Goal: Task Accomplishment & Management: Use online tool/utility

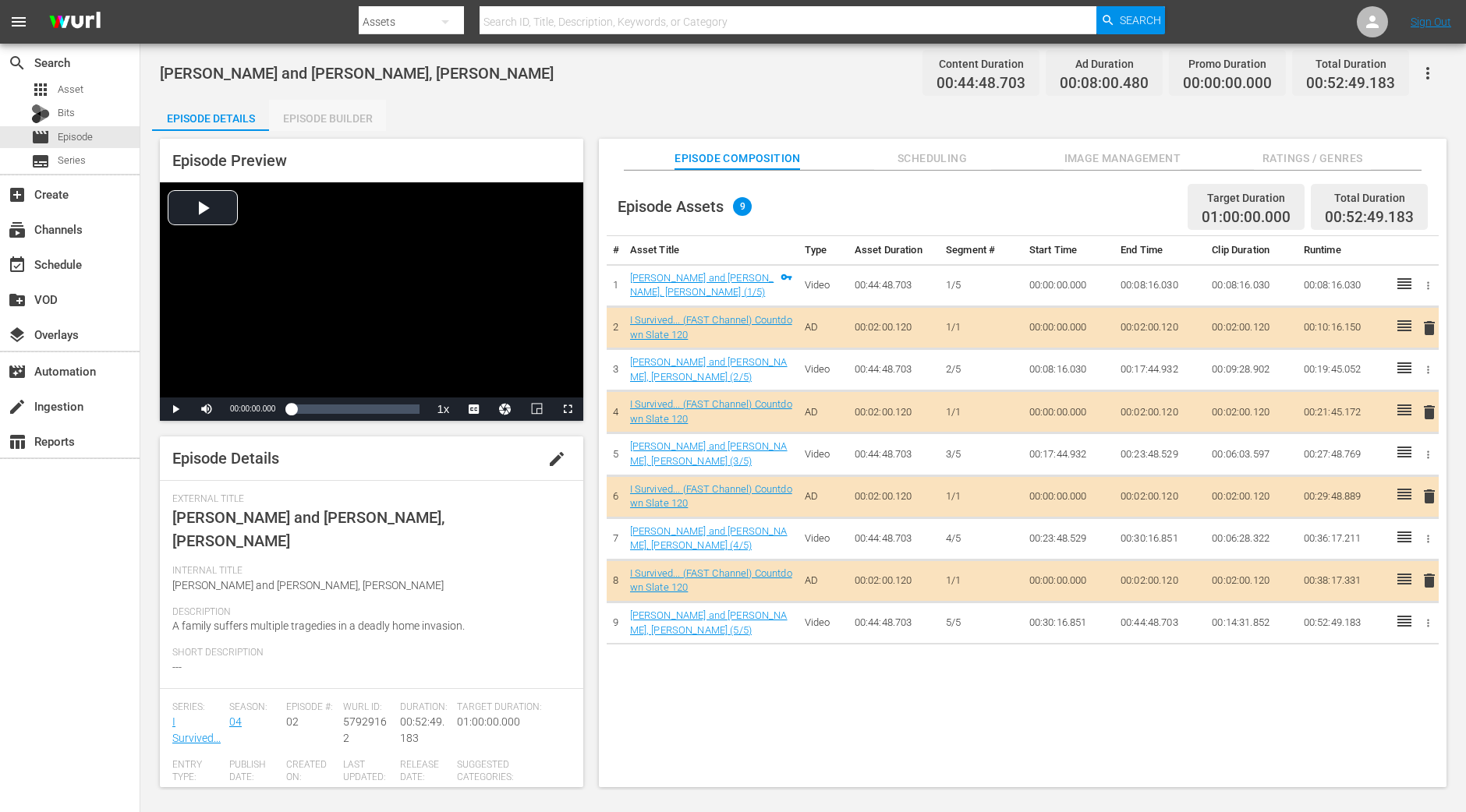
click at [330, 100] on div "Episode Builder" at bounding box center [328, 119] width 117 height 37
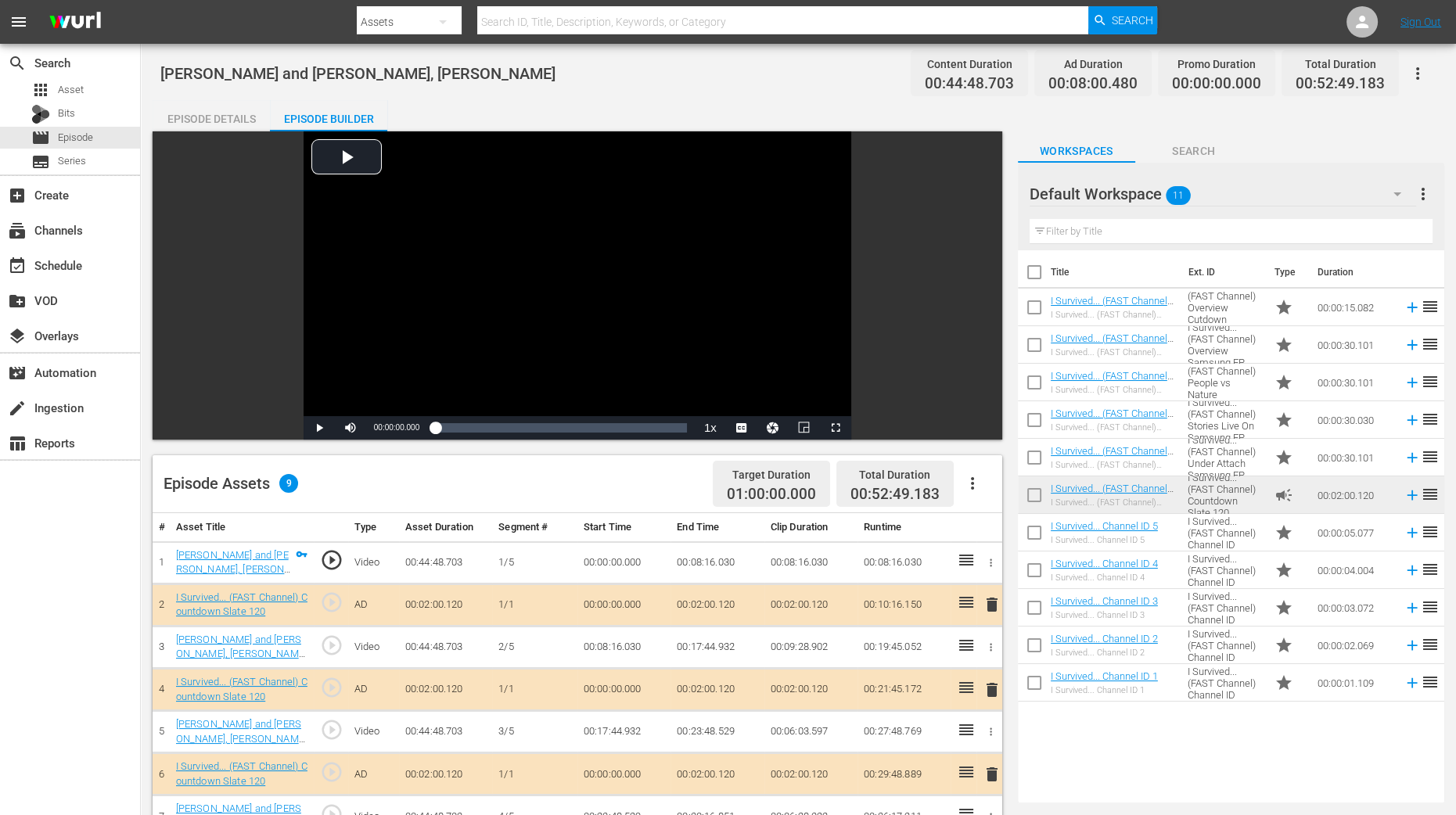
scroll to position [293, 0]
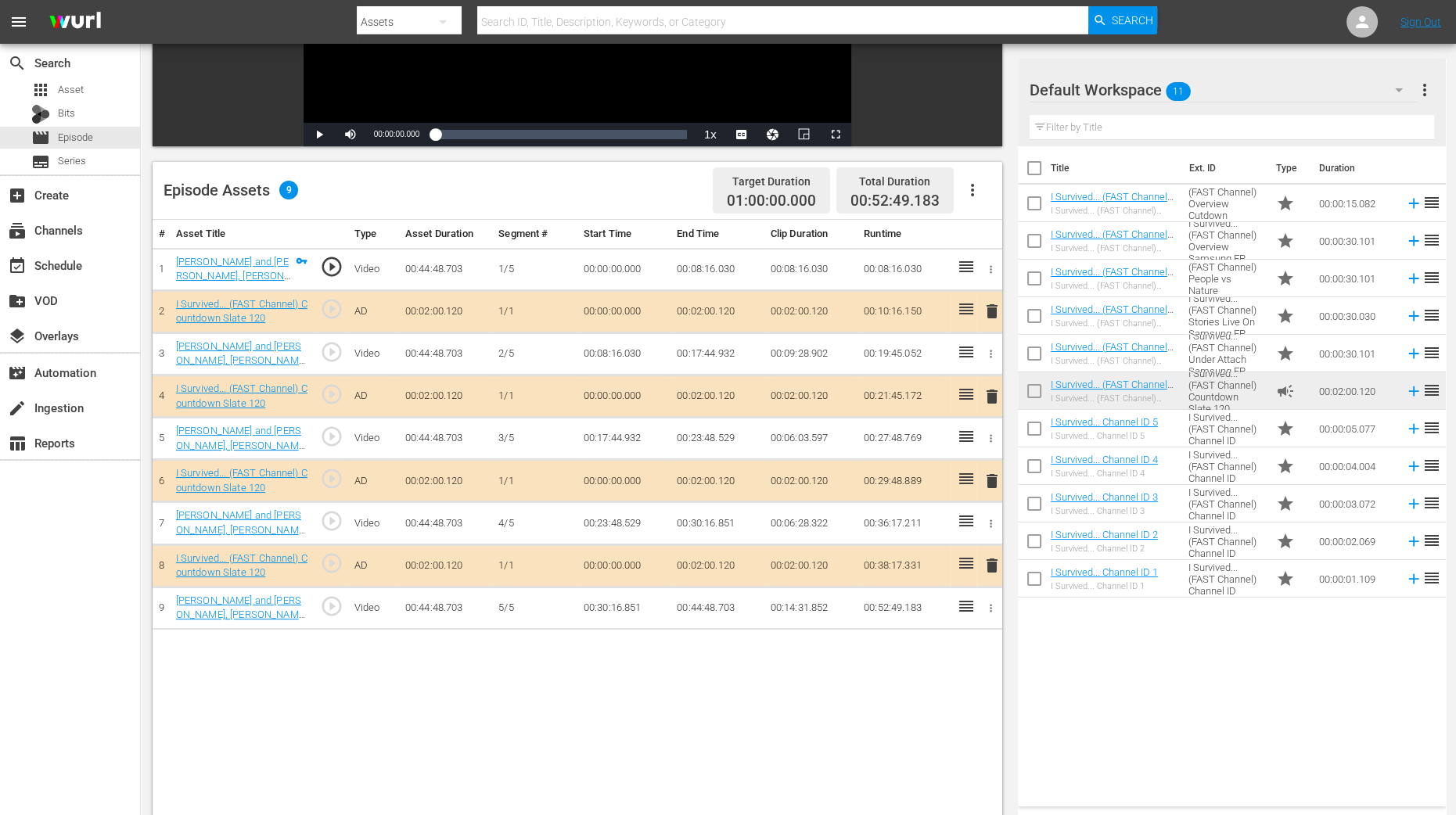
click at [992, 397] on span "delete" at bounding box center [993, 397] width 19 height 19
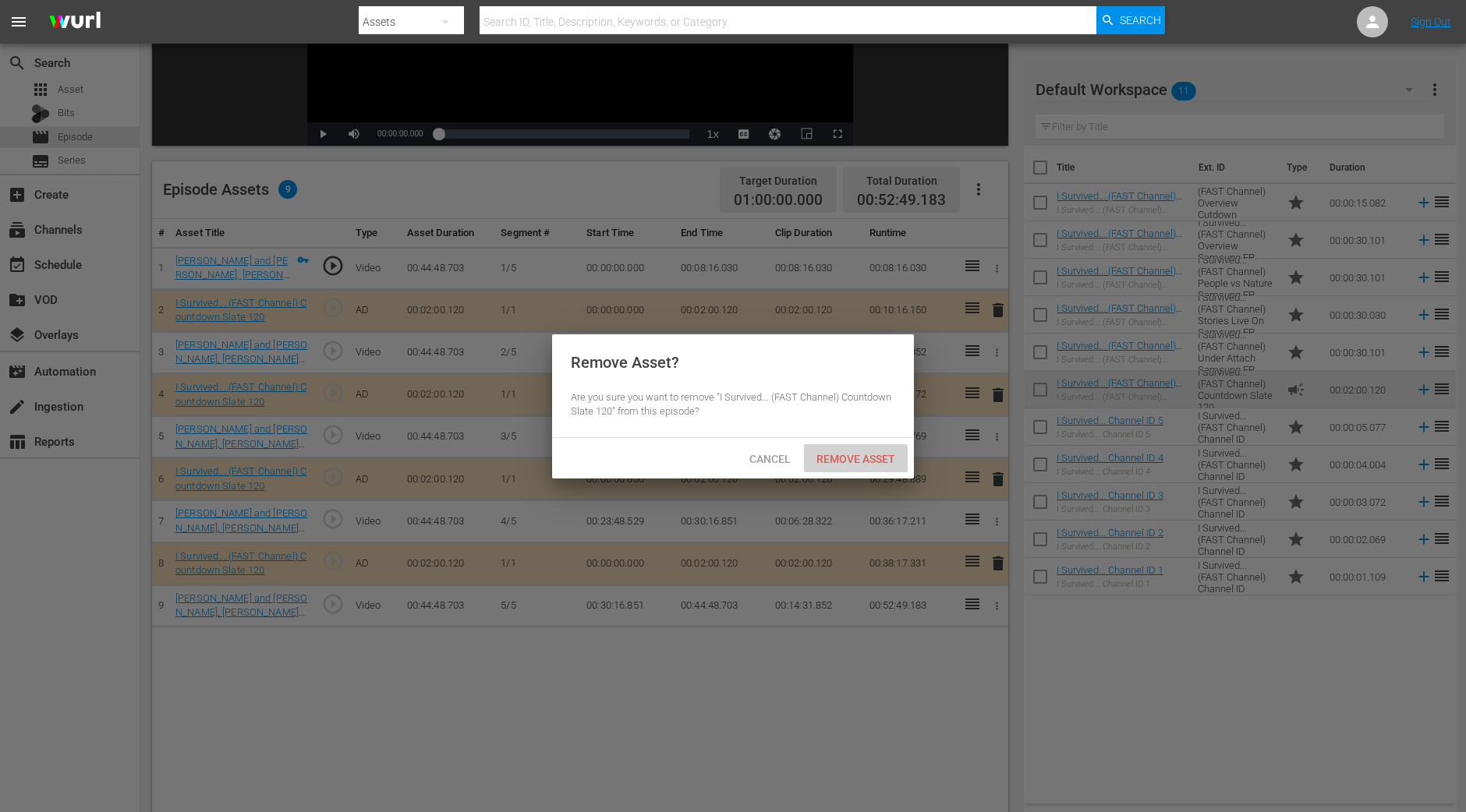
click at [874, 454] on span "Remove Asset" at bounding box center [856, 459] width 104 height 13
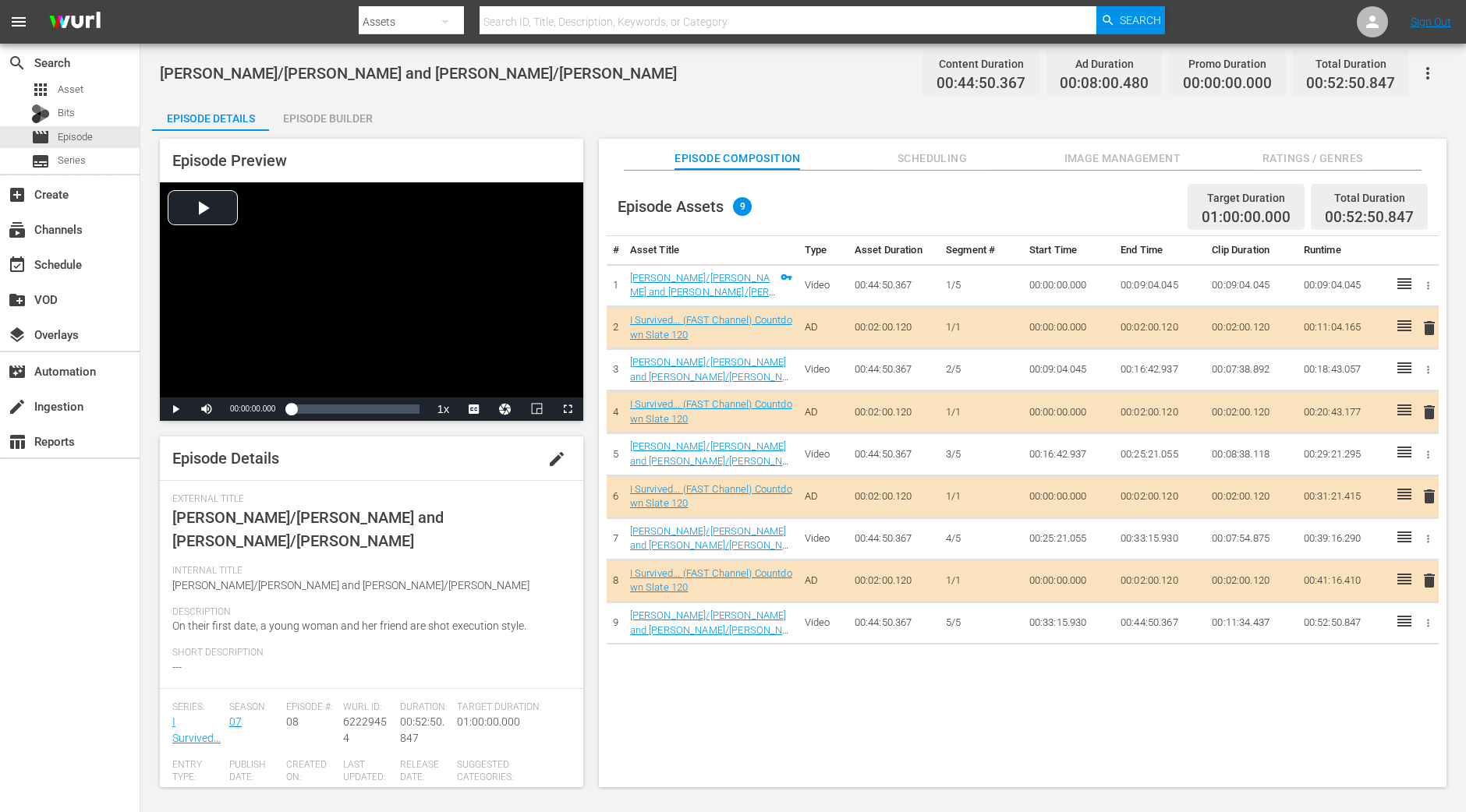
click at [311, 120] on div "Episode Builder" at bounding box center [328, 119] width 117 height 37
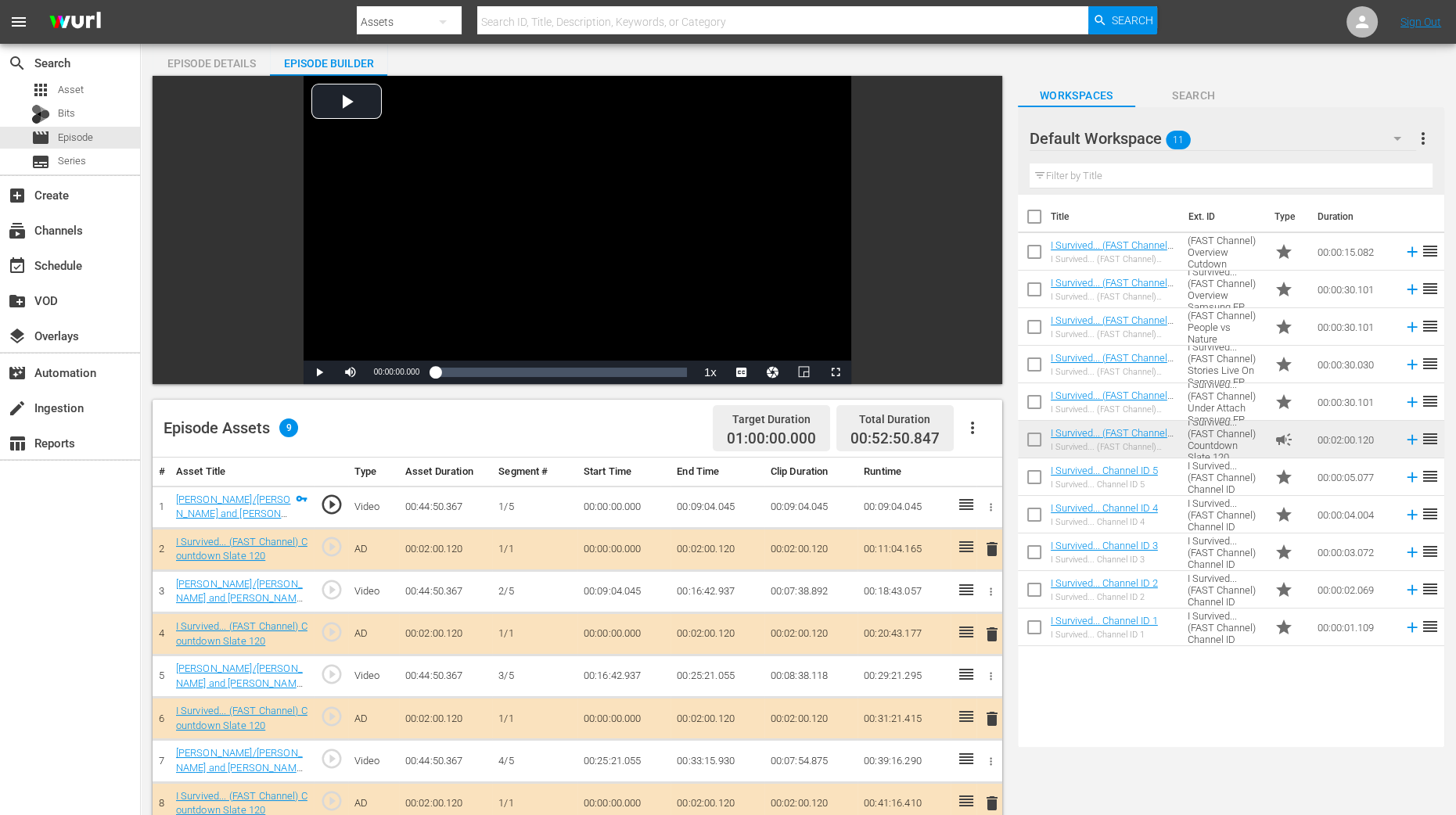
scroll to position [97, 0]
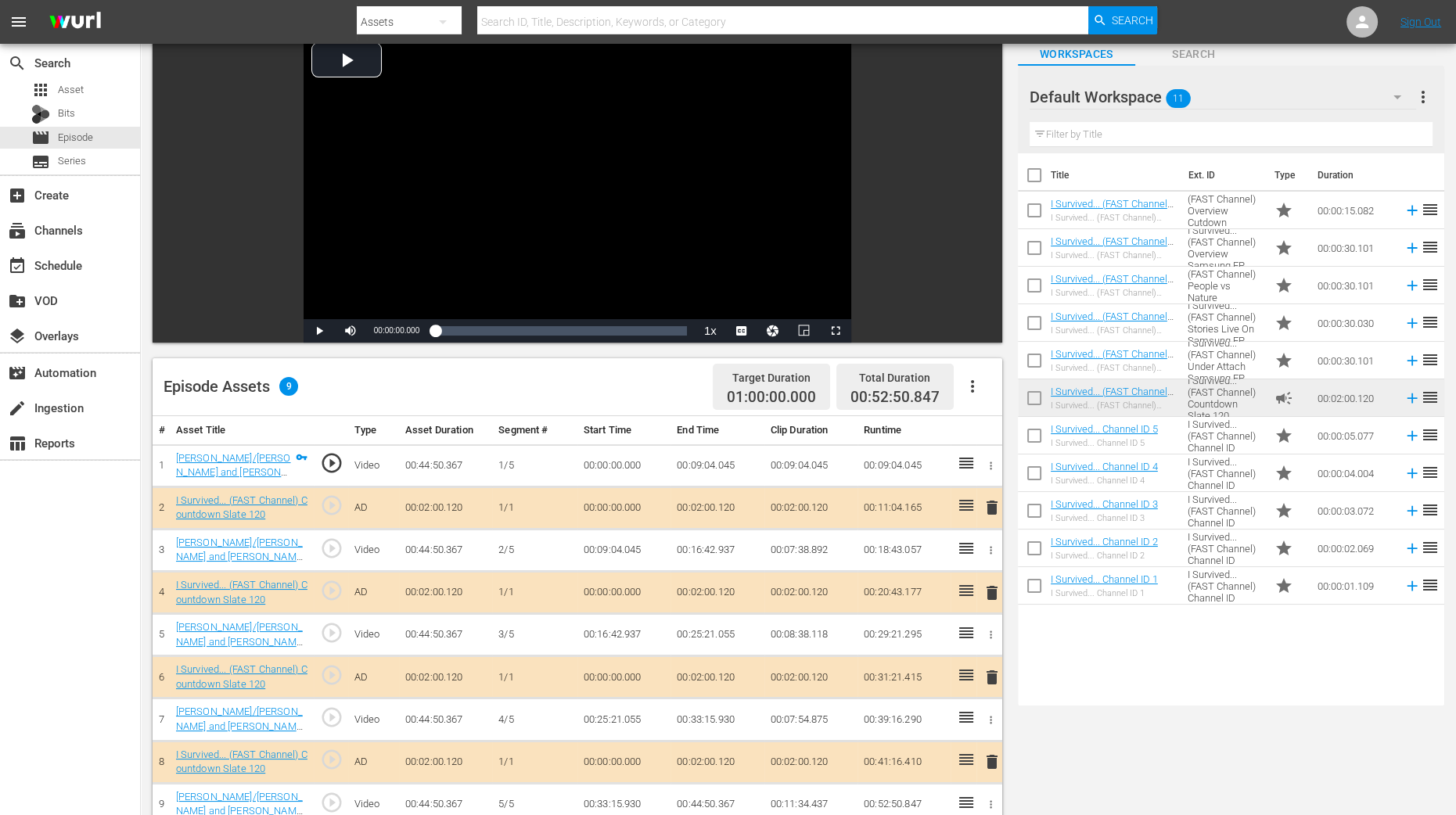
click at [990, 584] on span "delete" at bounding box center [993, 593] width 19 height 19
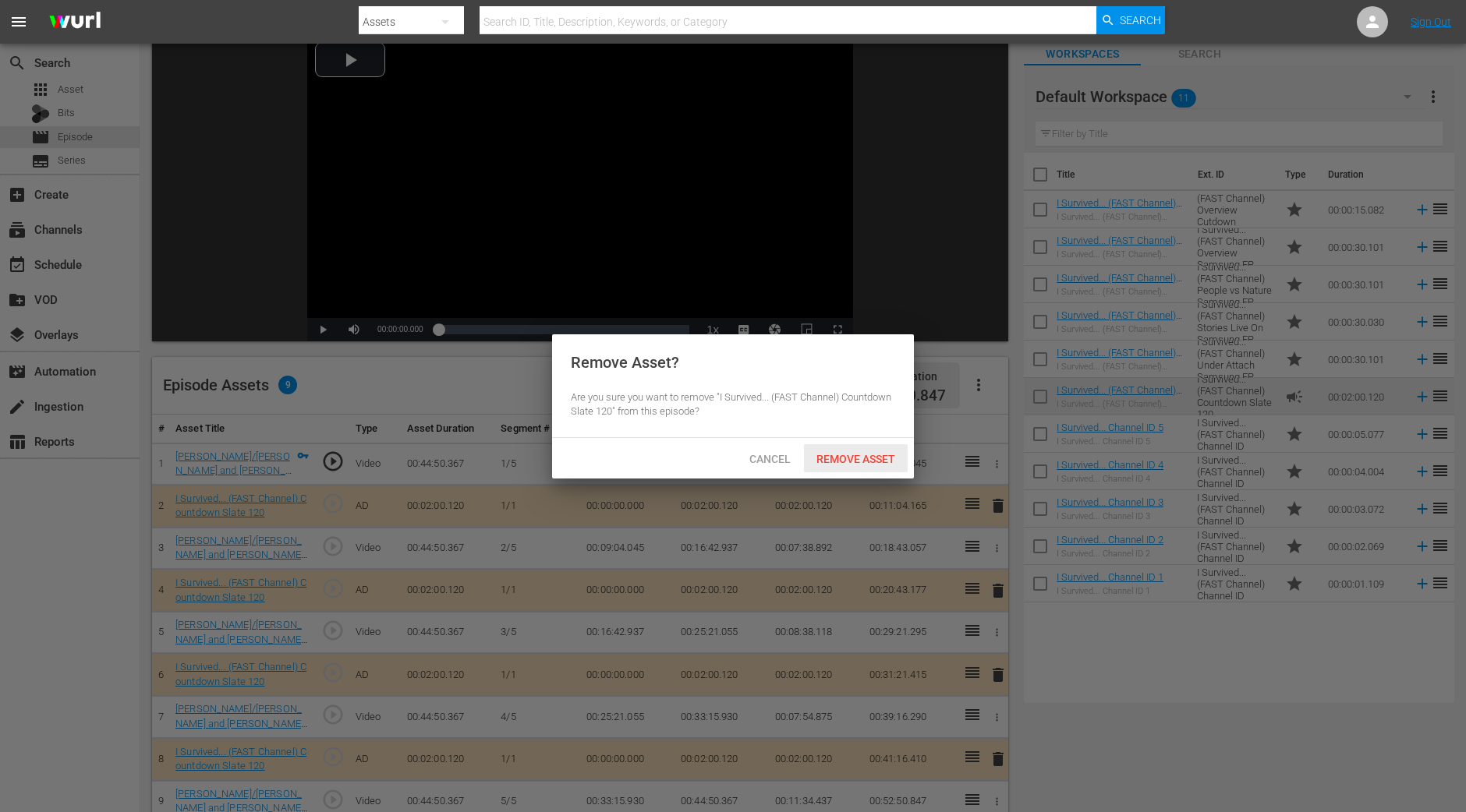
click at [874, 456] on span "Remove Asset" at bounding box center [856, 459] width 104 height 13
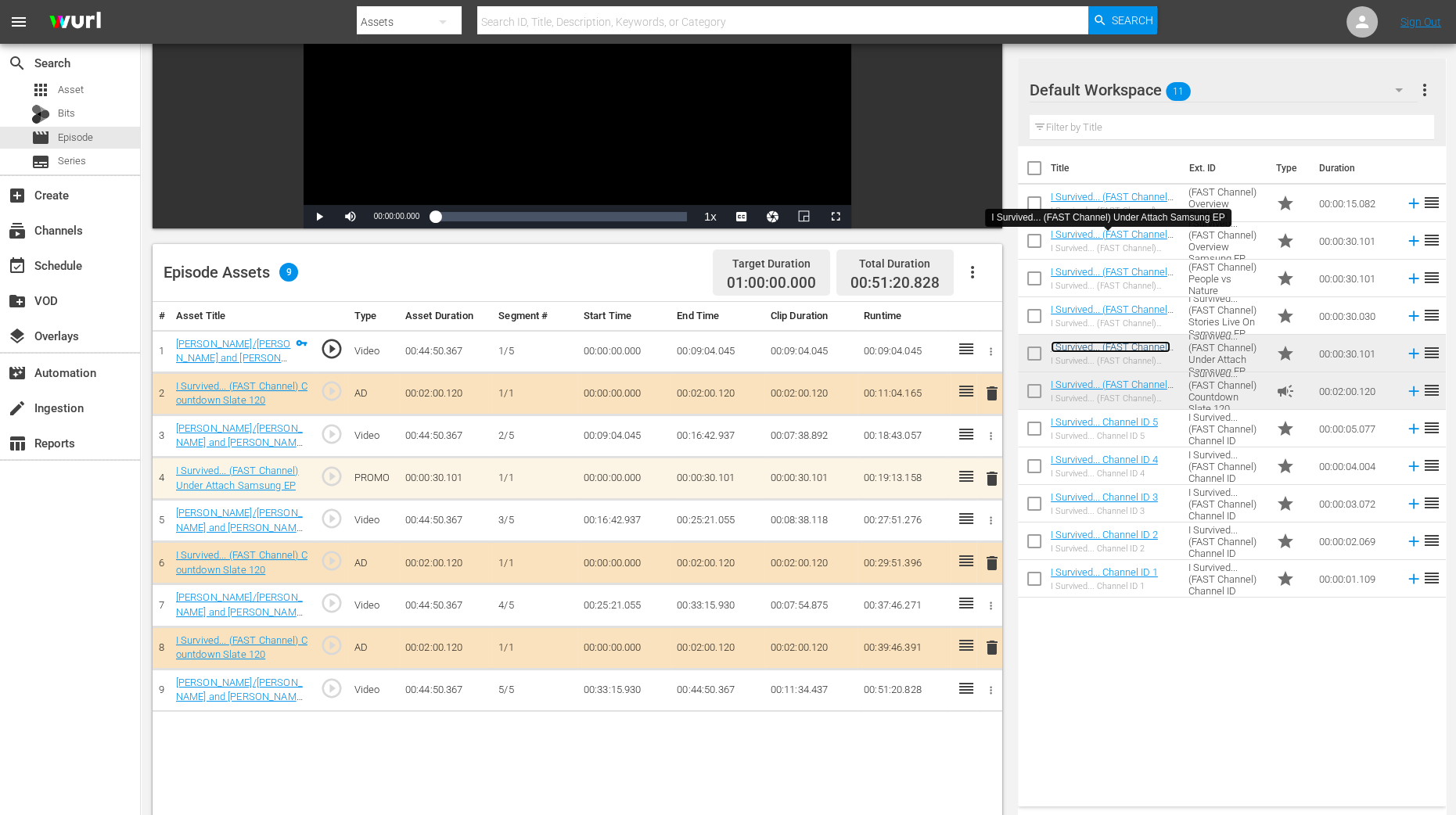
scroll to position [293, 0]
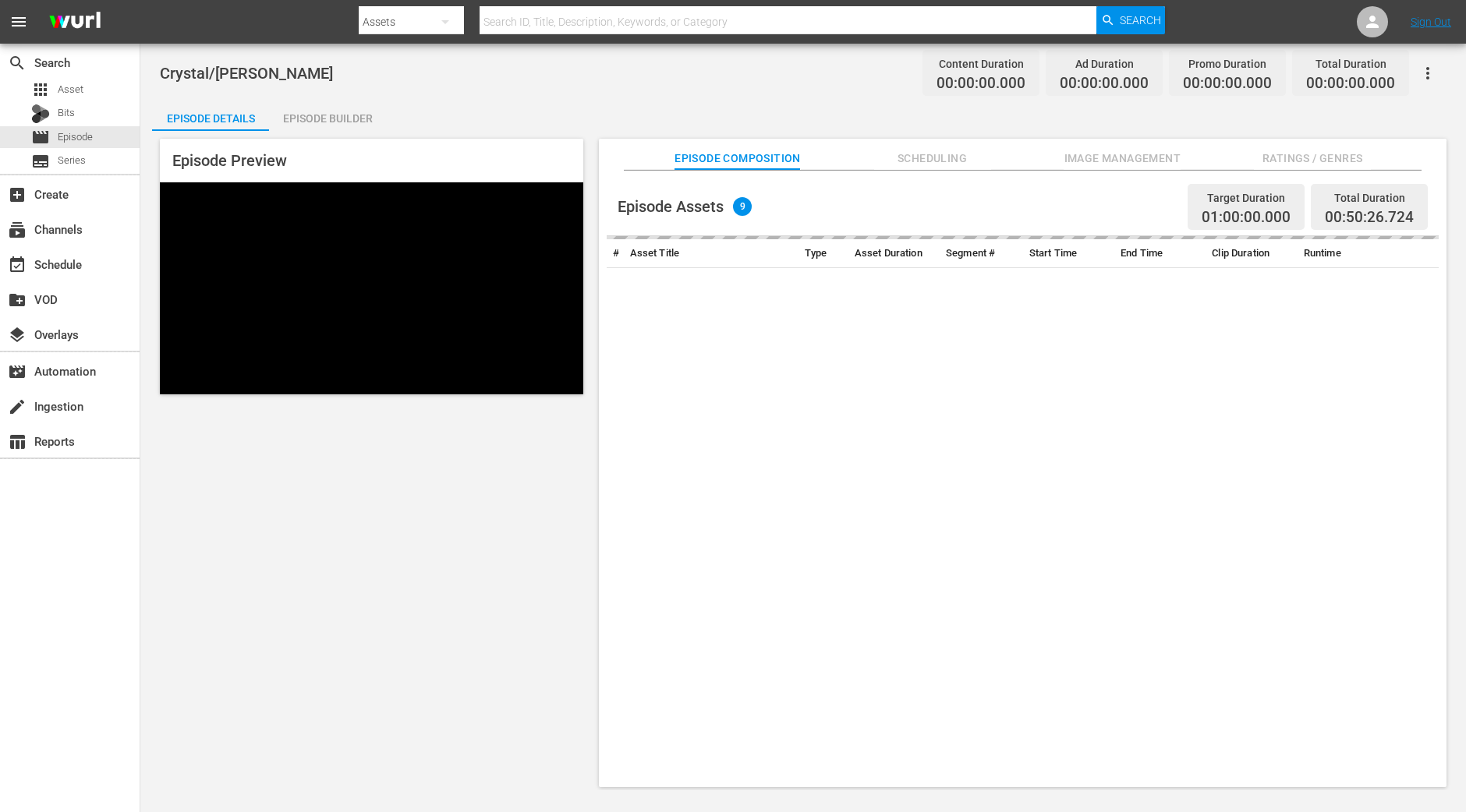
click at [368, 119] on div "Episode Builder" at bounding box center [328, 119] width 117 height 37
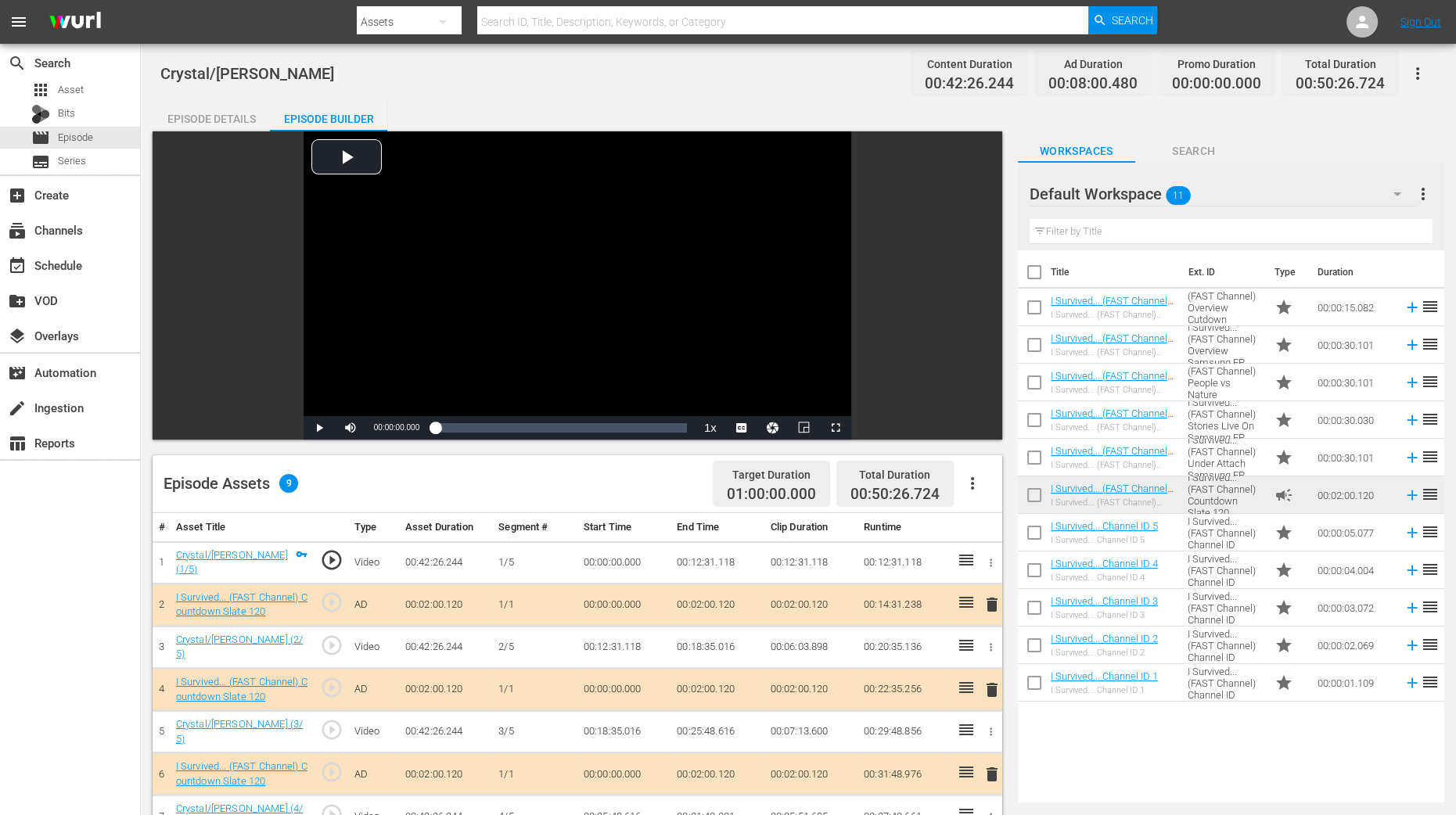
click at [997, 692] on span "delete" at bounding box center [993, 690] width 19 height 19
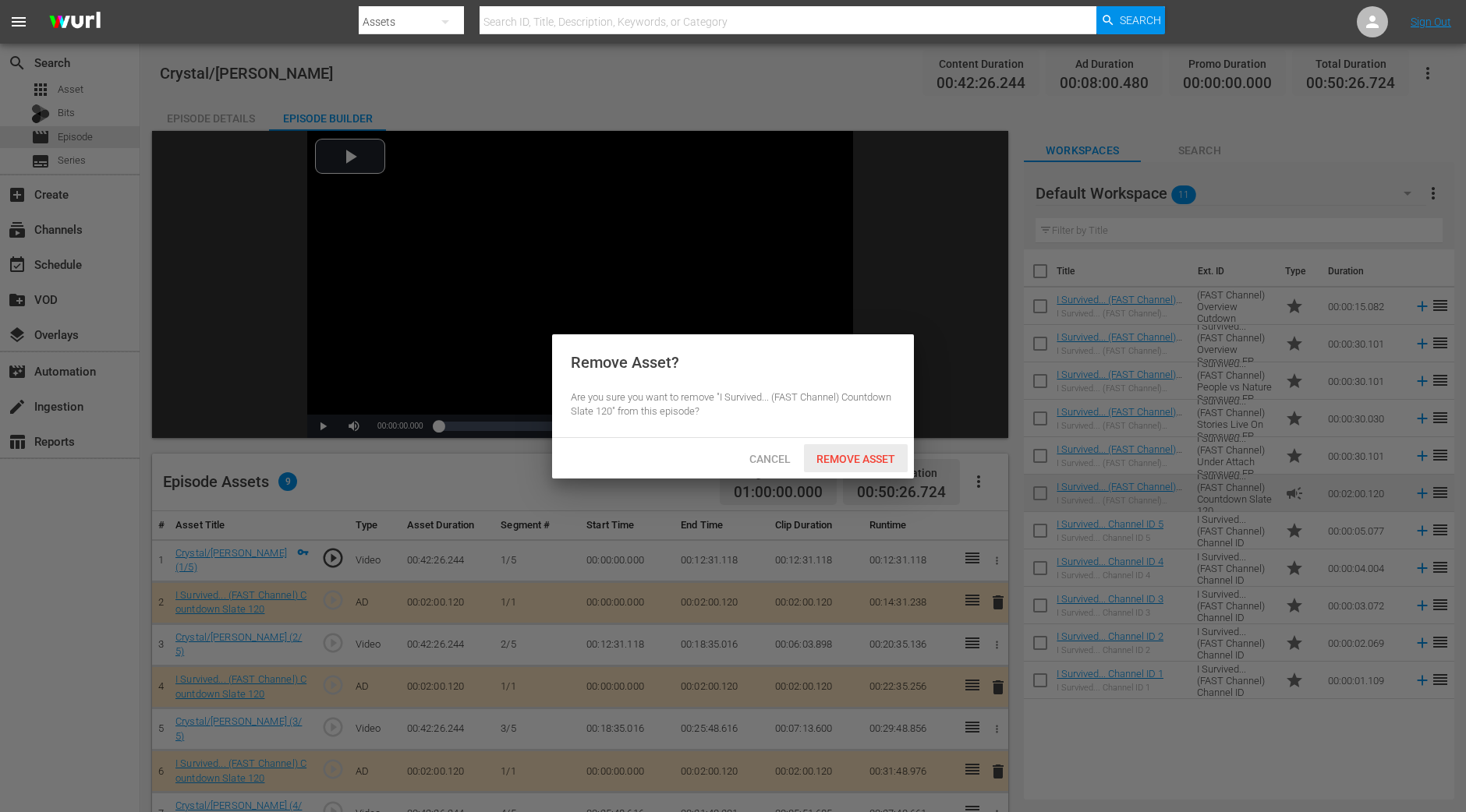
click at [862, 461] on span "Remove Asset" at bounding box center [856, 459] width 104 height 13
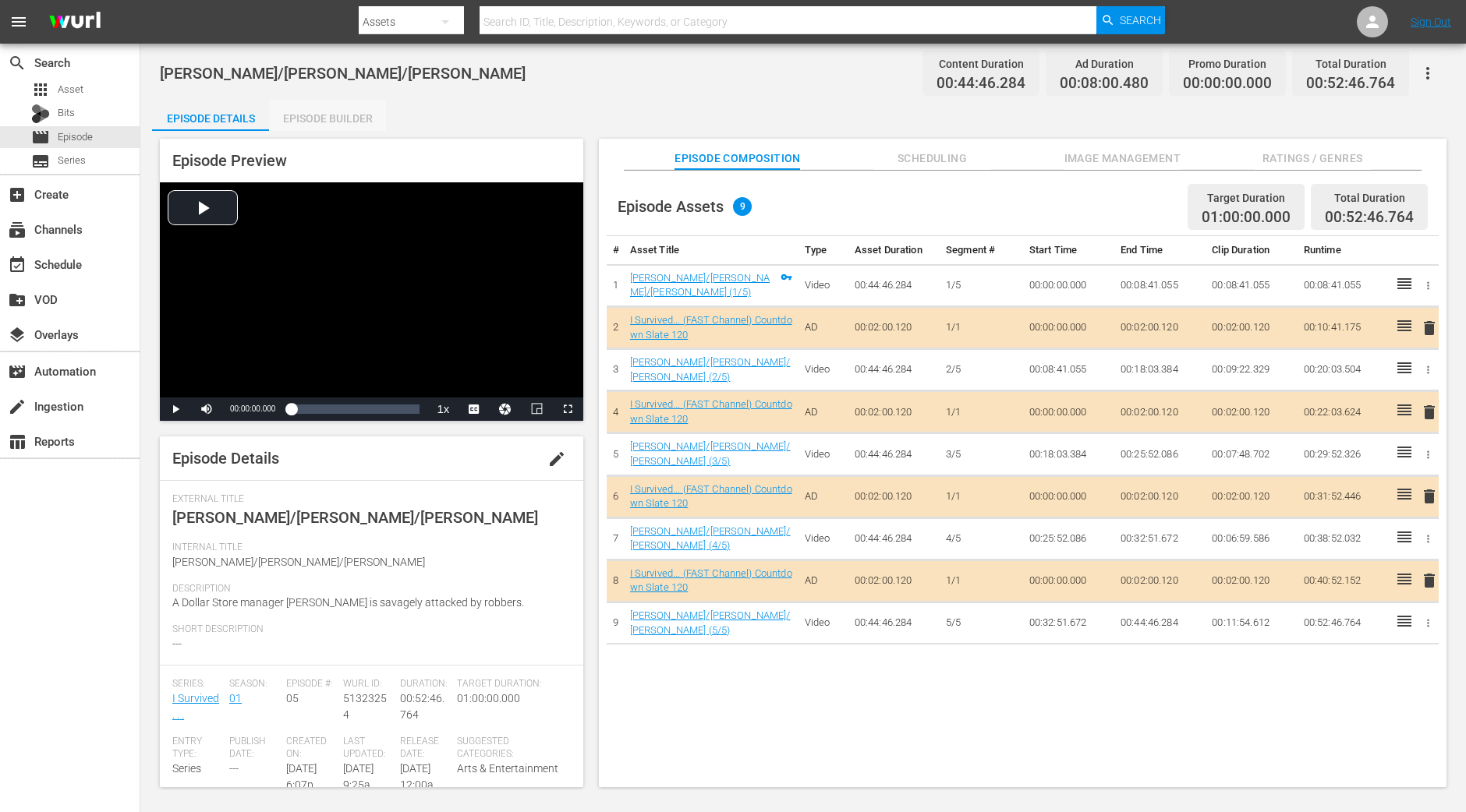
click at [364, 110] on div "Episode Builder" at bounding box center [328, 119] width 117 height 37
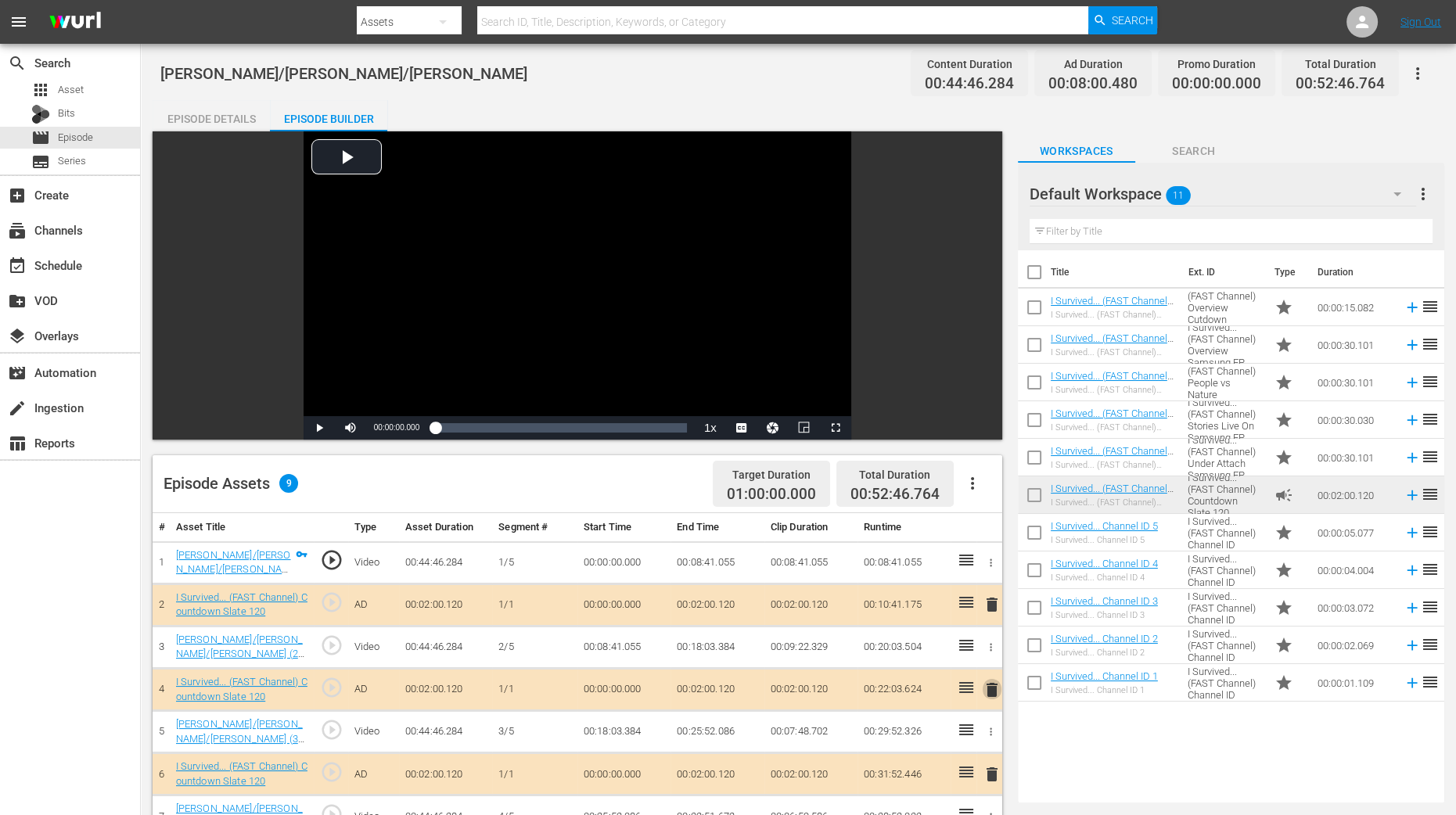
click at [993, 686] on span "delete" at bounding box center [993, 690] width 19 height 19
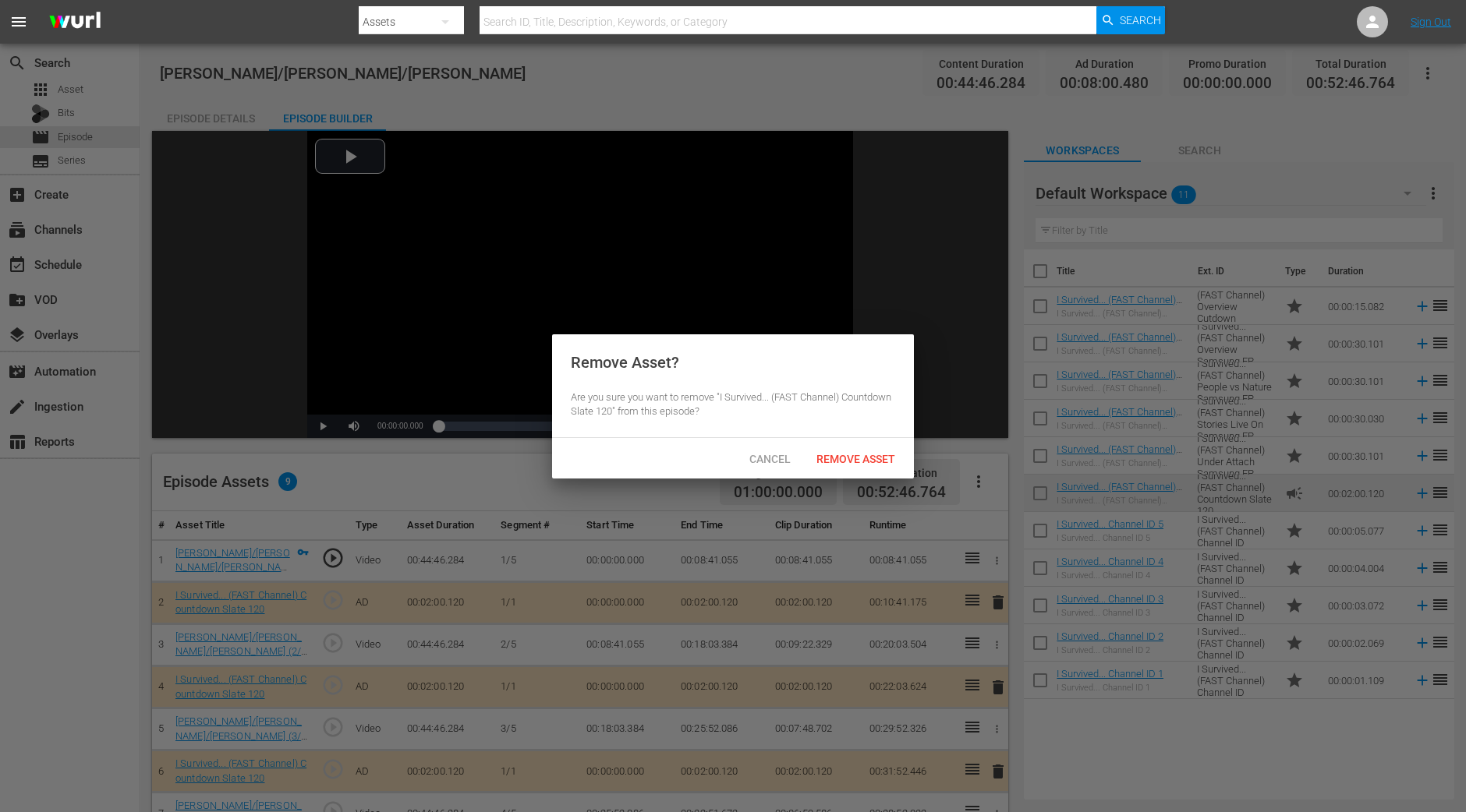
click at [874, 463] on span "Remove Asset" at bounding box center [856, 459] width 104 height 13
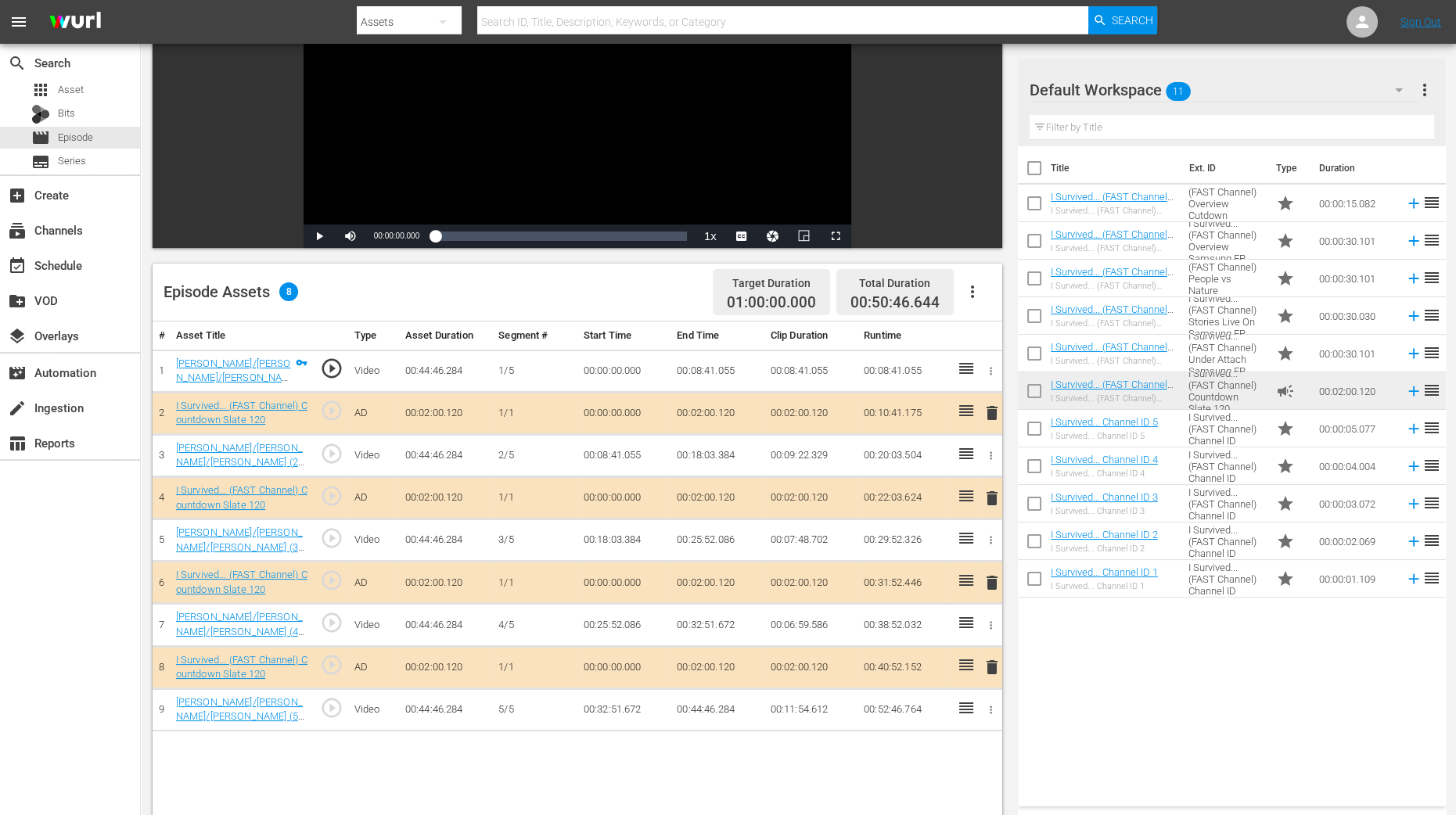
scroll to position [195, 0]
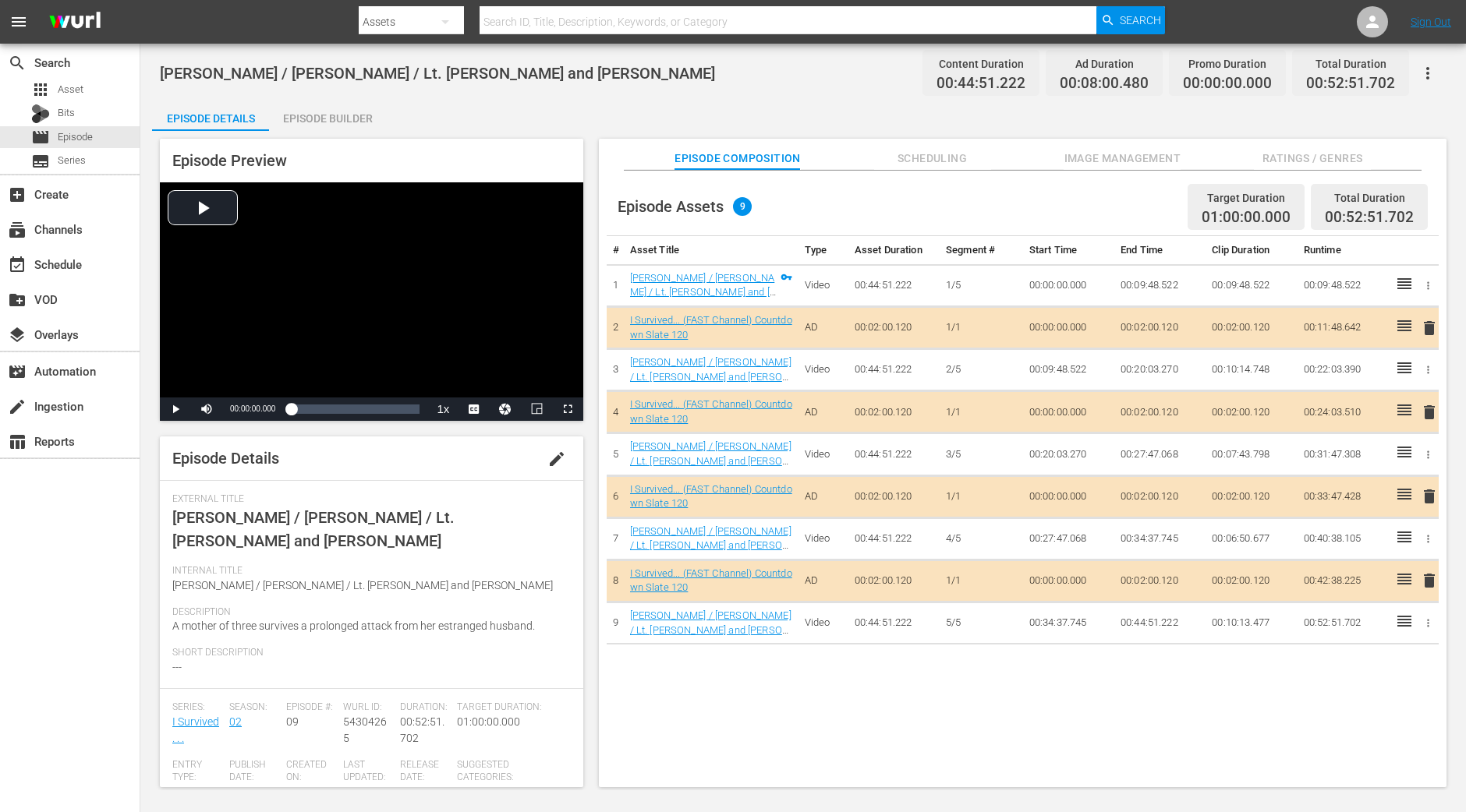
click at [342, 122] on div "Episode Builder" at bounding box center [328, 119] width 117 height 37
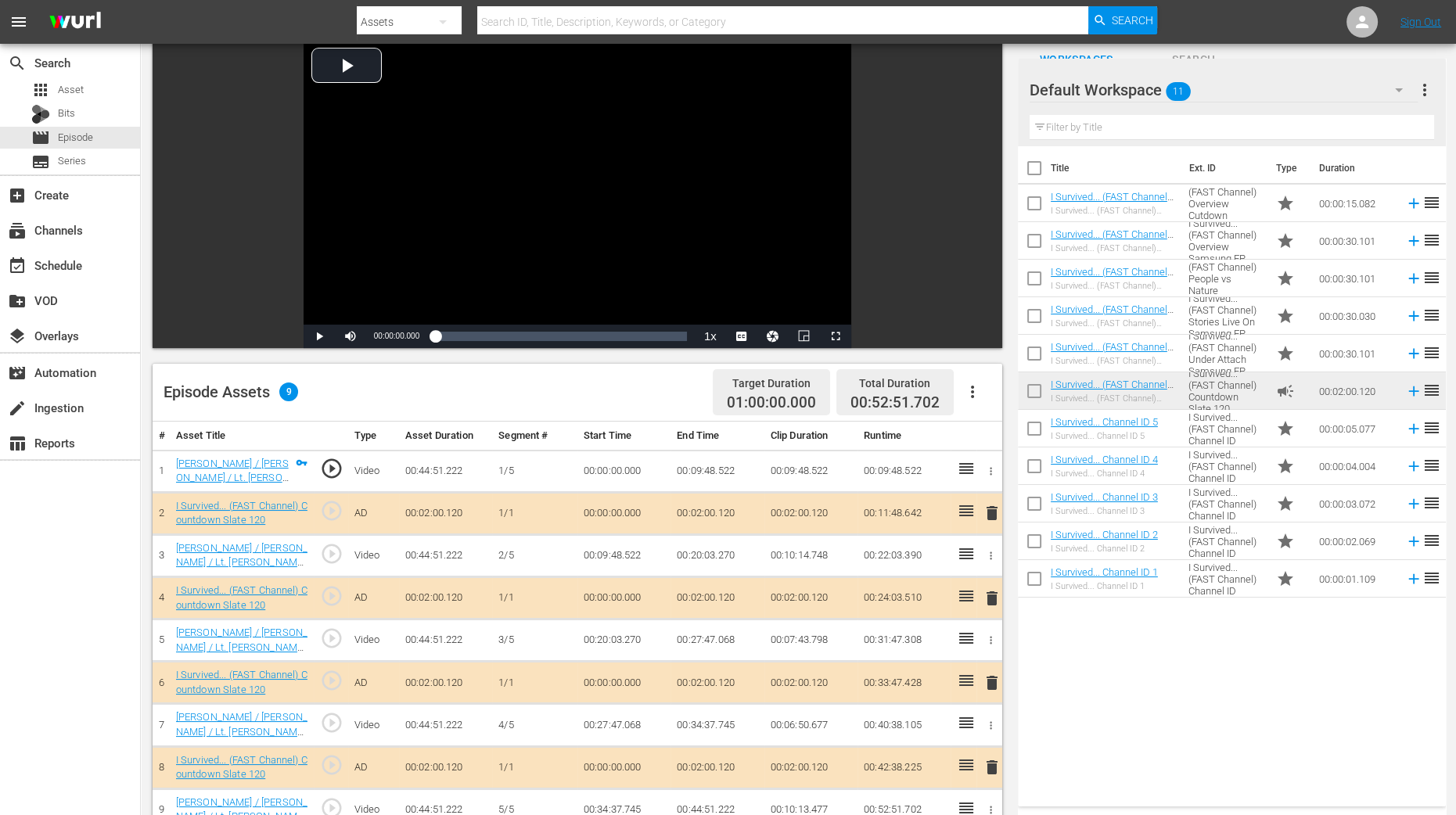
scroll to position [195, 0]
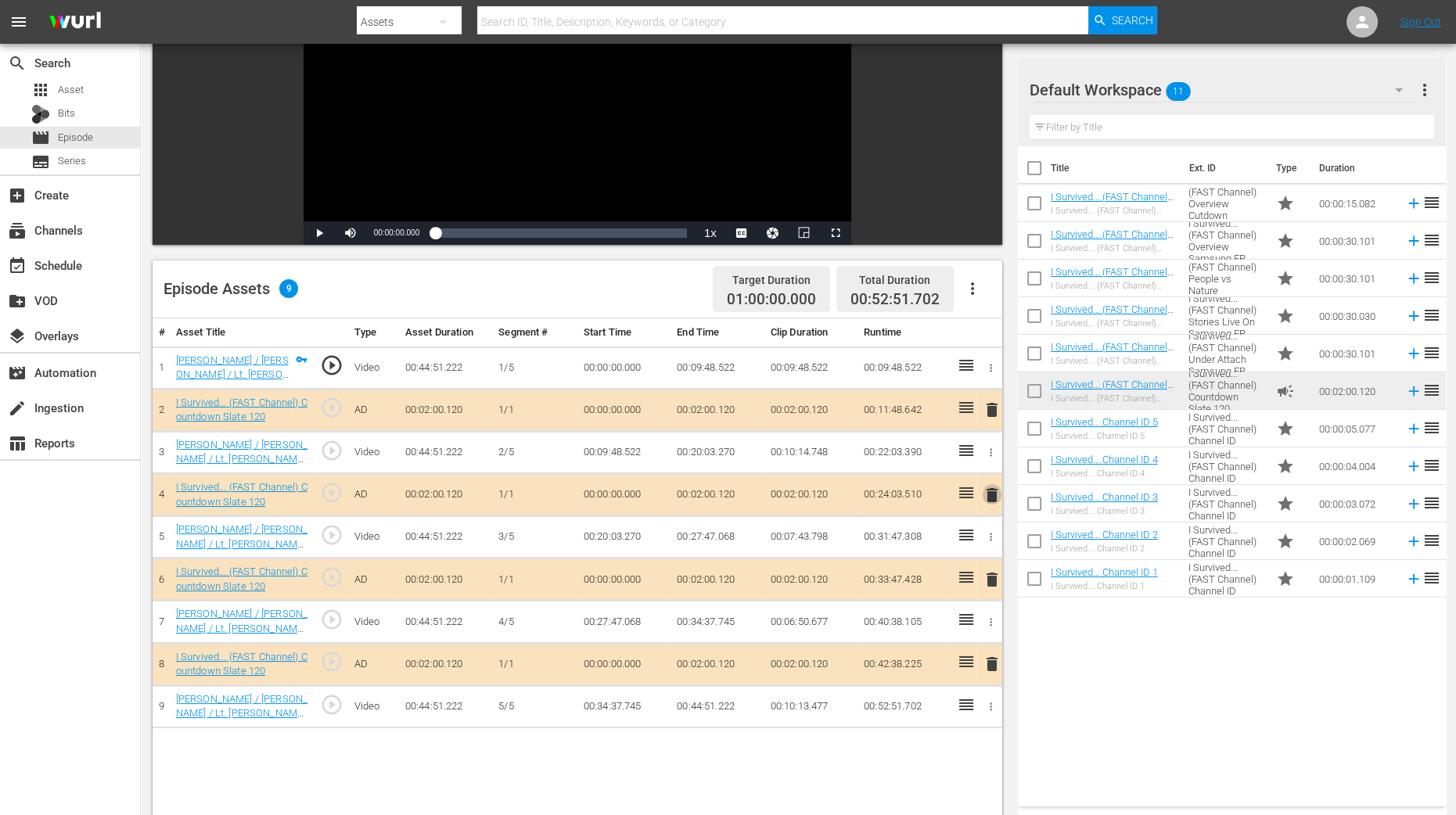
click at [993, 490] on span "delete" at bounding box center [993, 495] width 19 height 19
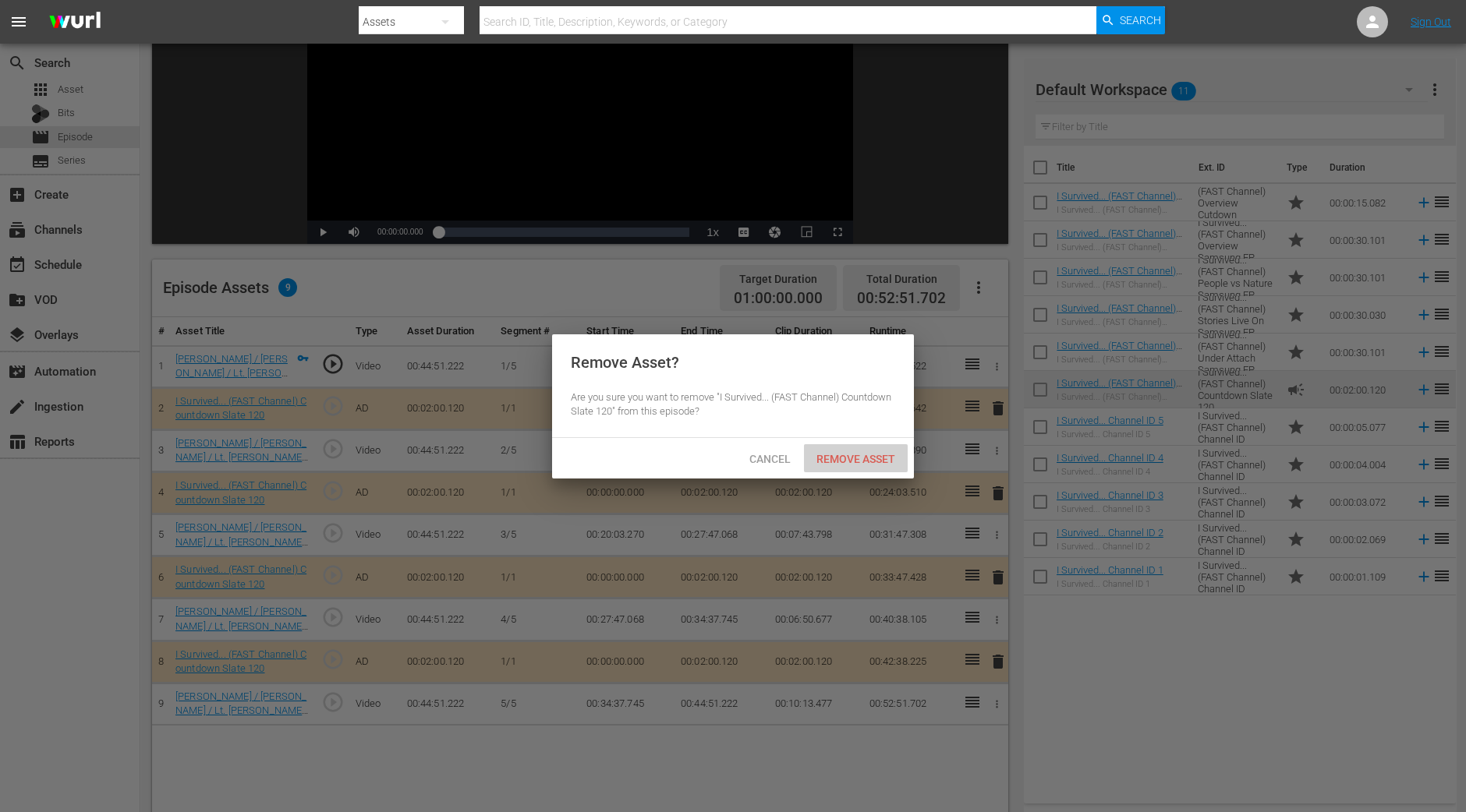
click at [867, 468] on div "Remove Asset" at bounding box center [856, 459] width 104 height 29
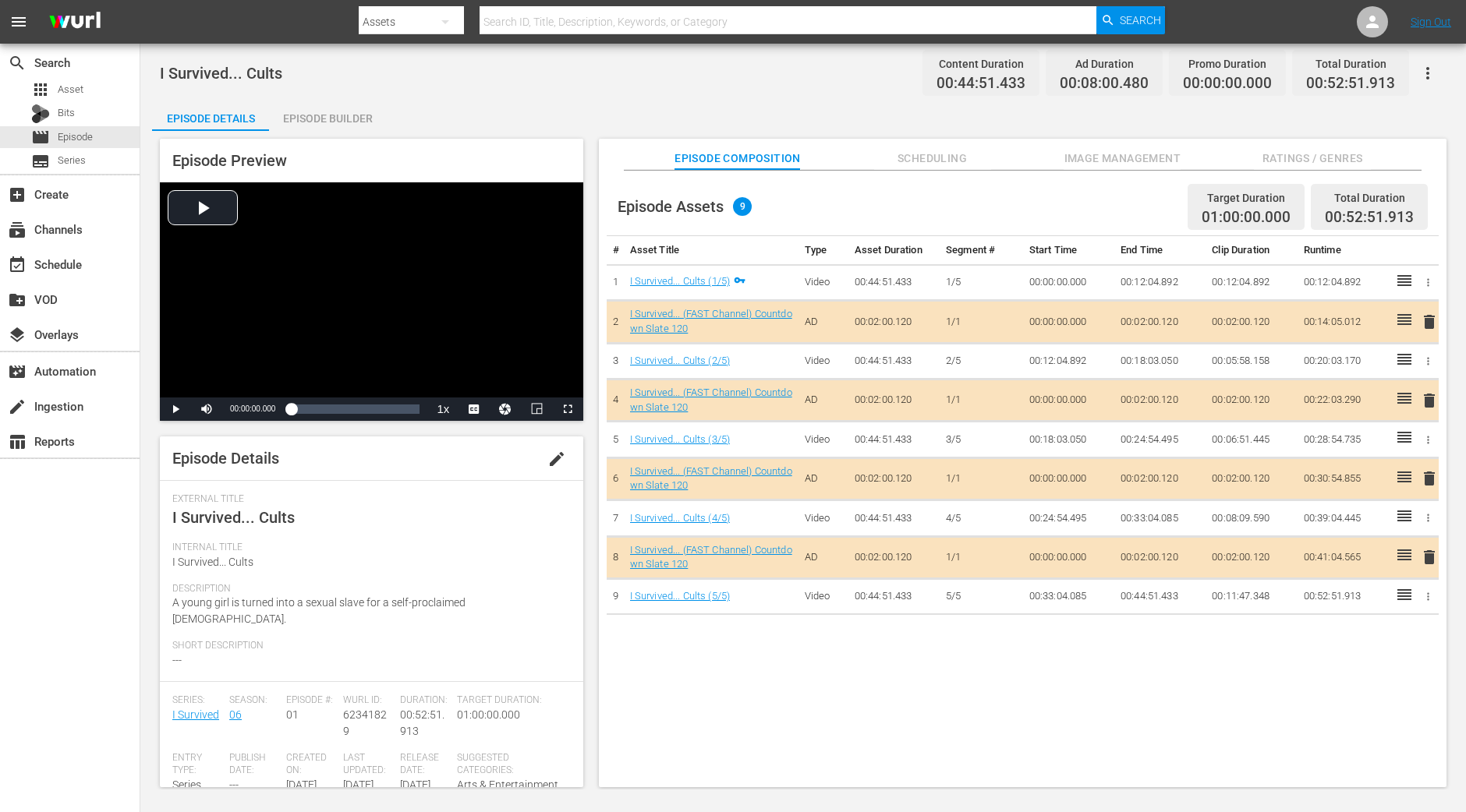
click at [327, 119] on div "Episode Builder" at bounding box center [328, 119] width 117 height 37
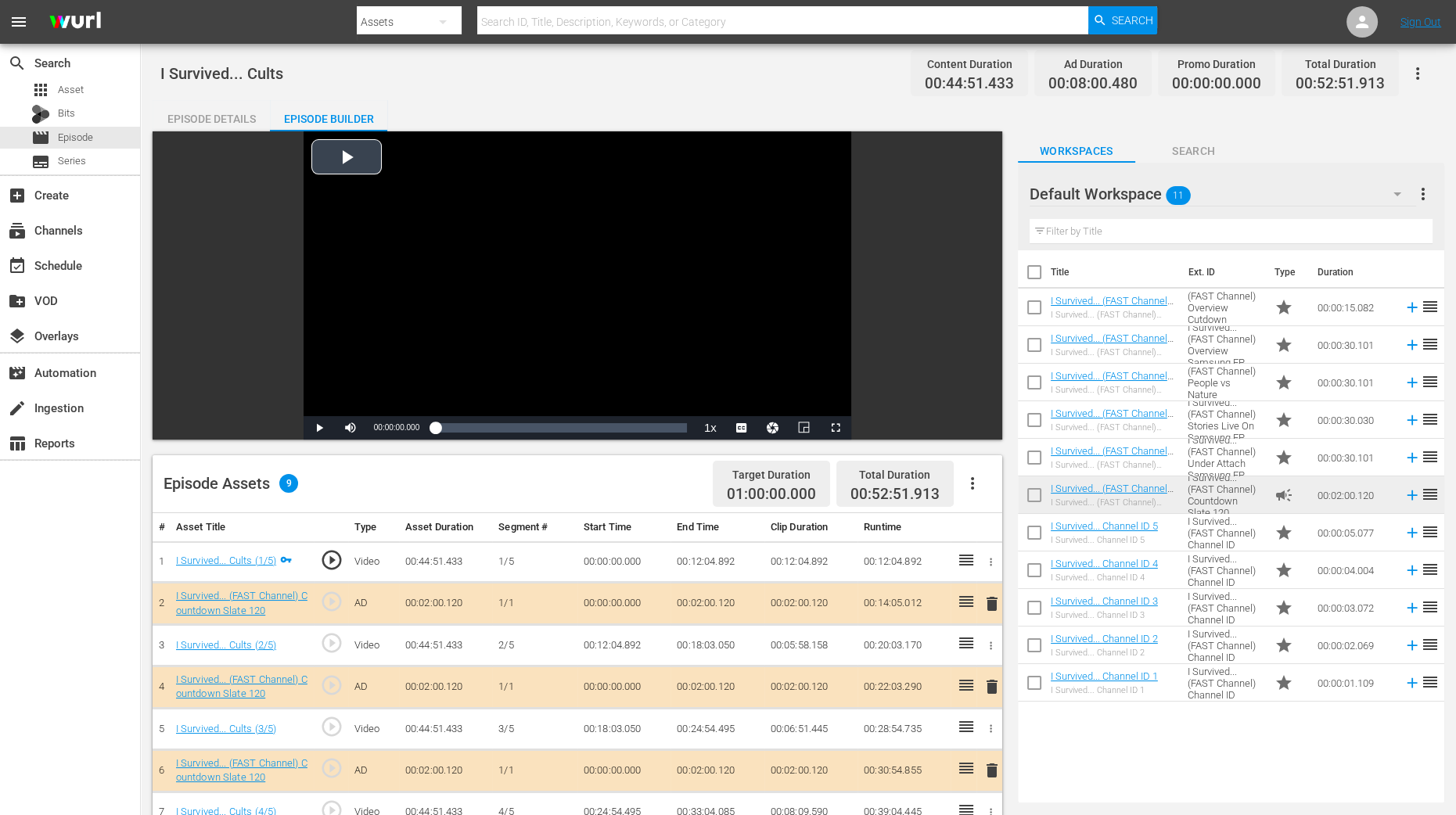
scroll to position [195, 0]
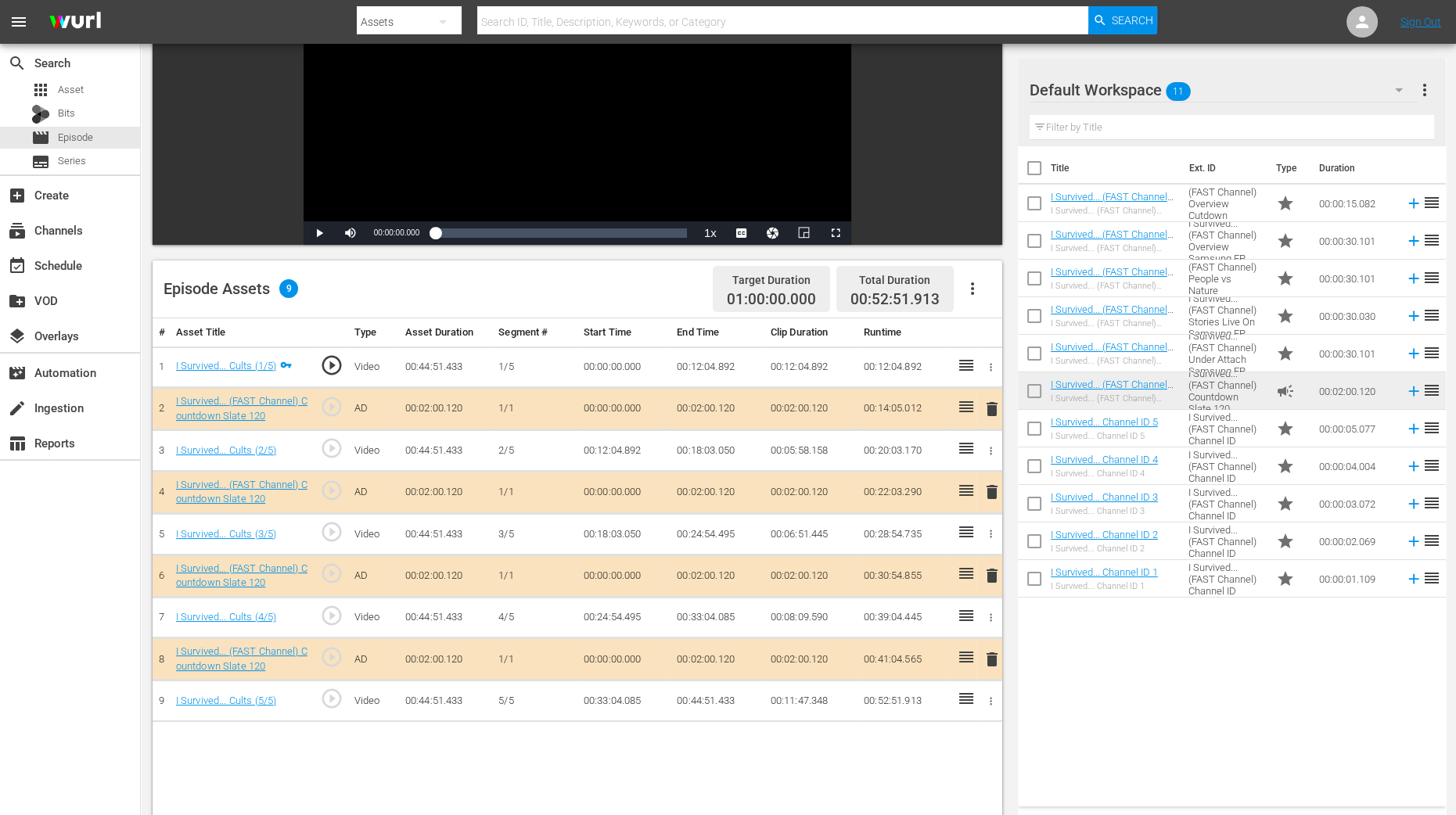
click at [993, 491] on span "delete" at bounding box center [993, 492] width 19 height 19
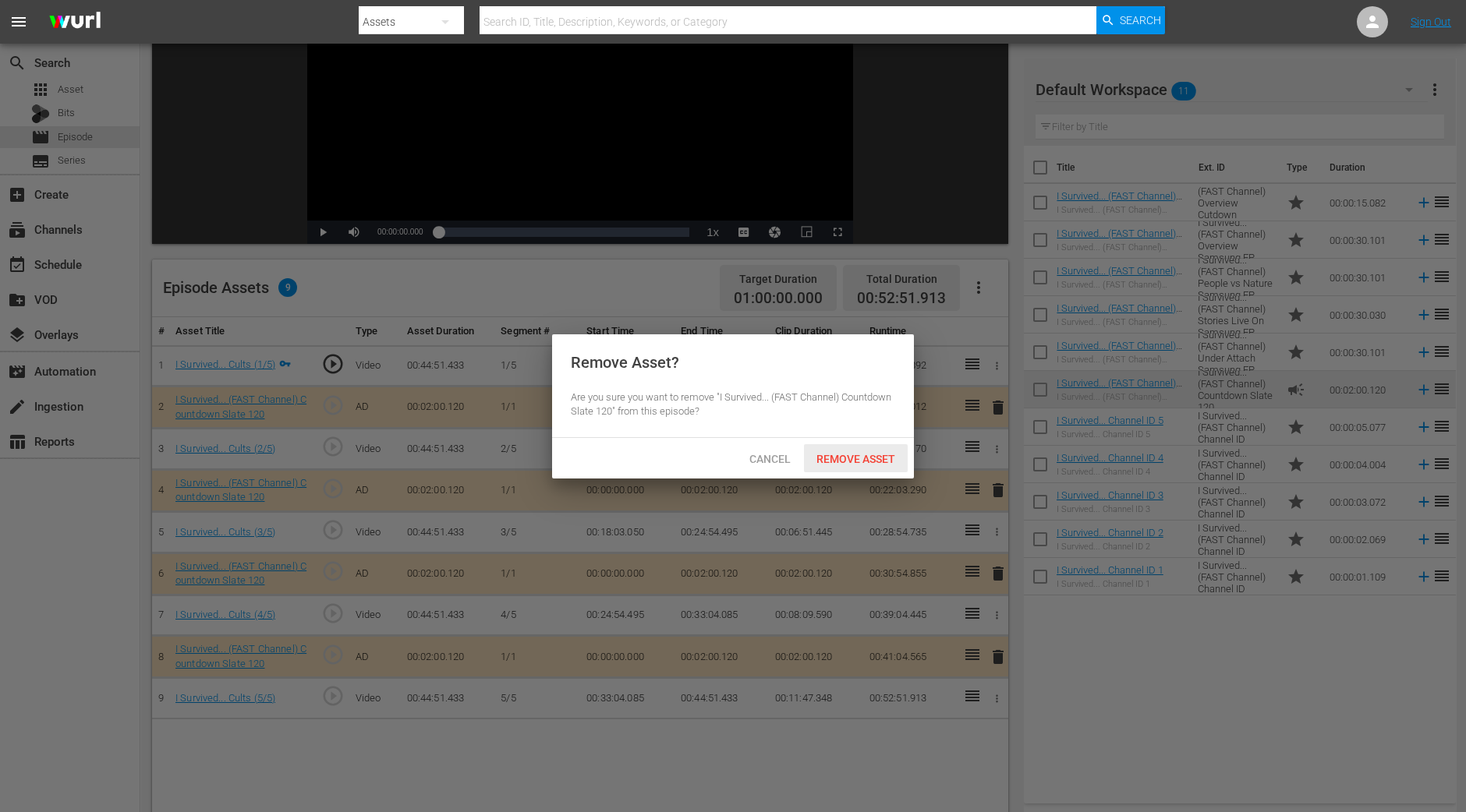
click at [890, 469] on div "Remove Asset" at bounding box center [856, 459] width 104 height 29
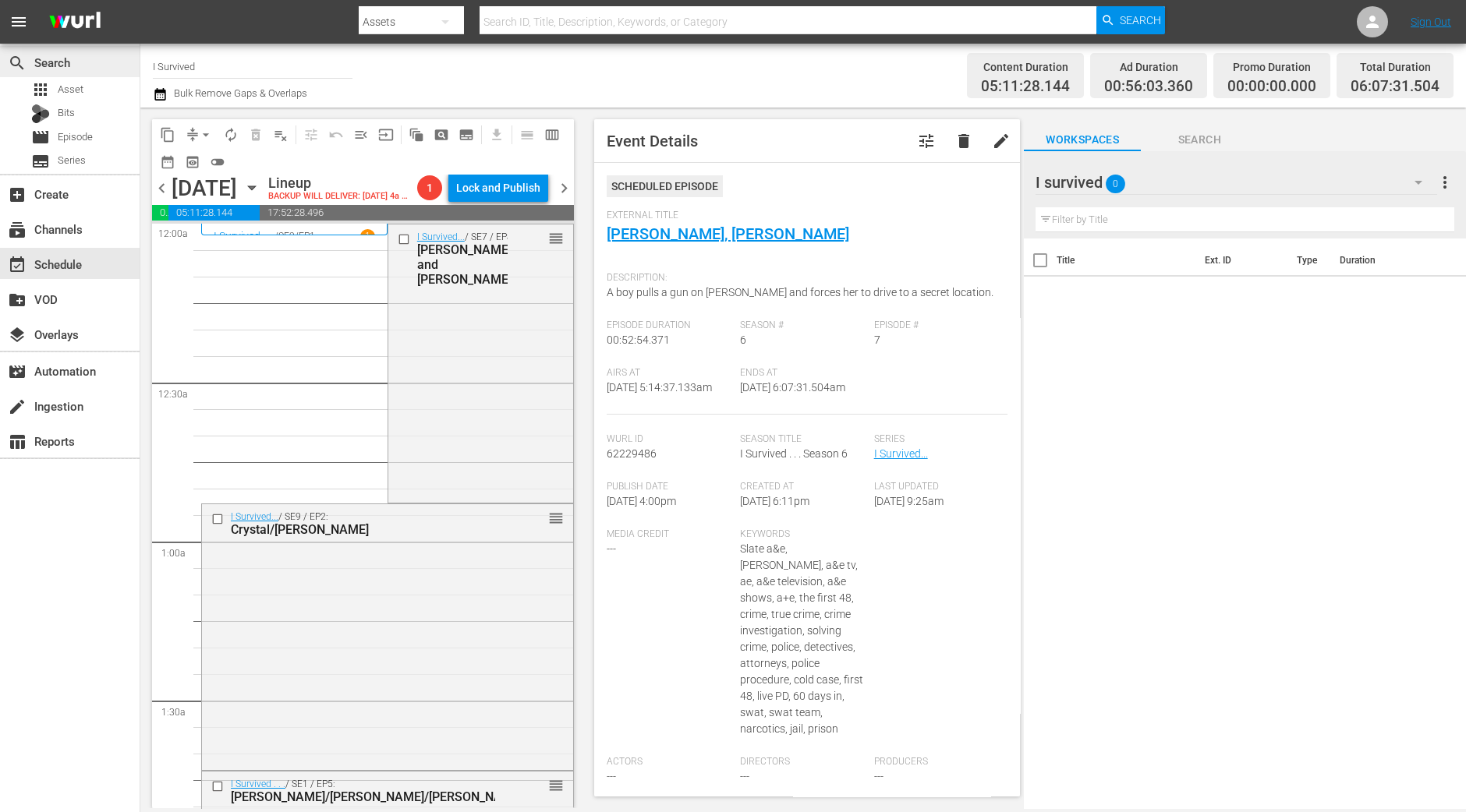
scroll to position [1558, 0]
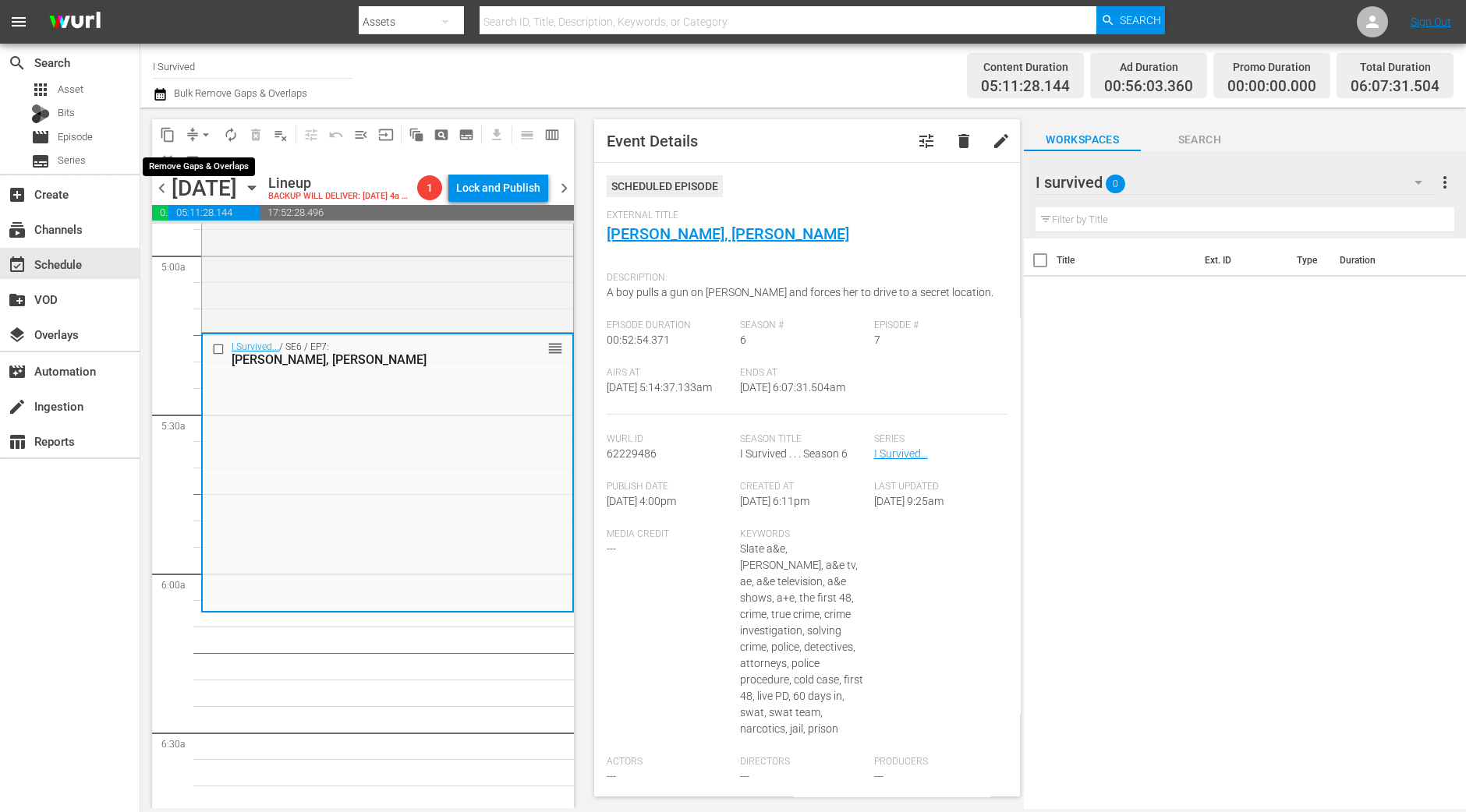
click at [204, 137] on span "arrow_drop_down" at bounding box center [205, 135] width 15 height 15
click at [203, 160] on li "Align to Midnight" at bounding box center [206, 165] width 164 height 25
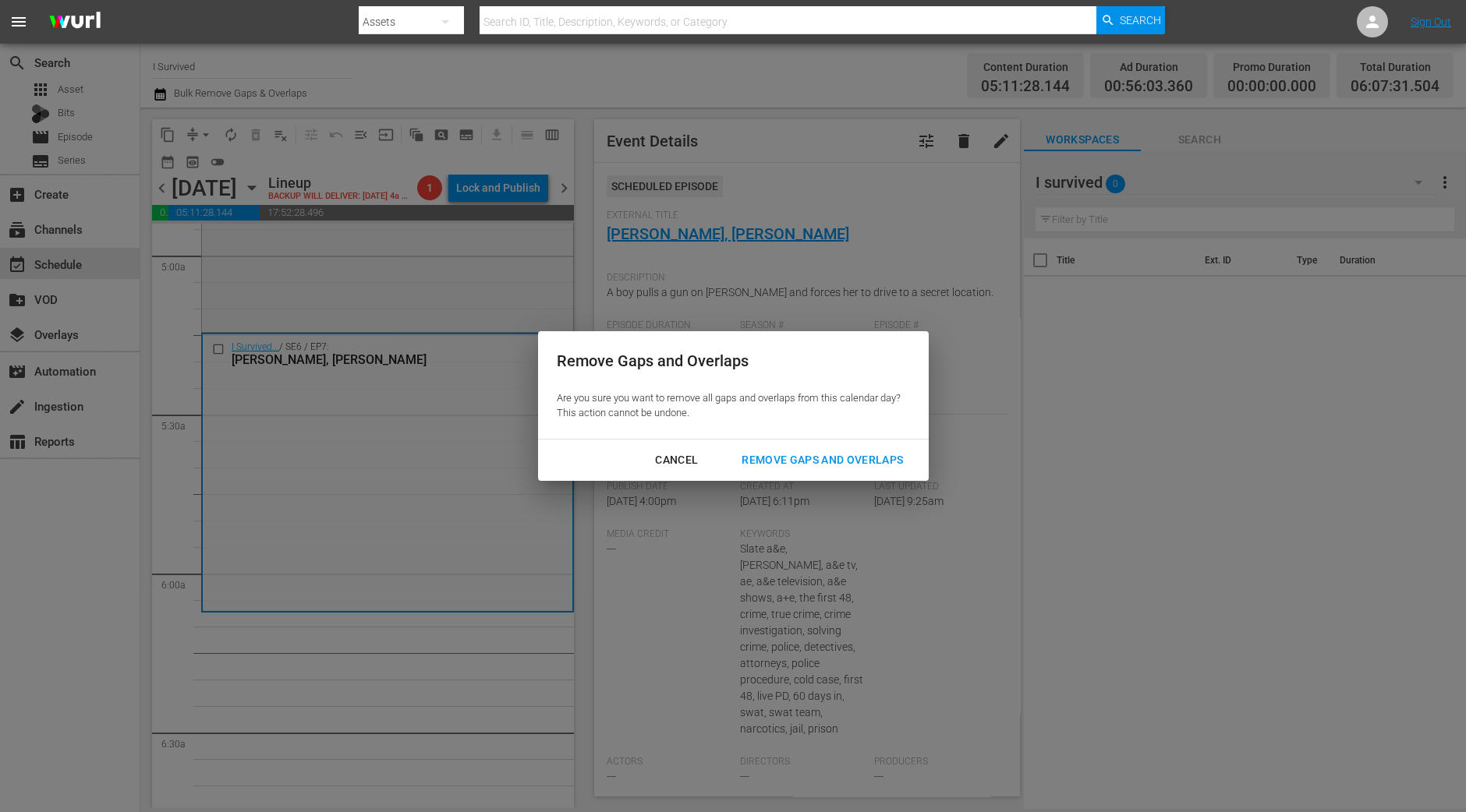
click at [850, 452] on div "Remove Gaps and Overlaps" at bounding box center [823, 460] width 187 height 20
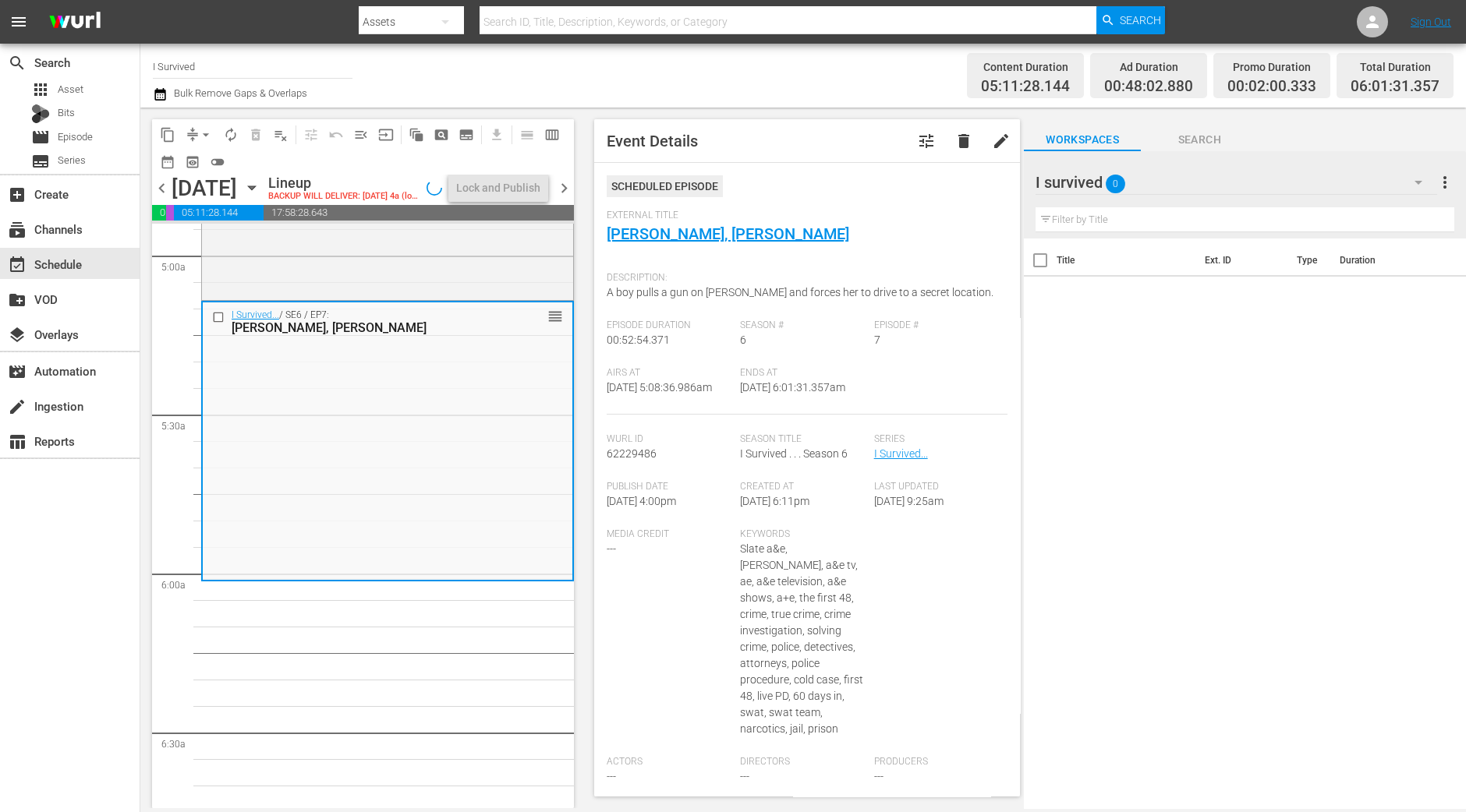
scroll to position [1611, 0]
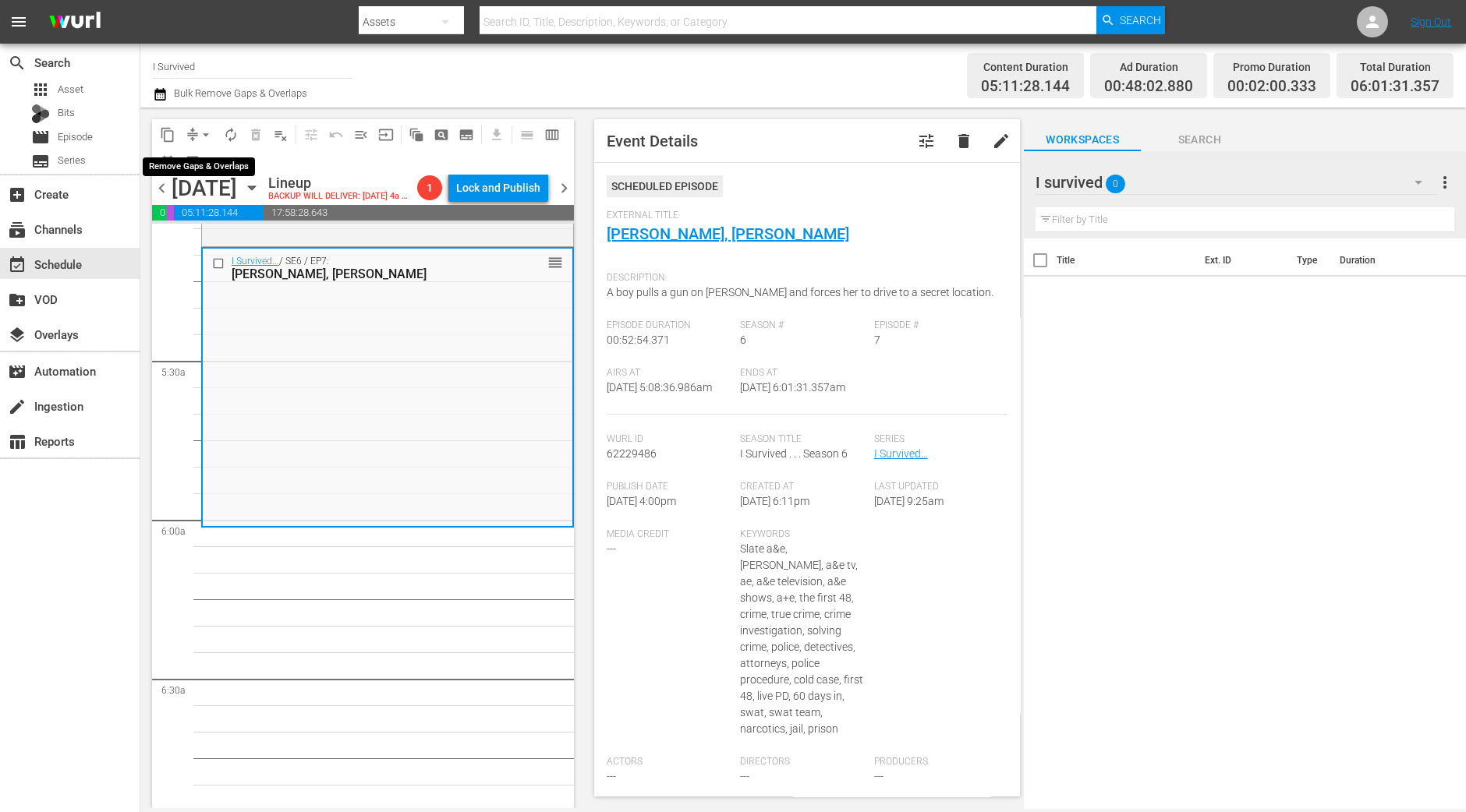
click at [203, 135] on span "arrow_drop_down" at bounding box center [205, 135] width 15 height 15
click at [206, 162] on li "Align to Midnight" at bounding box center [206, 165] width 164 height 25
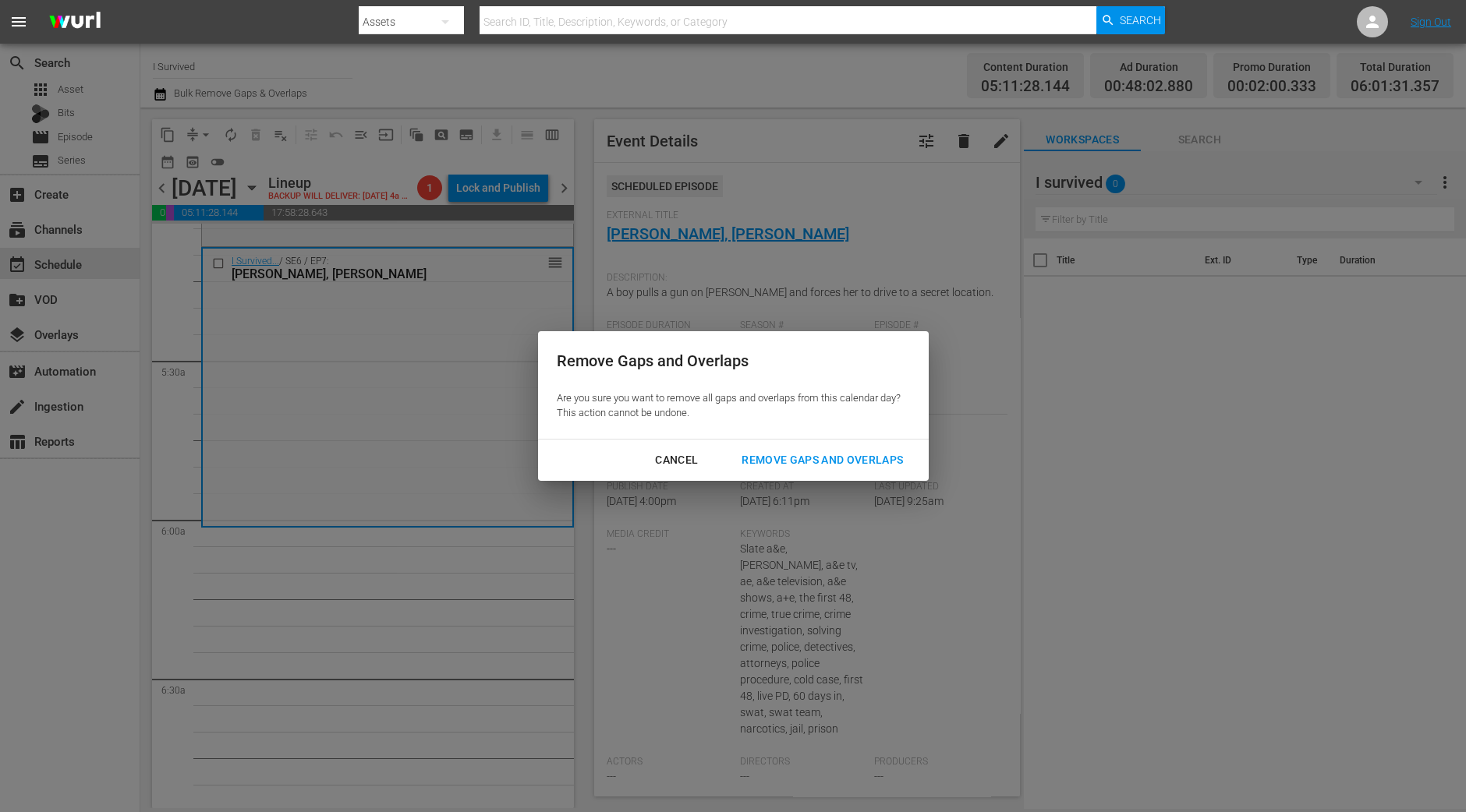
click at [828, 444] on div "Cancel Remove Gaps and Overlaps" at bounding box center [733, 460] width 390 height 42
click at [833, 454] on div "Remove Gaps and Overlaps" at bounding box center [823, 460] width 187 height 20
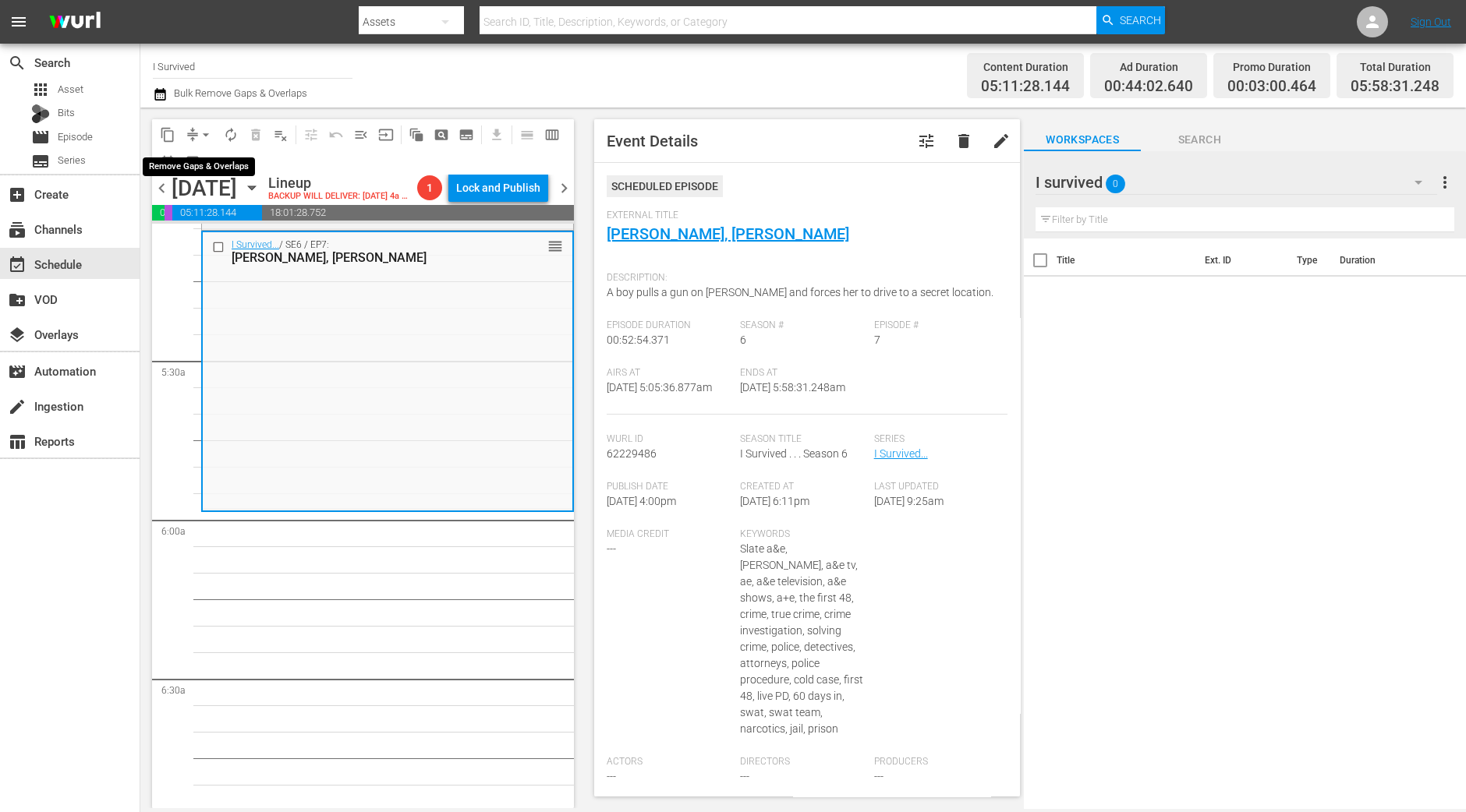
click at [201, 130] on span "arrow_drop_down" at bounding box center [205, 135] width 15 height 15
click at [205, 157] on li "Align to Midnight" at bounding box center [206, 165] width 164 height 25
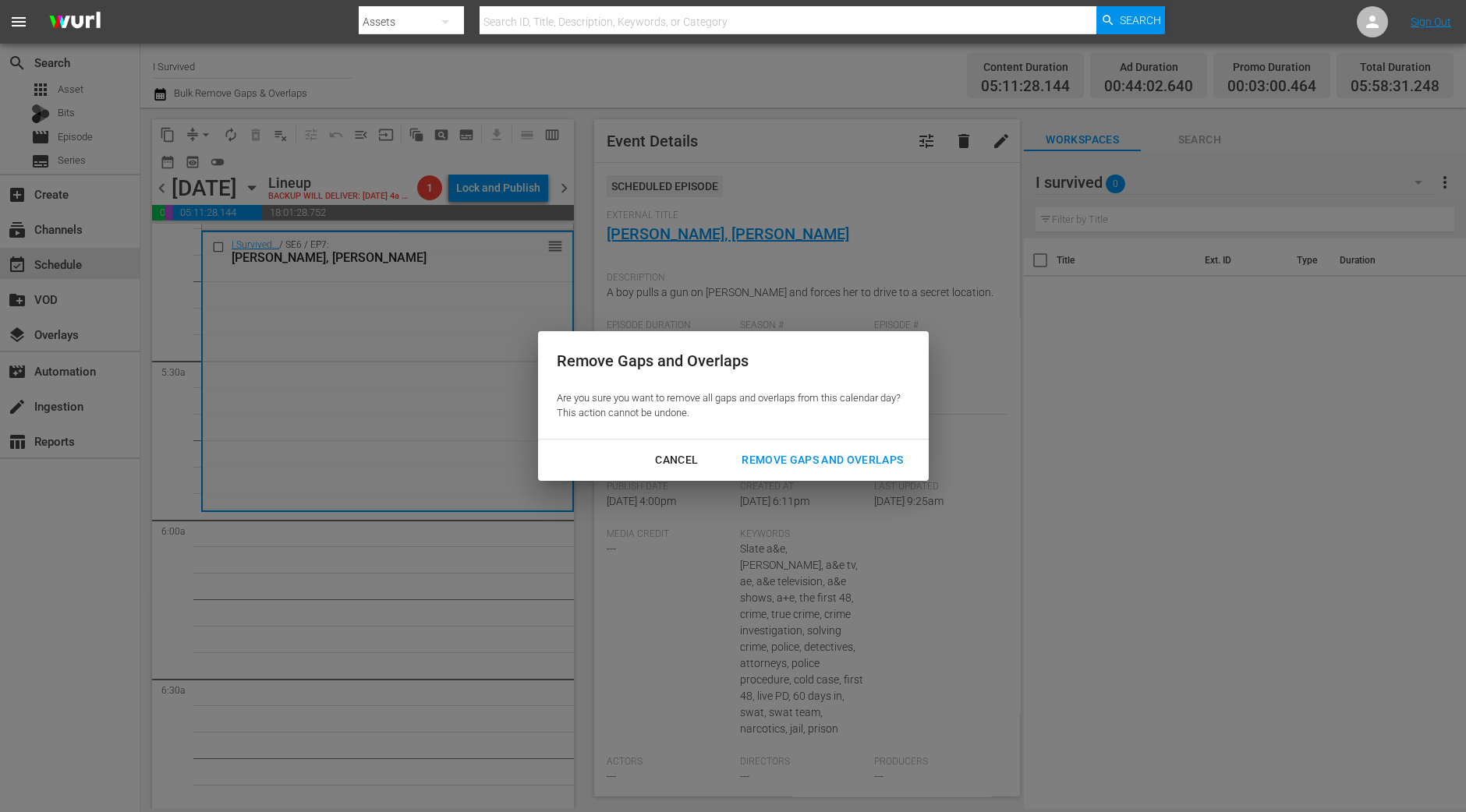
click at [779, 462] on div "Remove Gaps and Overlaps" at bounding box center [823, 460] width 187 height 20
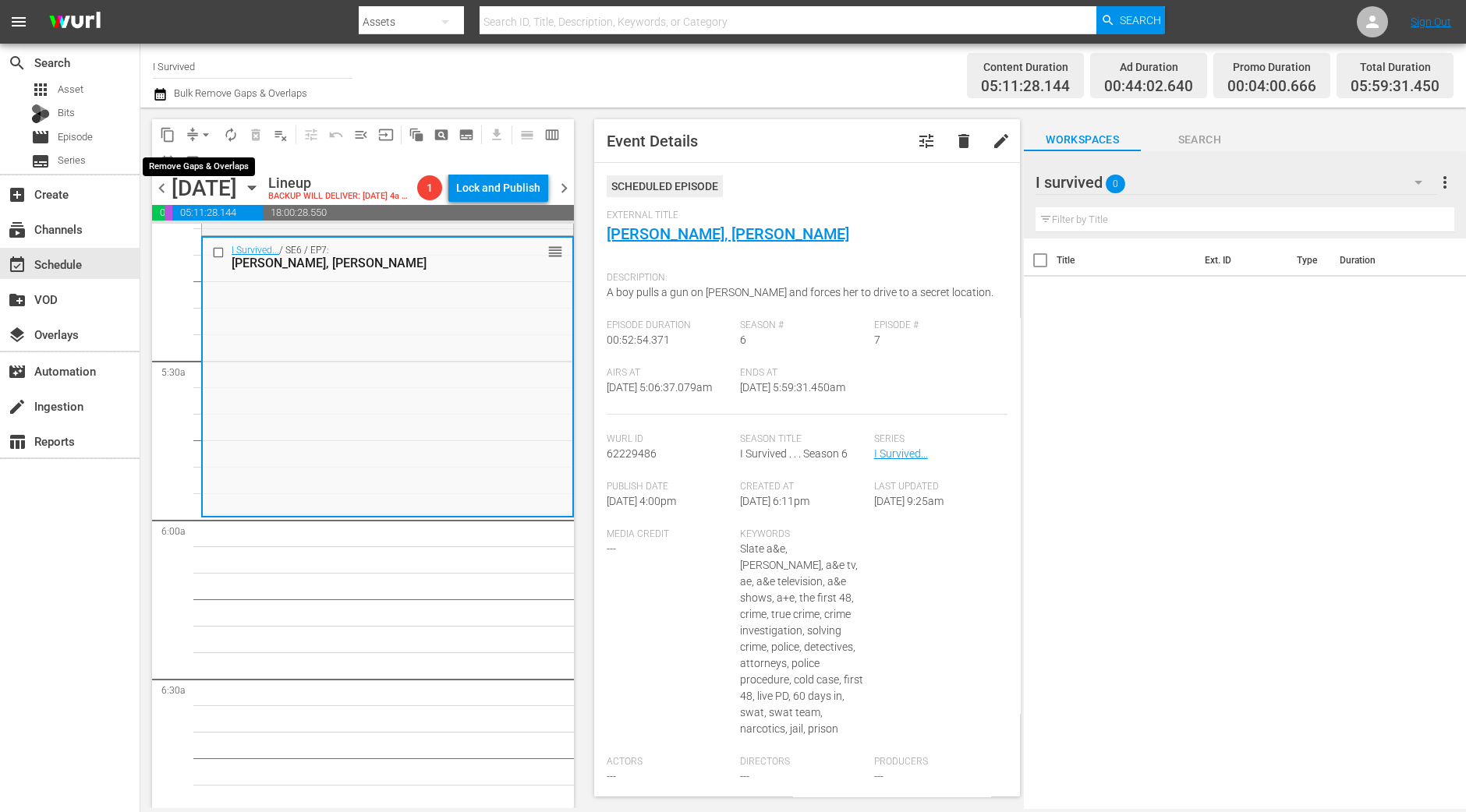
click at [205, 140] on span "arrow_drop_down" at bounding box center [205, 135] width 15 height 15
click at [220, 172] on li "Align to Midnight" at bounding box center [206, 165] width 164 height 25
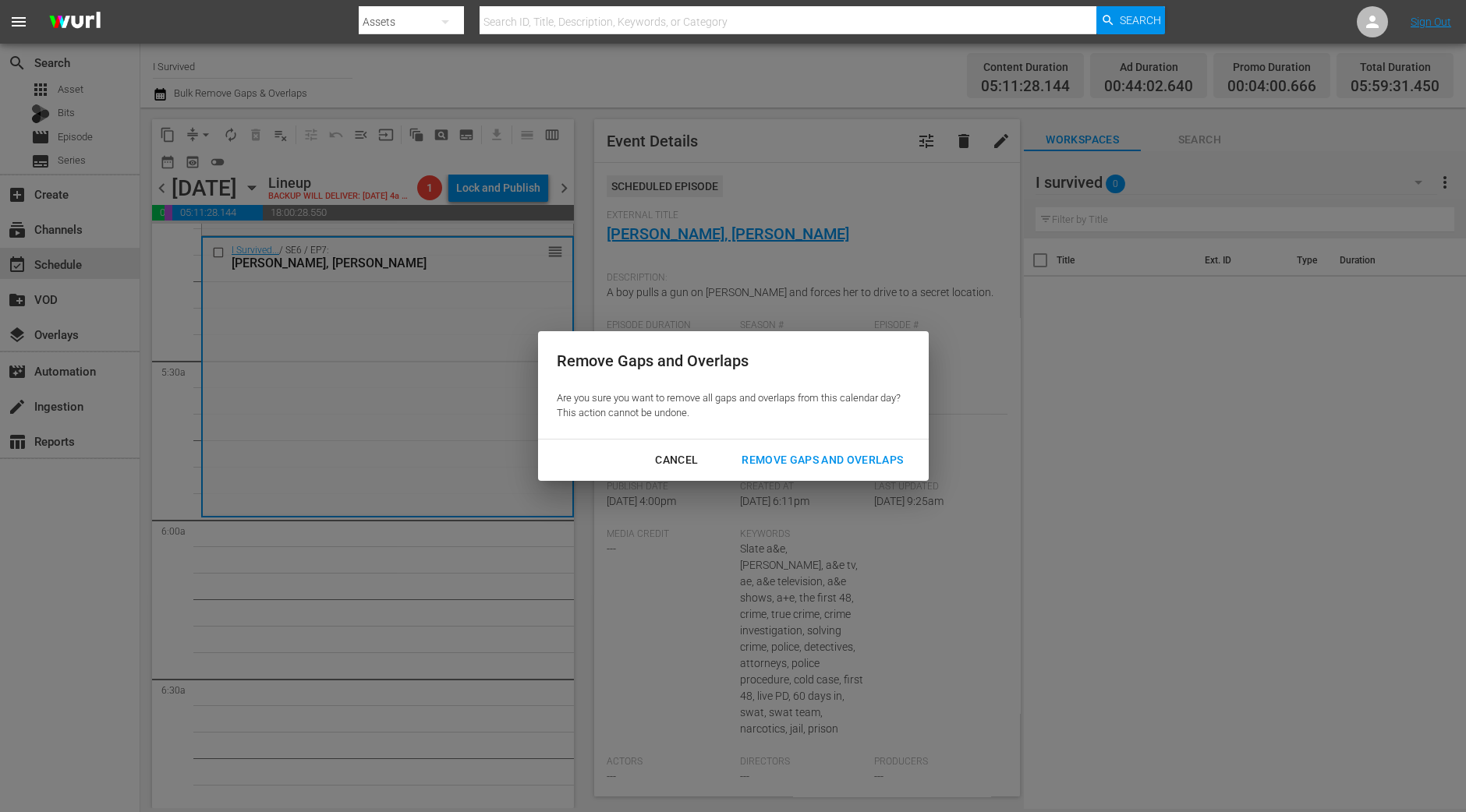
click at [879, 465] on div "Remove Gaps and Overlaps" at bounding box center [823, 460] width 187 height 20
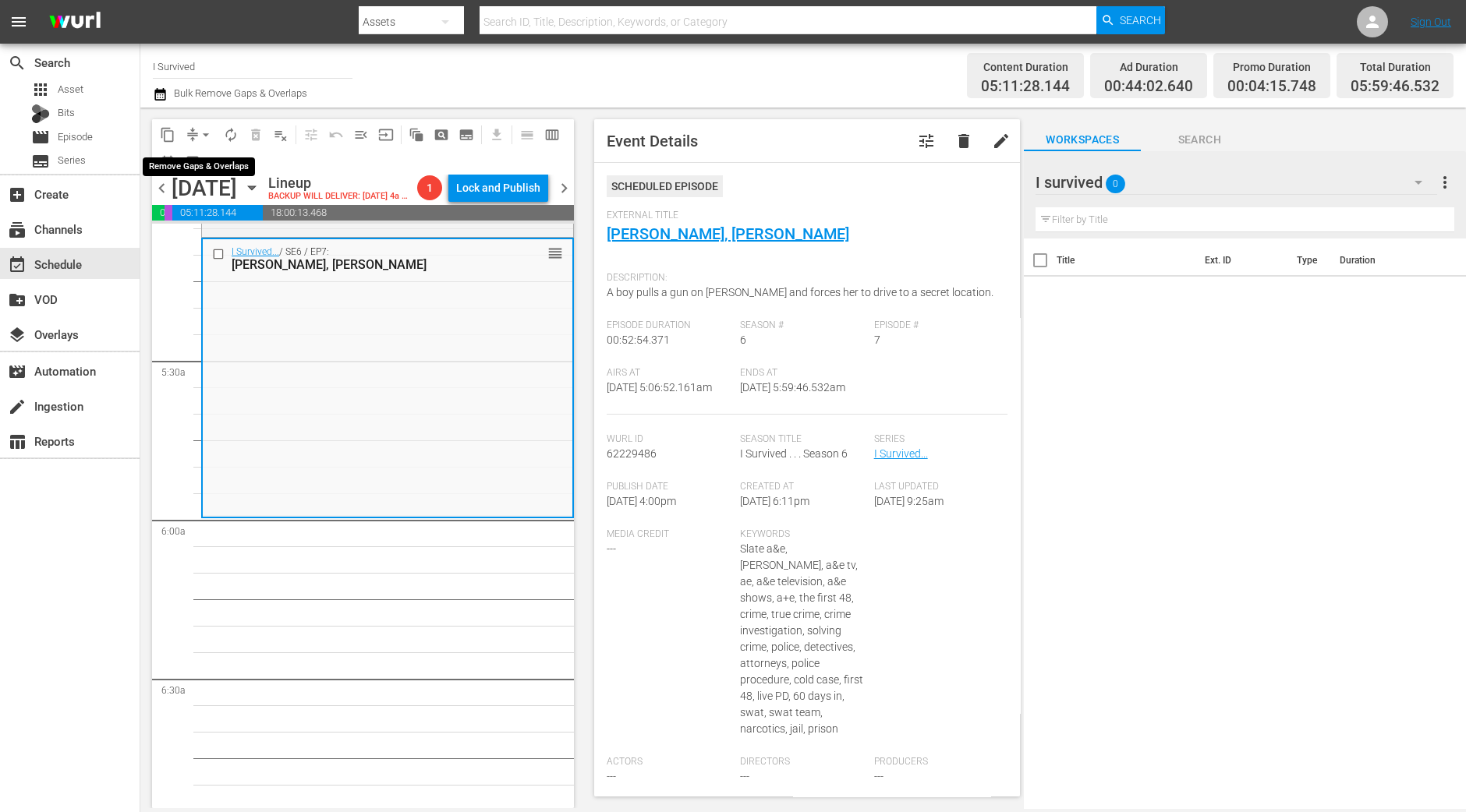
click at [206, 141] on span "arrow_drop_down" at bounding box center [205, 135] width 15 height 15
click at [206, 161] on li "Align to Midnight" at bounding box center [206, 165] width 164 height 25
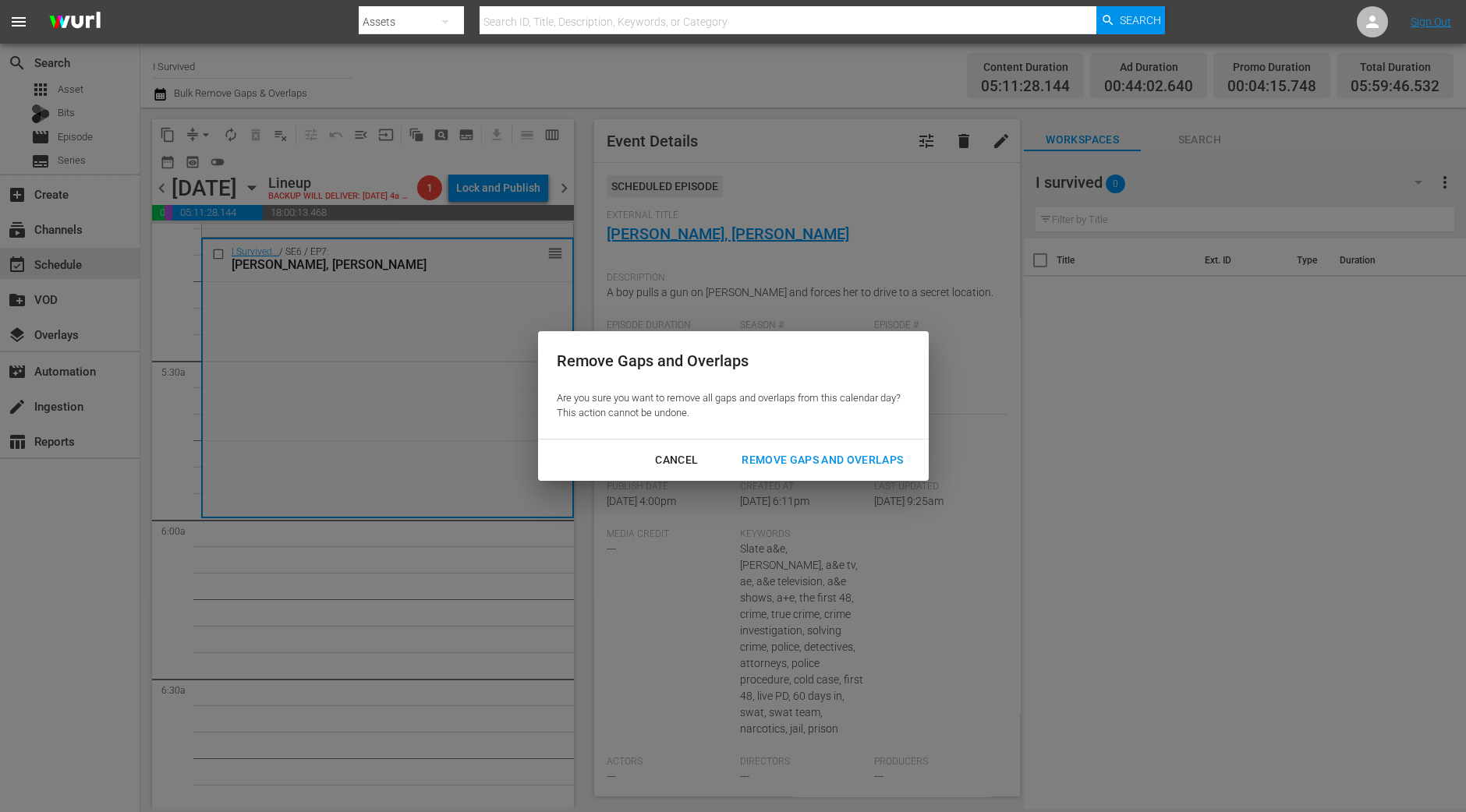
drag, startPoint x: 884, startPoint y: 440, endPoint x: 868, endPoint y: 462, distance: 27.2
click at [879, 445] on div "Cancel Remove Gaps and Overlaps" at bounding box center [733, 460] width 390 height 42
click at [868, 460] on div "Remove Gaps and Overlaps" at bounding box center [823, 460] width 187 height 20
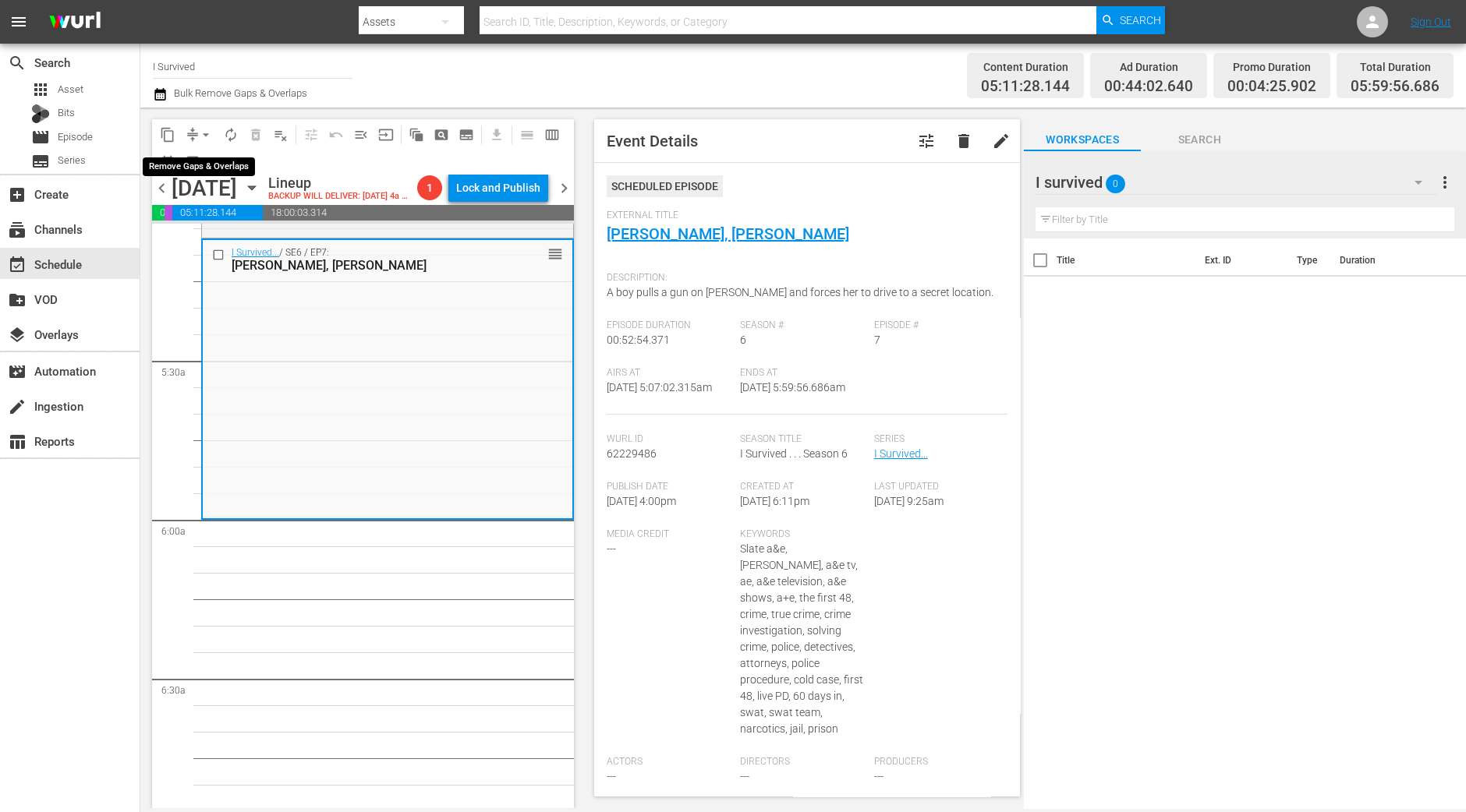
click at [203, 138] on span "arrow_drop_down" at bounding box center [205, 135] width 15 height 15
click at [200, 165] on li "Align to Midnight" at bounding box center [206, 165] width 164 height 25
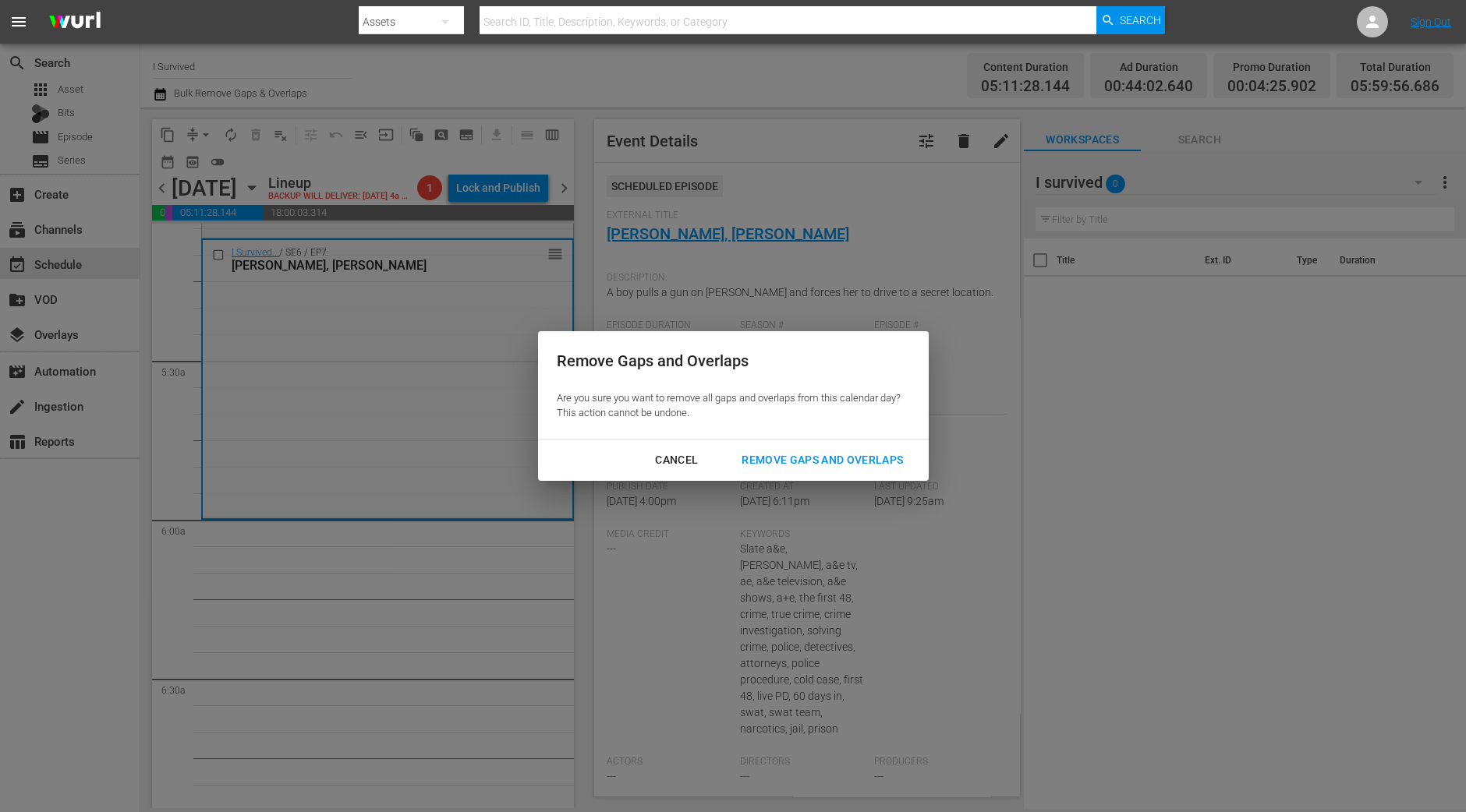
click at [879, 461] on div "Remove Gaps and Overlaps" at bounding box center [823, 460] width 187 height 20
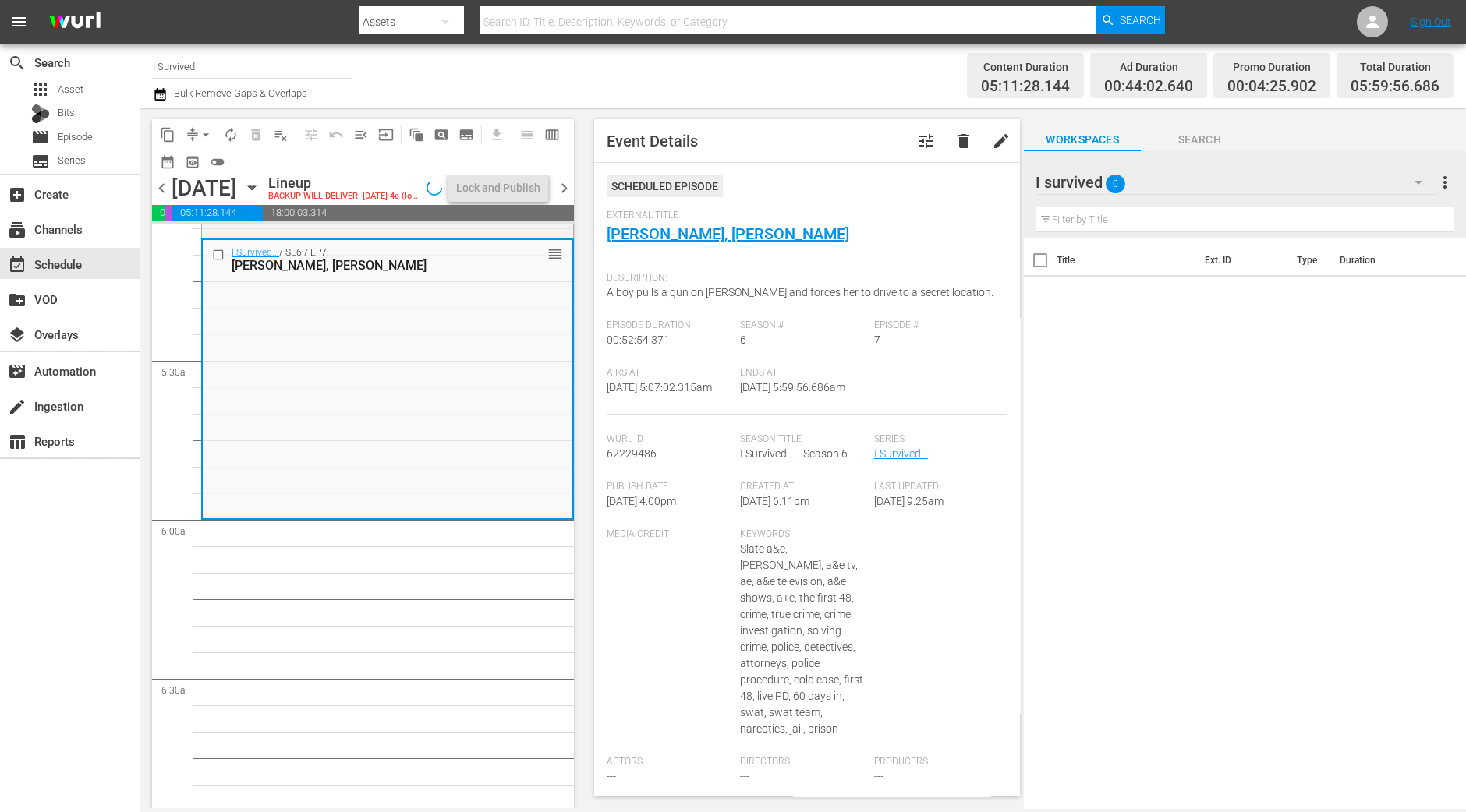
click at [205, 142] on button "arrow_drop_down" at bounding box center [205, 134] width 25 height 25
click at [206, 158] on li "Align to Midnight" at bounding box center [206, 165] width 164 height 25
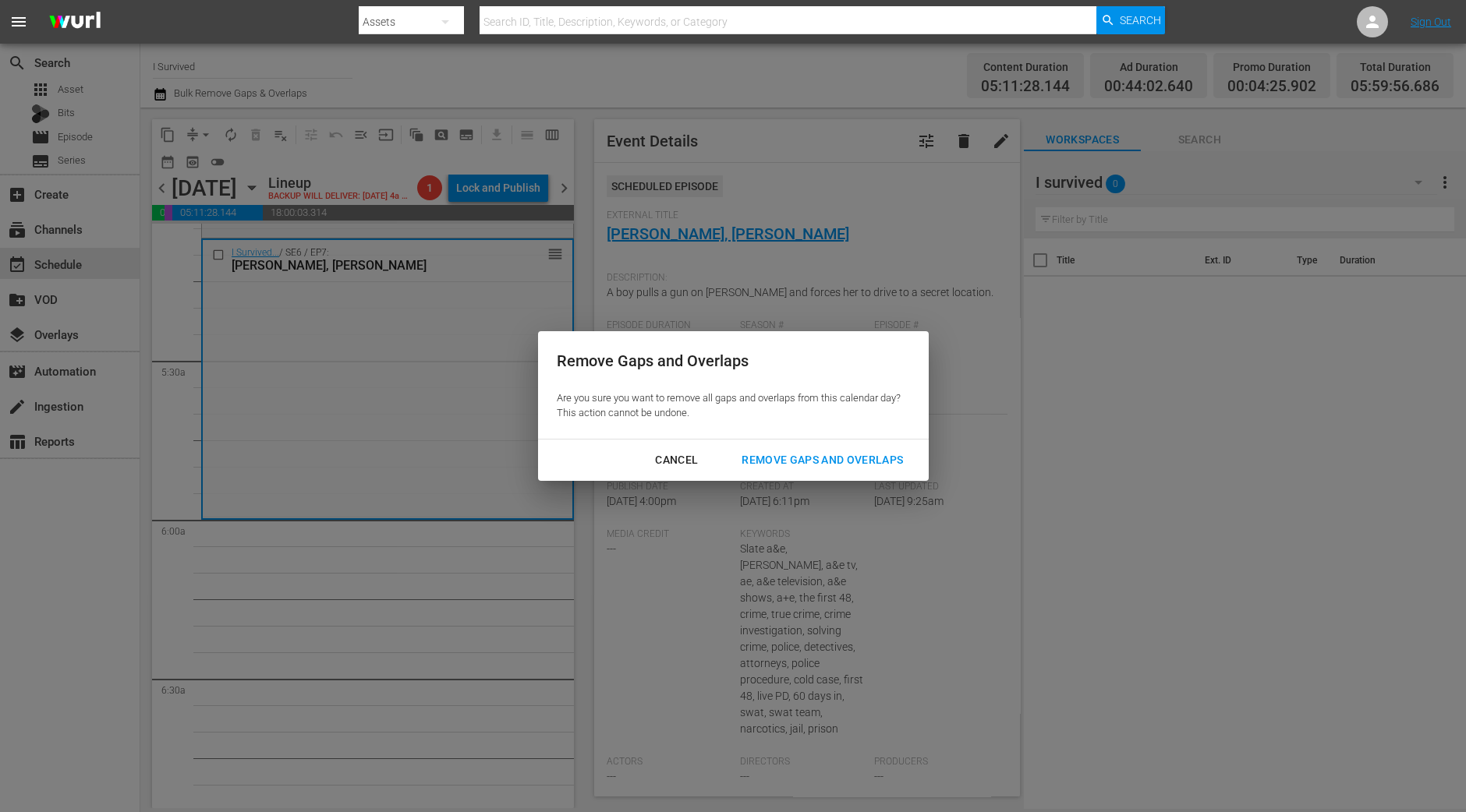
click at [789, 453] on div "Remove Gaps and Overlaps" at bounding box center [823, 460] width 187 height 20
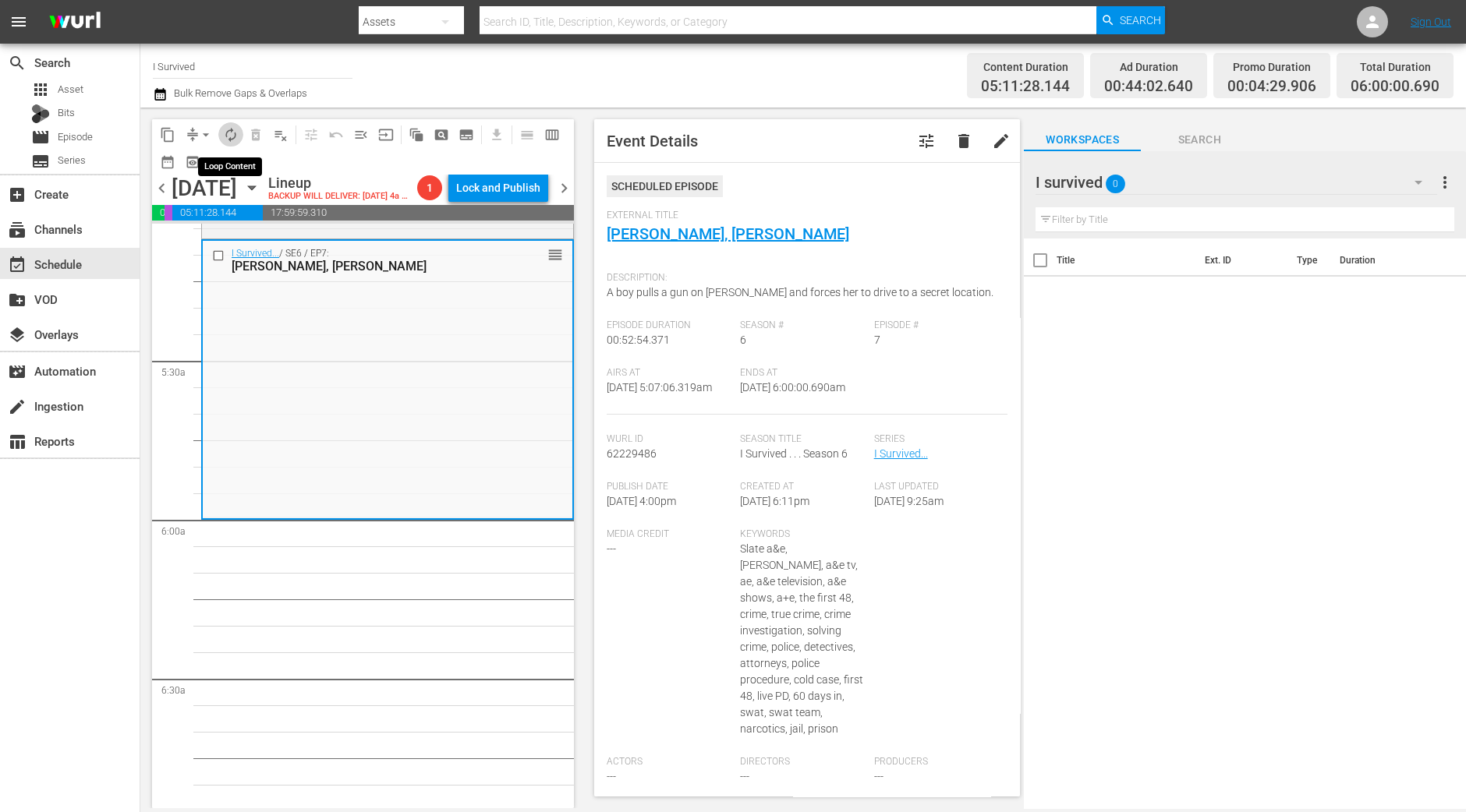
click at [229, 131] on span "autorenew_outlined" at bounding box center [231, 135] width 15 height 15
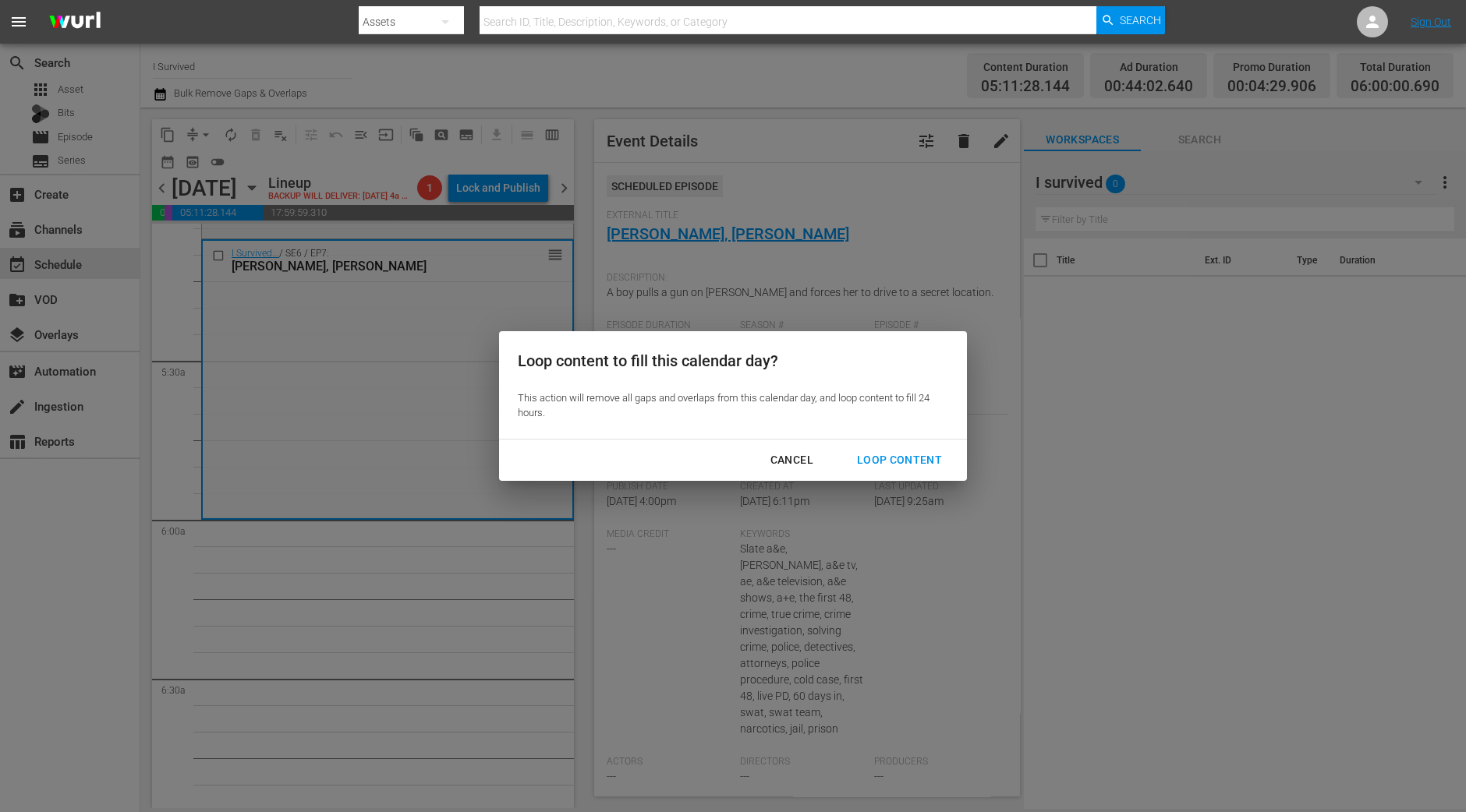
click at [941, 474] on div "Cancel Loop Content" at bounding box center [733, 460] width 468 height 42
click at [935, 460] on div "Loop Content" at bounding box center [899, 460] width 110 height 20
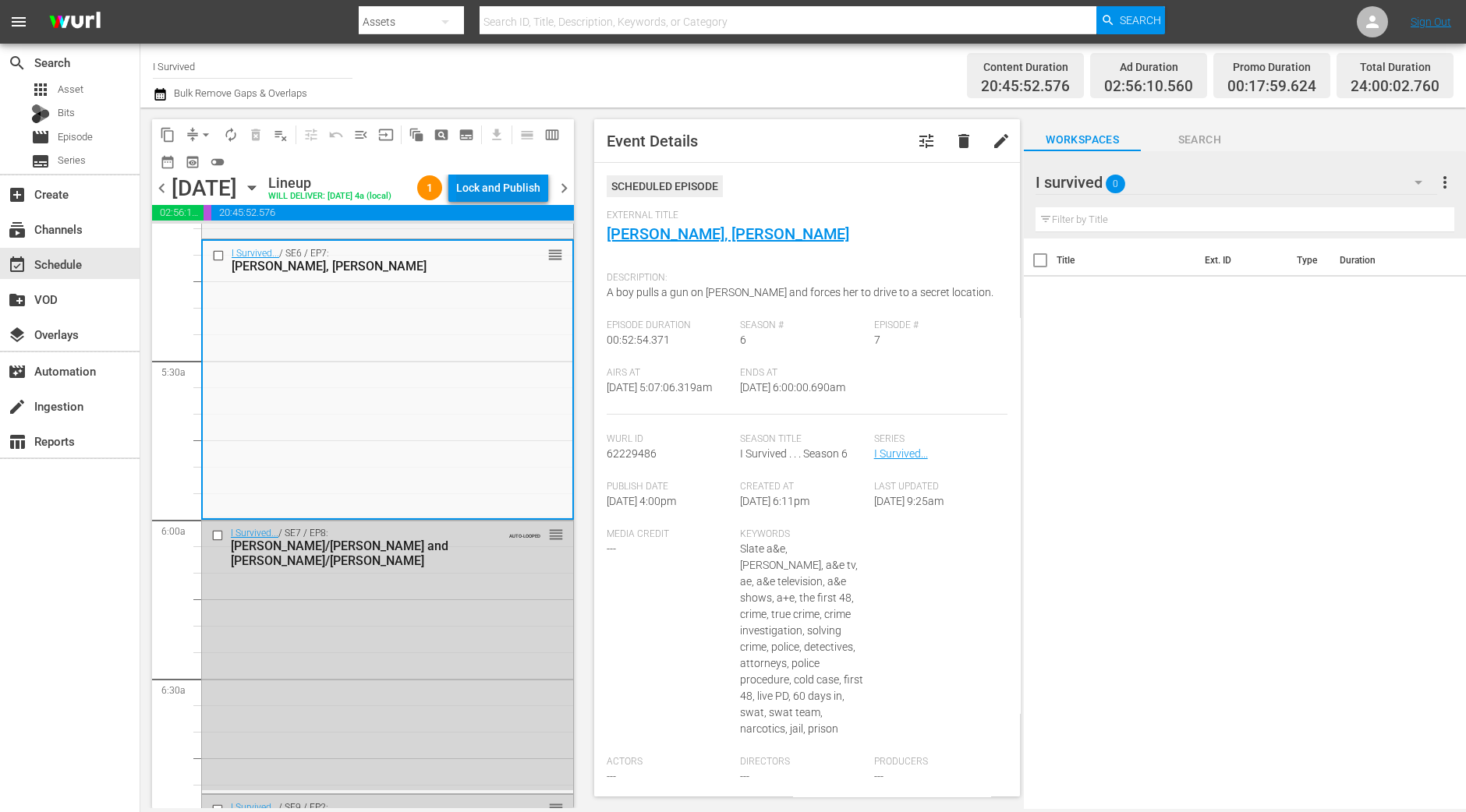
click at [517, 183] on div "Lock and Publish" at bounding box center [497, 188] width 84 height 28
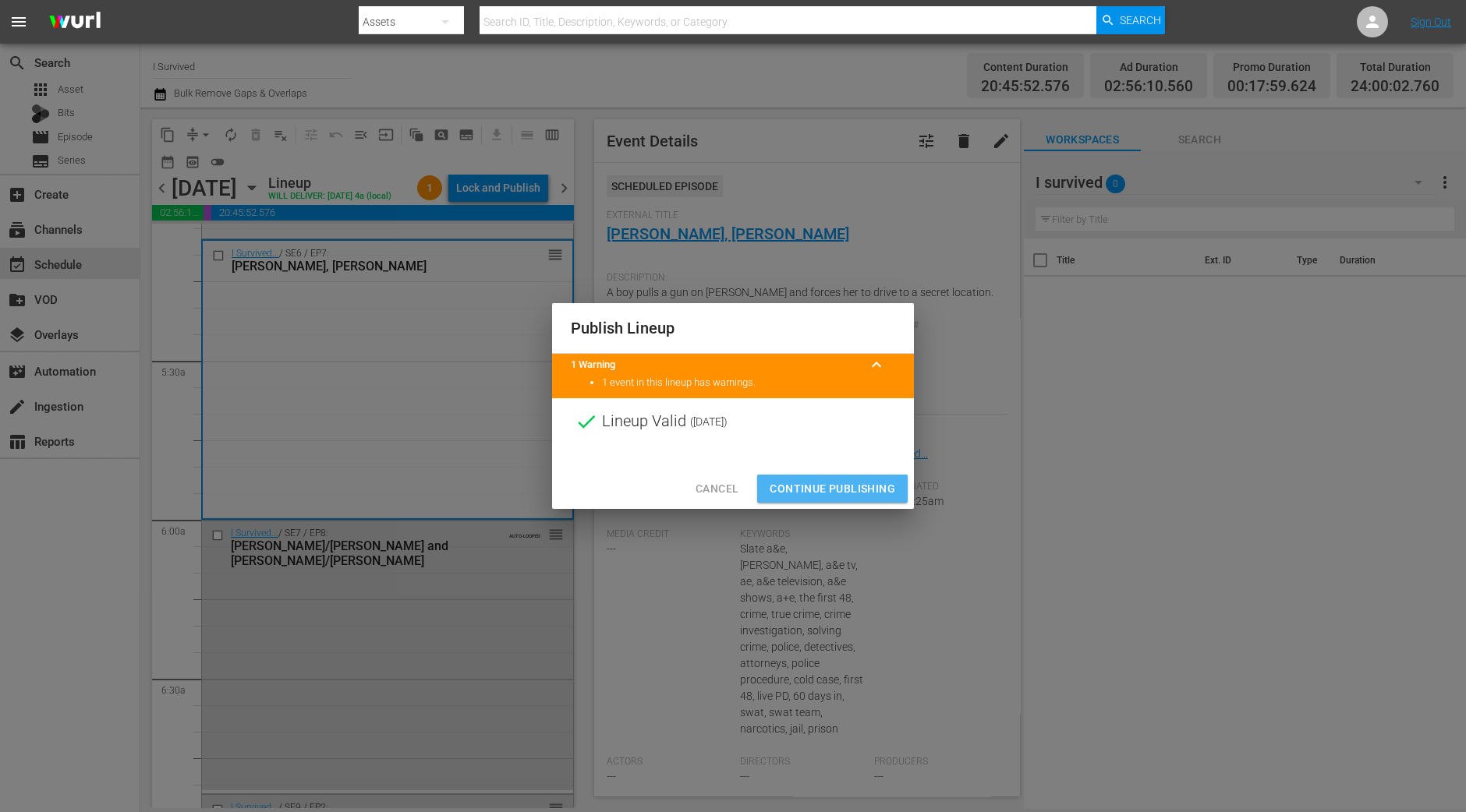
click at [839, 485] on span "Continue Publishing" at bounding box center [832, 489] width 126 height 20
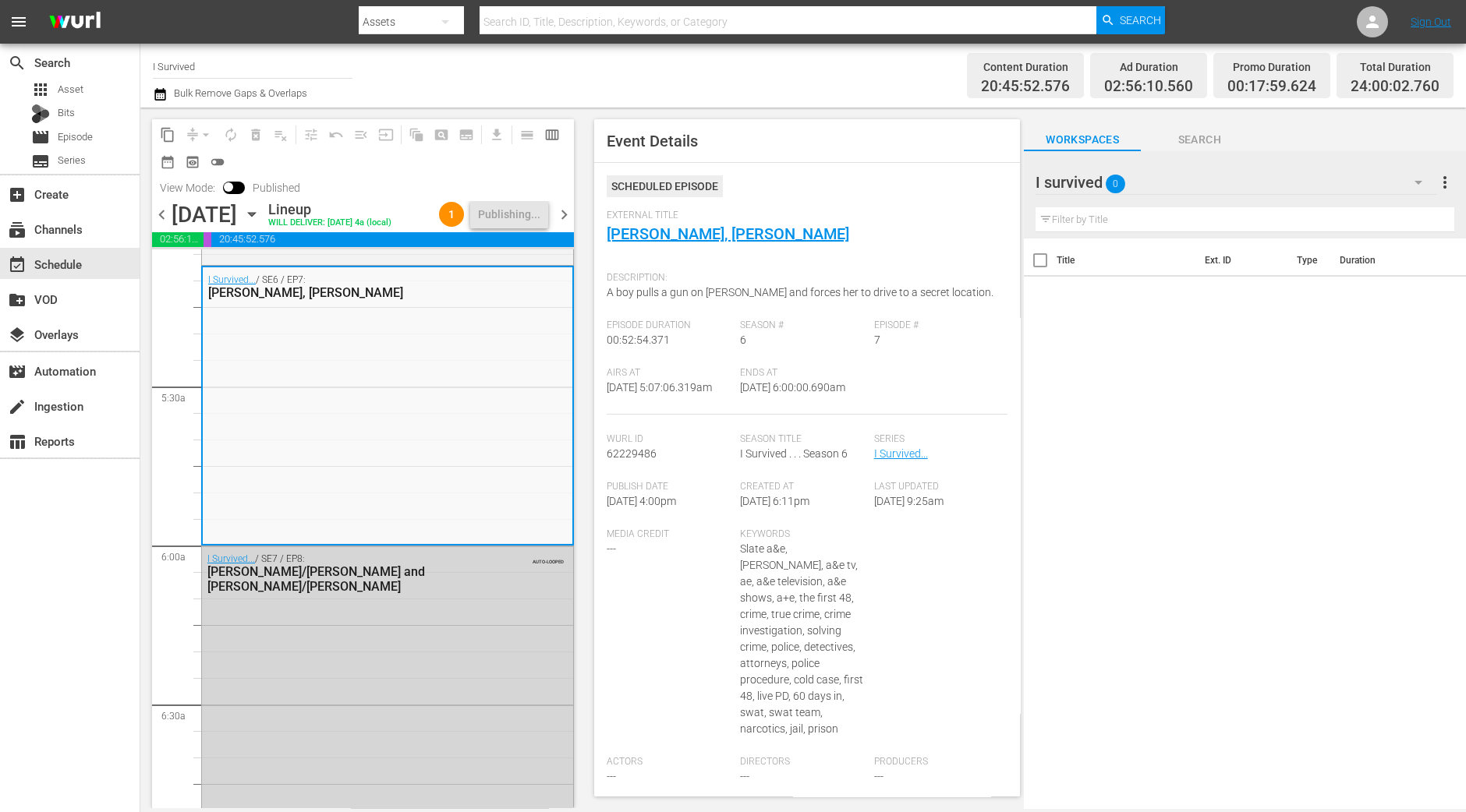
click at [567, 225] on span "chevron_right" at bounding box center [564, 215] width 20 height 20
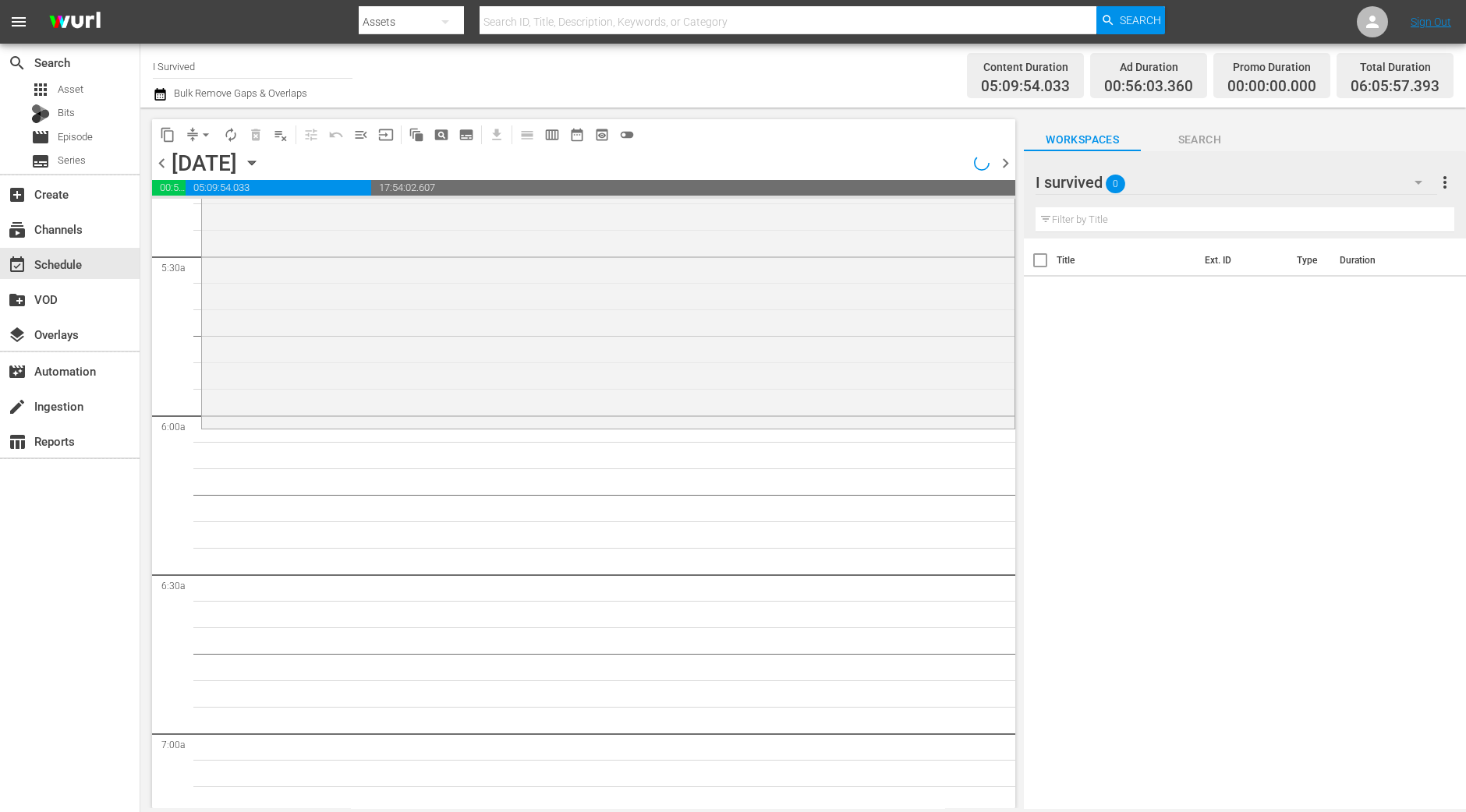
scroll to position [1585, 0]
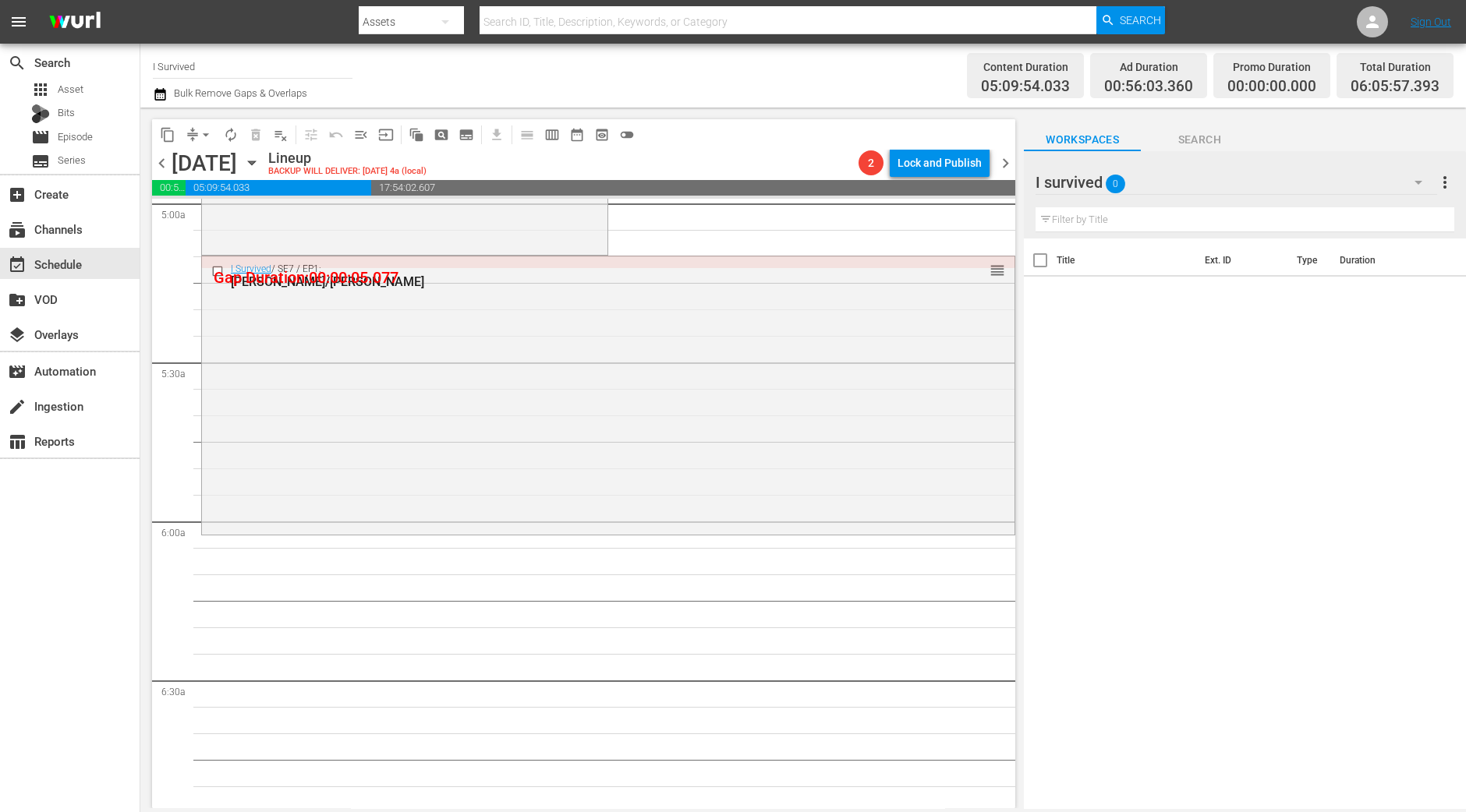
click at [335, 379] on div "I Survived / SE7 / EP1: Jennifer/Neely Ann reorder" at bounding box center [608, 394] width 812 height 275
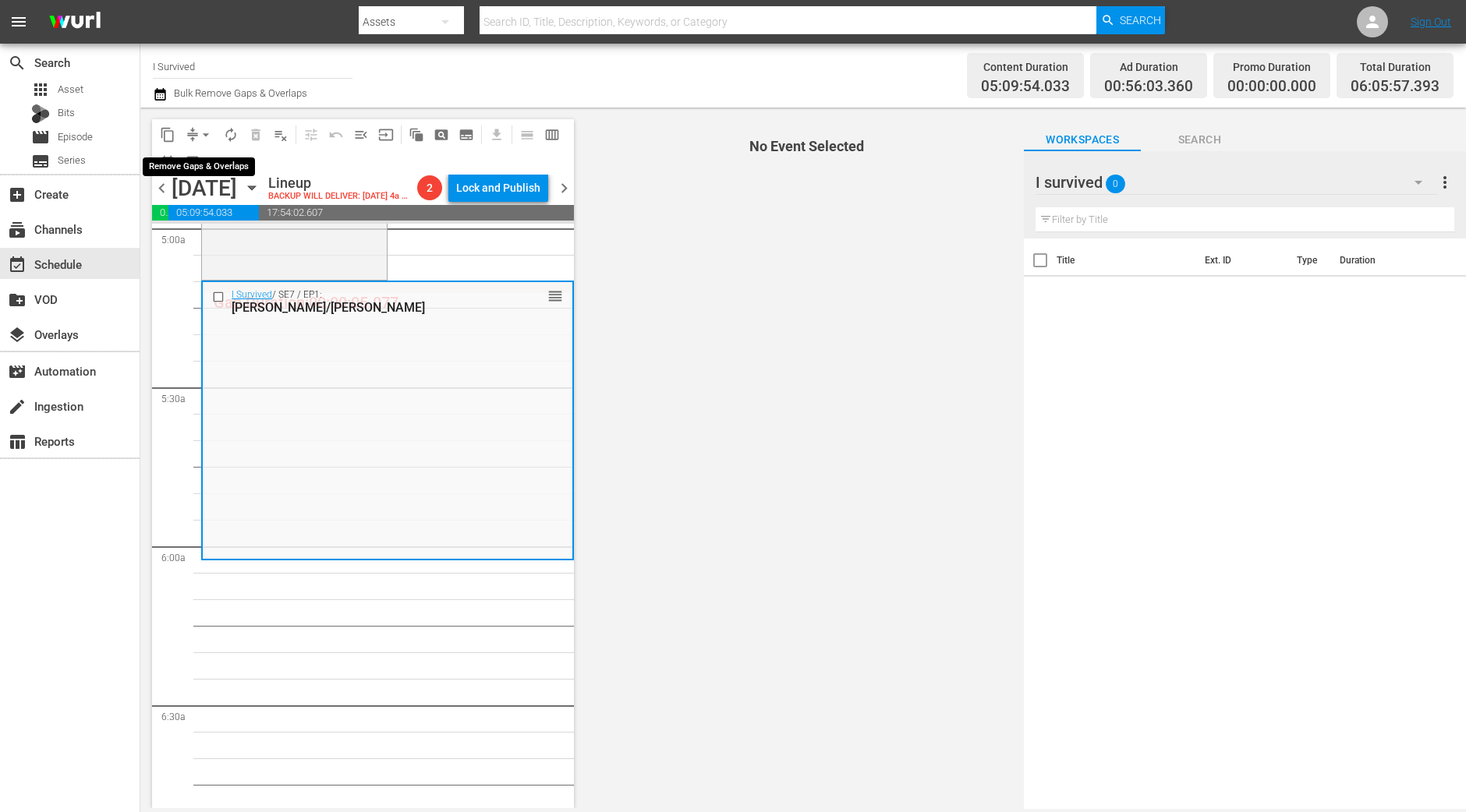
click at [215, 140] on button "arrow_drop_down" at bounding box center [205, 134] width 25 height 25
click at [180, 169] on li "Align to Midnight" at bounding box center [206, 165] width 164 height 25
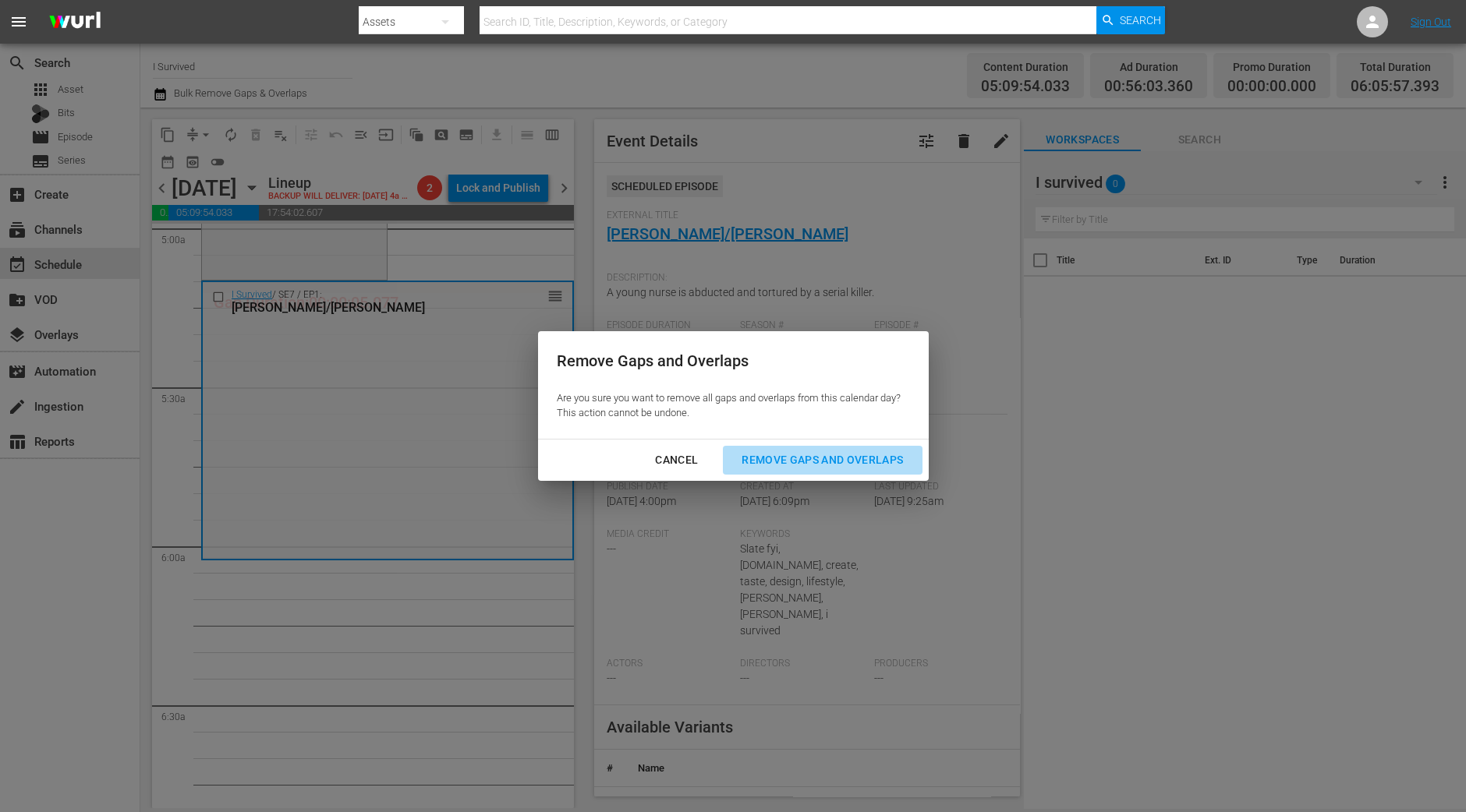
click at [791, 457] on div "Remove Gaps and Overlaps" at bounding box center [823, 460] width 187 height 20
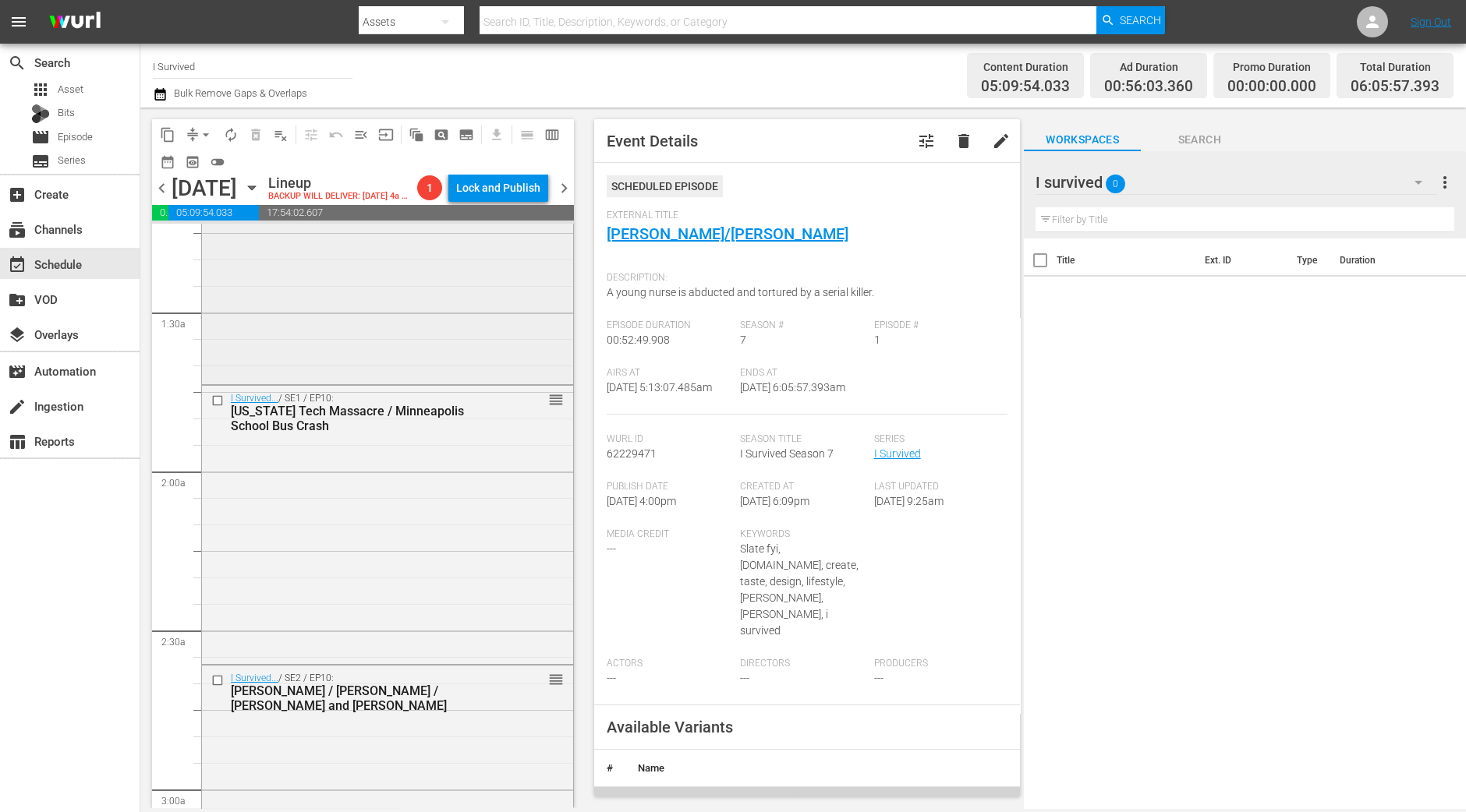
scroll to position [0, 0]
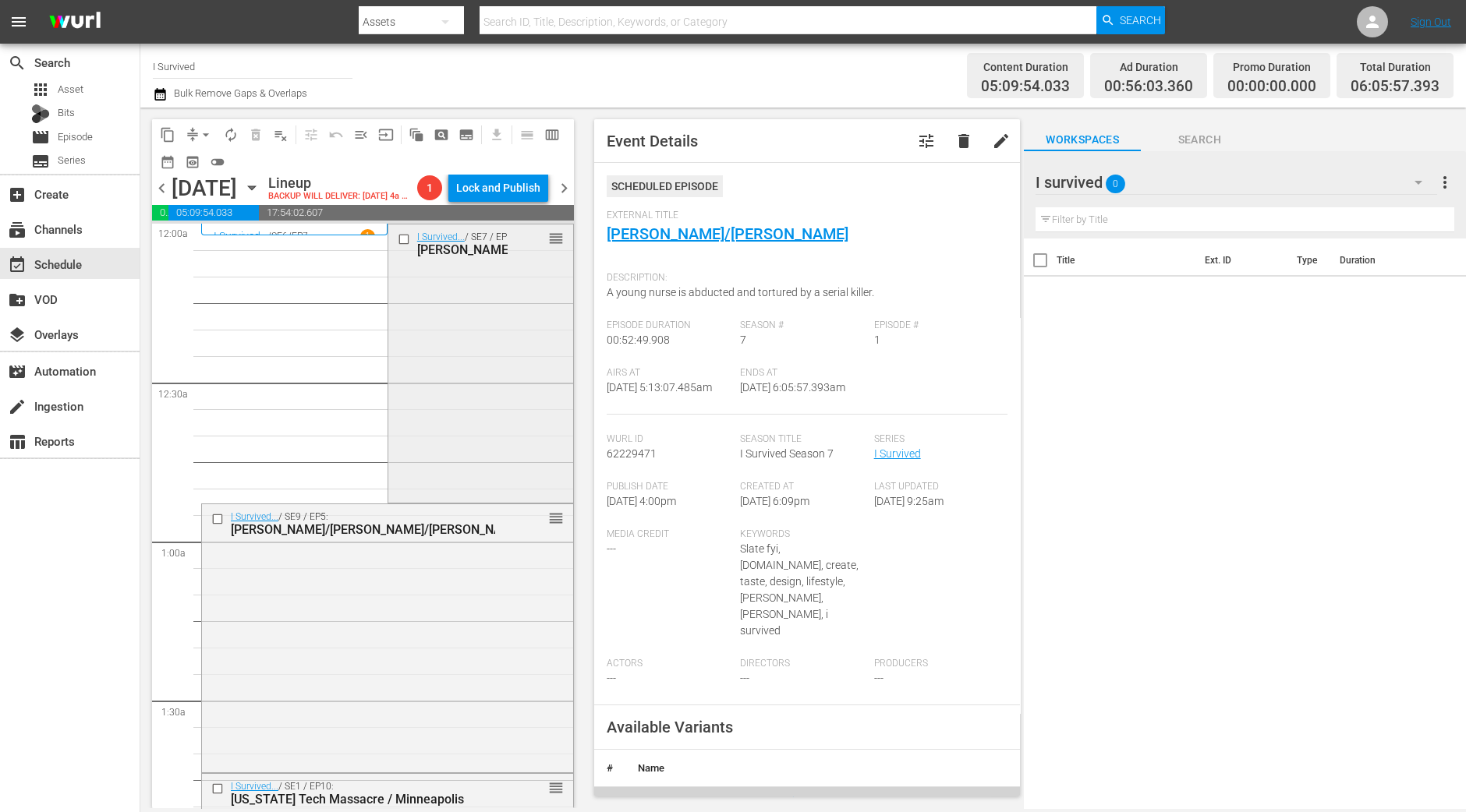
click at [442, 395] on div "I Survived... / SE7 / EP11: Michelle/Terri-Lynn/Jennifer reorder" at bounding box center [480, 362] width 185 height 275
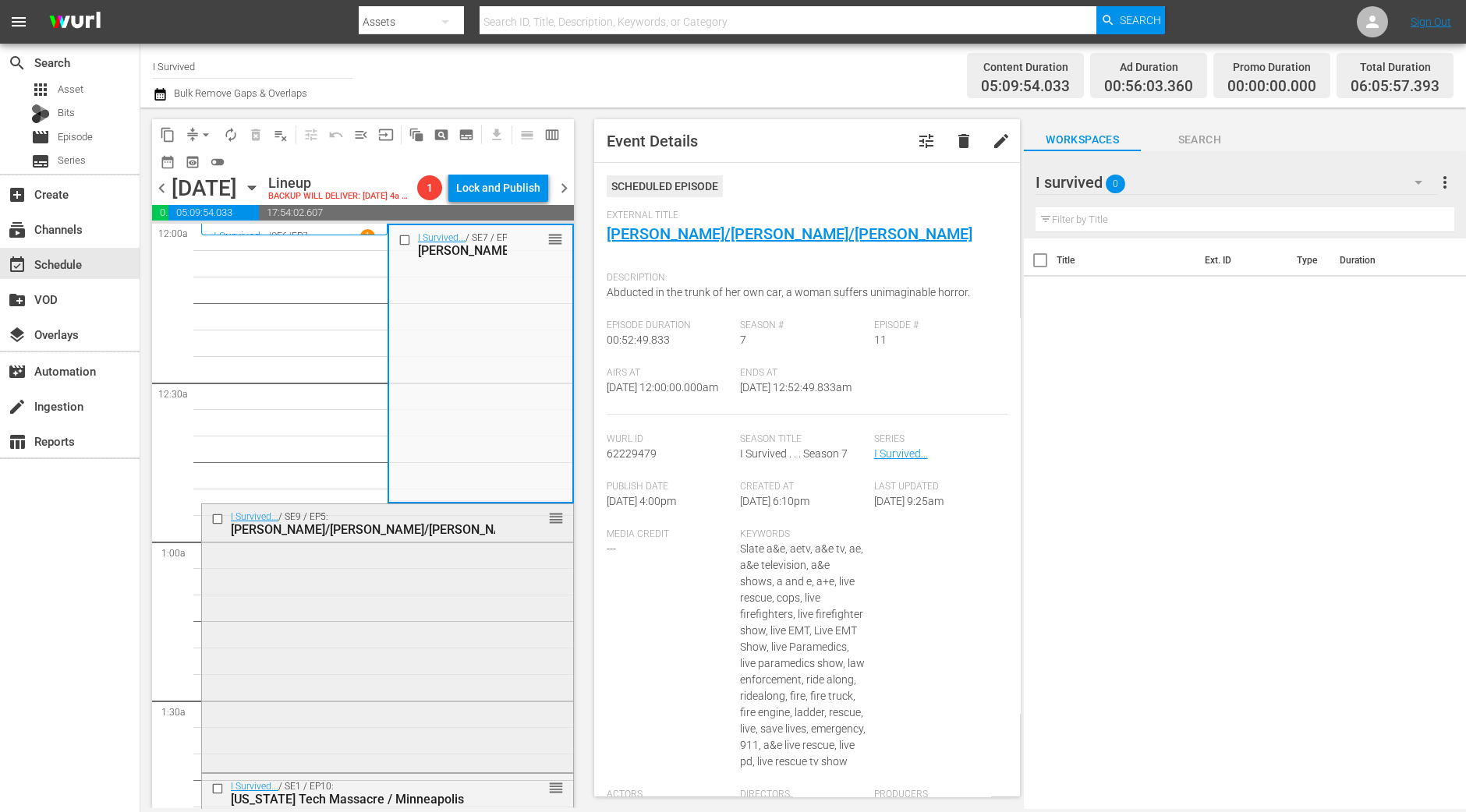
click at [485, 618] on div "I Survived... / SE9 / EP5: Terri/Walter/James reorder" at bounding box center [387, 636] width 371 height 265
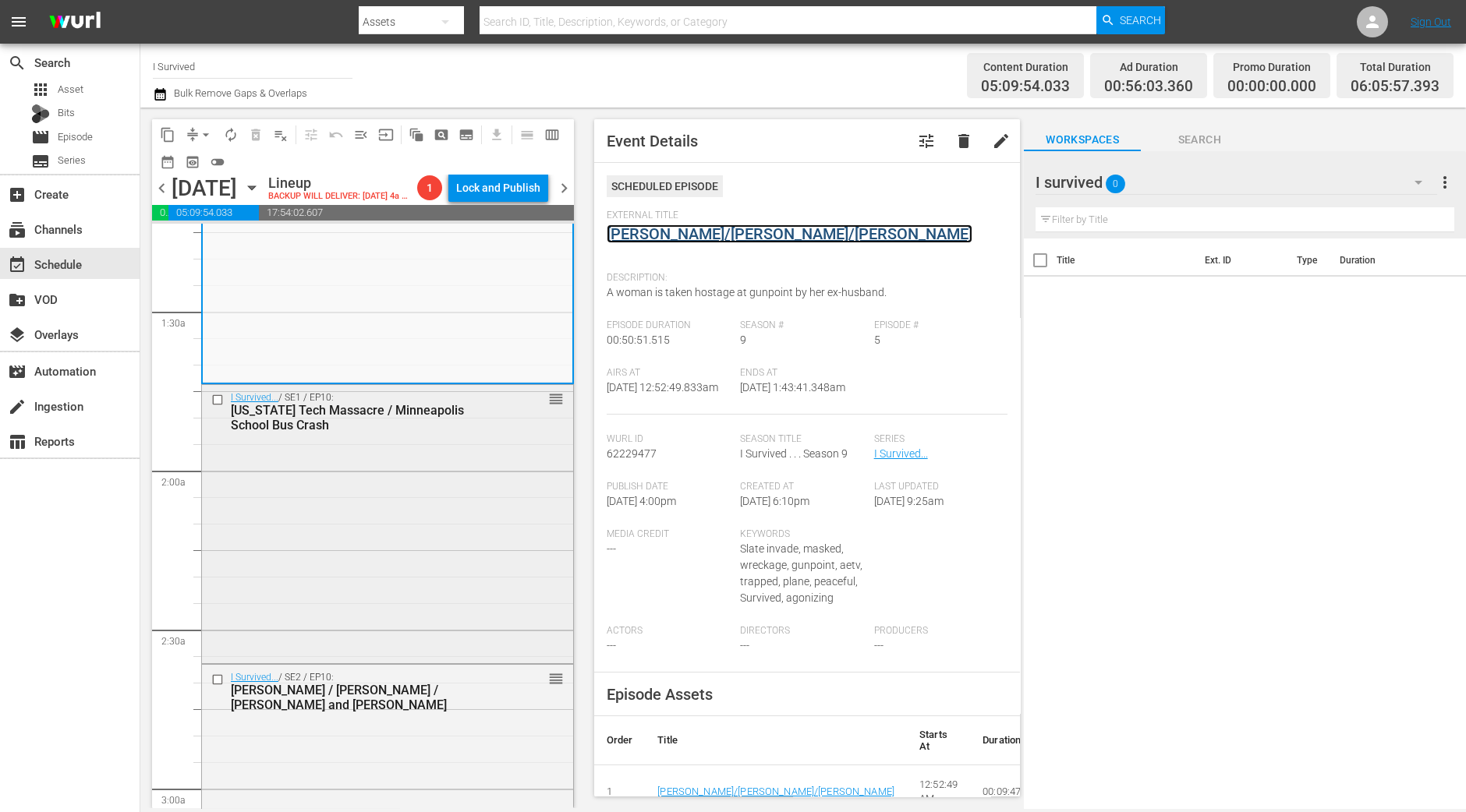
scroll to position [389, 0]
click at [348, 514] on div "I Survived... / SE1 / EP10: Virginia Tech Massacre / Minneapolis School Bus Cra…" at bounding box center [387, 523] width 371 height 275
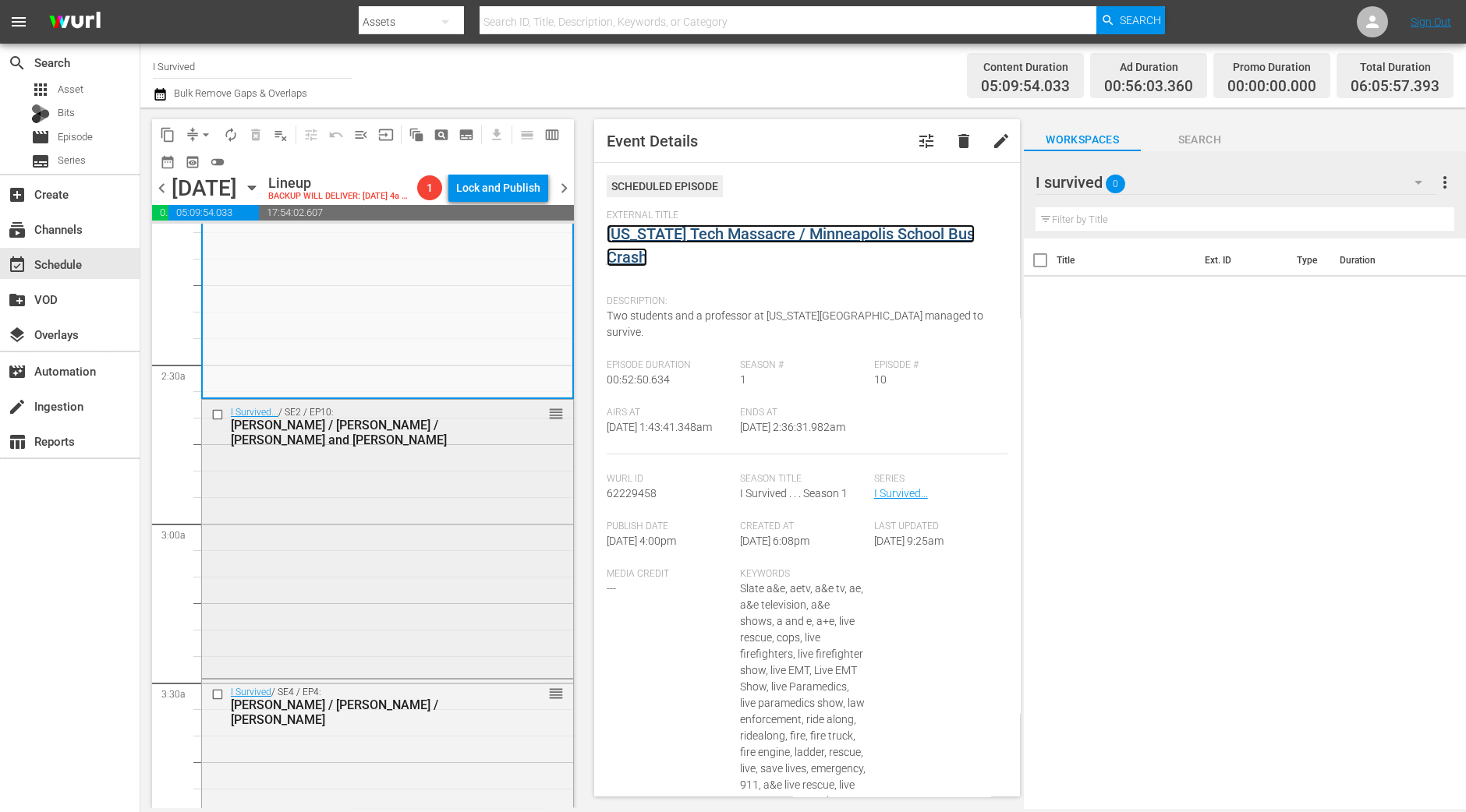
scroll to position [681, 0]
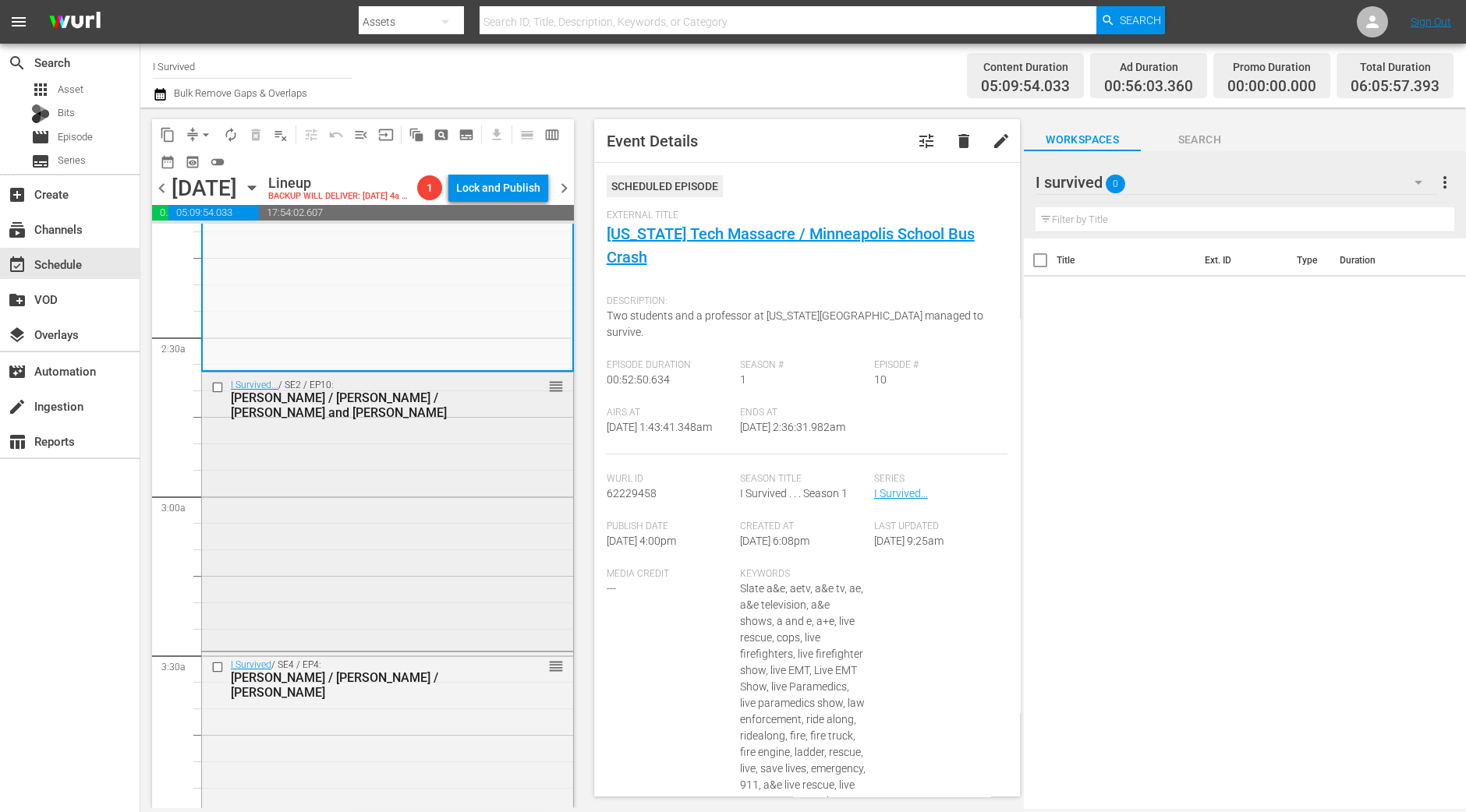
click at [446, 621] on div "I Survived... / SE2 / EP10: Sarah / Ellen / Sherman and Dee Ann reorder" at bounding box center [387, 510] width 371 height 275
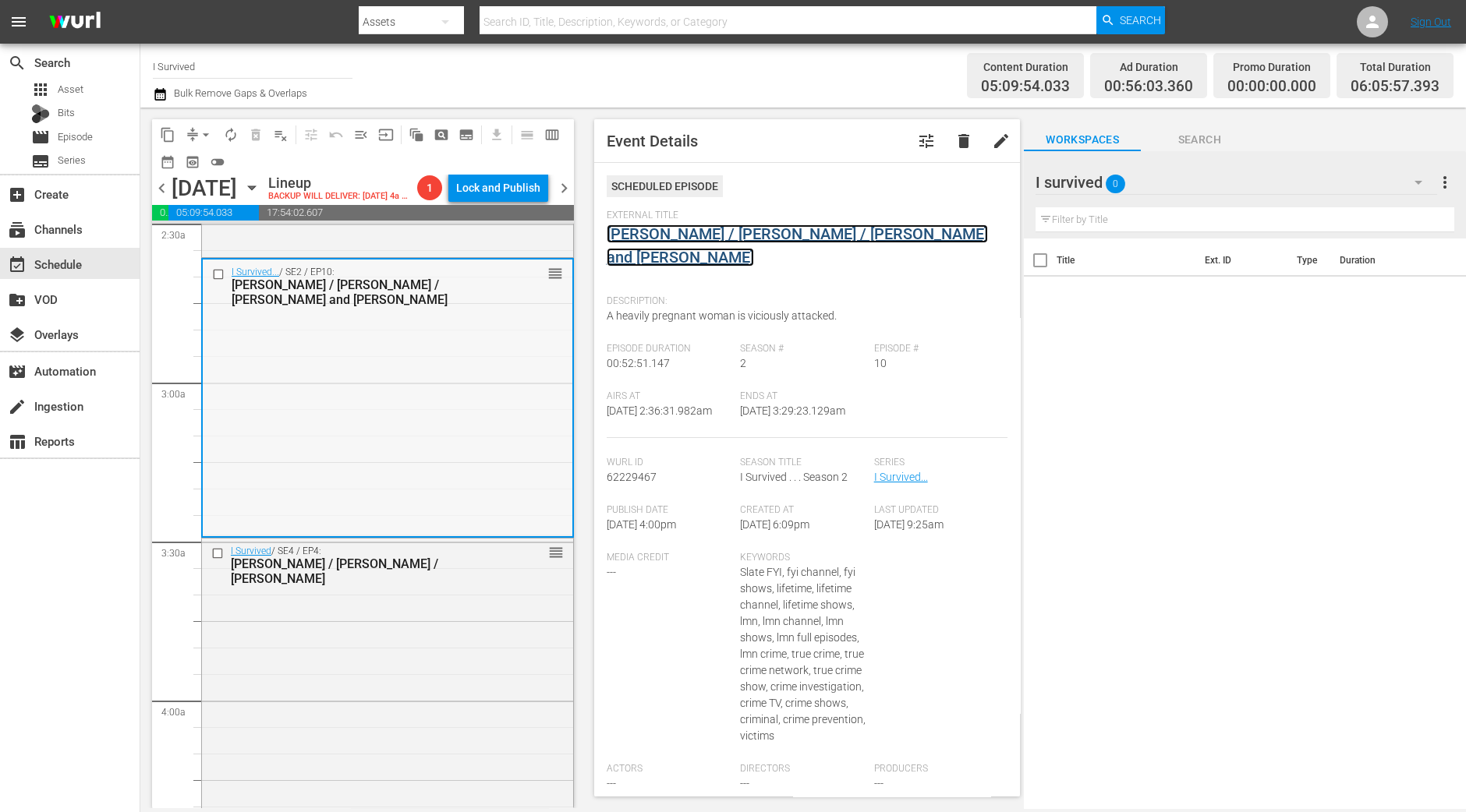
scroll to position [876, 0]
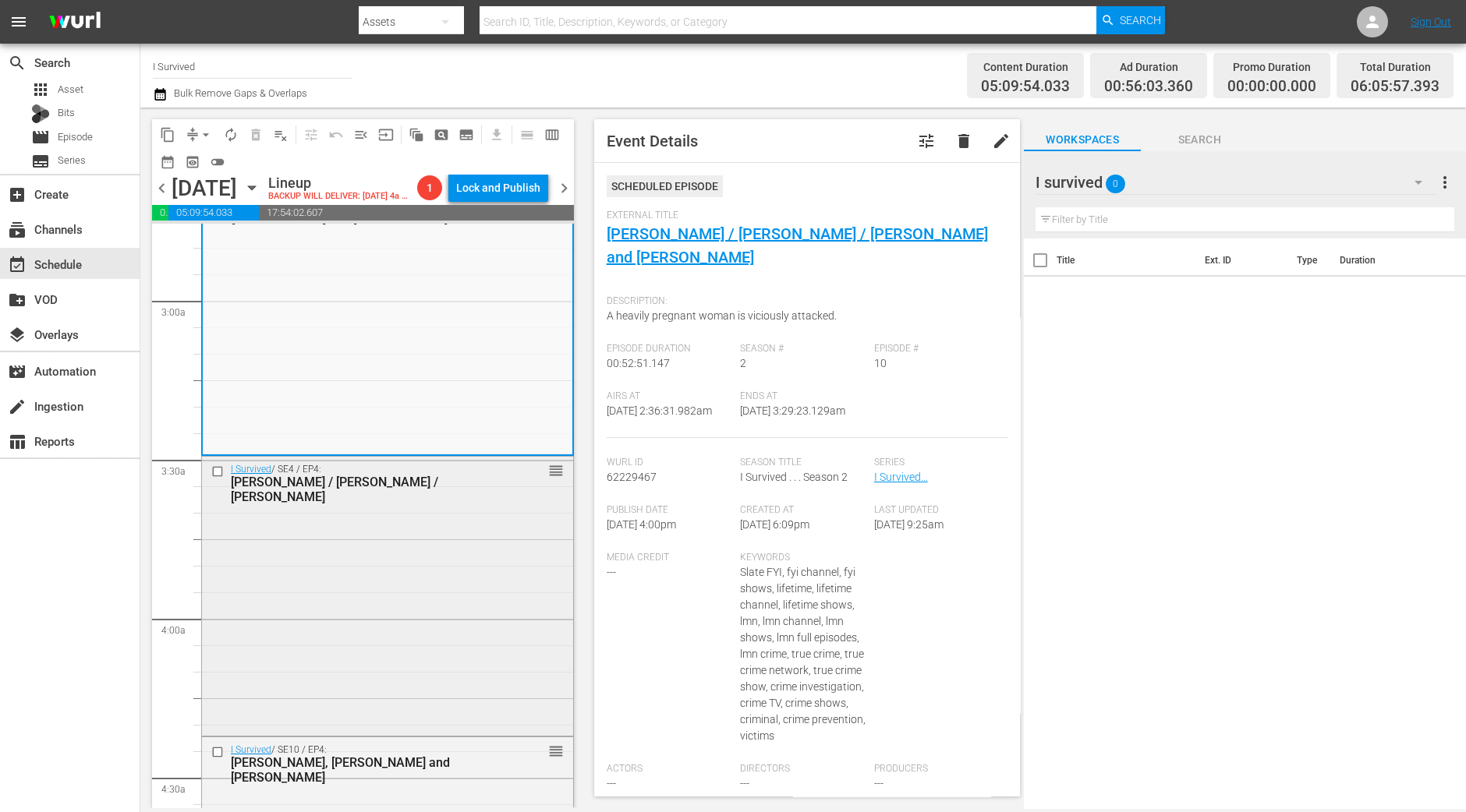
click at [431, 619] on div "I Survived / SE4 / EP4: Jessyca / Derek / LaToya reorder" at bounding box center [387, 594] width 371 height 275
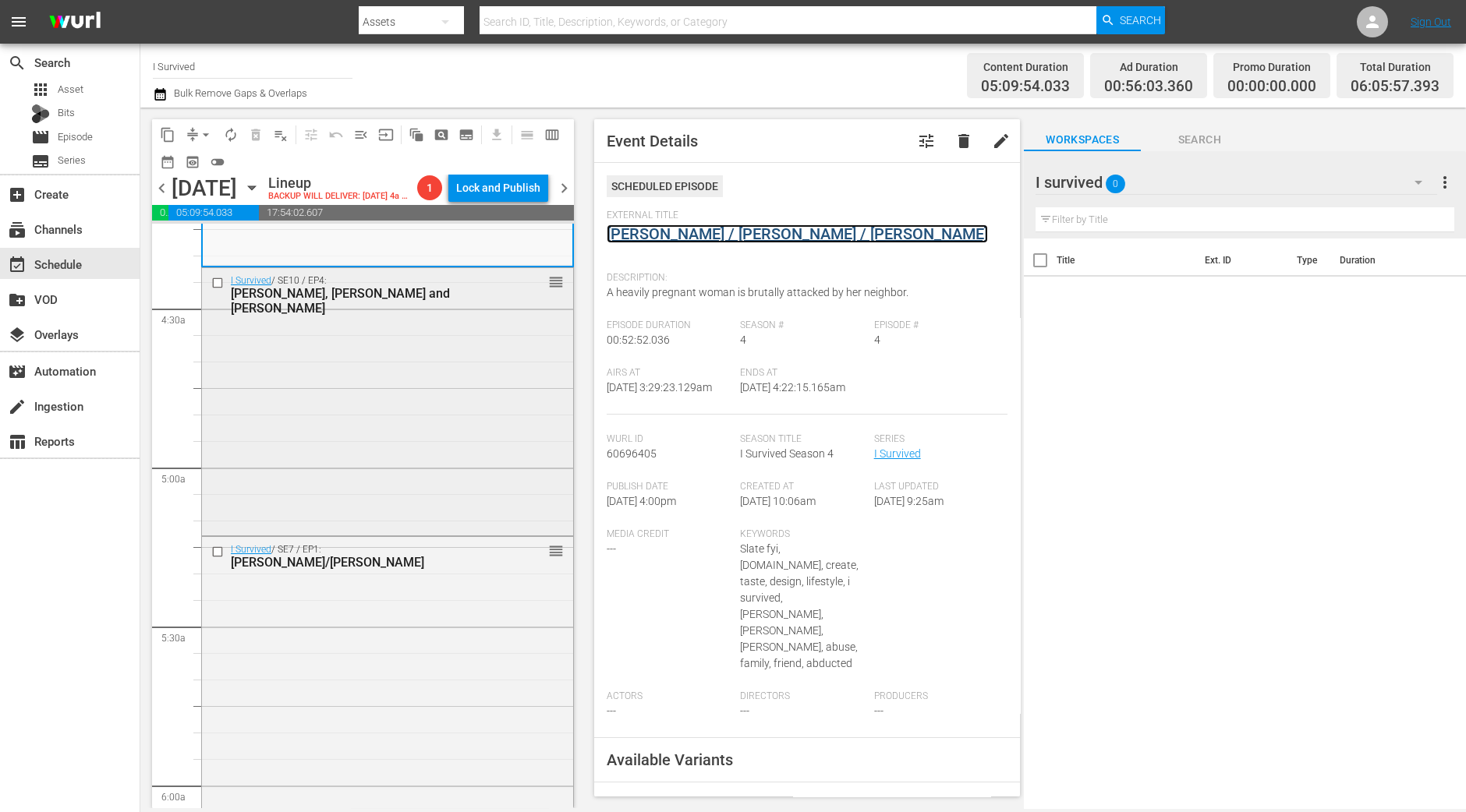
scroll to position [1363, 0]
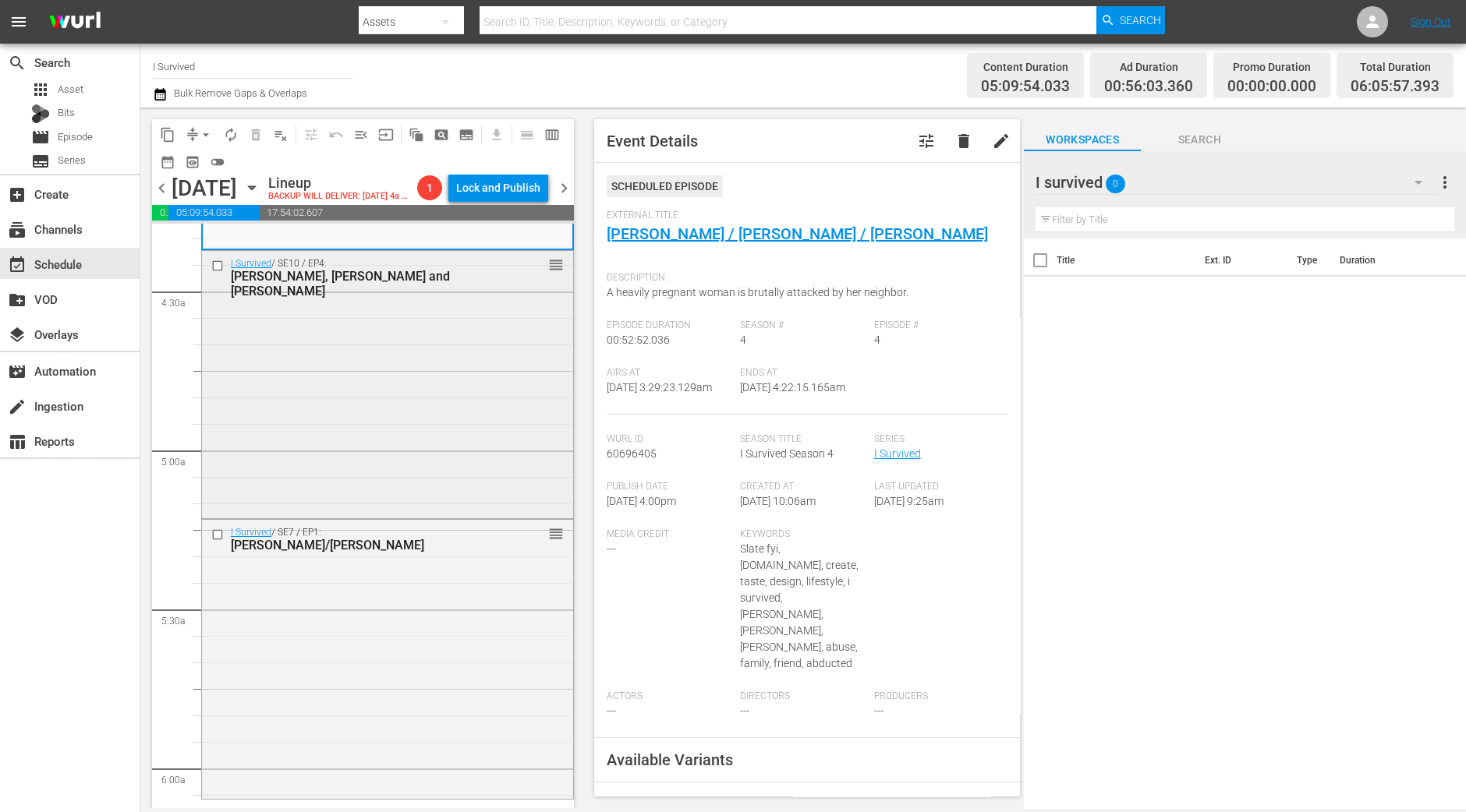
click at [430, 415] on div "I Survived / SE10 / EP4: Kristen, Kimball and Thadius reorder" at bounding box center [387, 384] width 371 height 265
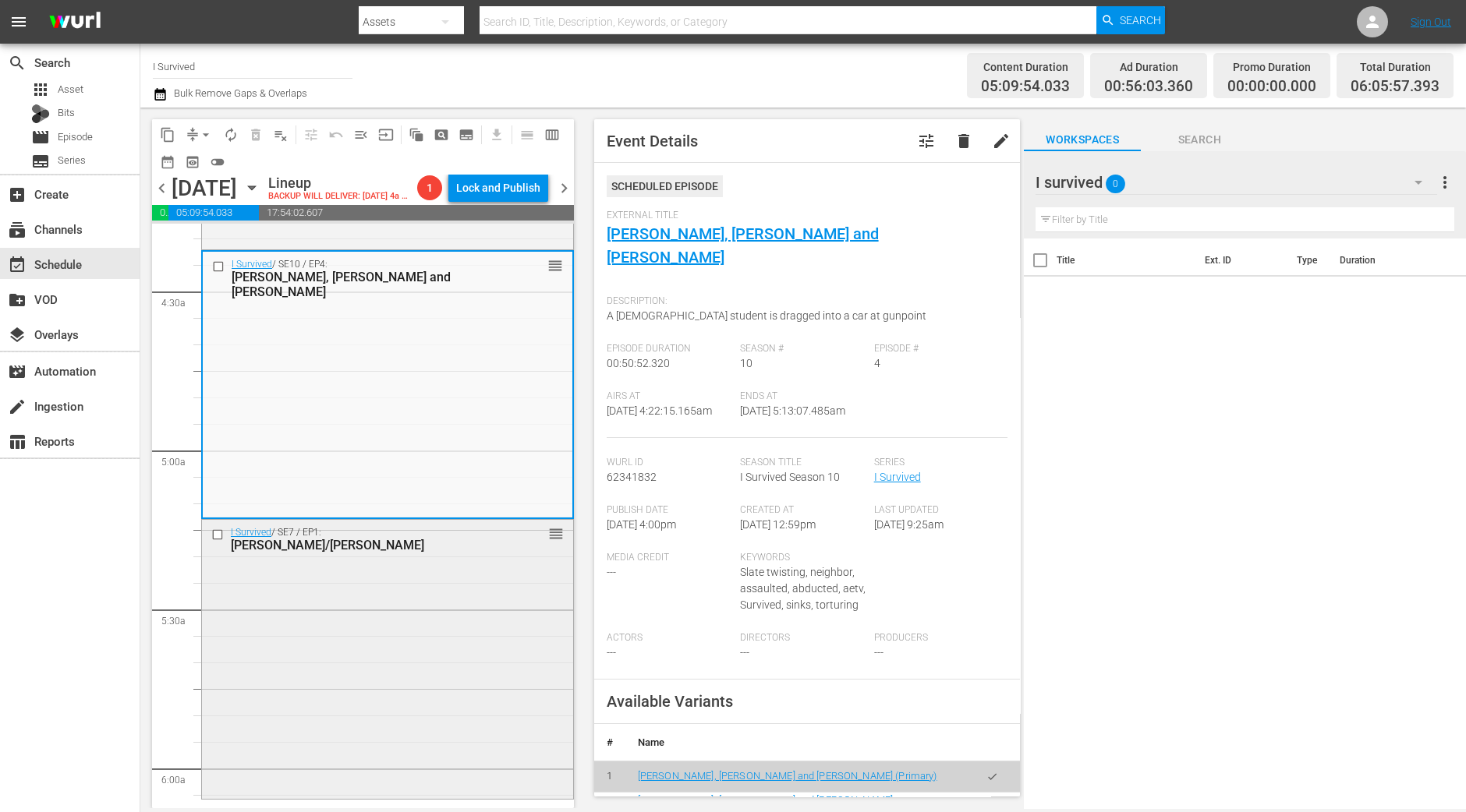
click at [409, 667] on div "I Survived / SE7 / EP1: Jennifer/Neely Ann reorder" at bounding box center [387, 658] width 371 height 275
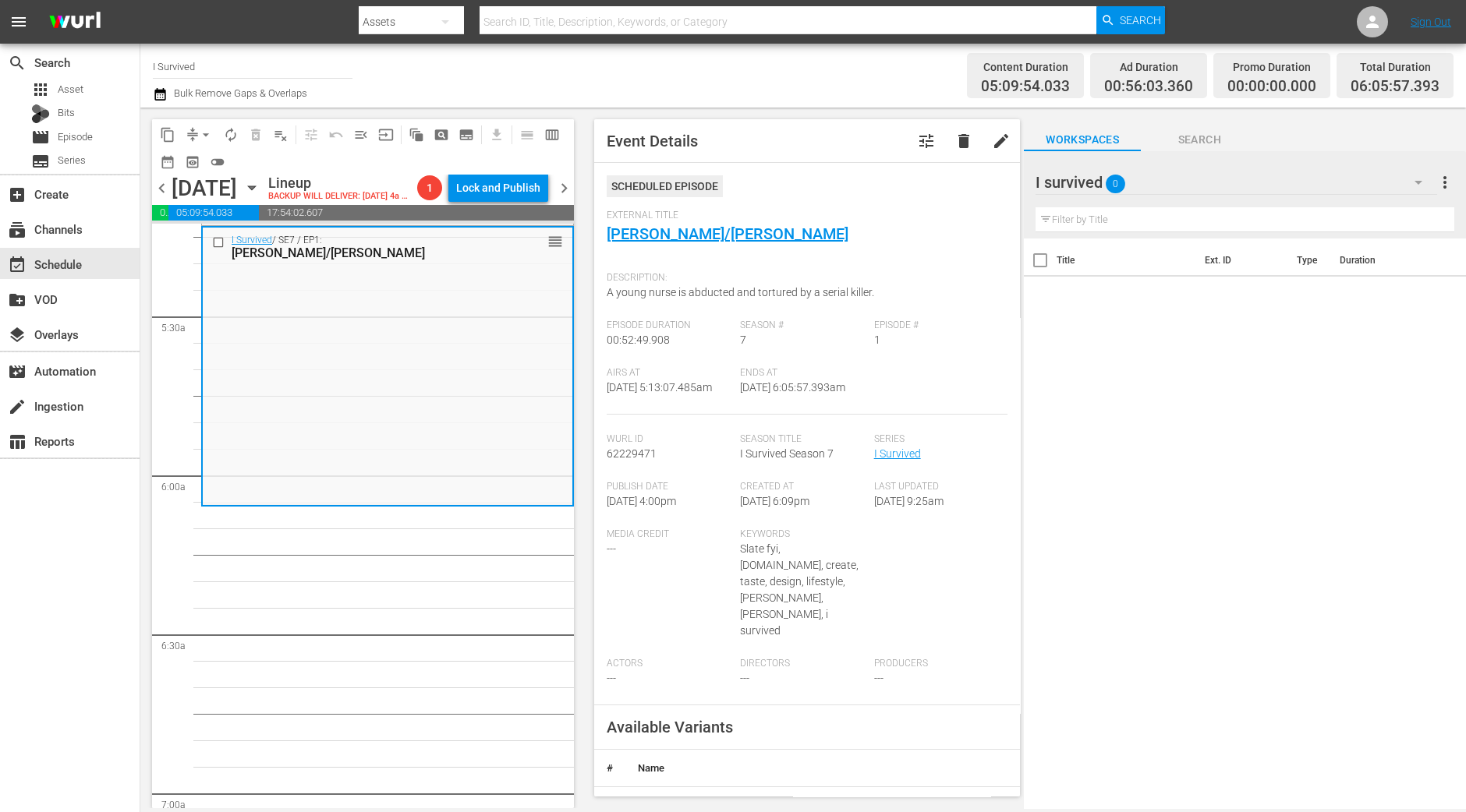
scroll to position [1558, 0]
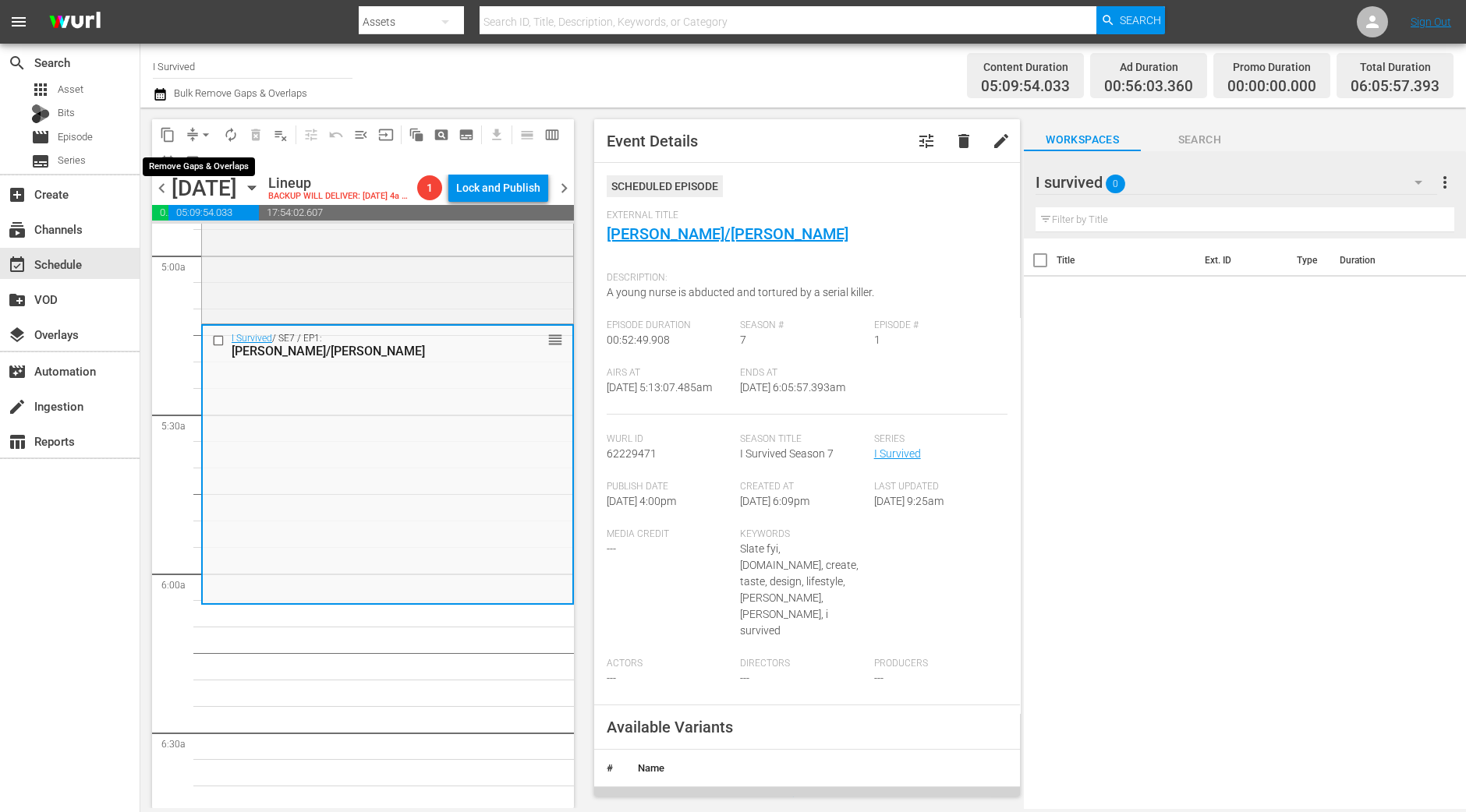
click at [199, 130] on span "arrow_drop_down" at bounding box center [205, 135] width 15 height 15
click at [211, 161] on li "Align to Midnight" at bounding box center [206, 165] width 164 height 25
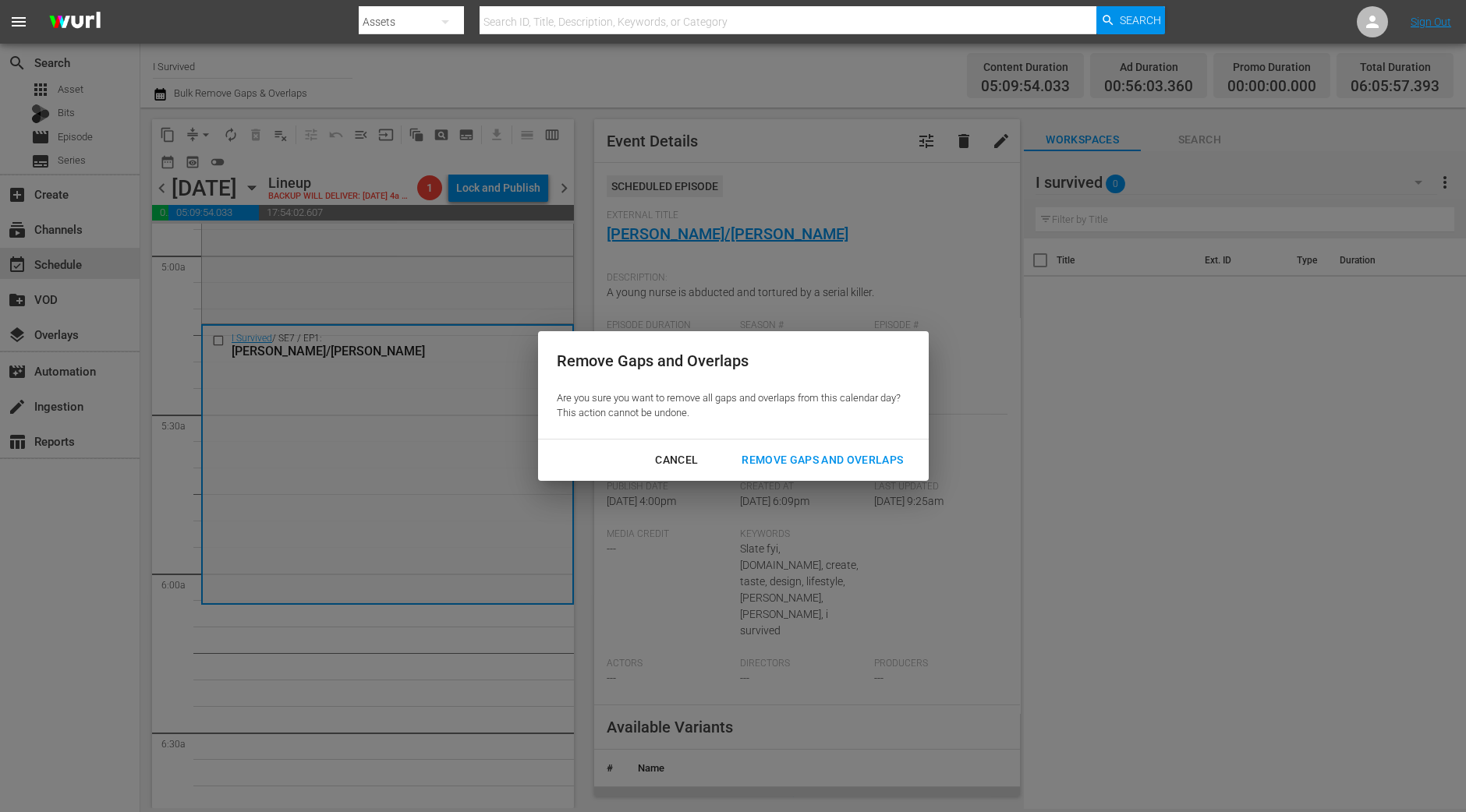
click at [815, 458] on div "Remove Gaps and Overlaps" at bounding box center [823, 460] width 187 height 20
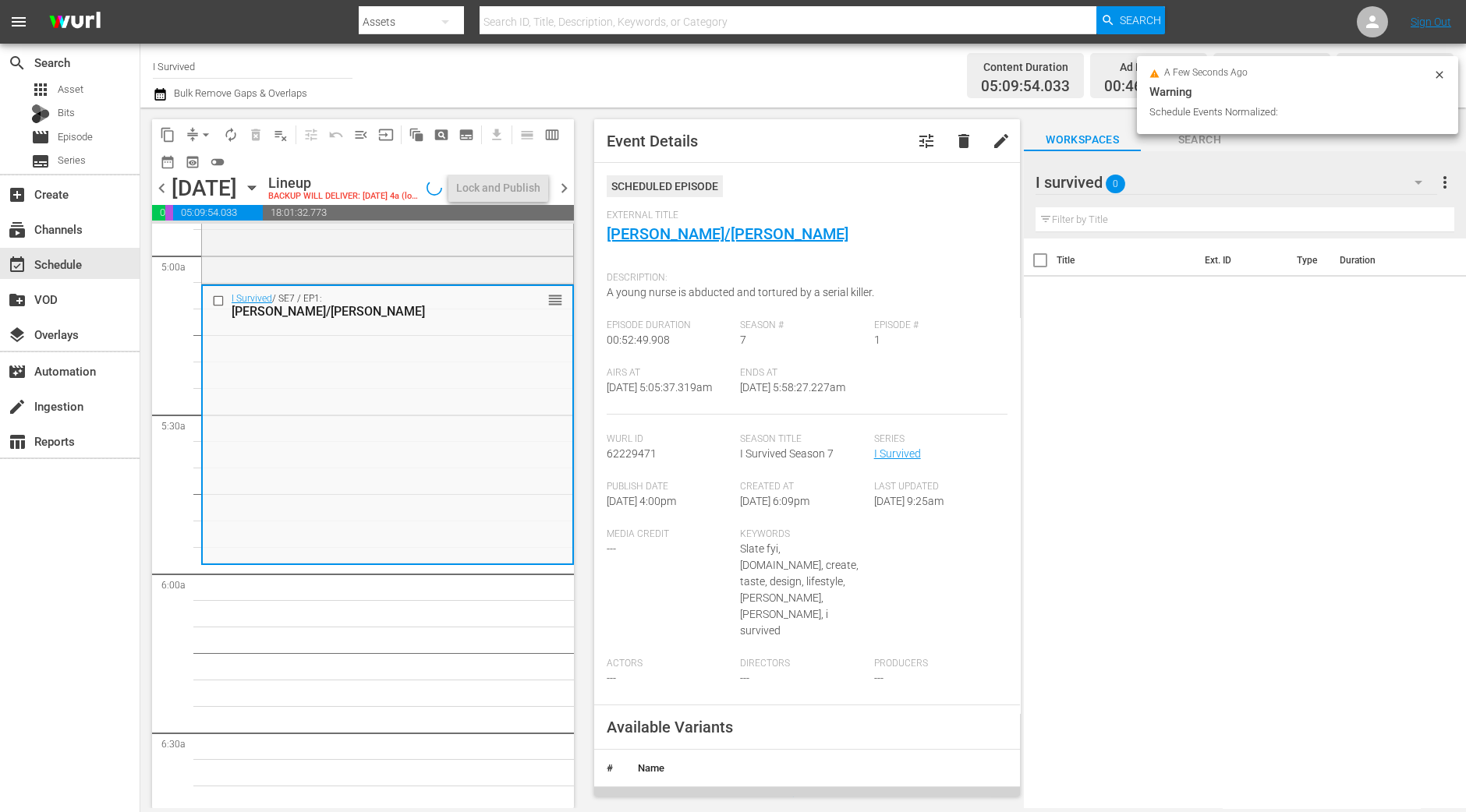
scroll to position [1585, 0]
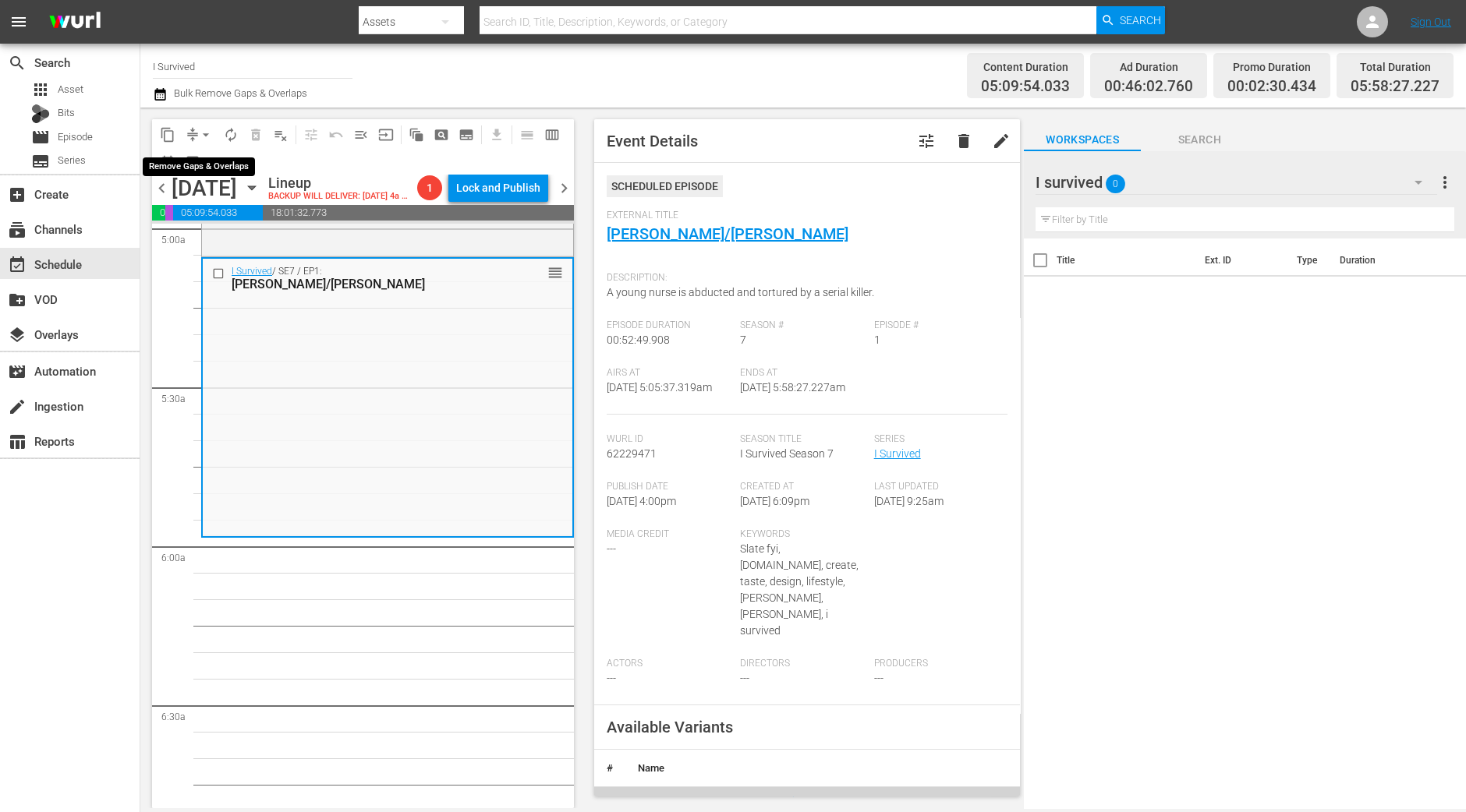
click at [195, 138] on button "arrow_drop_down" at bounding box center [205, 134] width 25 height 25
click at [198, 162] on li "Align to Midnight" at bounding box center [206, 165] width 164 height 25
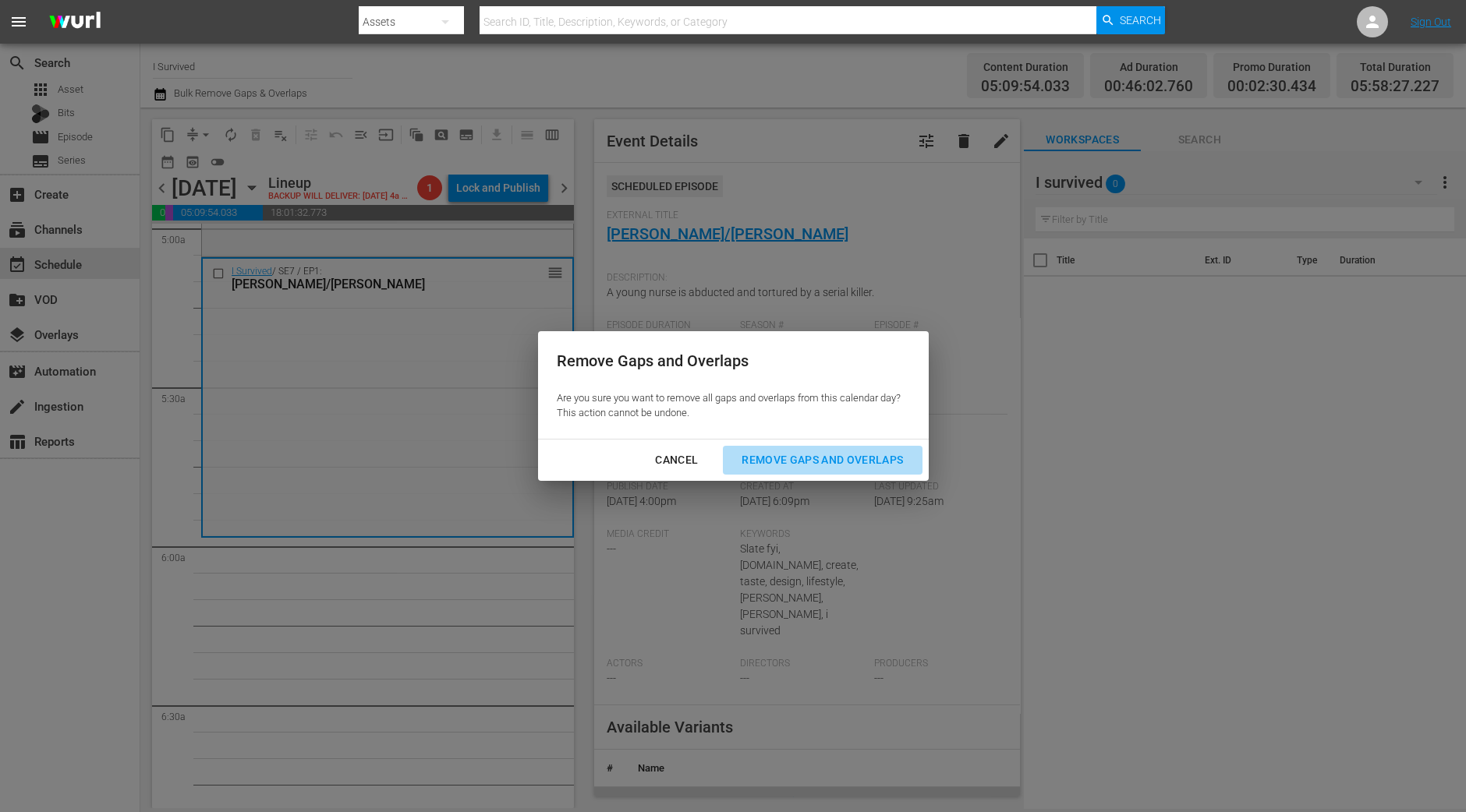
click at [811, 451] on div "Remove Gaps and Overlaps" at bounding box center [823, 460] width 187 height 20
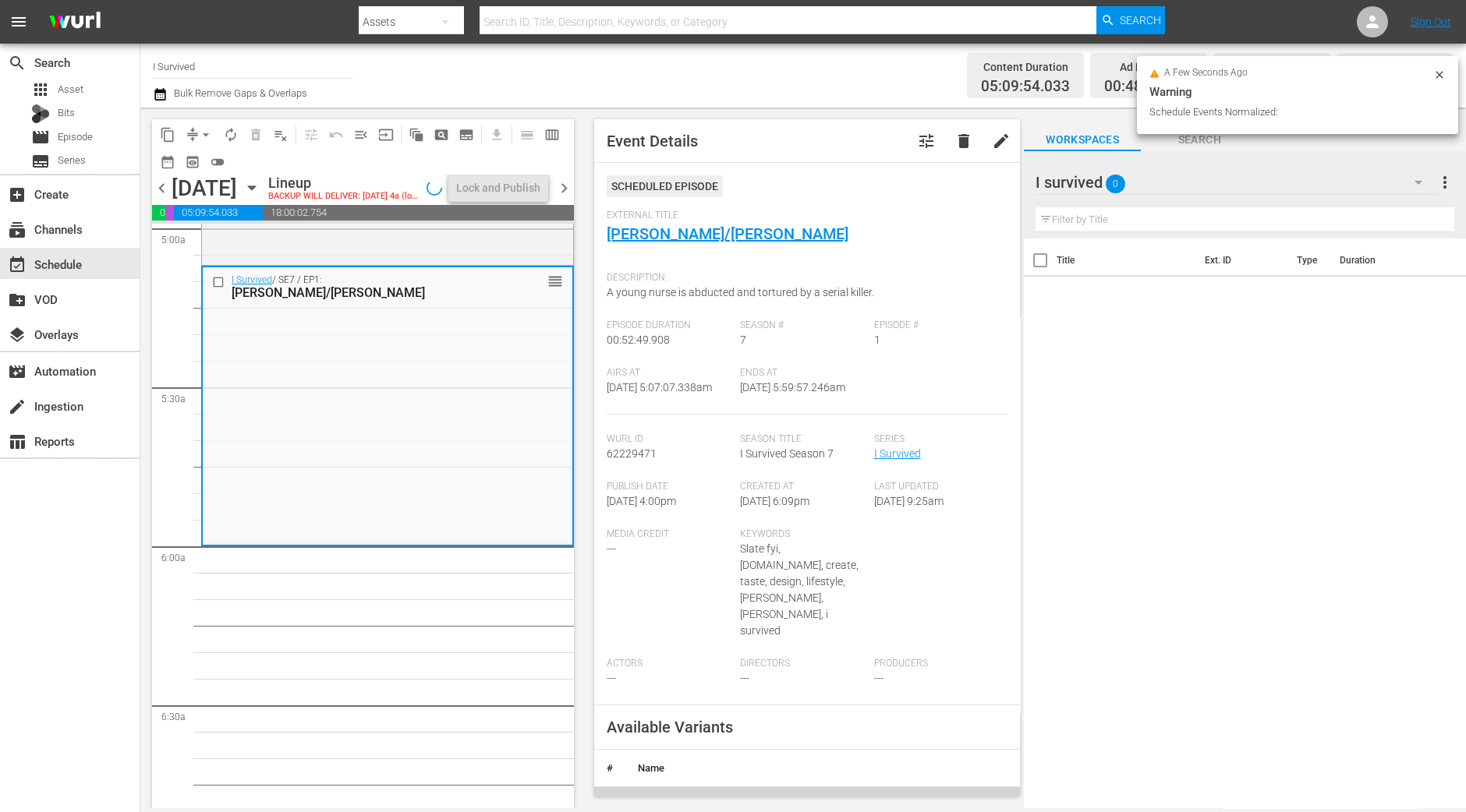
scroll to position [1558, 0]
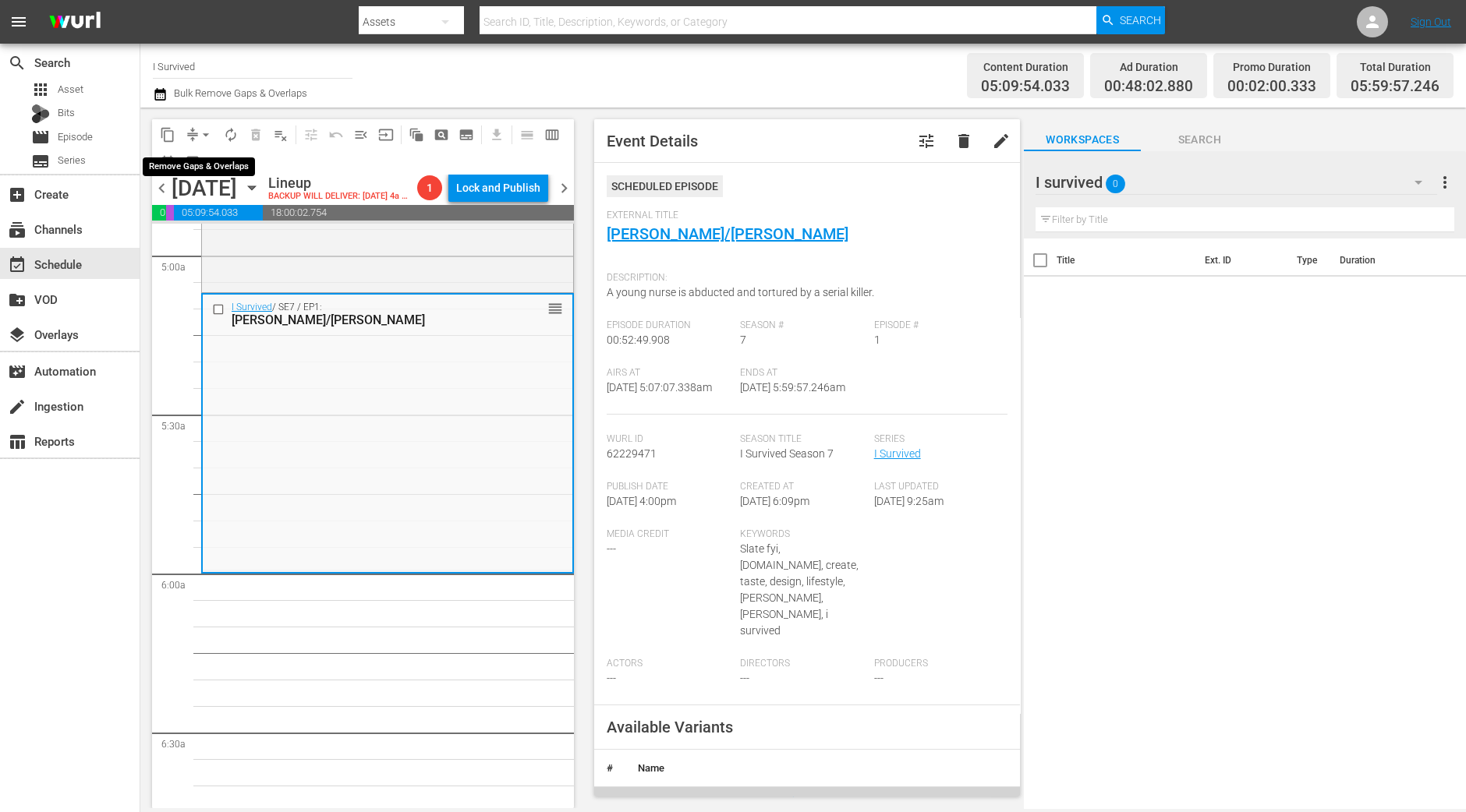
click at [197, 135] on button "arrow_drop_down" at bounding box center [205, 134] width 25 height 25
click at [211, 166] on li "Align to Midnight" at bounding box center [206, 165] width 164 height 25
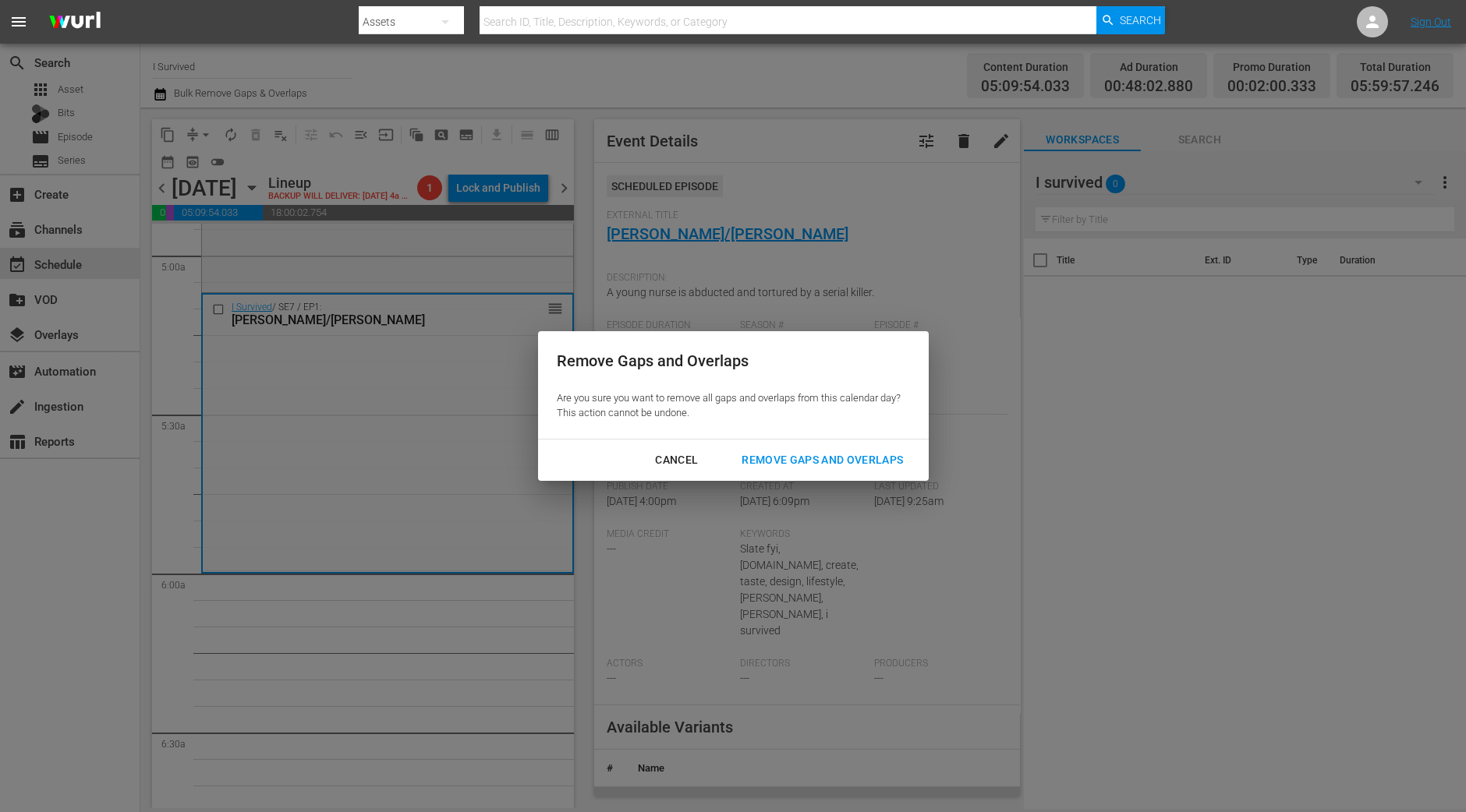
click at [853, 459] on div "Remove Gaps and Overlaps" at bounding box center [823, 460] width 187 height 20
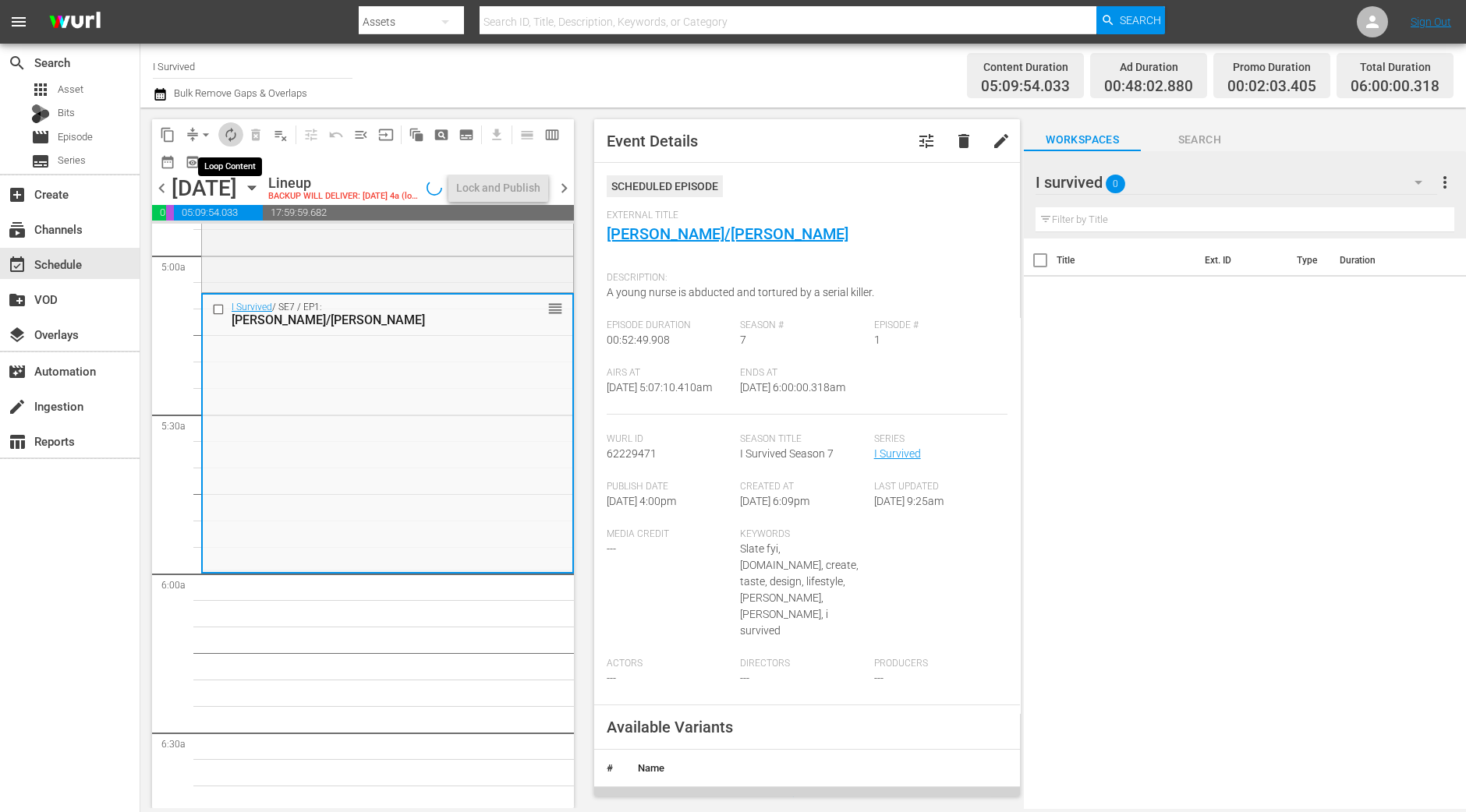
click at [229, 130] on span "autorenew_outlined" at bounding box center [231, 135] width 15 height 15
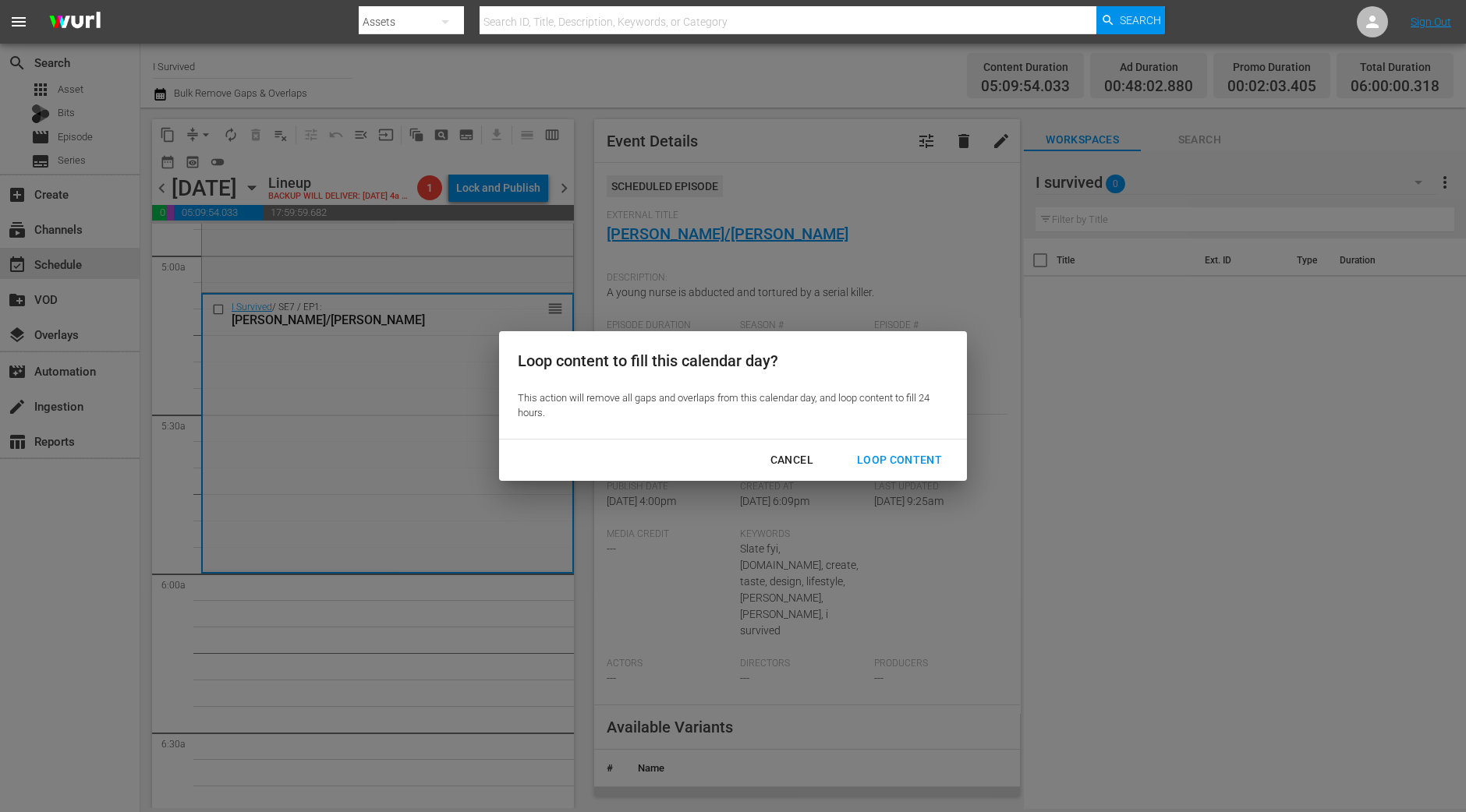
drag, startPoint x: 898, startPoint y: 457, endPoint x: 619, endPoint y: 138, distance: 423.8
click at [900, 457] on div "Loop Content" at bounding box center [899, 460] width 110 height 20
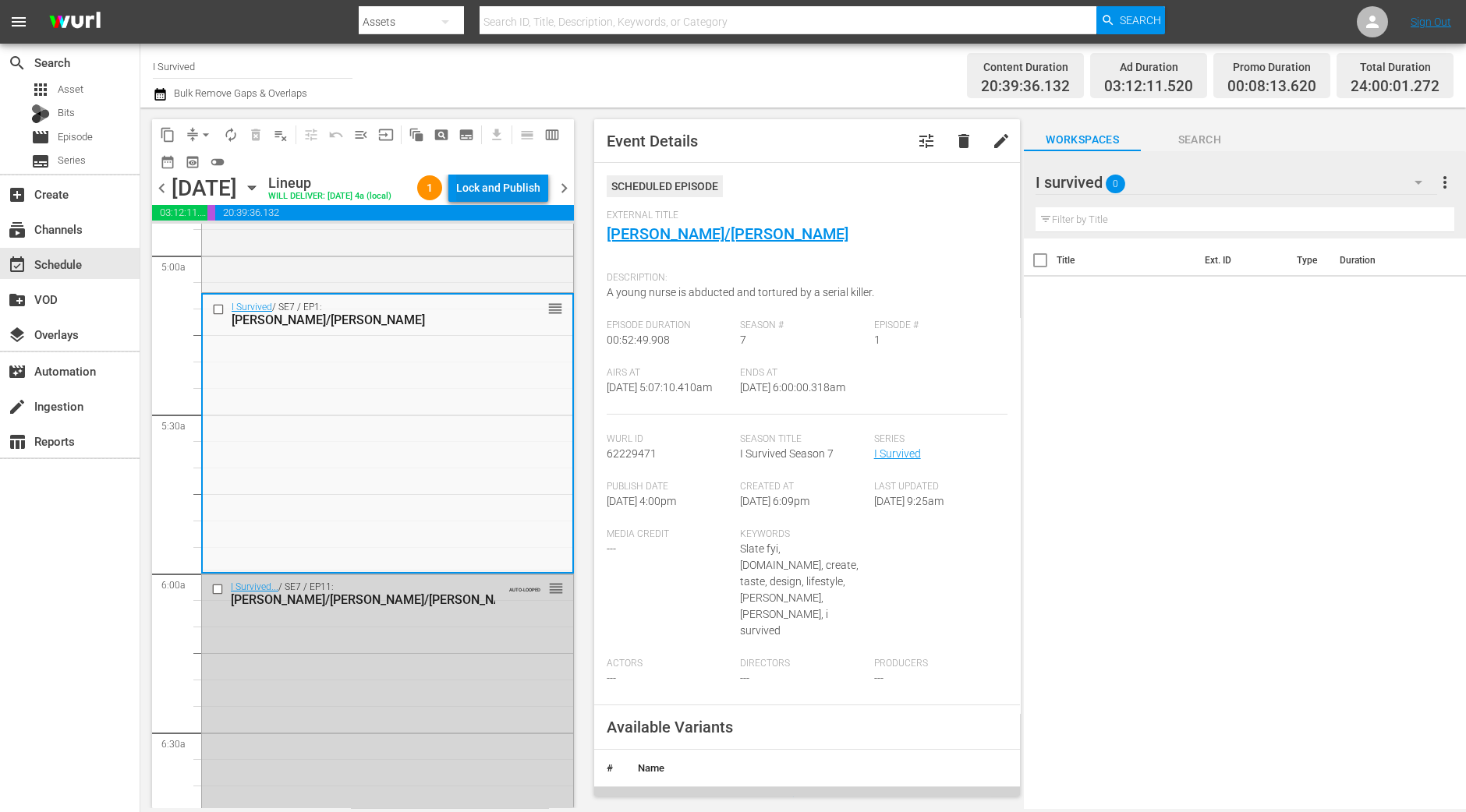
click at [510, 186] on div "Lock and Publish" at bounding box center [497, 188] width 84 height 28
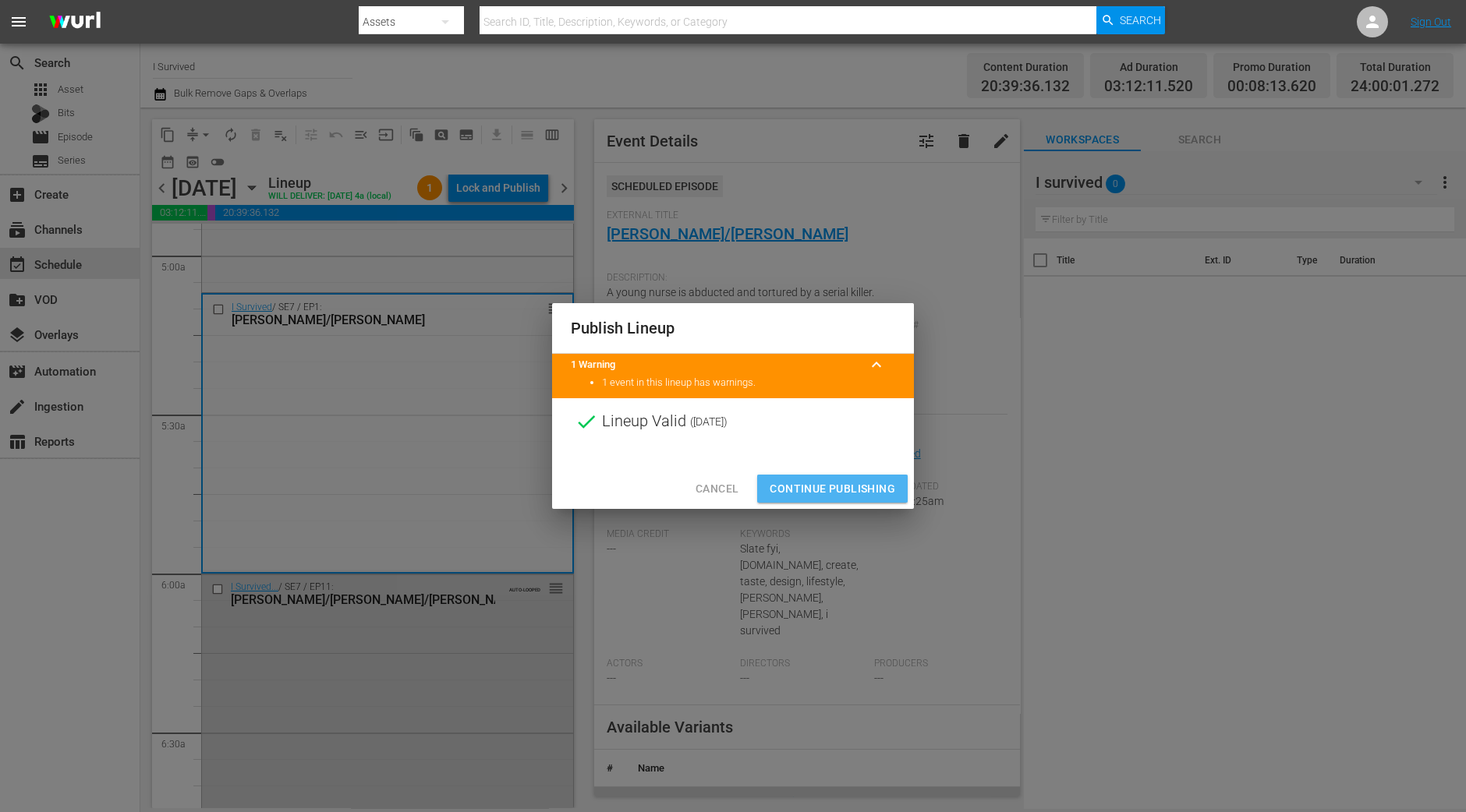
click at [811, 490] on span "Continue Publishing" at bounding box center [832, 489] width 126 height 20
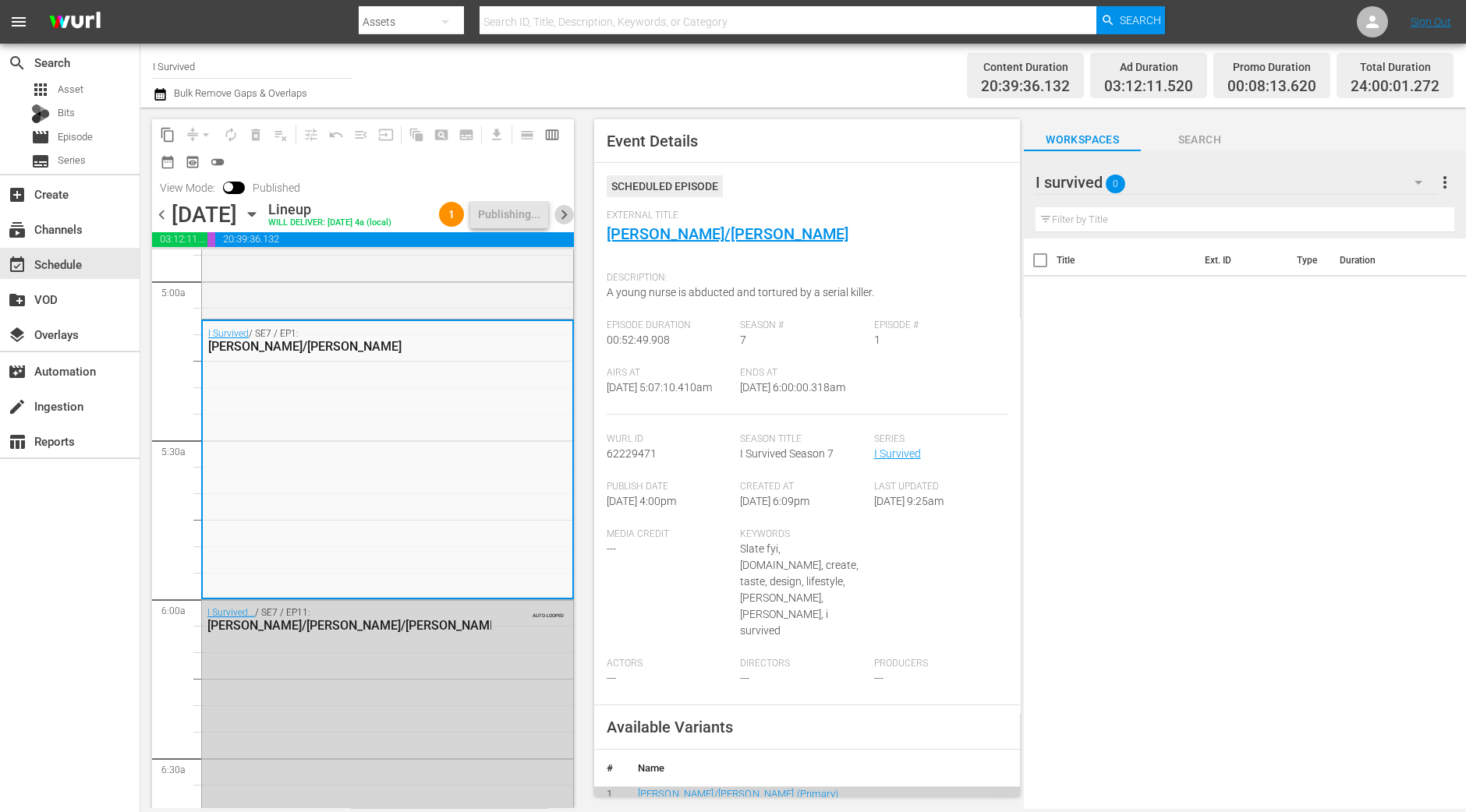
click at [569, 212] on span "chevron_right" at bounding box center [564, 215] width 20 height 20
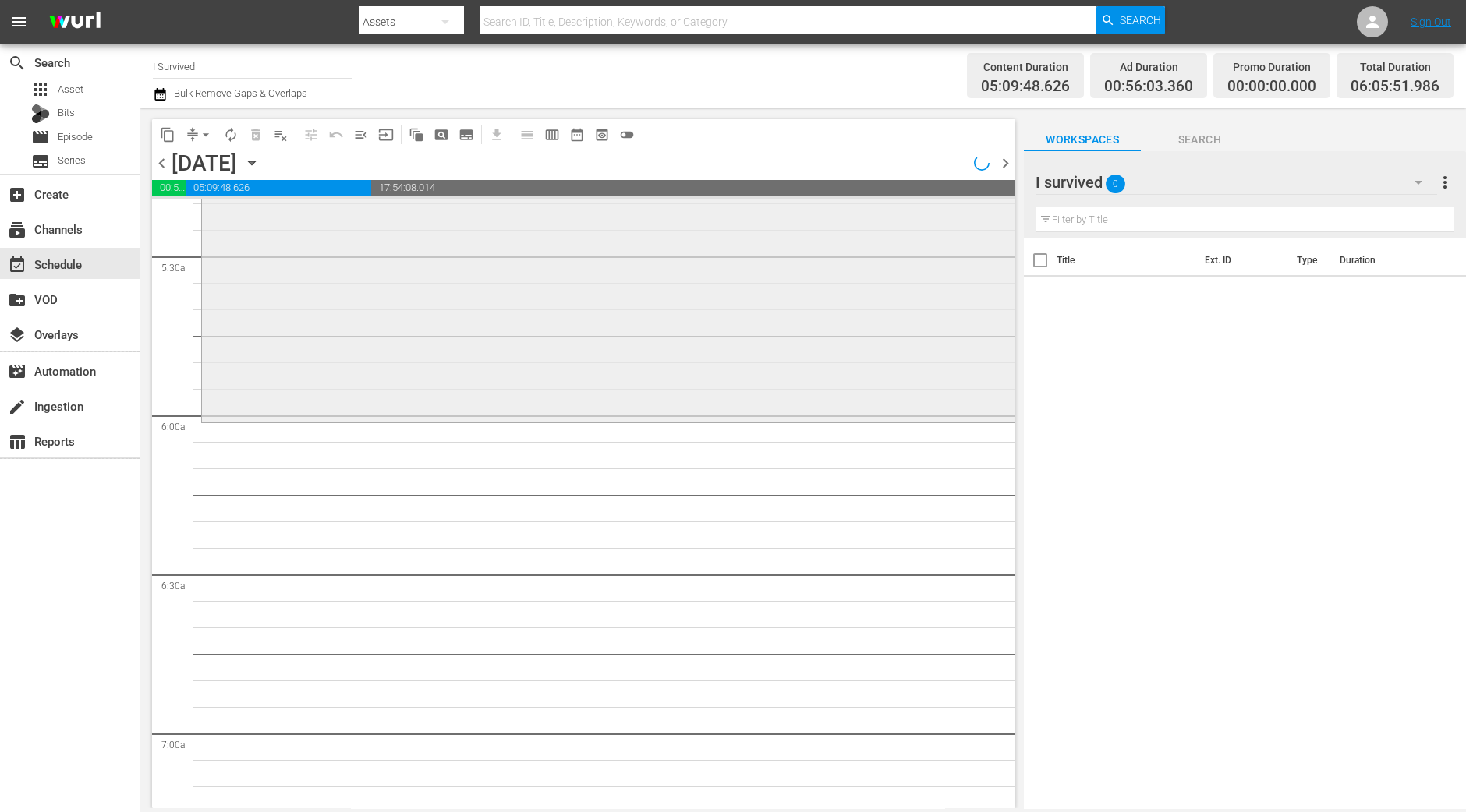
scroll to position [1558, 0]
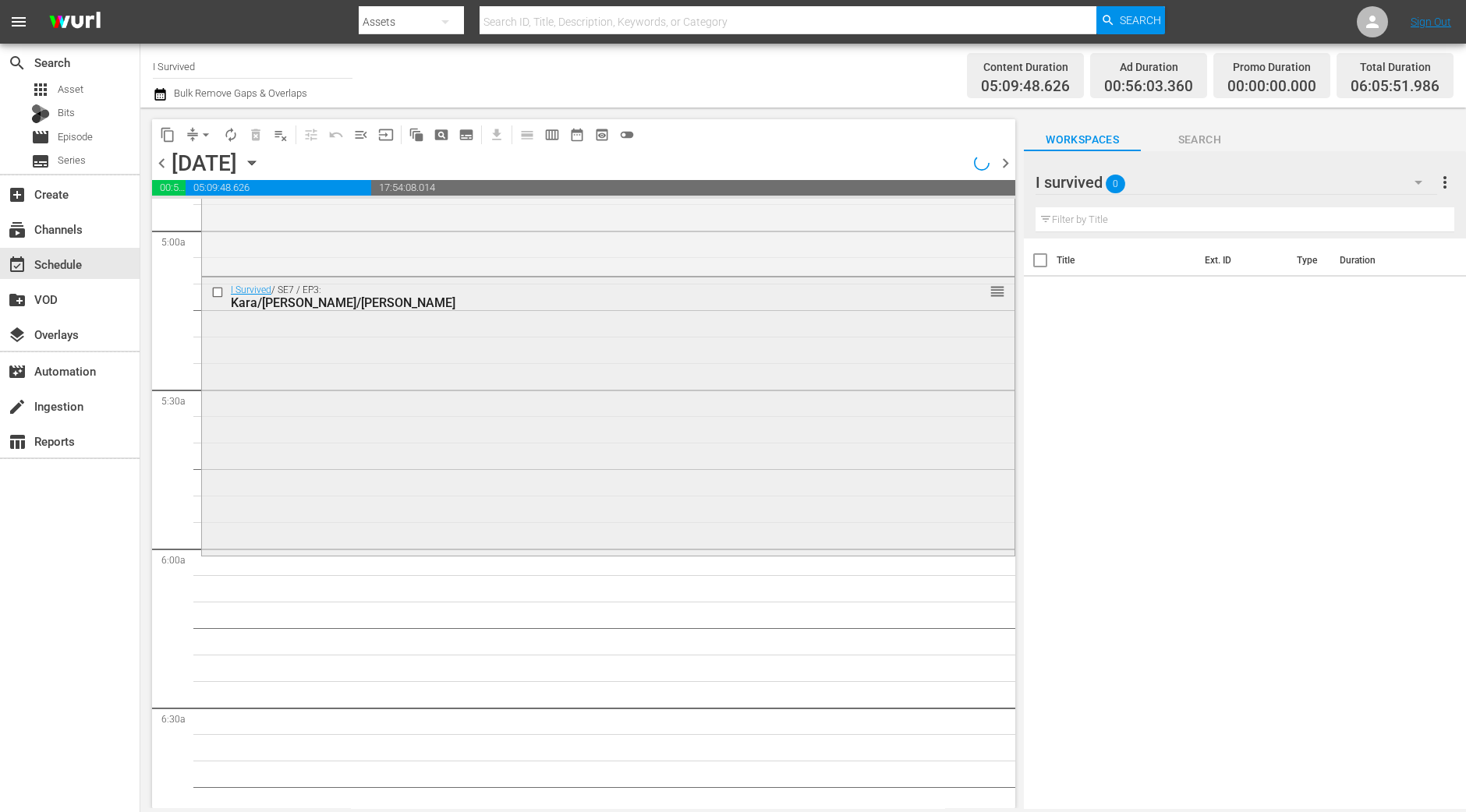
click at [403, 488] on div "I Survived / SE7 / EP3: Kara/Dan/Tamecka reorder" at bounding box center [608, 415] width 812 height 275
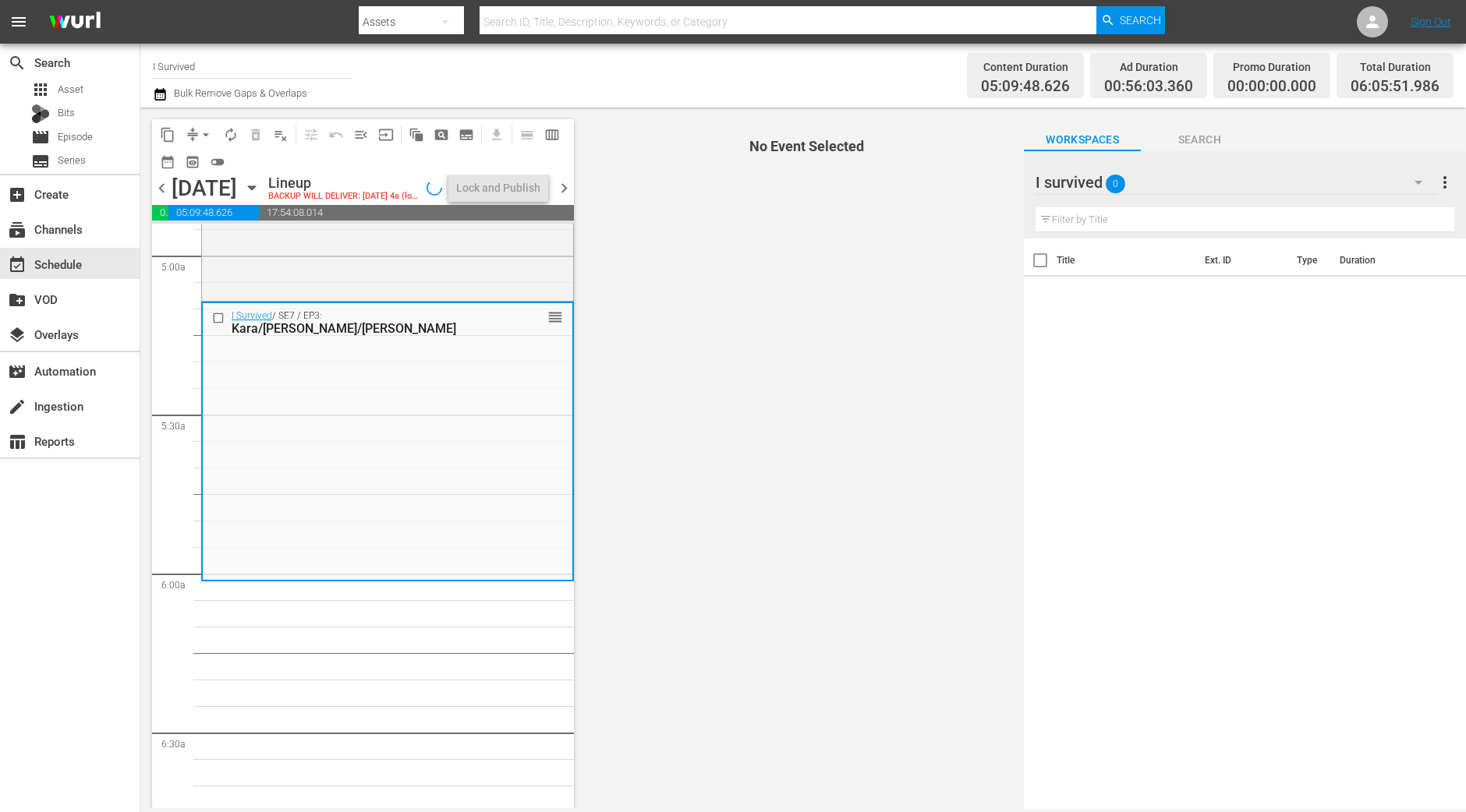
click at [203, 132] on span "arrow_drop_down" at bounding box center [205, 135] width 15 height 15
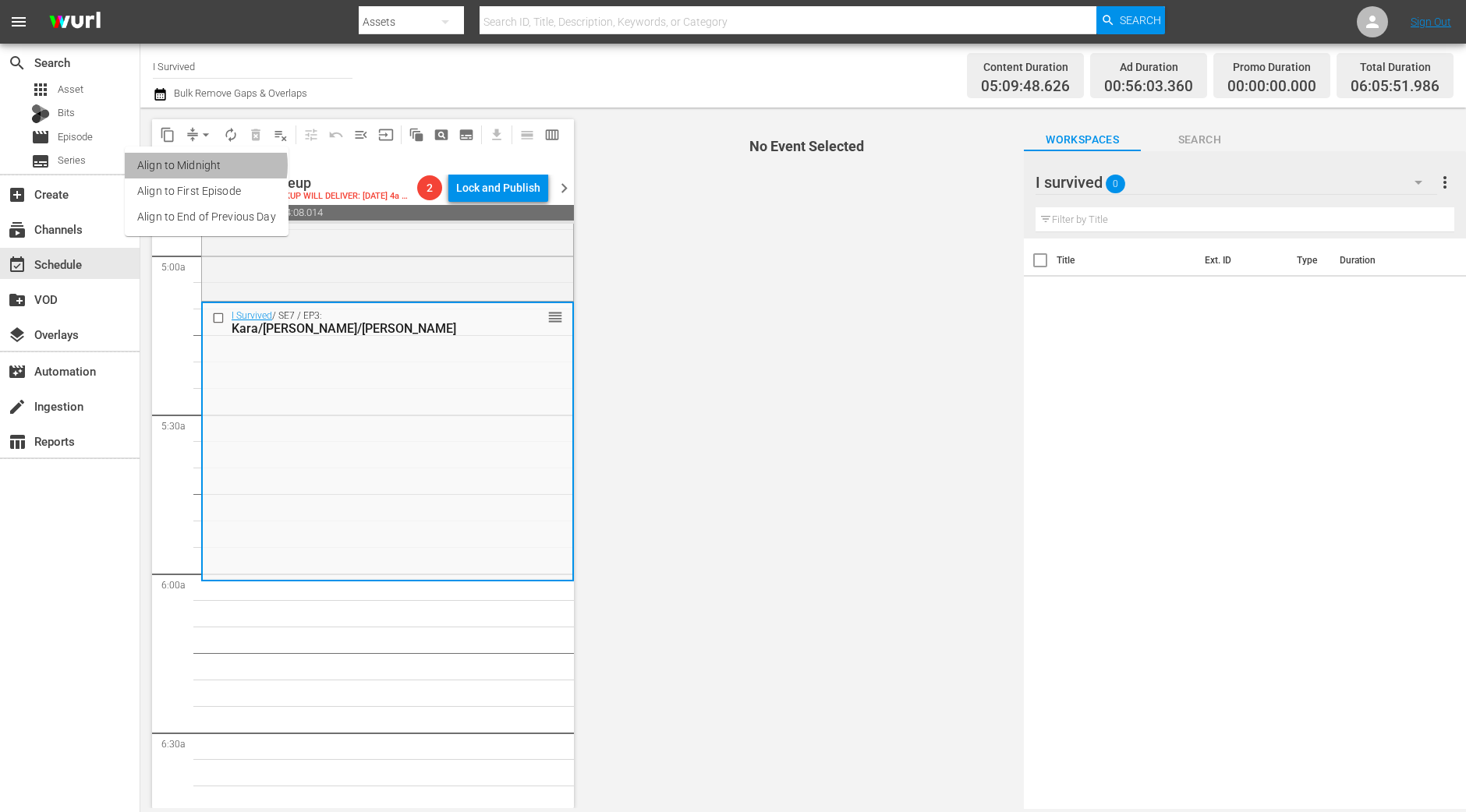
click at [201, 165] on li "Align to Midnight" at bounding box center [206, 165] width 164 height 25
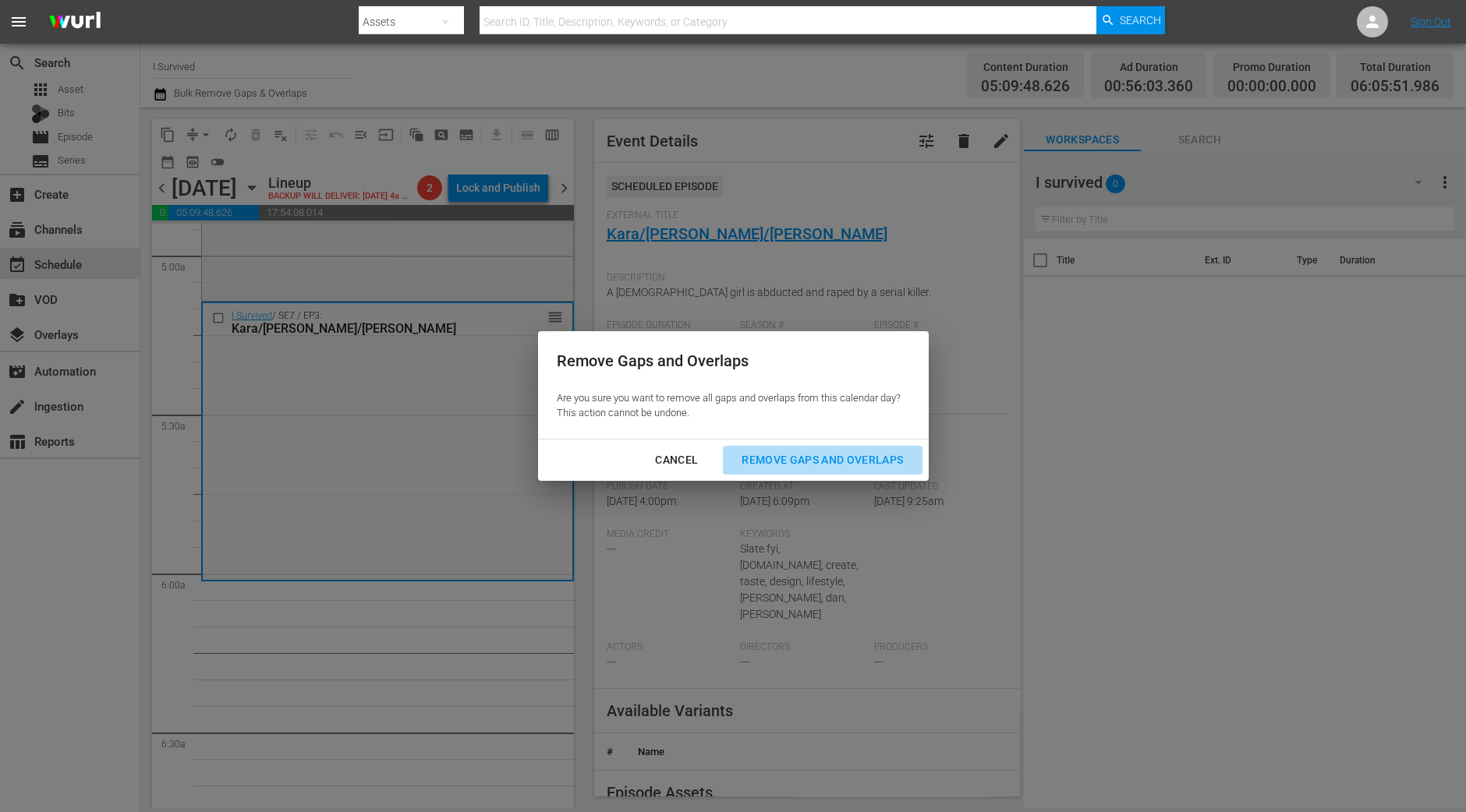
click at [804, 454] on div "Remove Gaps and Overlaps" at bounding box center [823, 460] width 187 height 20
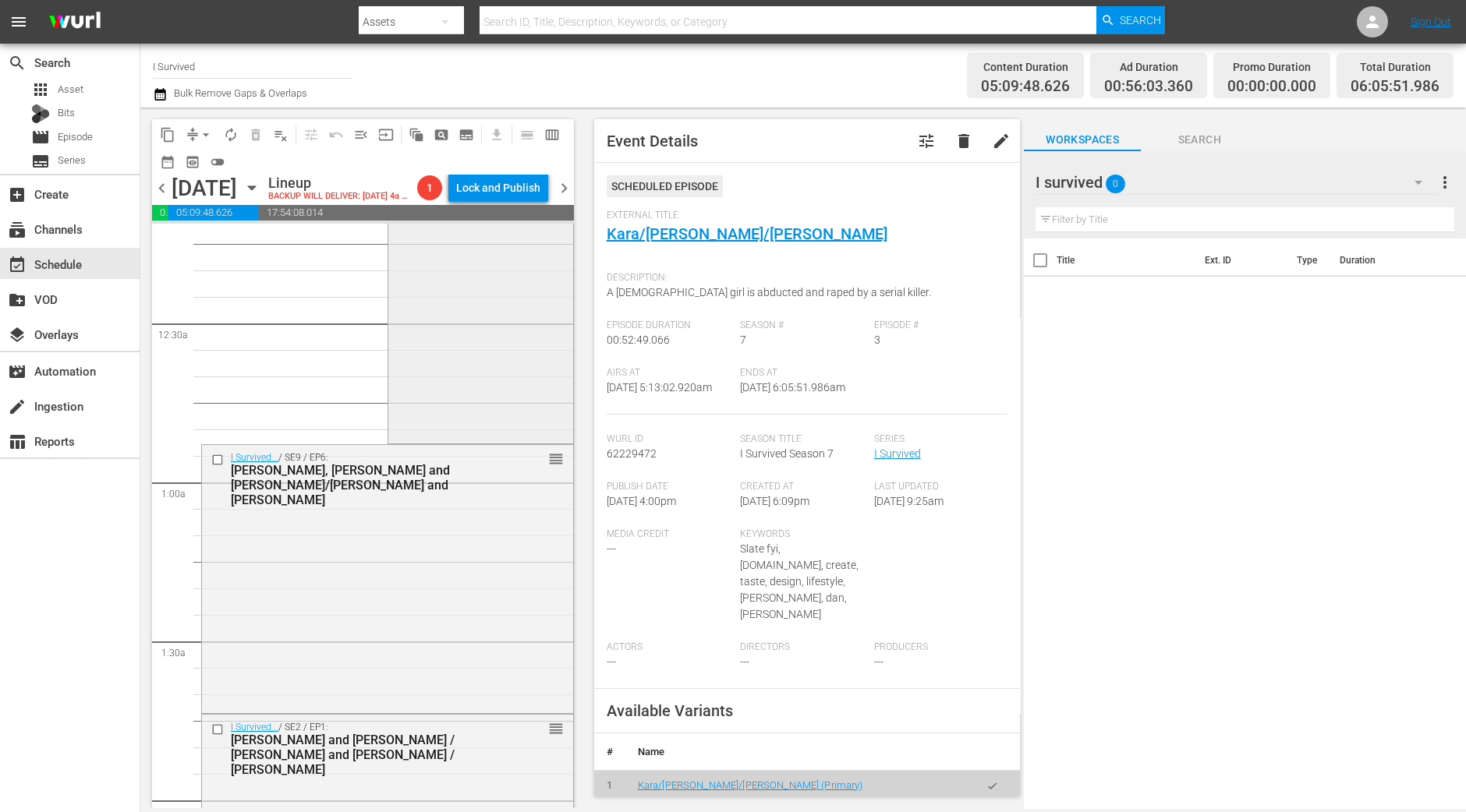
scroll to position [0, 0]
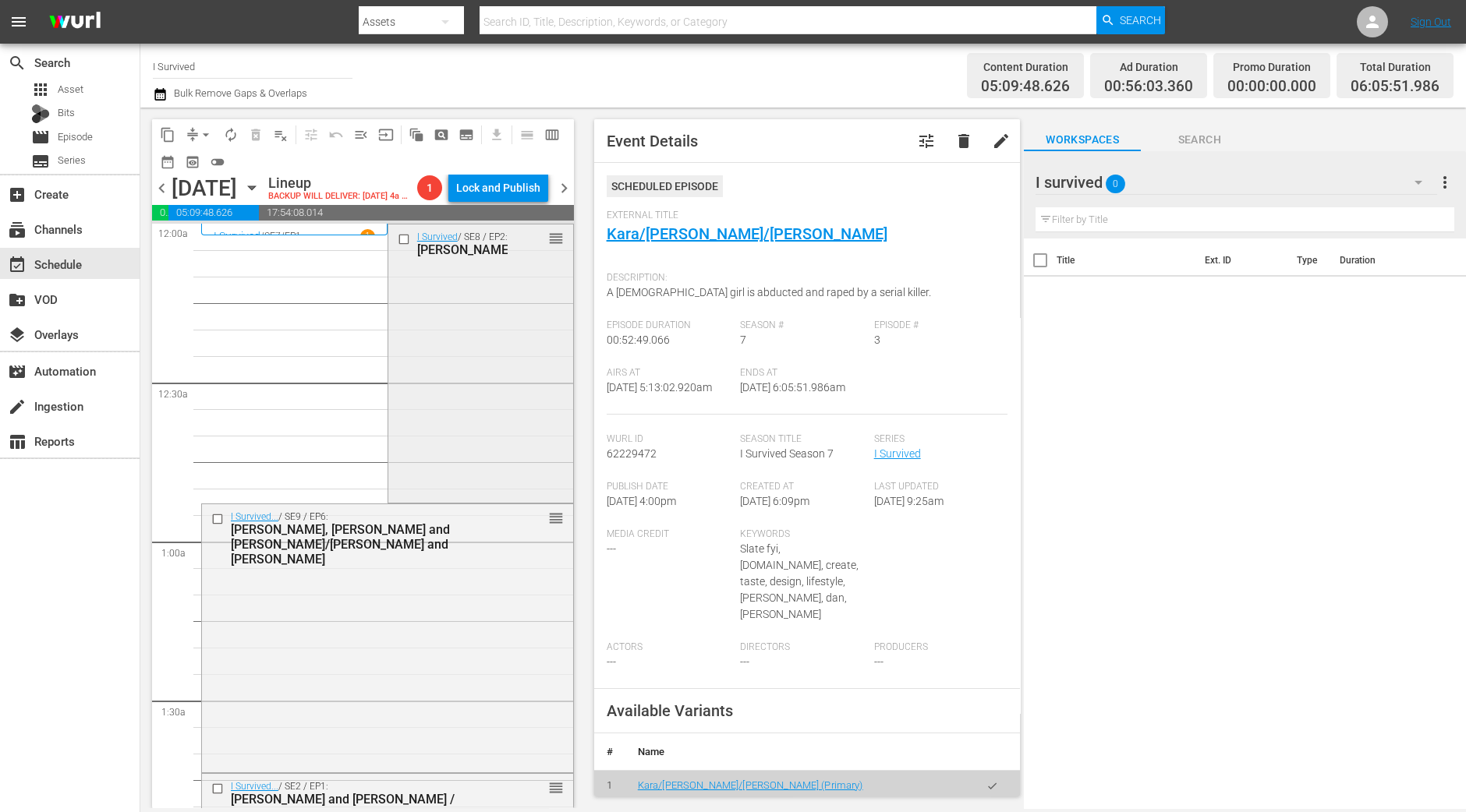
click at [522, 404] on div "I Survived / SE8 / EP2: Lisa/Chris/Jeannette reorder" at bounding box center [480, 362] width 185 height 275
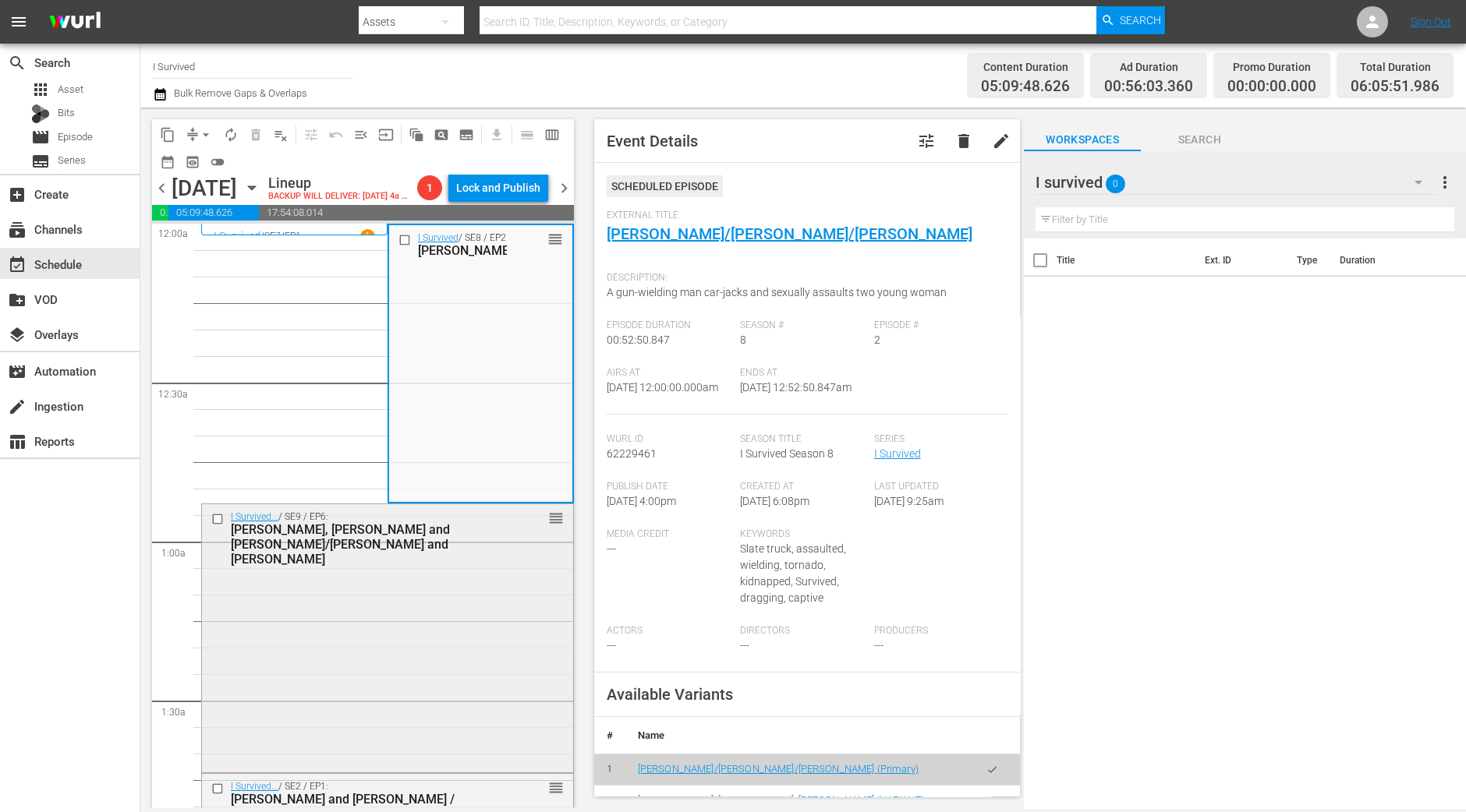
click at [407, 714] on div "I Survived... / SE9 / EP6: Cynthia, Russ and Carol/Ron and Christine reorder" at bounding box center [387, 636] width 371 height 265
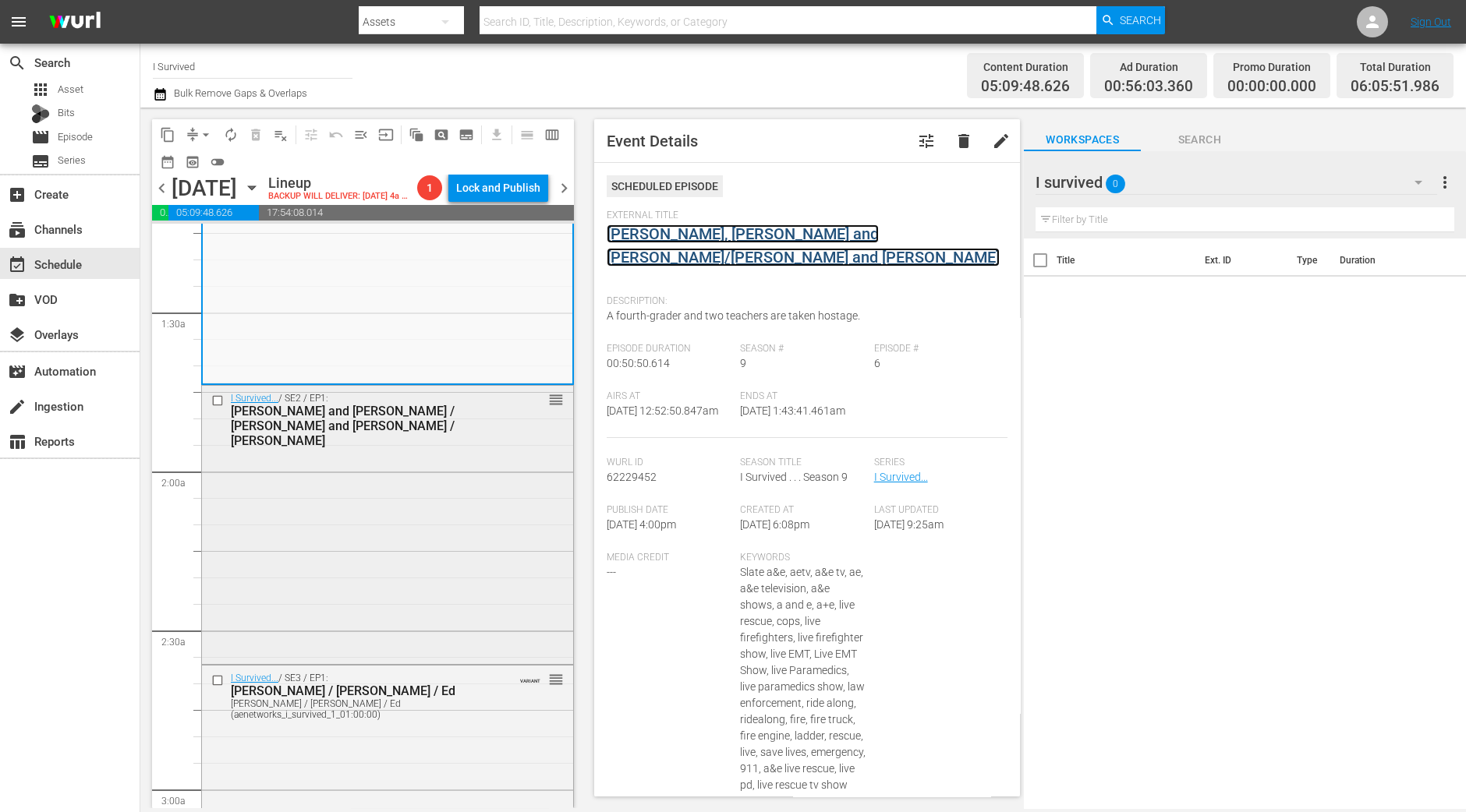
scroll to position [389, 0]
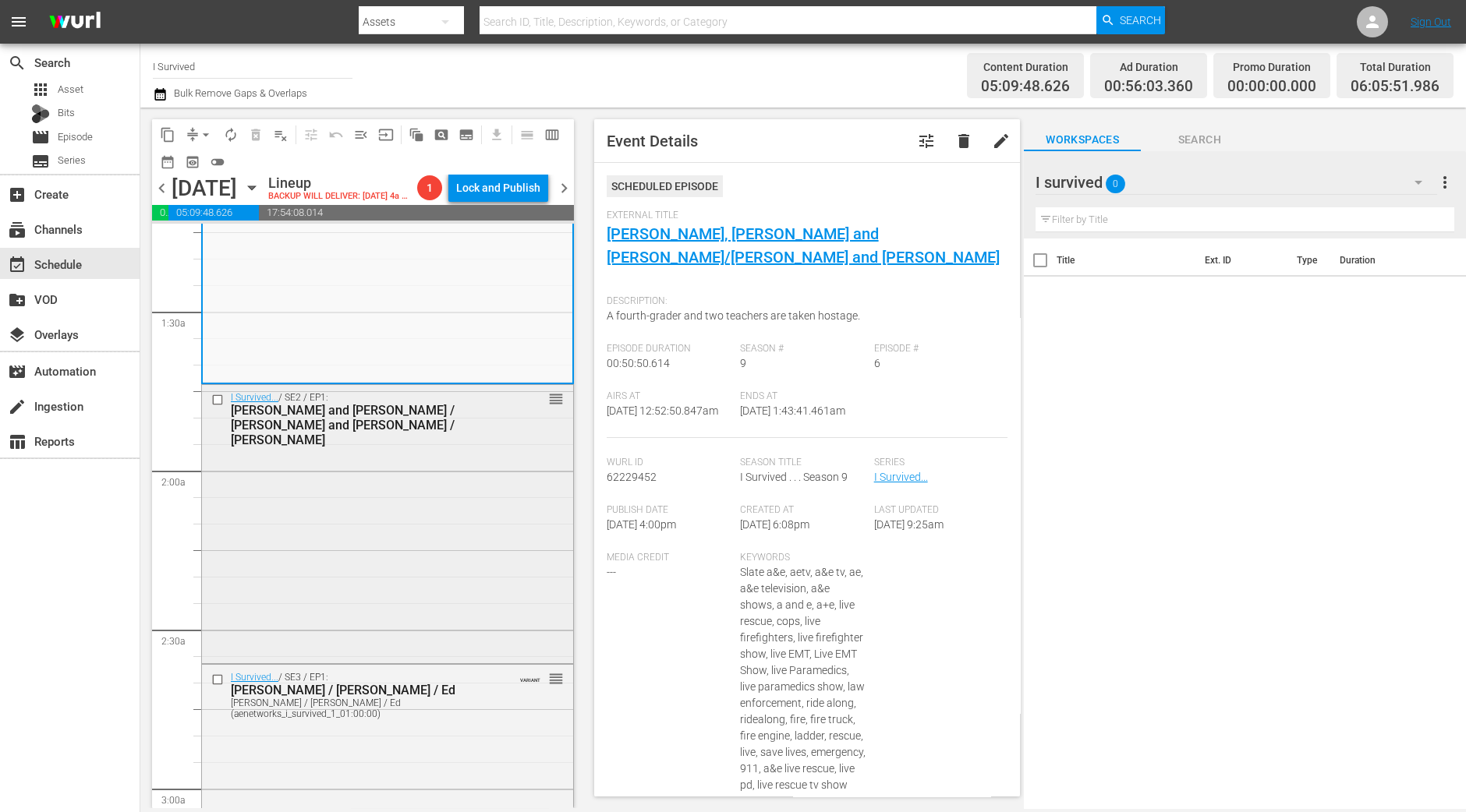
click at [355, 628] on div "I Survived... / SE2 / EP1: Dan and Danielle / James and David / Karli reorder" at bounding box center [387, 523] width 371 height 276
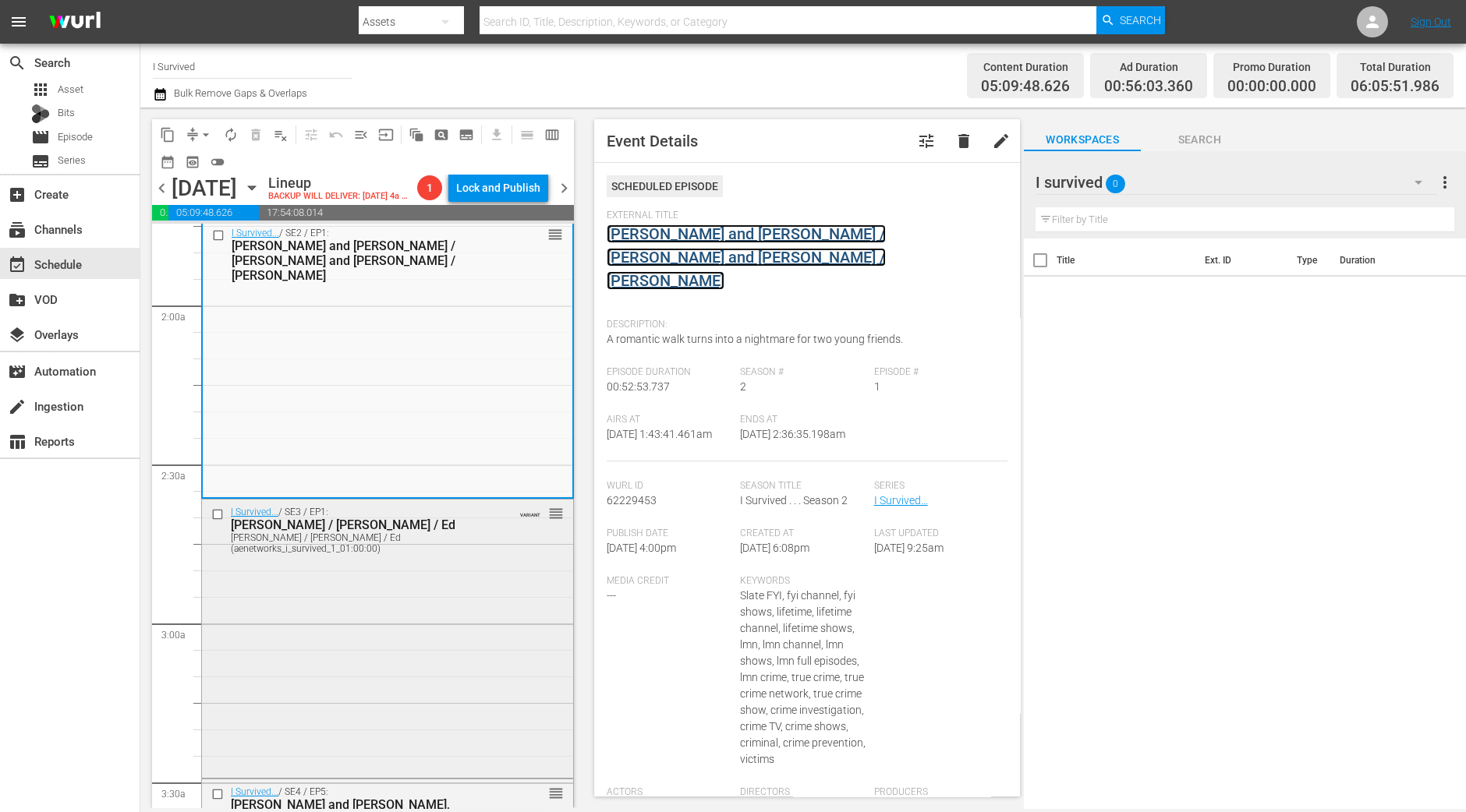
scroll to position [585, 0]
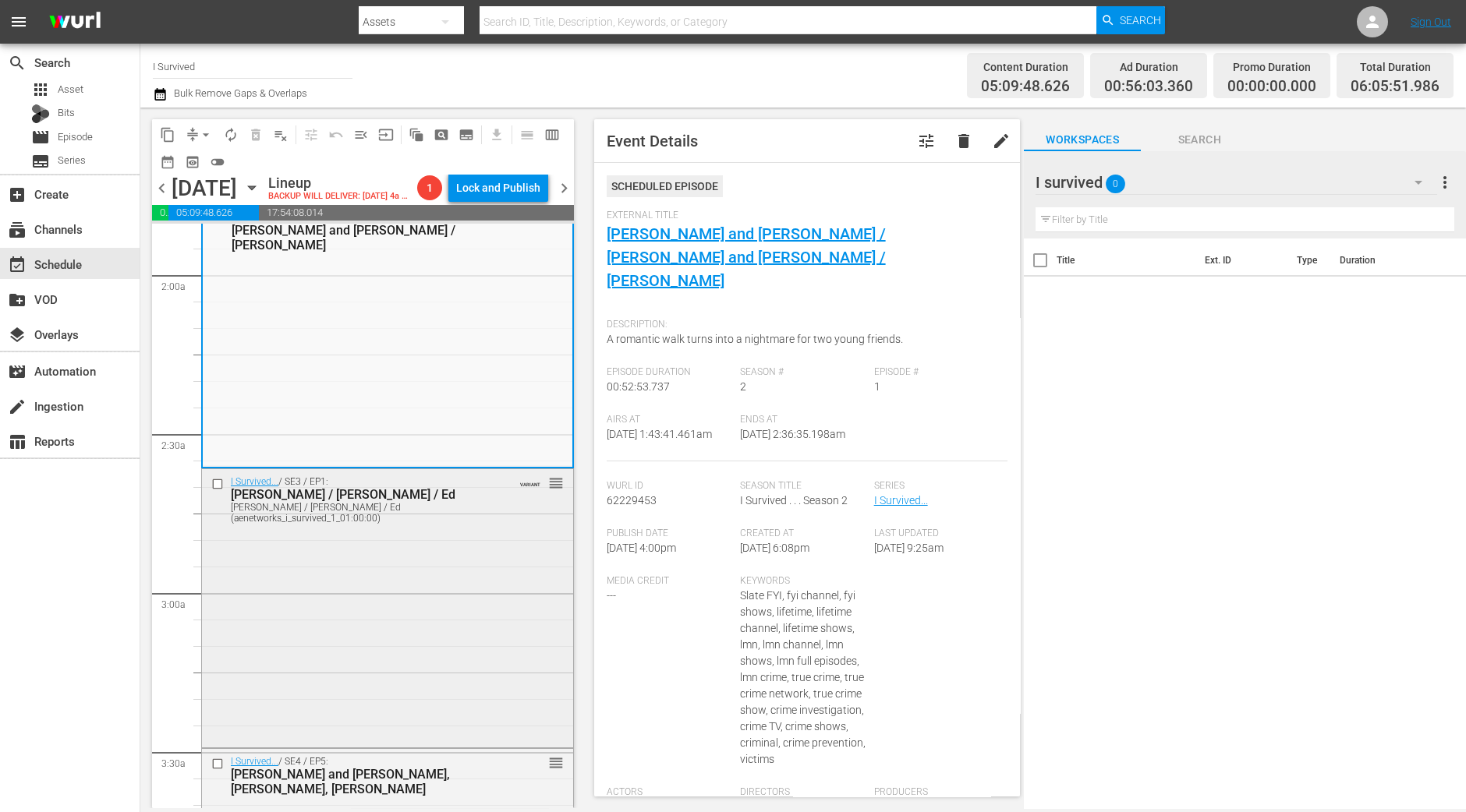
click at [433, 594] on div "I Survived... / SE3 / EP1: Teri / Angela / Ed Teri / Angela / Ed (aenetworks_i_…" at bounding box center [387, 607] width 371 height 275
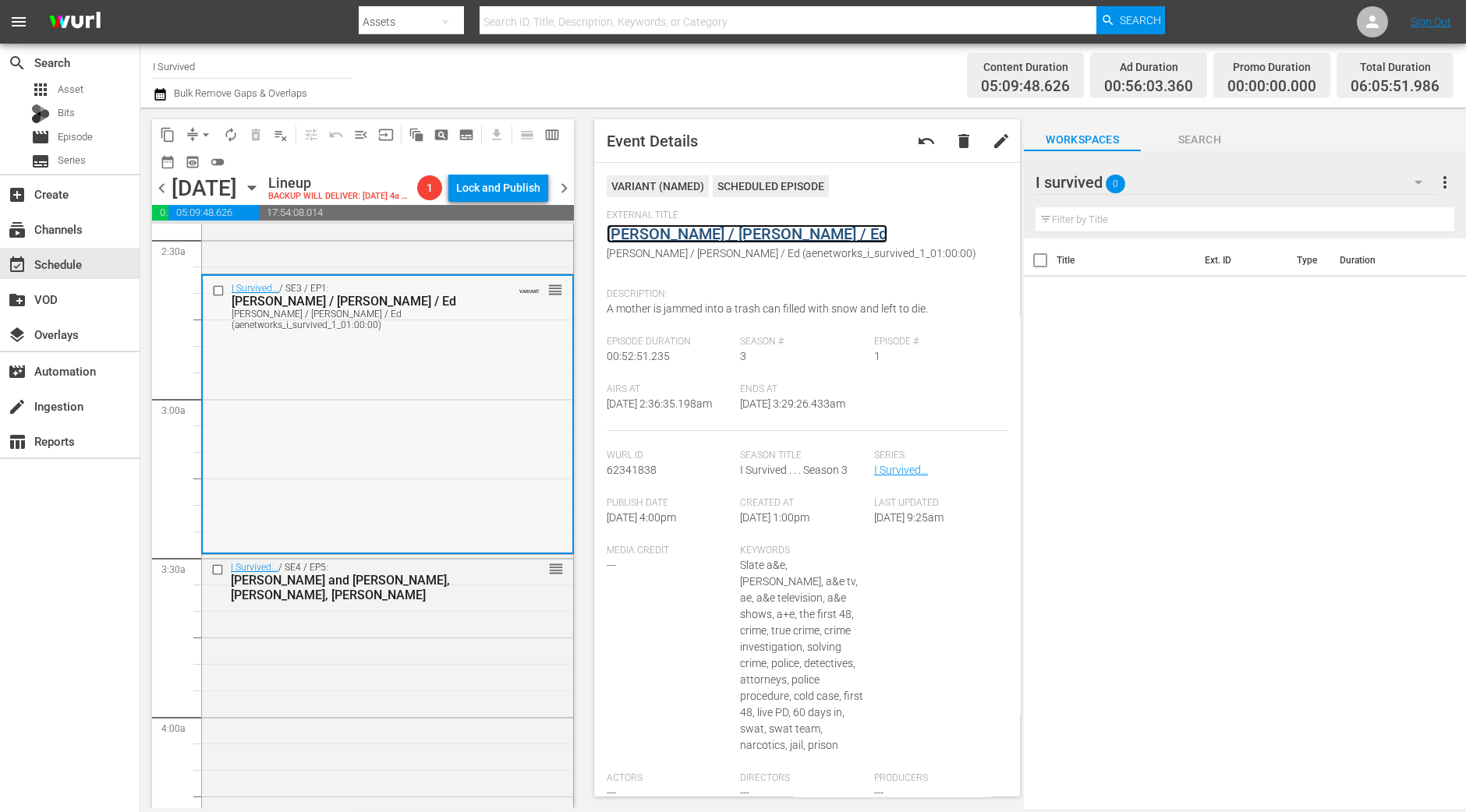
scroll to position [974, 0]
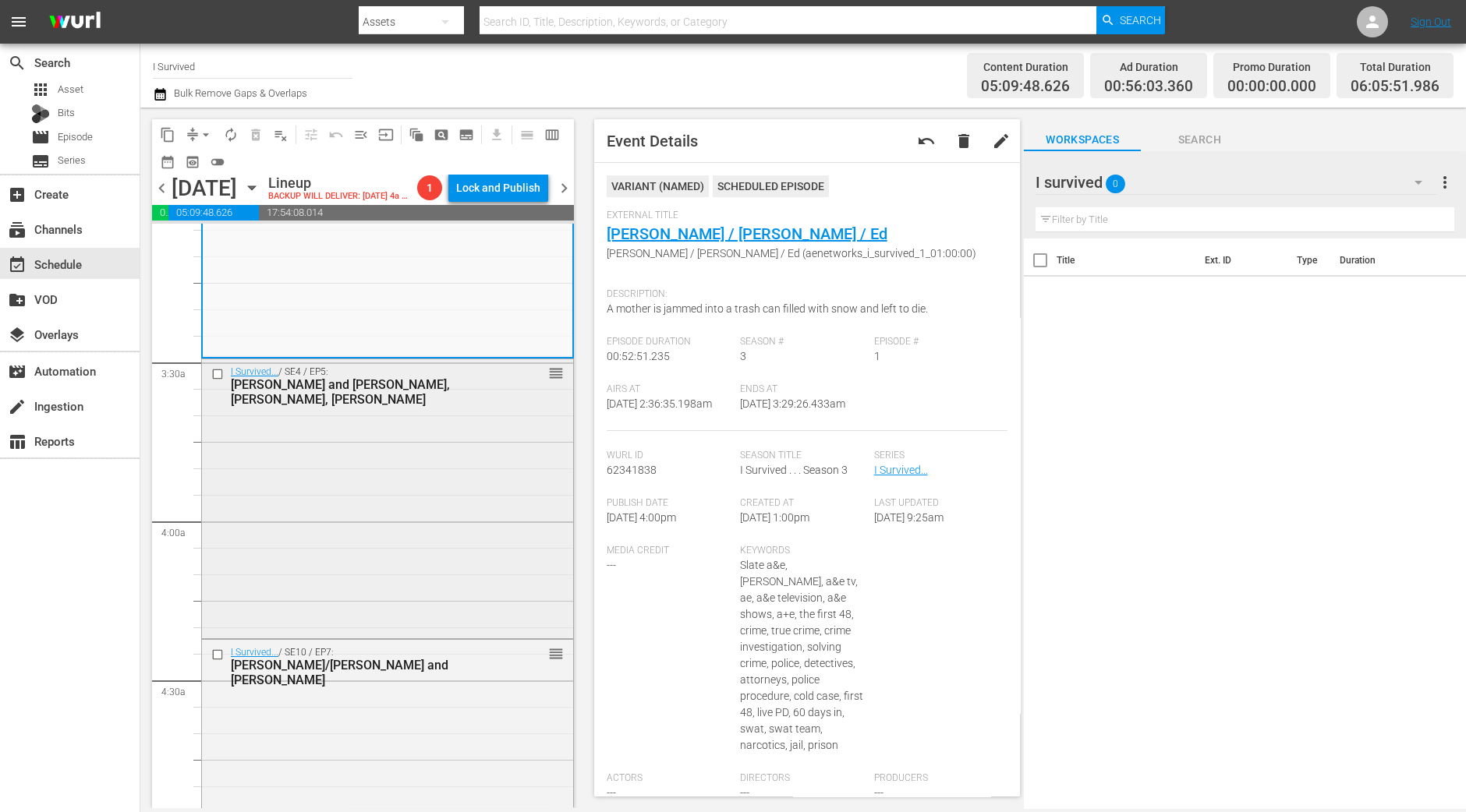
click at [343, 579] on div "I Survived... / SE4 / EP5: Ron and Jill, Randy, Julie reorder" at bounding box center [387, 496] width 371 height 275
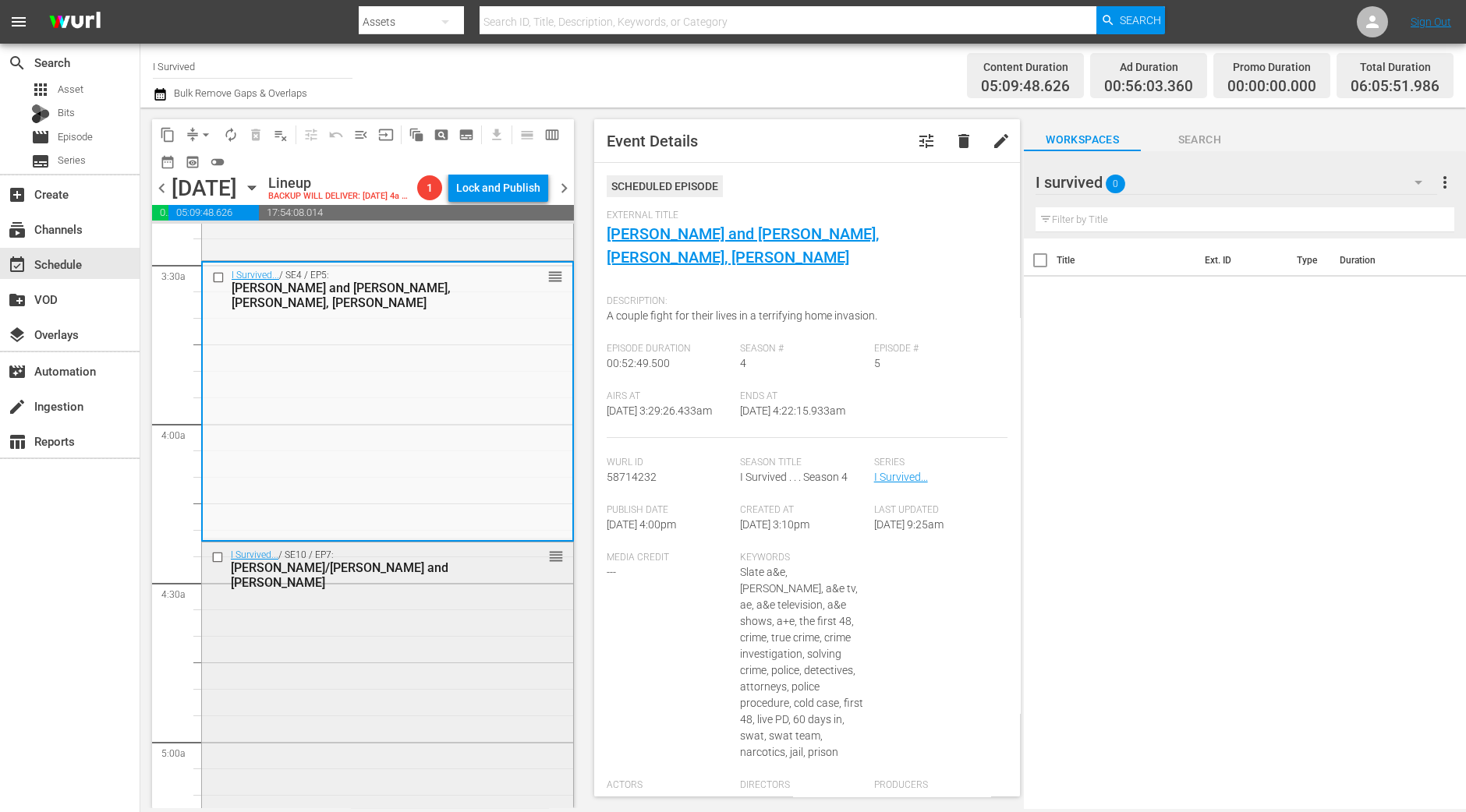
click at [466, 590] on div "Regan/Gary and Scott" at bounding box center [362, 574] width 264 height 30
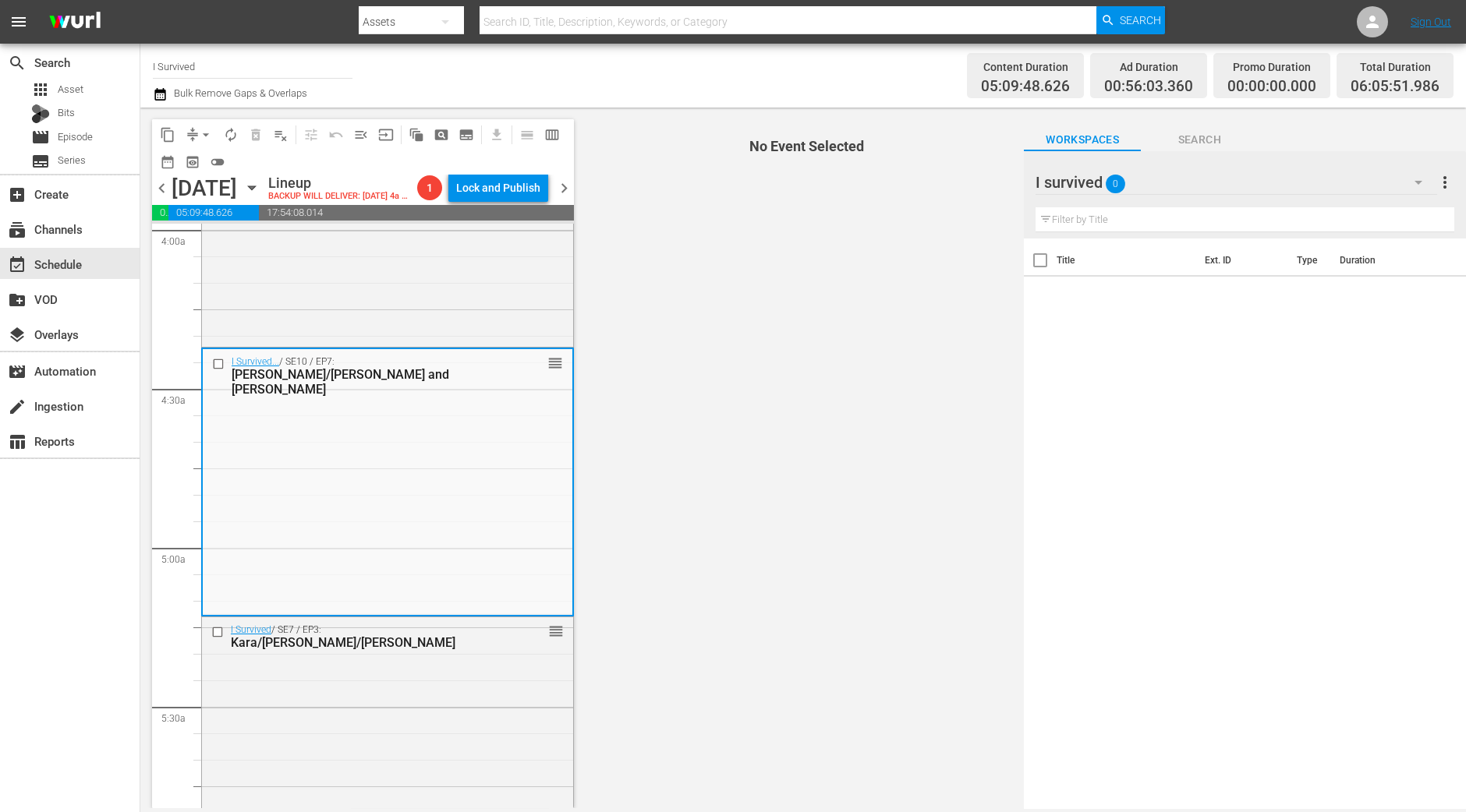
scroll to position [1363, 0]
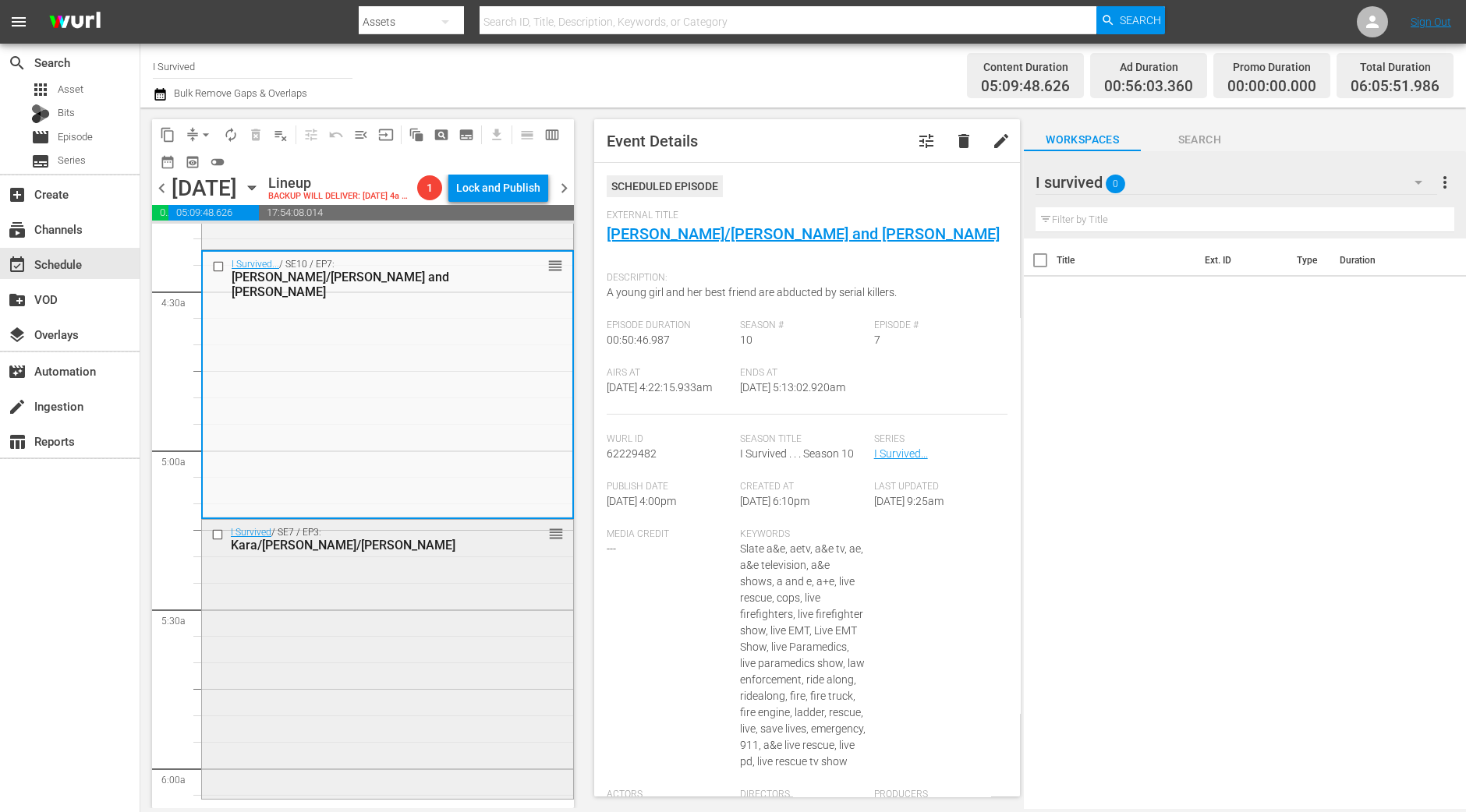
click at [378, 646] on div "I Survived / SE7 / EP3: Kara/Dan/Tamecka reorder" at bounding box center [387, 658] width 371 height 275
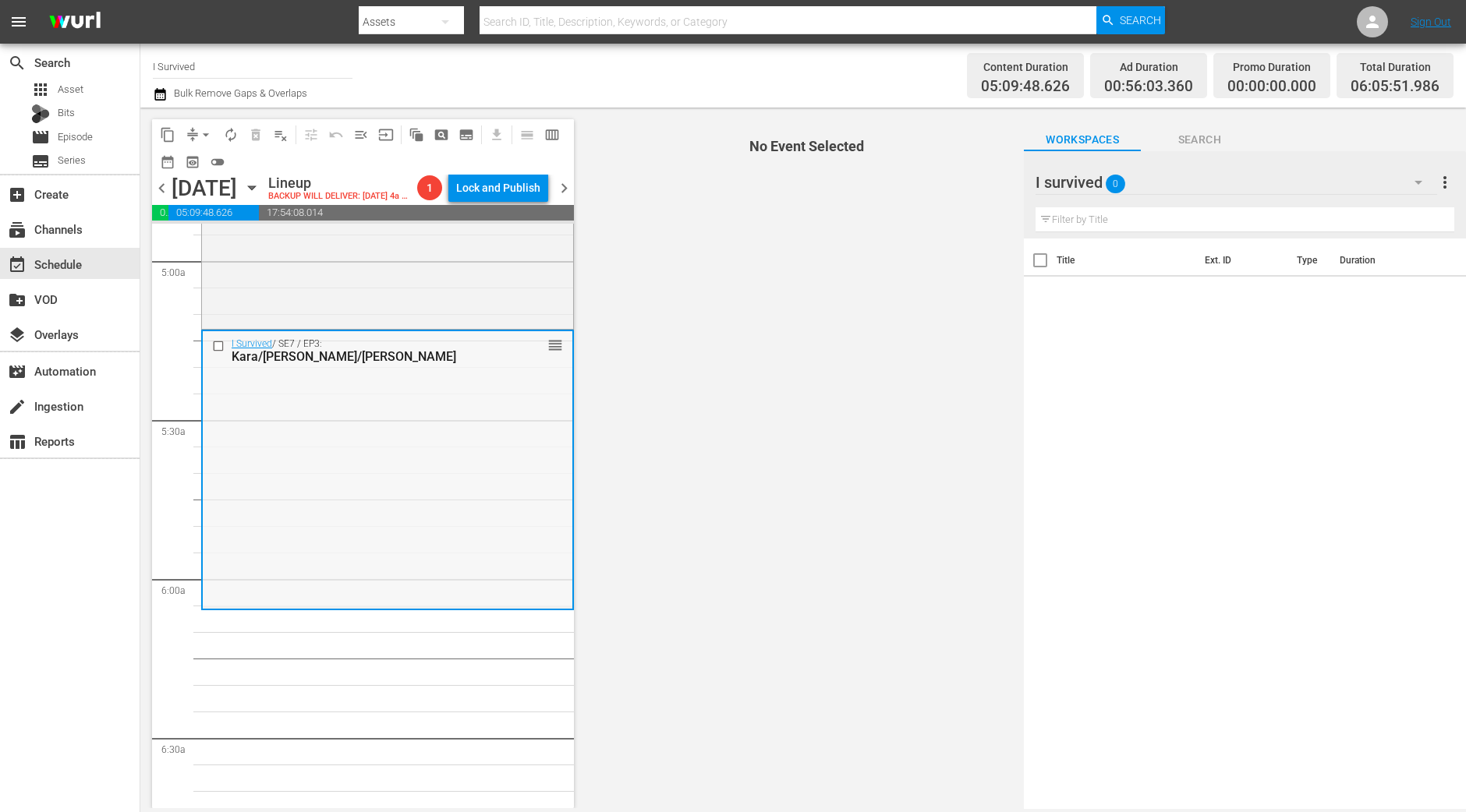
scroll to position [1558, 0]
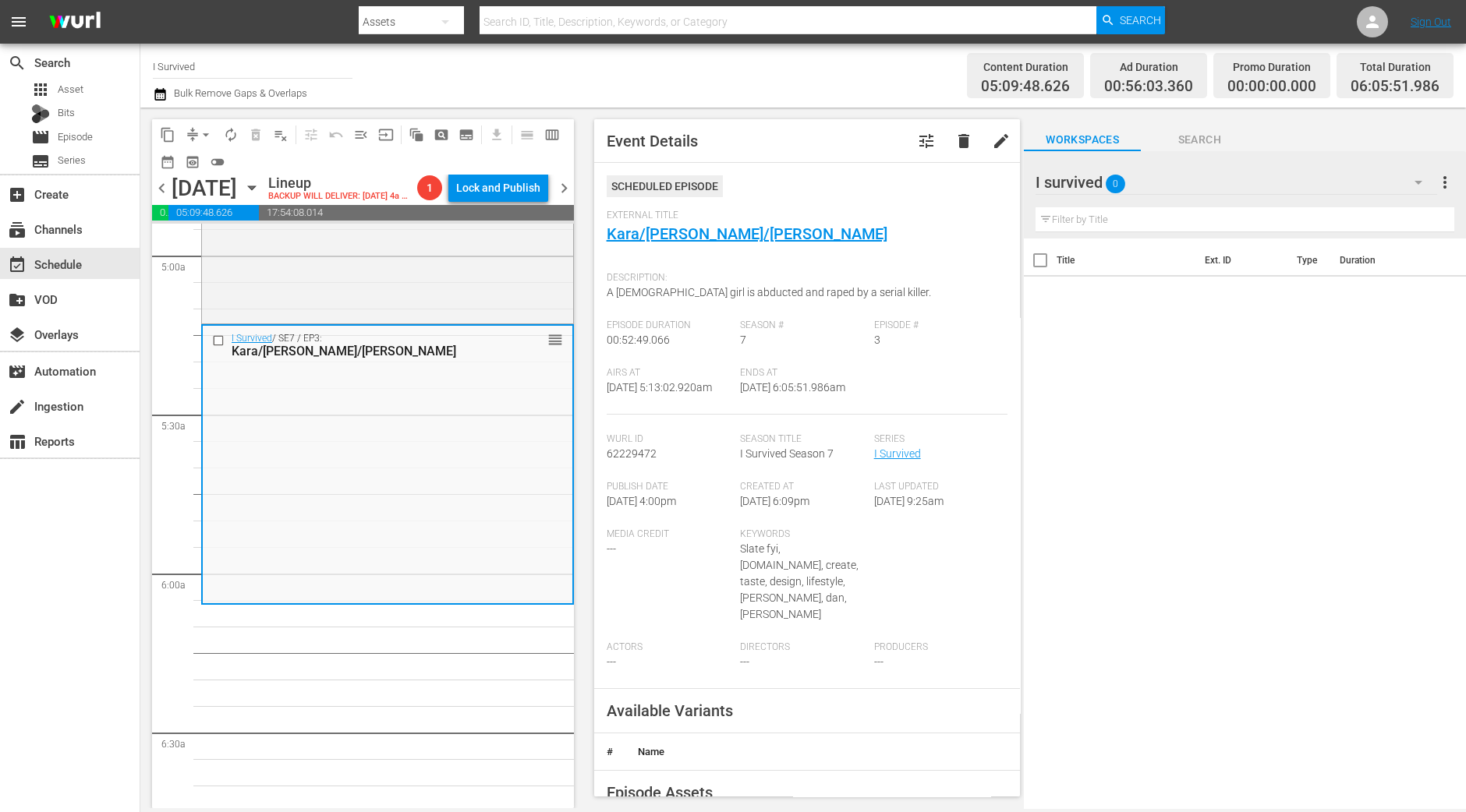
drag, startPoint x: 670, startPoint y: 239, endPoint x: 739, endPoint y: 250, distance: 69.9
click at [739, 250] on div "External Title Kara/Dan/Tamecka" at bounding box center [807, 237] width 402 height 54
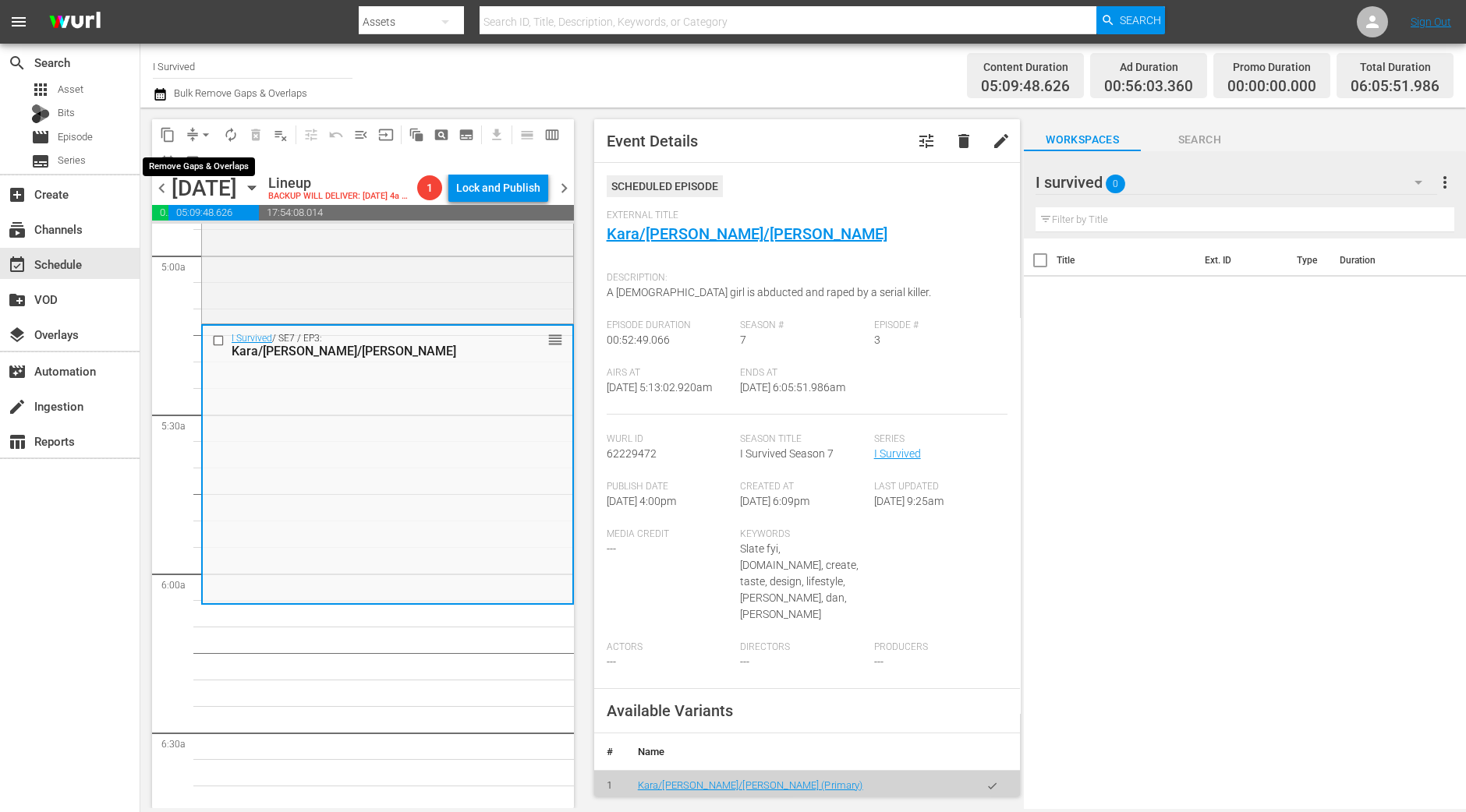
click at [201, 131] on span "arrow_drop_down" at bounding box center [205, 135] width 15 height 15
click at [212, 165] on li "Align to Midnight" at bounding box center [206, 165] width 164 height 25
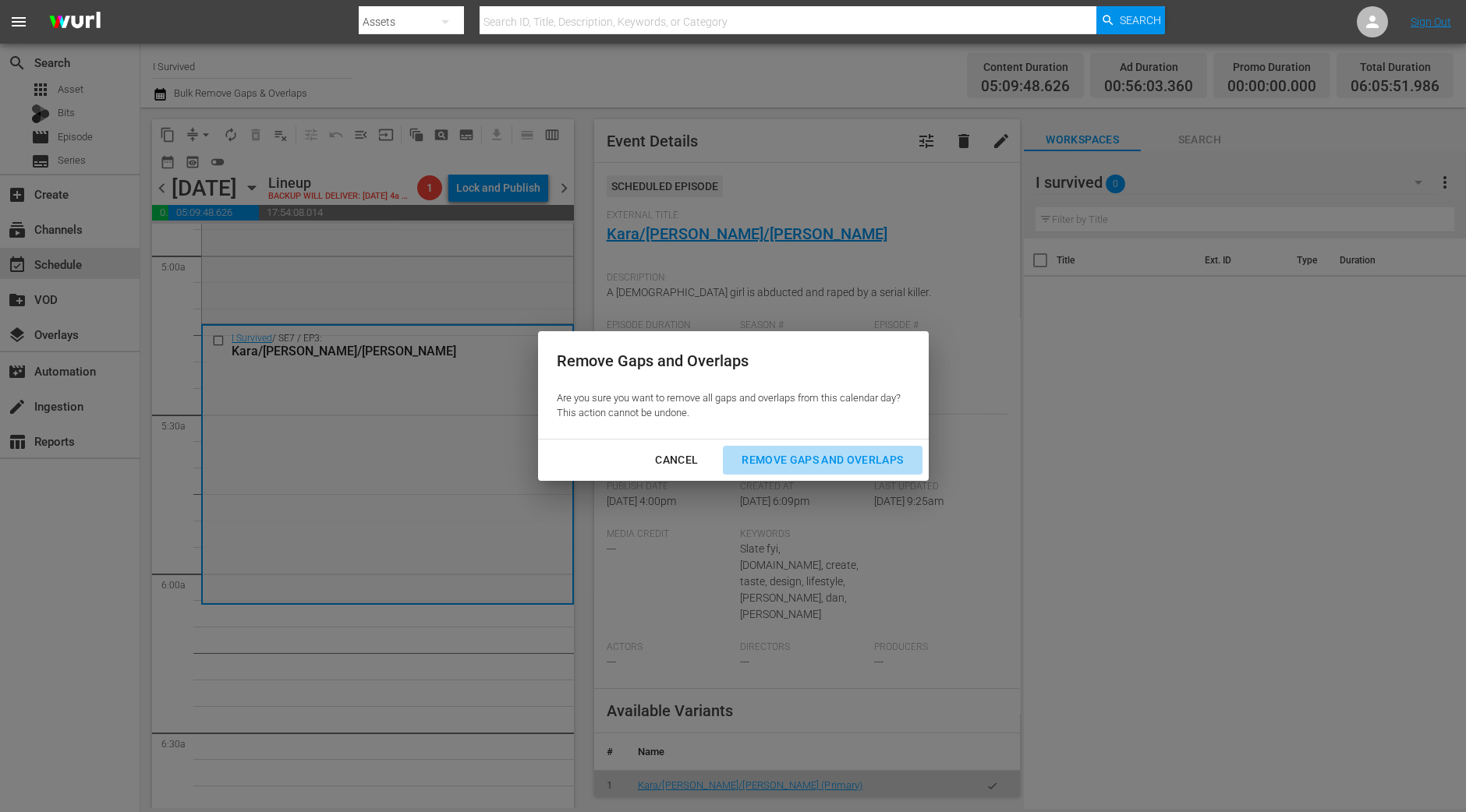
click at [843, 465] on div "Remove Gaps and Overlaps" at bounding box center [823, 460] width 187 height 20
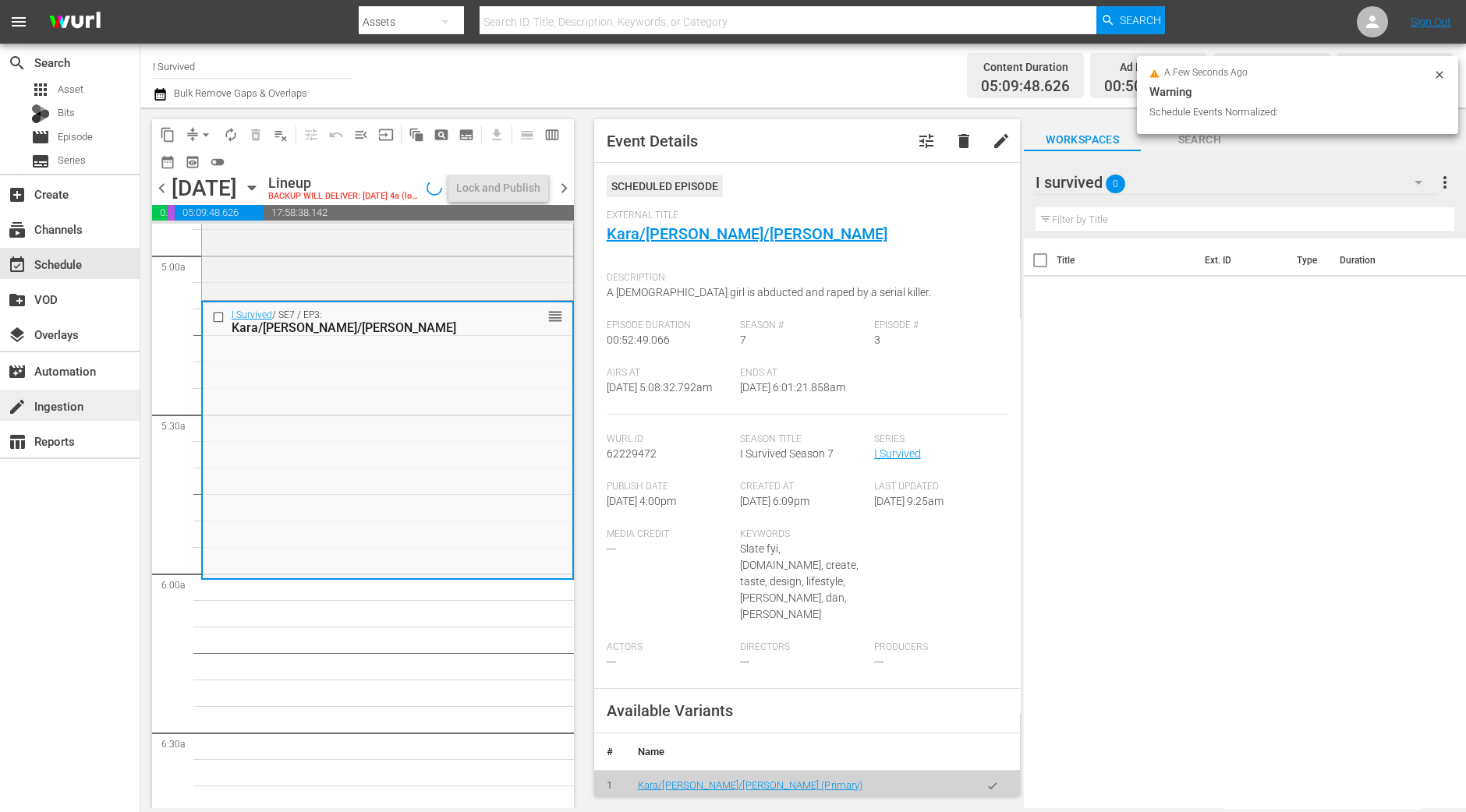
scroll to position [1585, 0]
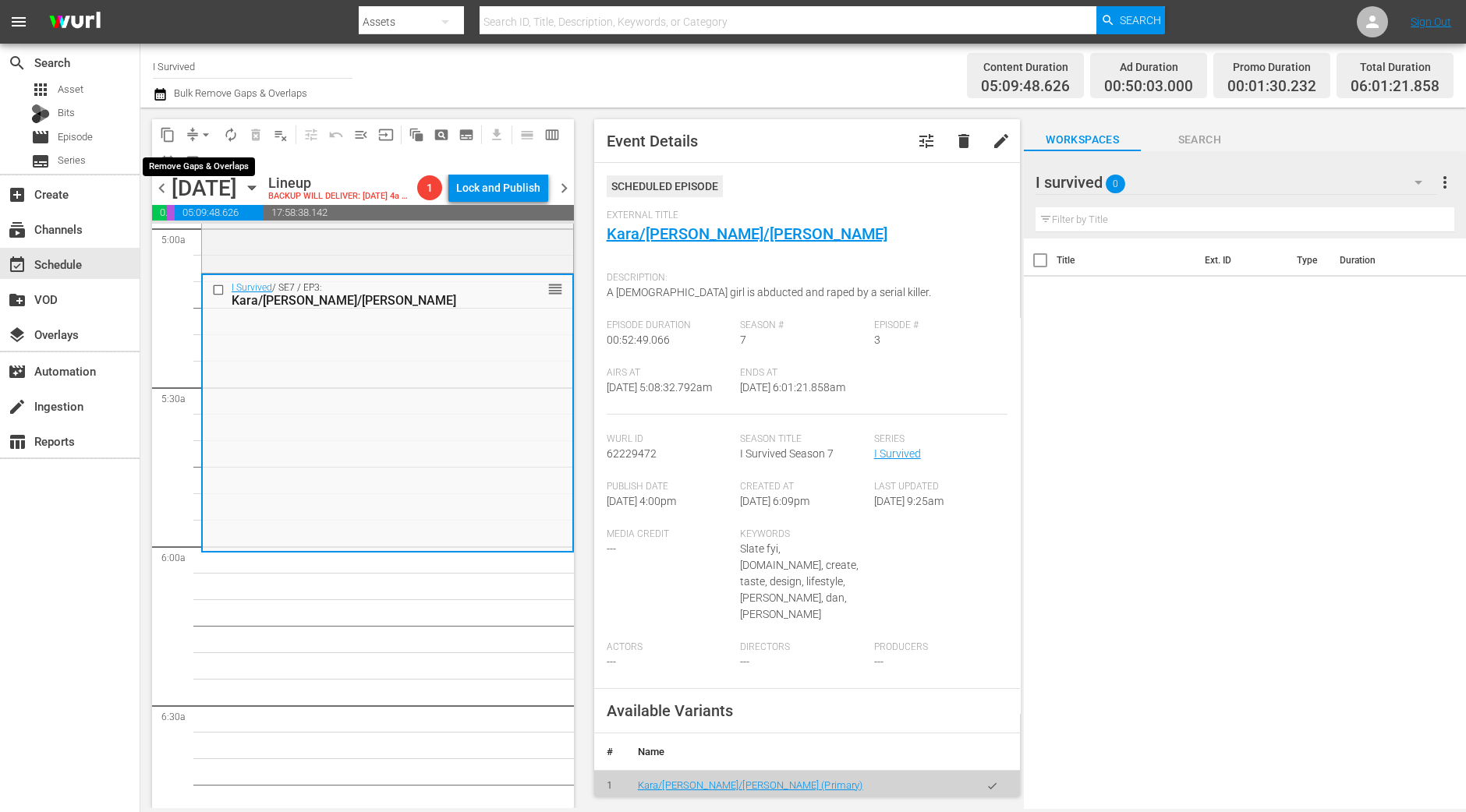
click at [203, 125] on button "arrow_drop_down" at bounding box center [205, 134] width 25 height 25
click at [211, 161] on li "Align to Midnight" at bounding box center [206, 165] width 164 height 25
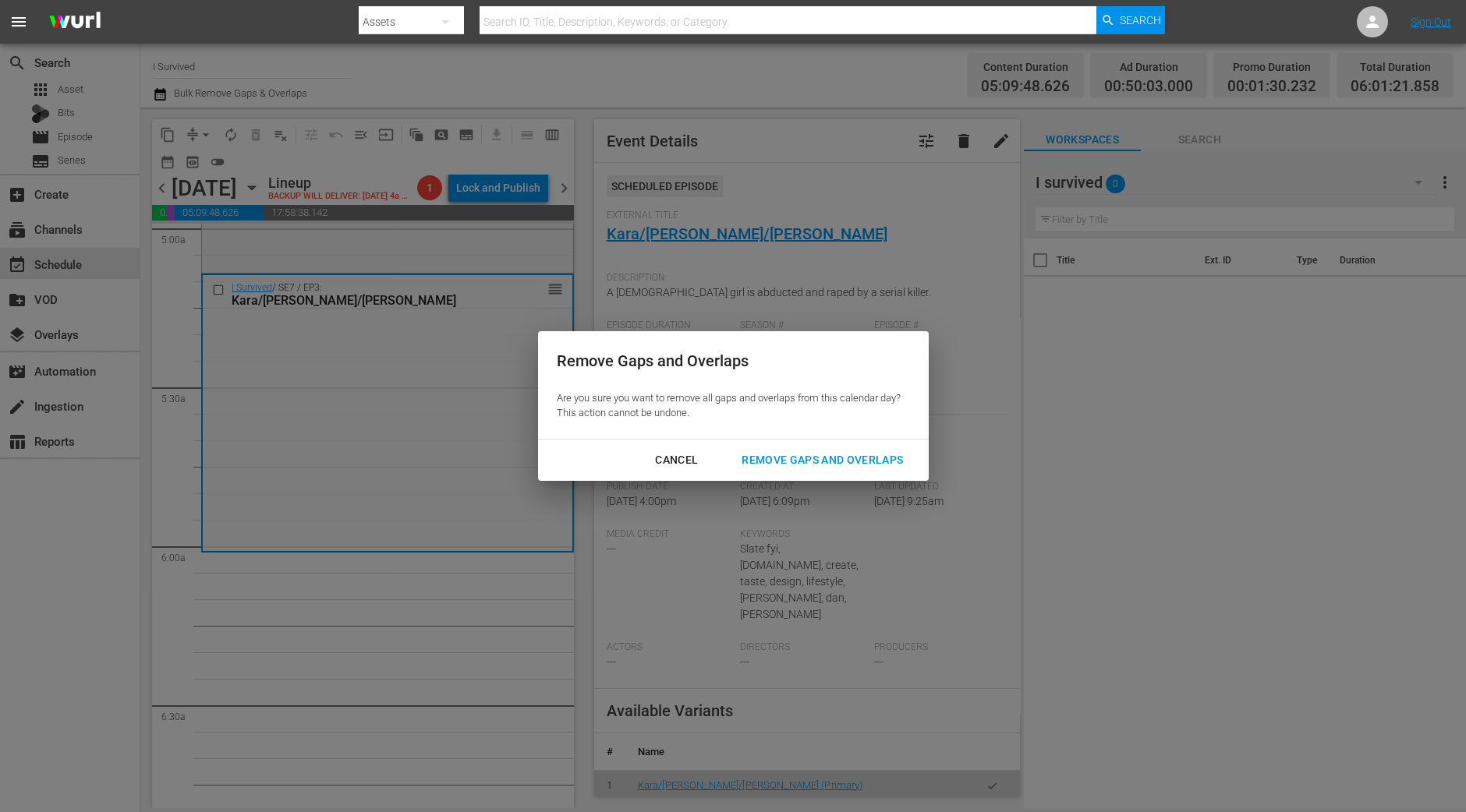
click at [833, 466] on div "Remove Gaps and Overlaps" at bounding box center [823, 460] width 187 height 20
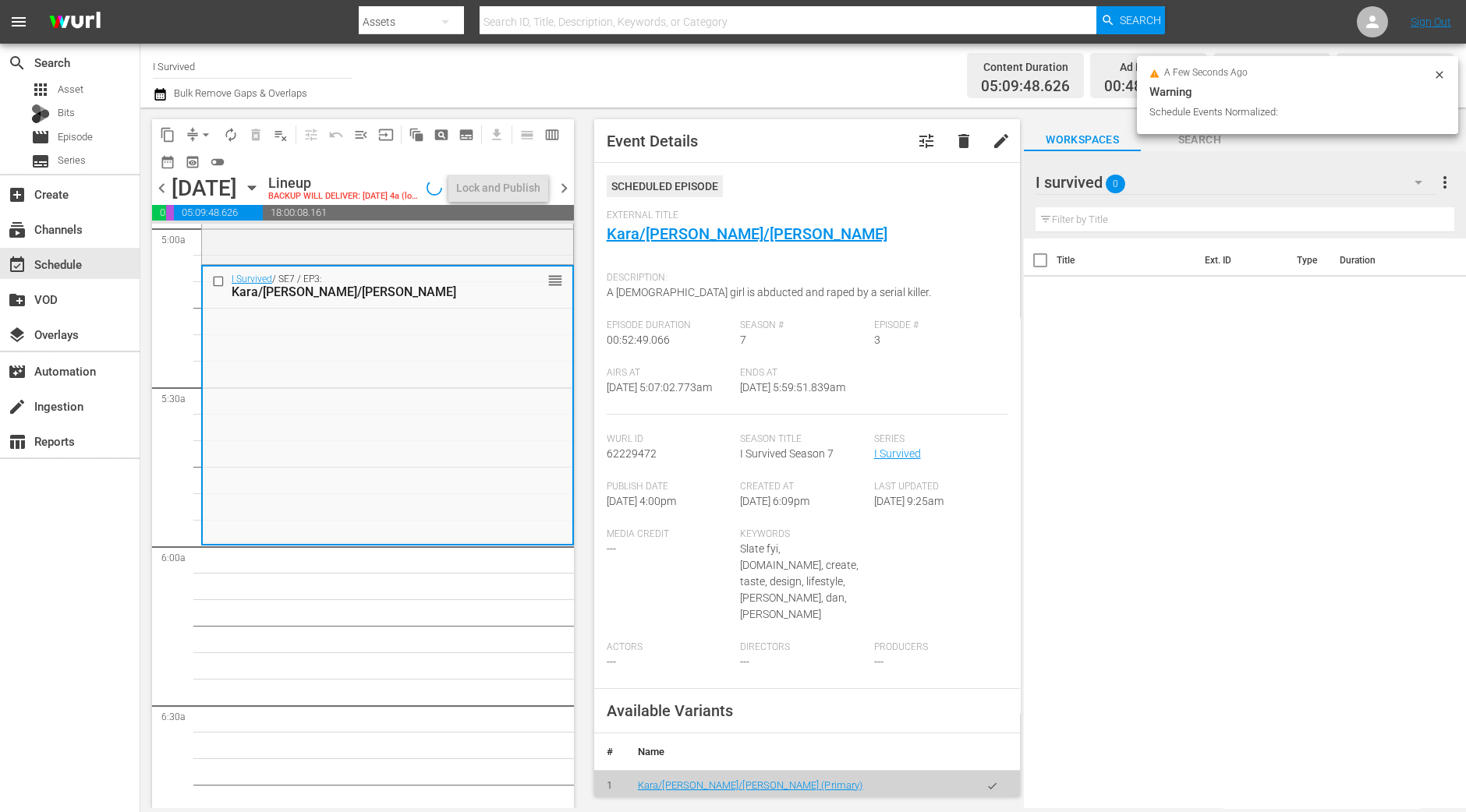
scroll to position [1558, 0]
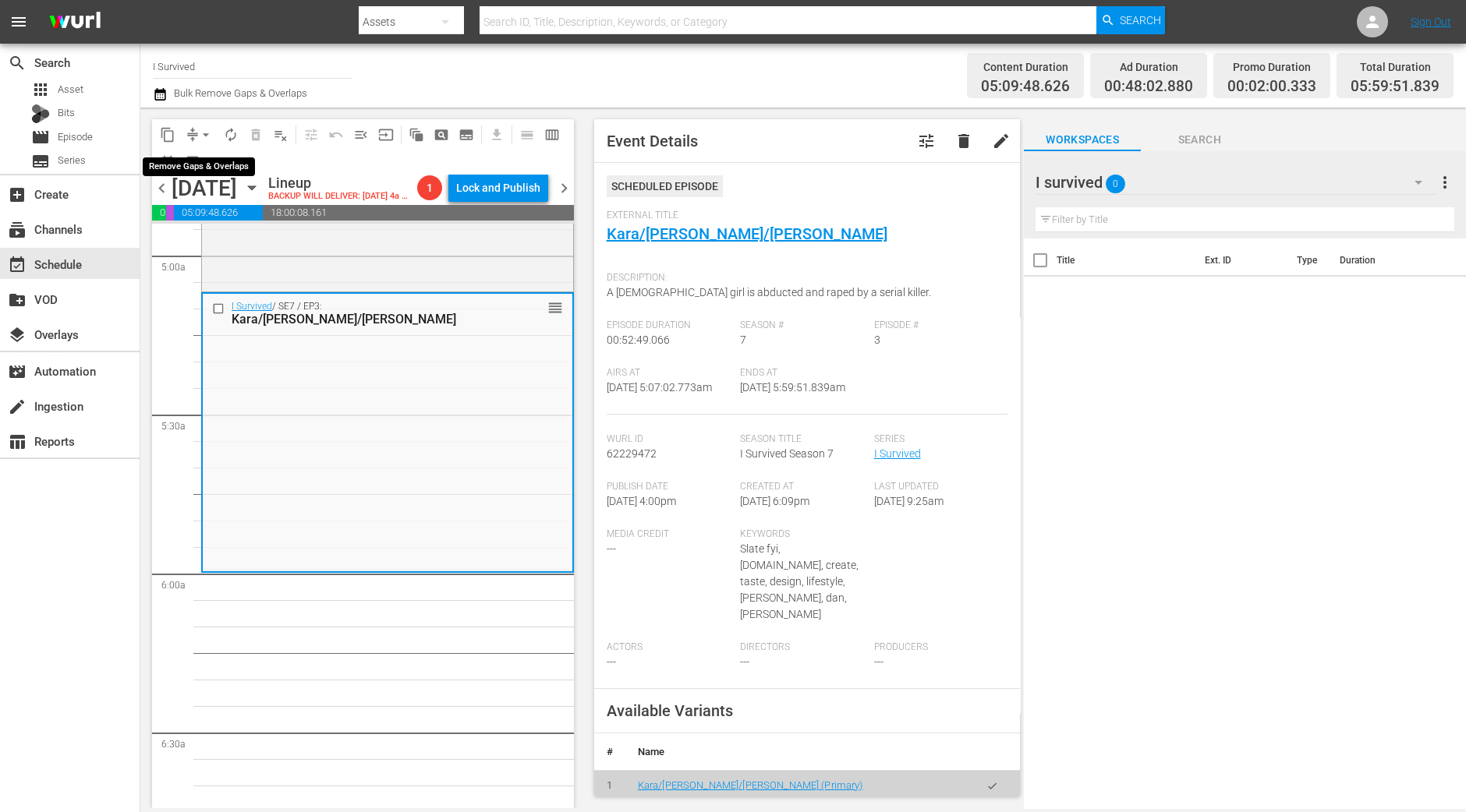
click at [207, 136] on span "arrow_drop_down" at bounding box center [205, 135] width 15 height 15
click at [216, 166] on li "Align to Midnight" at bounding box center [206, 165] width 164 height 25
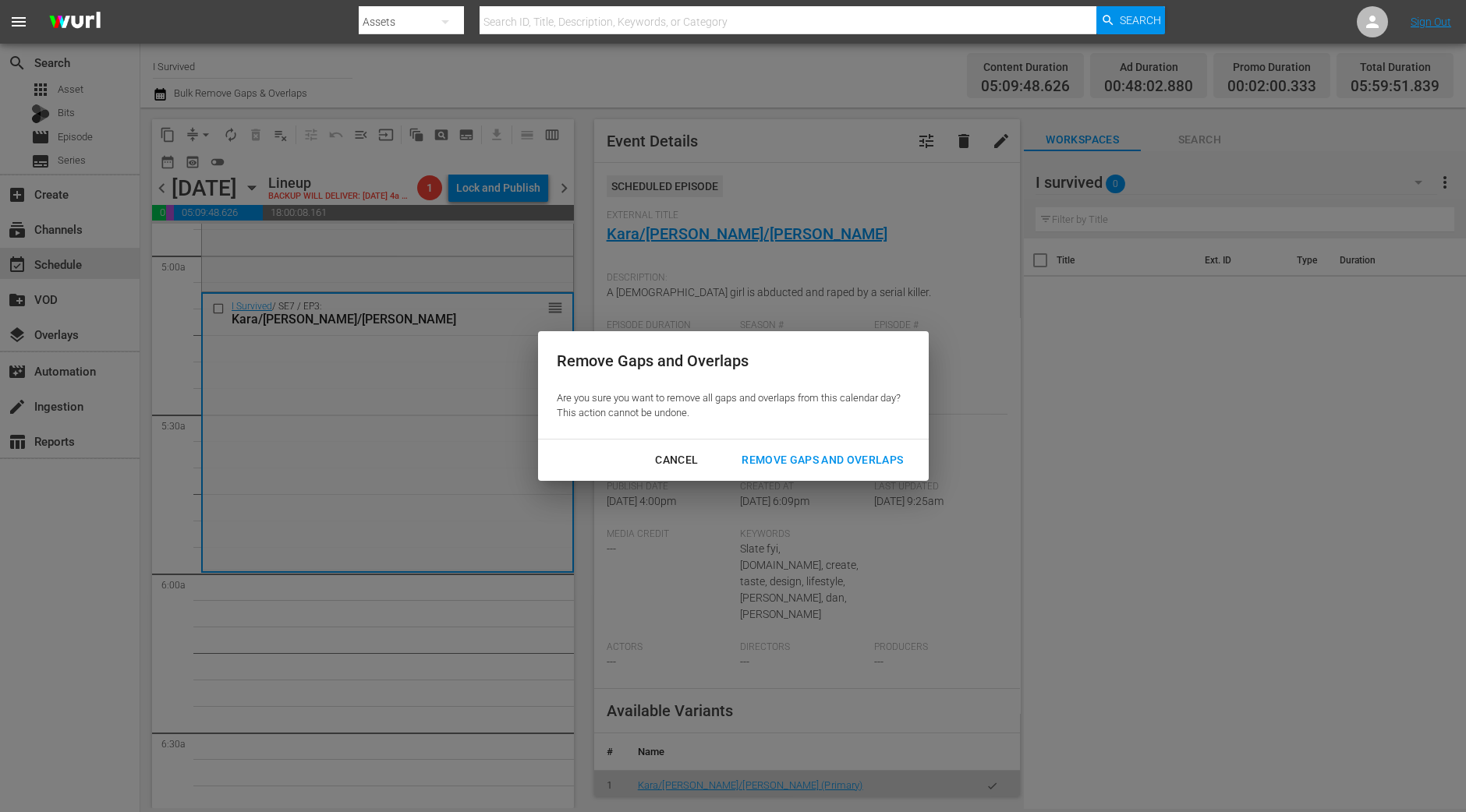
click at [834, 459] on div "Remove Gaps and Overlaps" at bounding box center [823, 460] width 187 height 20
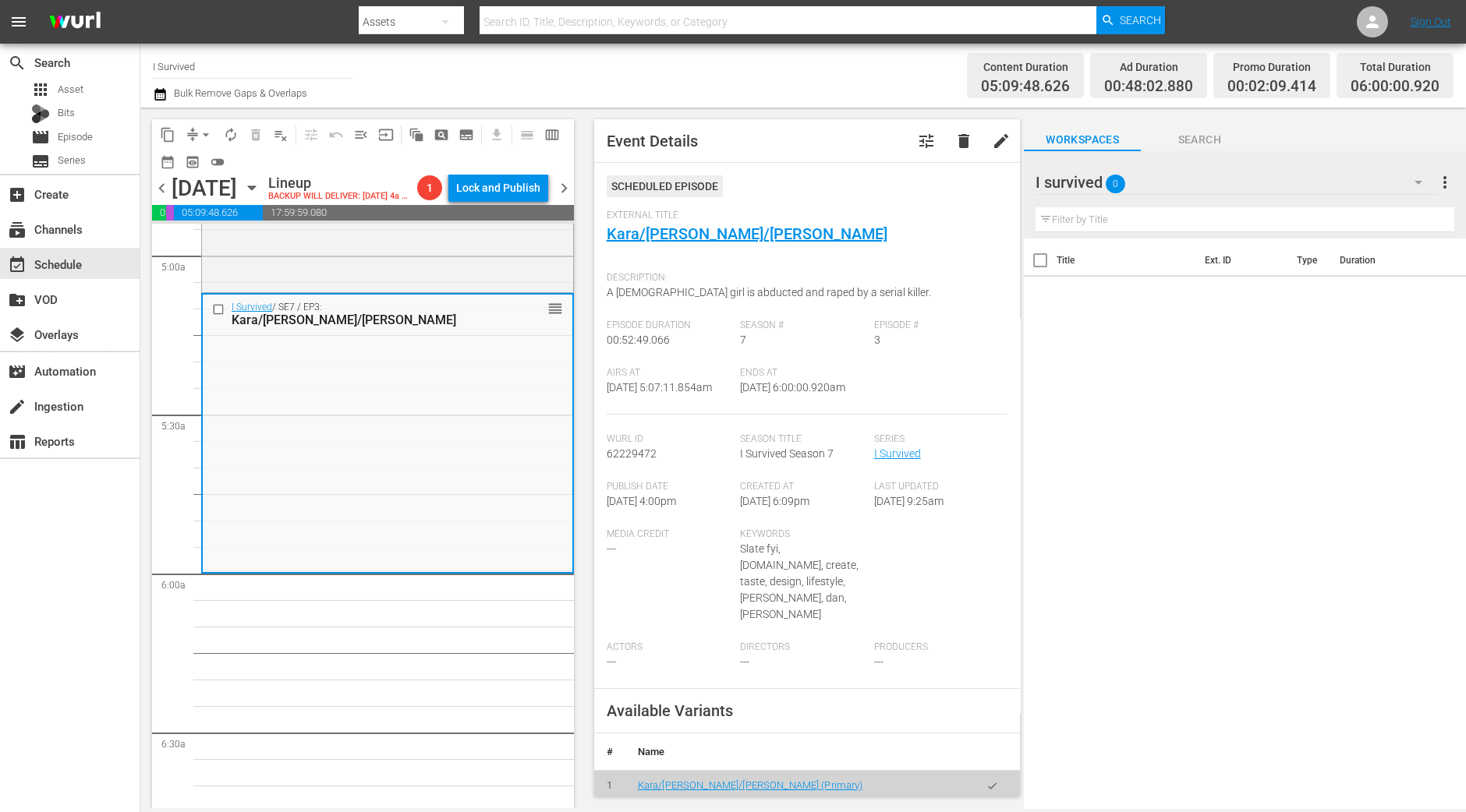
click at [226, 137] on span "autorenew_outlined" at bounding box center [231, 135] width 15 height 15
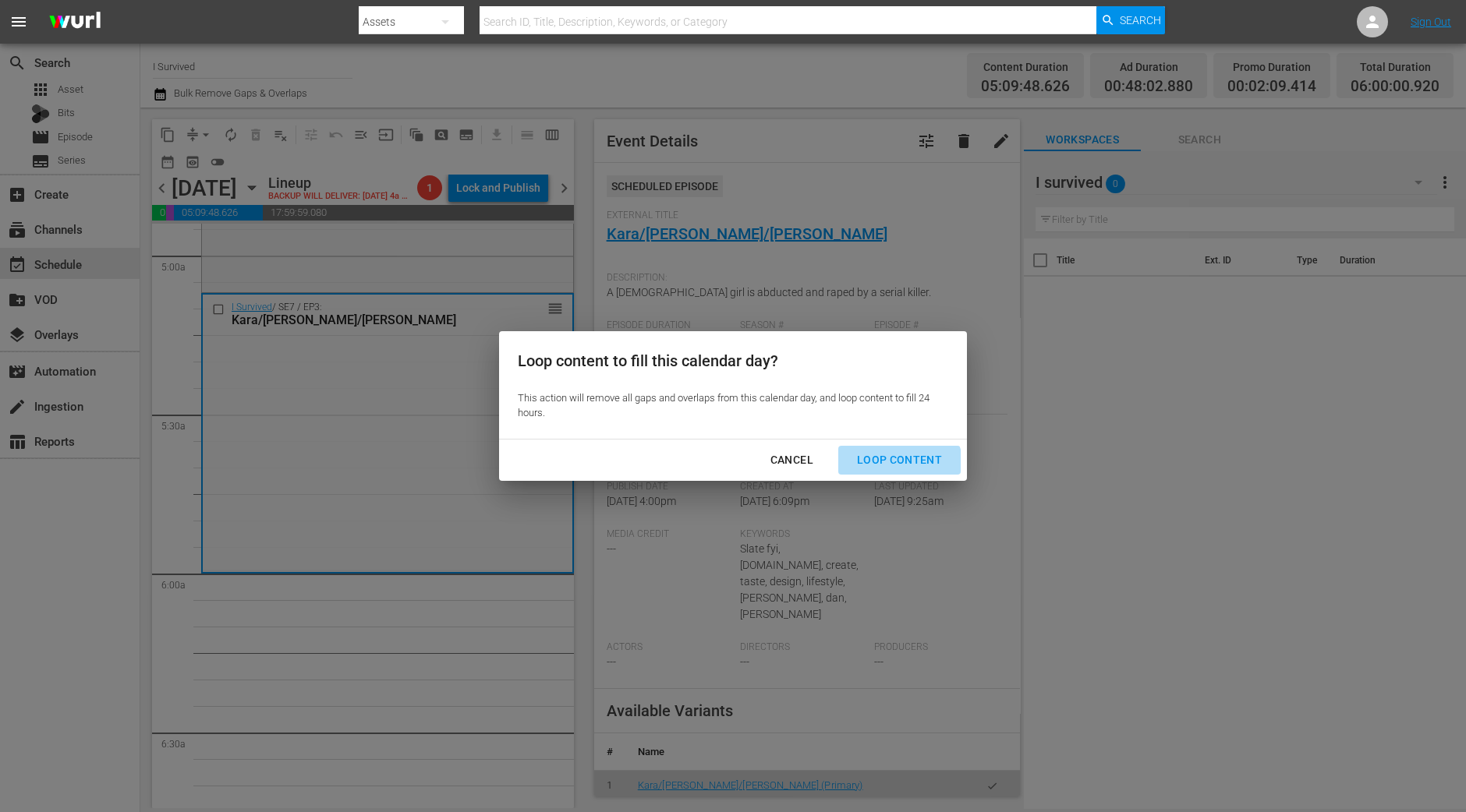
click at [892, 473] on button "Loop Content" at bounding box center [899, 460] width 122 height 29
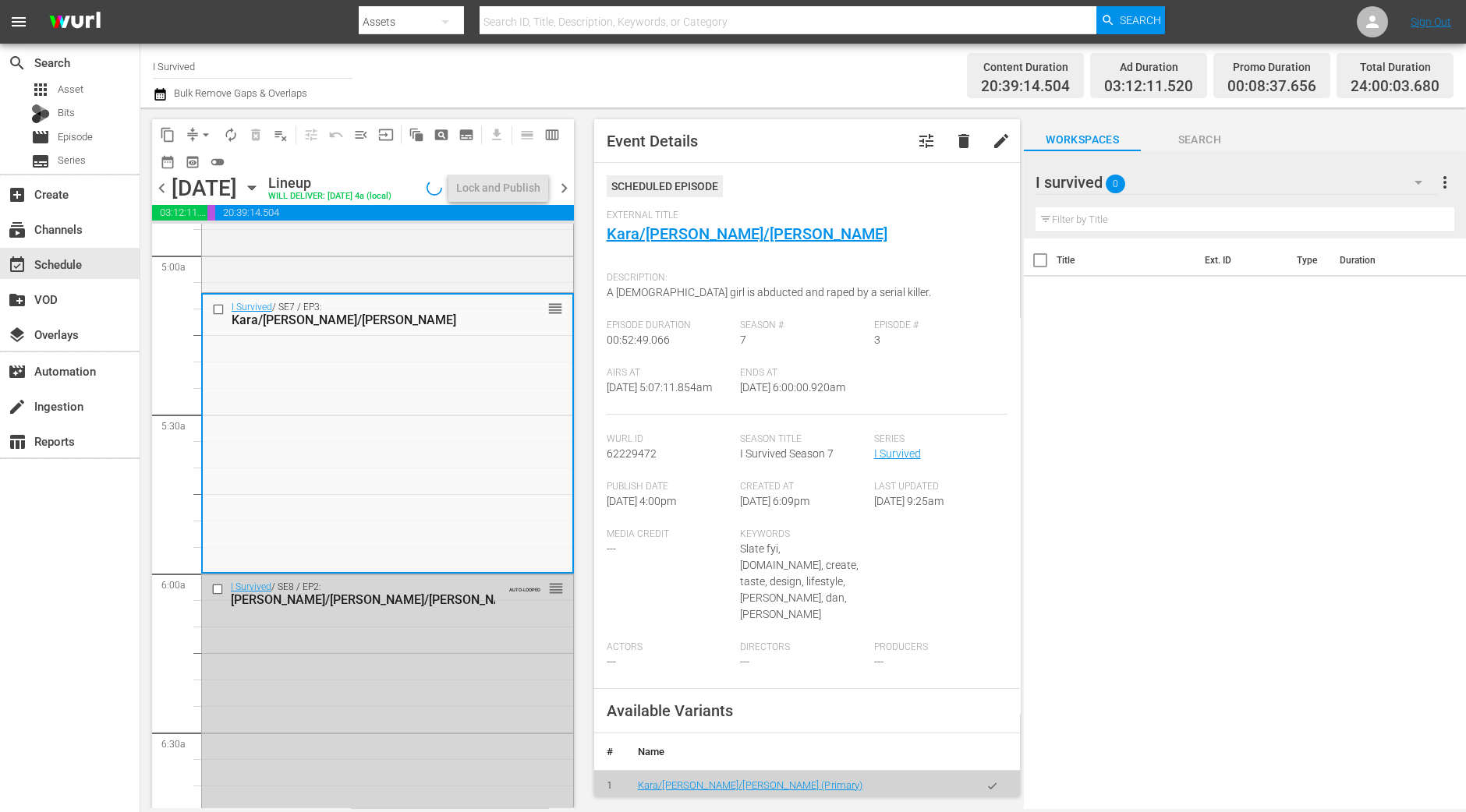
click at [145, 287] on div "content_copy compress arrow_drop_down autorenew_outlined delete_forever_outline…" at bounding box center [358, 458] width 437 height 701
click at [503, 190] on div "Lock and Publish" at bounding box center [497, 188] width 84 height 28
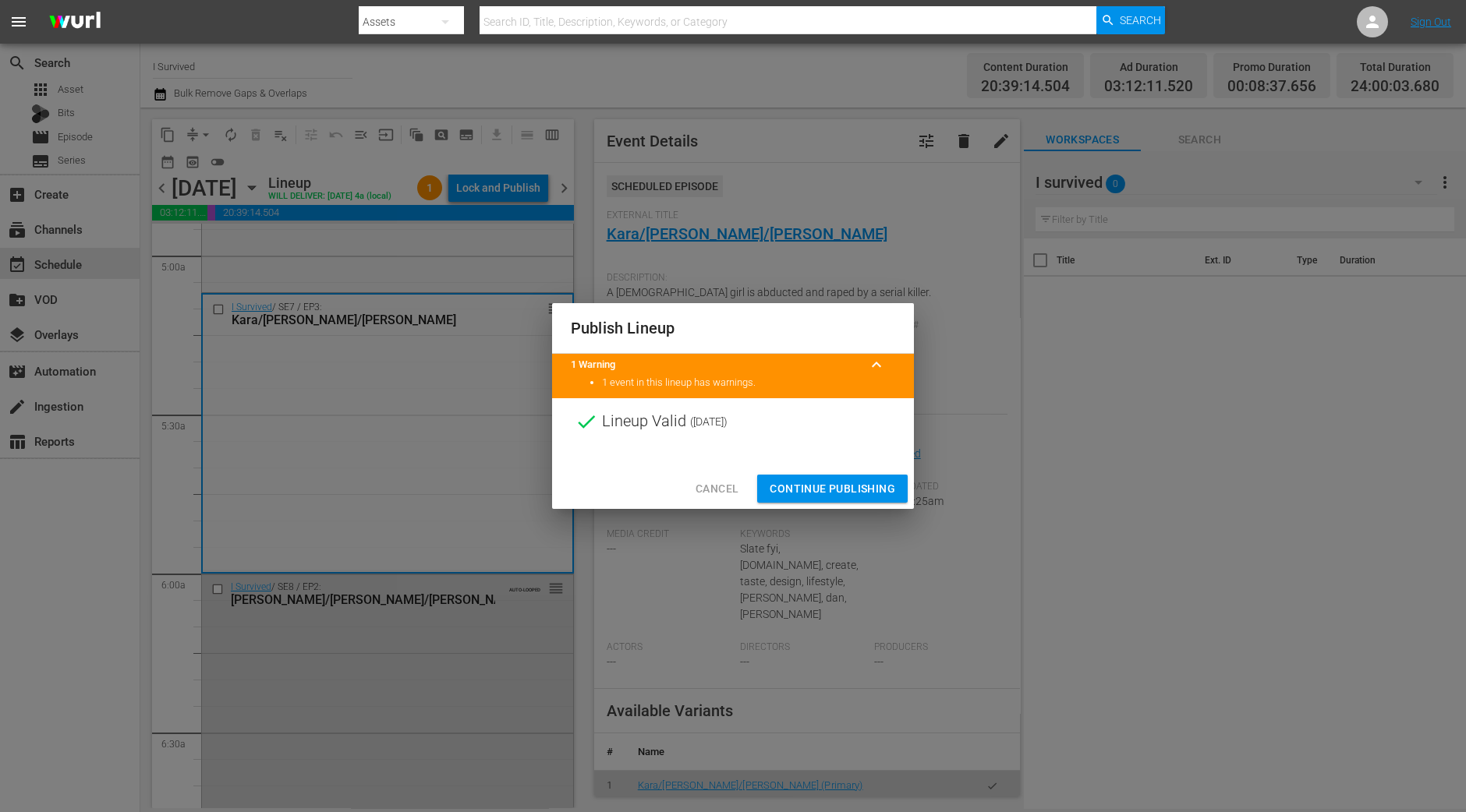
click at [827, 485] on span "Continue Publishing" at bounding box center [832, 489] width 126 height 20
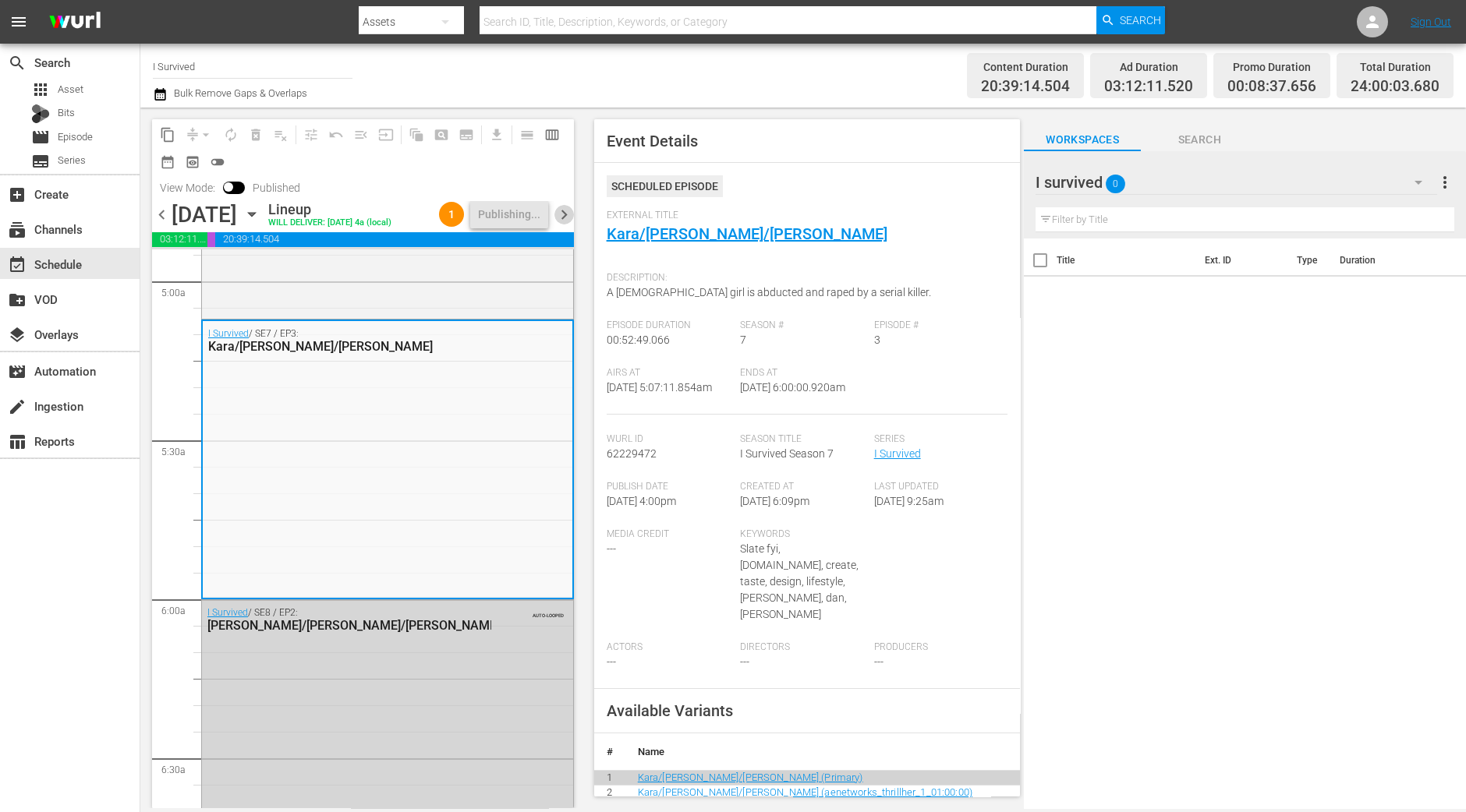
click at [569, 225] on span "chevron_right" at bounding box center [564, 215] width 20 height 20
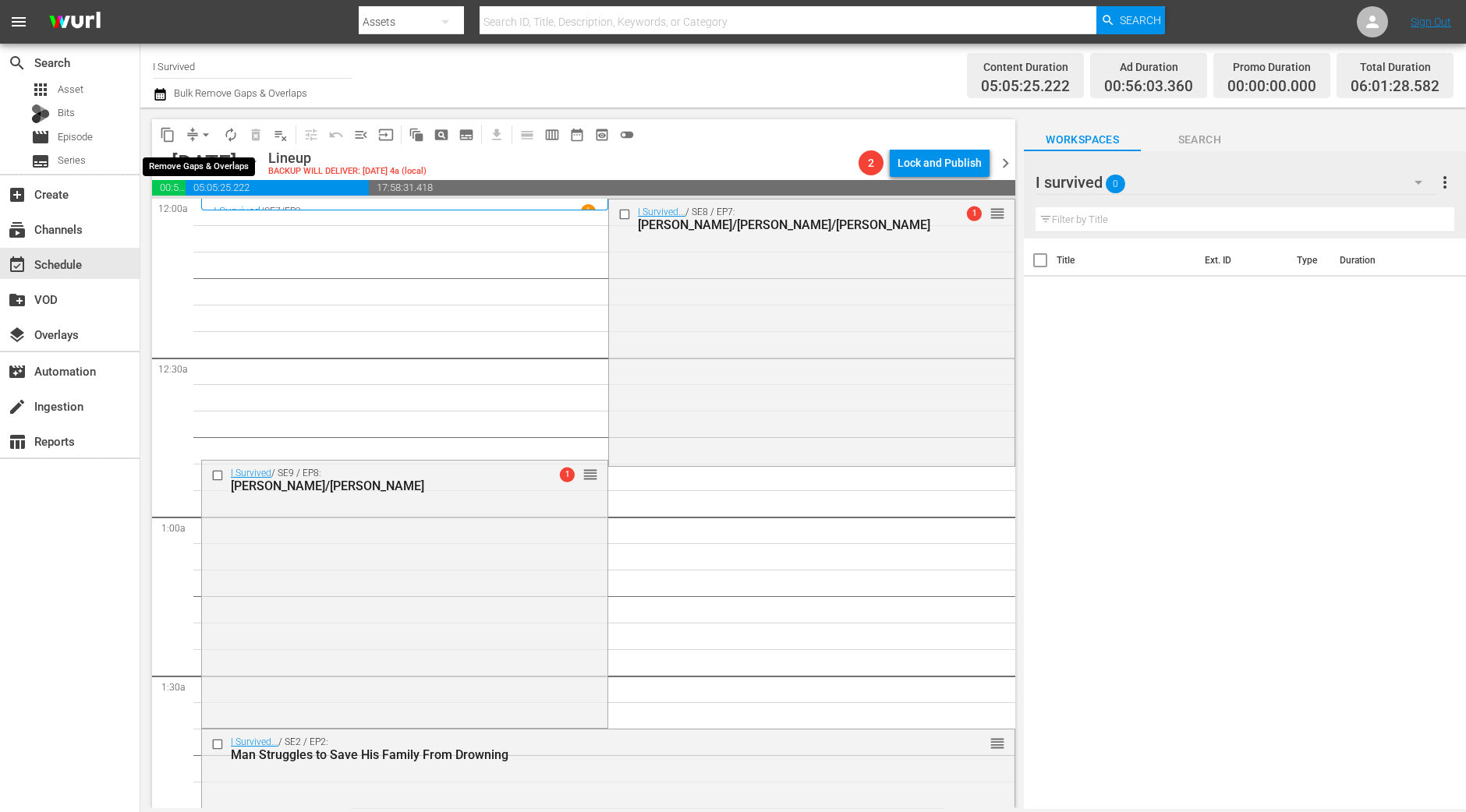
click at [195, 134] on button "arrow_drop_down" at bounding box center [205, 134] width 25 height 25
click at [195, 158] on li "Align to Midnight" at bounding box center [206, 165] width 164 height 25
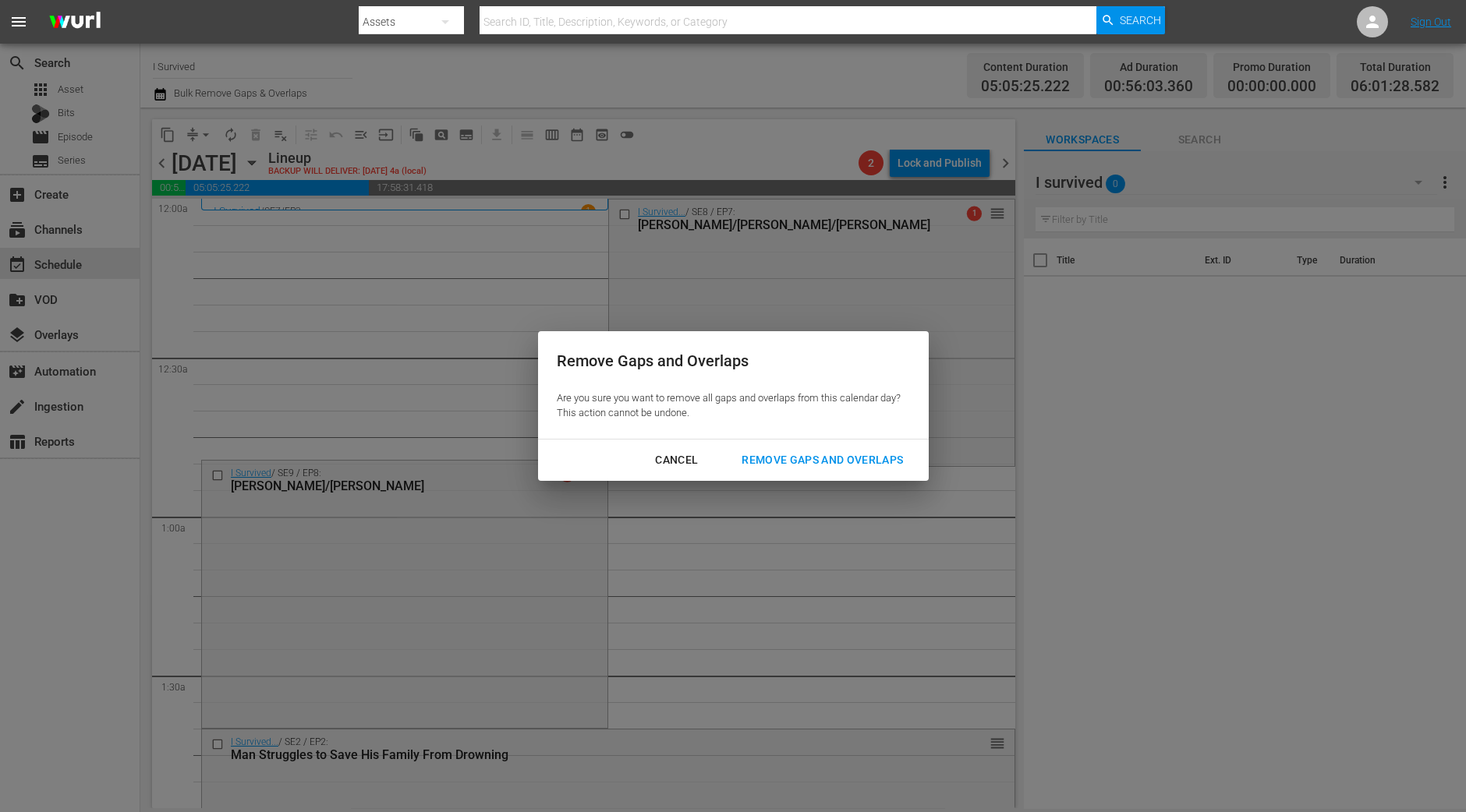
click at [803, 447] on button "Remove Gaps and Overlaps" at bounding box center [822, 460] width 199 height 29
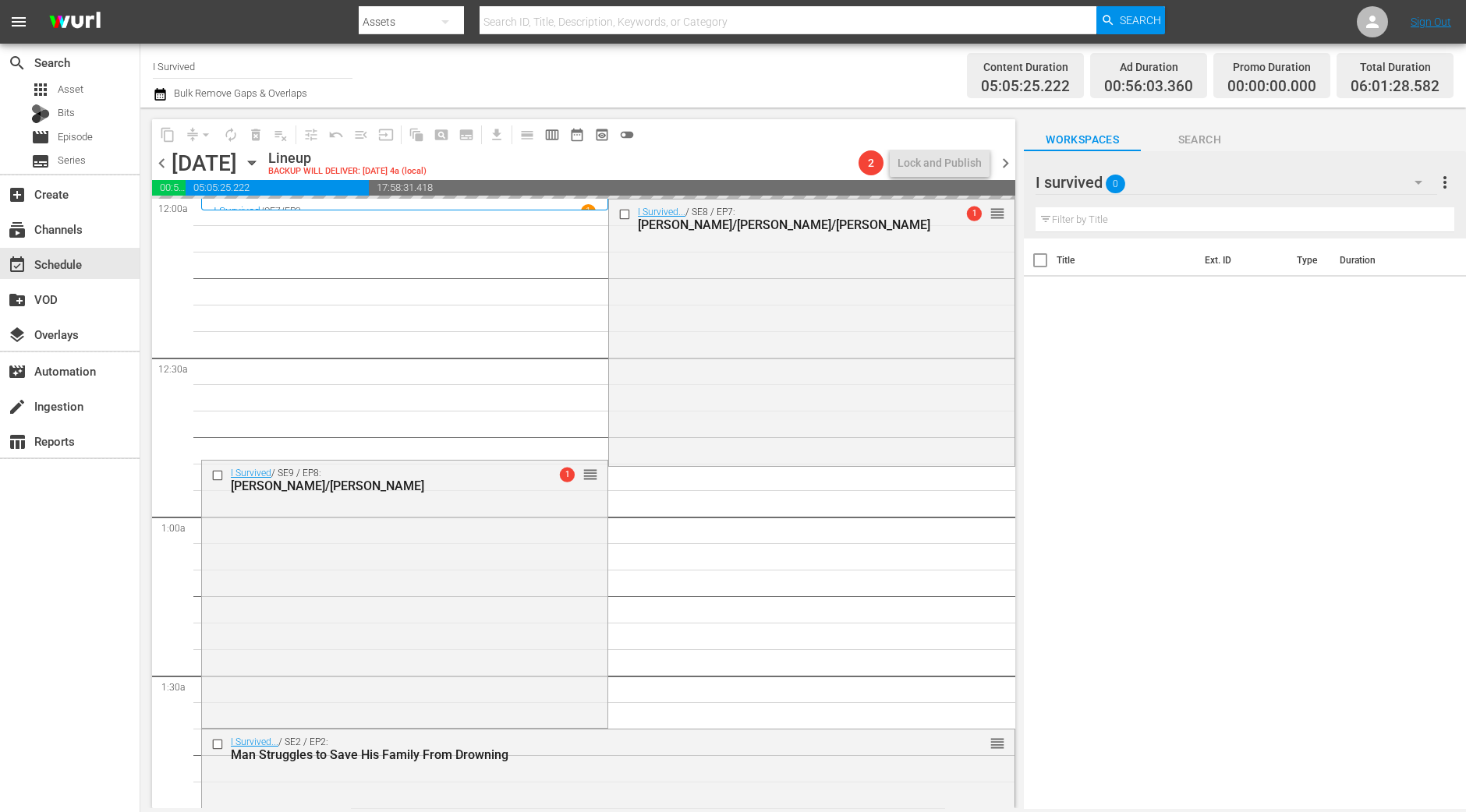
click at [756, 378] on div "I Survived... / SE8 / EP7: Paul/Tressel/Melissa 1 reorder" at bounding box center [812, 331] width 406 height 264
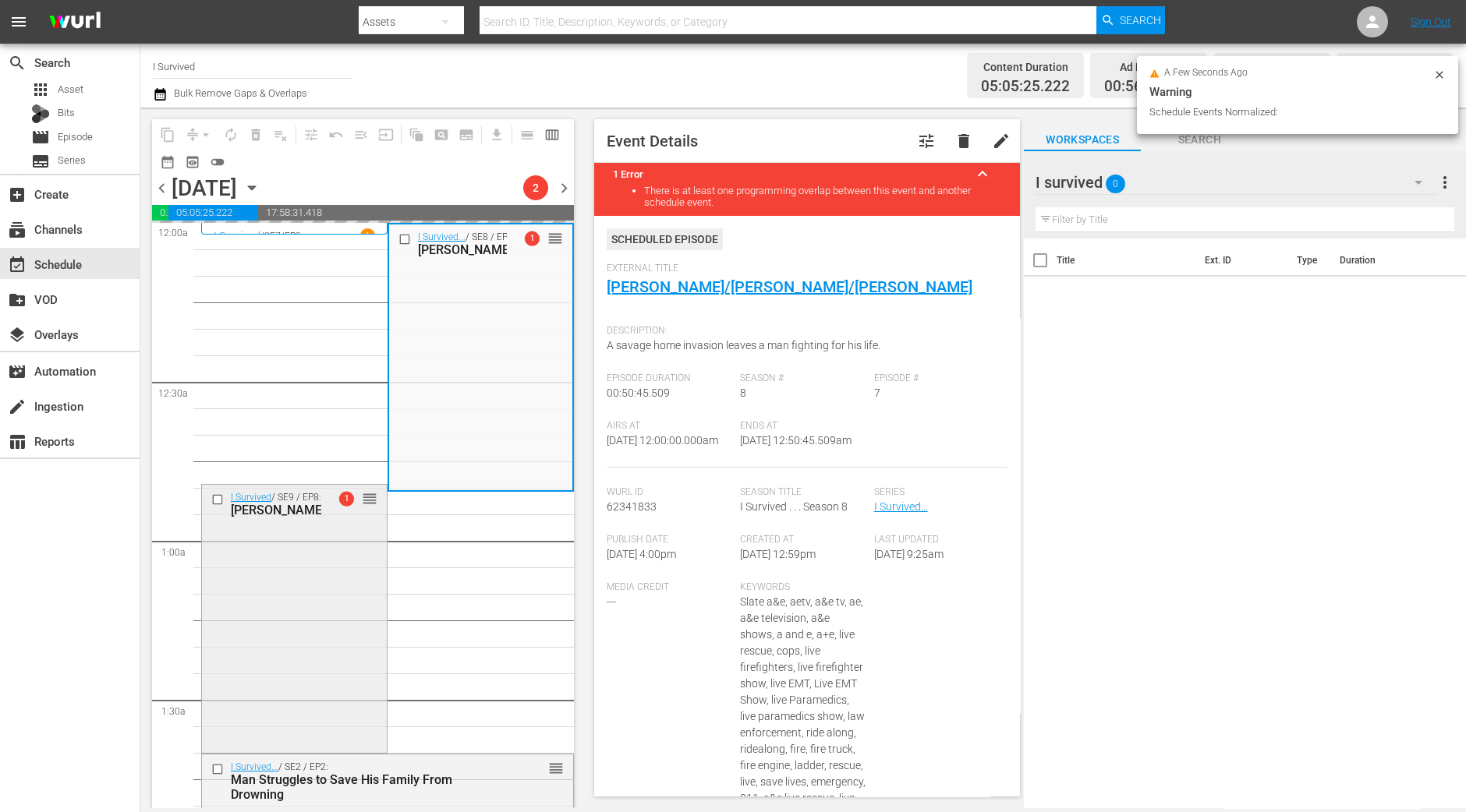
click at [342, 608] on div "I Survived / SE9 / EP8: Lynda/Kendra 1 reorder" at bounding box center [295, 617] width 185 height 265
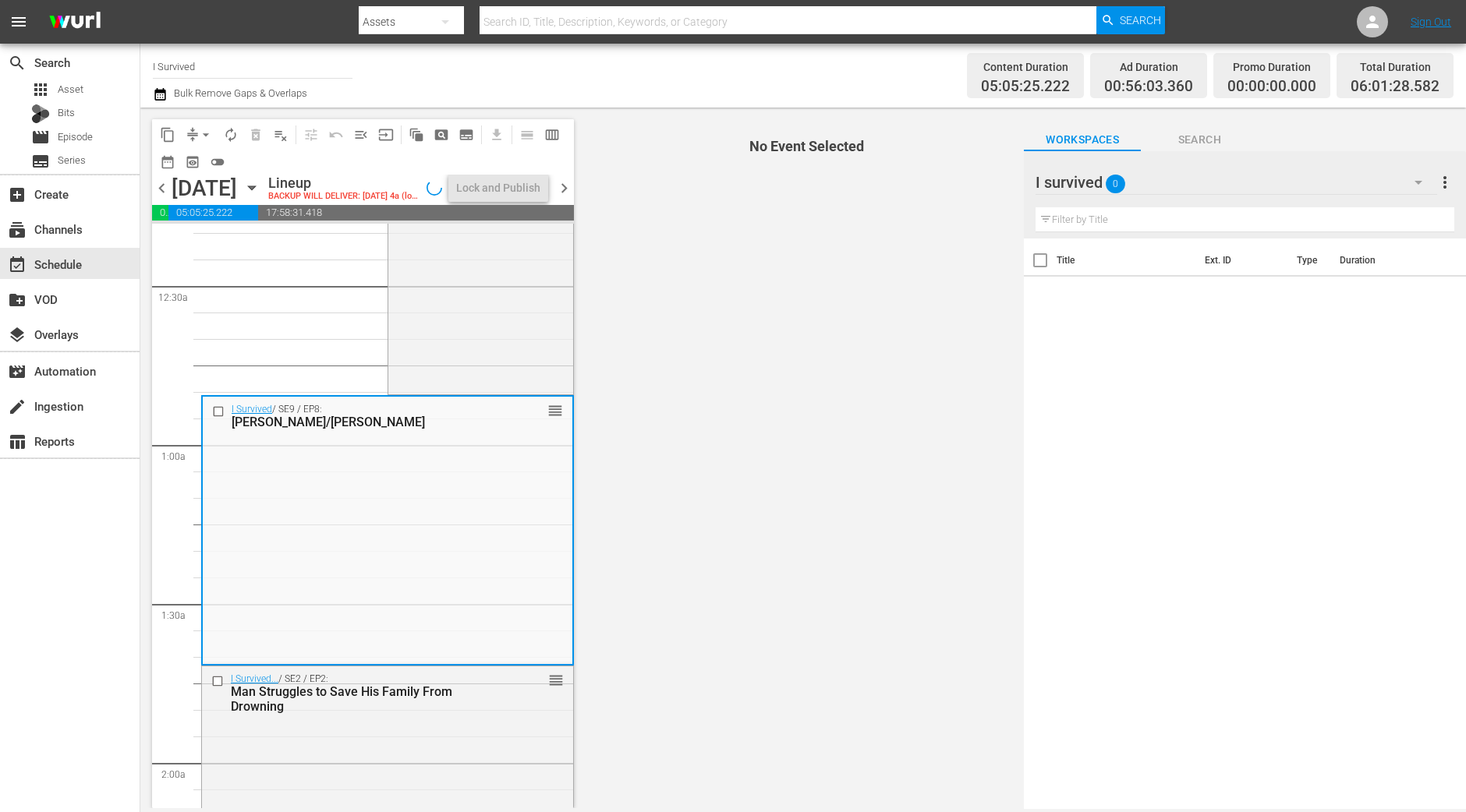
scroll to position [194, 0]
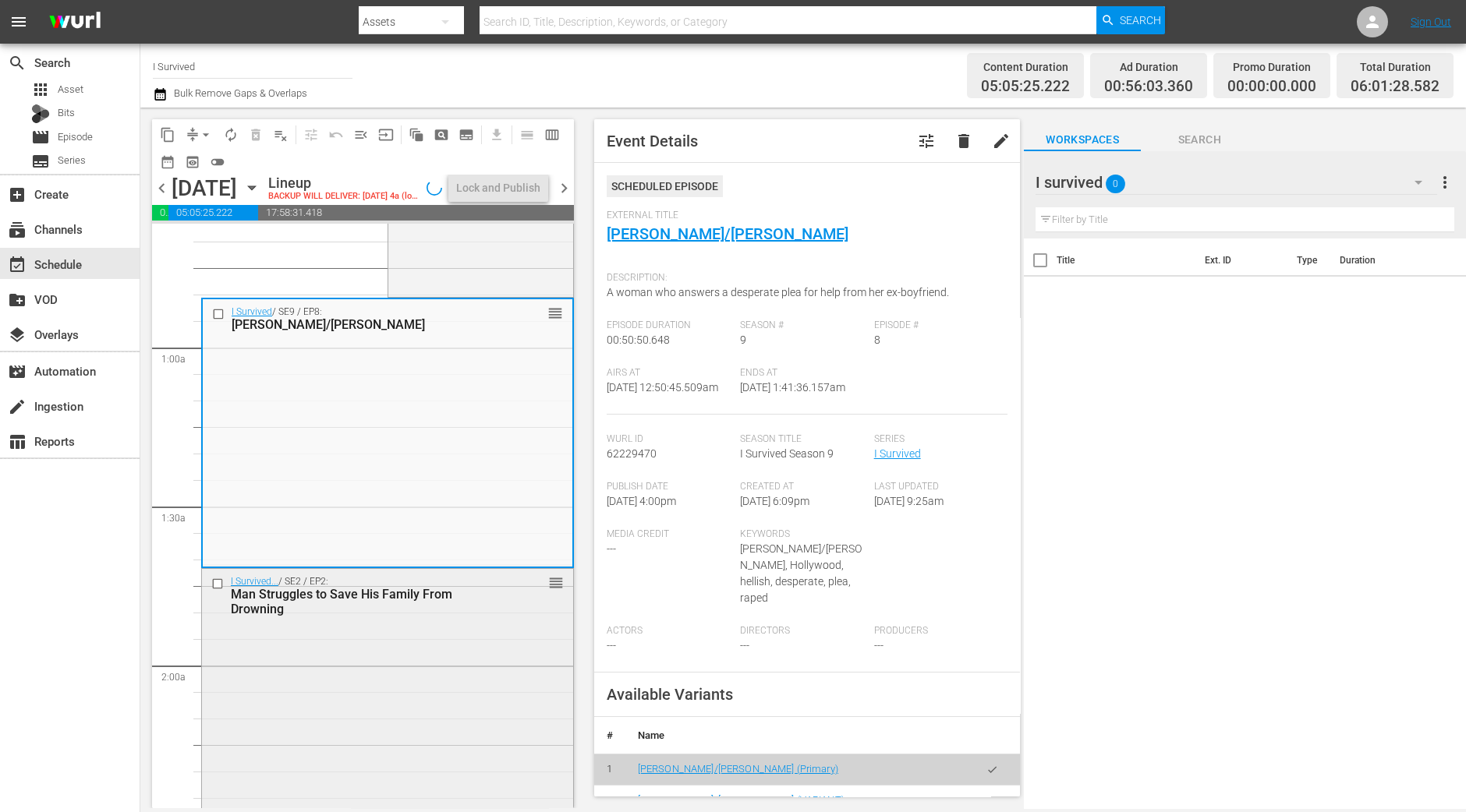
click at [435, 677] on div "I Survived... / SE2 / EP2: Man Struggles to Save His Family From Drowning reord…" at bounding box center [387, 706] width 371 height 275
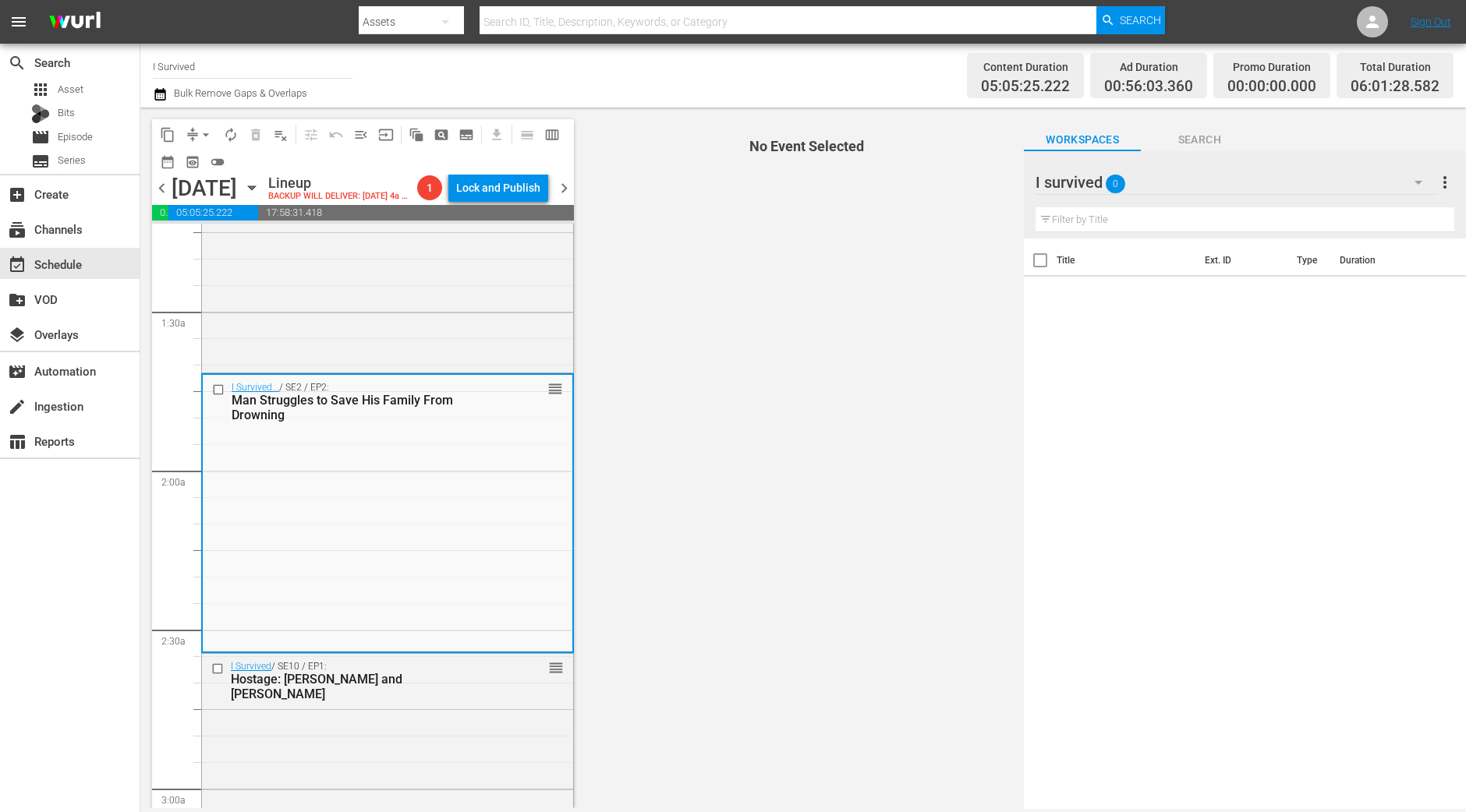
scroll to position [487, 0]
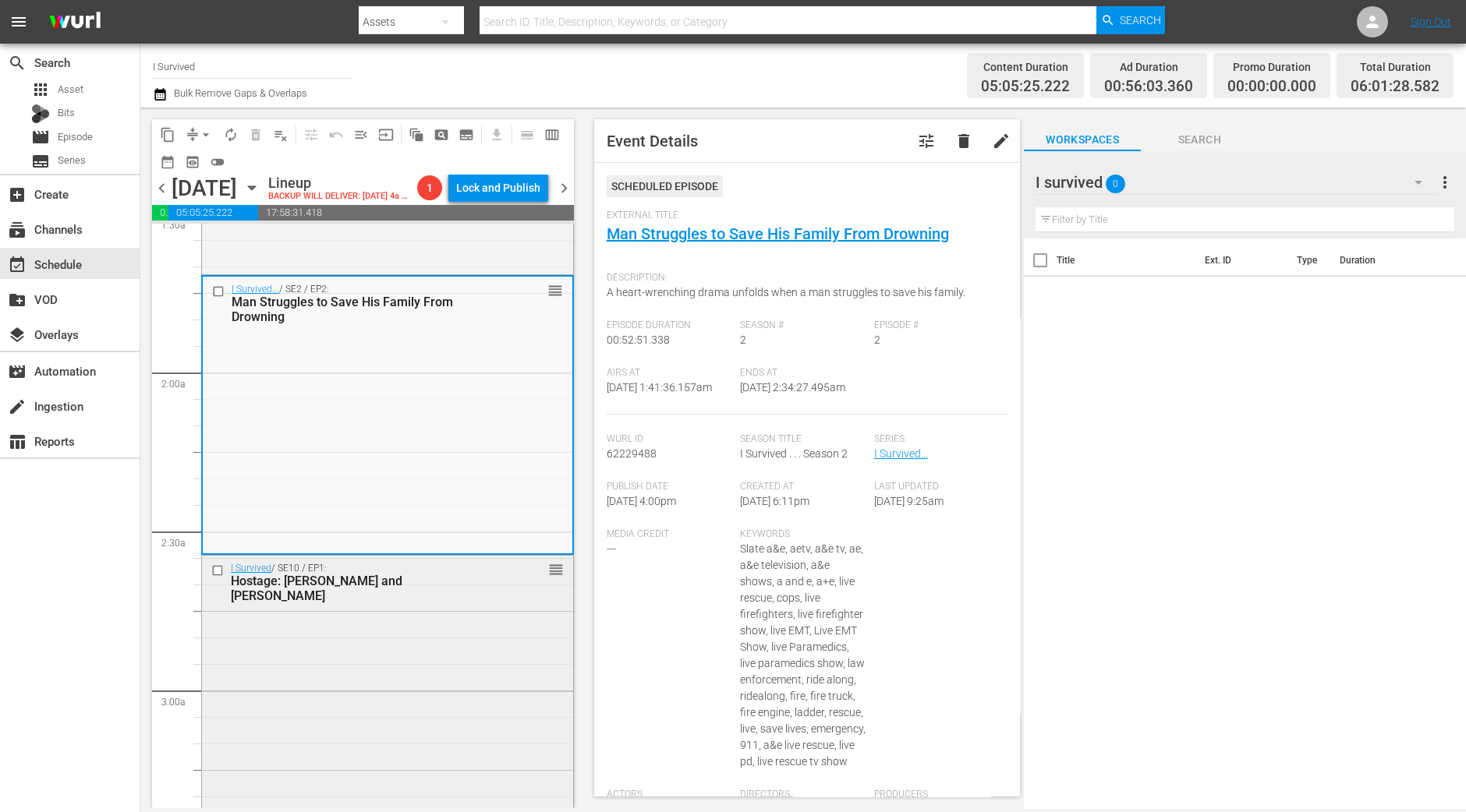
click at [393, 664] on div "I Survived / SE10 / EP1: Hostage: Keith and Marc reorder" at bounding box center [387, 687] width 371 height 263
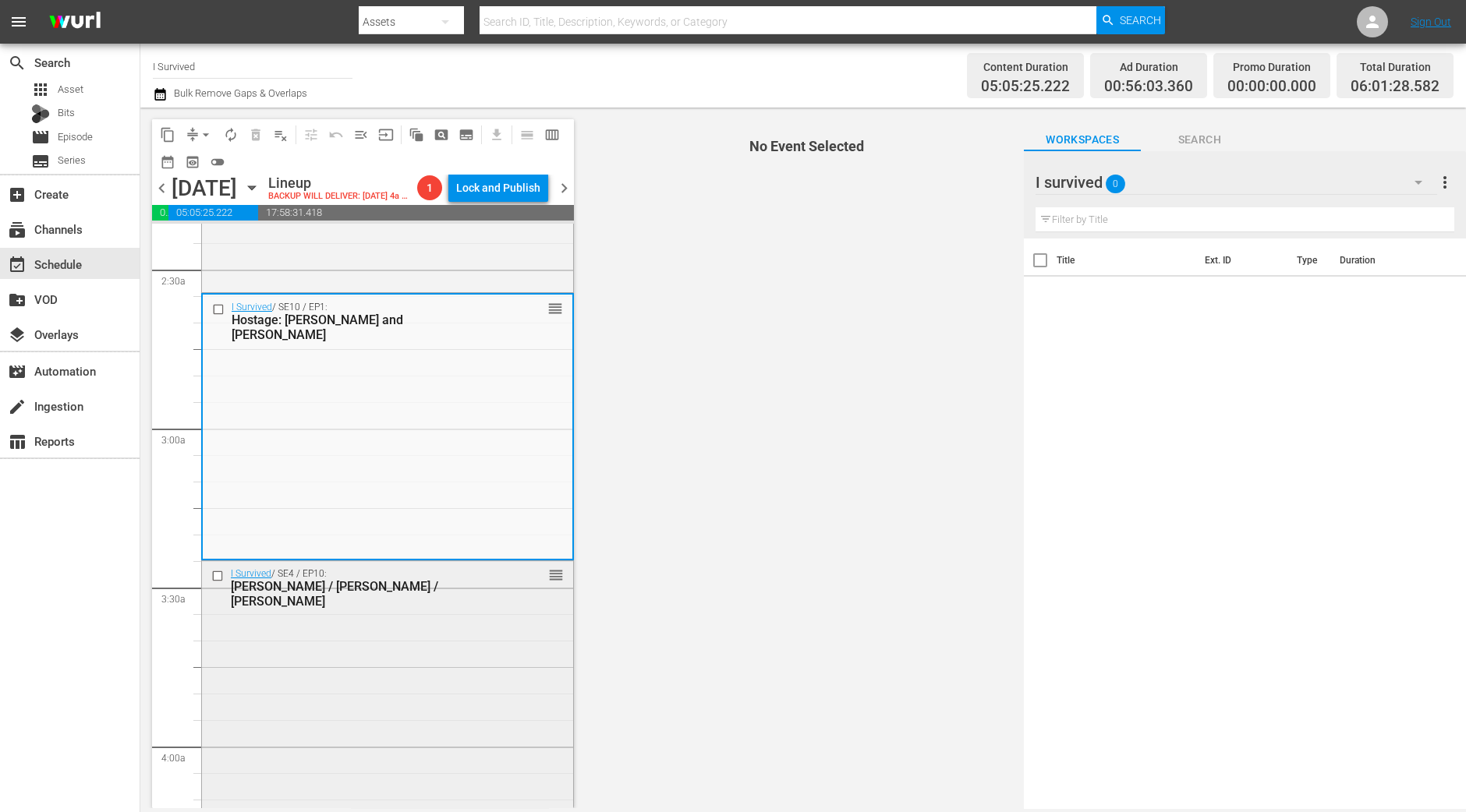
scroll to position [779, 0]
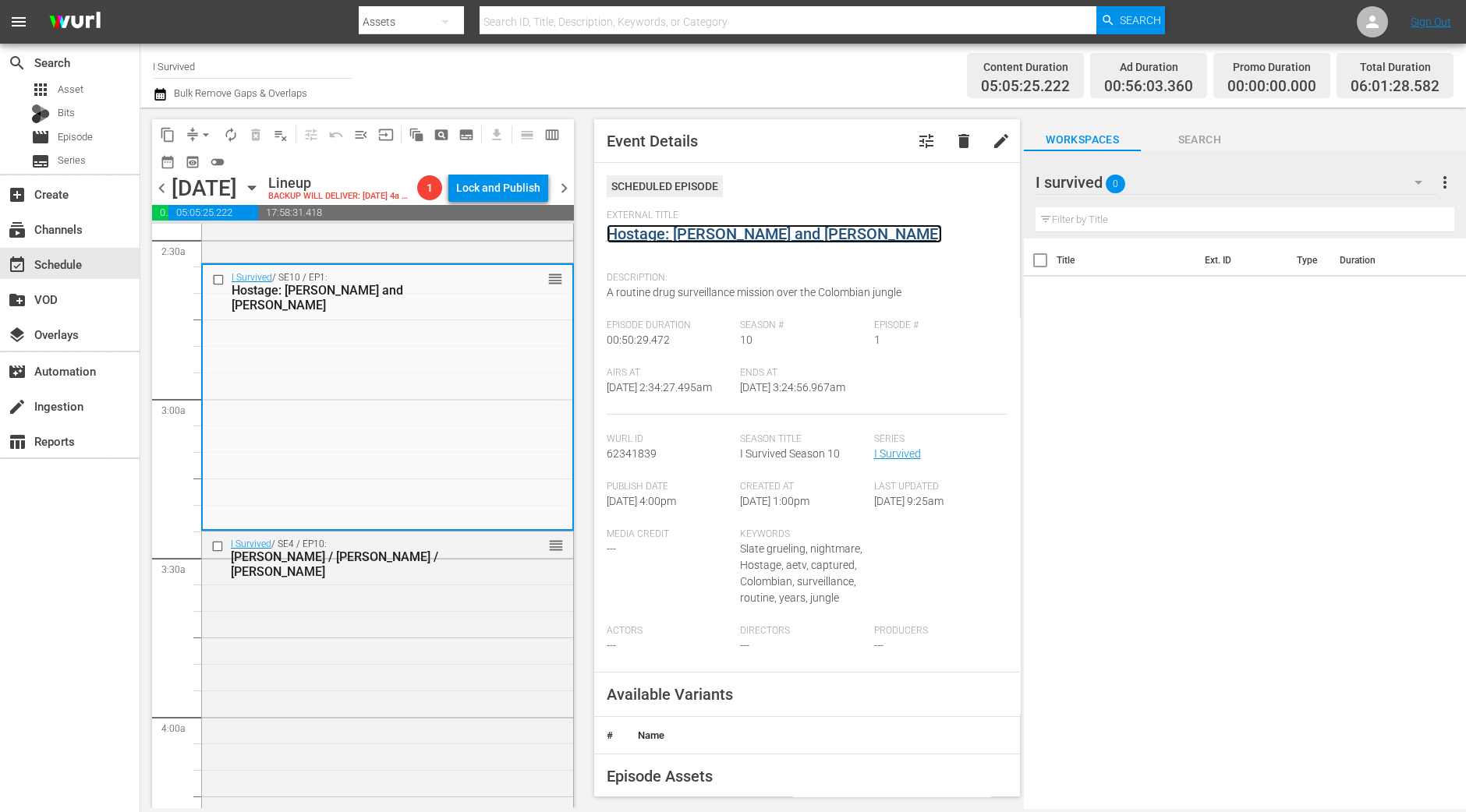
drag, startPoint x: 731, startPoint y: 222, endPoint x: 671, endPoint y: 227, distance: 60.2
click at [291, 777] on div "I Survived / SE4 / EP10: Brandy / Steve / James reorder" at bounding box center [387, 669] width 371 height 275
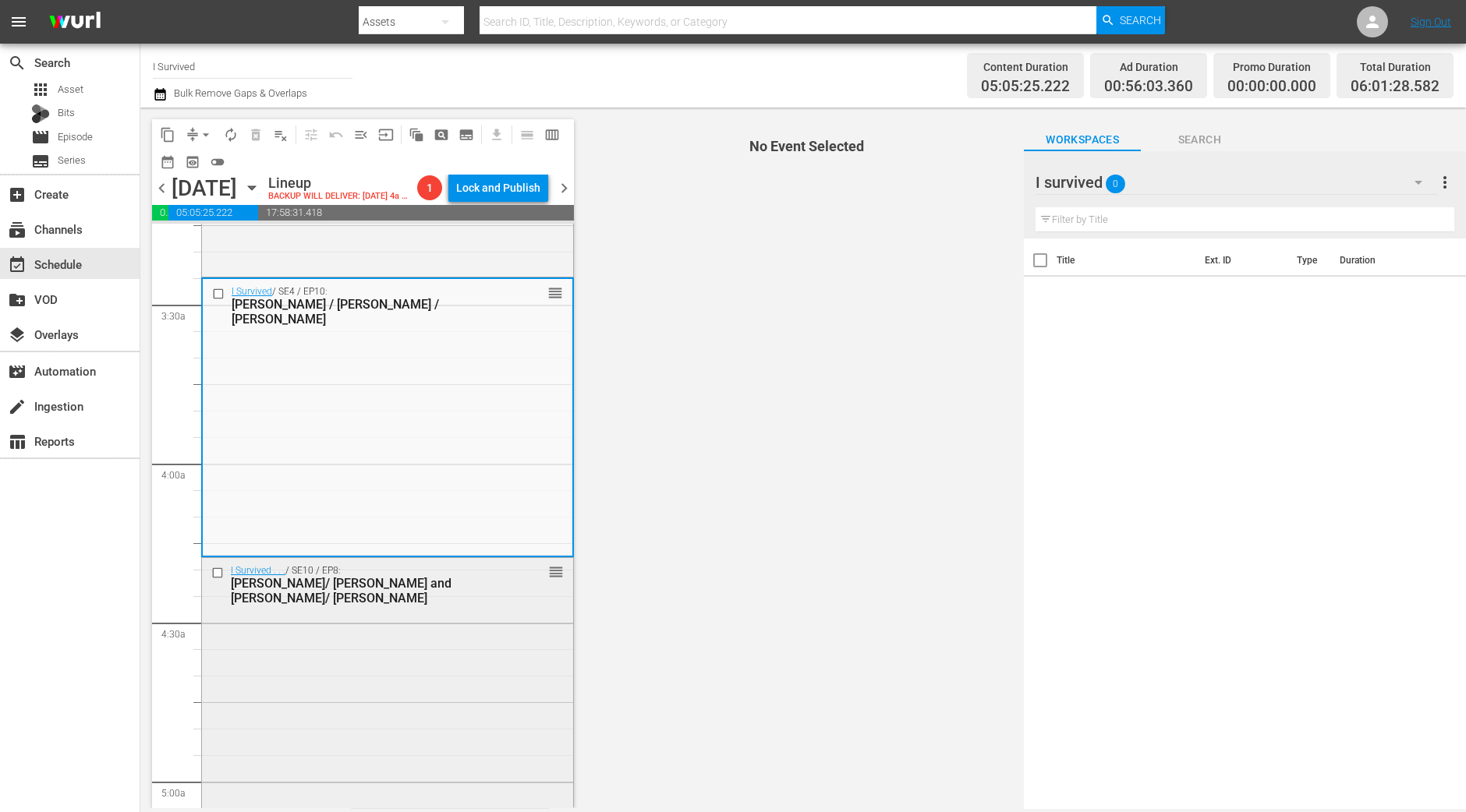
scroll to position [1072, 0]
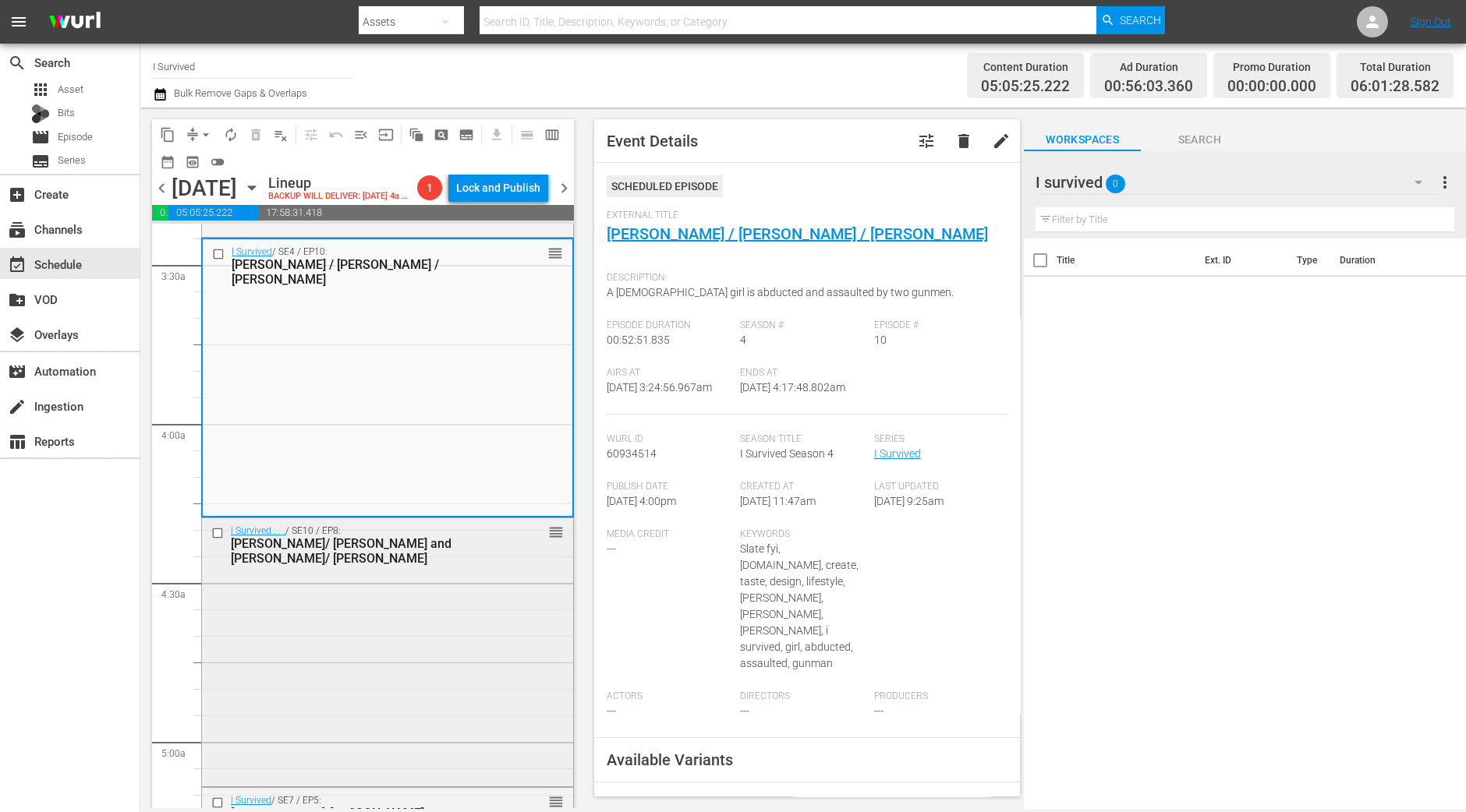
click at [289, 599] on div "I Survived . . . / SE10 / EP8: David/ Sandy and Ken/ Maura reorder" at bounding box center [387, 650] width 371 height 264
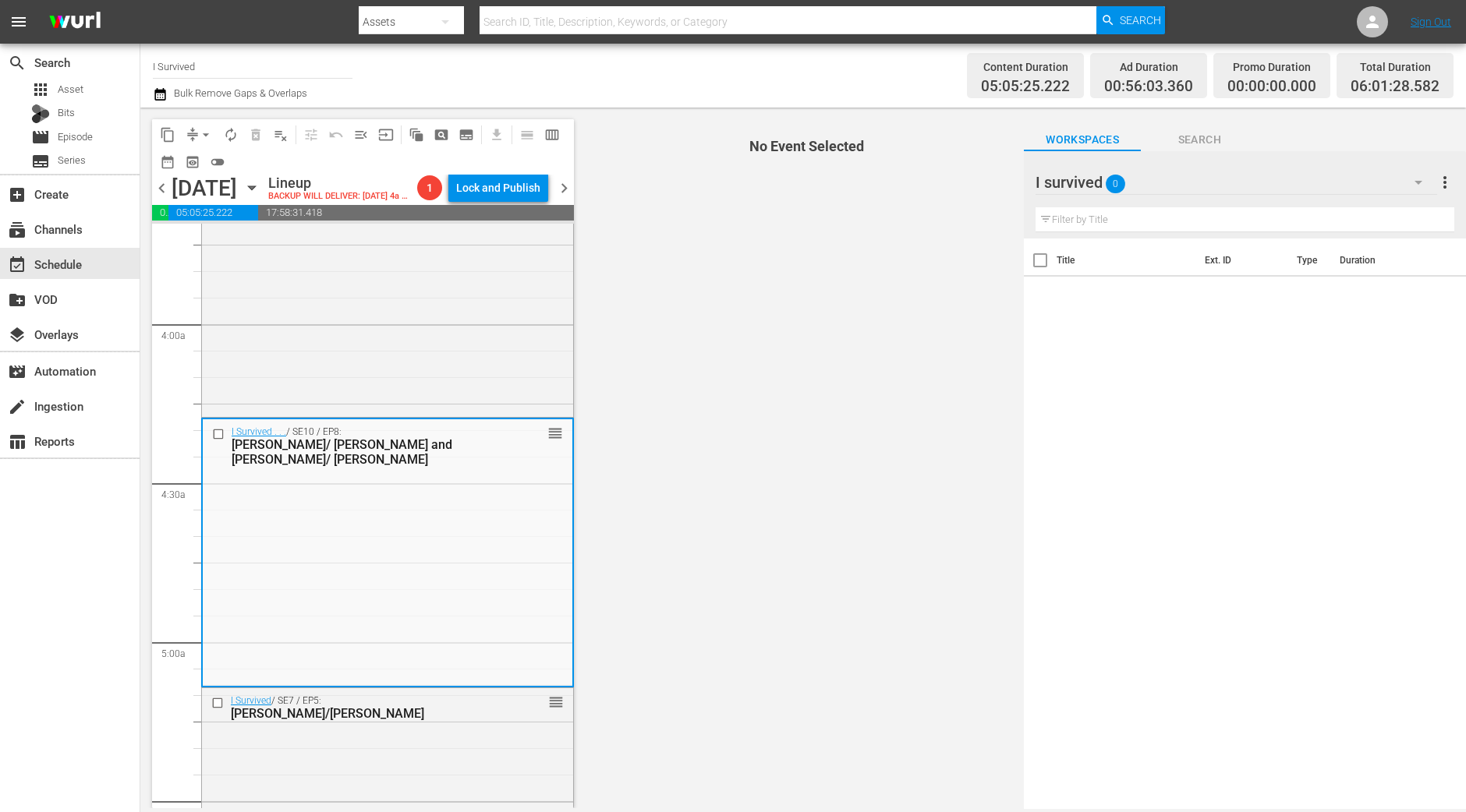
scroll to position [1266, 0]
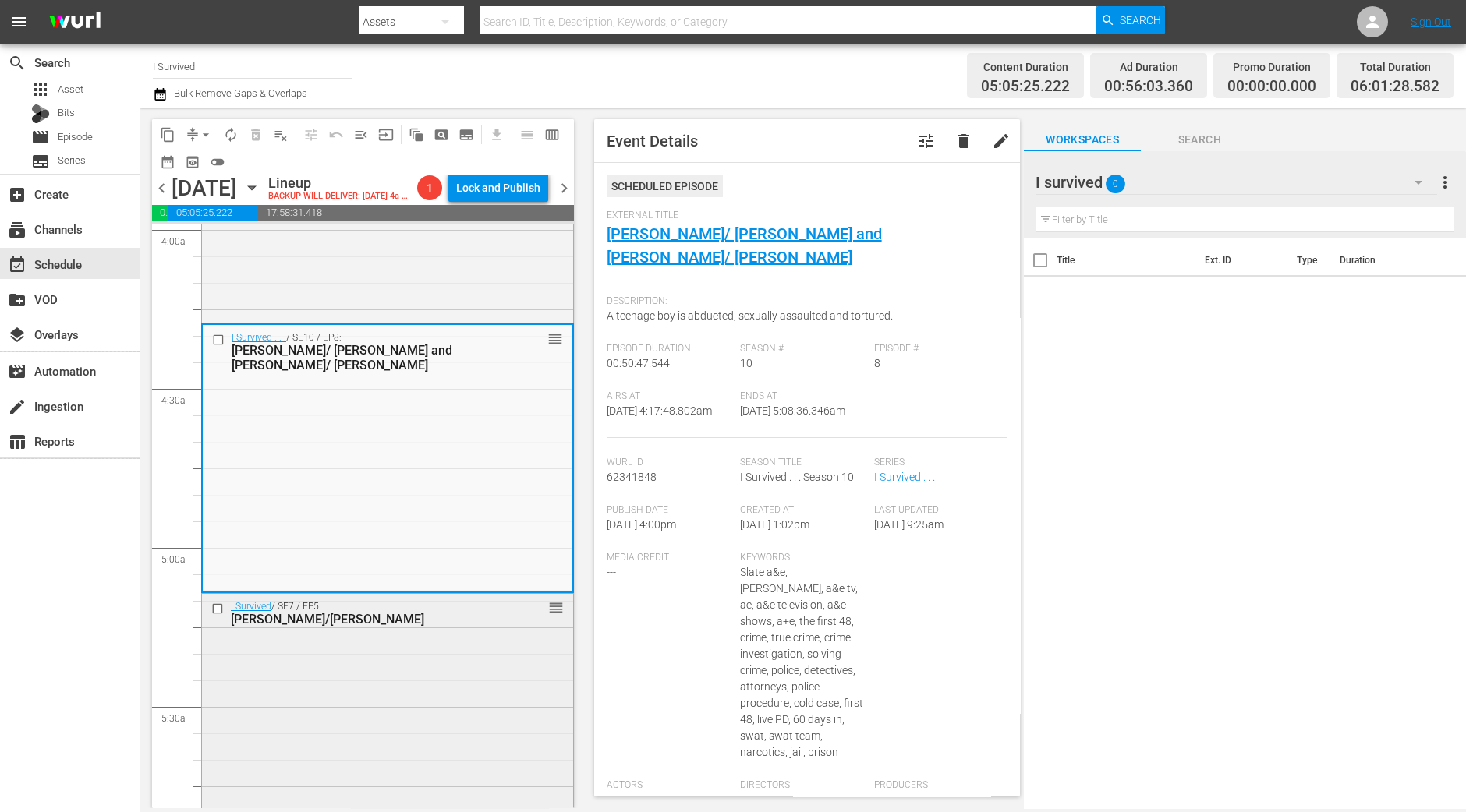
click at [425, 719] on div "I Survived / SE7 / EP5: Julie/John reorder" at bounding box center [387, 731] width 371 height 276
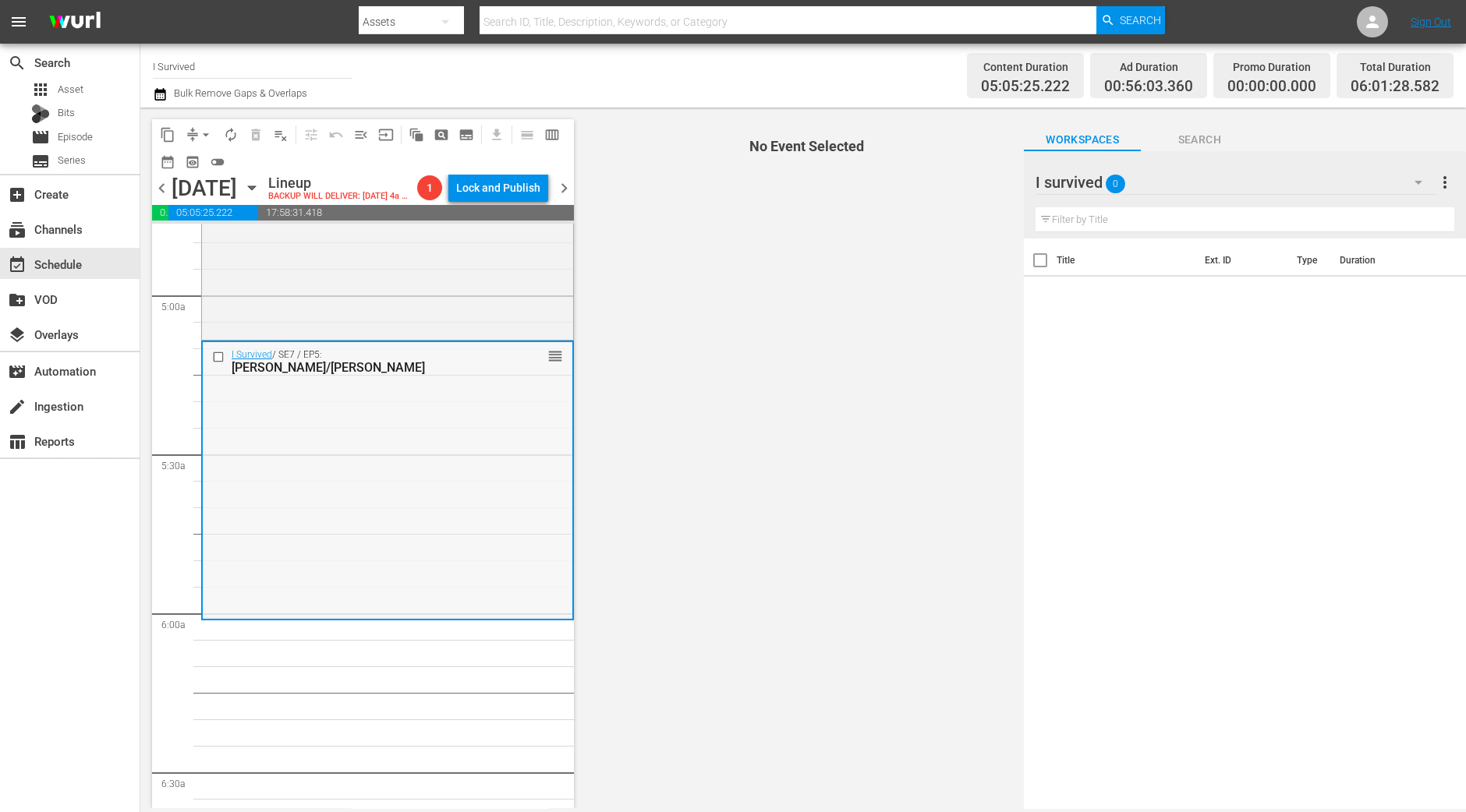
scroll to position [1558, 0]
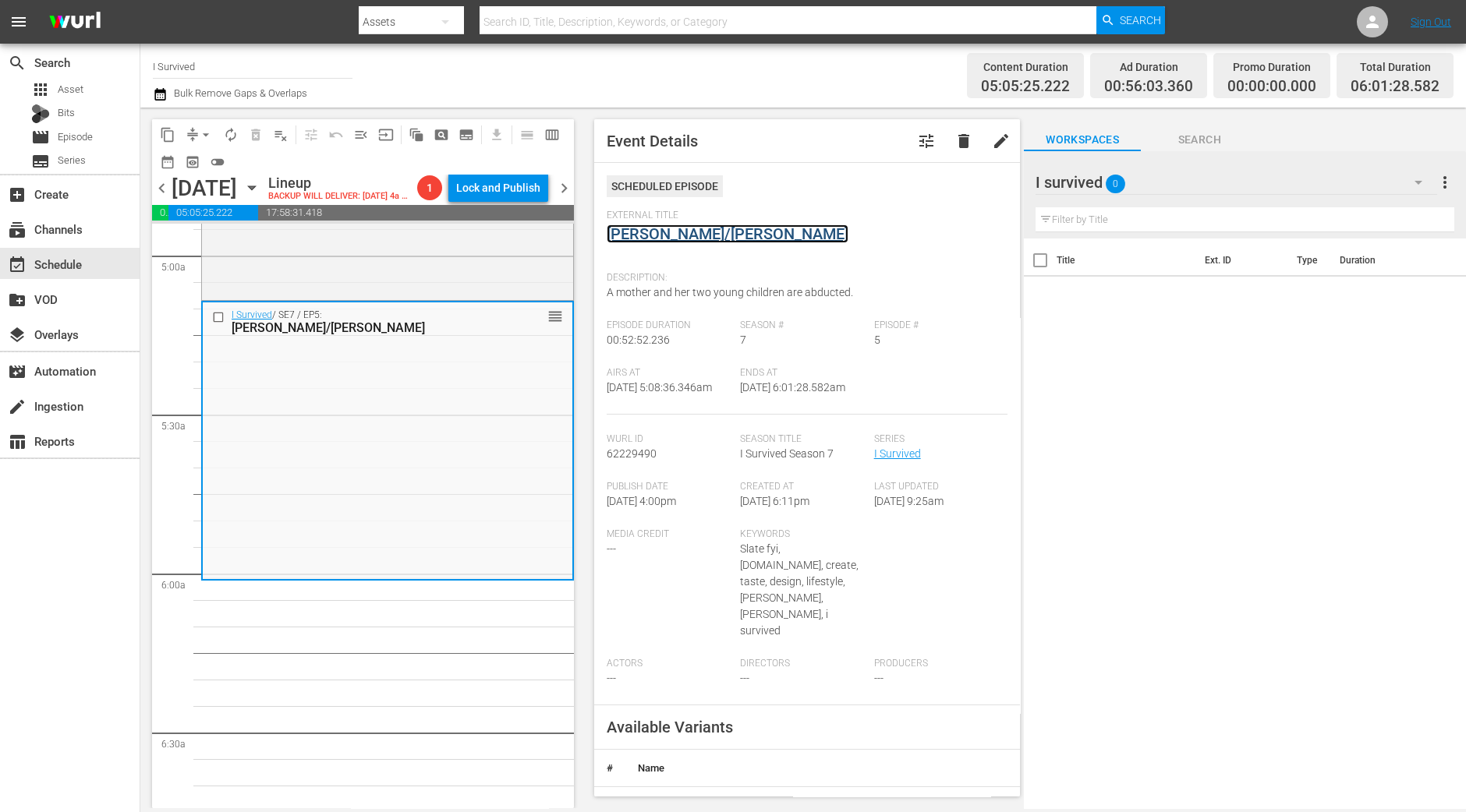
drag, startPoint x: 651, startPoint y: 247, endPoint x: 654, endPoint y: 234, distance: 13.3
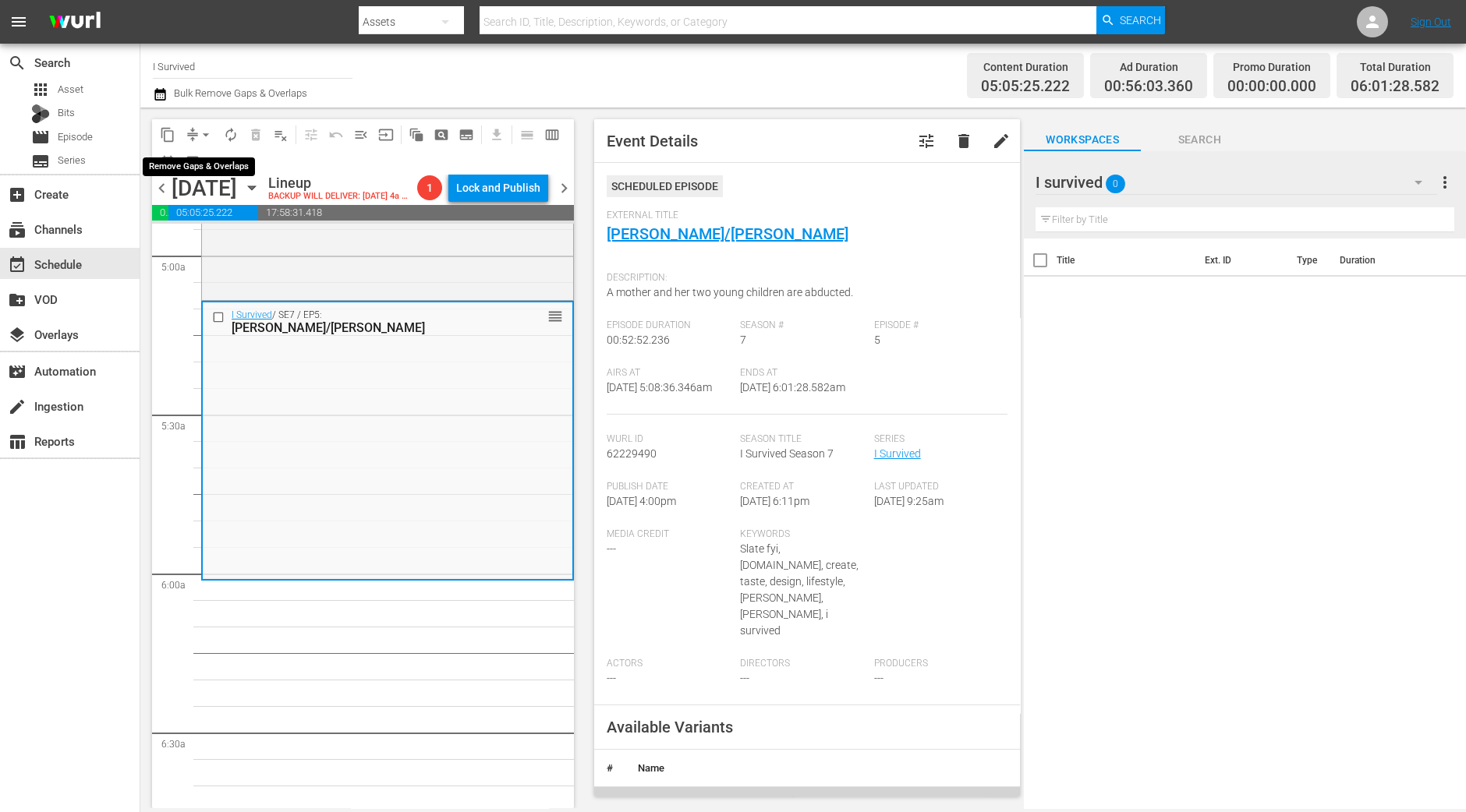
click at [205, 122] on button "arrow_drop_down" at bounding box center [205, 134] width 25 height 25
click at [203, 164] on li "Align to Midnight" at bounding box center [206, 165] width 164 height 25
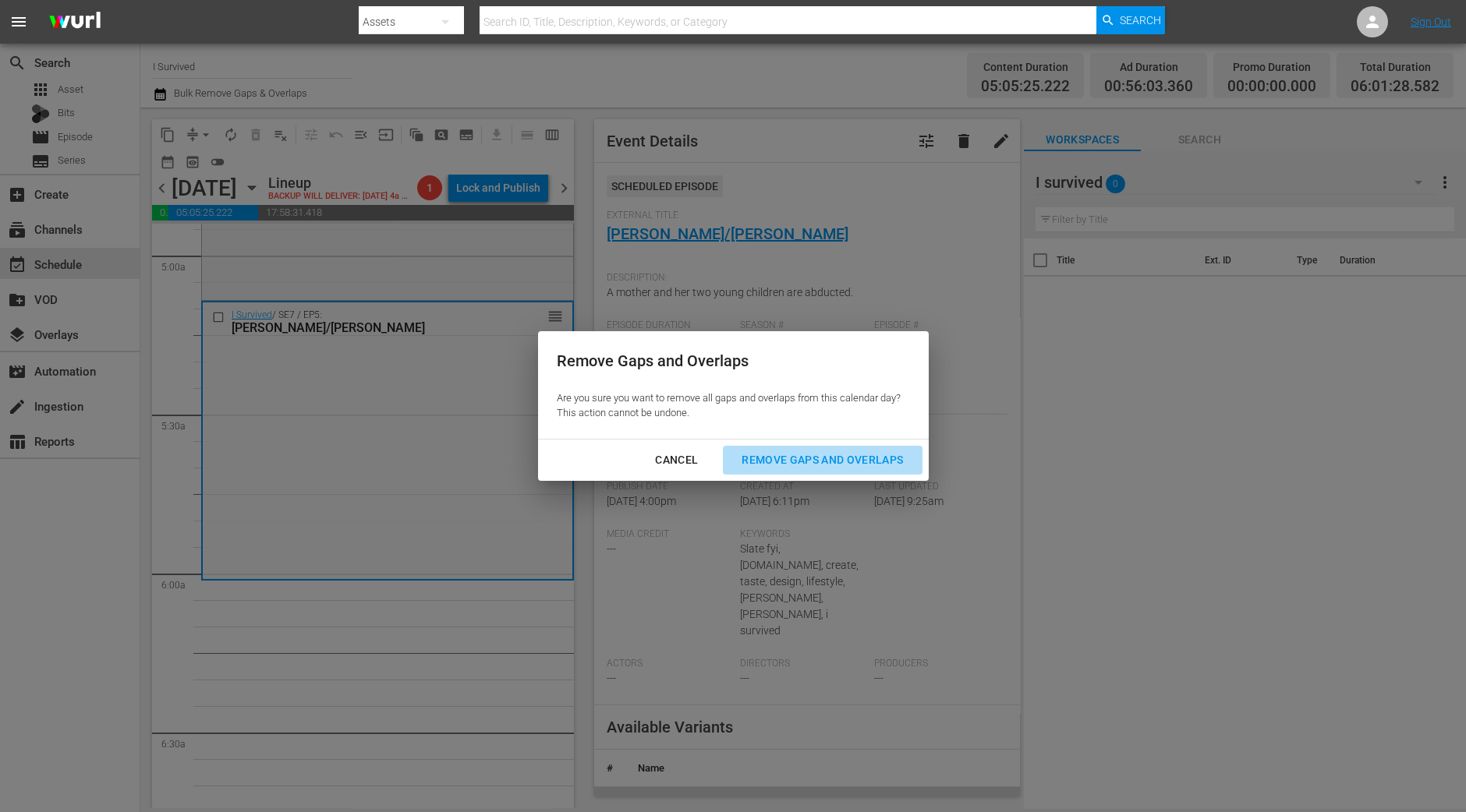
click at [806, 451] on div "Remove Gaps and Overlaps" at bounding box center [823, 460] width 187 height 20
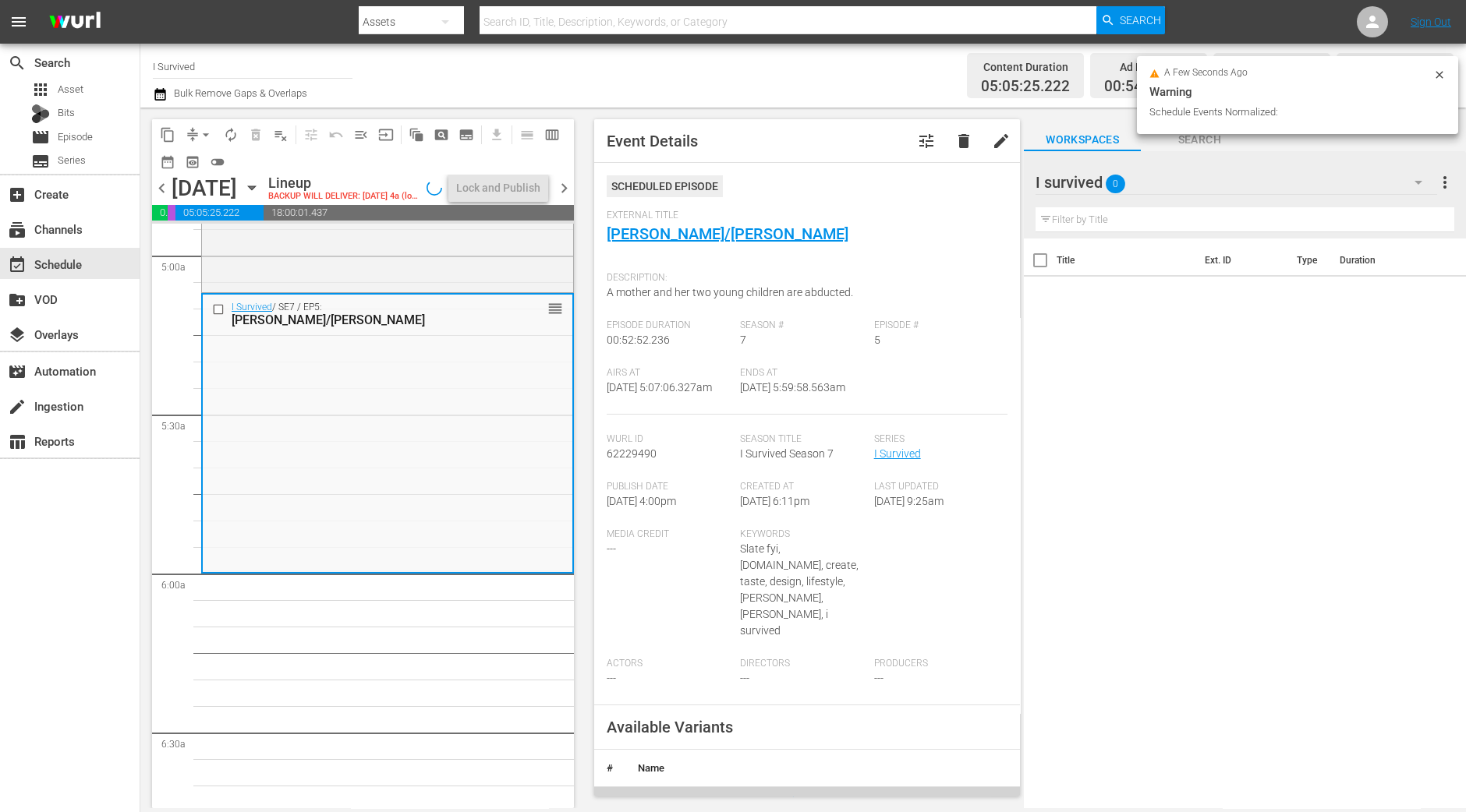
scroll to position [1532, 0]
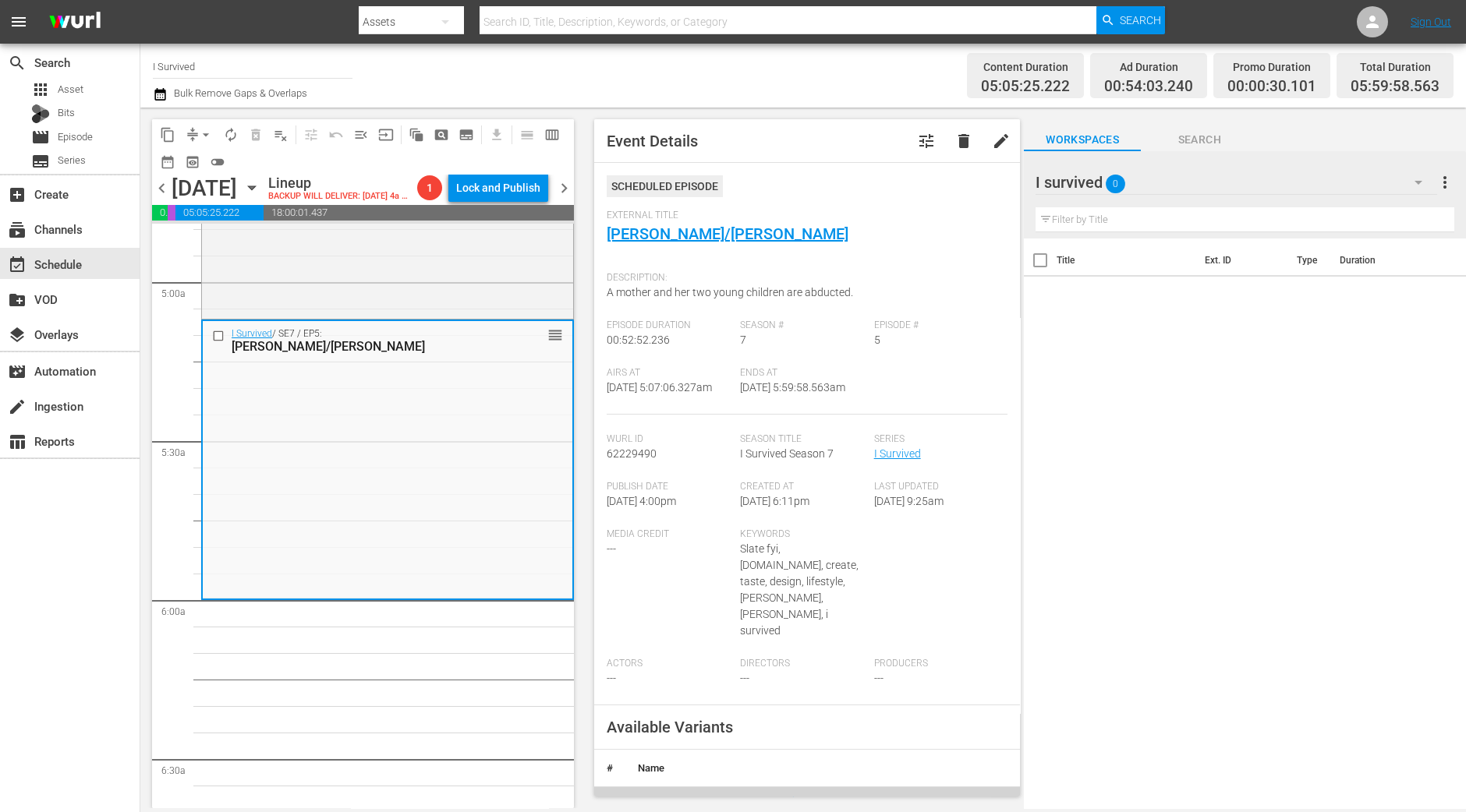
click at [195, 130] on button "arrow_drop_down" at bounding box center [205, 134] width 25 height 25
click at [222, 164] on li "Align to Midnight" at bounding box center [206, 165] width 164 height 25
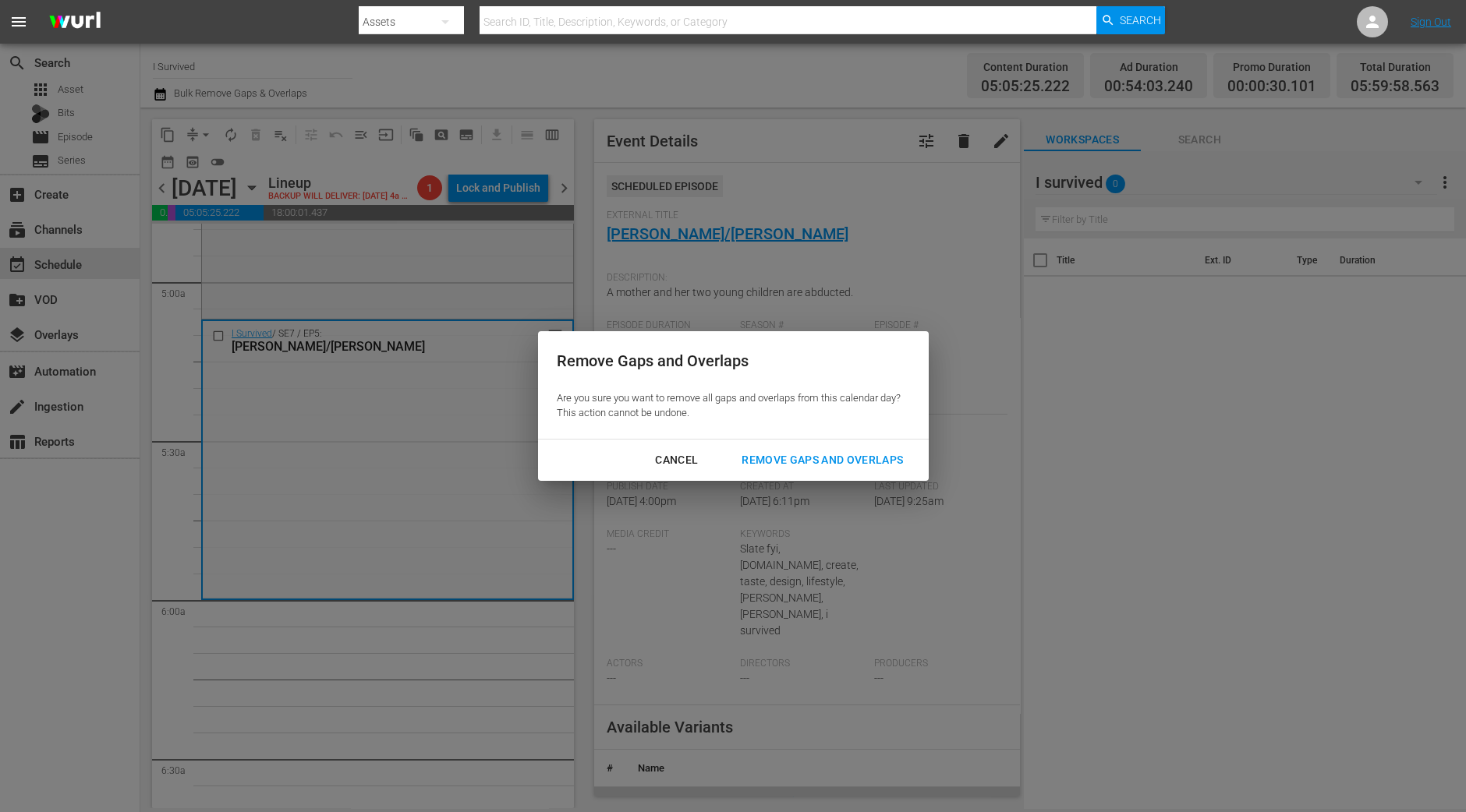
click at [840, 457] on div "Remove Gaps and Overlaps" at bounding box center [823, 460] width 187 height 20
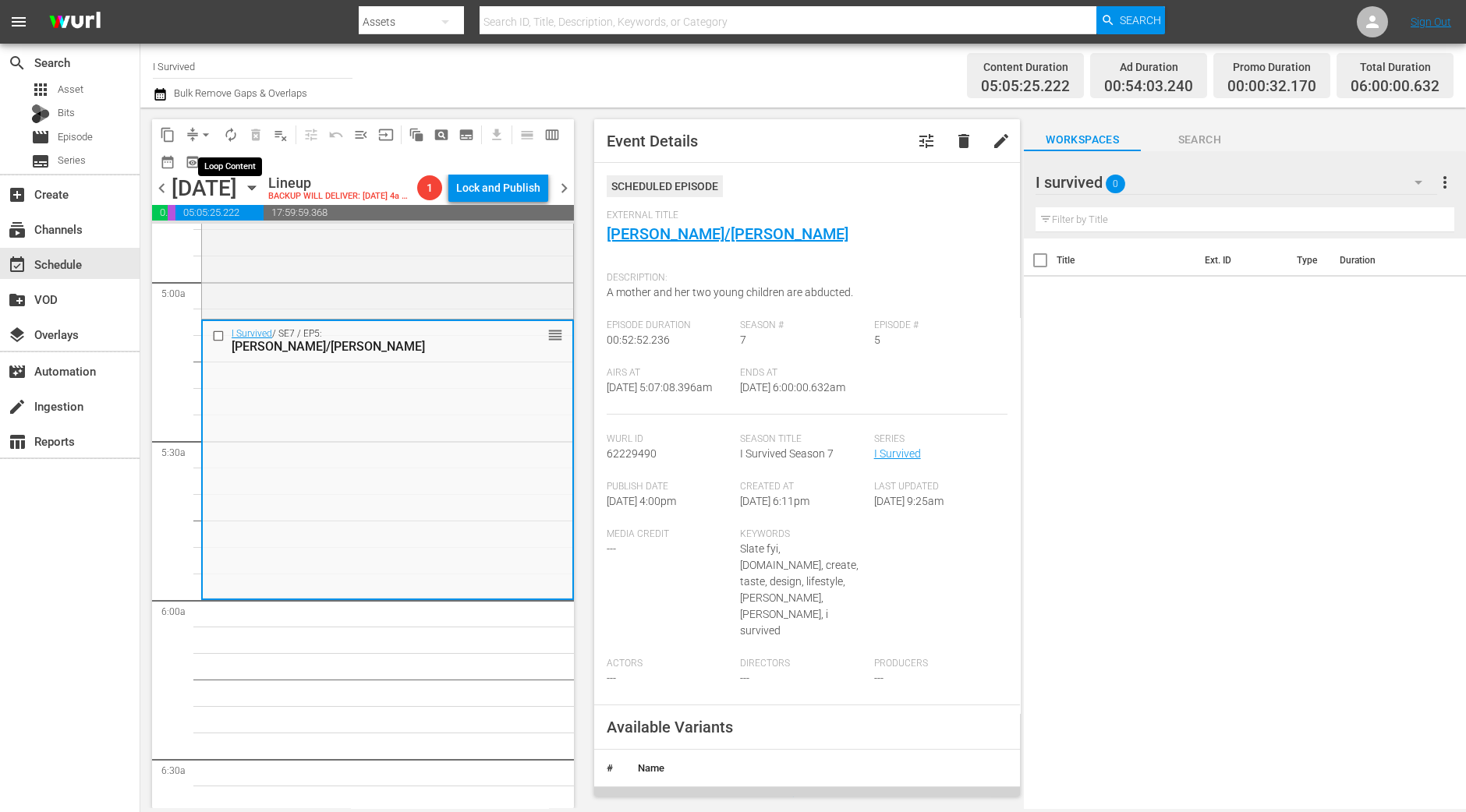
click at [233, 137] on span "autorenew_outlined" at bounding box center [231, 135] width 15 height 15
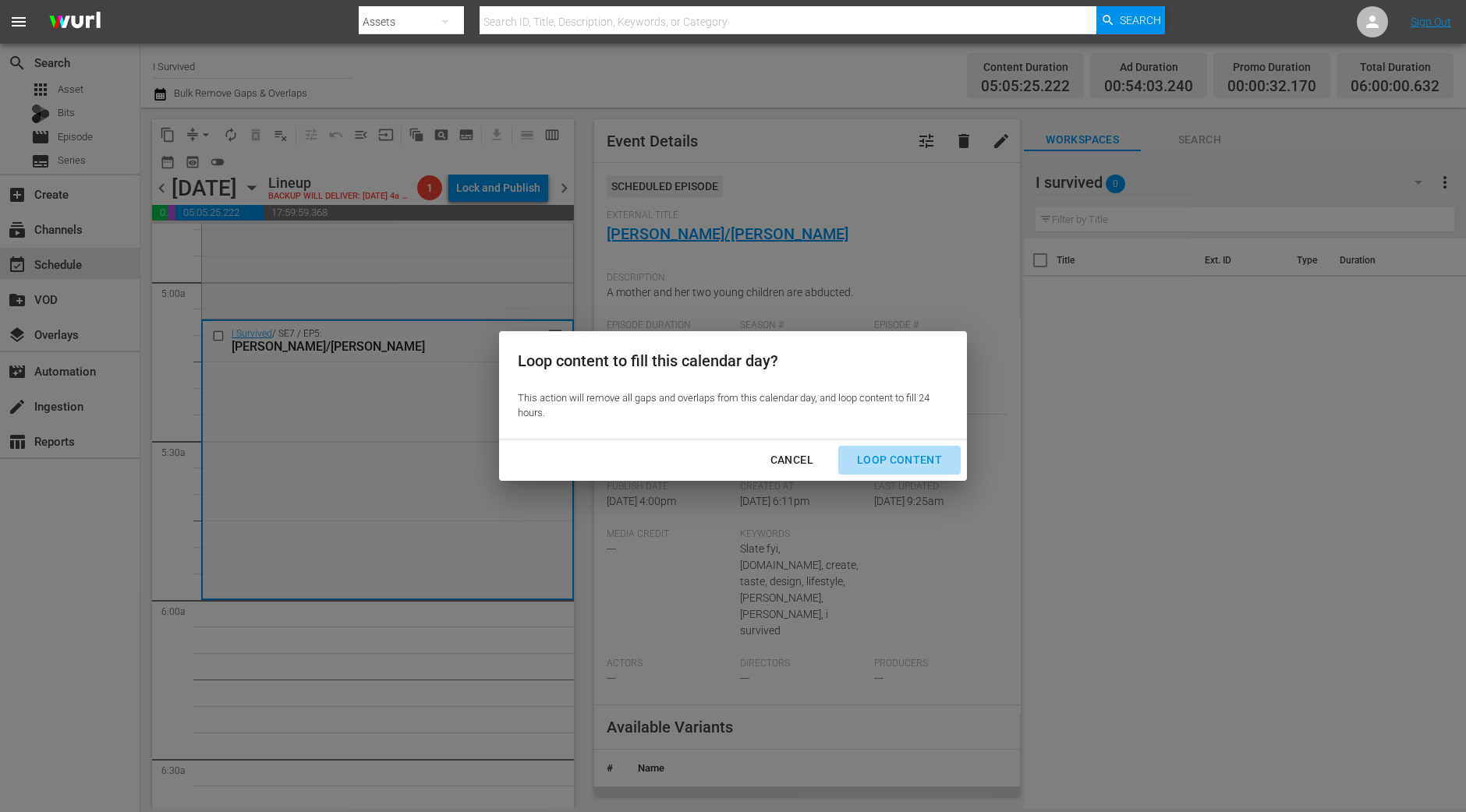
click at [906, 456] on div "Loop Content" at bounding box center [899, 460] width 110 height 20
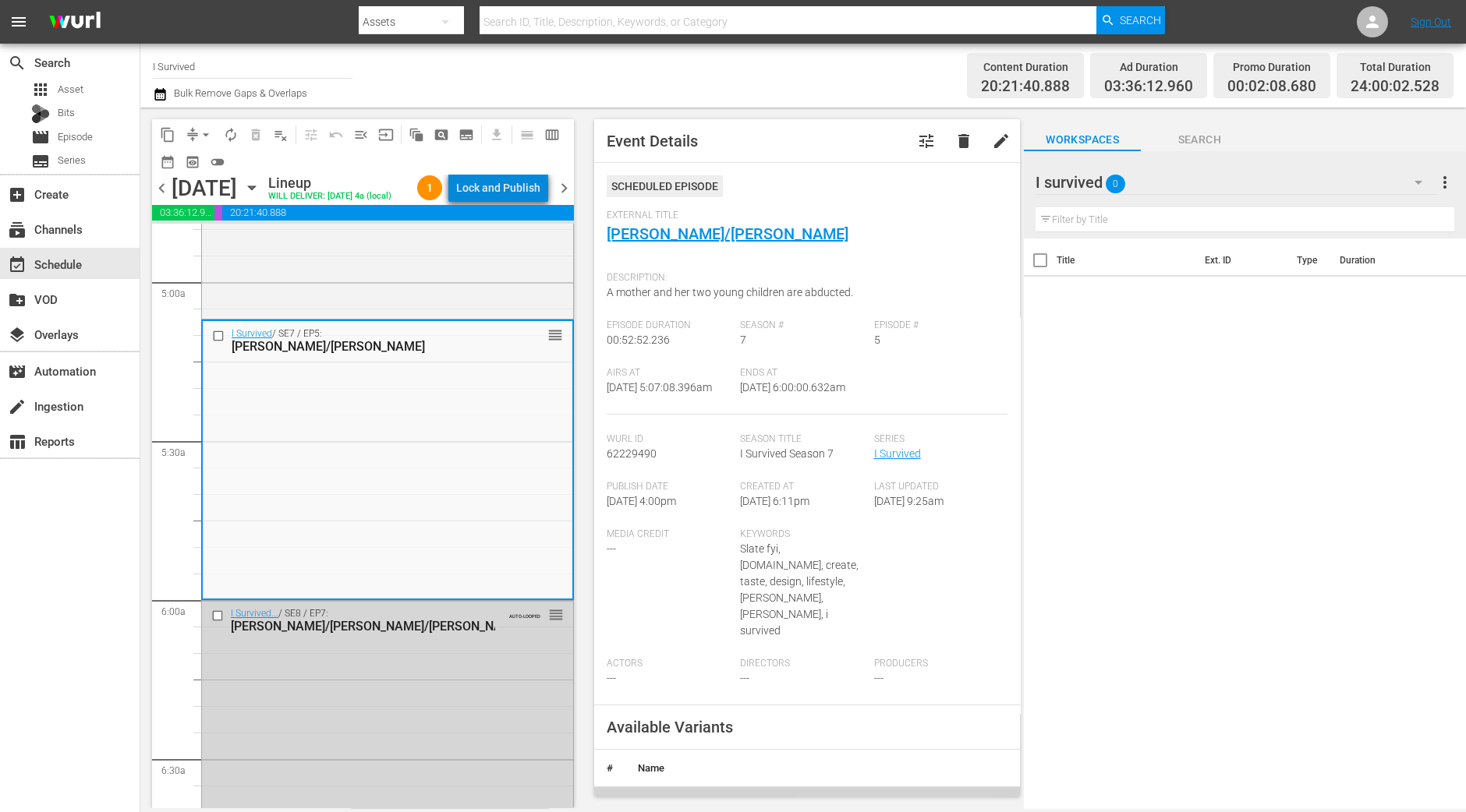
click at [515, 193] on div "Lock and Publish" at bounding box center [497, 188] width 84 height 28
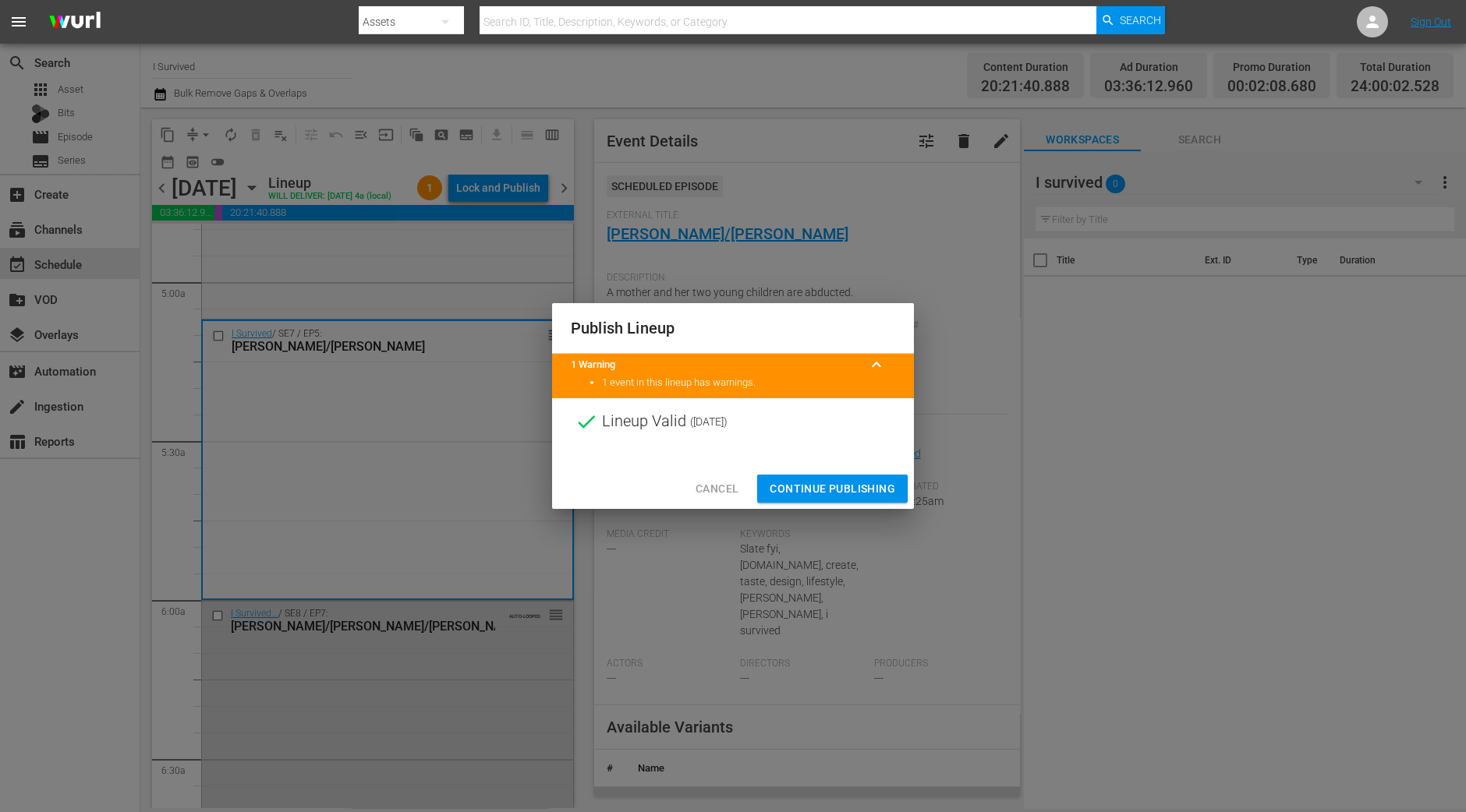
click at [800, 484] on span "Continue Publishing" at bounding box center [832, 489] width 126 height 20
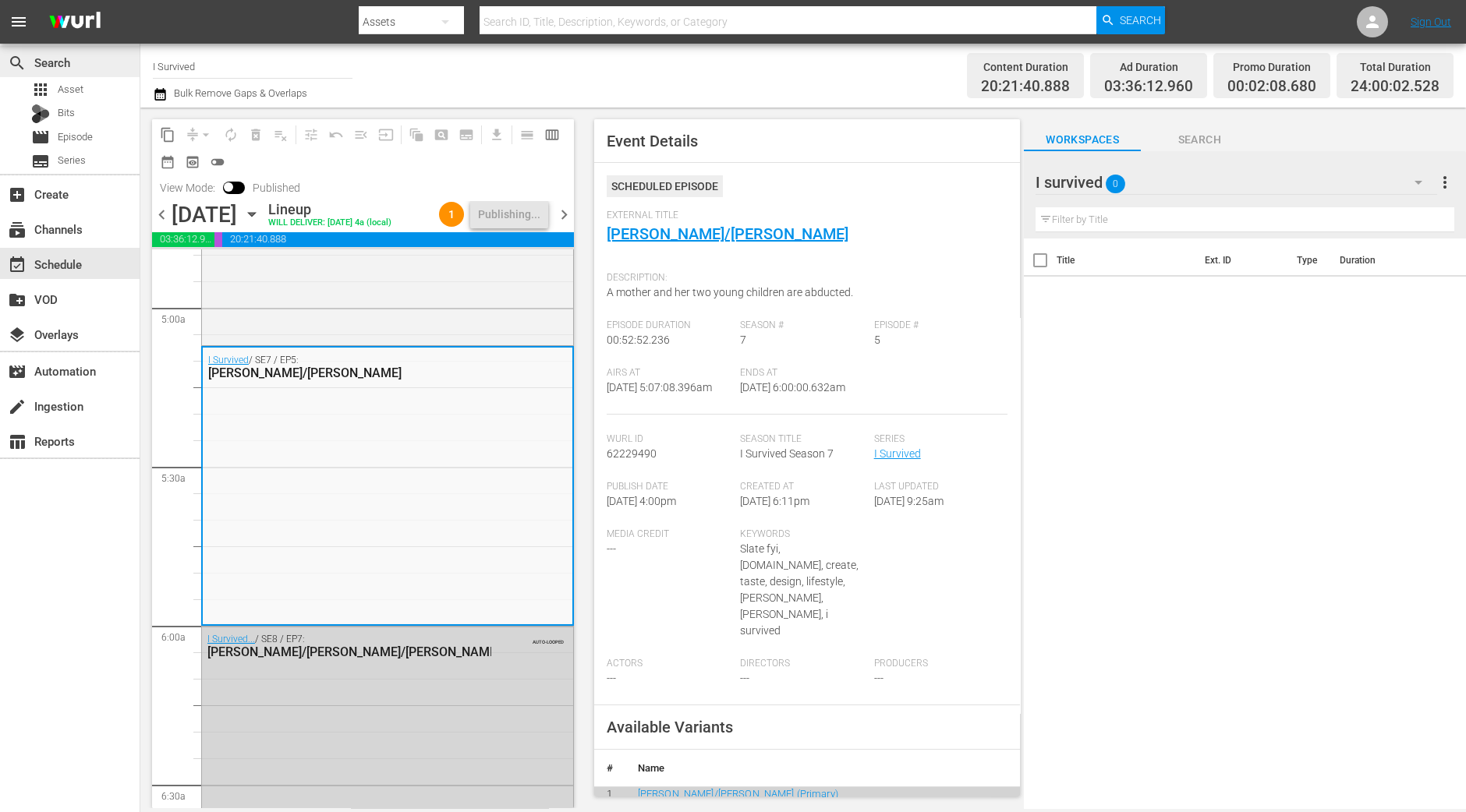
click at [57, 71] on div "search Search" at bounding box center [70, 61] width 139 height 31
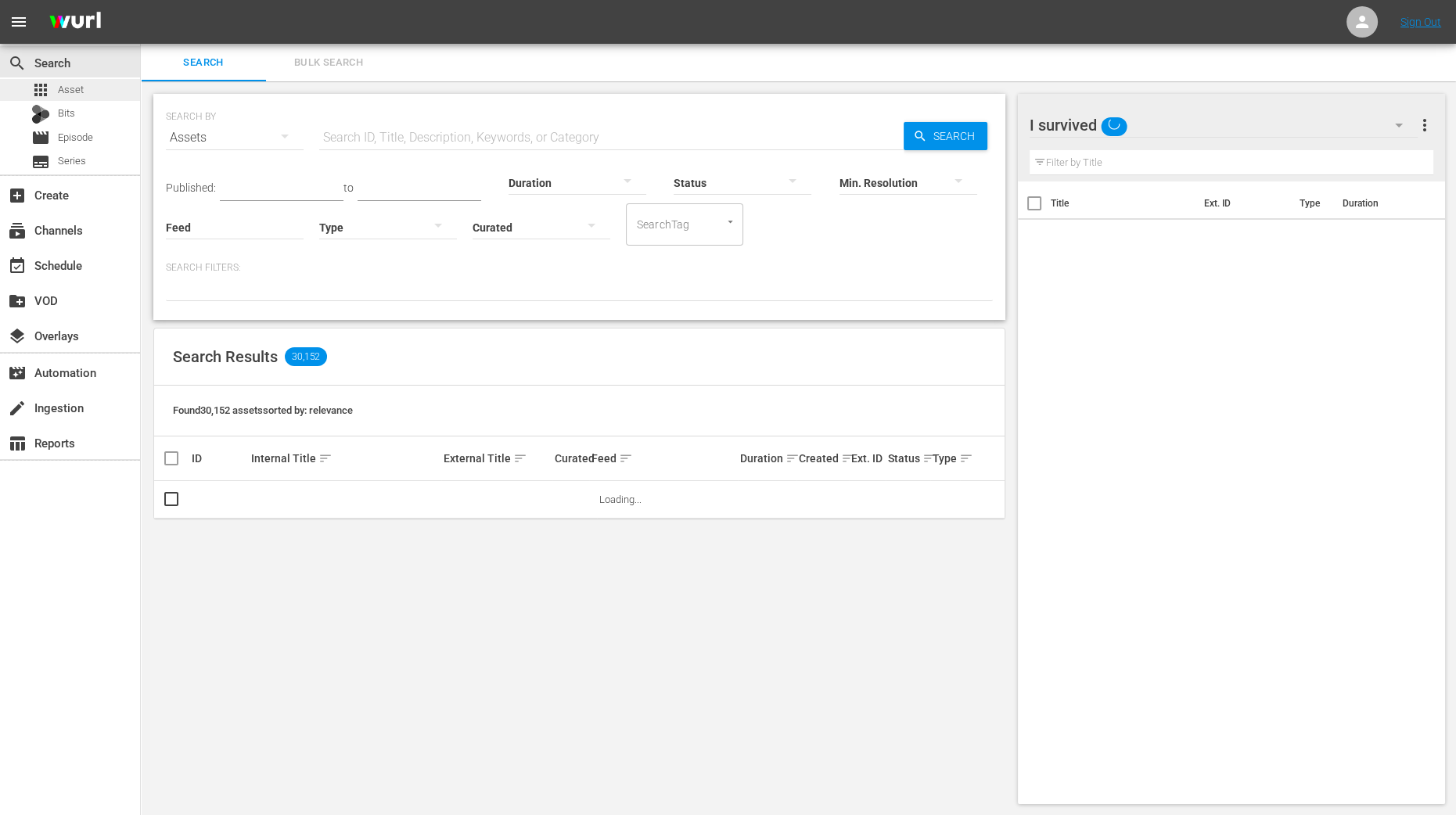
click at [62, 84] on span "Asset" at bounding box center [71, 89] width 26 height 15
click at [1405, 123] on icon "button" at bounding box center [1399, 125] width 19 height 19
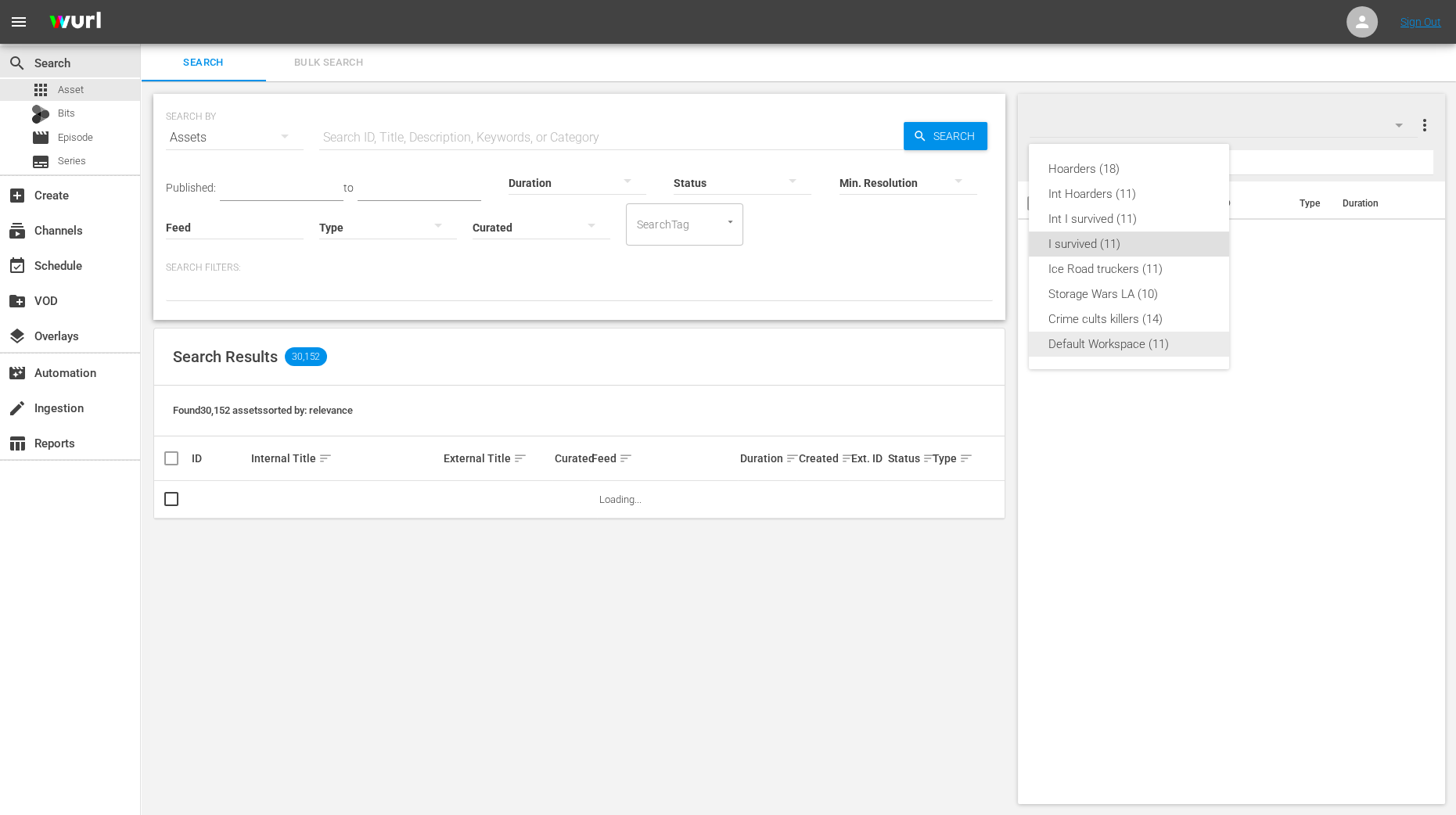
click at [1098, 349] on div "Default Workspace (11)" at bounding box center [1129, 343] width 163 height 25
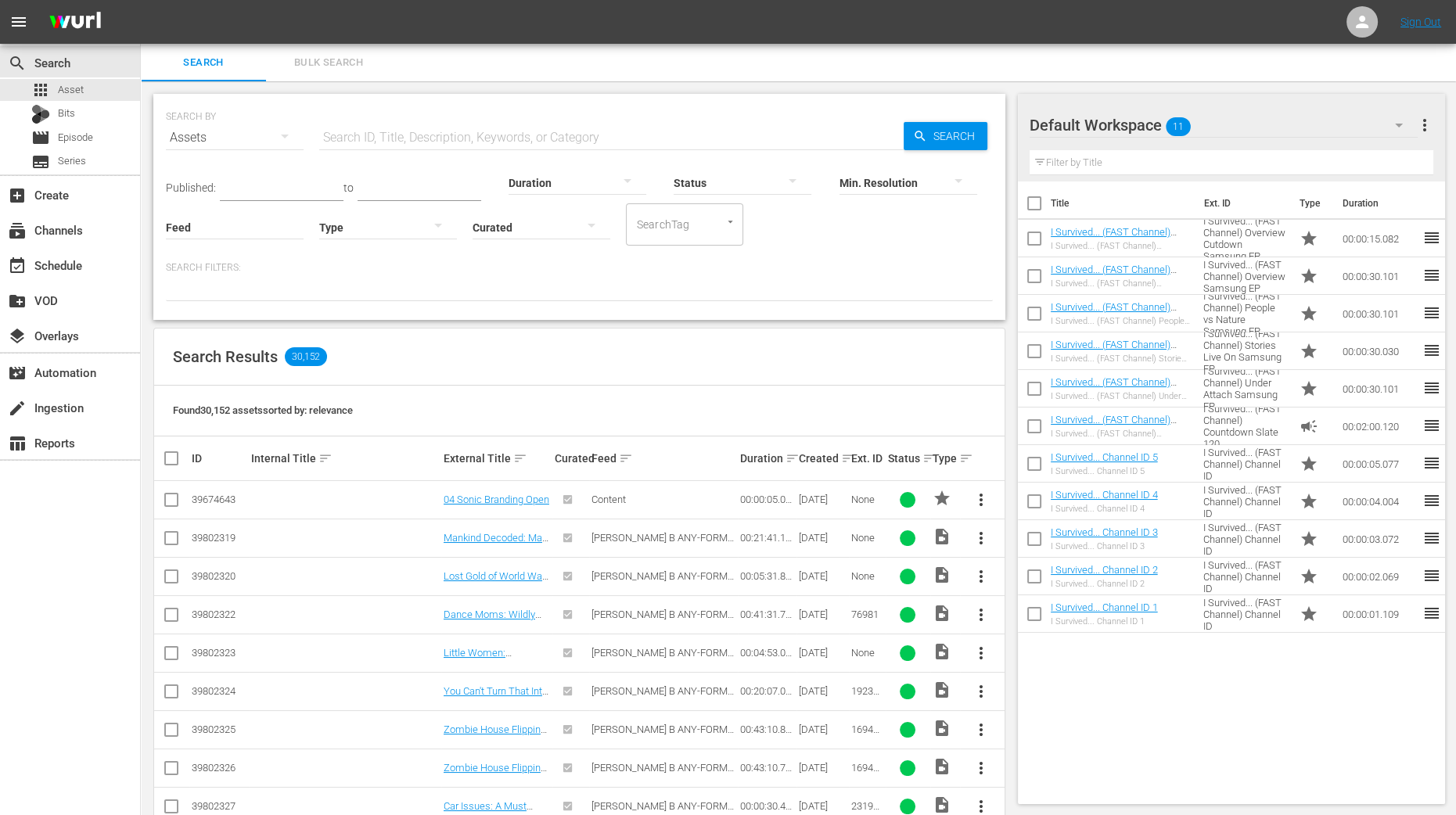
click at [143, 334] on div "SEARCH BY Search By Assets Search ID, Title, Description, Keywords, or Category…" at bounding box center [579, 697] width 878 height 1232
click at [1396, 118] on icon "button" at bounding box center [1399, 125] width 19 height 19
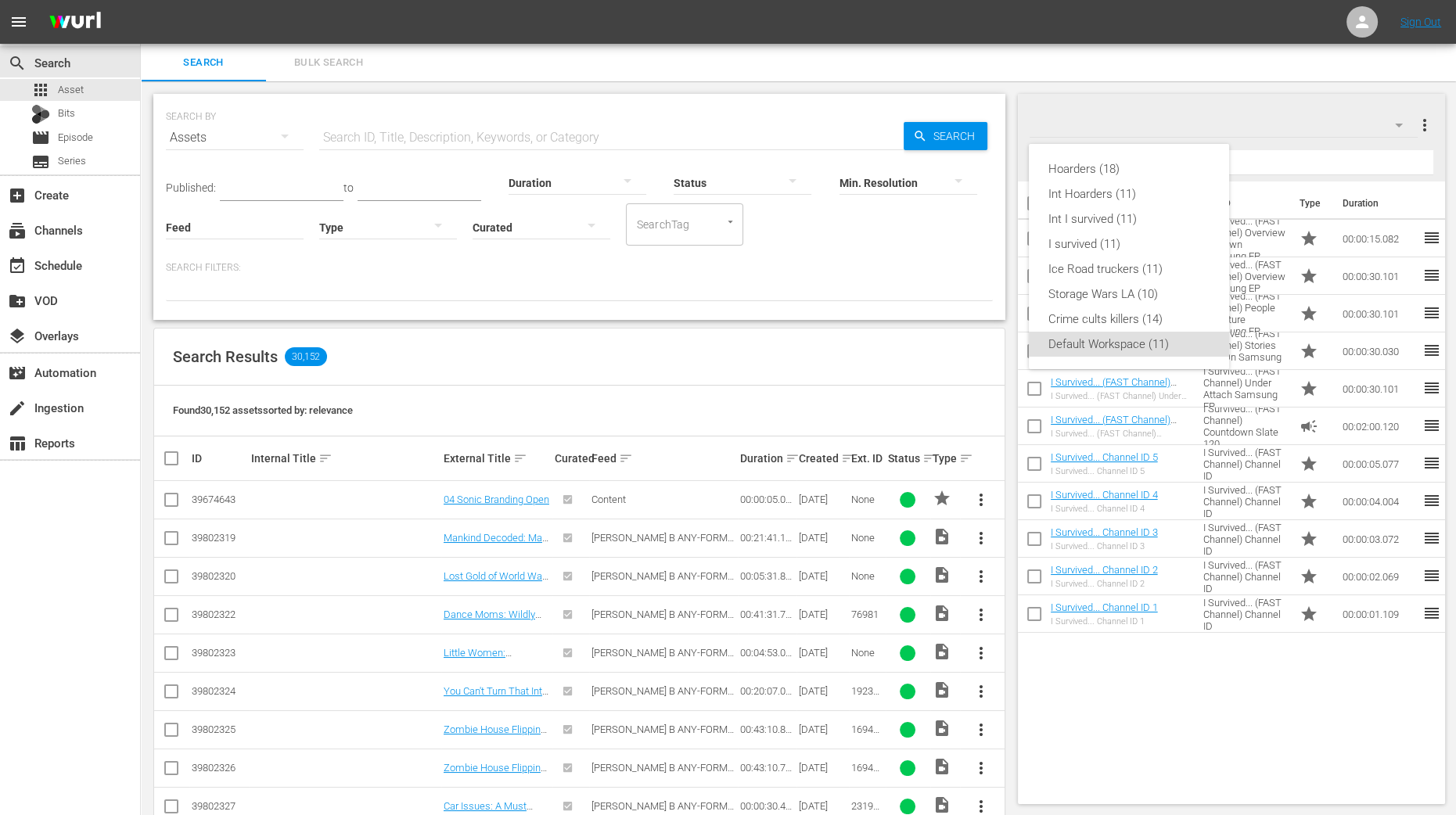
click at [1112, 123] on div "Hoarders (18) Int Hoarders (11) Int I survived (11) I survived (11) Ice Road tr…" at bounding box center [728, 407] width 1456 height 815
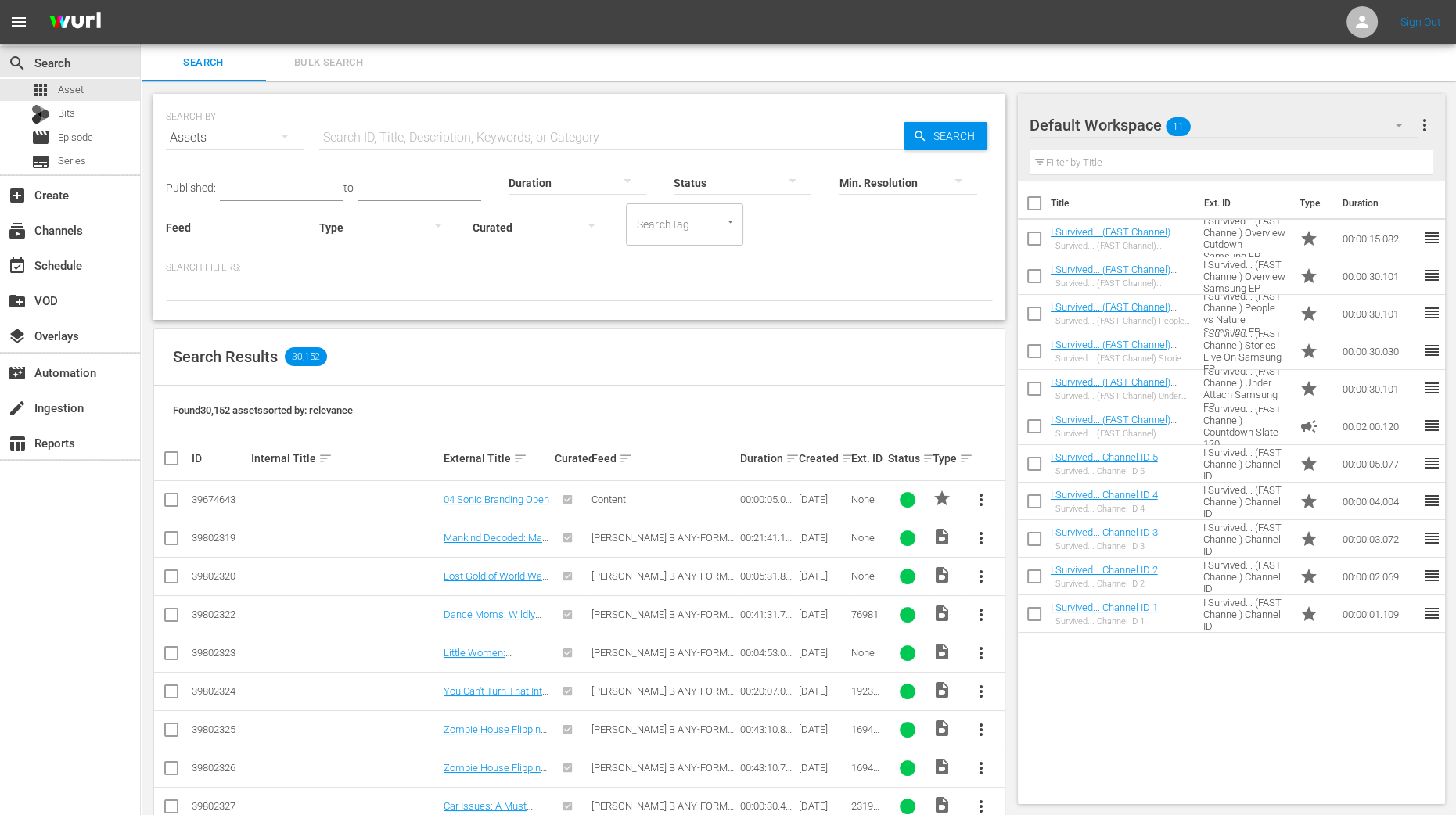
click at [1037, 208] on input "checkbox" at bounding box center [1034, 206] width 33 height 33
checkbox input "true"
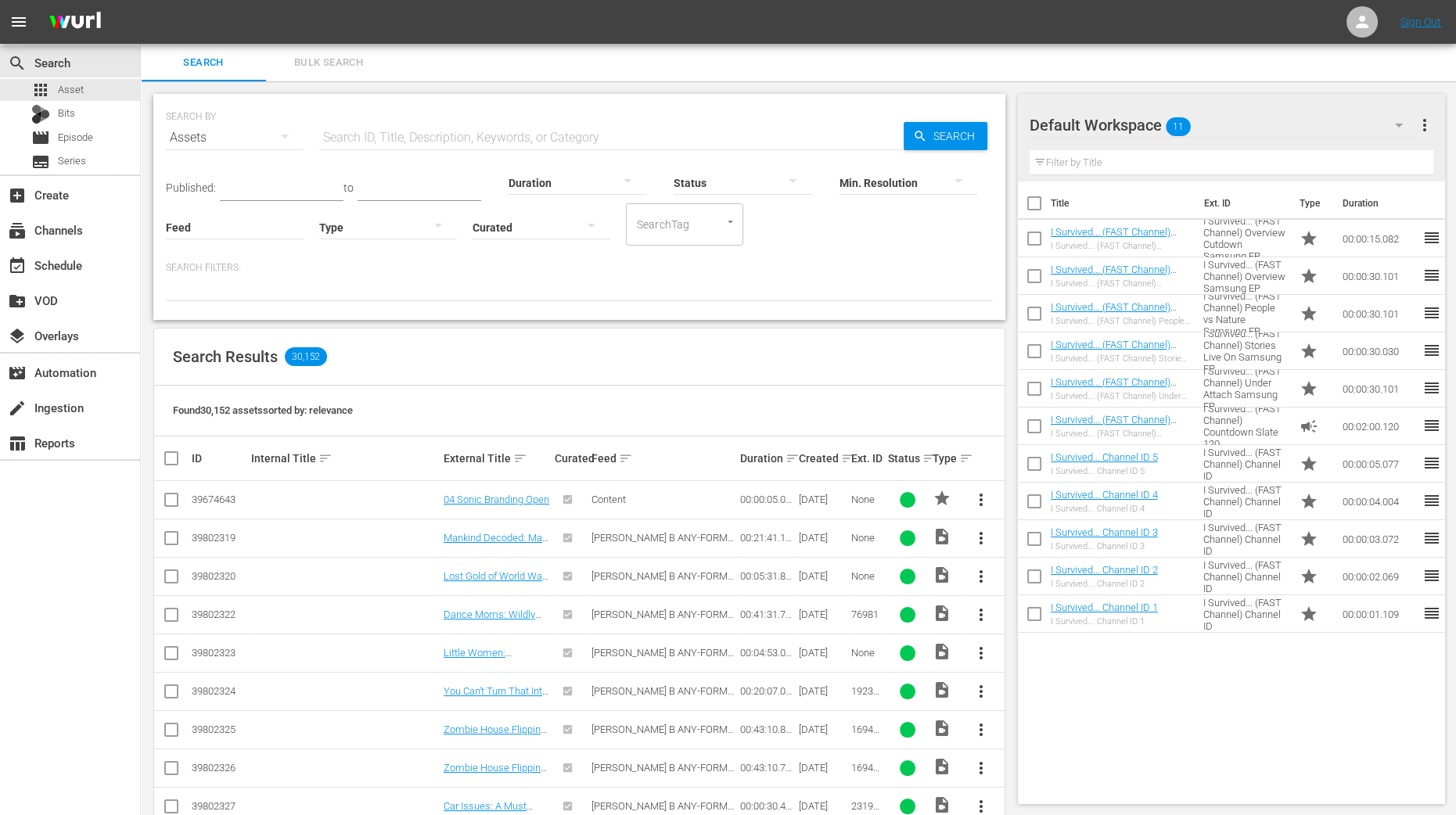
checkbox input "true"
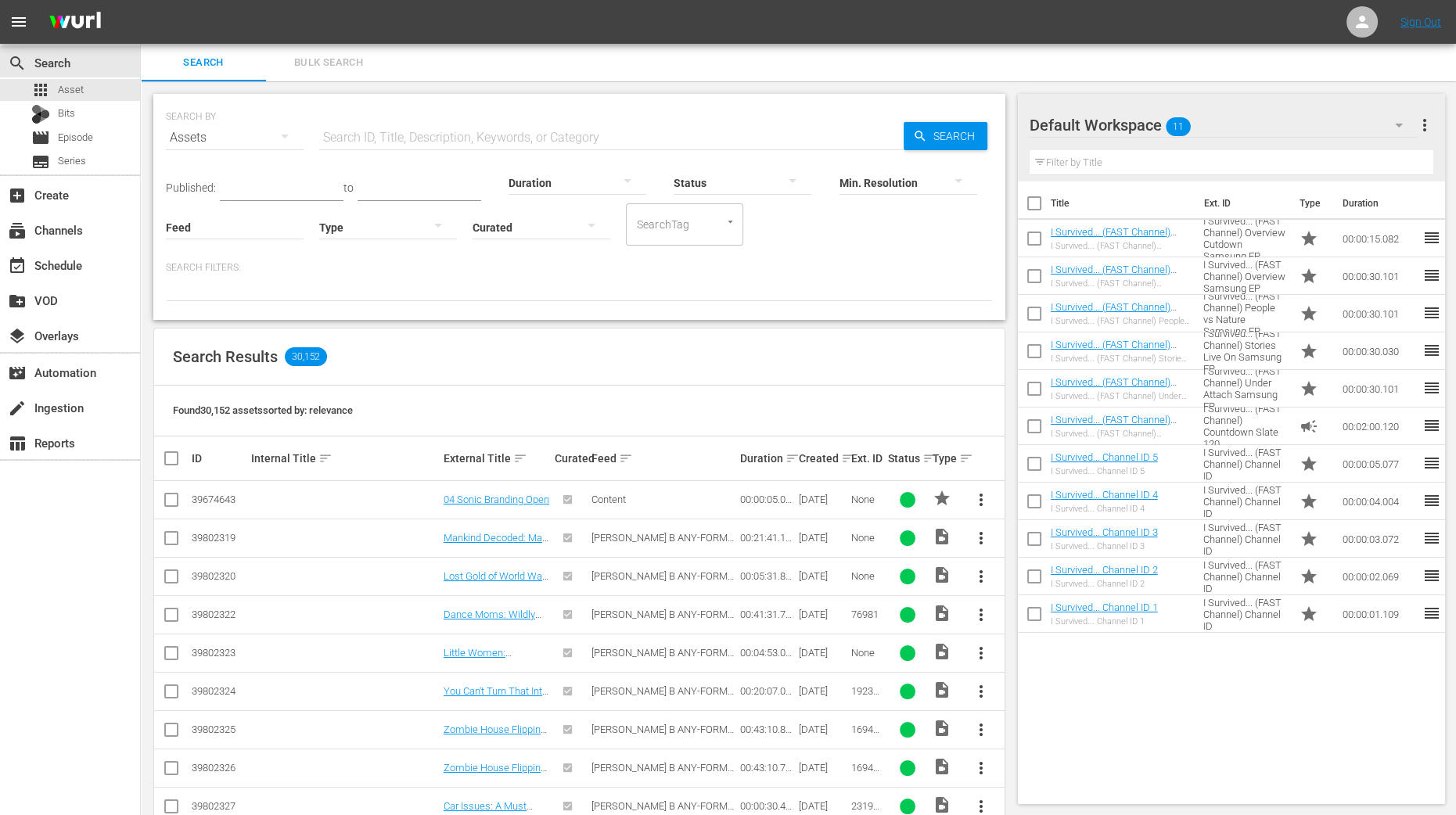
checkbox input "true"
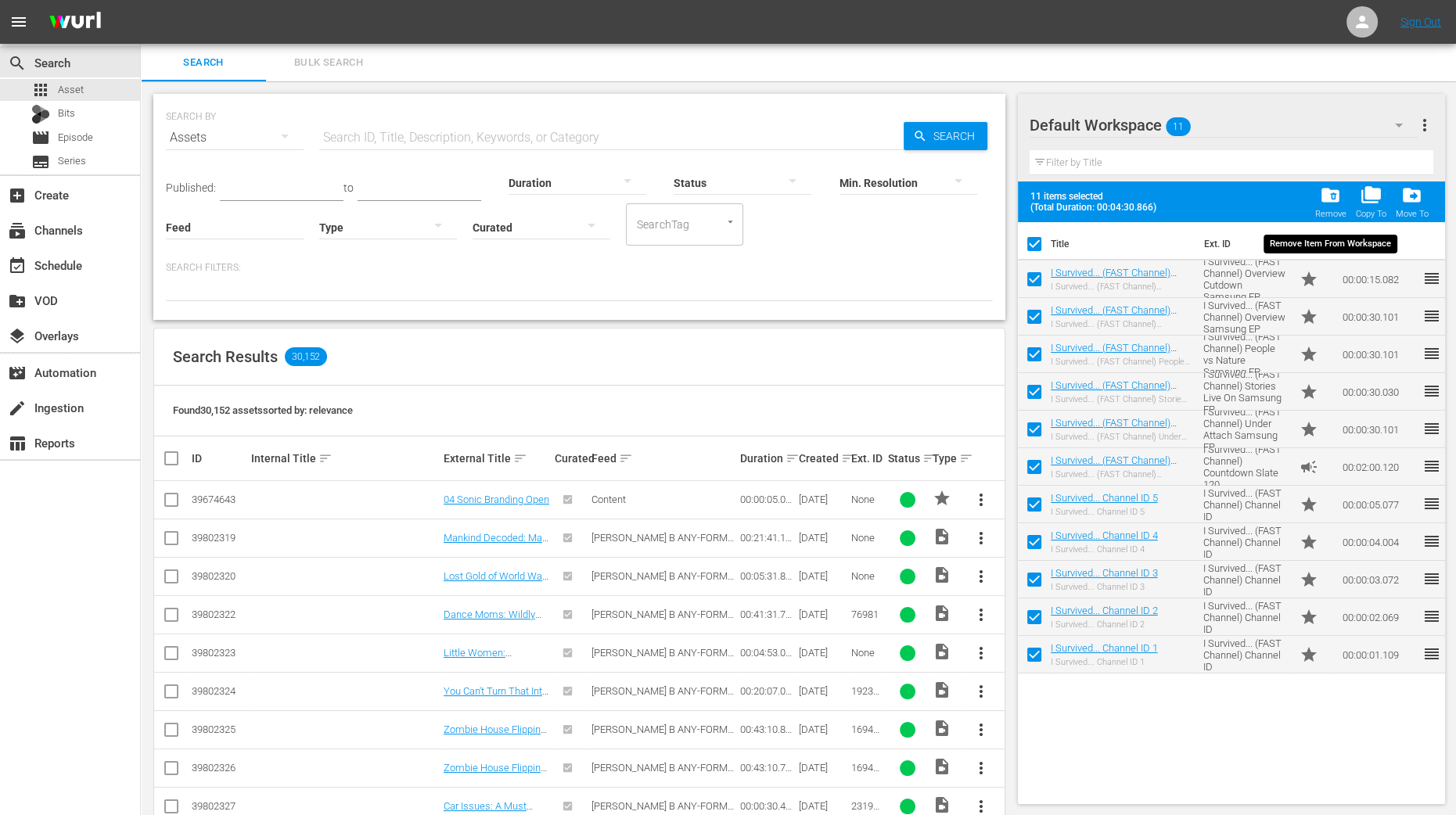
click at [1327, 199] on span "folder_delete" at bounding box center [1330, 195] width 21 height 21
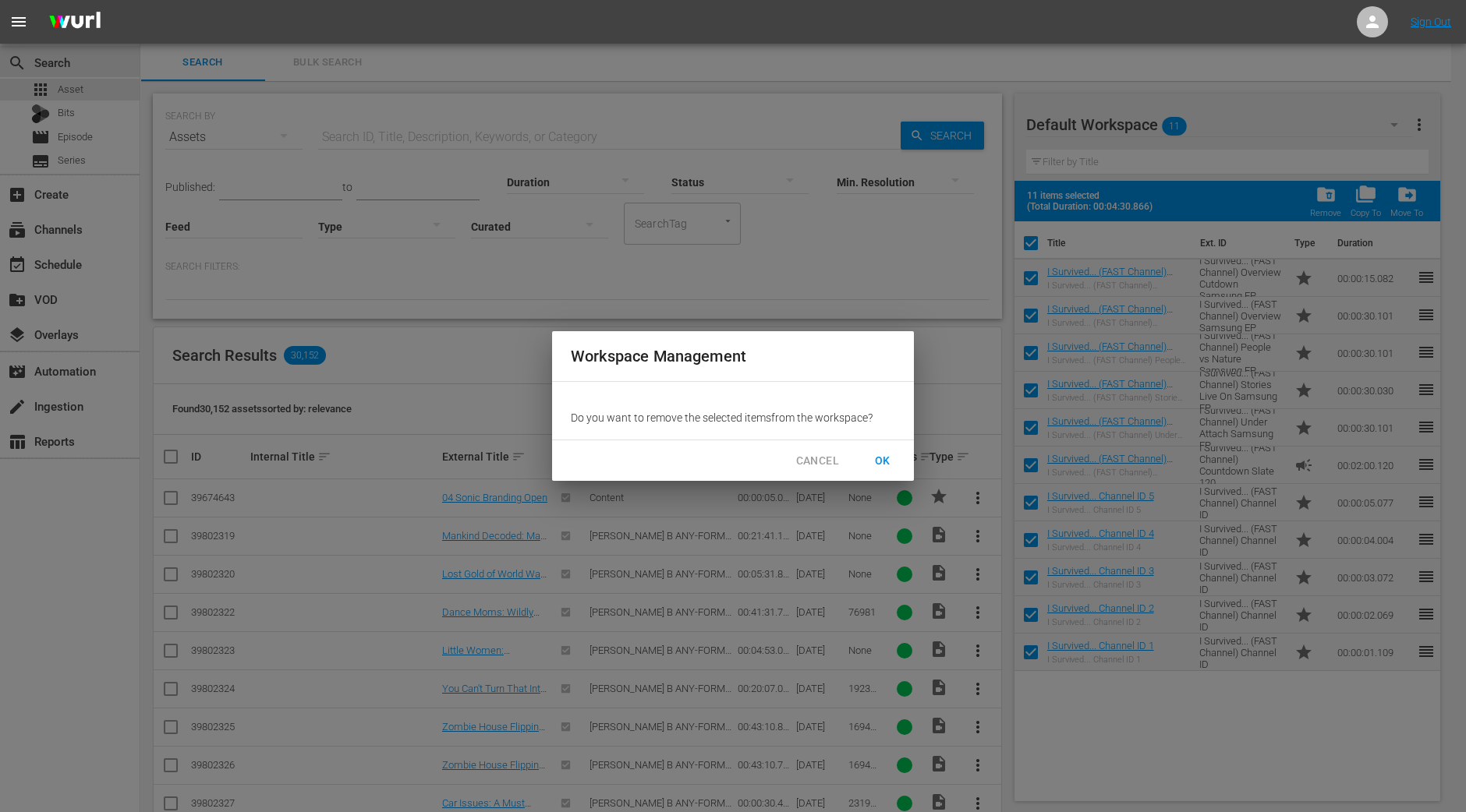
click at [886, 460] on span "OK" at bounding box center [882, 461] width 25 height 20
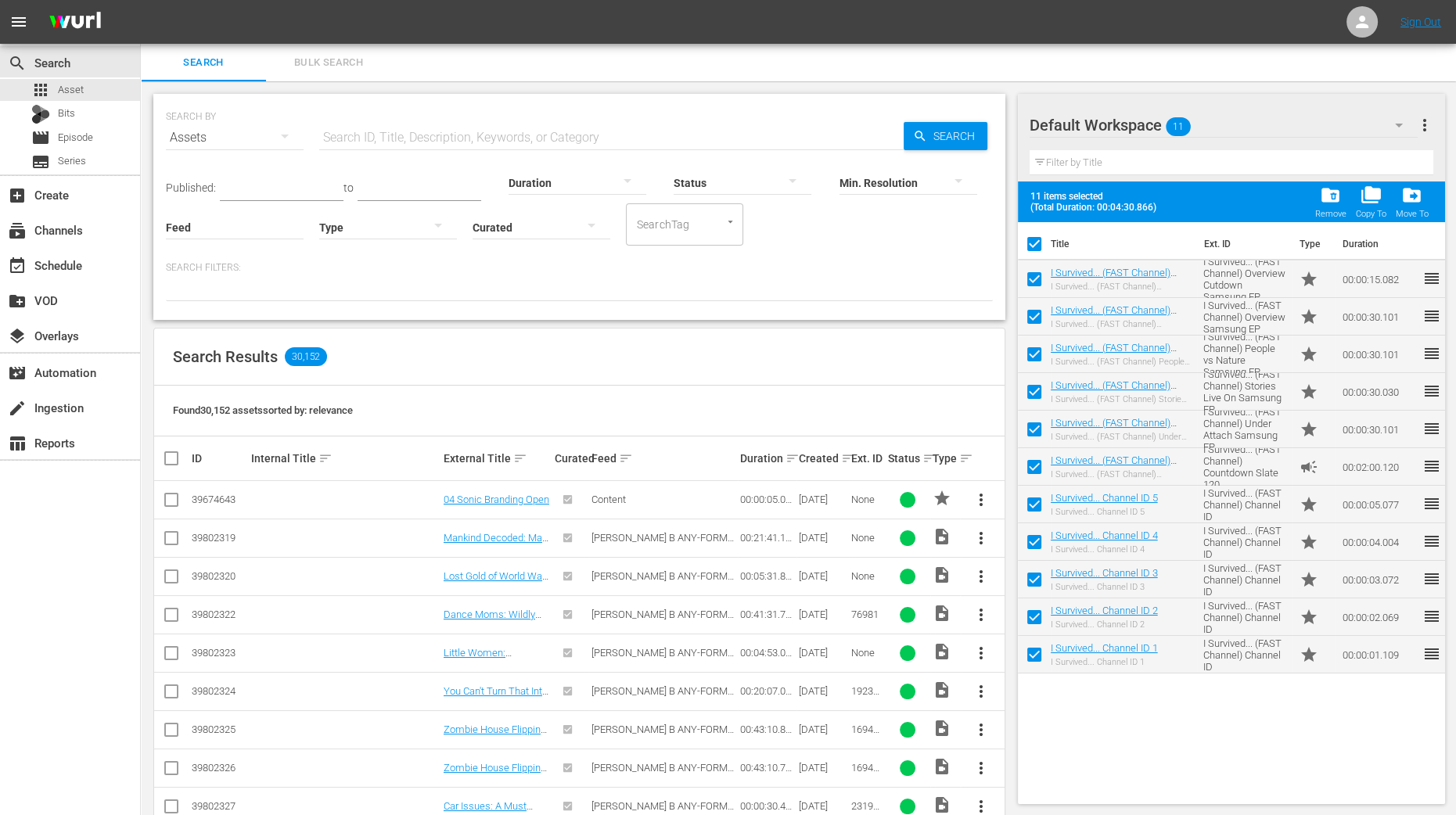
click at [1402, 128] on icon "button" at bounding box center [1399, 125] width 19 height 19
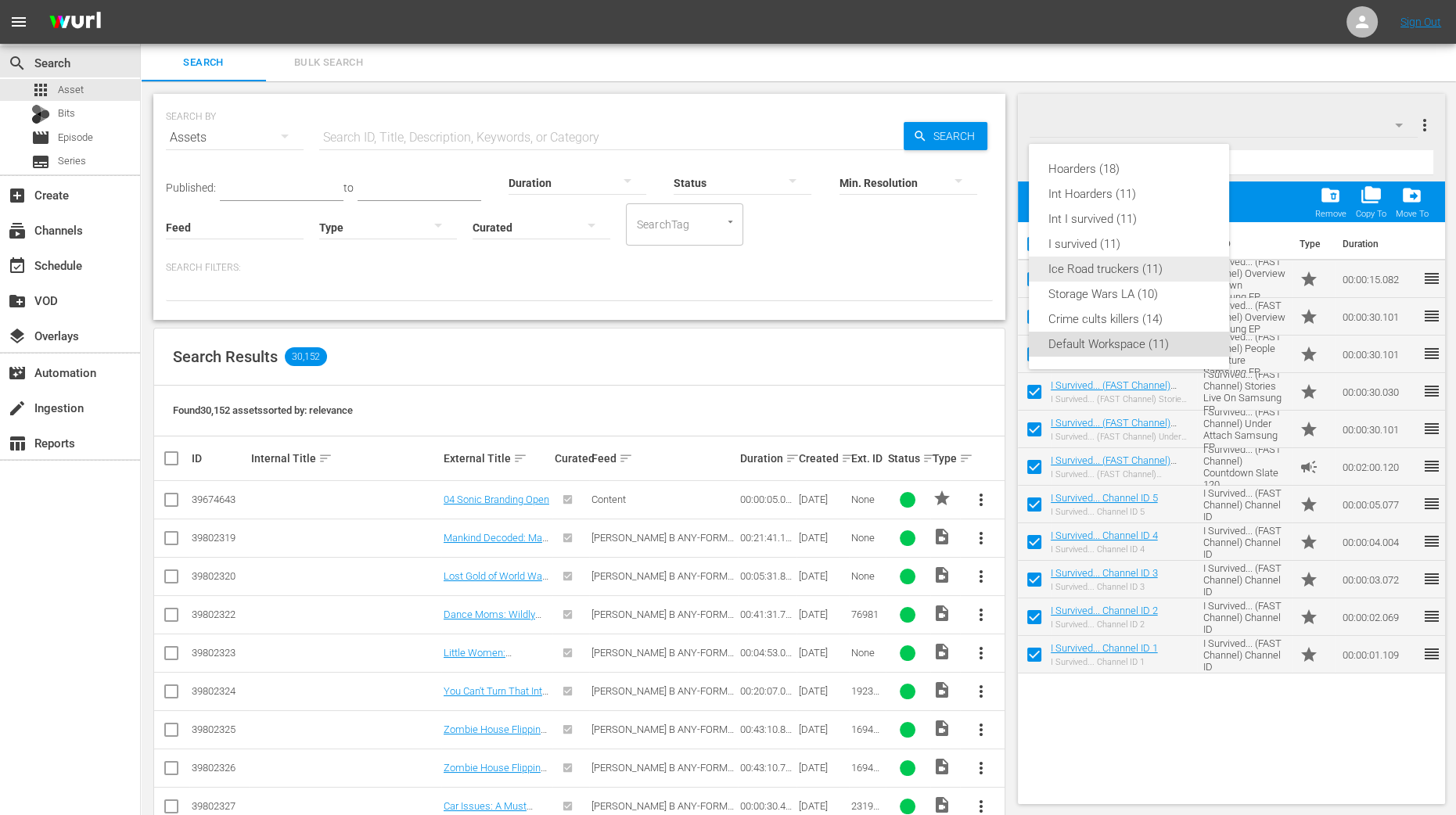
click at [1102, 272] on div "Ice Road truckers (11)" at bounding box center [1129, 268] width 163 height 25
checkbox input "false"
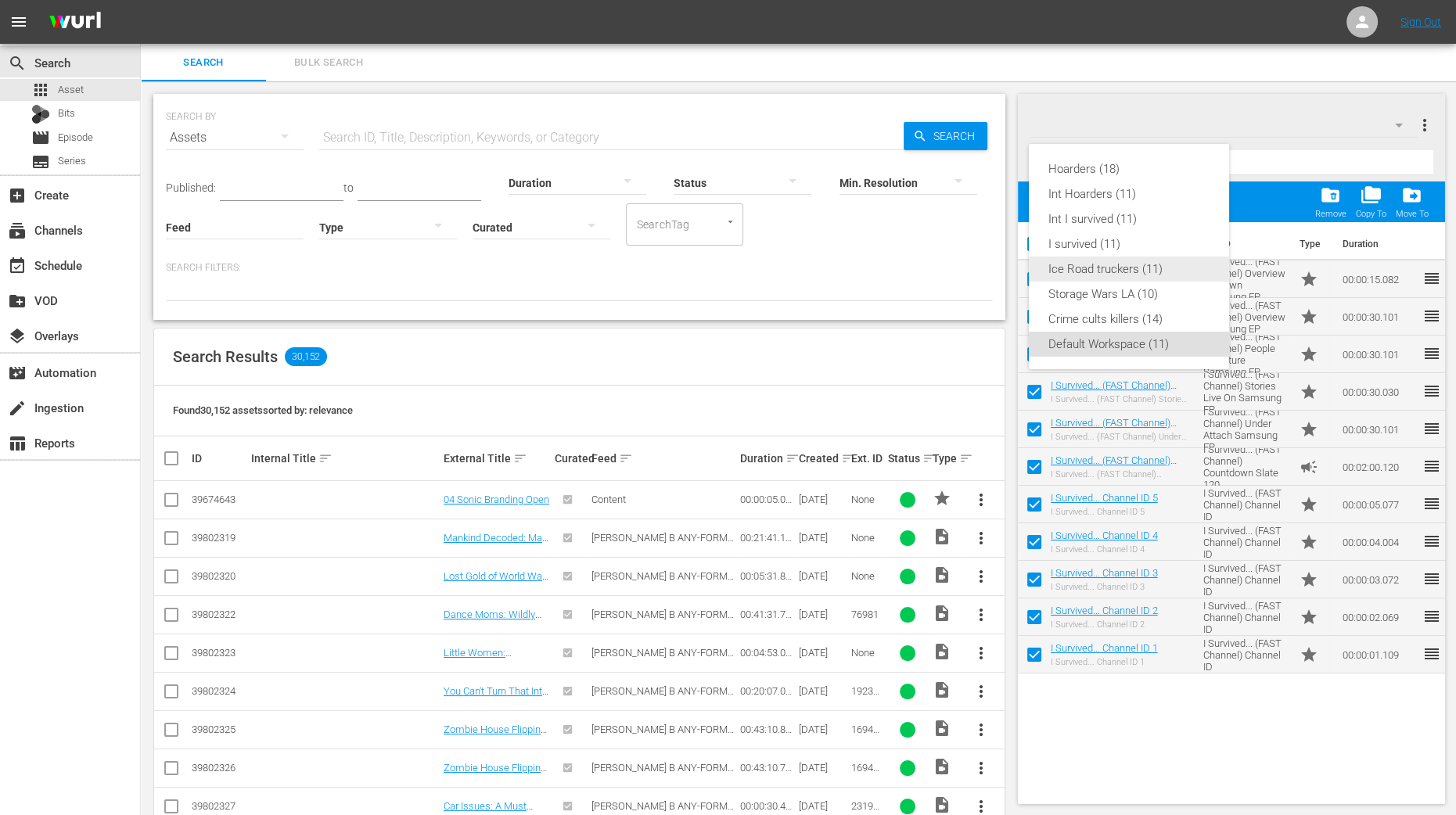
checkbox input "false"
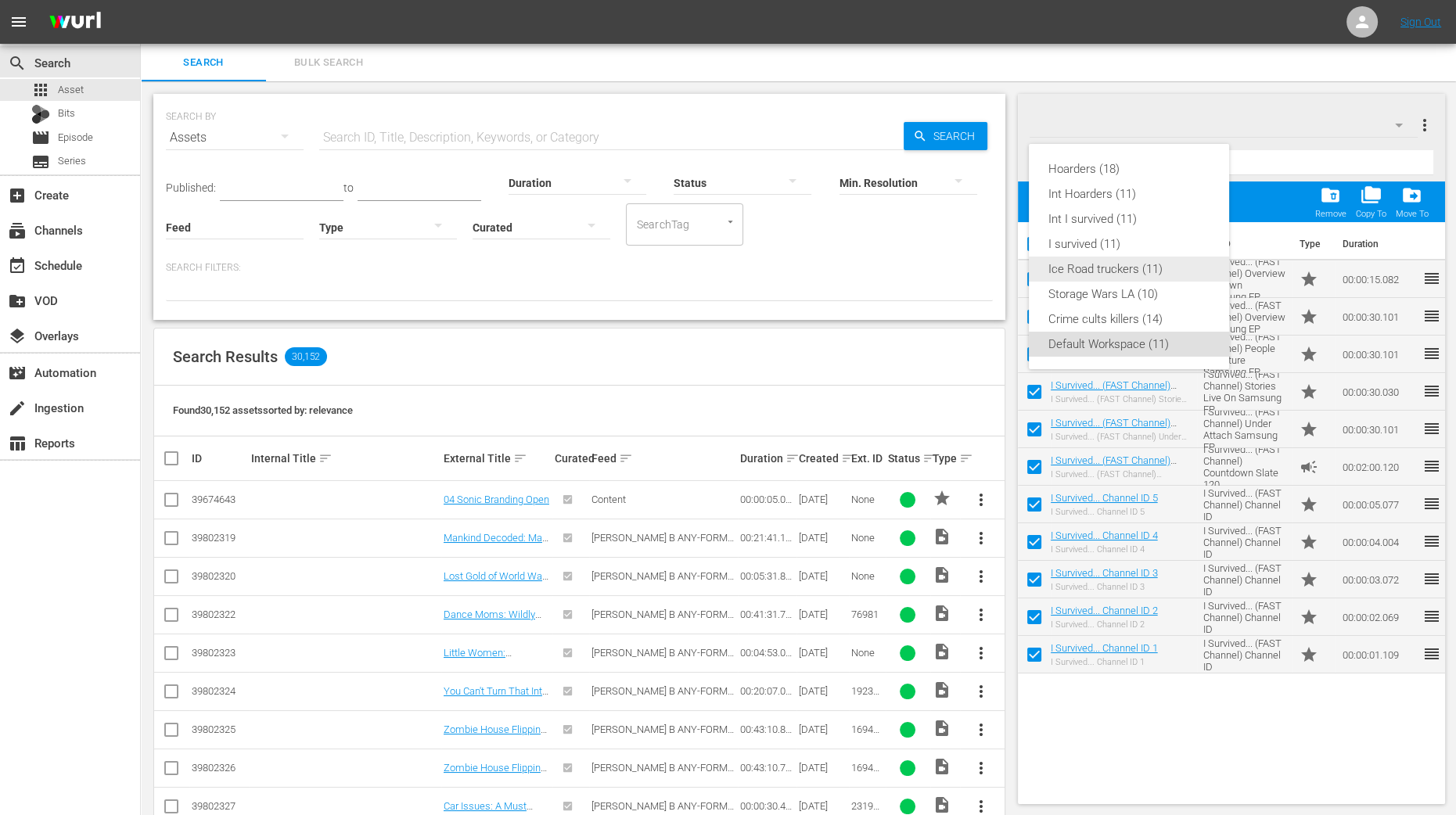
checkbox input "false"
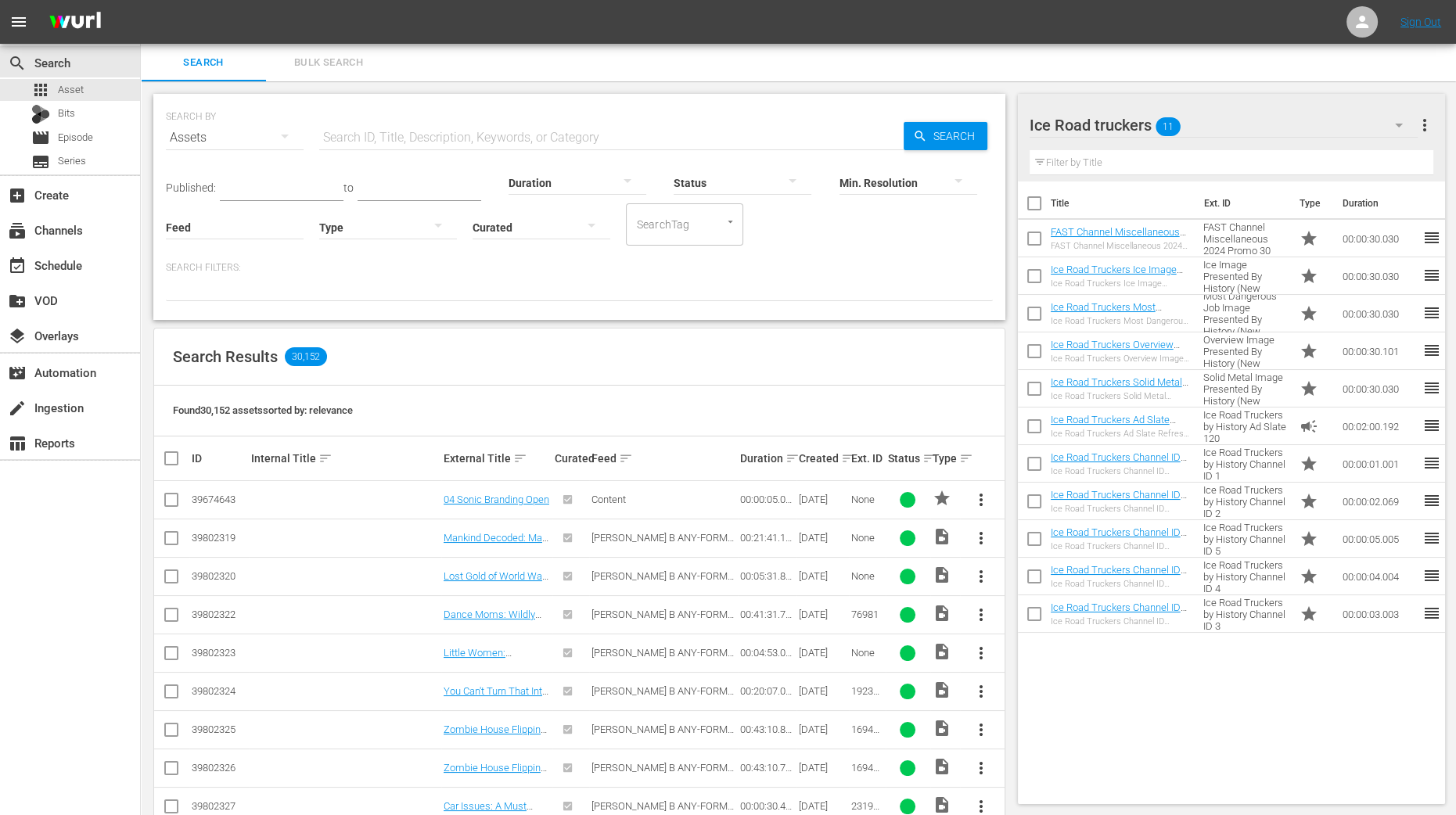
click at [1035, 206] on input "checkbox" at bounding box center [1034, 206] width 33 height 33
checkbox input "true"
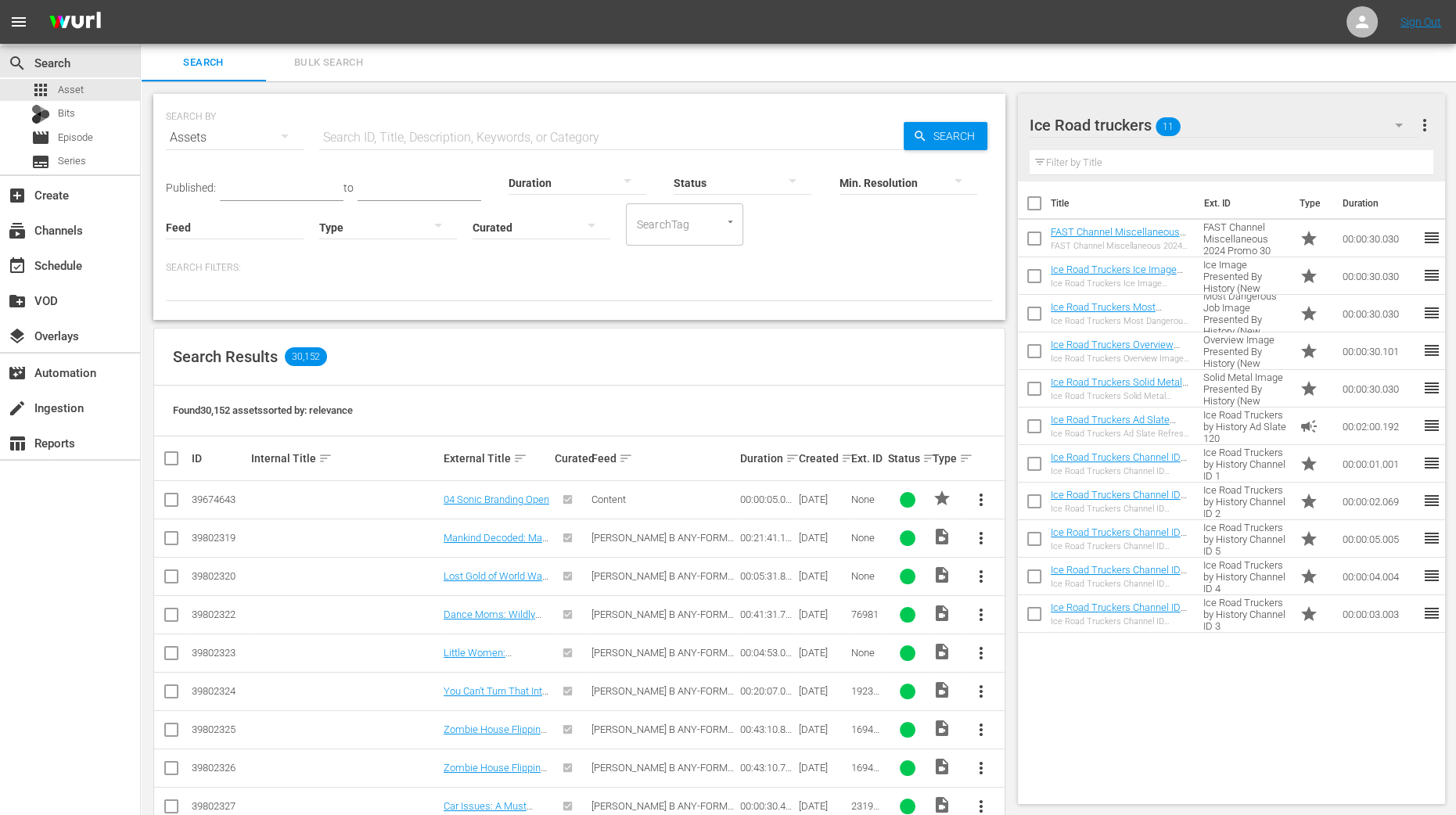
checkbox input "true"
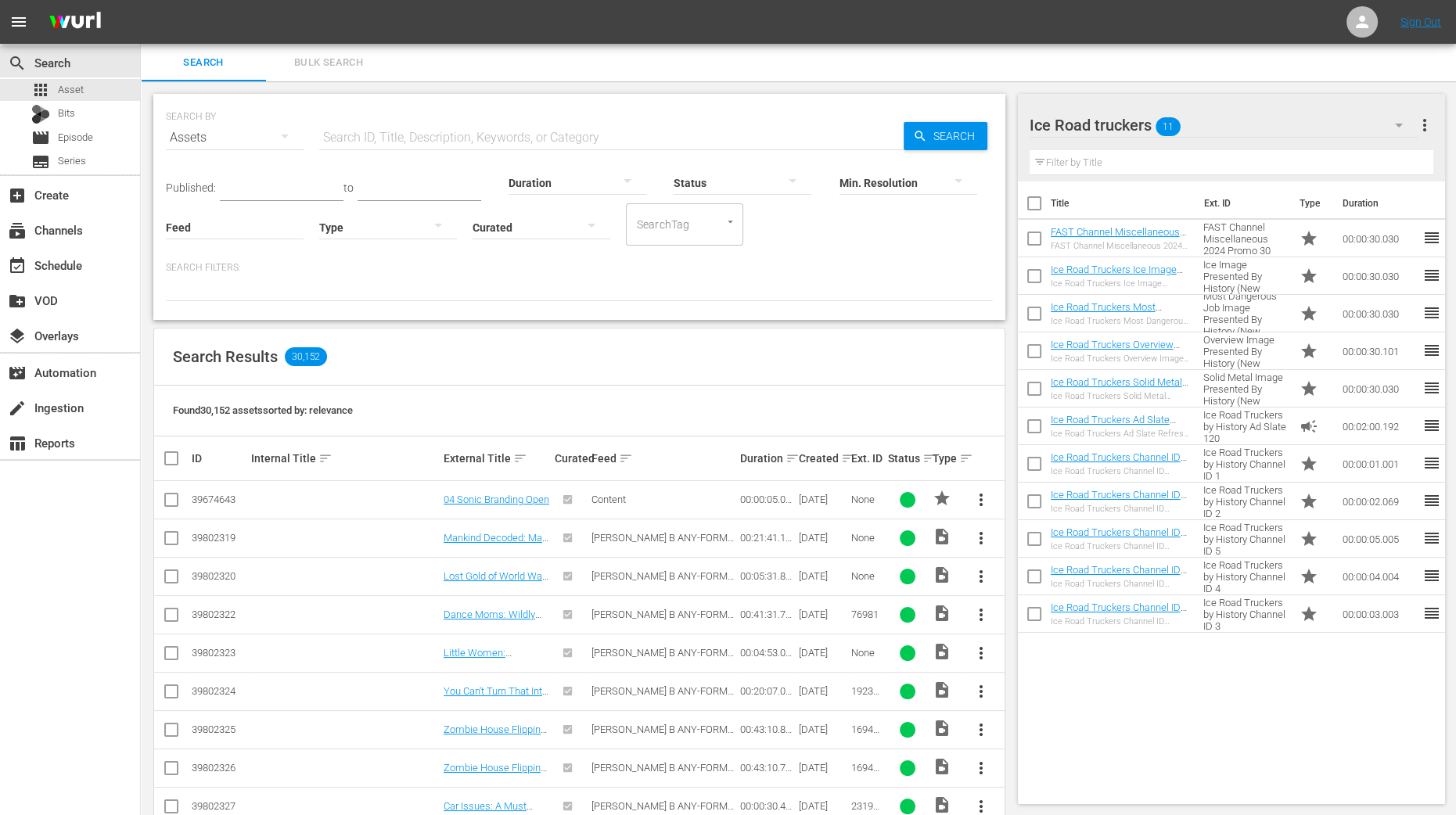
checkbox input "true"
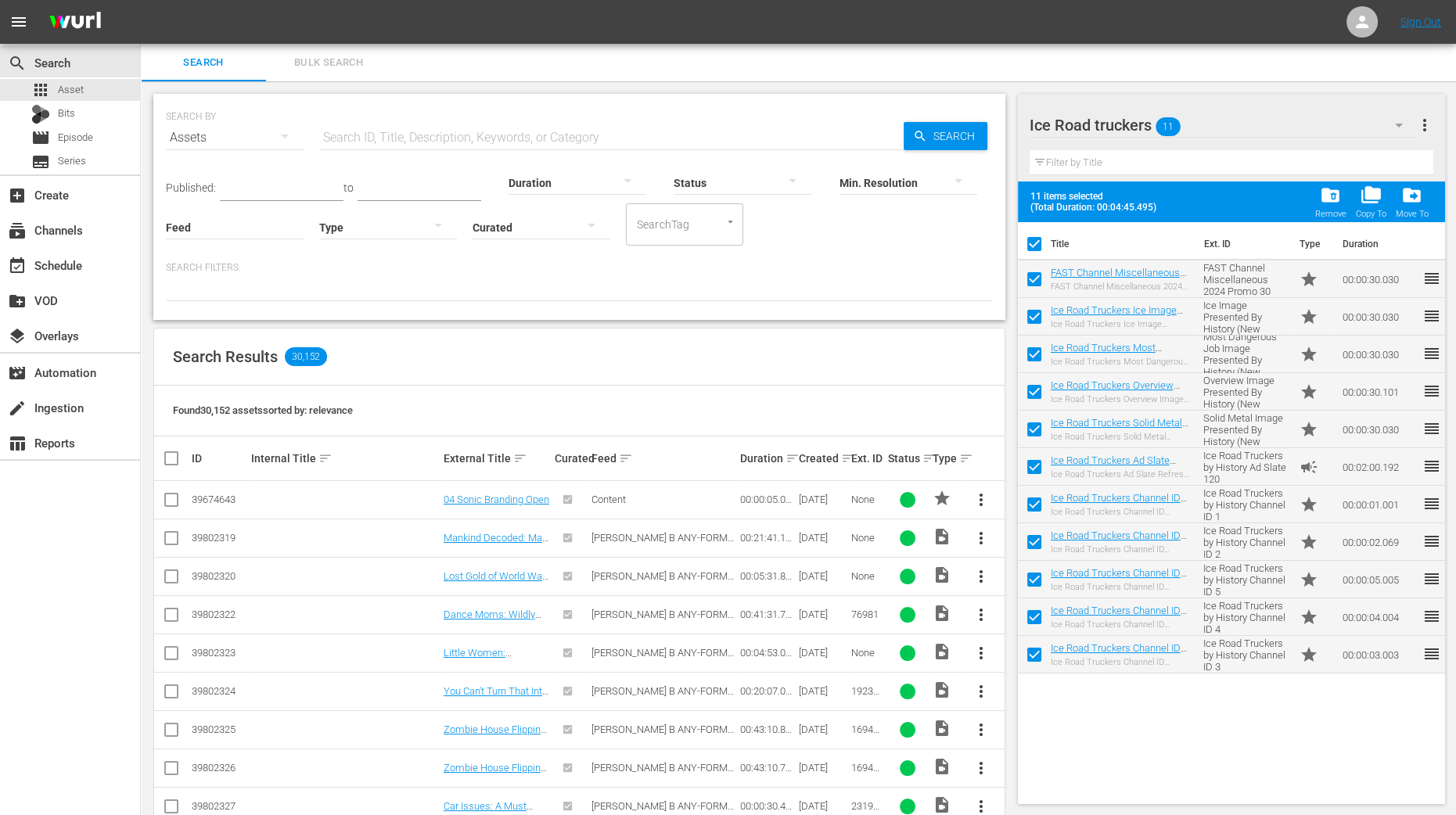
checkbox input "false"
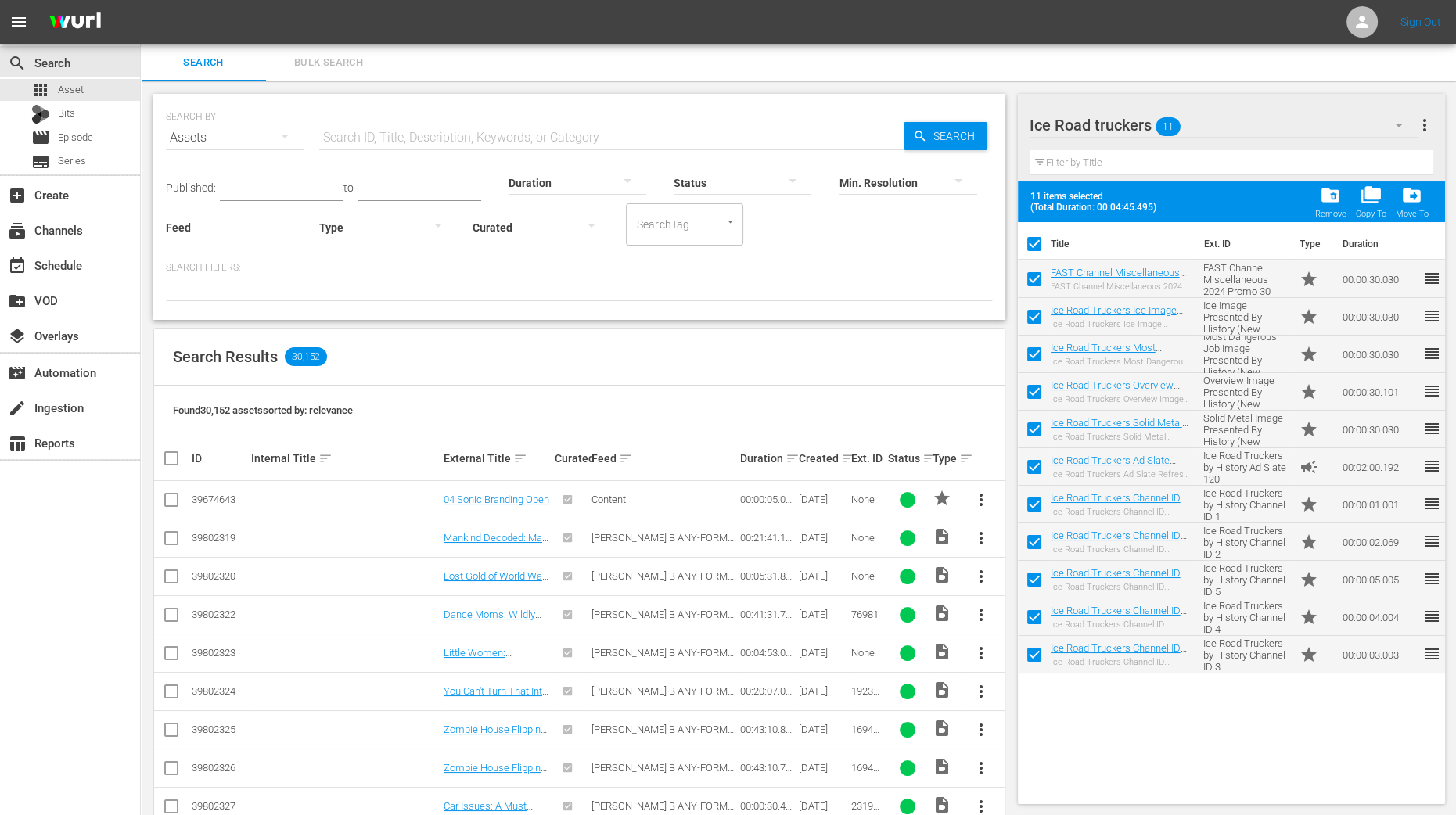
checkbox input "false"
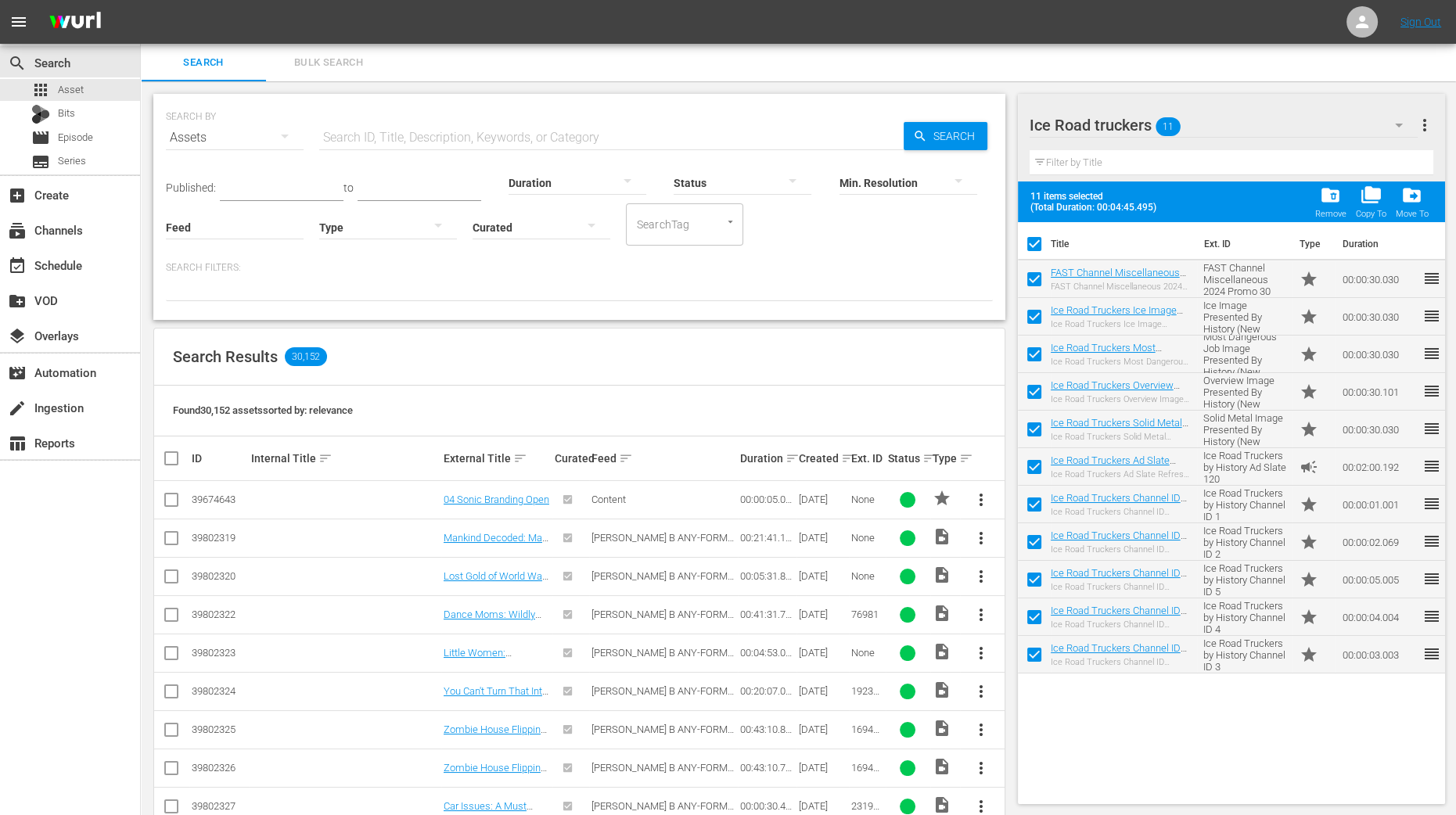
checkbox input "false"
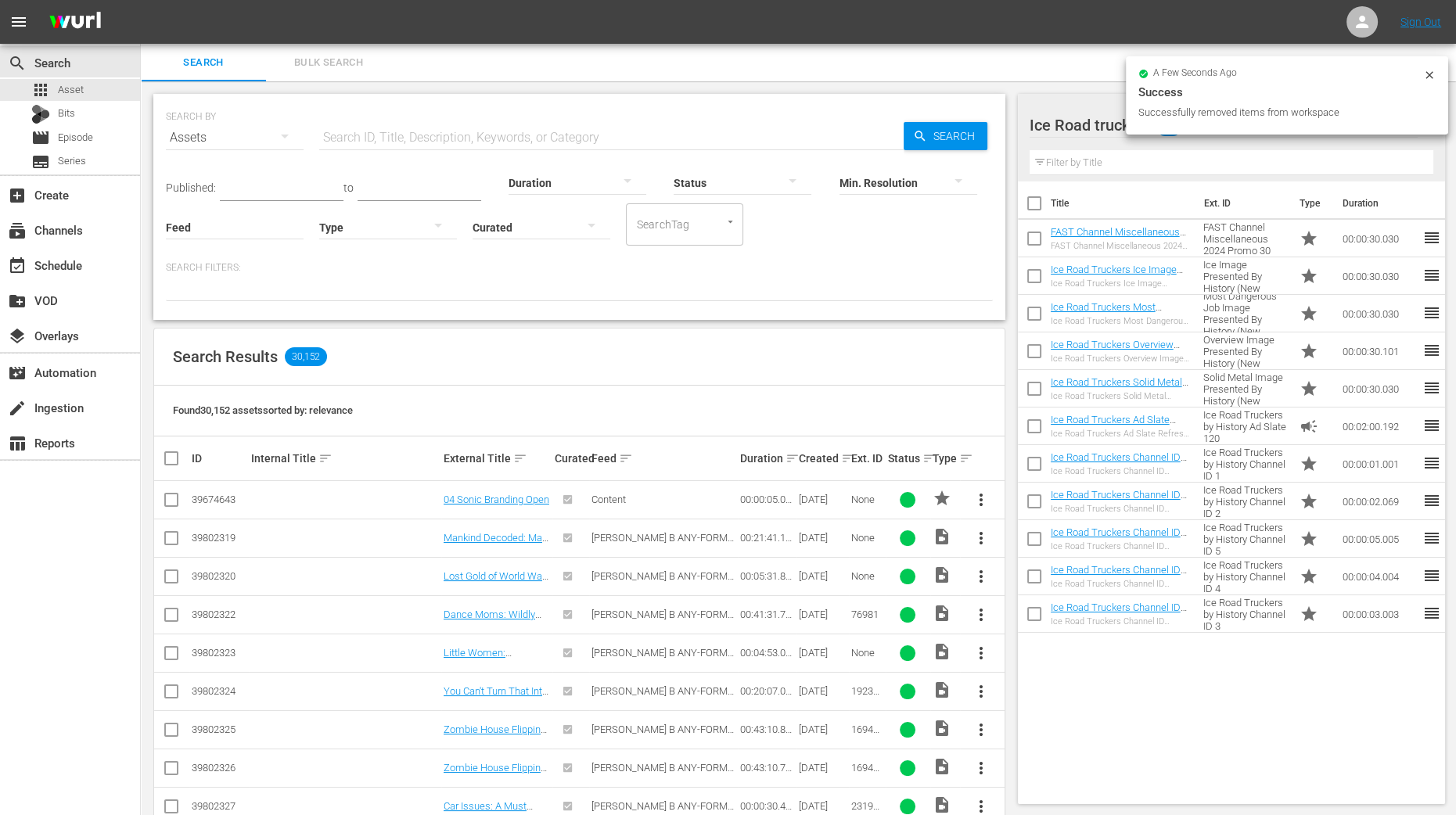
click at [1039, 197] on input "checkbox" at bounding box center [1034, 206] width 33 height 33
checkbox input "true"
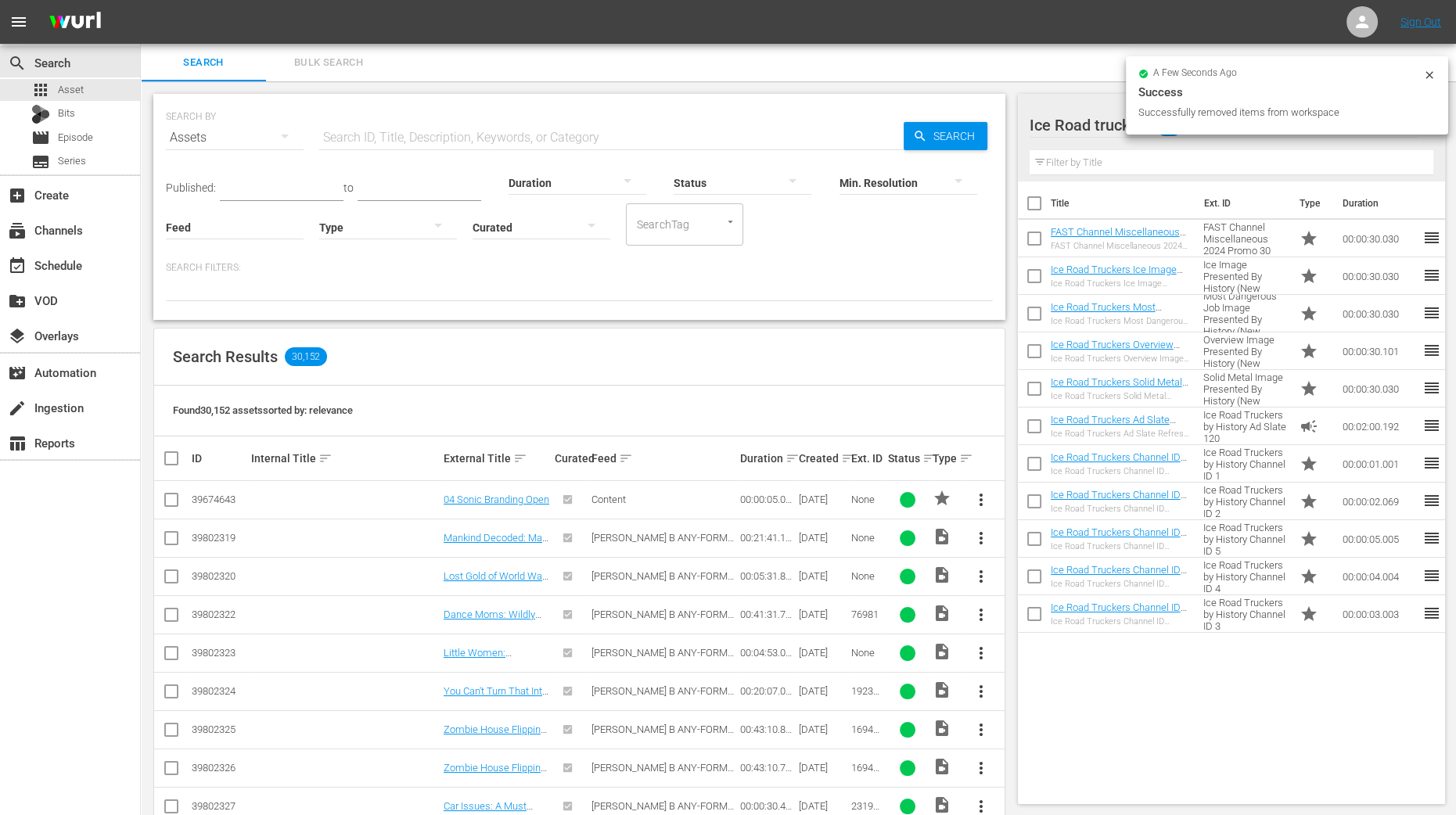
checkbox input "true"
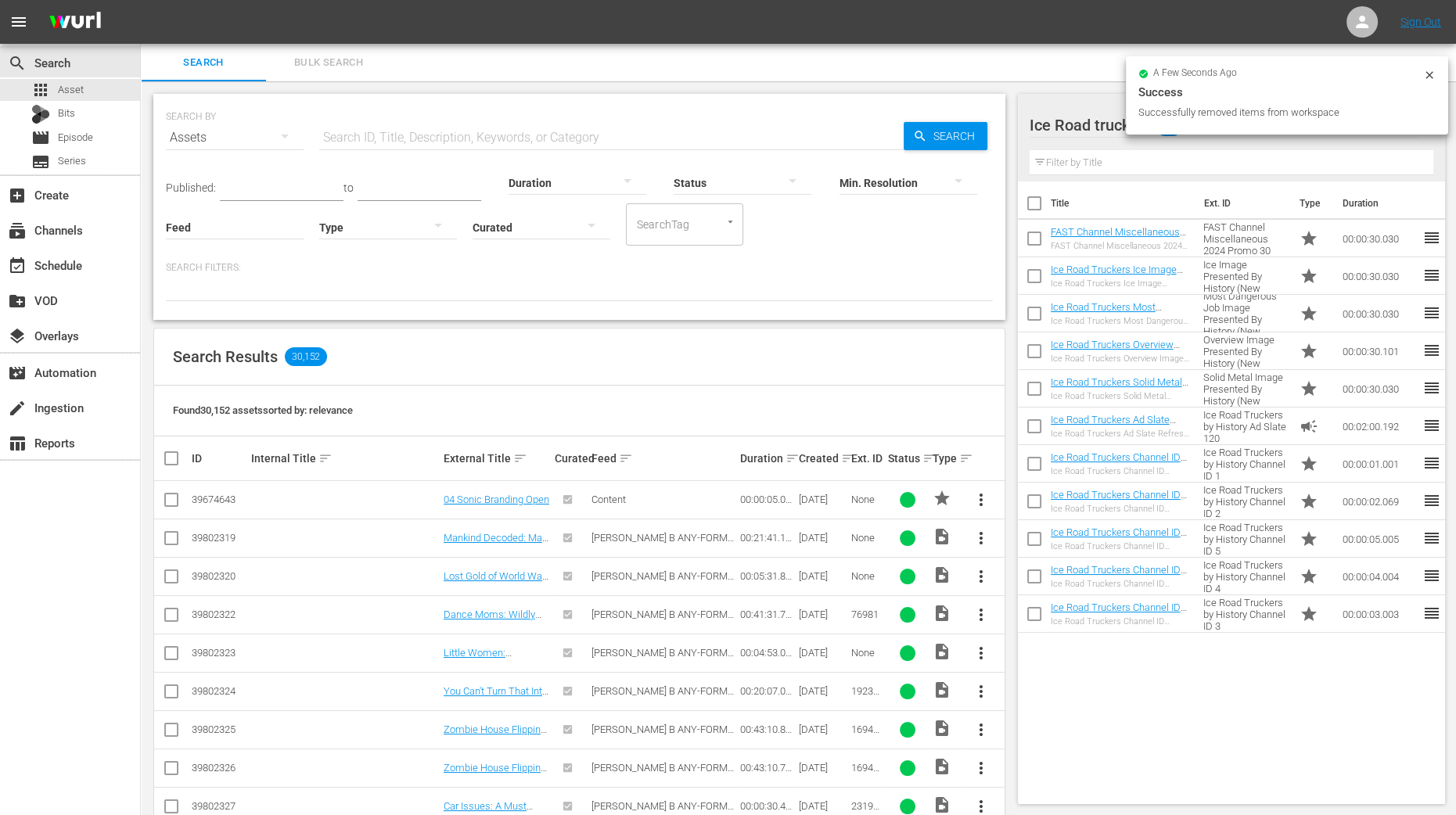
checkbox input "true"
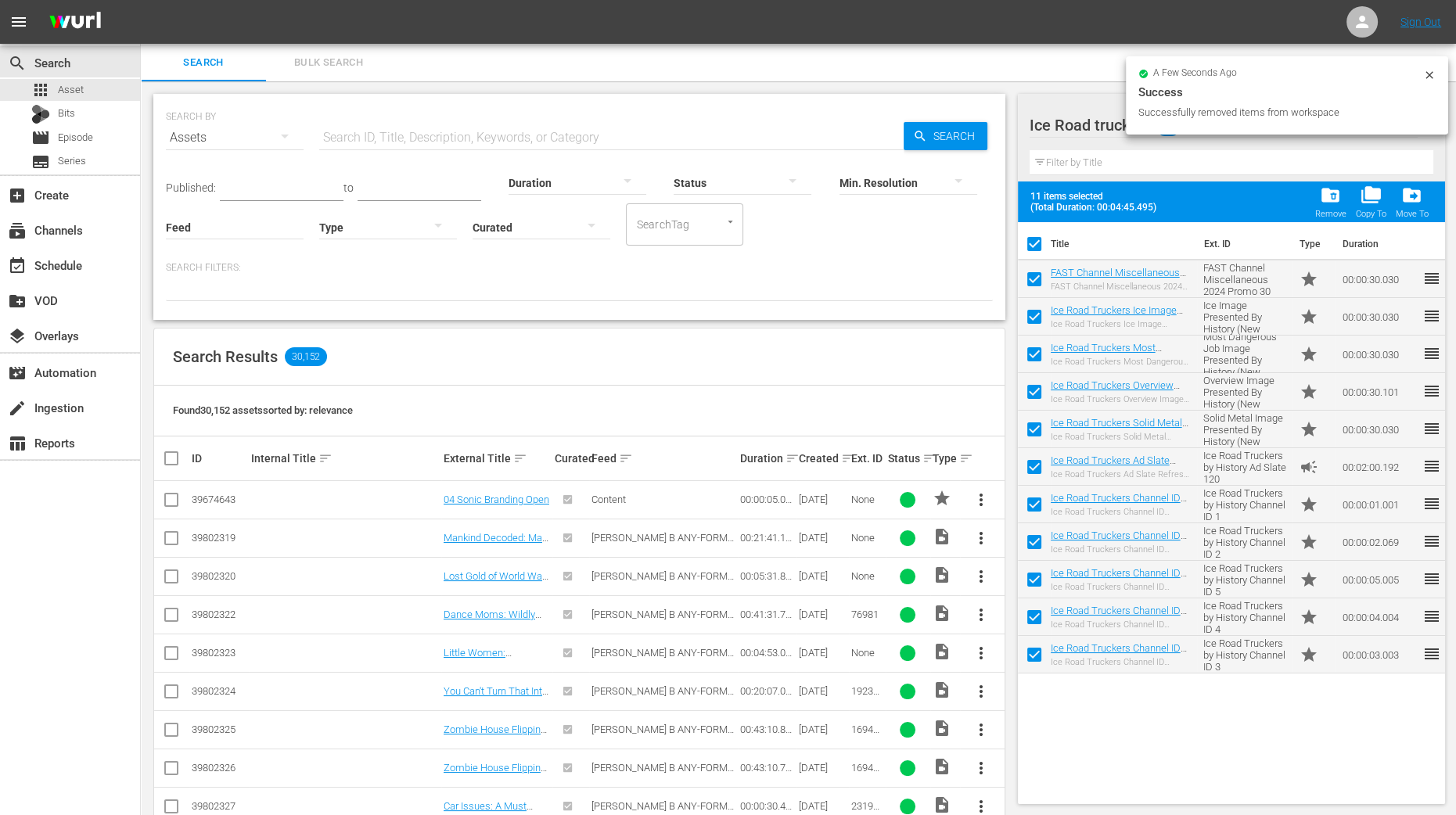
click at [1369, 197] on span "folder_copy" at bounding box center [1370, 195] width 21 height 21
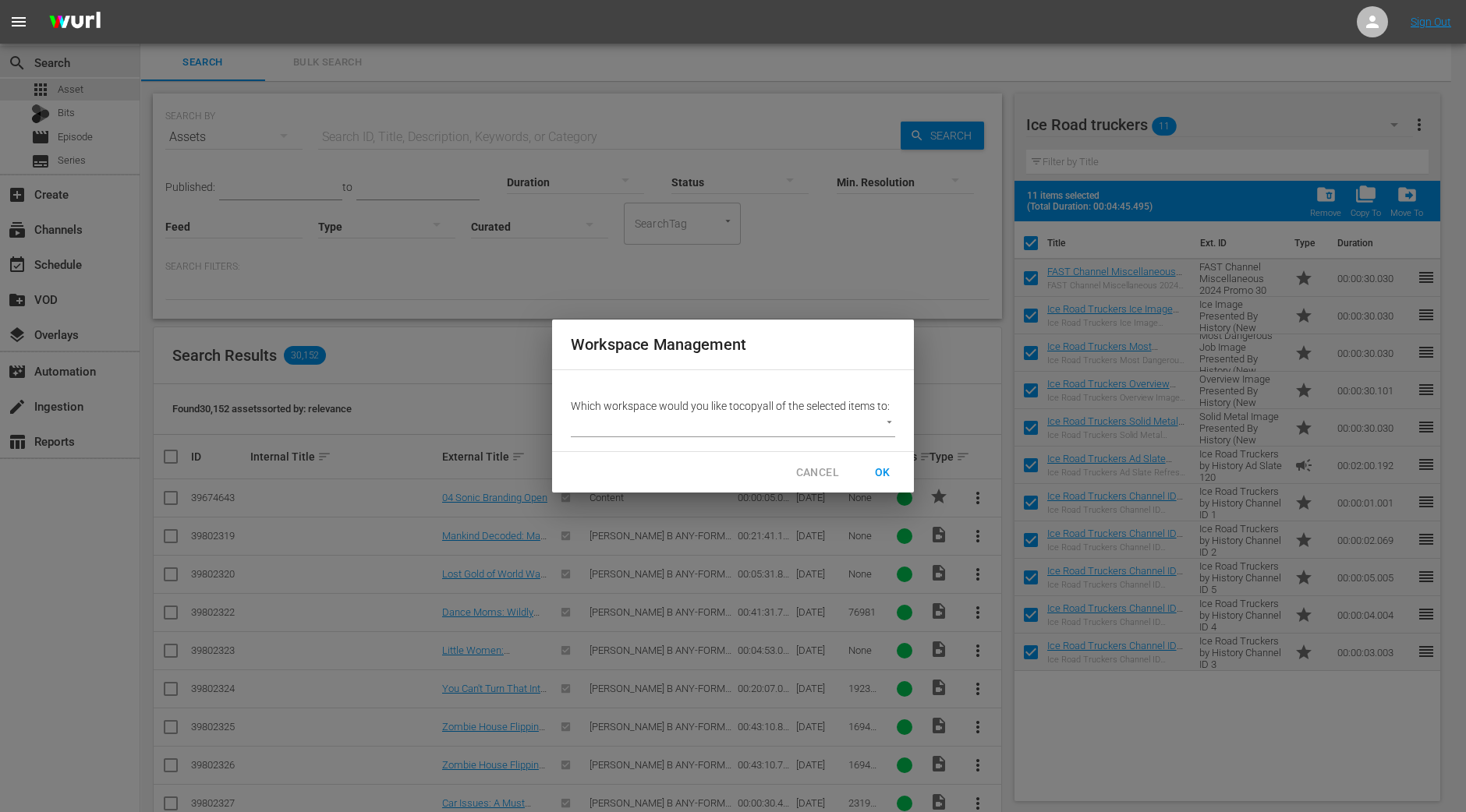
click at [878, 431] on body "menu Sign Out search Search apps Asset Bits movie Episode subtitles Series add_…" at bounding box center [733, 406] width 1466 height 812
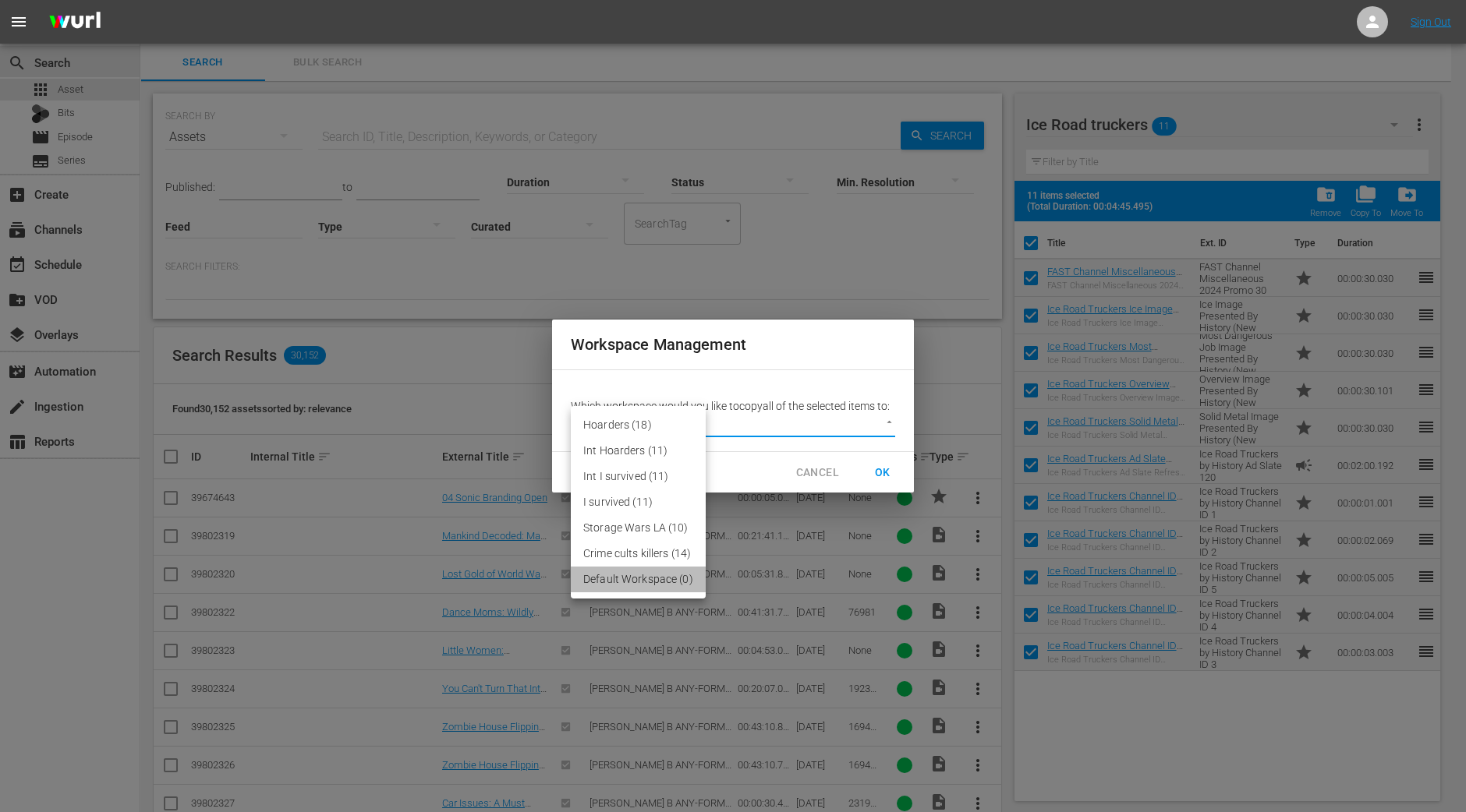
click at [637, 586] on li "Default Workspace (0)" at bounding box center [638, 580] width 135 height 25
type input "2095"
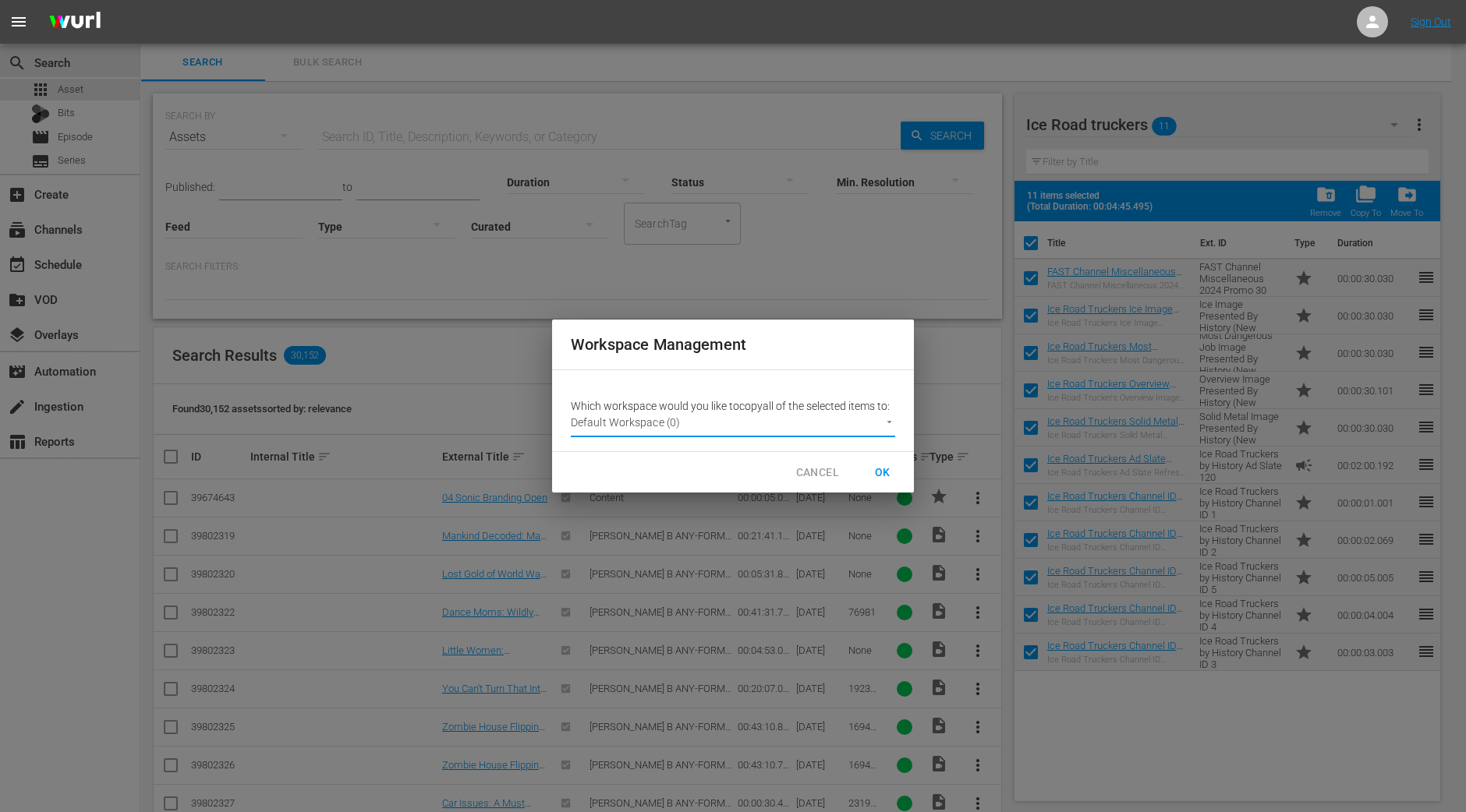
click at [885, 460] on button "OK" at bounding box center [882, 473] width 50 height 29
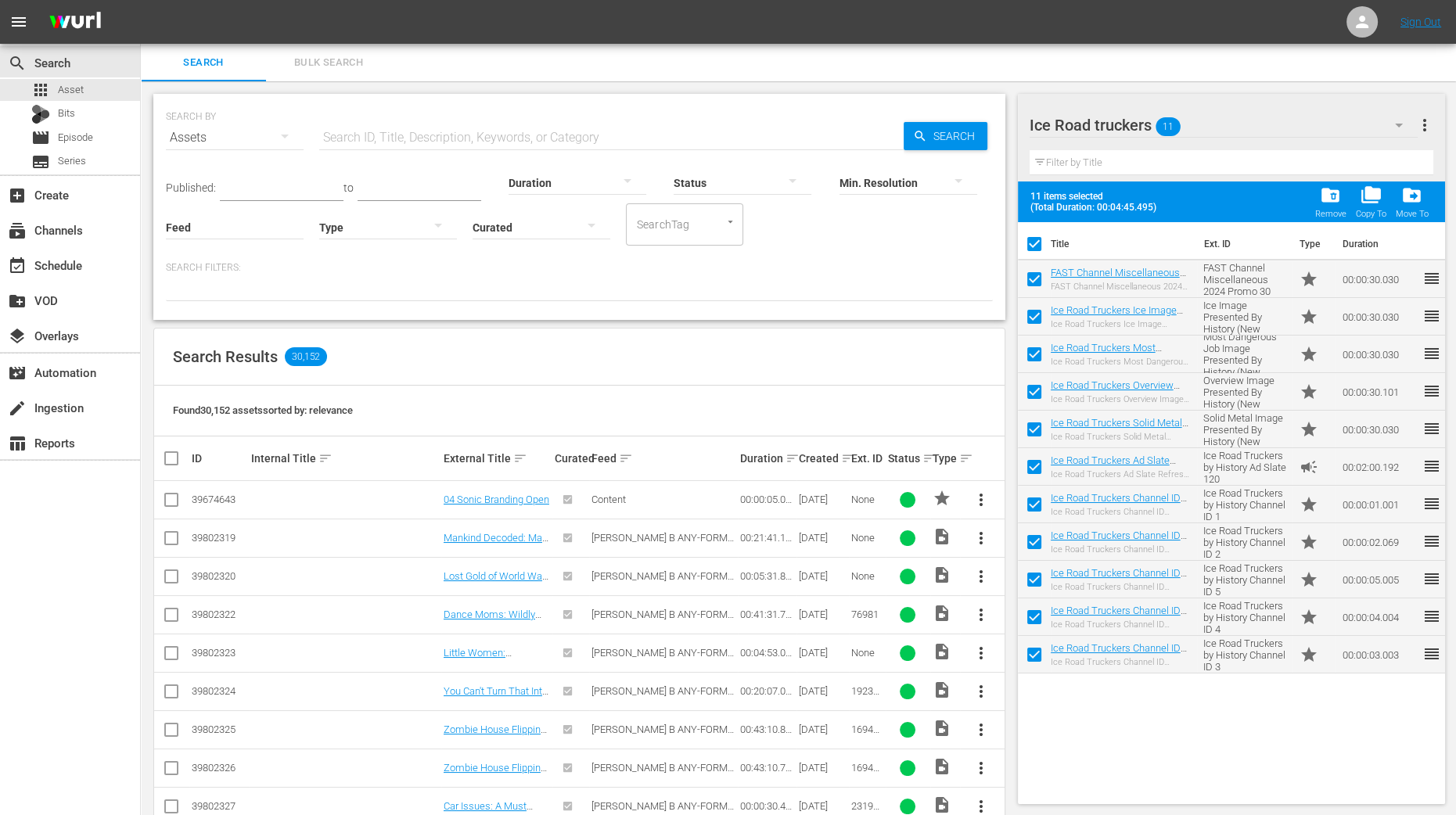
checkbox input "false"
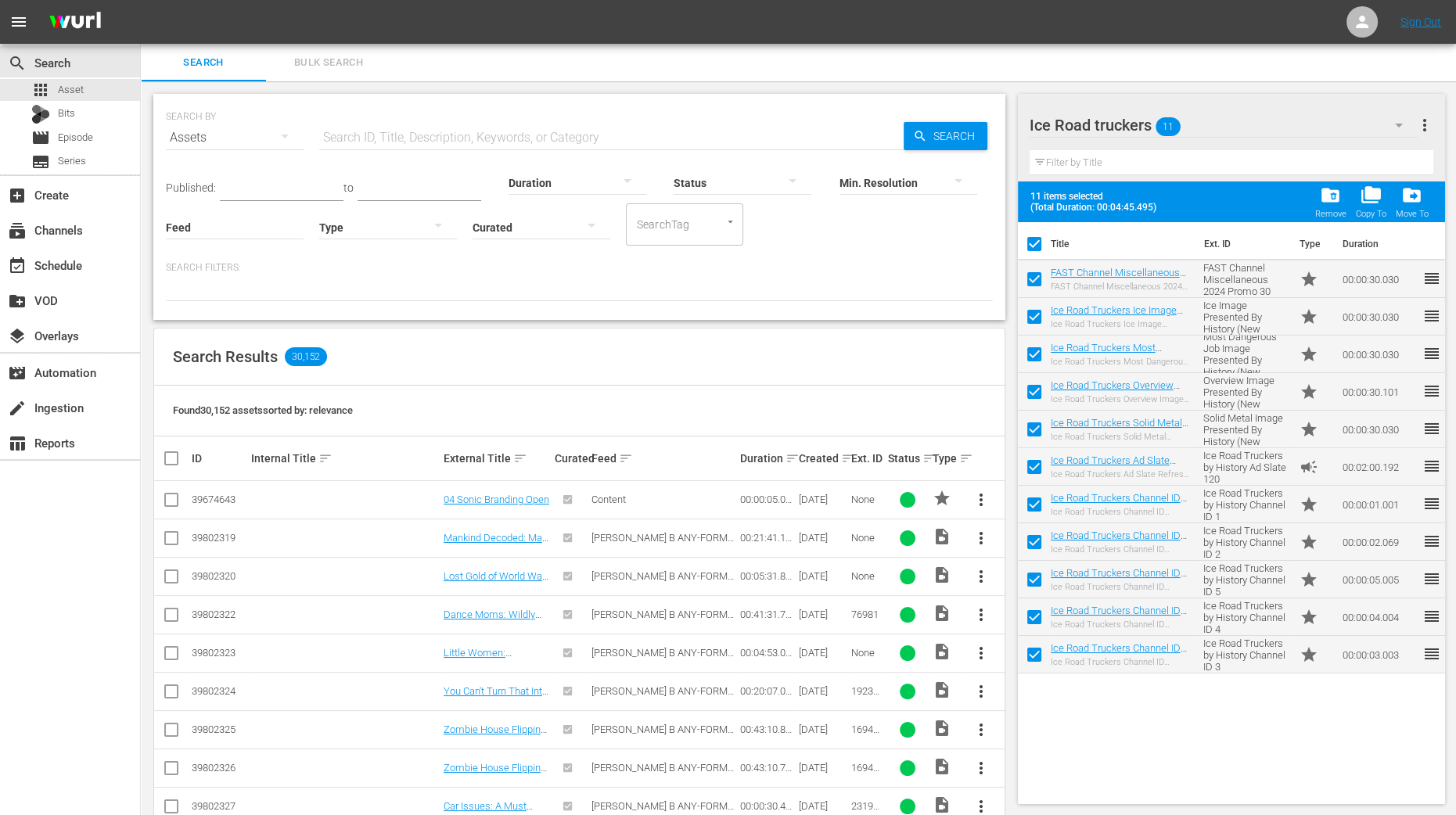
checkbox input "false"
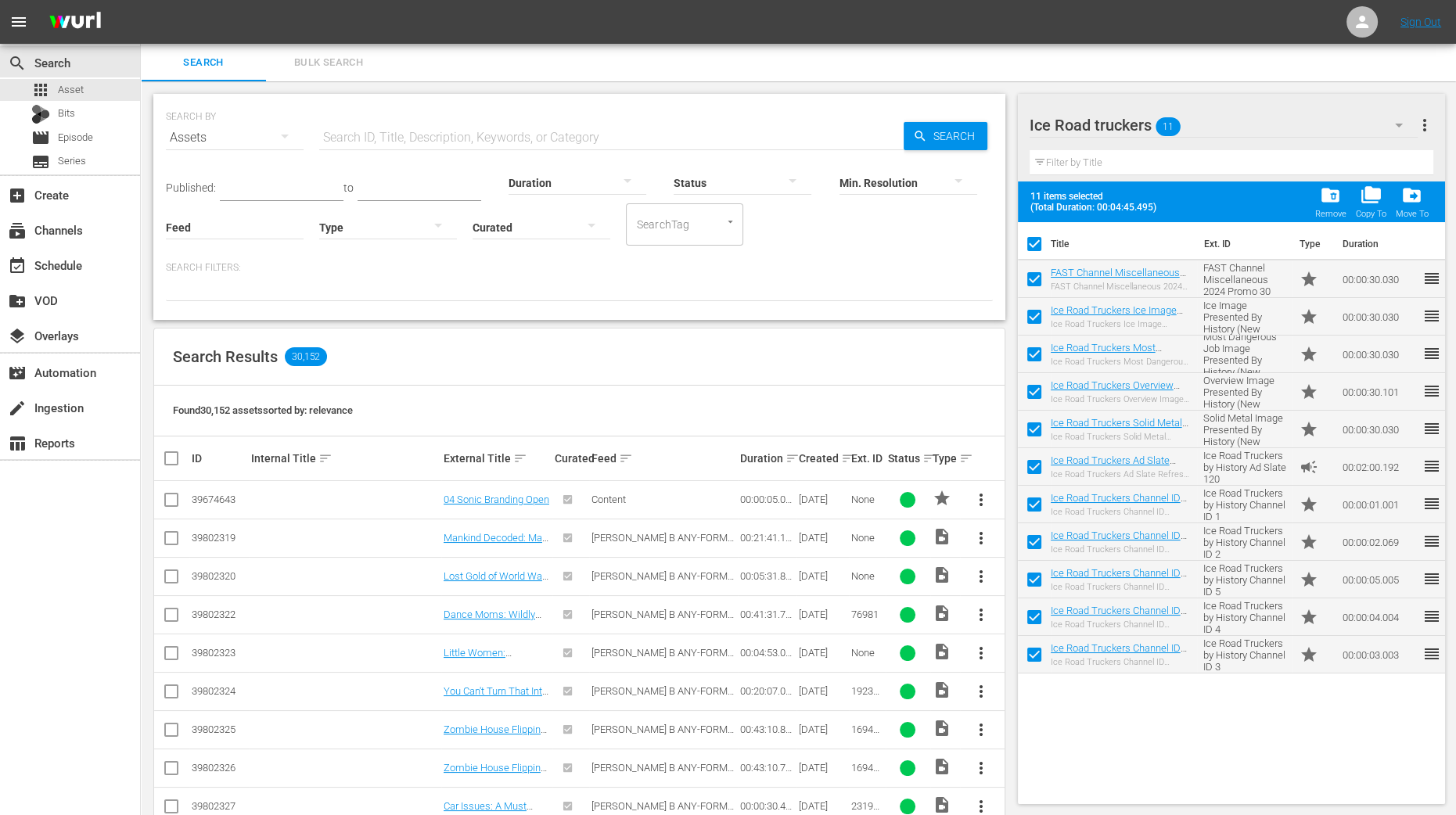
checkbox input "false"
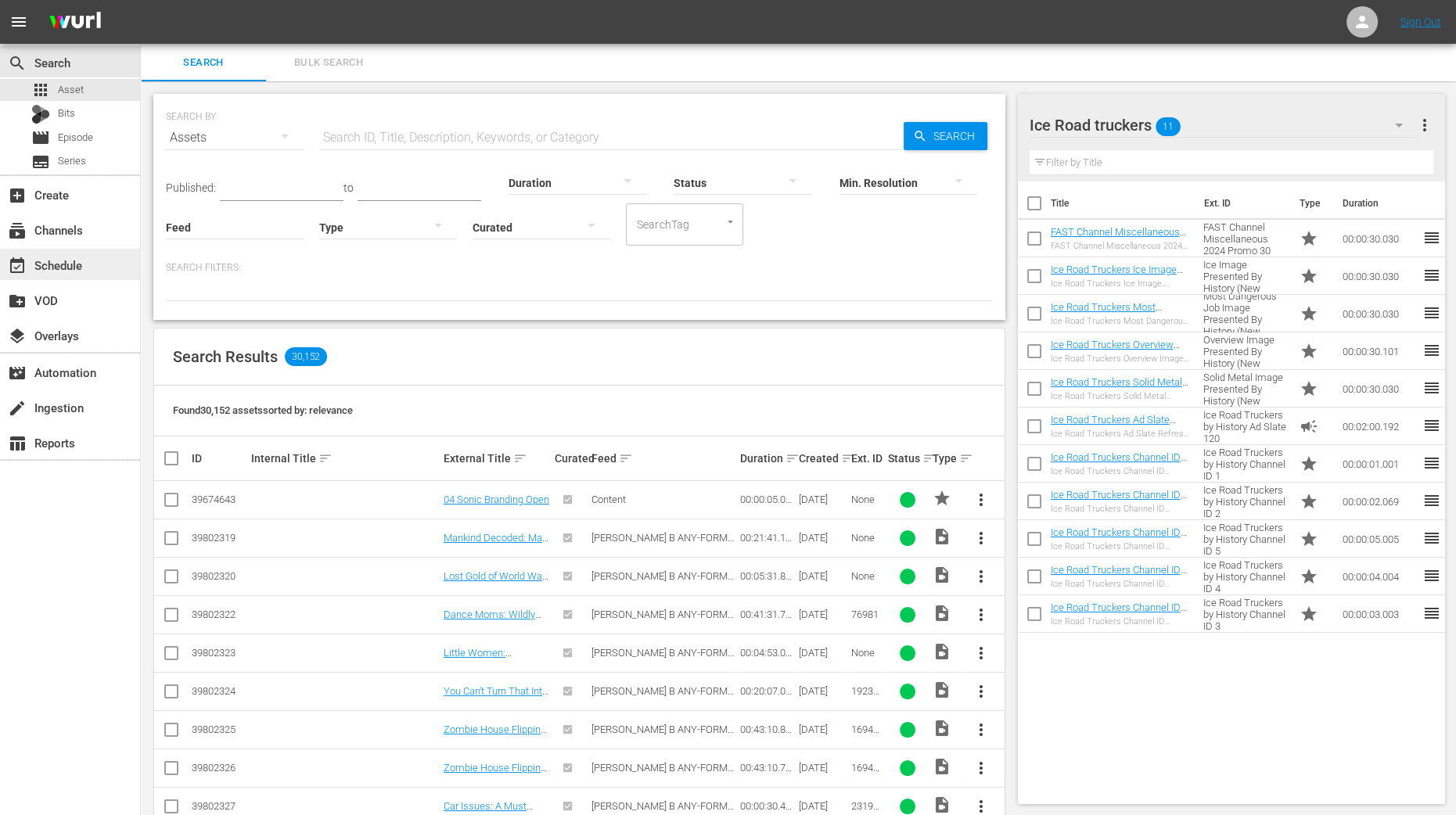
click at [72, 256] on div "event_available Schedule" at bounding box center [43, 262] width 88 height 14
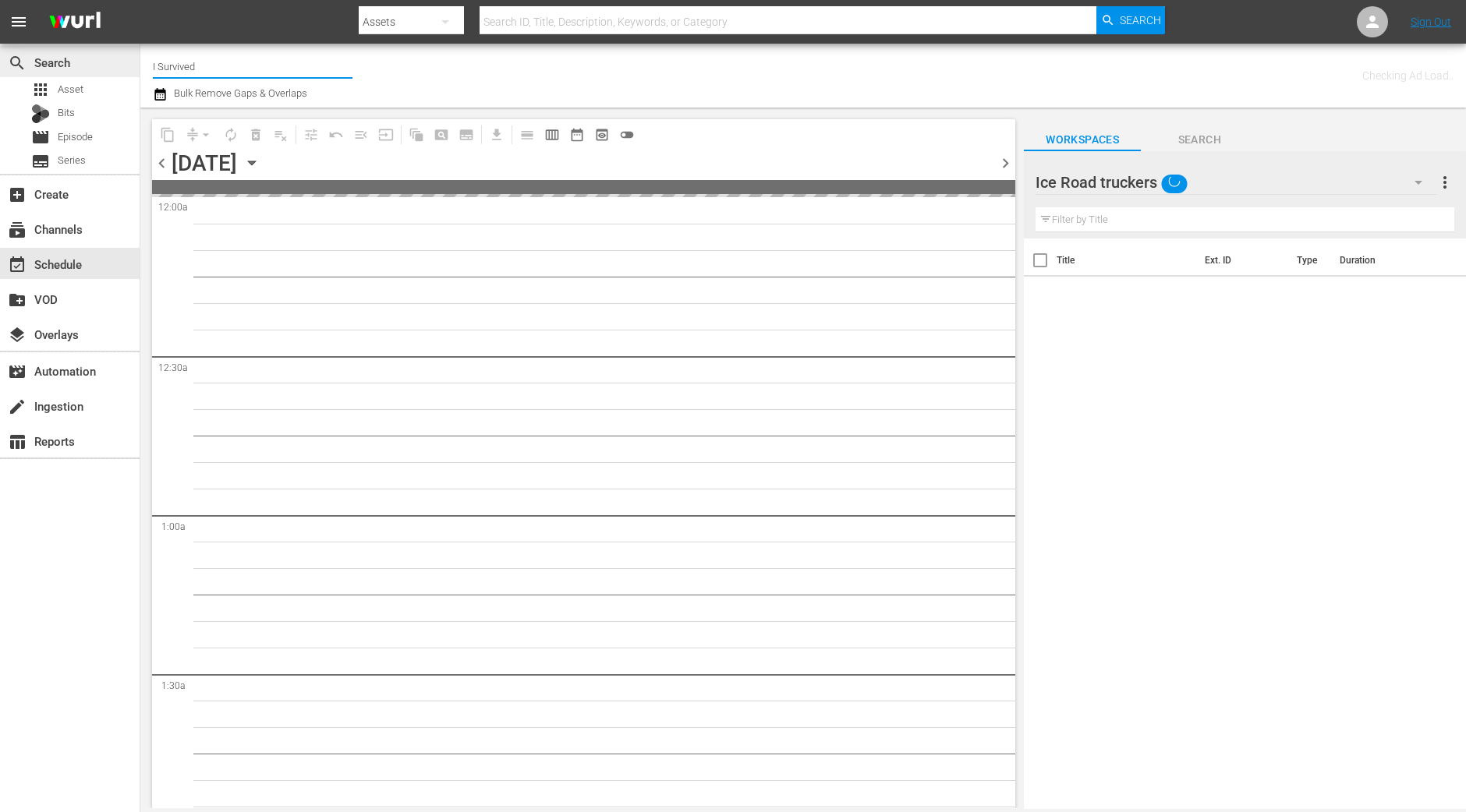
drag, startPoint x: 279, startPoint y: 55, endPoint x: 70, endPoint y: 55, distance: 209.0
click at [140, 0] on div "search Search apps Asset Bits movie Episode subtitles Series add_box Create sub…" at bounding box center [802, 0] width 1325 height 0
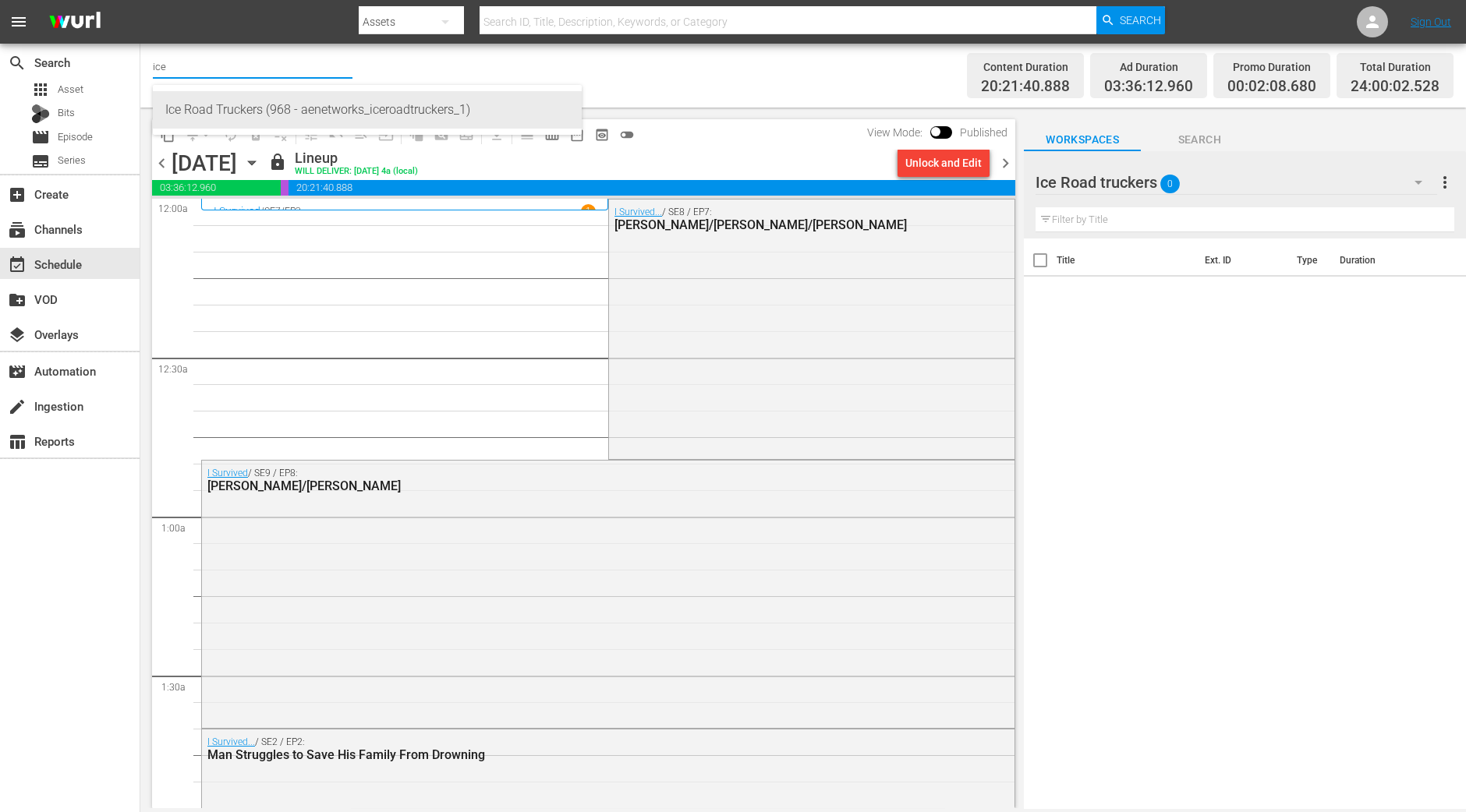
click at [244, 110] on div "Ice Road Truckers (968 - aenetworks_iceroadtruckers_1)" at bounding box center [368, 109] width 404 height 37
type input "Ice Road Truckers (968 - aenetworks_iceroadtruckers_1)"
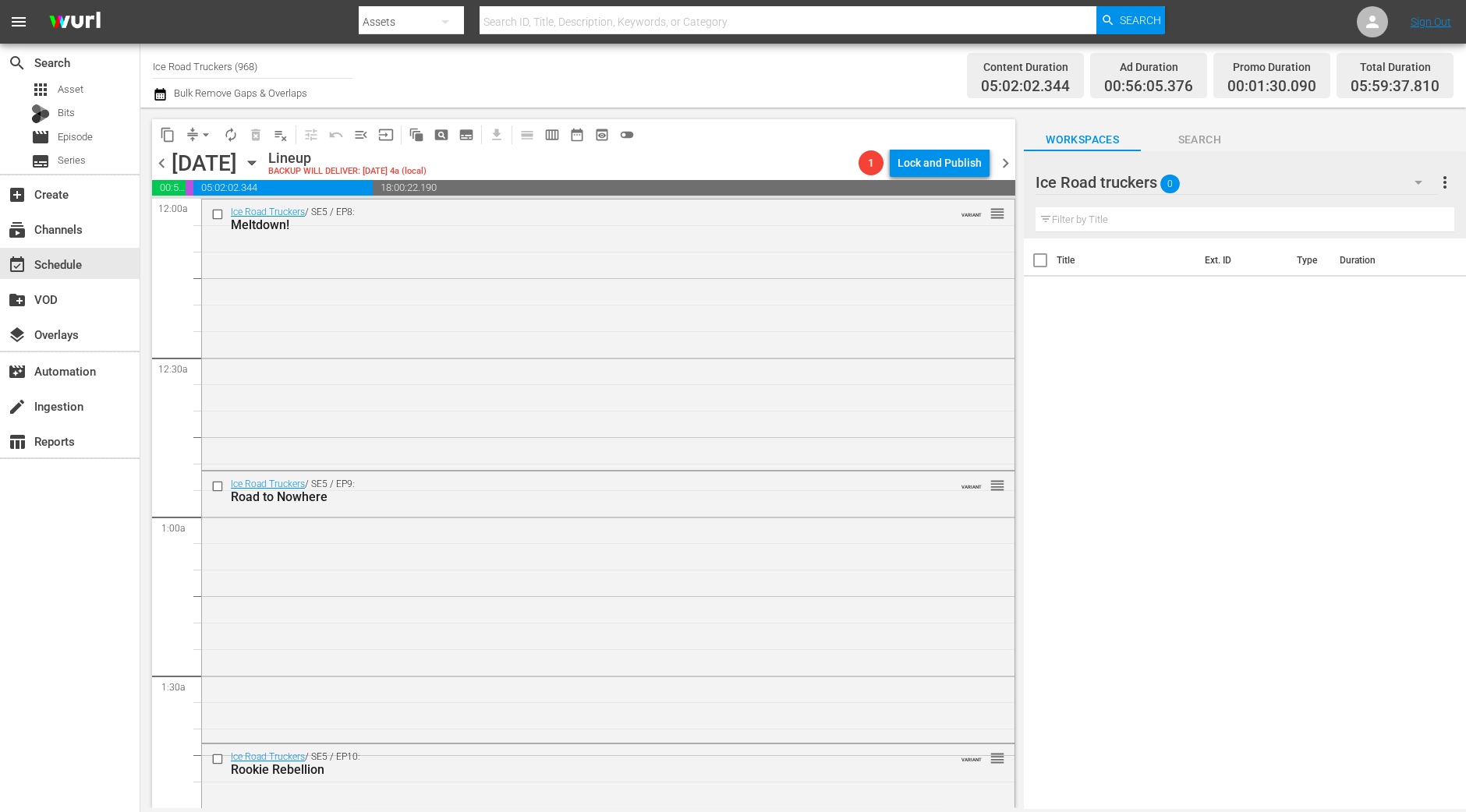
click at [261, 160] on icon "button" at bounding box center [252, 163] width 17 height 17
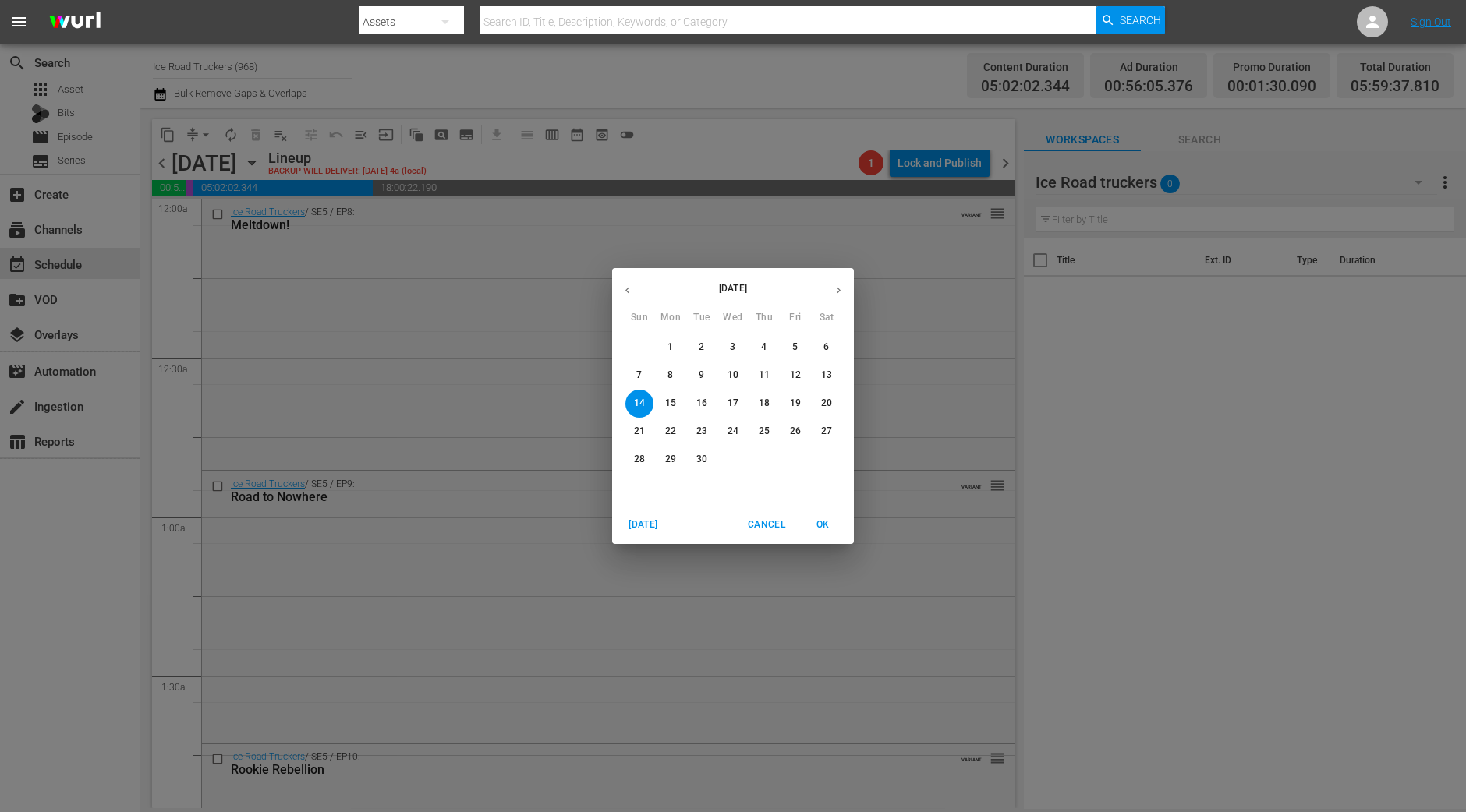
click at [673, 349] on p "1" at bounding box center [670, 347] width 5 height 14
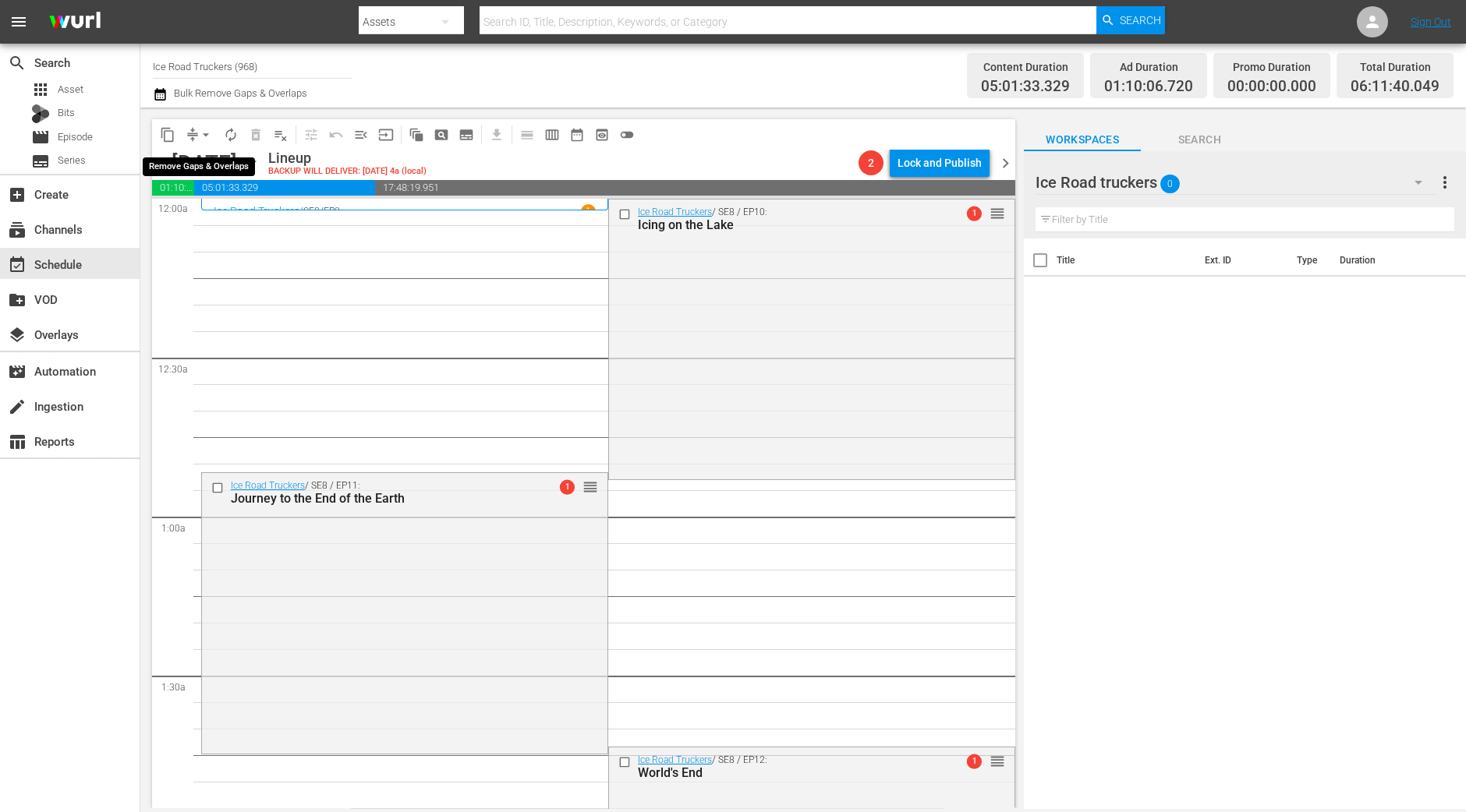
click at [205, 141] on span "arrow_drop_down" at bounding box center [205, 135] width 15 height 15
click at [203, 157] on li "Align to Midnight" at bounding box center [206, 165] width 164 height 25
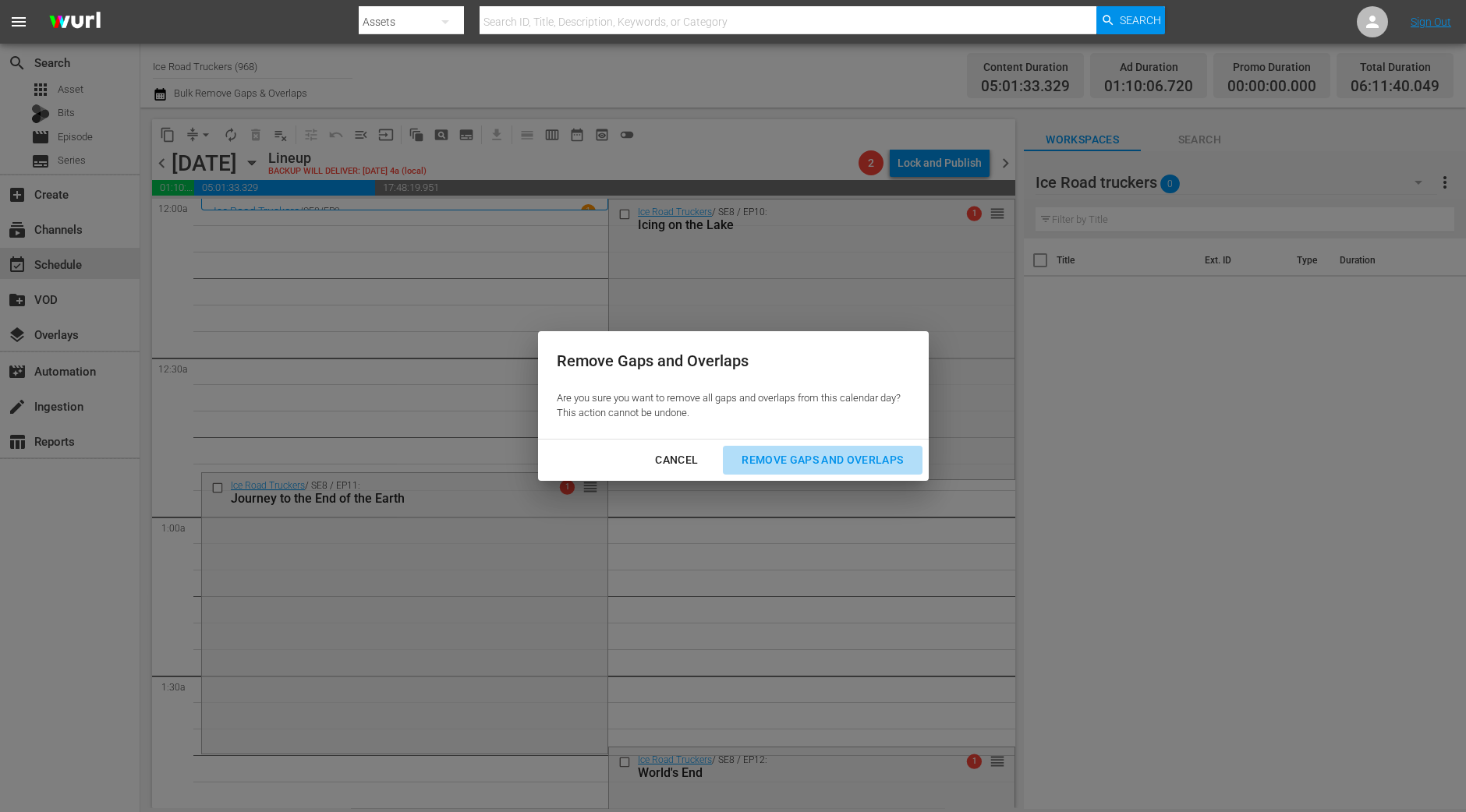
click at [817, 449] on button "Remove Gaps and Overlaps" at bounding box center [822, 460] width 199 height 29
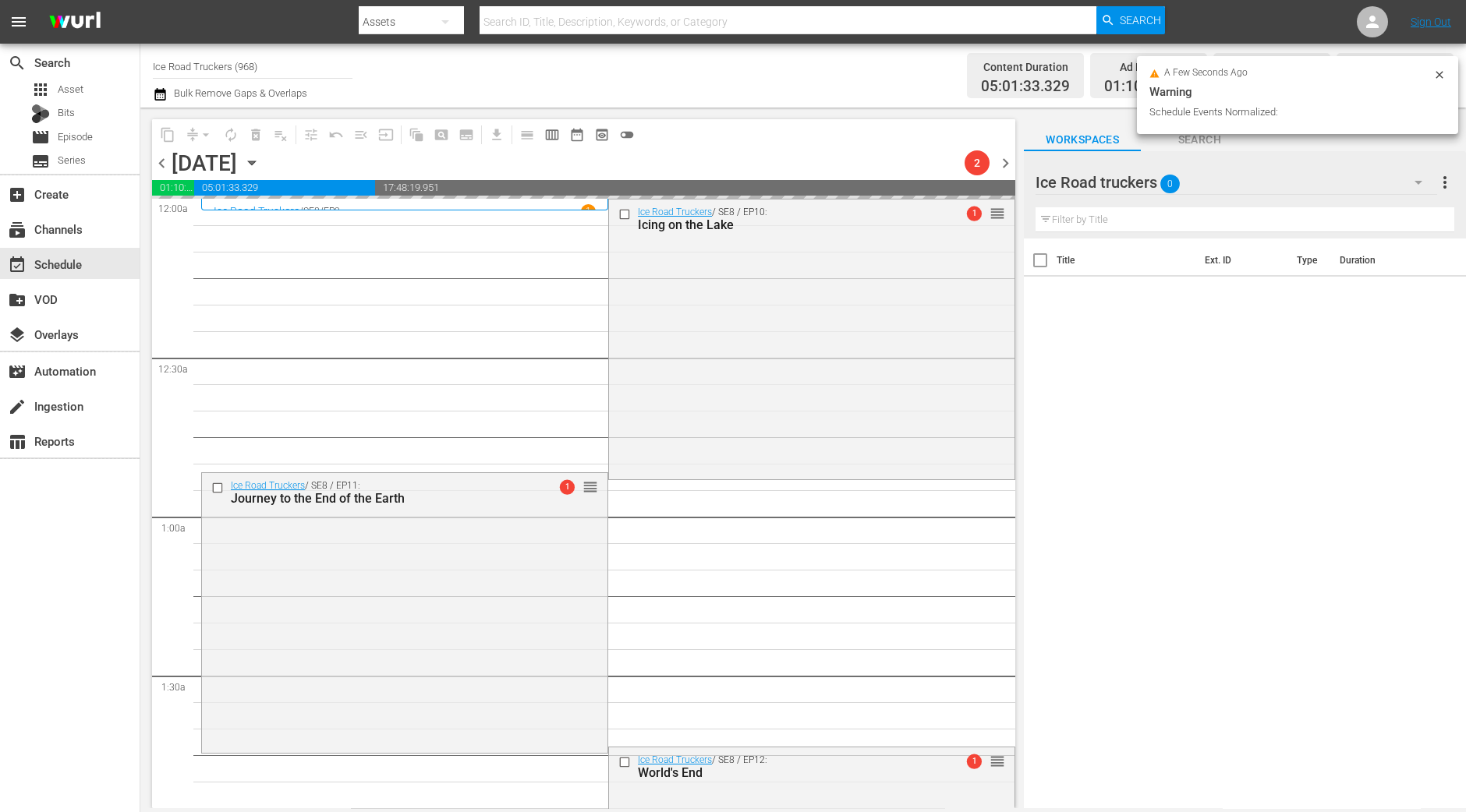
click at [807, 423] on div "Ice Road Truckers / SE8 / EP10: Icing on the Lake 1 reorder" at bounding box center [812, 338] width 406 height 277
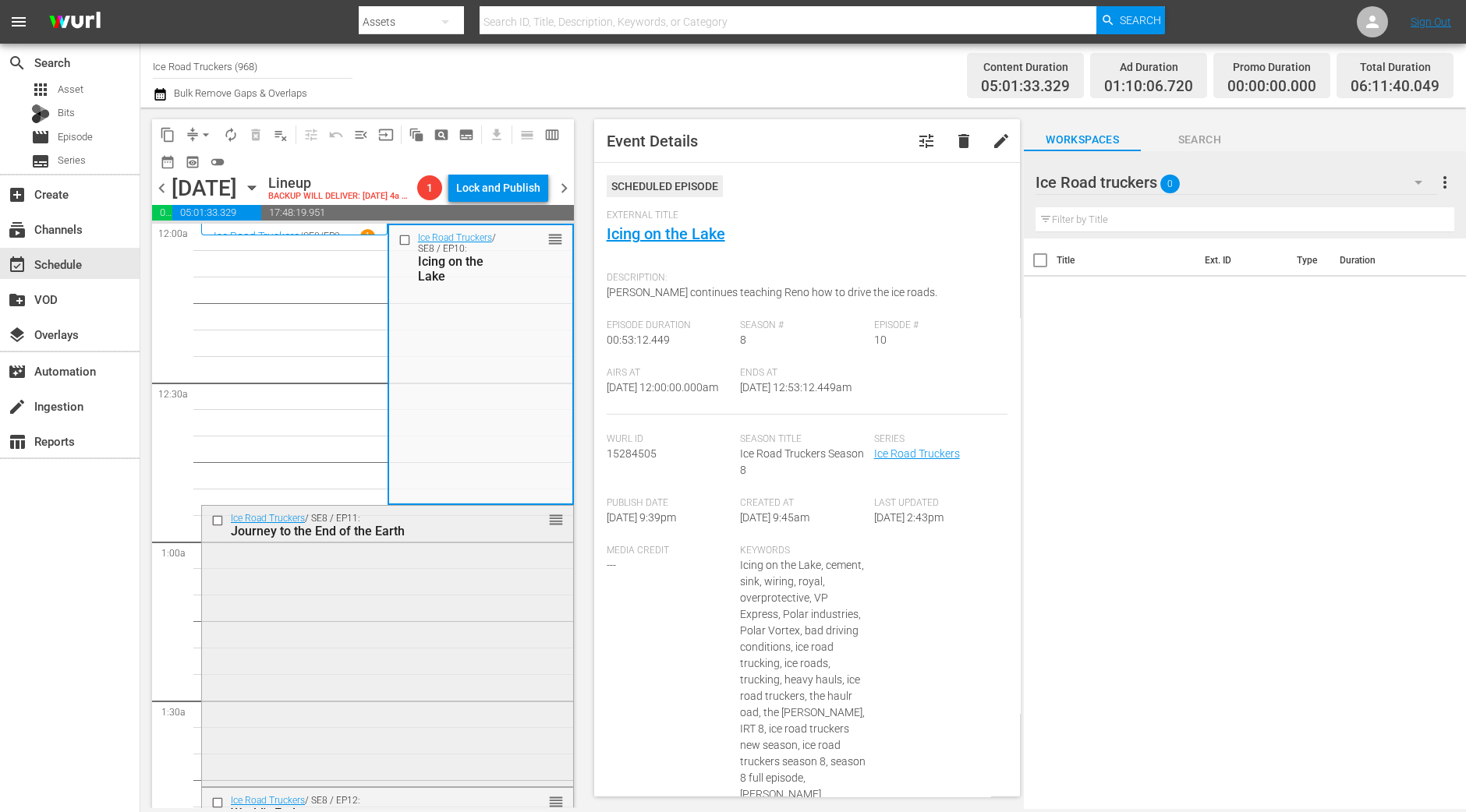
click at [367, 607] on div "Ice Road Truckers / SE8 / EP11: Journey to the End of the Earth reorder" at bounding box center [387, 644] width 371 height 277
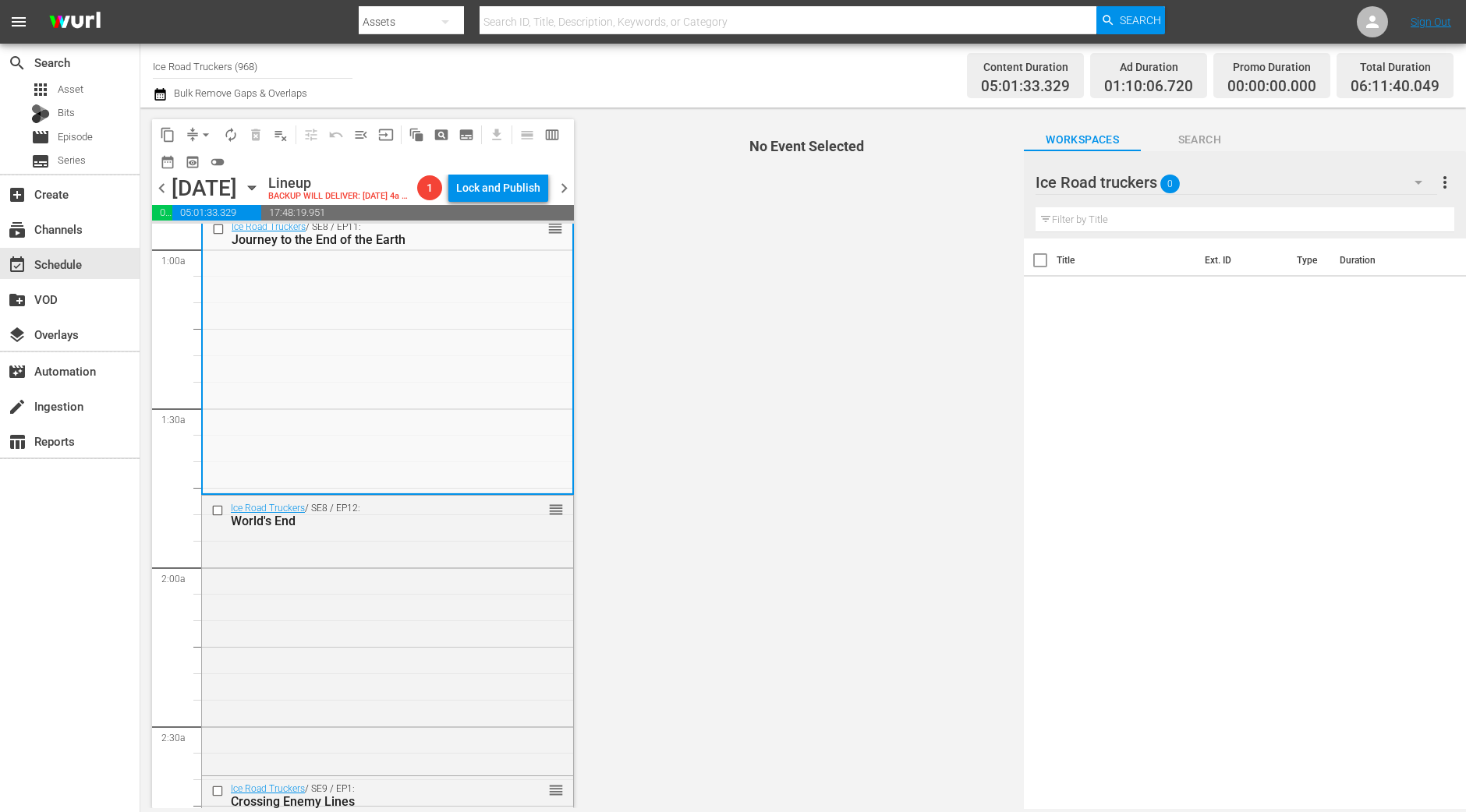
scroll to position [194, 0]
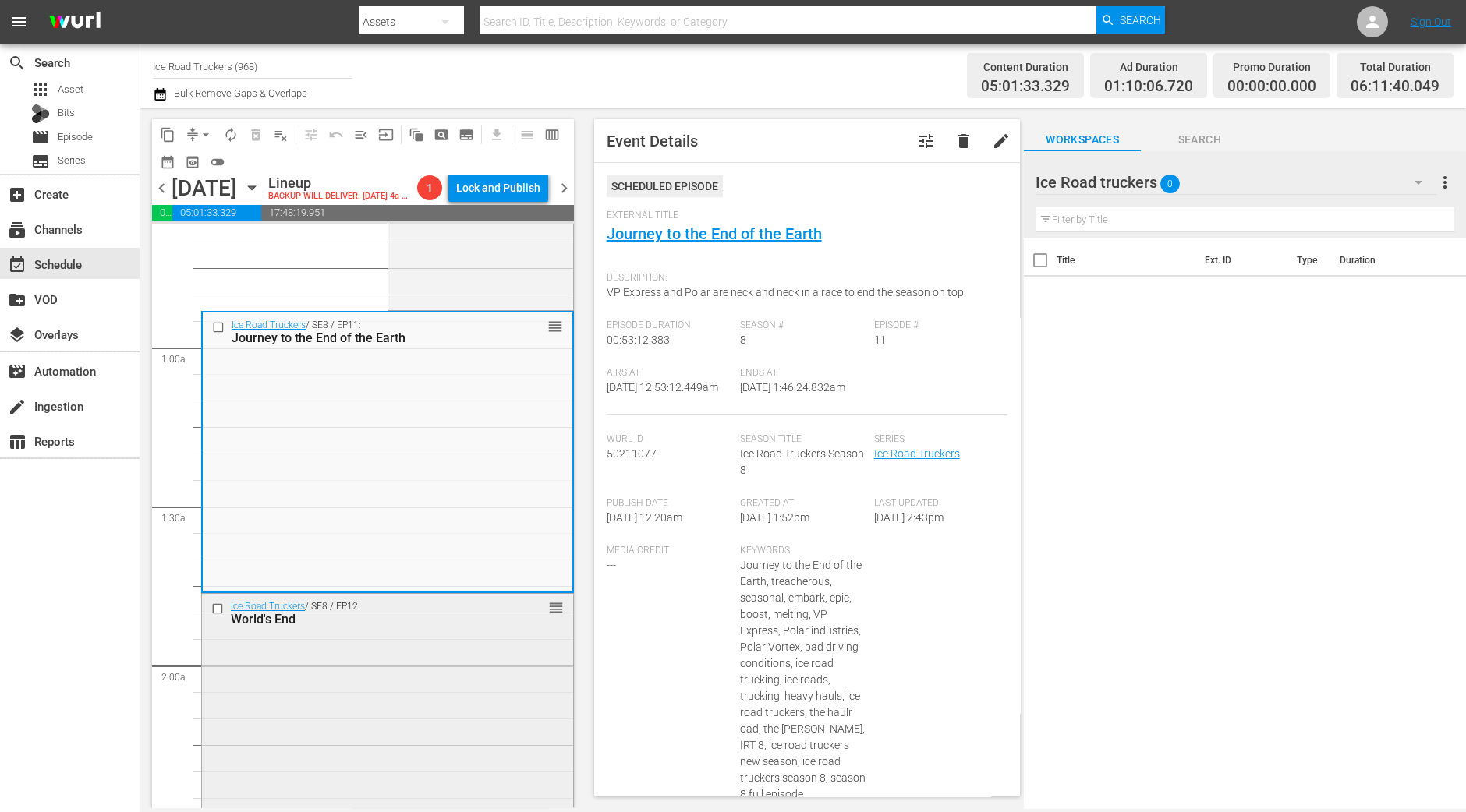
click at [458, 712] on div "Ice Road Truckers / SE8 / EP12: World's End reorder" at bounding box center [387, 732] width 371 height 277
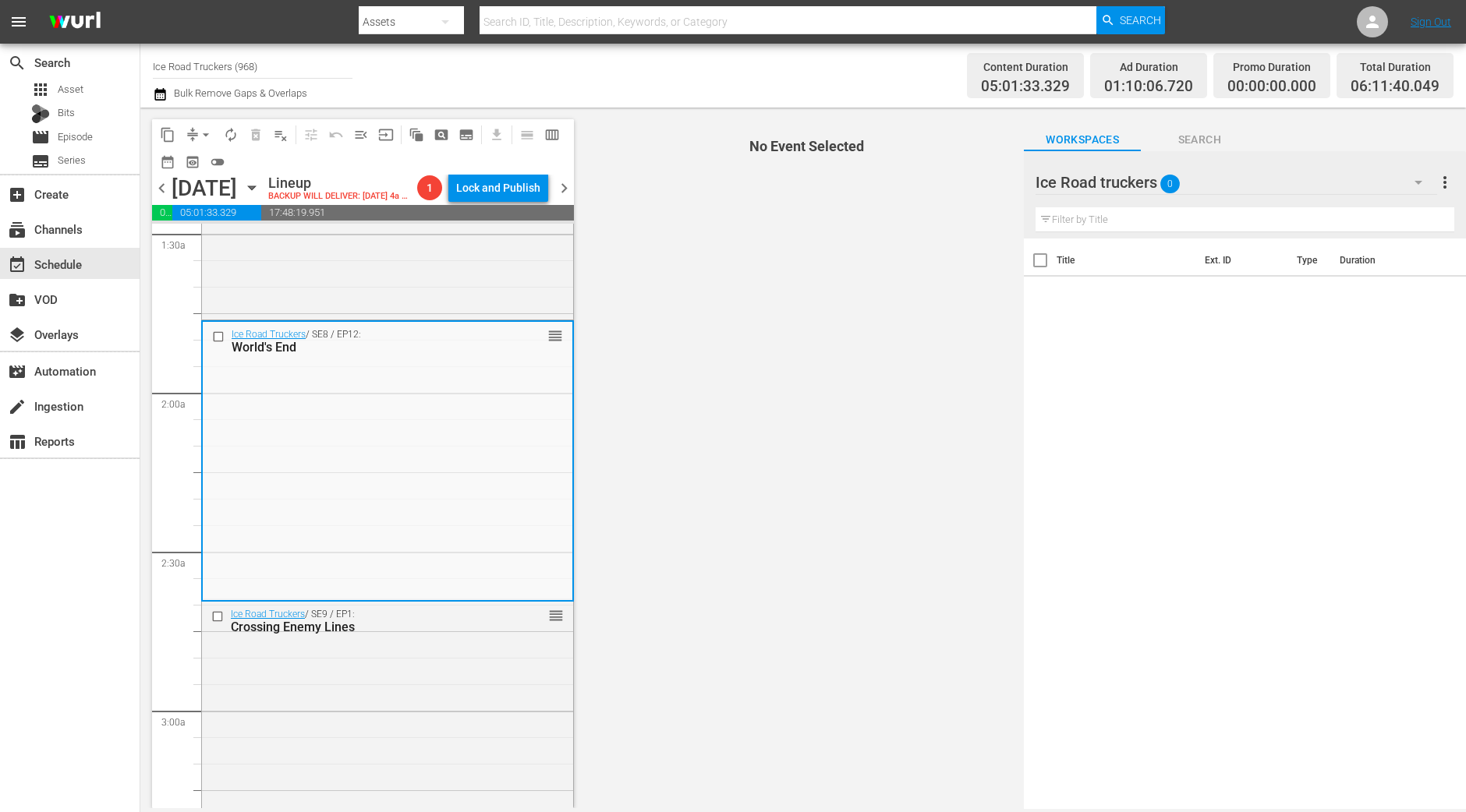
scroll to position [487, 0]
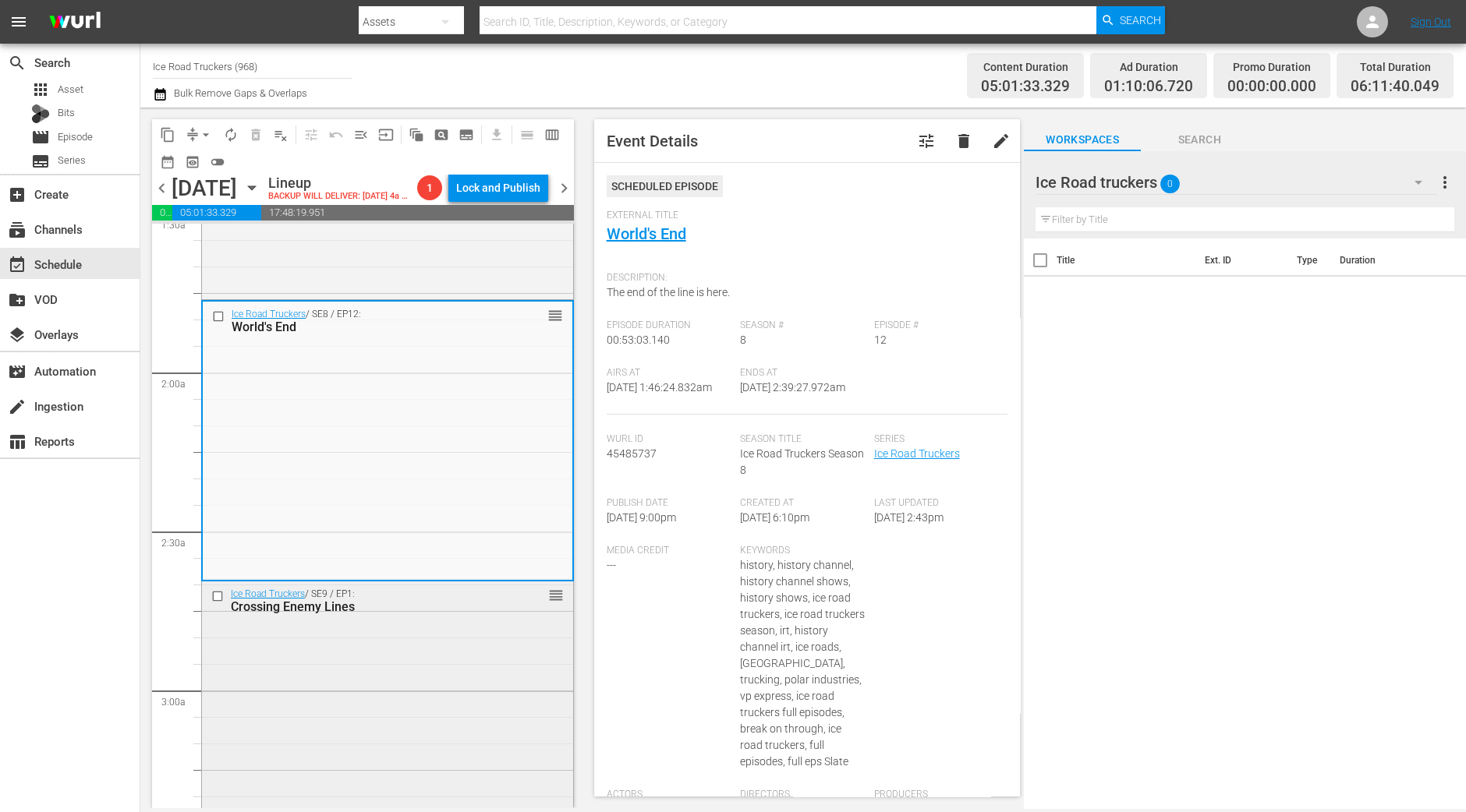
click at [360, 704] on div "Ice Road Truckers / SE9 / EP1: Crossing Enemy Lines reorder" at bounding box center [387, 719] width 371 height 276
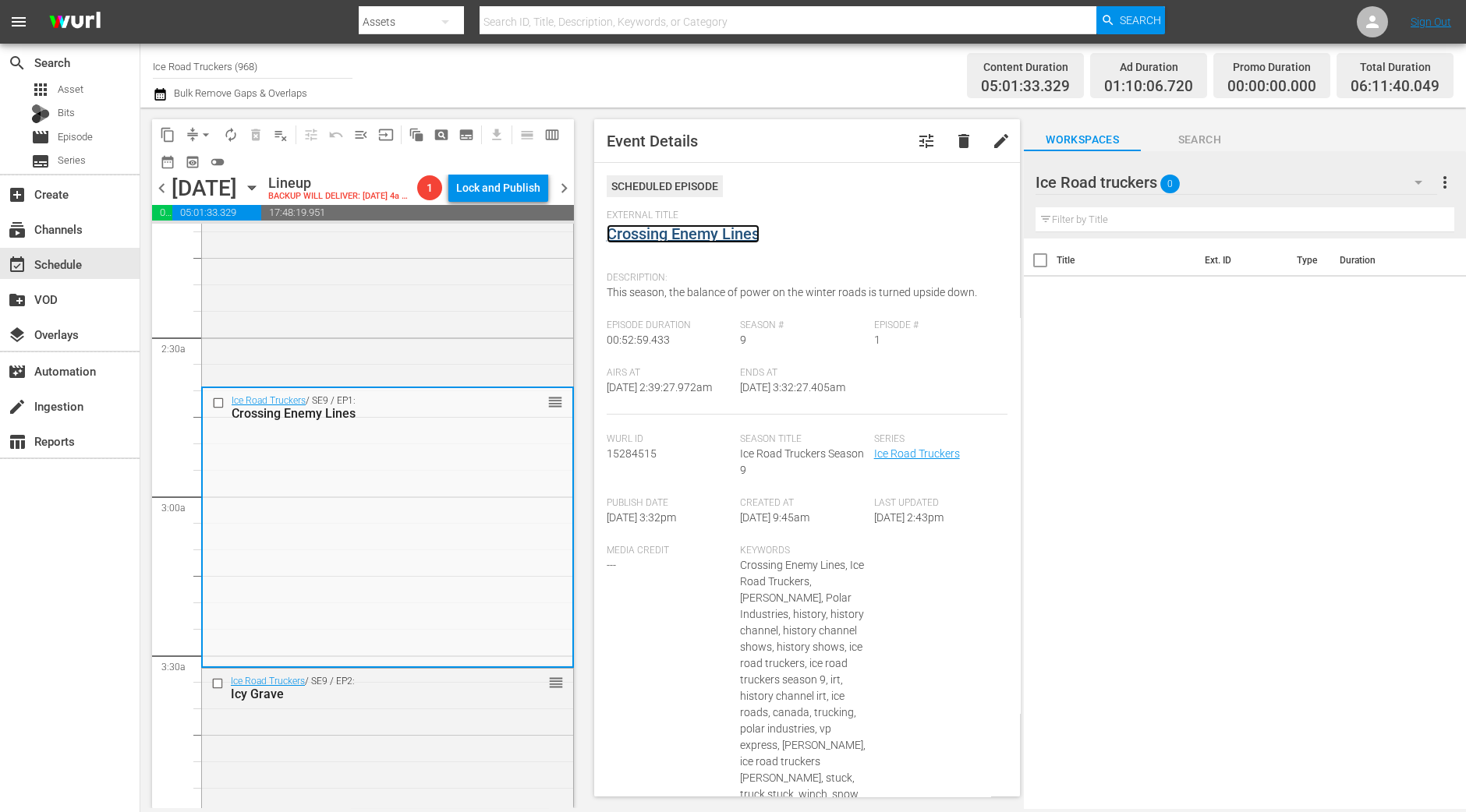
scroll to position [974, 0]
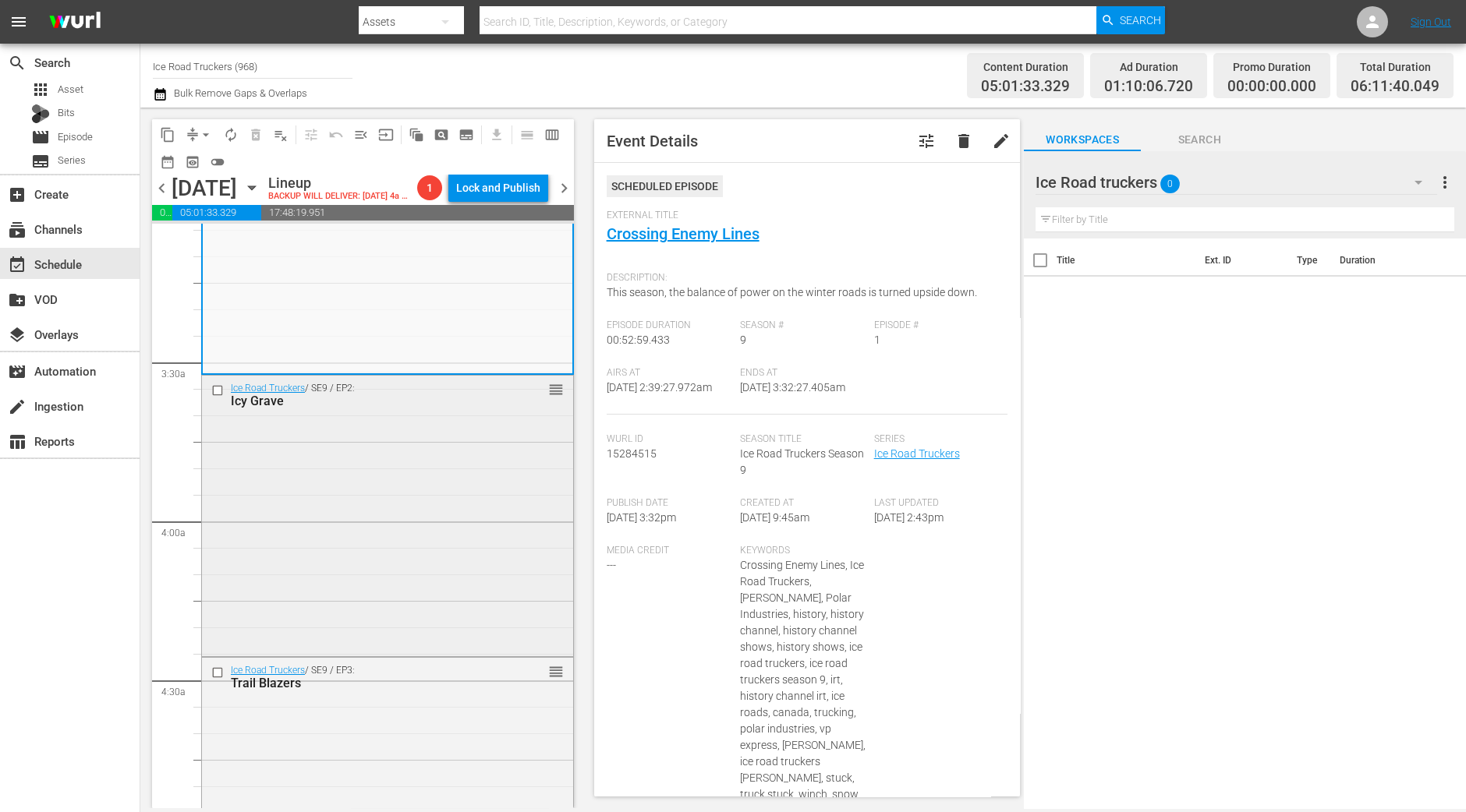
click at [431, 552] on div "Ice Road Truckers / SE9 / EP2: Icy Grave reorder" at bounding box center [387, 514] width 371 height 277
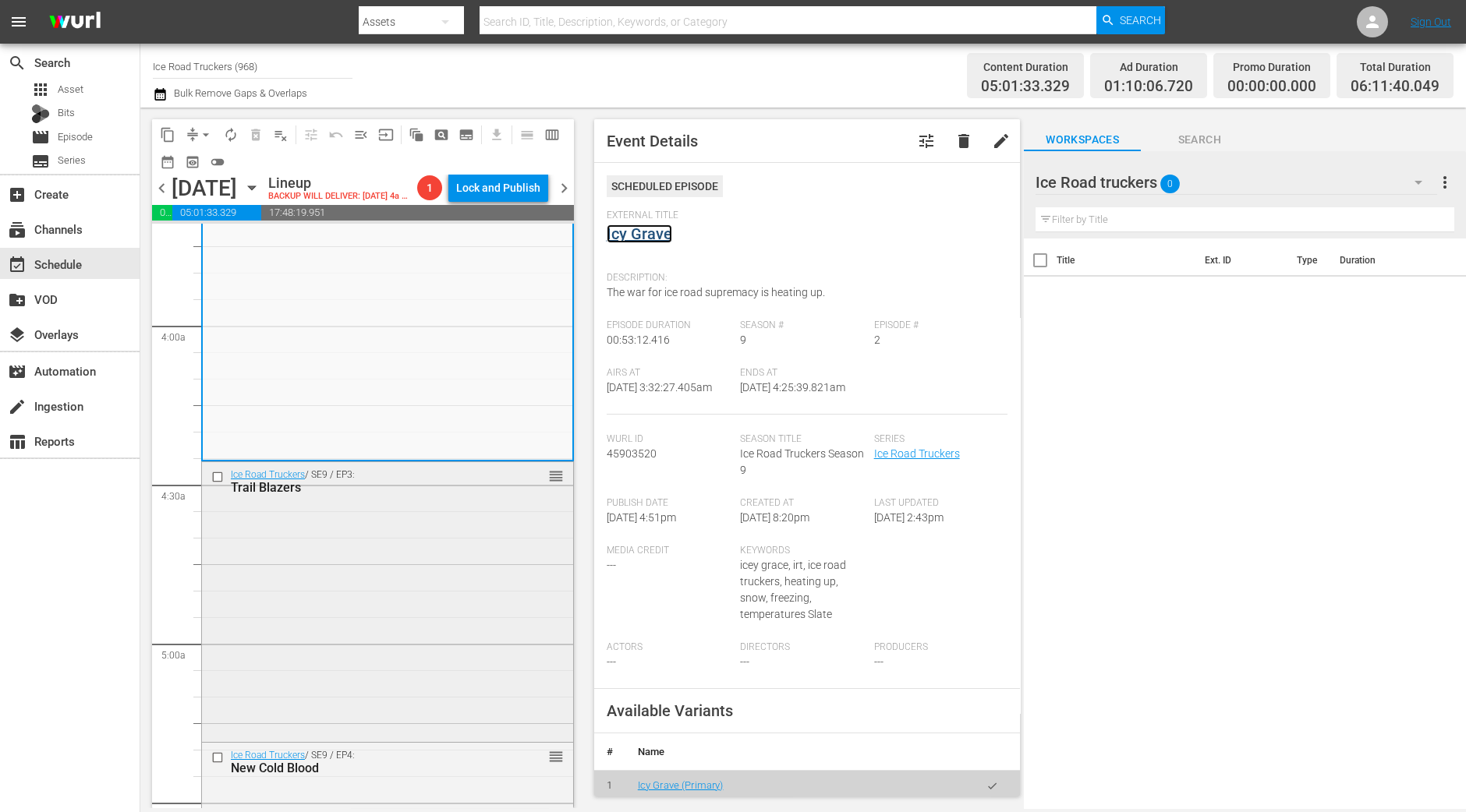
scroll to position [1266, 0]
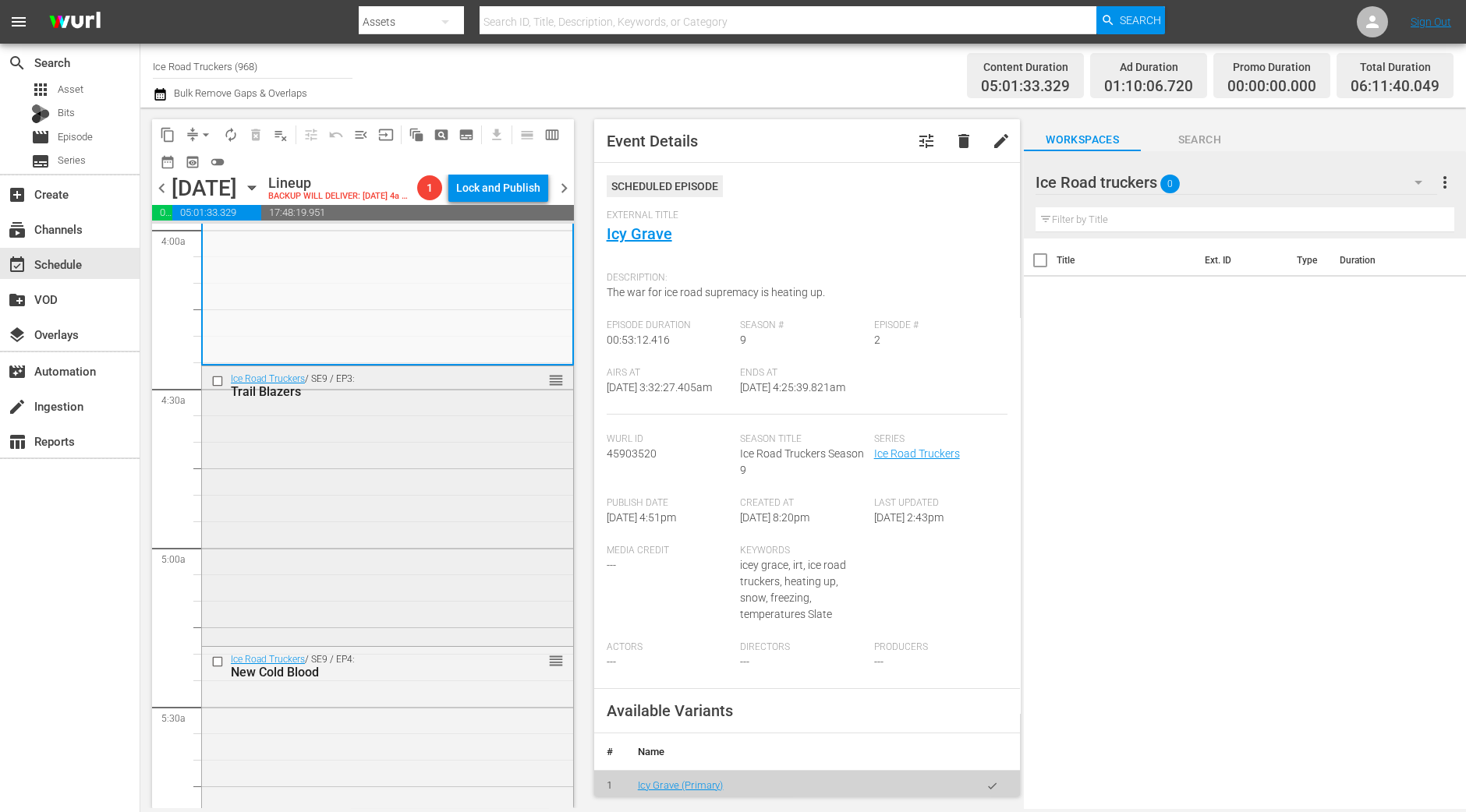
click at [457, 501] on div "Ice Road Truckers / SE9 / EP3: Trail Blazers reorder" at bounding box center [387, 504] width 371 height 276
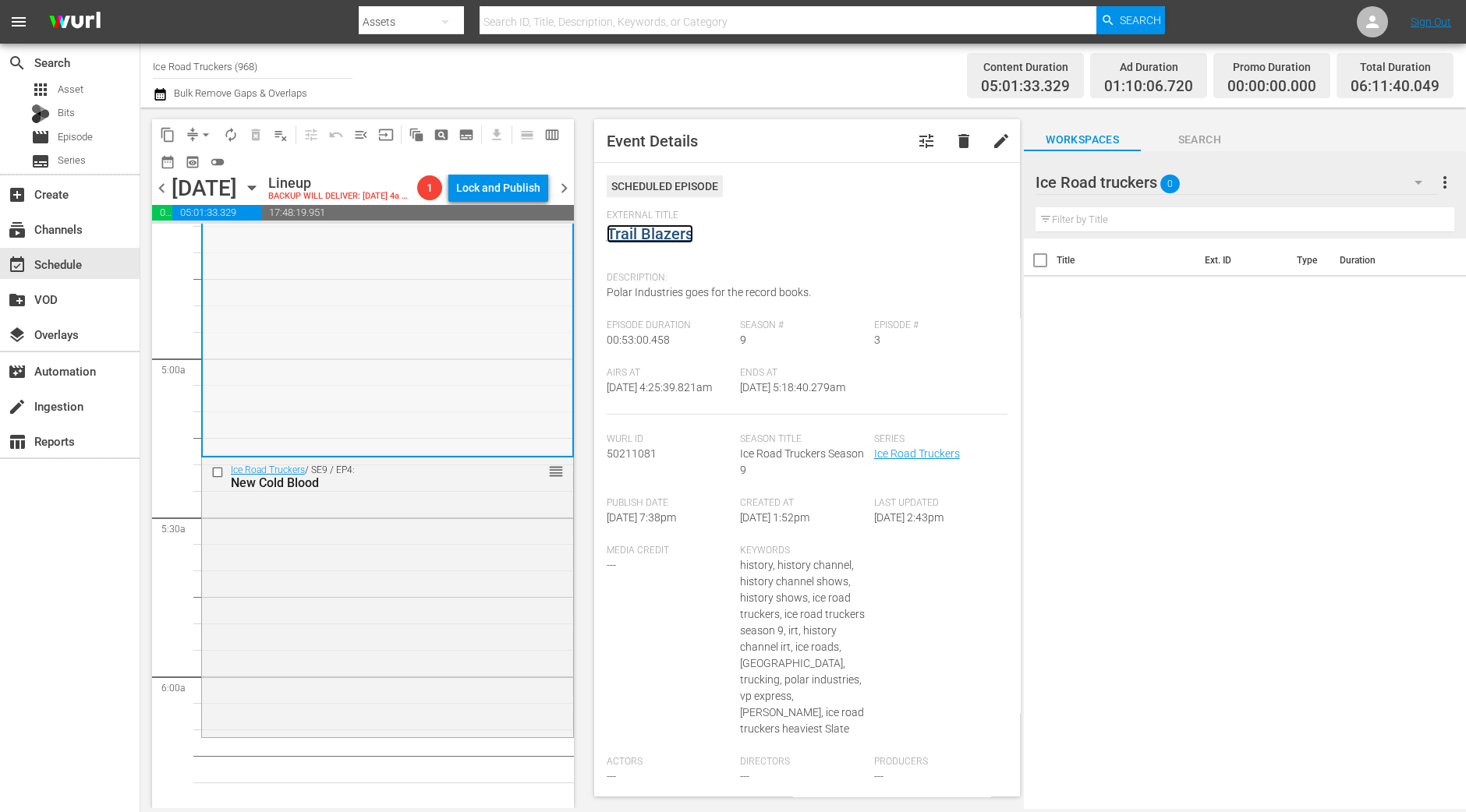
scroll to position [1460, 0]
click at [365, 546] on div "Ice Road Truckers / SE9 / EP4: New Cold Blood reorder" at bounding box center [387, 590] width 371 height 276
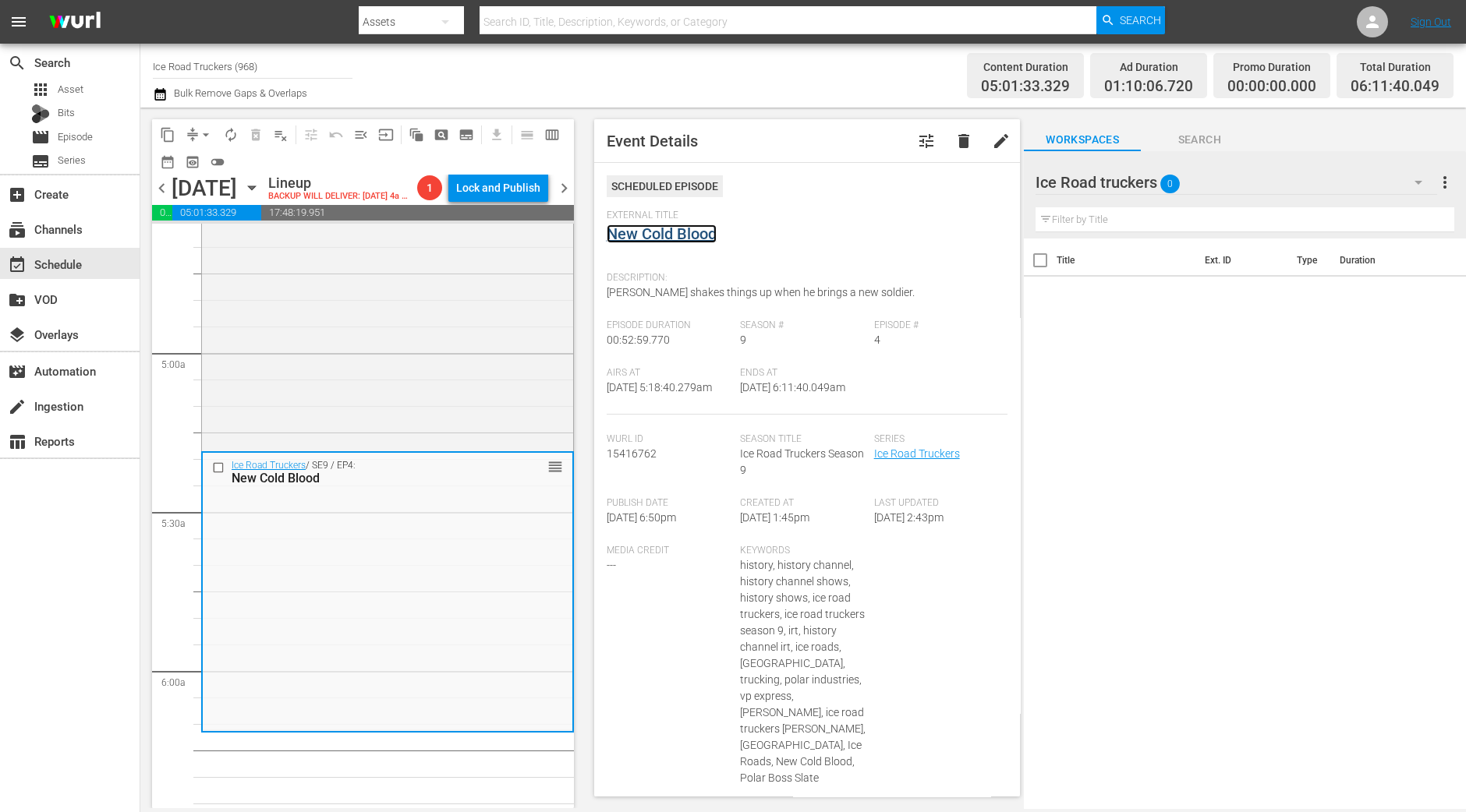
drag, startPoint x: 675, startPoint y: 217, endPoint x: 654, endPoint y: 238, distance: 29.7
click at [199, 140] on span "arrow_drop_down" at bounding box center [205, 135] width 15 height 15
click at [201, 164] on li "Align to Midnight" at bounding box center [206, 165] width 164 height 25
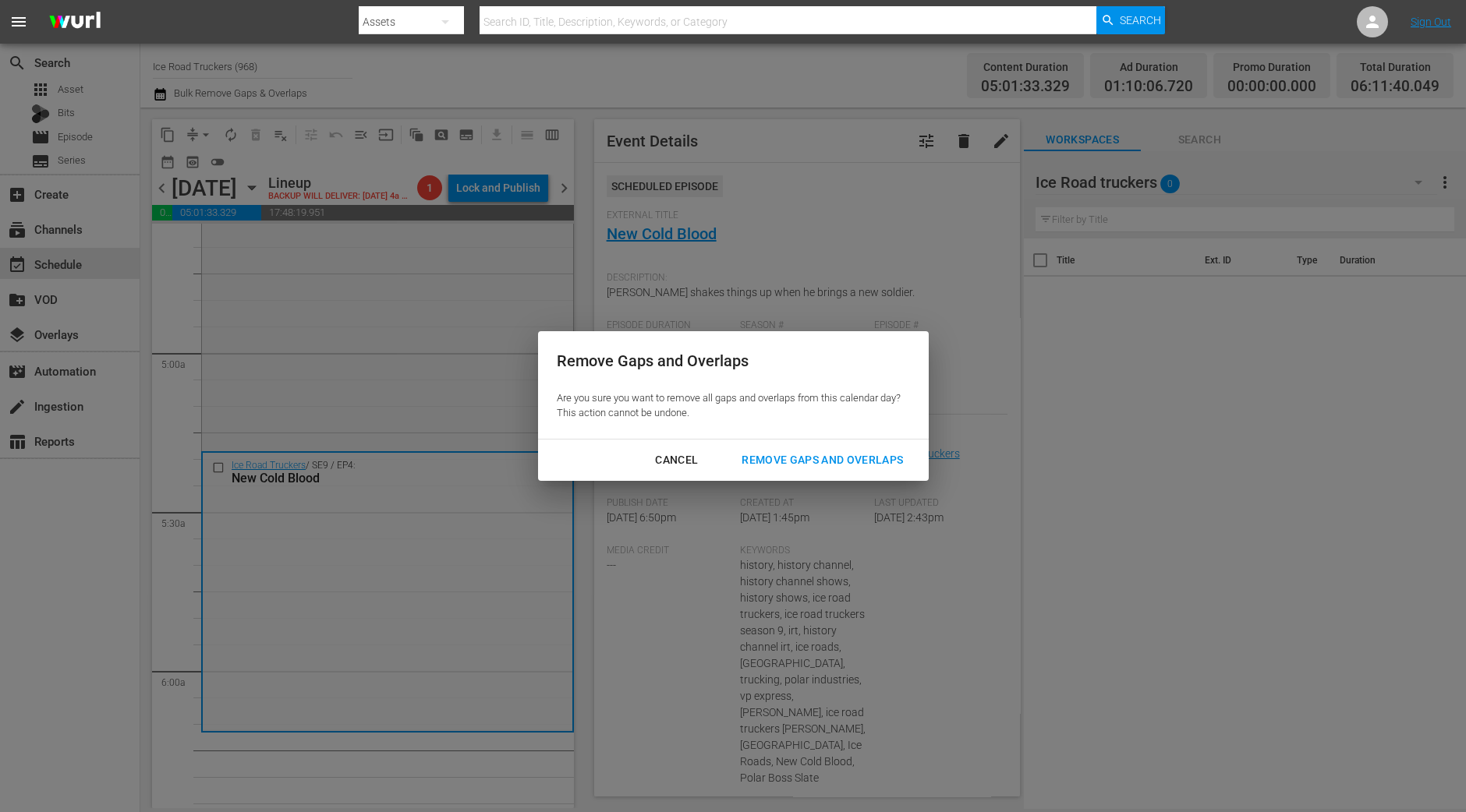
click at [862, 442] on div "Cancel Remove Gaps and Overlaps" at bounding box center [733, 460] width 390 height 42
drag, startPoint x: 860, startPoint y: 457, endPoint x: 848, endPoint y: 462, distance: 13.0
click at [860, 458] on div "Remove Gaps and Overlaps" at bounding box center [823, 460] width 187 height 20
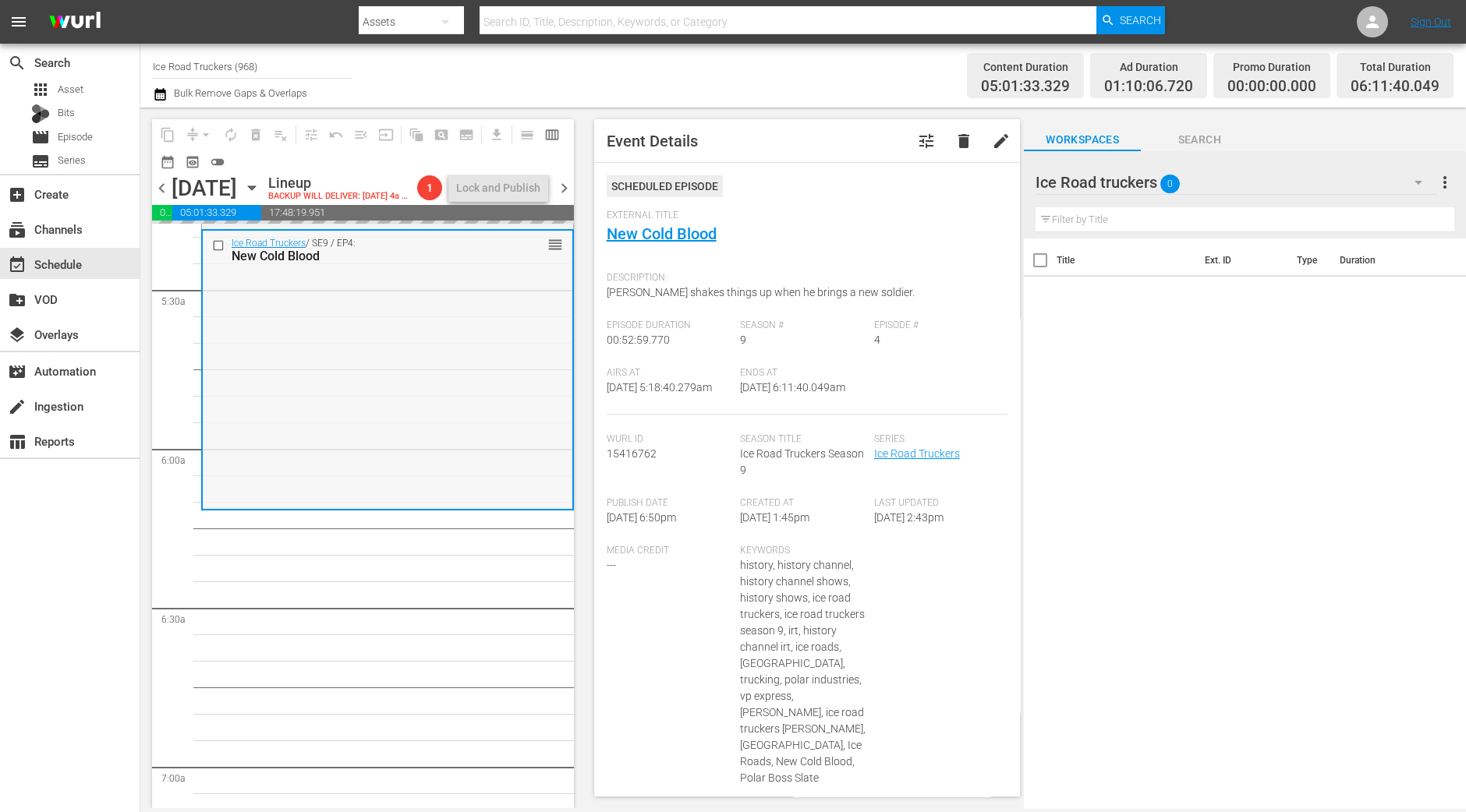
scroll to position [1656, 0]
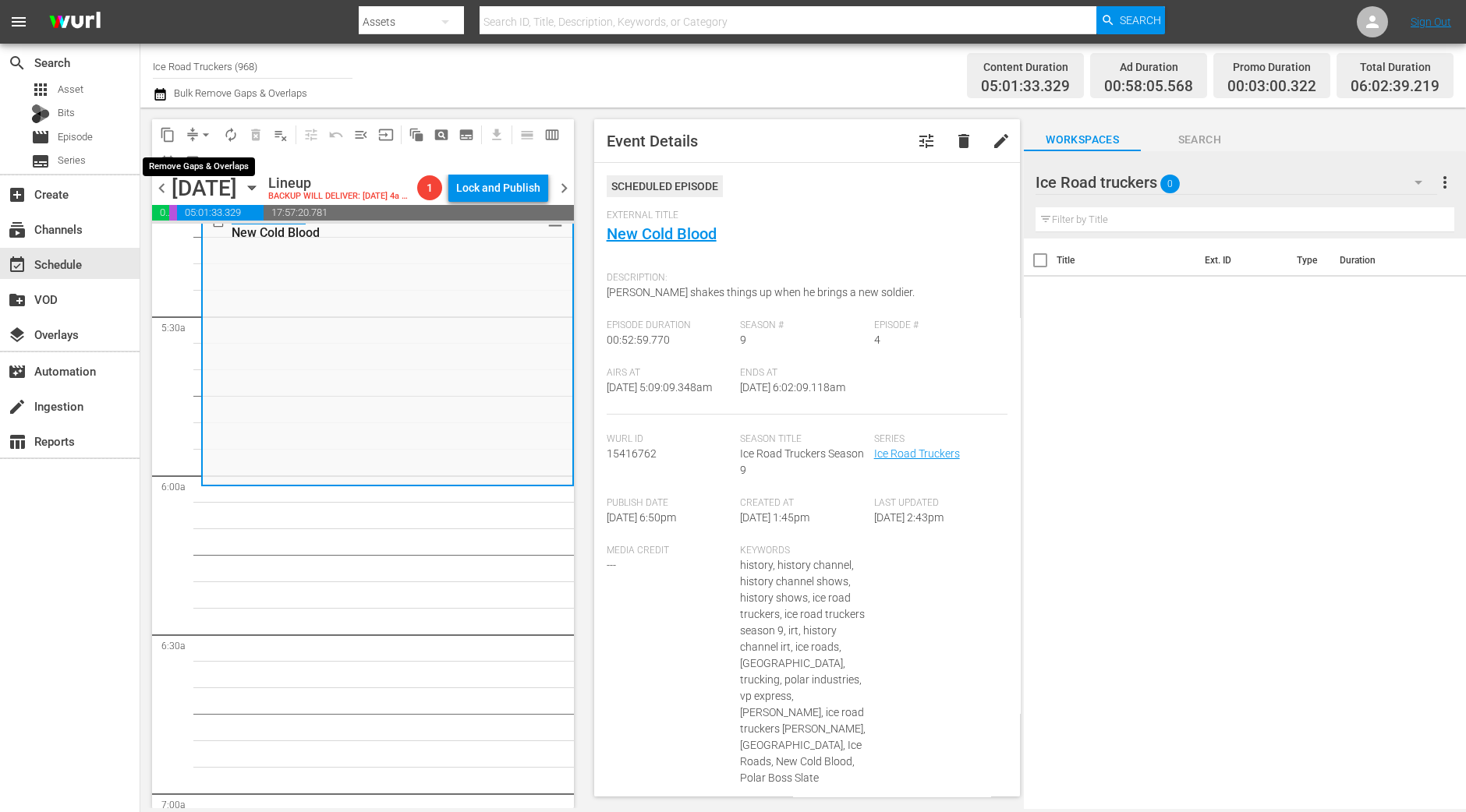
click at [202, 140] on span "arrow_drop_down" at bounding box center [205, 135] width 15 height 15
click at [205, 156] on li "Align to Midnight" at bounding box center [206, 165] width 164 height 25
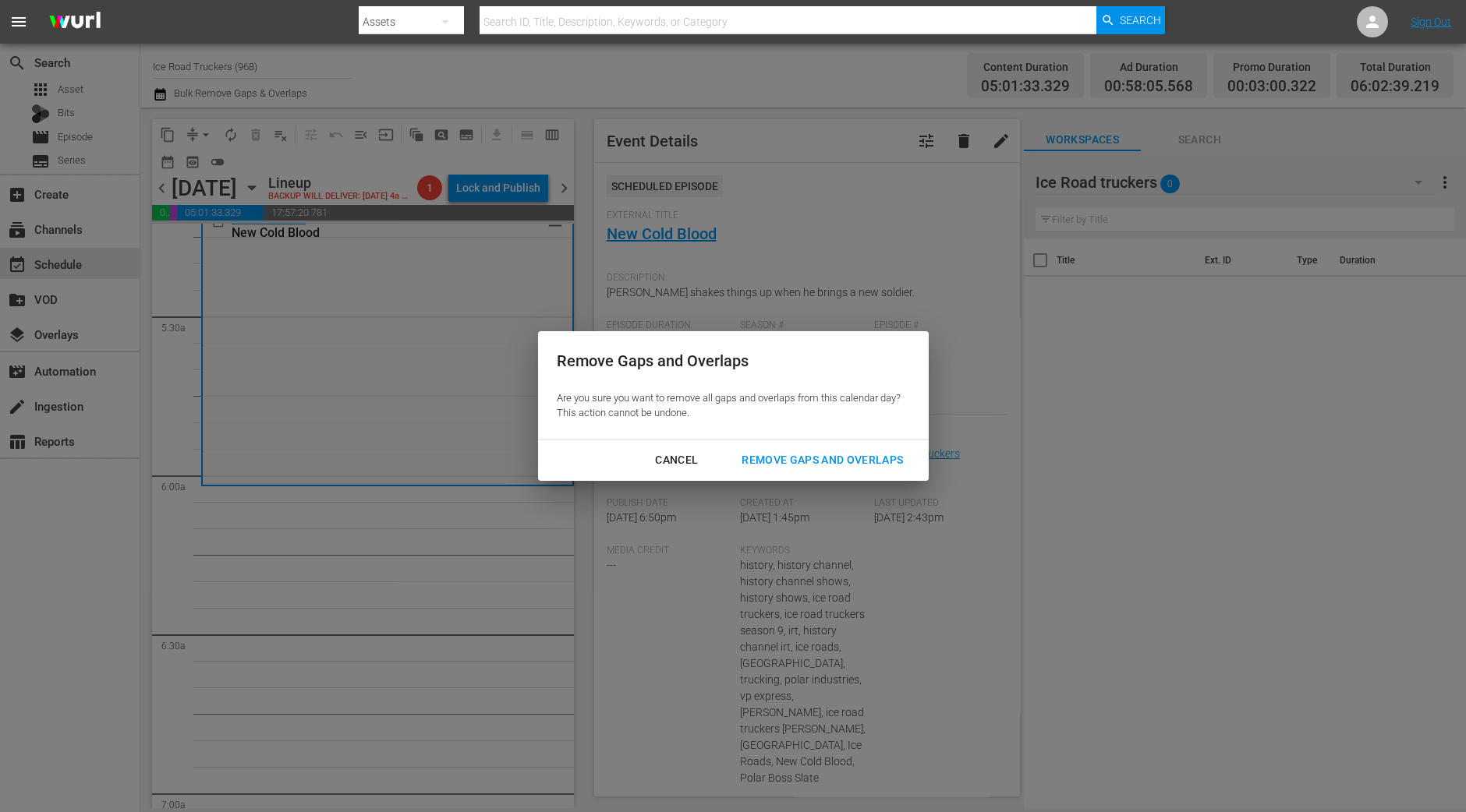
click at [846, 458] on div "Remove Gaps and Overlaps" at bounding box center [823, 460] width 187 height 20
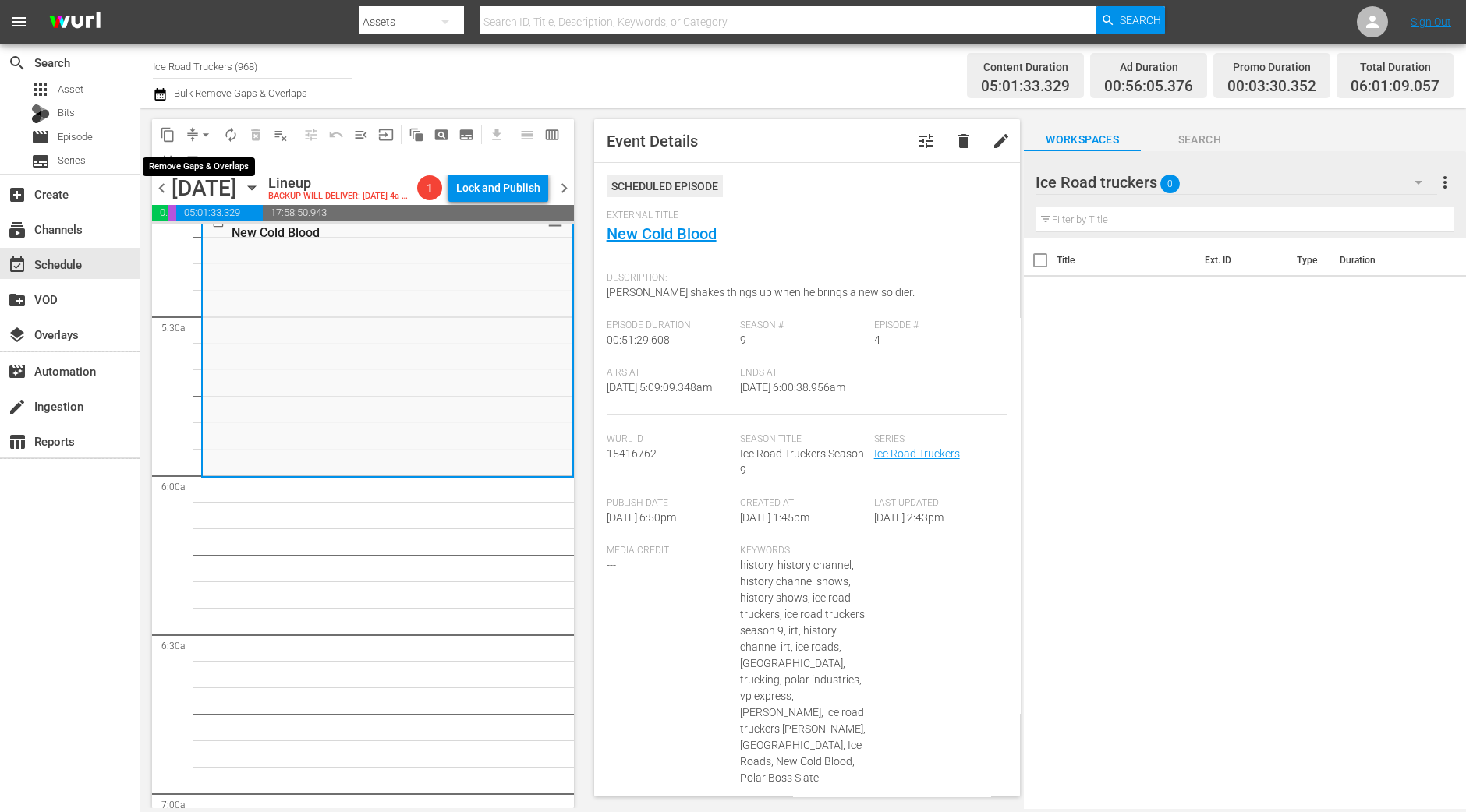
click at [208, 132] on span "arrow_drop_down" at bounding box center [205, 135] width 15 height 15
click at [211, 173] on li "Align to Midnight" at bounding box center [206, 165] width 164 height 25
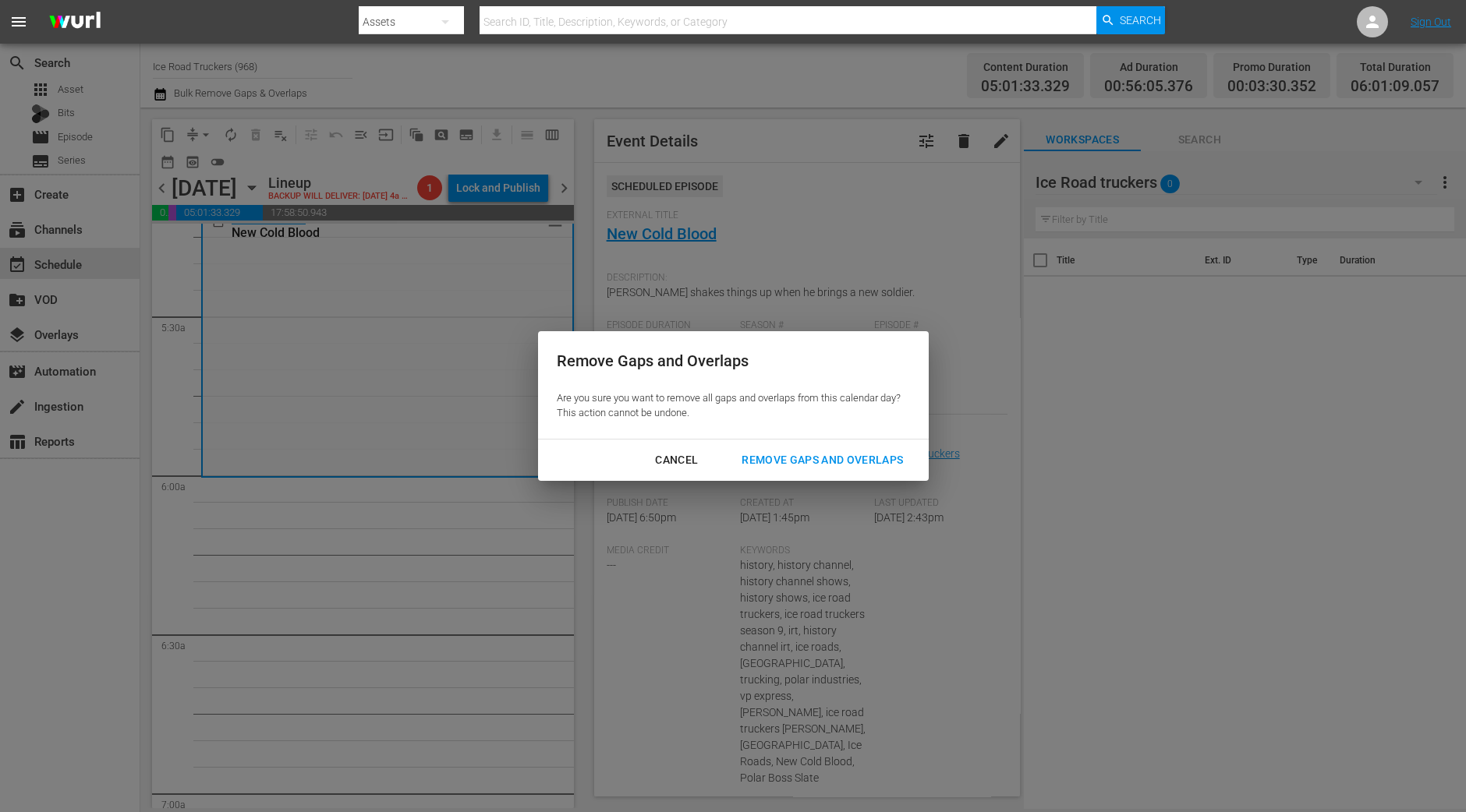
click at [827, 456] on div "Remove Gaps and Overlaps" at bounding box center [823, 460] width 187 height 20
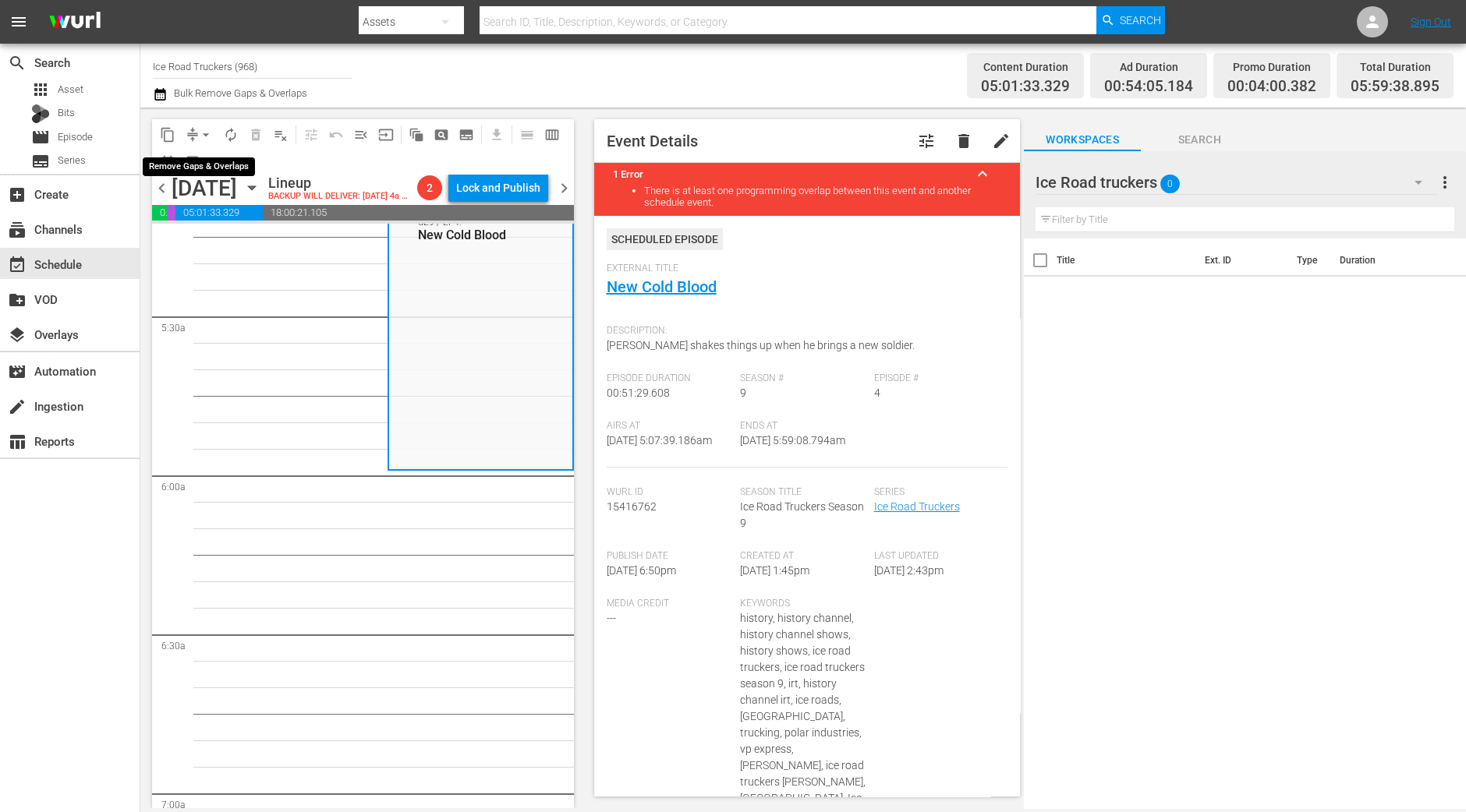
click at [203, 142] on span "arrow_drop_down" at bounding box center [205, 135] width 15 height 15
click at [215, 167] on li "Align to Midnight" at bounding box center [206, 165] width 164 height 25
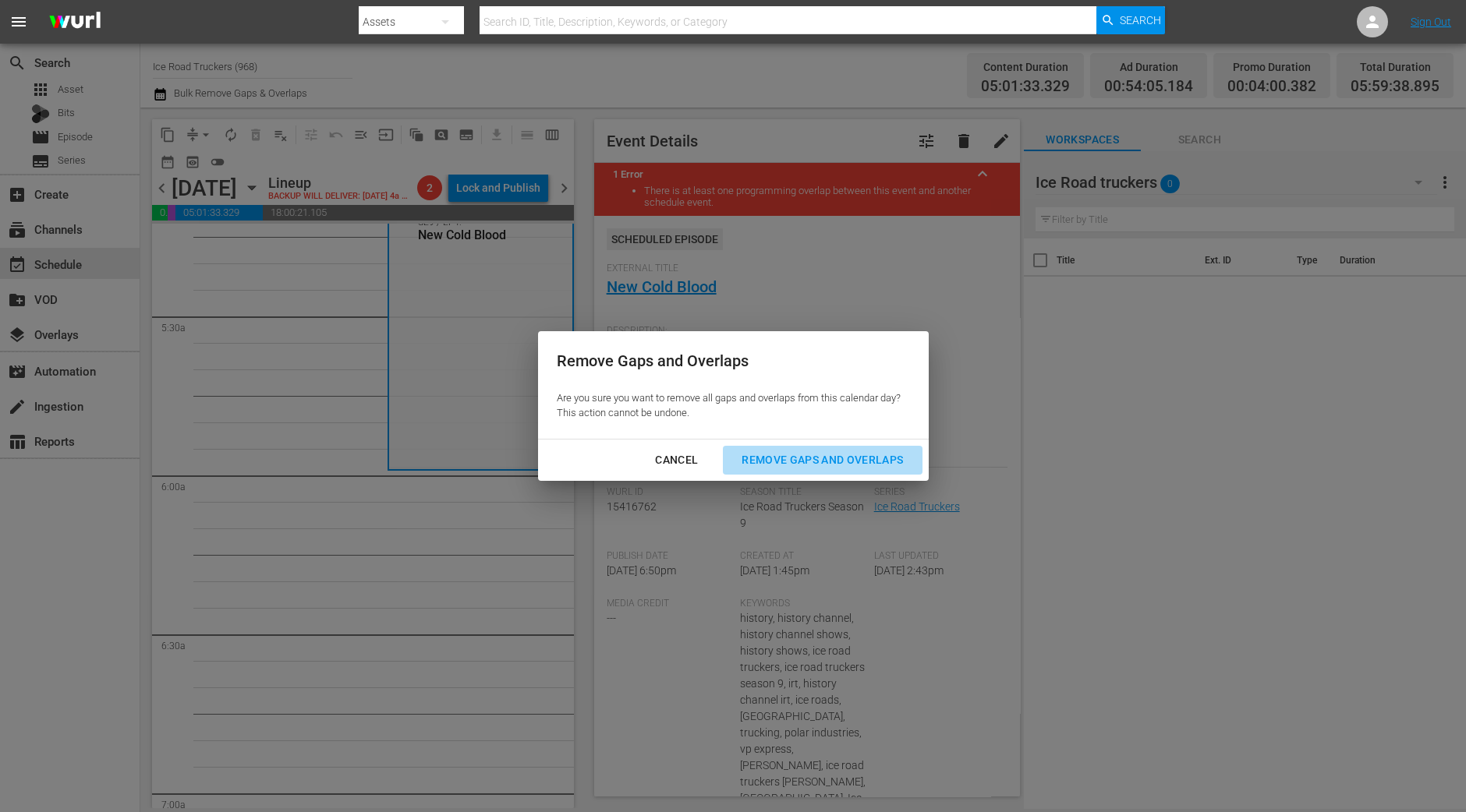
click at [786, 453] on div "Remove Gaps and Overlaps" at bounding box center [823, 460] width 187 height 20
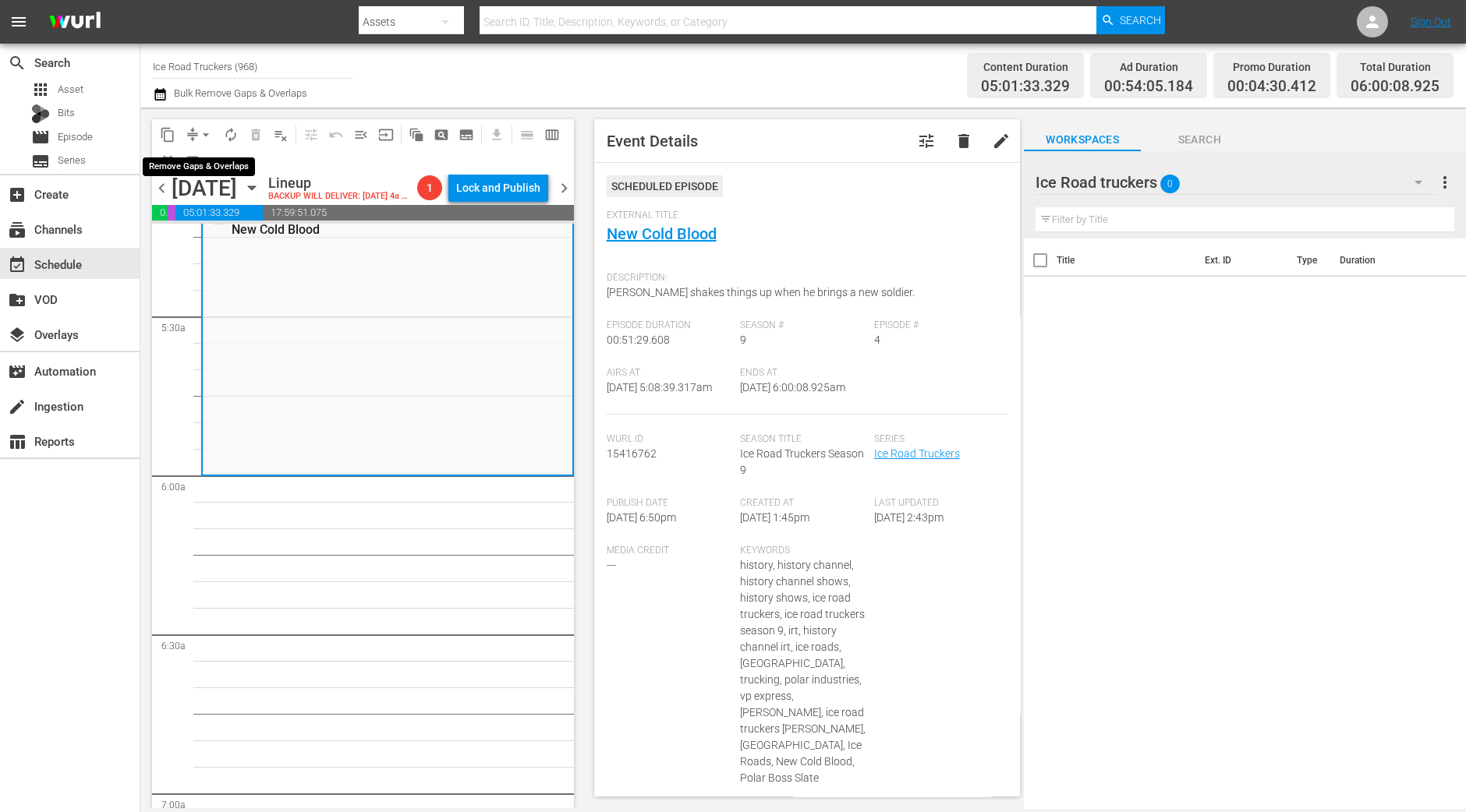
click at [200, 127] on span "arrow_drop_down" at bounding box center [205, 135] width 15 height 15
click at [220, 169] on li "Align to Midnight" at bounding box center [206, 165] width 164 height 25
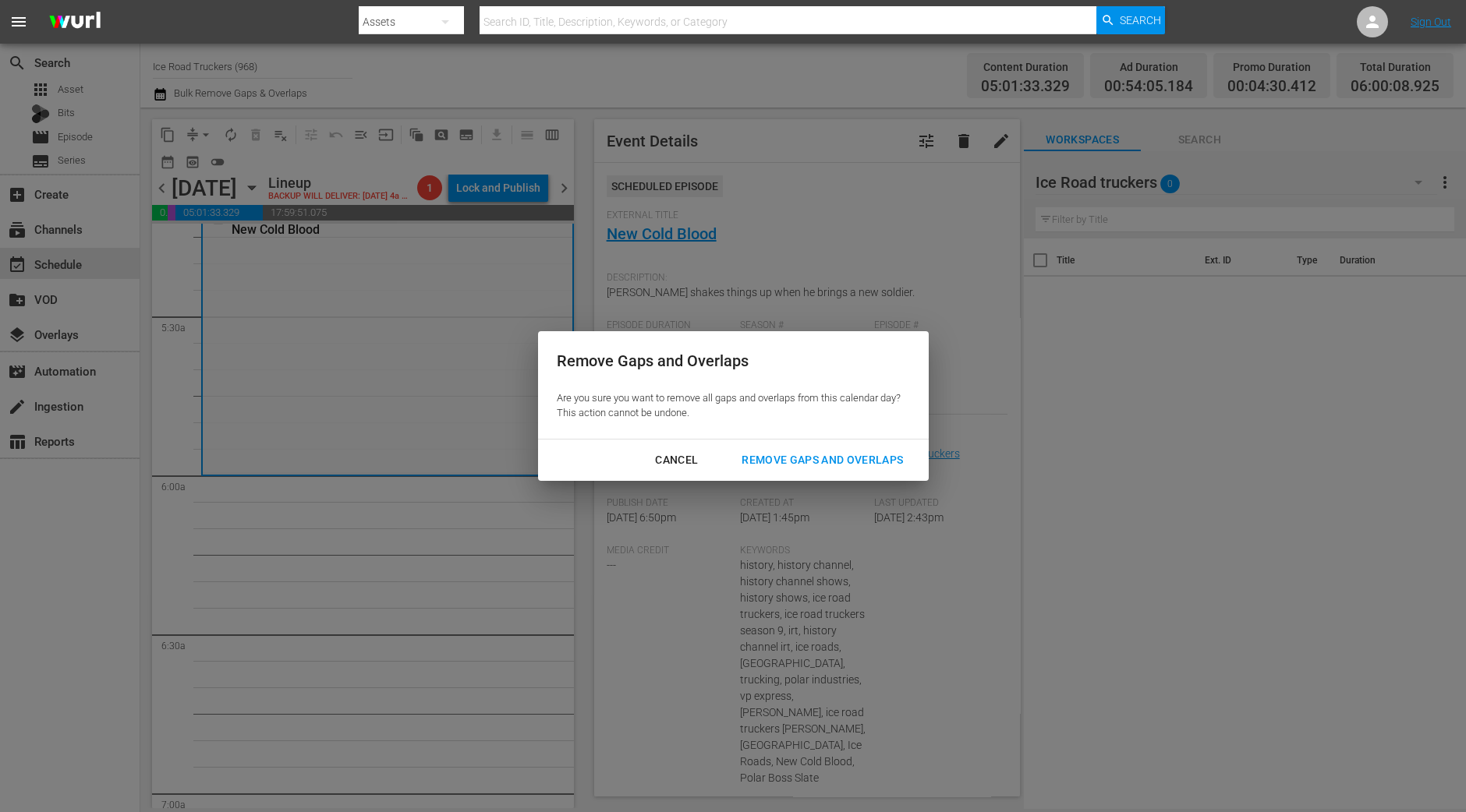
click at [867, 462] on div "Remove Gaps and Overlaps" at bounding box center [823, 460] width 187 height 20
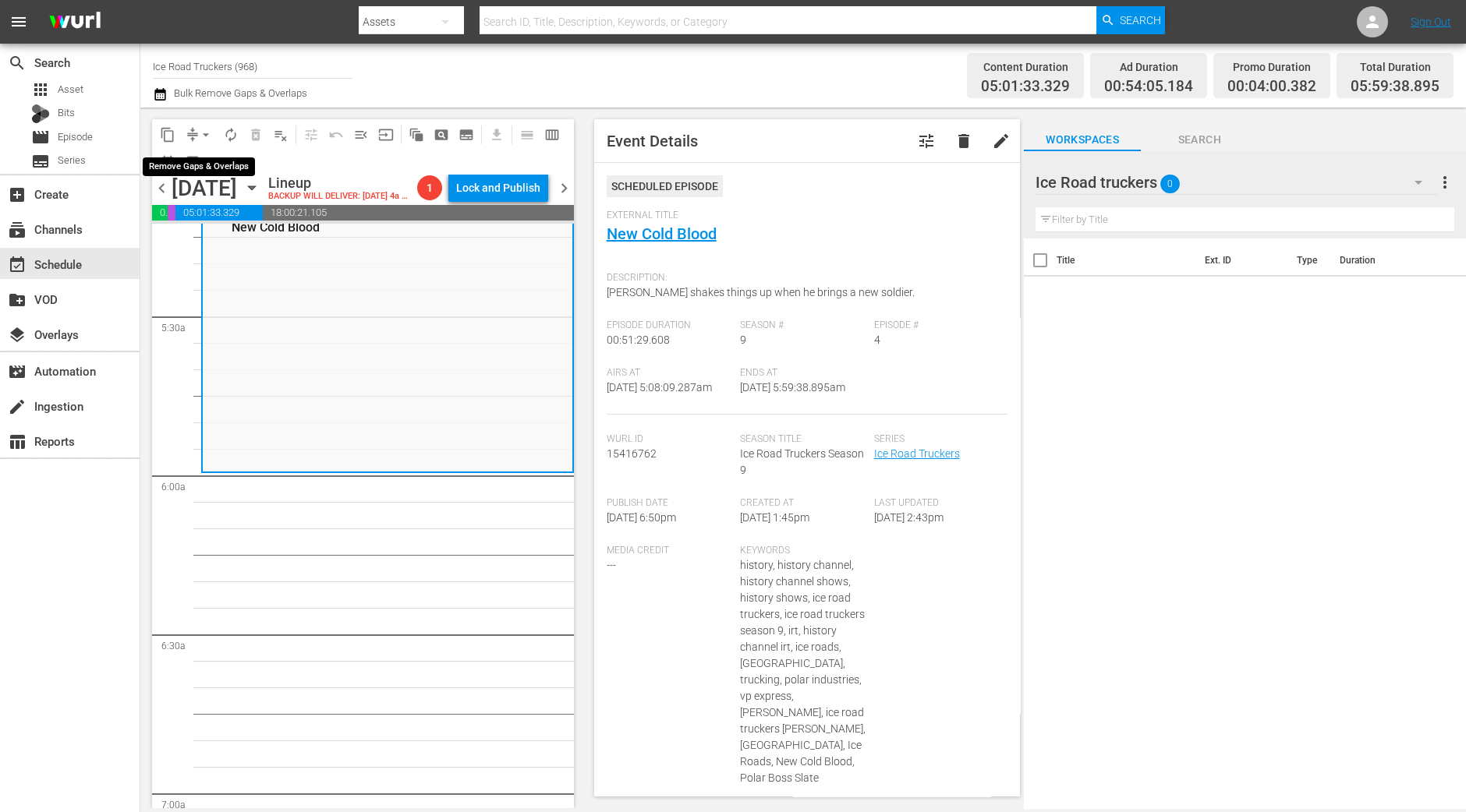
click at [204, 141] on span "arrow_drop_down" at bounding box center [205, 135] width 15 height 15
click at [215, 168] on li "Align to Midnight" at bounding box center [206, 165] width 164 height 25
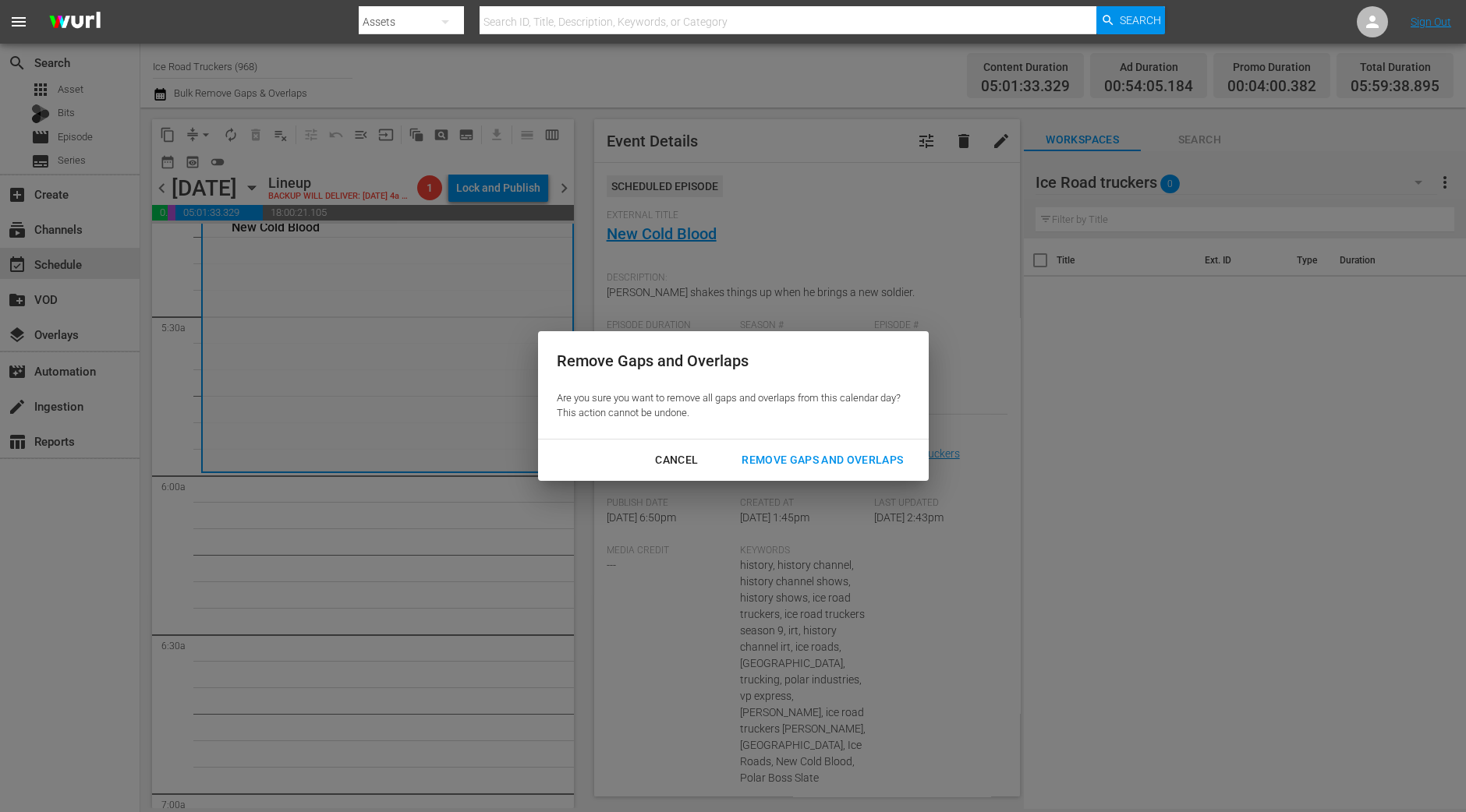
click at [869, 462] on div "Remove Gaps and Overlaps" at bounding box center [823, 460] width 187 height 20
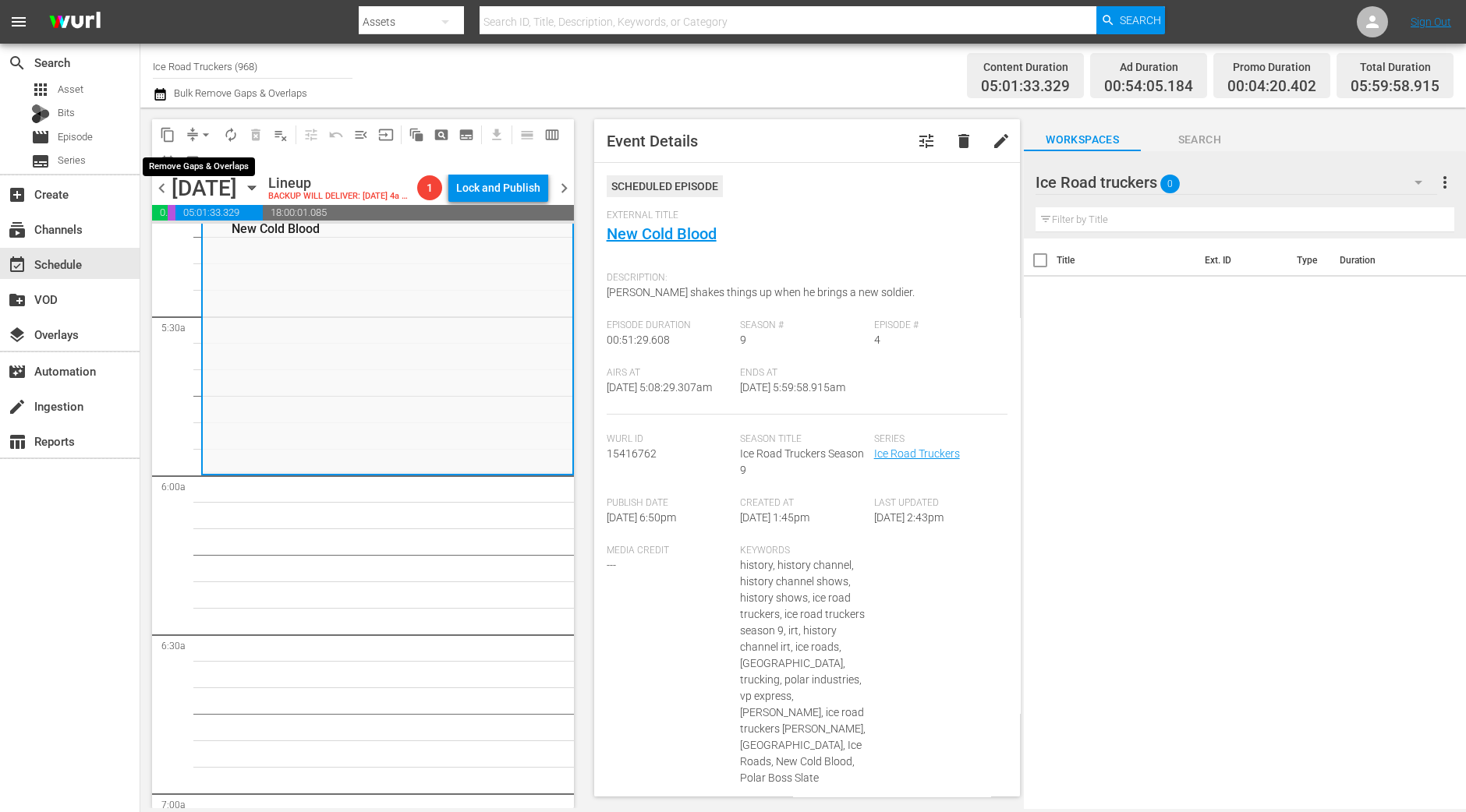
click at [195, 138] on button "arrow_drop_down" at bounding box center [205, 134] width 25 height 25
click at [205, 159] on li "Align to Midnight" at bounding box center [206, 165] width 164 height 25
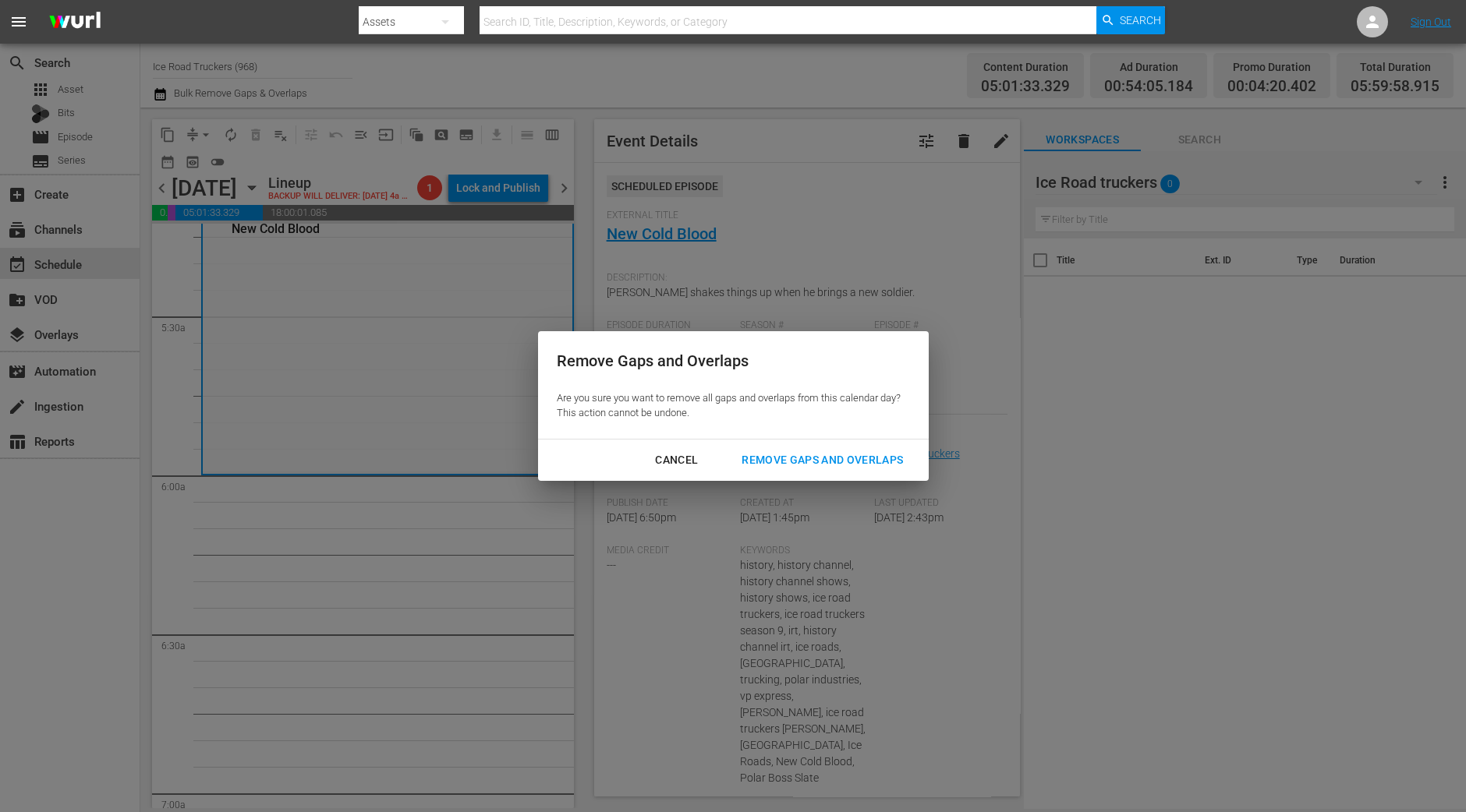
click at [794, 463] on div "Remove Gaps and Overlaps" at bounding box center [823, 460] width 187 height 20
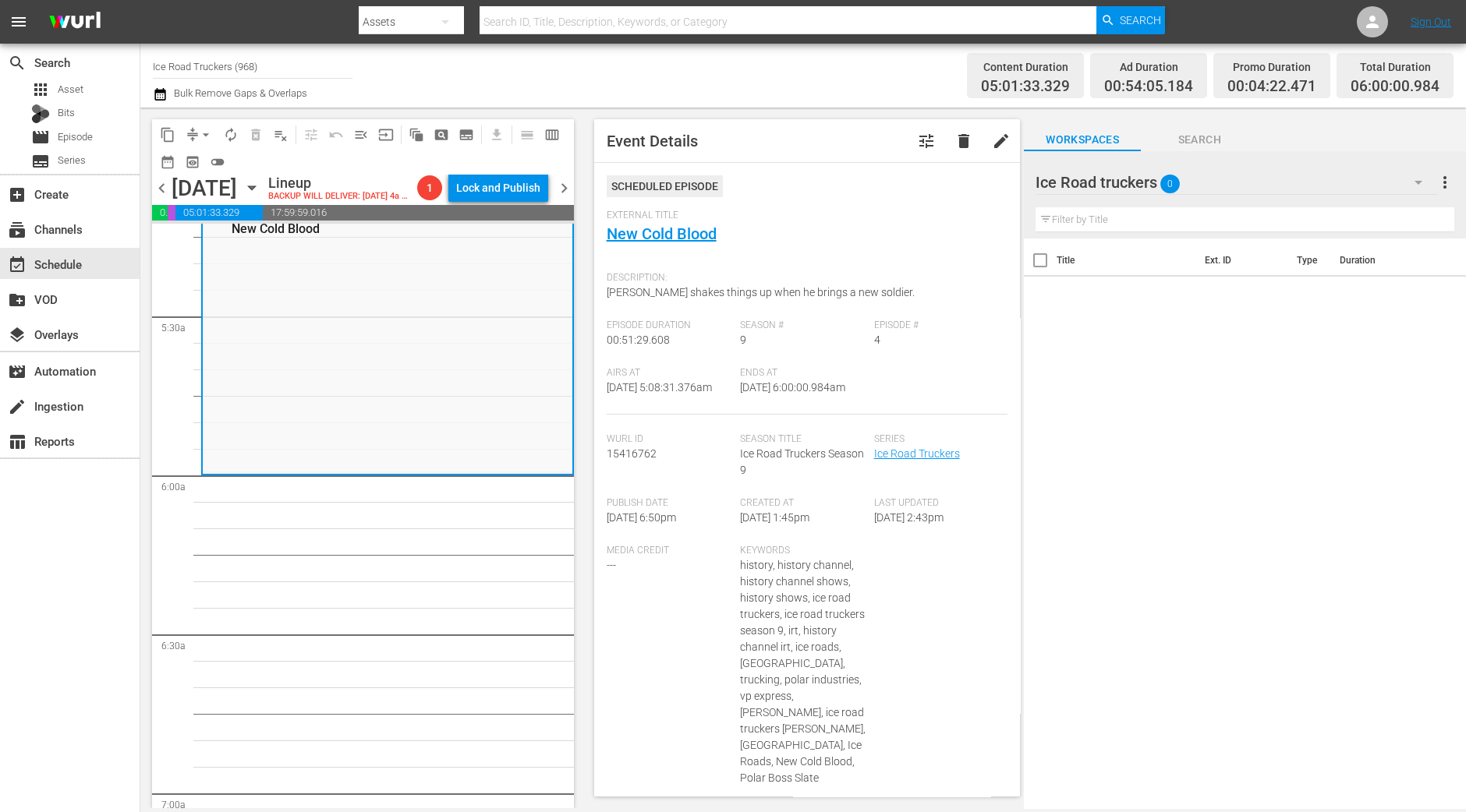
click at [230, 131] on span "autorenew_outlined" at bounding box center [231, 135] width 15 height 15
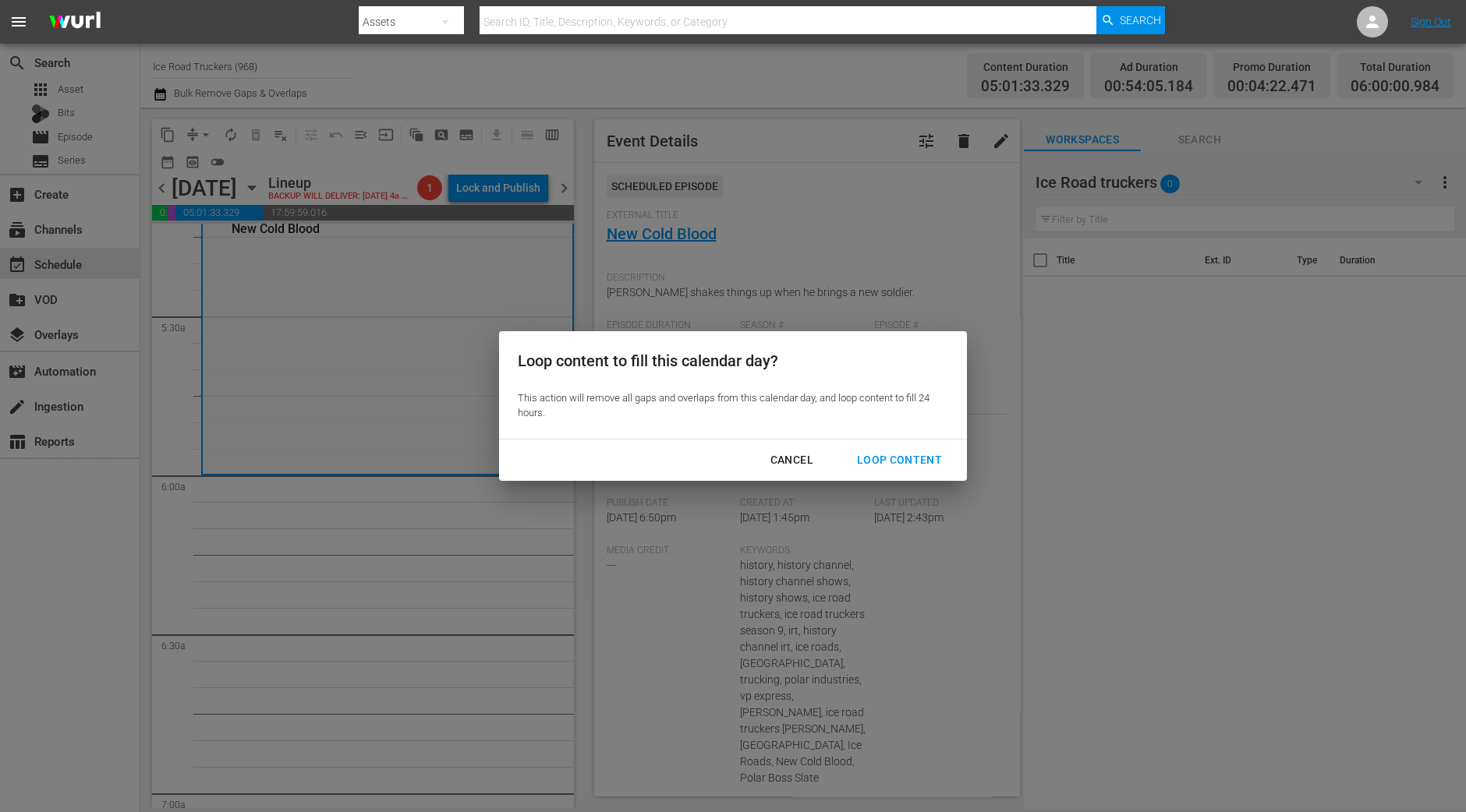
click at [940, 464] on div "Loop Content" at bounding box center [899, 460] width 110 height 20
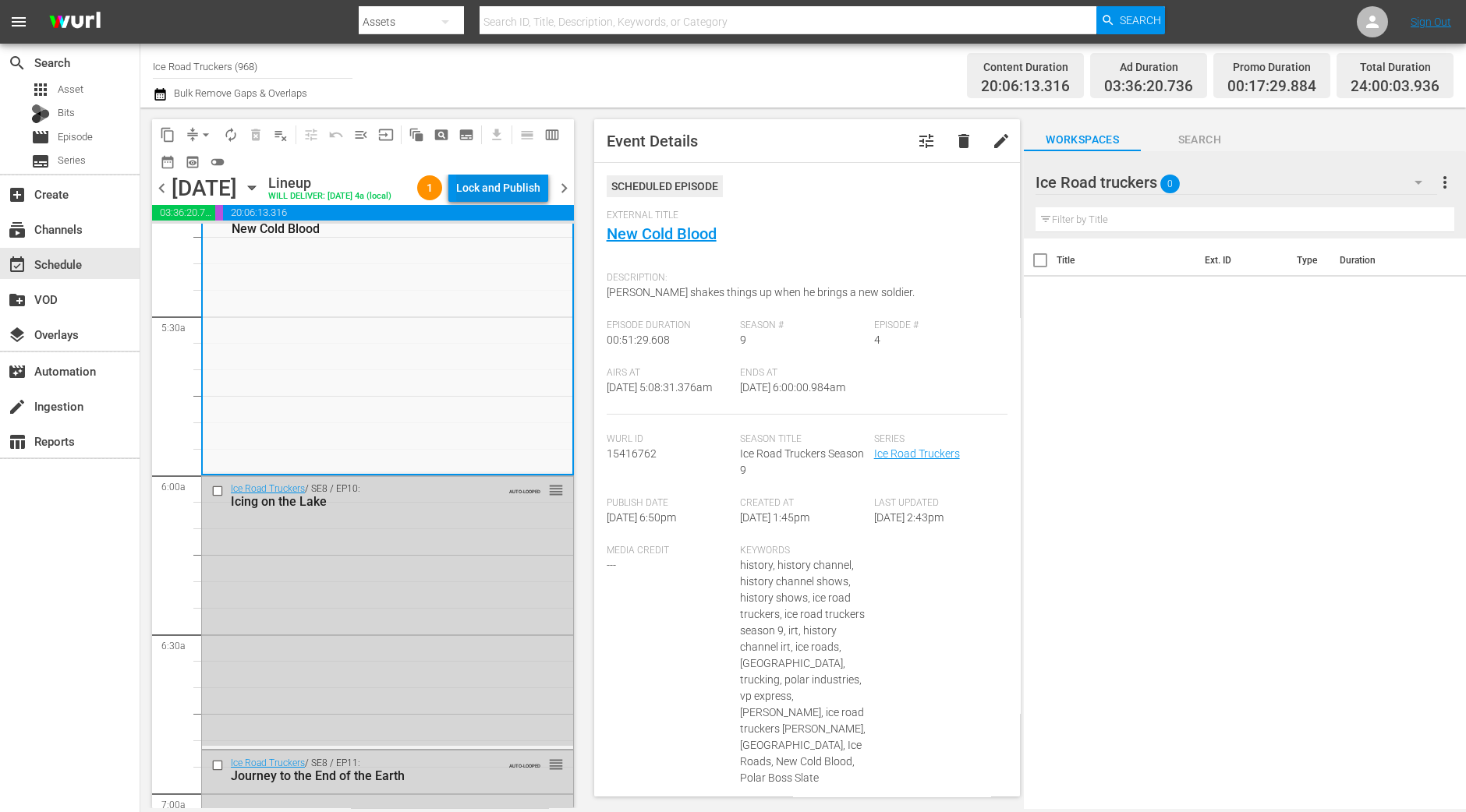
click at [507, 188] on div "Lock and Publish" at bounding box center [497, 188] width 84 height 28
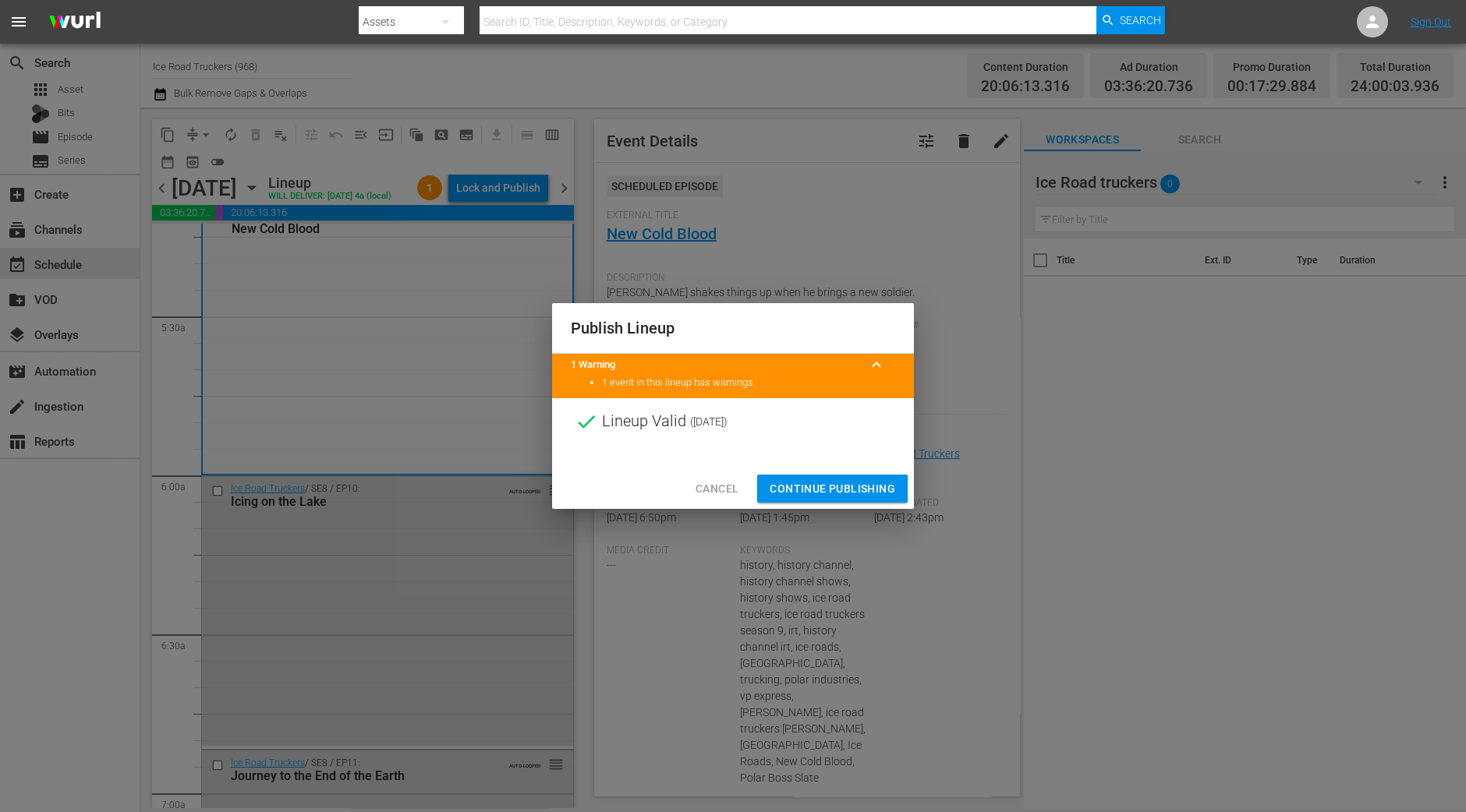
click at [818, 481] on span "Continue Publishing" at bounding box center [832, 489] width 126 height 20
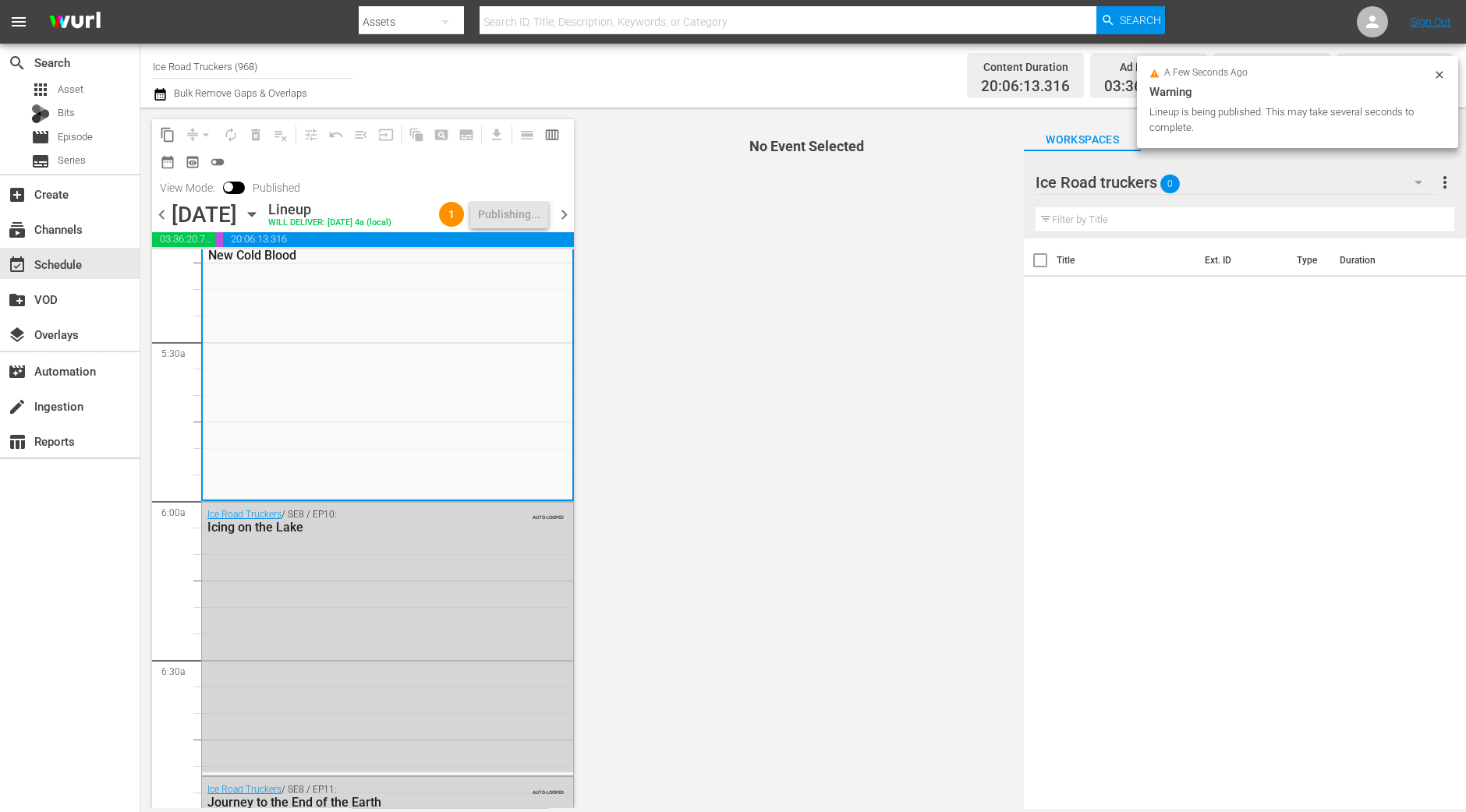
click at [558, 208] on span "chevron_right" at bounding box center [564, 215] width 20 height 20
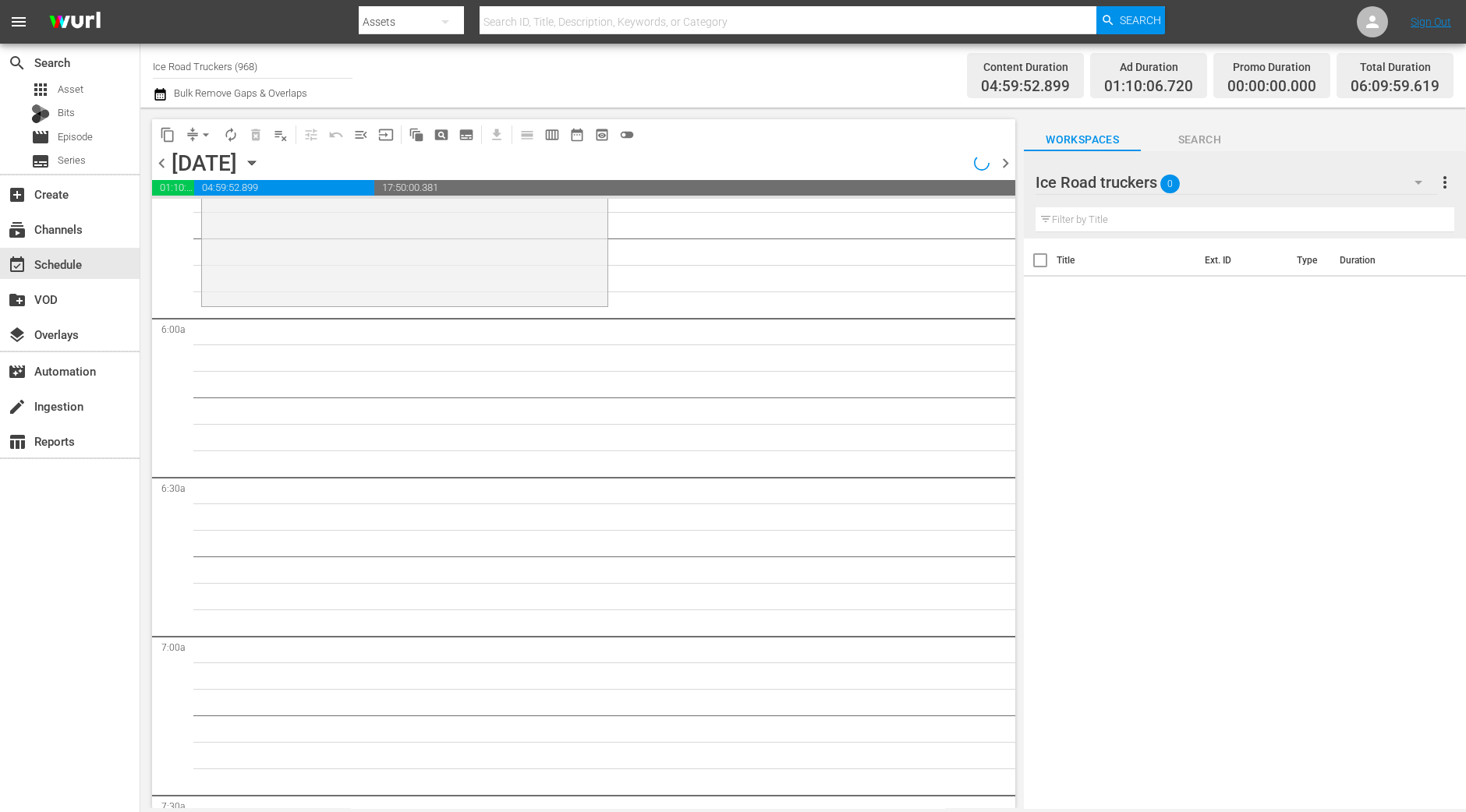
scroll to position [1683, 0]
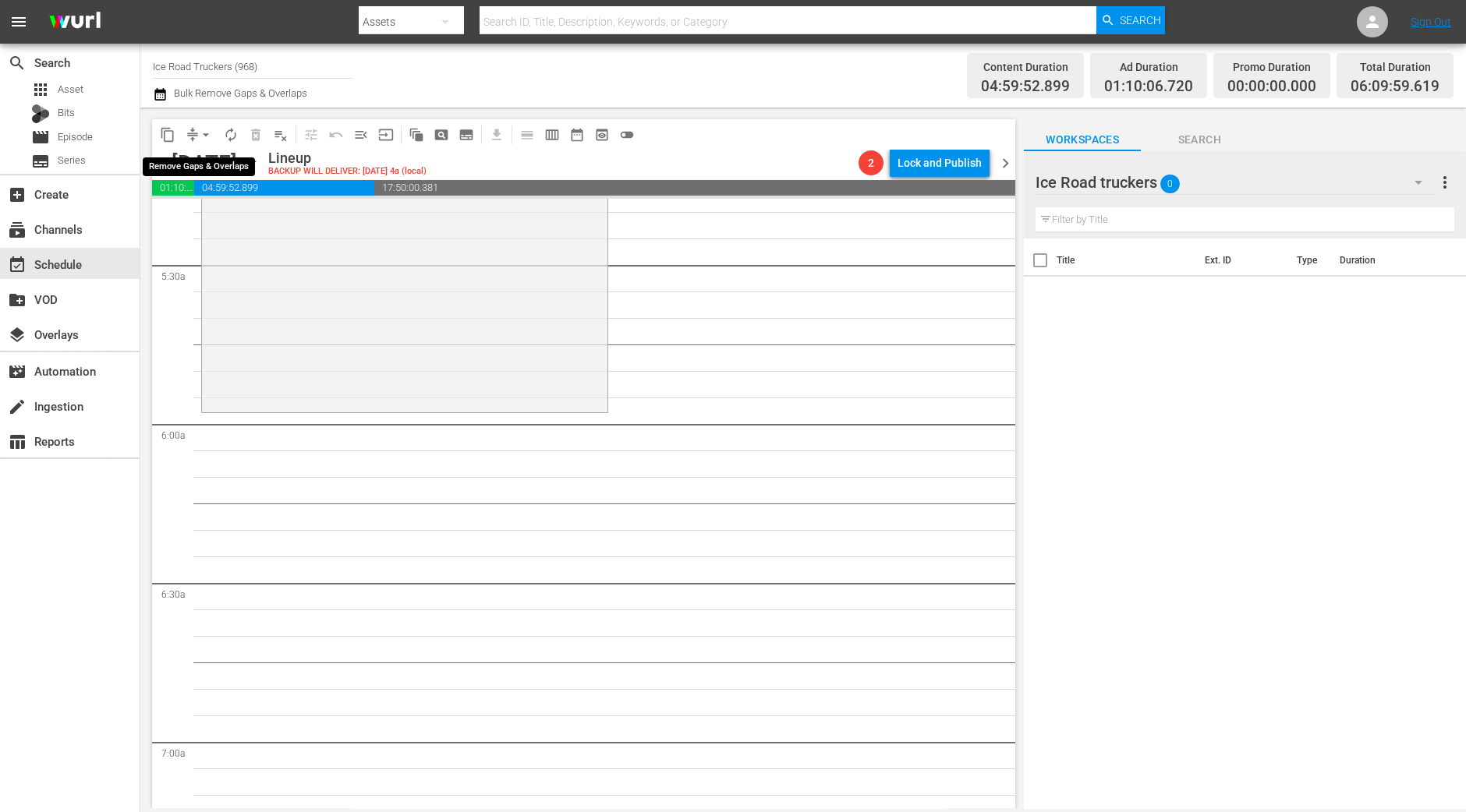
click at [209, 137] on span "arrow_drop_down" at bounding box center [205, 135] width 15 height 15
click at [213, 148] on ul "Align to Midnight Align to First Episode" at bounding box center [206, 178] width 129 height 64
click at [213, 155] on li "Align to Midnight" at bounding box center [206, 165] width 129 height 25
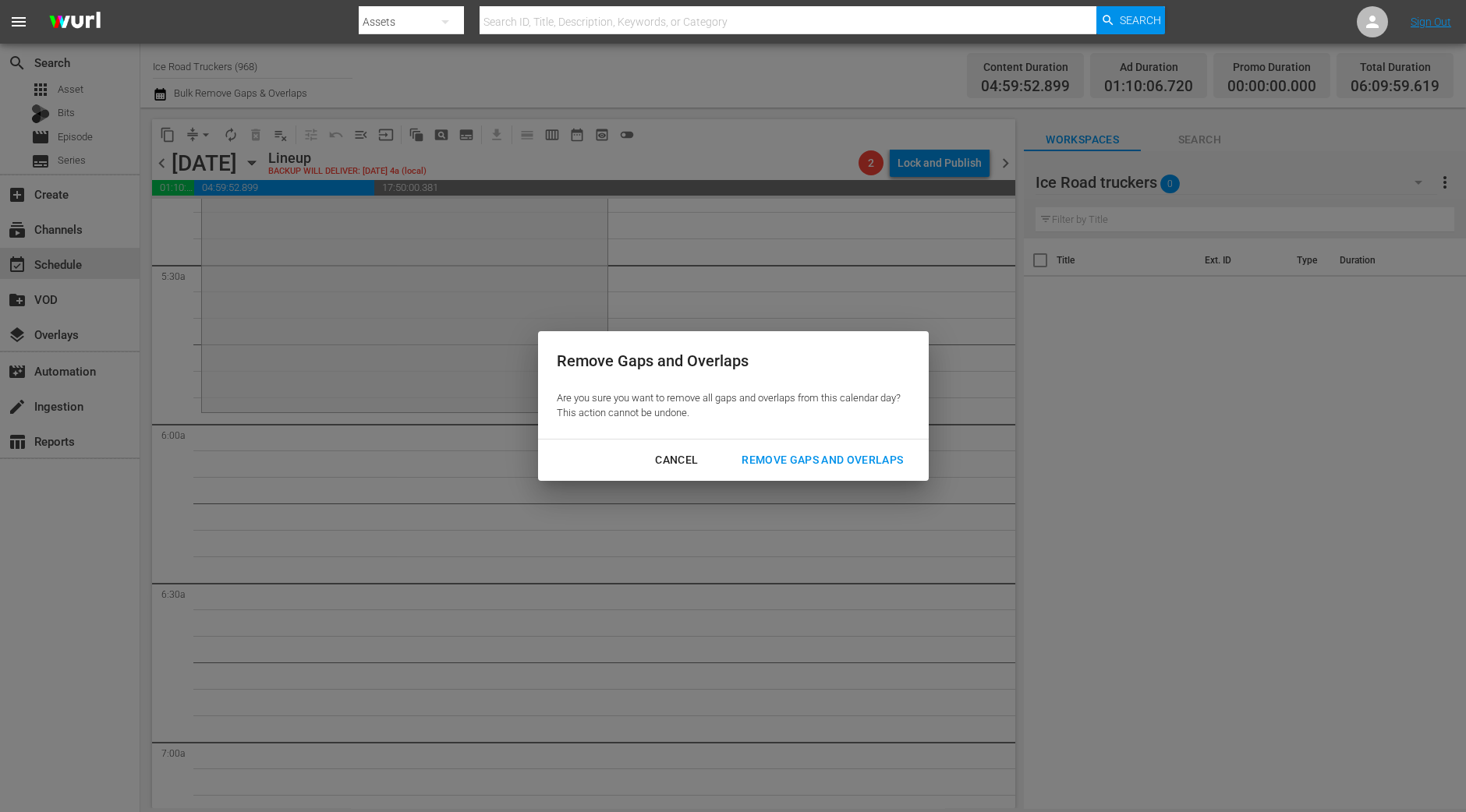
click at [800, 456] on div "Remove Gaps and Overlaps" at bounding box center [823, 460] width 187 height 20
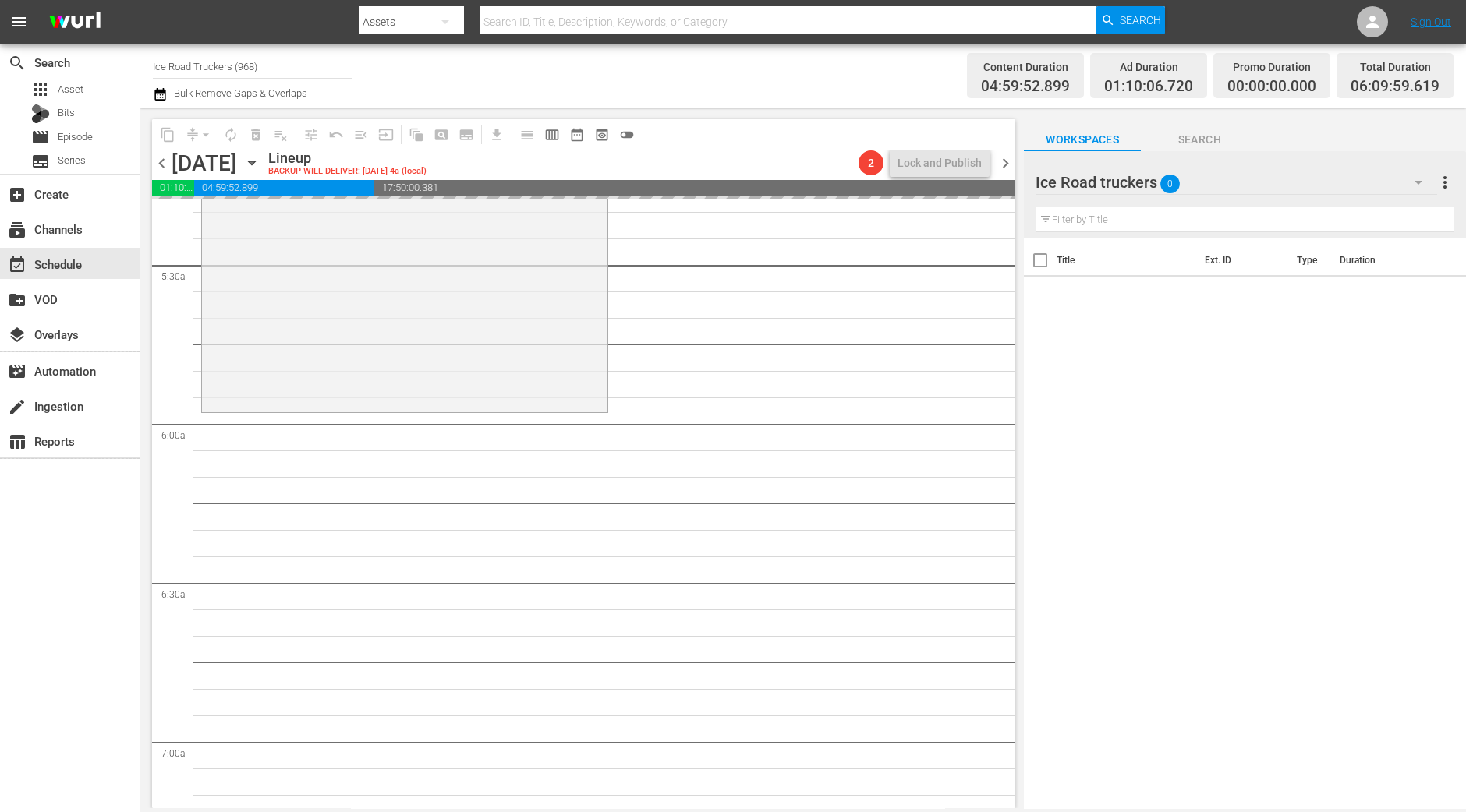
click at [446, 277] on div "Ice Road Truckers / SE10 / EP1: Against All Odds 1 reorder" at bounding box center [405, 273] width 406 height 272
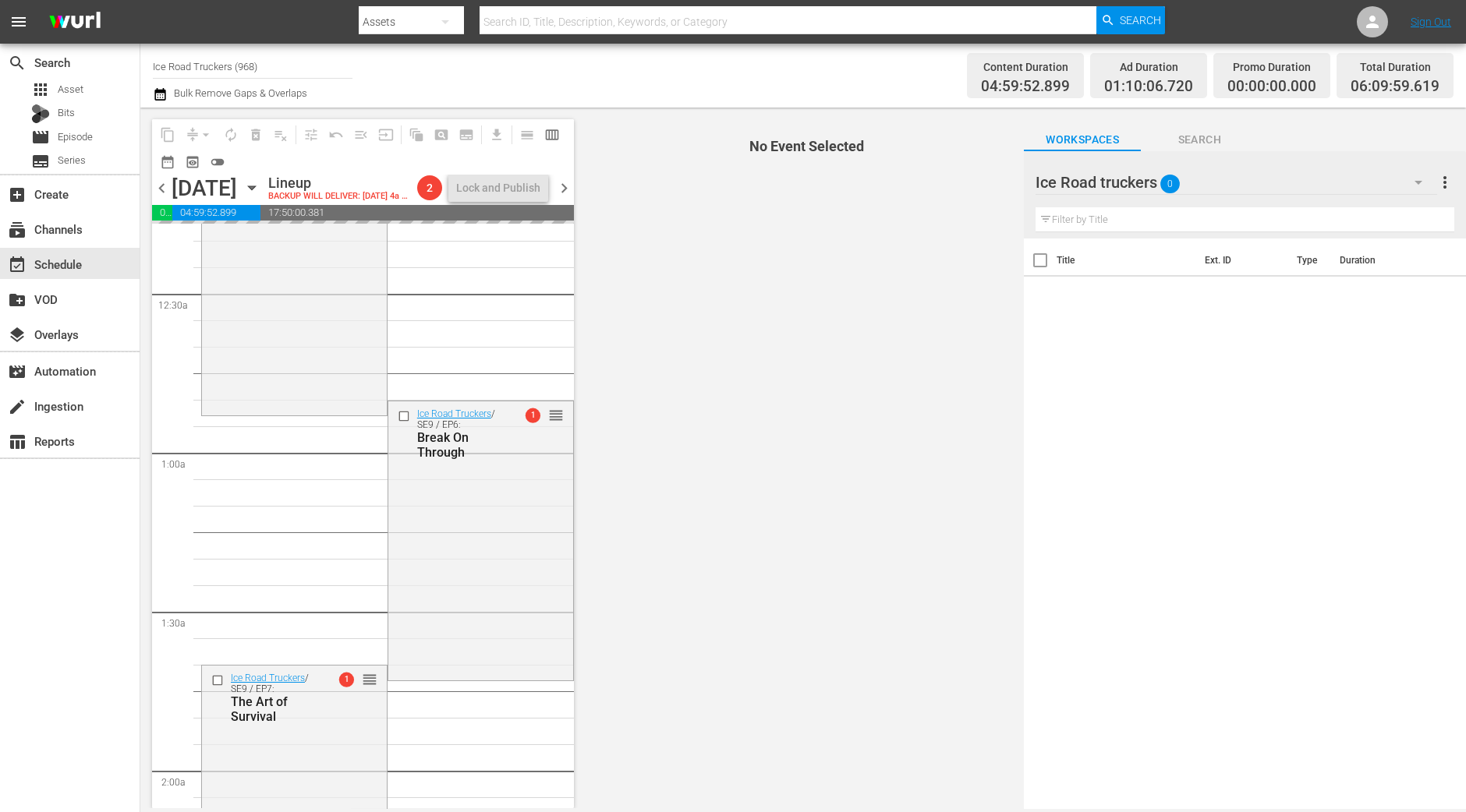
scroll to position [0, 0]
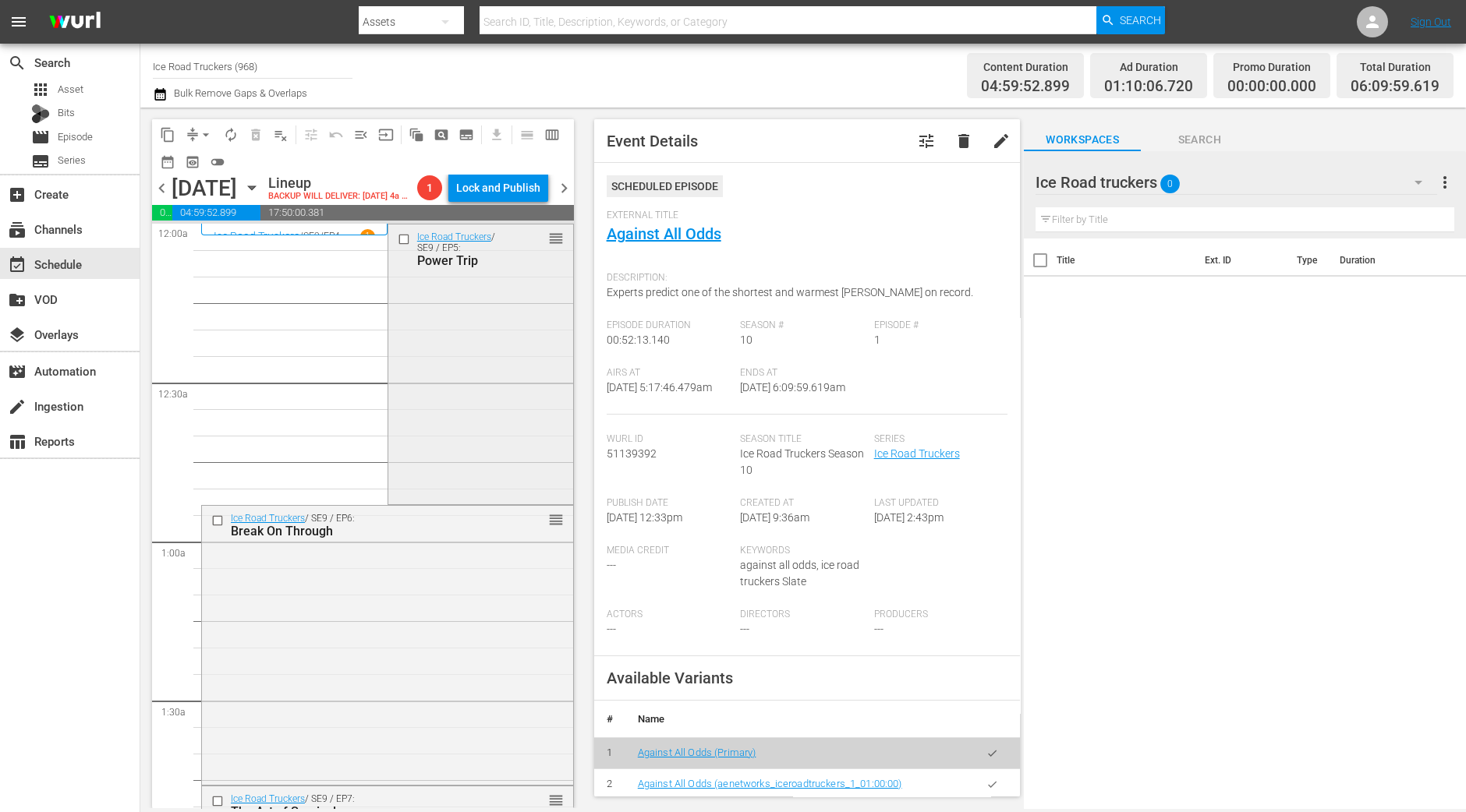
click at [529, 394] on div "Ice Road Truckers / SE9 / EP5: Power Trip reorder" at bounding box center [480, 363] width 185 height 277
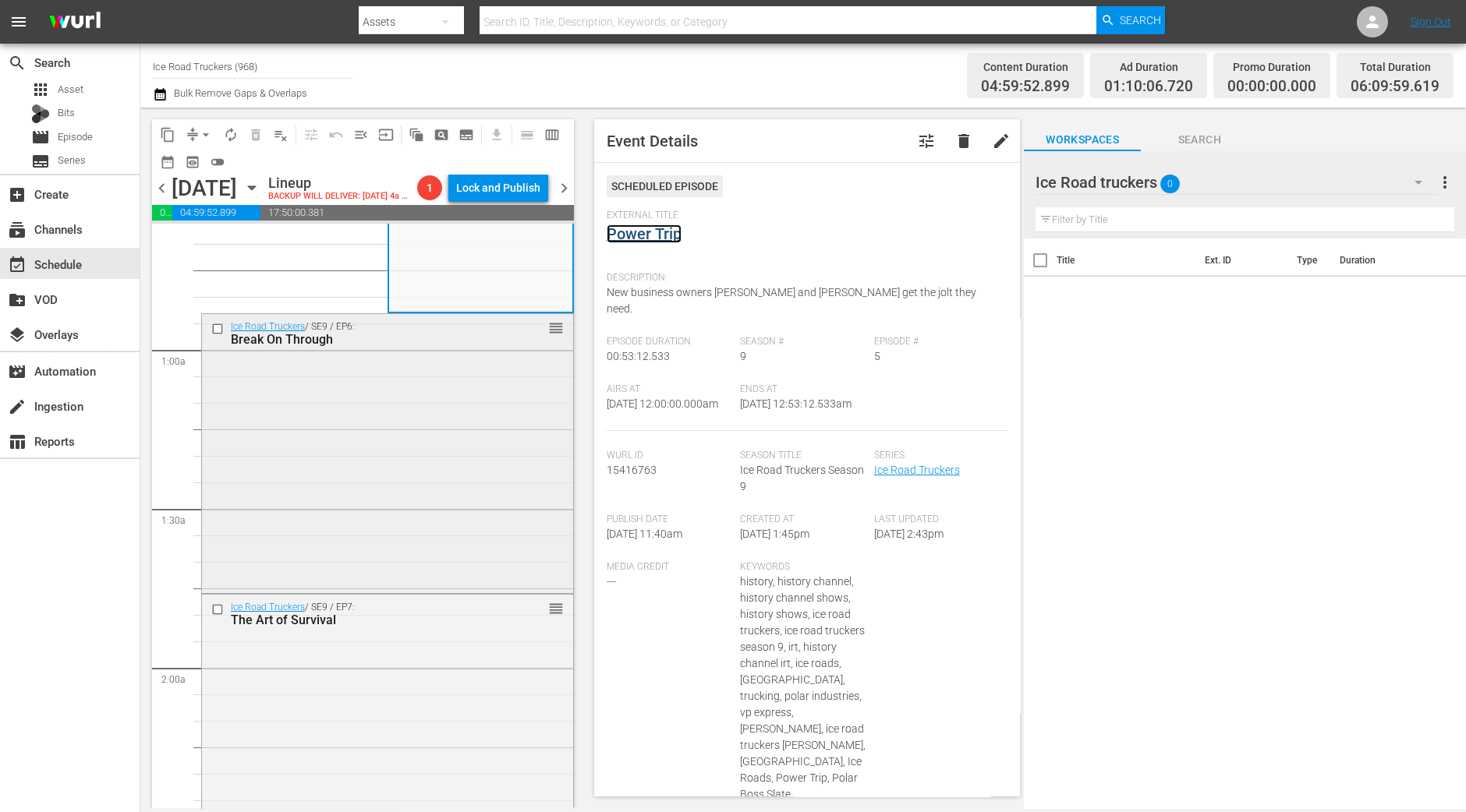
scroll to position [194, 0]
click at [442, 588] on div "Ice Road Truckers / SE9 / EP6: Break On Through reorder" at bounding box center [387, 449] width 371 height 276
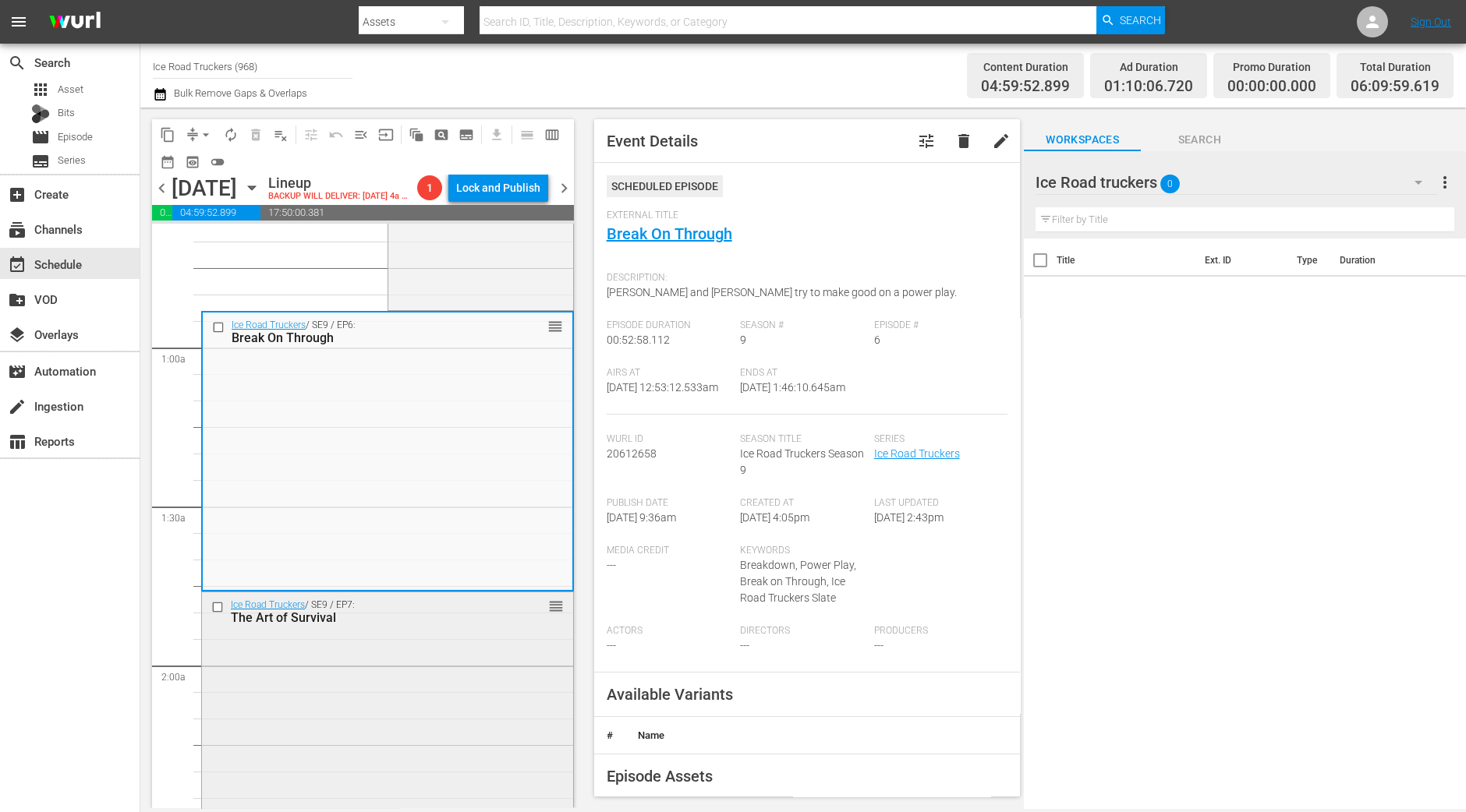
click at [448, 625] on div "The Art of Survival" at bounding box center [362, 617] width 264 height 14
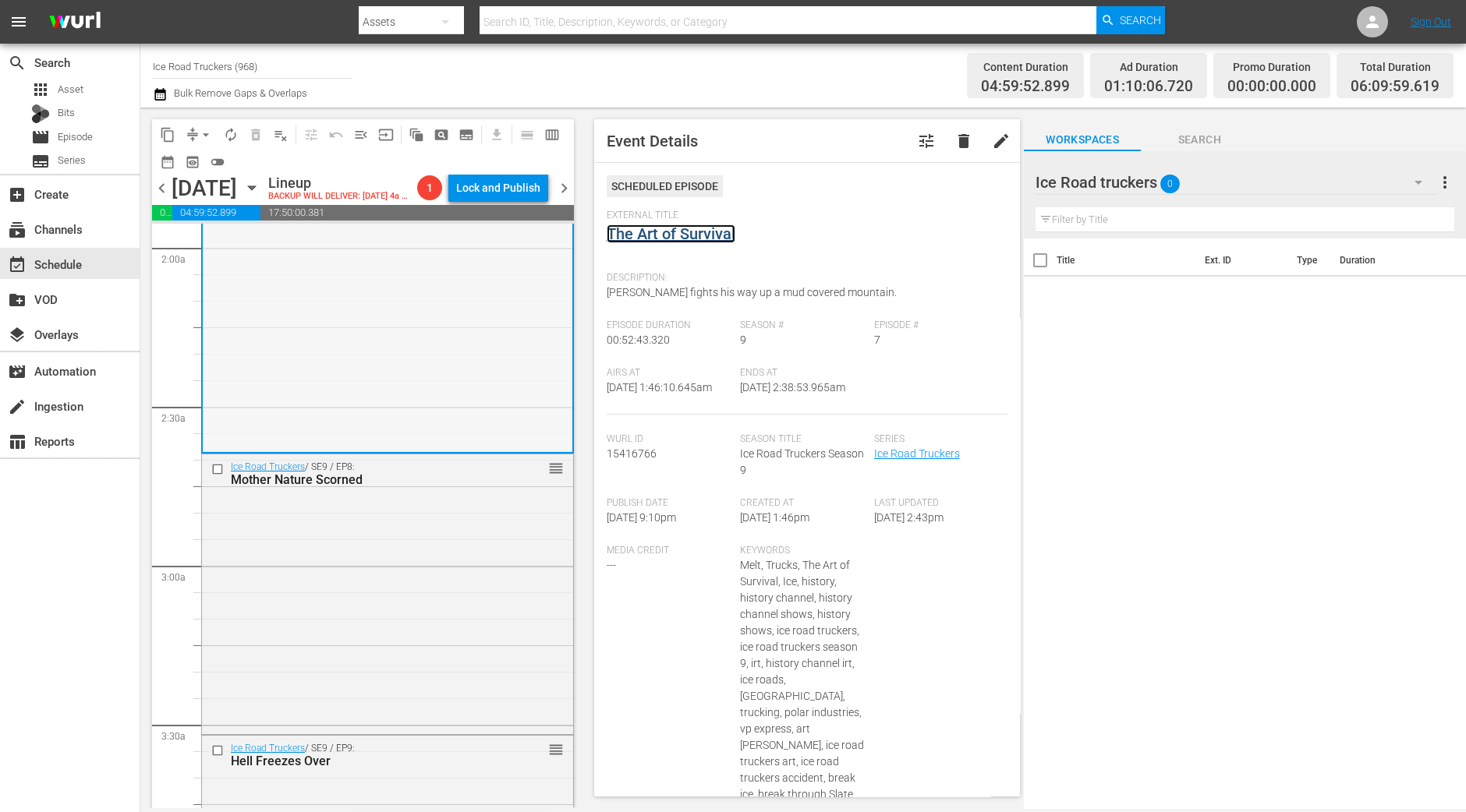
scroll to position [681, 0]
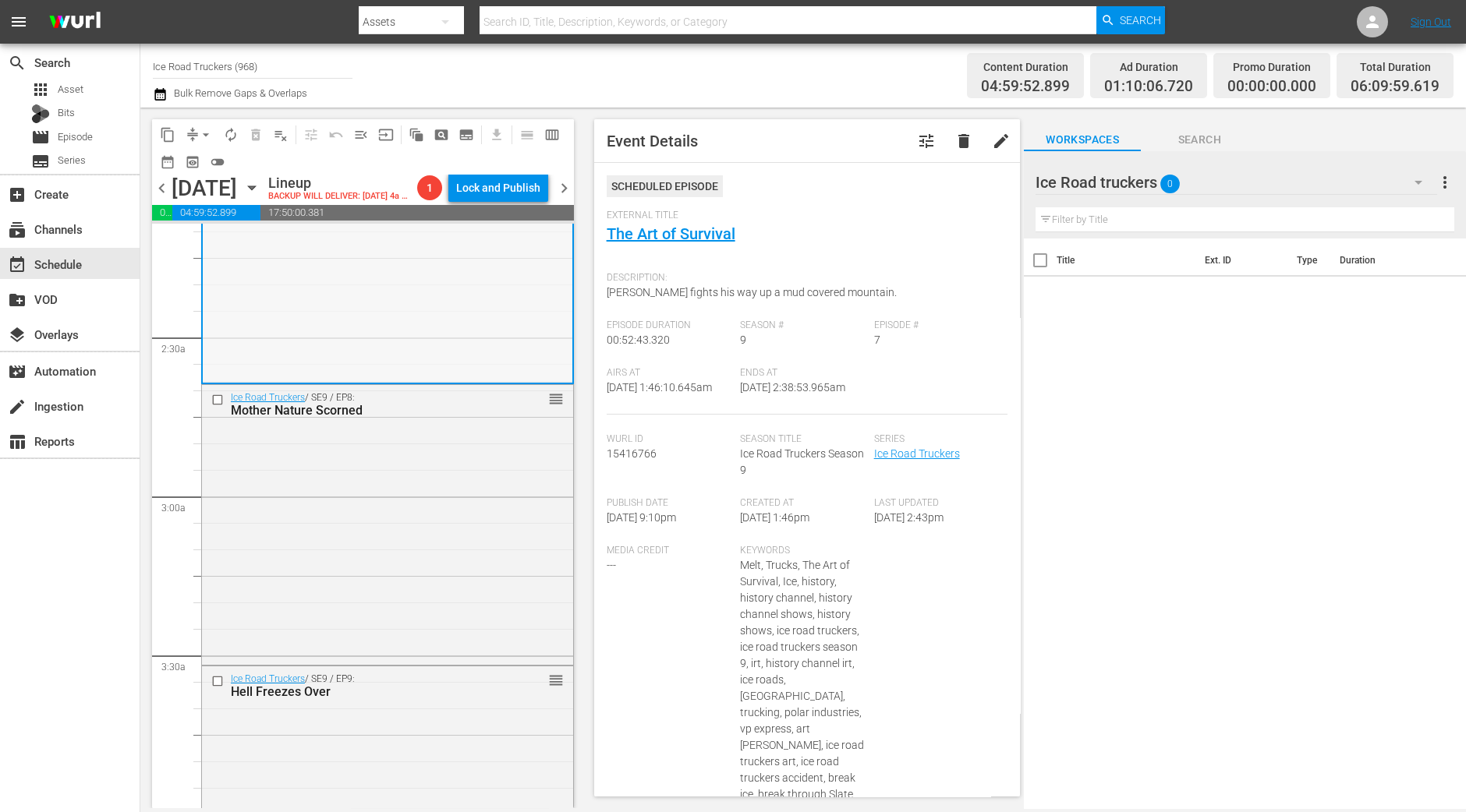
click at [480, 514] on div "Ice Road Truckers / SE9 / EP8: Mother Nature Scorned reorder" at bounding box center [387, 524] width 371 height 277
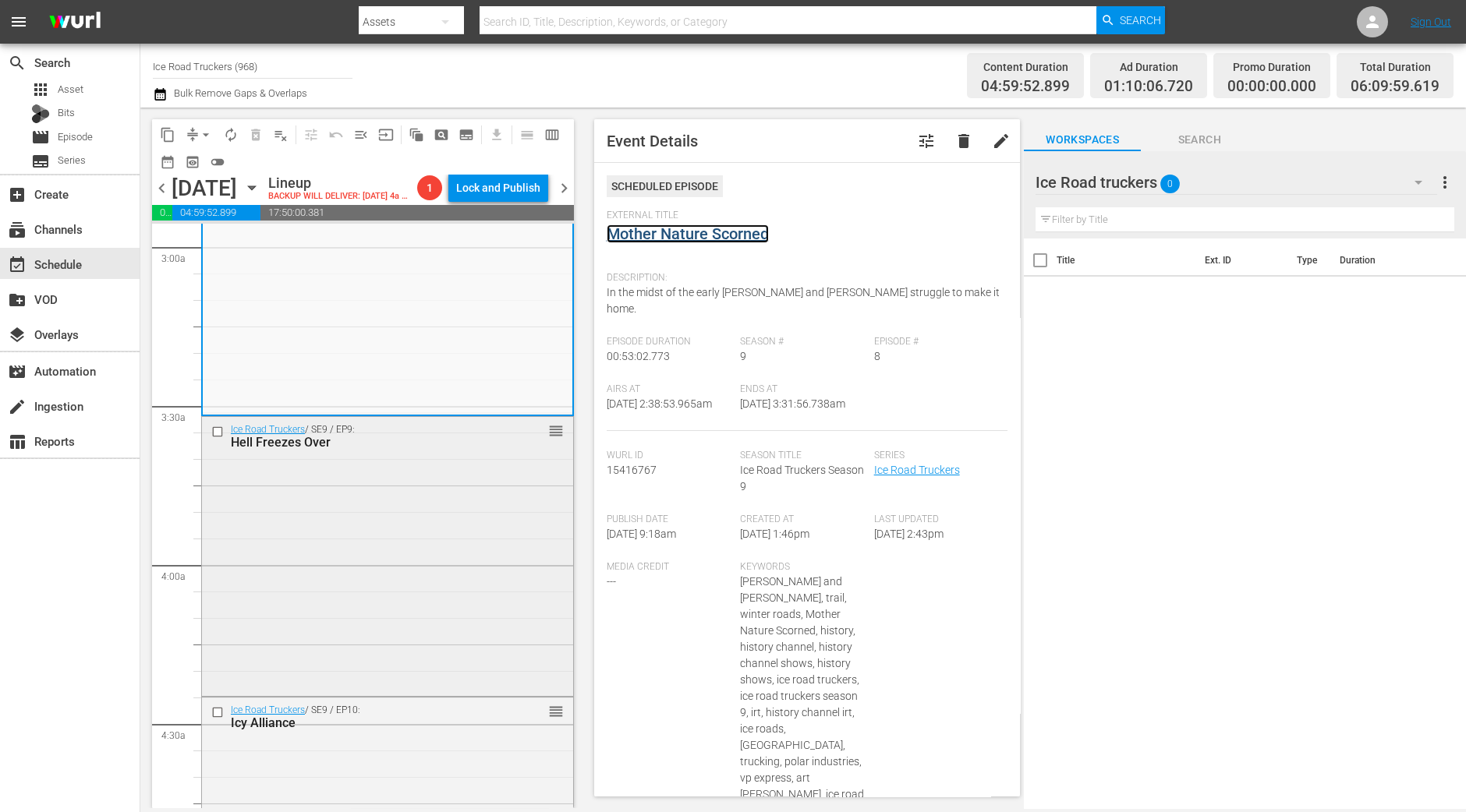
scroll to position [974, 0]
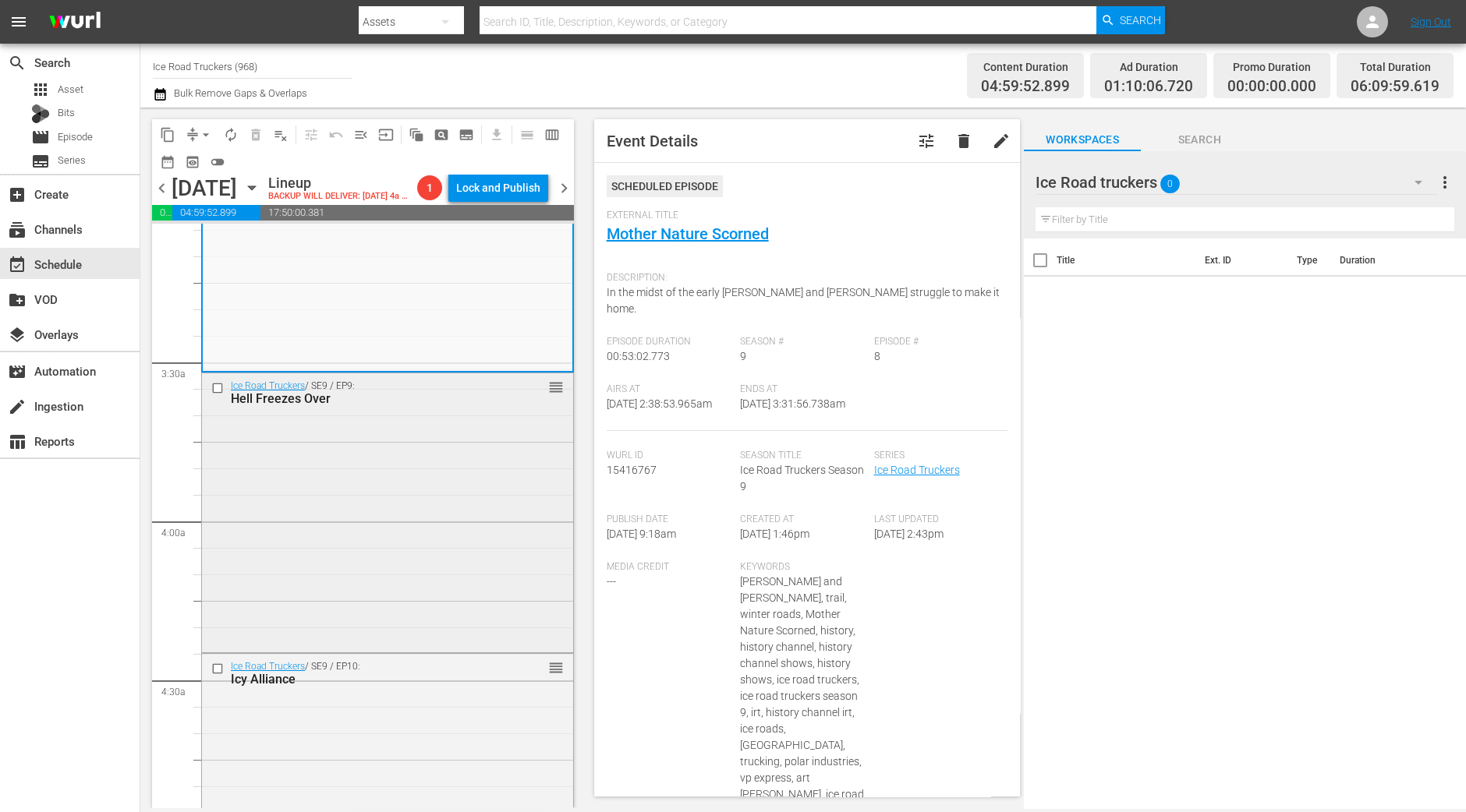
click at [441, 524] on div "Ice Road Truckers / SE9 / EP9: Hell Freezes Over reorder" at bounding box center [387, 512] width 371 height 277
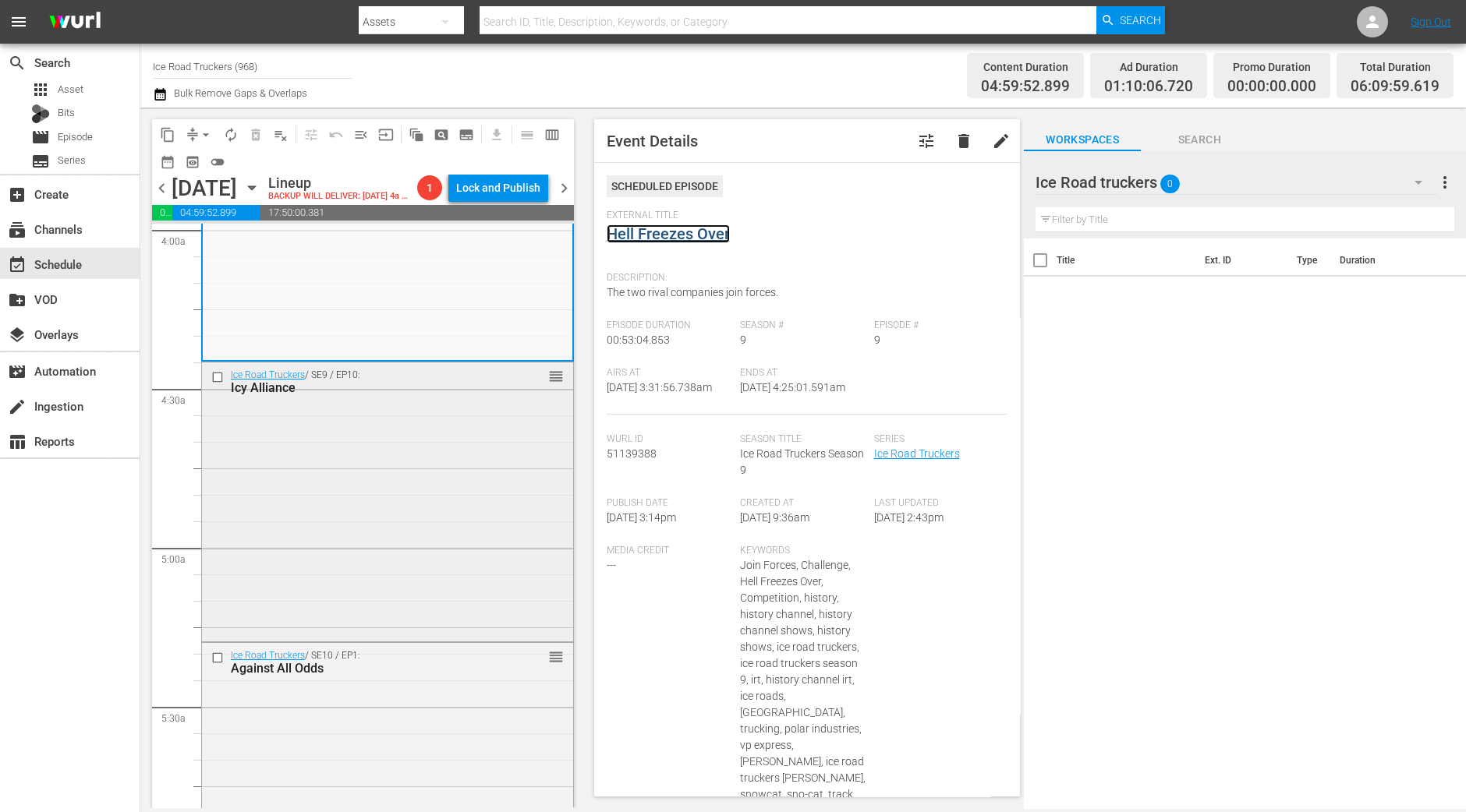
scroll to position [1363, 0]
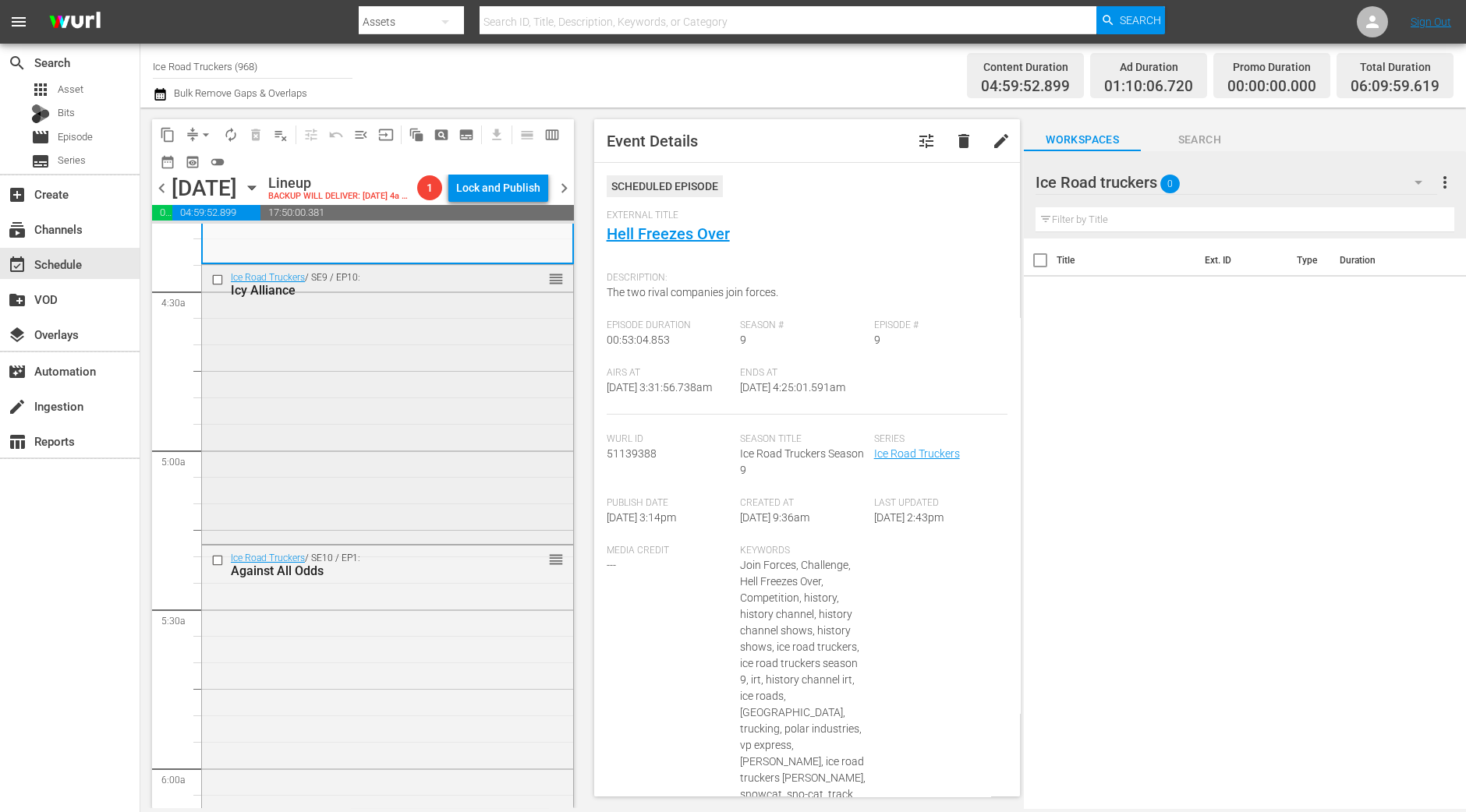
click at [446, 448] on div "Ice Road Truckers / SE9 / EP10: Icy Alliance reorder" at bounding box center [387, 402] width 371 height 275
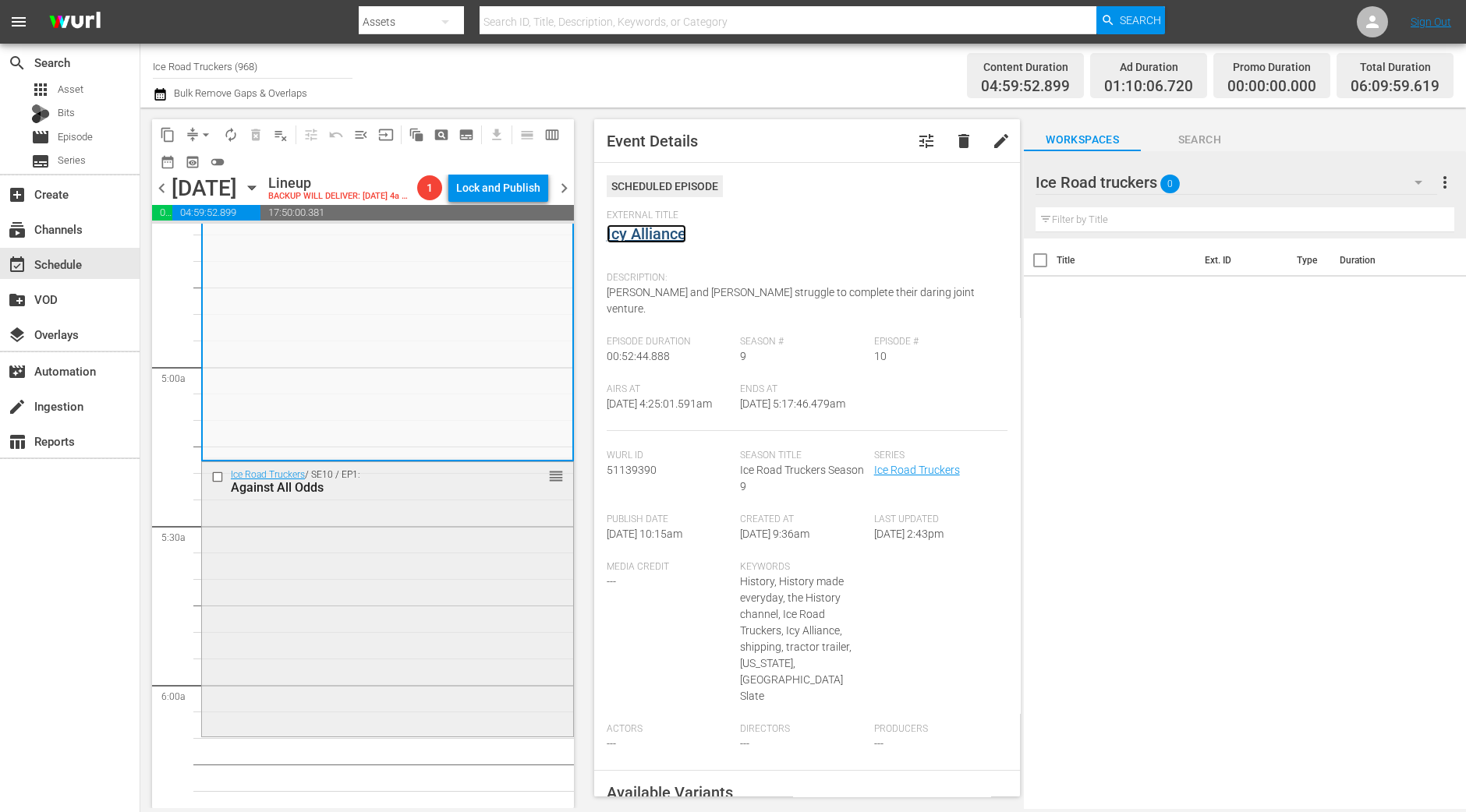
scroll to position [1558, 0]
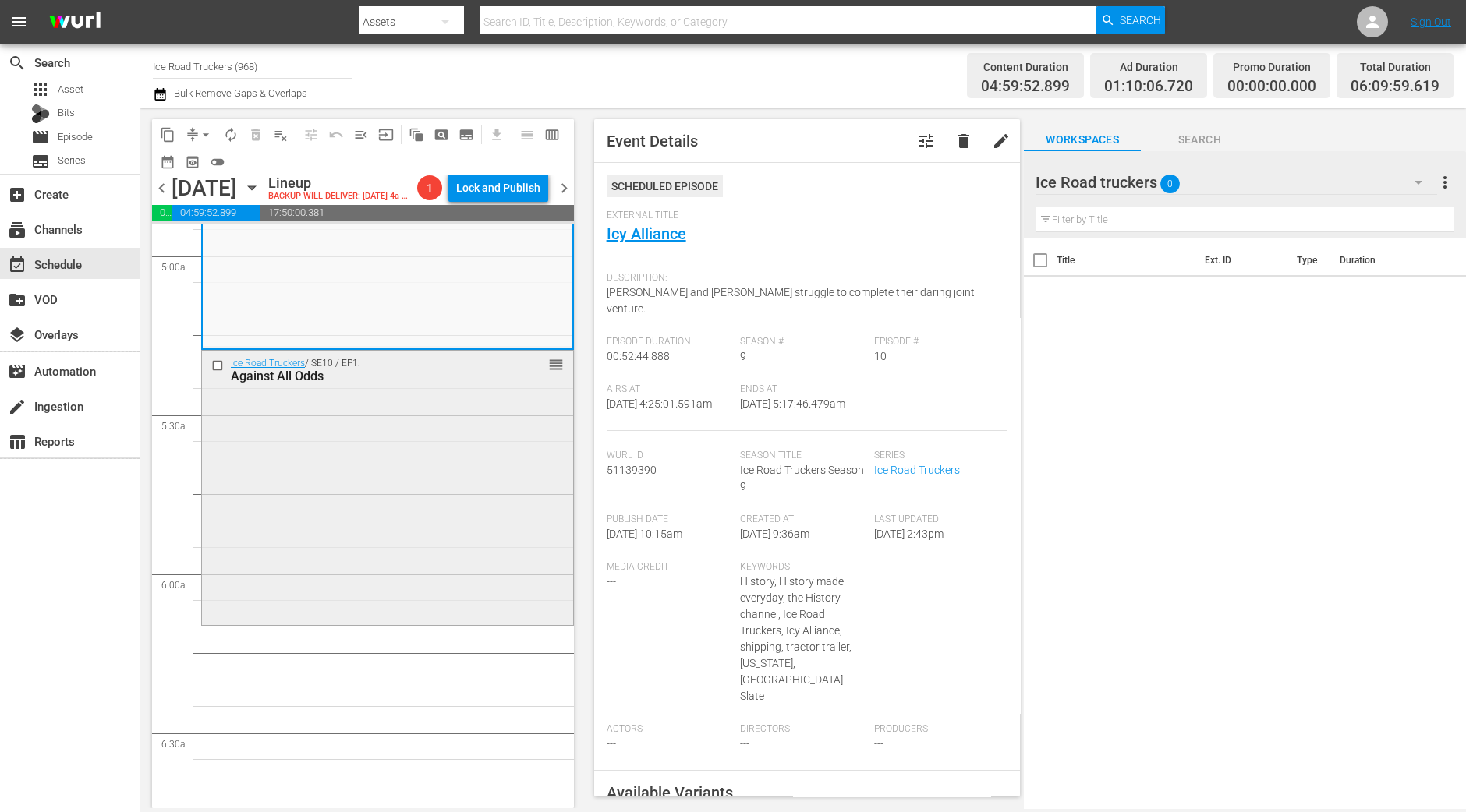
click at [400, 414] on div "Ice Road Truckers / SE10 / EP1: Against All Odds reorder" at bounding box center [387, 486] width 371 height 272
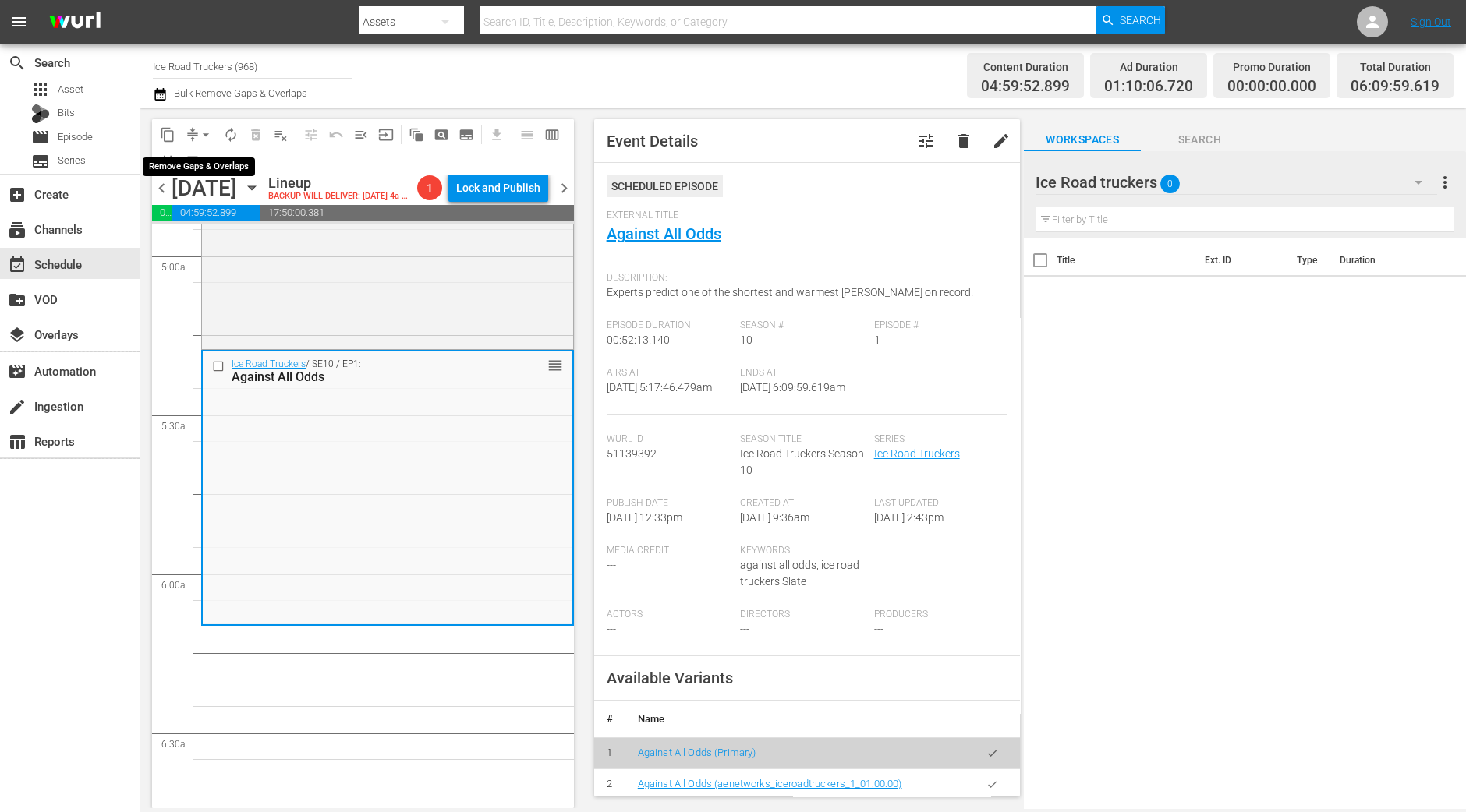
click at [209, 133] on span "arrow_drop_down" at bounding box center [205, 135] width 15 height 15
click at [211, 167] on li "Align to Midnight" at bounding box center [206, 165] width 164 height 25
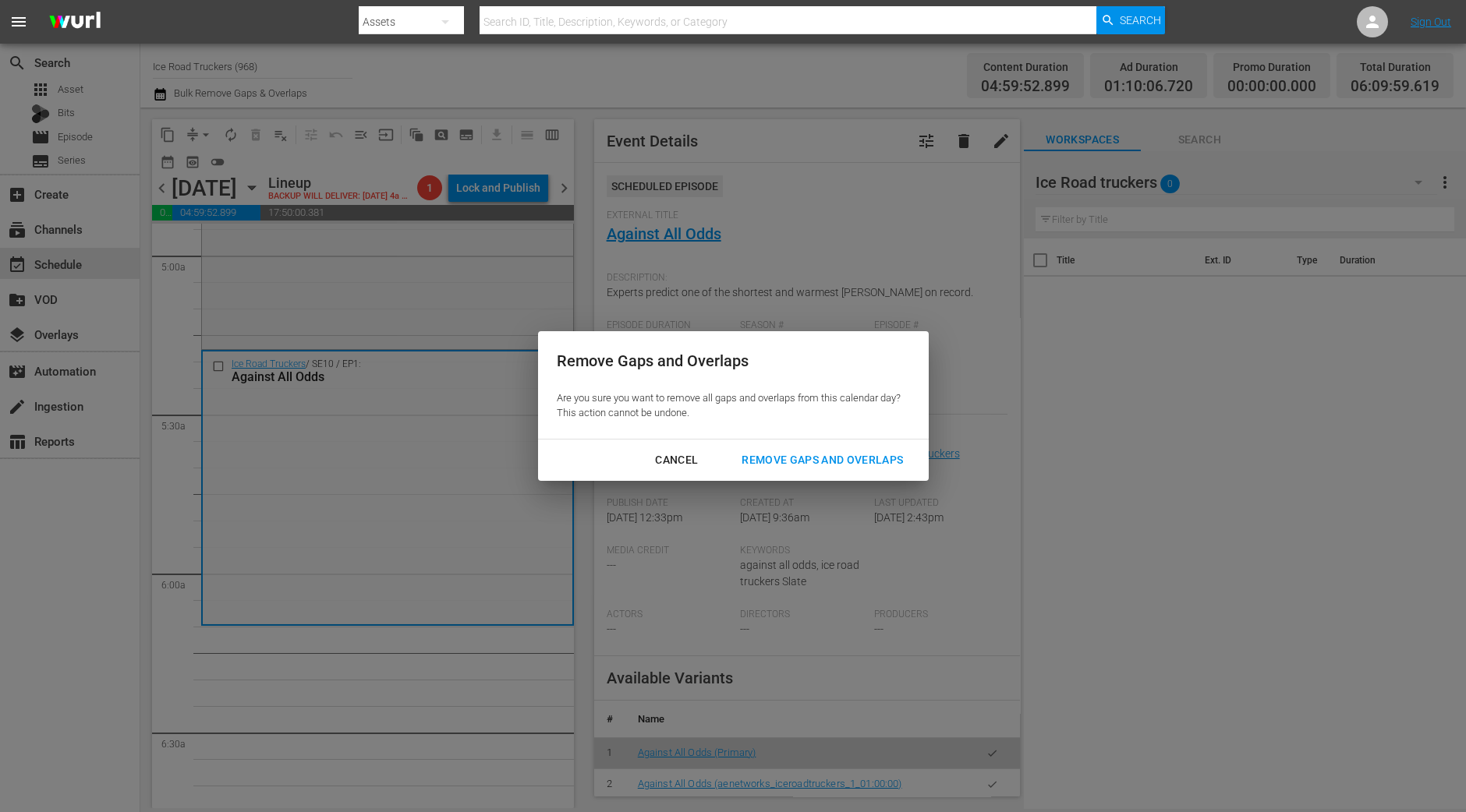
click at [817, 445] on button "Remove Gaps and Overlaps" at bounding box center [822, 460] width 199 height 29
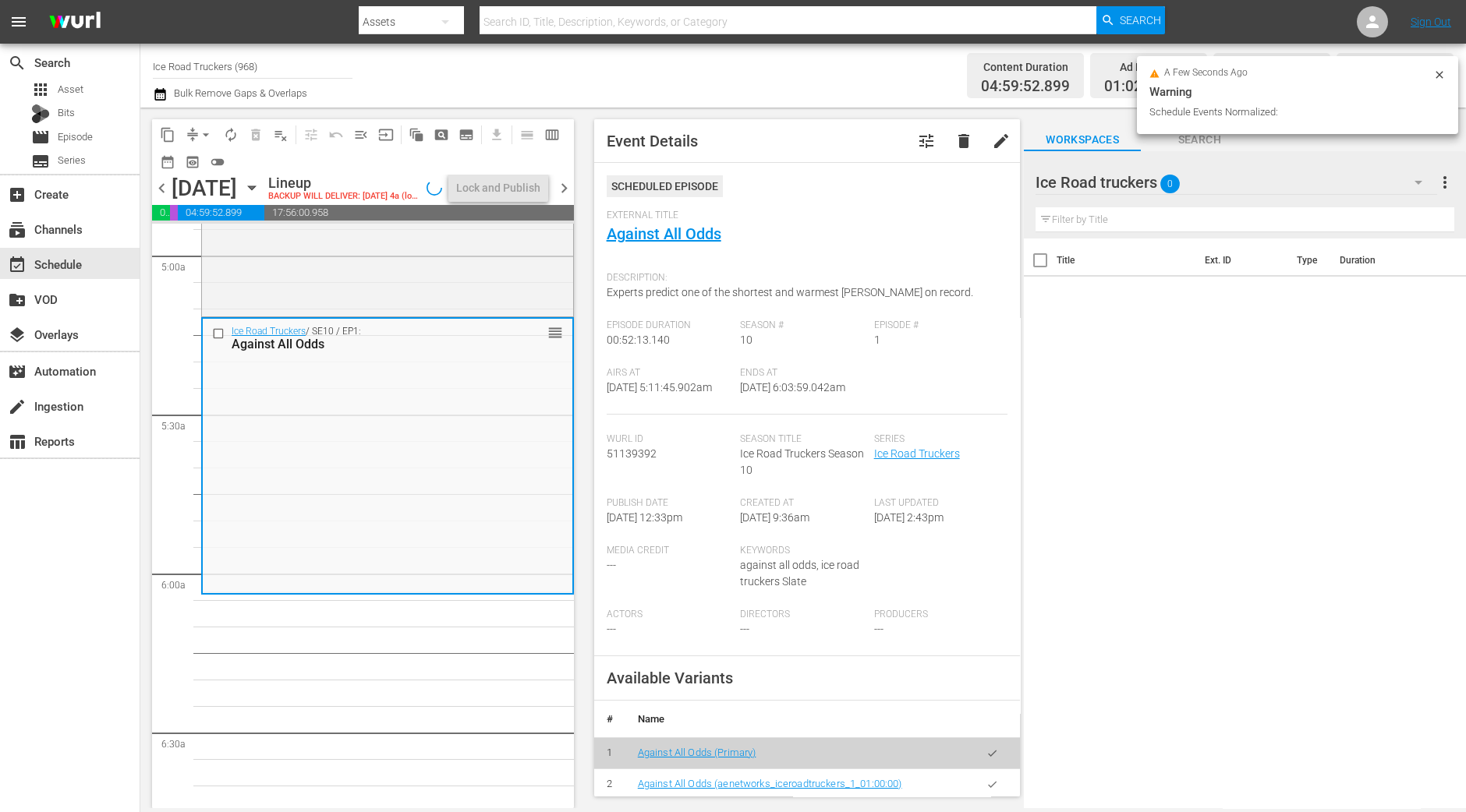
scroll to position [1611, 0]
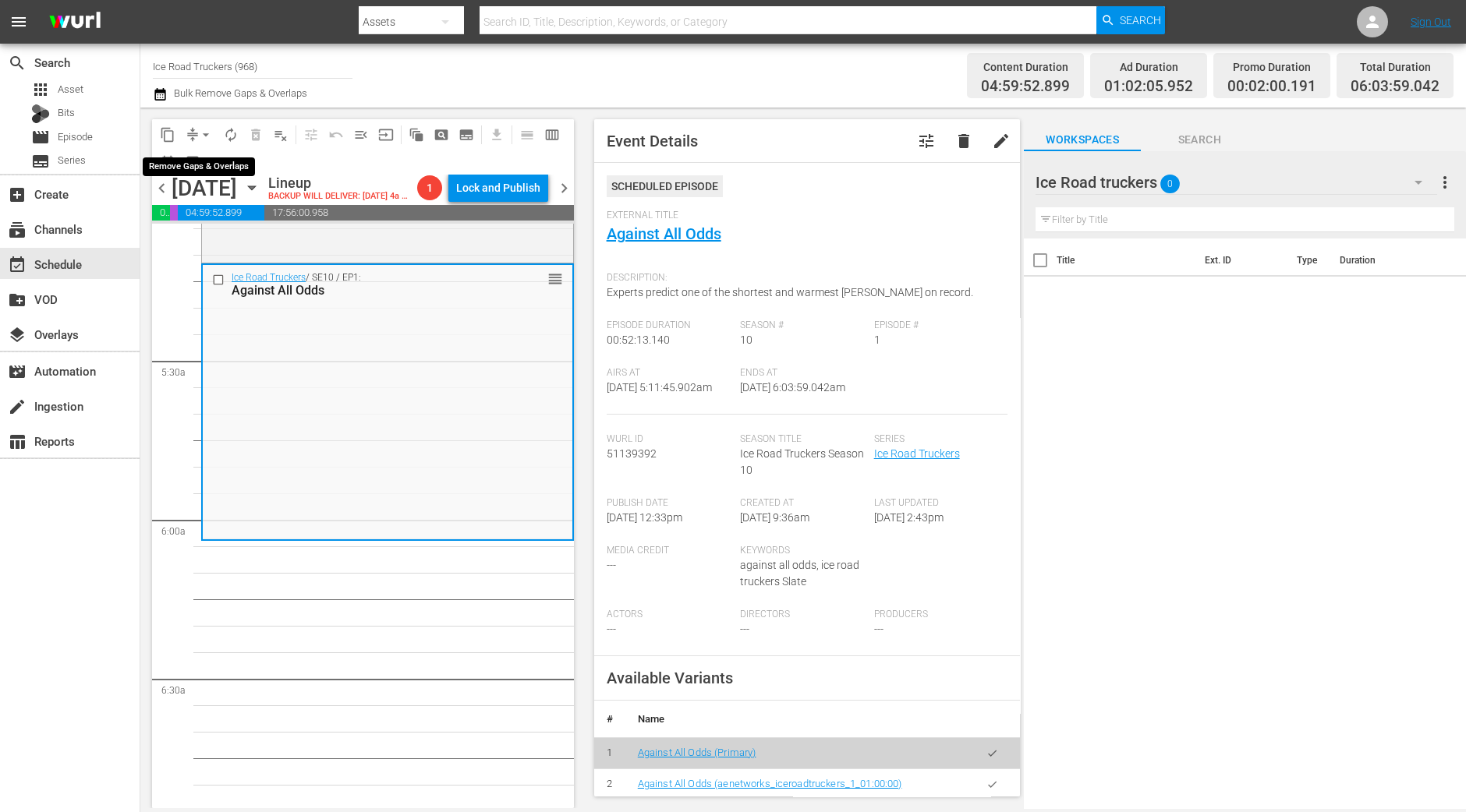
click at [205, 130] on span "arrow_drop_down" at bounding box center [205, 135] width 15 height 15
click at [205, 161] on li "Align to Midnight" at bounding box center [206, 165] width 164 height 25
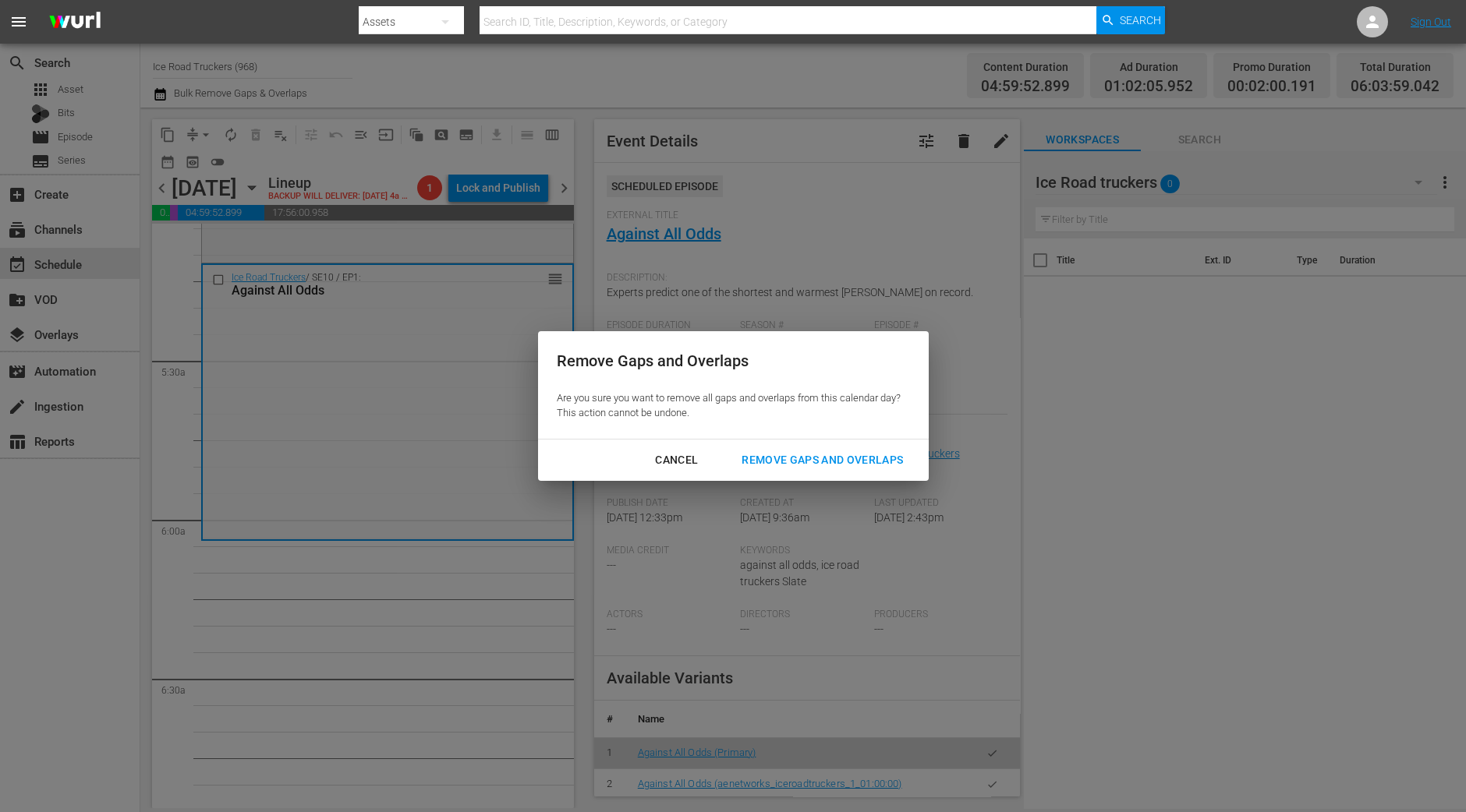
click at [808, 454] on div "Remove Gaps and Overlaps" at bounding box center [823, 460] width 187 height 20
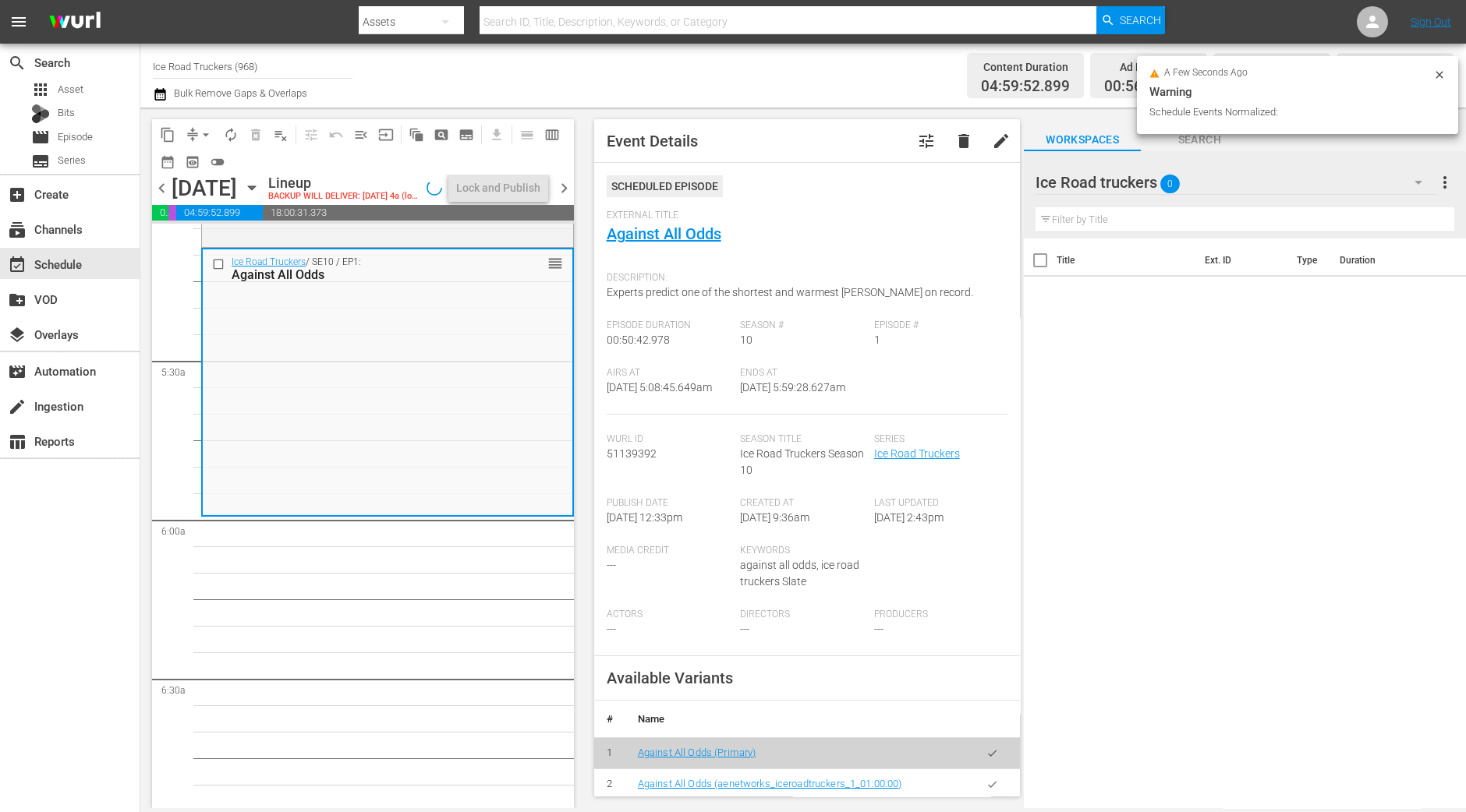
scroll to position [1585, 0]
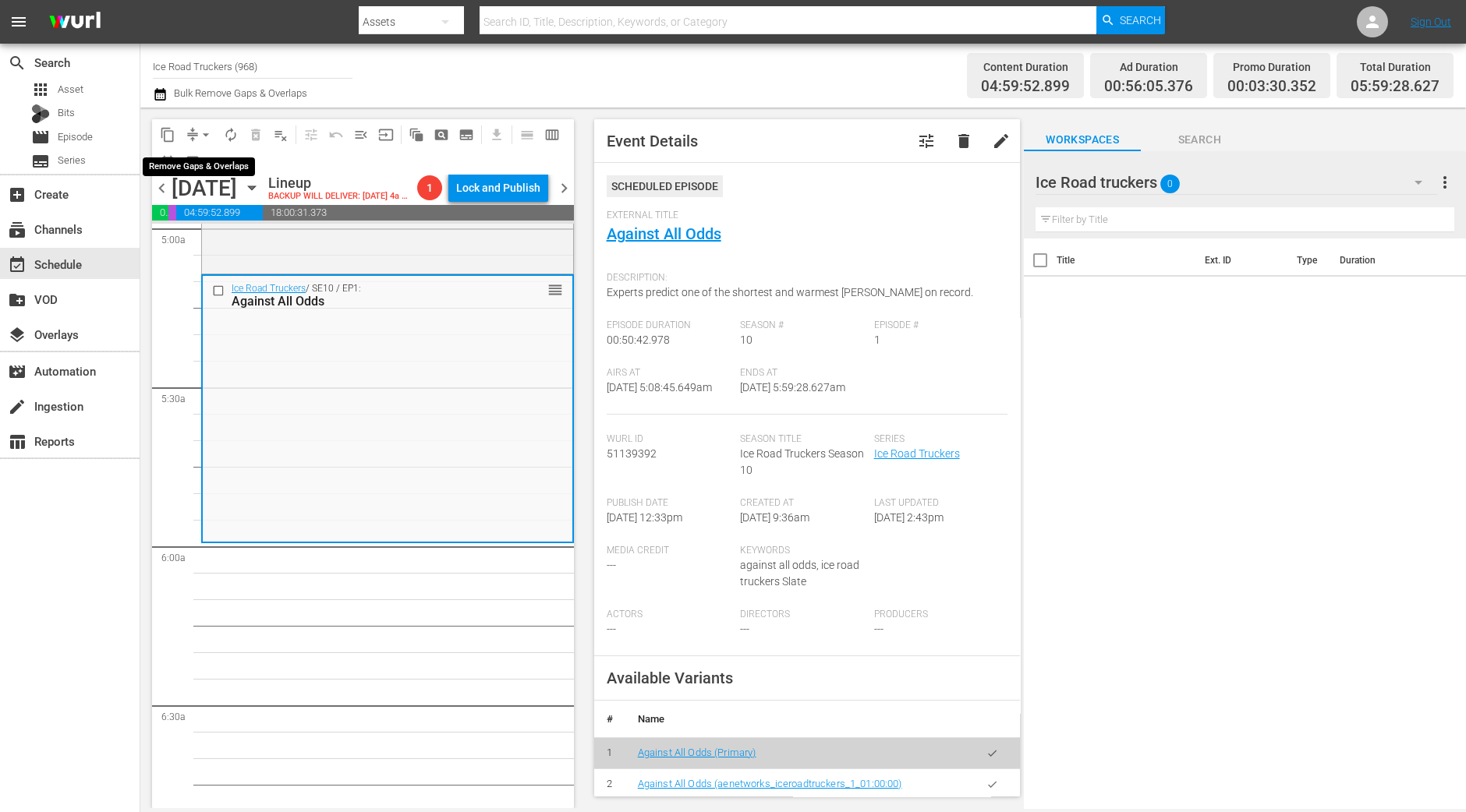
click at [209, 135] on span "arrow_drop_down" at bounding box center [205, 135] width 15 height 15
click at [208, 161] on li "Align to Midnight" at bounding box center [206, 165] width 164 height 25
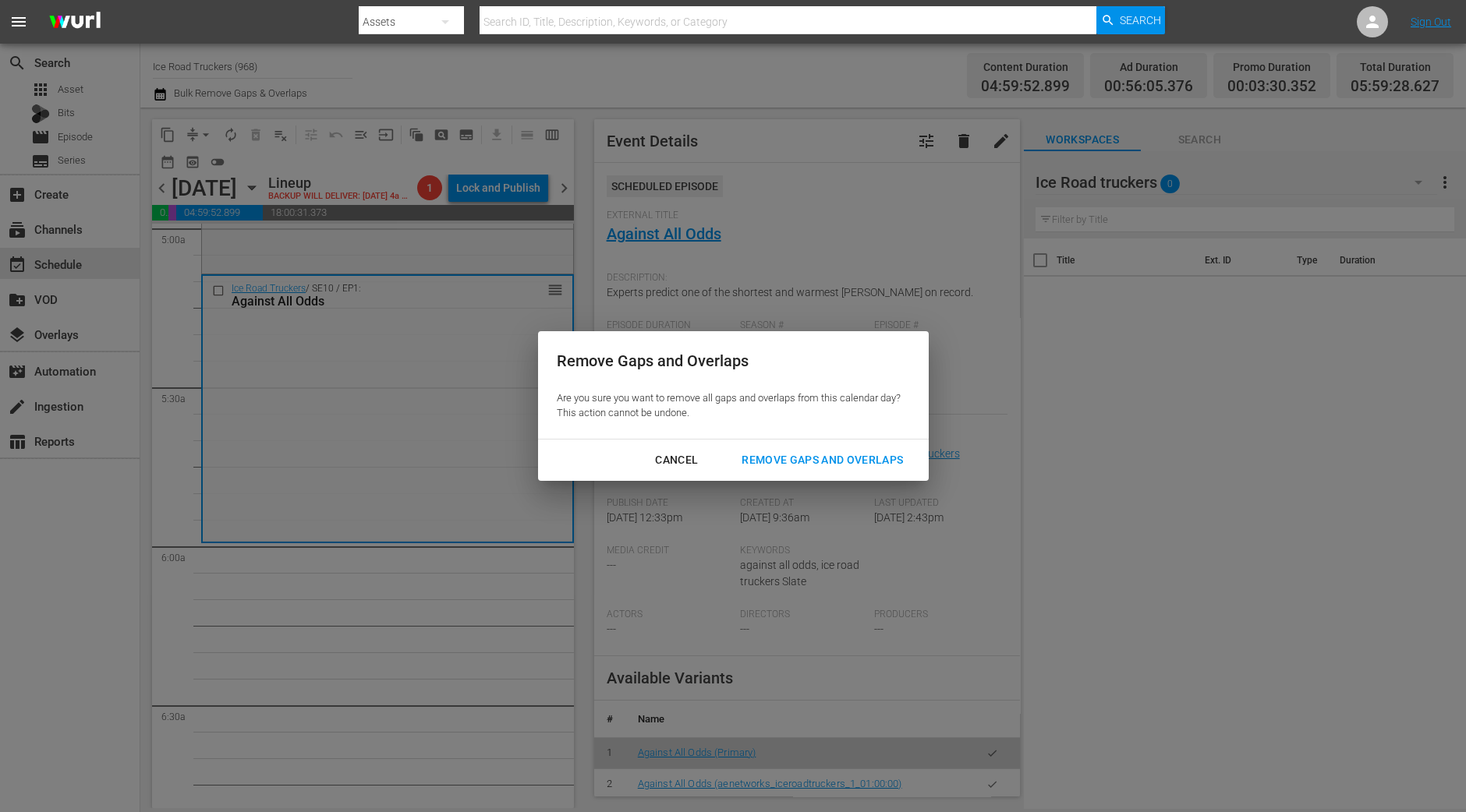
click at [812, 462] on div "Remove Gaps and Overlaps" at bounding box center [823, 460] width 187 height 20
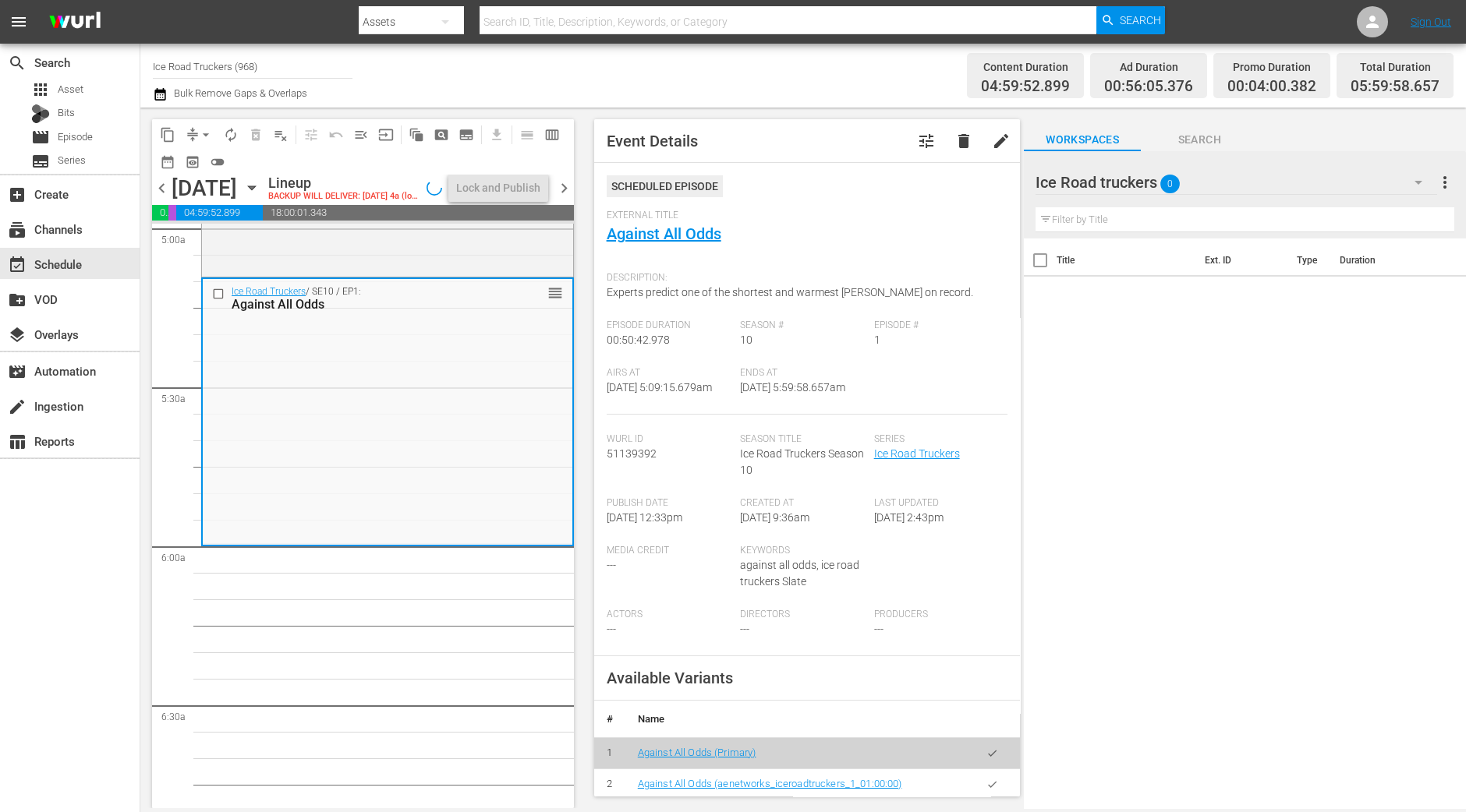
scroll to position [1558, 0]
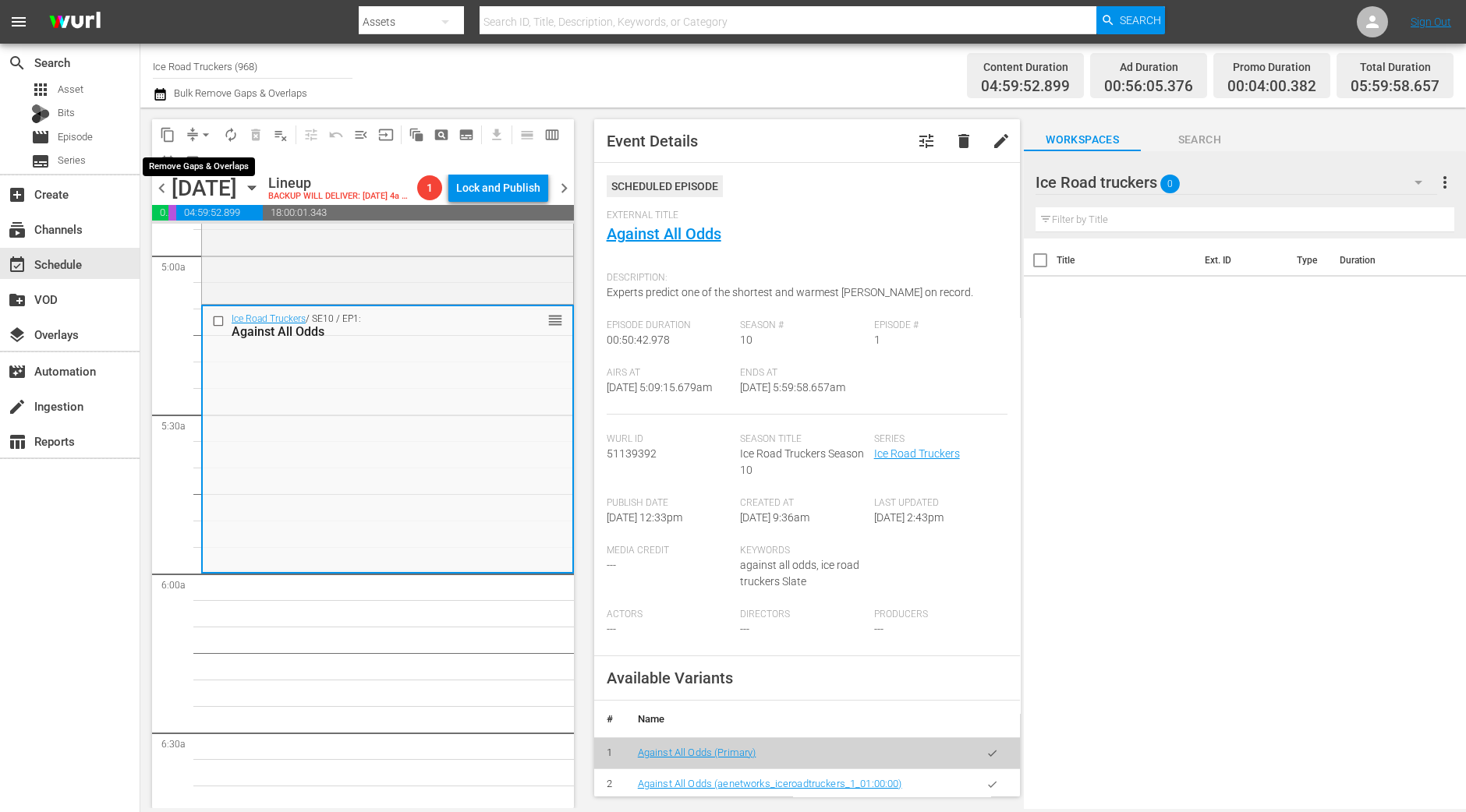
click at [204, 135] on span "arrow_drop_down" at bounding box center [205, 135] width 15 height 15
click at [206, 157] on li "Align to Midnight" at bounding box center [206, 165] width 164 height 25
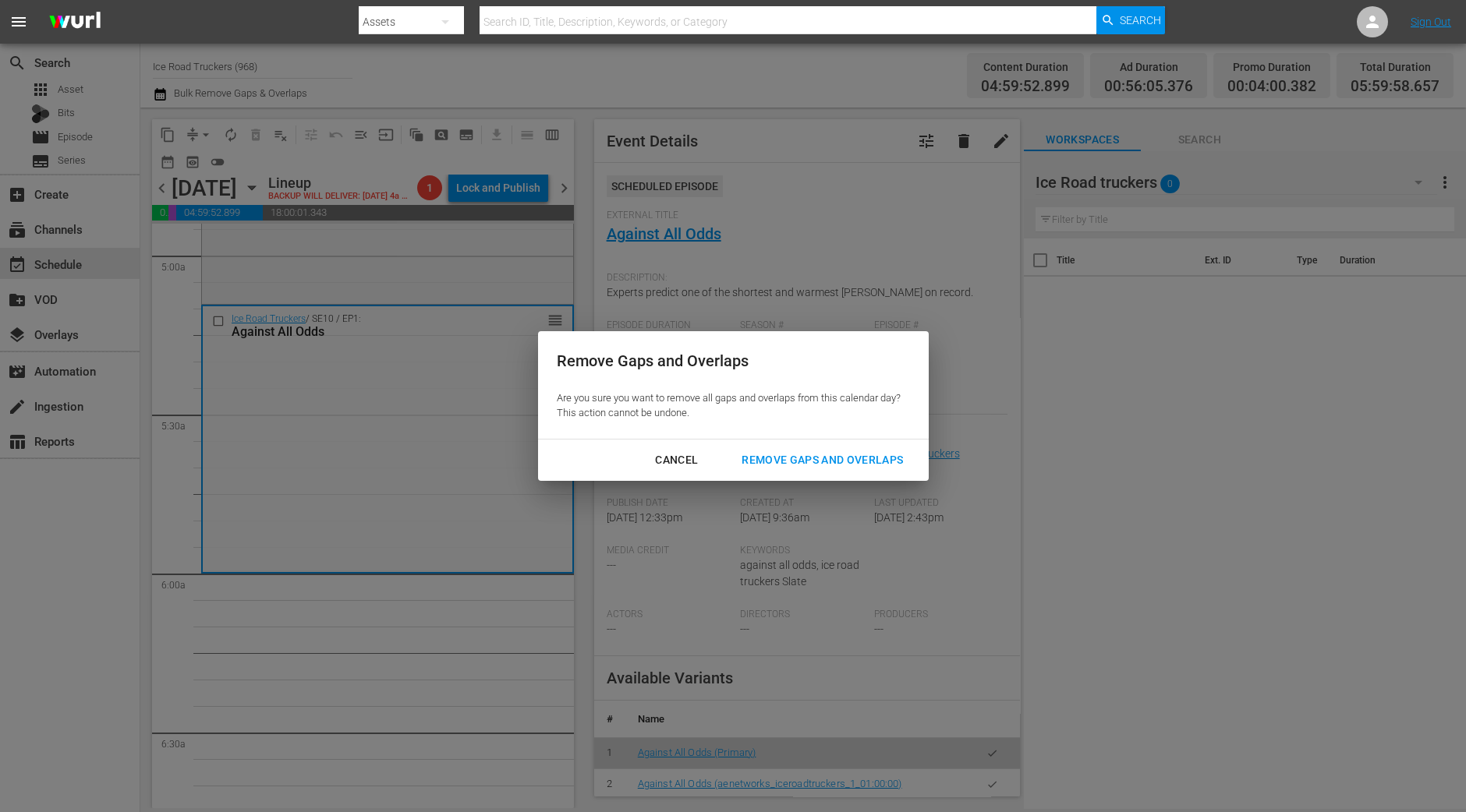
click at [857, 457] on div "Remove Gaps and Overlaps" at bounding box center [823, 460] width 187 height 20
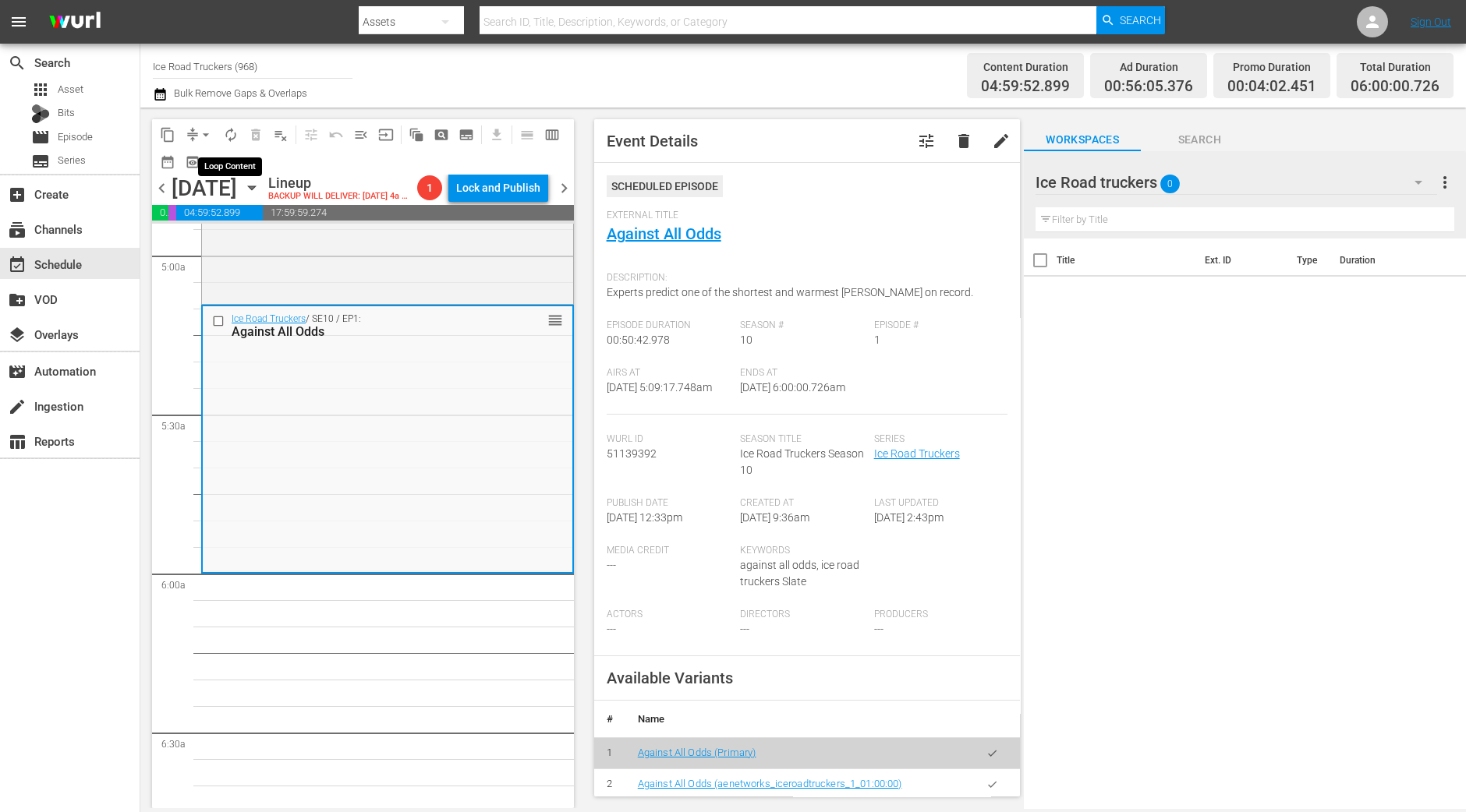
click at [231, 137] on span "autorenew_outlined" at bounding box center [231, 135] width 15 height 15
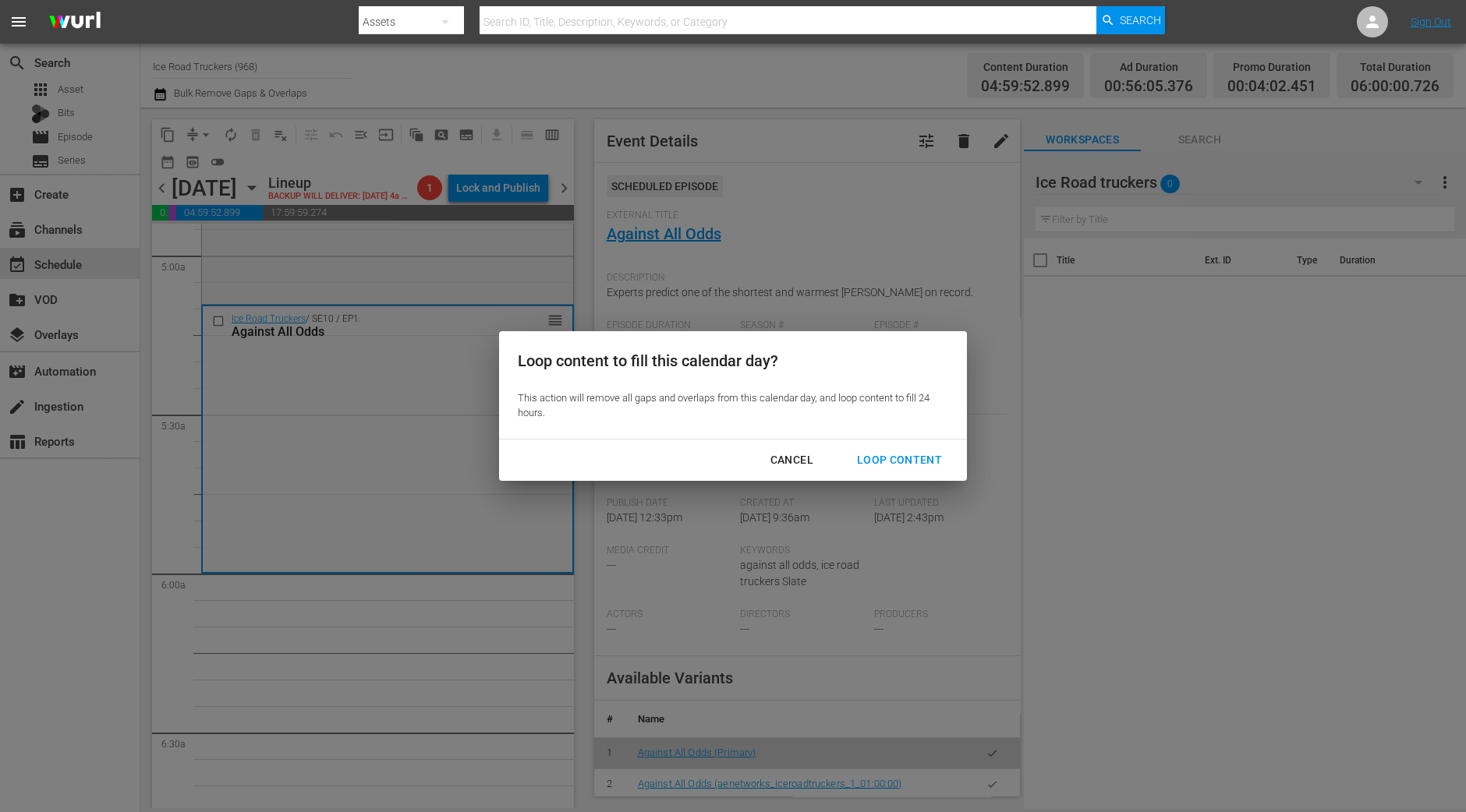
click at [878, 460] on div "Loop Content" at bounding box center [899, 460] width 110 height 20
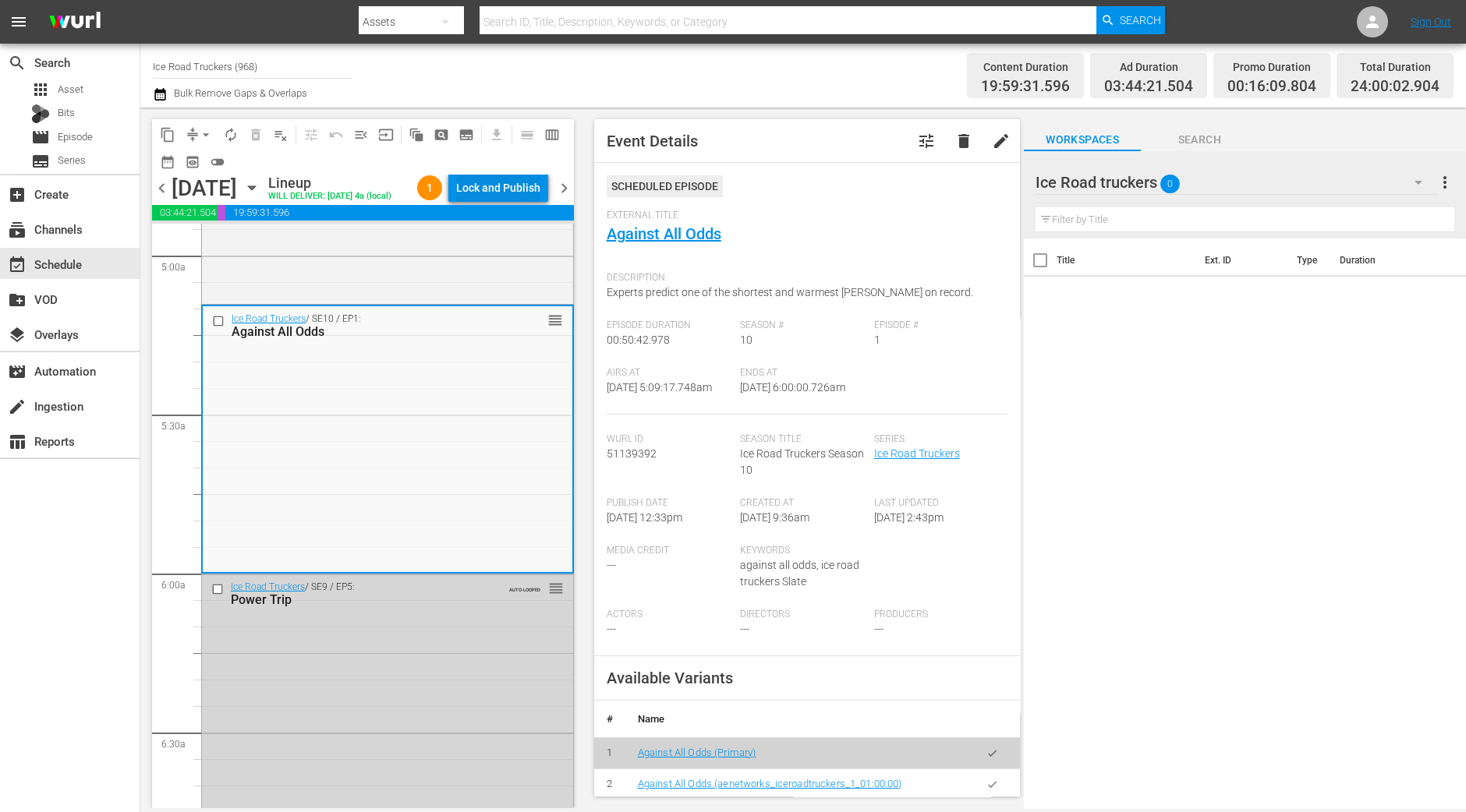
click at [491, 189] on div "Lock and Publish" at bounding box center [497, 188] width 84 height 28
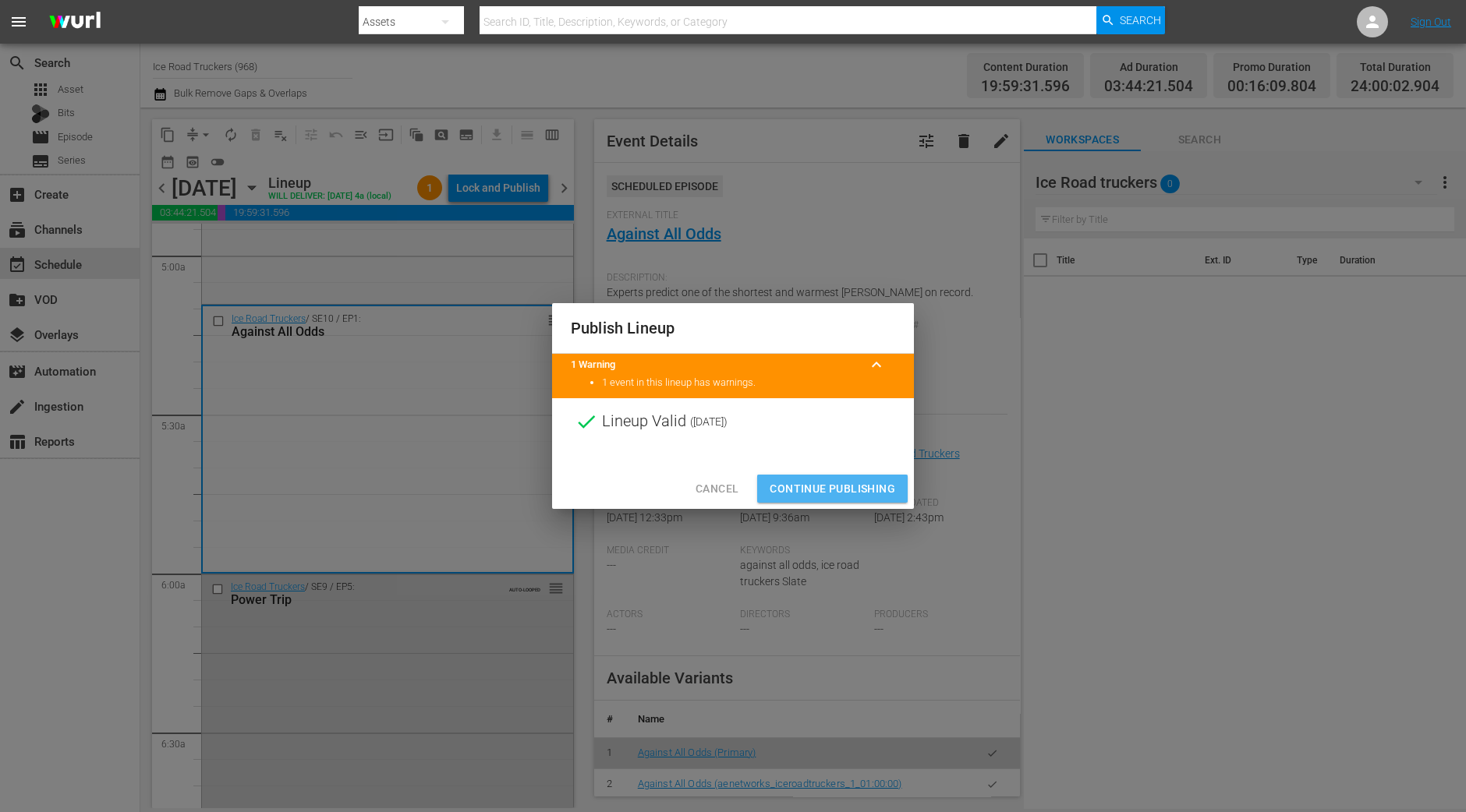
click at [827, 492] on span "Continue Publishing" at bounding box center [832, 489] width 126 height 20
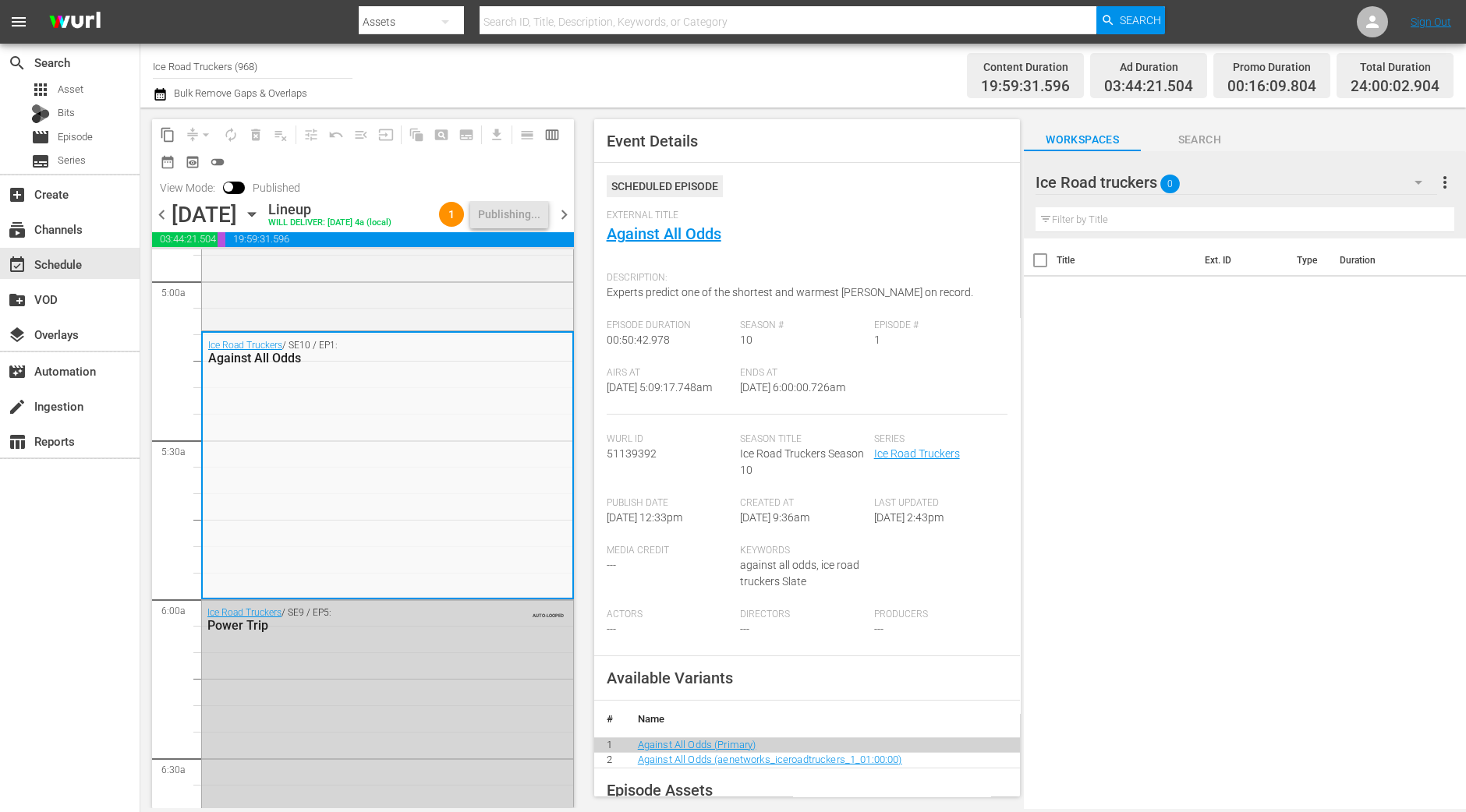
click at [564, 223] on span "chevron_right" at bounding box center [564, 215] width 20 height 20
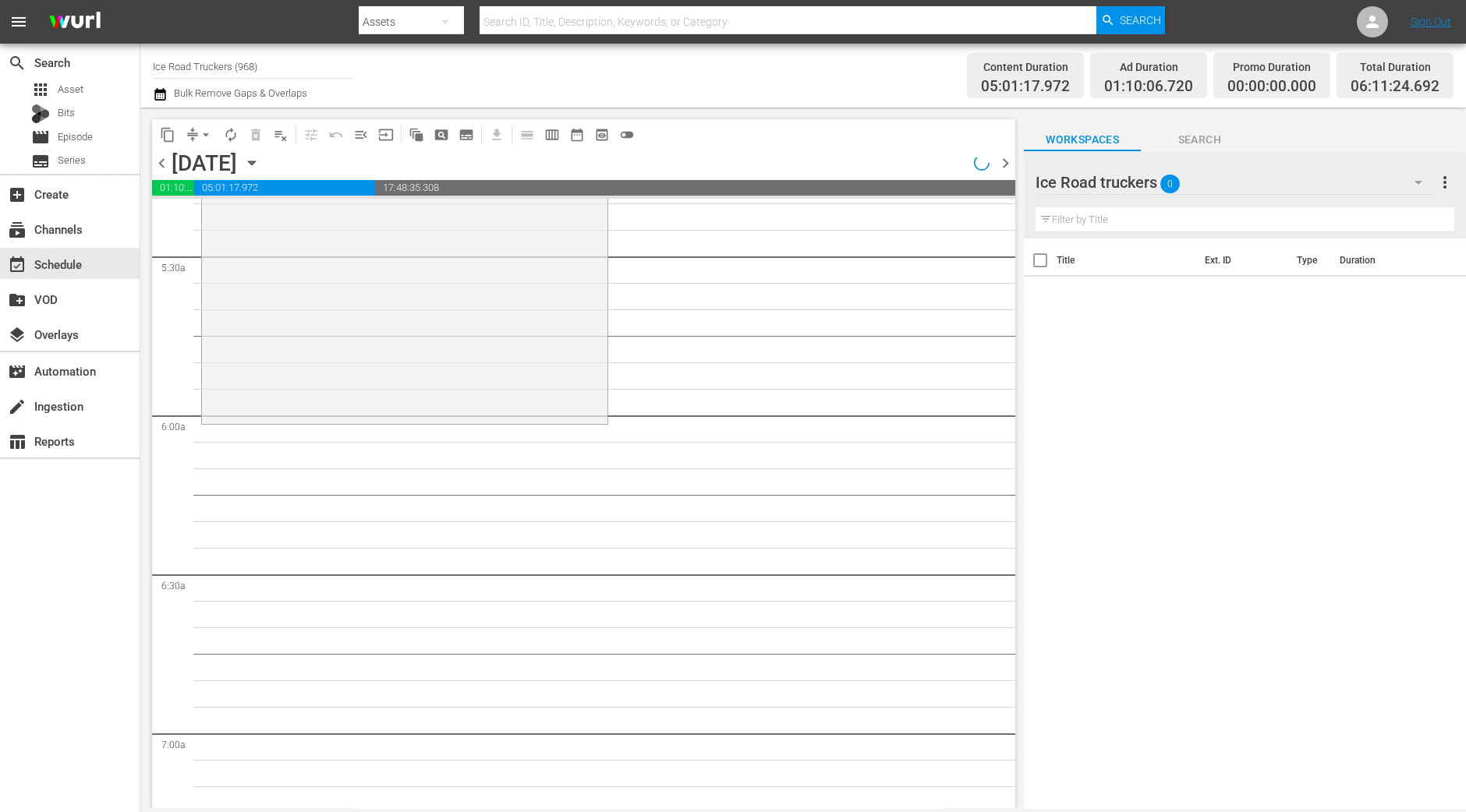
scroll to position [1611, 0]
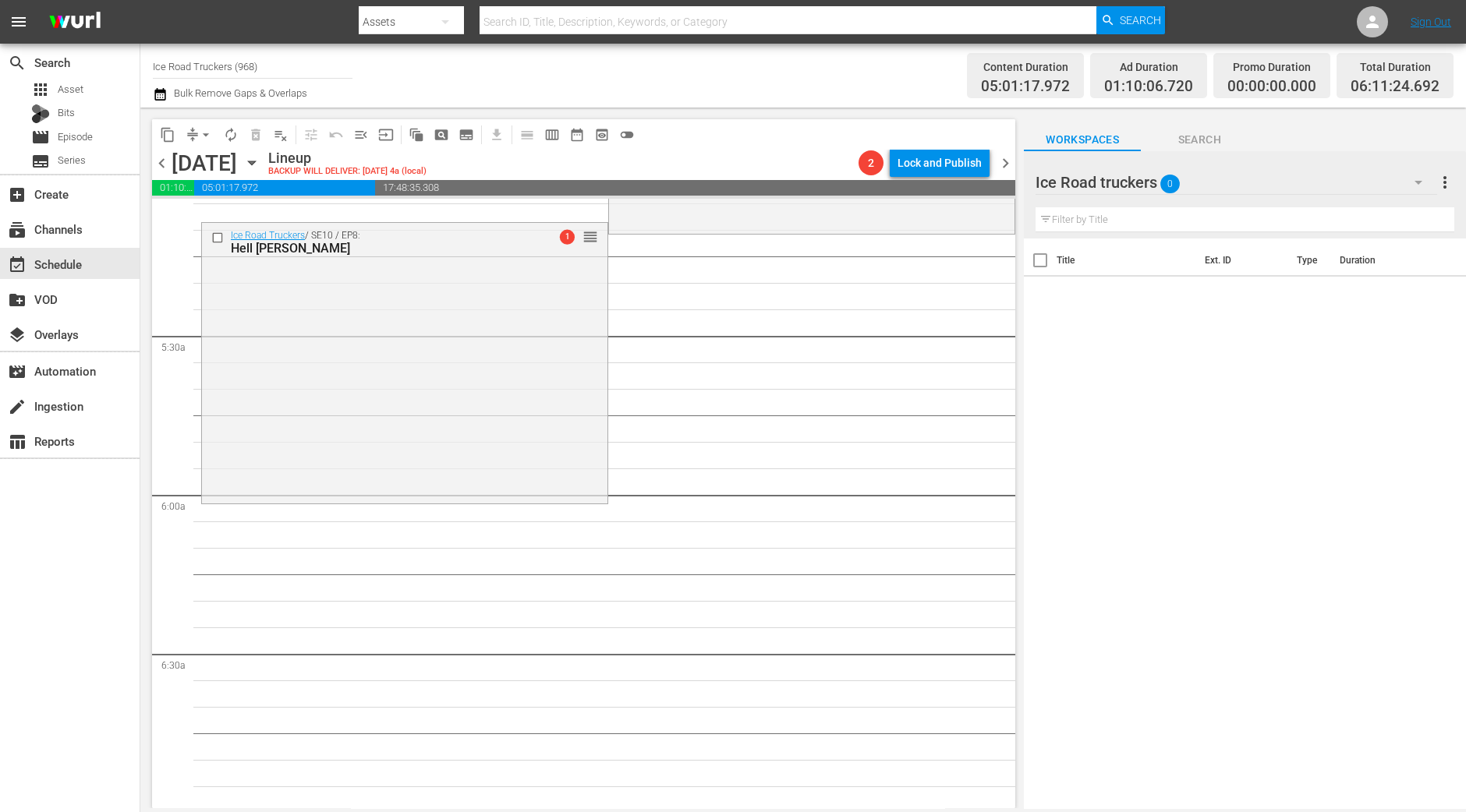
click at [202, 143] on button "arrow_drop_down" at bounding box center [205, 134] width 25 height 25
click at [200, 160] on li "Align to Midnight" at bounding box center [206, 165] width 129 height 25
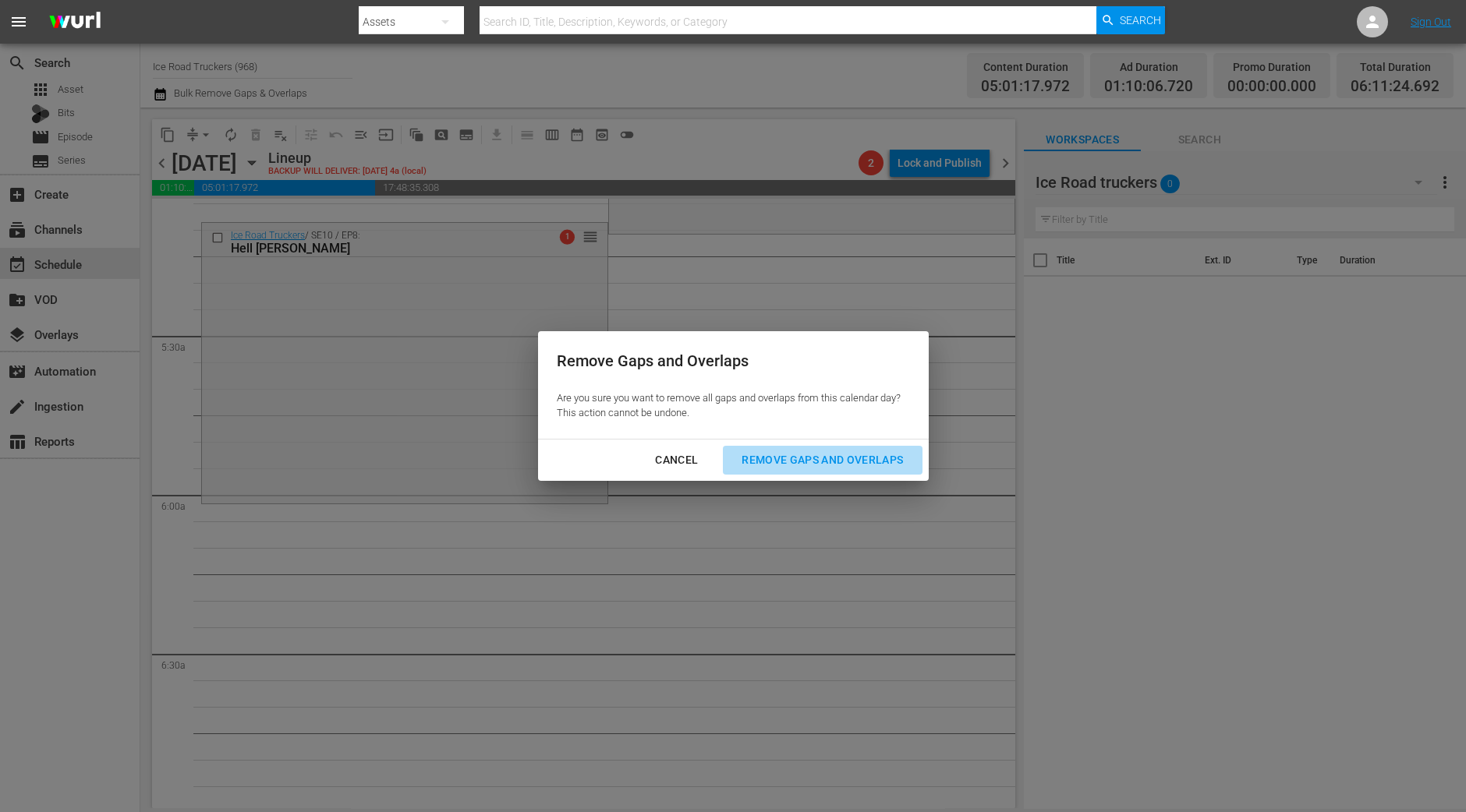
click at [845, 468] on div "Remove Gaps and Overlaps" at bounding box center [823, 460] width 187 height 20
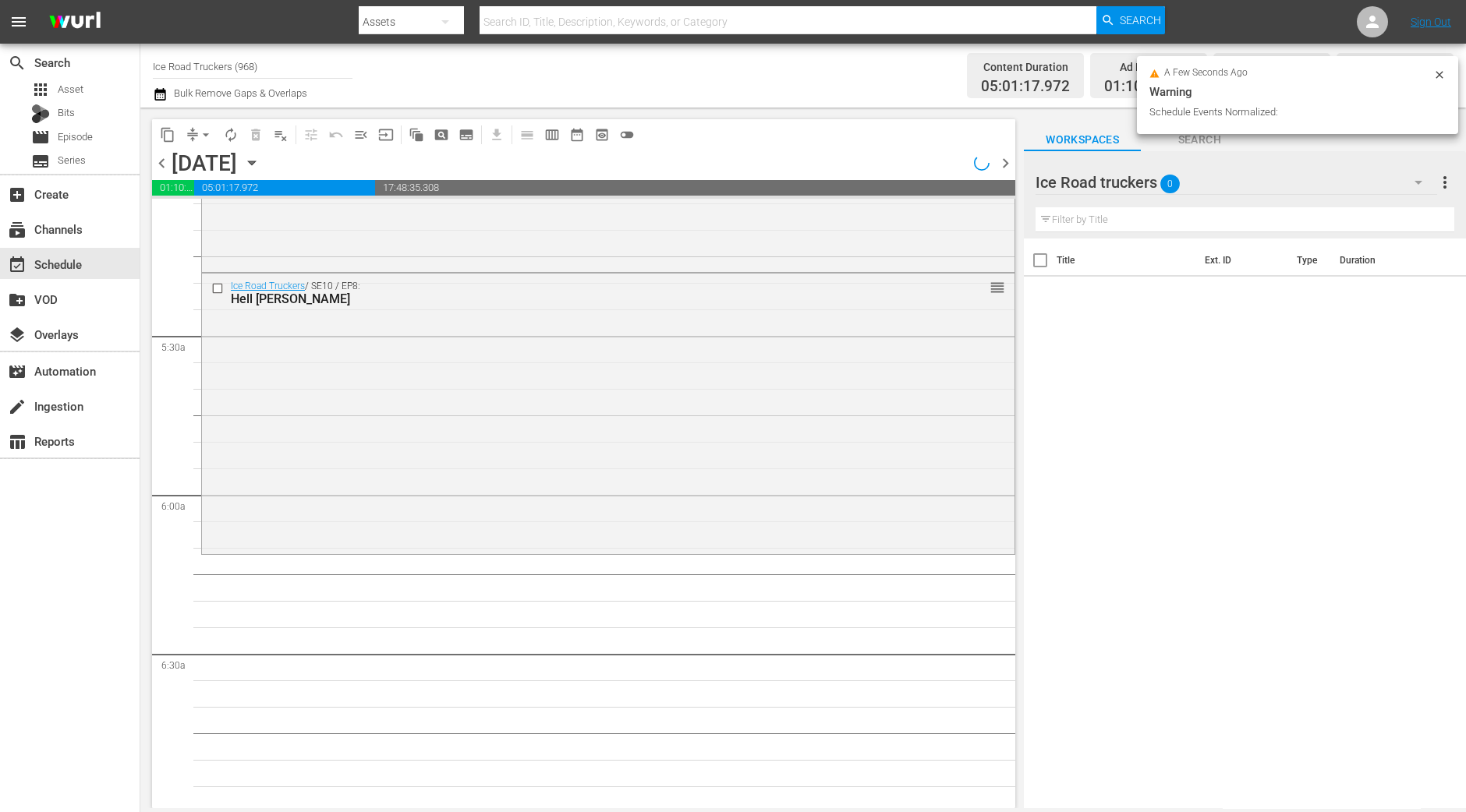
scroll to position [1585, 0]
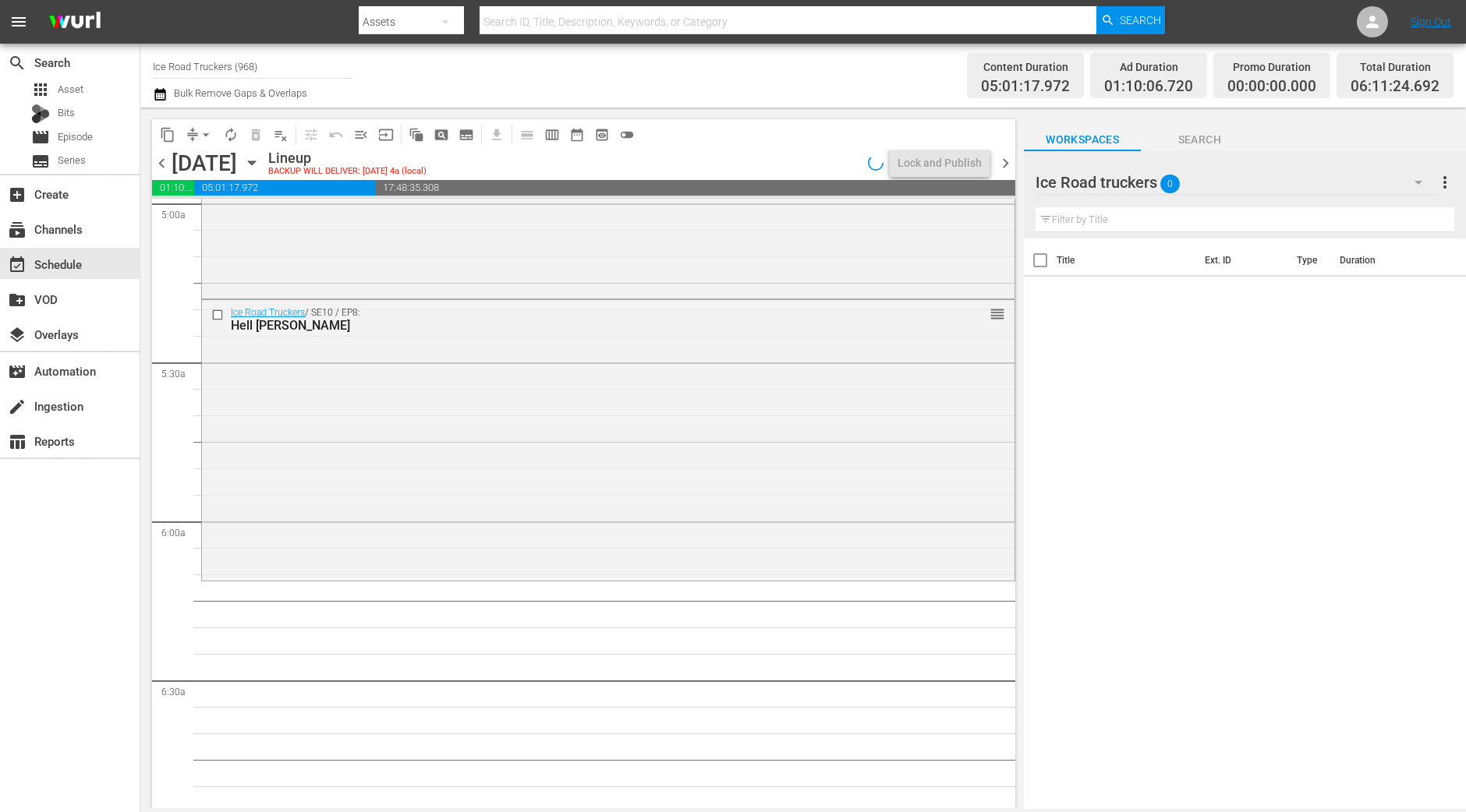
drag, startPoint x: 143, startPoint y: 282, endPoint x: 175, endPoint y: 244, distance: 49.7
click at [143, 282] on div "content_copy compress arrow_drop_down autorenew_outlined delete_forever_outline…" at bounding box center [579, 458] width 879 height 701
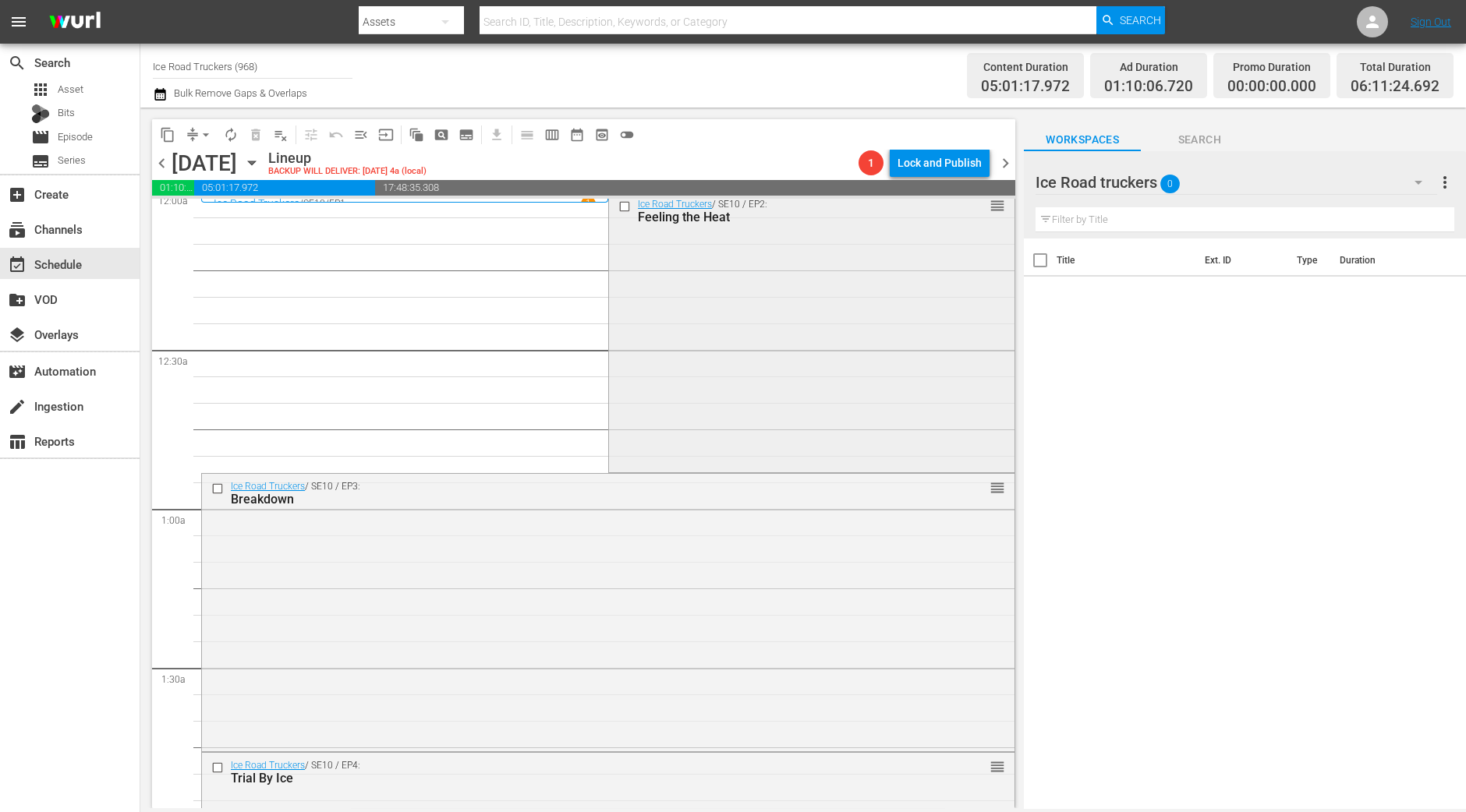
scroll to position [0, 0]
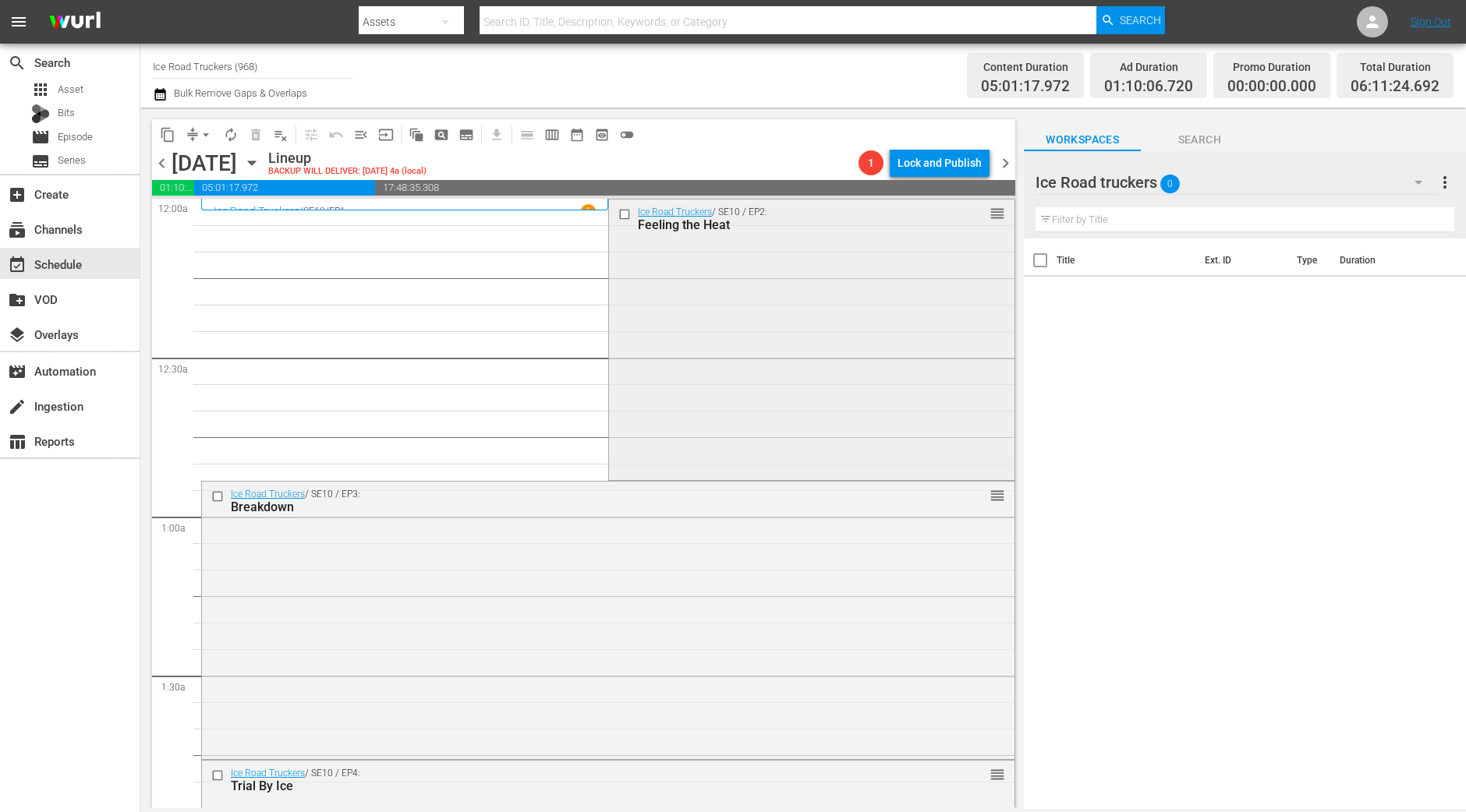
click at [901, 417] on div "Ice Road Truckers / SE10 / EP2: Feeling the Heat reorder" at bounding box center [812, 339] width 406 height 278
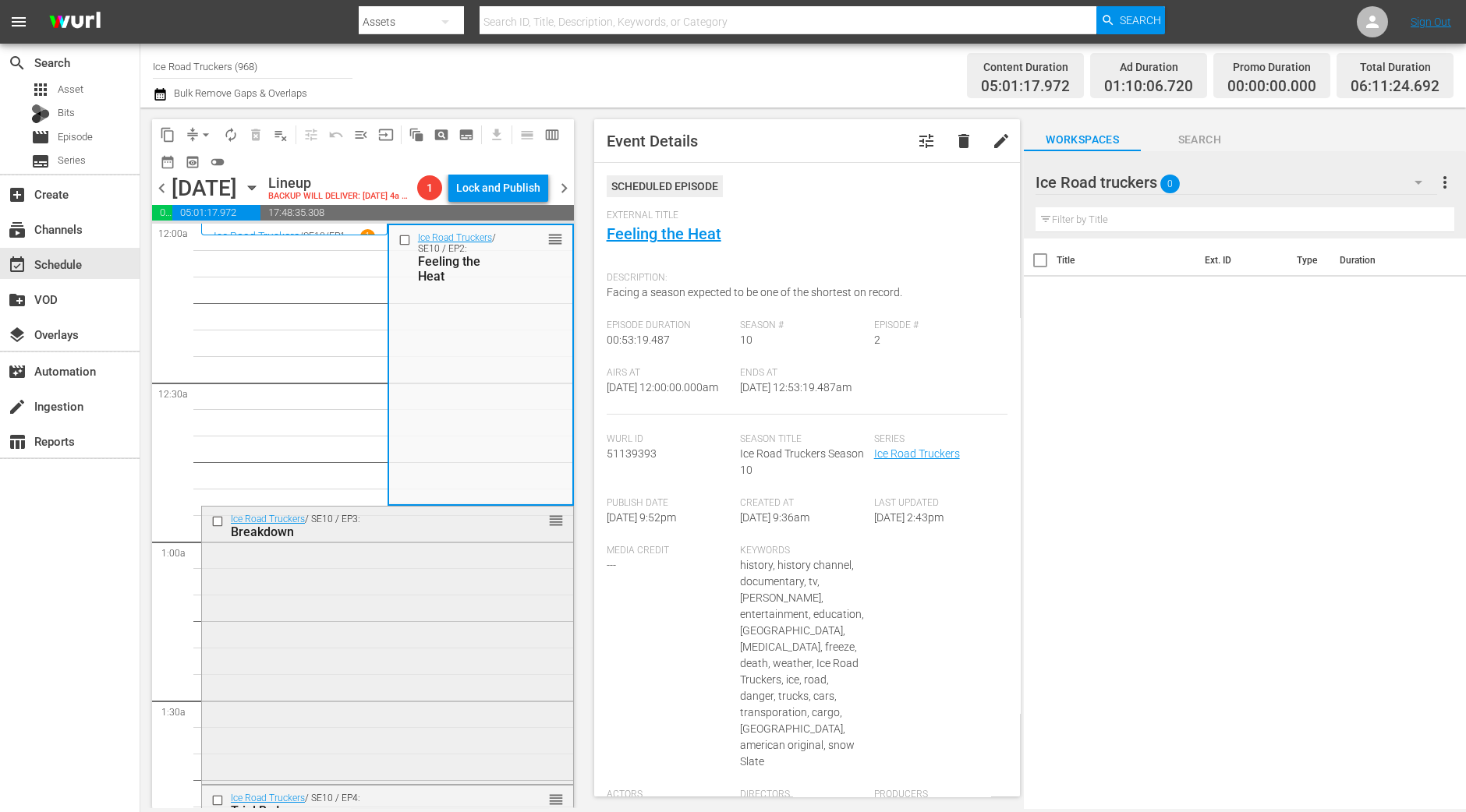
click at [396, 736] on div "Ice Road Truckers / SE10 / EP3: Breakdown reorder" at bounding box center [387, 643] width 371 height 274
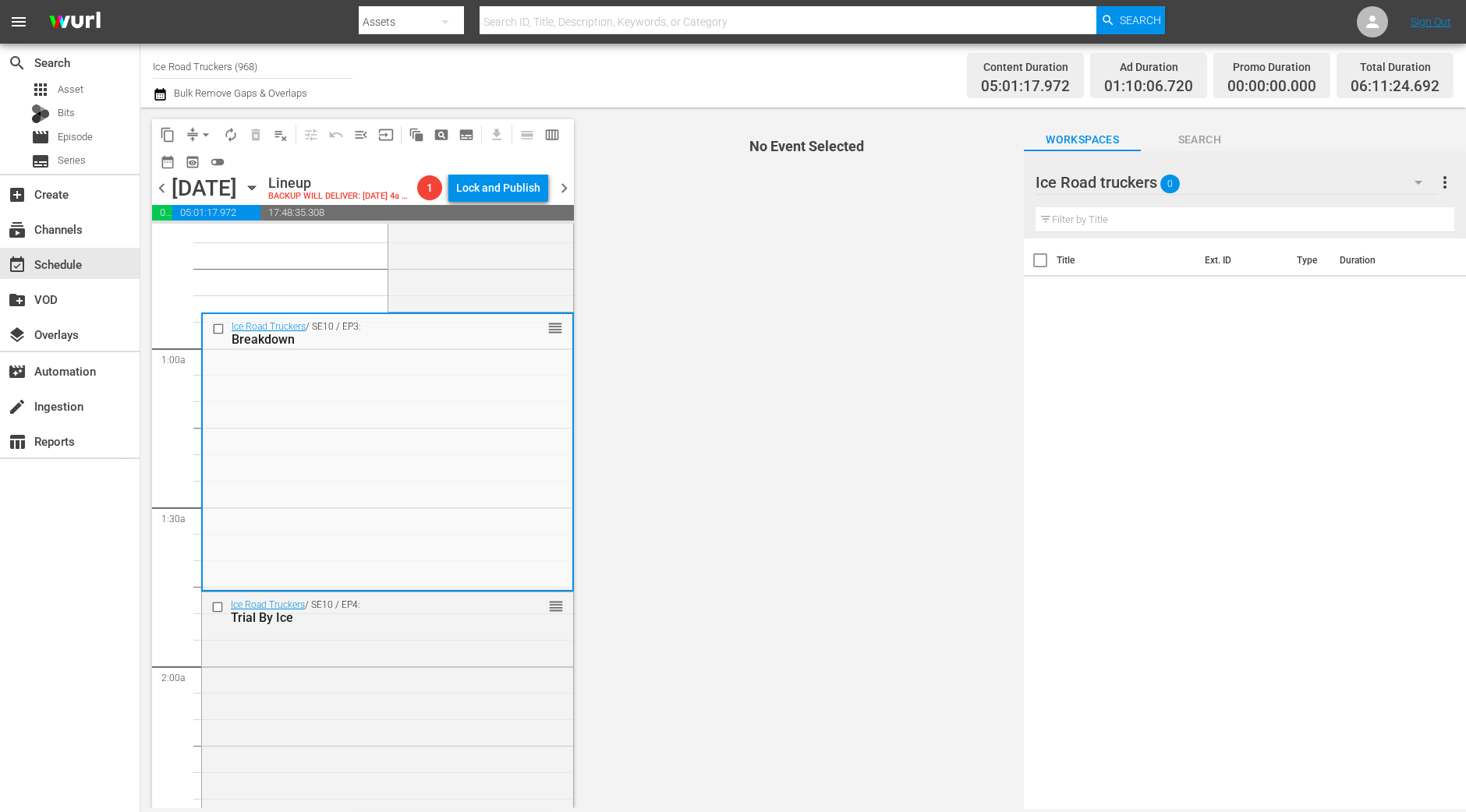
scroll to position [194, 0]
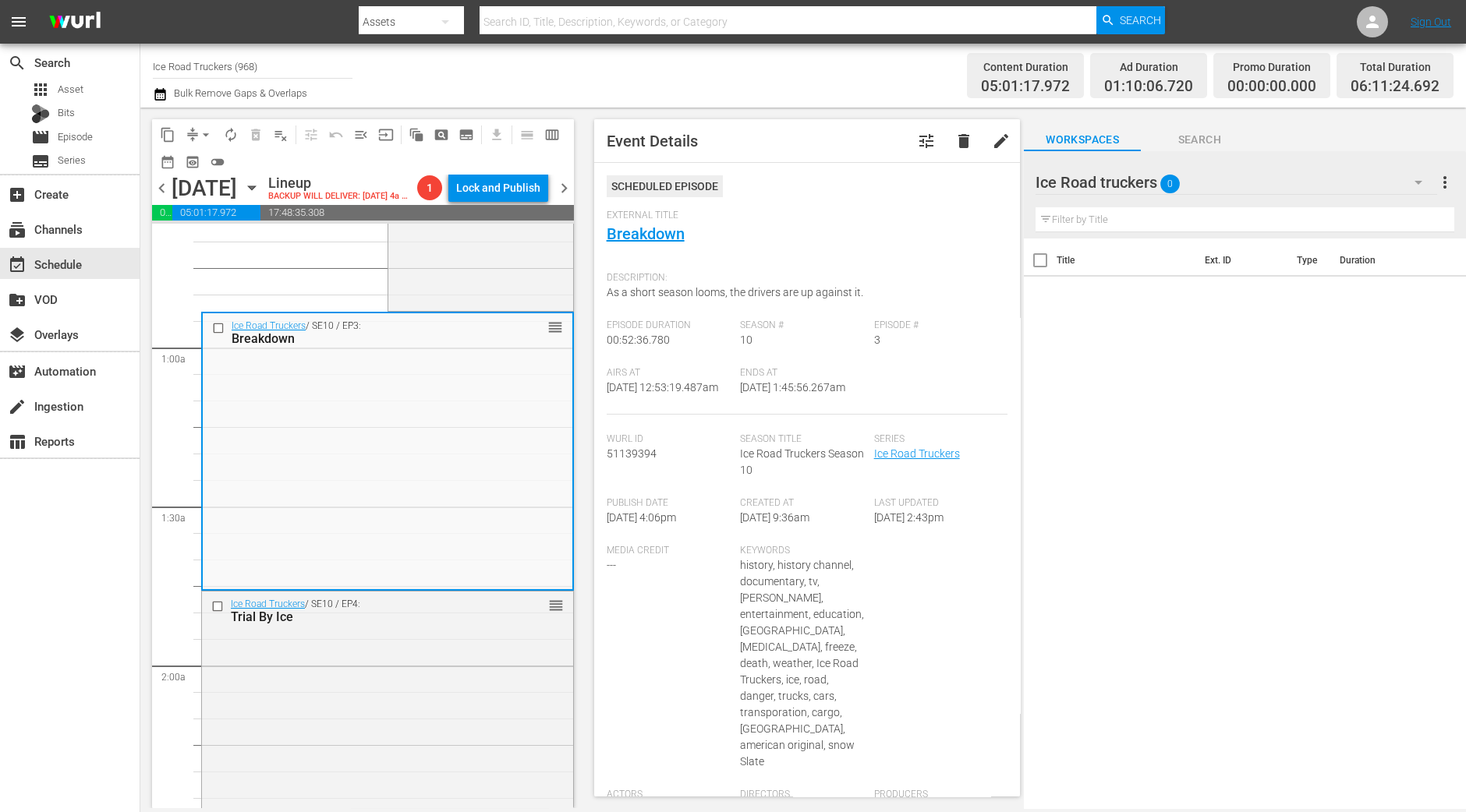
click at [465, 624] on div "Trial By Ice" at bounding box center [362, 616] width 264 height 14
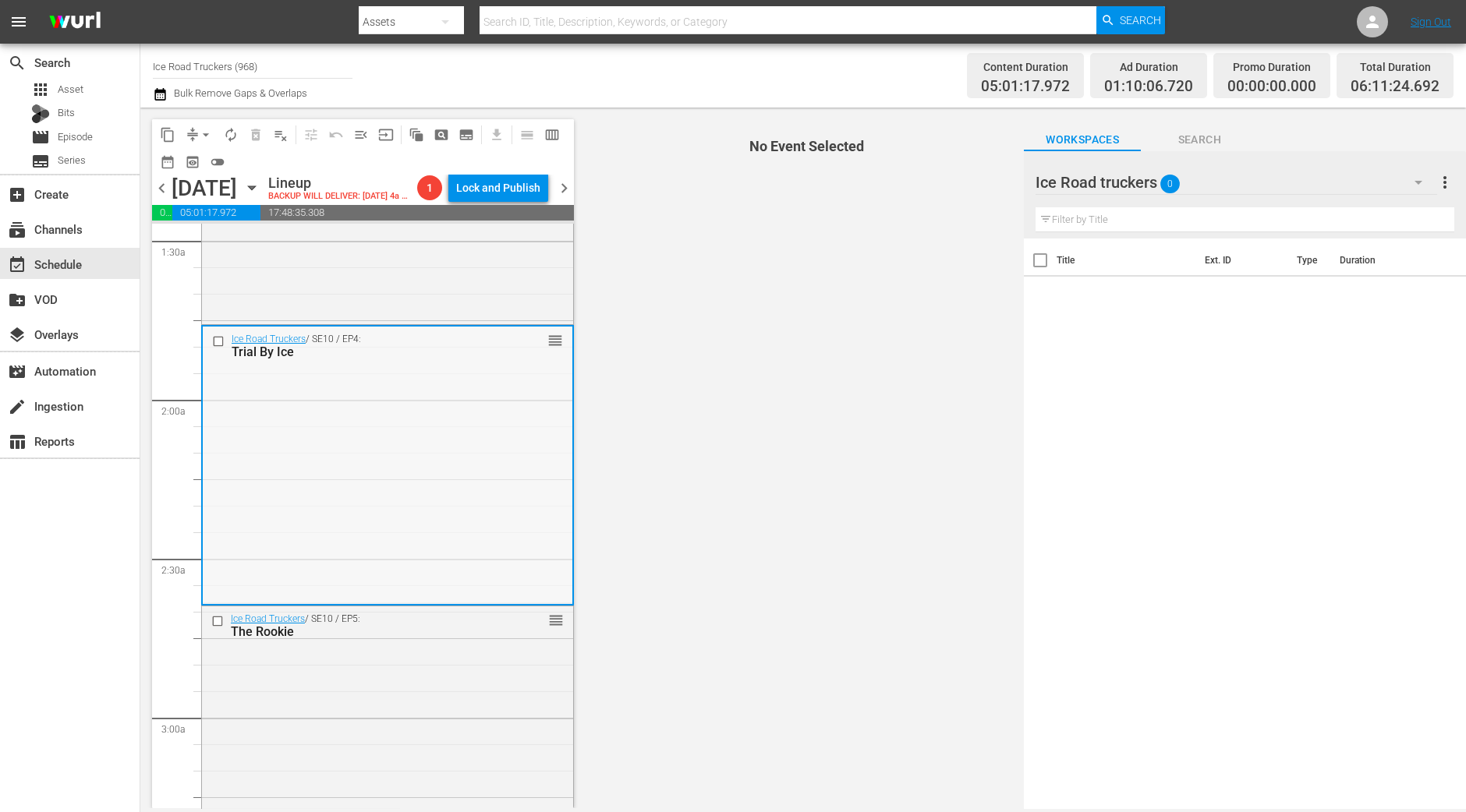
scroll to position [487, 0]
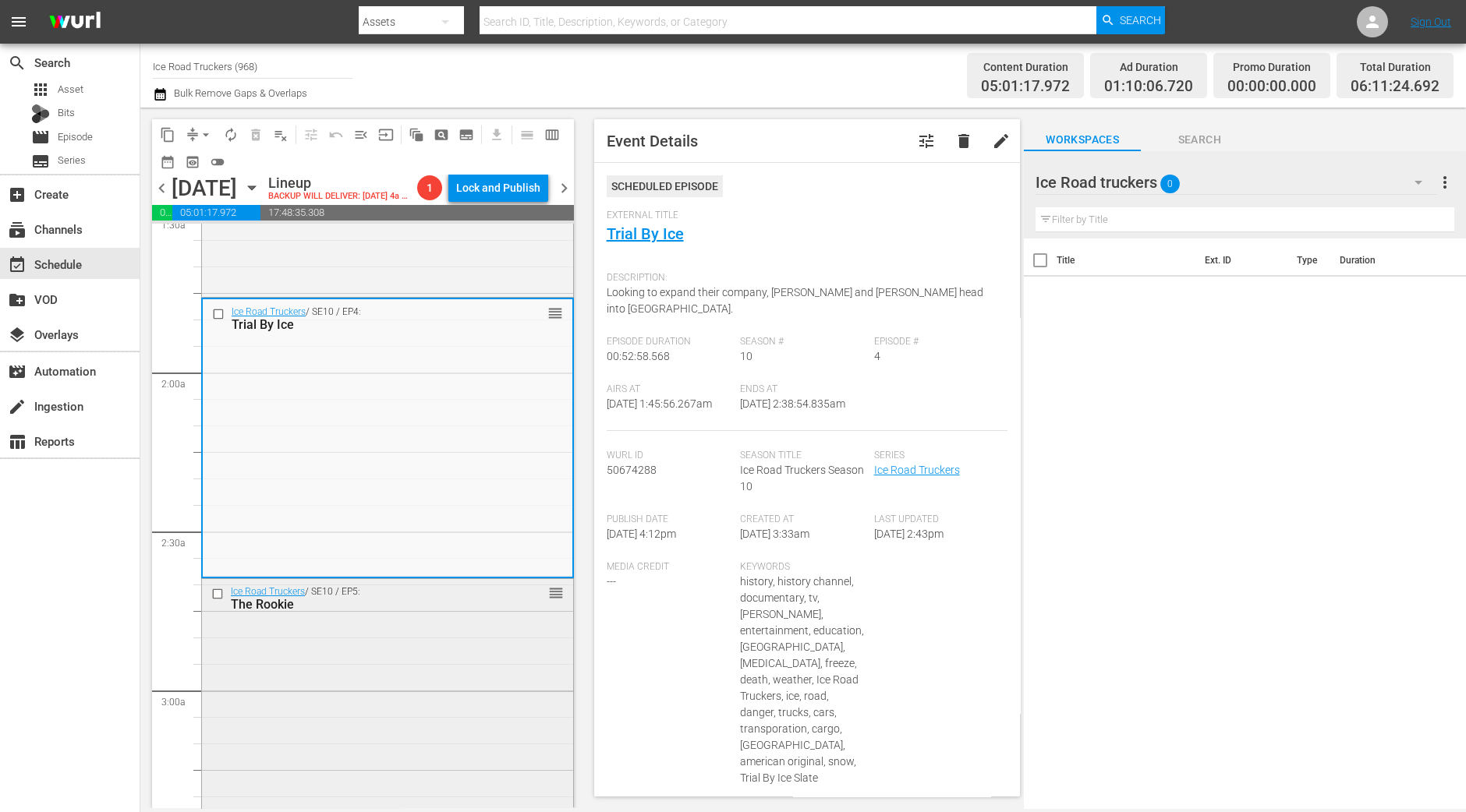
click at [448, 682] on div "Ice Road Truckers / SE10 / EP5: The Rookie reorder" at bounding box center [387, 715] width 371 height 274
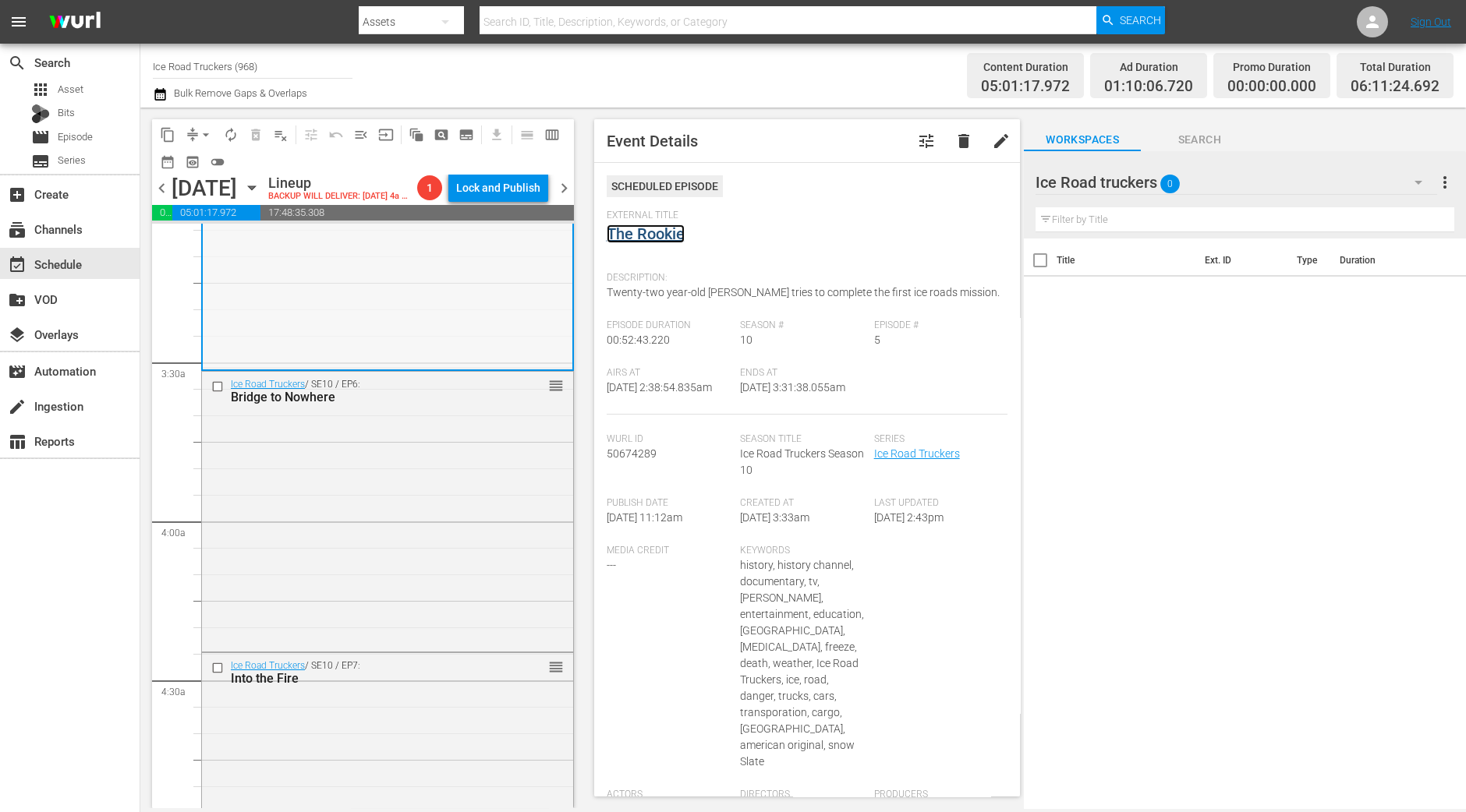
scroll to position [1072, 0]
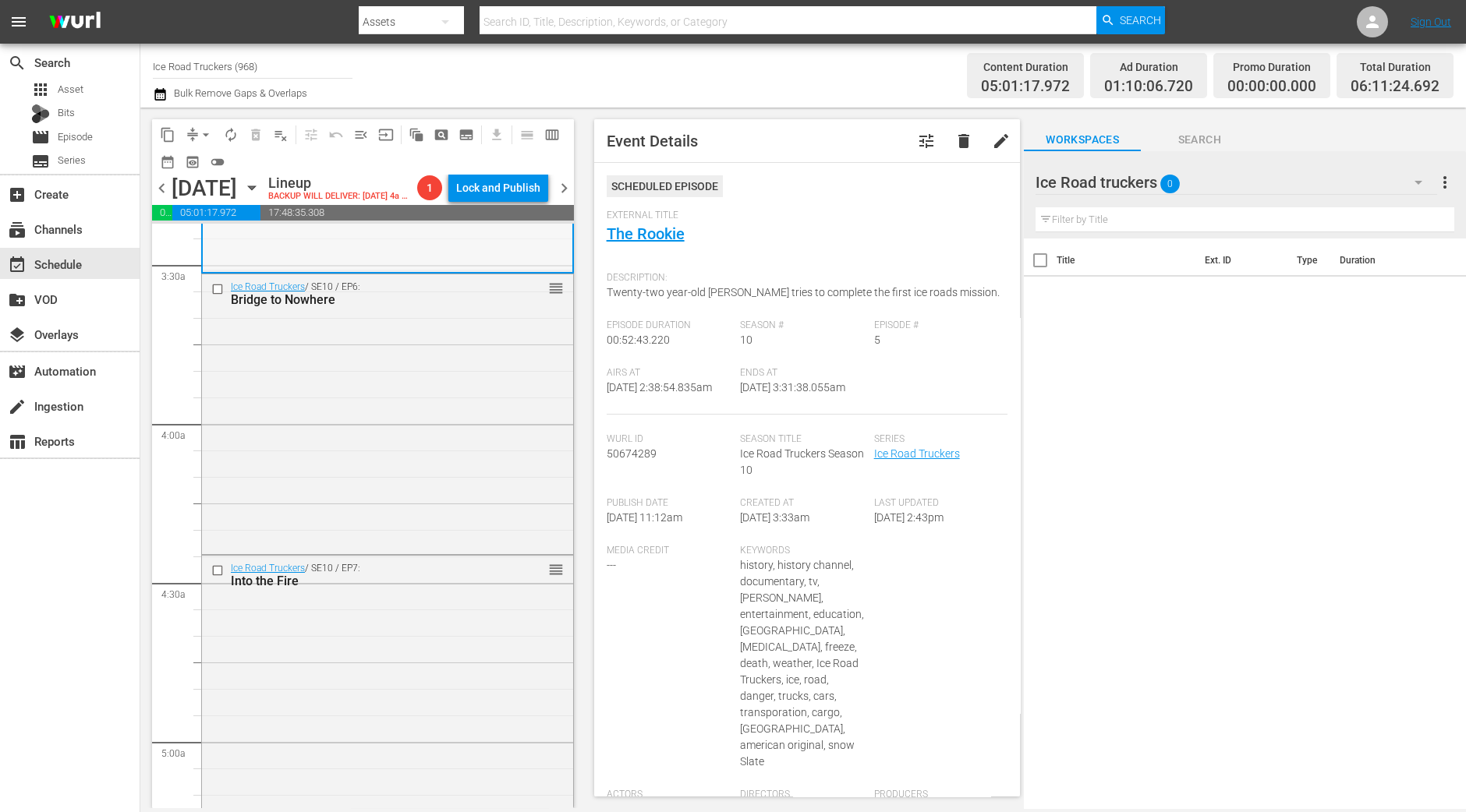
click at [389, 372] on div "Ice Road Truckers / SE10 / EP6: Bridge to Nowhere reorder" at bounding box center [387, 412] width 371 height 277
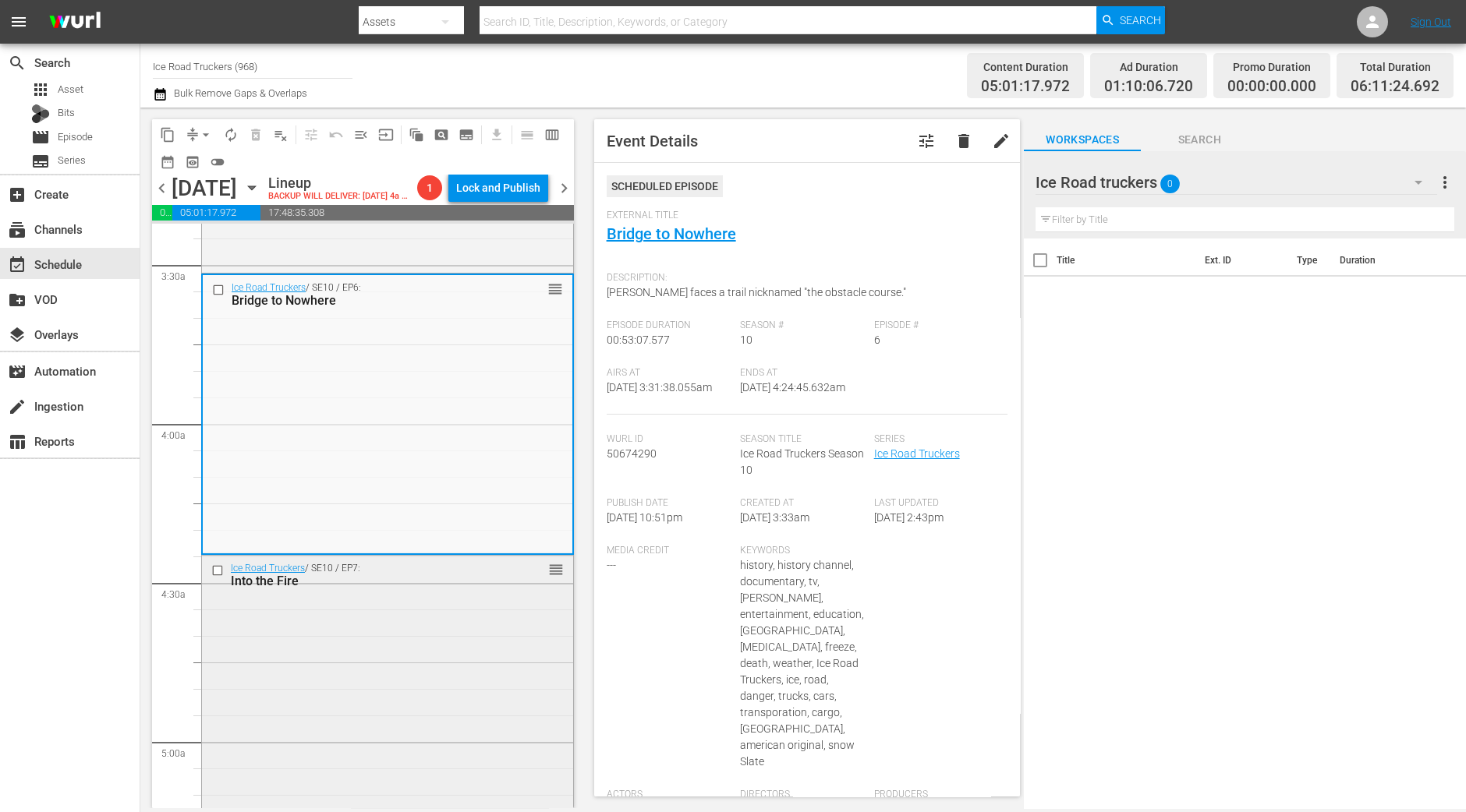
click at [425, 694] on div "Ice Road Truckers / SE10 / EP7: Into the Fire reorder" at bounding box center [387, 695] width 371 height 278
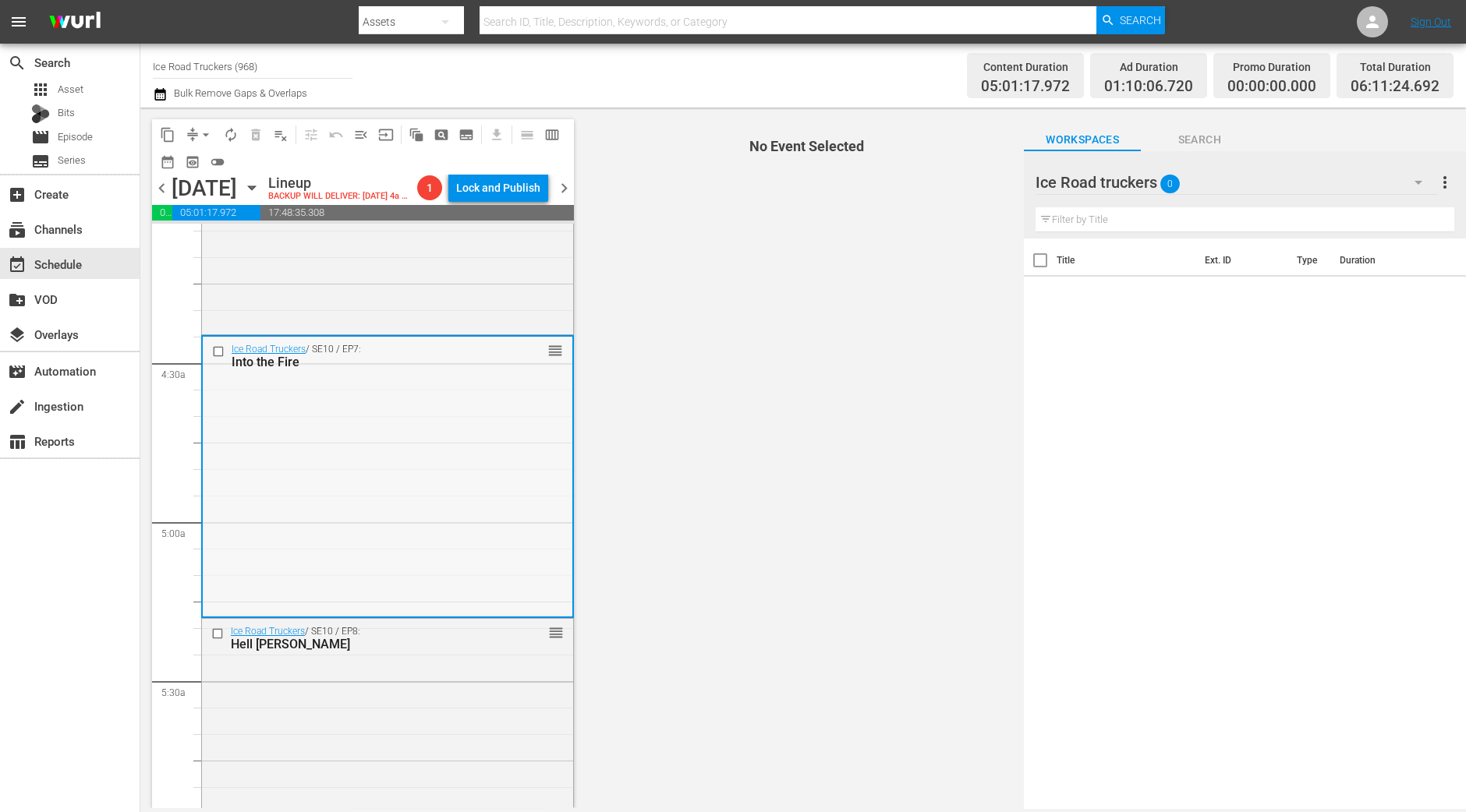
scroll to position [1363, 0]
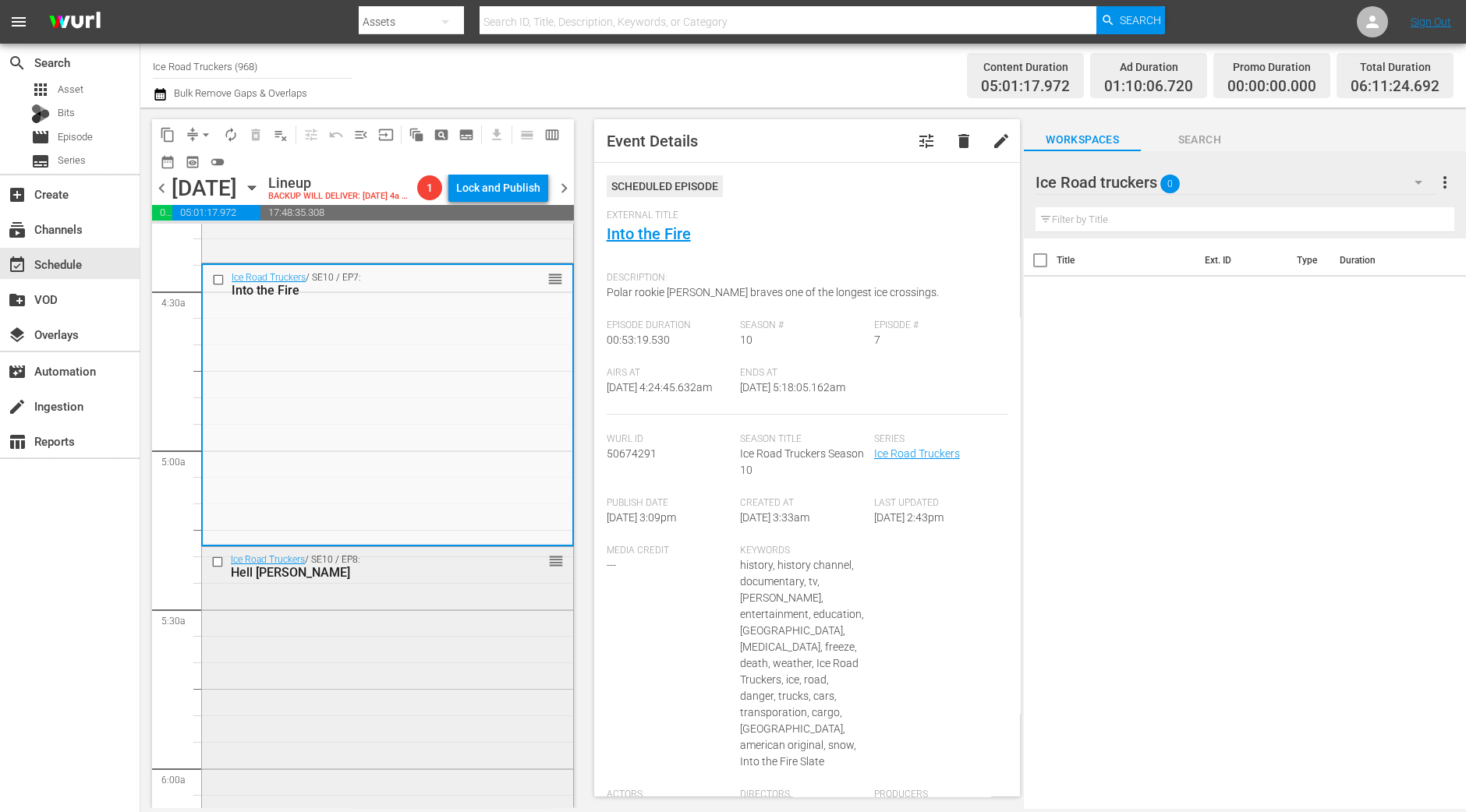
click at [375, 632] on div "Ice Road Truckers / SE10 / EP8: Hell Nino reorder" at bounding box center [387, 686] width 371 height 278
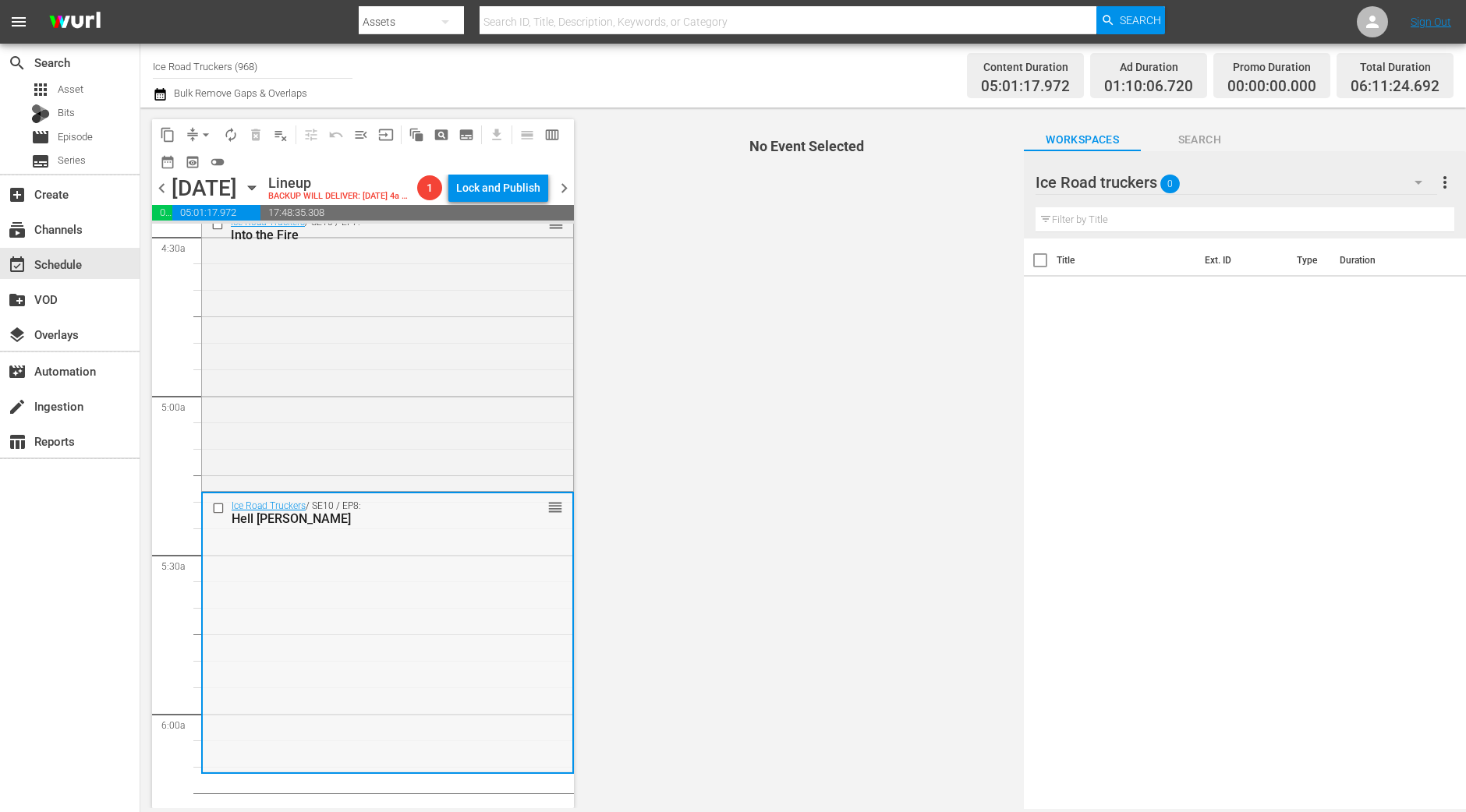
scroll to position [1558, 0]
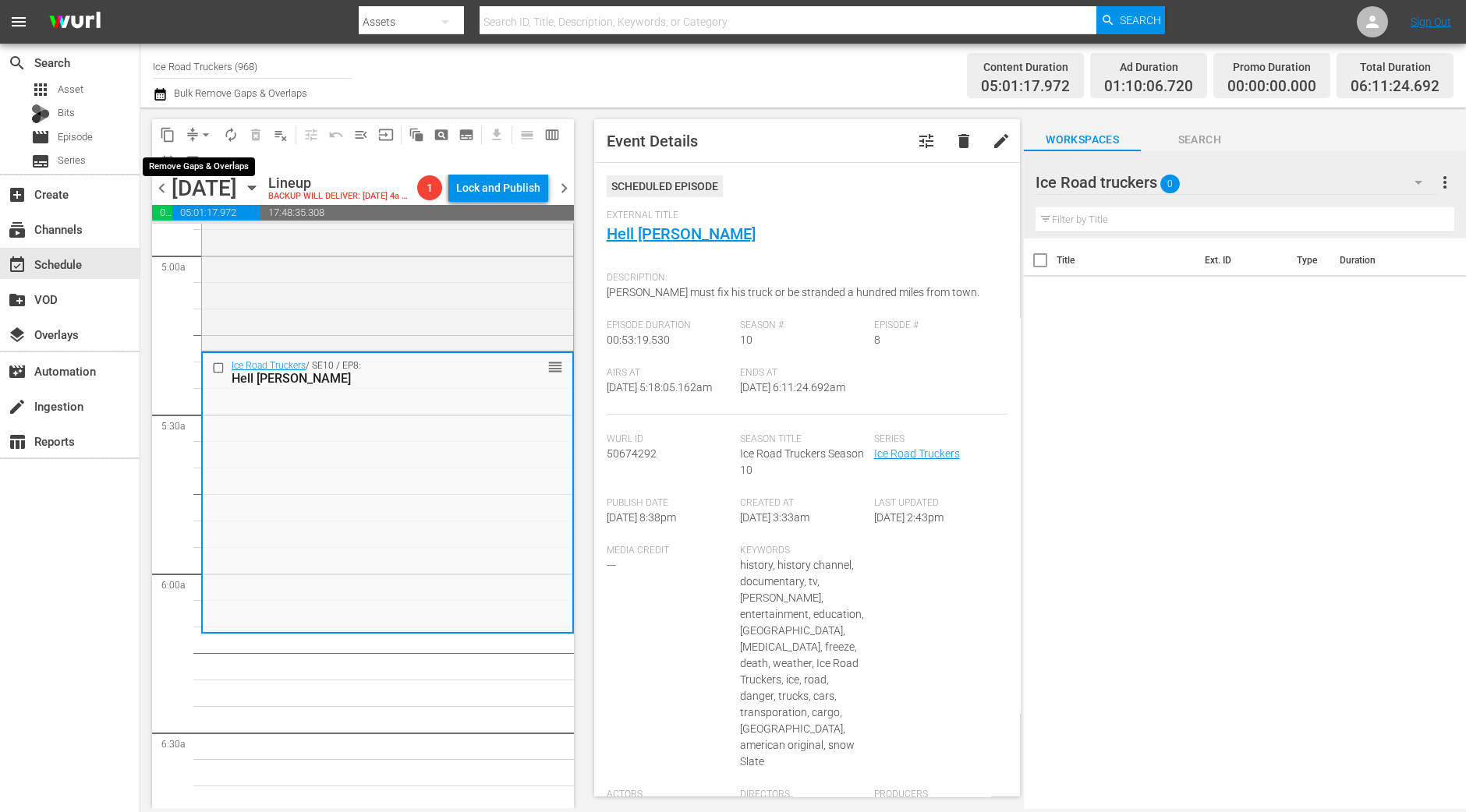
click at [211, 134] on span "arrow_drop_down" at bounding box center [205, 135] width 15 height 15
click at [210, 165] on li "Align to Midnight" at bounding box center [206, 165] width 164 height 25
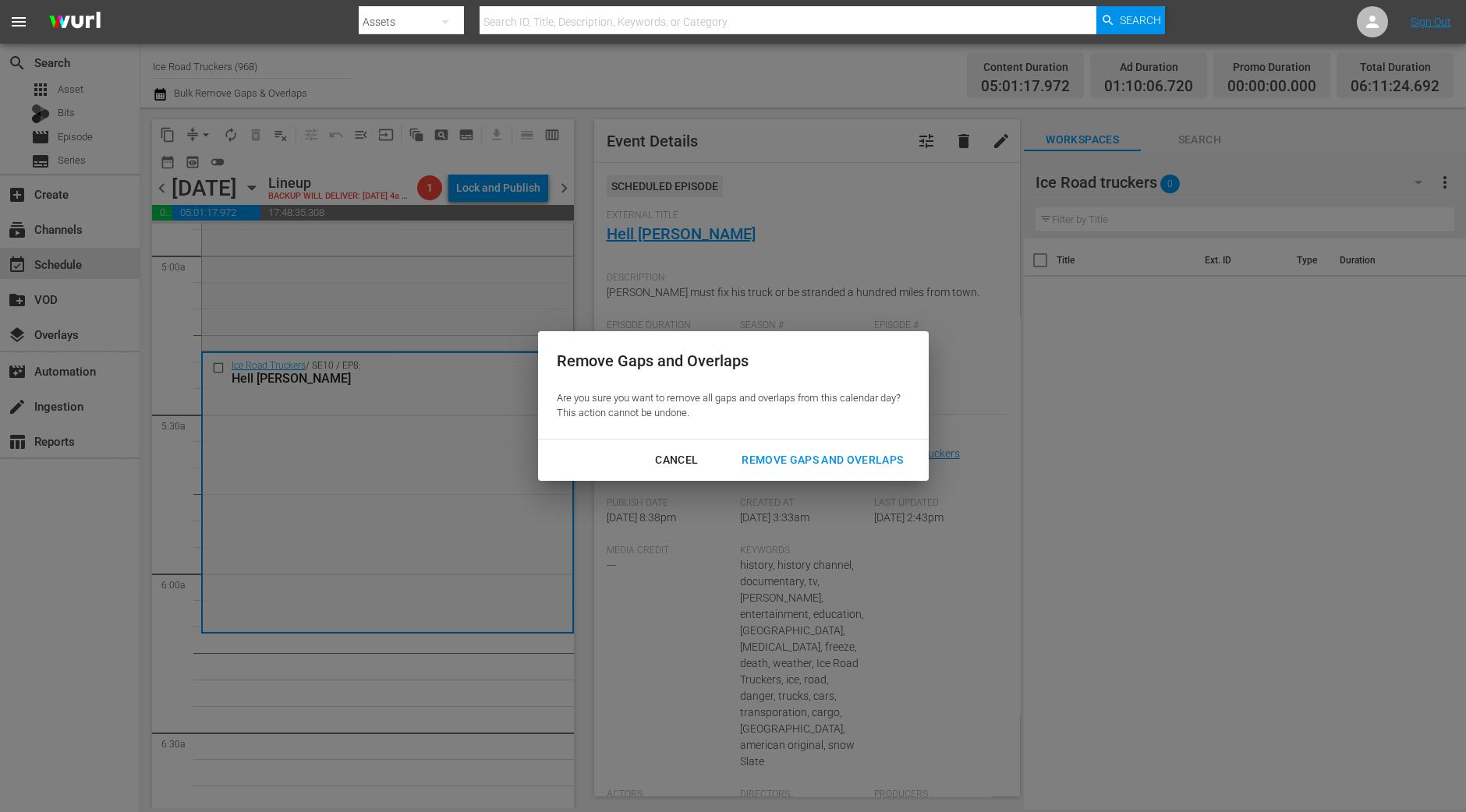
click at [795, 456] on div "Remove Gaps and Overlaps" at bounding box center [823, 460] width 187 height 20
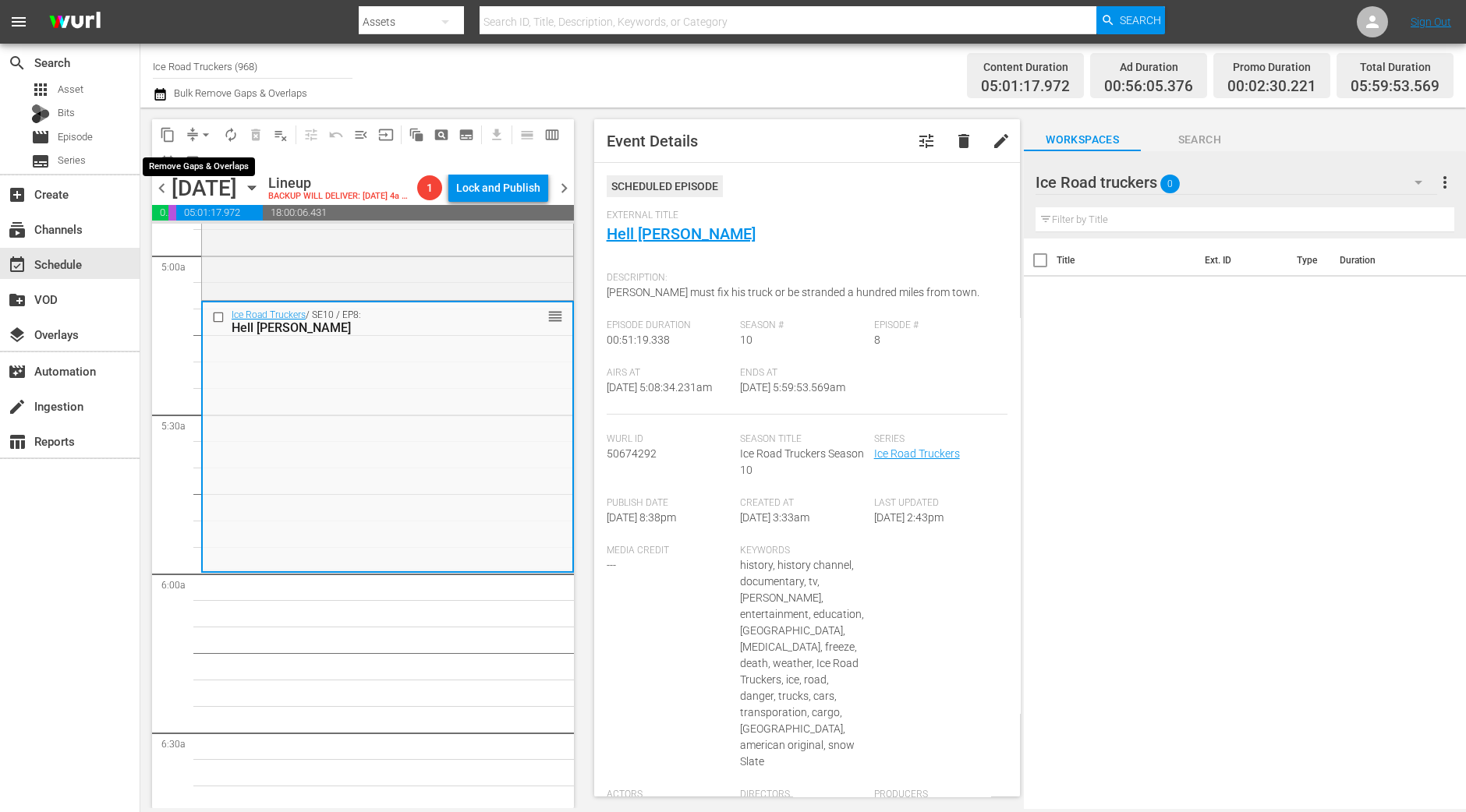
click at [205, 138] on span "arrow_drop_down" at bounding box center [205, 135] width 15 height 15
click at [213, 167] on li "Align to Midnight" at bounding box center [206, 165] width 164 height 25
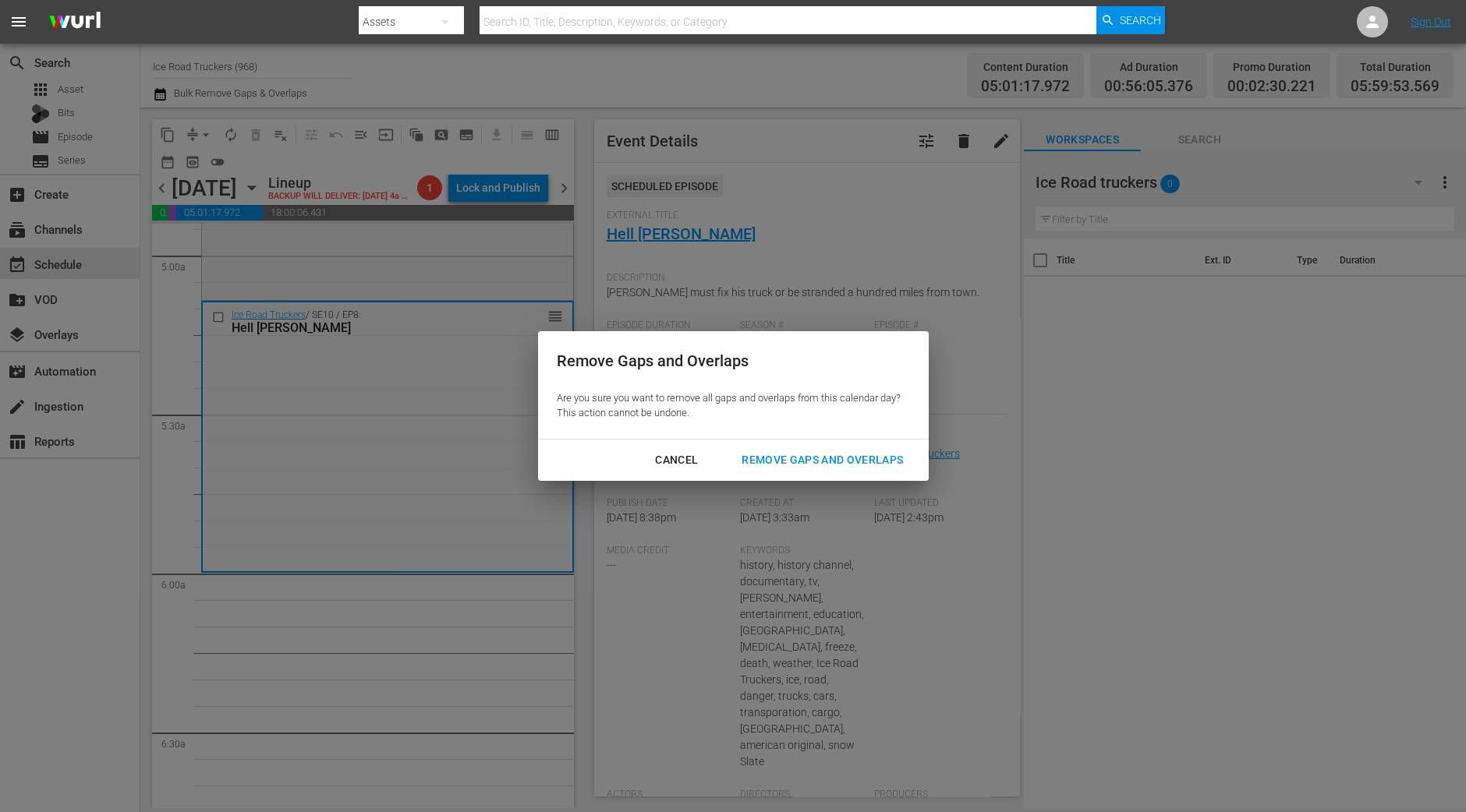
click at [873, 473] on button "Remove Gaps and Overlaps" at bounding box center [822, 460] width 199 height 29
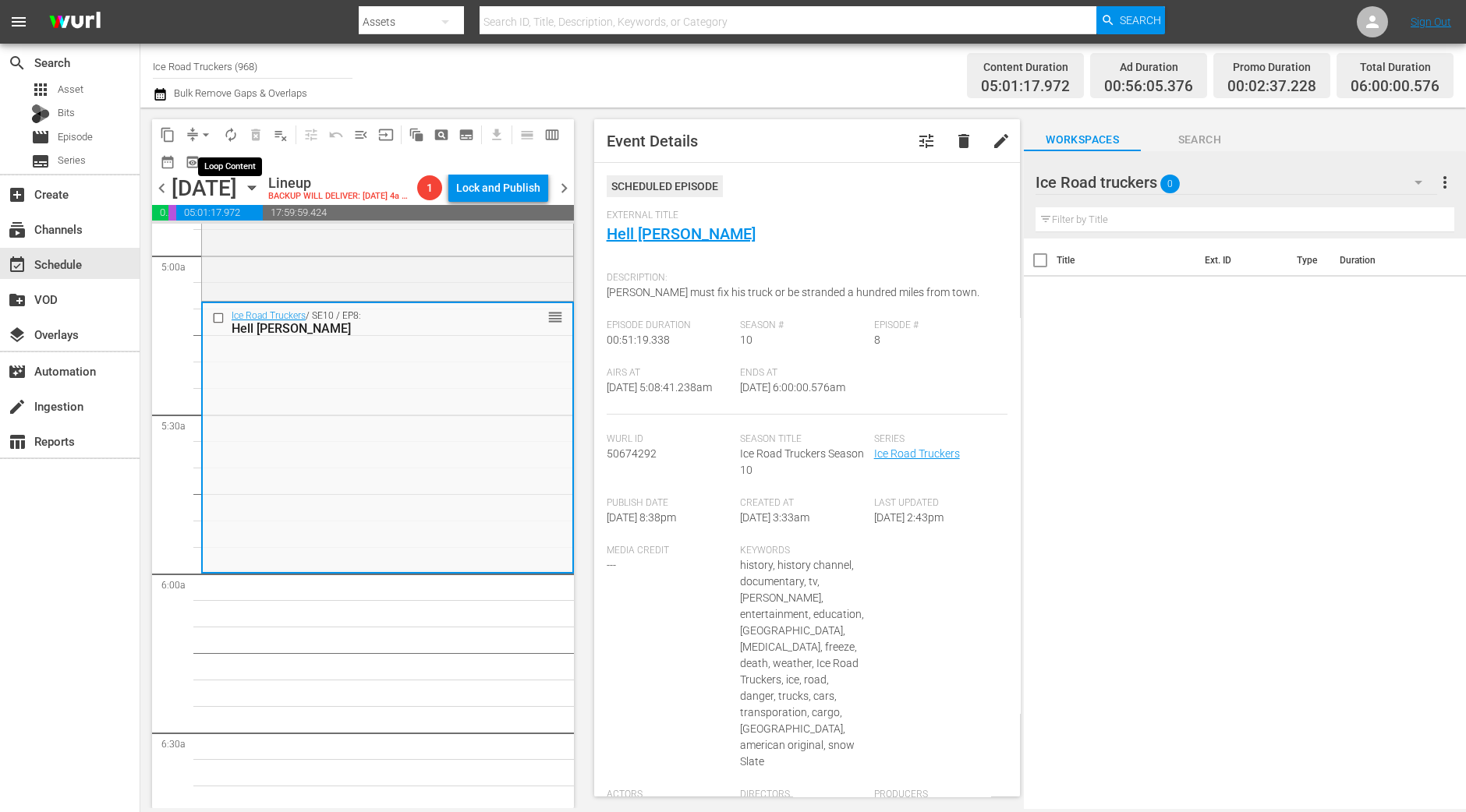
click at [230, 127] on span "autorenew_outlined" at bounding box center [231, 135] width 15 height 15
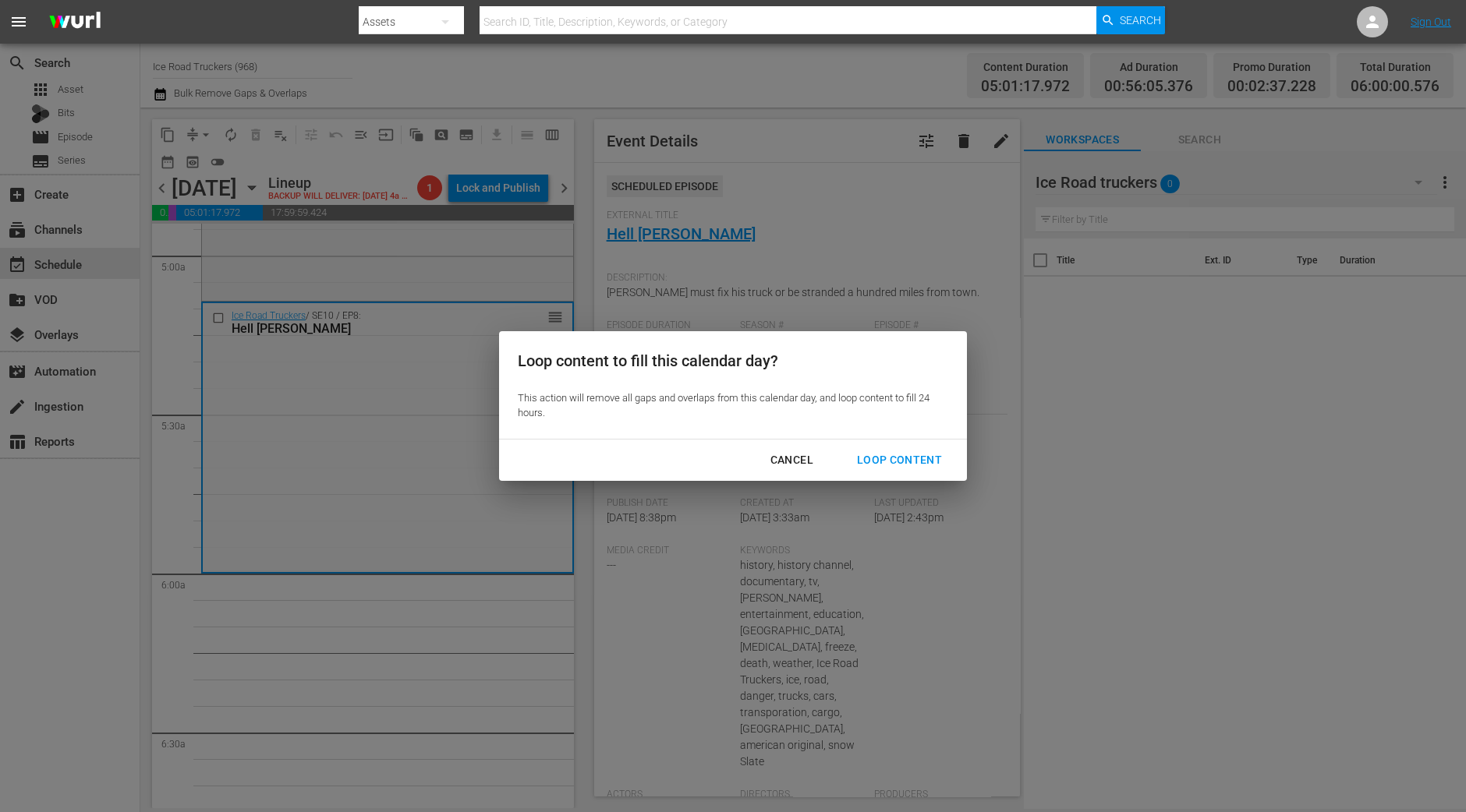
click at [935, 456] on div "Loop Content" at bounding box center [899, 460] width 110 height 20
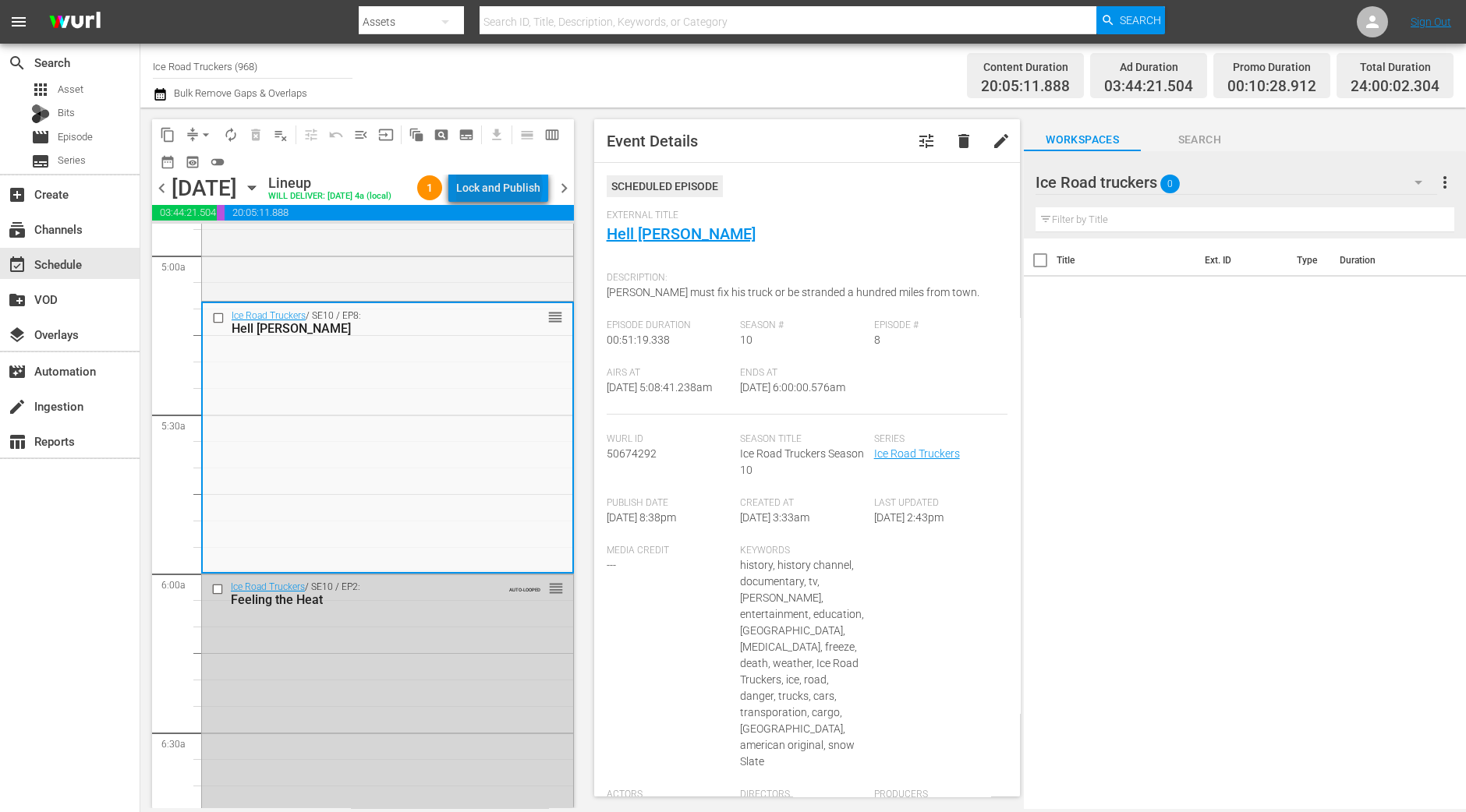
click at [521, 189] on div "Lock and Publish" at bounding box center [497, 188] width 84 height 28
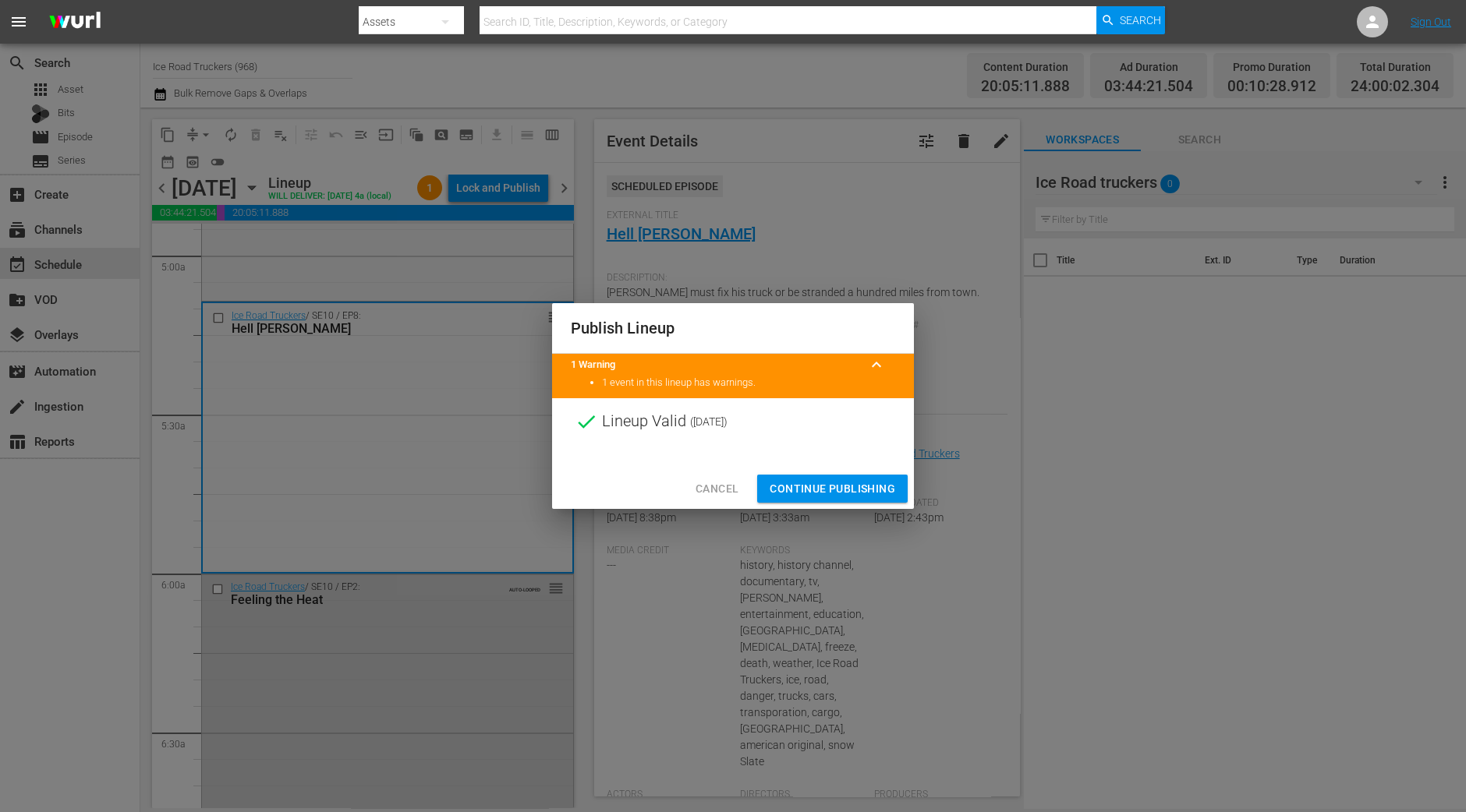
click at [832, 485] on span "Continue Publishing" at bounding box center [832, 489] width 126 height 20
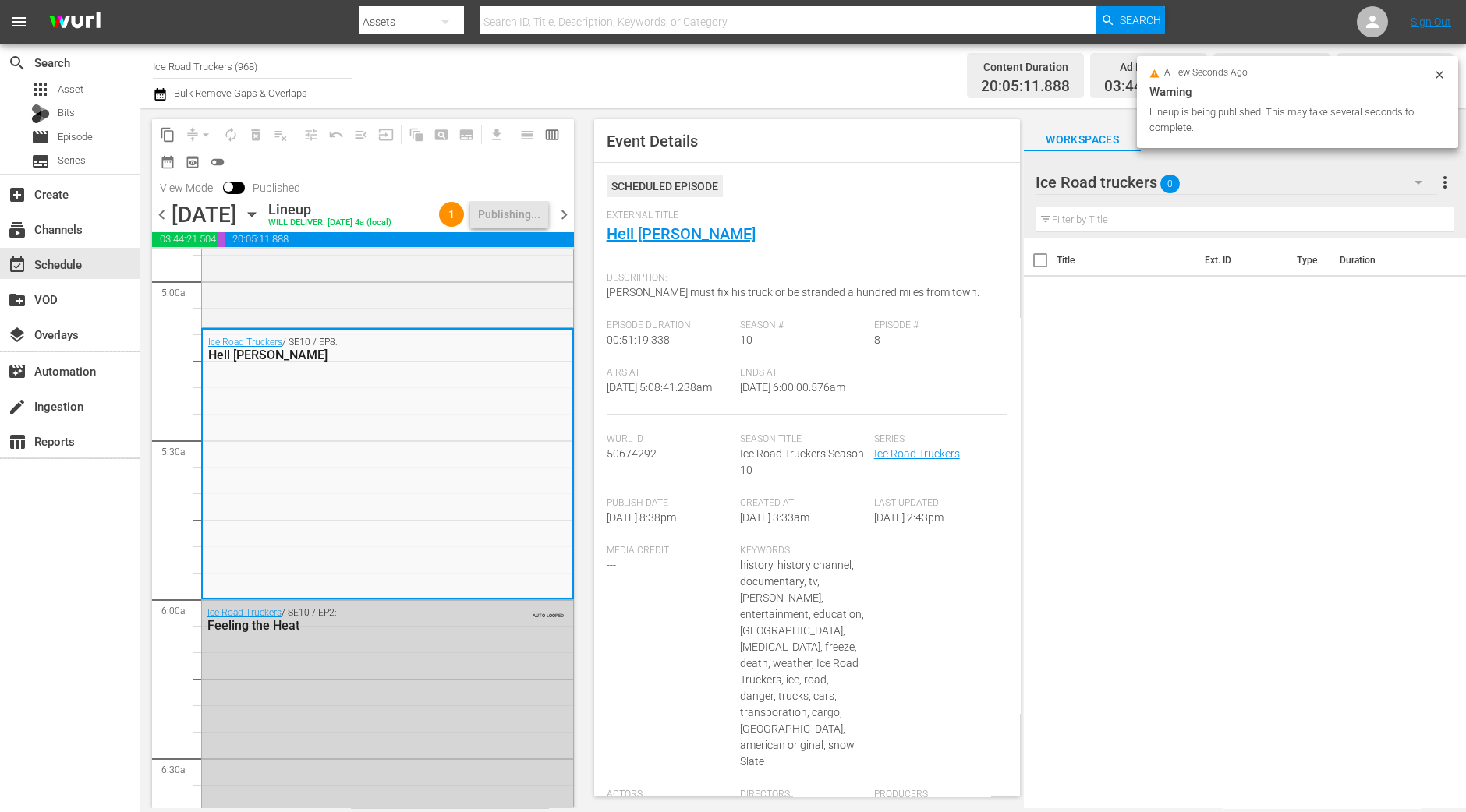
click at [572, 225] on span "chevron_right" at bounding box center [564, 215] width 20 height 20
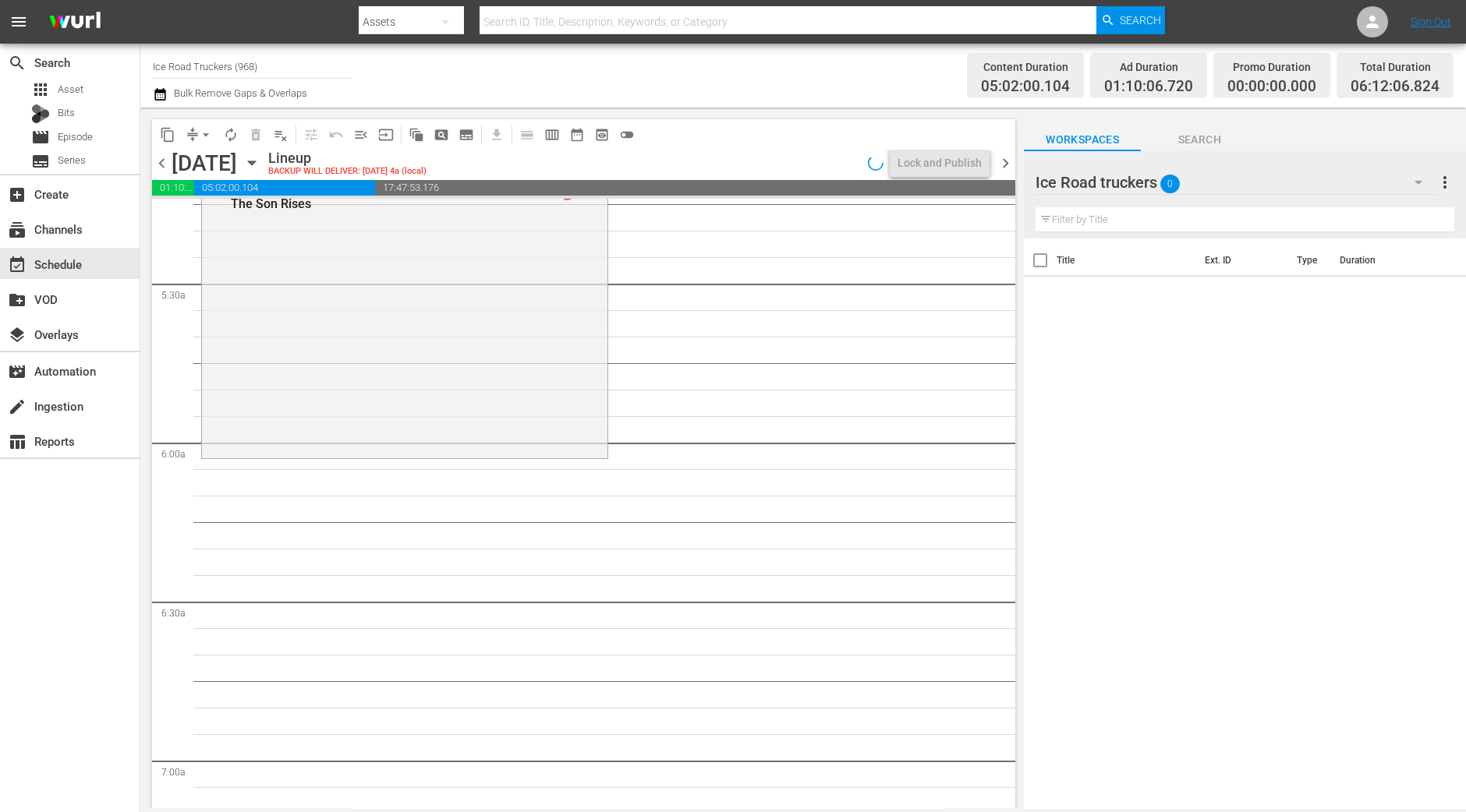
scroll to position [1585, 0]
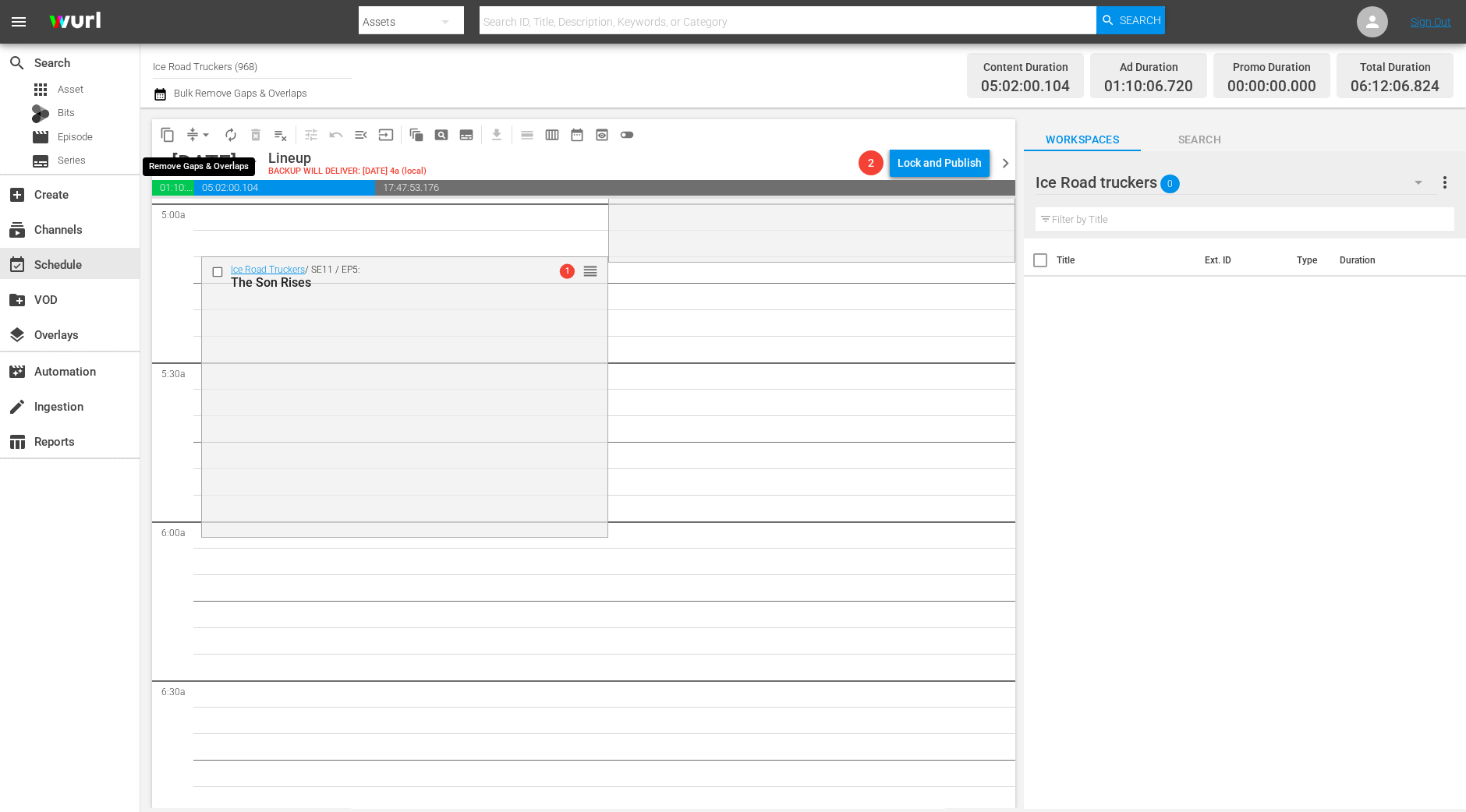
click at [214, 137] on button "arrow_drop_down" at bounding box center [205, 134] width 25 height 25
click at [199, 161] on li "Align to Midnight" at bounding box center [206, 165] width 129 height 25
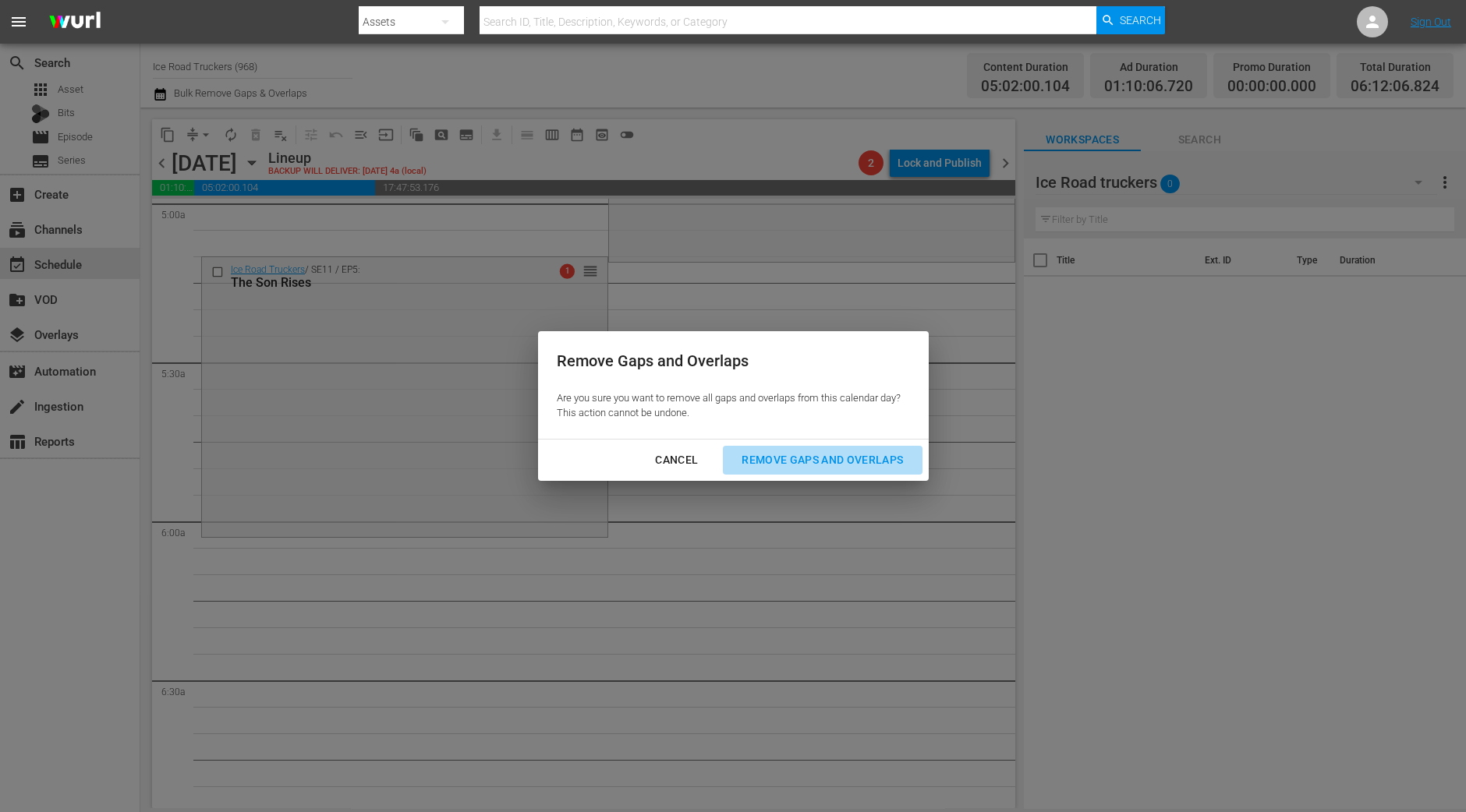
click at [782, 447] on button "Remove Gaps and Overlaps" at bounding box center [822, 460] width 199 height 29
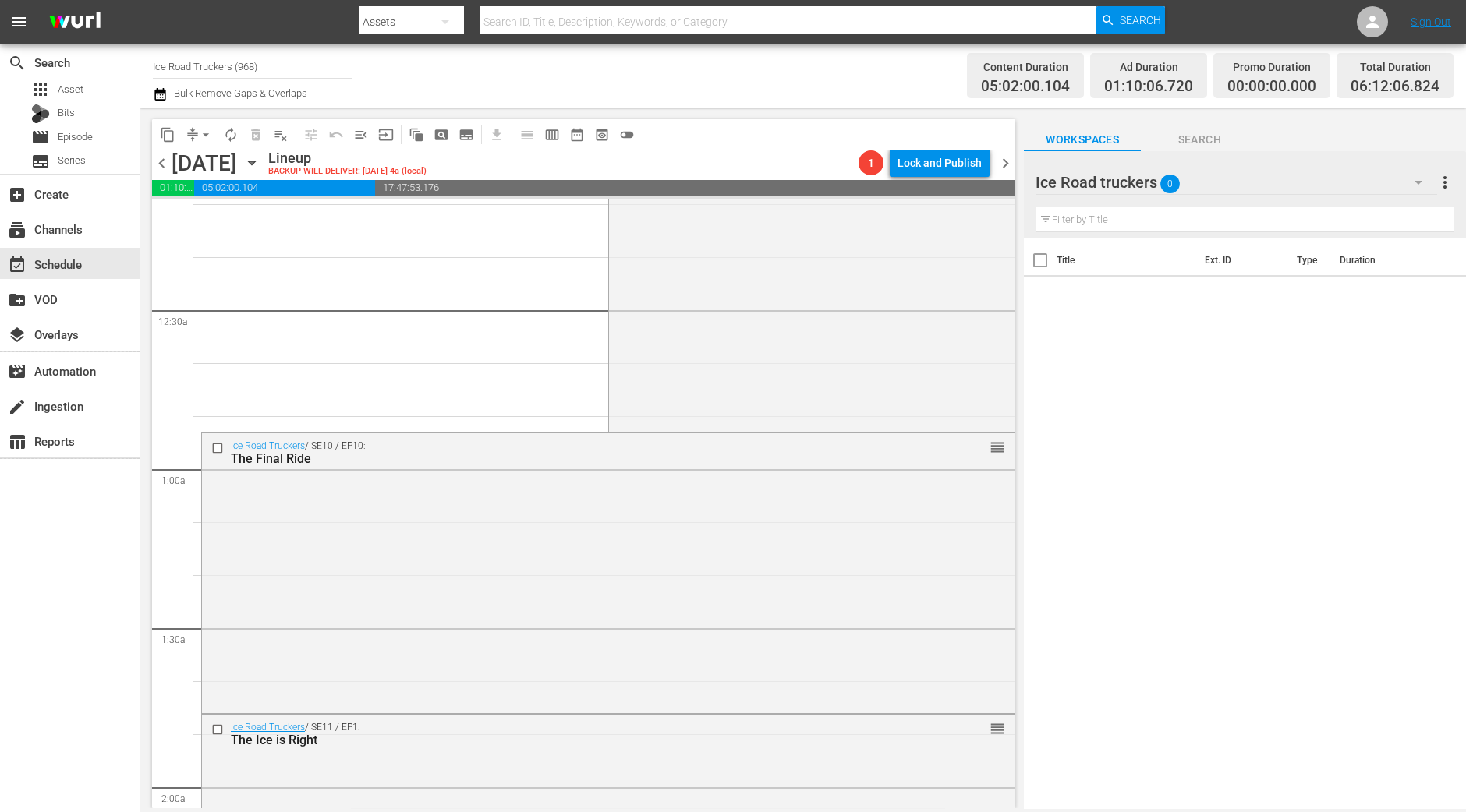
scroll to position [0, 0]
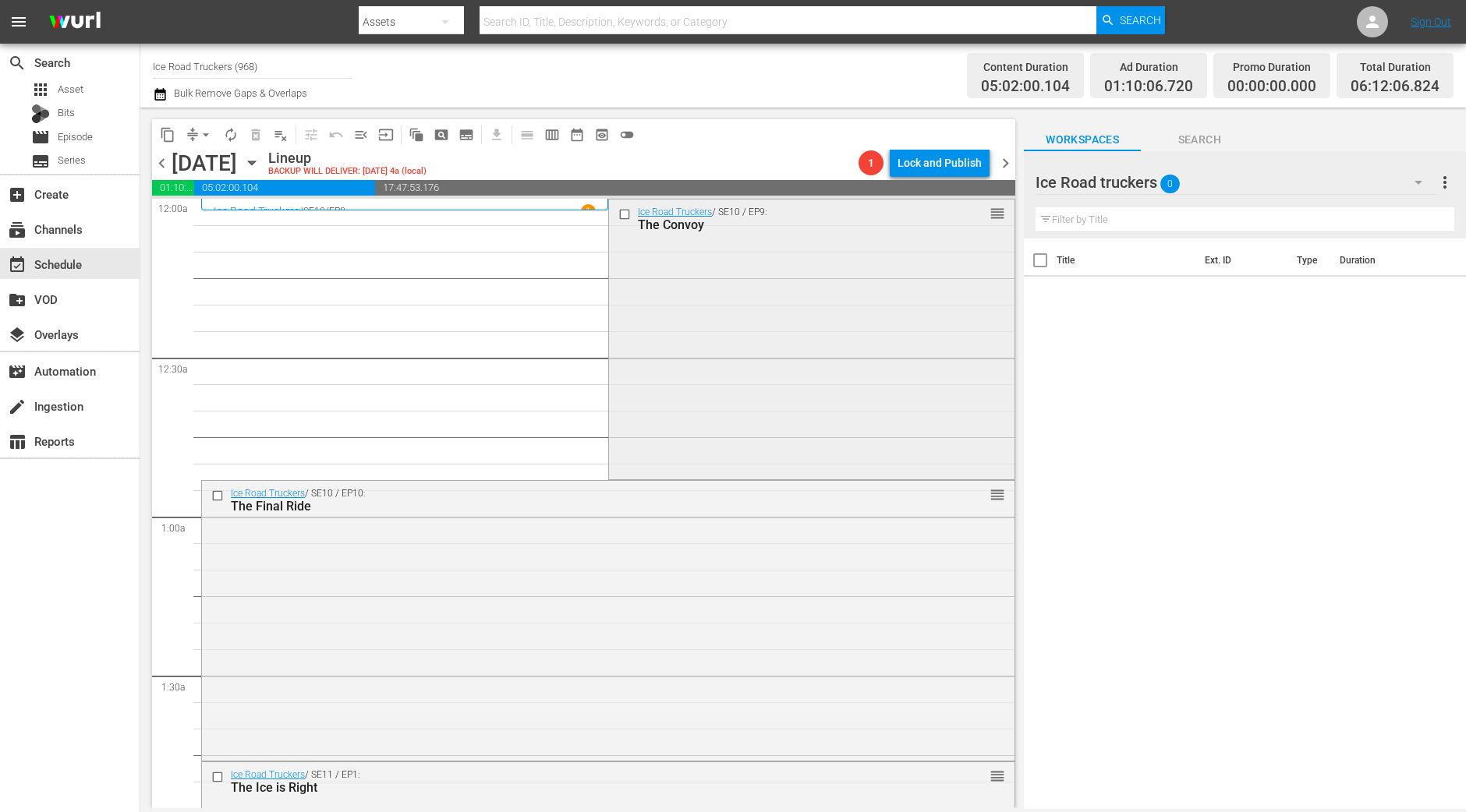
click at [644, 328] on div "Ice Road Truckers / SE10 / EP9: The Convoy reorder" at bounding box center [812, 338] width 406 height 277
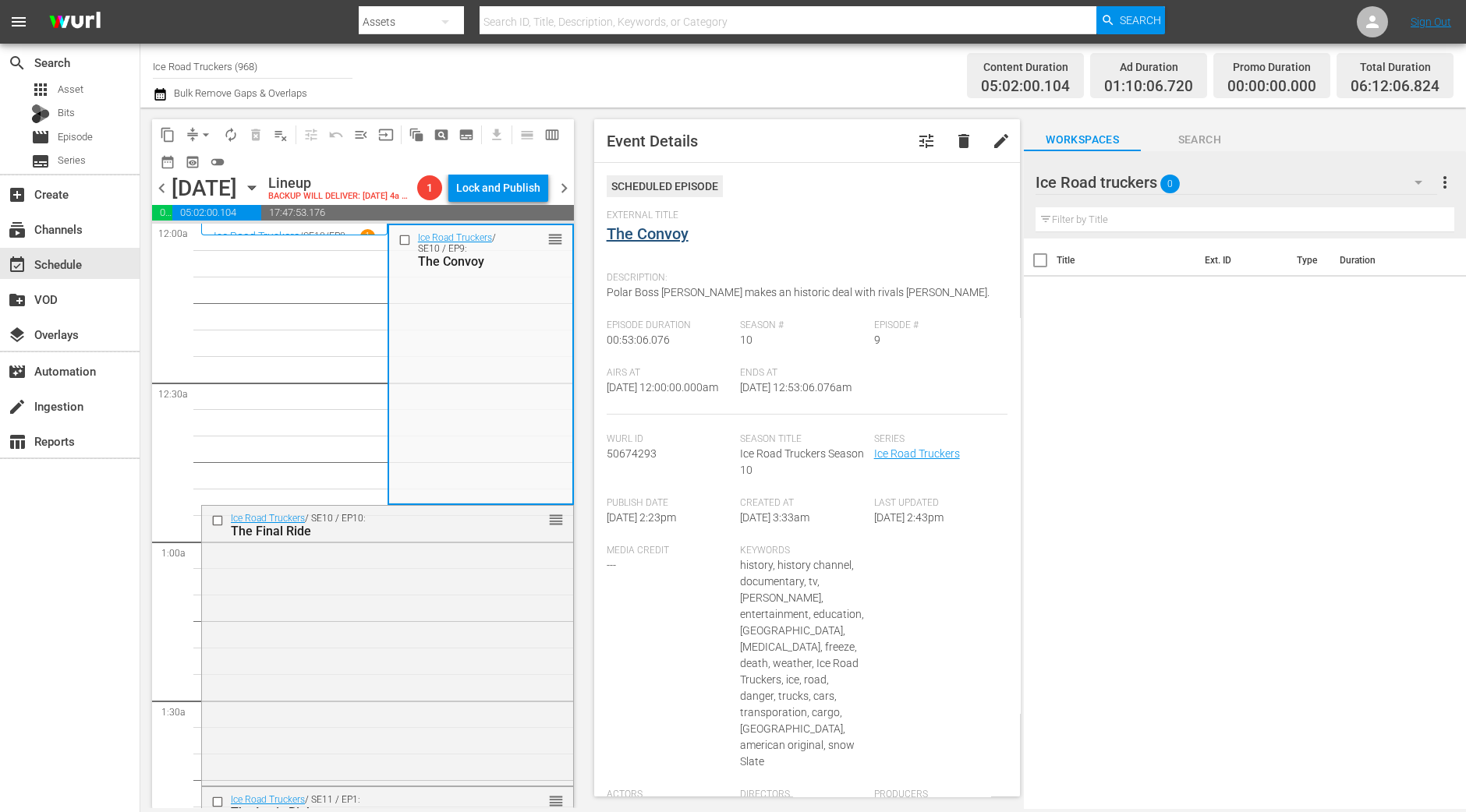
drag, startPoint x: 663, startPoint y: 216, endPoint x: 630, endPoint y: 224, distance: 34.0
click at [386, 668] on div "Ice Road Truckers / SE10 / EP10: The Final Ride reorder" at bounding box center [387, 644] width 371 height 277
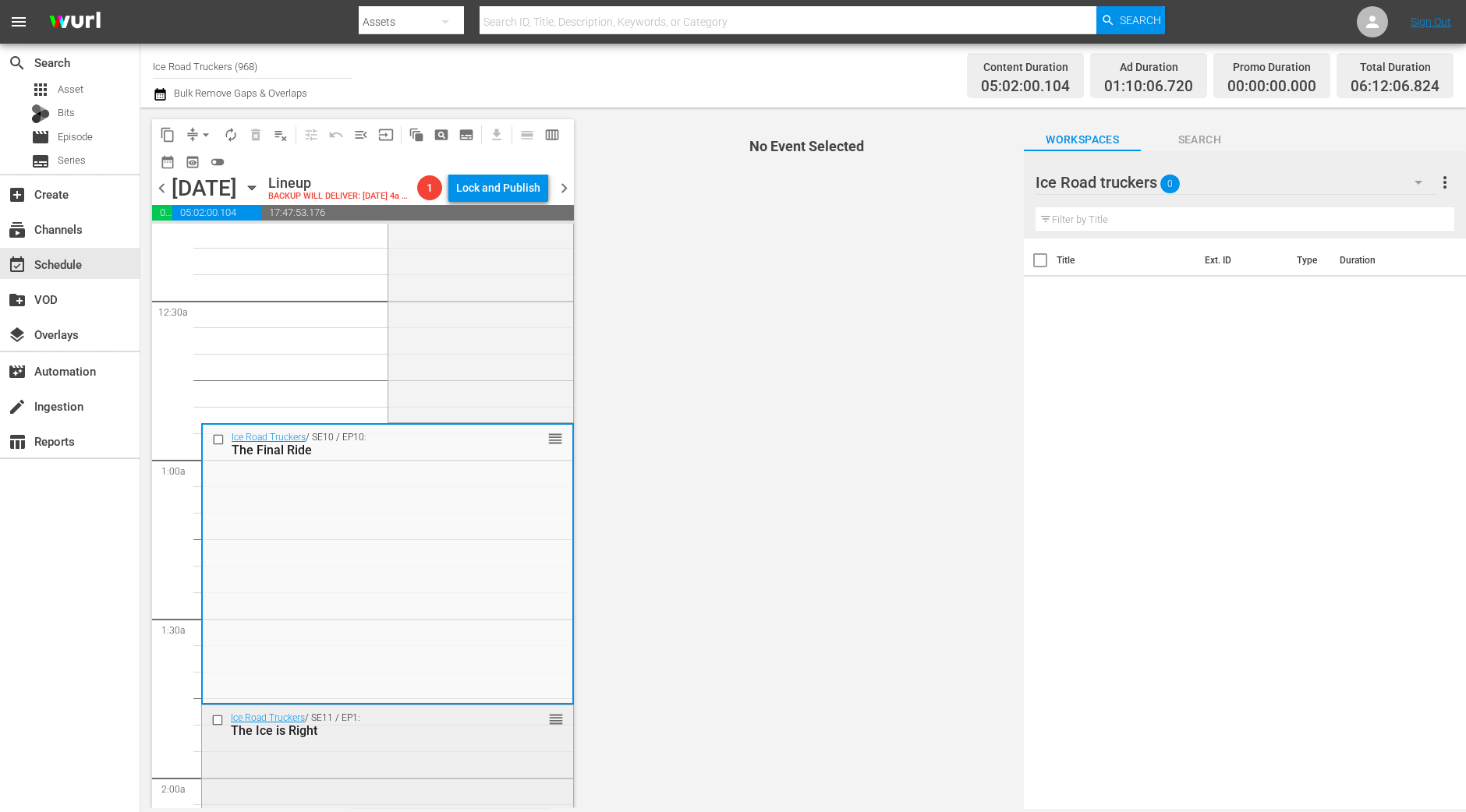
scroll to position [194, 0]
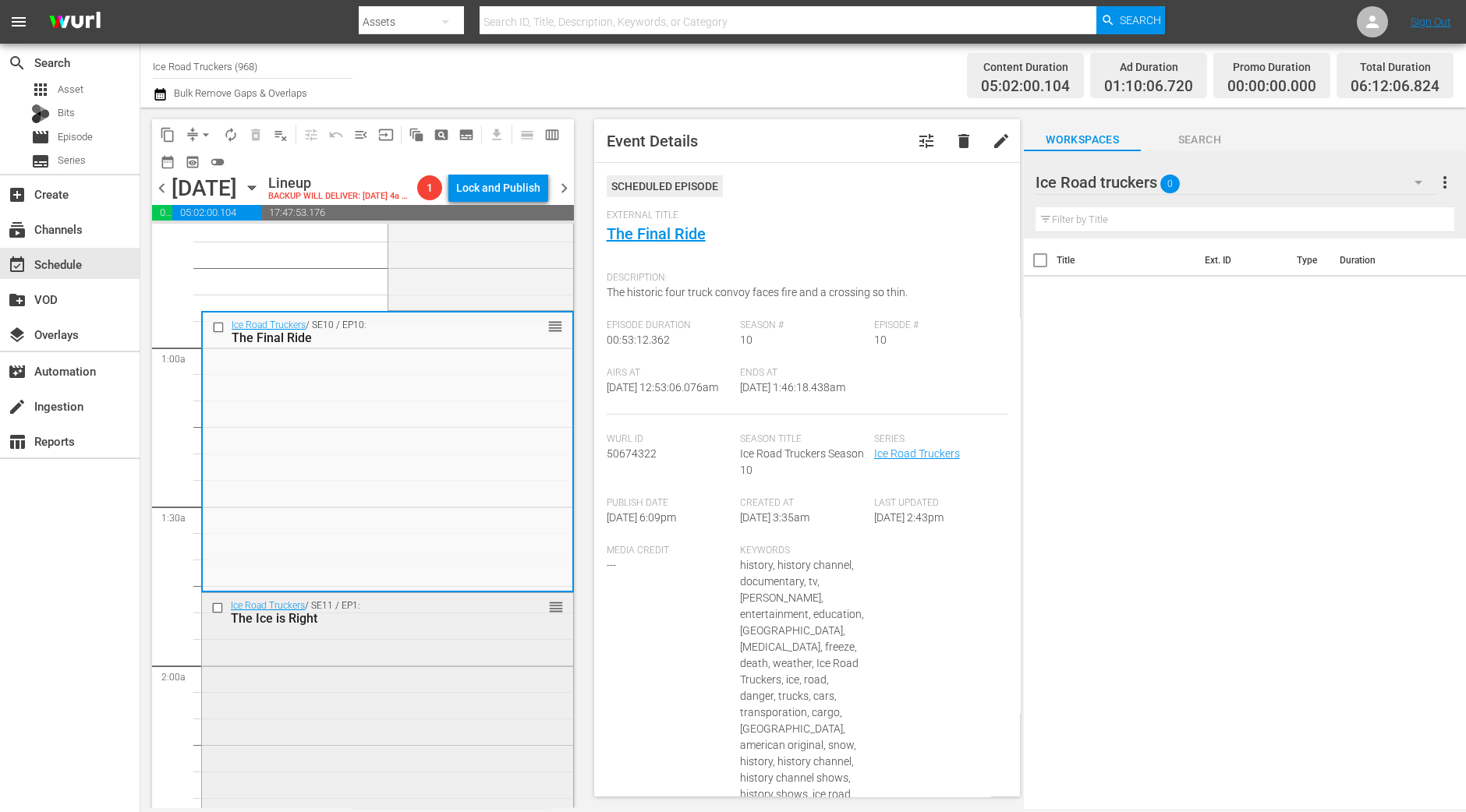
click at [447, 808] on body "menu Search By Assets Search ID, Title, Description, Keywords, or Category Sear…" at bounding box center [733, 406] width 1466 height 812
click at [456, 741] on div "Ice Road Truckers / SE11 / EP1: The Ice is Right reorder" at bounding box center [387, 731] width 371 height 277
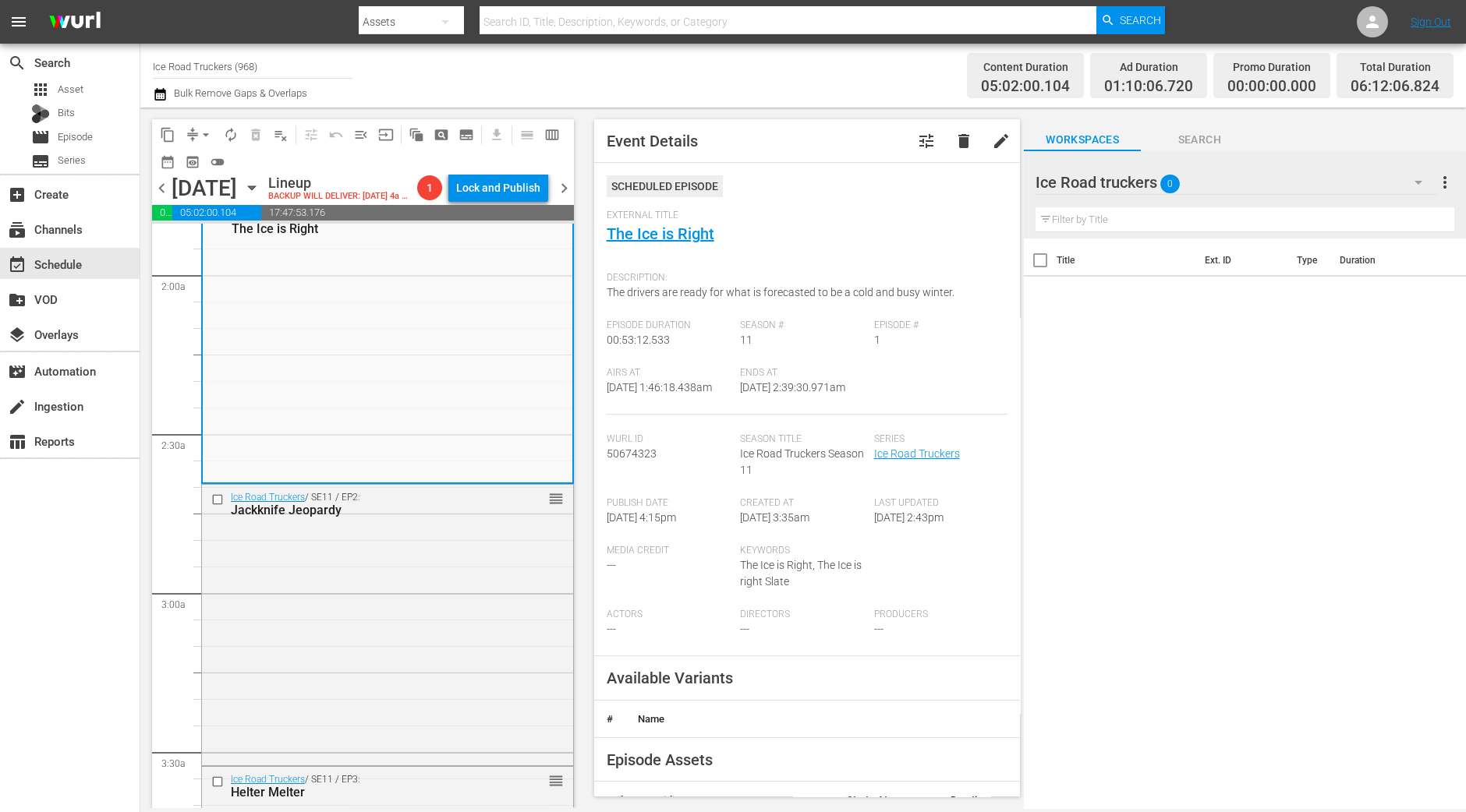
scroll to position [487, 0]
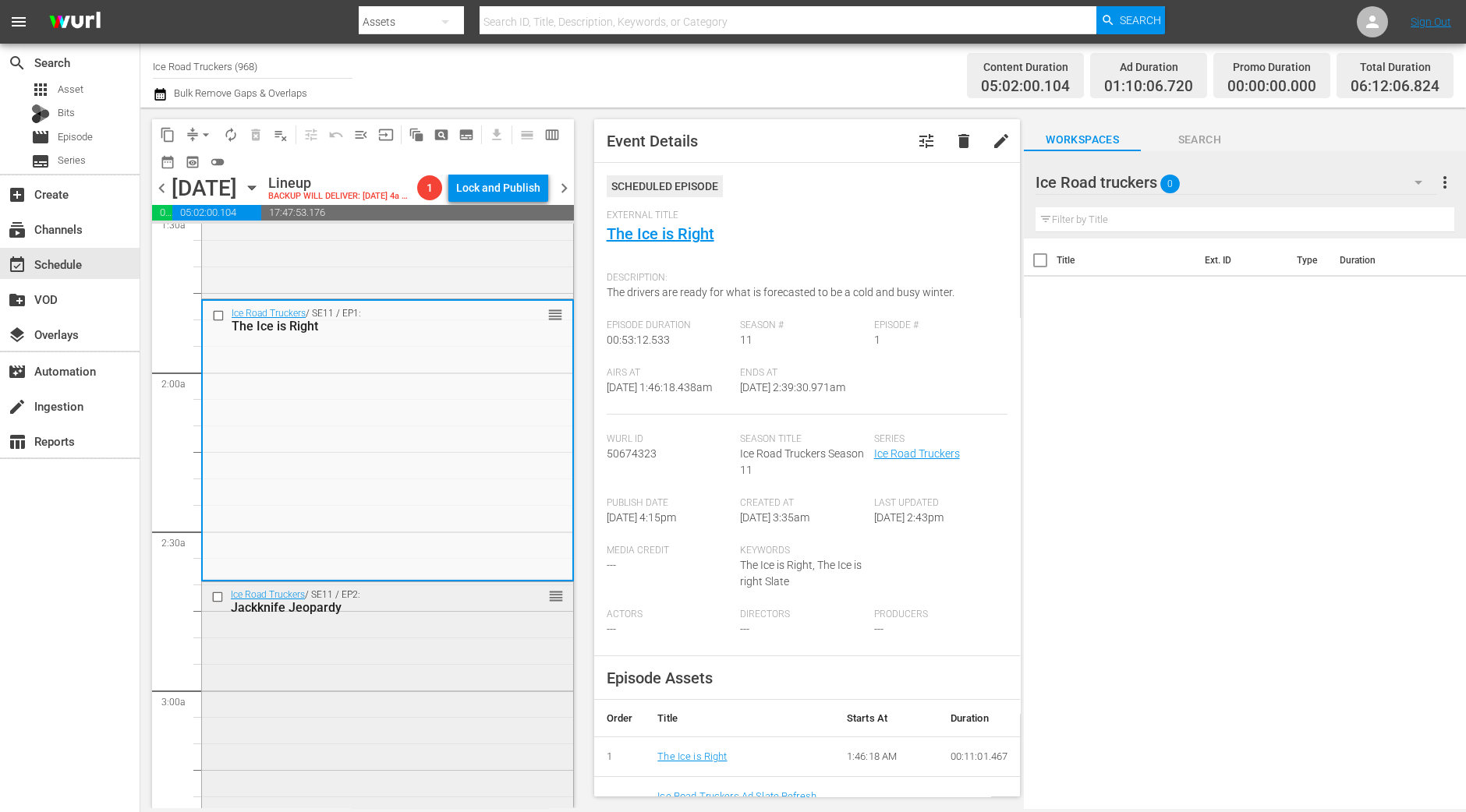
click at [420, 668] on div "Ice Road Truckers / SE11 / EP2: Jackknife Jeopardy reorder" at bounding box center [387, 720] width 371 height 277
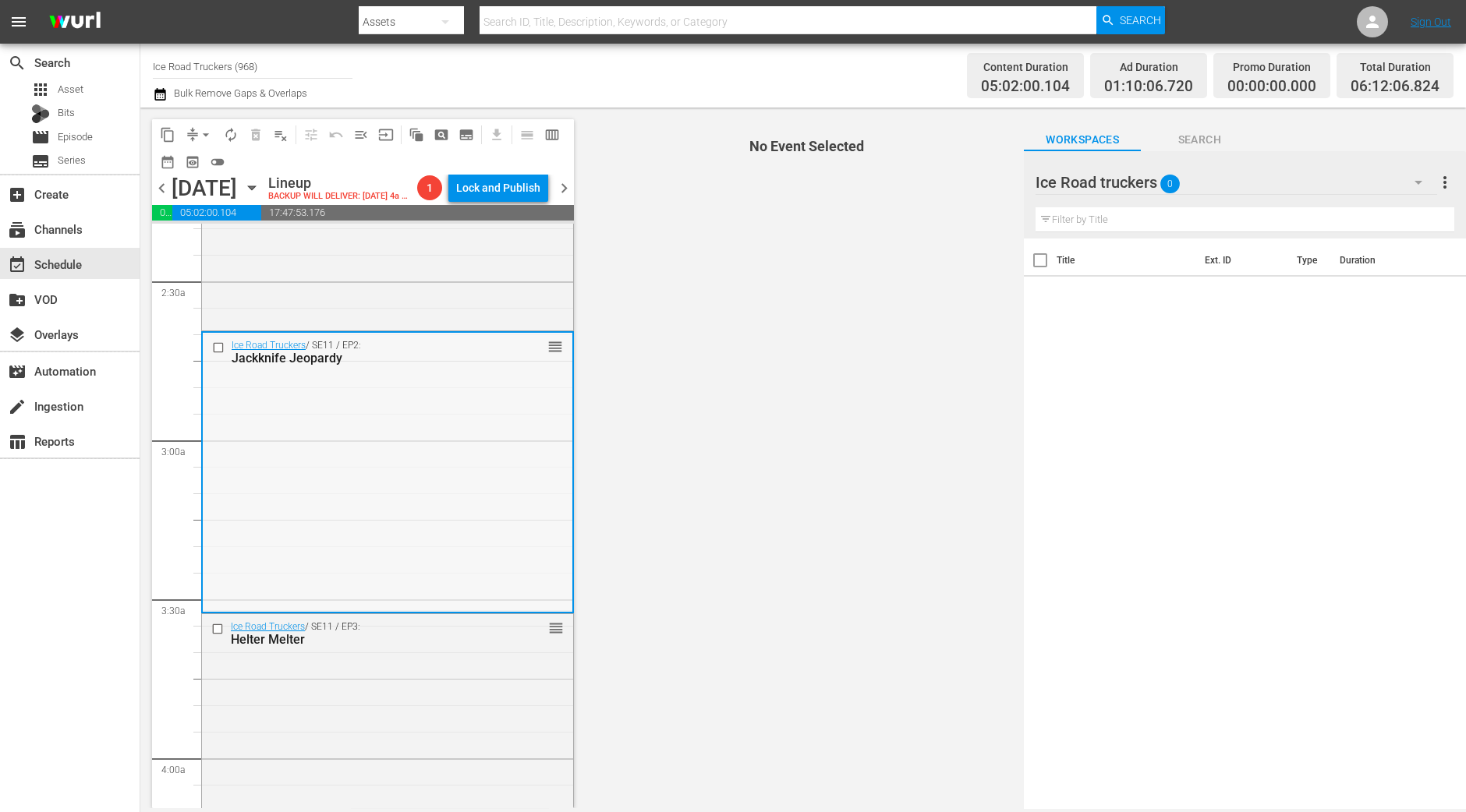
scroll to position [779, 0]
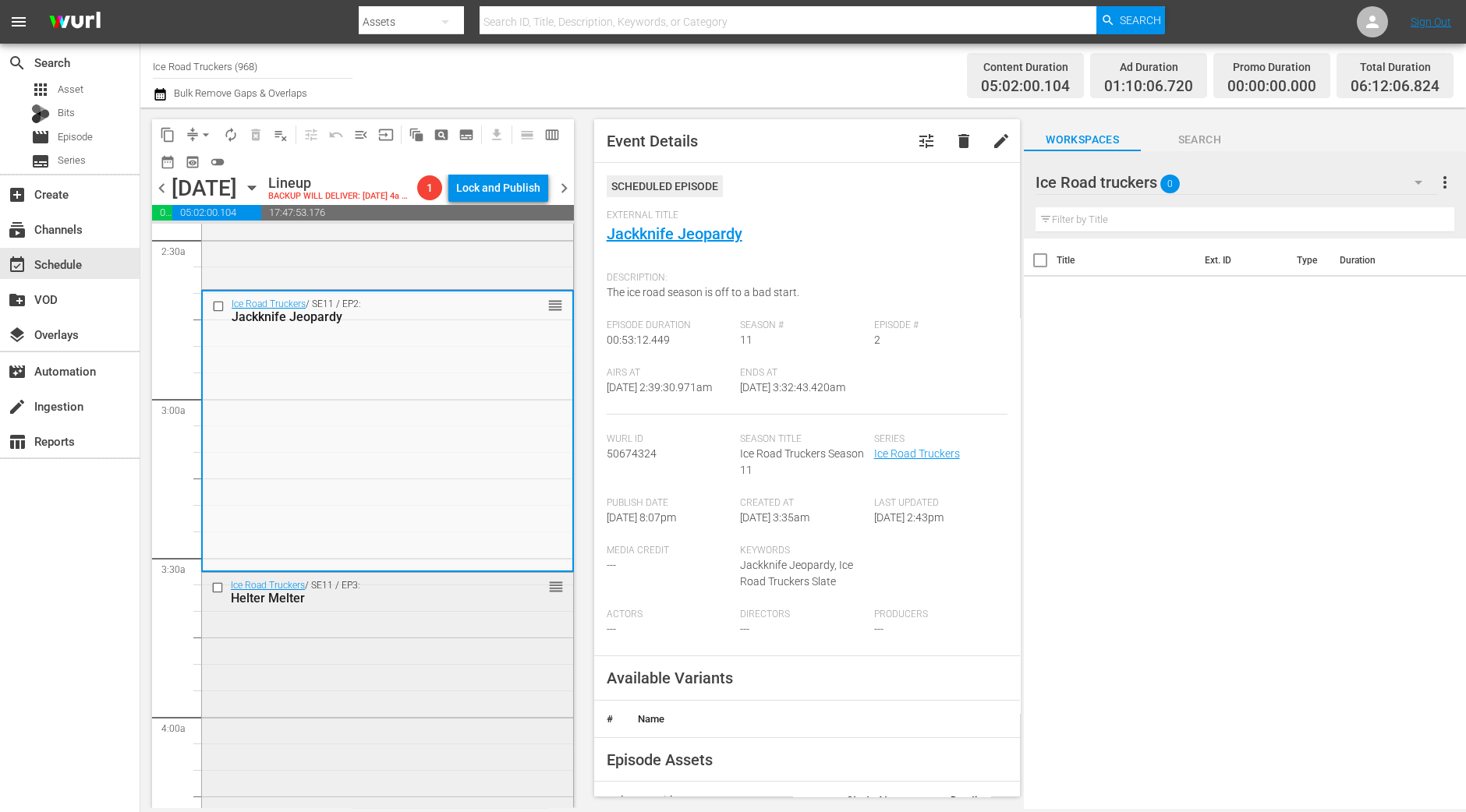
click at [485, 692] on div "Ice Road Truckers / SE11 / EP3: Helter Melter reorder" at bounding box center [387, 711] width 371 height 277
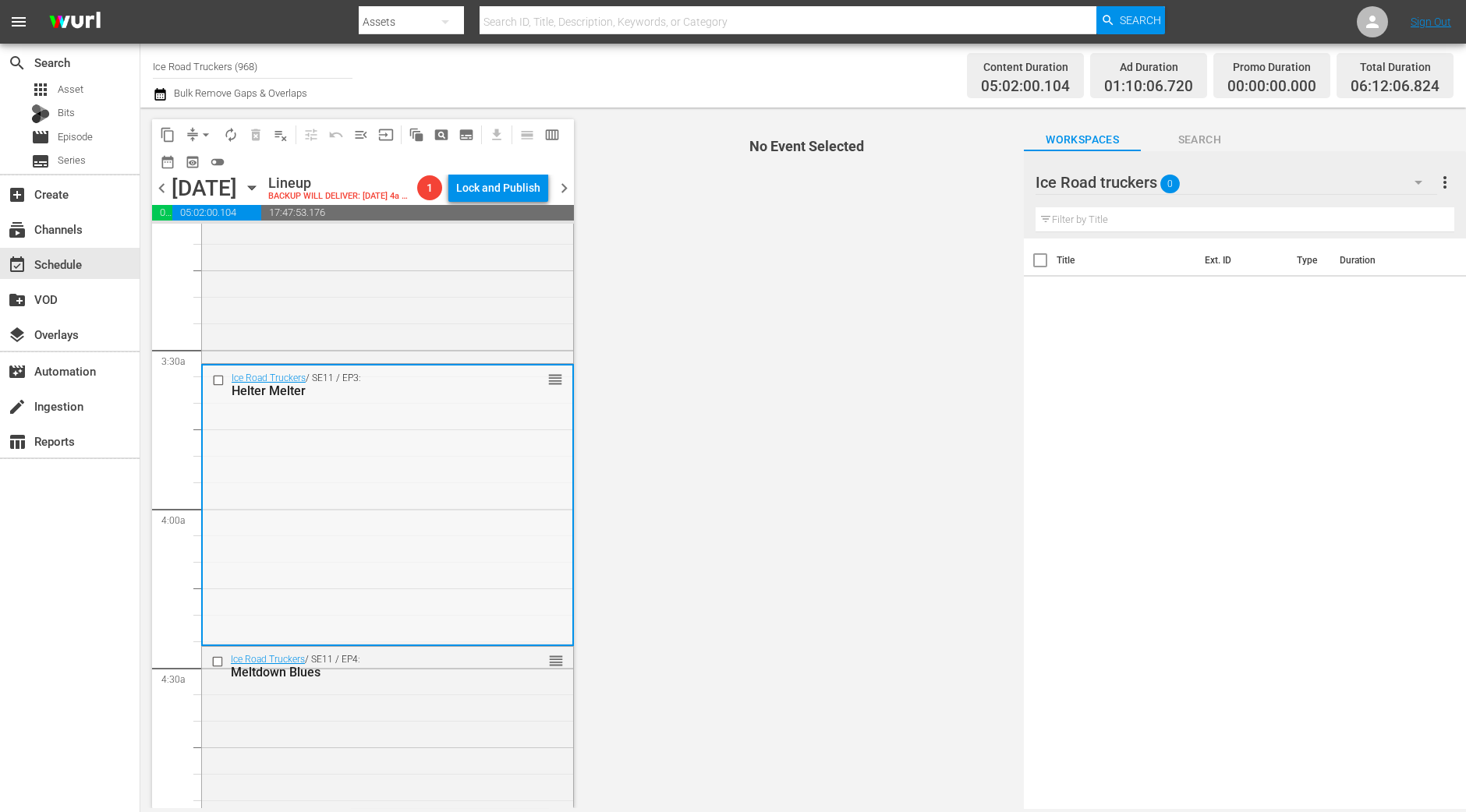
scroll to position [1072, 0]
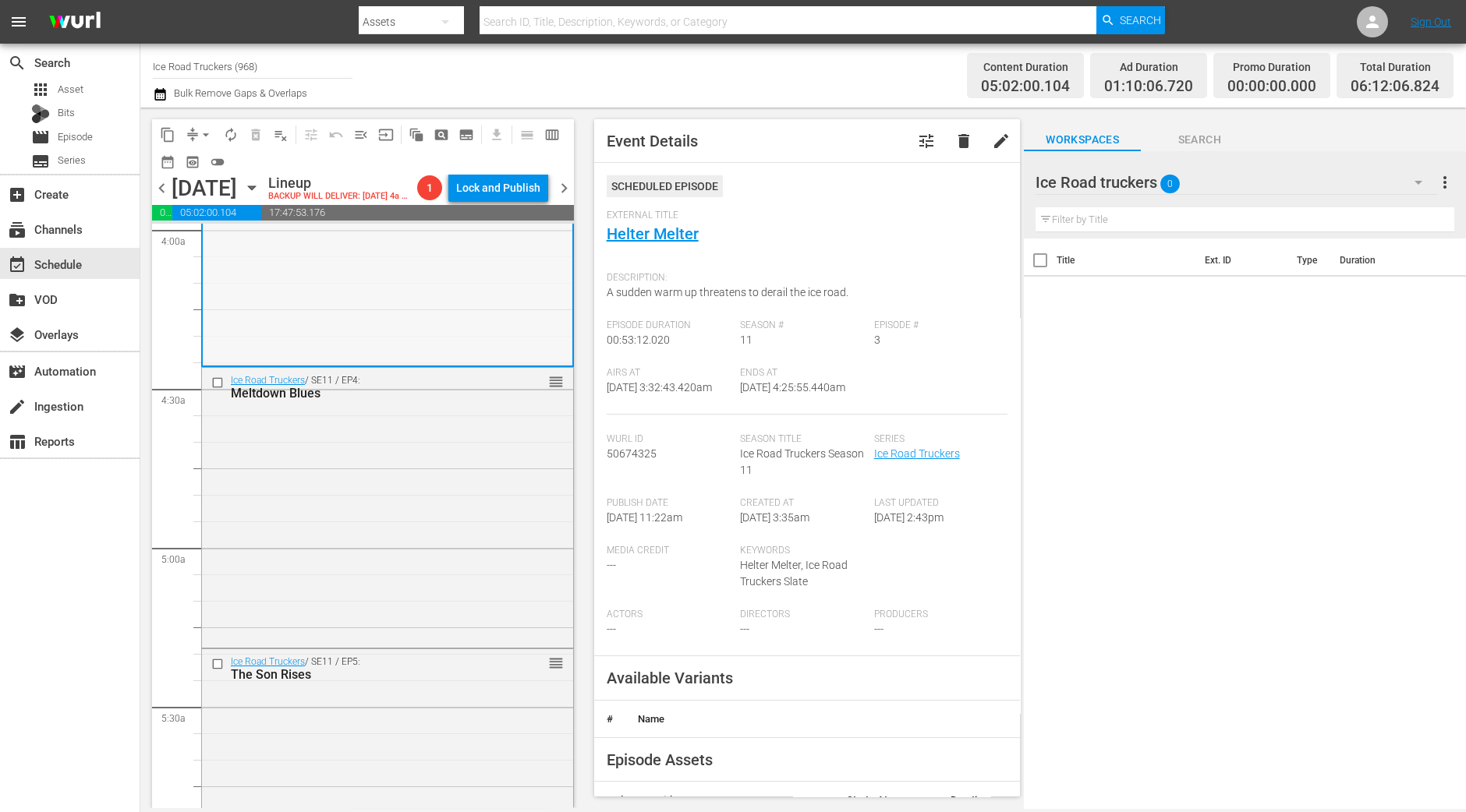
click at [422, 406] on div "Ice Road Truckers / SE11 / EP4: Meltdown Blues reorder" at bounding box center [387, 387] width 371 height 38
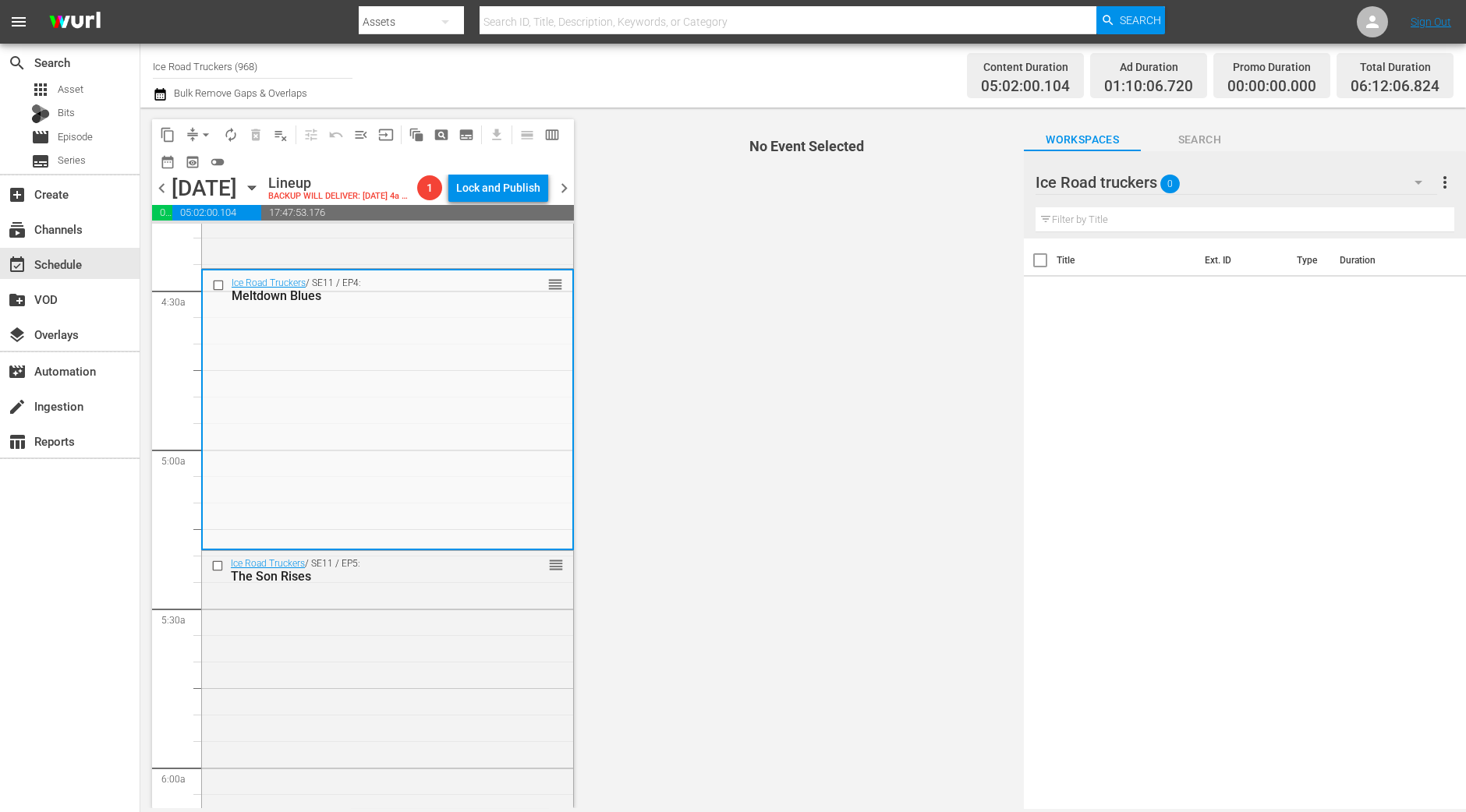
scroll to position [1363, 0]
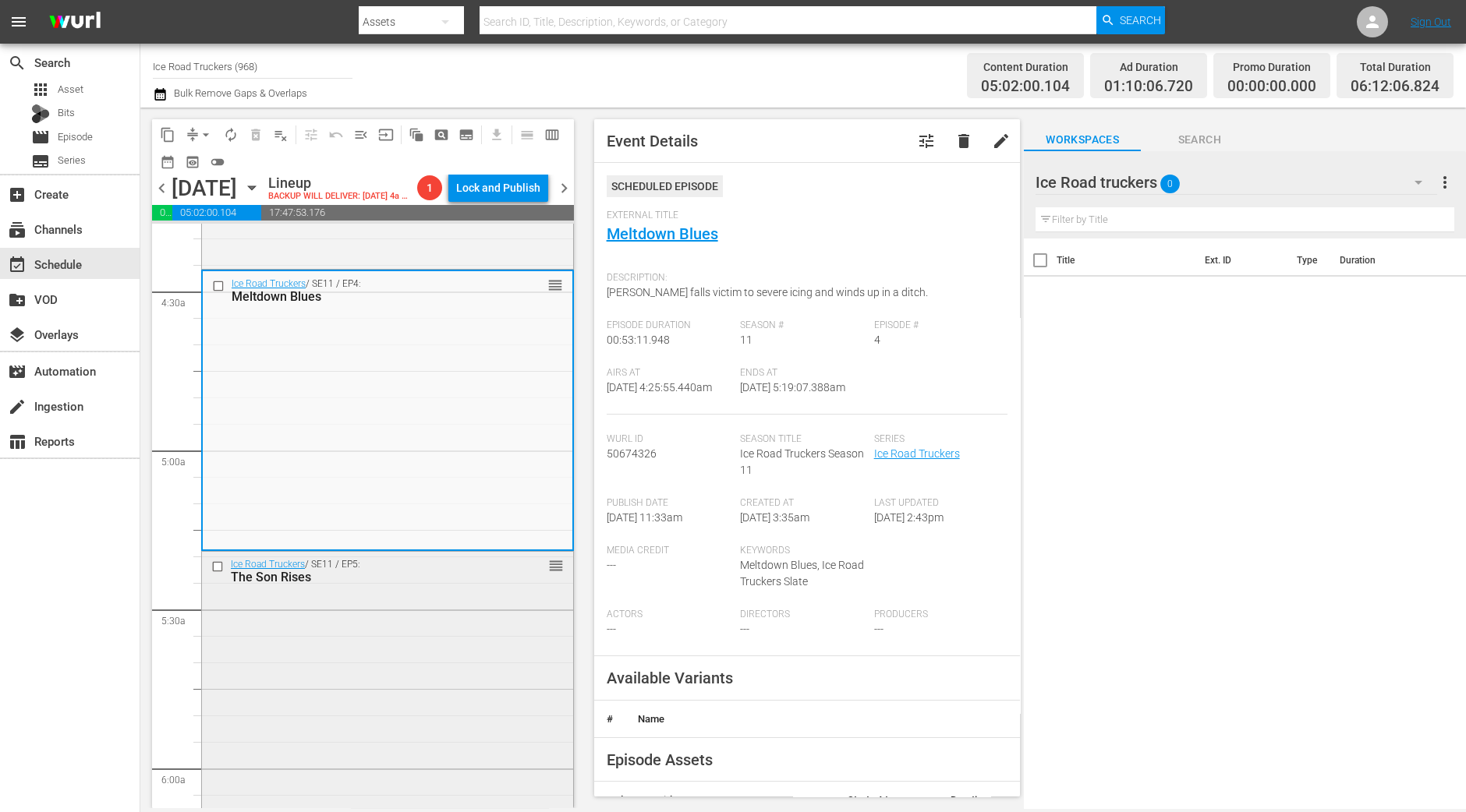
click at [497, 655] on div "Ice Road Truckers / SE11 / EP5: The Son Rises reorder" at bounding box center [387, 689] width 371 height 276
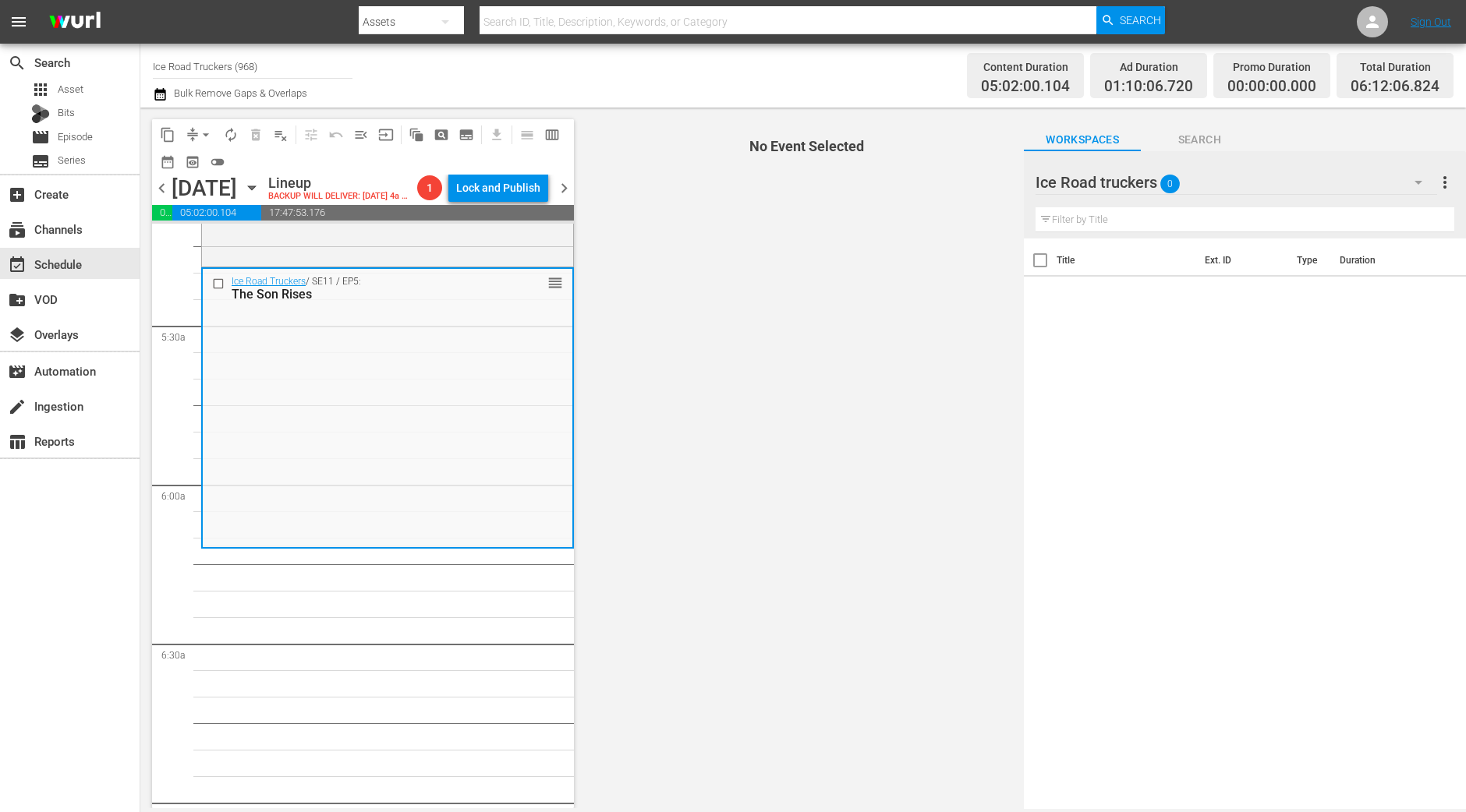
scroll to position [1656, 0]
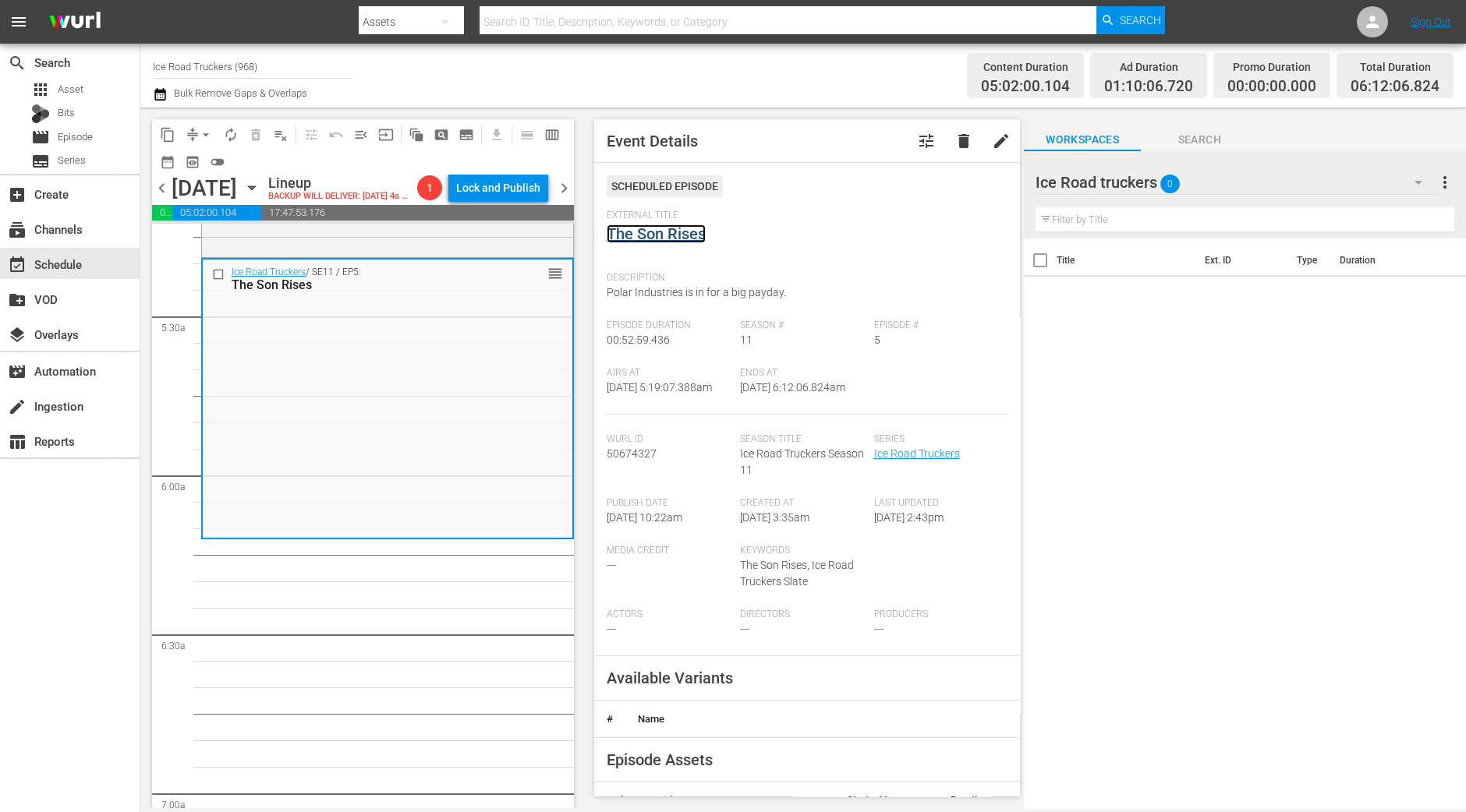
drag, startPoint x: 642, startPoint y: 232, endPoint x: 632, endPoint y: 240, distance: 12.8
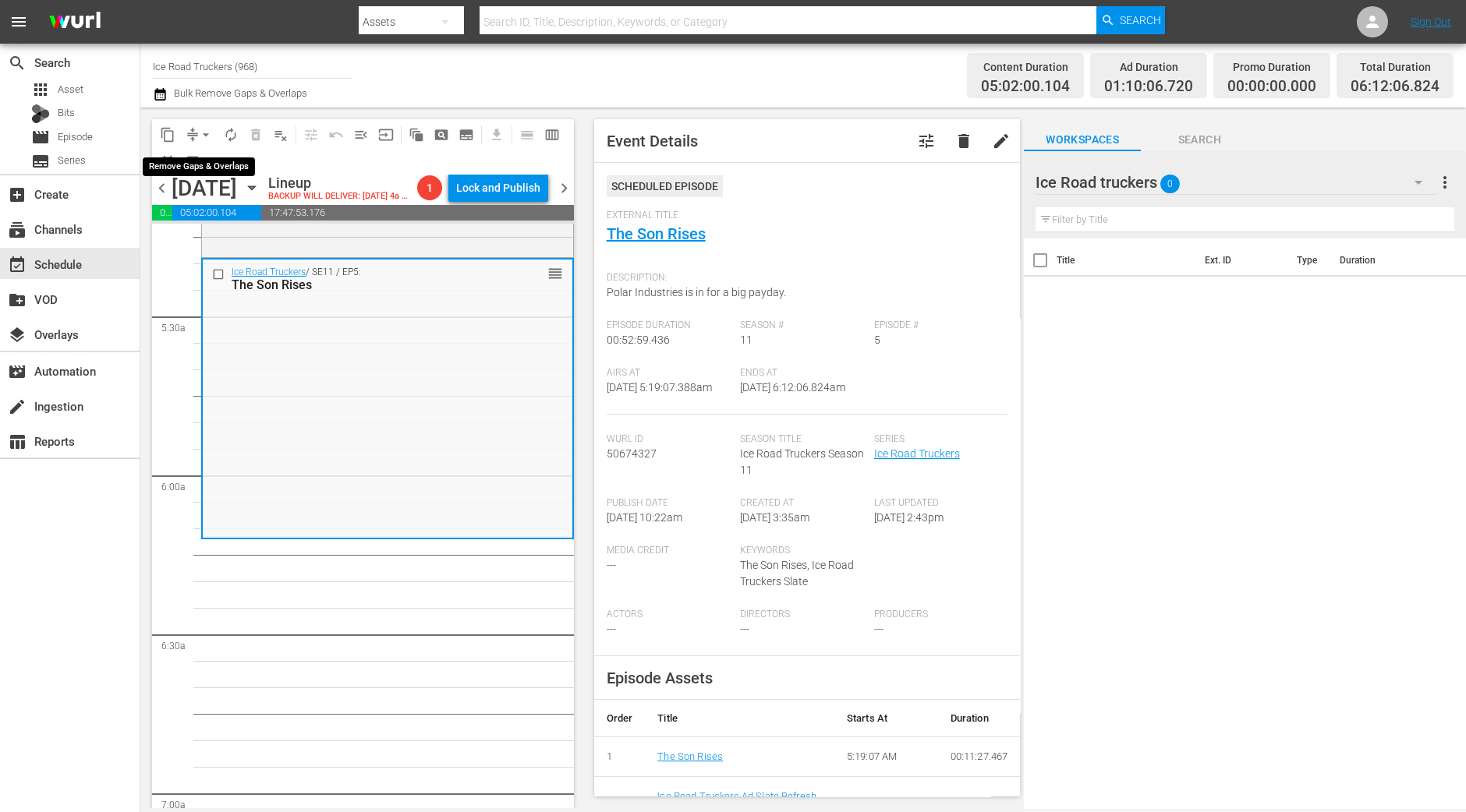
click at [206, 134] on span "arrow_drop_down" at bounding box center [205, 135] width 15 height 15
click at [199, 160] on li "Align to Midnight" at bounding box center [206, 165] width 164 height 25
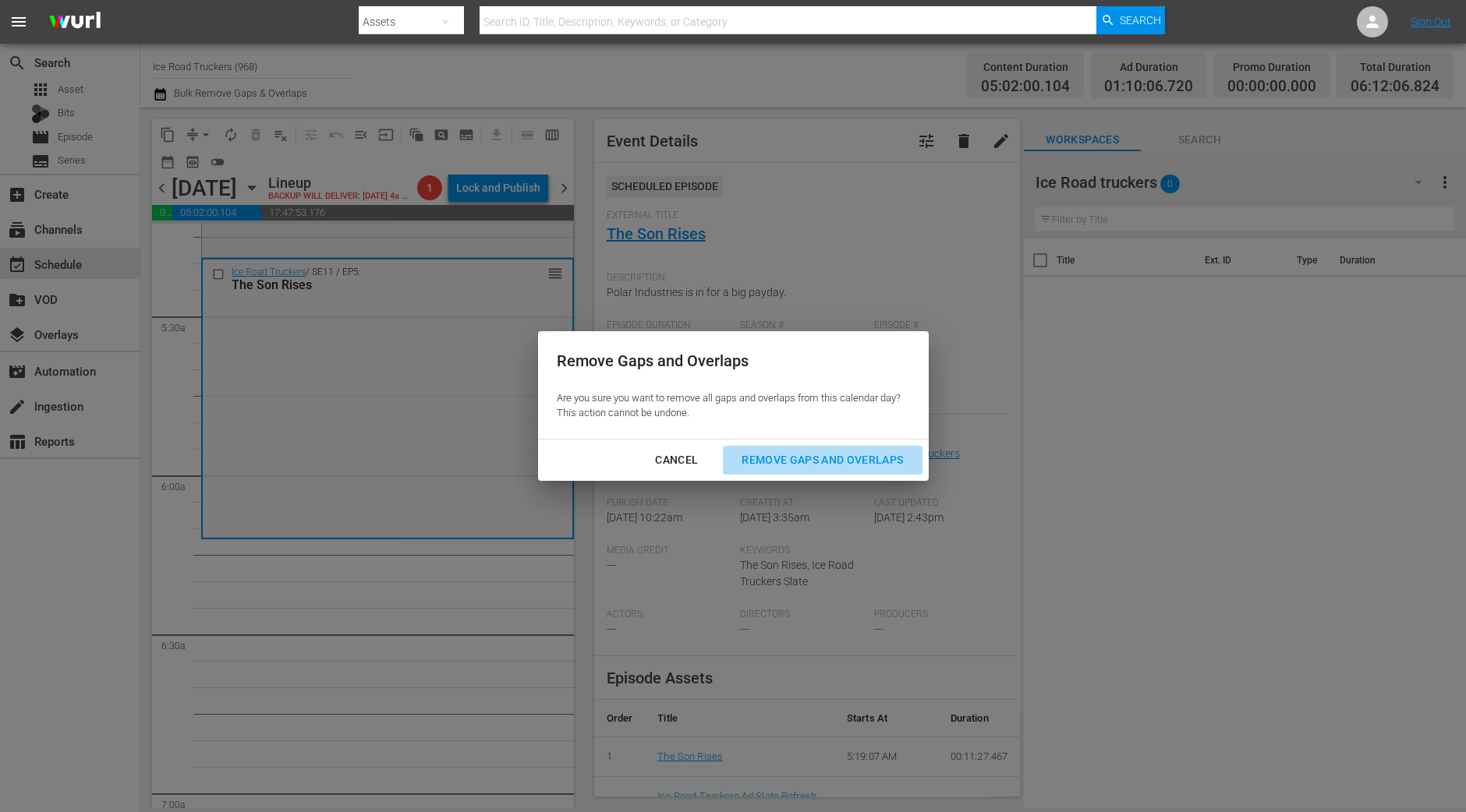
click at [746, 451] on div "Remove Gaps and Overlaps" at bounding box center [823, 460] width 187 height 20
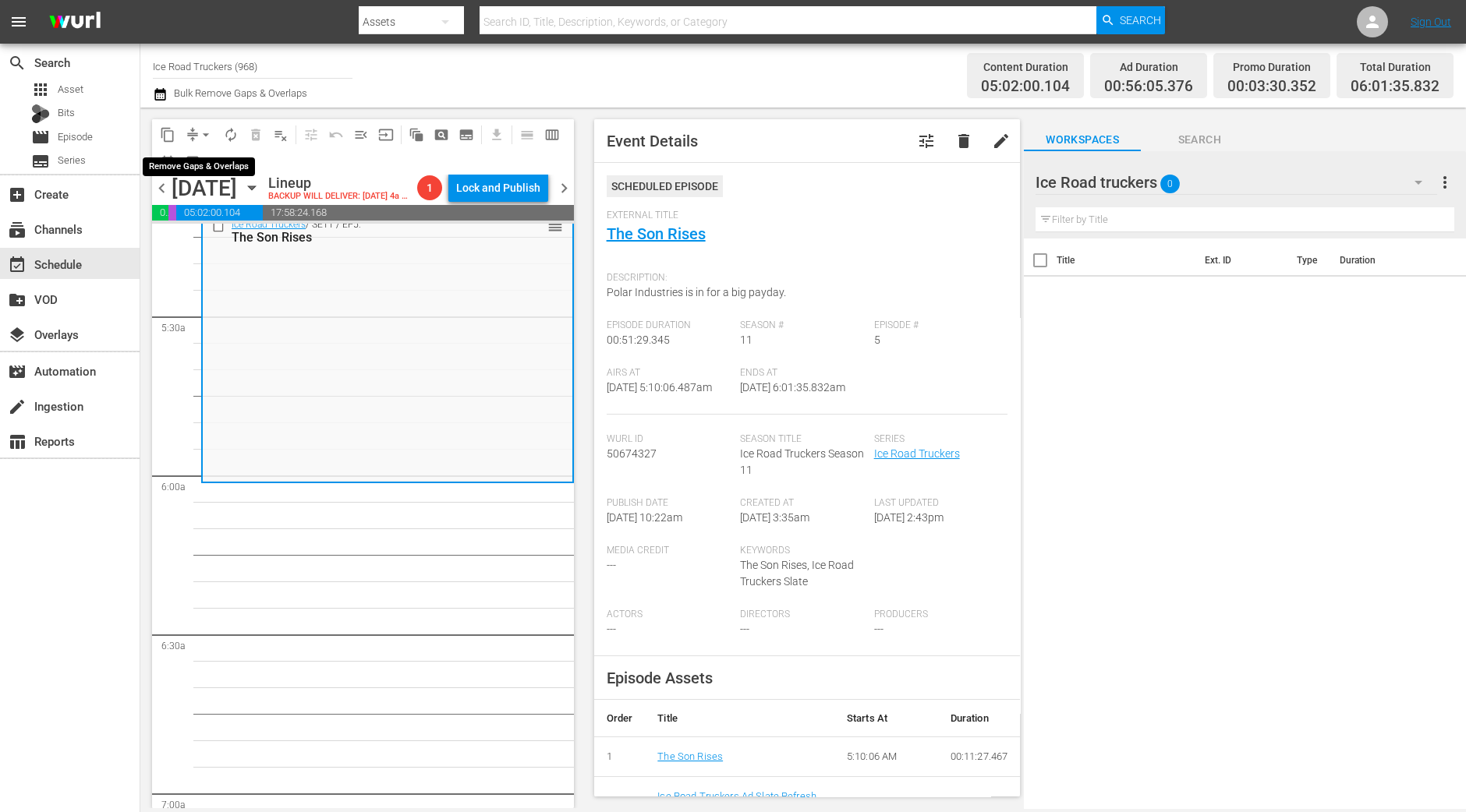
click at [205, 144] on button "arrow_drop_down" at bounding box center [205, 134] width 25 height 25
click at [205, 154] on li "Align to Midnight" at bounding box center [206, 165] width 164 height 25
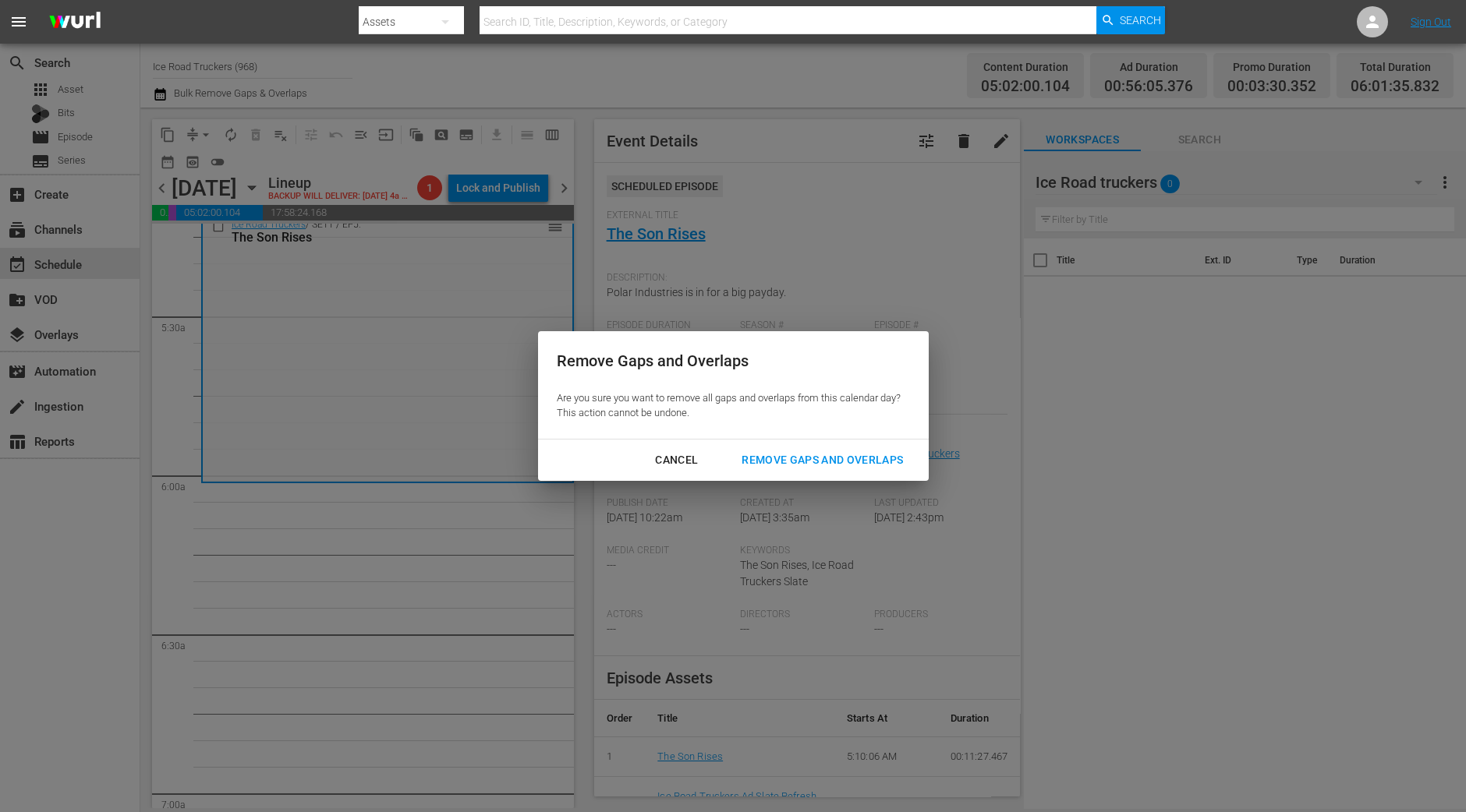
click at [867, 460] on div "Remove Gaps and Overlaps" at bounding box center [823, 460] width 187 height 20
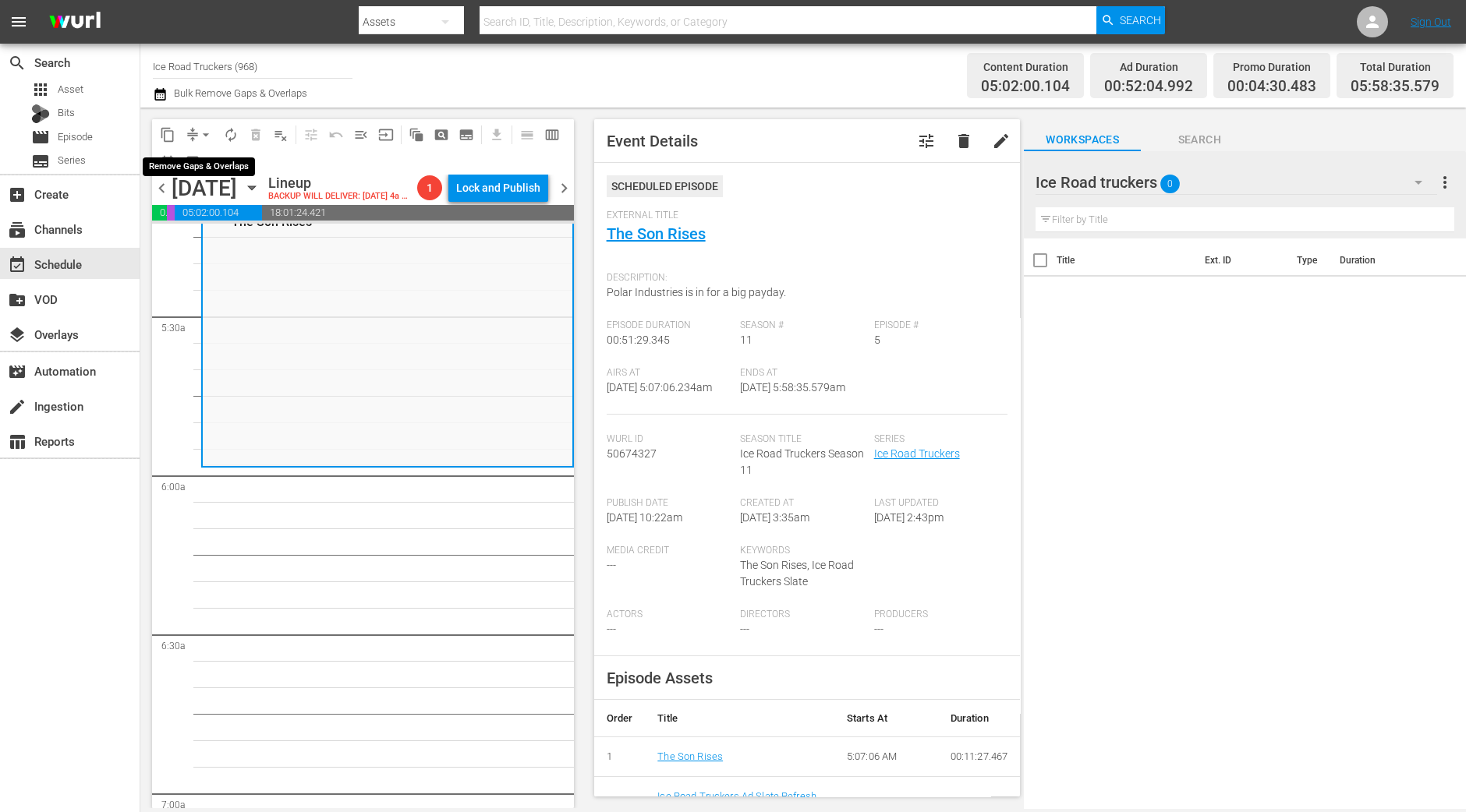
click at [204, 143] on button "arrow_drop_down" at bounding box center [205, 134] width 25 height 25
click at [204, 158] on li "Align to Midnight" at bounding box center [206, 165] width 164 height 25
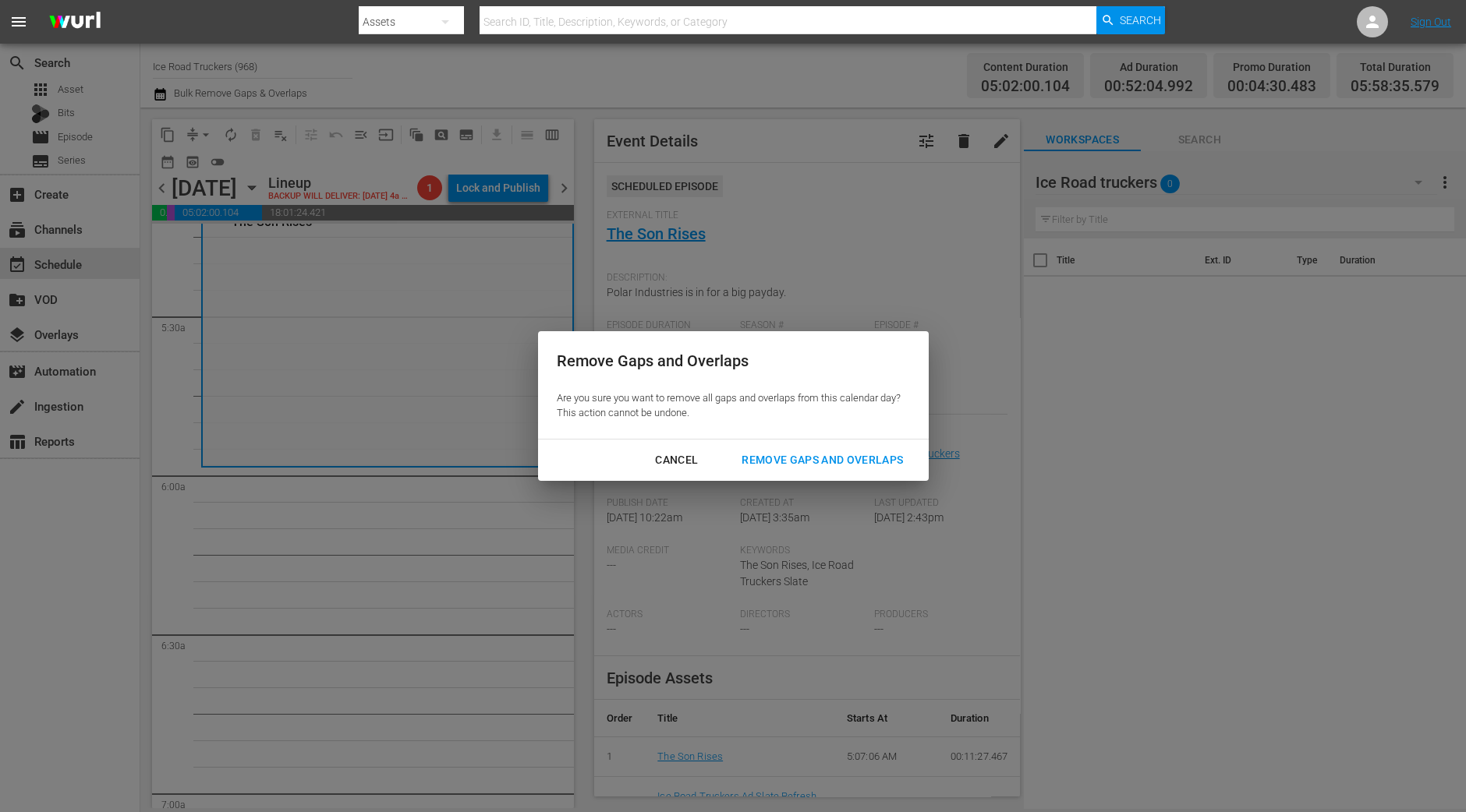
click at [789, 458] on div "Remove Gaps and Overlaps" at bounding box center [823, 460] width 187 height 20
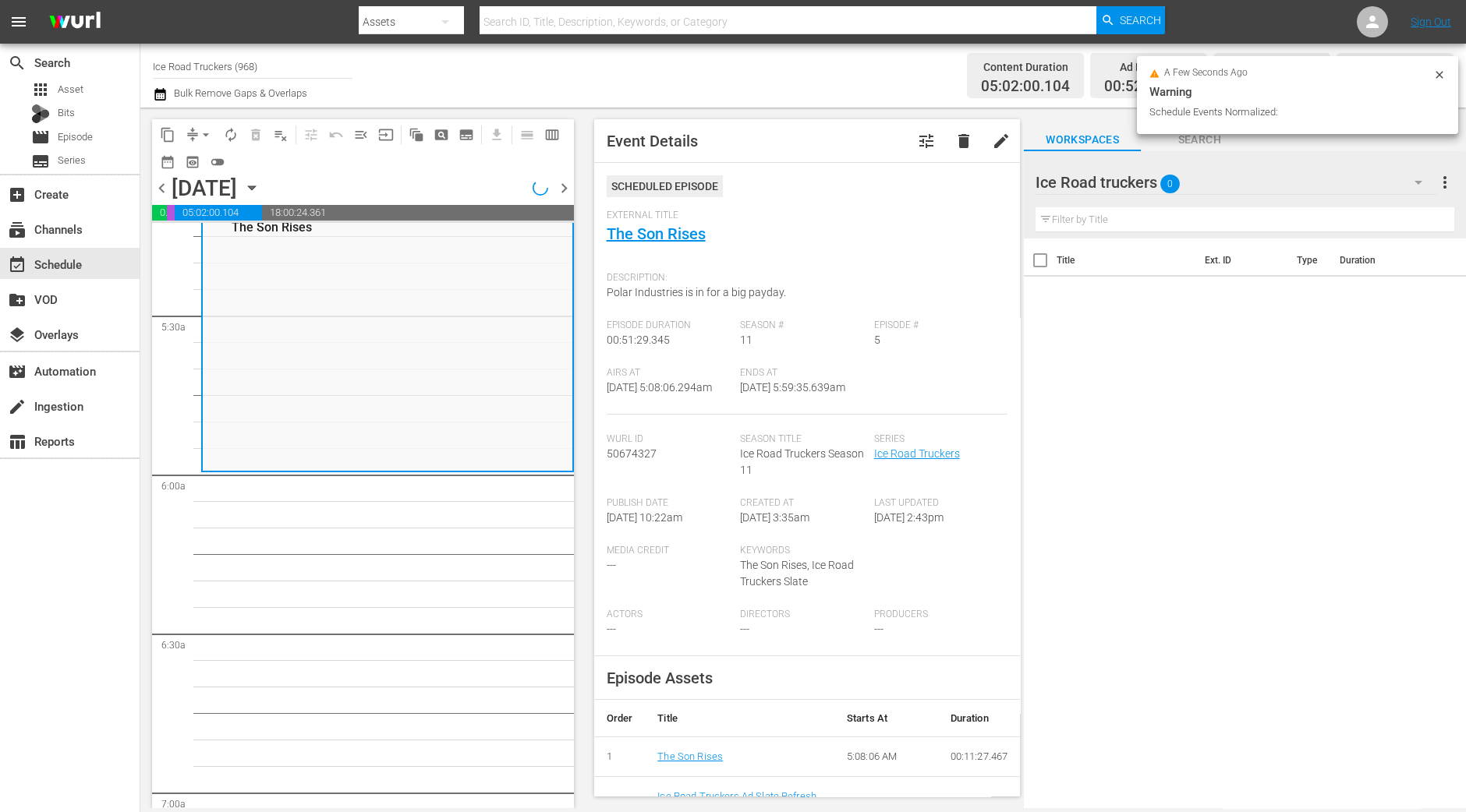
scroll to position [1683, 0]
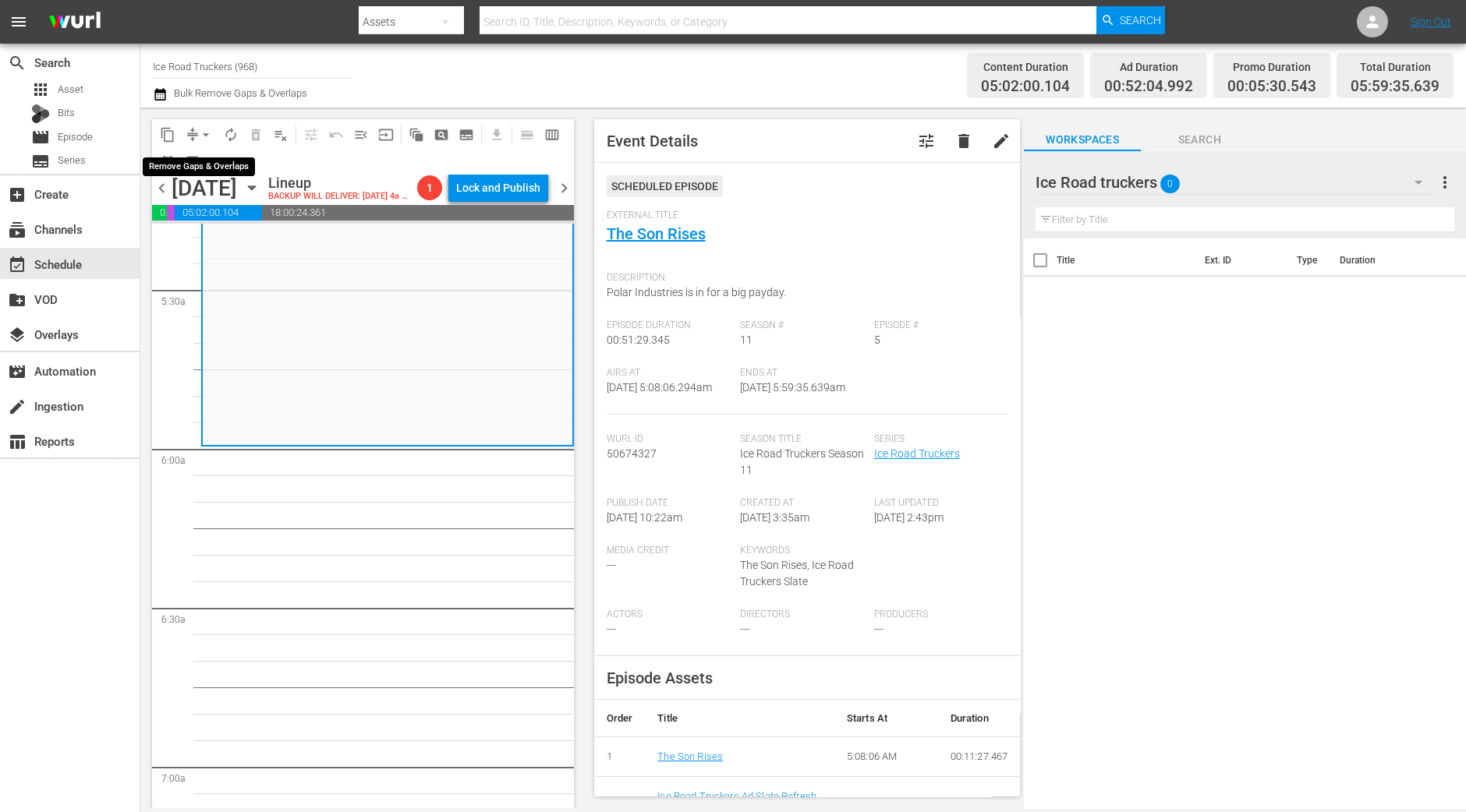
click at [201, 127] on span "arrow_drop_down" at bounding box center [205, 135] width 15 height 15
click at [199, 157] on li "Align to Midnight" at bounding box center [206, 165] width 164 height 25
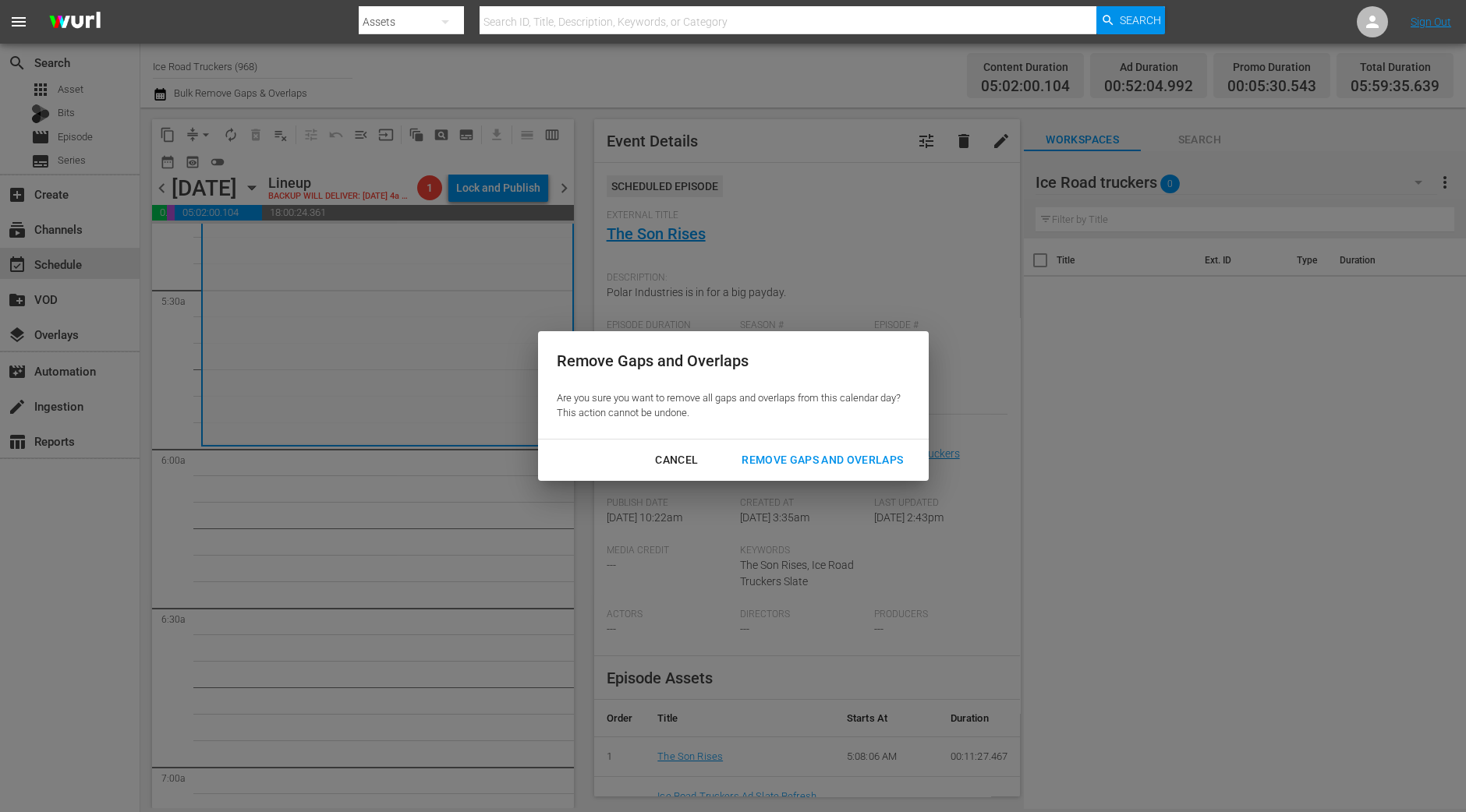
click at [874, 453] on div "Remove Gaps and Overlaps" at bounding box center [823, 460] width 187 height 20
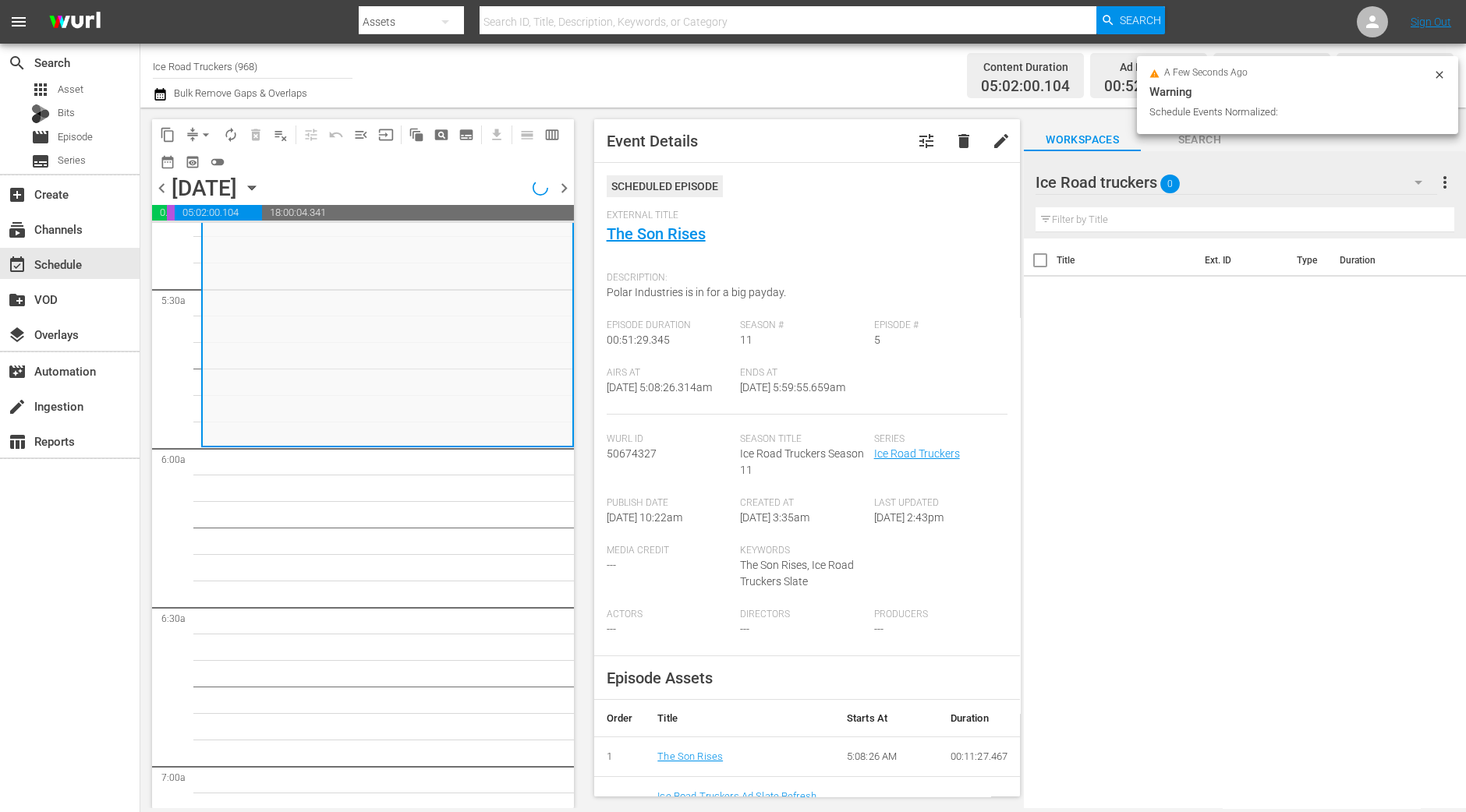
scroll to position [1656, 0]
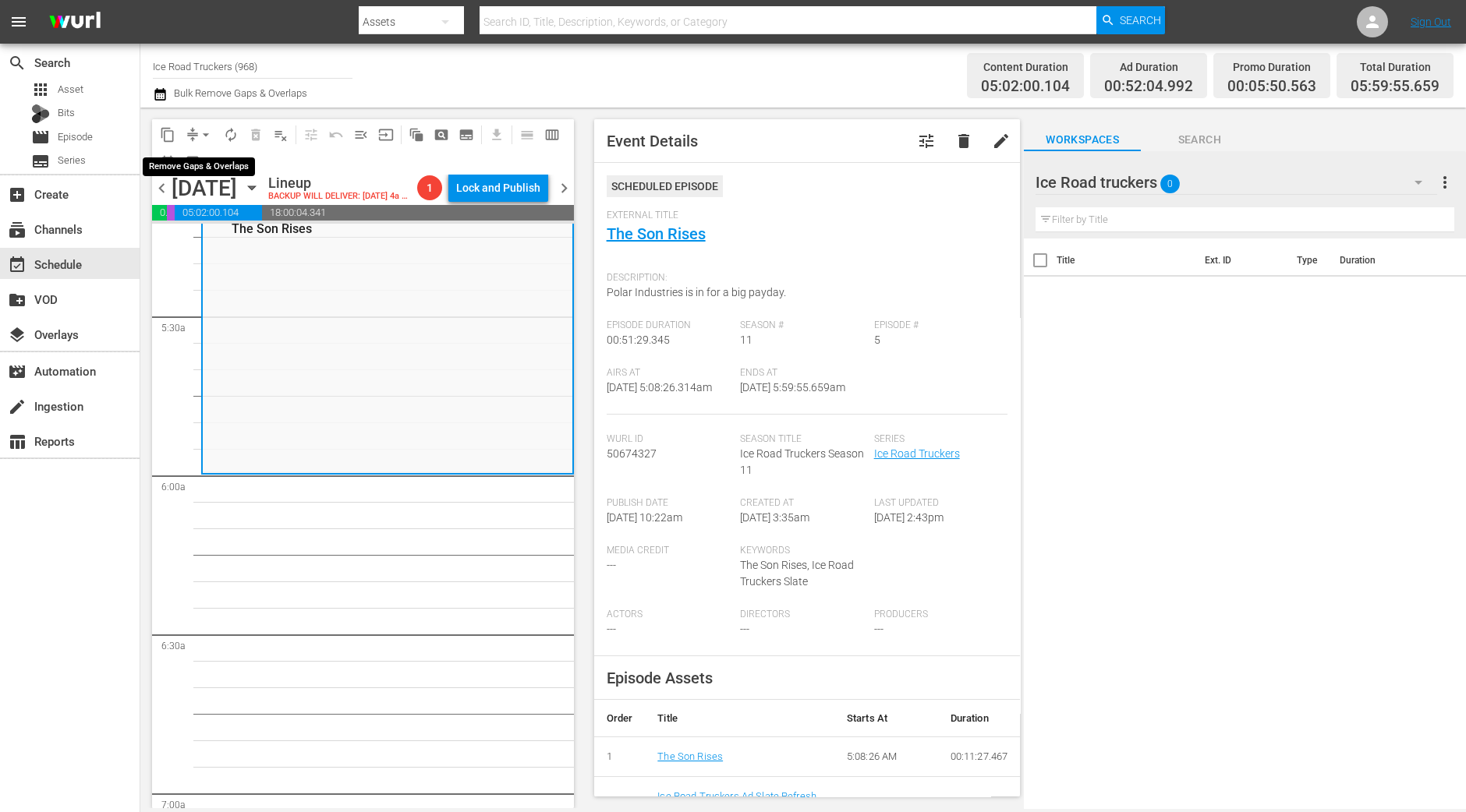
click at [198, 133] on span "arrow_drop_down" at bounding box center [205, 135] width 15 height 15
click at [203, 176] on li "Align to Midnight" at bounding box center [206, 165] width 164 height 25
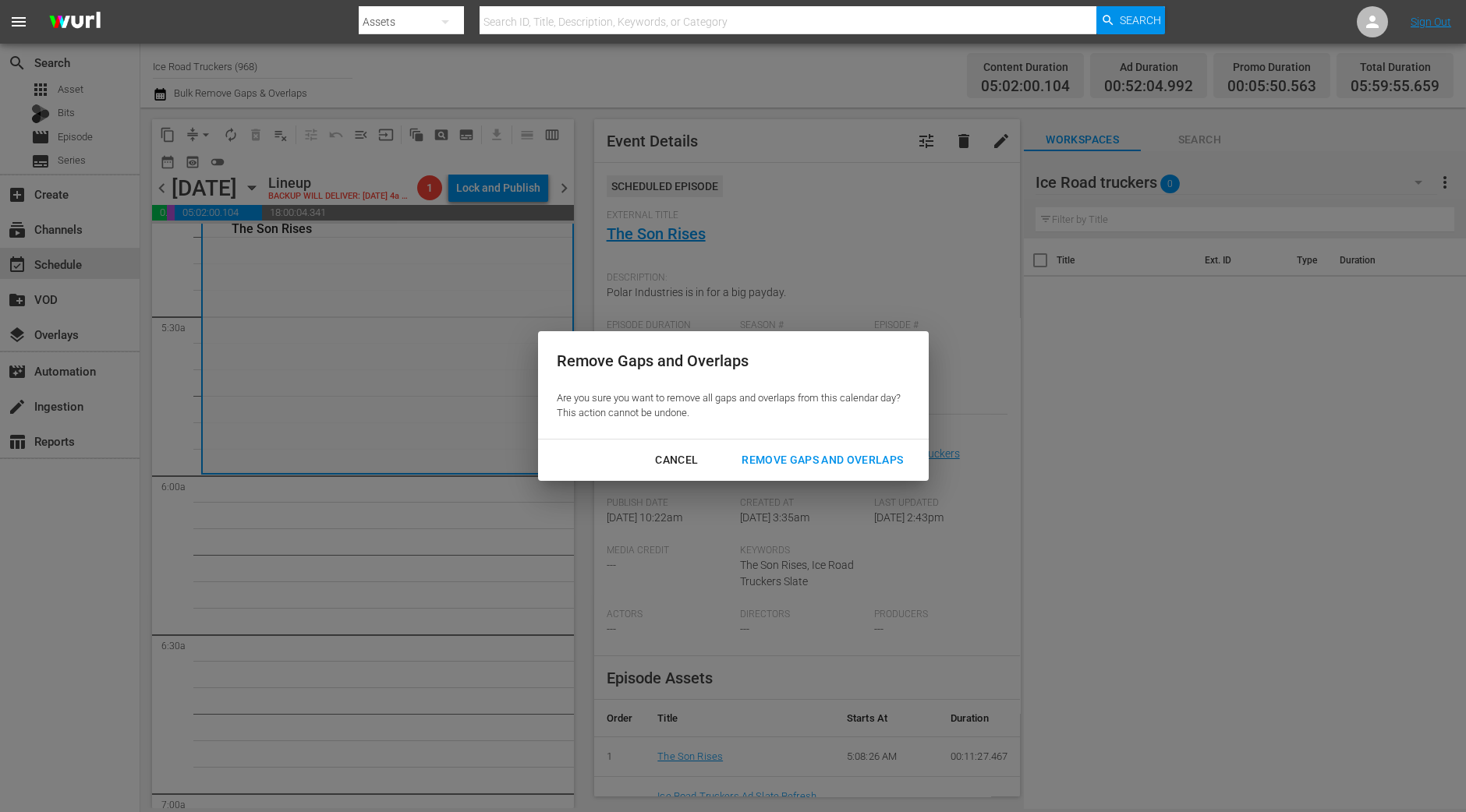
click at [788, 462] on div "Remove Gaps and Overlaps" at bounding box center [823, 460] width 187 height 20
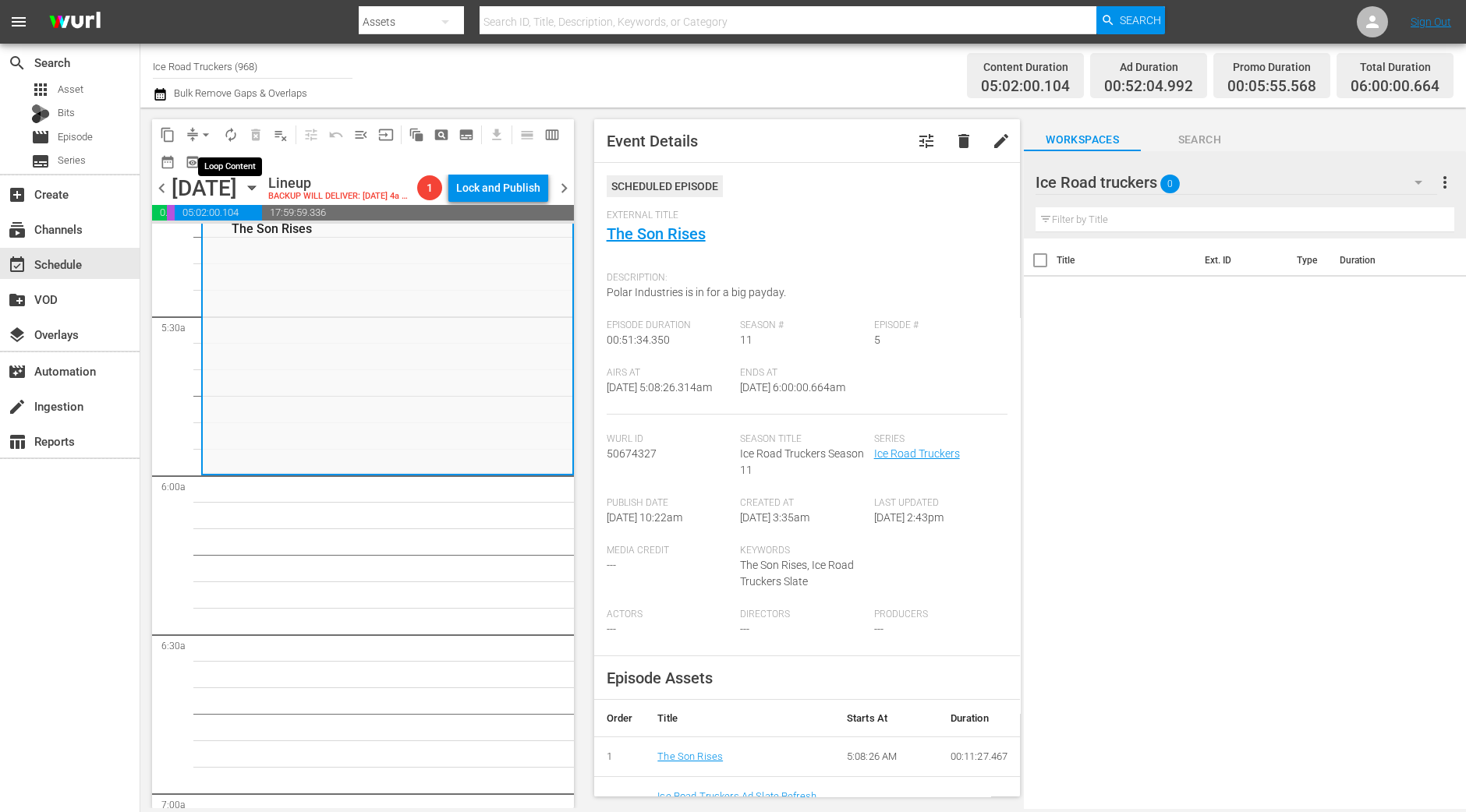
click at [234, 134] on span "autorenew_outlined" at bounding box center [231, 135] width 15 height 15
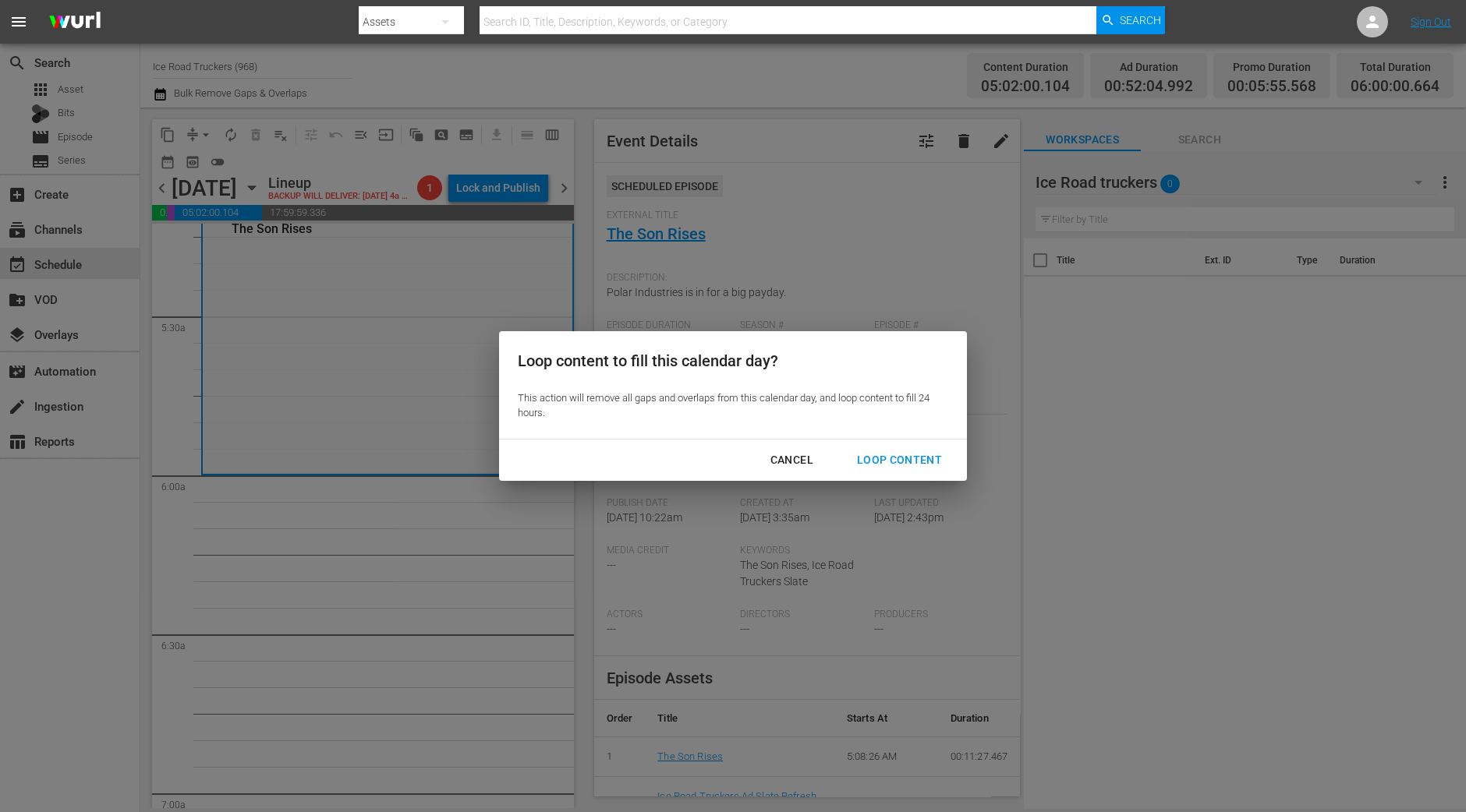
click at [906, 467] on div "Loop Content" at bounding box center [899, 460] width 110 height 20
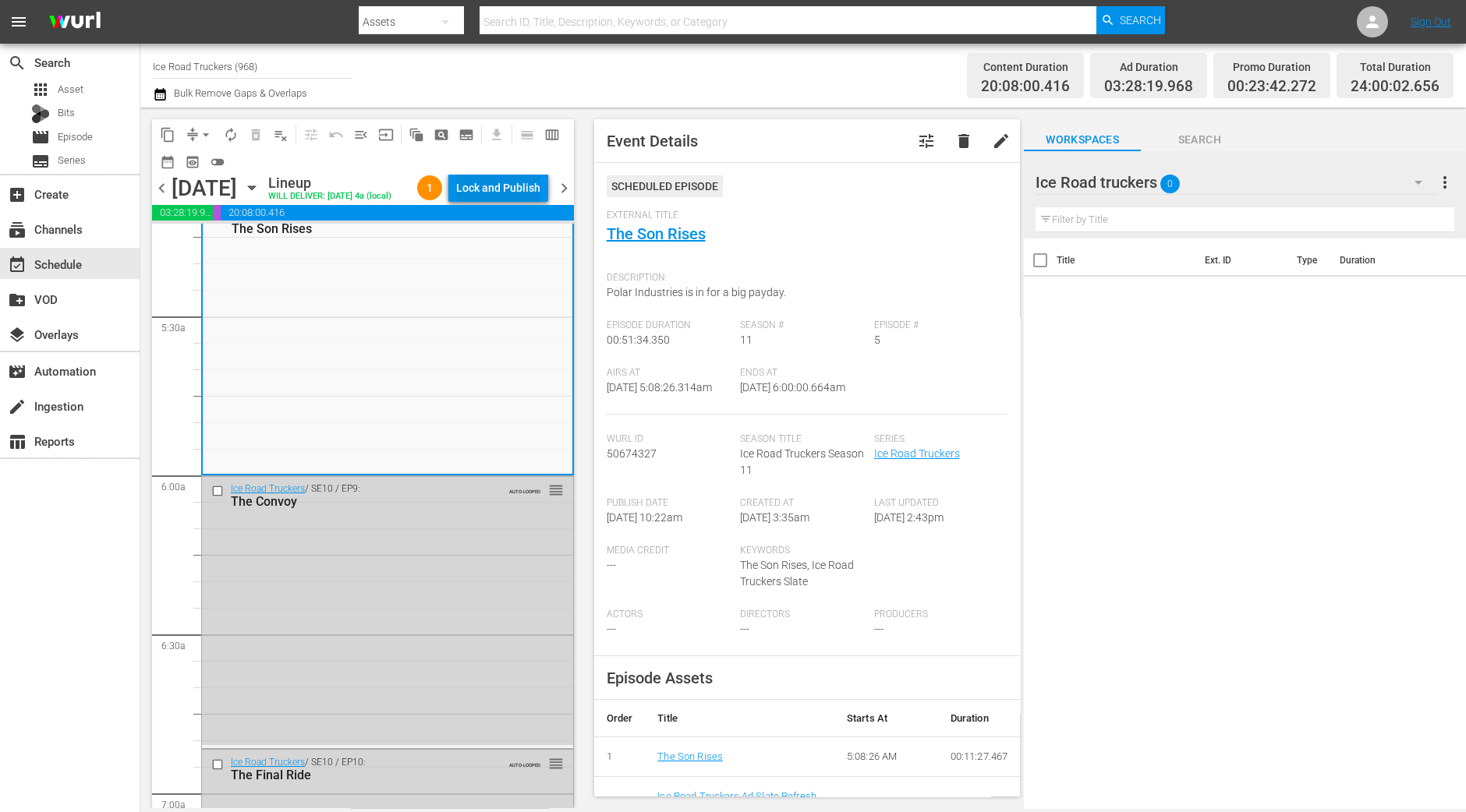
click at [497, 186] on div "Lock and Publish" at bounding box center [497, 188] width 84 height 28
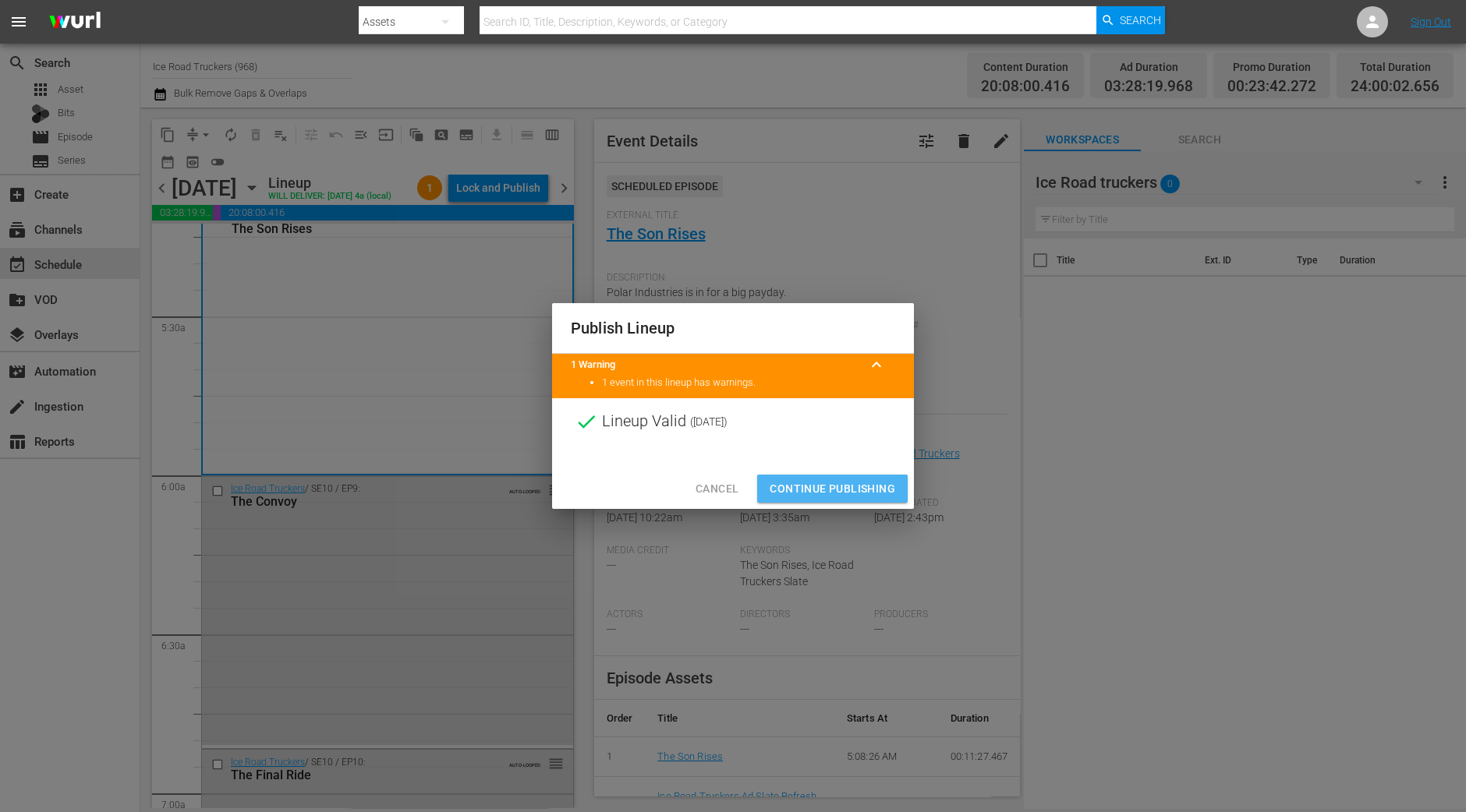
click at [795, 487] on span "Continue Publishing" at bounding box center [832, 489] width 126 height 20
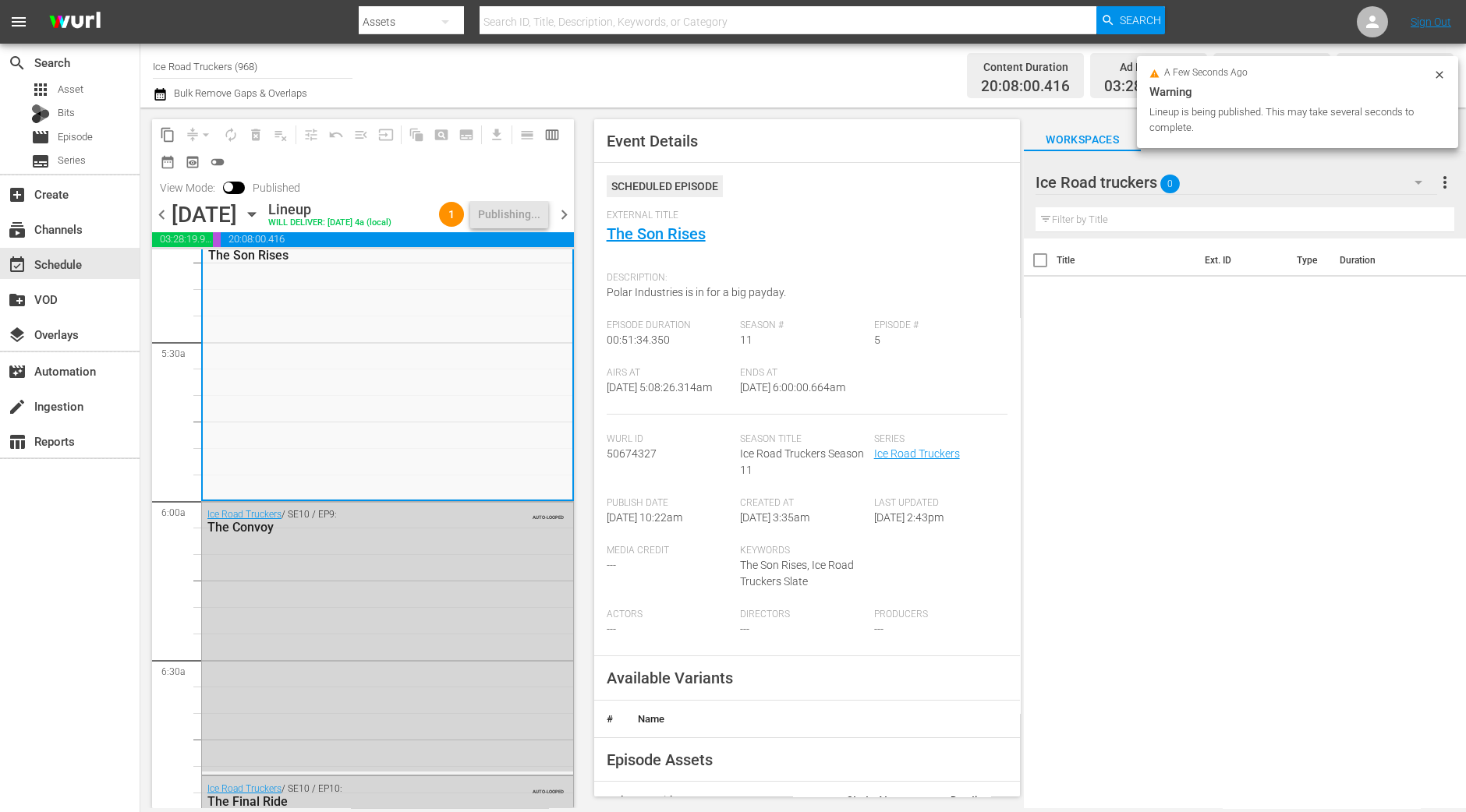
click at [563, 222] on span "chevron_right" at bounding box center [564, 215] width 20 height 20
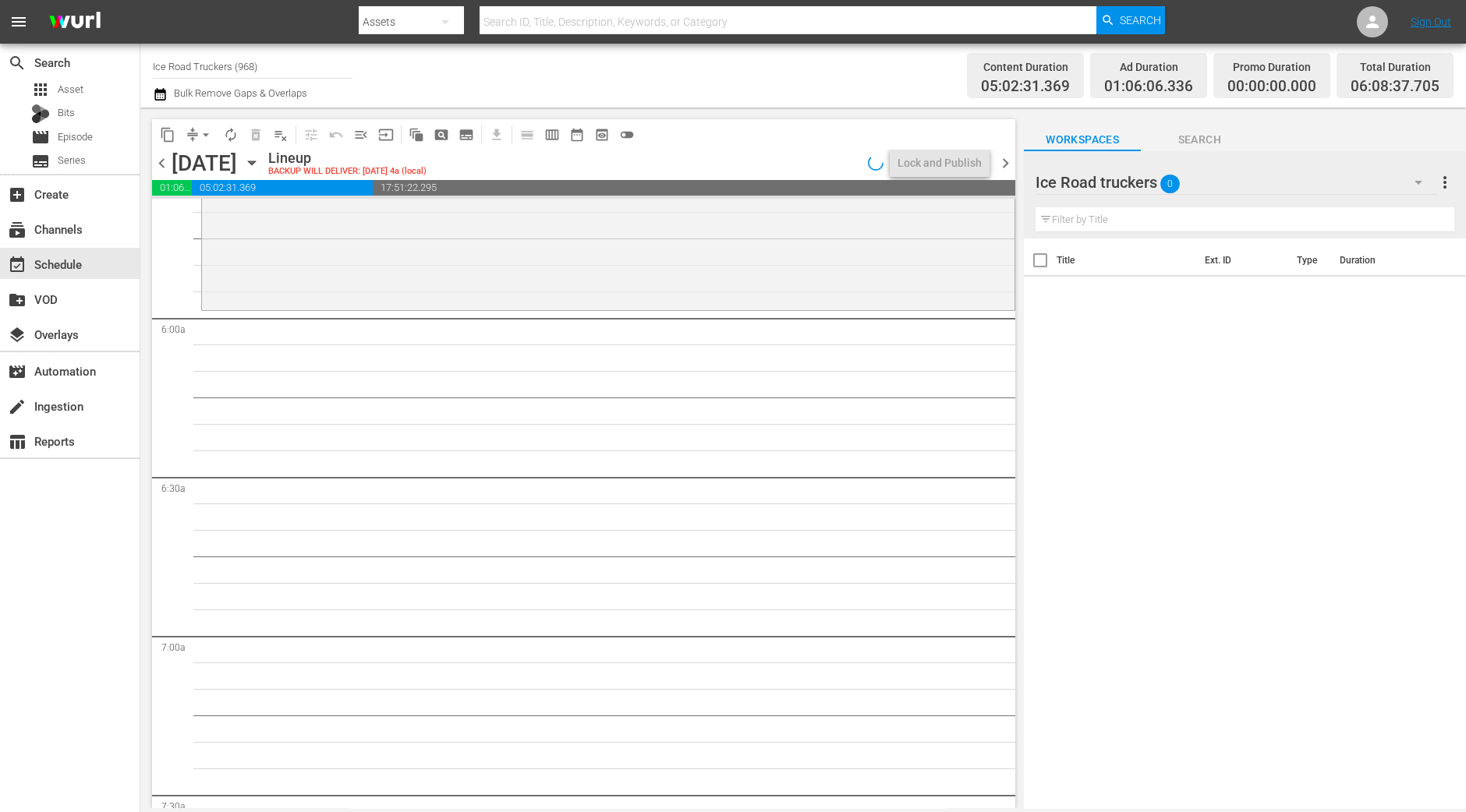
scroll to position [1683, 0]
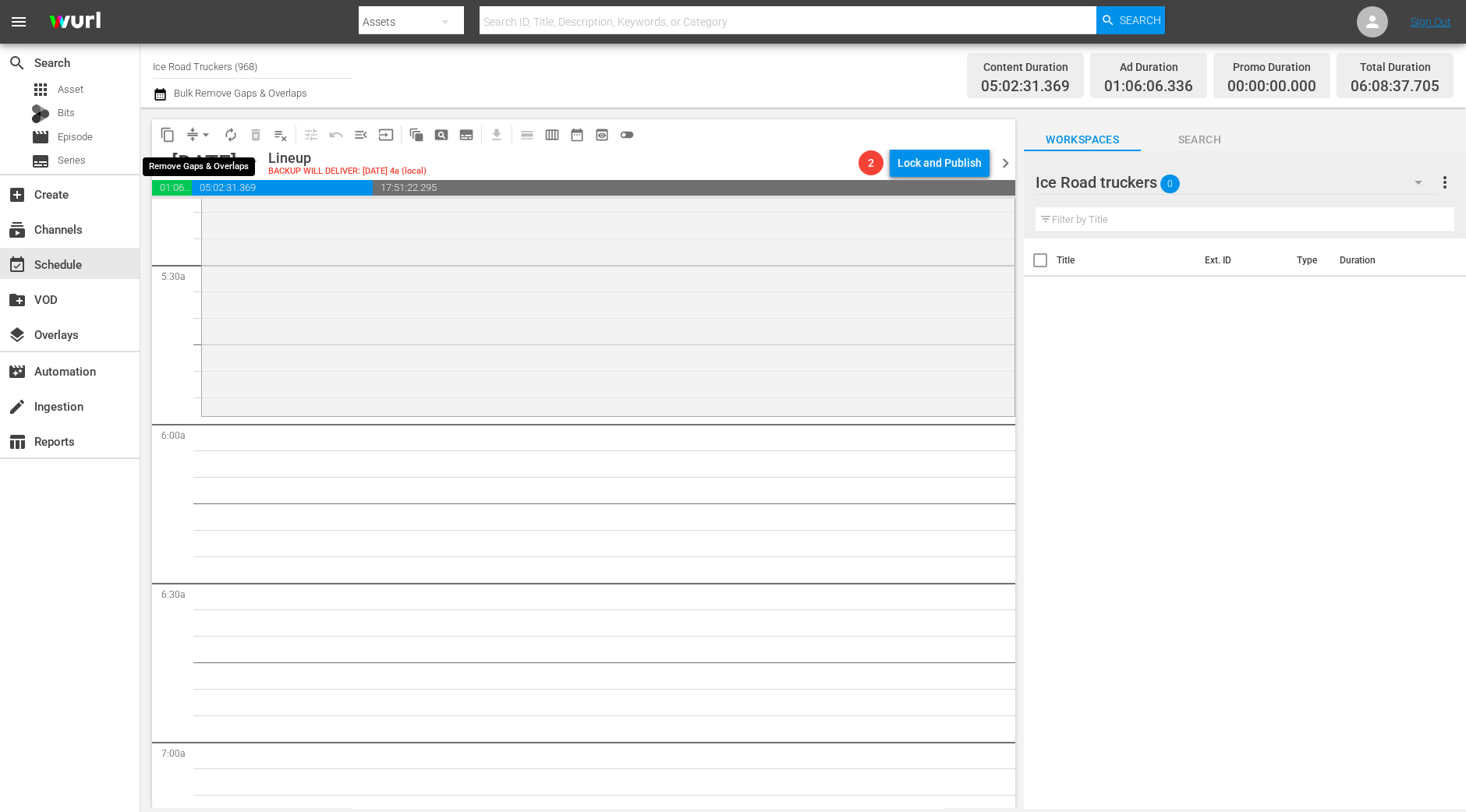
click at [207, 130] on span "arrow_drop_down" at bounding box center [205, 135] width 15 height 15
click at [211, 160] on li "Align to Midnight" at bounding box center [206, 165] width 129 height 25
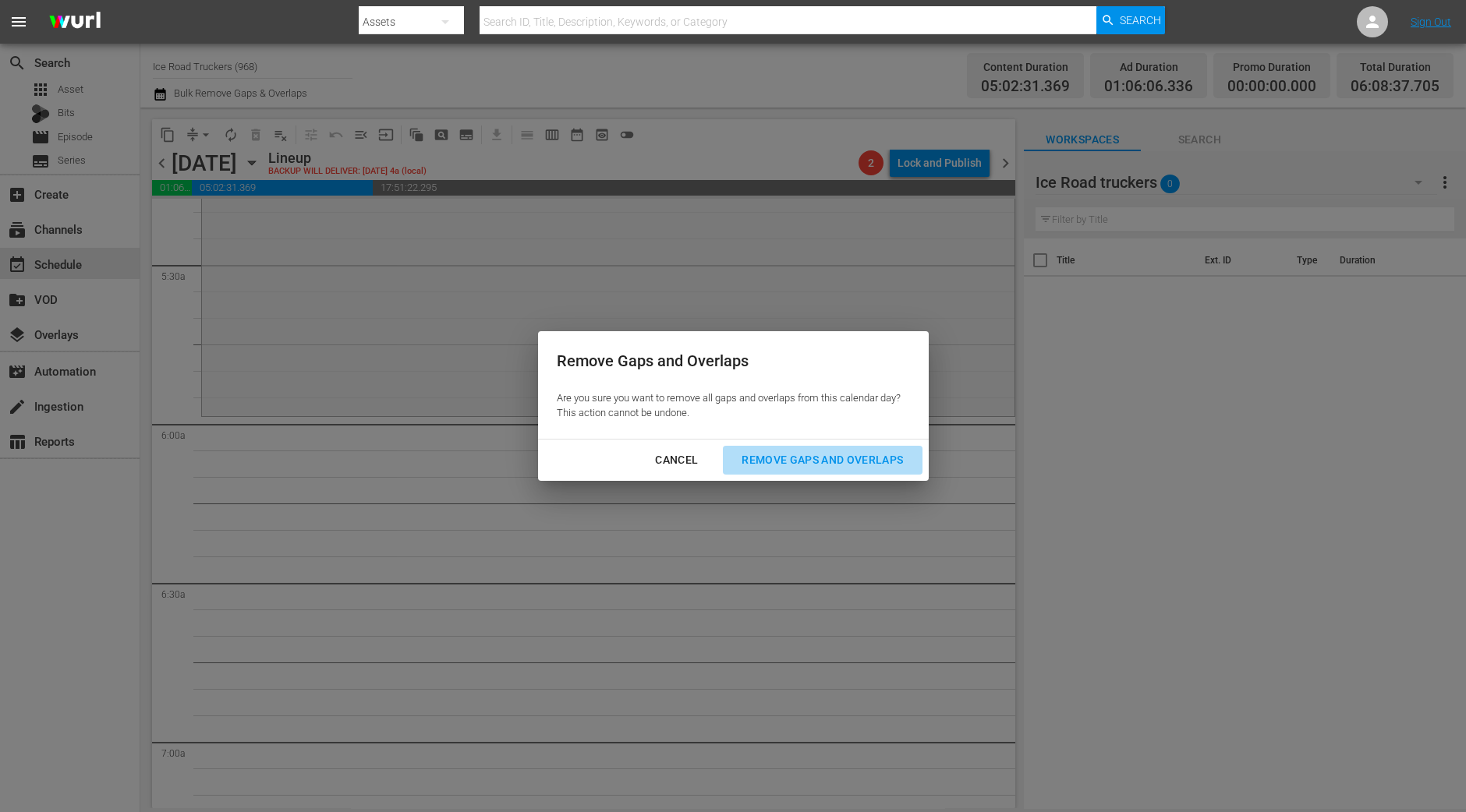
click at [885, 465] on div "Remove Gaps and Overlaps" at bounding box center [823, 460] width 187 height 20
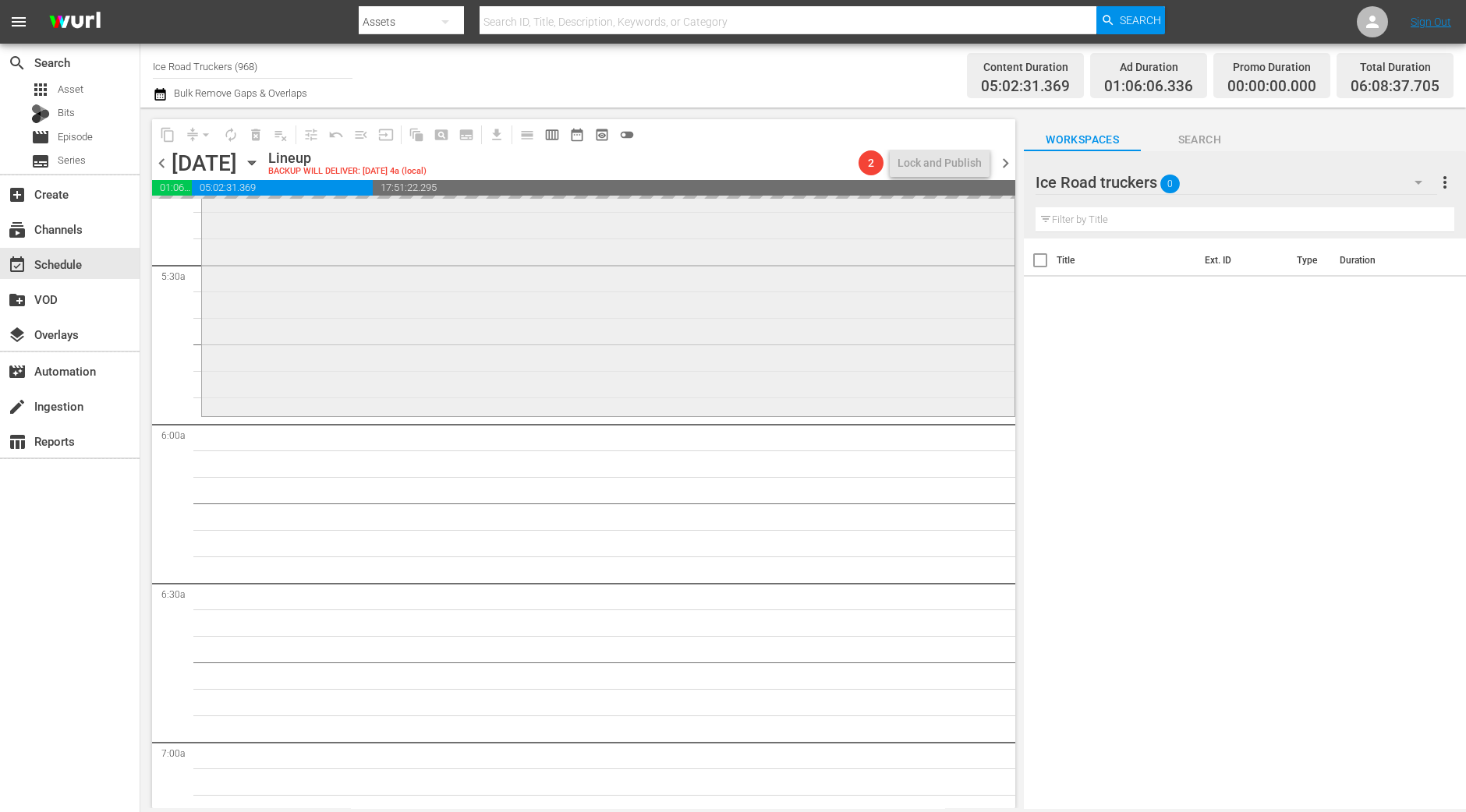
click at [798, 335] on div "Ice Road Truckers / SE1 / EP2: Destination Diamond Mine reorder" at bounding box center [608, 279] width 812 height 268
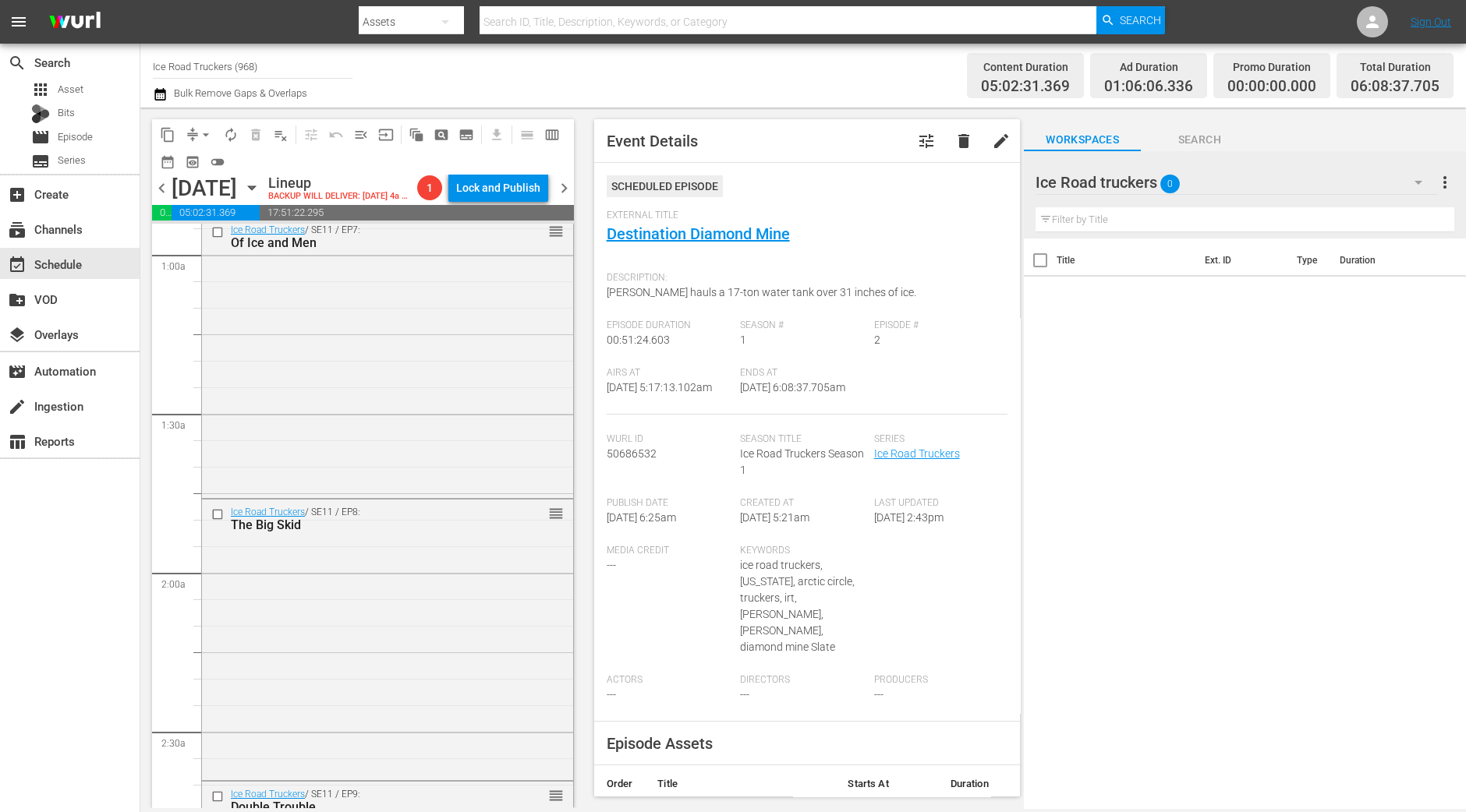
scroll to position [0, 0]
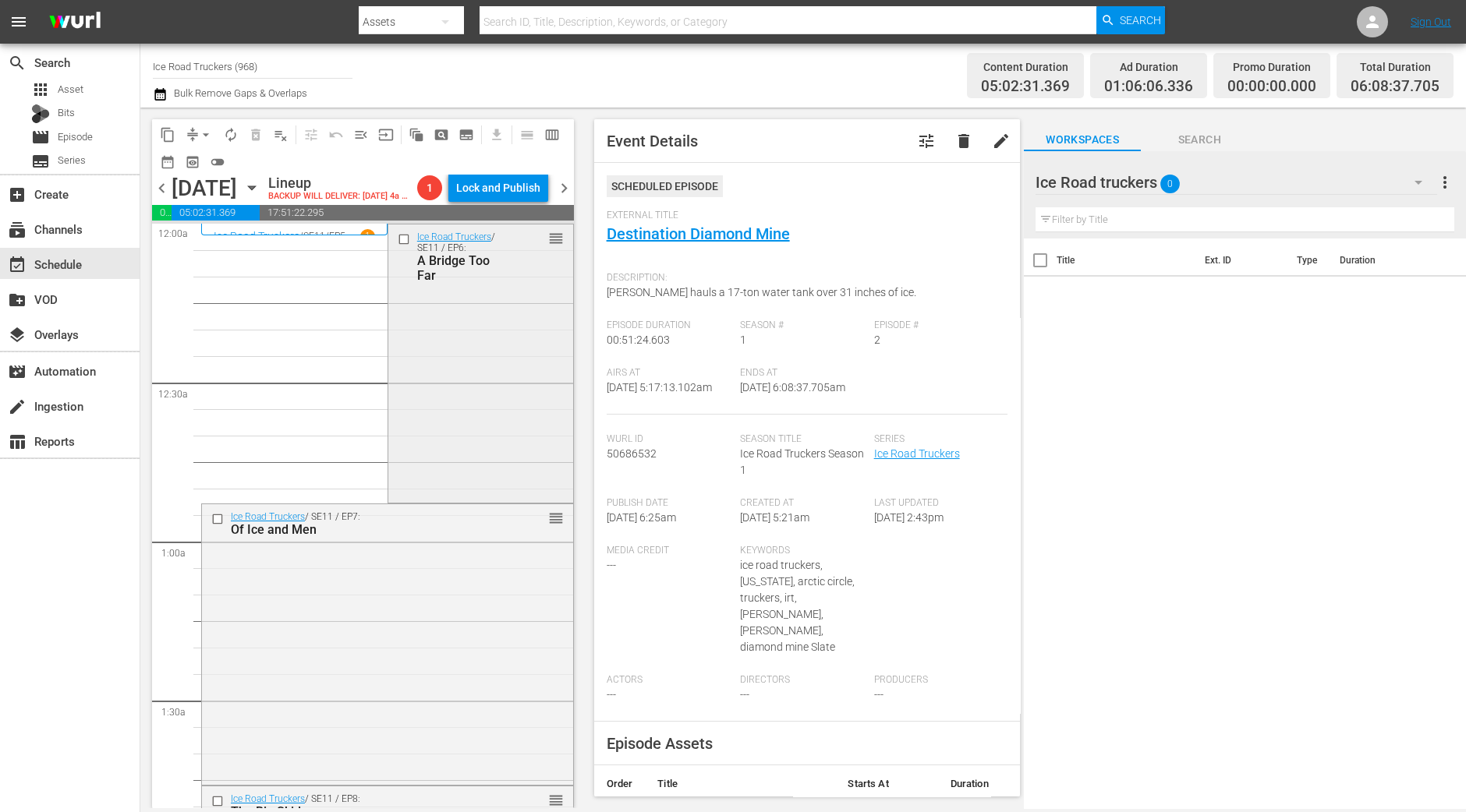
click at [499, 282] on div "Ice Road Truckers / SE11 / EP6: A Bridge Too Far reorder" at bounding box center [480, 256] width 185 height 64
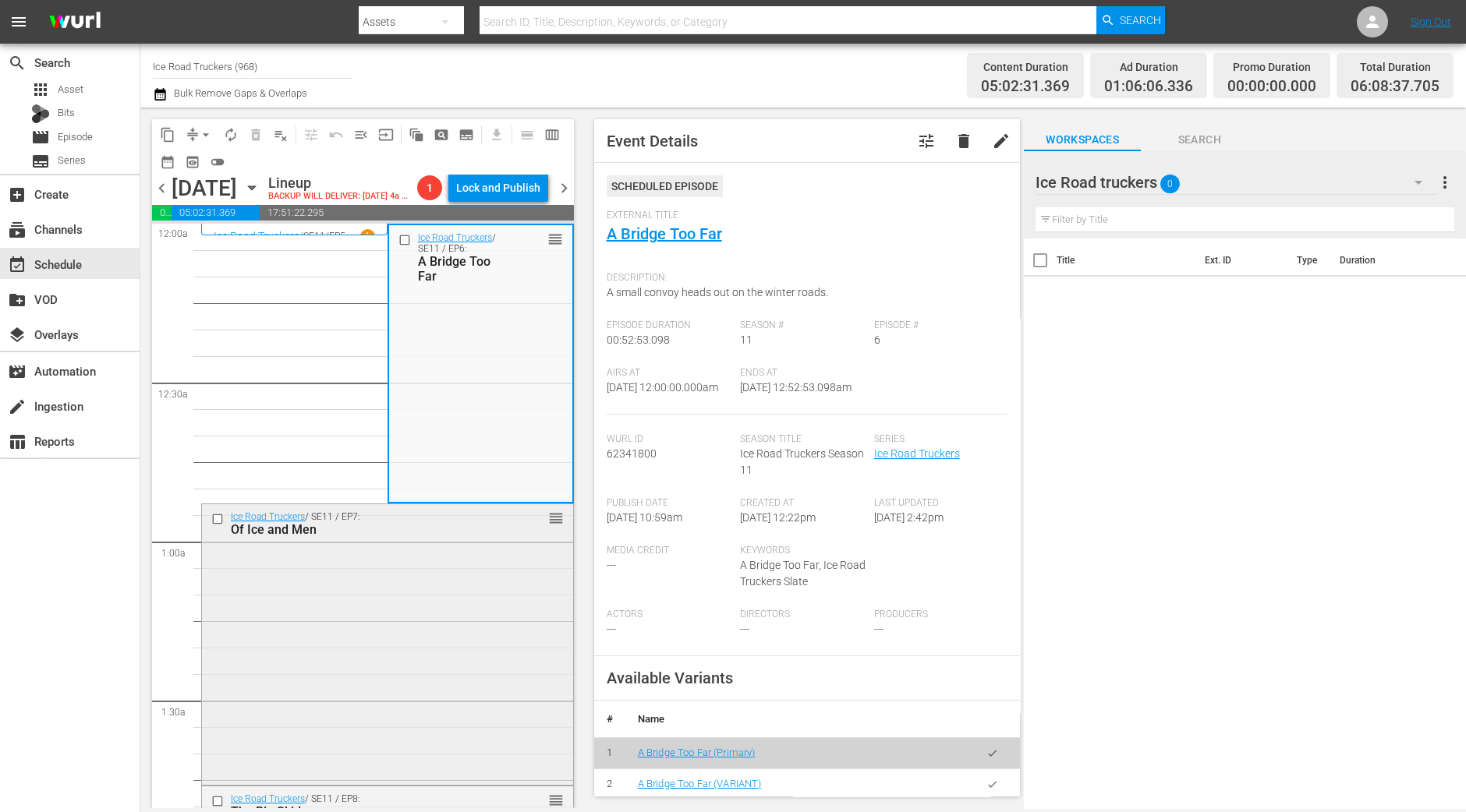
click at [498, 536] on div "Ice Road Truckers / SE11 / EP7: Of Ice and Men reorder" at bounding box center [387, 523] width 371 height 38
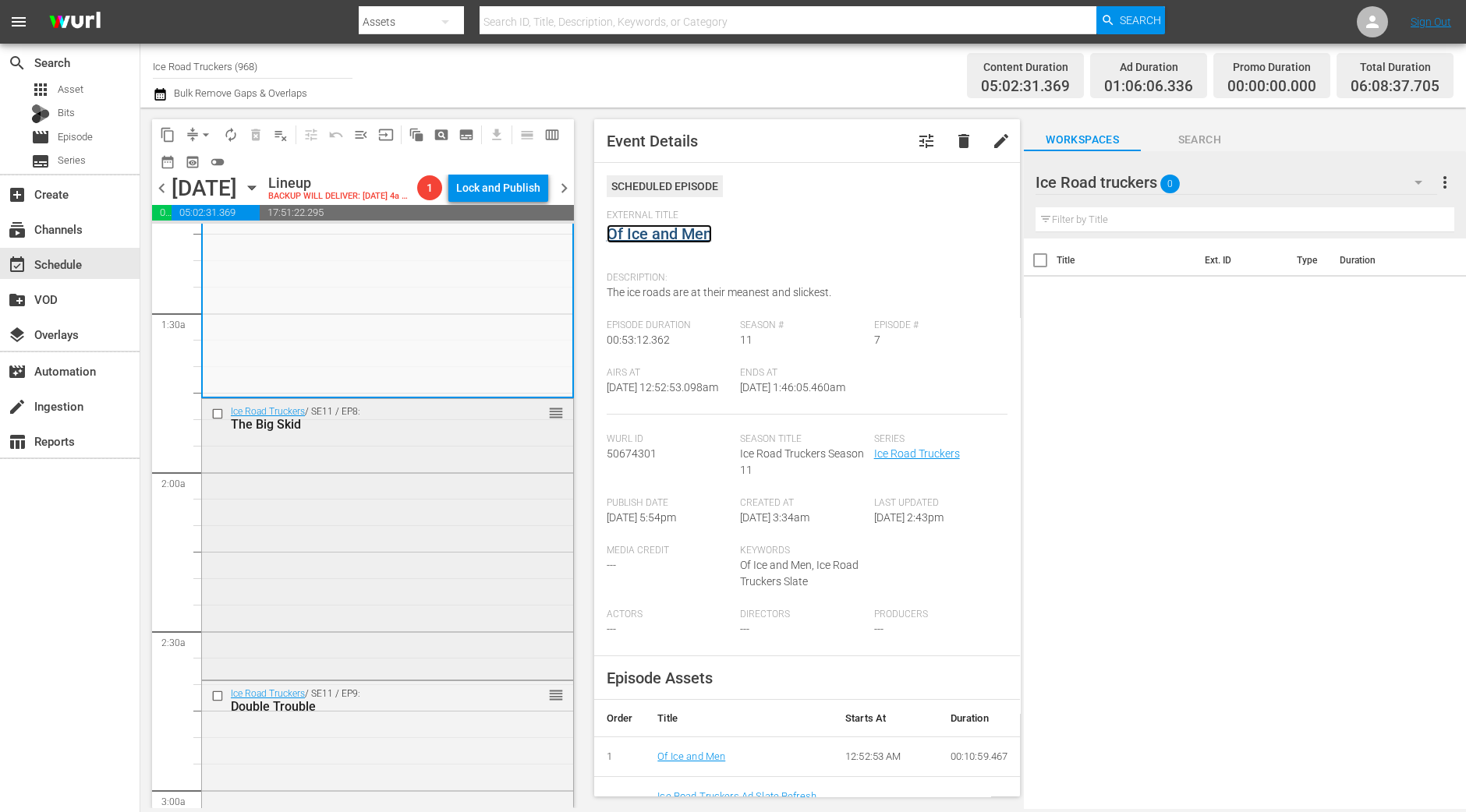
scroll to position [389, 0]
click at [461, 524] on div "Ice Road Truckers / SE11 / EP8: The Big Skid reorder" at bounding box center [387, 535] width 371 height 277
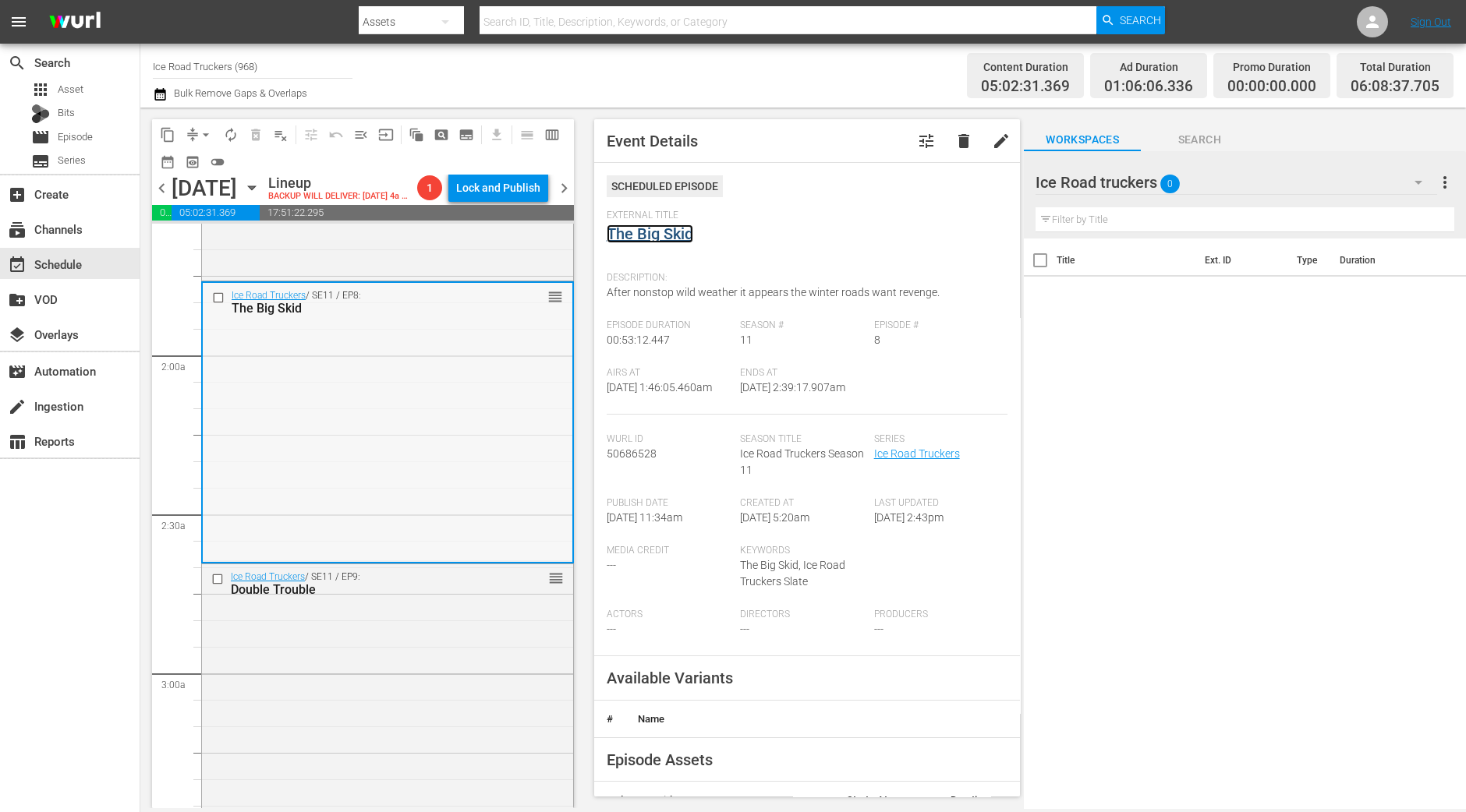
scroll to position [681, 0]
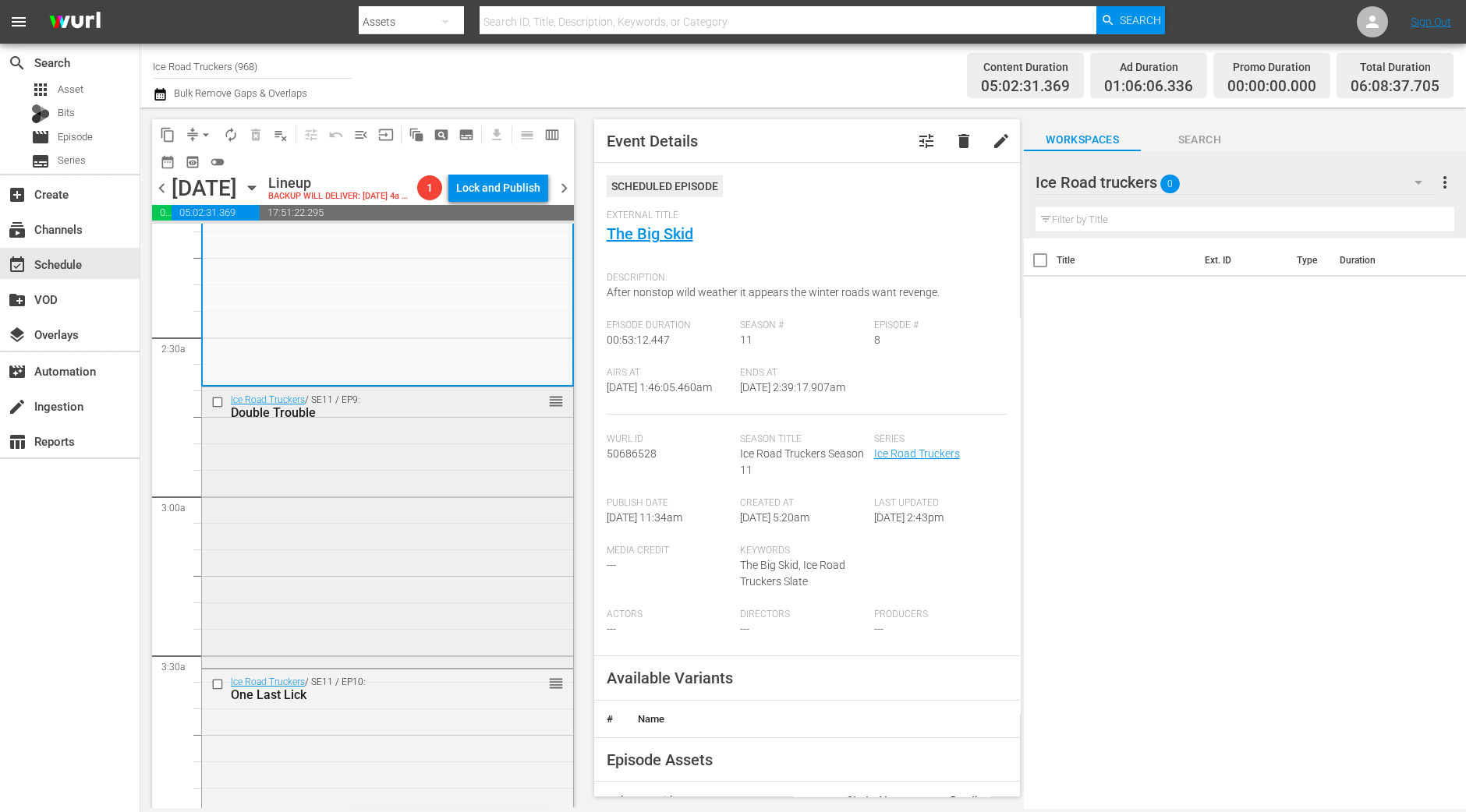
click at [396, 461] on div "Ice Road Truckers / SE11 / EP9: Double Trouble reorder" at bounding box center [387, 525] width 371 height 277
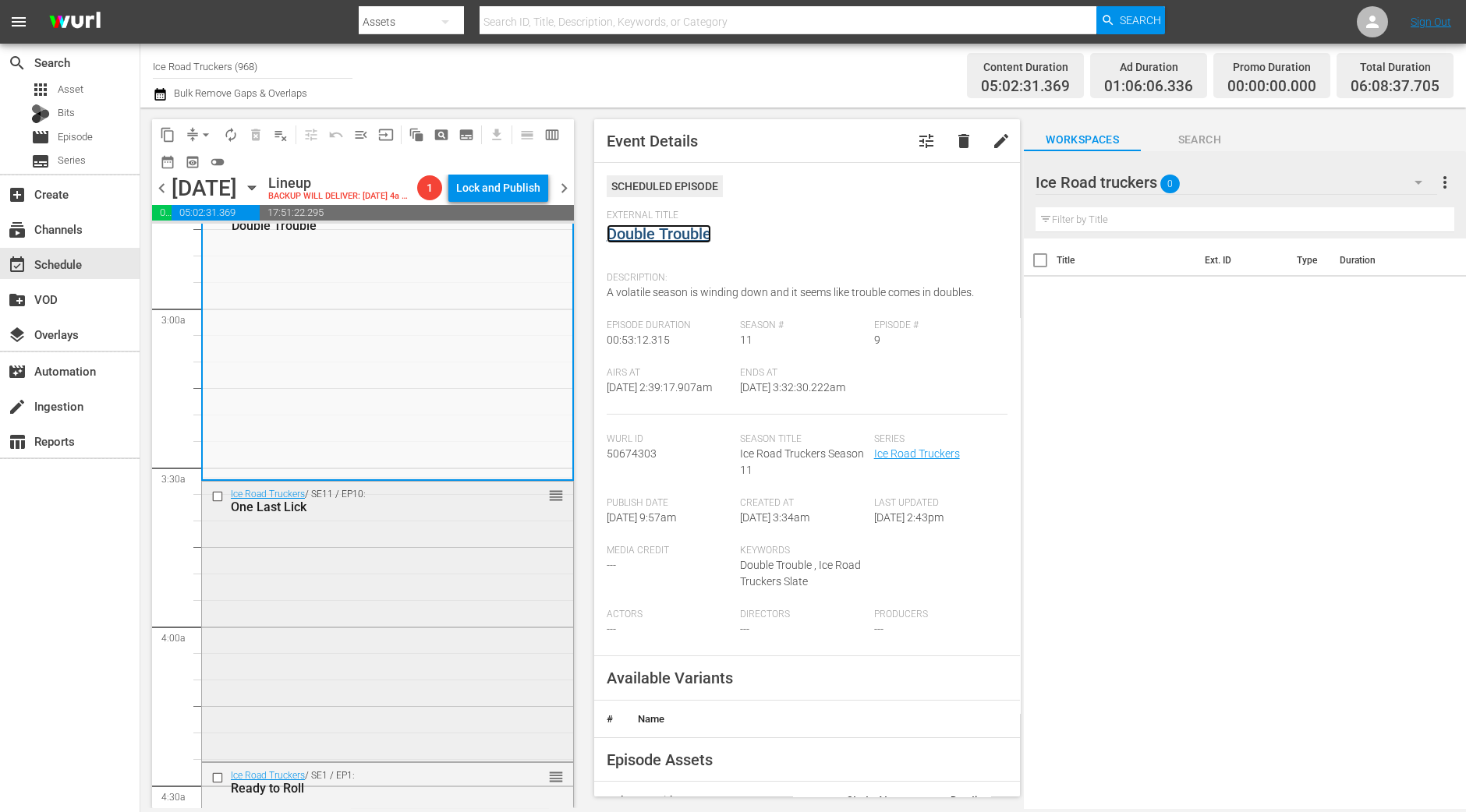
scroll to position [974, 0]
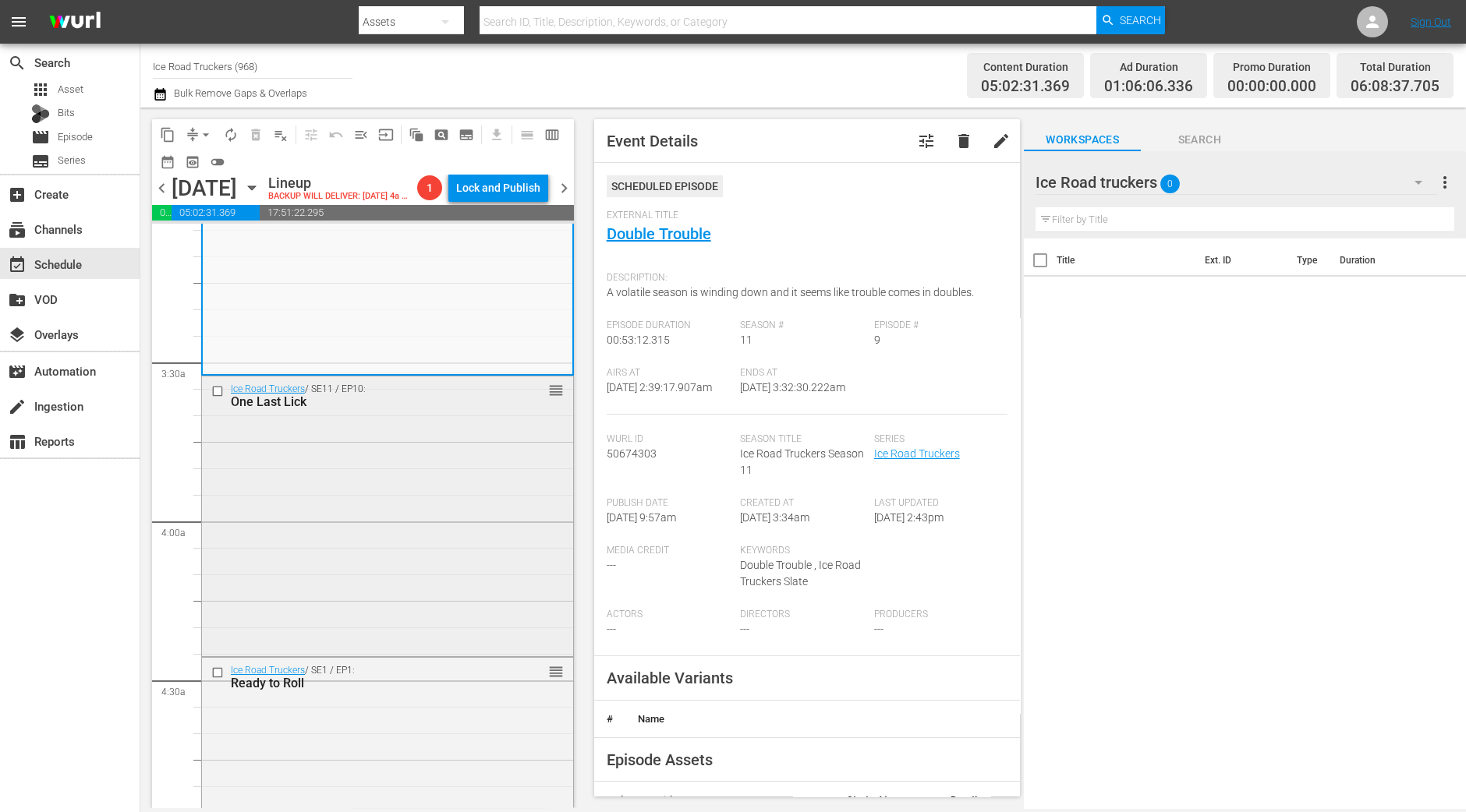
click at [452, 560] on div "Ice Road Truckers / SE11 / EP10: One Last Lick reorder" at bounding box center [387, 515] width 371 height 277
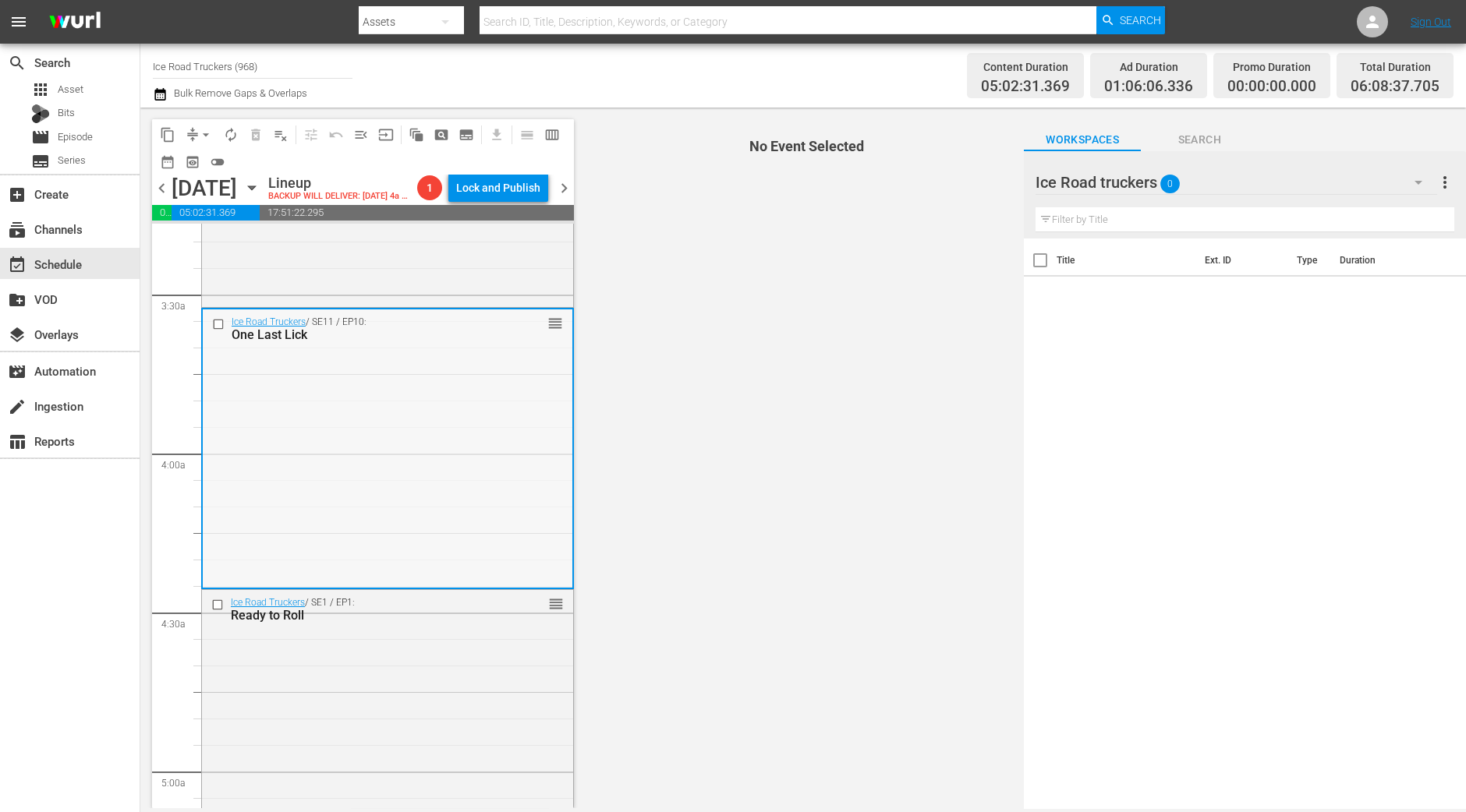
scroll to position [1072, 0]
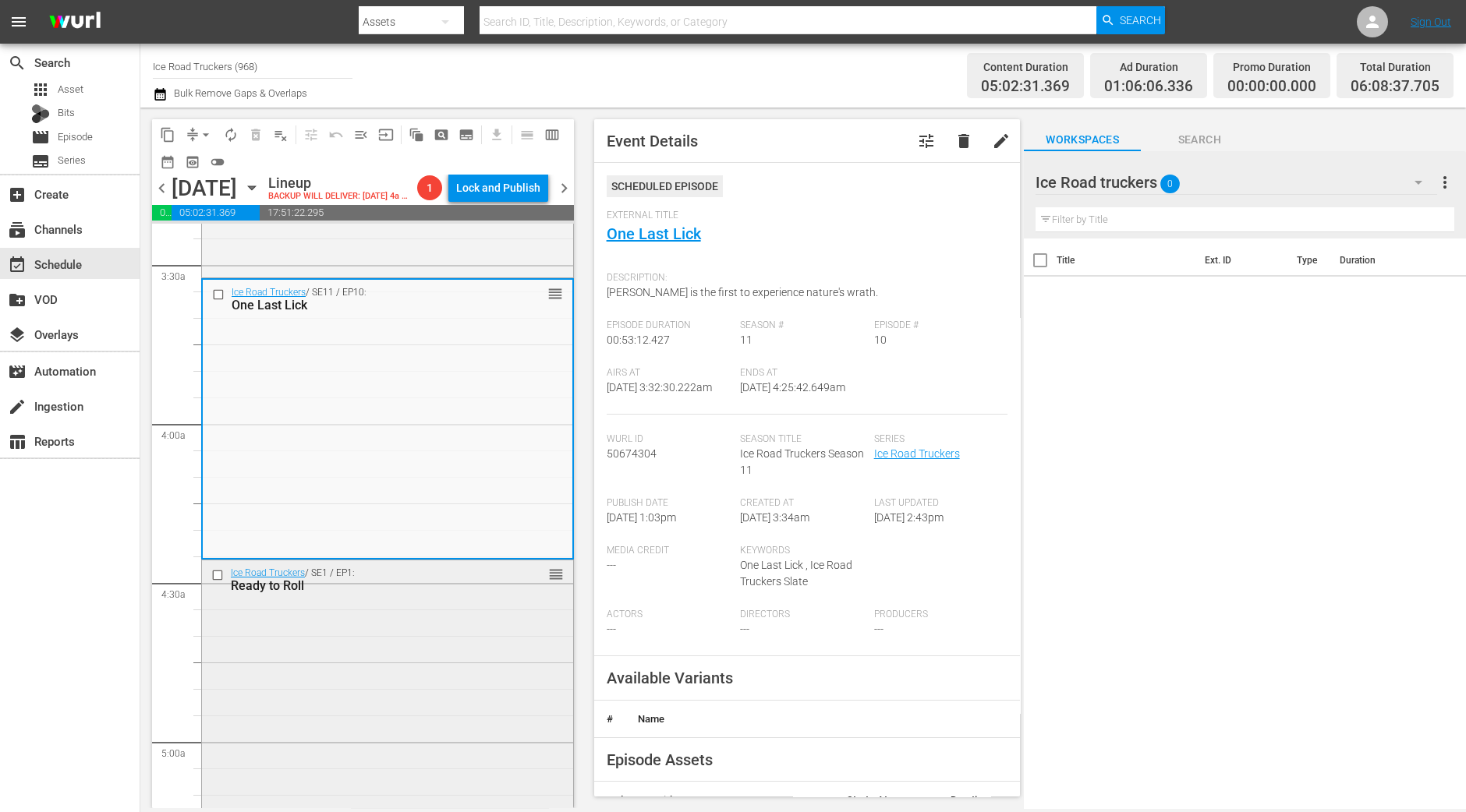
click at [476, 696] on div "Ice Road Truckers / SE1 / EP1: Ready to Roll reorder" at bounding box center [387, 694] width 371 height 268
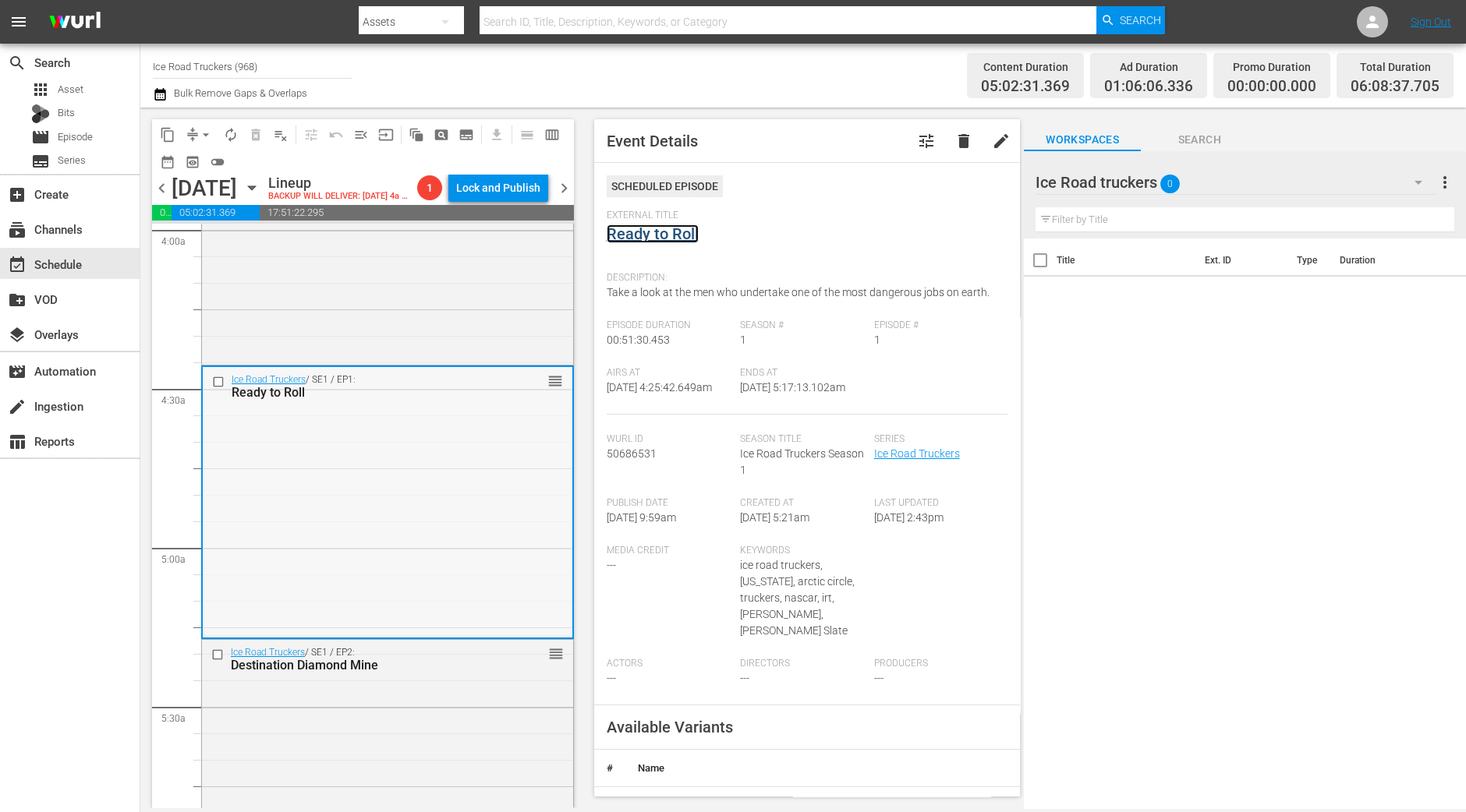
scroll to position [1460, 0]
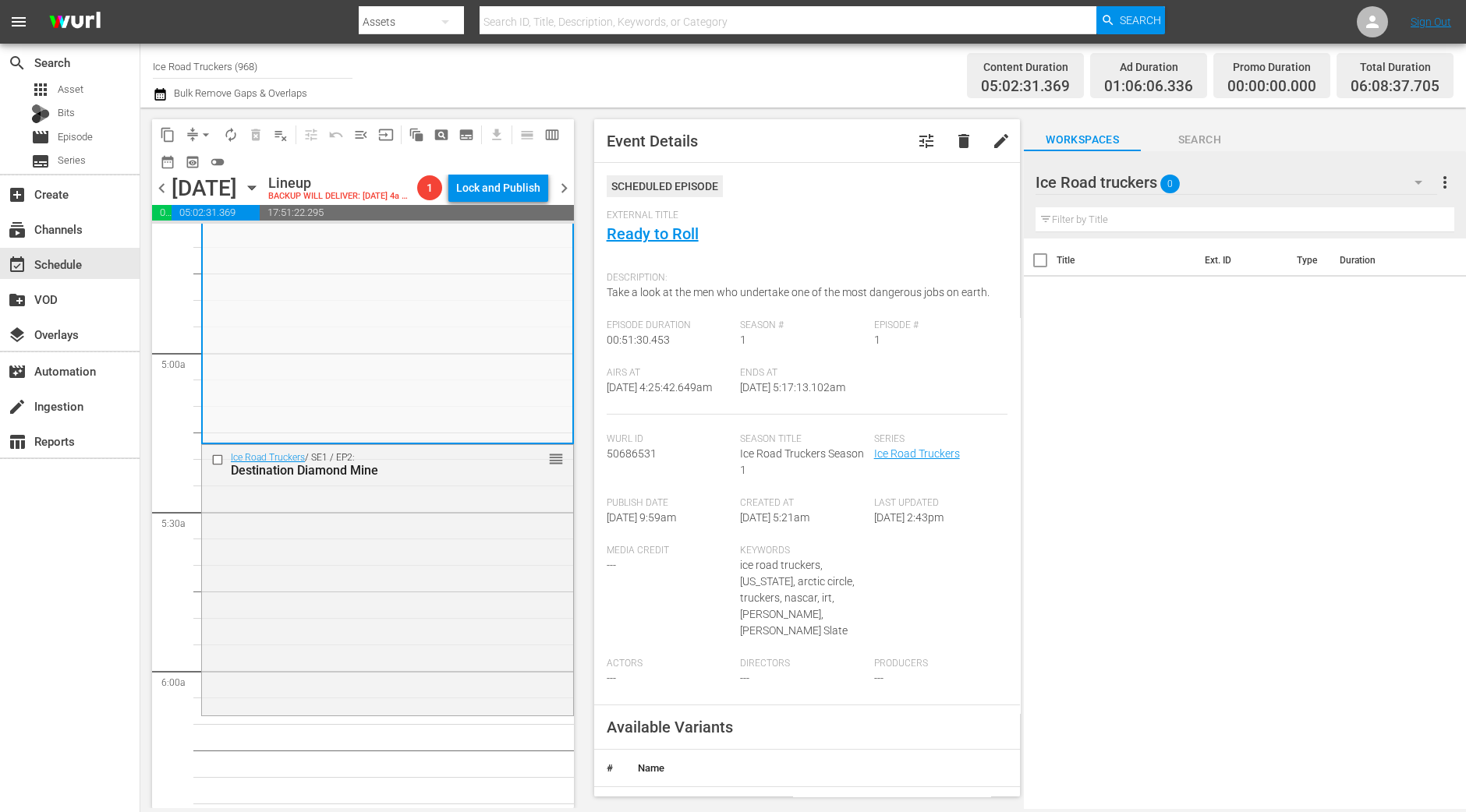
click at [495, 506] on div "Ice Road Truckers / SE1 / EP2: Destination Diamond Mine reorder" at bounding box center [387, 579] width 371 height 268
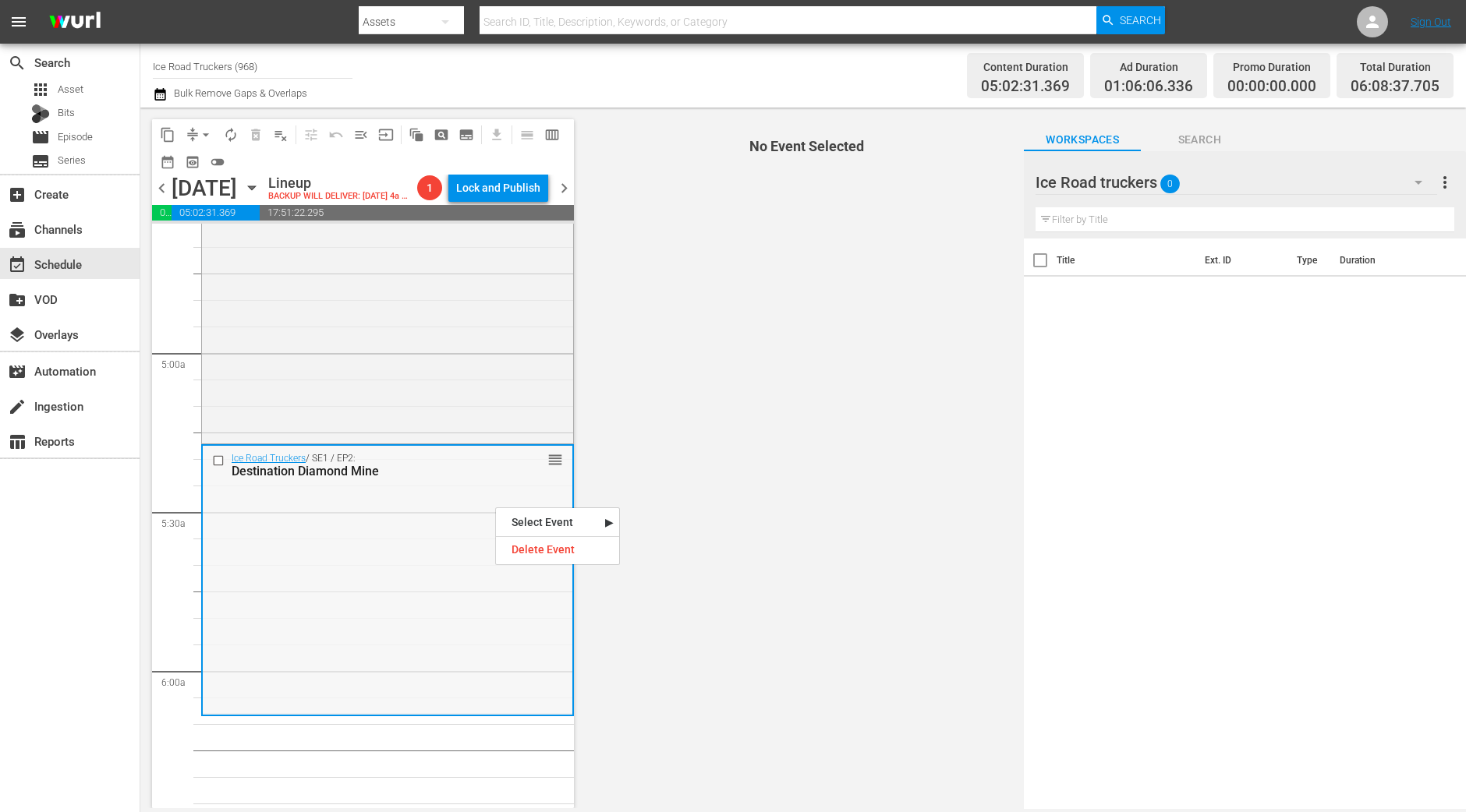
click at [401, 539] on div "Ice Road Truckers / SE1 / EP2: Destination Diamond Mine reorder" at bounding box center [387, 580] width 369 height 268
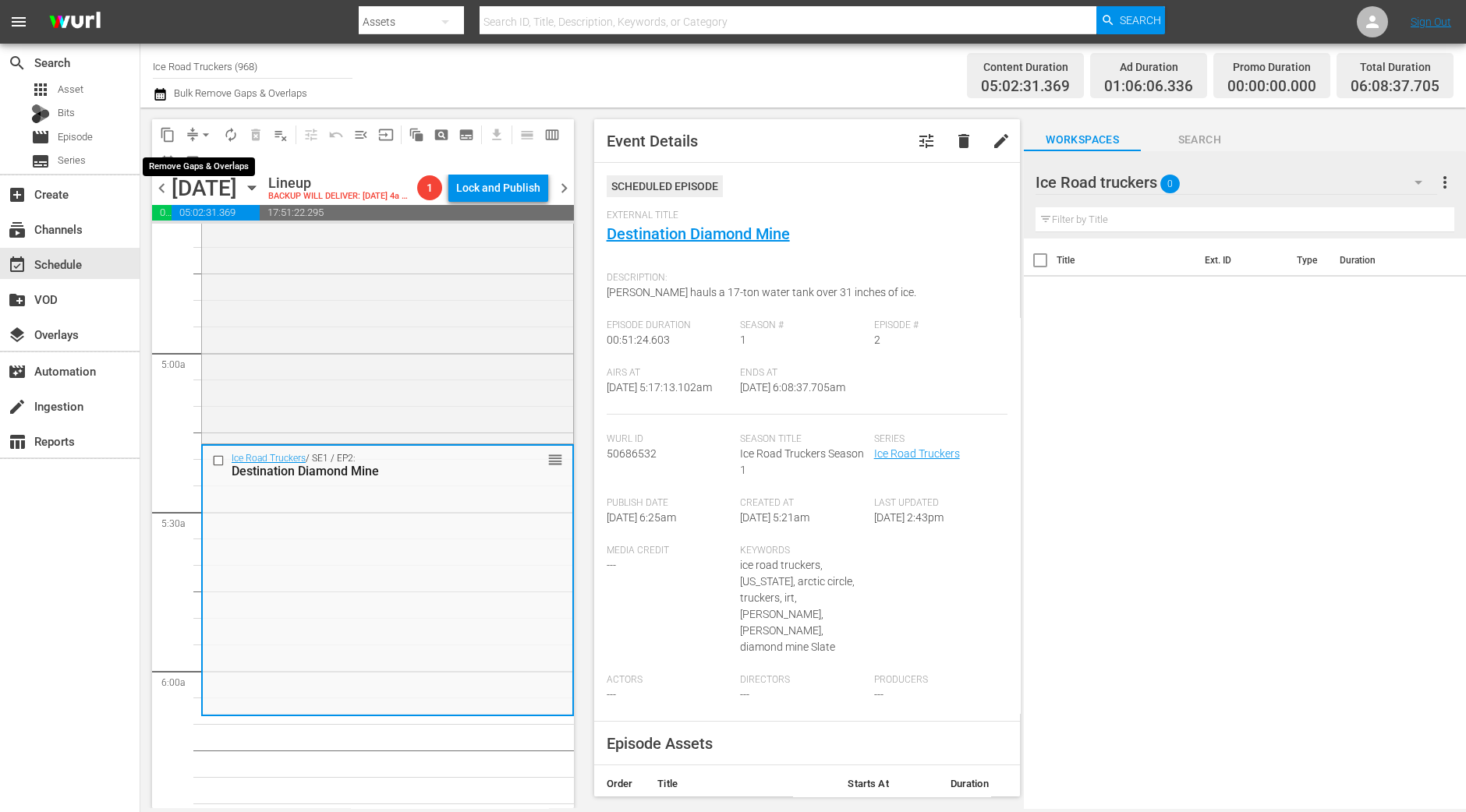
click at [201, 134] on span "arrow_drop_down" at bounding box center [205, 135] width 15 height 15
click at [202, 161] on li "Align to Midnight" at bounding box center [206, 165] width 164 height 25
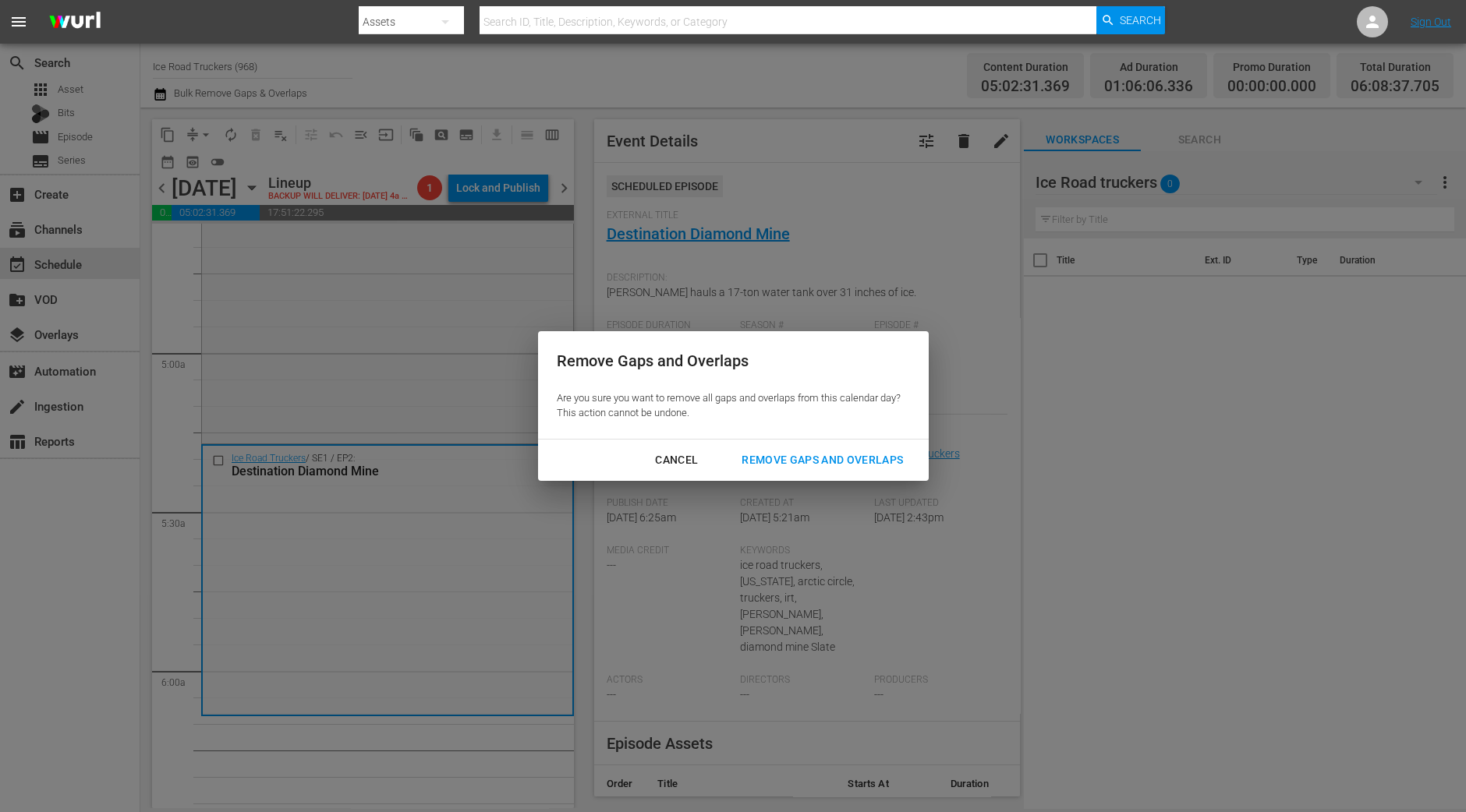
click at [823, 460] on div "Remove Gaps and Overlaps" at bounding box center [823, 460] width 187 height 20
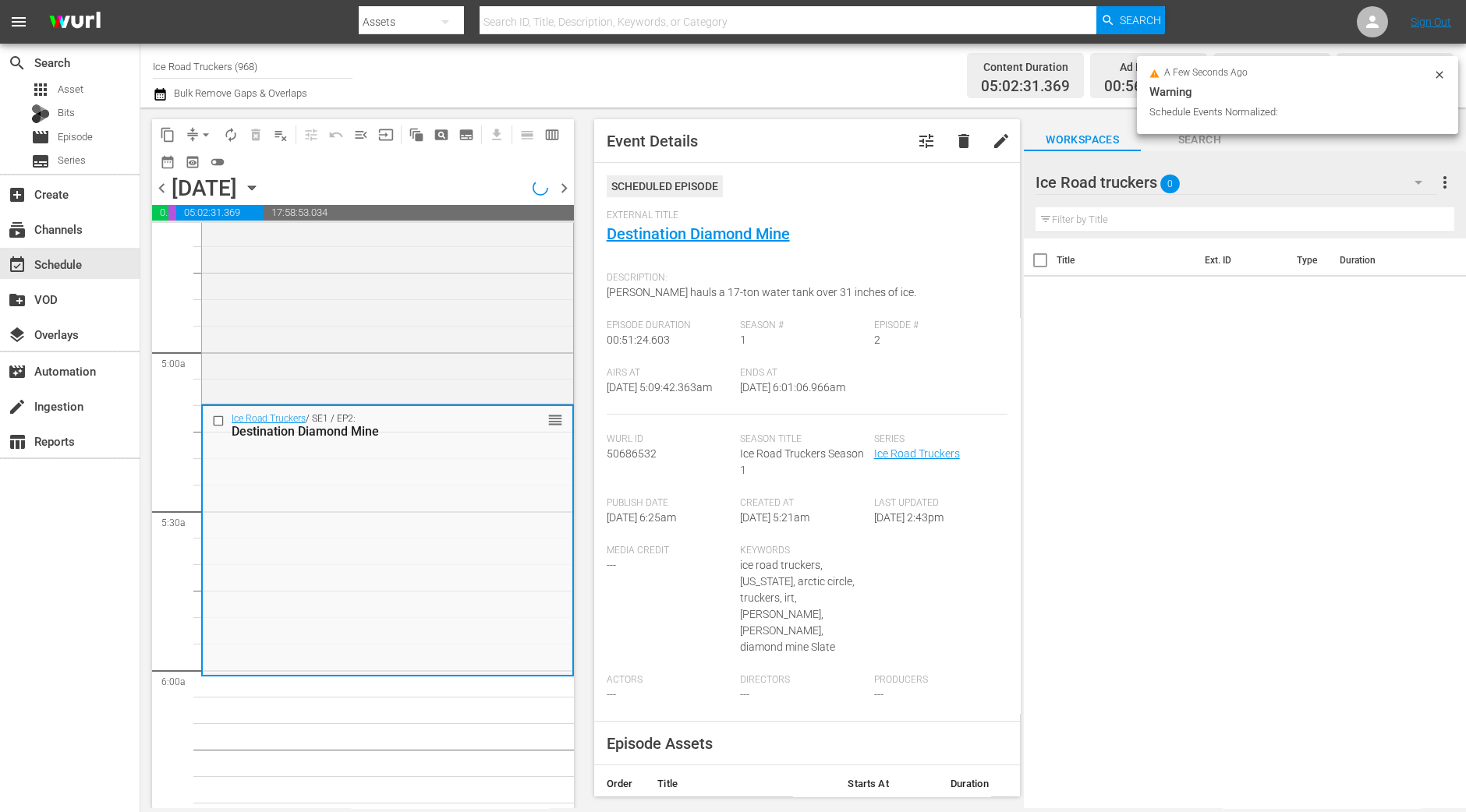
scroll to position [1434, 0]
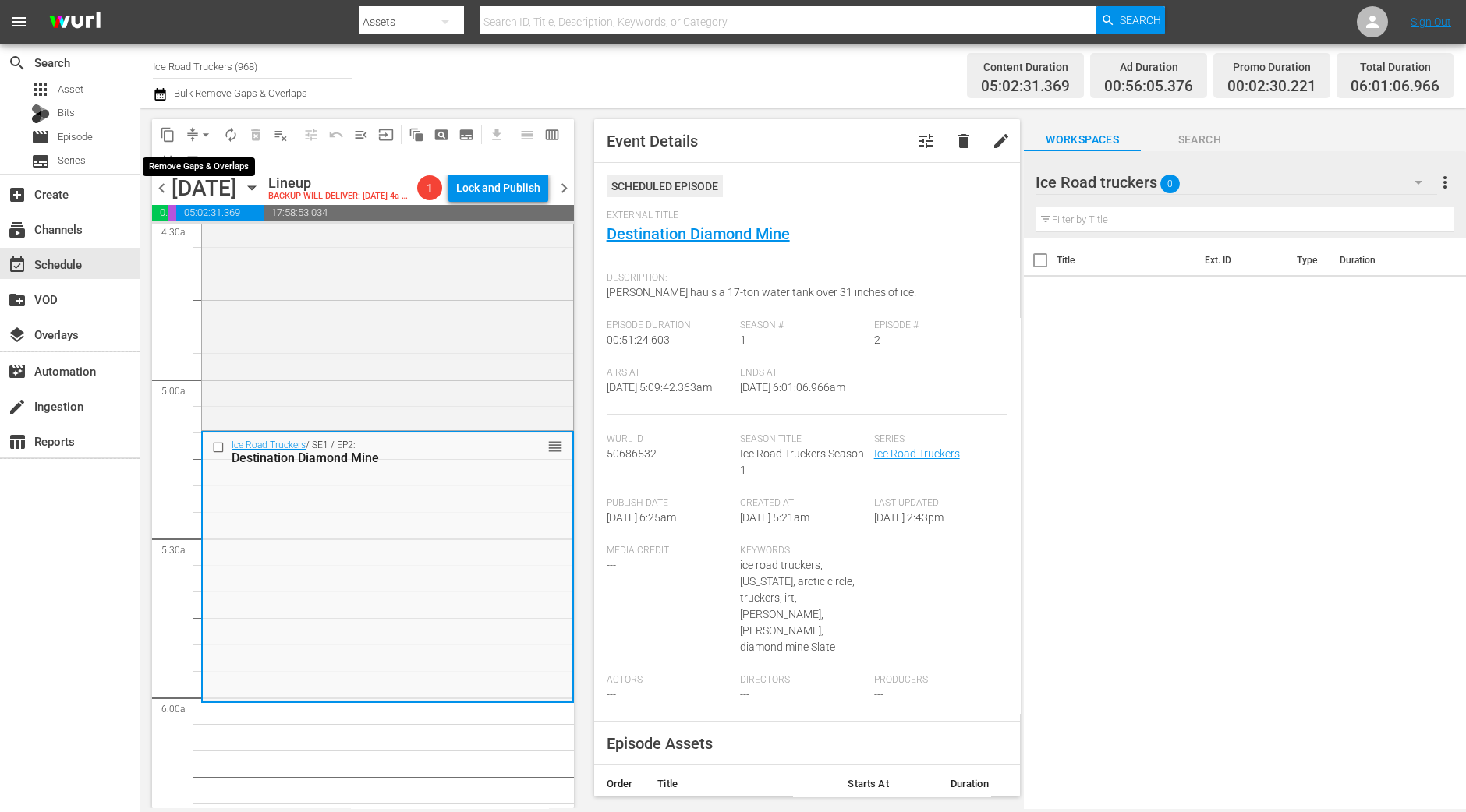
click at [205, 129] on span "arrow_drop_down" at bounding box center [205, 135] width 15 height 15
click at [206, 158] on li "Align to Midnight" at bounding box center [206, 165] width 164 height 25
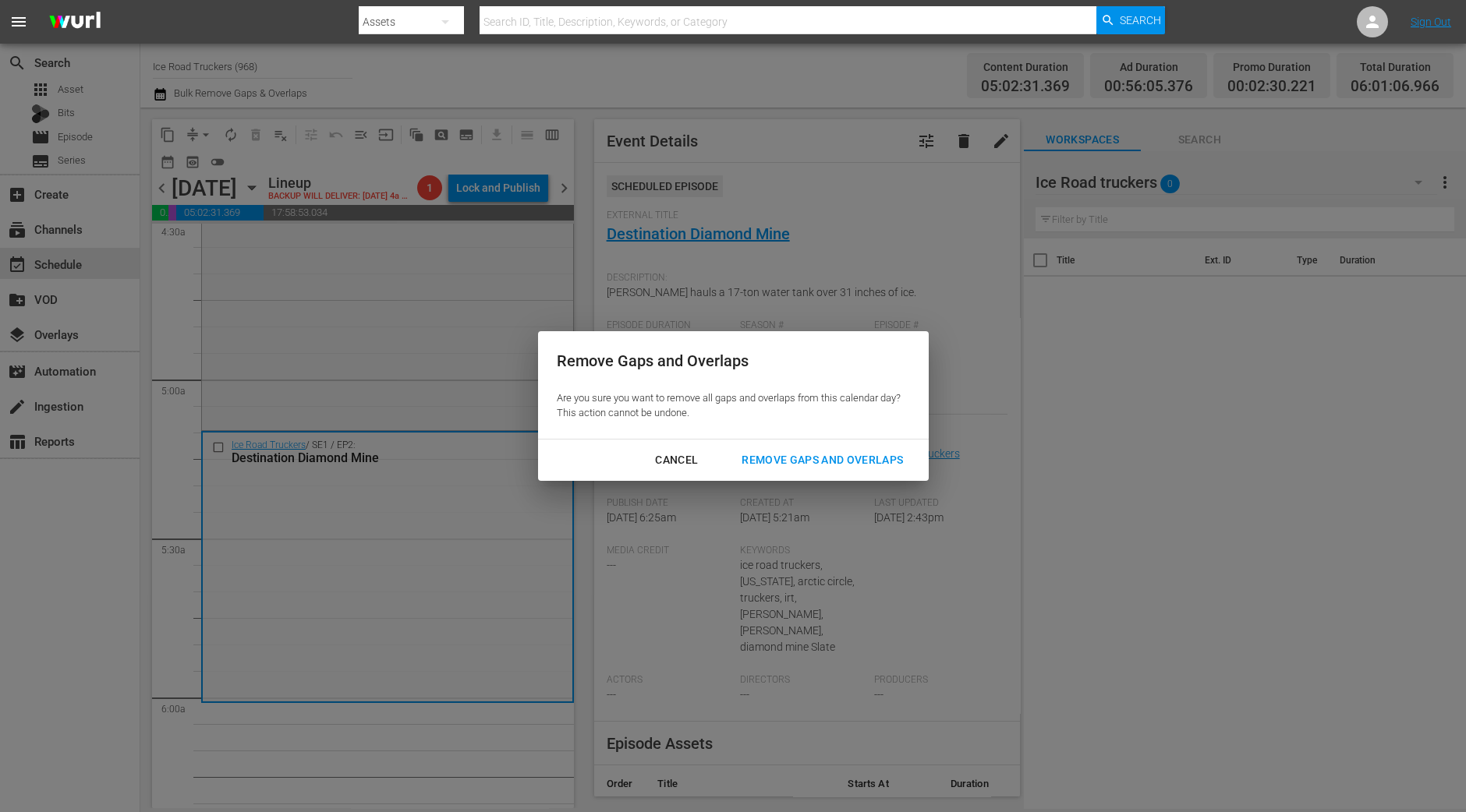
click at [785, 463] on div "Remove Gaps and Overlaps" at bounding box center [823, 460] width 187 height 20
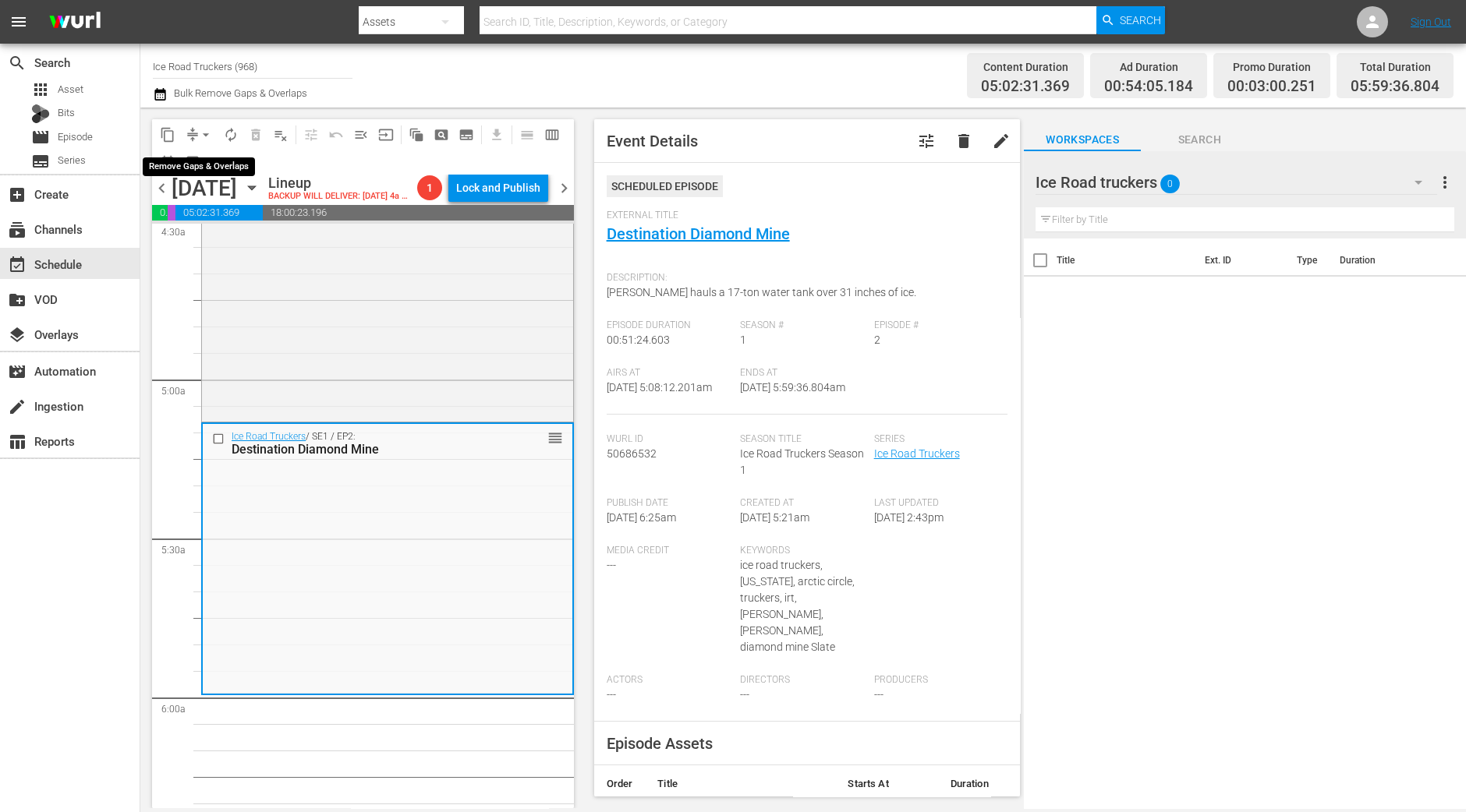
click at [208, 135] on span "arrow_drop_down" at bounding box center [205, 135] width 15 height 15
click at [207, 159] on li "Align to Midnight" at bounding box center [206, 165] width 164 height 25
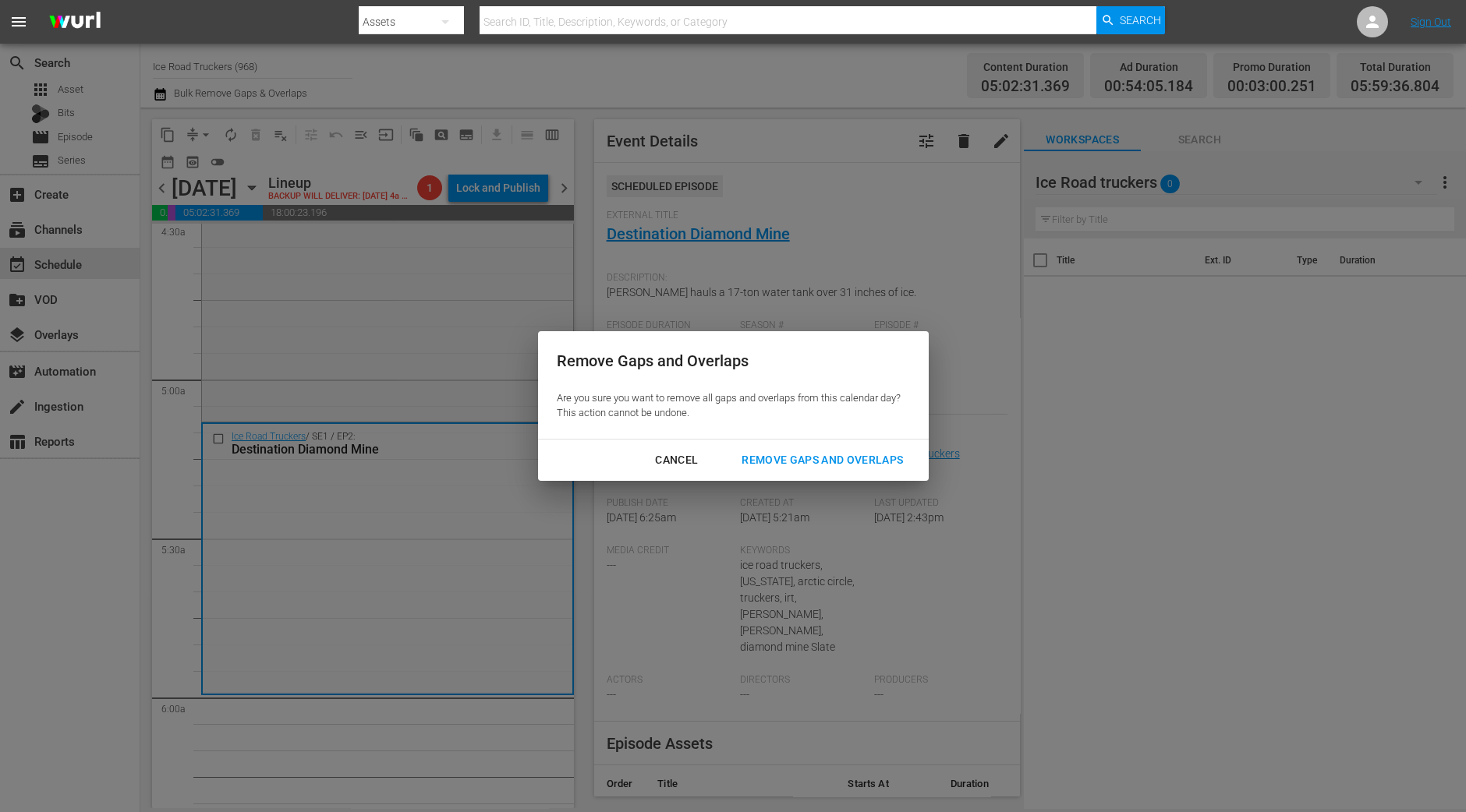
click at [901, 462] on div "Remove Gaps and Overlaps" at bounding box center [823, 460] width 187 height 20
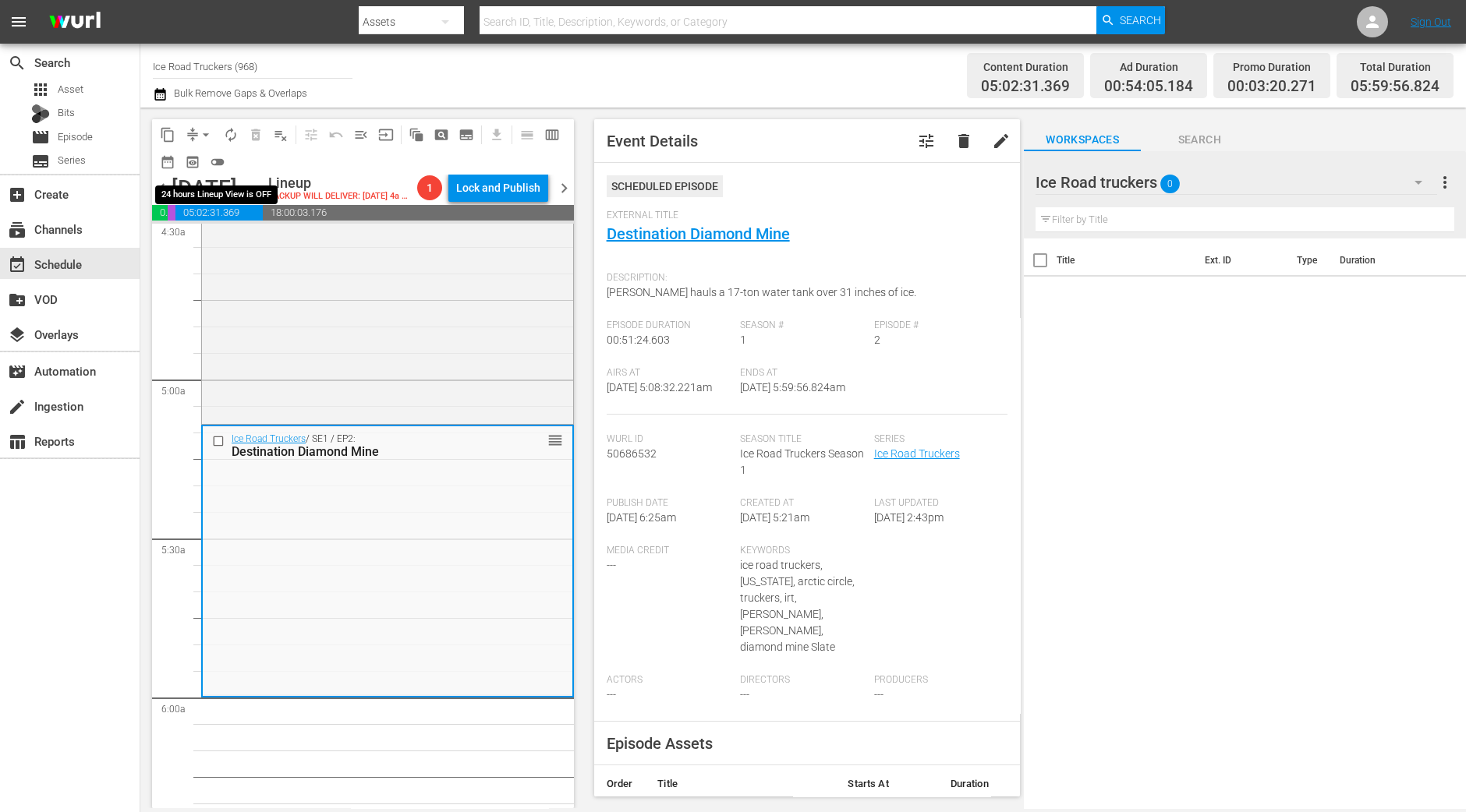
click at [206, 132] on span "arrow_drop_down" at bounding box center [205, 135] width 15 height 15
click at [216, 163] on li "Align to Midnight" at bounding box center [206, 165] width 164 height 25
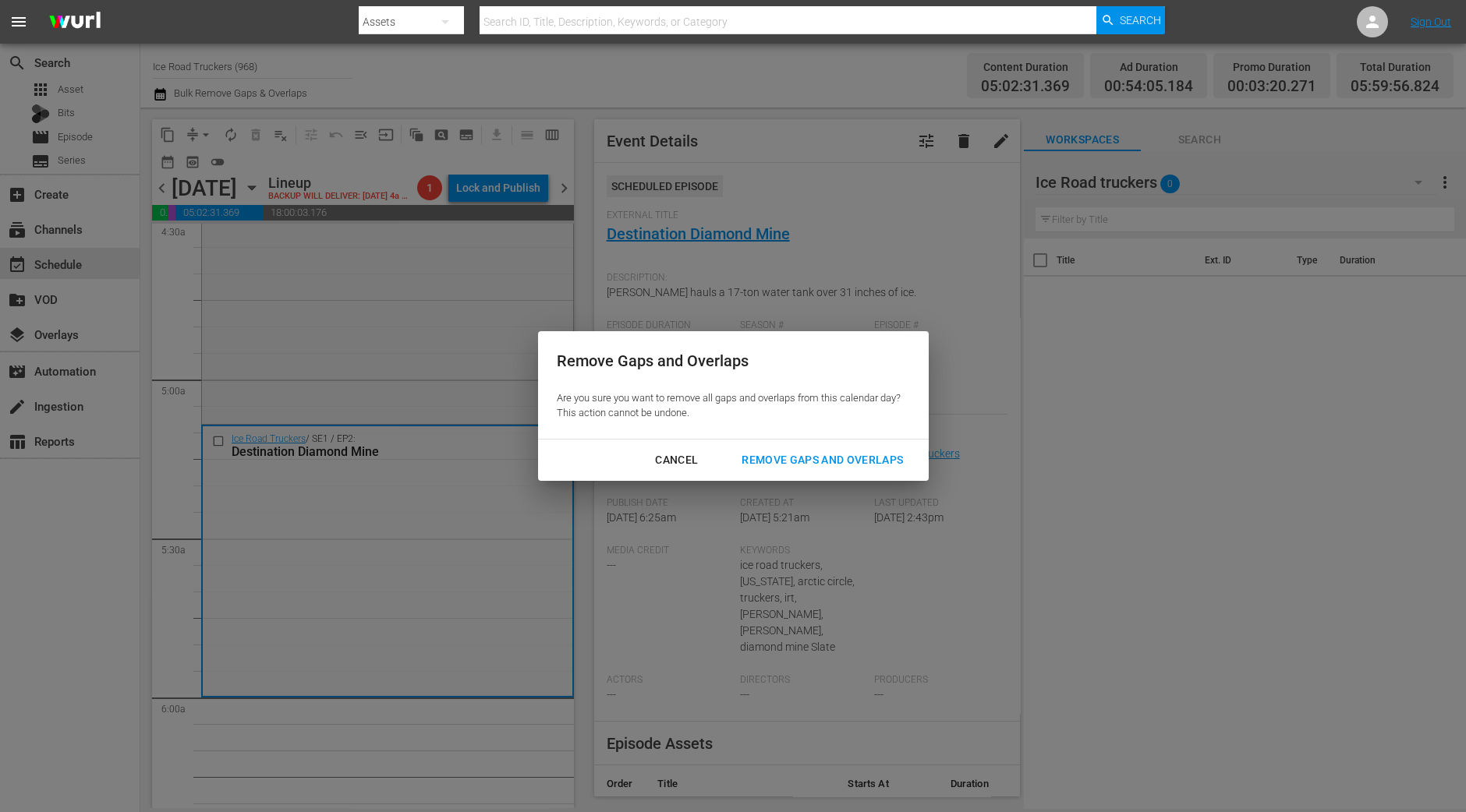
click at [772, 465] on div "Remove Gaps and Overlaps" at bounding box center [823, 460] width 187 height 20
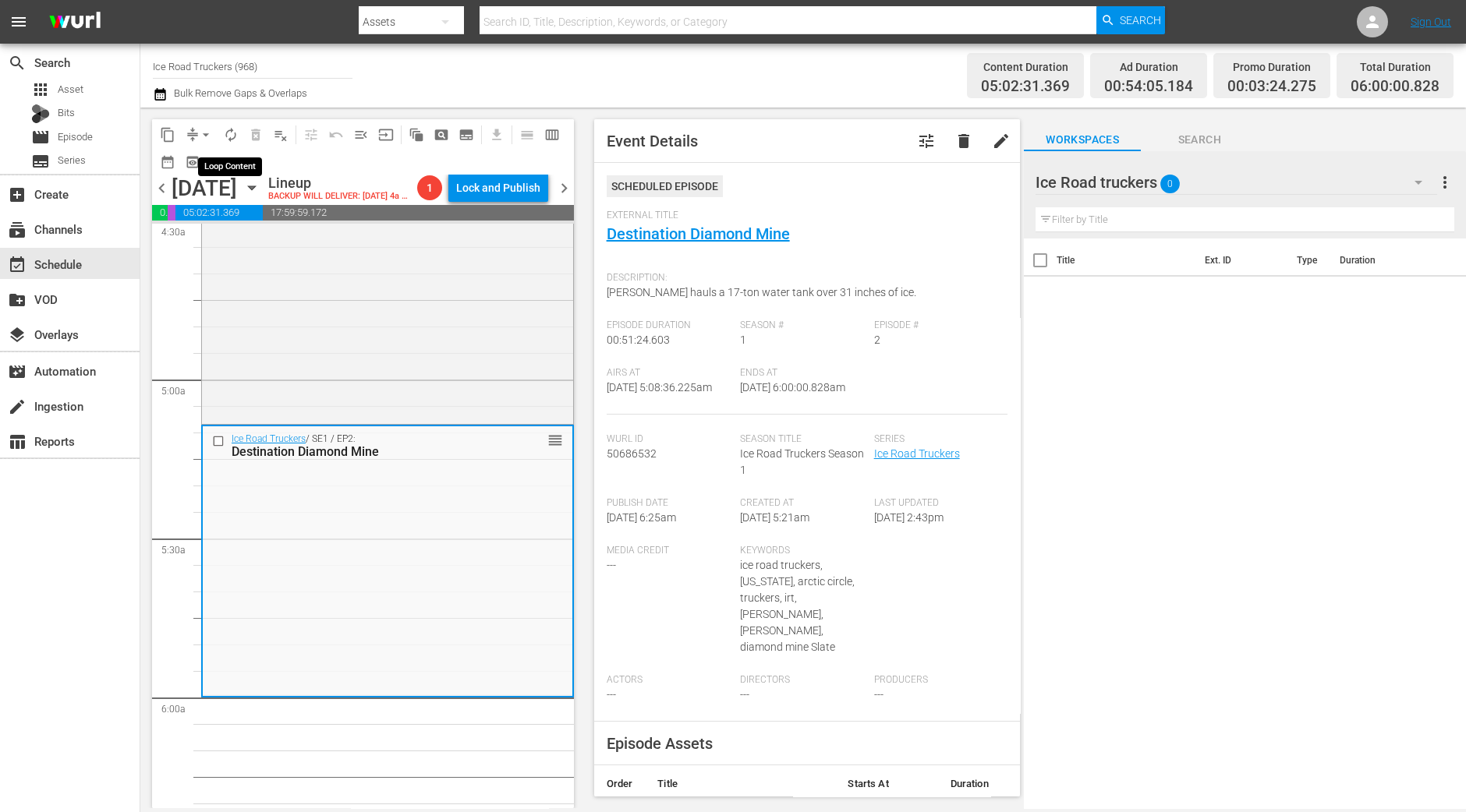
click at [230, 135] on span "autorenew_outlined" at bounding box center [231, 135] width 15 height 15
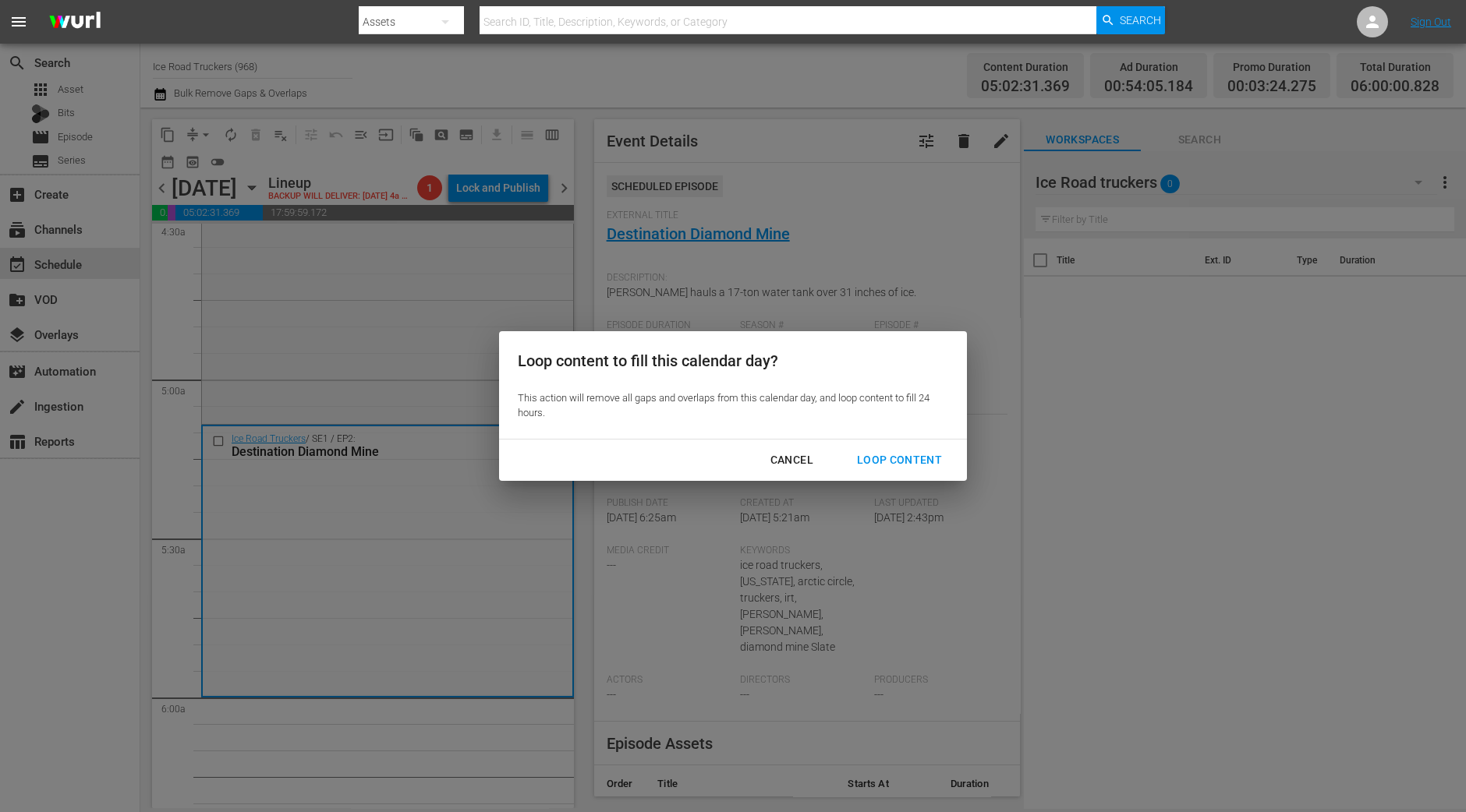
click at [906, 463] on div "Loop Content" at bounding box center [899, 460] width 110 height 20
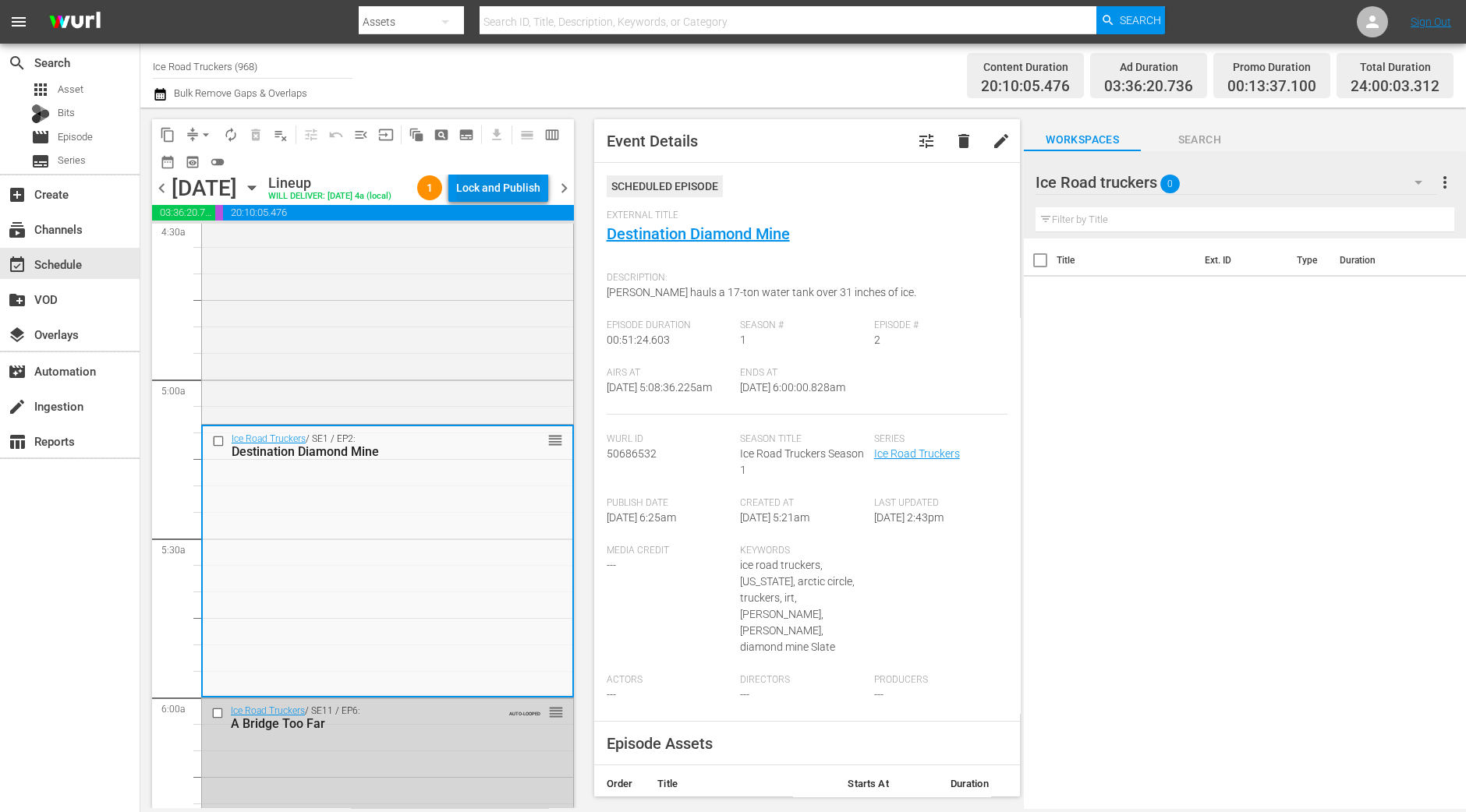
click at [495, 196] on div "Lock and Publish" at bounding box center [497, 188] width 84 height 28
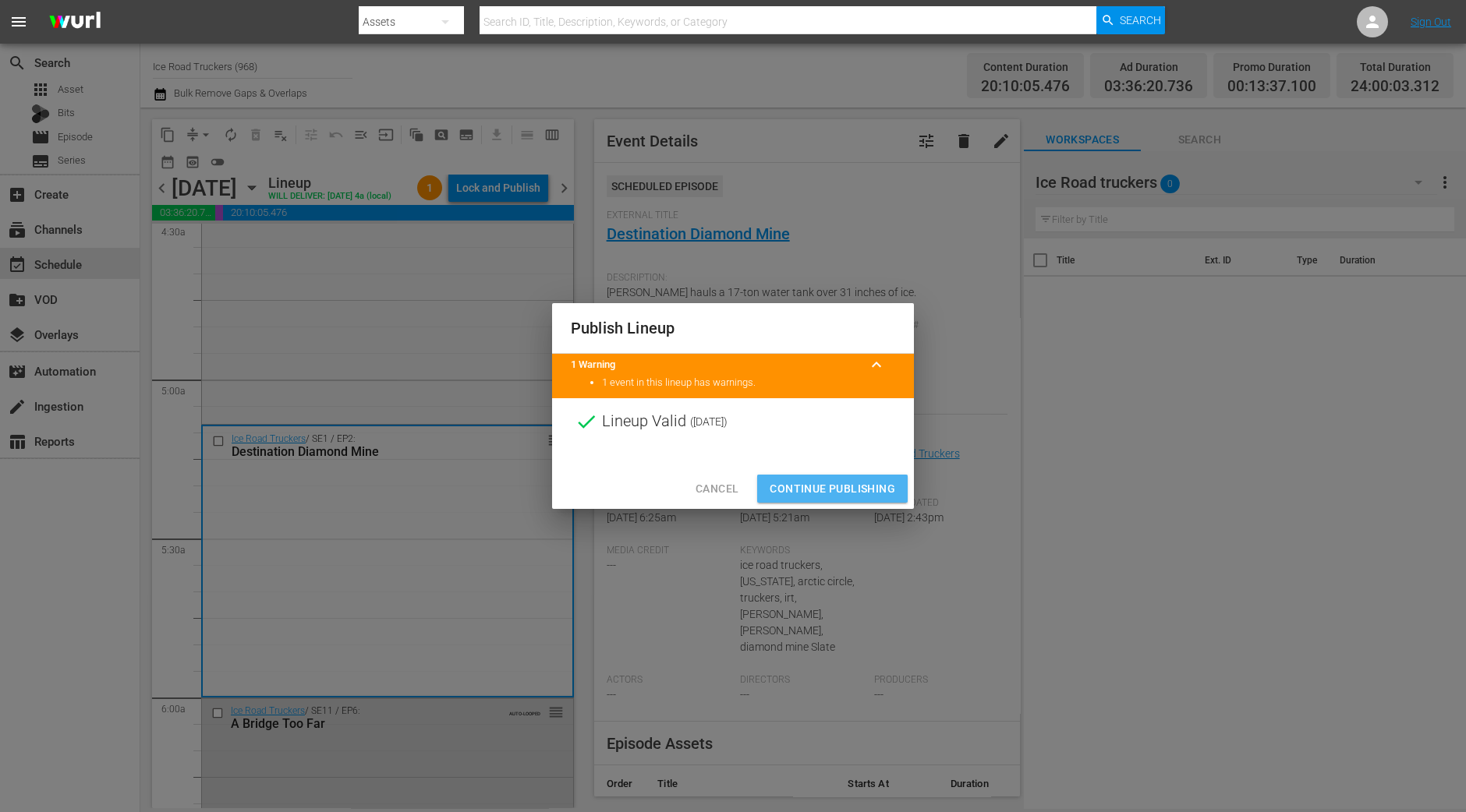
click at [847, 484] on span "Continue Publishing" at bounding box center [832, 489] width 126 height 20
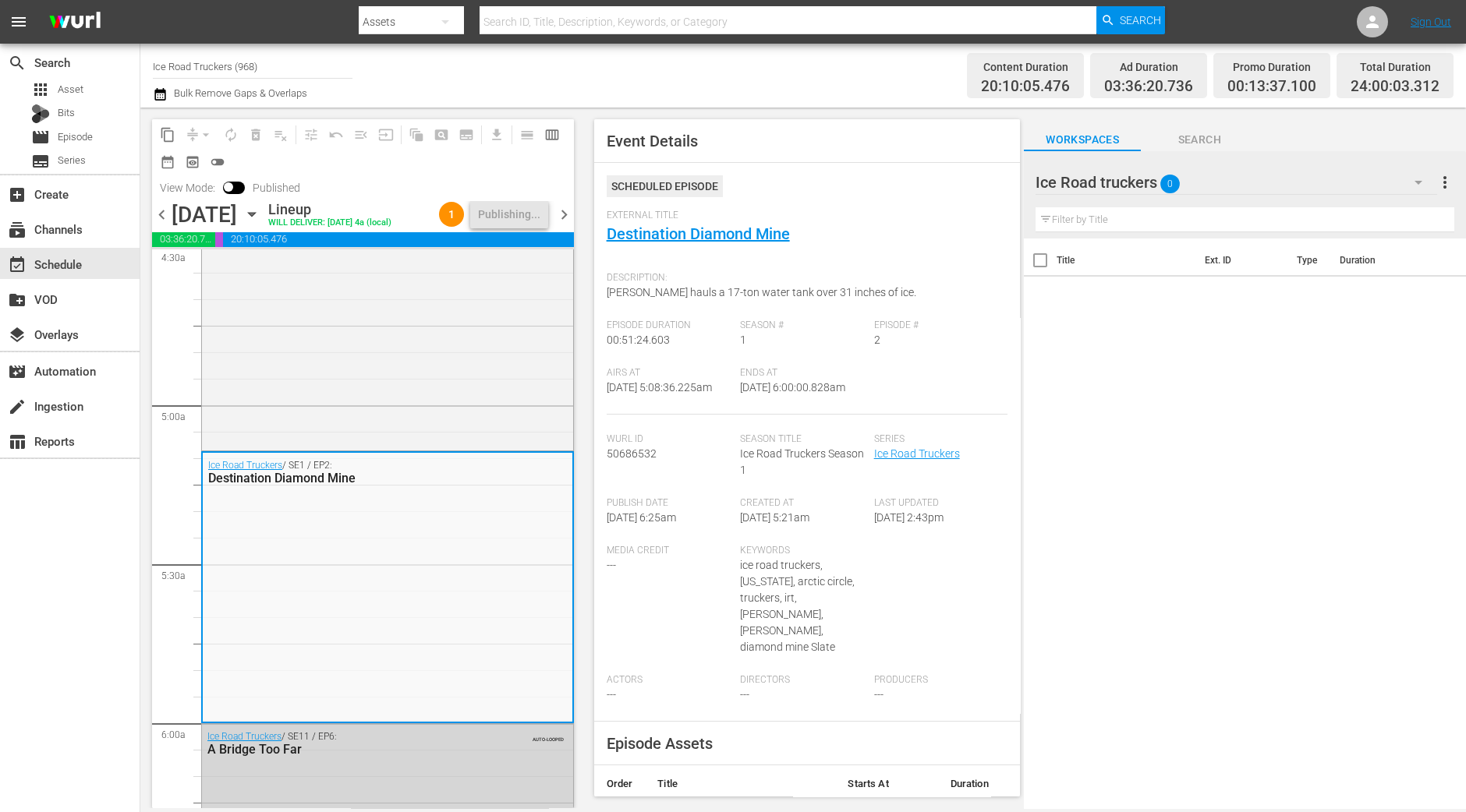
click at [564, 216] on span "chevron_right" at bounding box center [564, 215] width 20 height 20
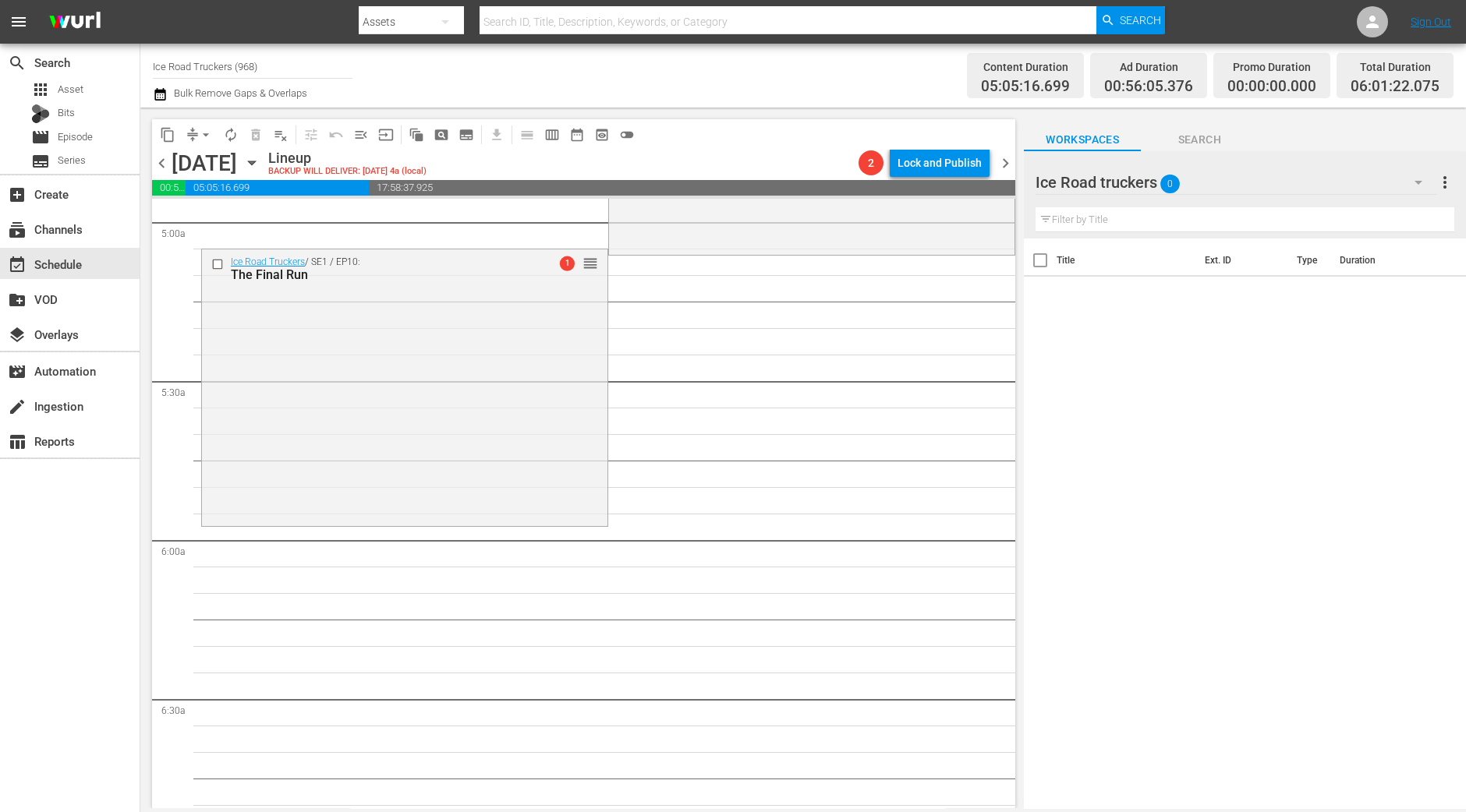
scroll to position [1434, 0]
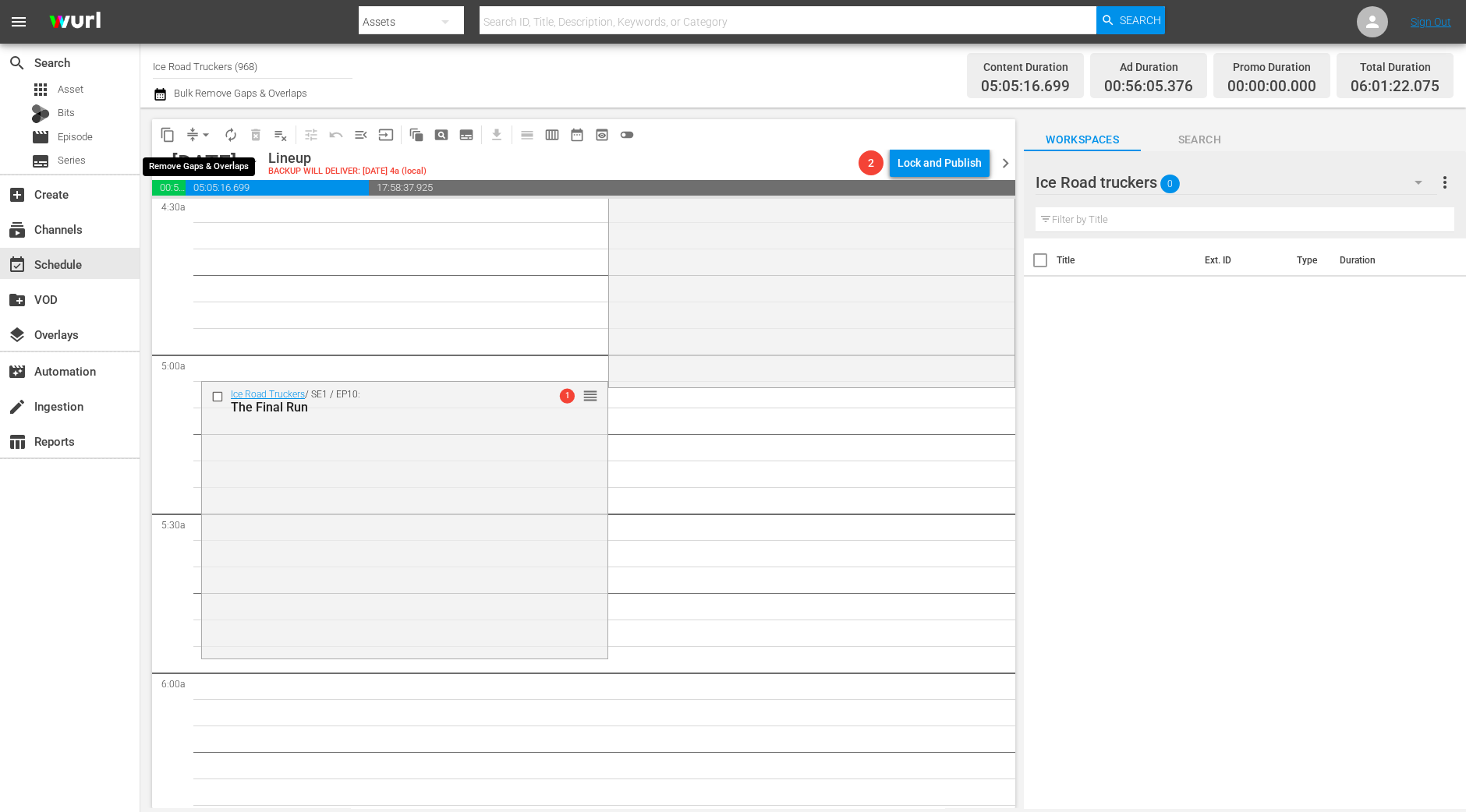
click at [207, 138] on span "arrow_drop_down" at bounding box center [205, 135] width 15 height 15
click at [211, 169] on li "Align to Midnight" at bounding box center [206, 165] width 164 height 25
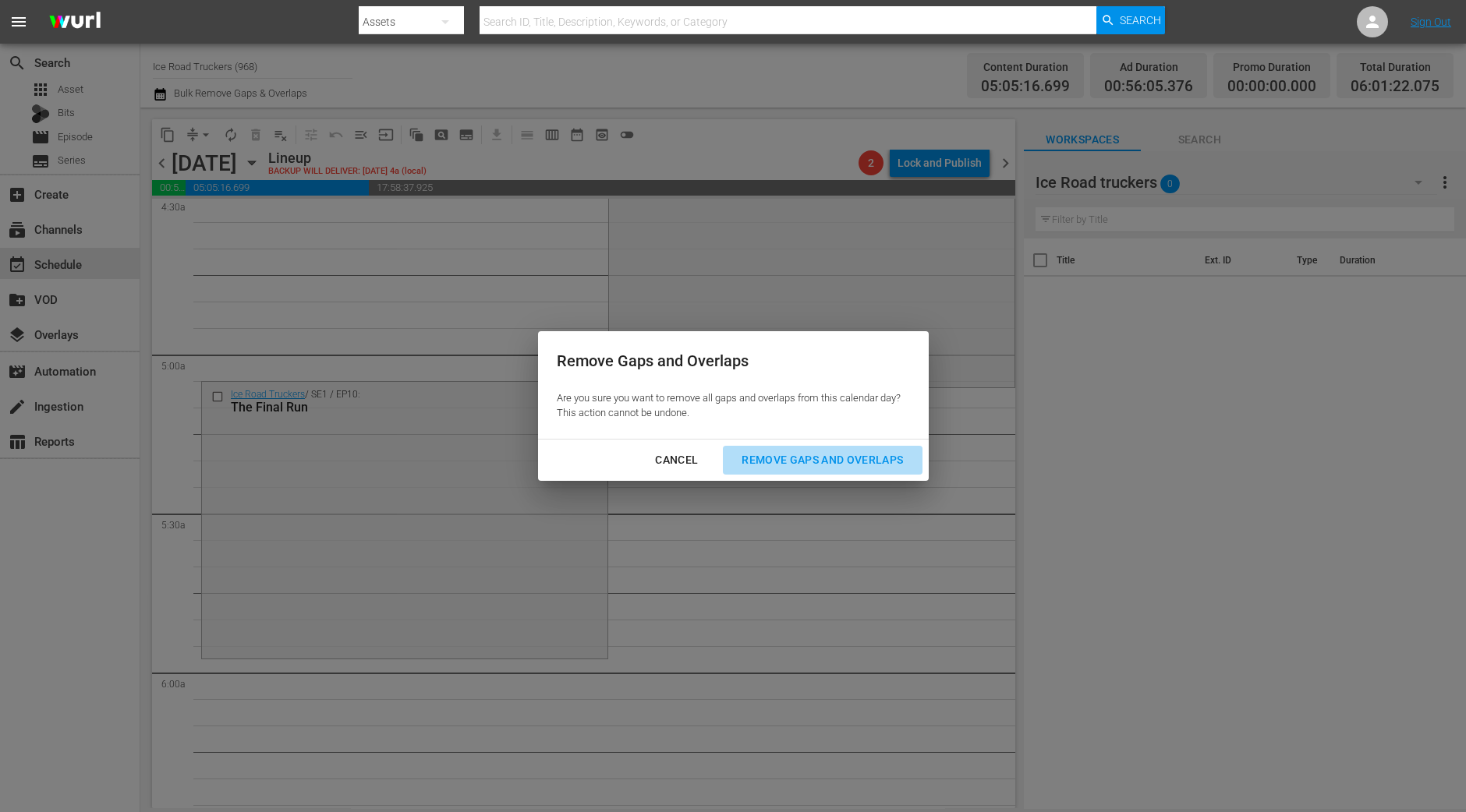
click at [850, 465] on div "Remove Gaps and Overlaps" at bounding box center [823, 460] width 187 height 20
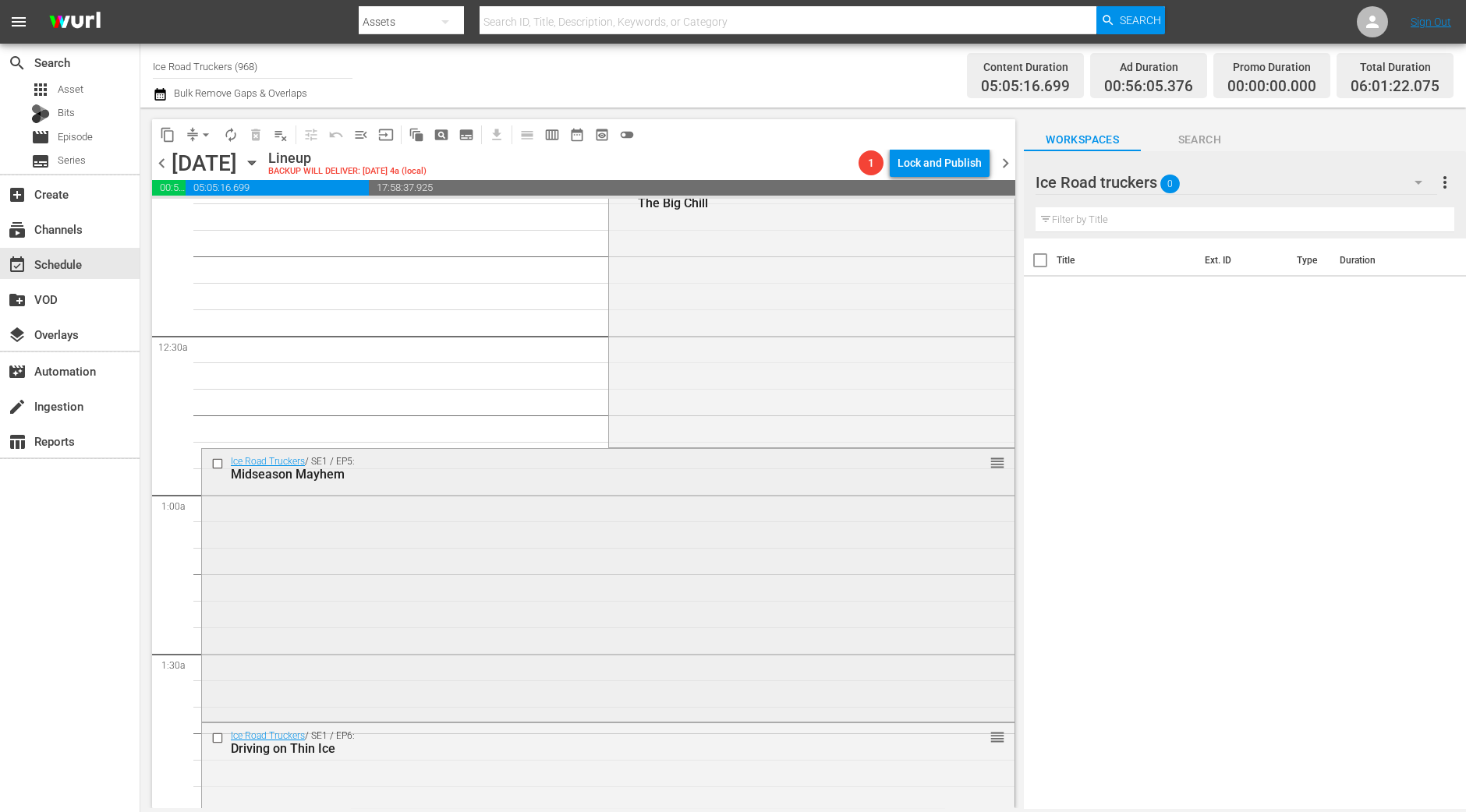
scroll to position [0, 0]
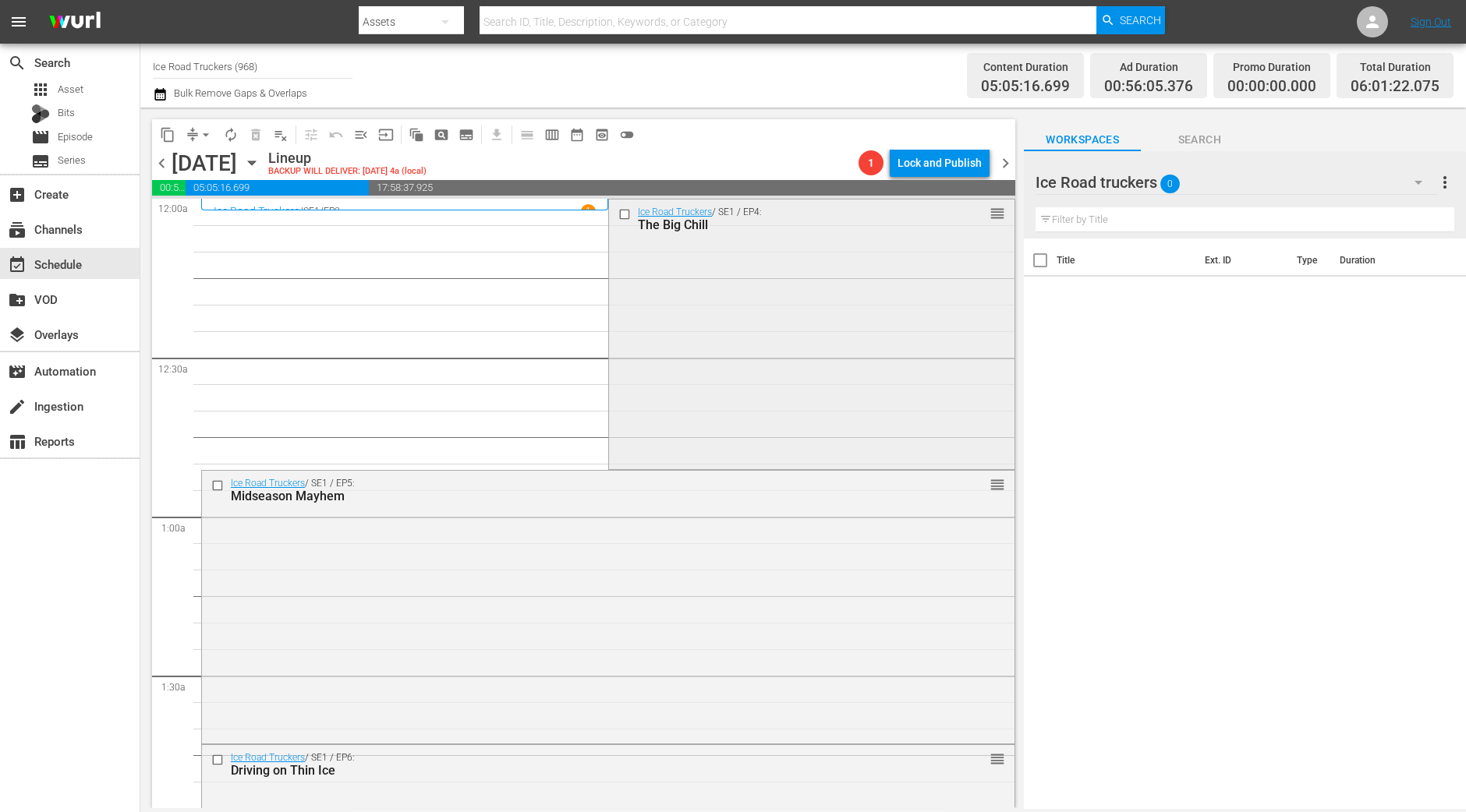
click at [727, 377] on div "Ice Road Truckers / SE1 / EP4: The Big Chill reorder" at bounding box center [812, 333] width 406 height 267
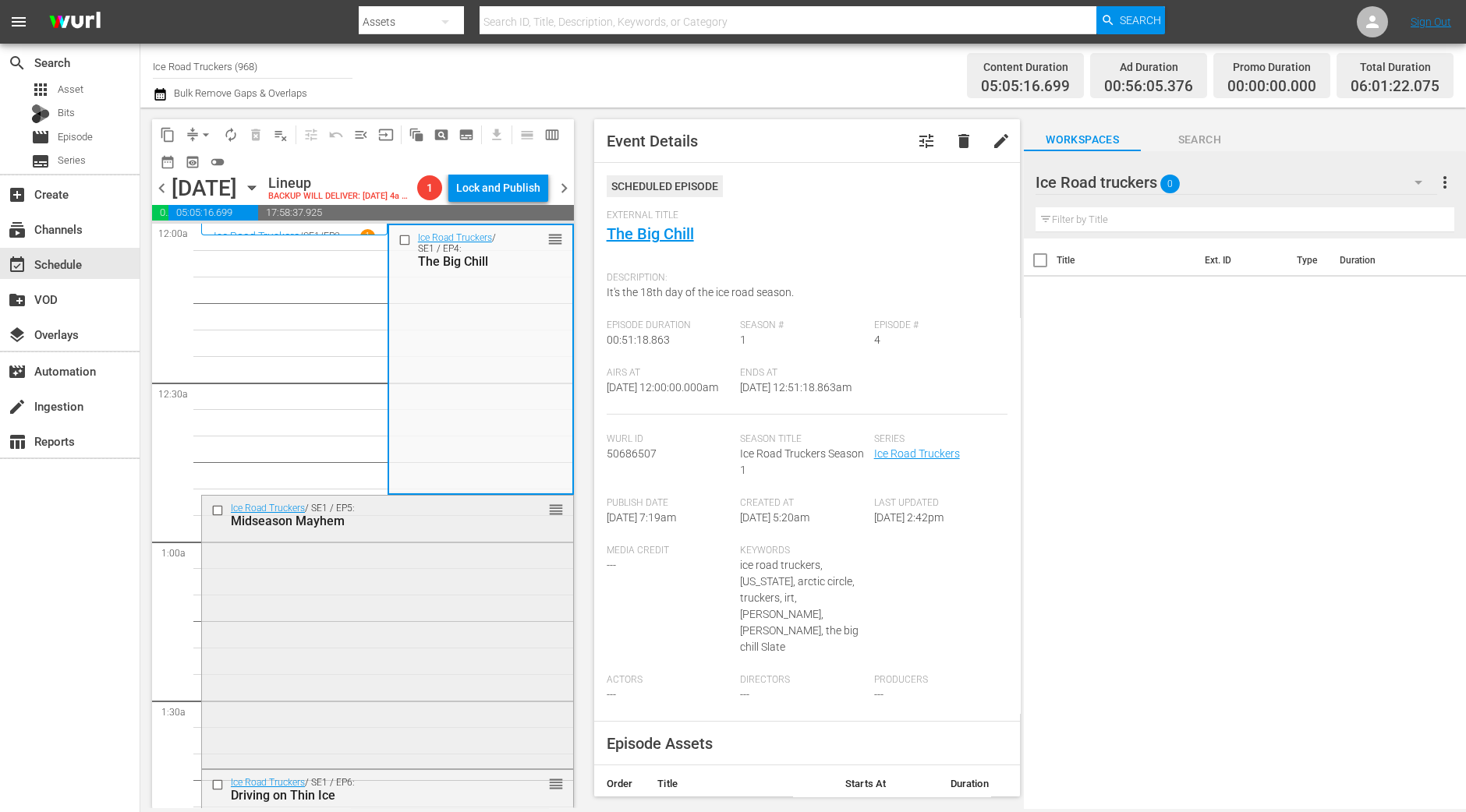
click at [448, 599] on div "Ice Road Truckers / SE1 / EP5: Midseason Mayhem reorder" at bounding box center [387, 630] width 371 height 269
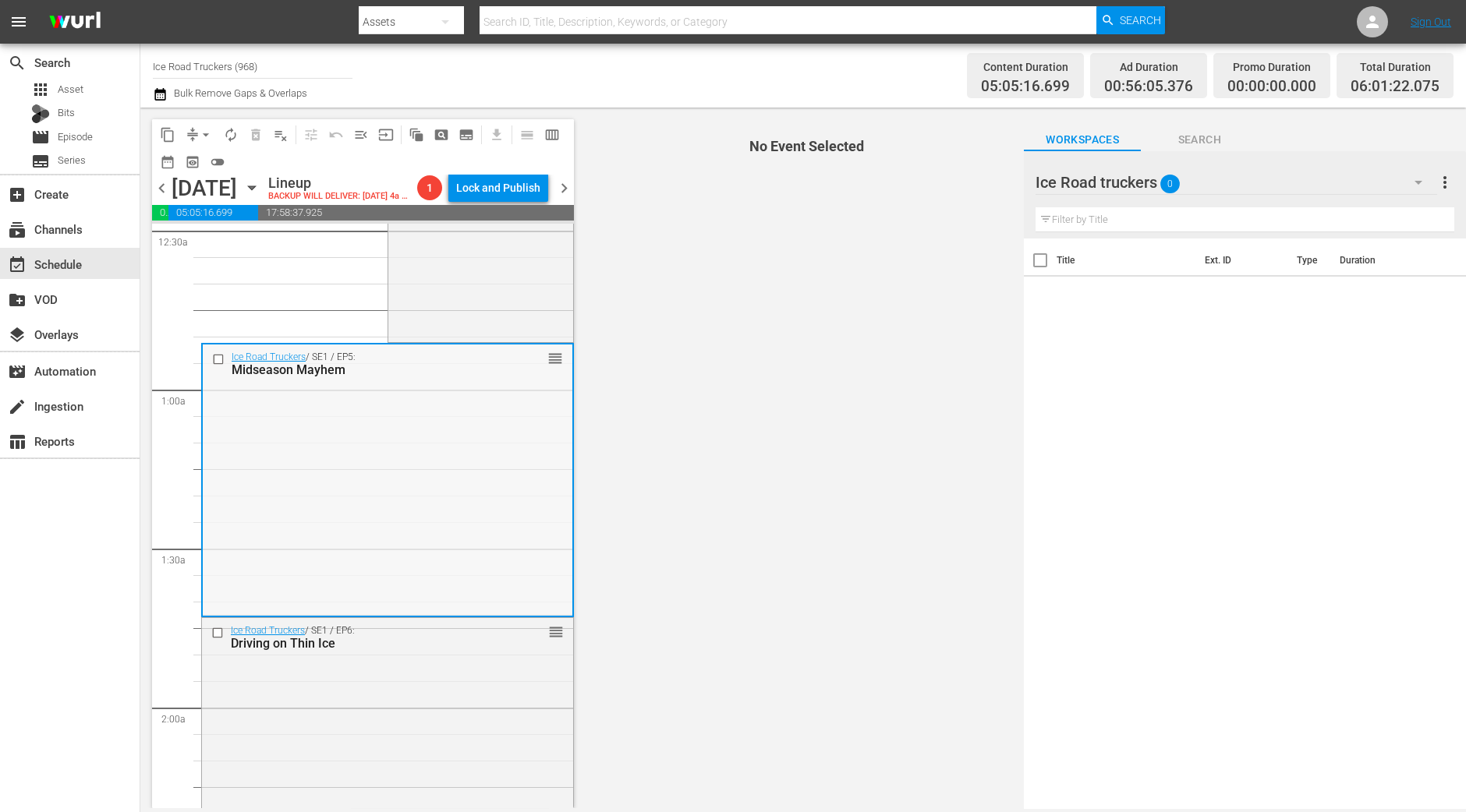
scroll to position [194, 0]
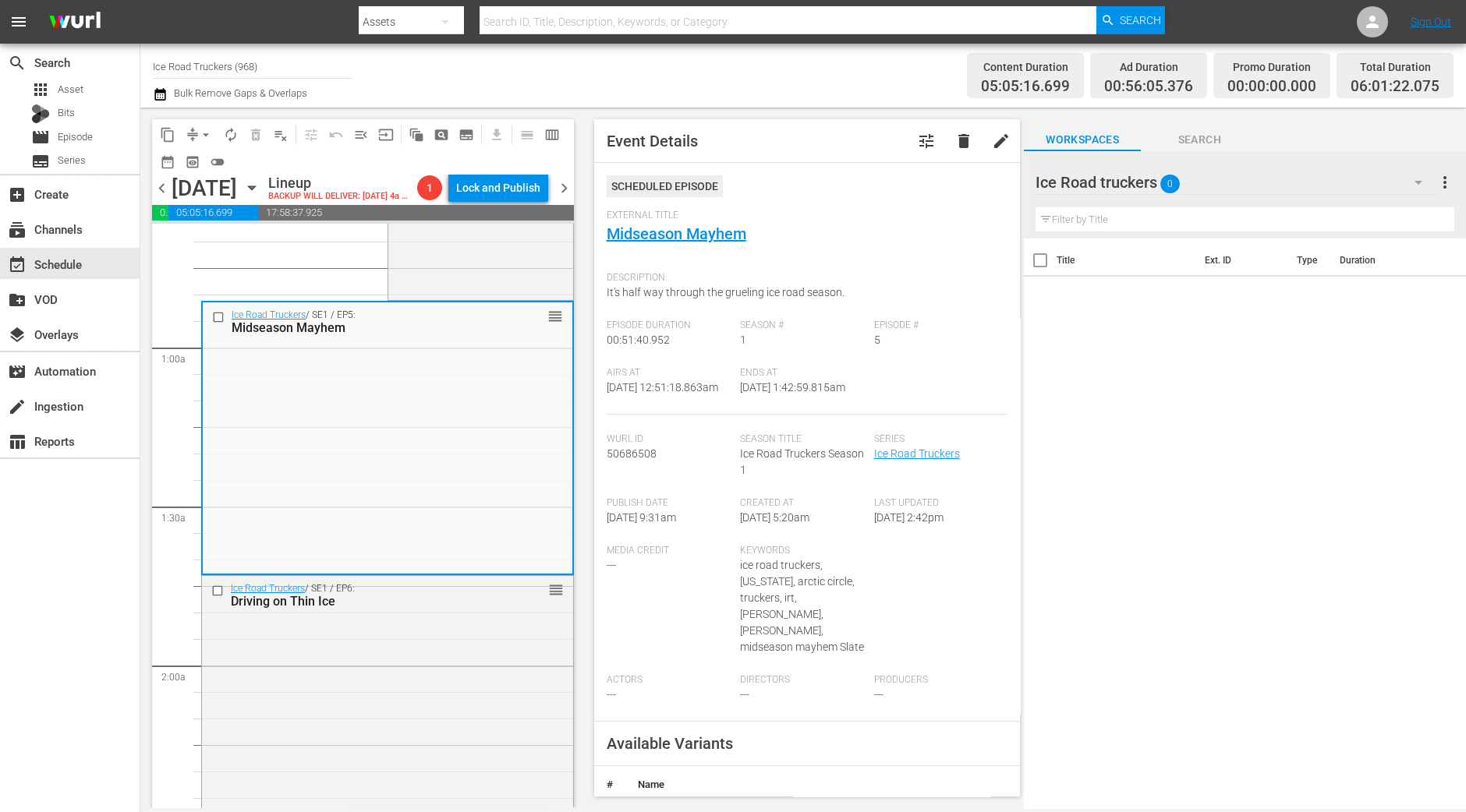
click at [358, 811] on body "menu Search By Assets Search ID, Title, Description, Keywords, or Category Sear…" at bounding box center [733, 406] width 1466 height 812
click at [363, 722] on div "Ice Road Truckers / SE1 / EP6: Driving on Thin Ice reorder" at bounding box center [387, 710] width 371 height 269
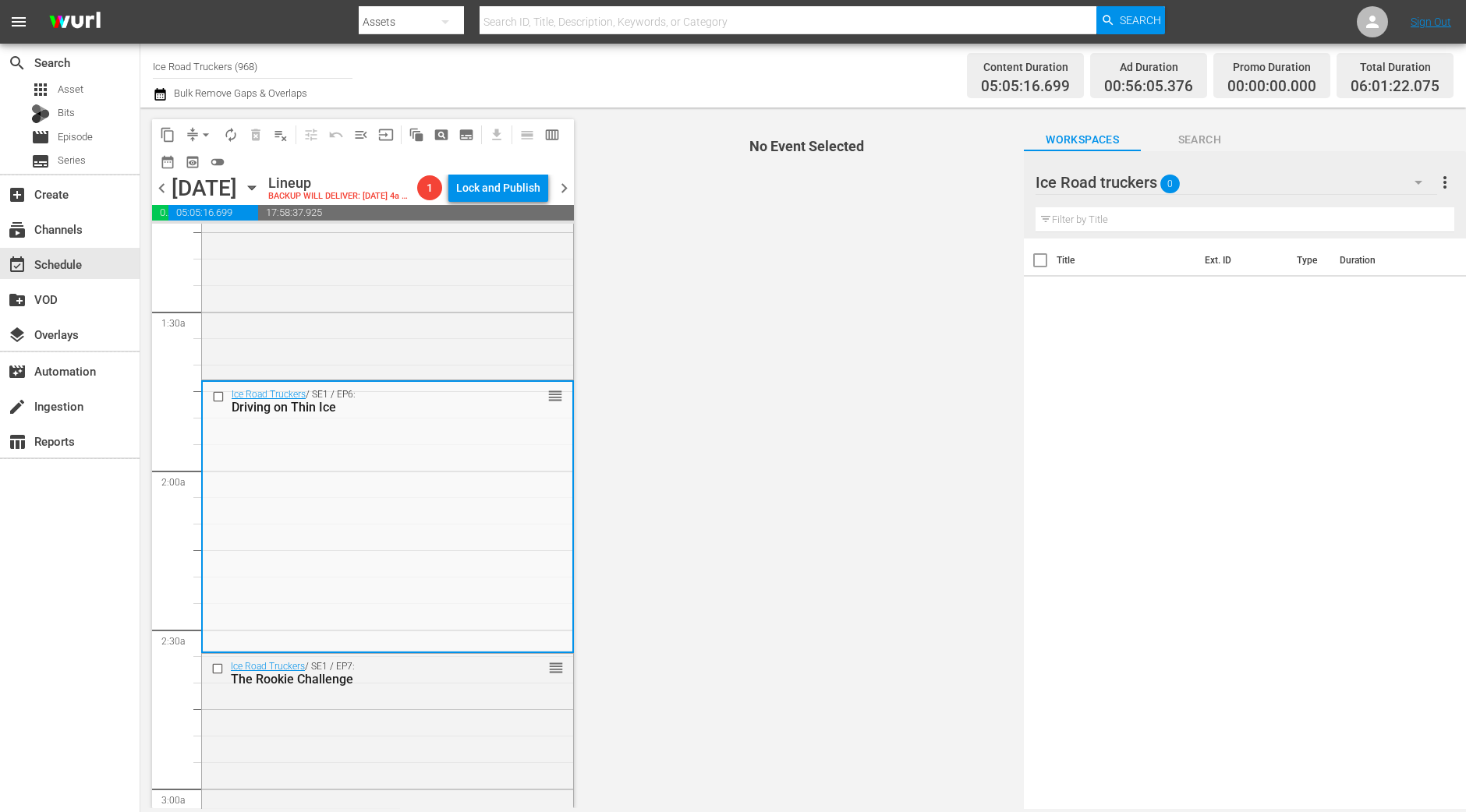
scroll to position [487, 0]
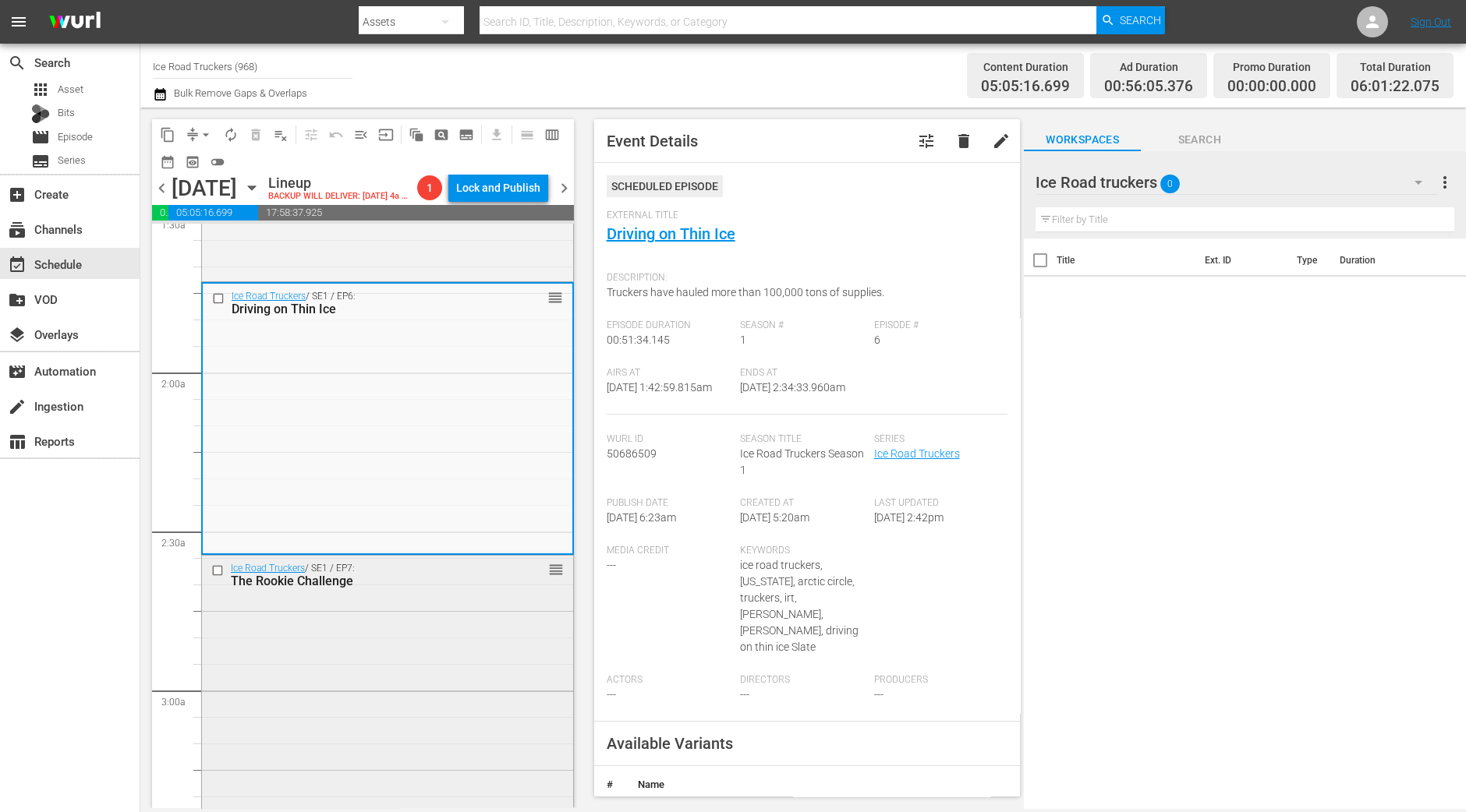
click at [403, 631] on div "Ice Road Truckers / SE1 / EP7: The Rookie Challenge reorder" at bounding box center [387, 689] width 371 height 267
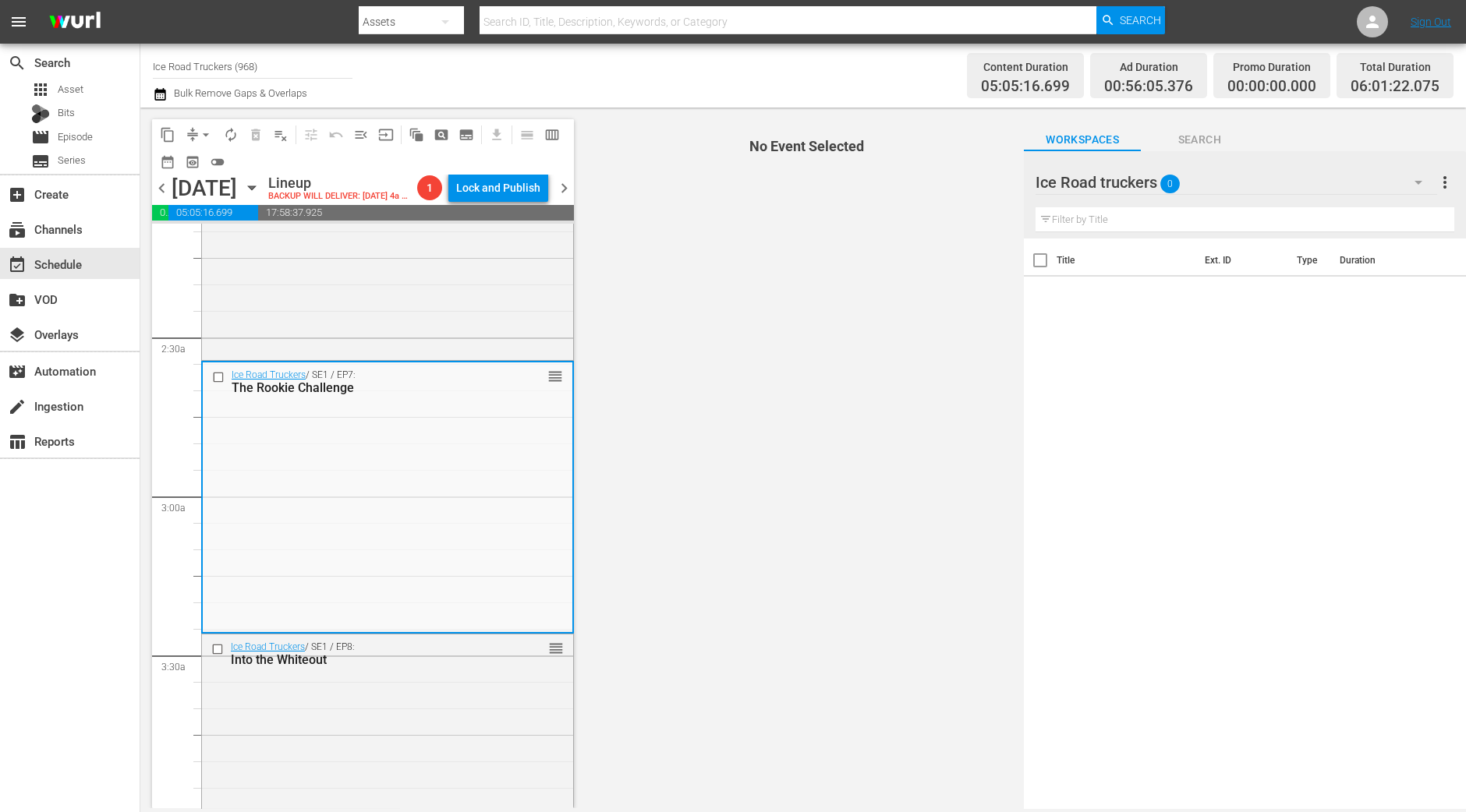
scroll to position [779, 0]
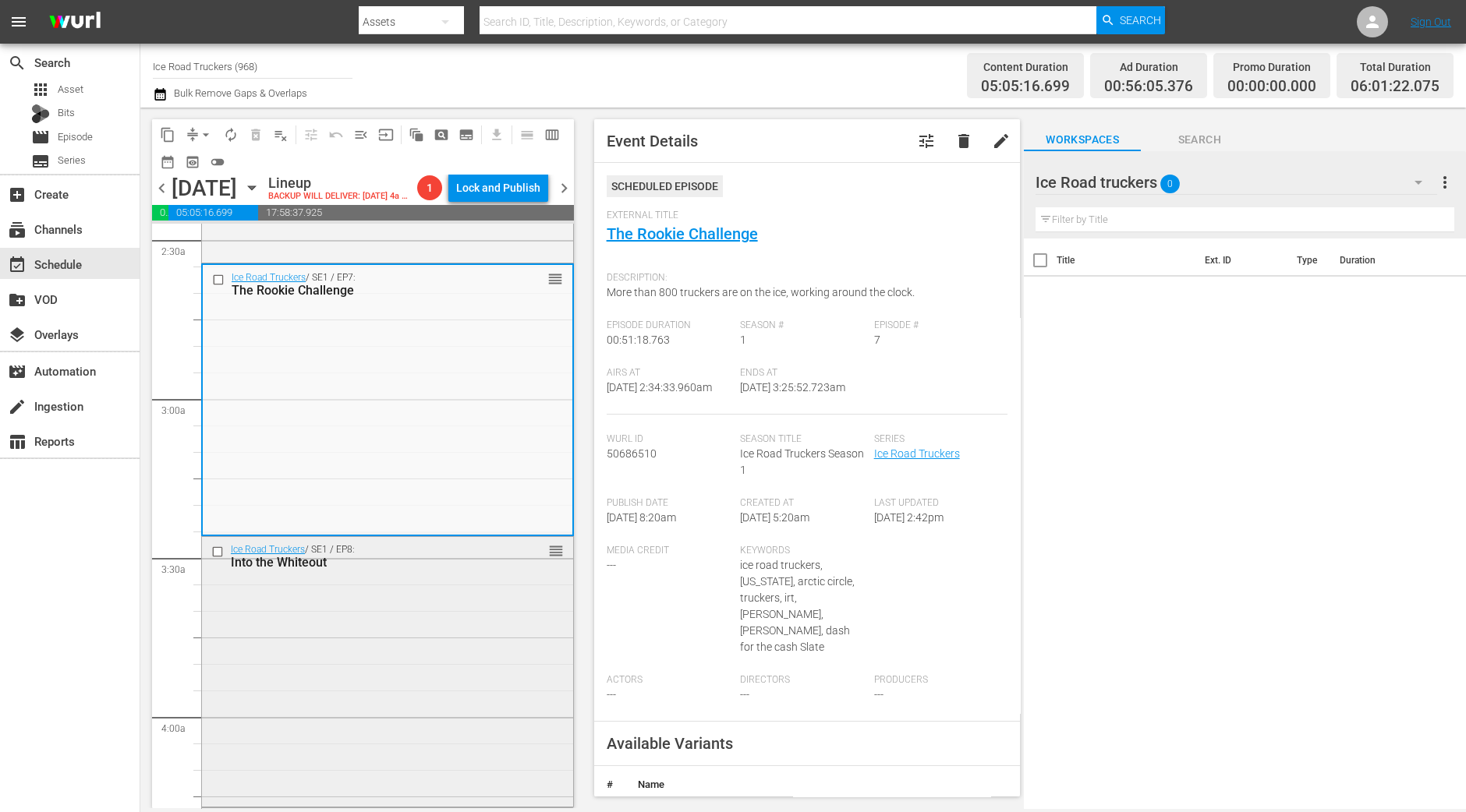
click at [434, 654] on div "Ice Road Truckers / SE1 / EP8: Into the Whiteout reorder" at bounding box center [387, 670] width 371 height 267
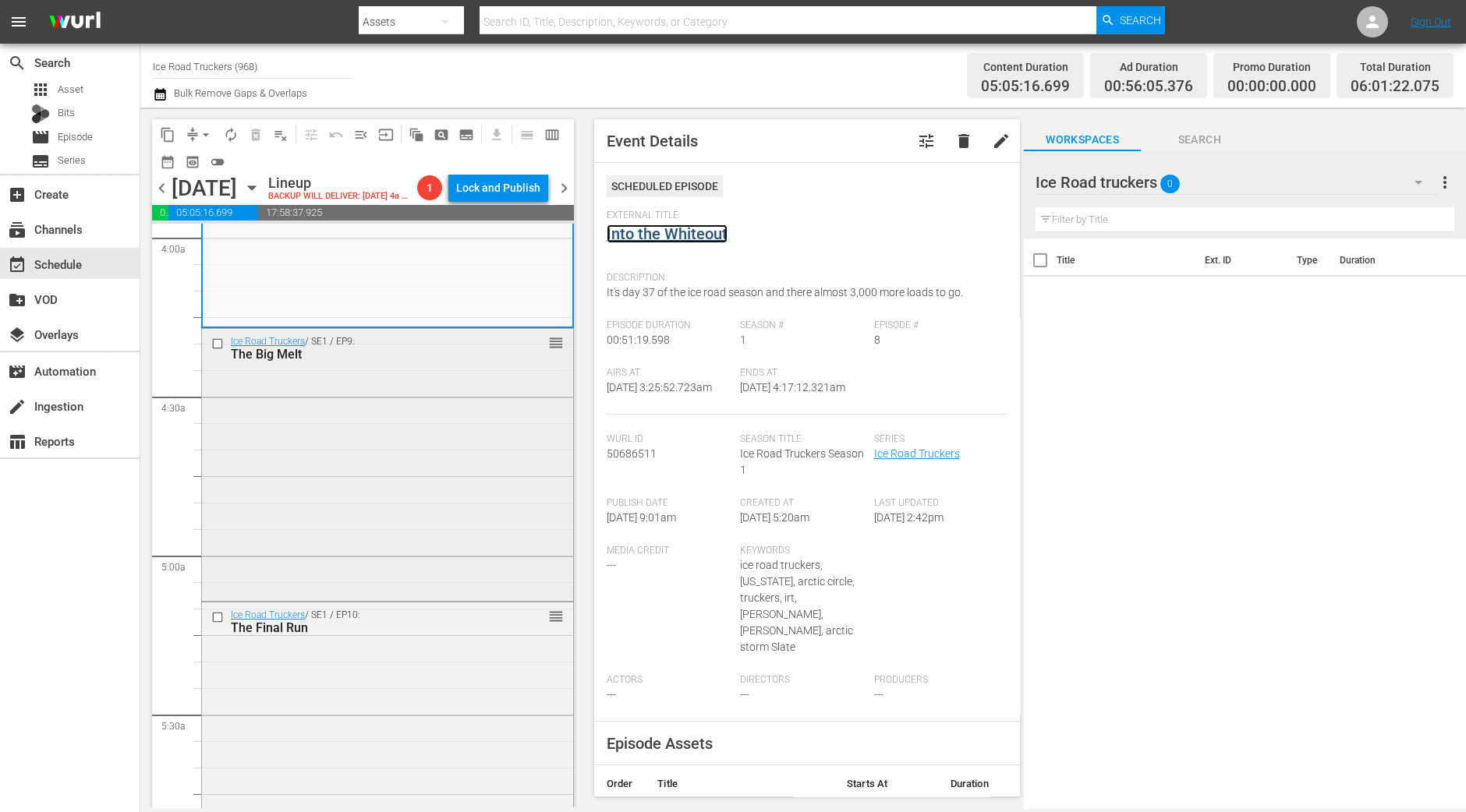
scroll to position [1266, 0]
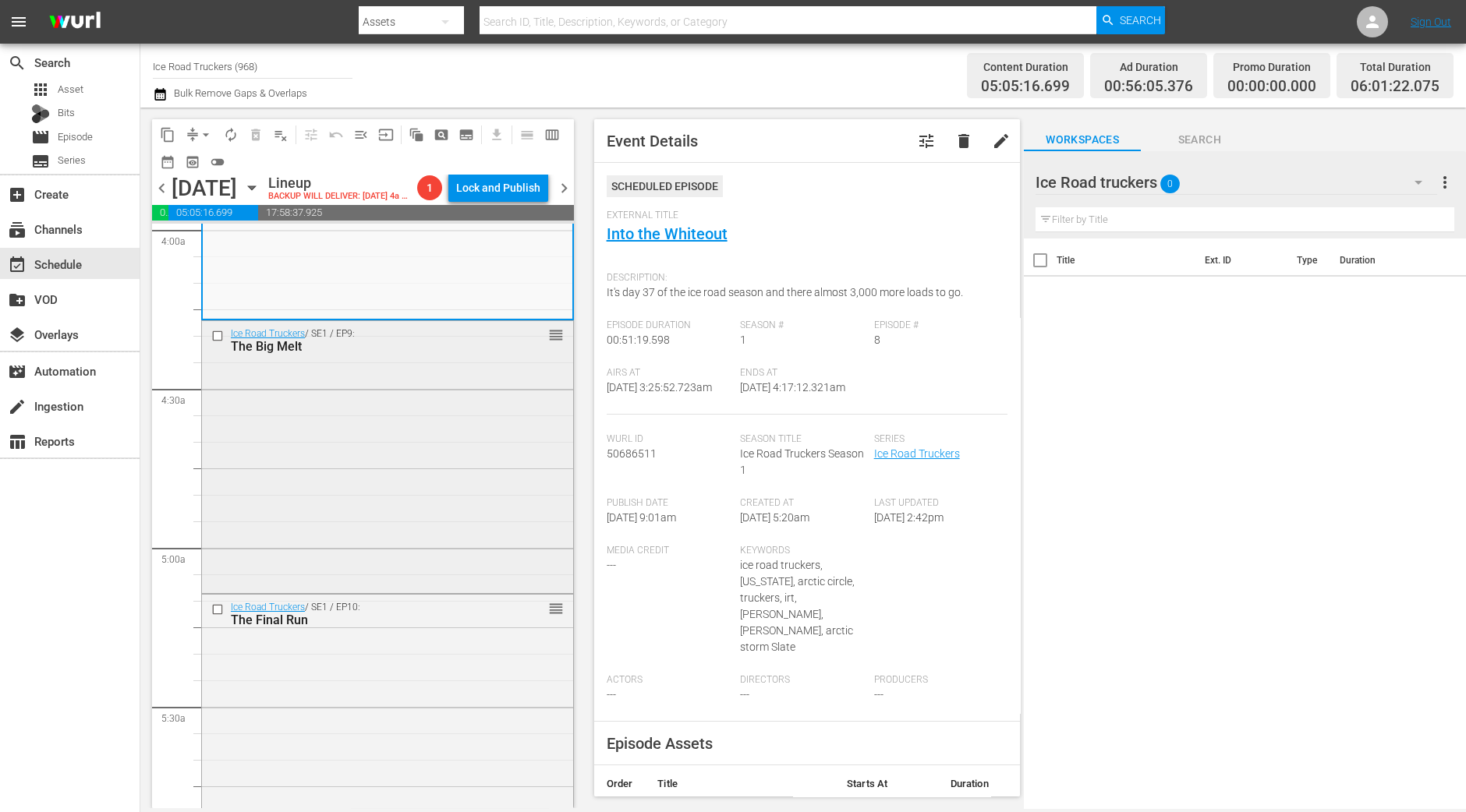
click at [351, 501] on div "Ice Road Truckers / SE1 / EP9: The Big Melt reorder" at bounding box center [387, 455] width 371 height 269
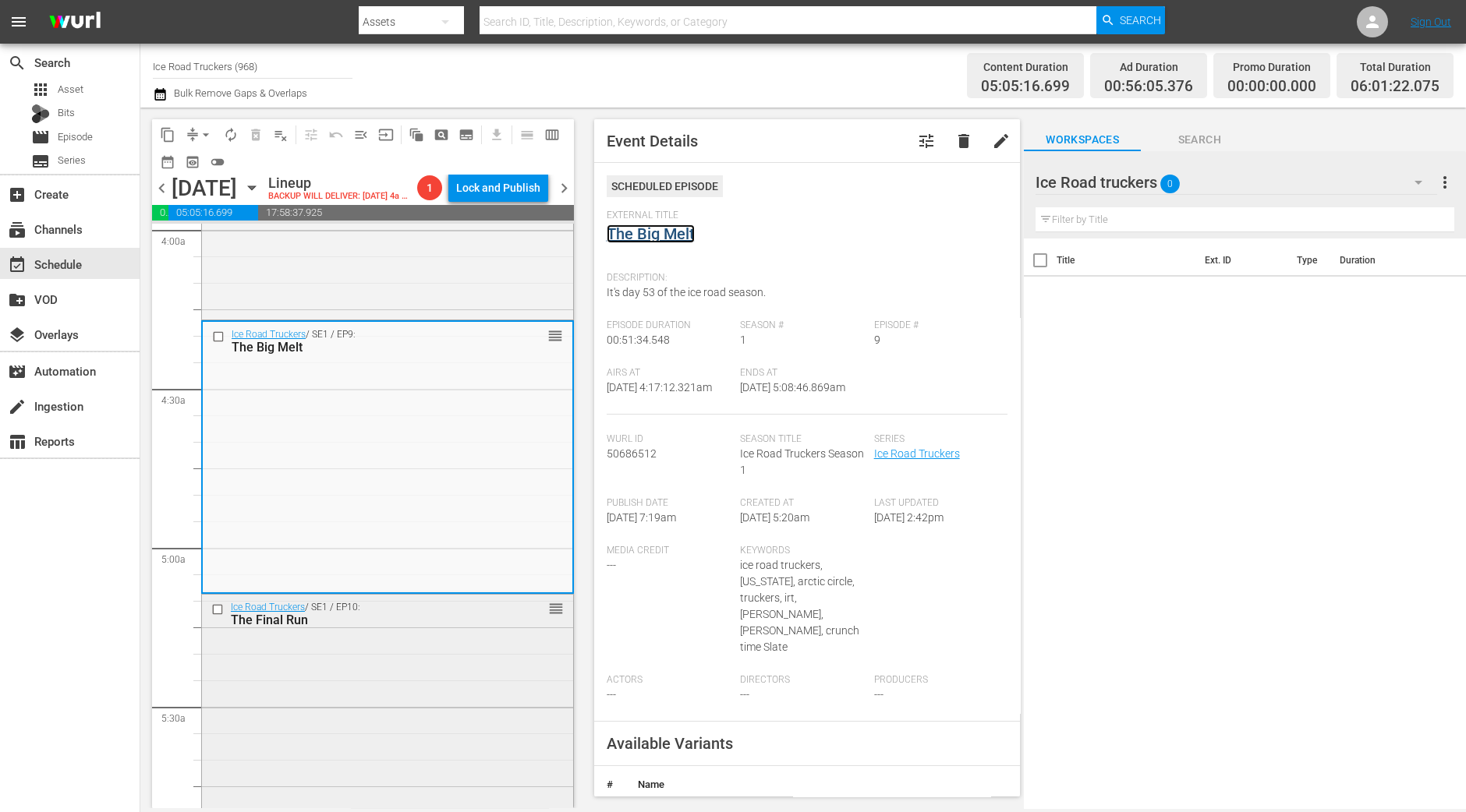
scroll to position [1460, 0]
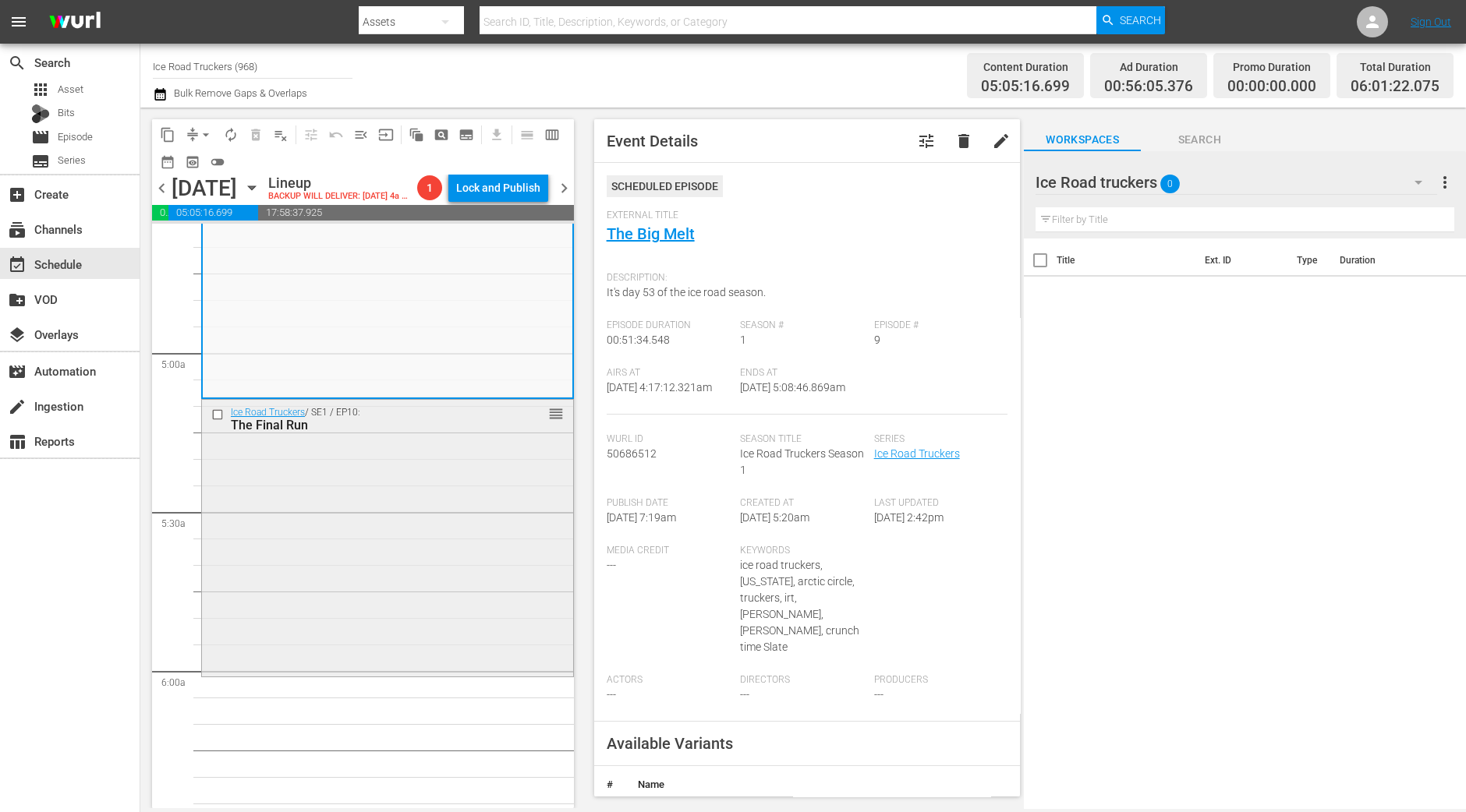
click at [368, 501] on div "Ice Road Truckers / SE1 / EP10: The Final Run reorder" at bounding box center [387, 536] width 371 height 274
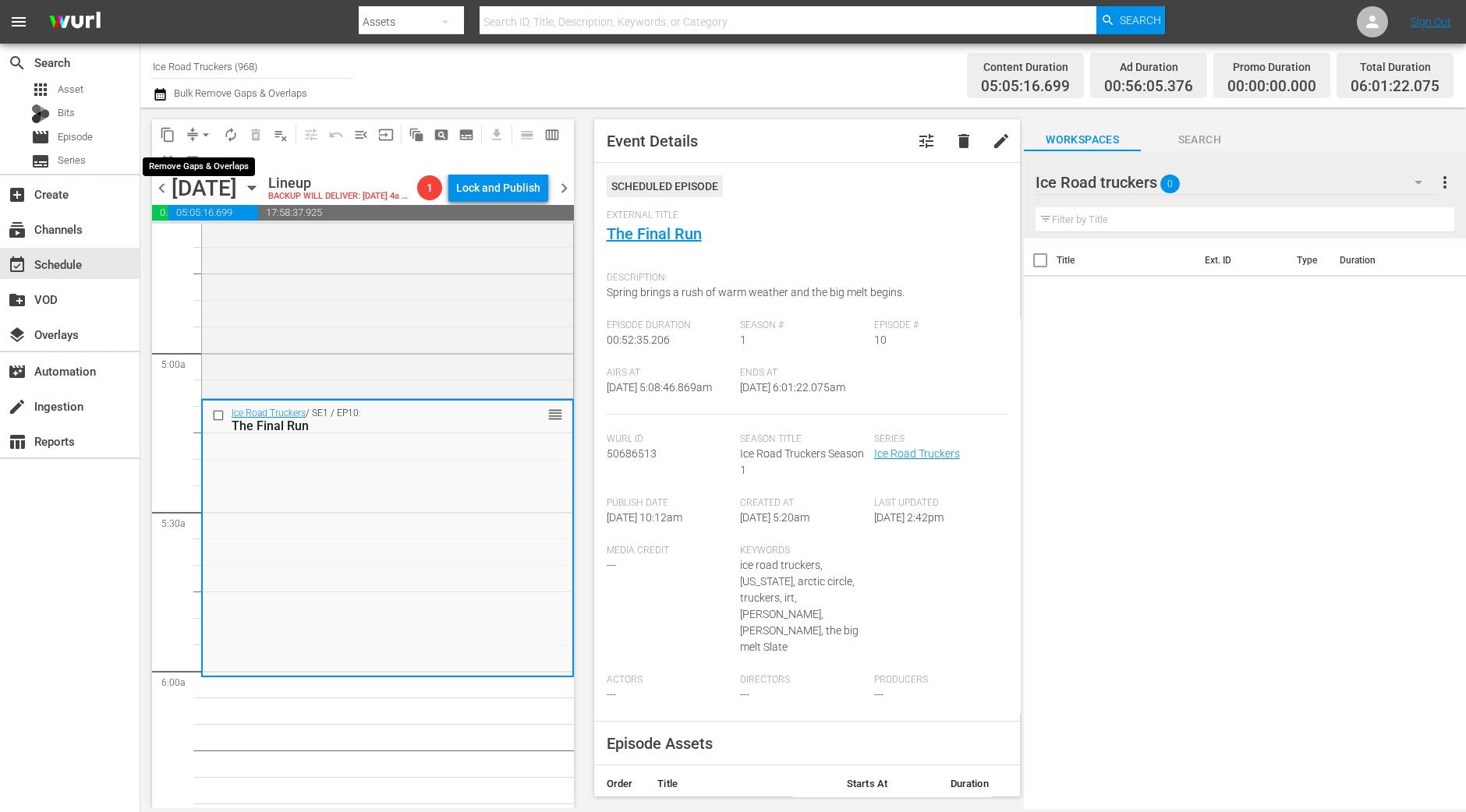
click at [199, 130] on span "arrow_drop_down" at bounding box center [205, 135] width 15 height 15
click at [195, 161] on li "Align to Midnight" at bounding box center [206, 165] width 164 height 25
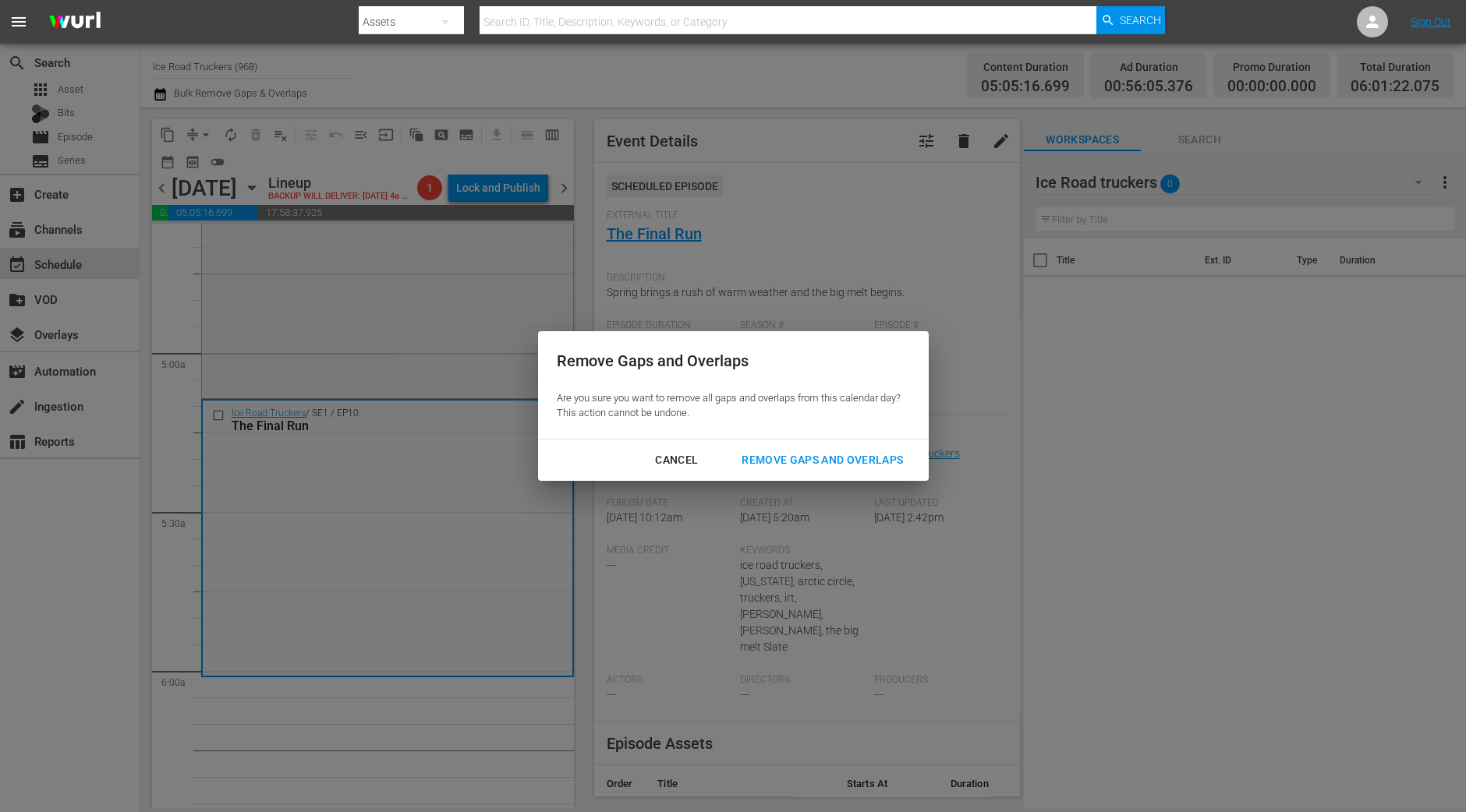
click at [798, 469] on button "Remove Gaps and Overlaps" at bounding box center [822, 460] width 199 height 29
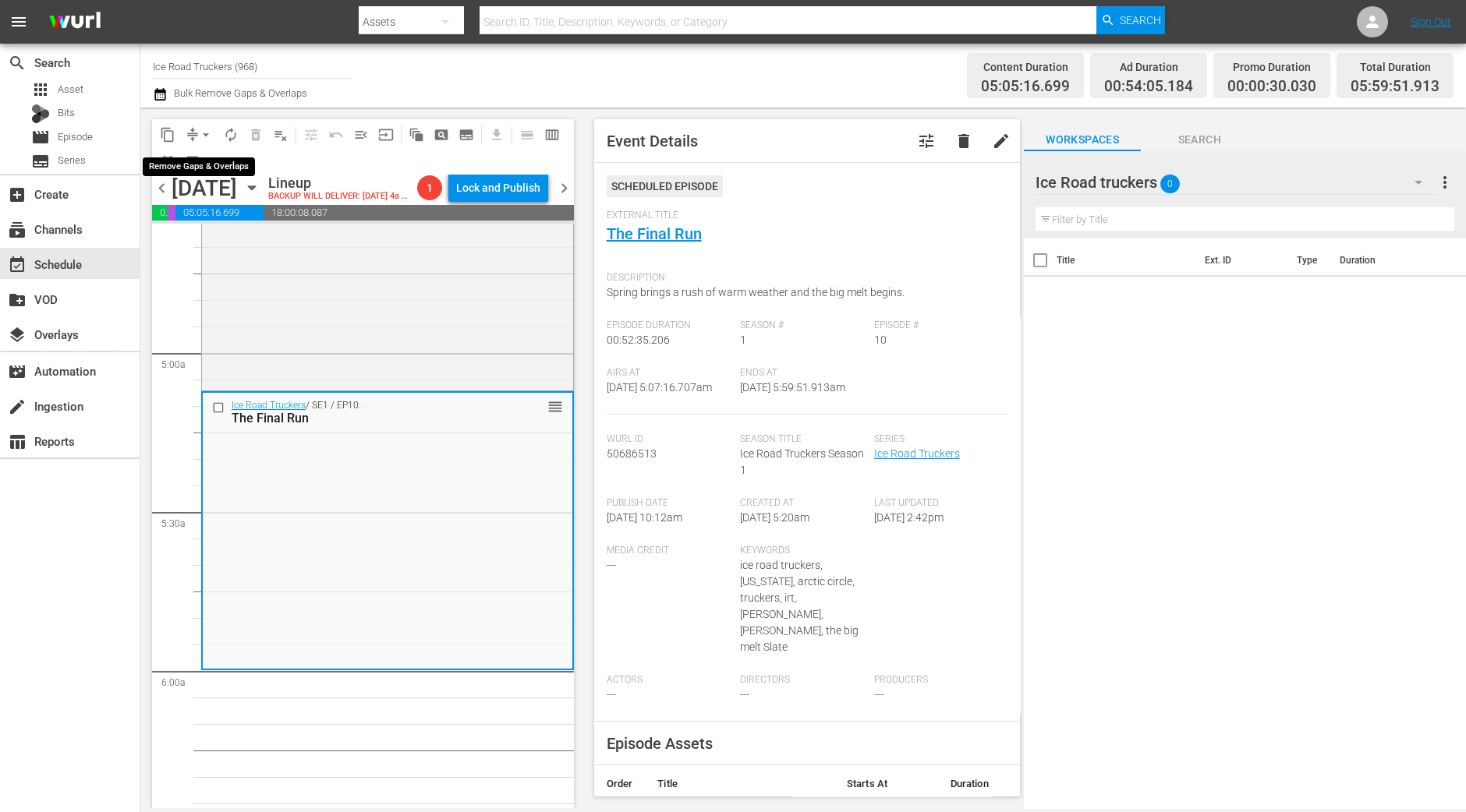
click at [198, 133] on span "arrow_drop_down" at bounding box center [205, 135] width 15 height 15
click at [199, 158] on li "Align to Midnight" at bounding box center [206, 165] width 164 height 25
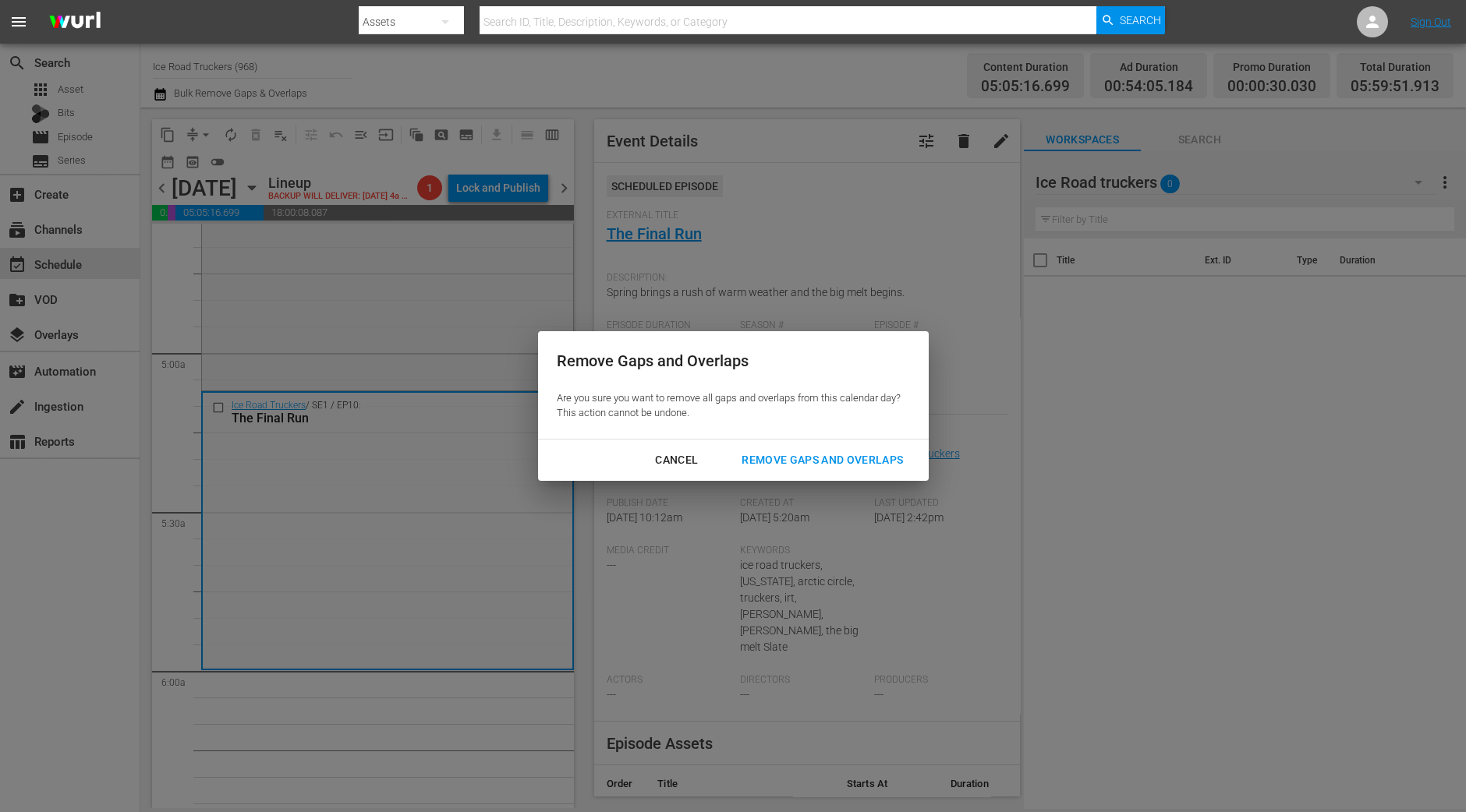
click at [817, 454] on div "Remove Gaps and Overlaps" at bounding box center [823, 460] width 187 height 20
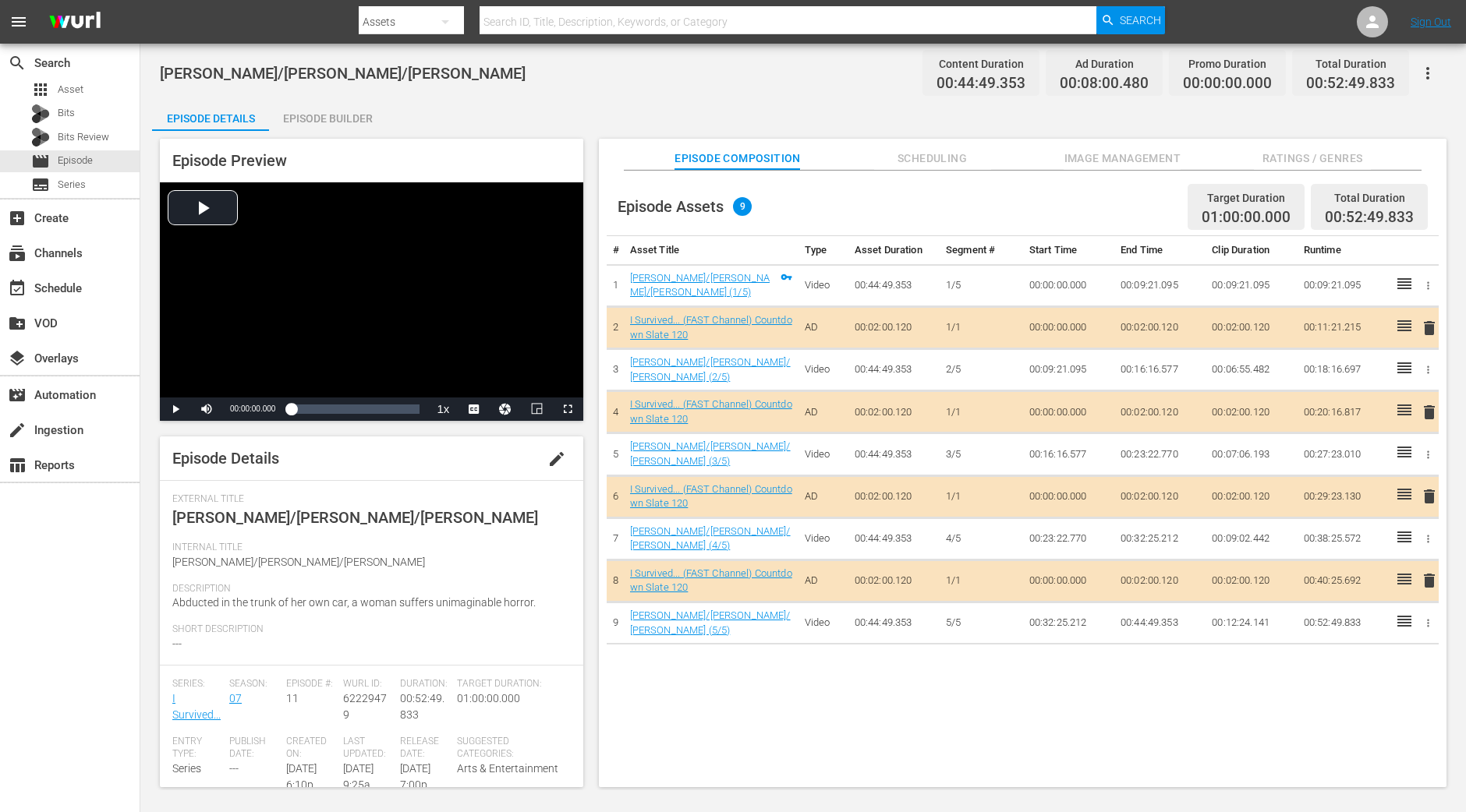
click at [357, 107] on div "Episode Builder" at bounding box center [328, 119] width 117 height 37
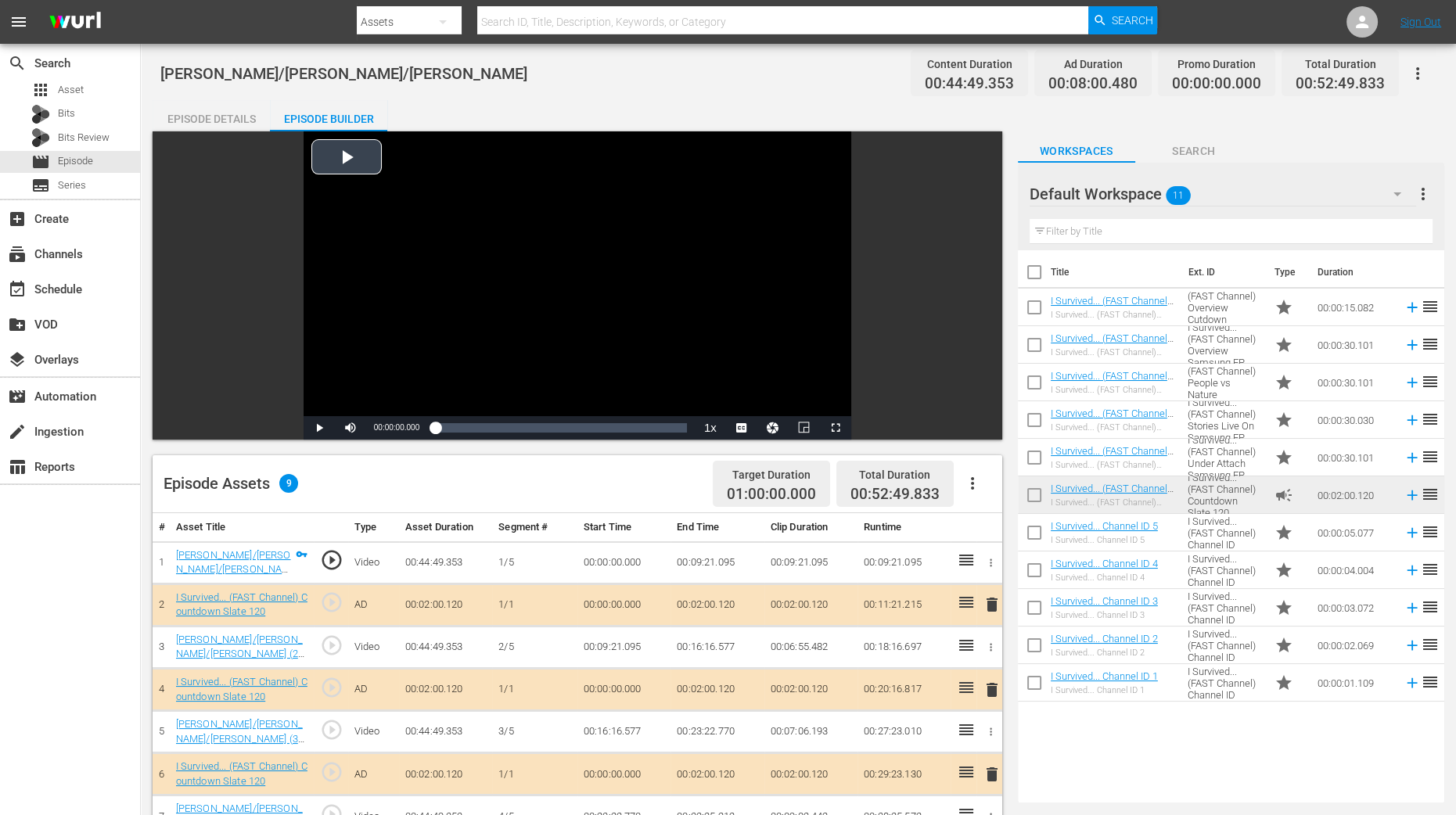
scroll to position [293, 0]
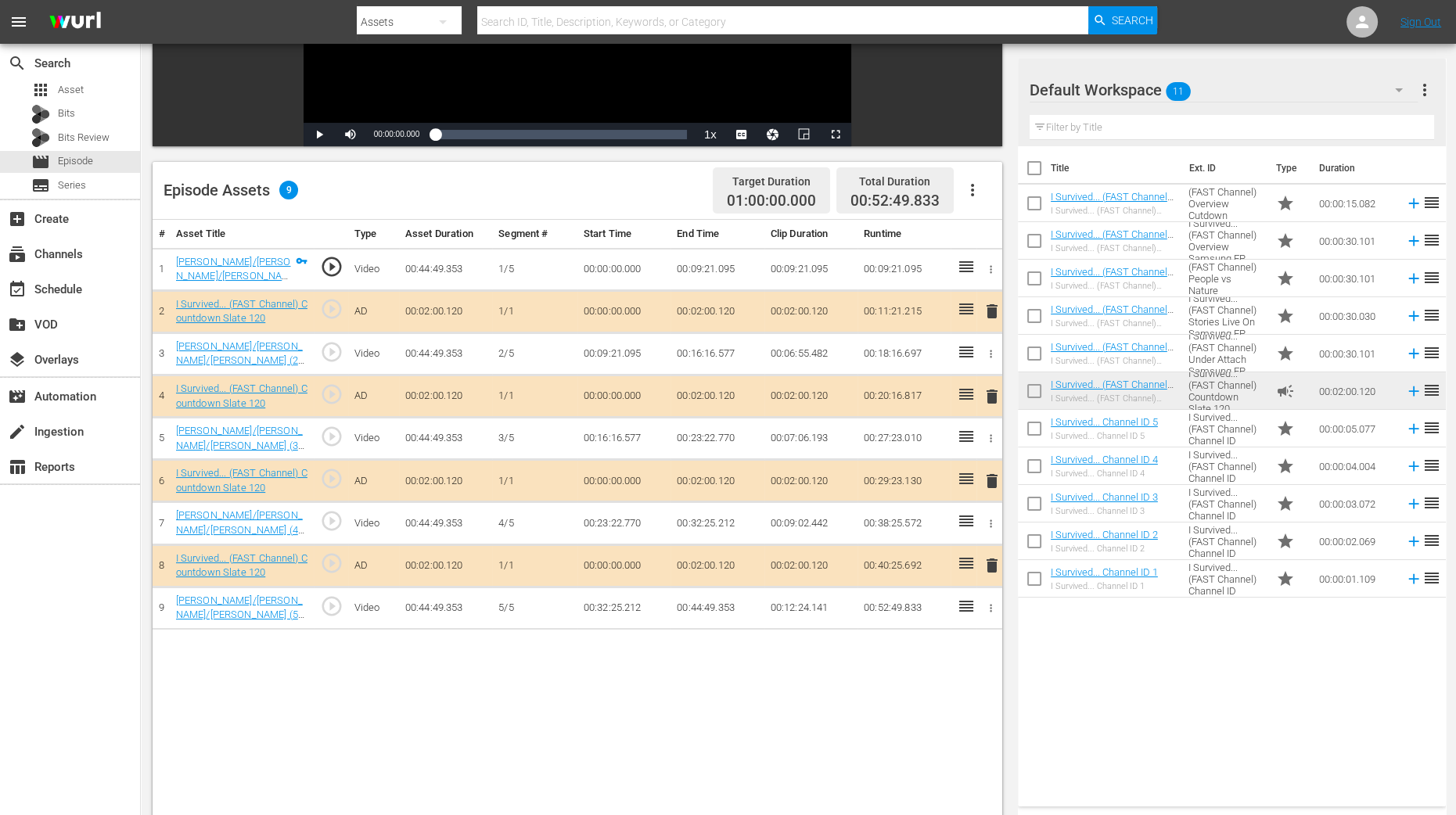
click at [993, 397] on span "delete" at bounding box center [993, 397] width 19 height 19
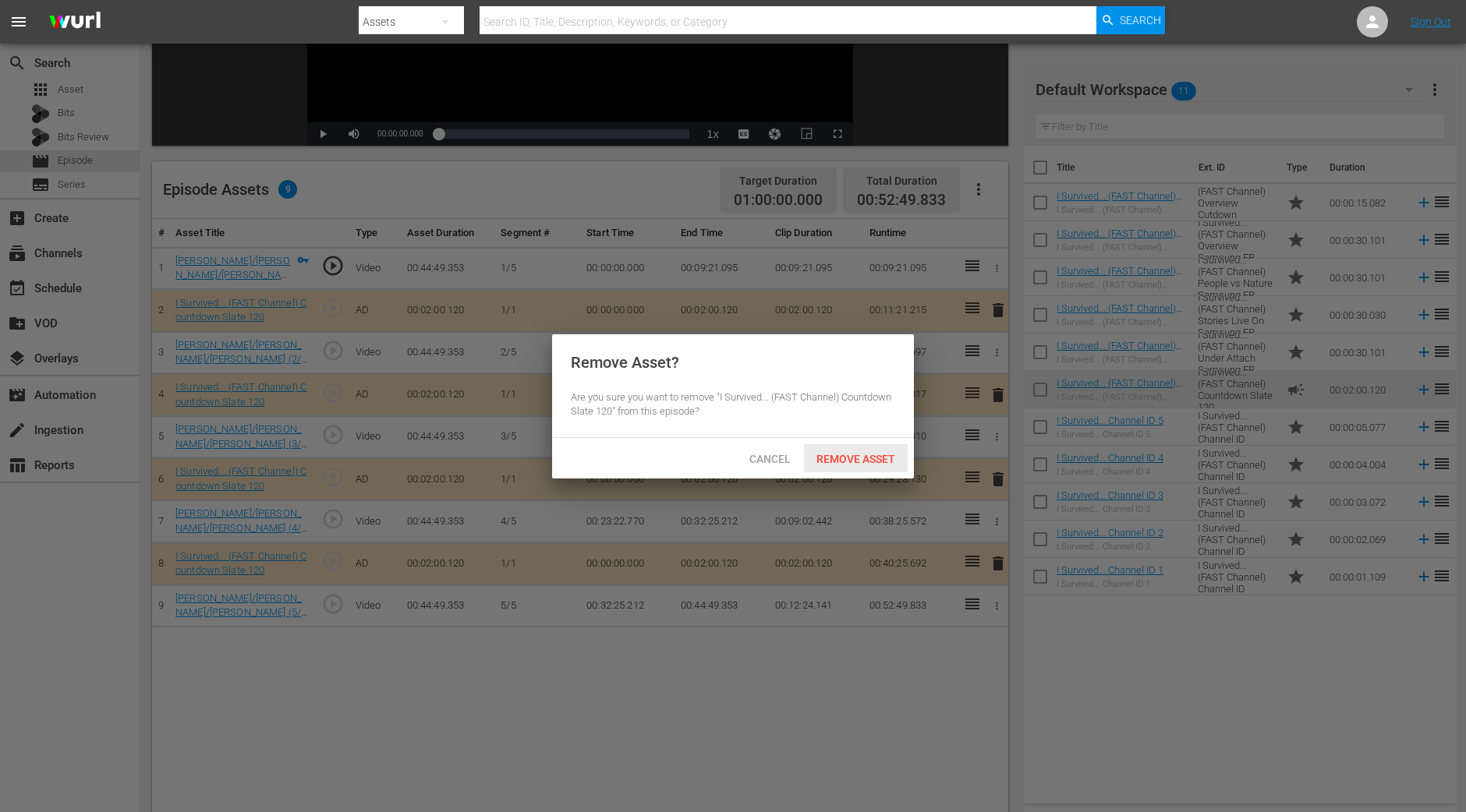
click at [879, 472] on div "Remove Asset" at bounding box center [856, 459] width 104 height 29
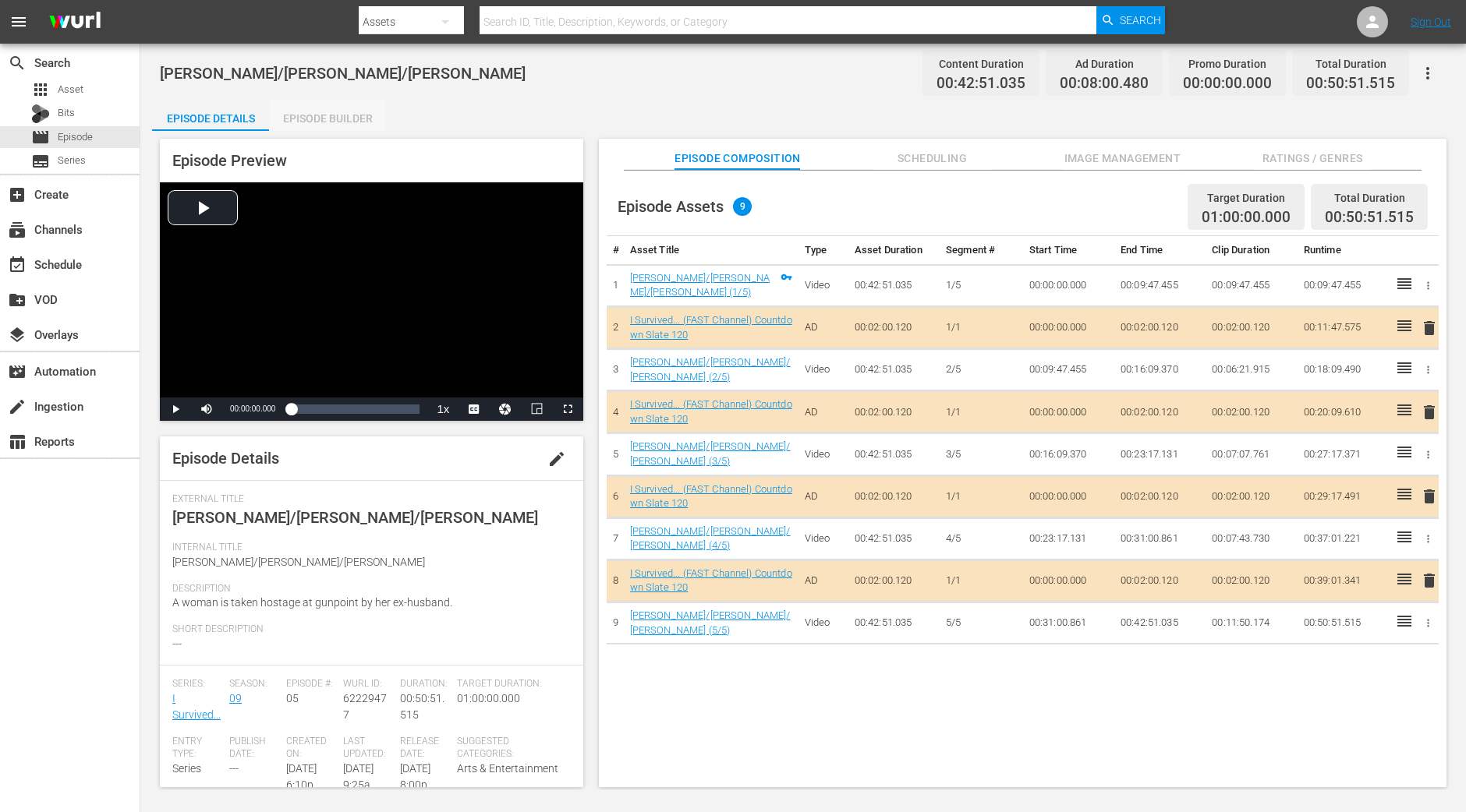
drag, startPoint x: 325, startPoint y: 120, endPoint x: 316, endPoint y: 115, distance: 10.3
click at [327, 120] on div "Episode Builder" at bounding box center [328, 119] width 117 height 37
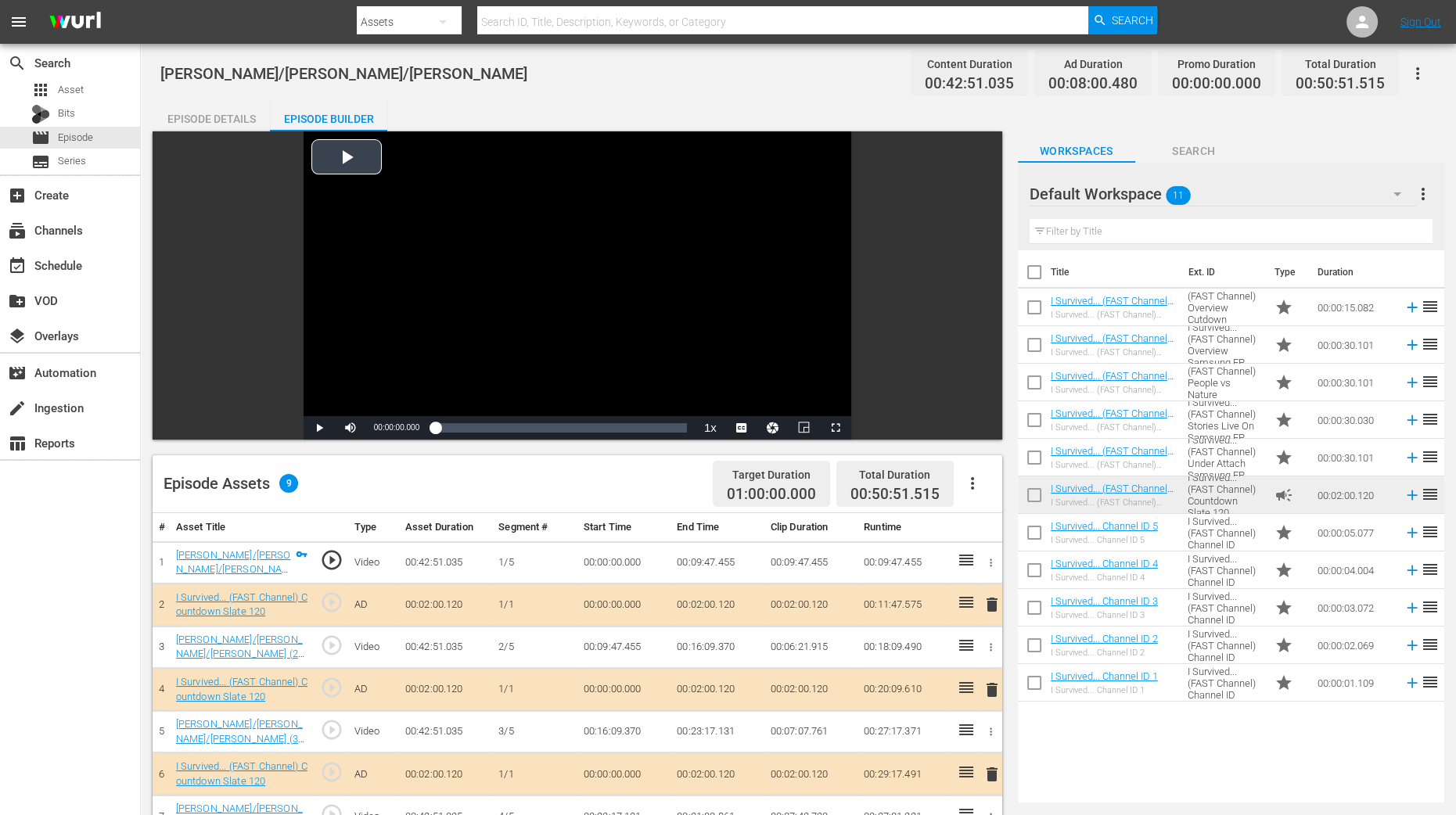
scroll to position [195, 0]
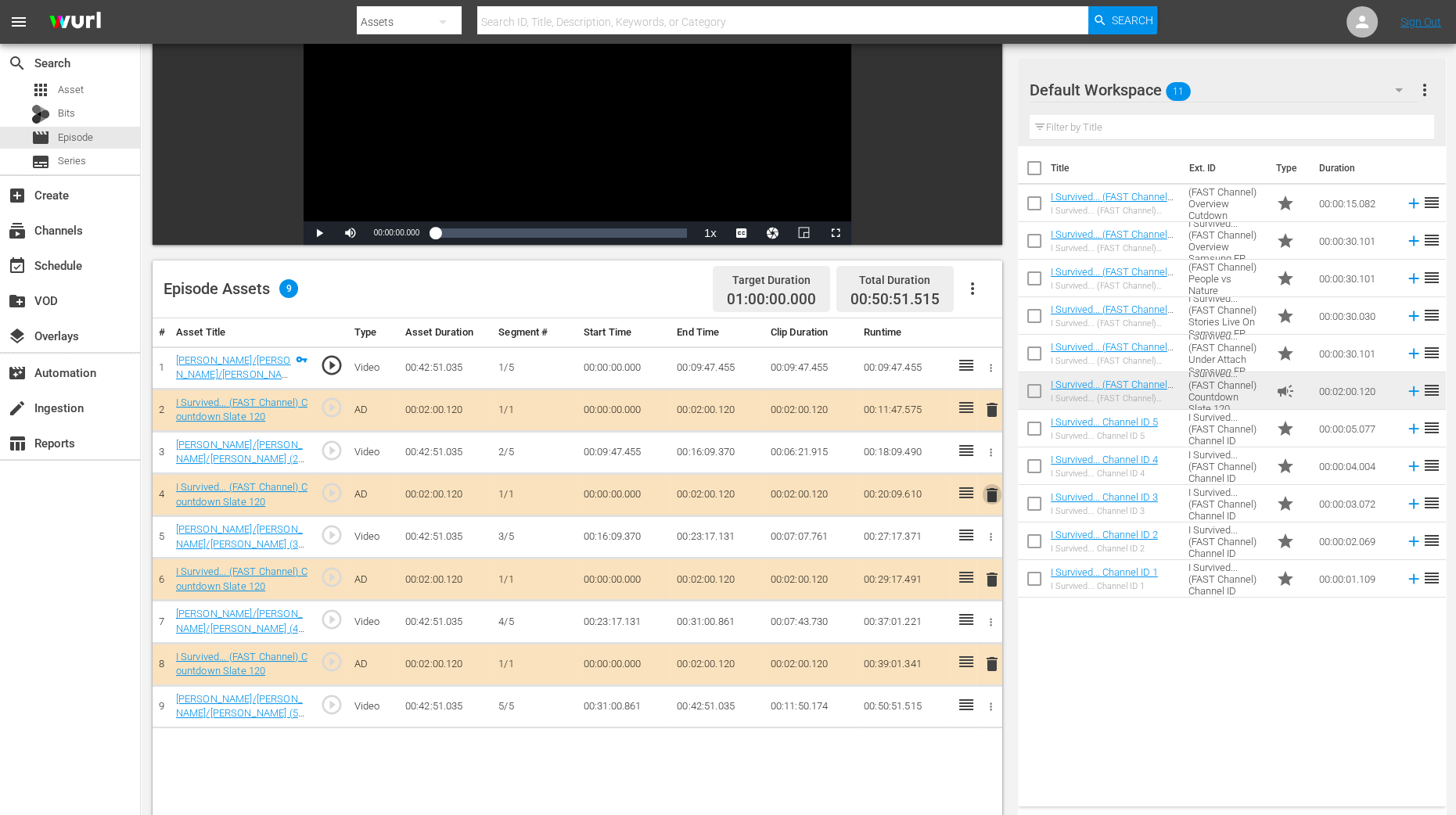
click at [990, 490] on span "delete" at bounding box center [993, 495] width 19 height 19
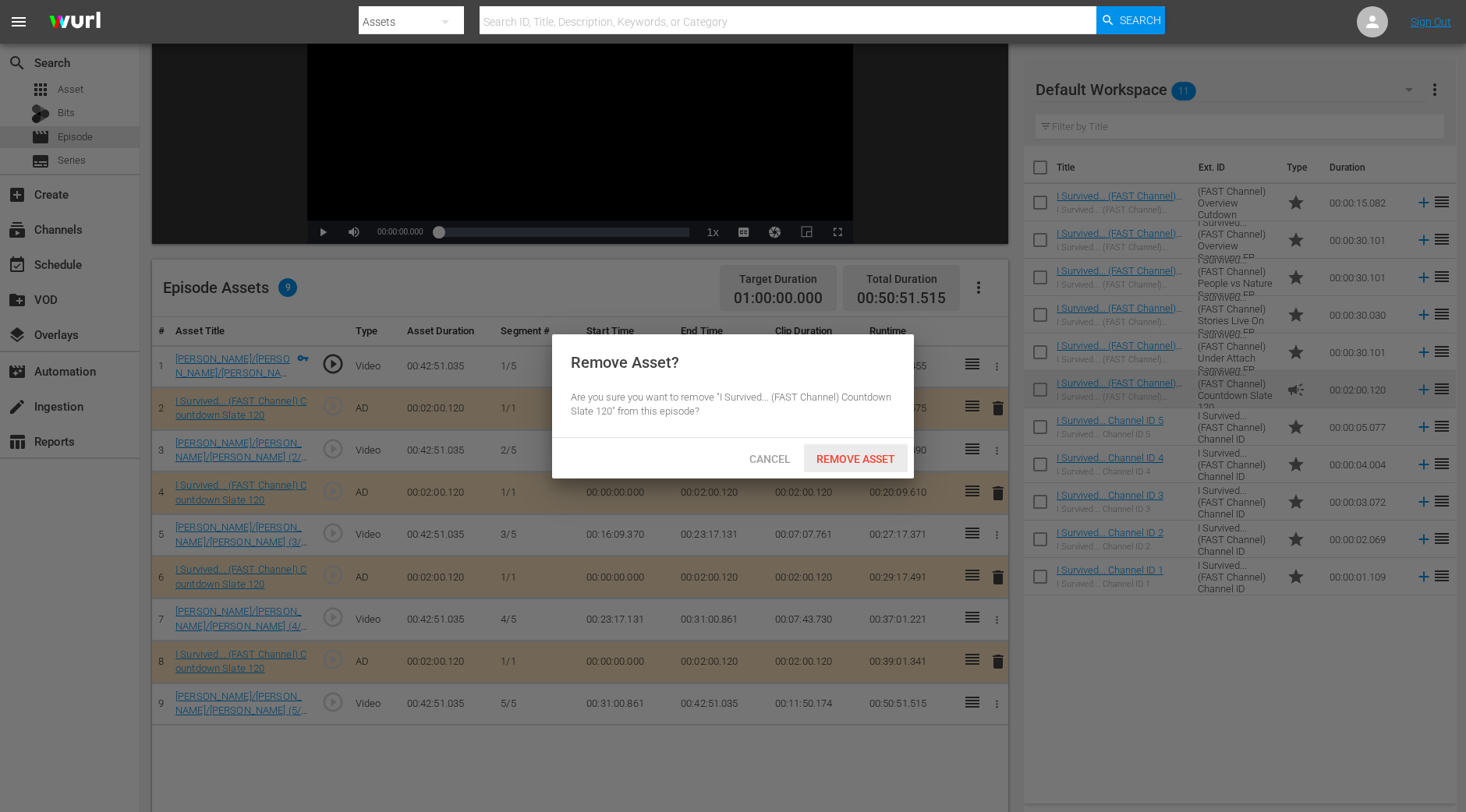
click at [846, 457] on span "Remove Asset" at bounding box center [856, 459] width 104 height 13
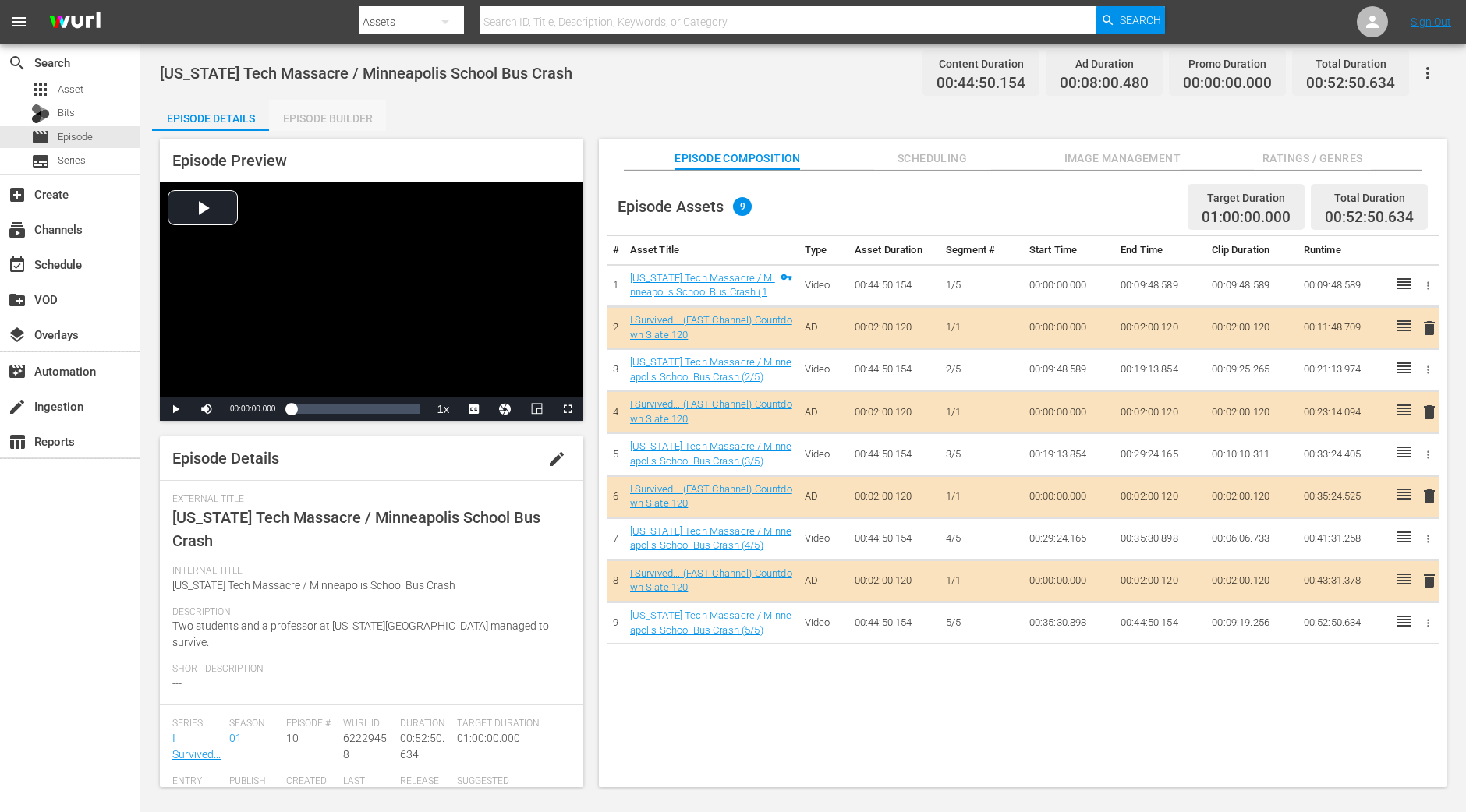
click at [351, 119] on div "Episode Builder" at bounding box center [328, 119] width 117 height 37
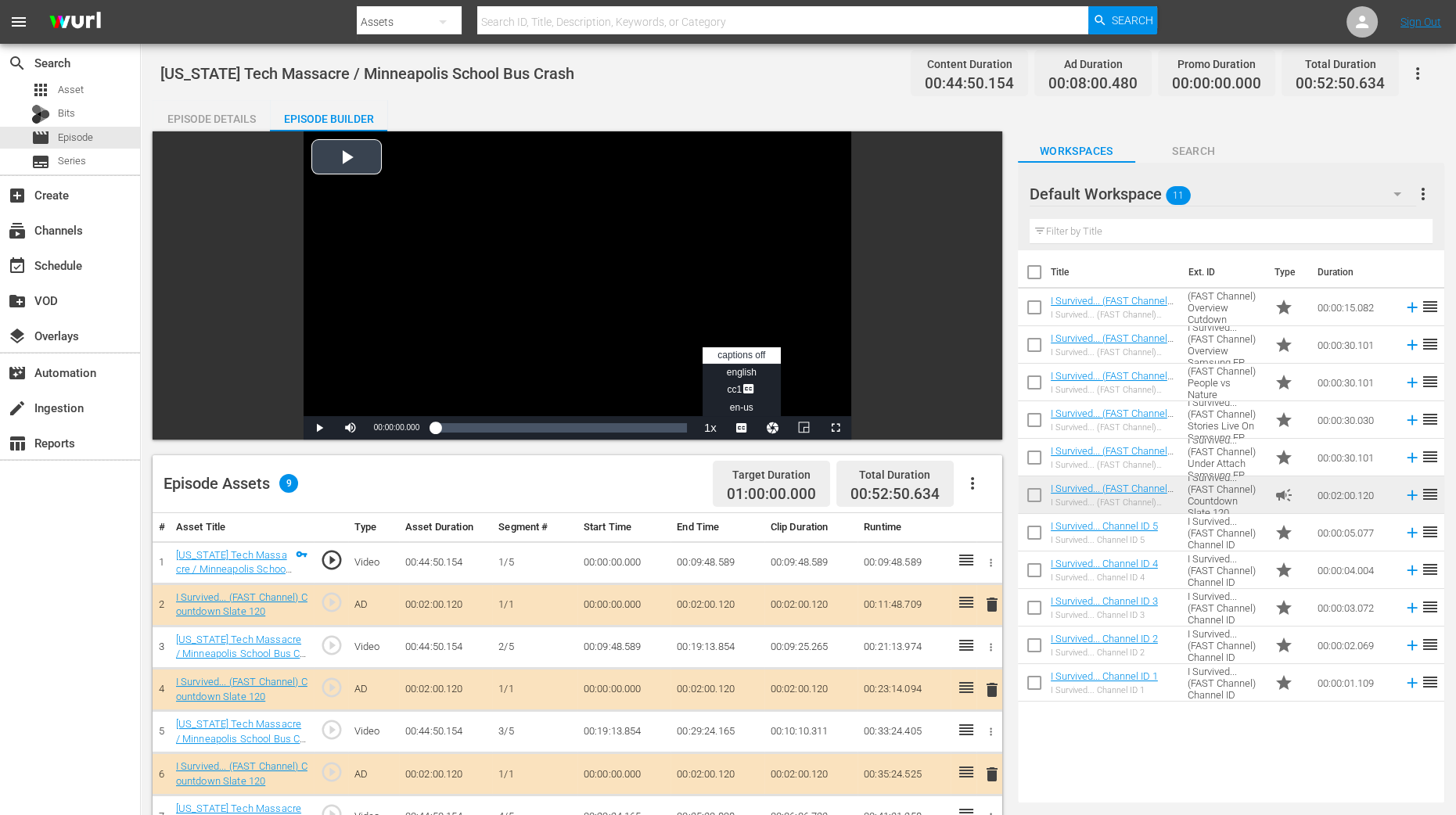
scroll to position [195, 0]
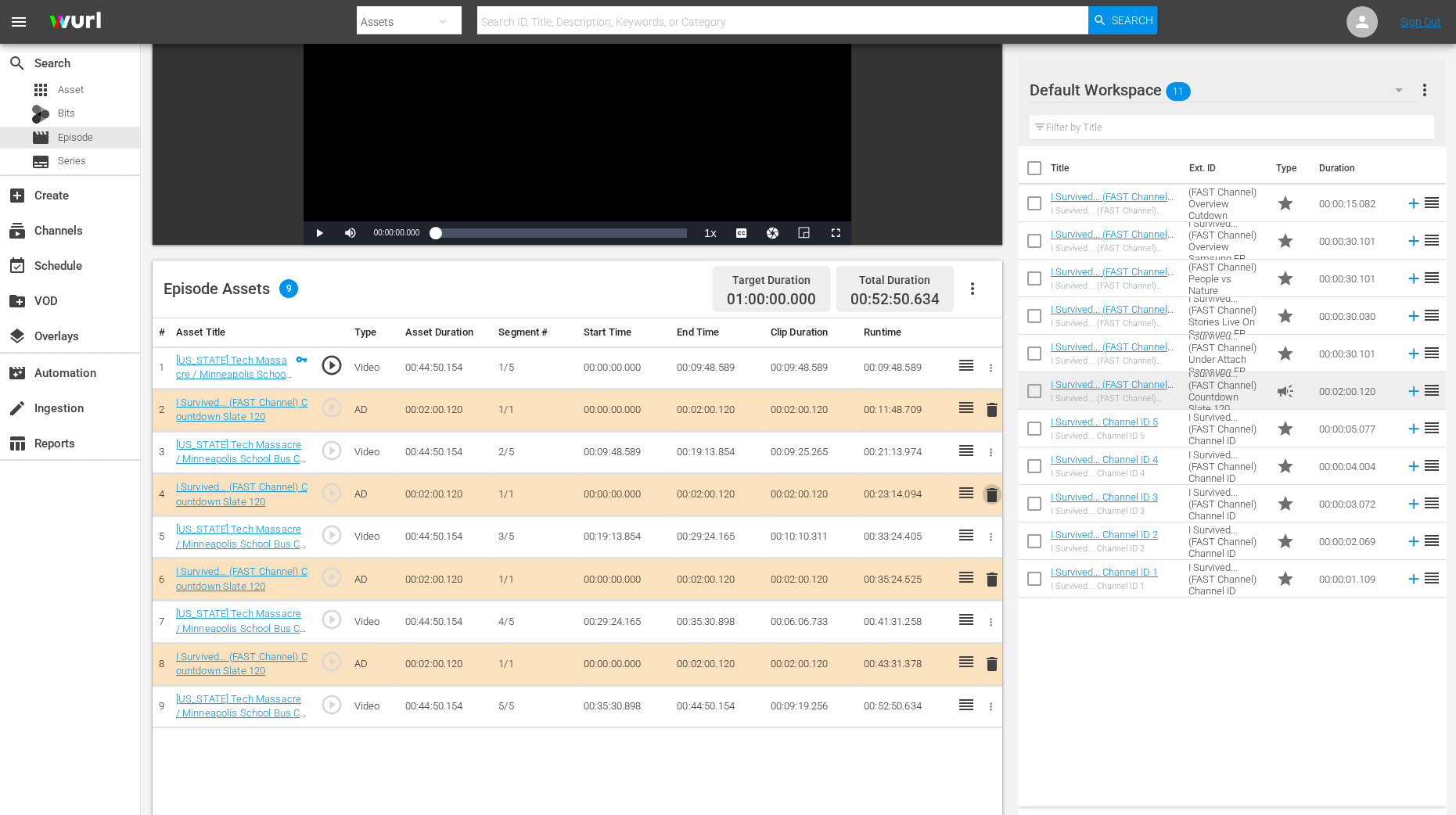
click at [993, 494] on span "delete" at bounding box center [993, 495] width 19 height 19
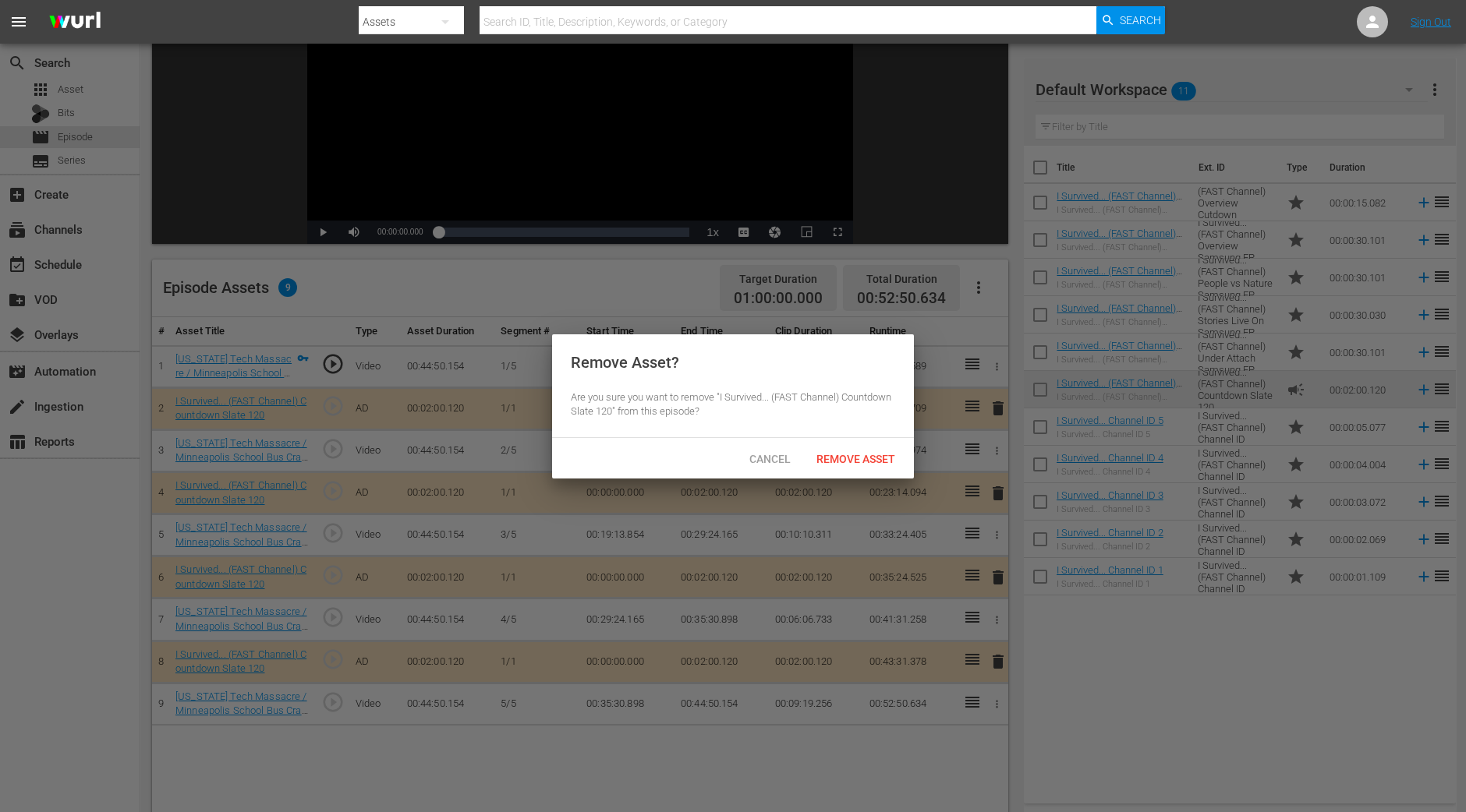
click at [876, 462] on span "Remove Asset" at bounding box center [856, 459] width 104 height 13
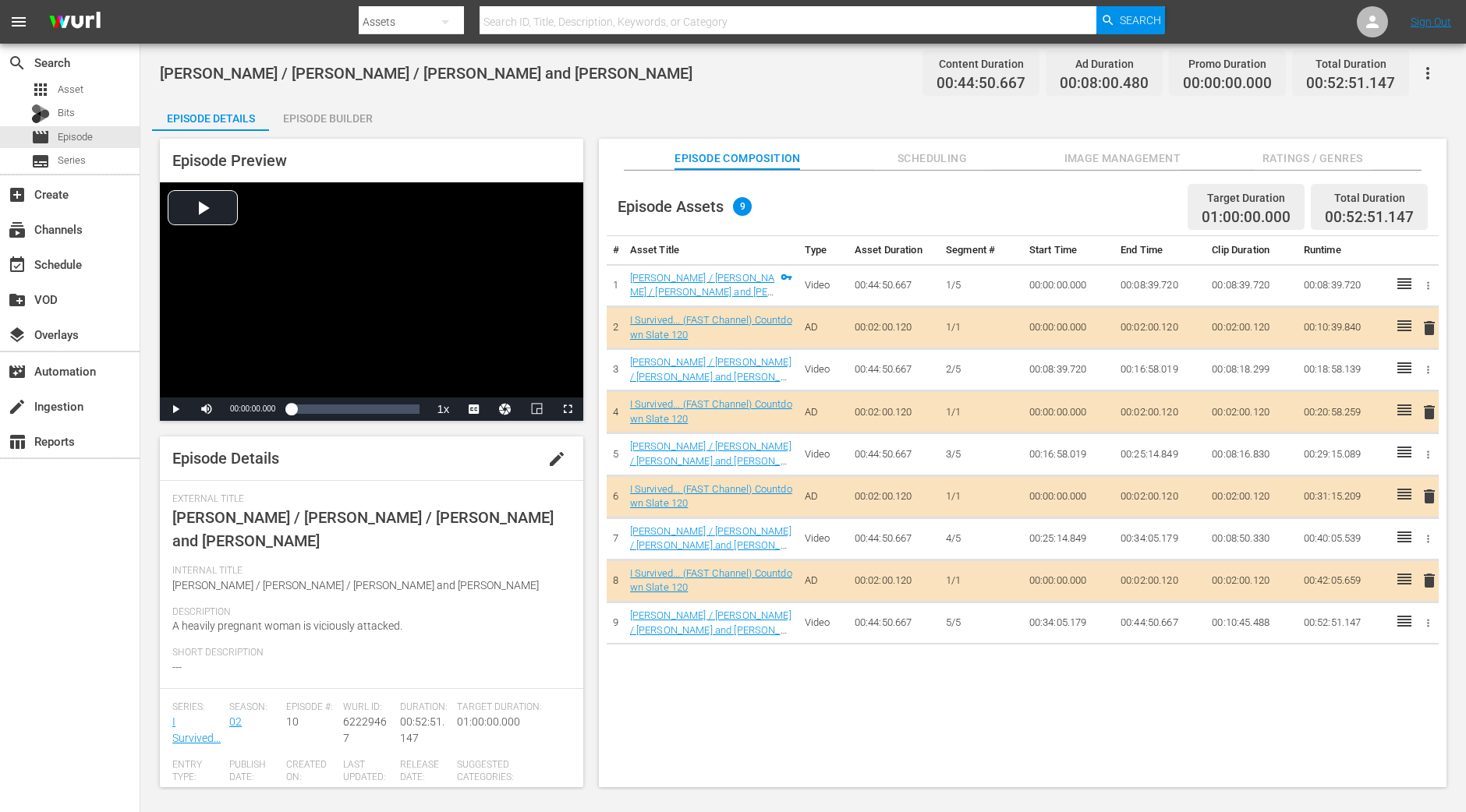
drag, startPoint x: 364, startPoint y: 118, endPoint x: 365, endPoint y: 22, distance: 96.0
click at [363, 119] on div "Episode Builder" at bounding box center [328, 119] width 117 height 37
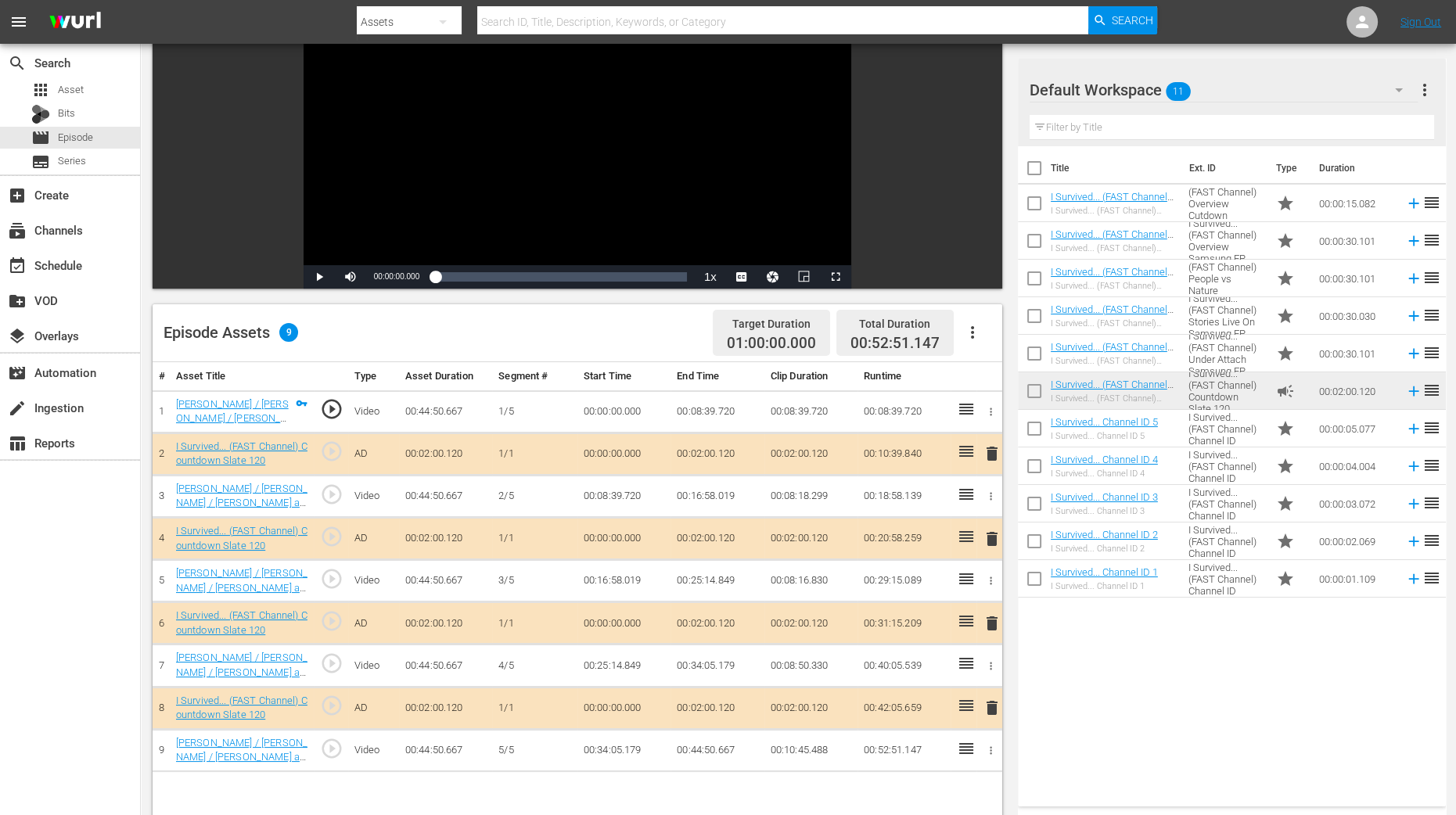
scroll to position [293, 0]
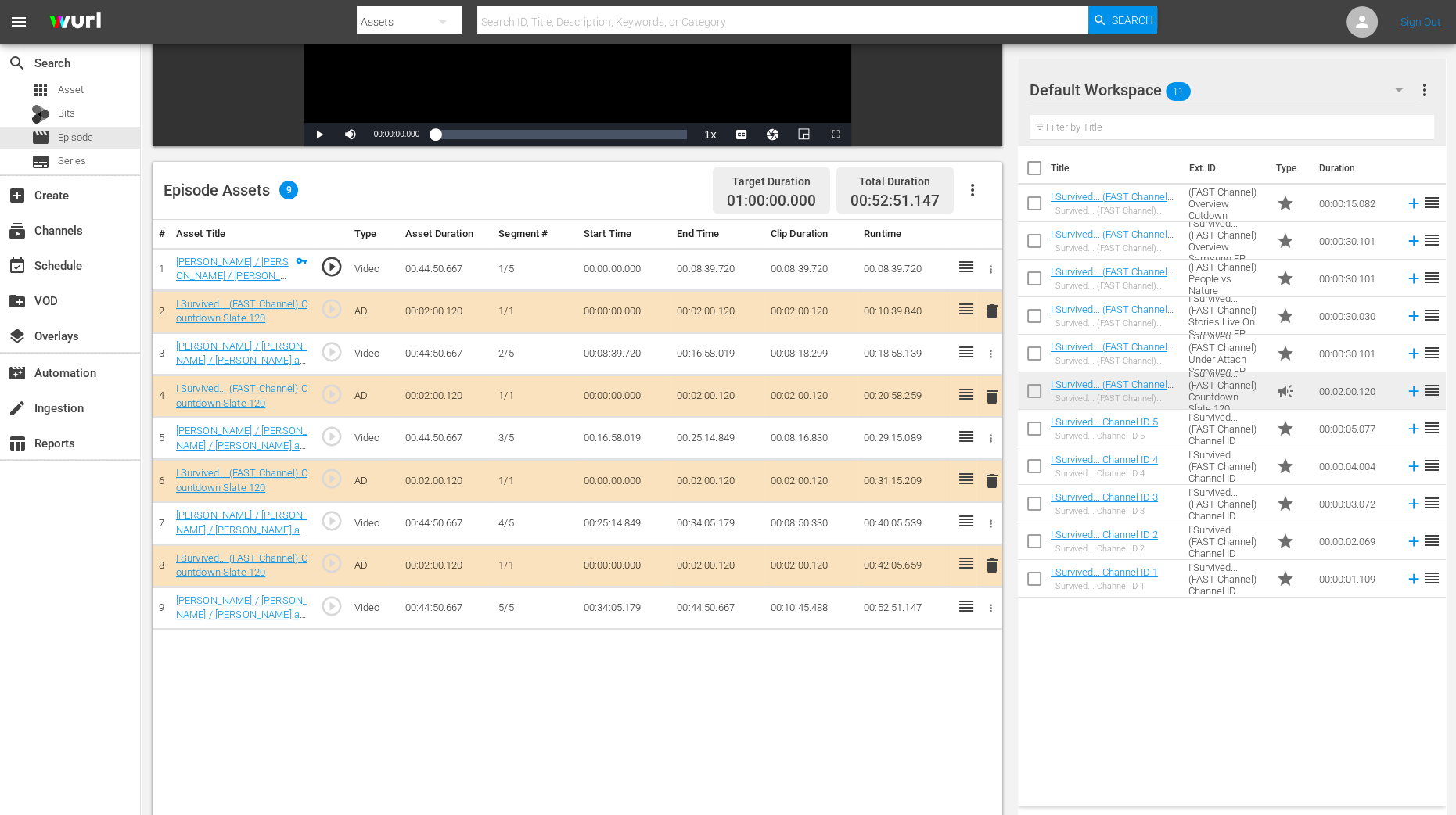
click at [990, 398] on span "delete" at bounding box center [993, 397] width 19 height 19
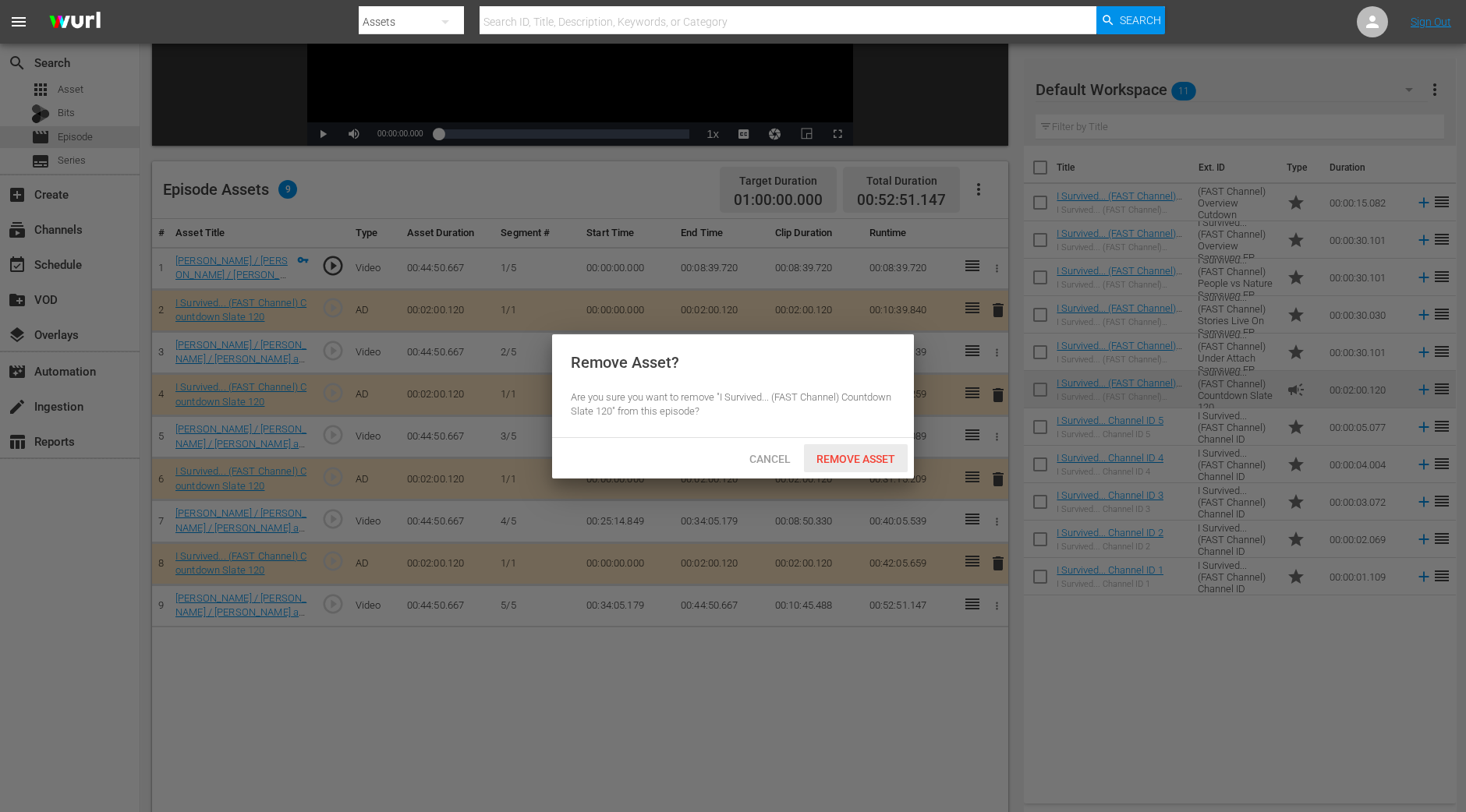
click at [890, 462] on span "Remove Asset" at bounding box center [856, 459] width 104 height 13
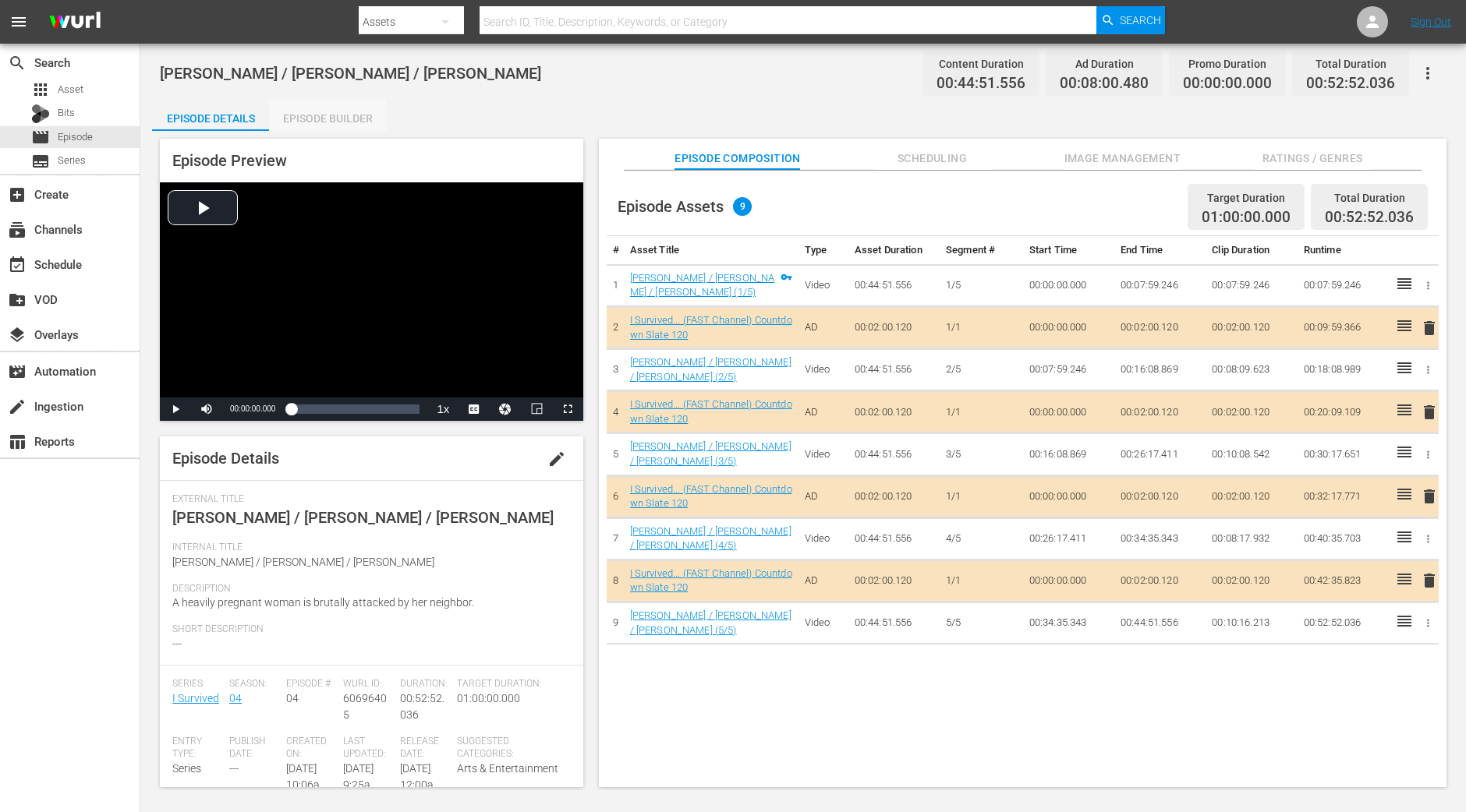
click at [340, 120] on div "Episode Builder" at bounding box center [328, 119] width 117 height 37
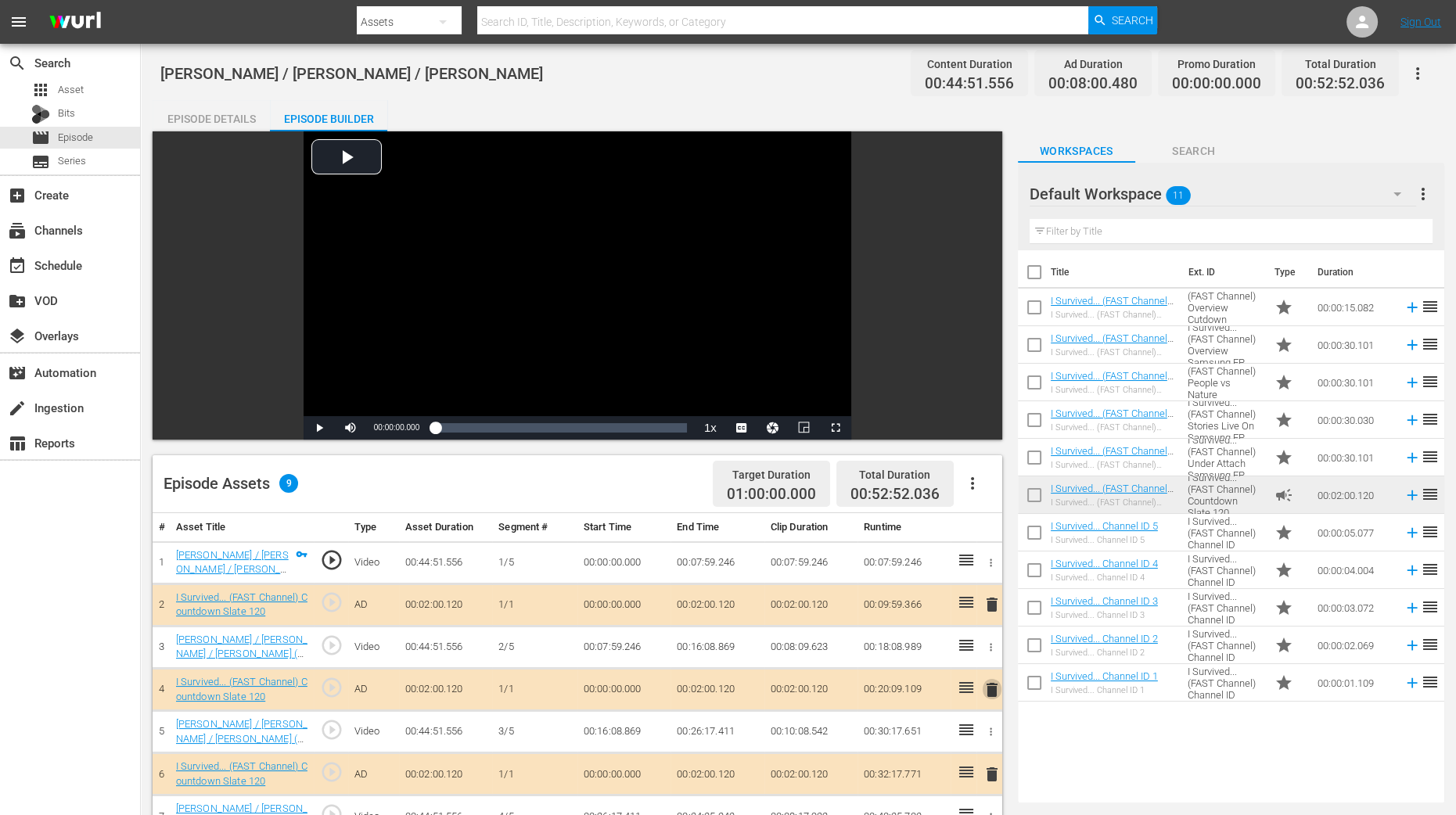
click at [993, 651] on span "delete" at bounding box center [993, 690] width 19 height 19
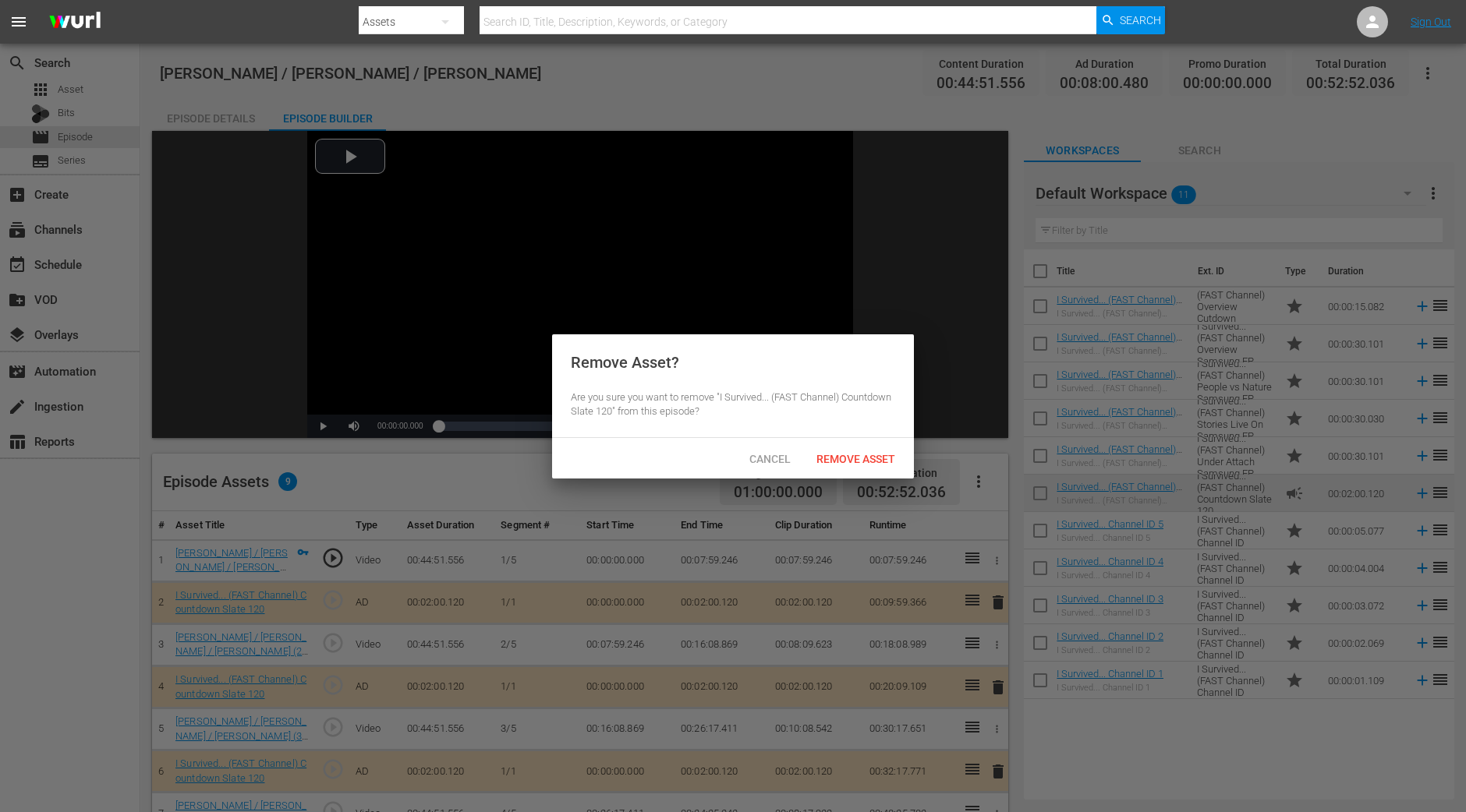
click at [877, 463] on span "Remove Asset" at bounding box center [856, 459] width 104 height 13
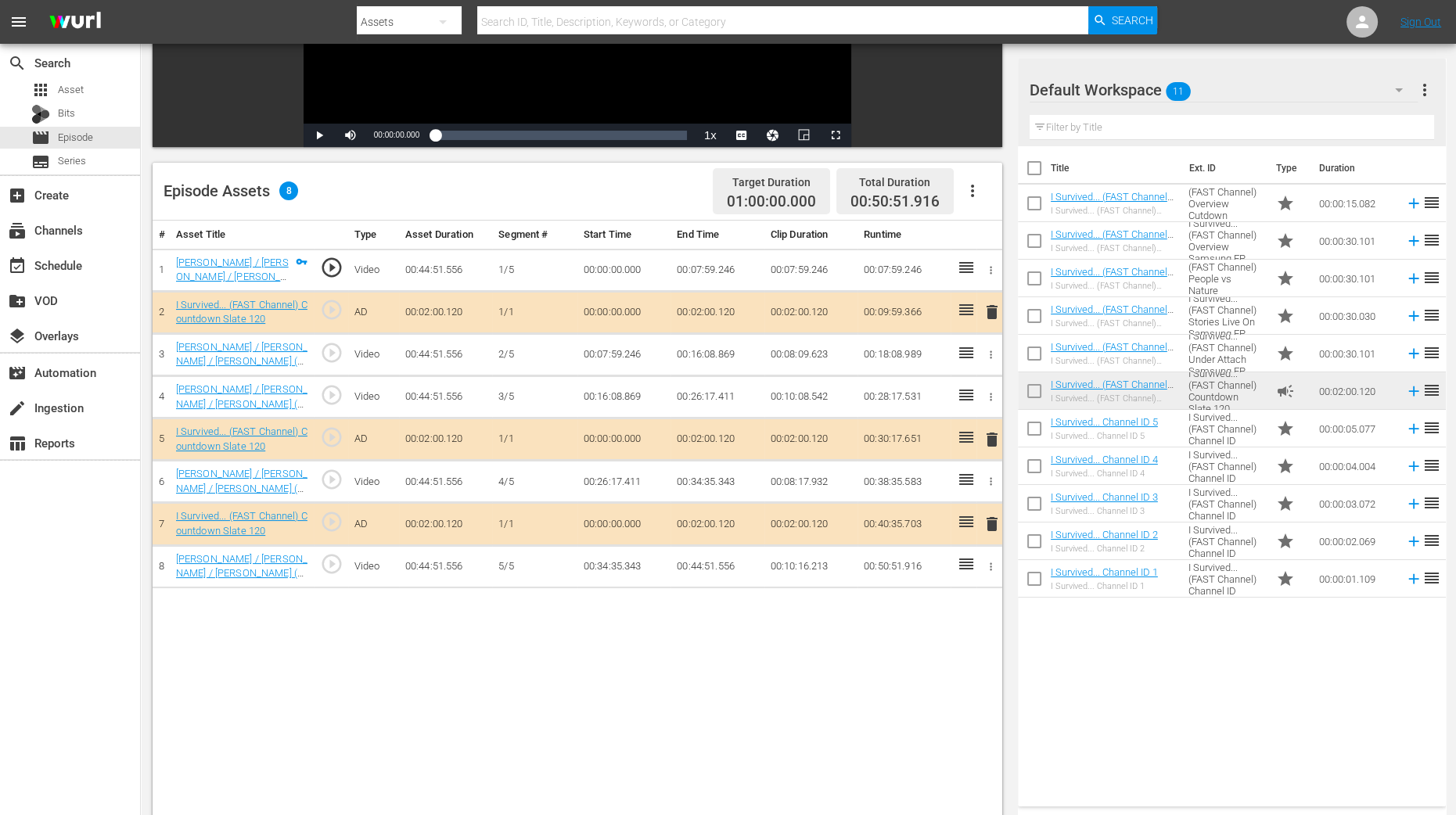
scroll to position [293, 0]
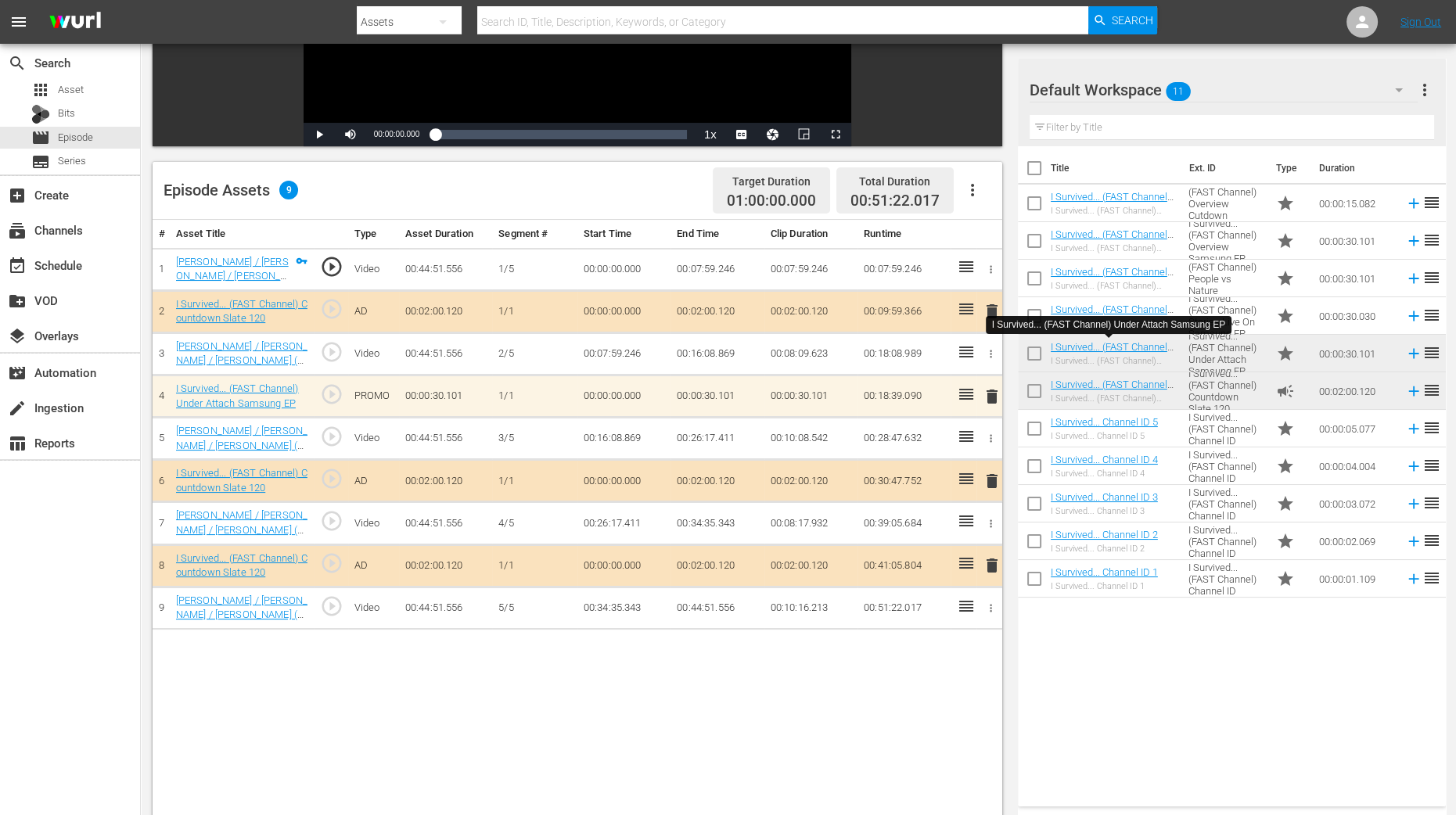
click at [993, 399] on span "delete" at bounding box center [993, 397] width 19 height 19
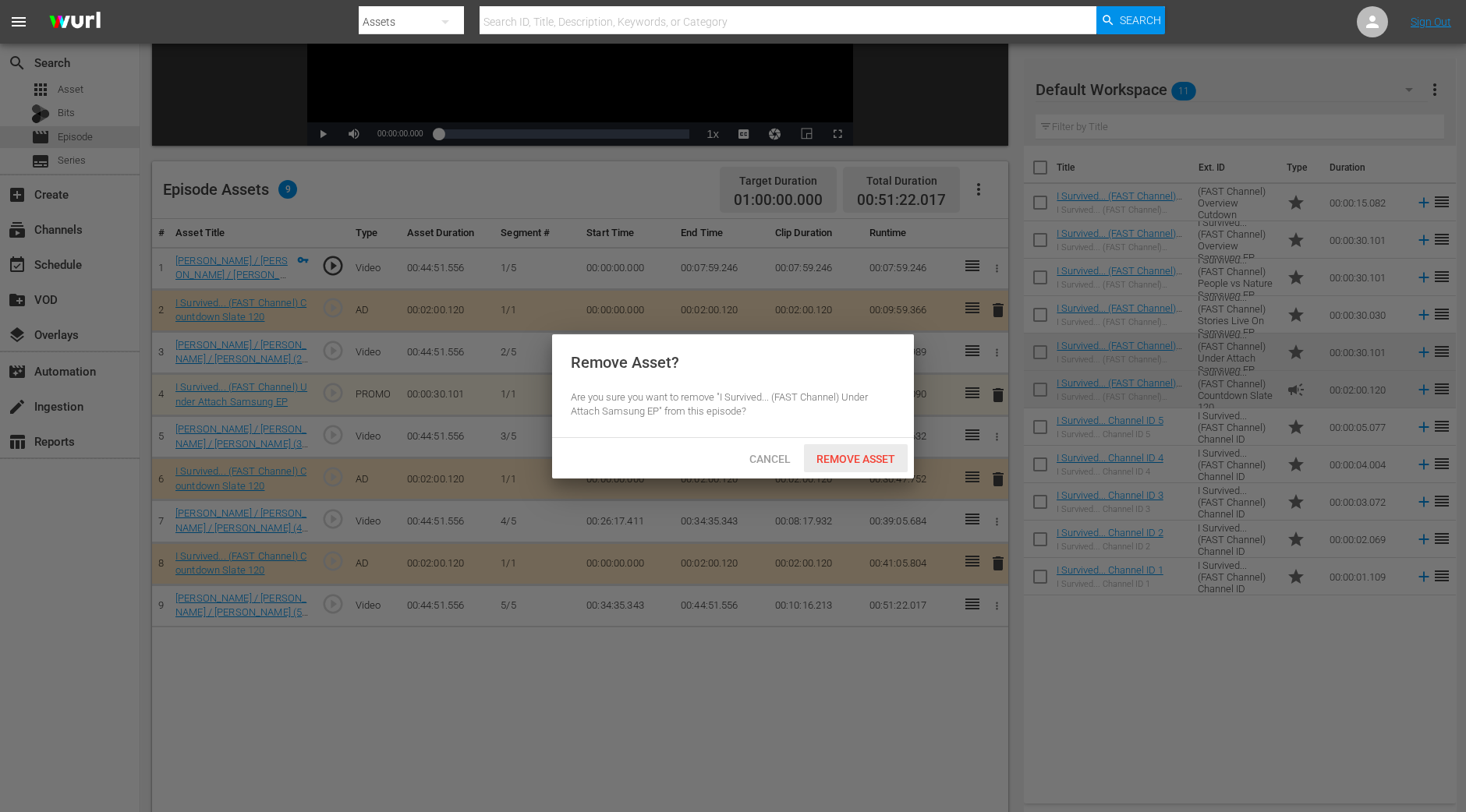
click at [877, 458] on span "Remove Asset" at bounding box center [856, 459] width 104 height 13
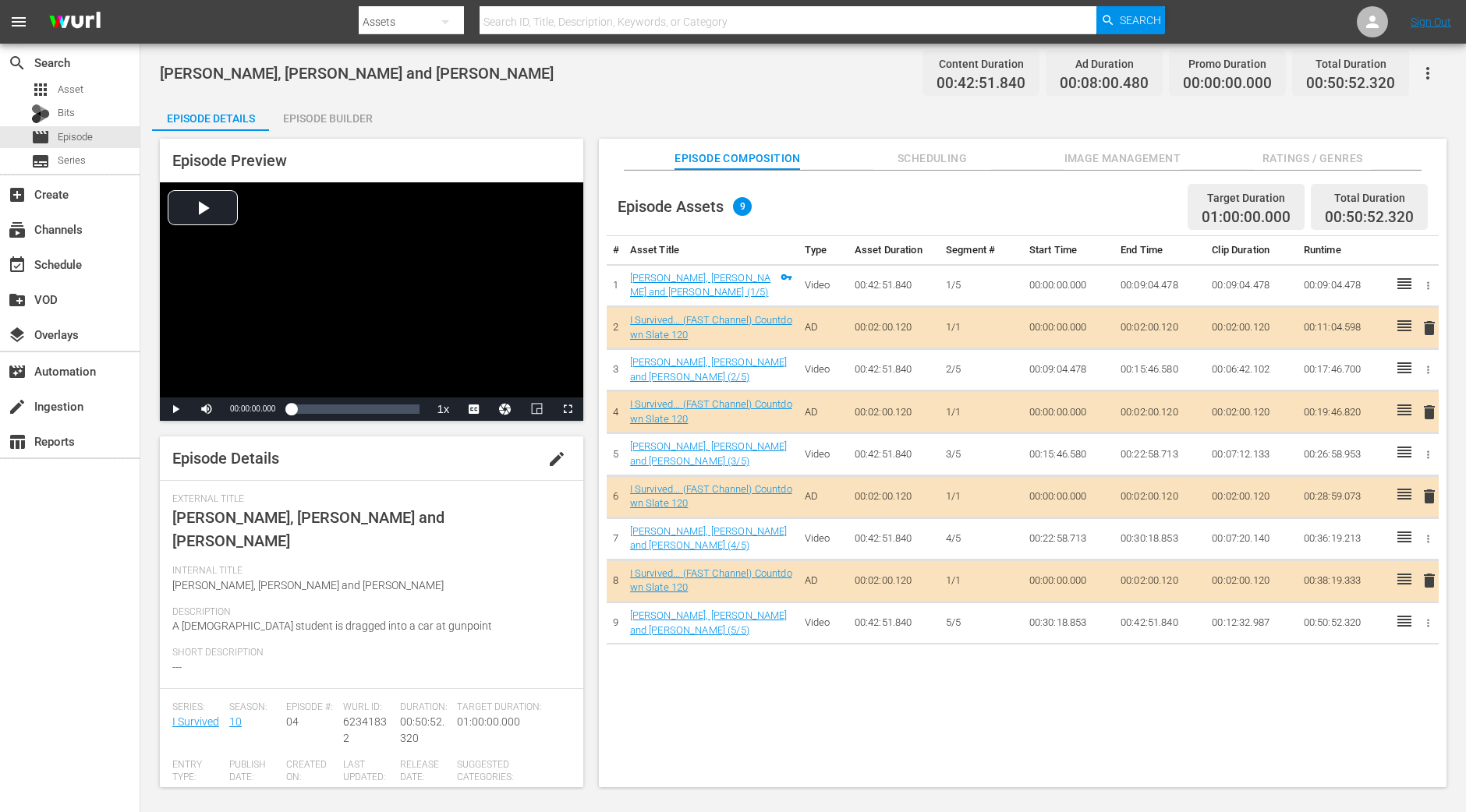
click at [335, 118] on div "Episode Builder" at bounding box center [328, 119] width 117 height 37
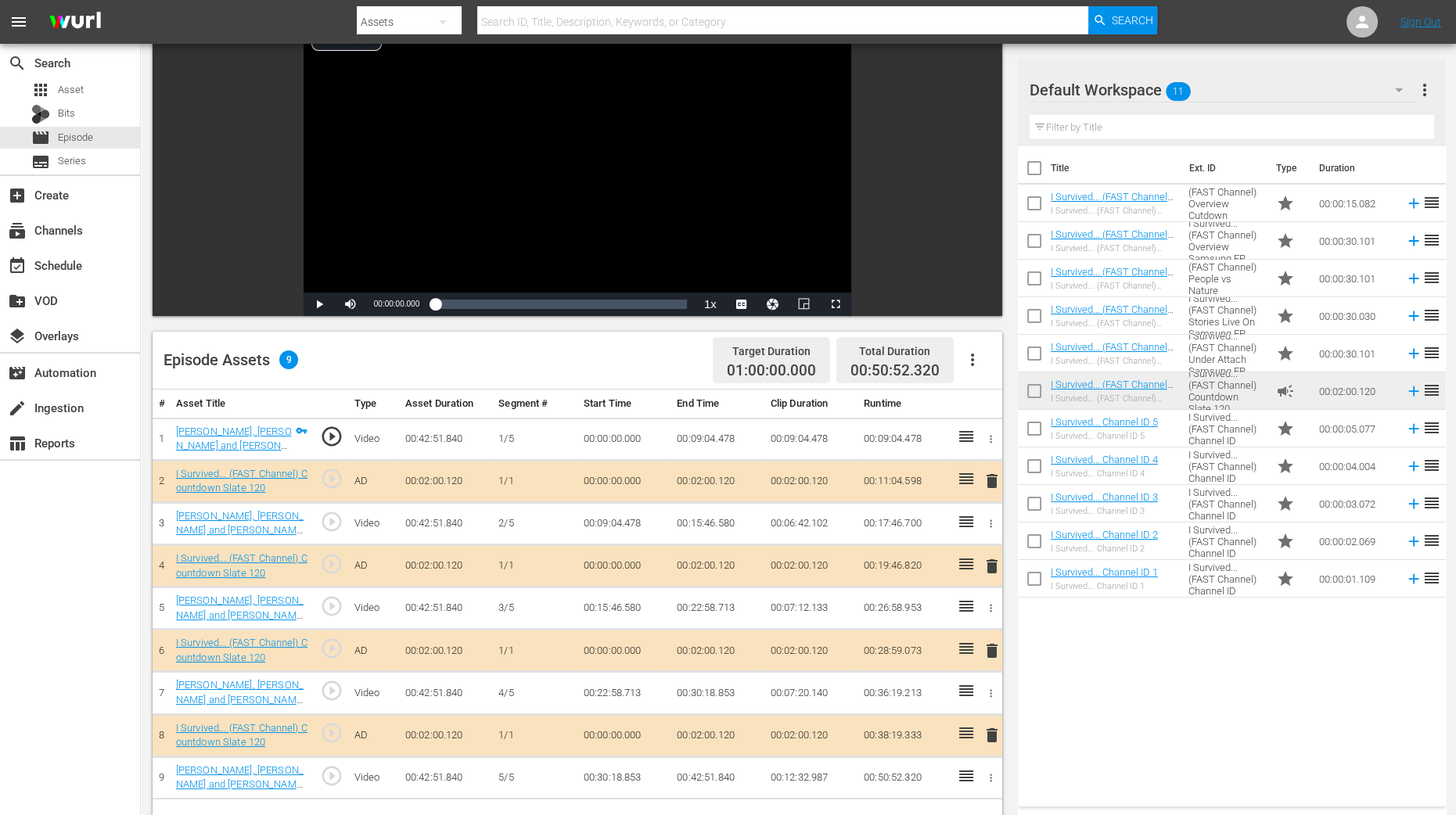
scroll to position [293, 0]
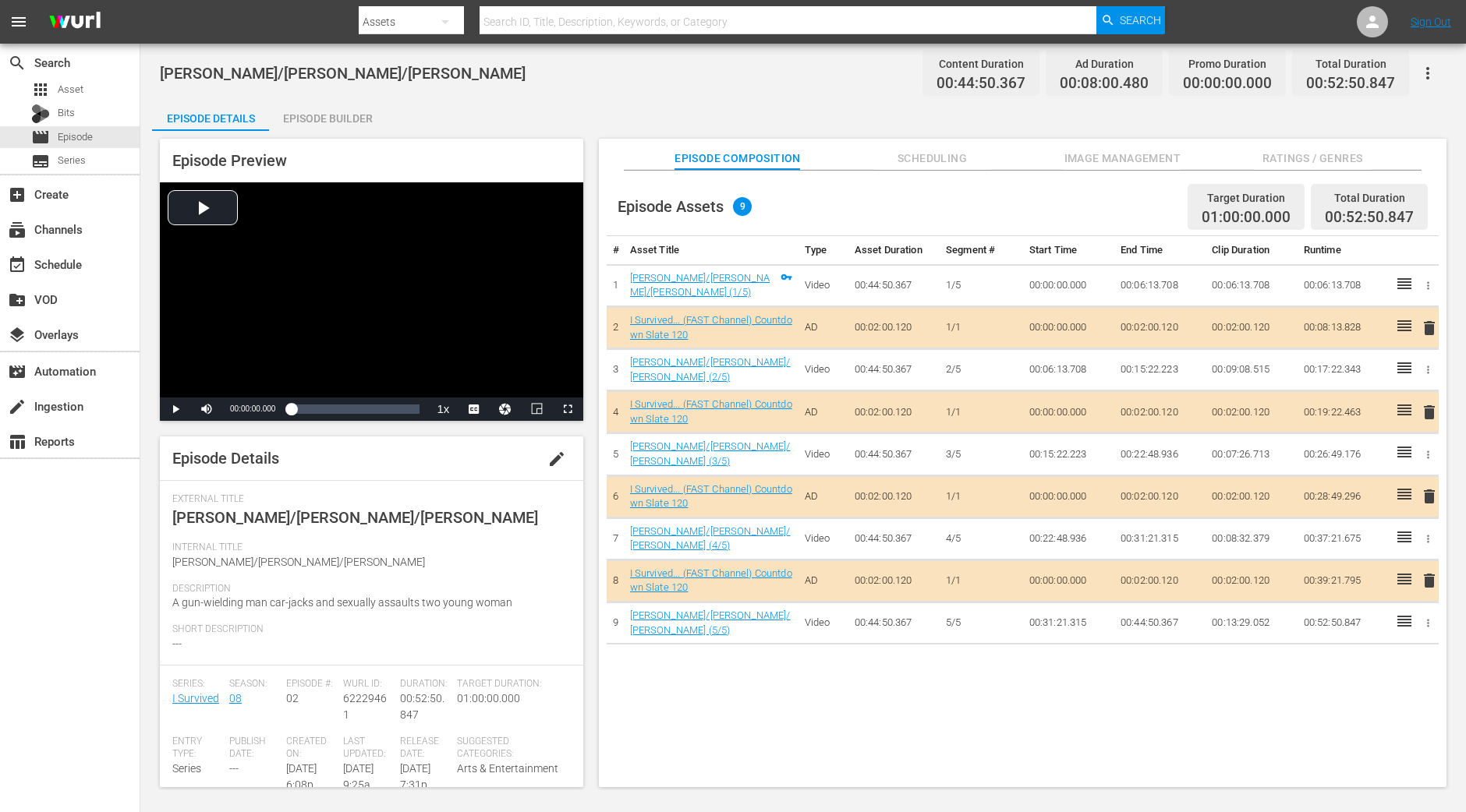
click at [323, 110] on div "Episode Builder" at bounding box center [328, 119] width 117 height 37
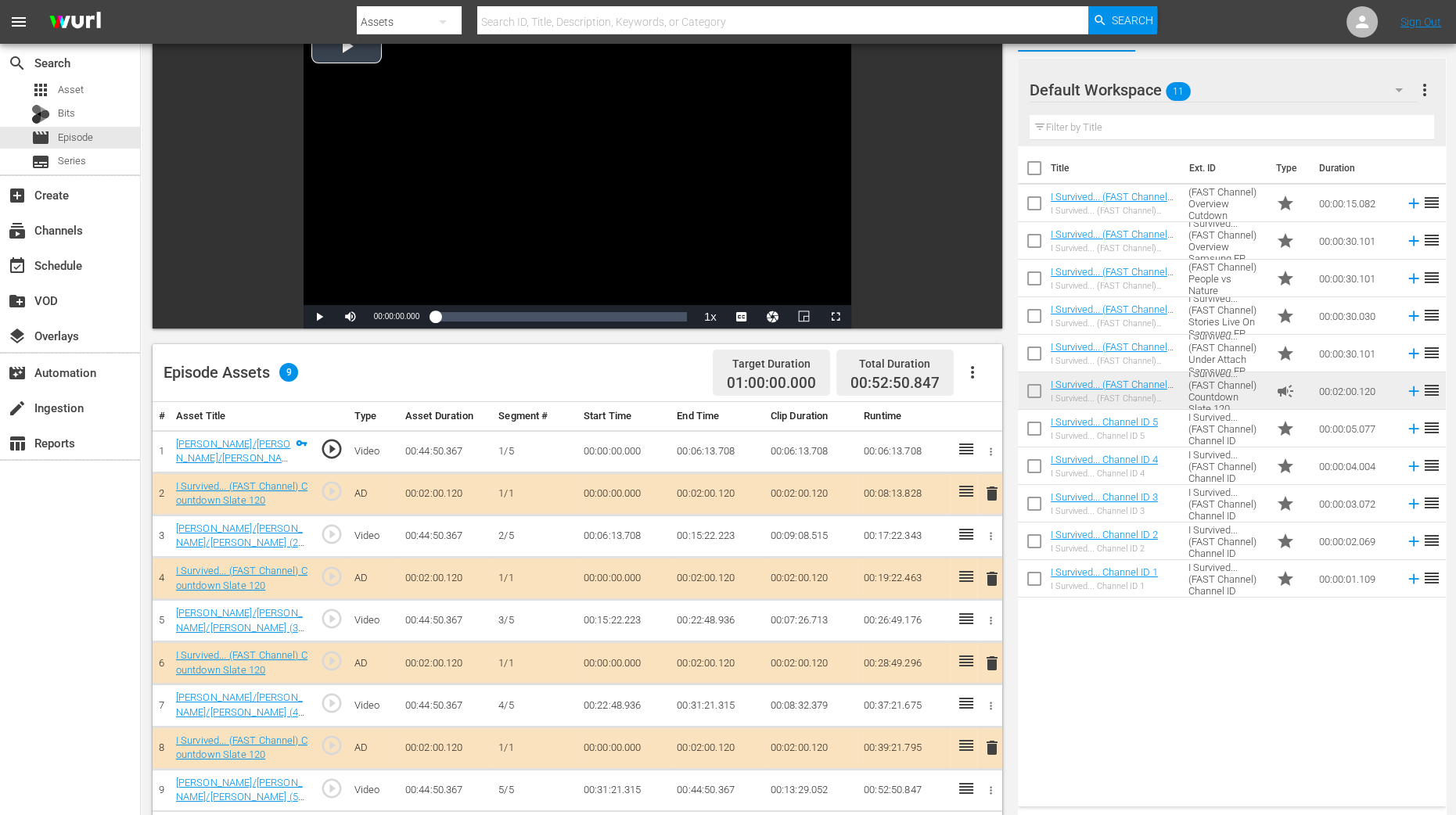
scroll to position [293, 0]
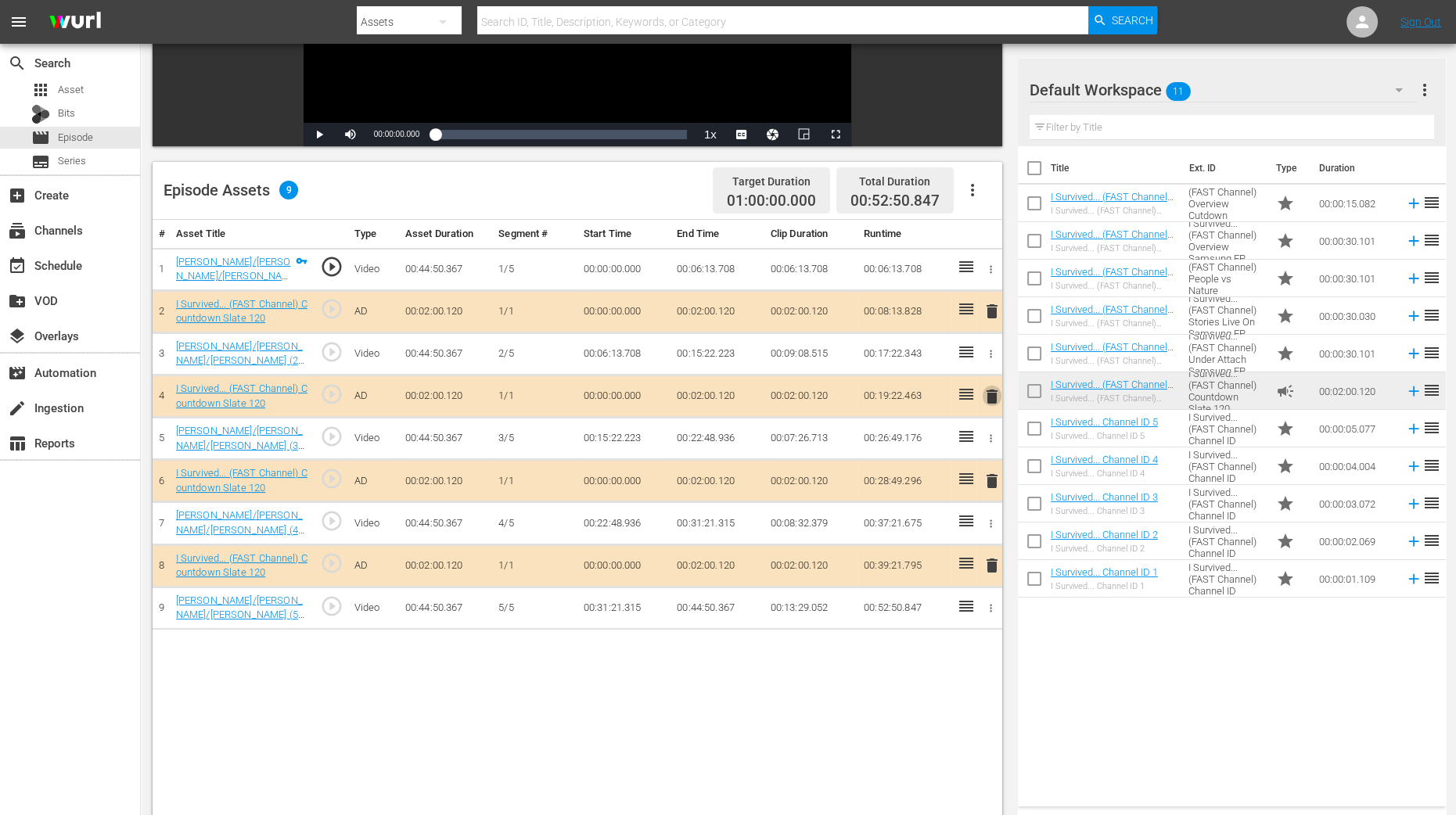
click at [990, 395] on span "delete" at bounding box center [993, 397] width 19 height 19
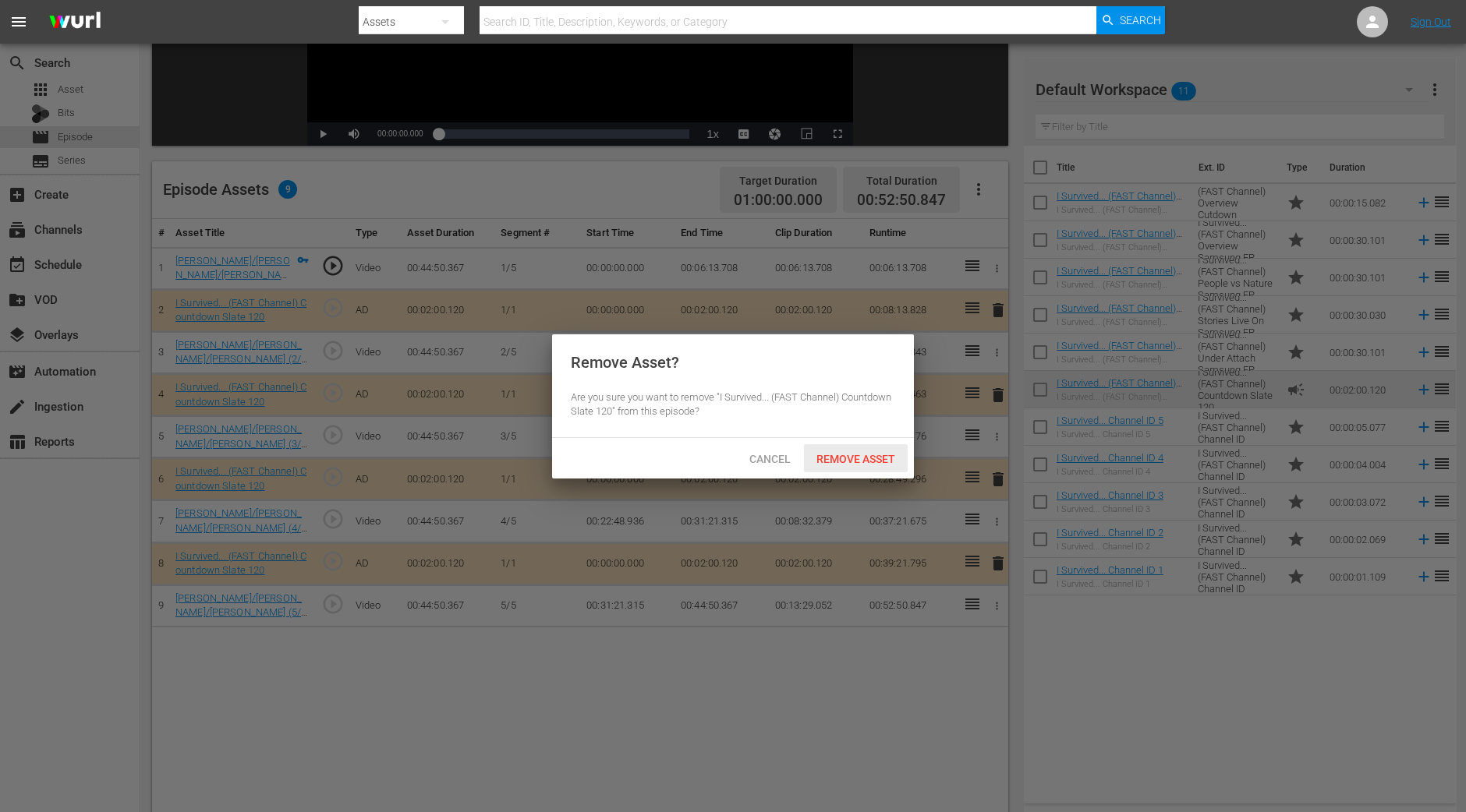
click at [885, 454] on span "Remove Asset" at bounding box center [856, 459] width 104 height 13
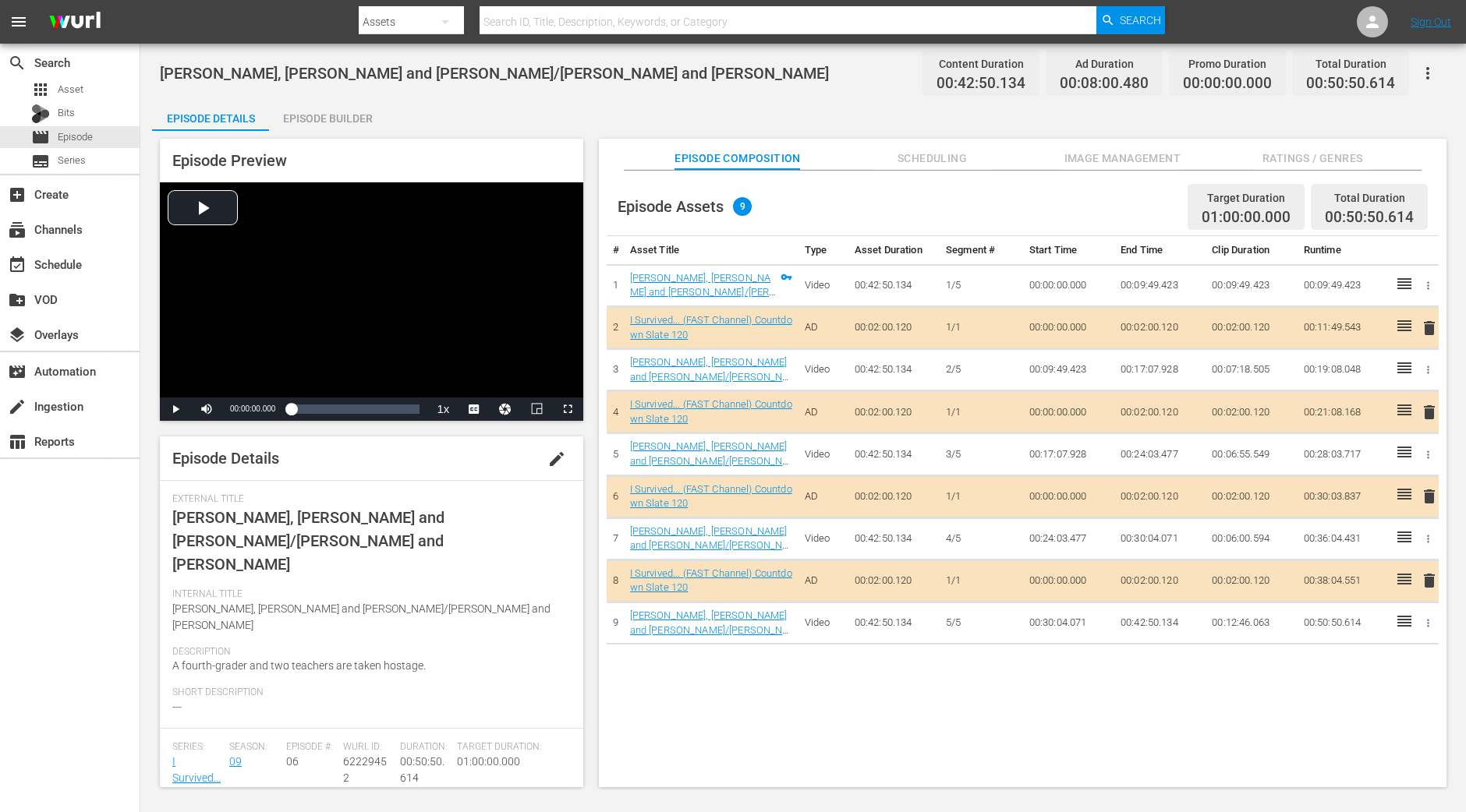
click at [360, 126] on div "Episode Builder" at bounding box center [328, 119] width 117 height 37
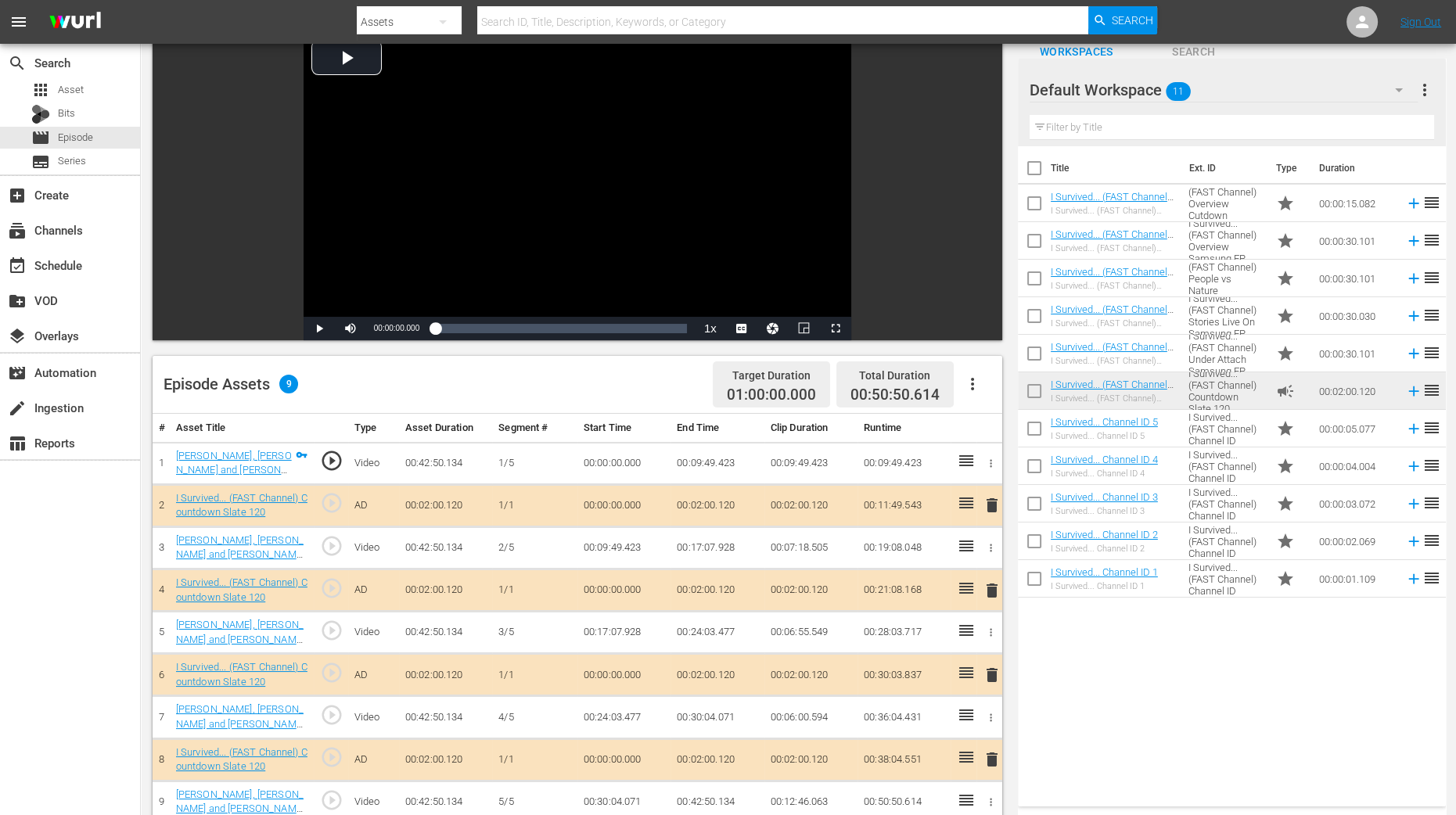
scroll to position [195, 0]
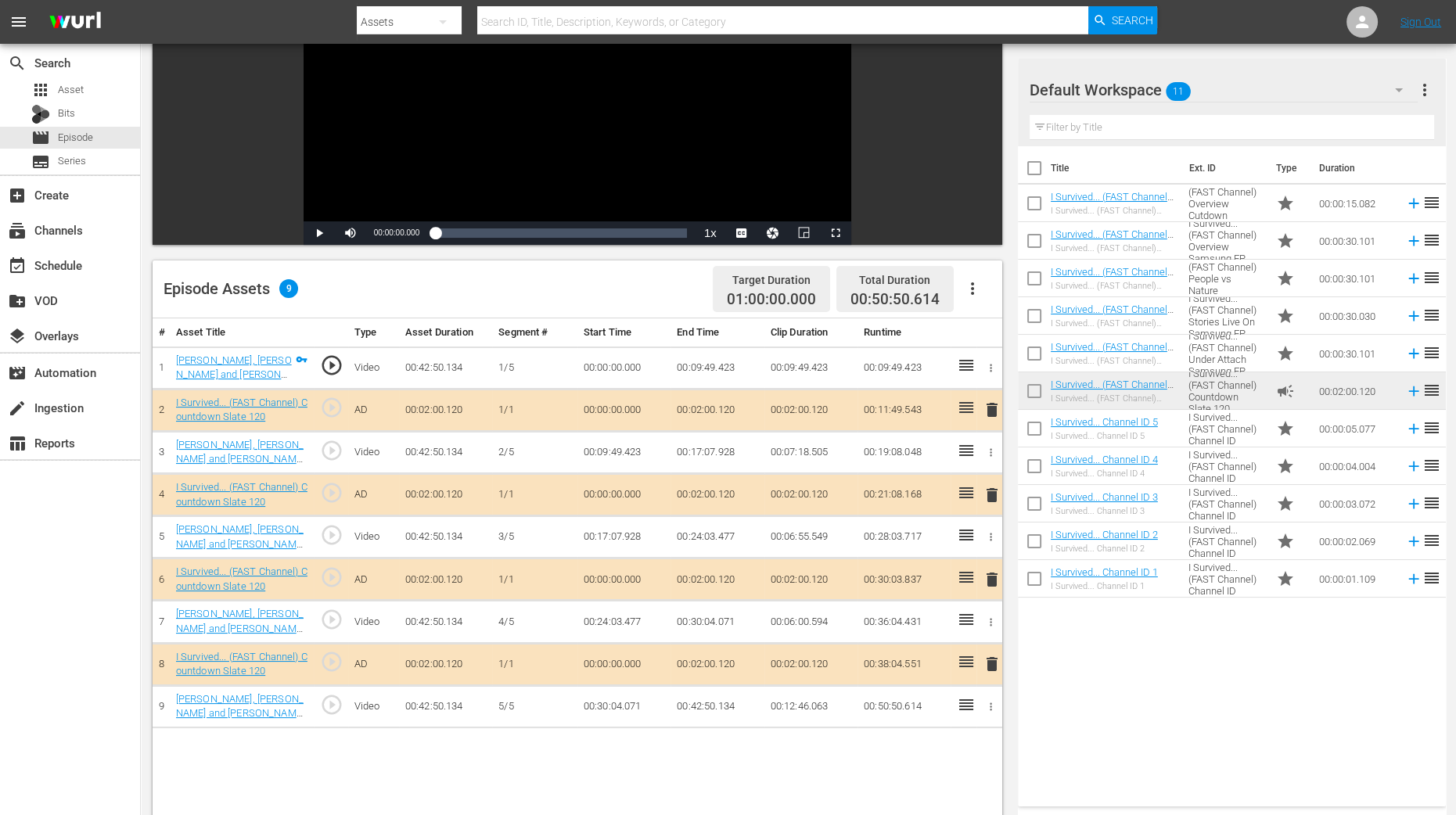
click at [990, 489] on span "delete" at bounding box center [993, 495] width 19 height 19
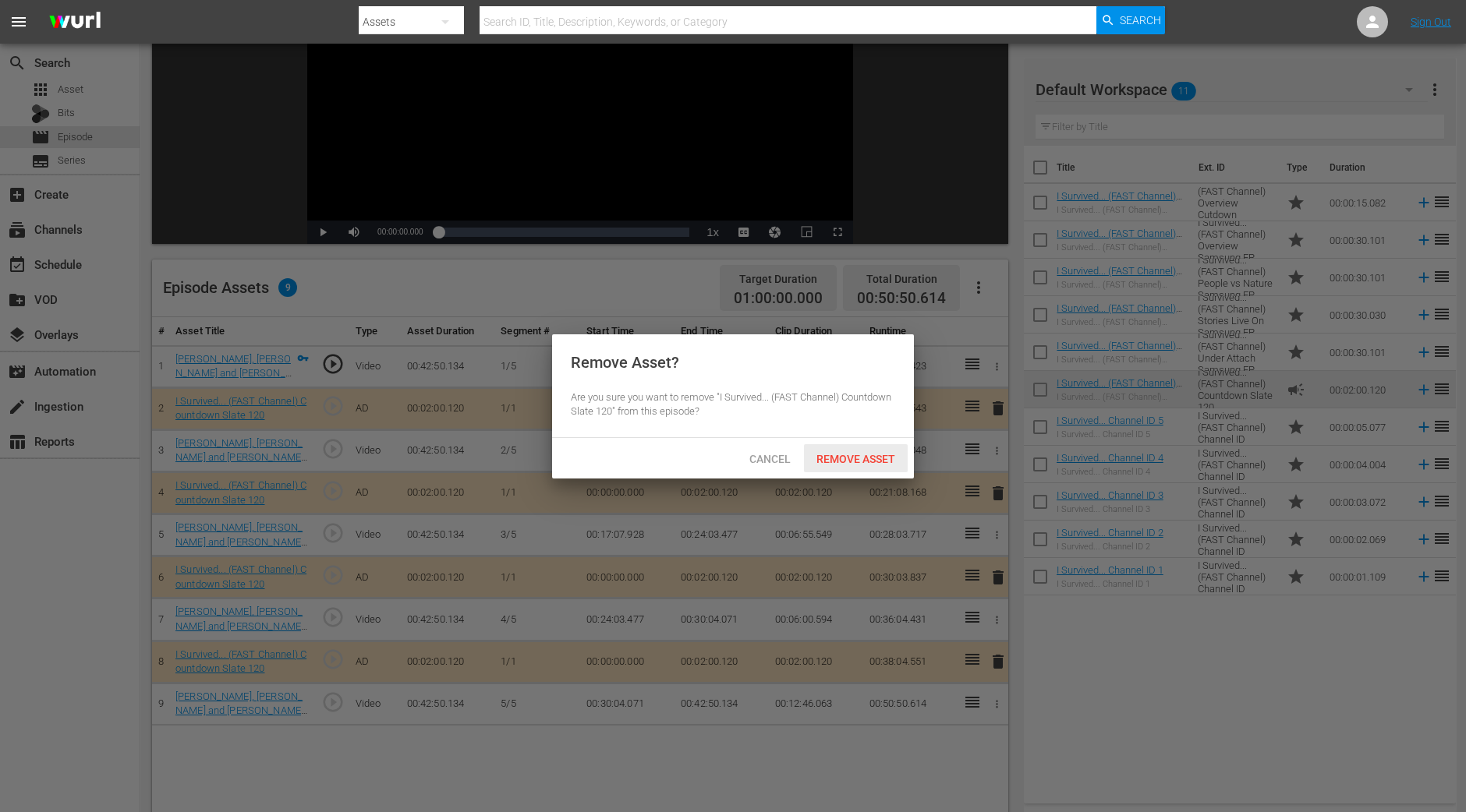
click at [858, 450] on div "Remove Asset" at bounding box center [856, 459] width 104 height 29
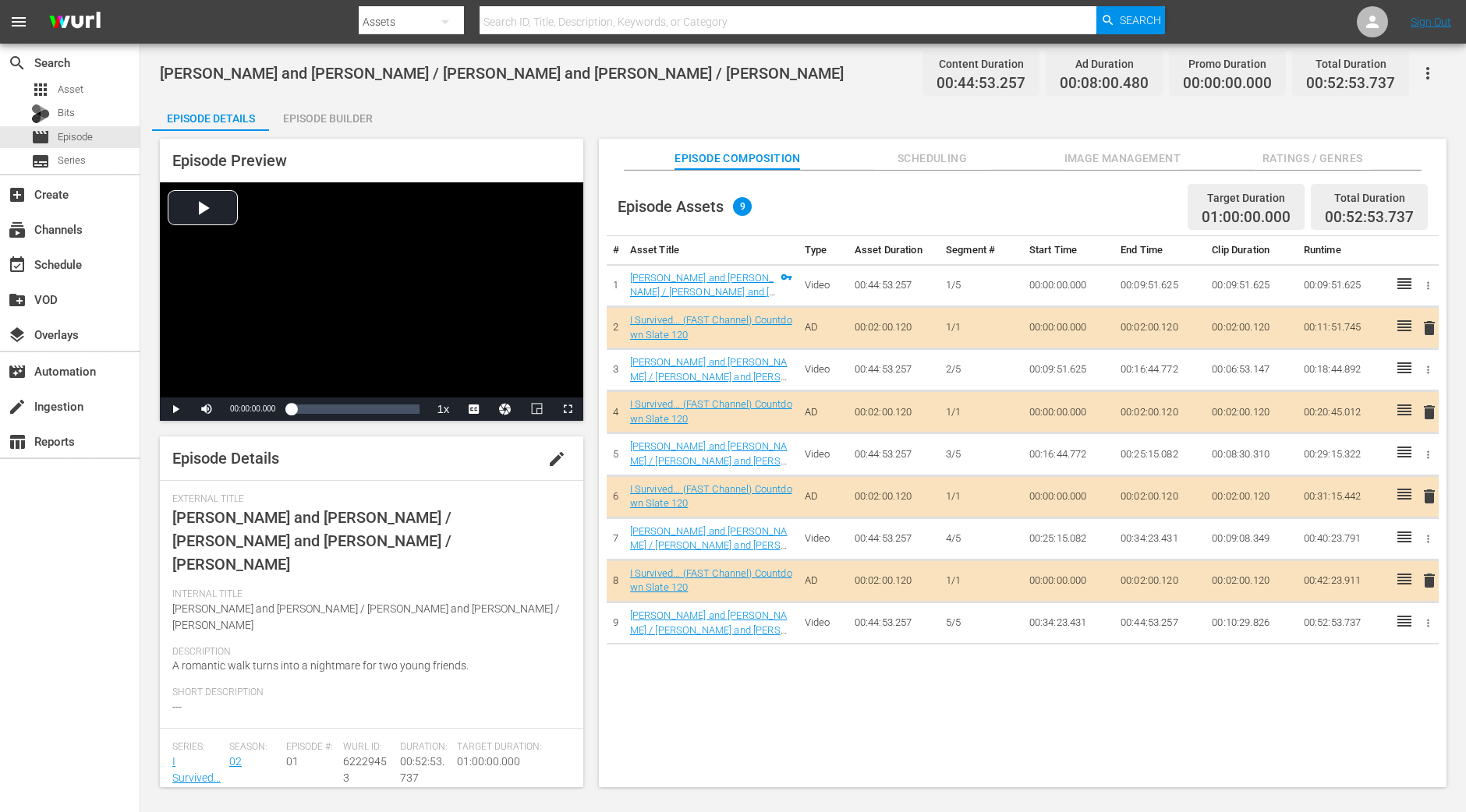
click at [317, 117] on div "Episode Builder" at bounding box center [328, 119] width 117 height 37
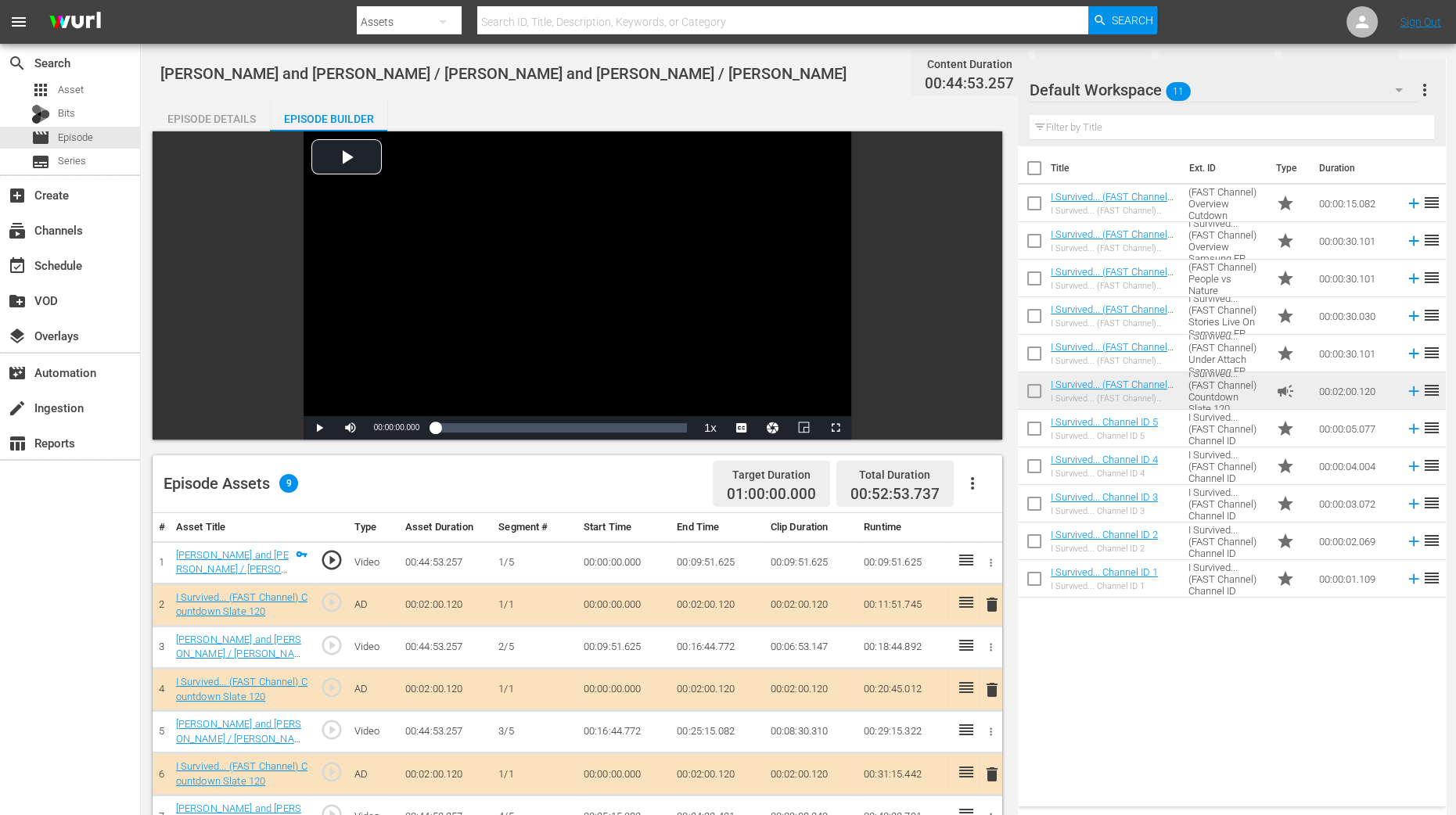
scroll to position [390, 0]
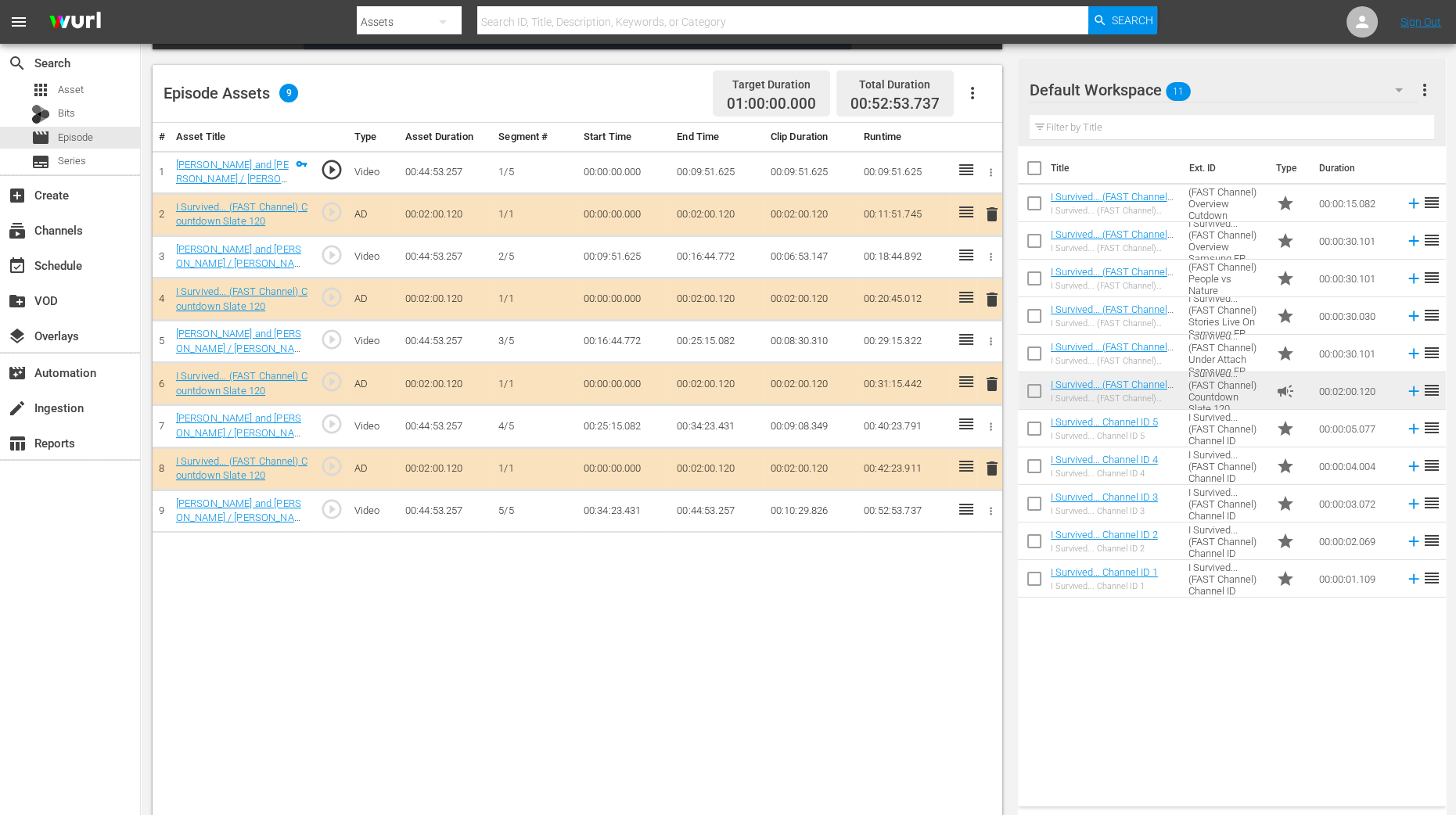
click at [993, 292] on span "delete" at bounding box center [993, 300] width 19 height 19
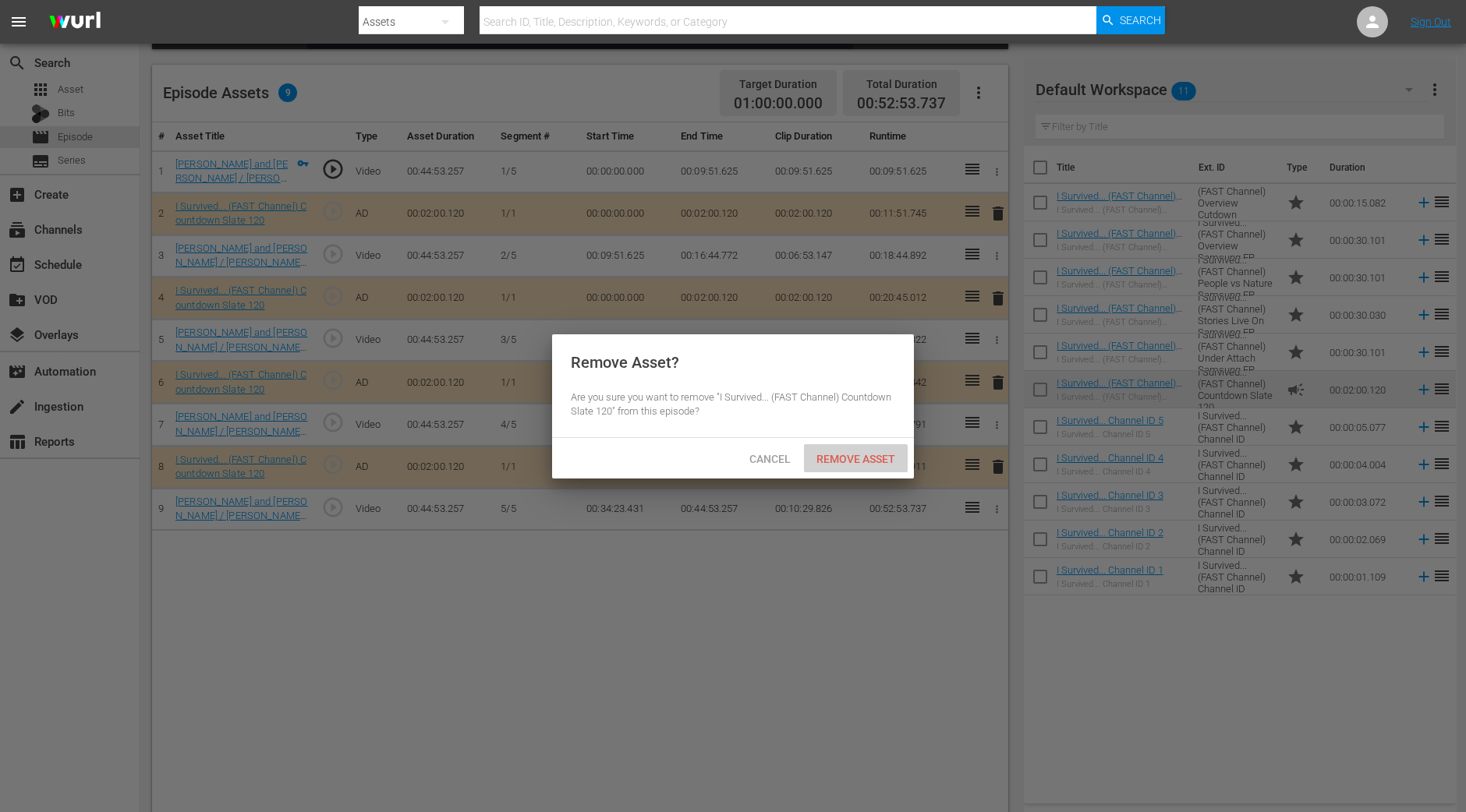
click at [854, 459] on span "Remove Asset" at bounding box center [856, 459] width 104 height 13
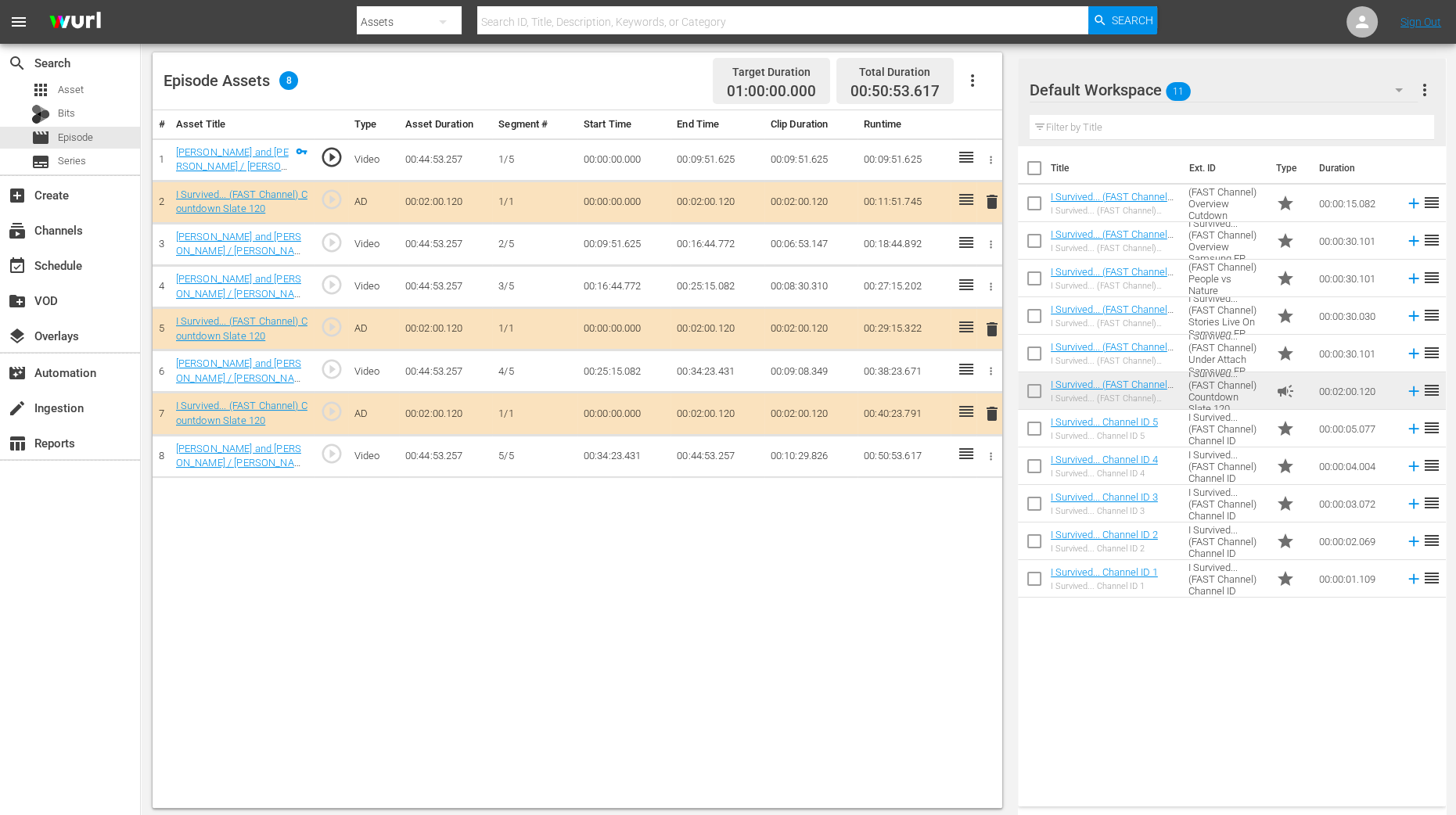
scroll to position [407, 0]
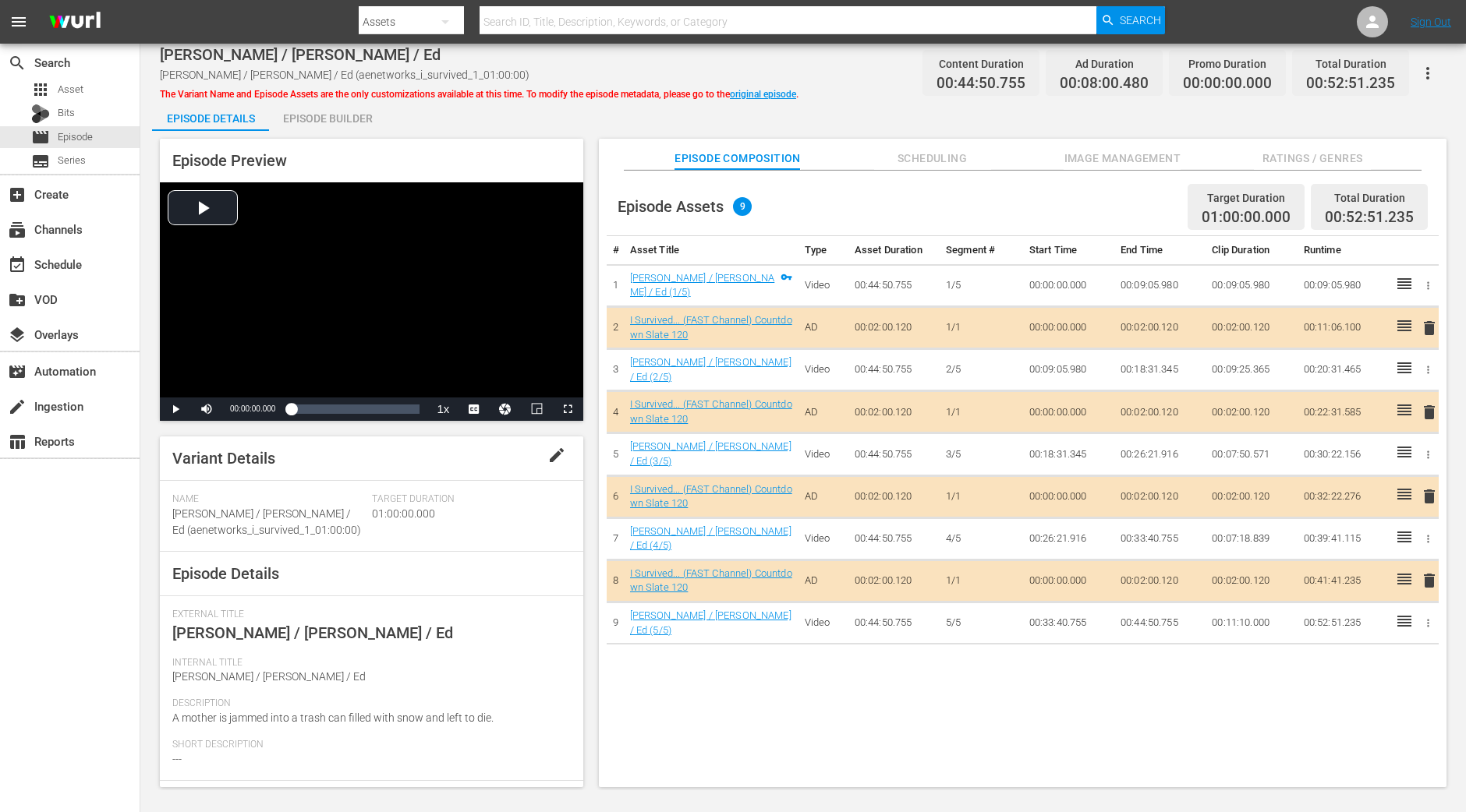
click at [300, 124] on div "Episode Builder" at bounding box center [328, 119] width 117 height 37
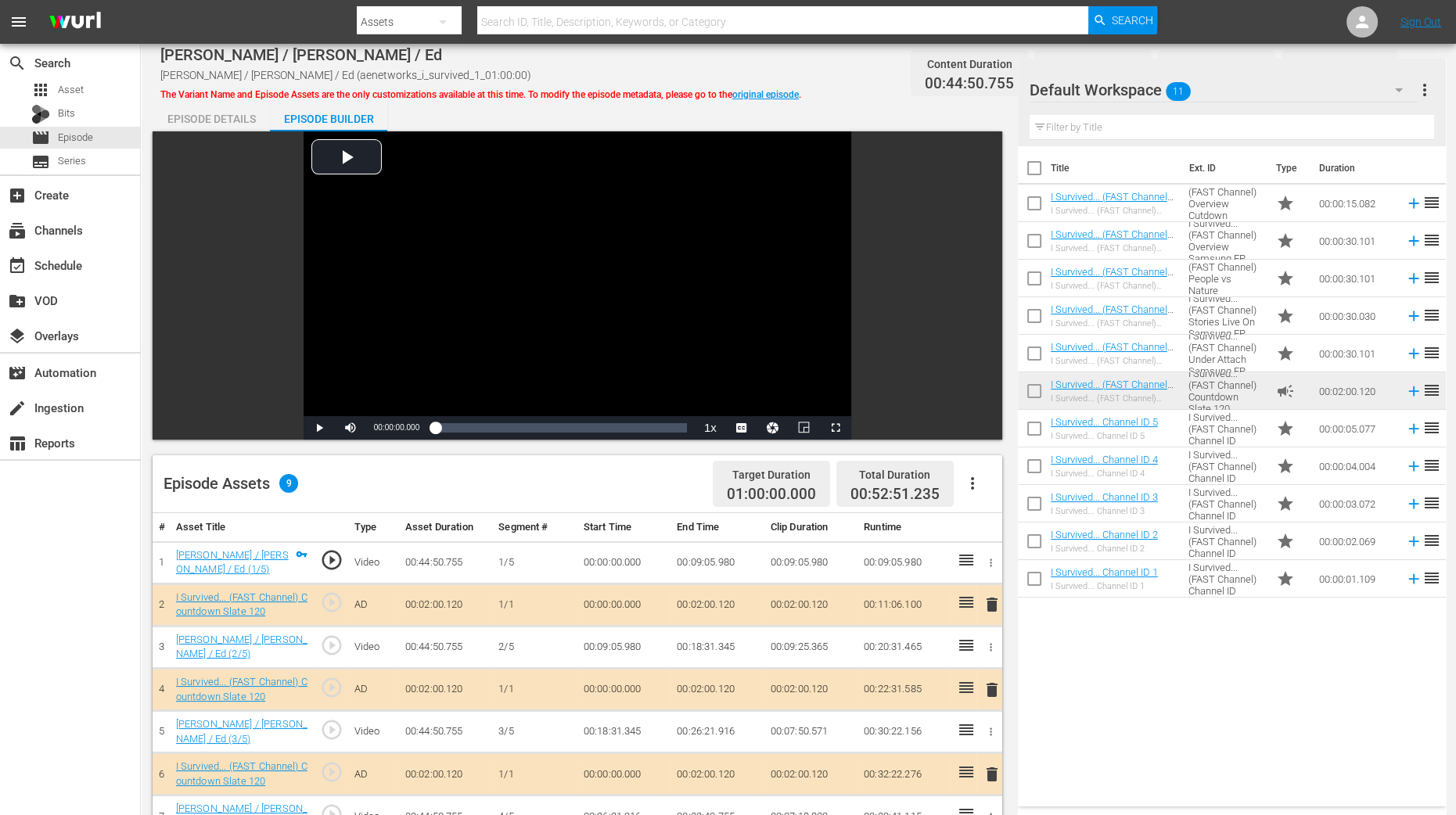
scroll to position [390, 0]
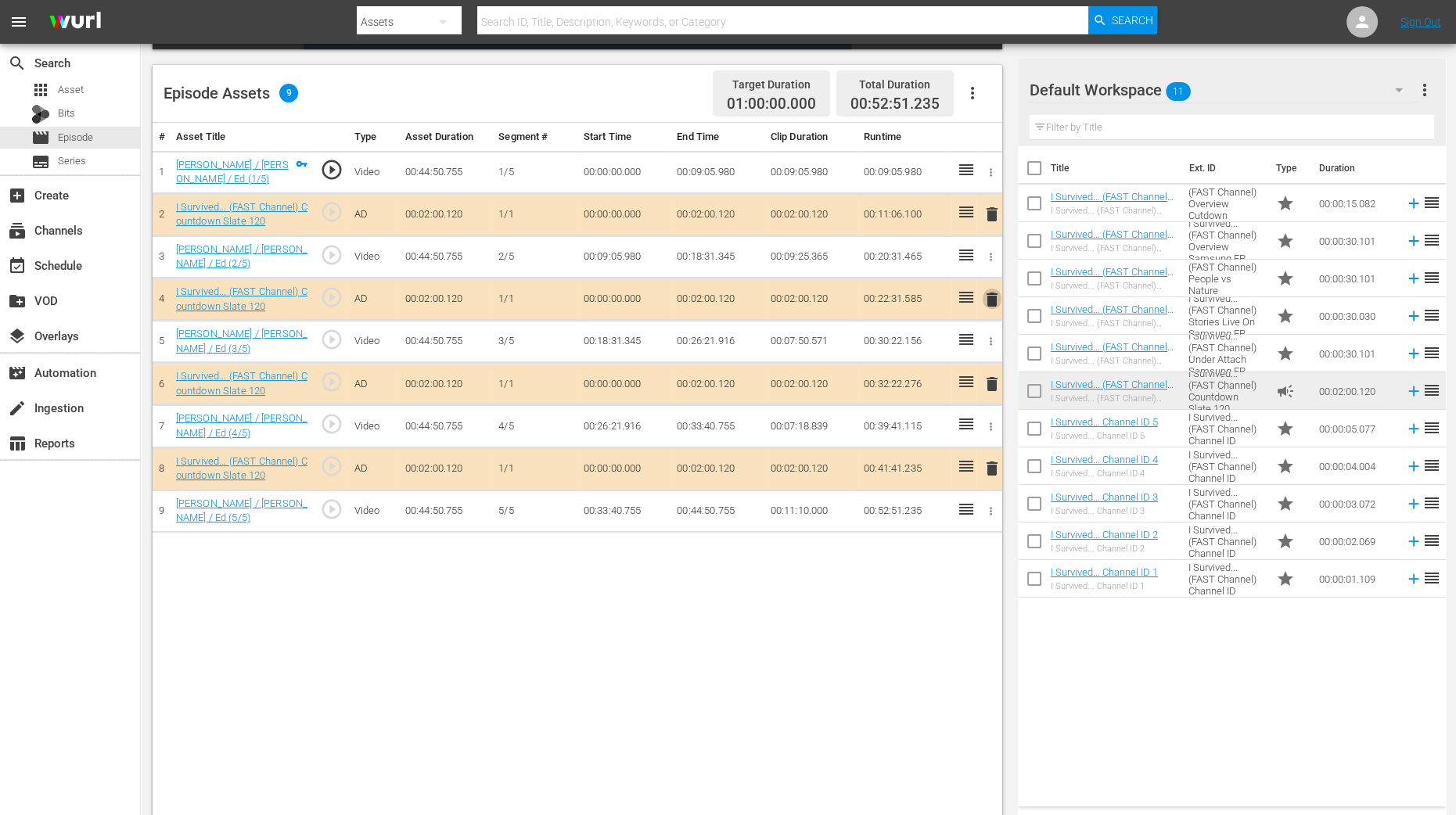
click at [992, 294] on span "delete" at bounding box center [993, 300] width 19 height 19
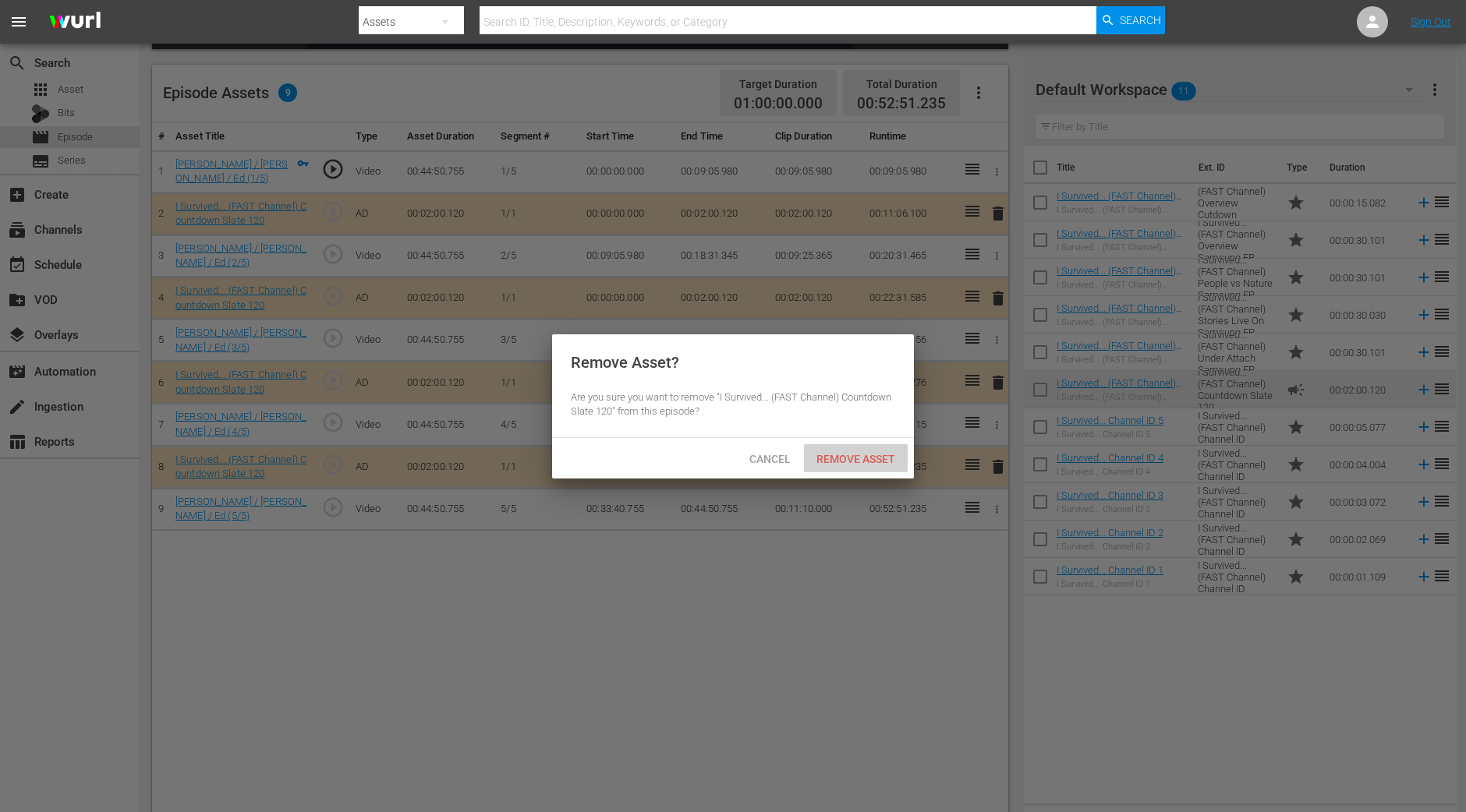
click at [881, 448] on div "Remove Asset" at bounding box center [856, 459] width 104 height 29
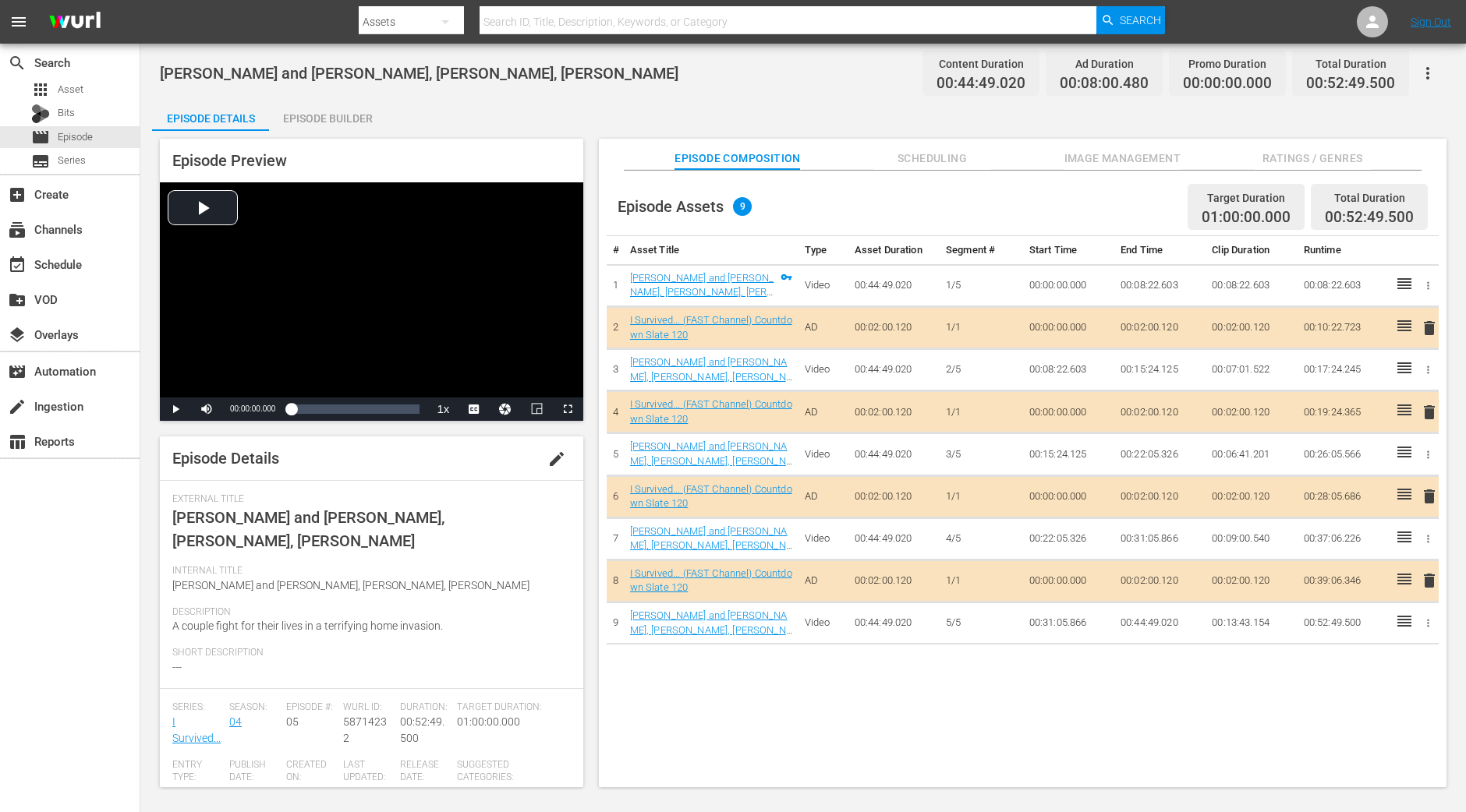
click at [329, 101] on div "Episode Builder" at bounding box center [328, 119] width 117 height 37
click at [344, 125] on div "Episode Builder" at bounding box center [328, 119] width 117 height 37
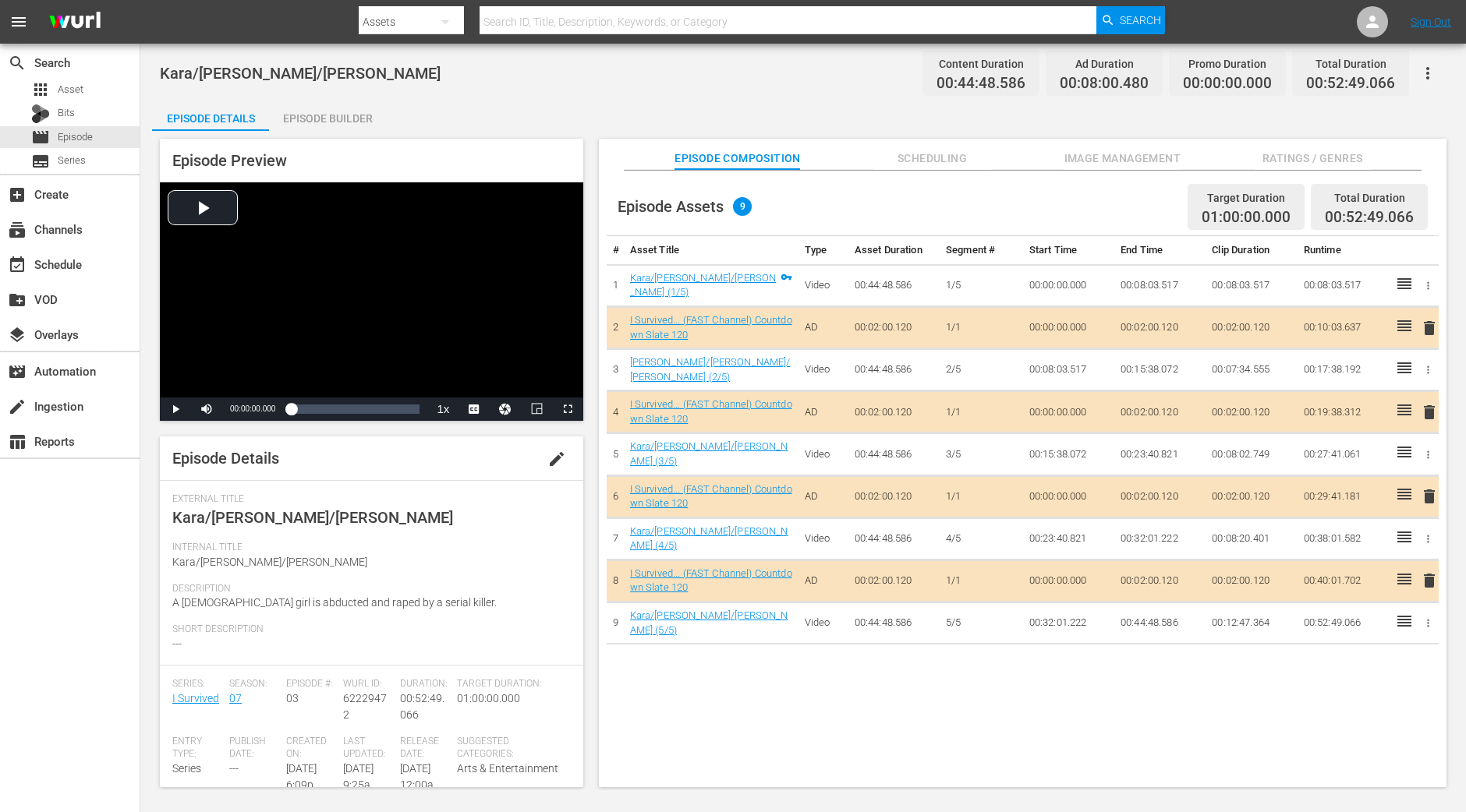
click at [350, 115] on div "Episode Builder" at bounding box center [328, 119] width 117 height 37
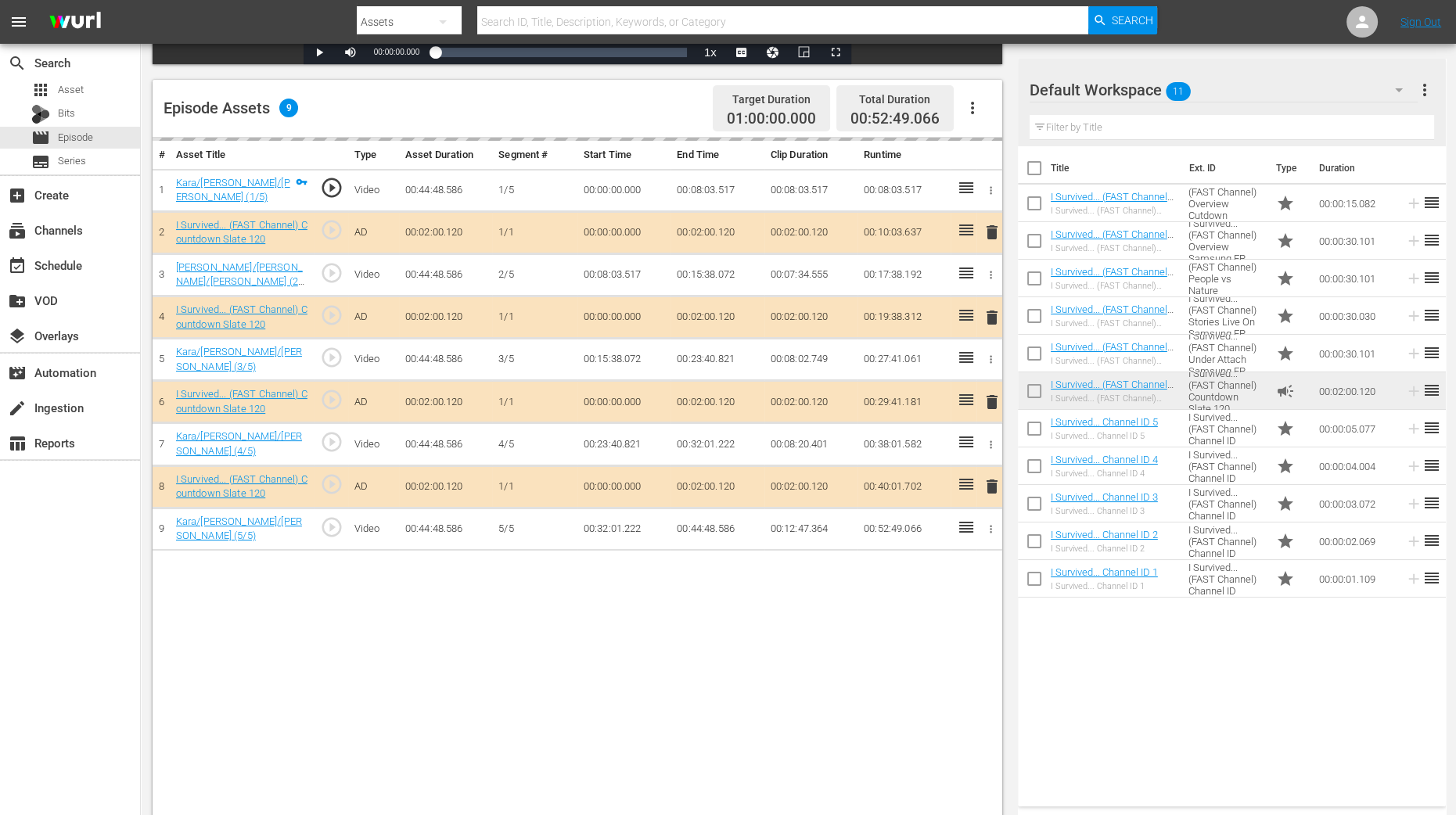
scroll to position [407, 0]
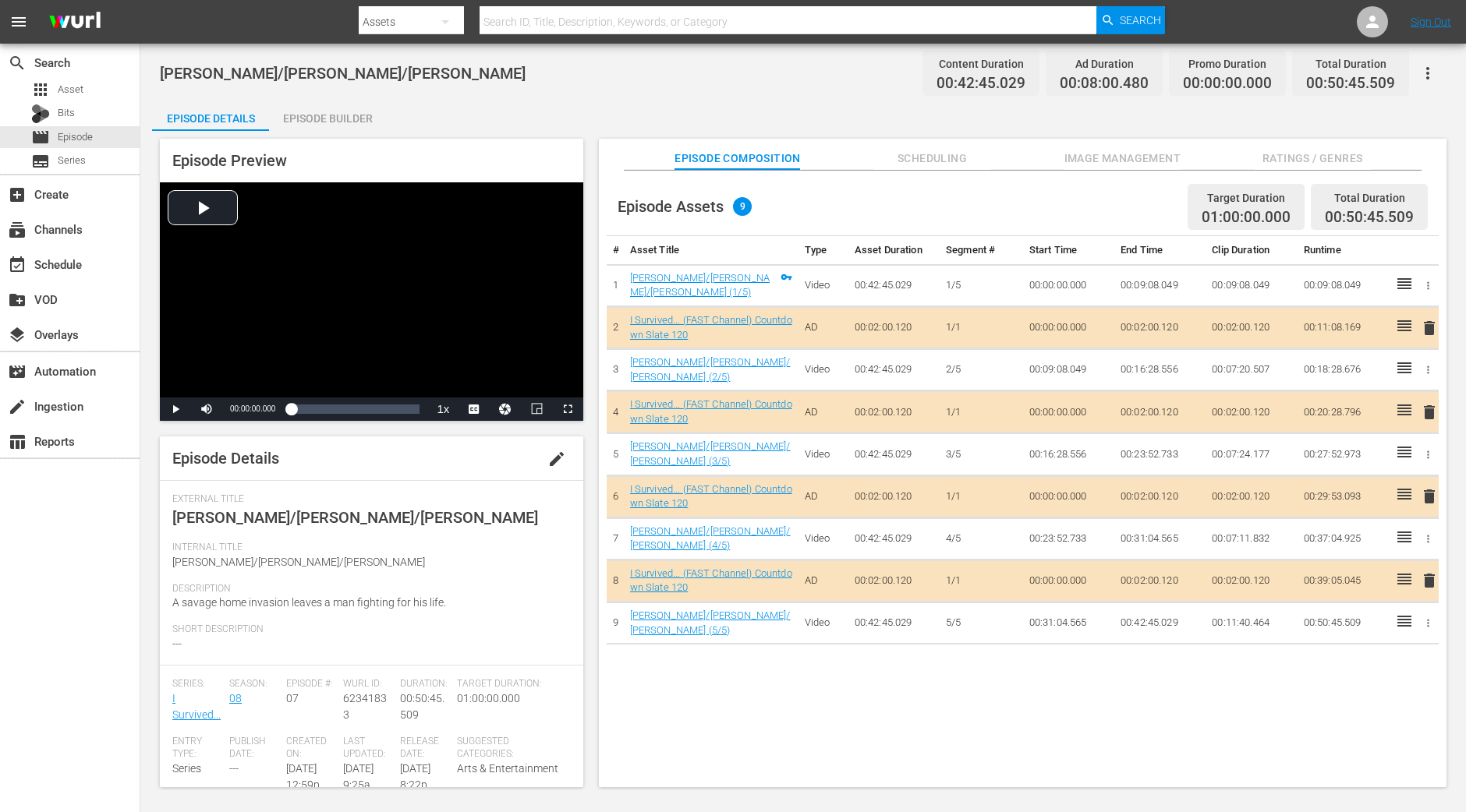
click at [329, 123] on div "Episode Builder" at bounding box center [328, 119] width 117 height 37
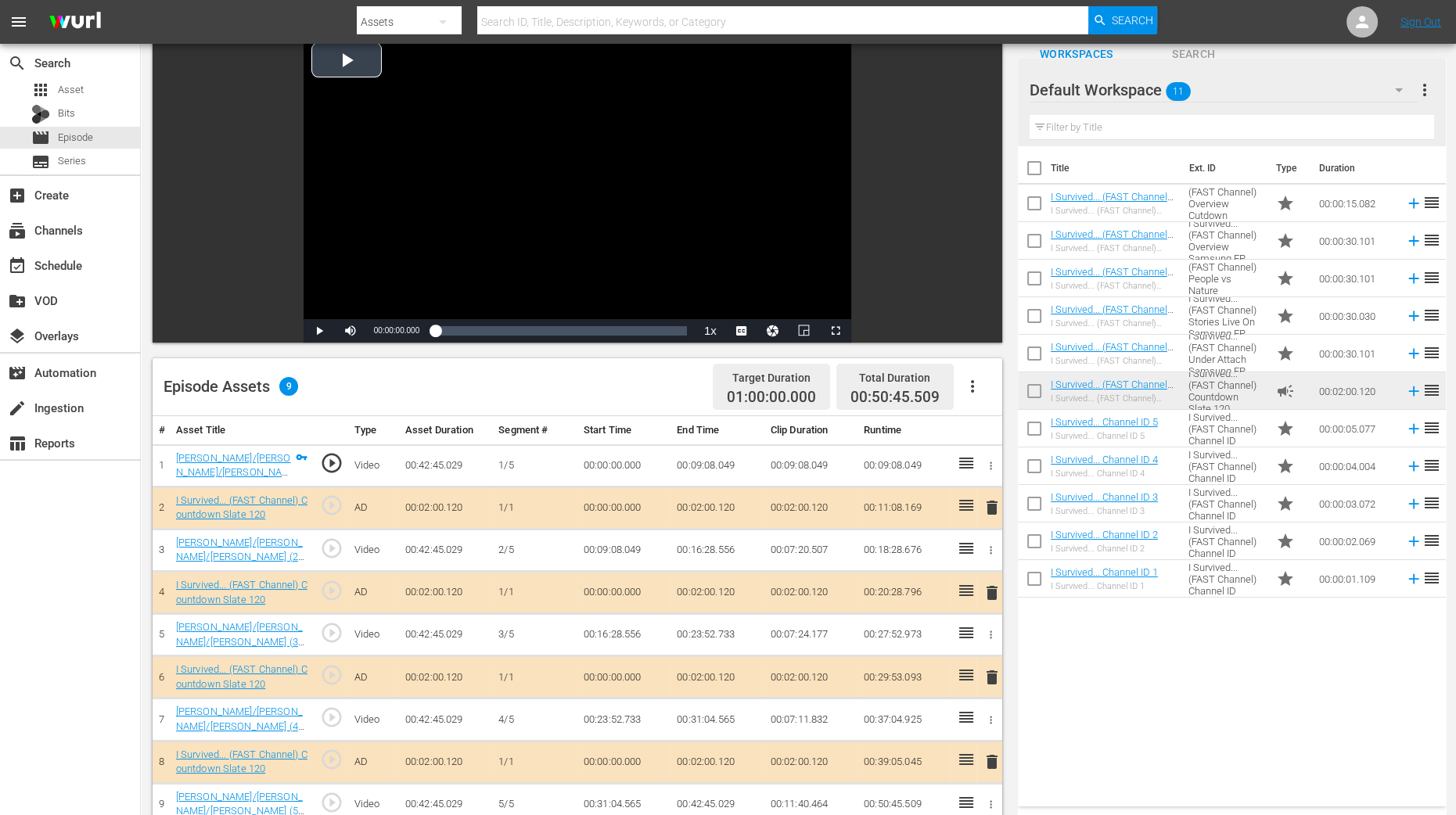
scroll to position [293, 0]
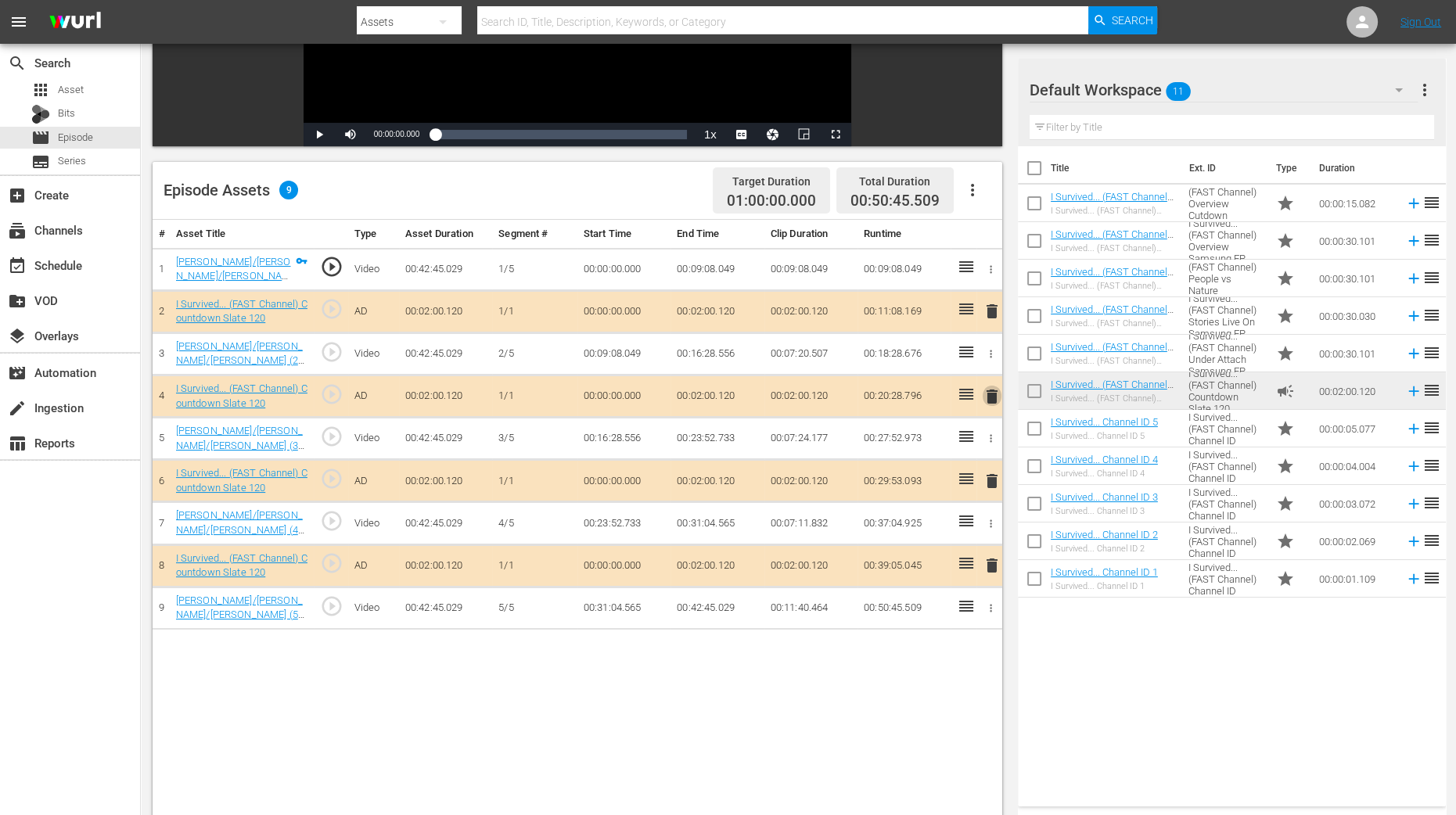
click at [993, 396] on span "delete" at bounding box center [993, 397] width 19 height 19
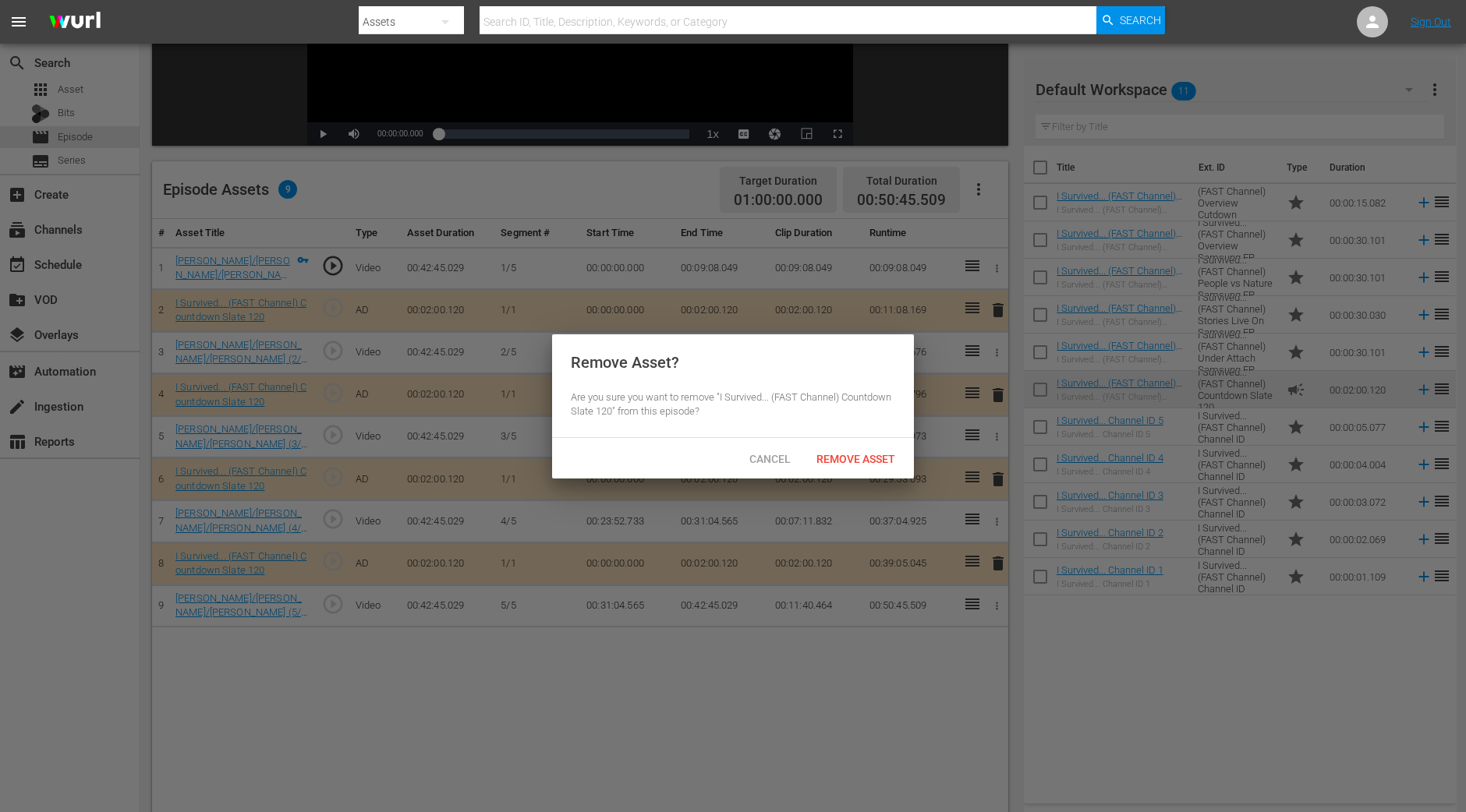
click at [875, 453] on span "Remove Asset" at bounding box center [856, 459] width 104 height 13
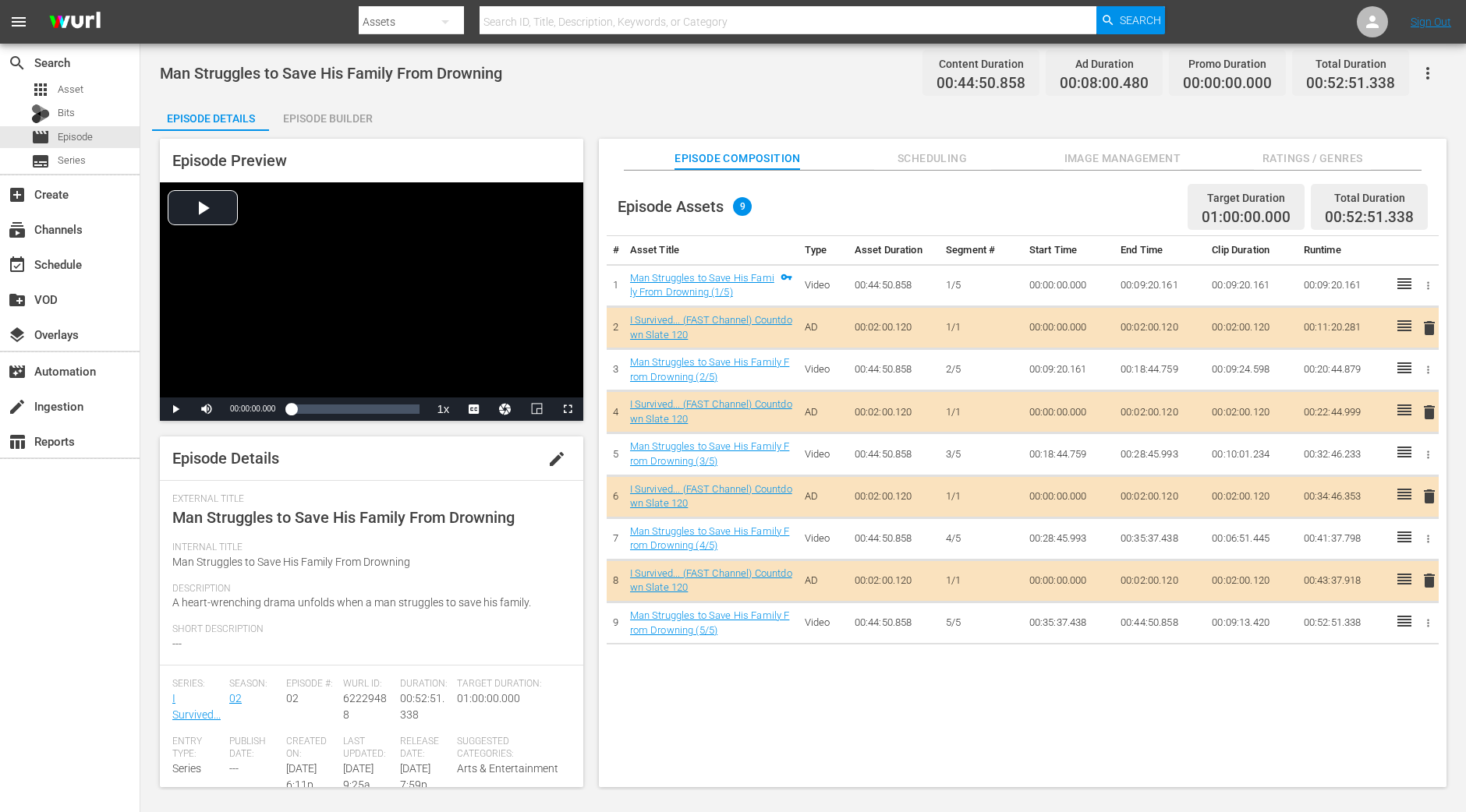
click at [349, 132] on div "Episode Preview Video Player is loading. Play Video Play Mute Current Time 00:0…" at bounding box center [803, 465] width 1302 height 669
click at [347, 117] on div "Episode Builder" at bounding box center [328, 119] width 117 height 37
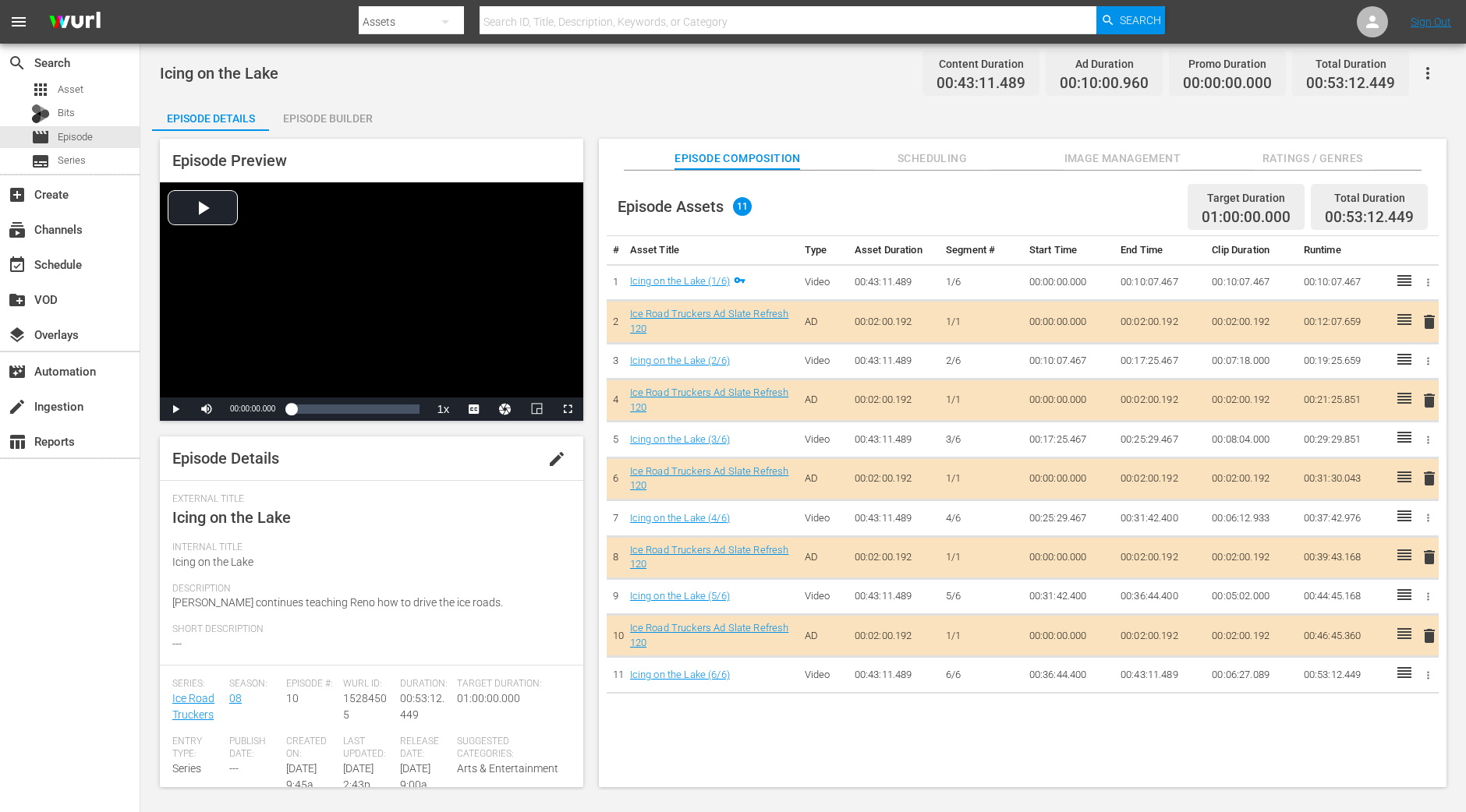
click at [336, 120] on div "Episode Builder" at bounding box center [328, 119] width 117 height 37
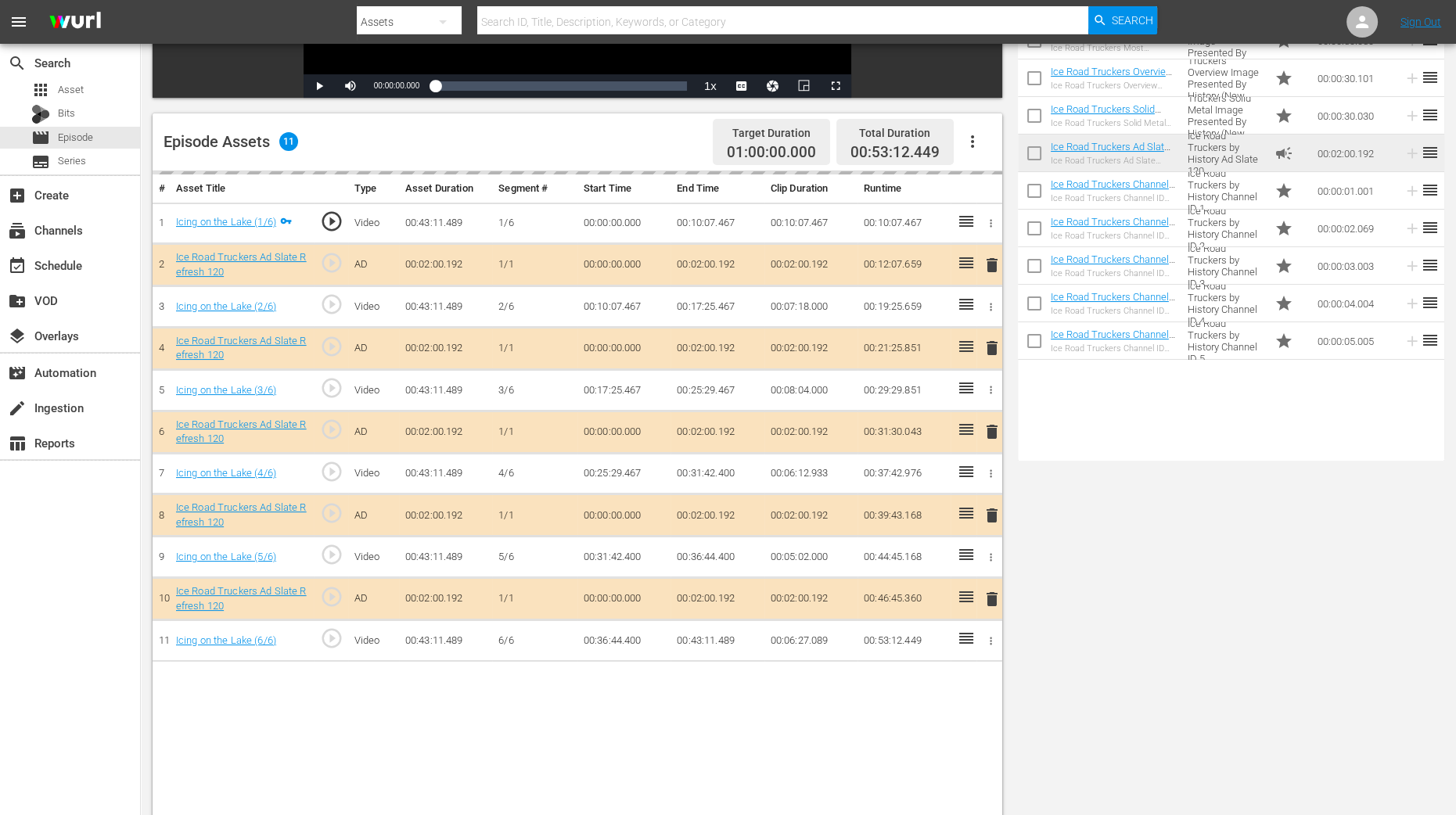
scroll to position [390, 0]
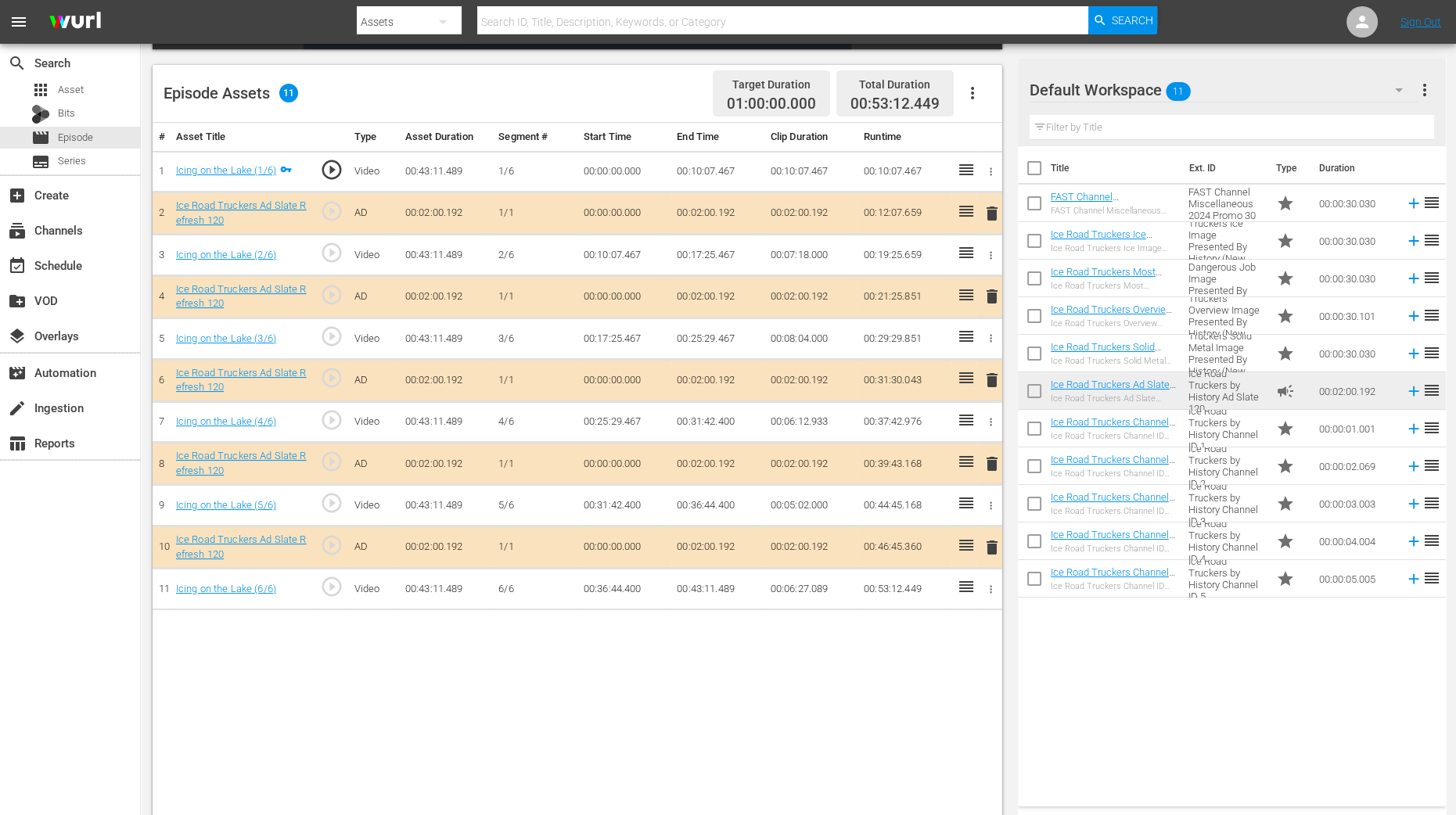
click at [995, 302] on span "delete" at bounding box center [993, 296] width 19 height 19
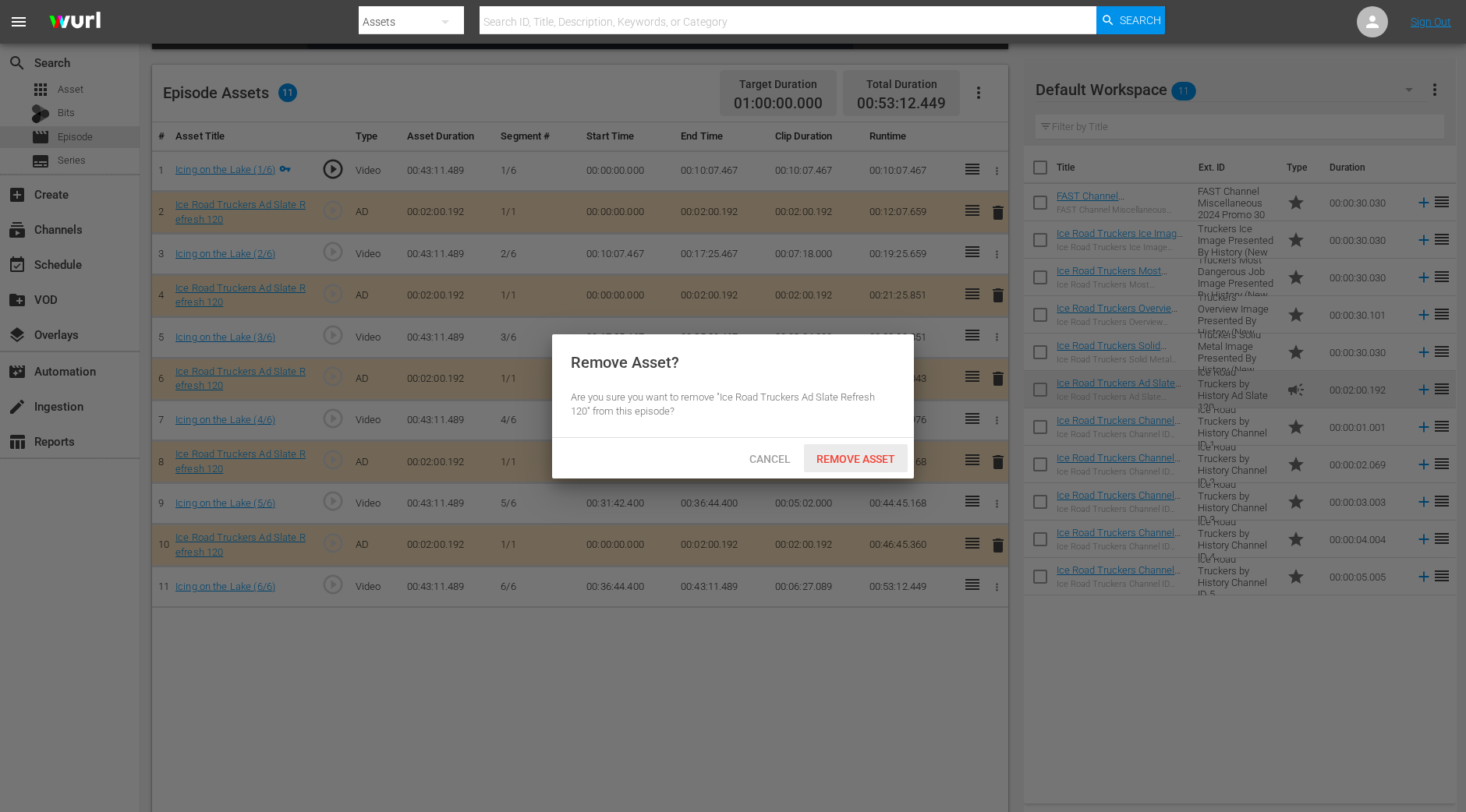
click at [834, 453] on span "Remove Asset" at bounding box center [856, 459] width 104 height 13
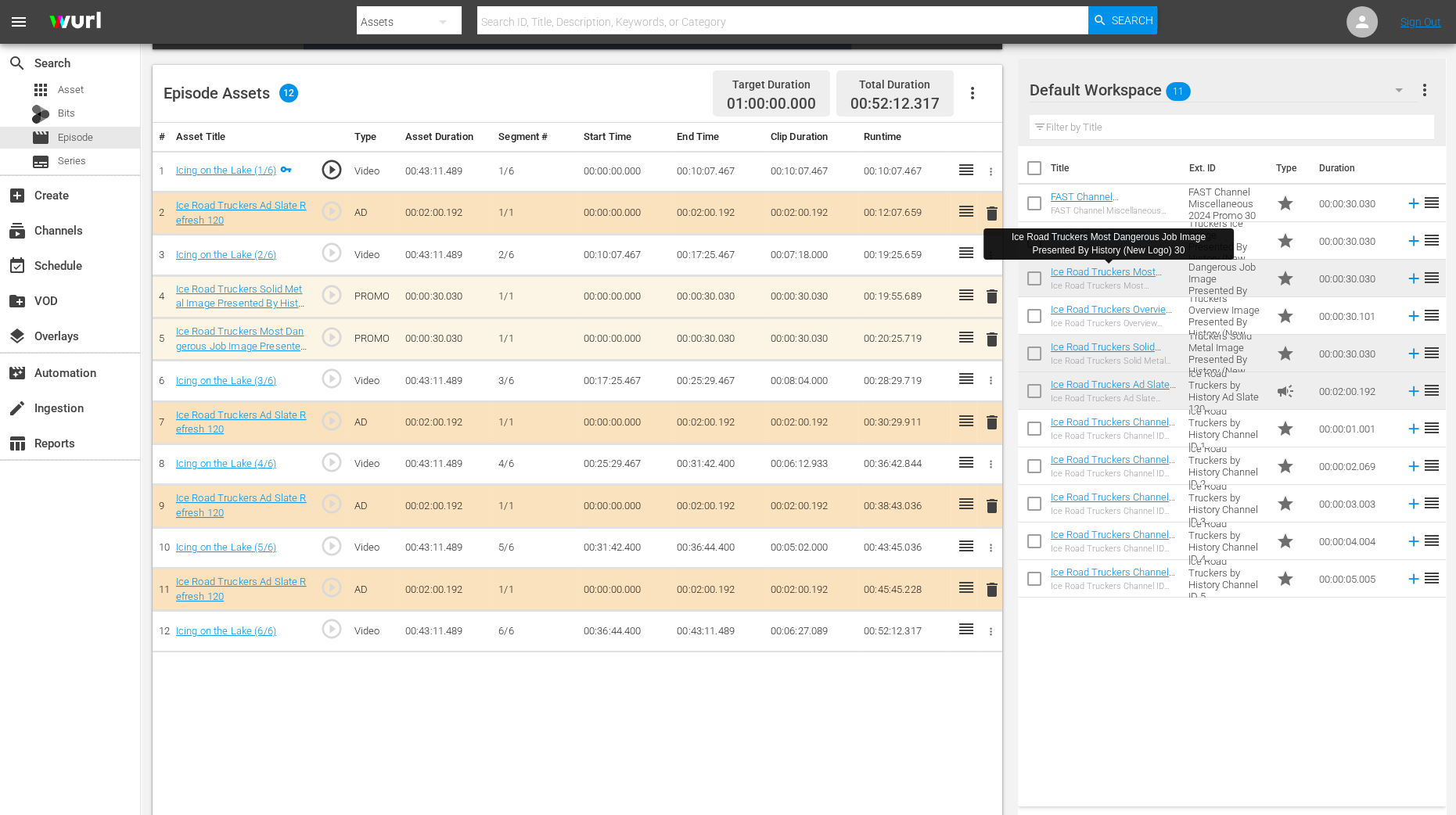
click at [992, 334] on span "delete" at bounding box center [993, 340] width 19 height 19
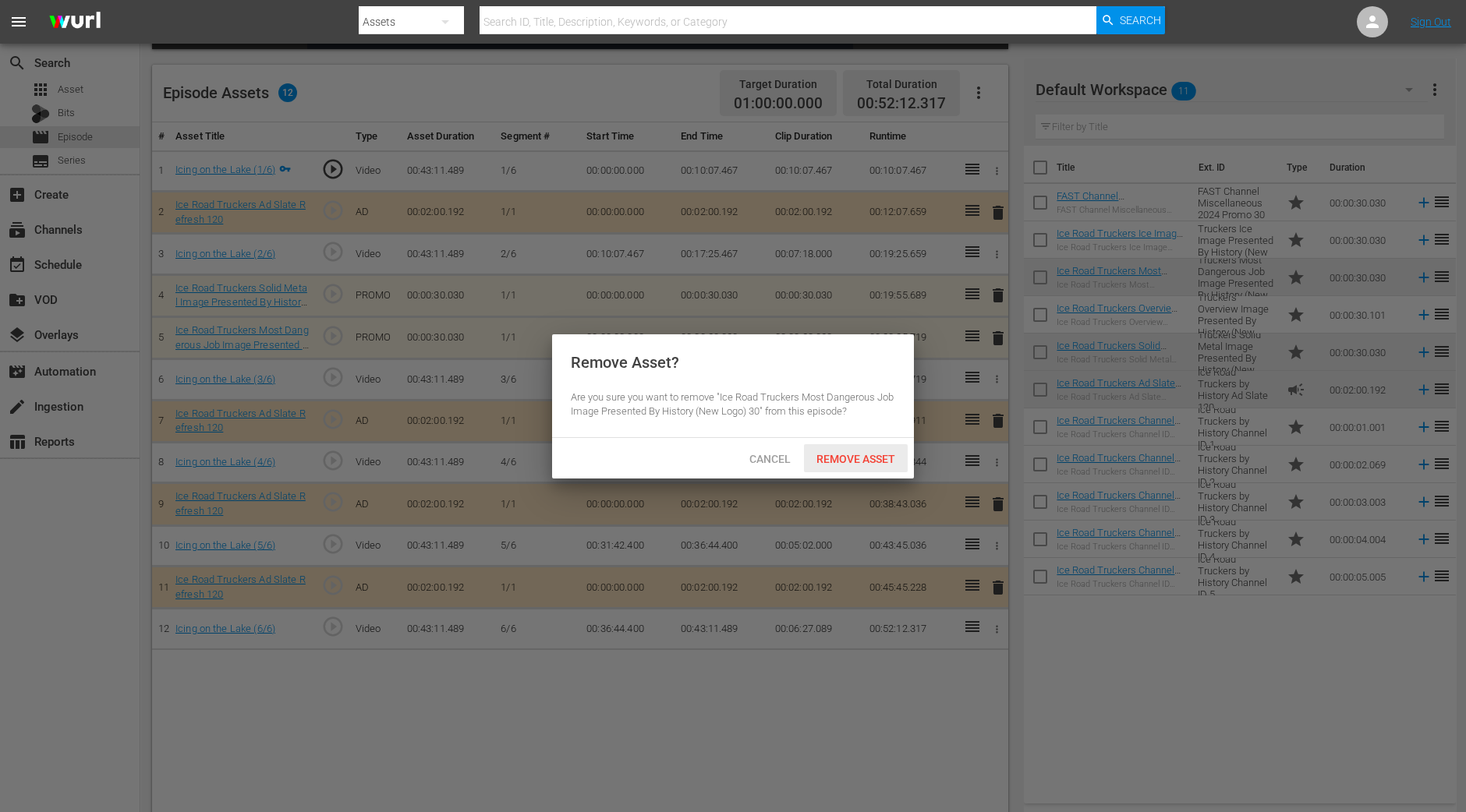
click at [865, 454] on span "Remove Asset" at bounding box center [856, 459] width 104 height 13
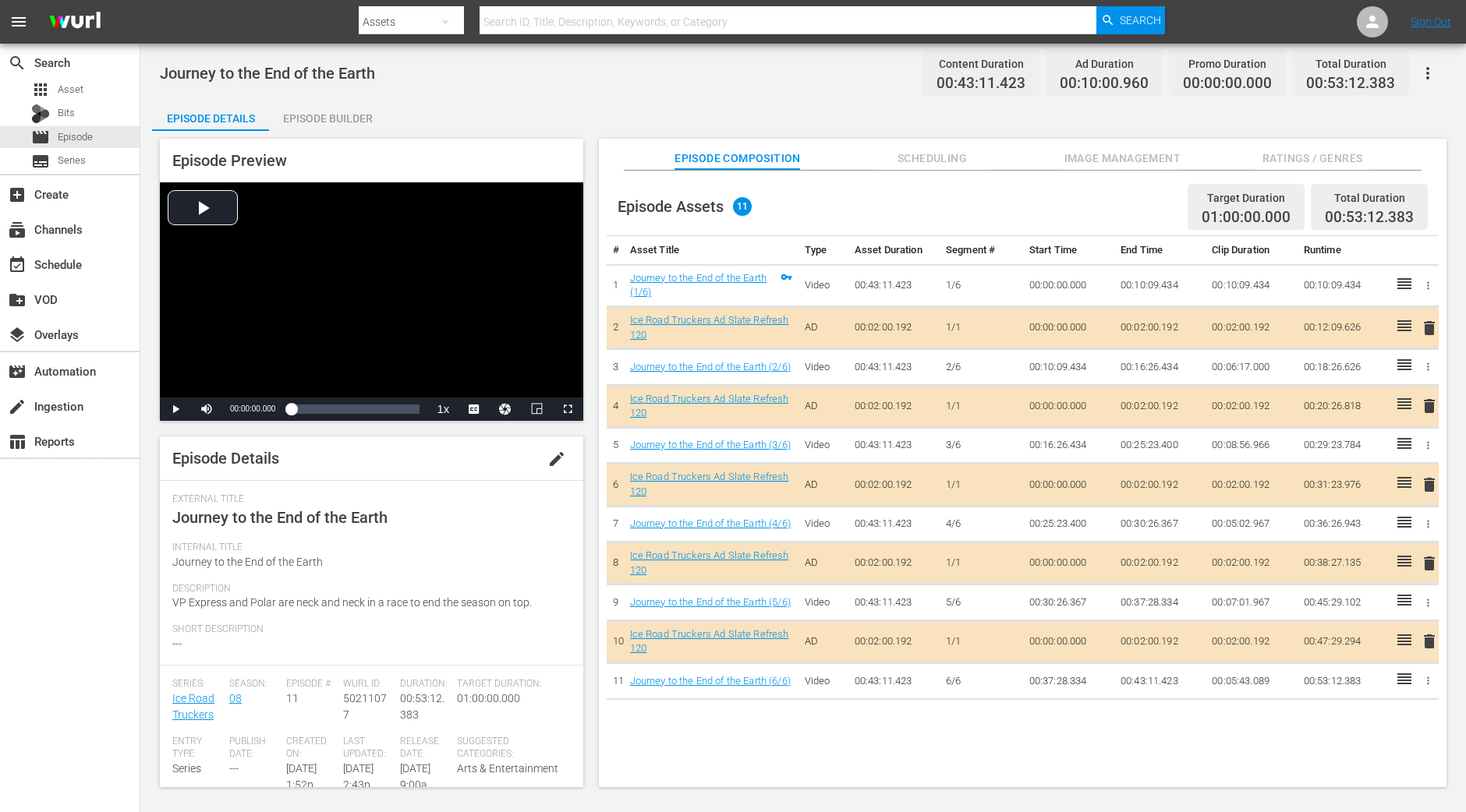
click at [329, 123] on div "Episode Builder" at bounding box center [328, 119] width 117 height 37
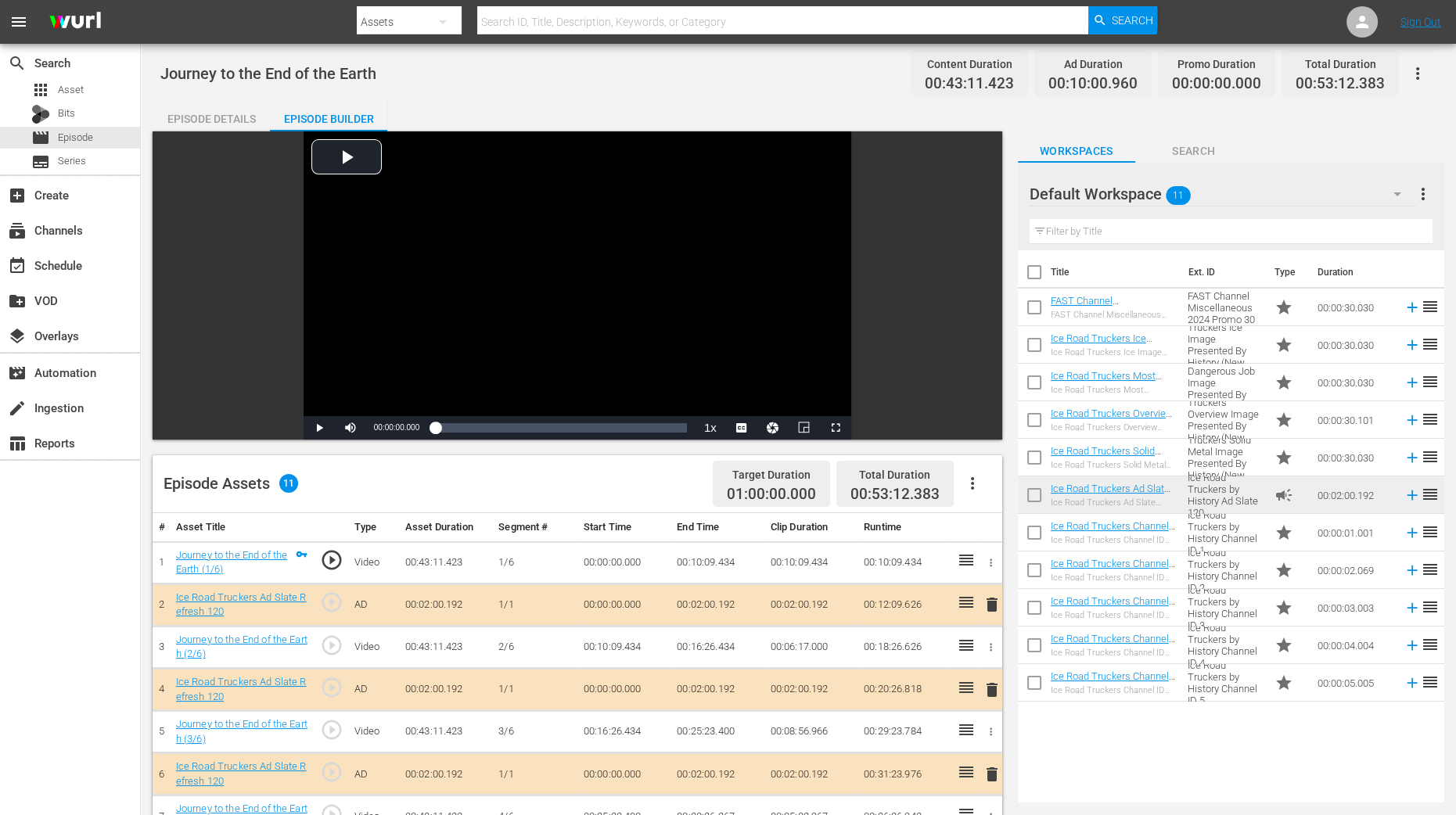
scroll to position [195, 0]
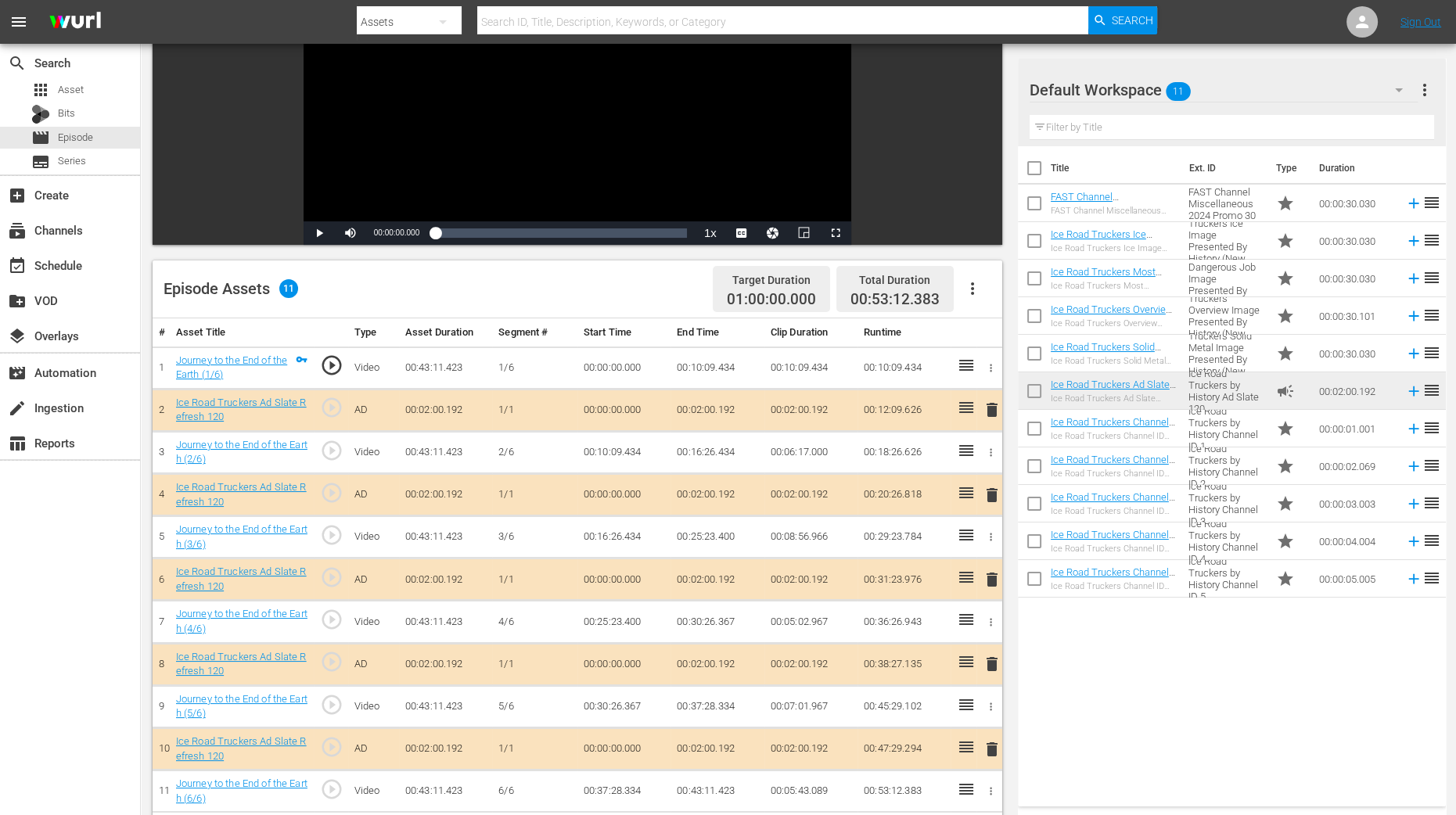
click at [993, 489] on span "delete" at bounding box center [993, 495] width 19 height 19
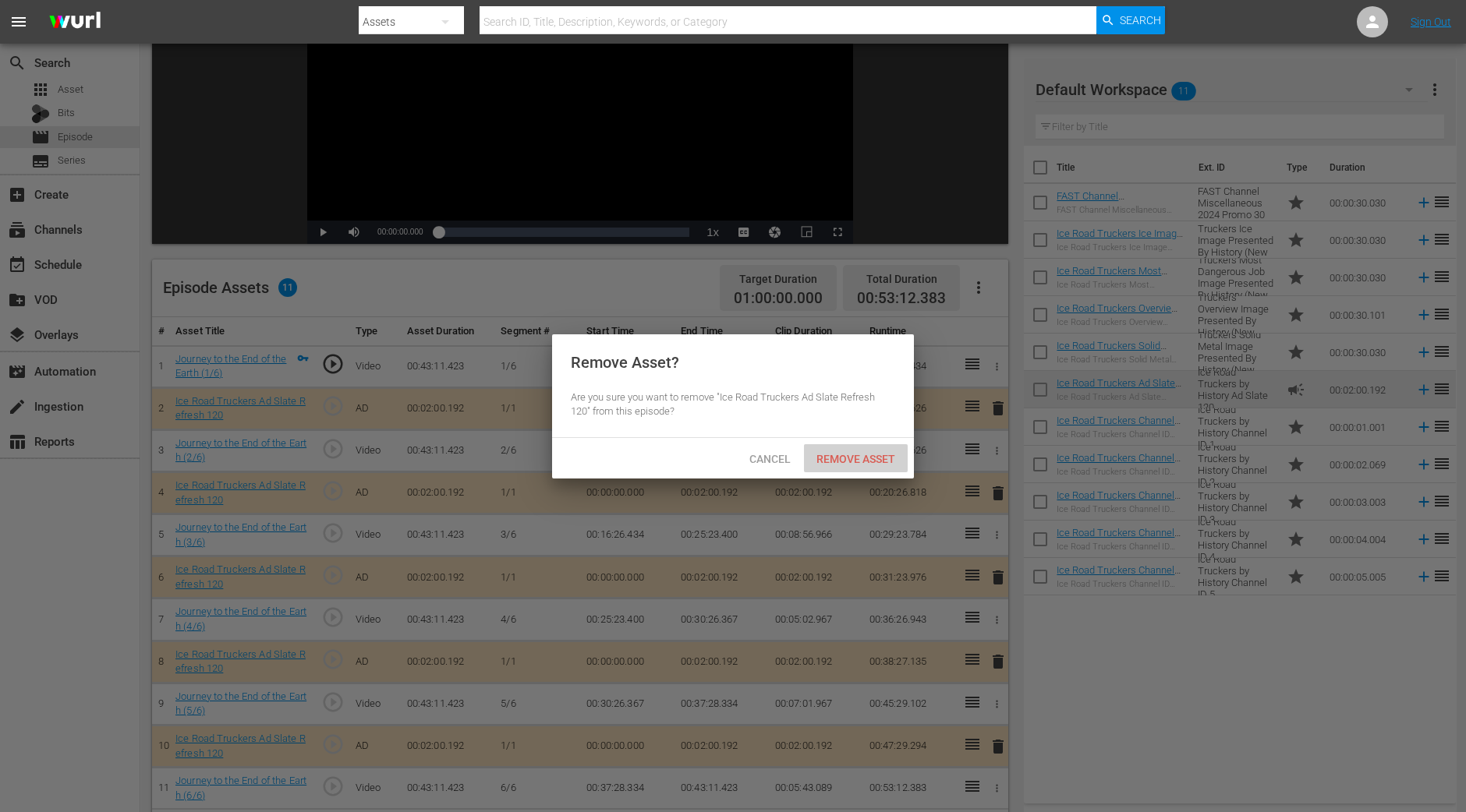
click at [897, 454] on span "Remove Asset" at bounding box center [856, 459] width 104 height 13
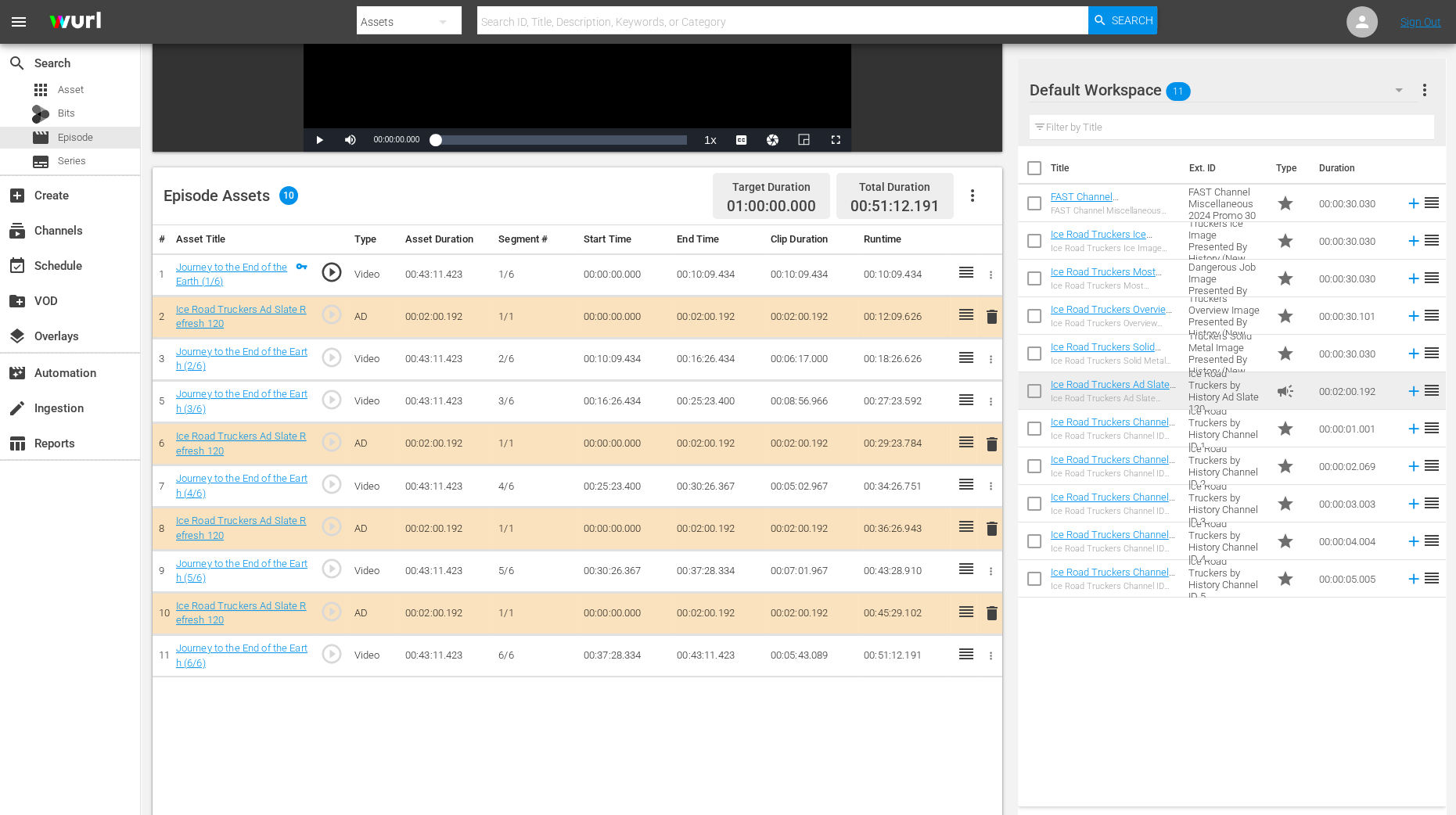
scroll to position [407, 0]
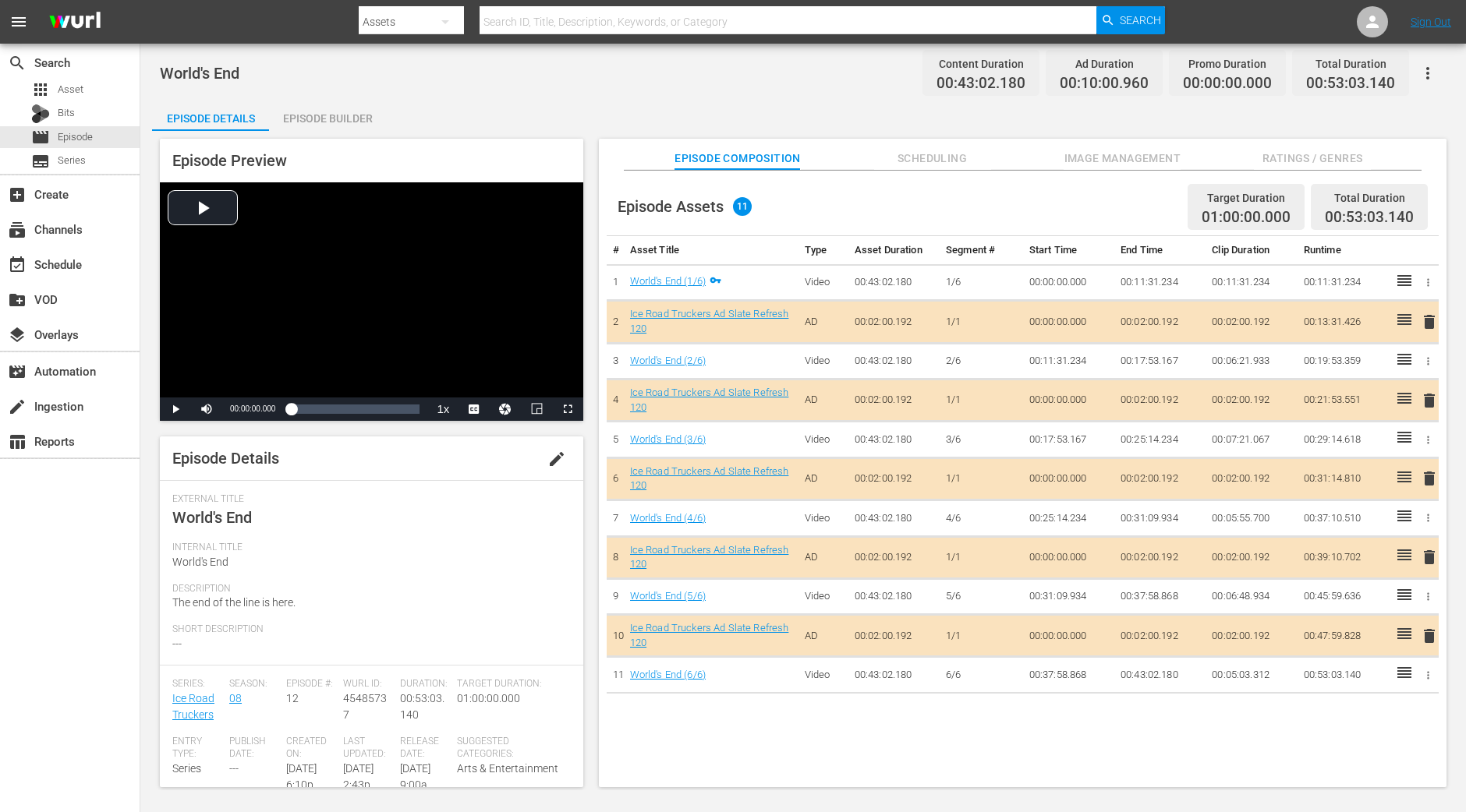
click at [347, 125] on div "Episode Builder" at bounding box center [328, 119] width 117 height 37
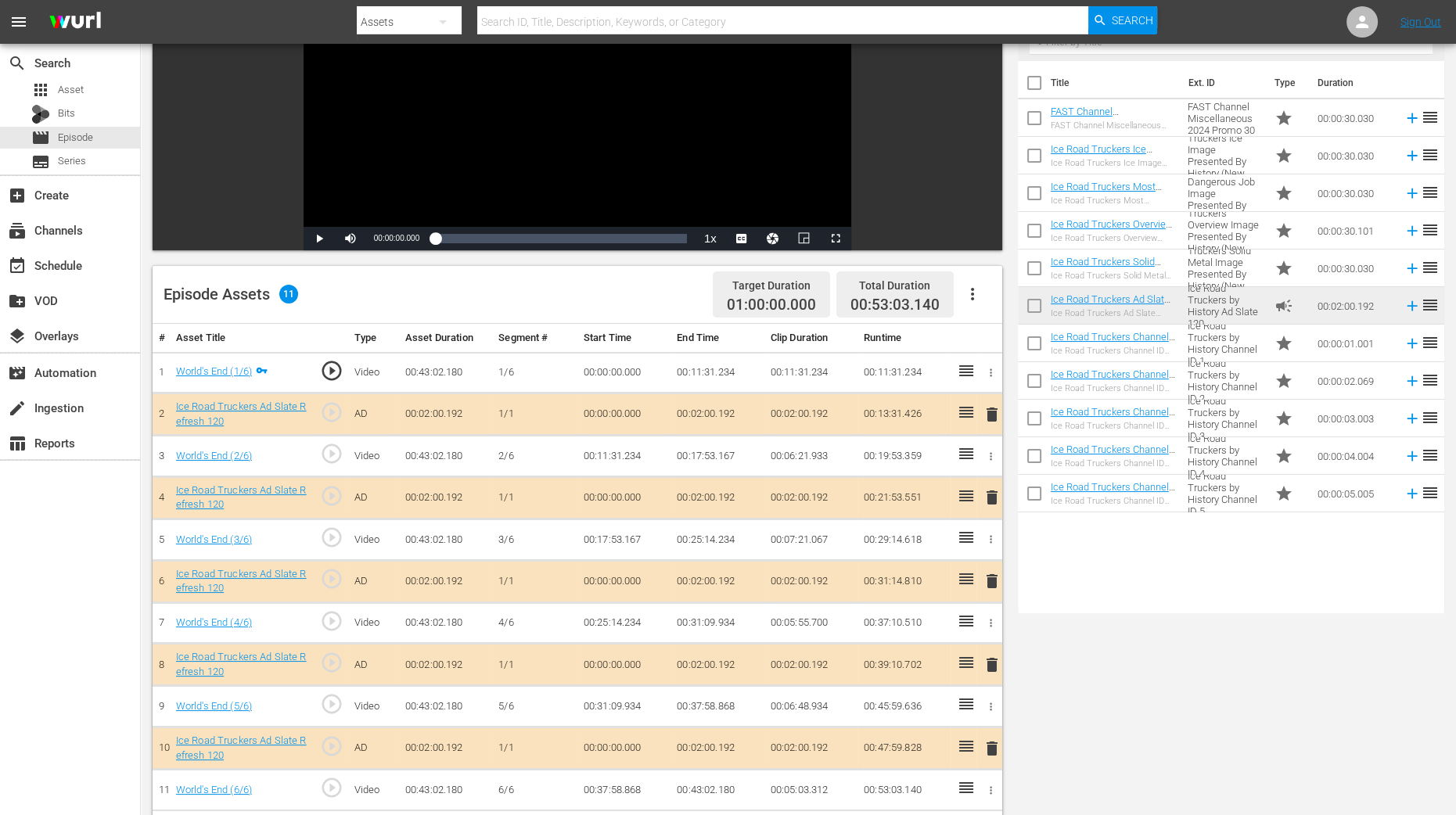
scroll to position [195, 0]
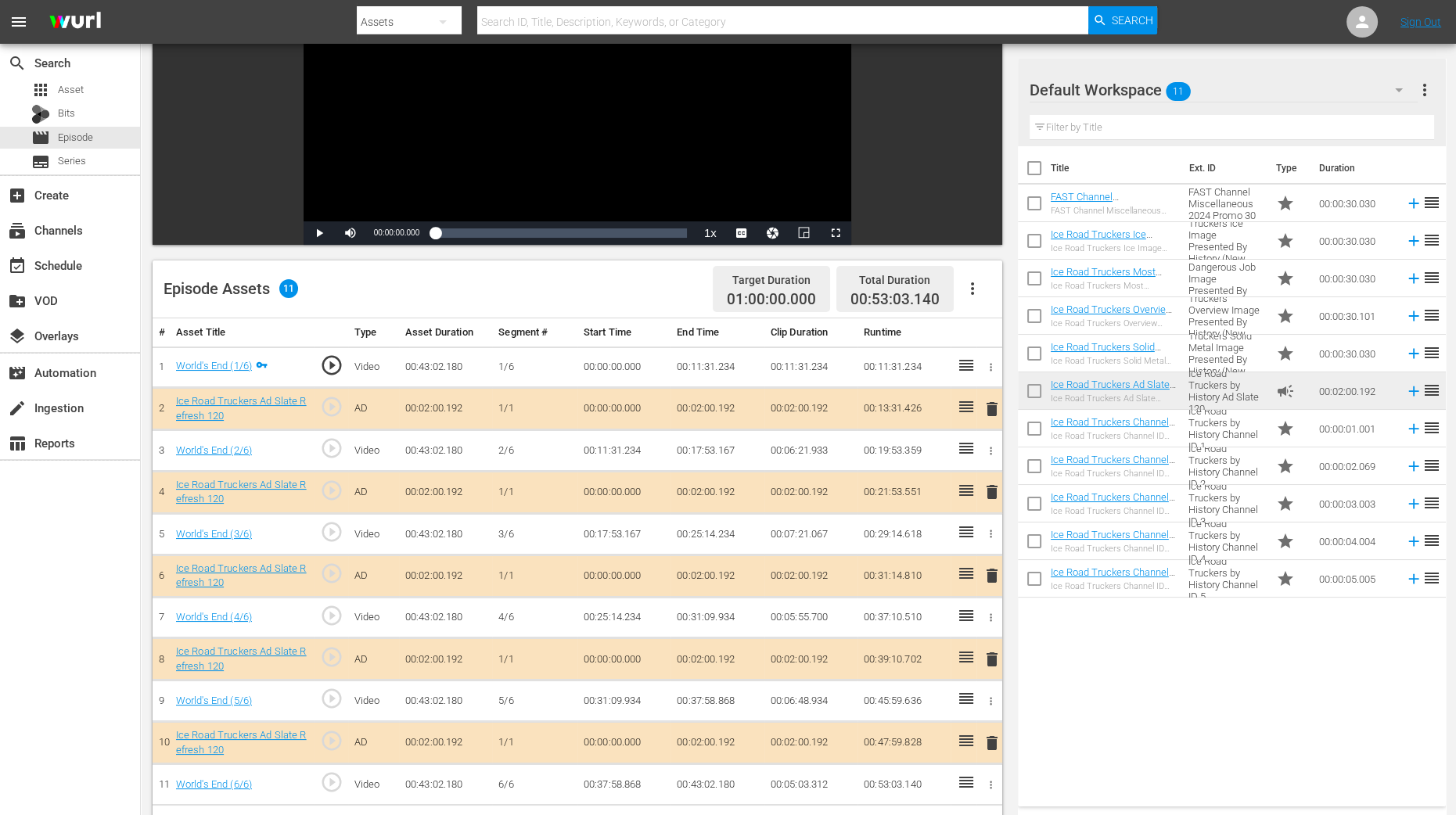
click at [993, 493] on span "delete" at bounding box center [993, 492] width 19 height 19
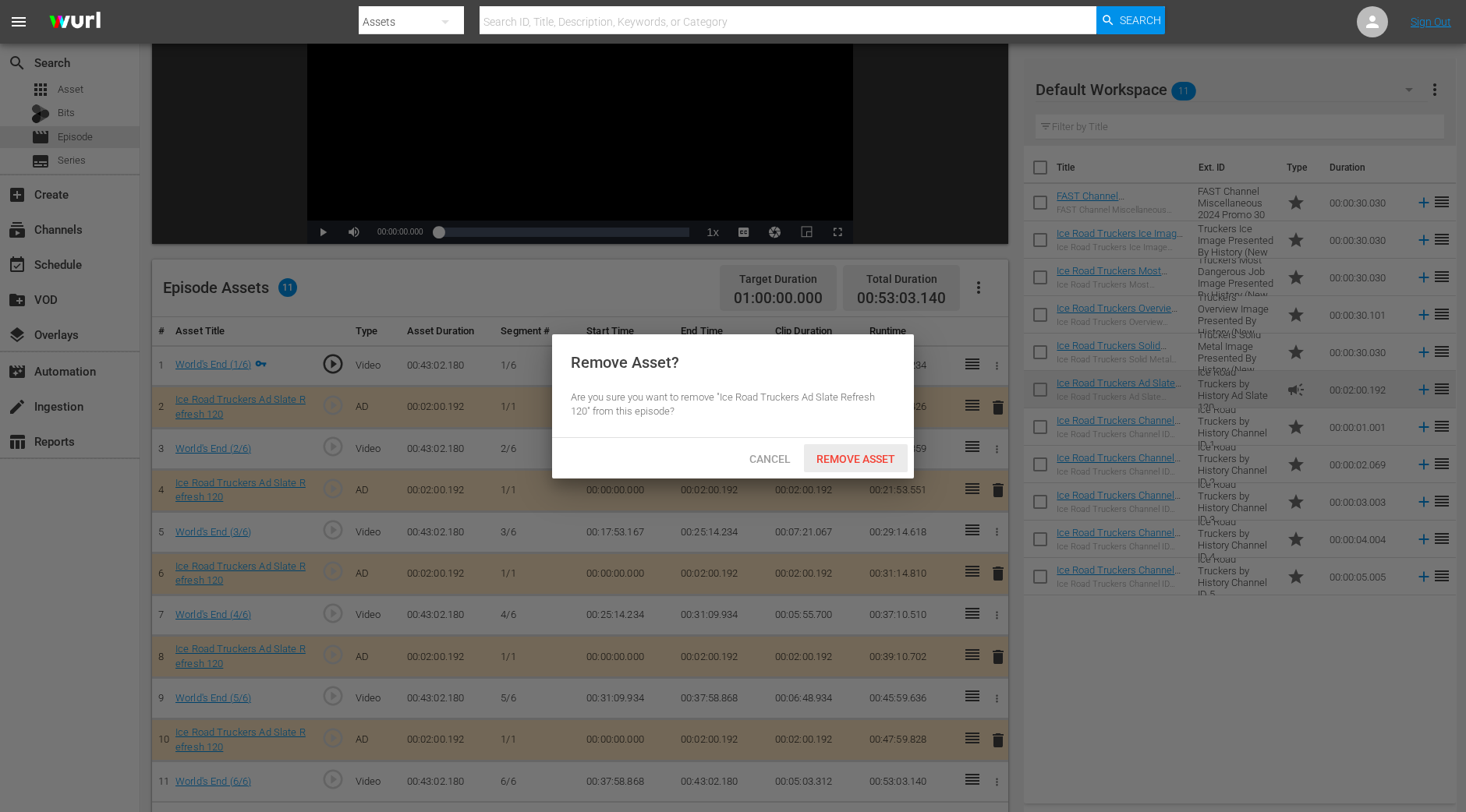
click at [870, 454] on span "Remove Asset" at bounding box center [856, 459] width 104 height 13
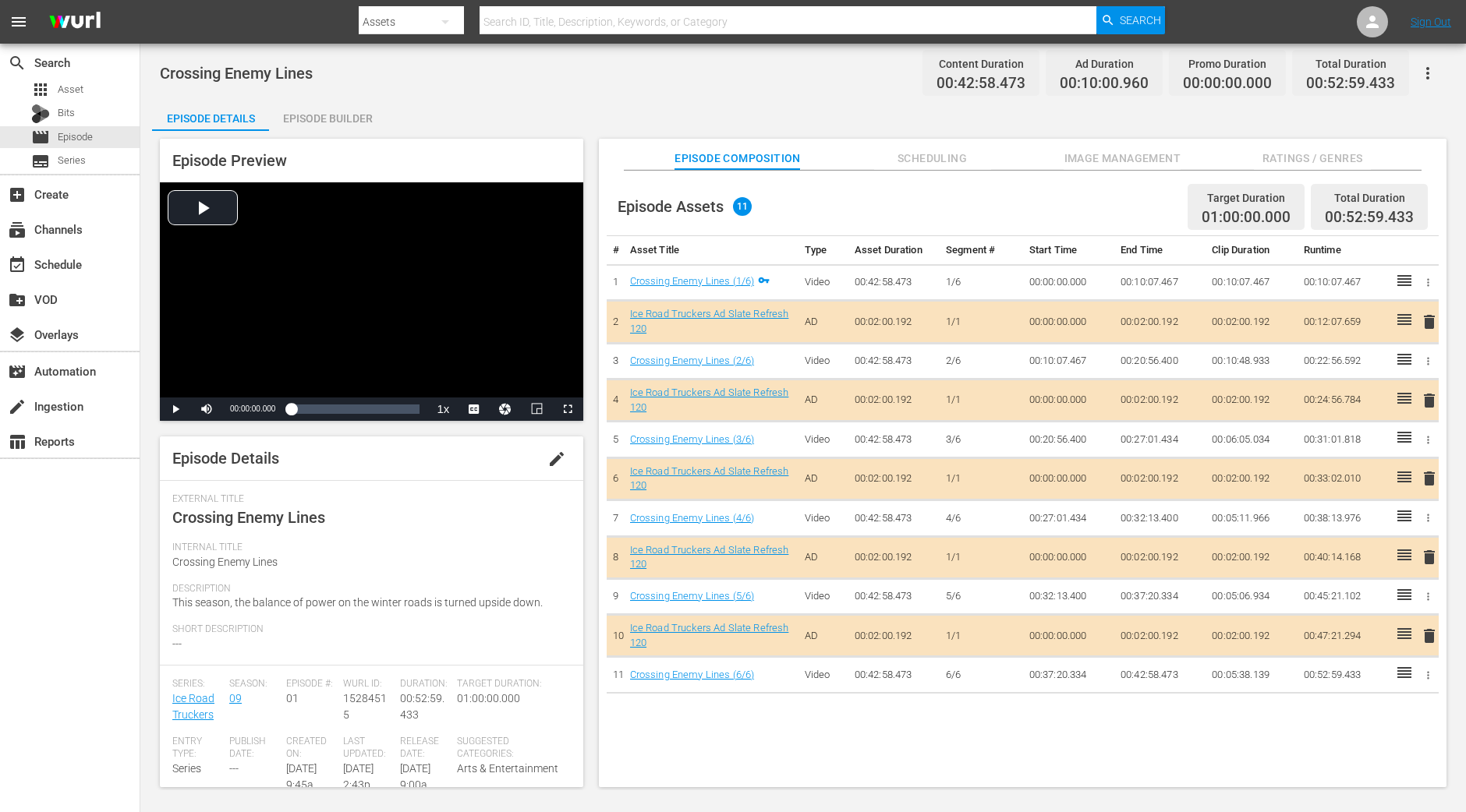
click at [335, 112] on div "Episode Builder" at bounding box center [328, 119] width 117 height 37
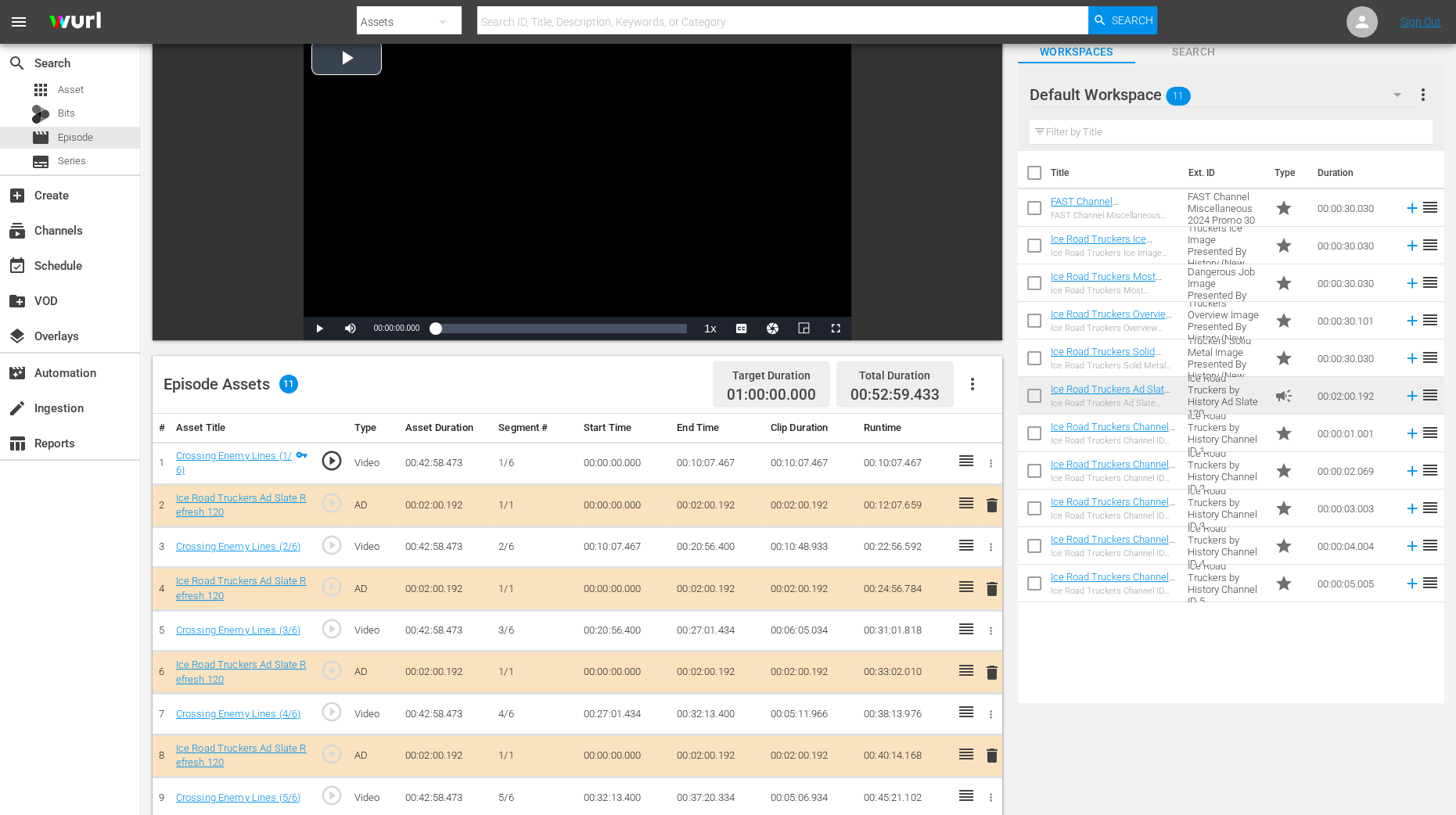
scroll to position [195, 0]
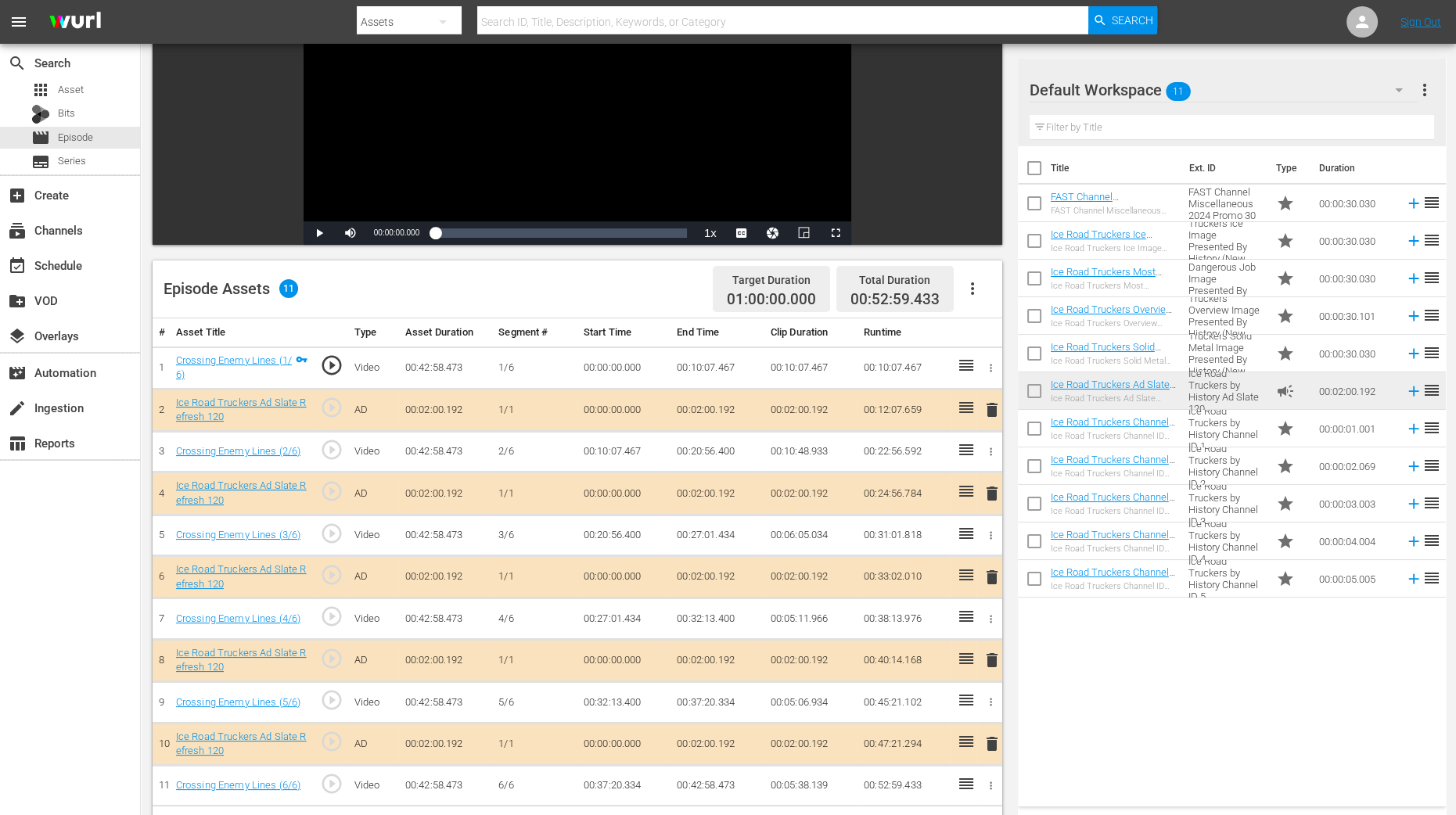
click at [987, 491] on span "delete" at bounding box center [993, 494] width 19 height 19
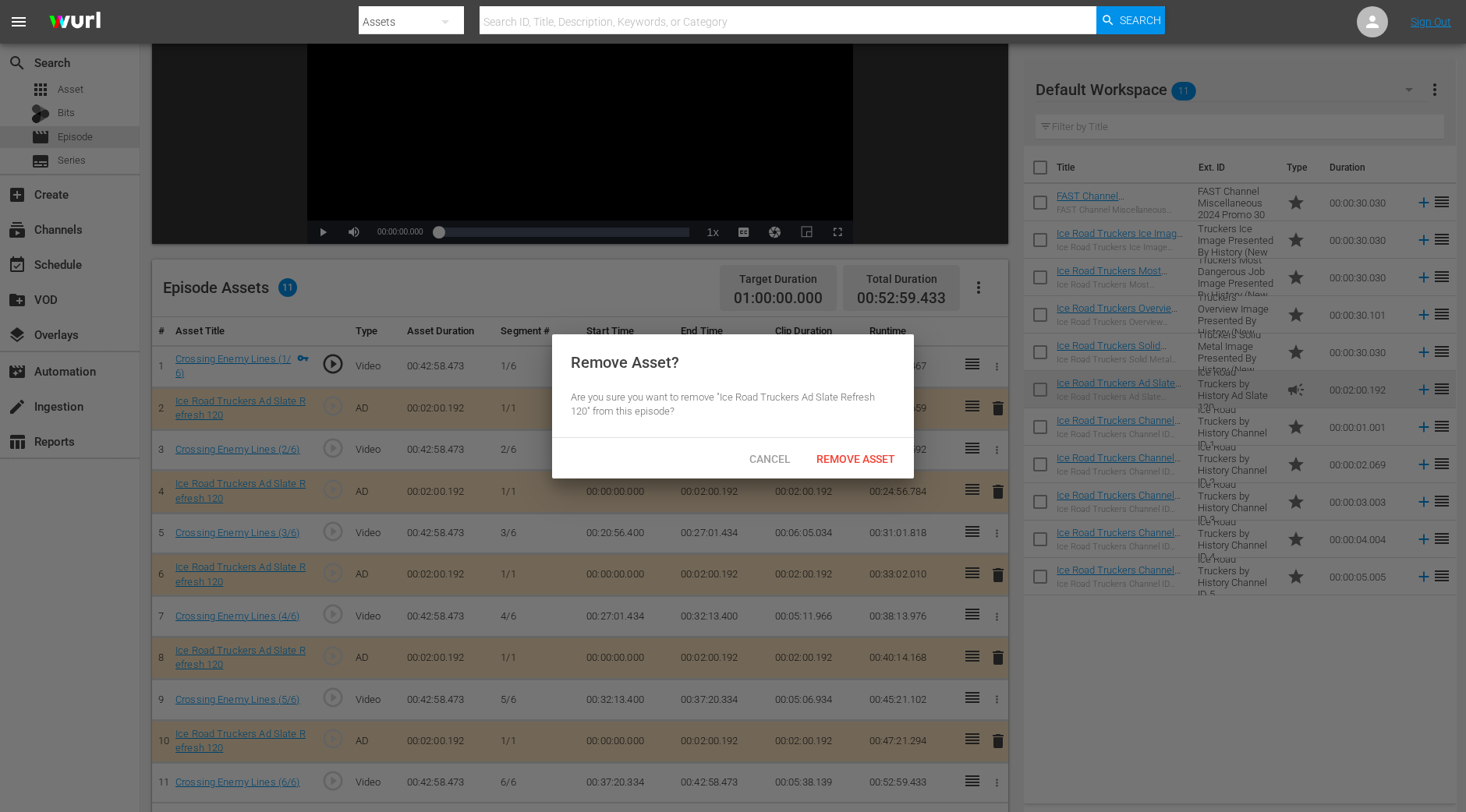
click at [865, 460] on span "Remove Asset" at bounding box center [856, 459] width 104 height 13
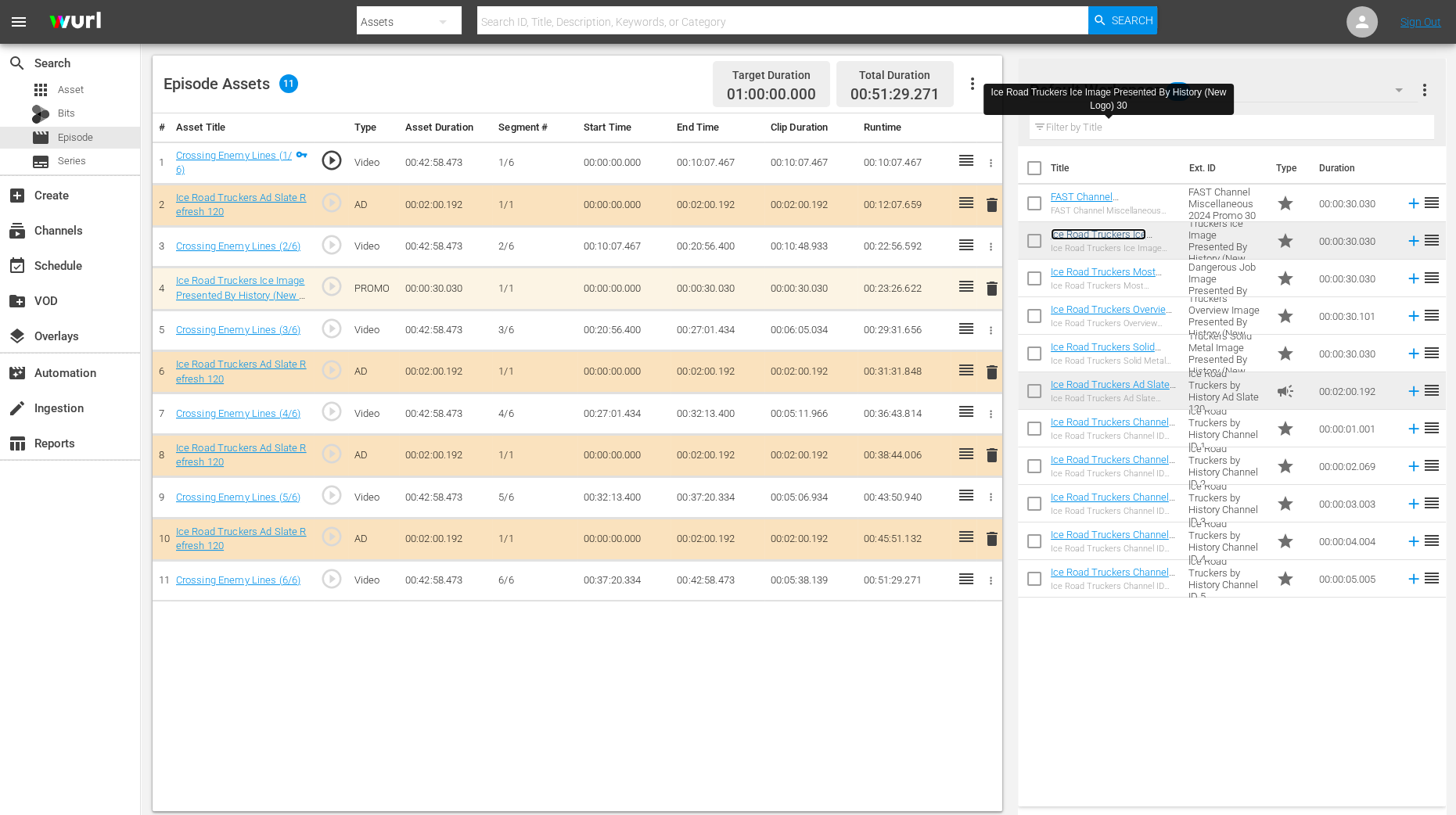
scroll to position [407, 0]
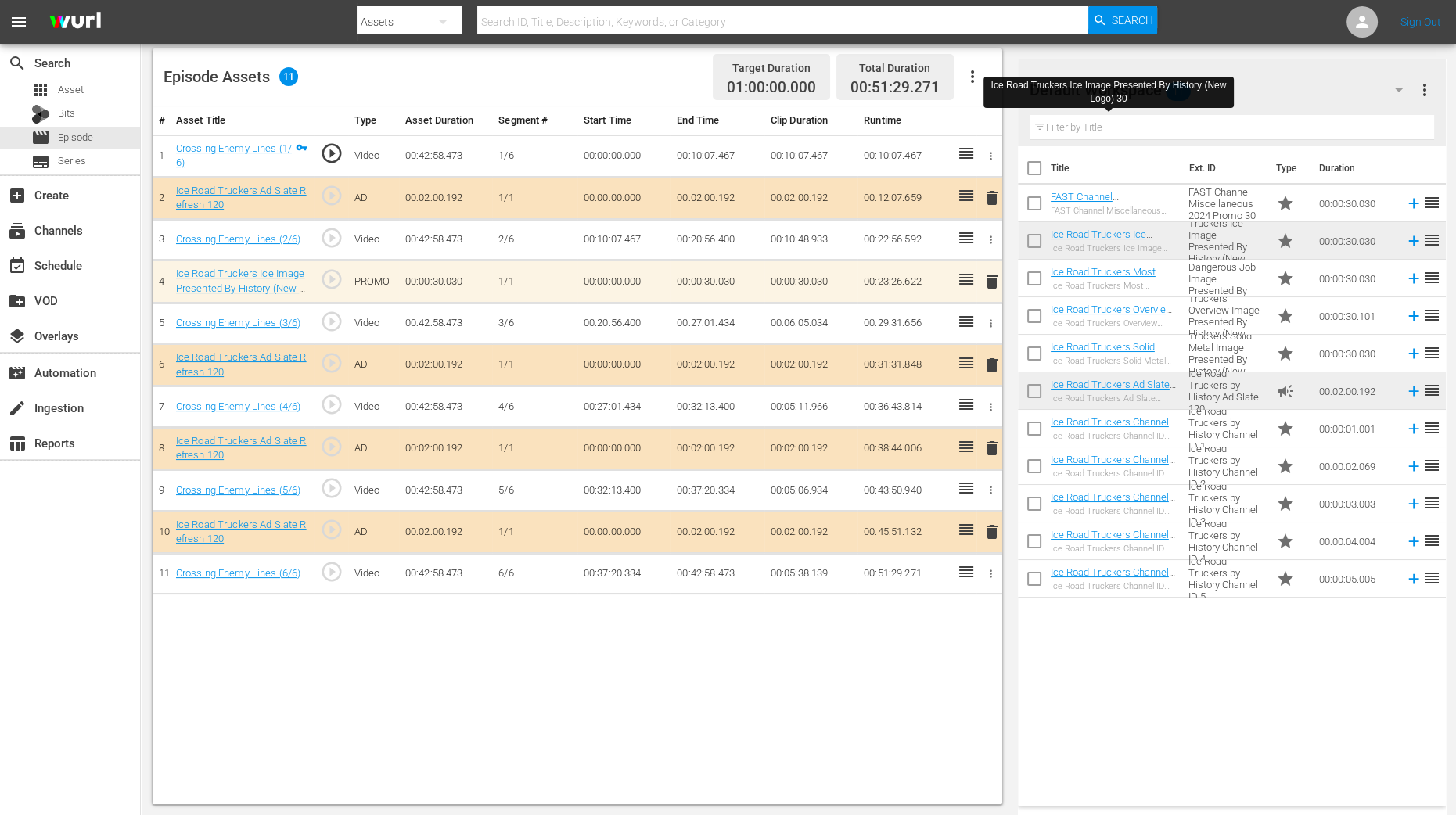
click at [987, 439] on span "delete" at bounding box center [993, 448] width 19 height 19
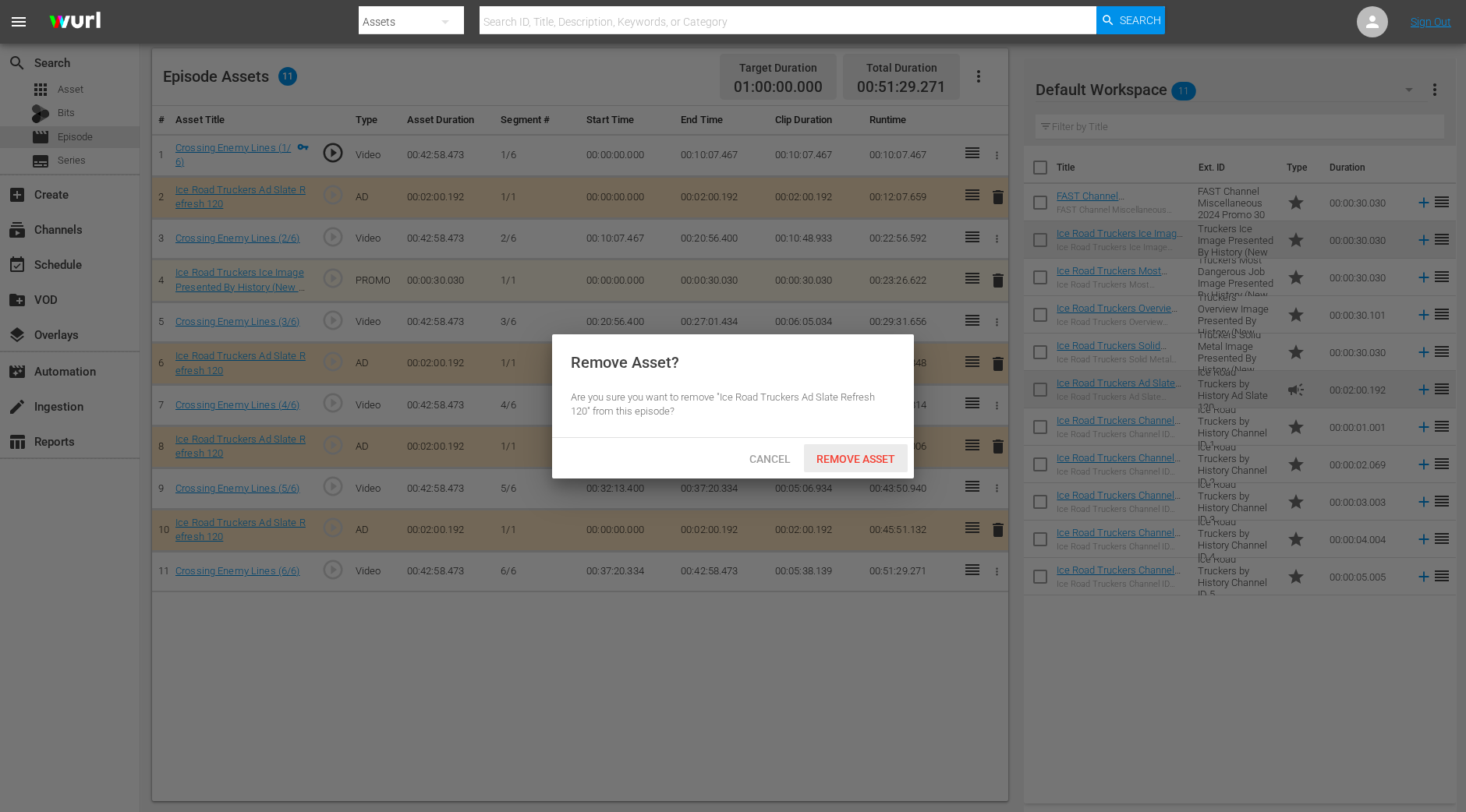
click at [874, 462] on span "Remove Asset" at bounding box center [856, 459] width 104 height 13
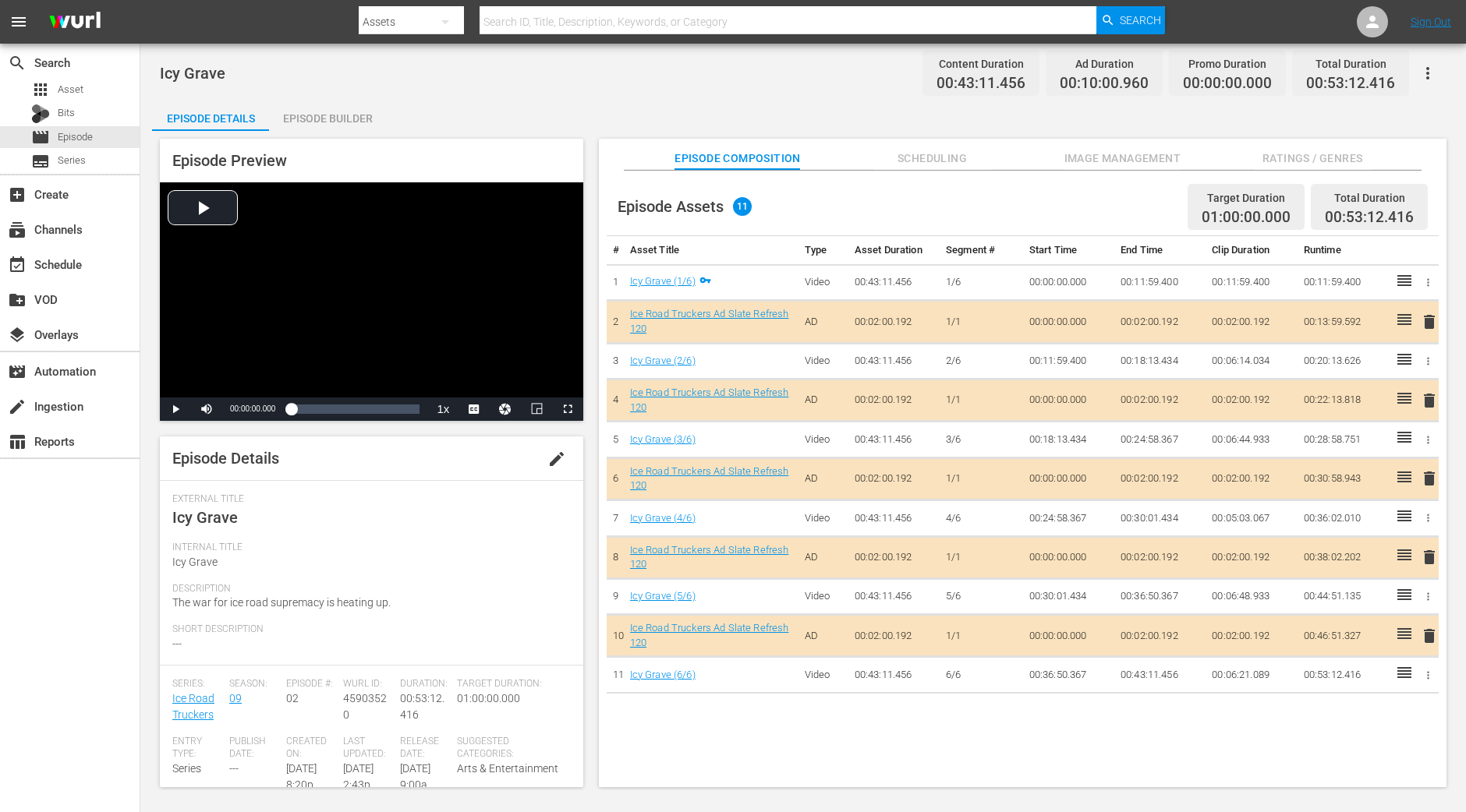
click at [325, 105] on div "Episode Builder" at bounding box center [328, 119] width 117 height 37
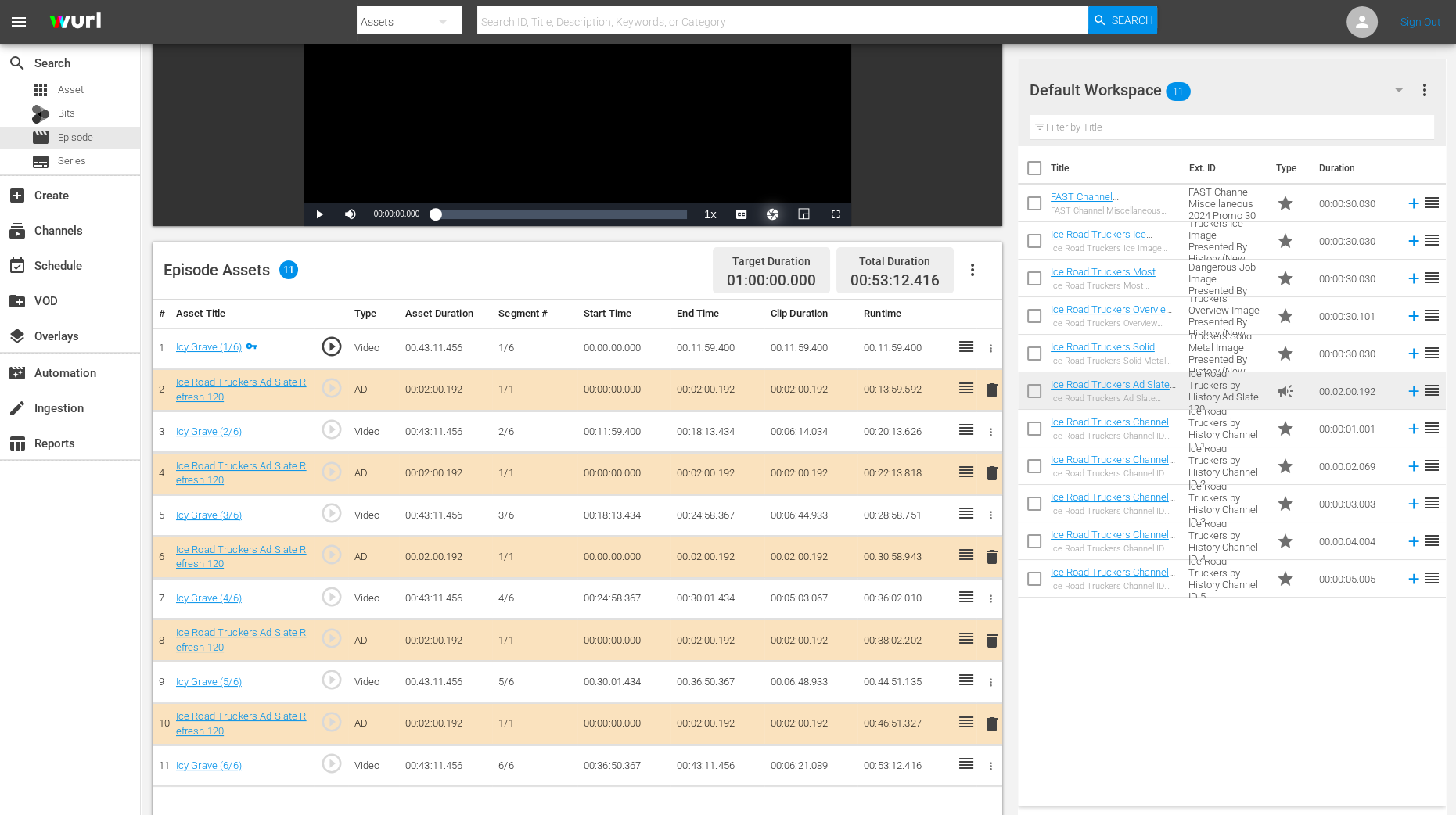
scroll to position [390, 0]
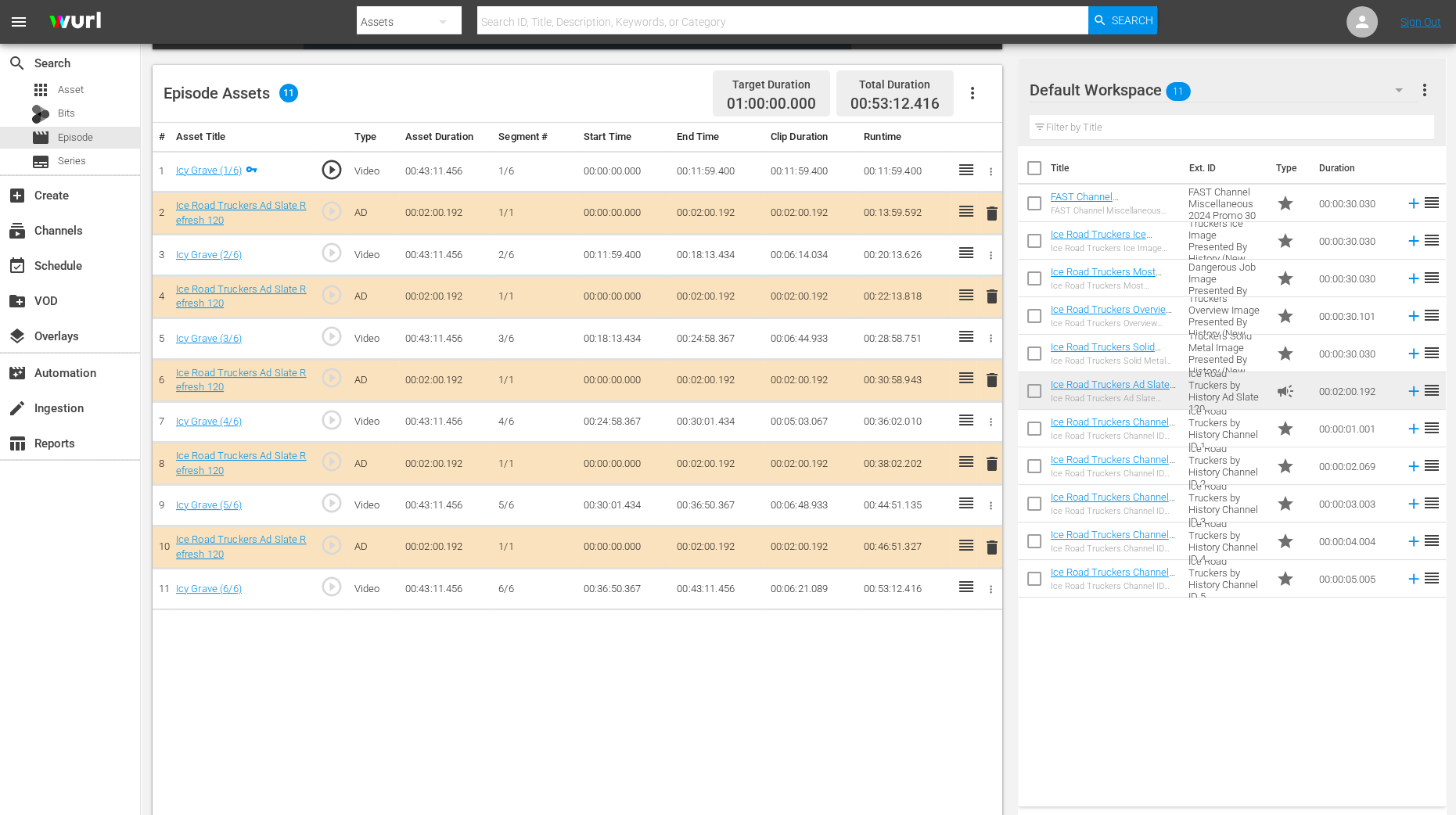
click at [993, 294] on span "delete" at bounding box center [993, 296] width 19 height 19
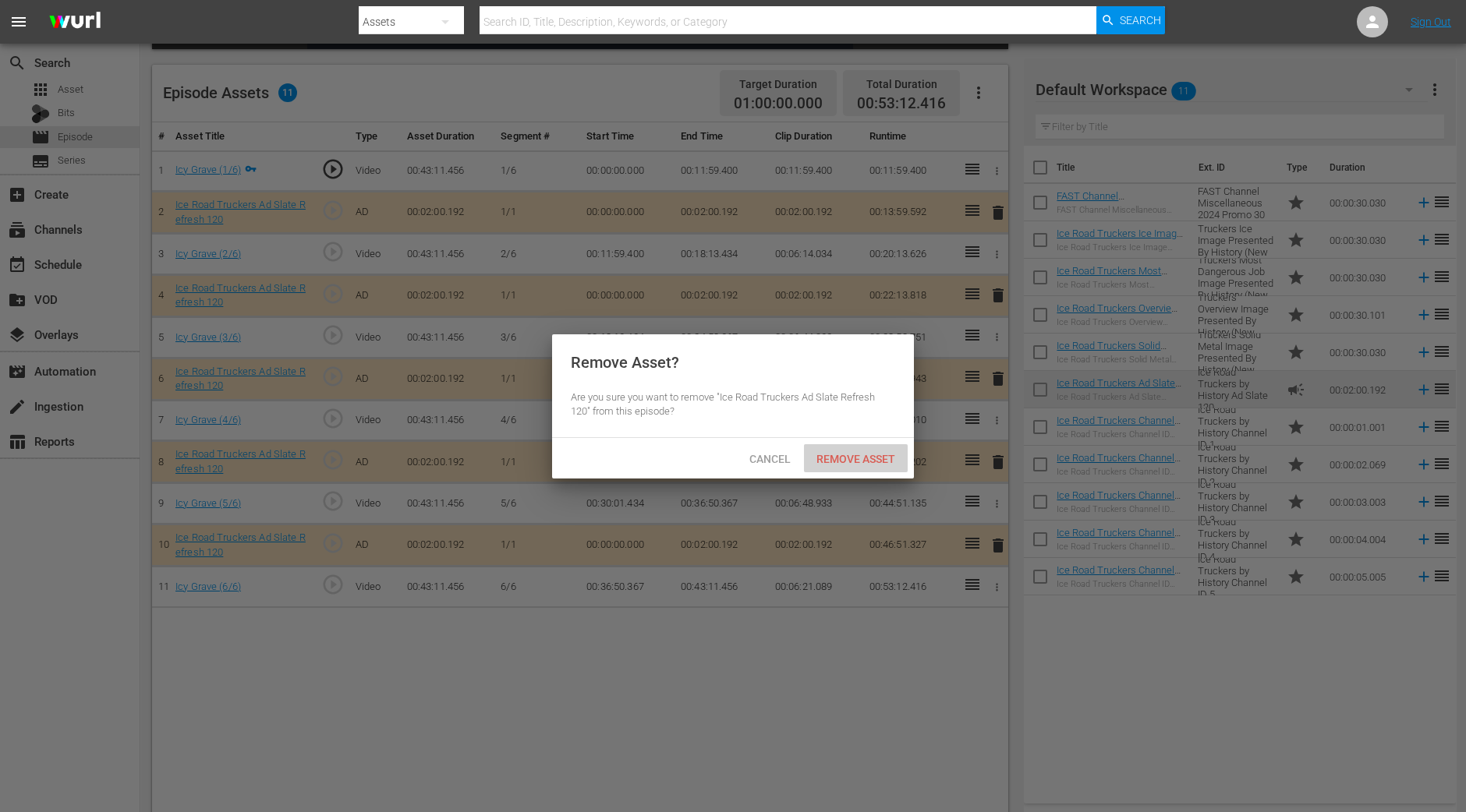
click at [834, 462] on span "Remove Asset" at bounding box center [856, 459] width 104 height 13
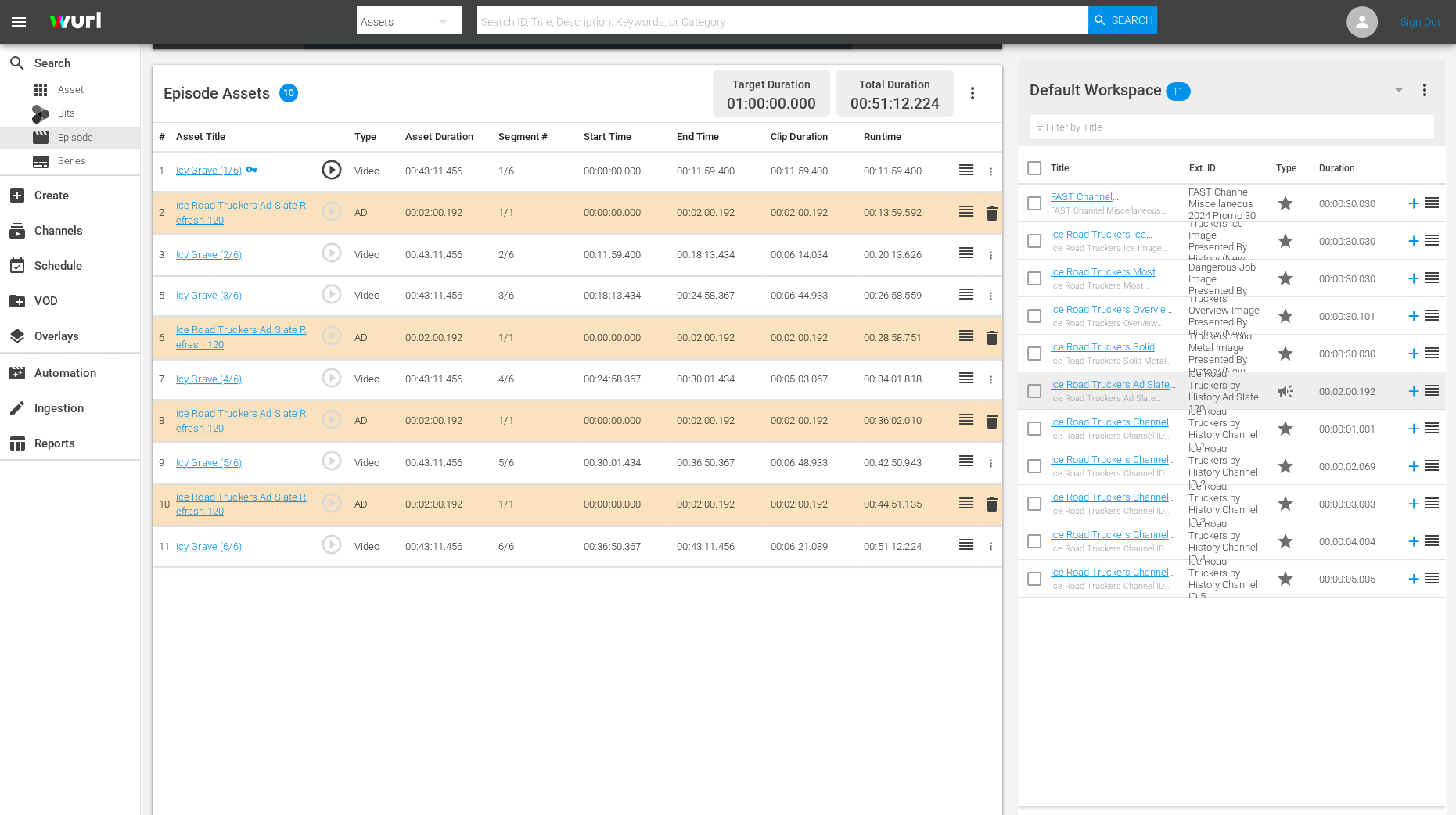
scroll to position [407, 0]
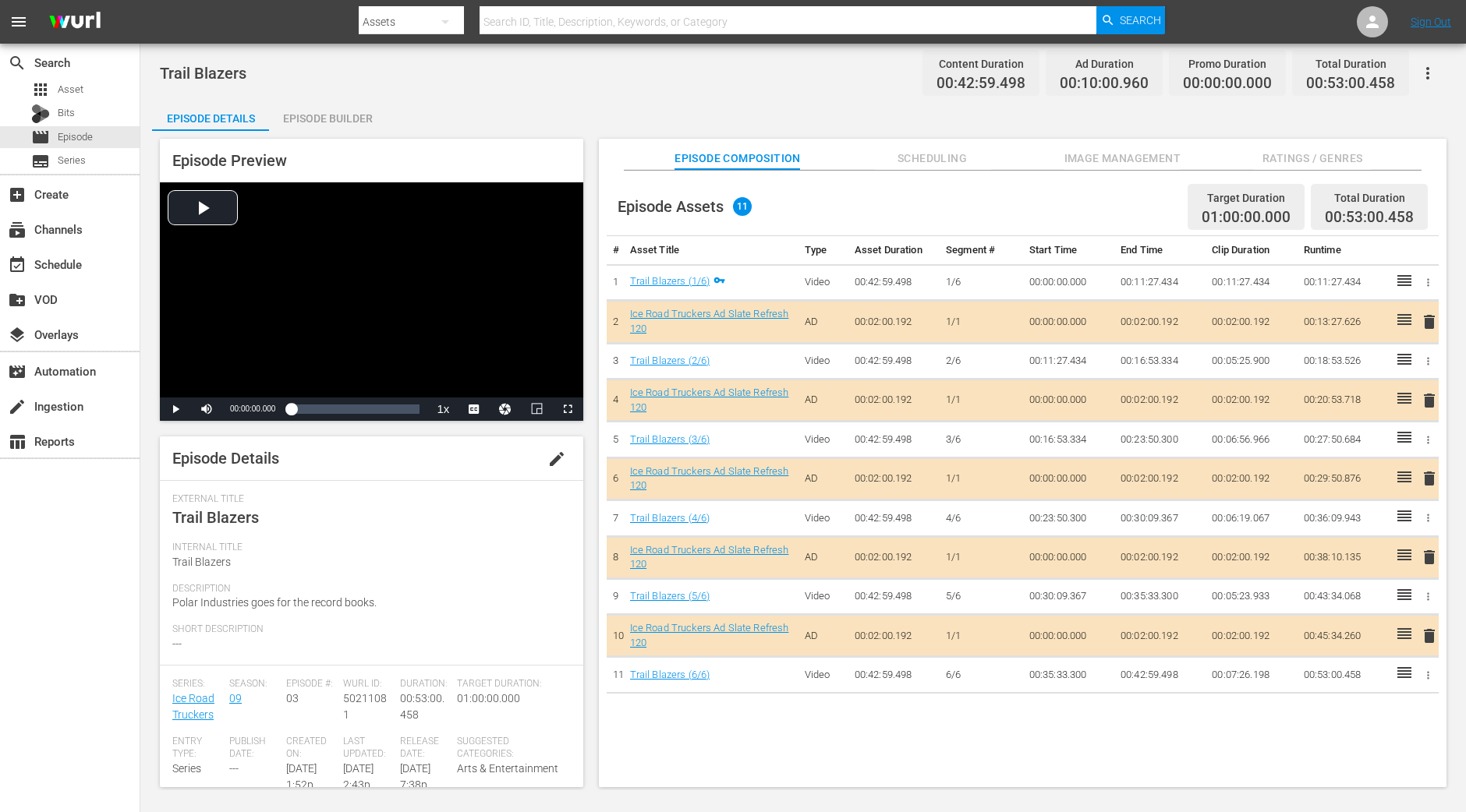
click at [354, 119] on div "Episode Builder" at bounding box center [328, 119] width 117 height 37
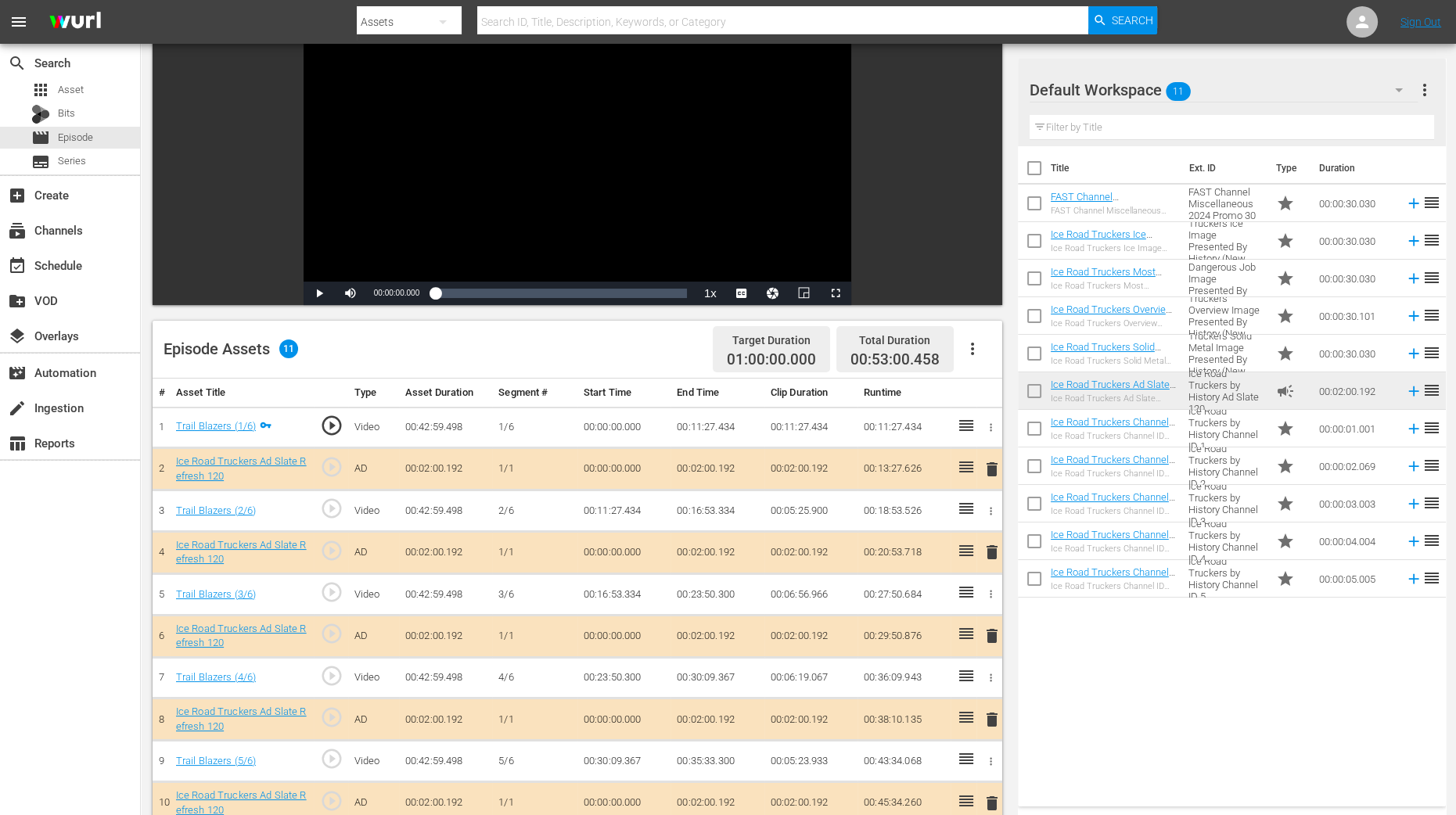
scroll to position [293, 0]
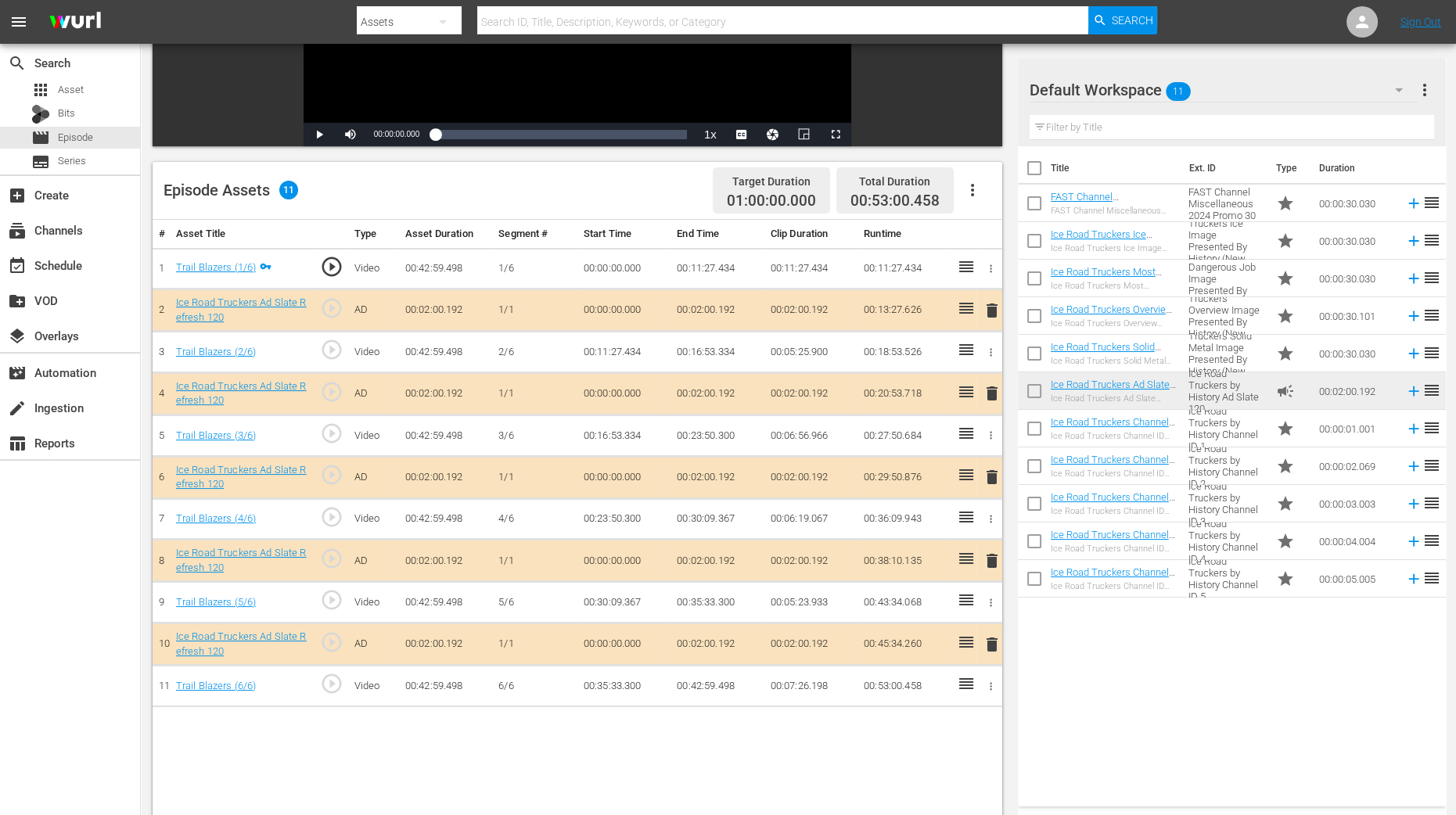
click at [991, 393] on span "delete" at bounding box center [993, 393] width 19 height 19
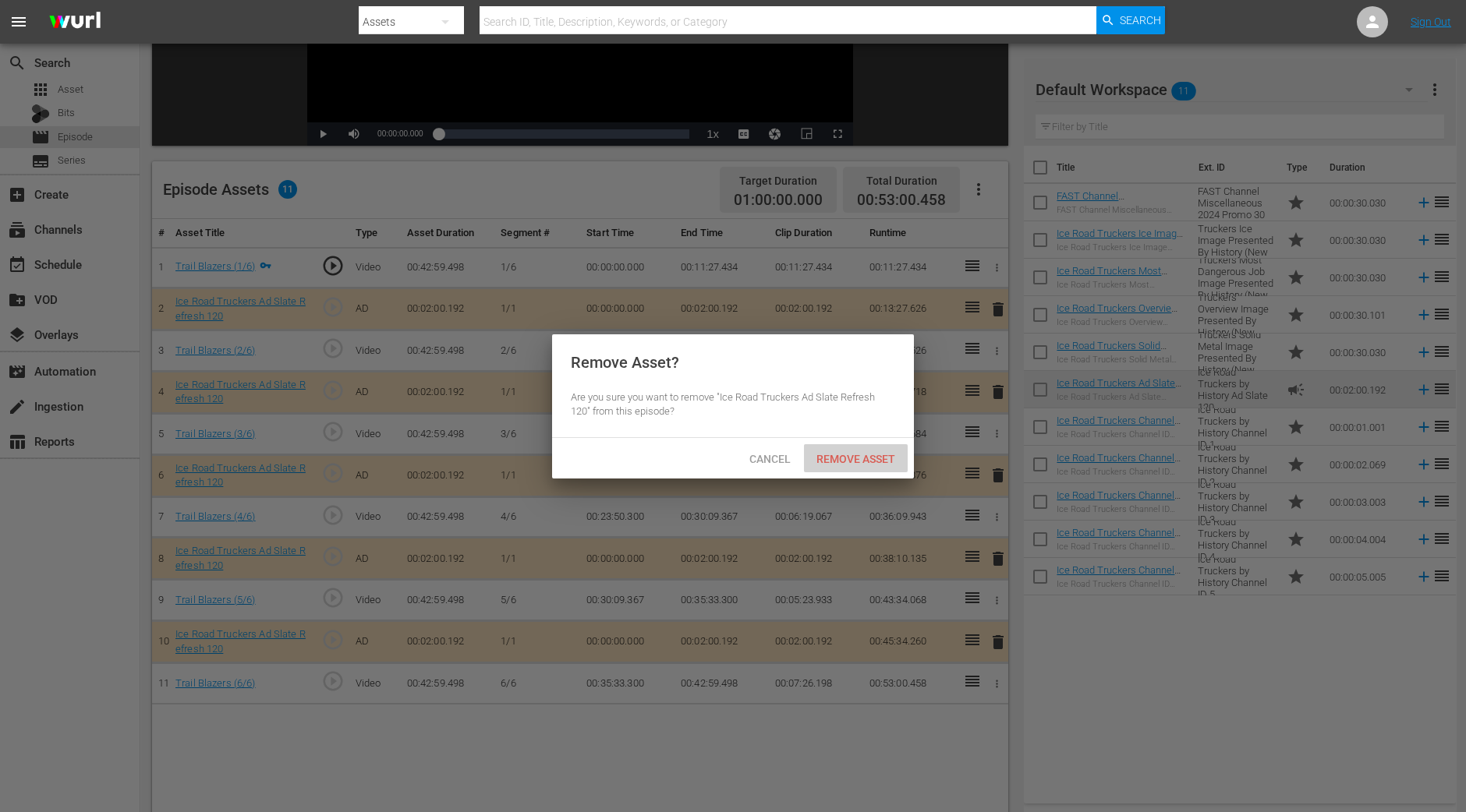
click at [856, 463] on span "Remove Asset" at bounding box center [856, 459] width 104 height 13
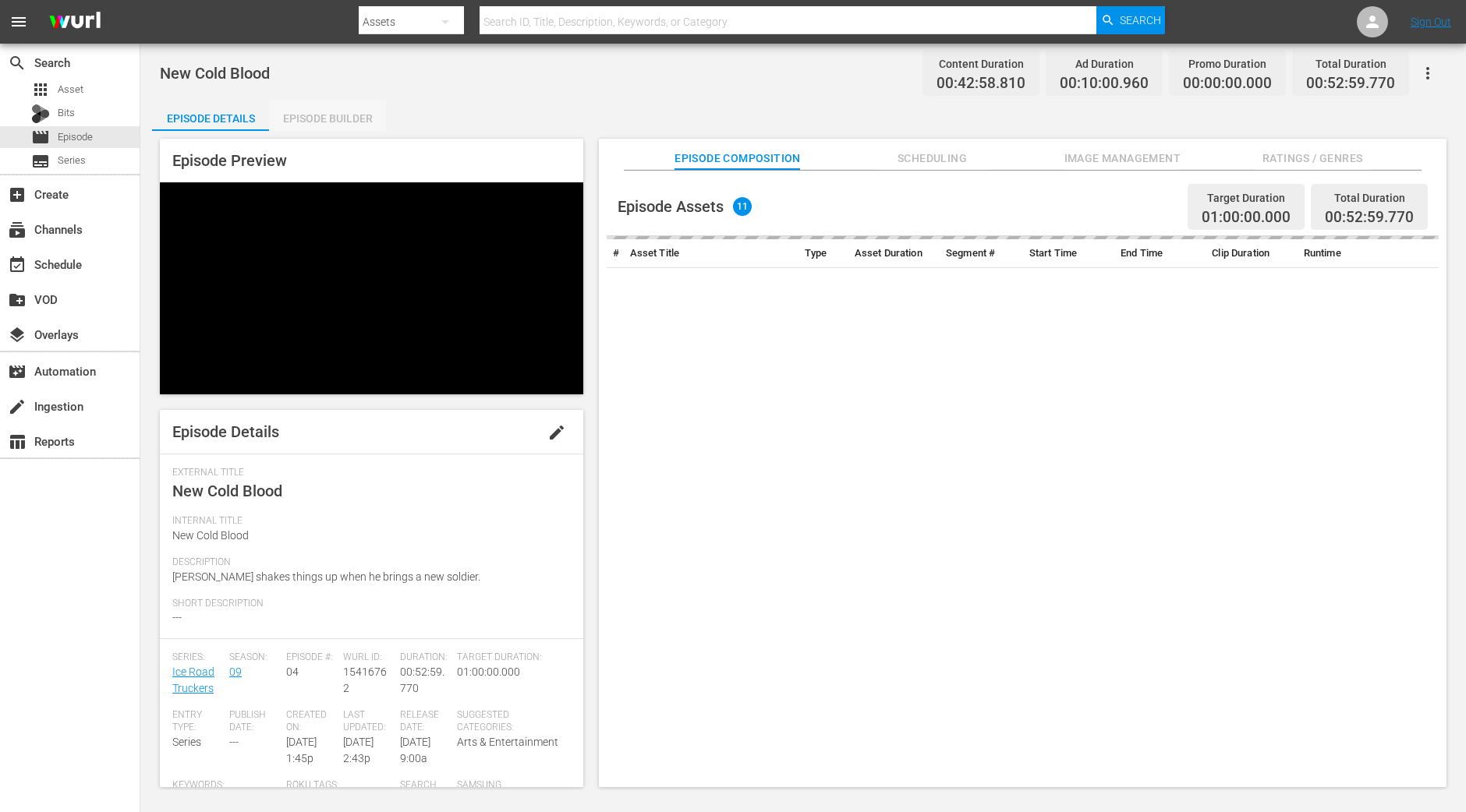
click at [301, 114] on div "Episode Builder" at bounding box center [328, 119] width 117 height 37
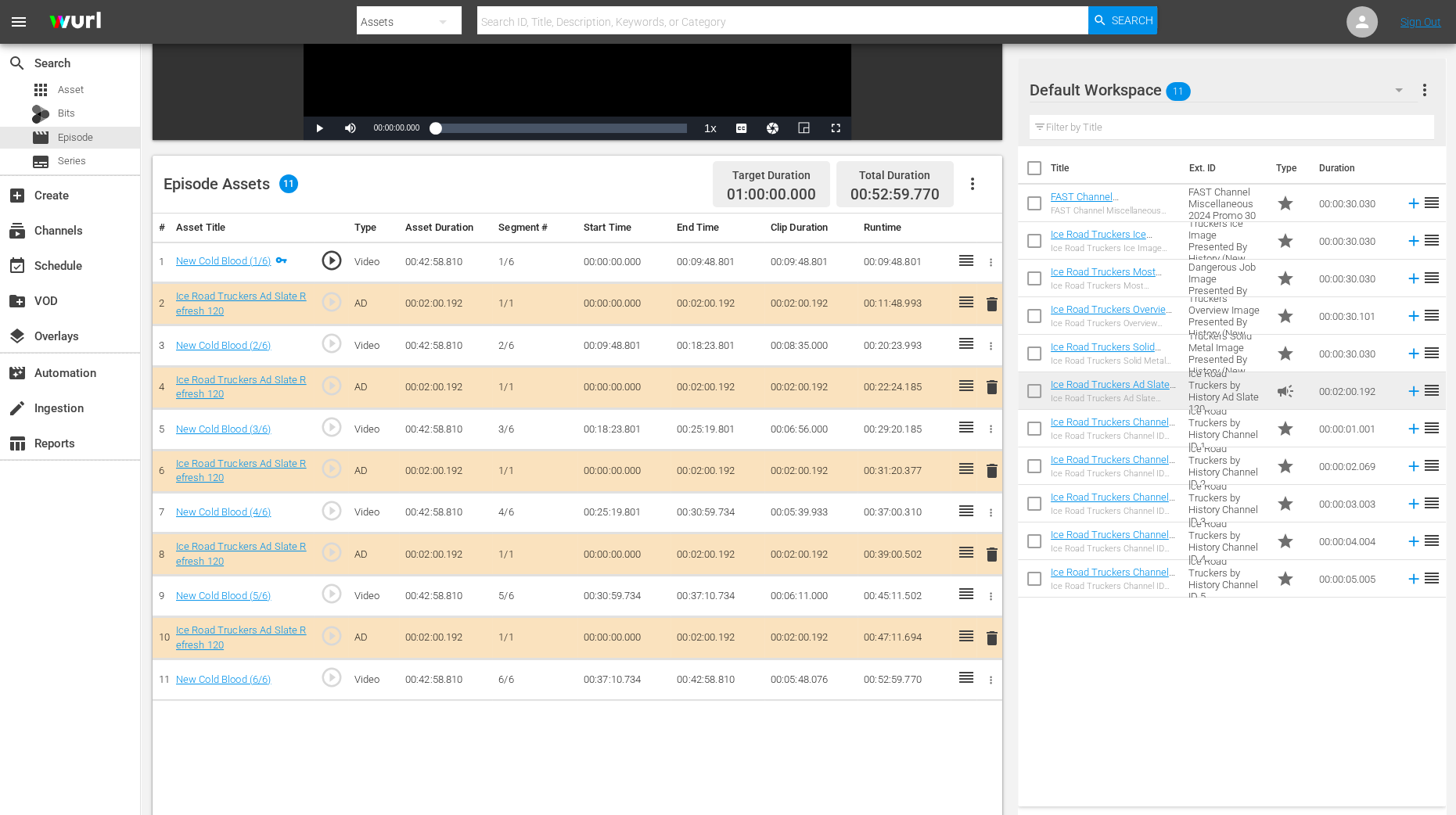
scroll to position [390, 0]
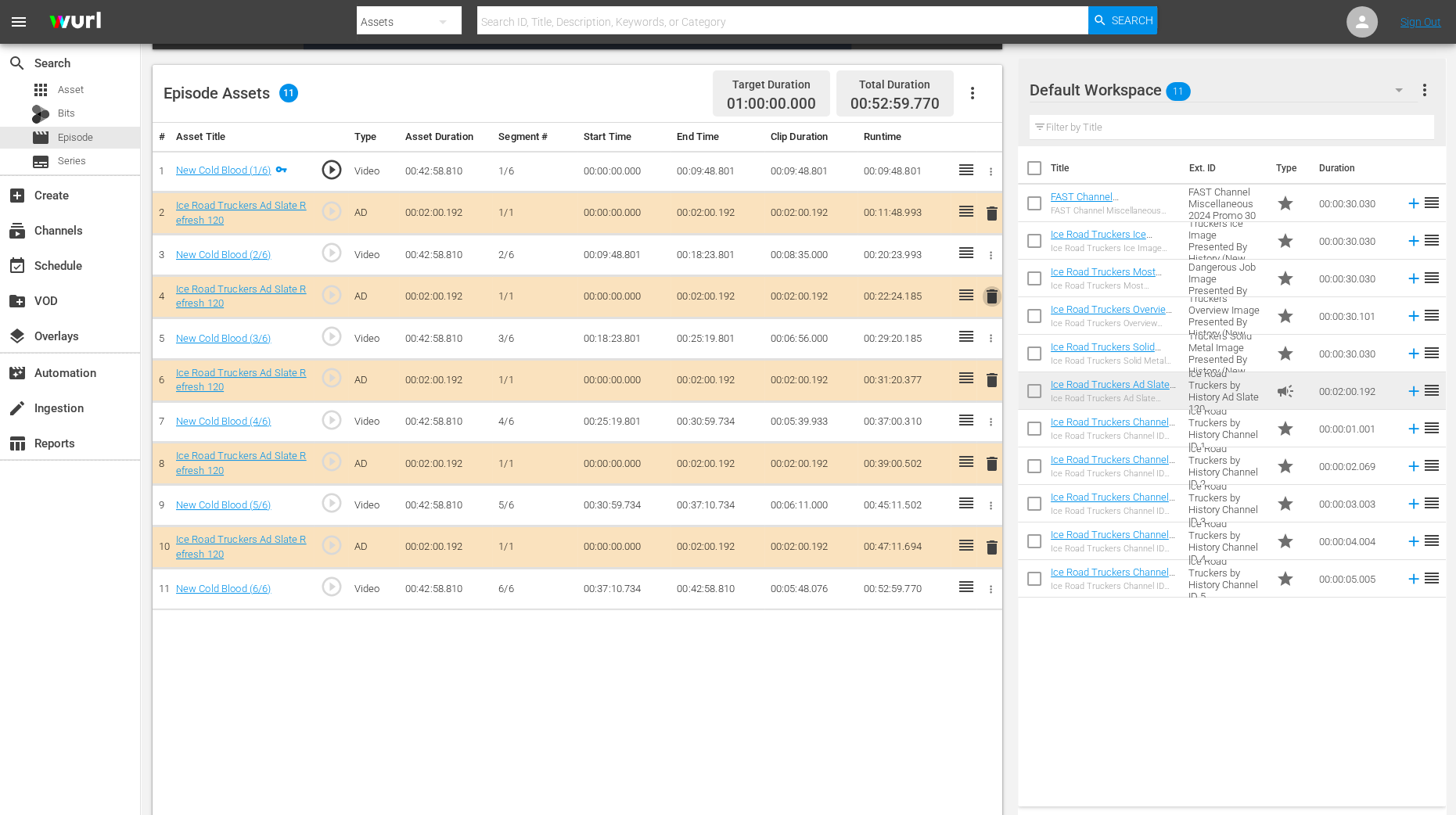
click at [992, 296] on span "delete" at bounding box center [993, 296] width 19 height 19
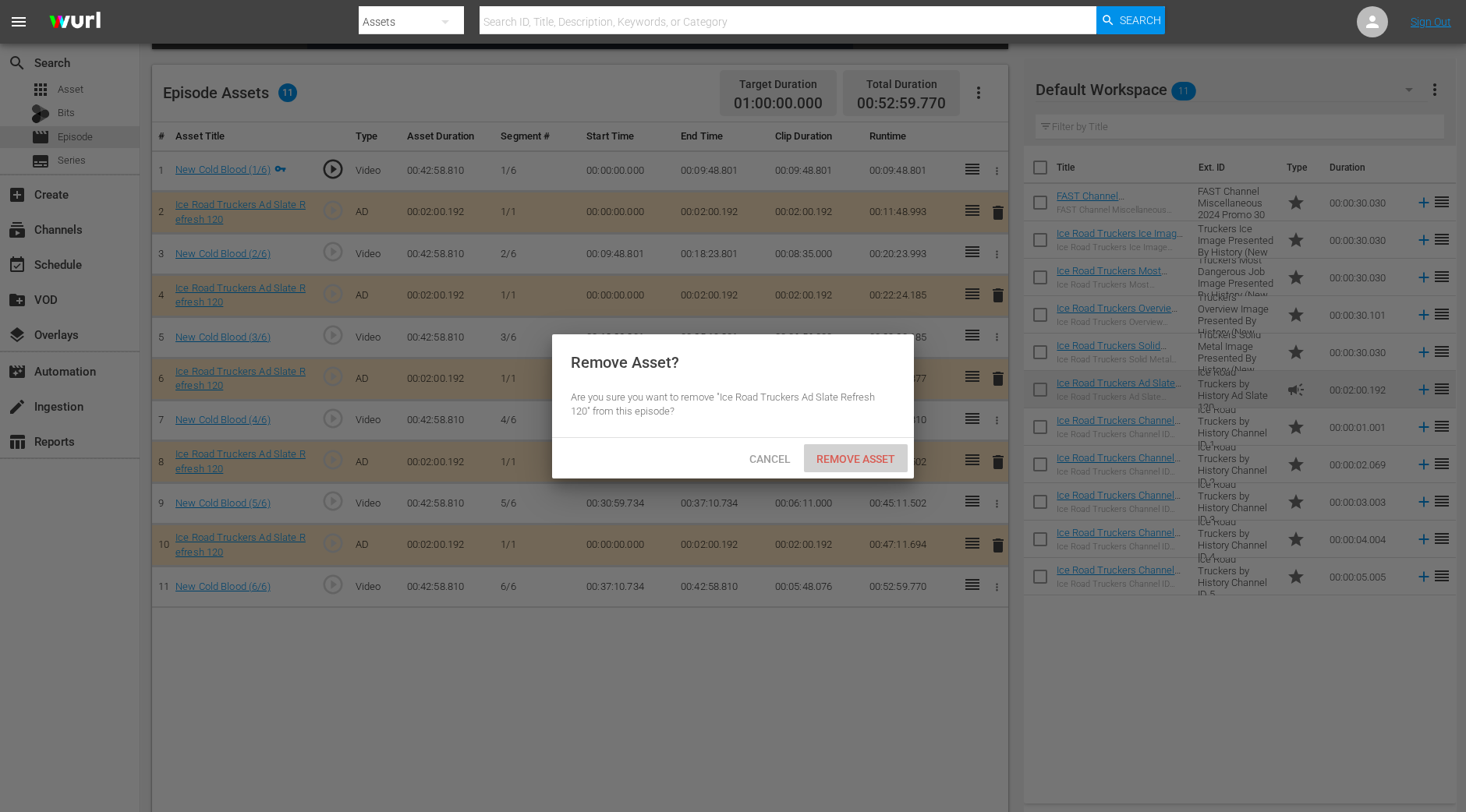
click at [878, 455] on span "Remove Asset" at bounding box center [856, 459] width 104 height 13
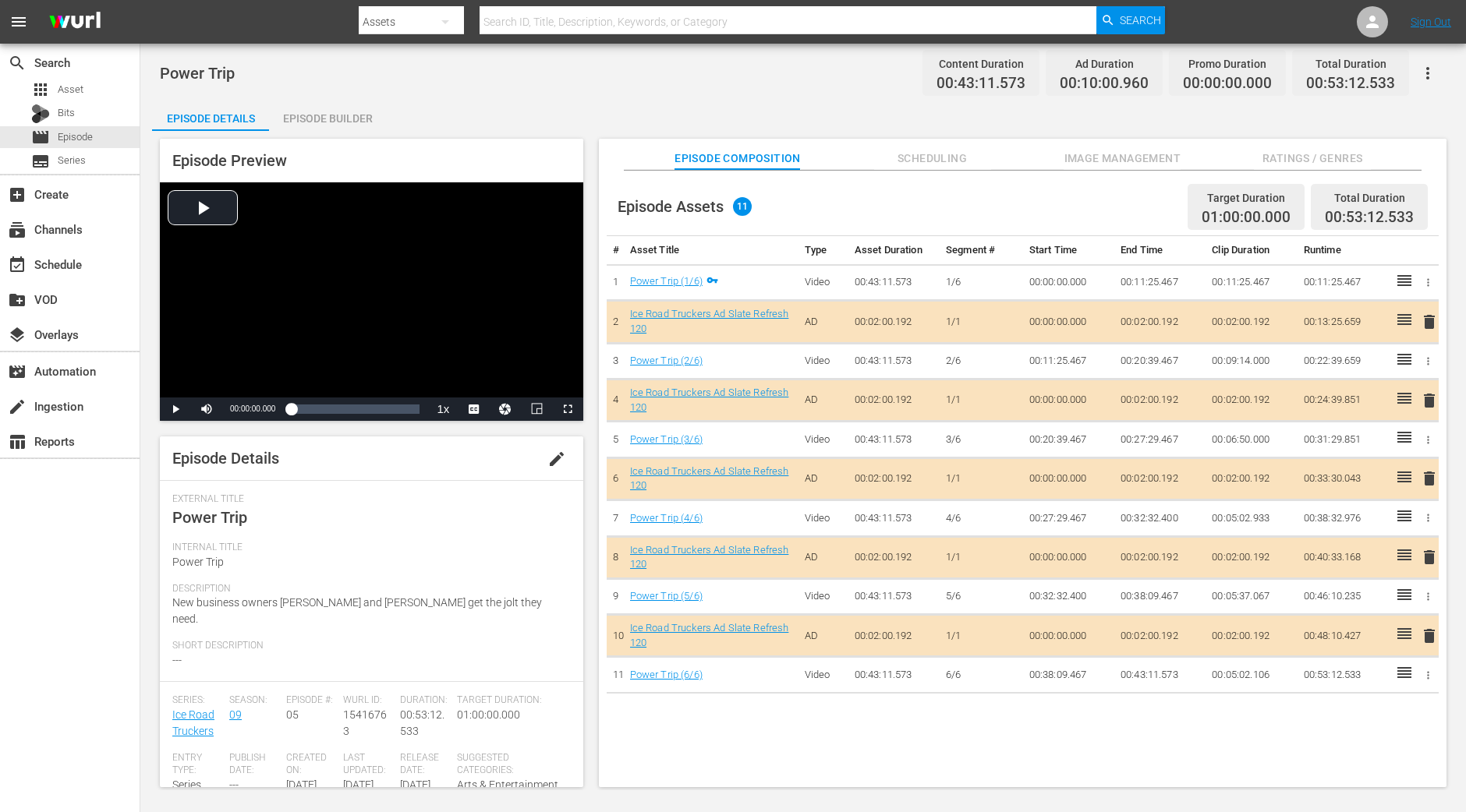
click at [325, 126] on div "Episode Builder" at bounding box center [328, 119] width 117 height 37
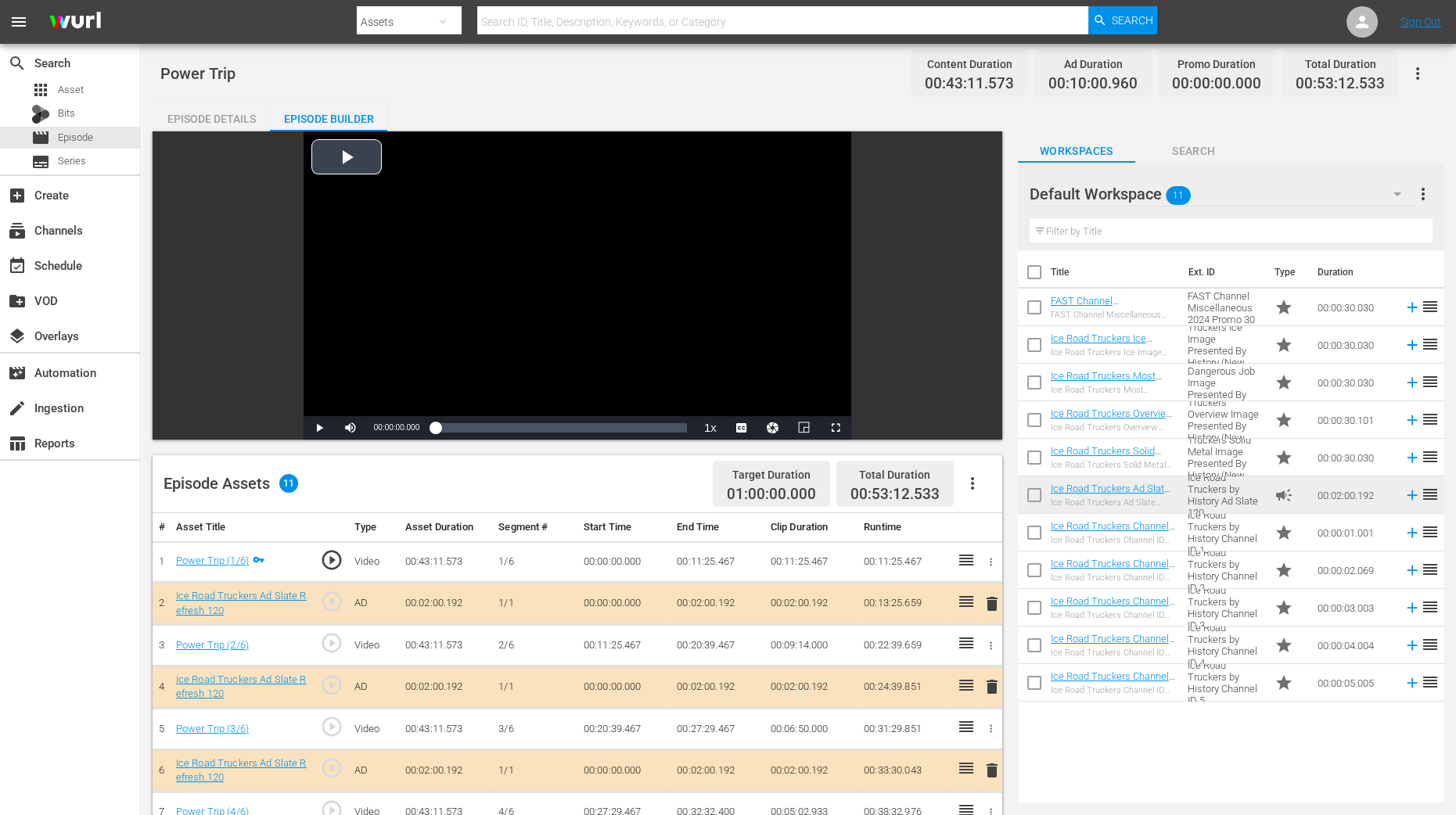
scroll to position [407, 0]
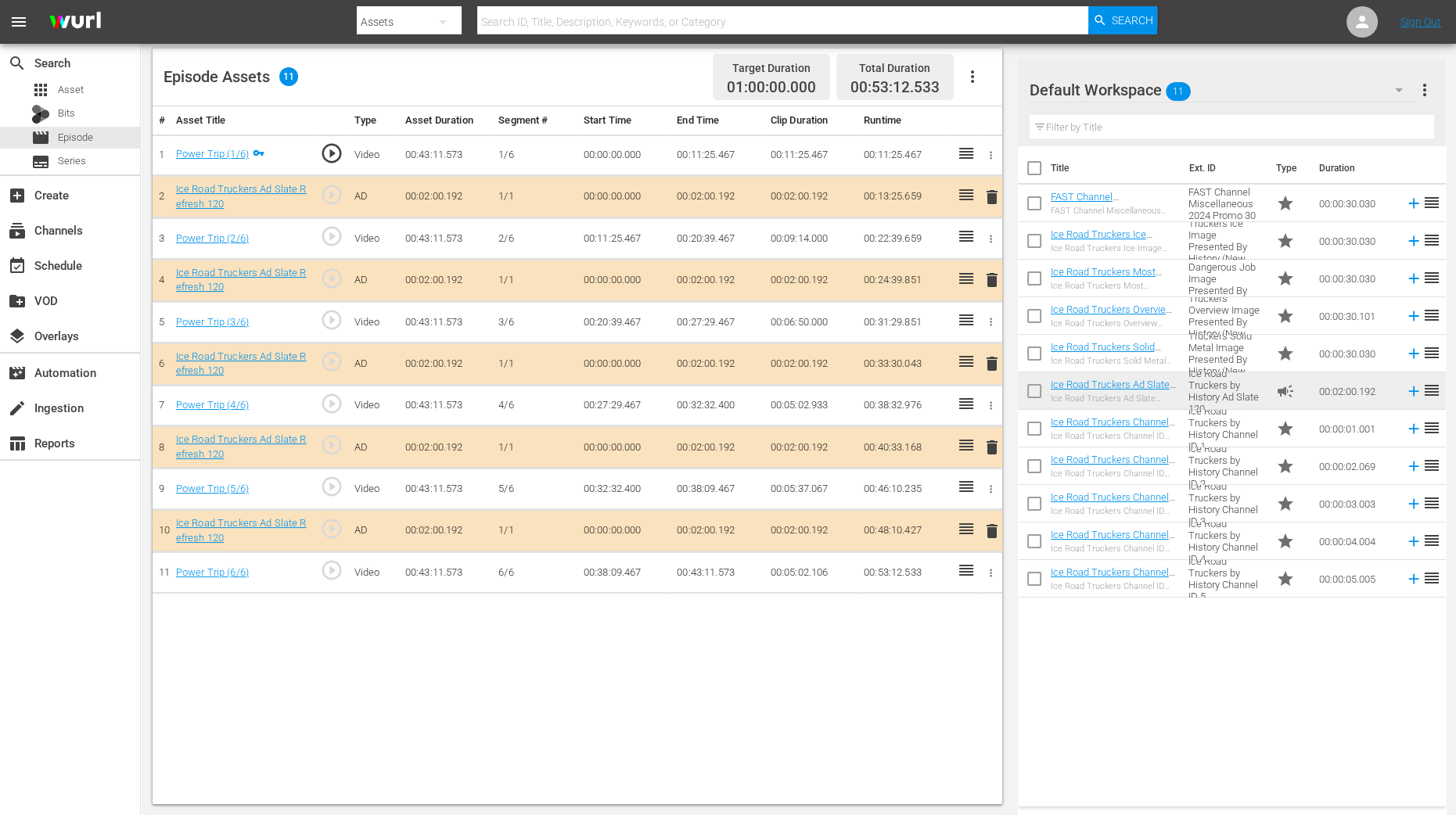
click at [990, 283] on span "delete" at bounding box center [993, 280] width 19 height 19
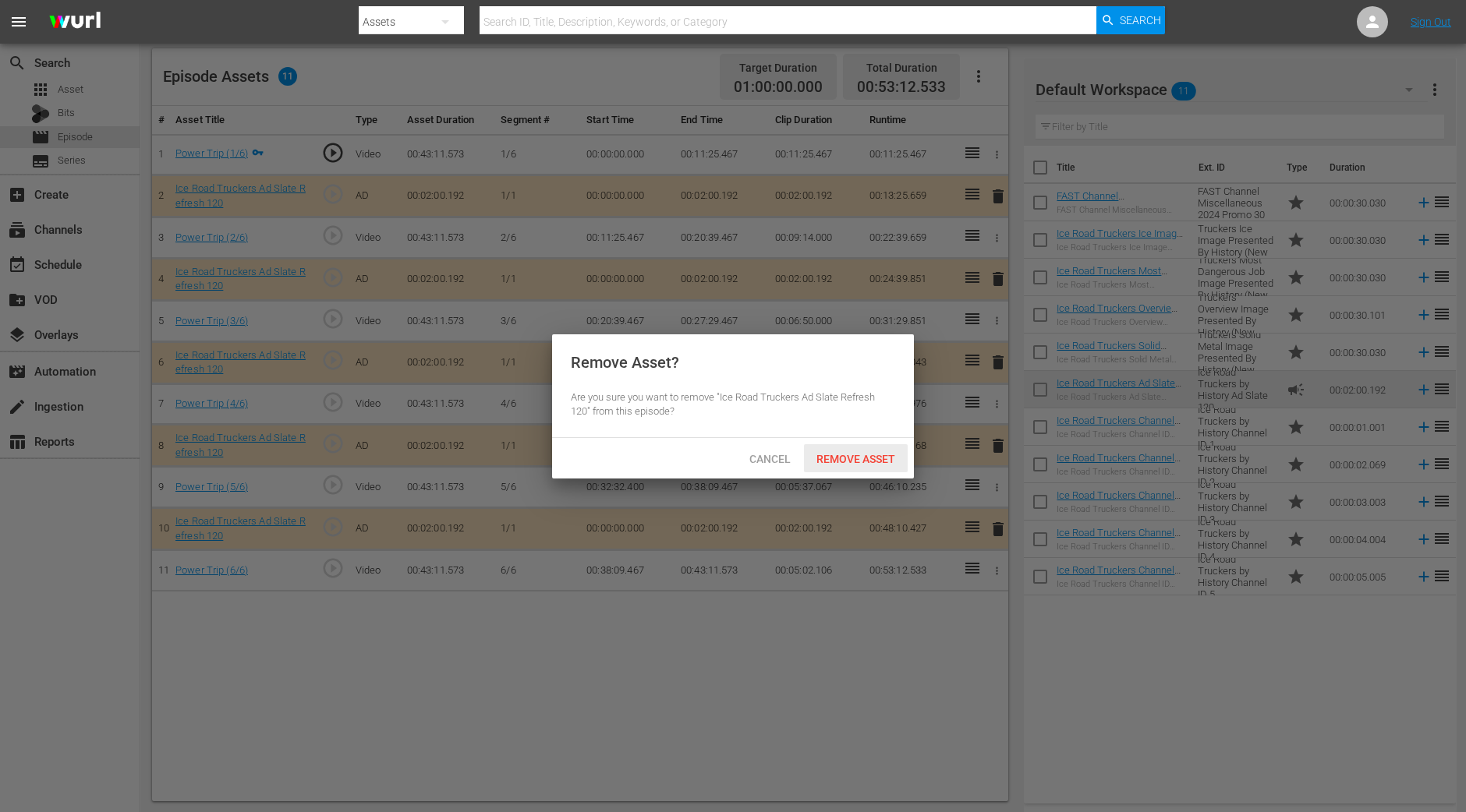
click at [849, 450] on div "Remove Asset" at bounding box center [856, 459] width 104 height 29
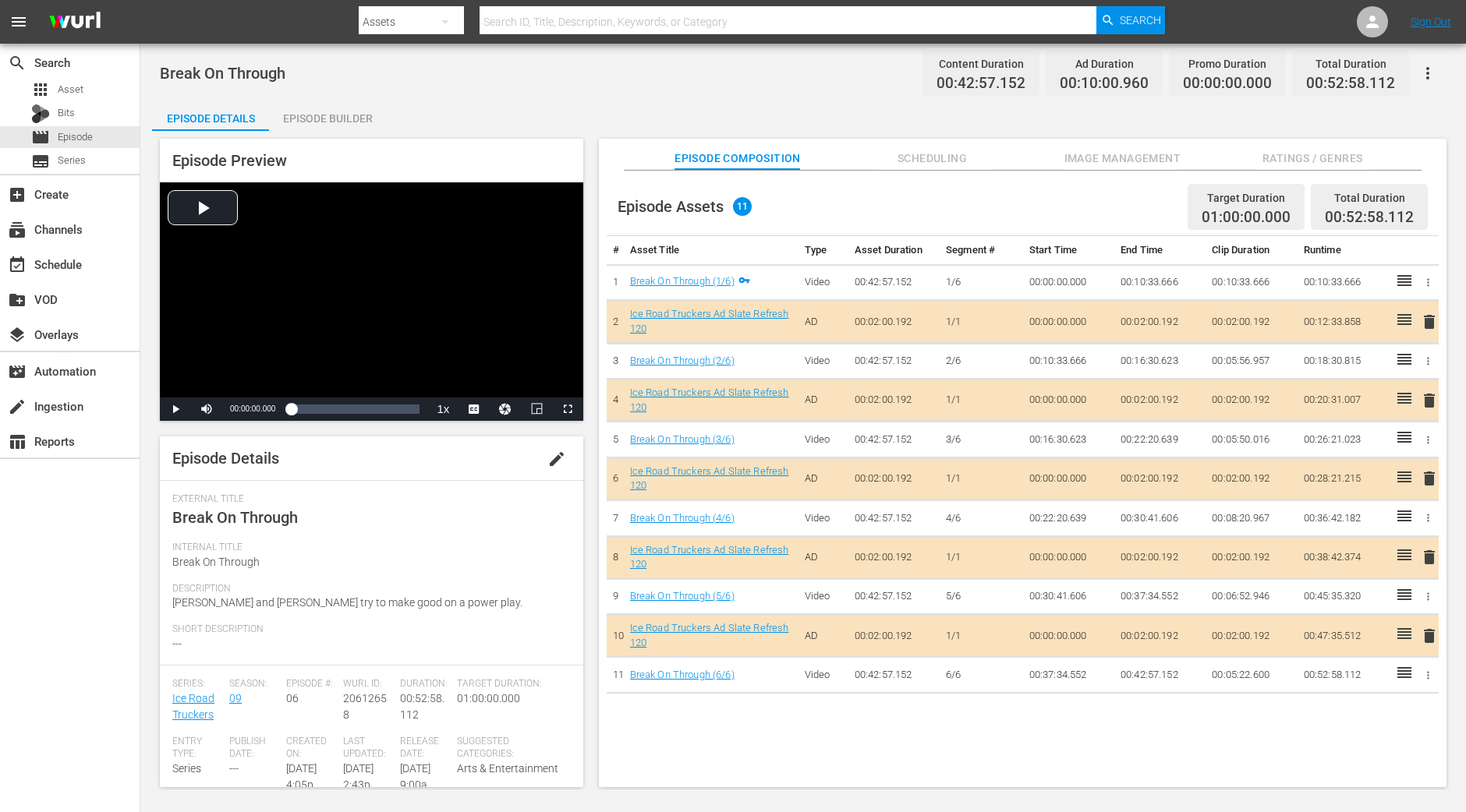
drag, startPoint x: 291, startPoint y: 93, endPoint x: 300, endPoint y: 107, distance: 16.6
click at [291, 94] on div "Break On Through Content Duration 00:42:57.152 Ad Duration 00:10:00.960 Promo D…" at bounding box center [802, 416] width 1325 height 746
click at [301, 109] on div "Episode Builder" at bounding box center [328, 119] width 117 height 37
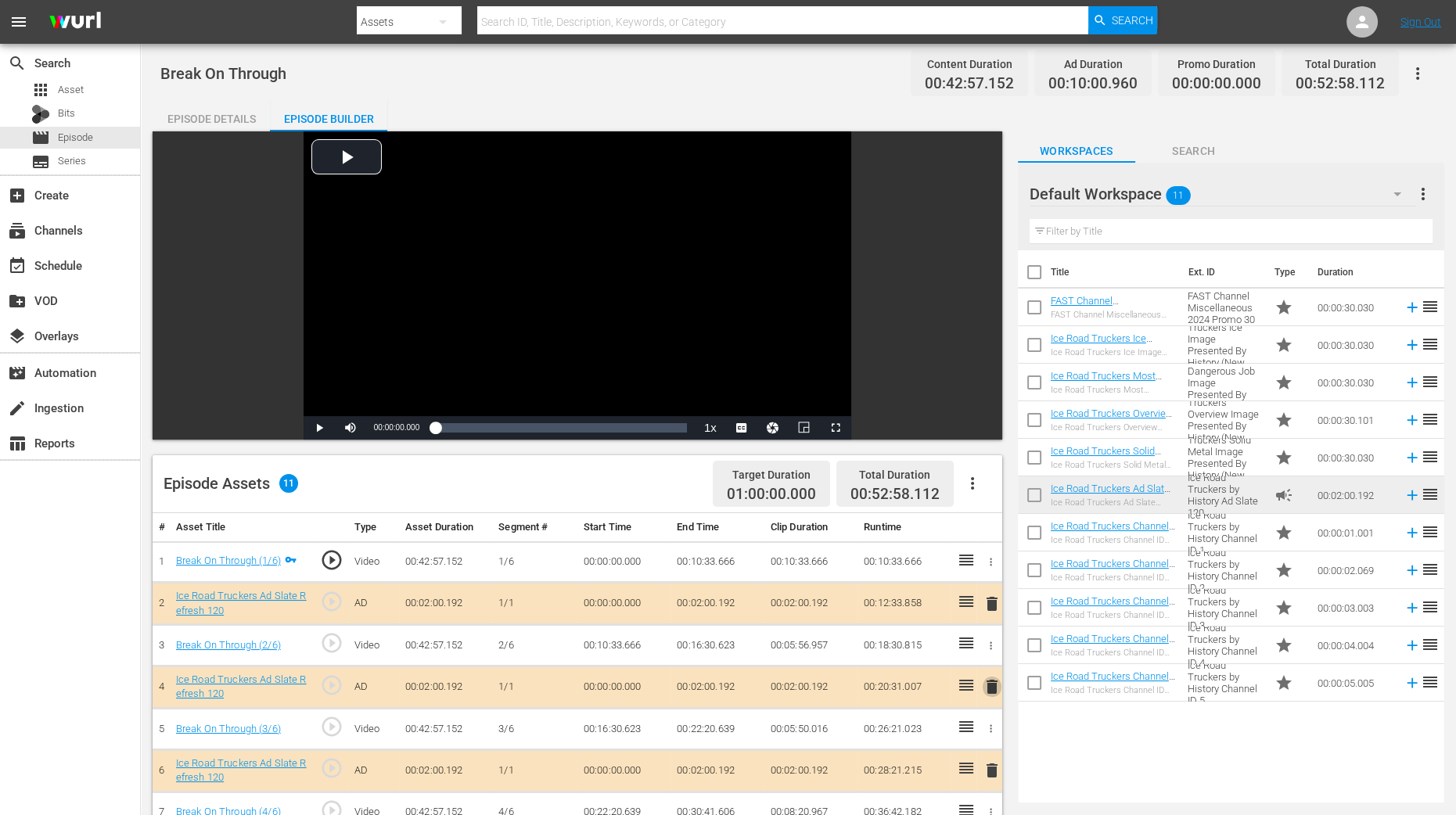
click at [996, 651] on span "delete" at bounding box center [993, 686] width 19 height 19
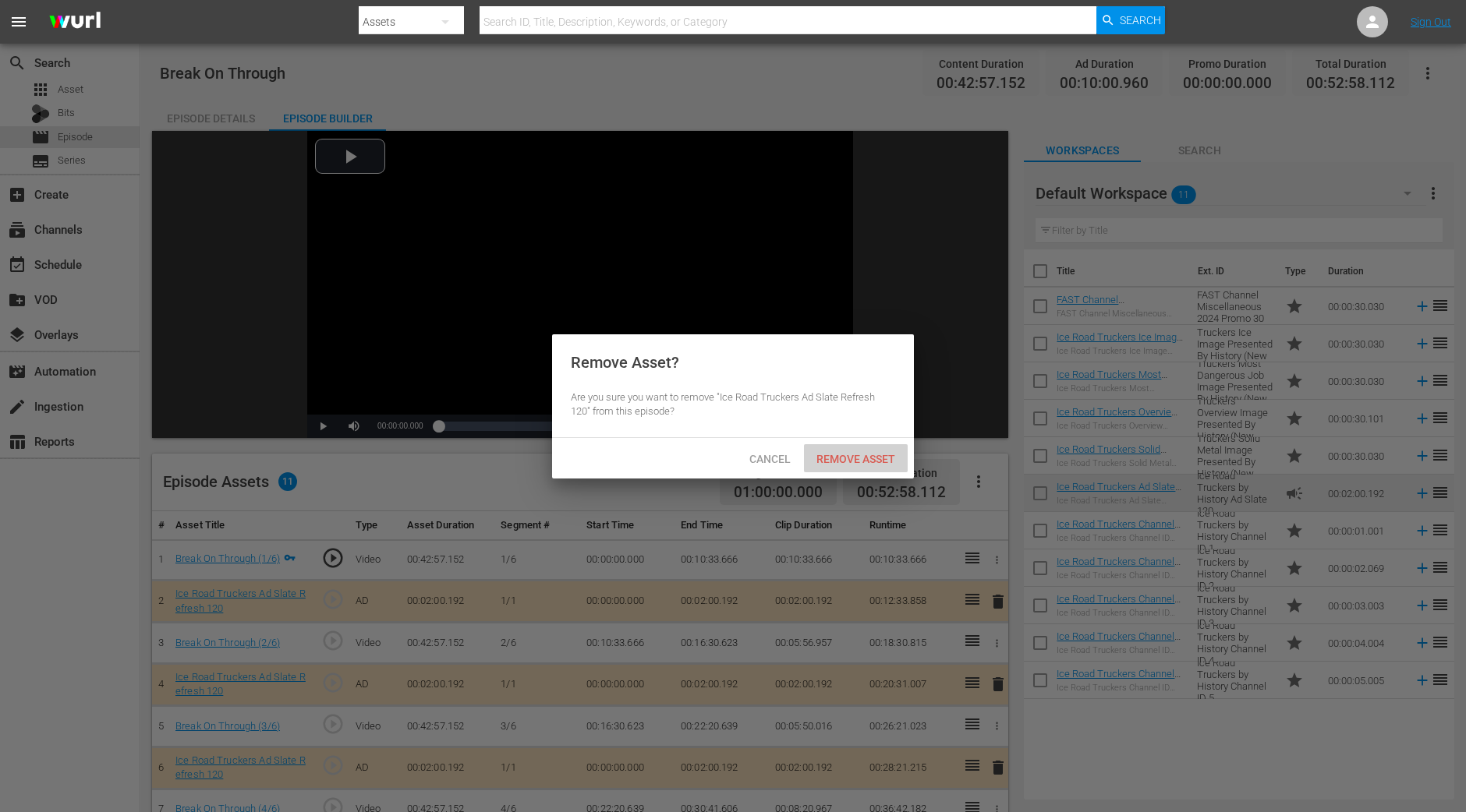
click at [863, 462] on span "Remove Asset" at bounding box center [856, 459] width 104 height 13
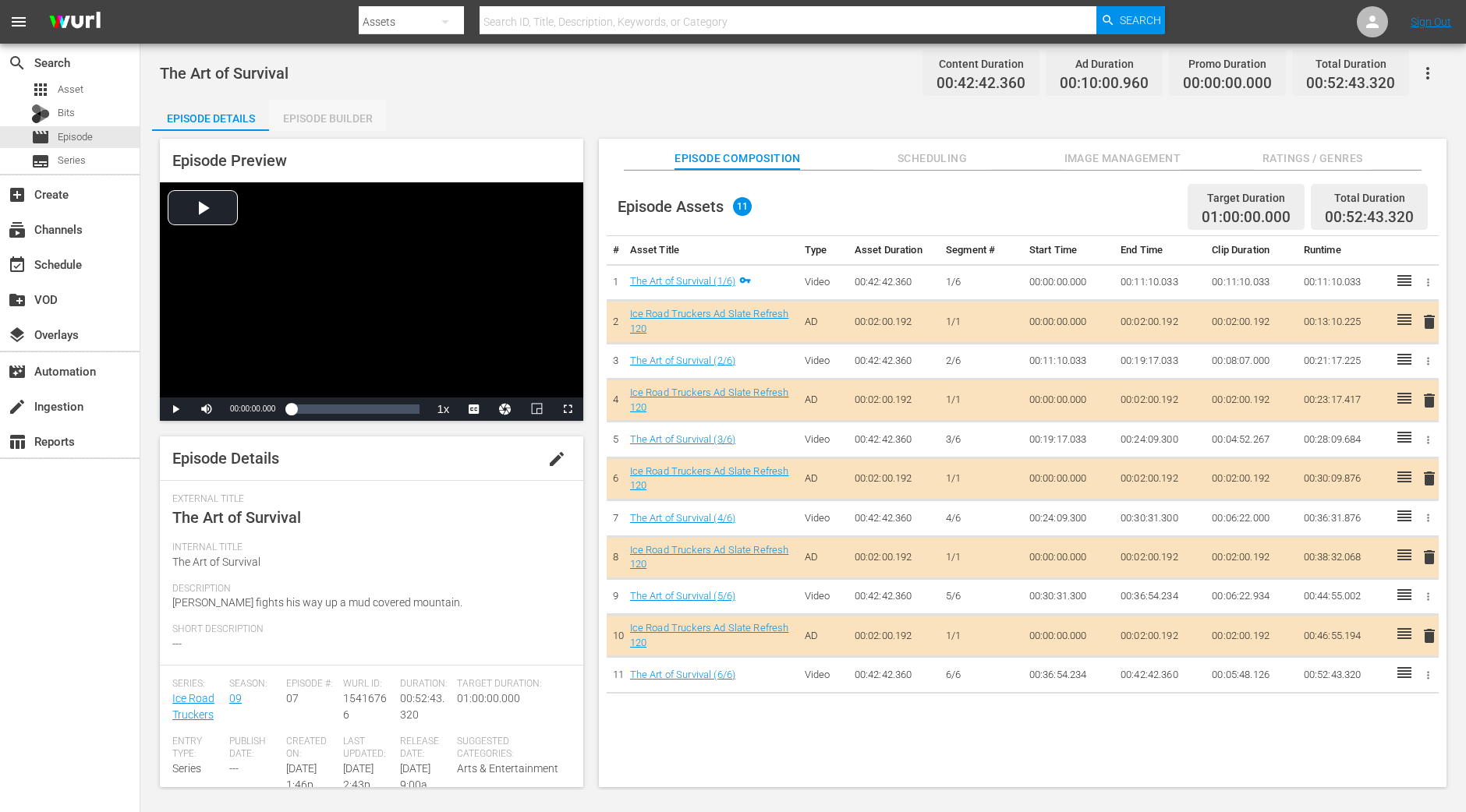
click at [317, 120] on div "Episode Builder" at bounding box center [328, 119] width 117 height 37
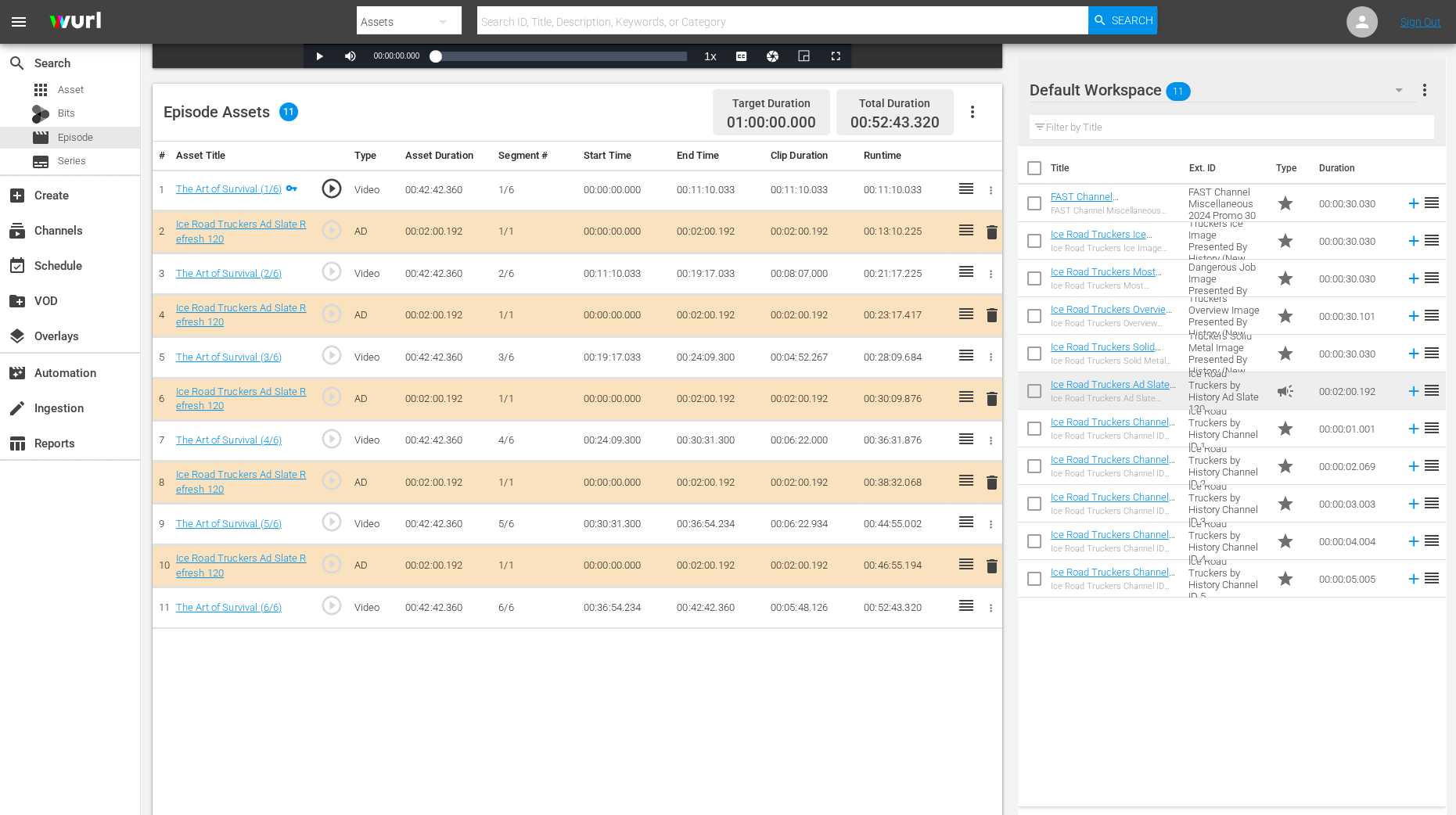
scroll to position [390, 0]
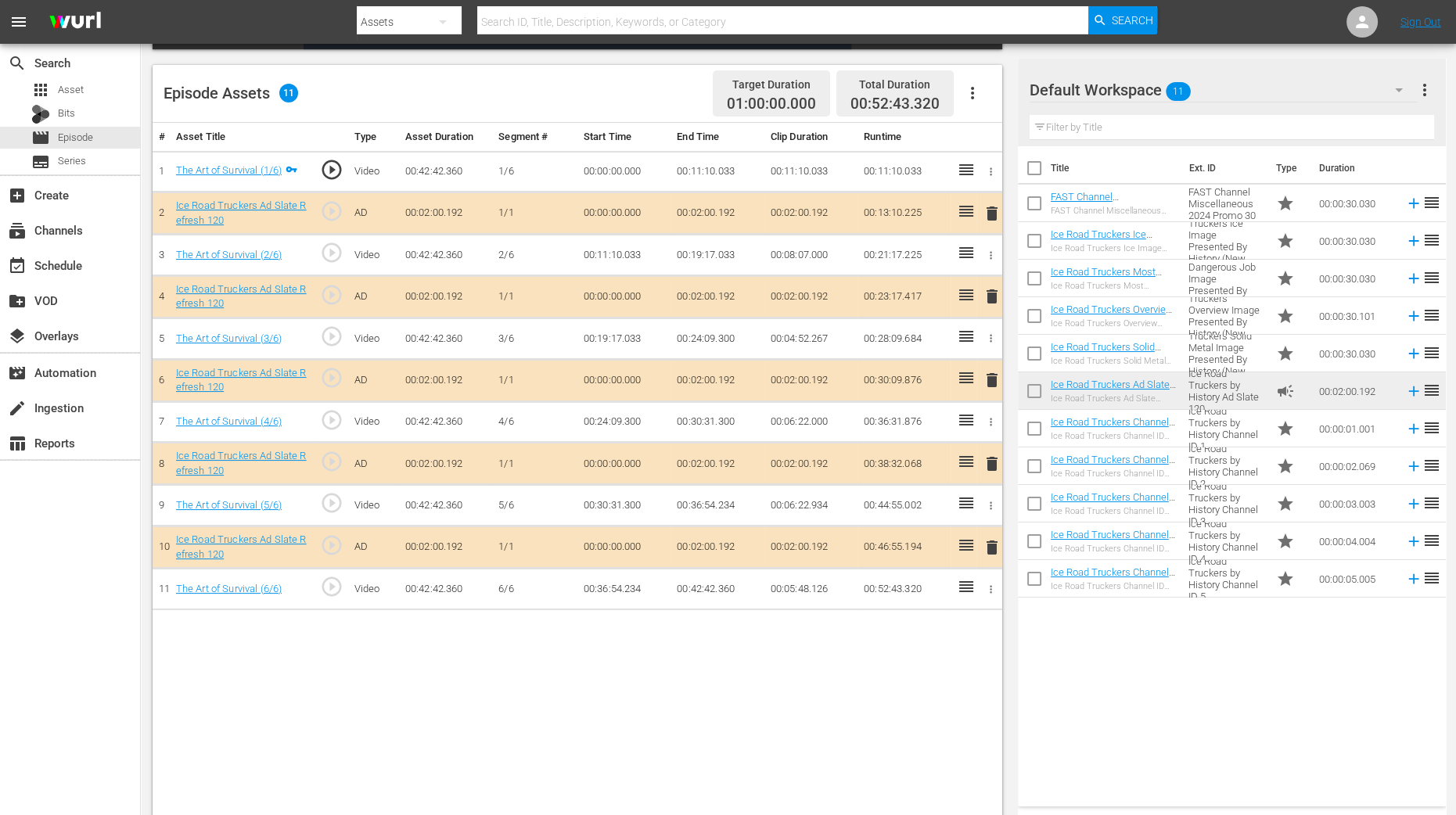
click at [994, 293] on span "delete" at bounding box center [993, 296] width 19 height 19
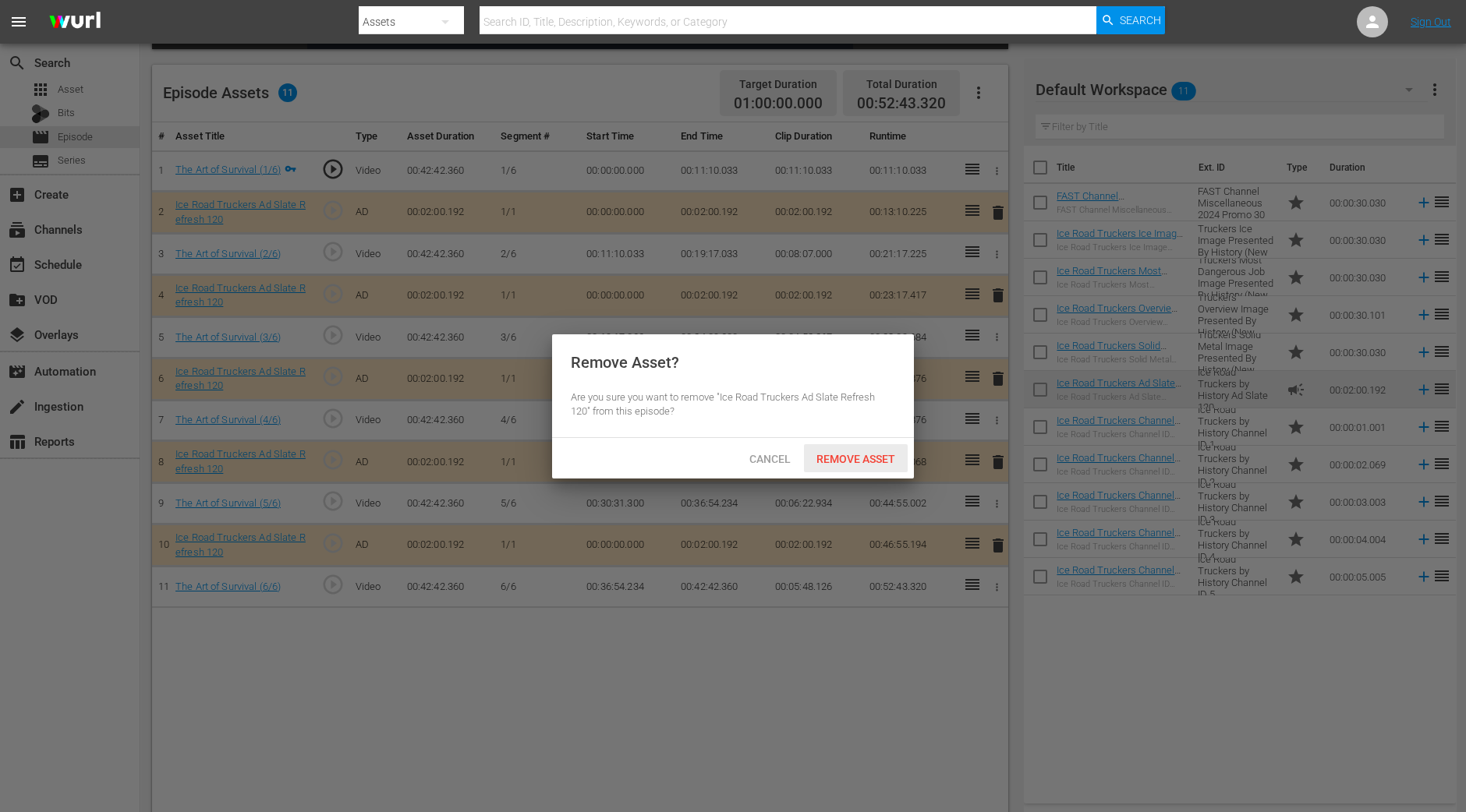
click at [848, 453] on span "Remove Asset" at bounding box center [856, 459] width 104 height 13
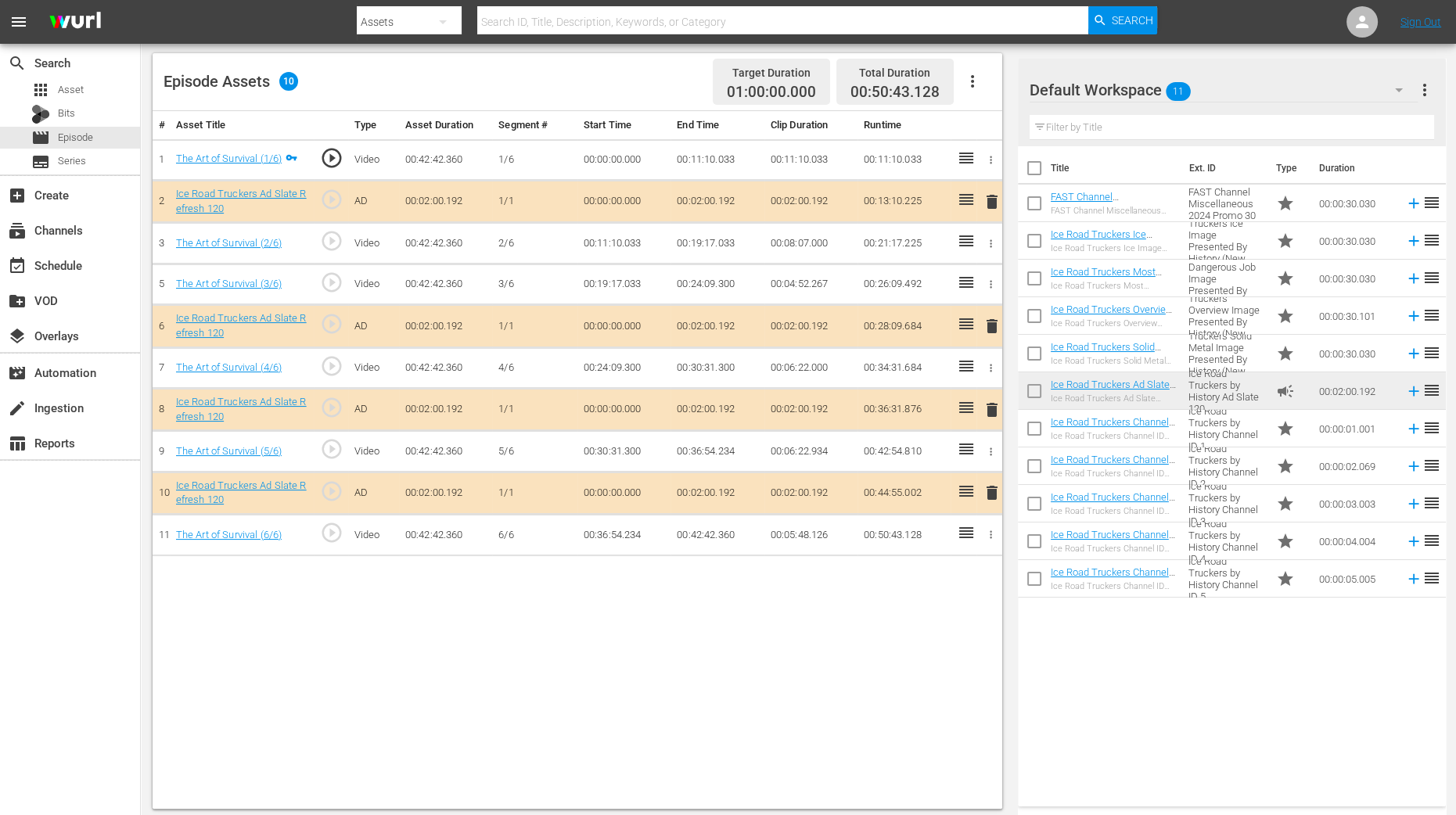
scroll to position [407, 0]
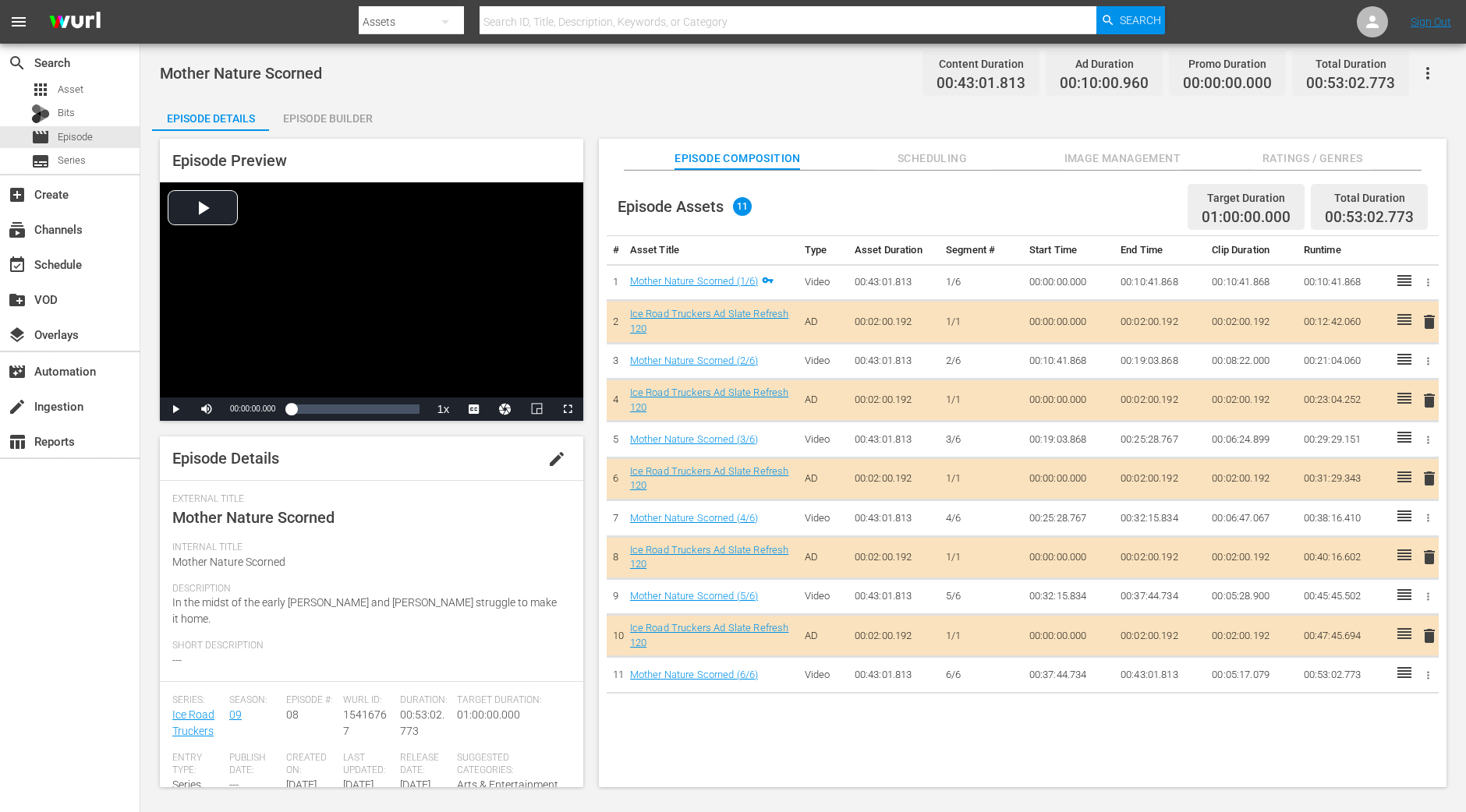
click at [351, 109] on div "Episode Builder" at bounding box center [328, 119] width 117 height 37
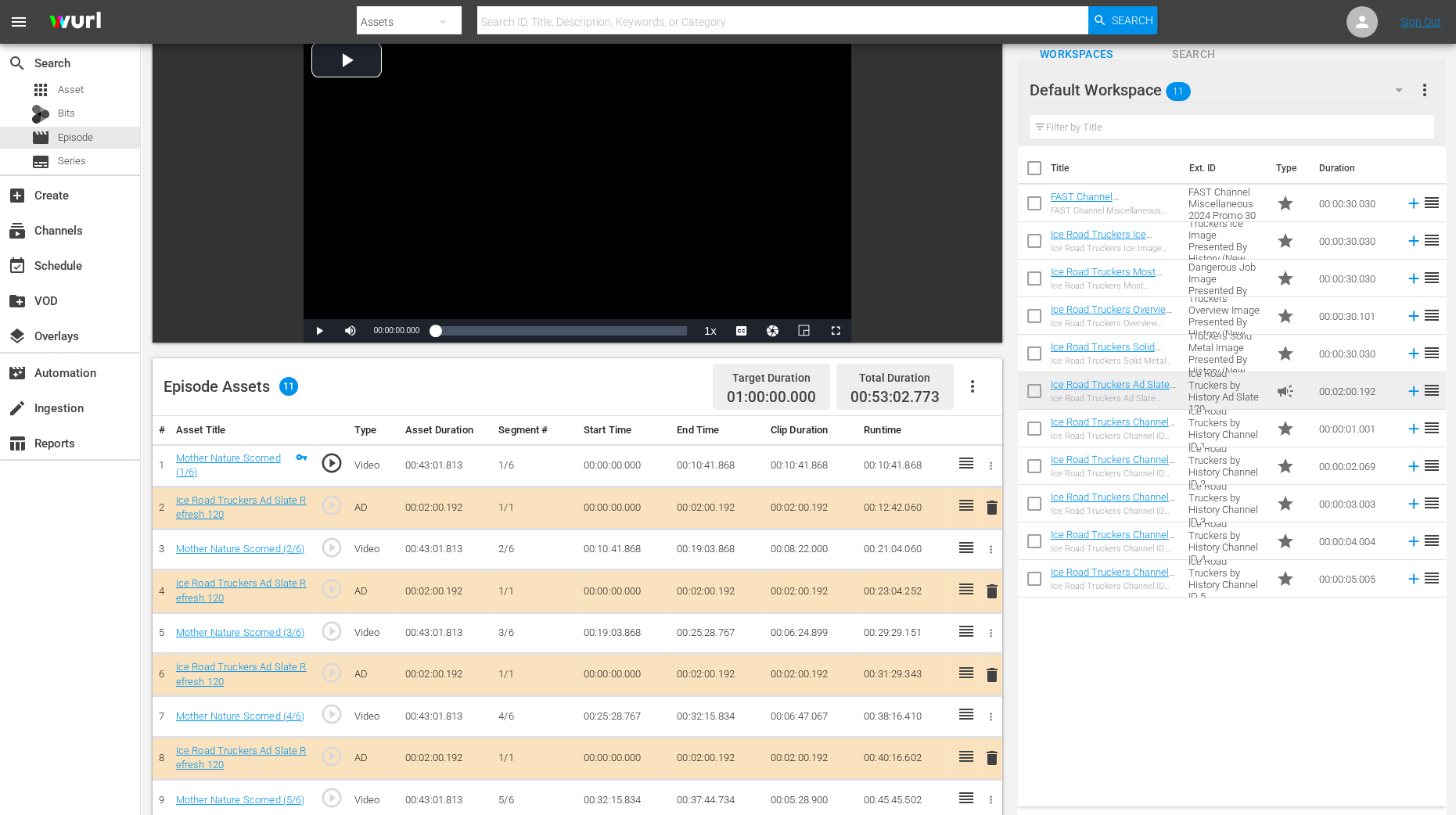
scroll to position [293, 0]
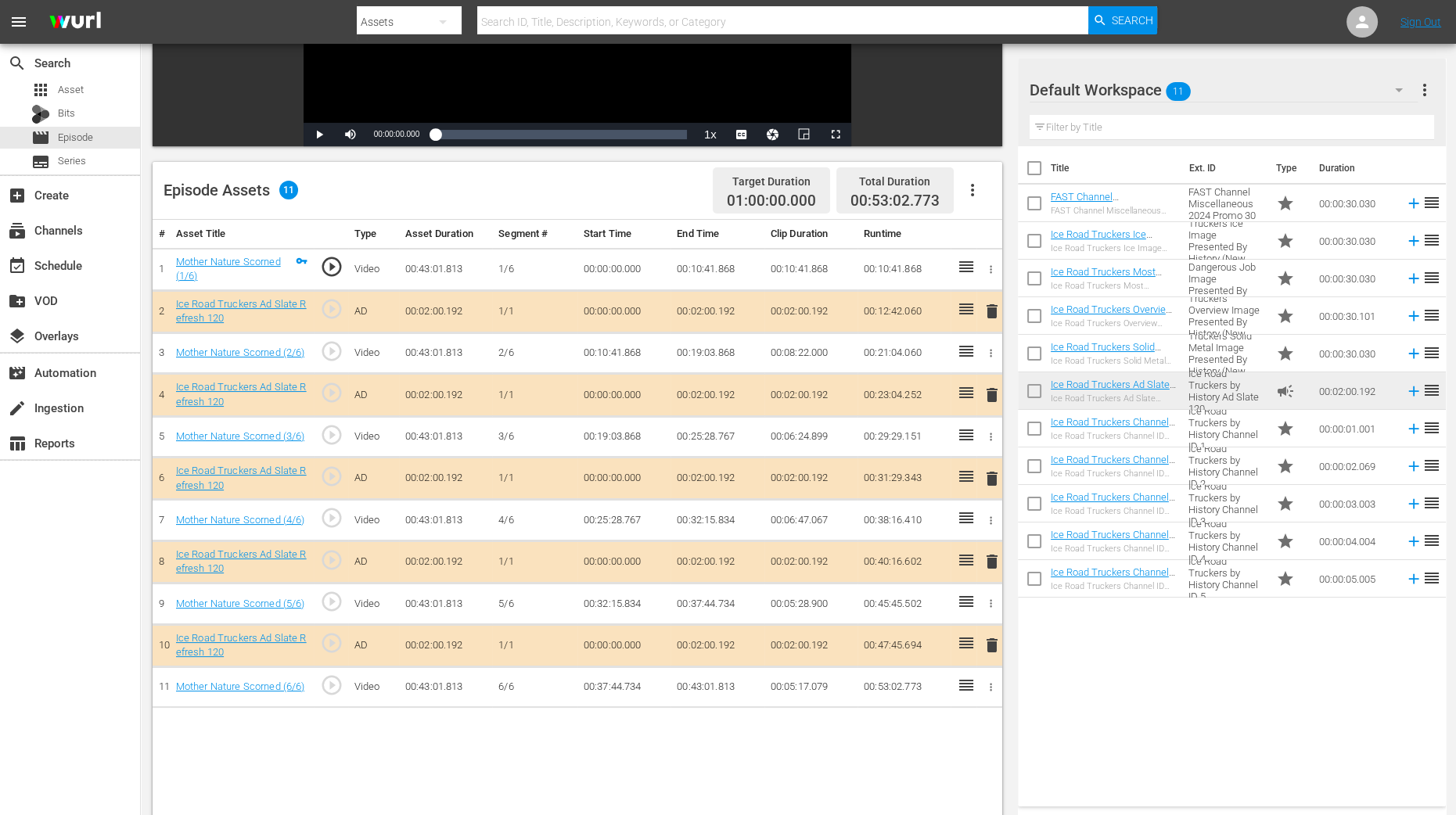
click at [993, 405] on button "delete" at bounding box center [993, 395] width 19 height 23
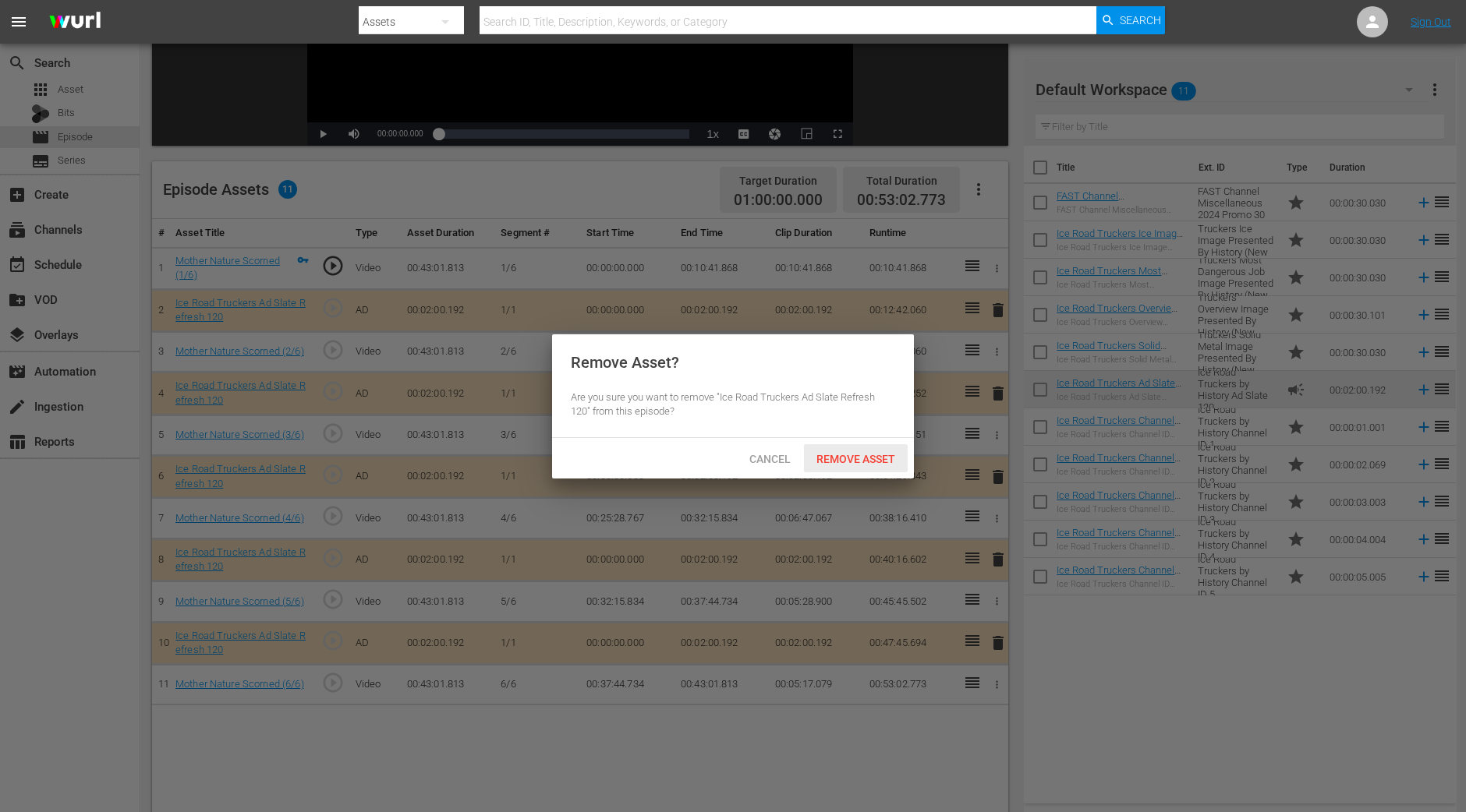
click at [885, 462] on span "Remove Asset" at bounding box center [856, 459] width 104 height 13
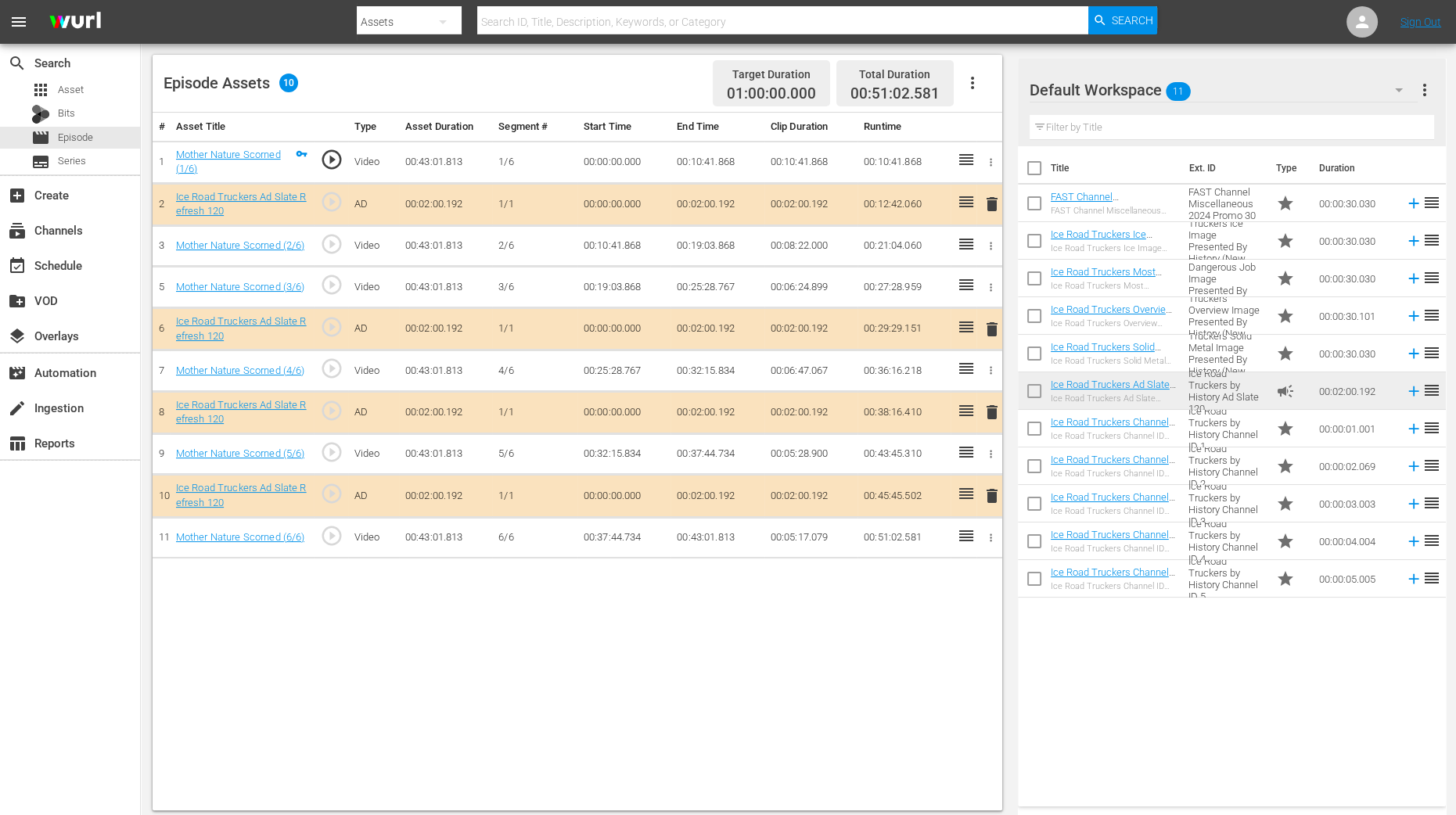
scroll to position [407, 0]
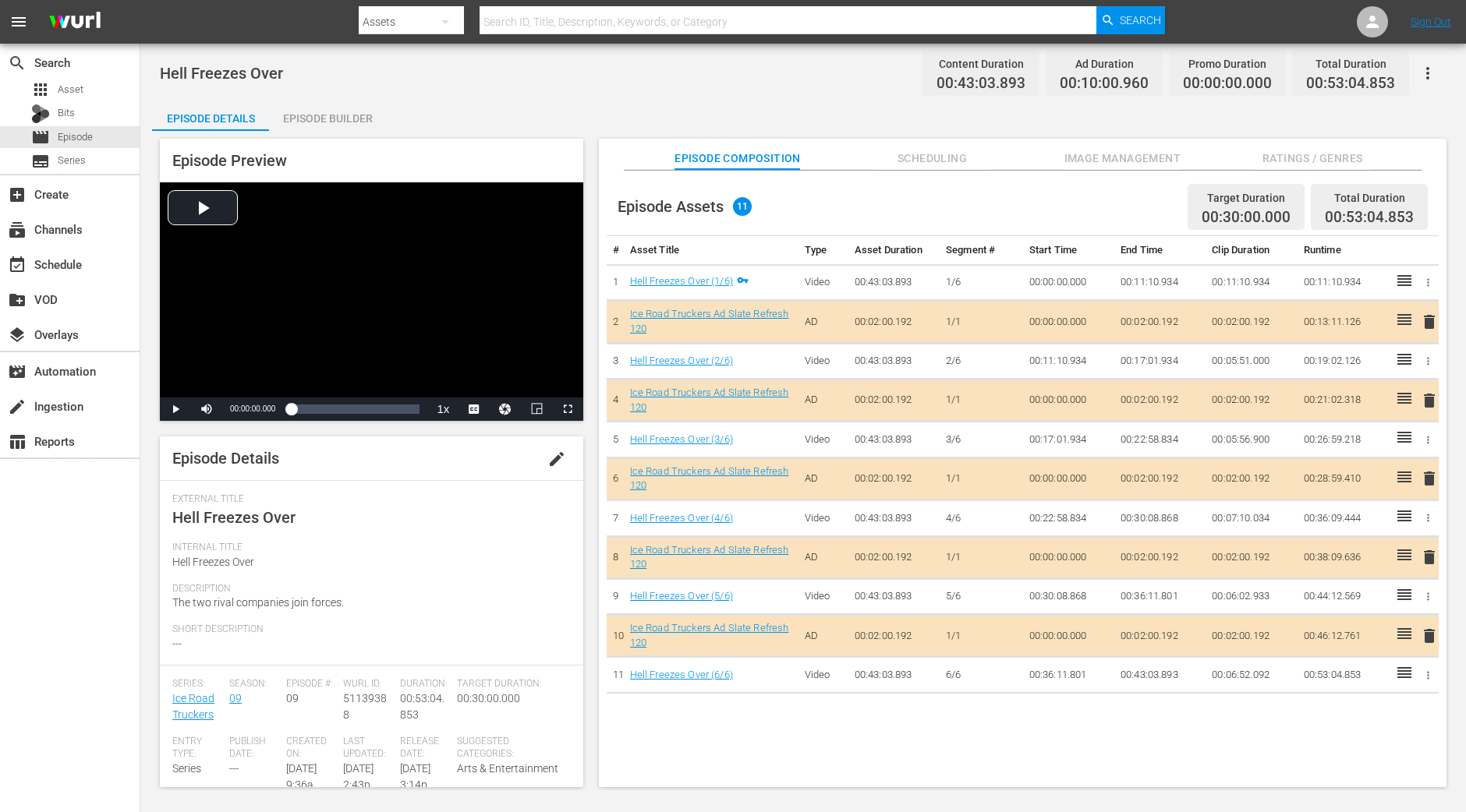
click at [329, 112] on div "Episode Builder" at bounding box center [328, 119] width 117 height 37
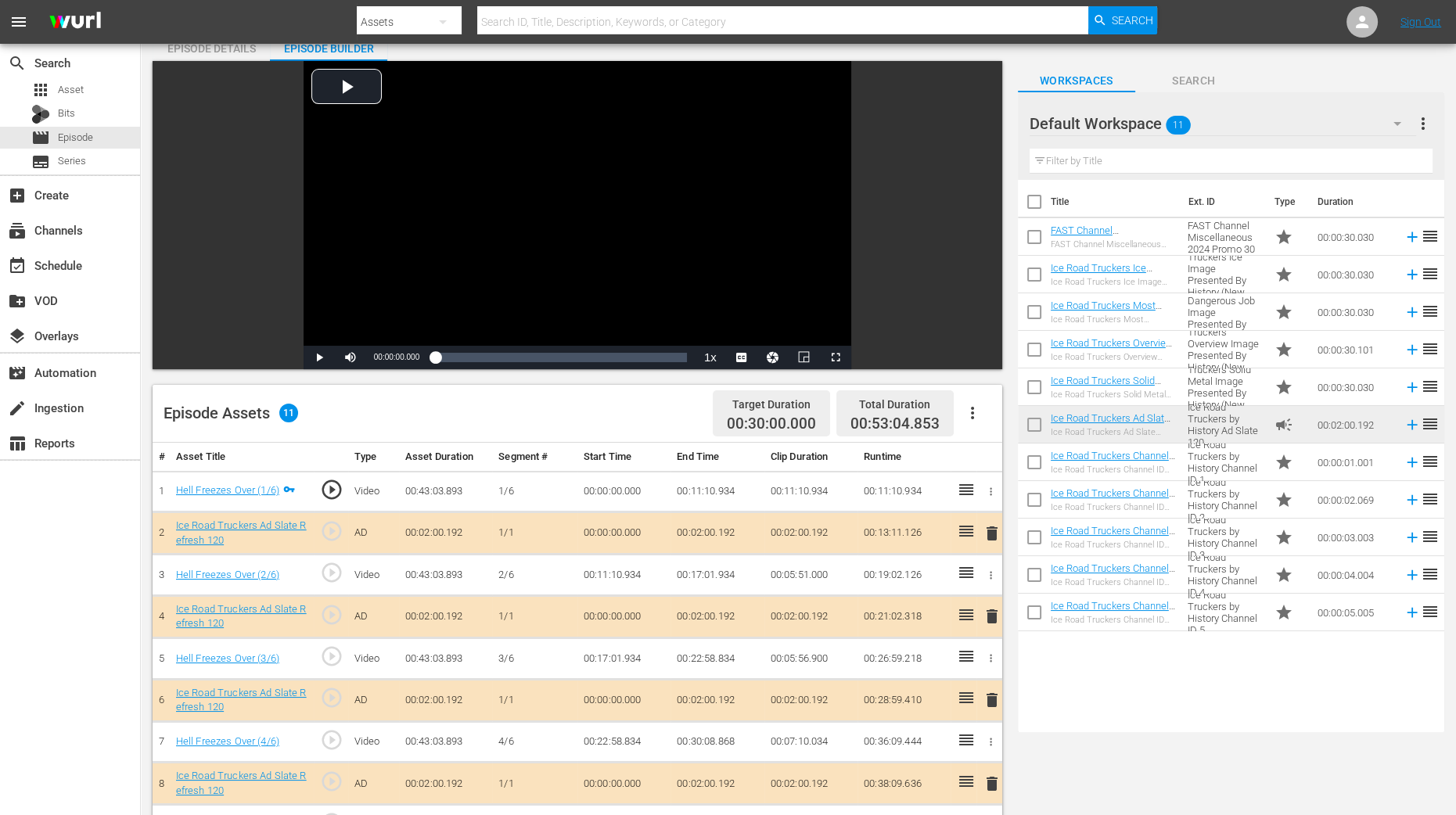
scroll to position [195, 0]
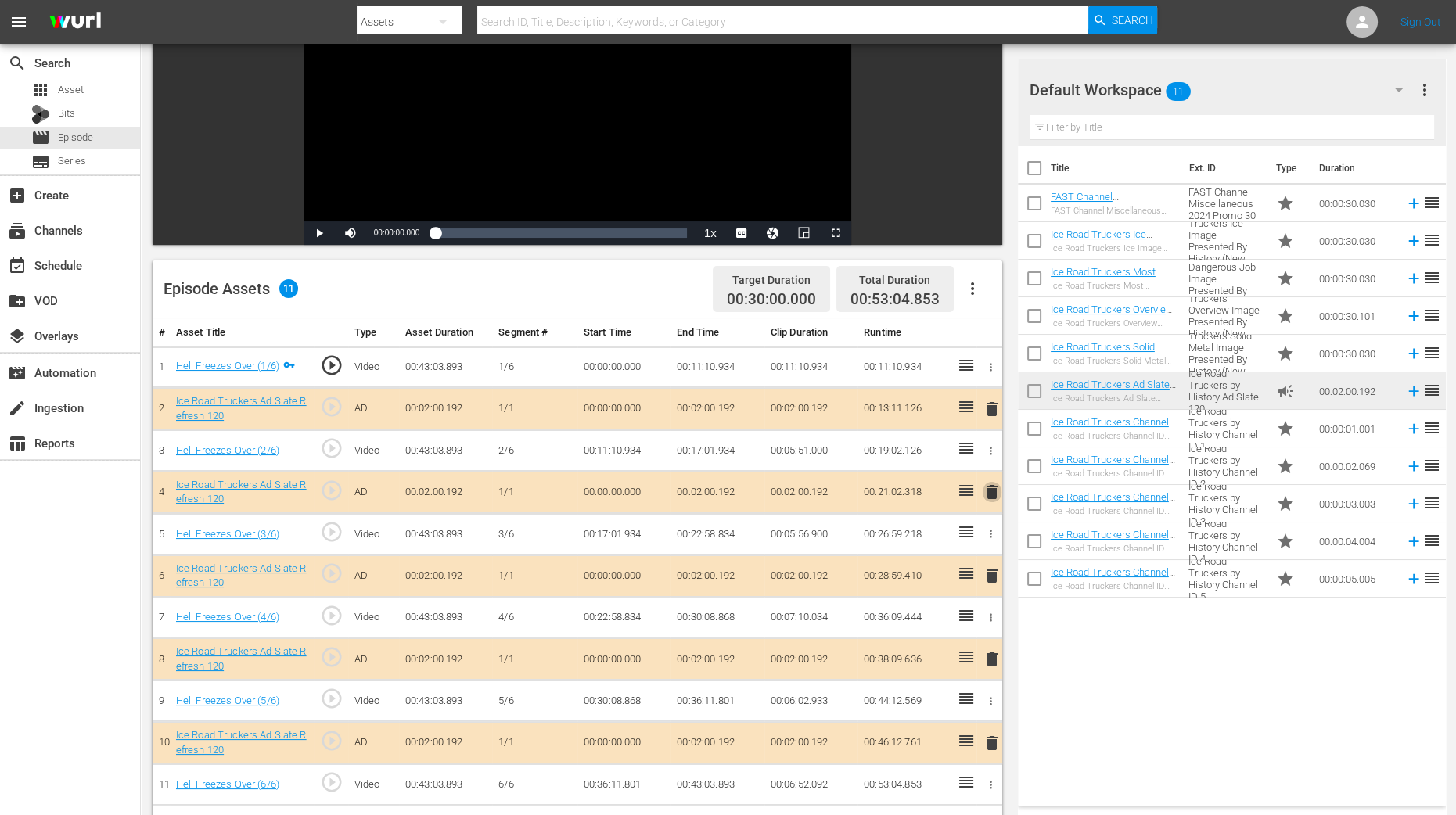
click at [993, 486] on span "delete" at bounding box center [993, 492] width 19 height 19
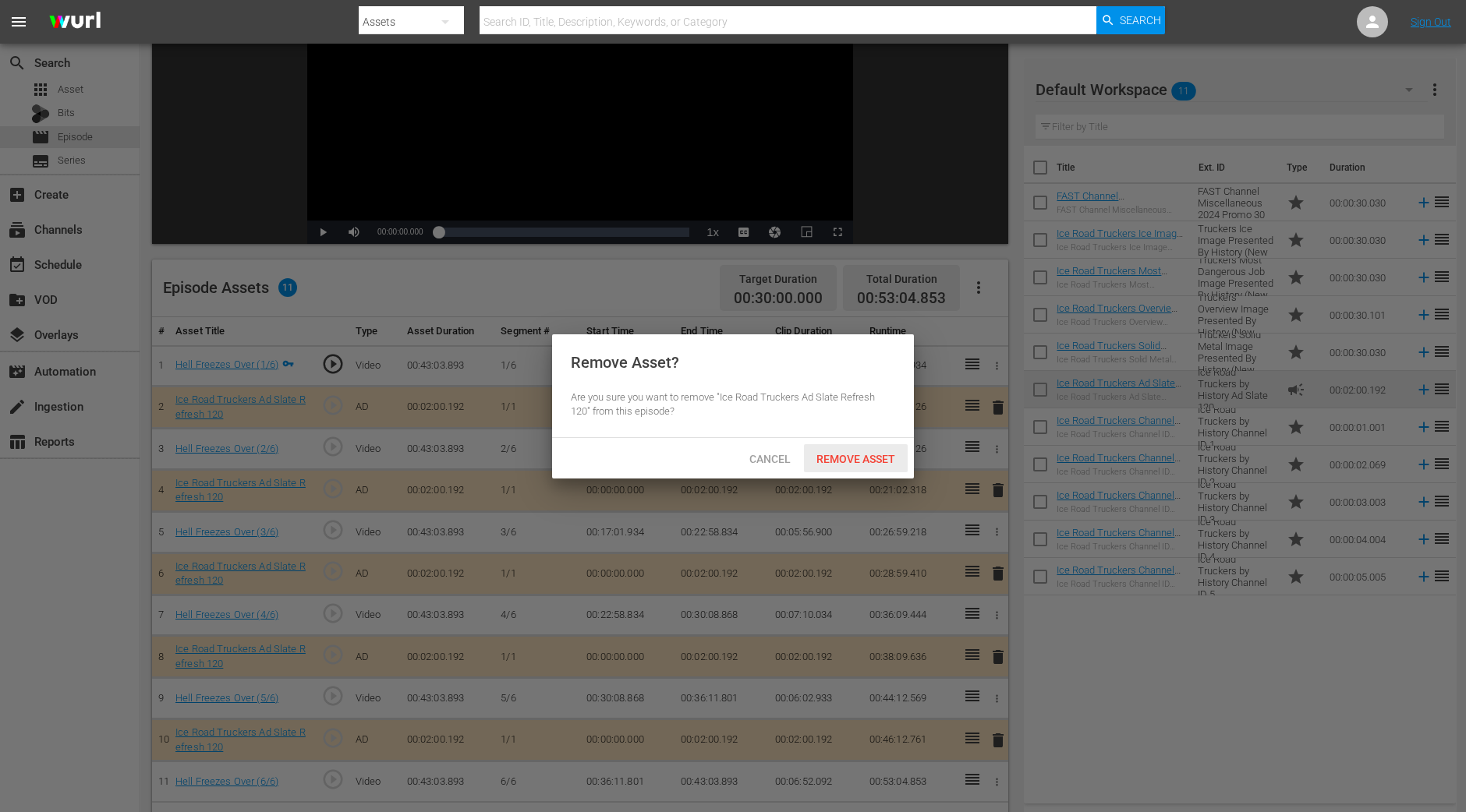
click at [893, 457] on span "Remove Asset" at bounding box center [856, 459] width 104 height 13
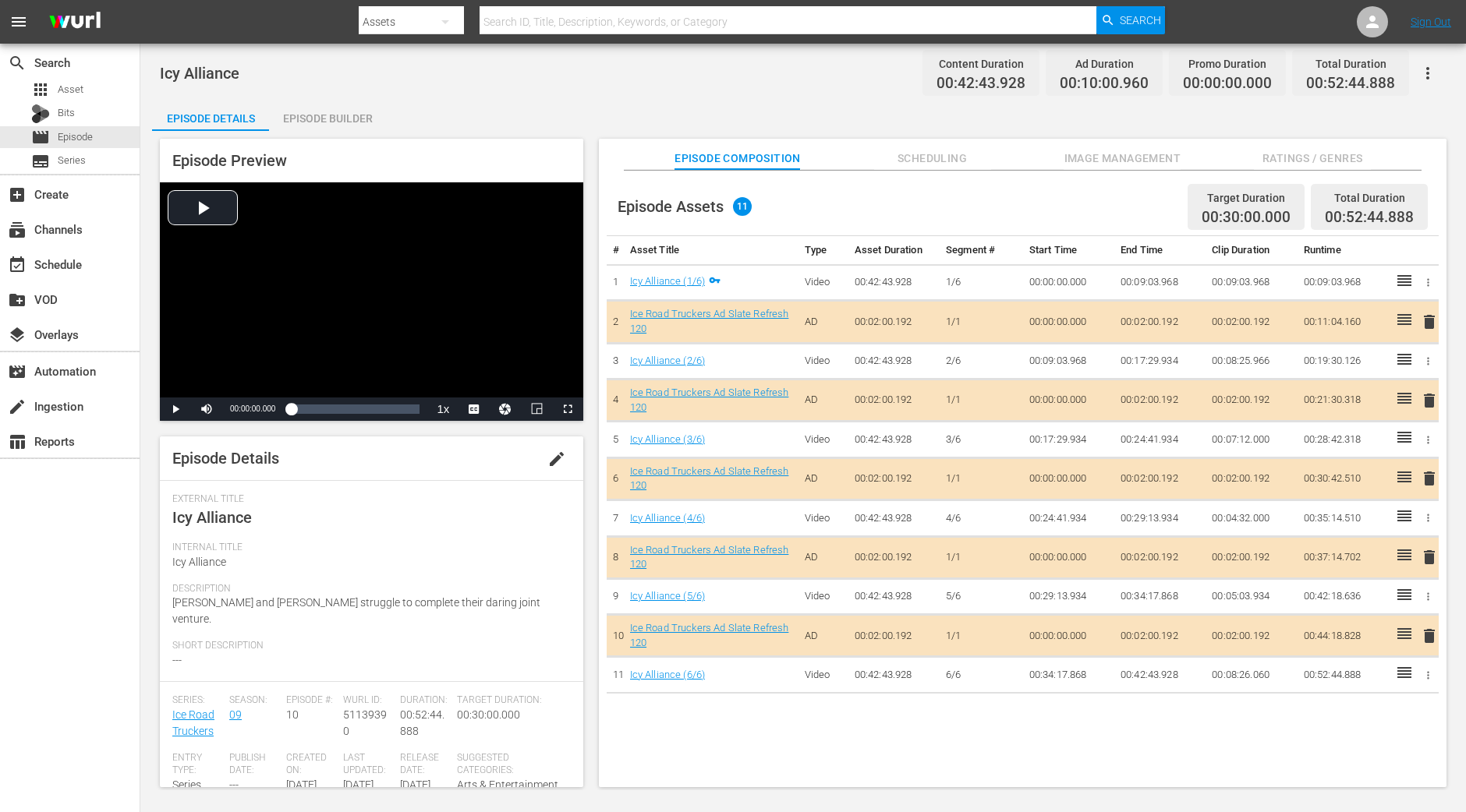
click at [365, 116] on div "Episode Builder" at bounding box center [328, 119] width 117 height 37
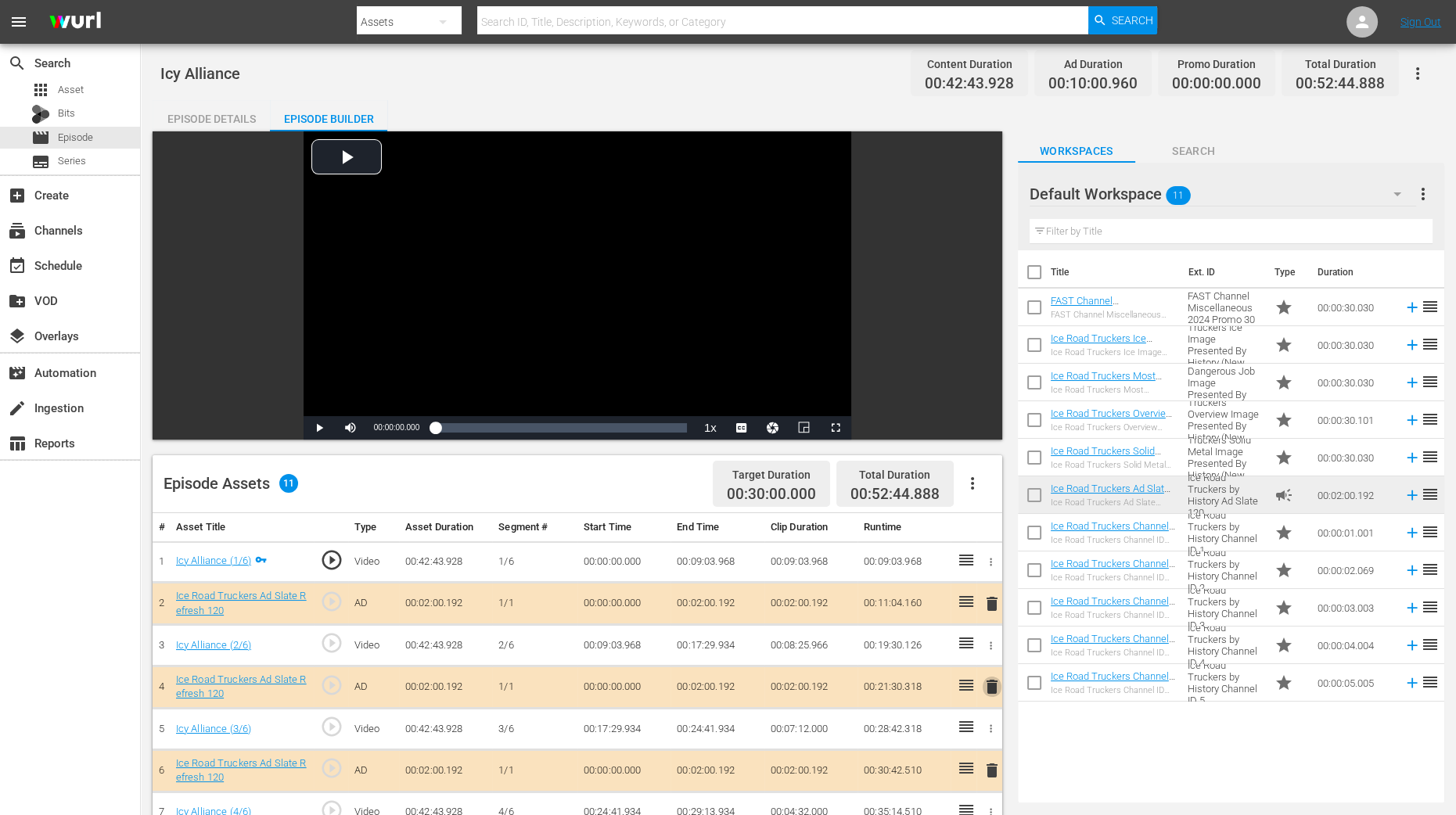
click at [993, 651] on span "delete" at bounding box center [993, 686] width 19 height 19
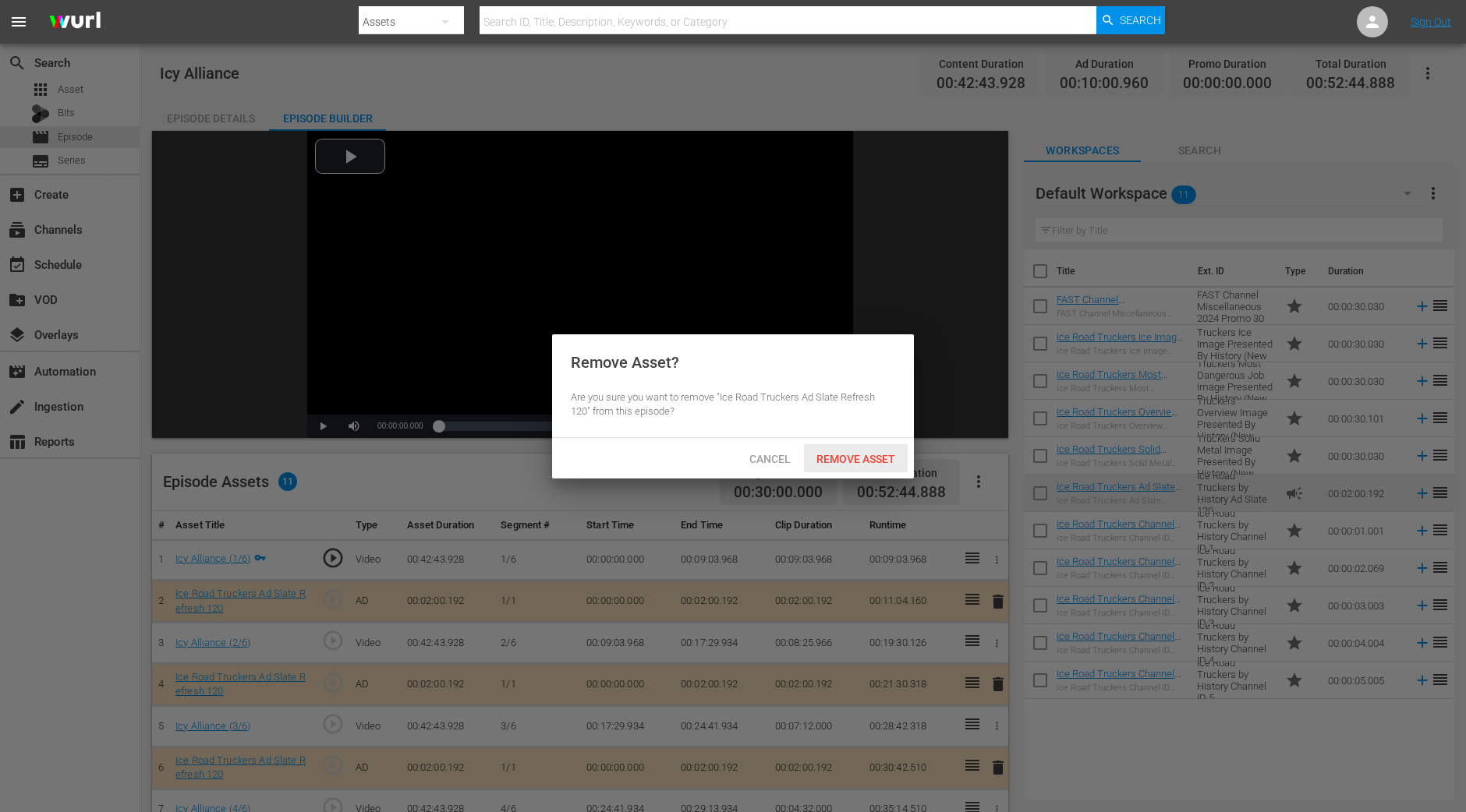
click at [872, 460] on span "Remove Asset" at bounding box center [856, 459] width 104 height 13
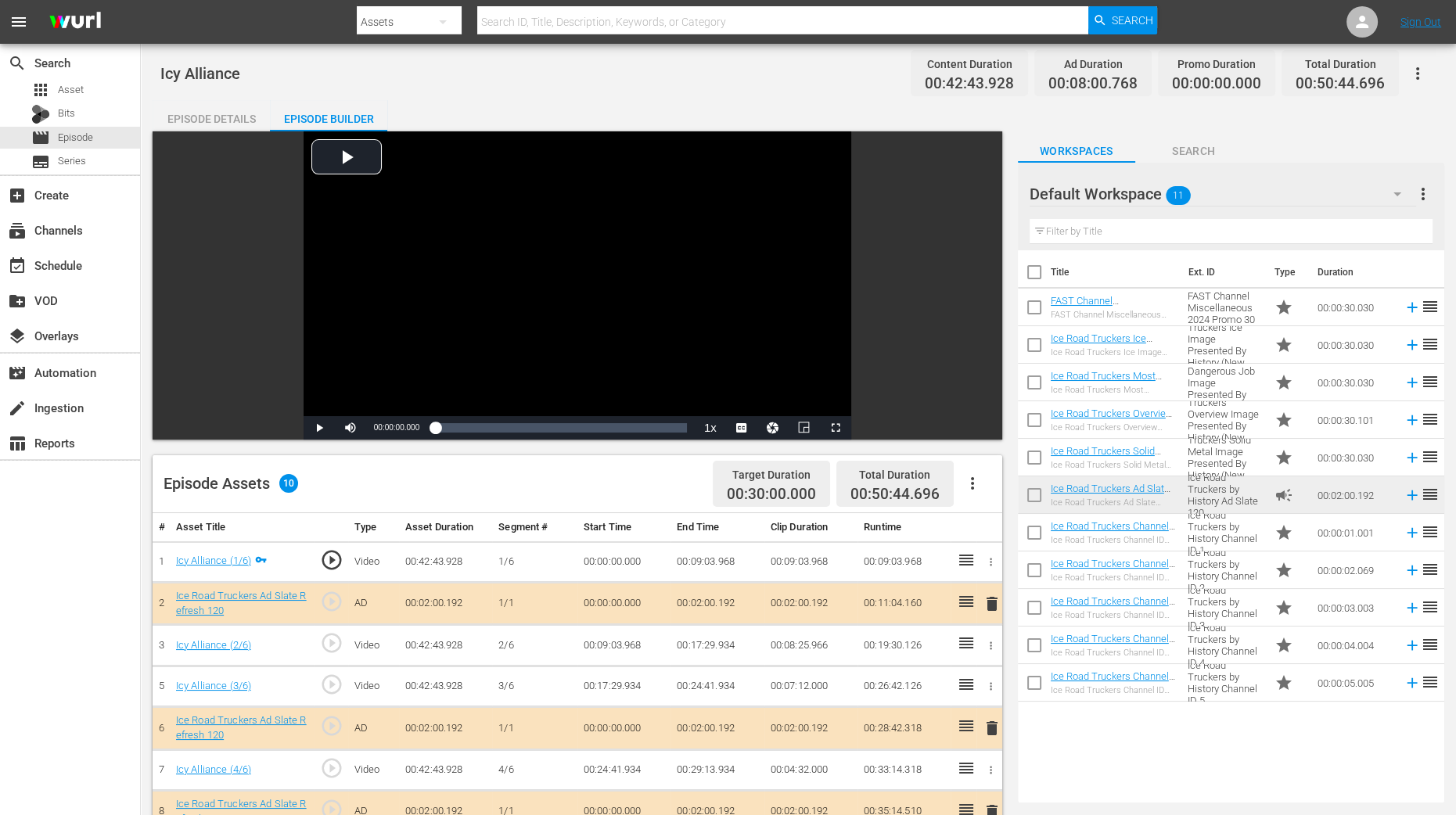
scroll to position [195, 0]
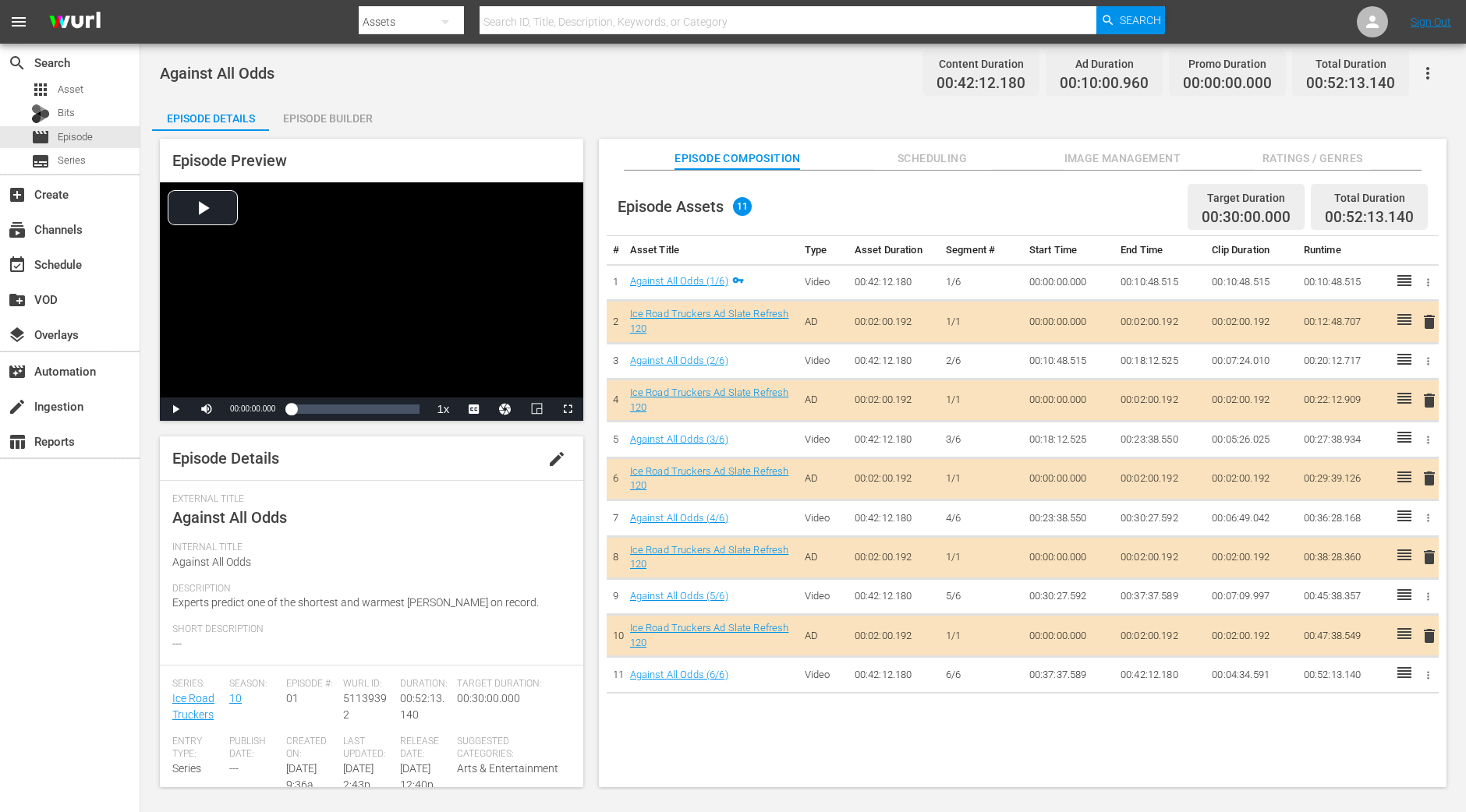
click at [350, 106] on div "Episode Builder" at bounding box center [328, 119] width 117 height 37
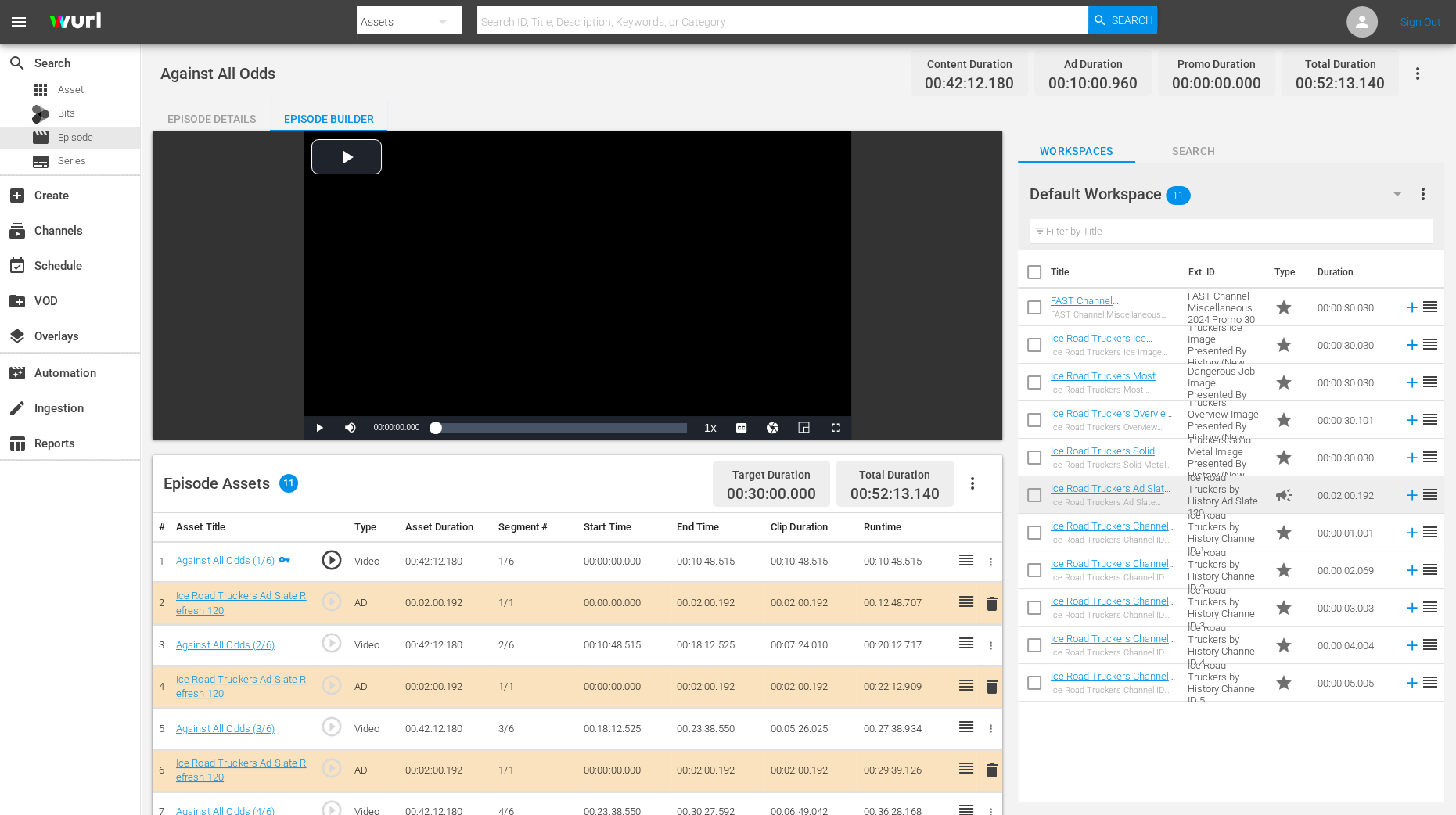
click at [991, 651] on span "delete" at bounding box center [993, 686] width 19 height 19
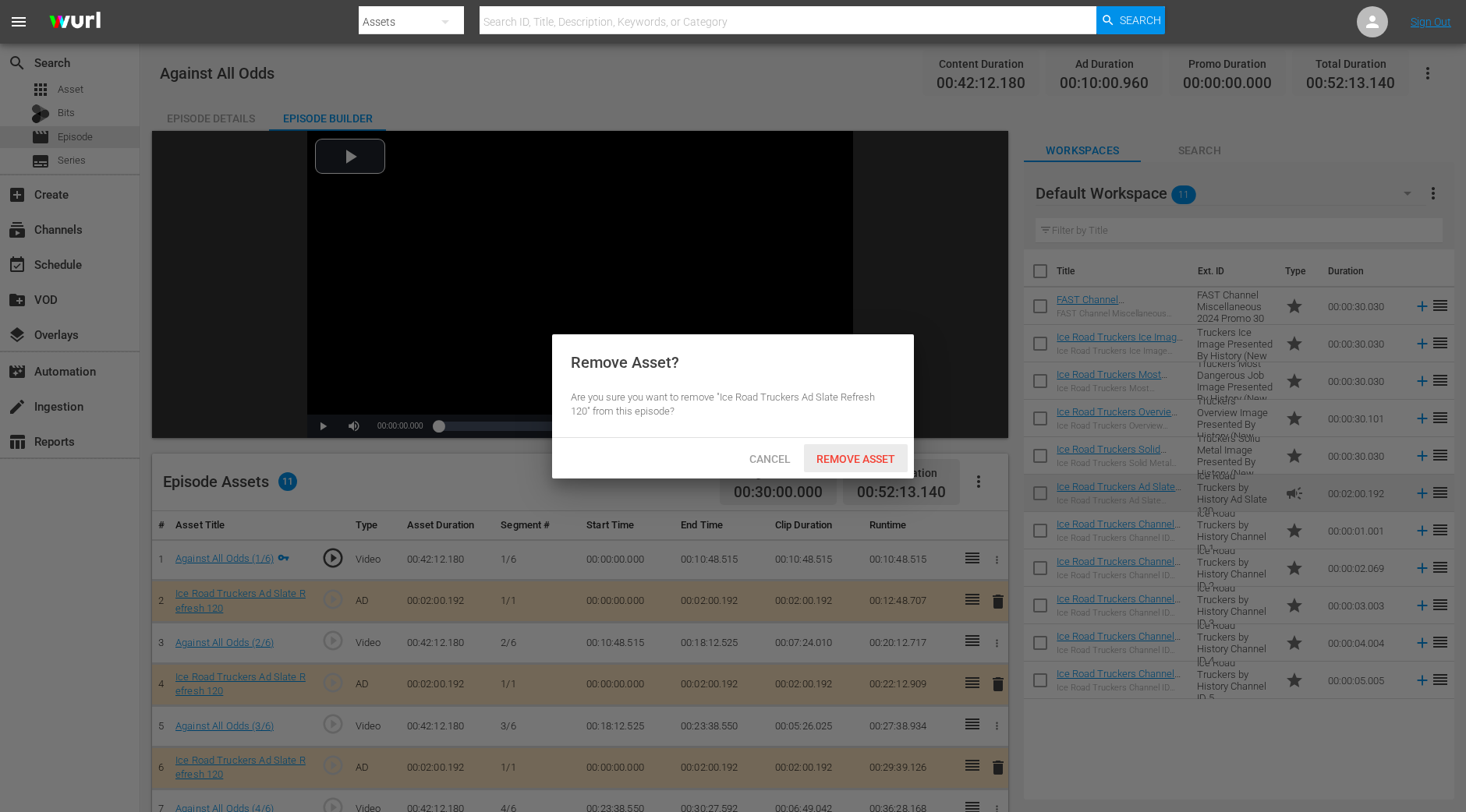
click at [894, 463] on span "Remove Asset" at bounding box center [856, 459] width 104 height 13
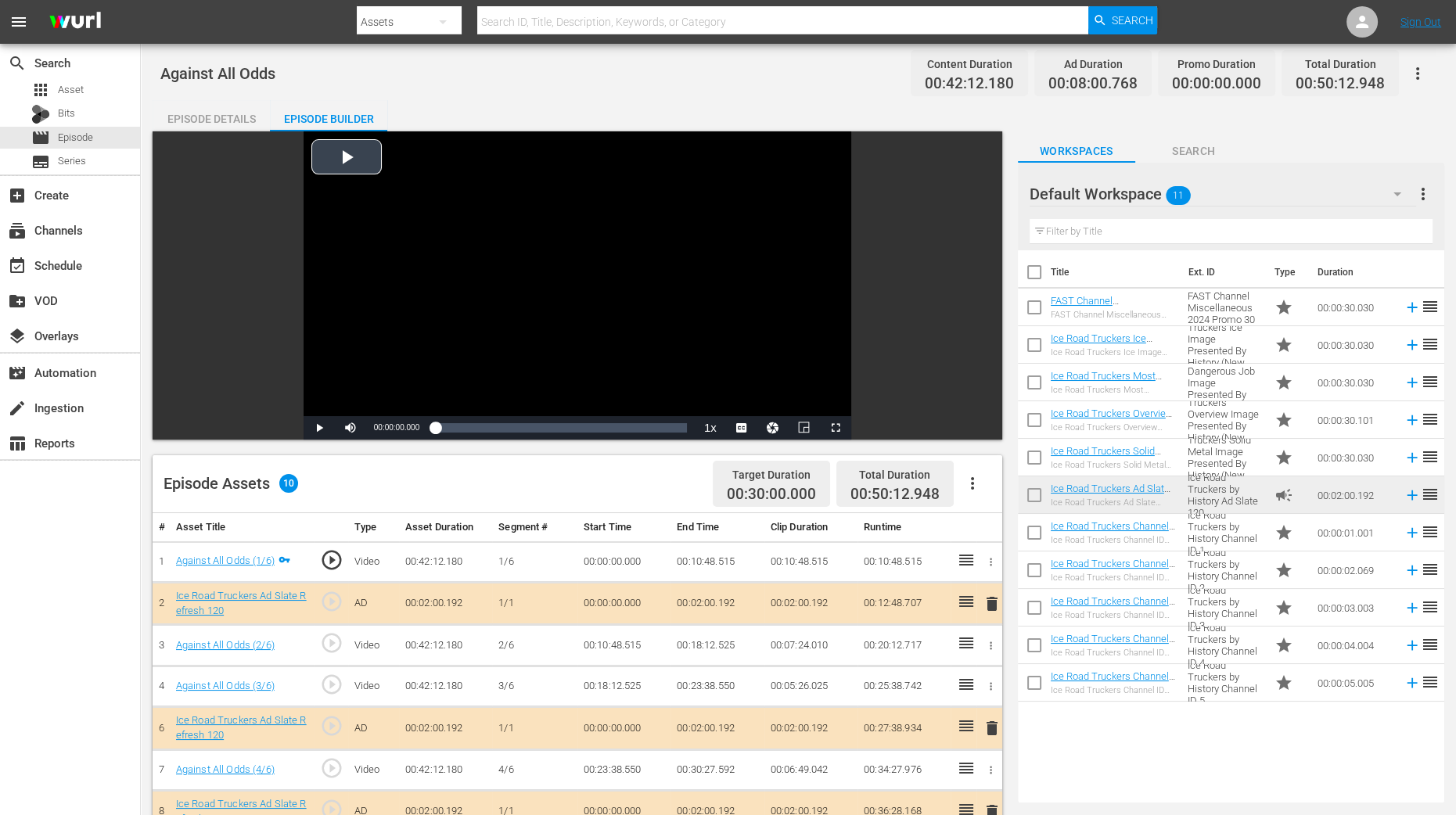
scroll to position [293, 0]
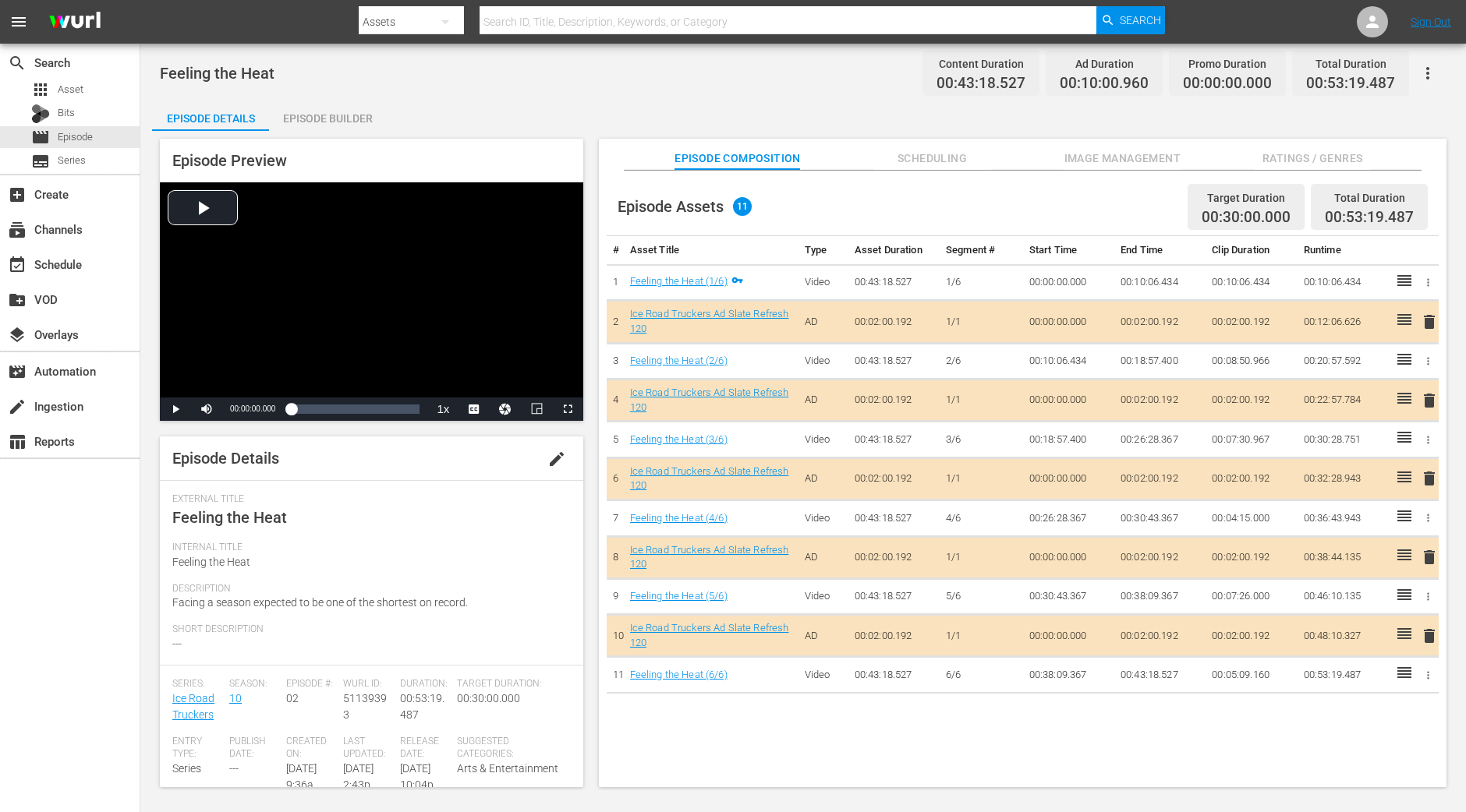
click at [301, 110] on div "Episode Builder" at bounding box center [328, 119] width 117 height 37
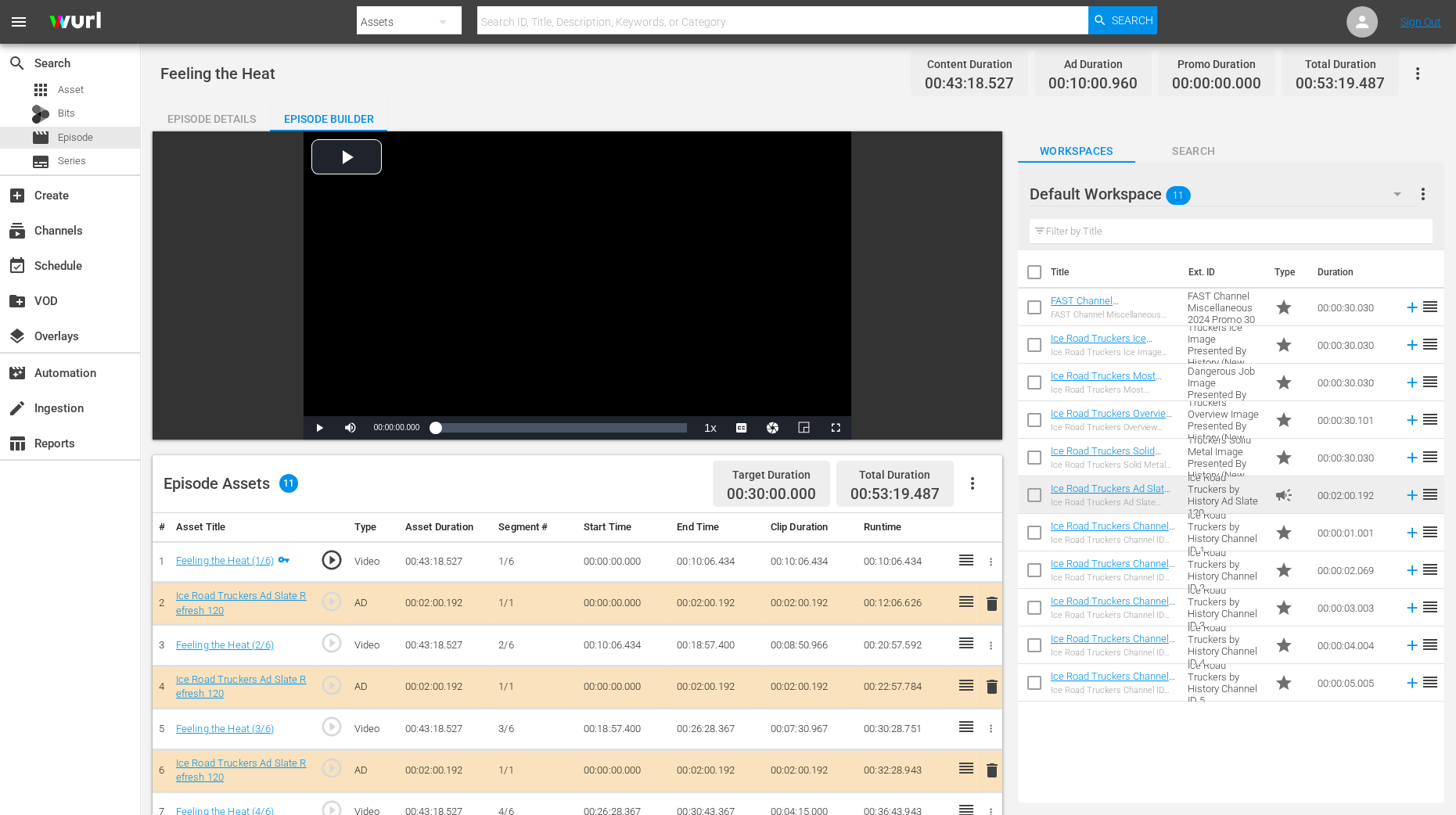
scroll to position [390, 0]
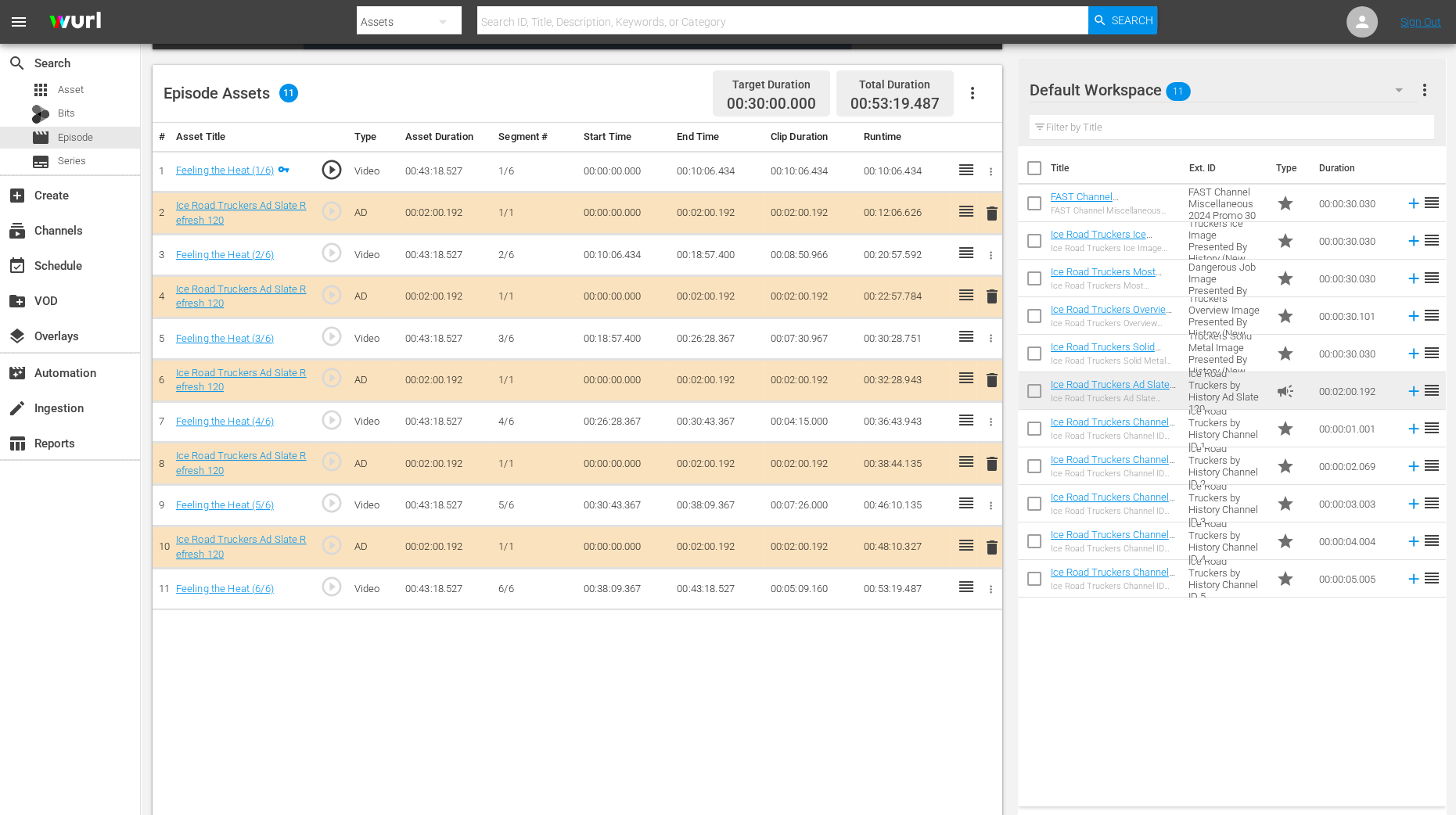
click at [987, 292] on span "delete" at bounding box center [993, 296] width 19 height 19
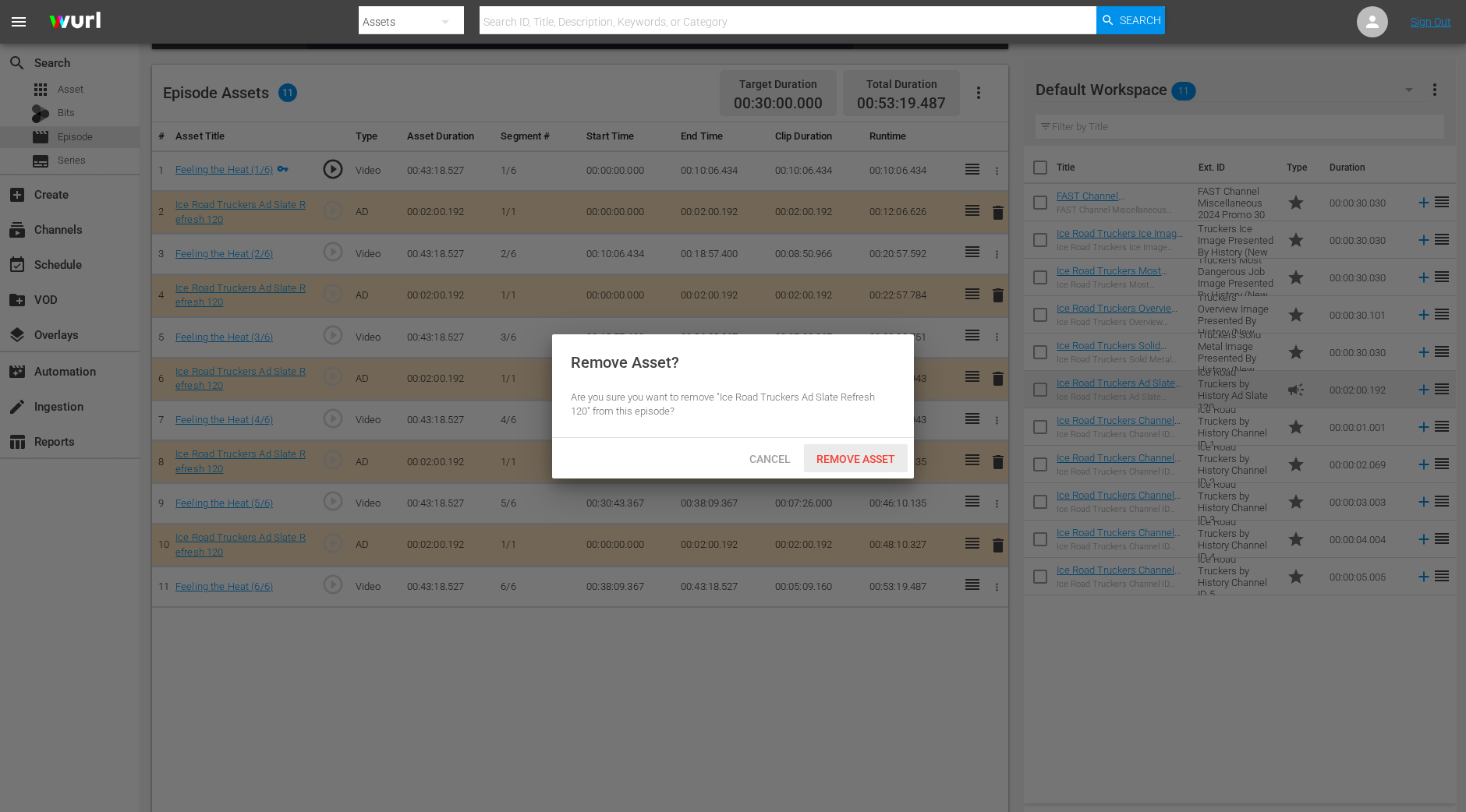
click at [835, 456] on span "Remove Asset" at bounding box center [856, 459] width 104 height 13
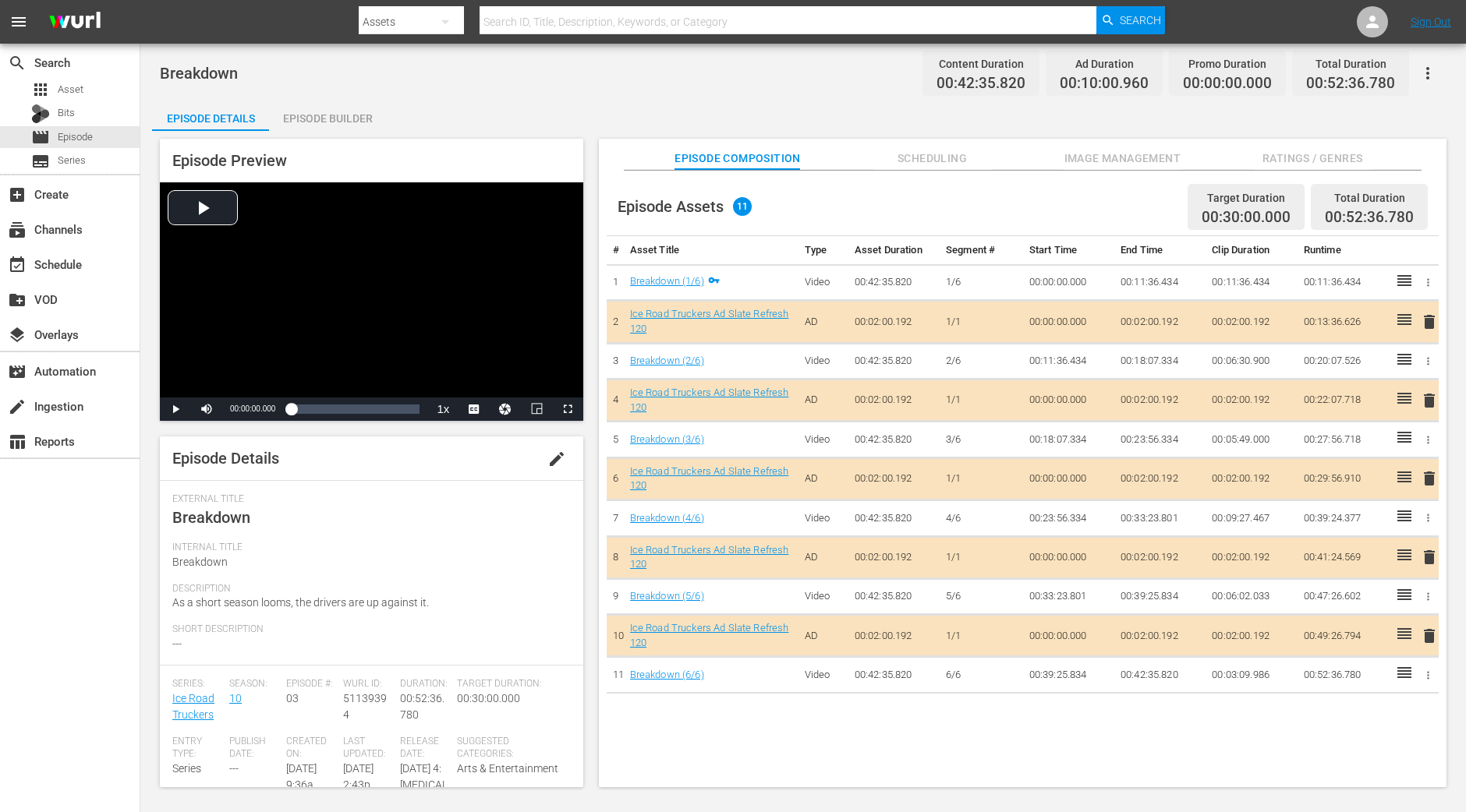
click at [292, 115] on div "Episode Builder" at bounding box center [328, 119] width 117 height 37
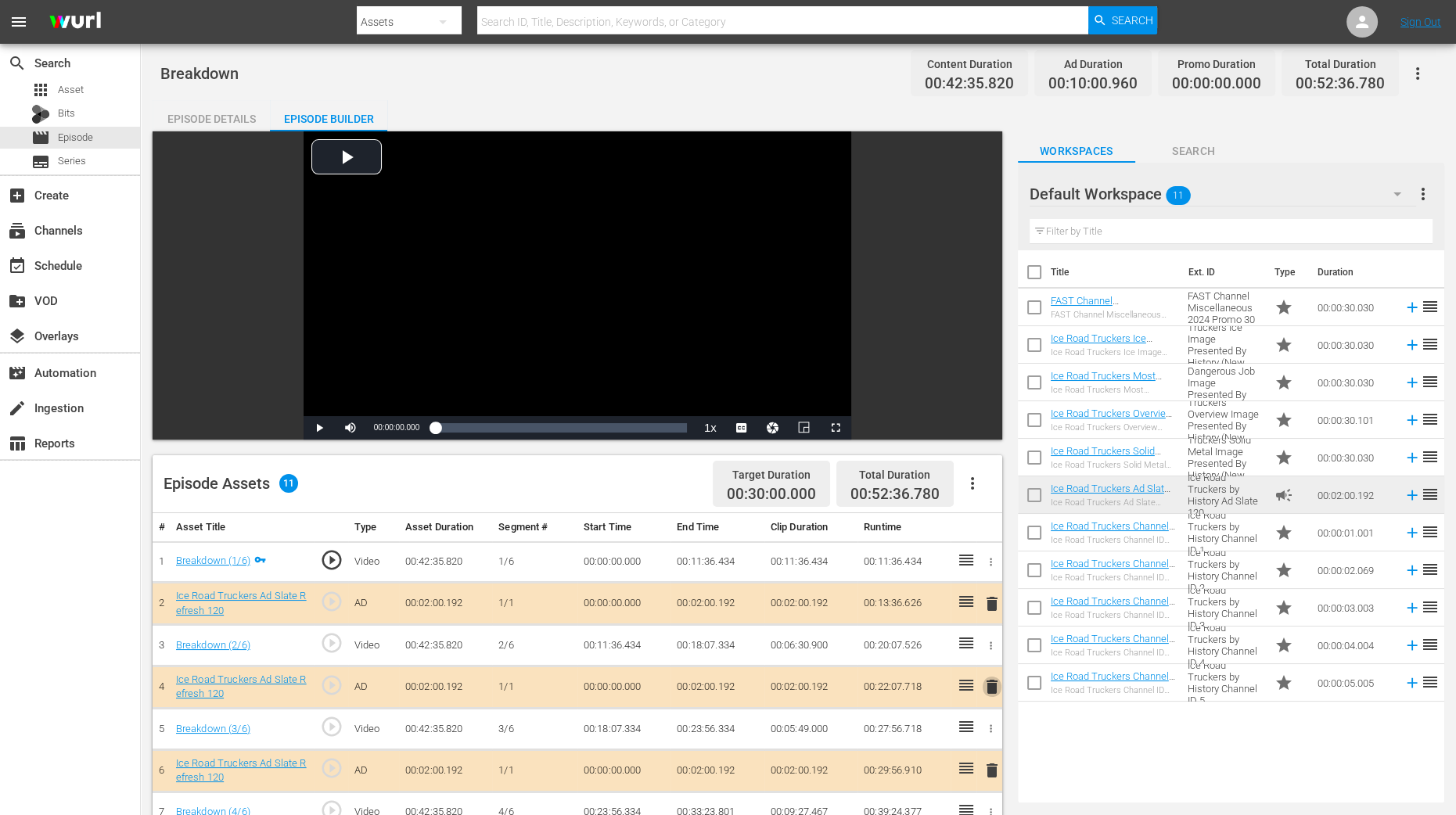
click at [993, 651] on span "delete" at bounding box center [993, 686] width 19 height 19
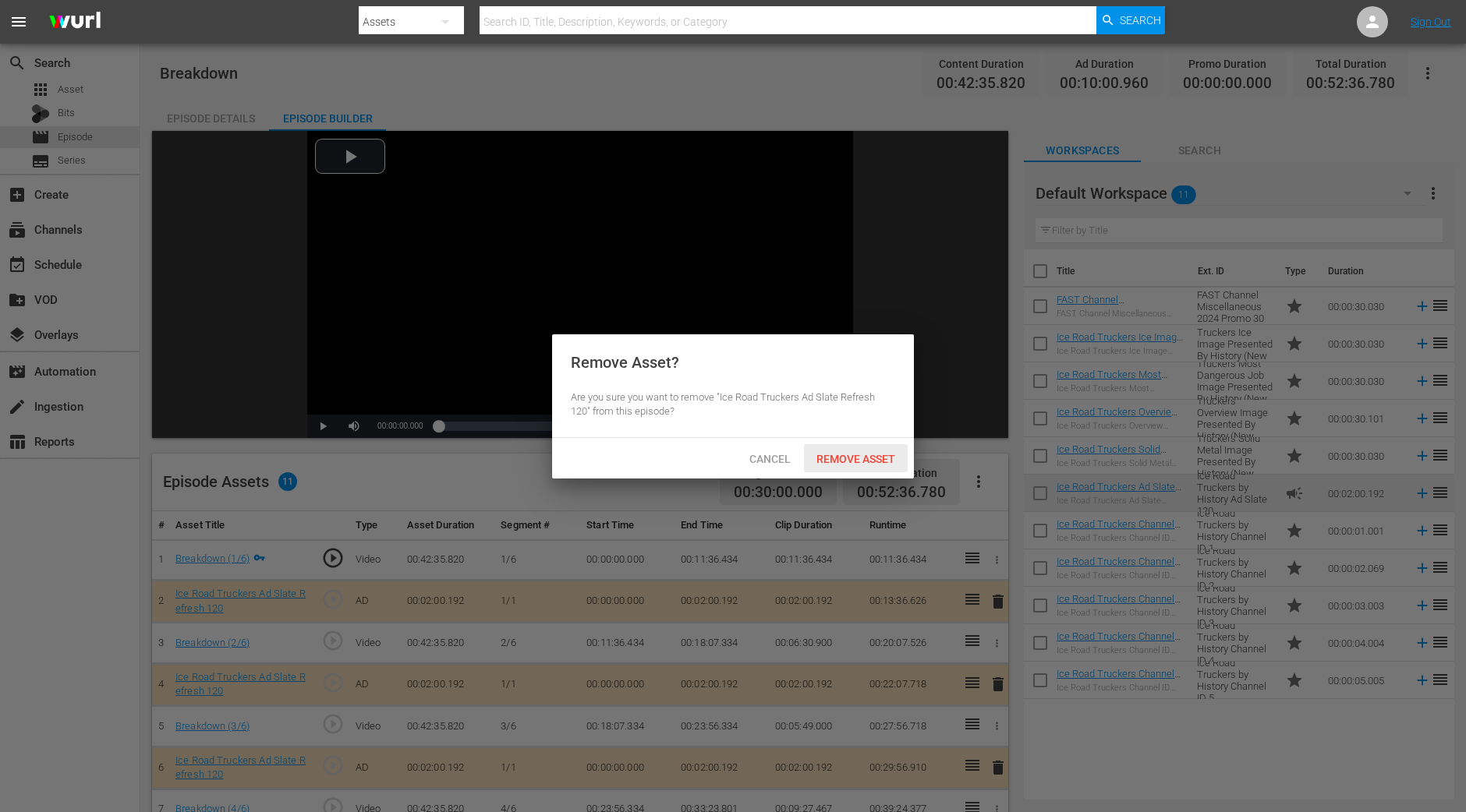
click at [887, 463] on span "Remove Asset" at bounding box center [856, 459] width 104 height 13
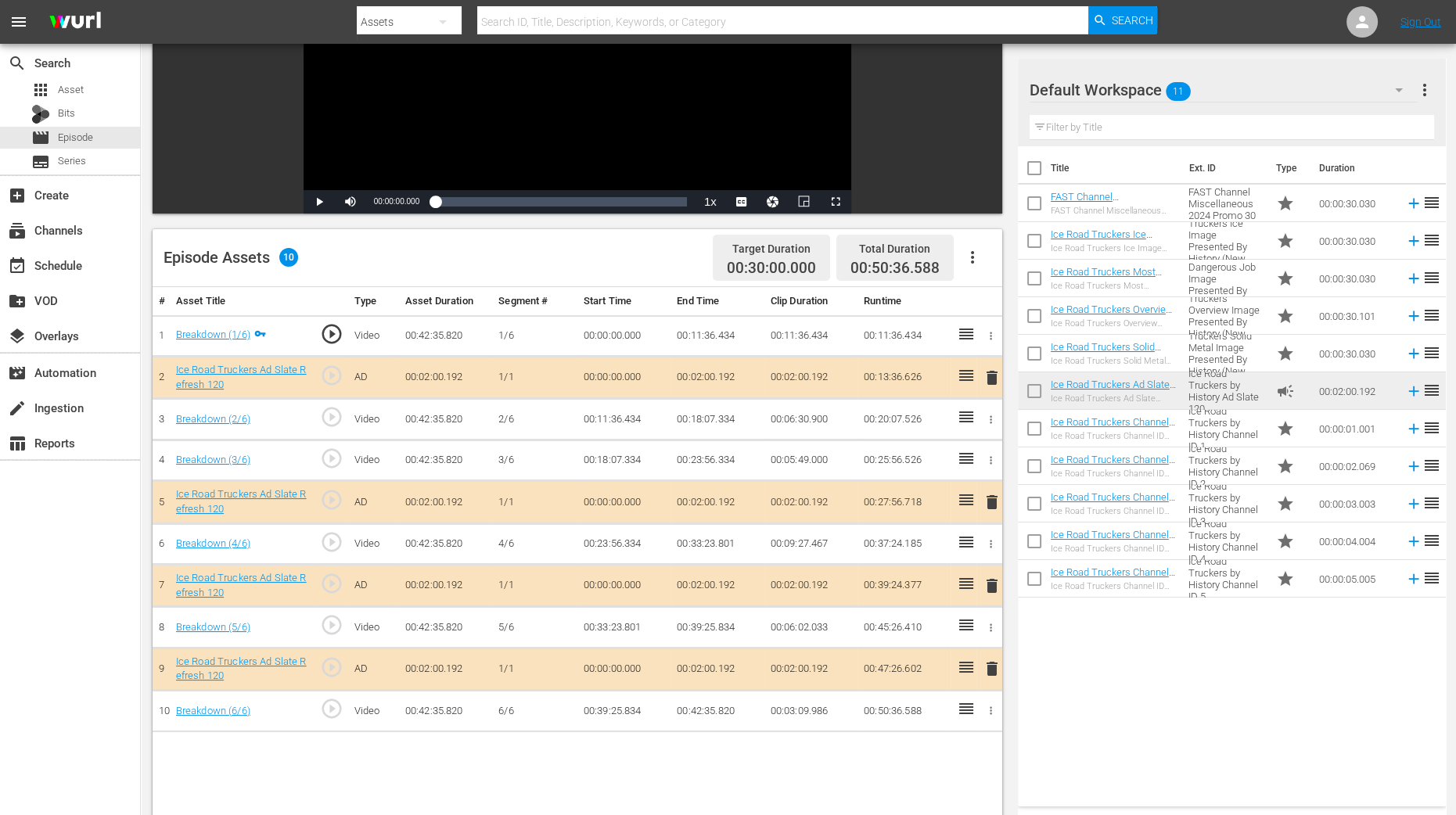
scroll to position [293, 0]
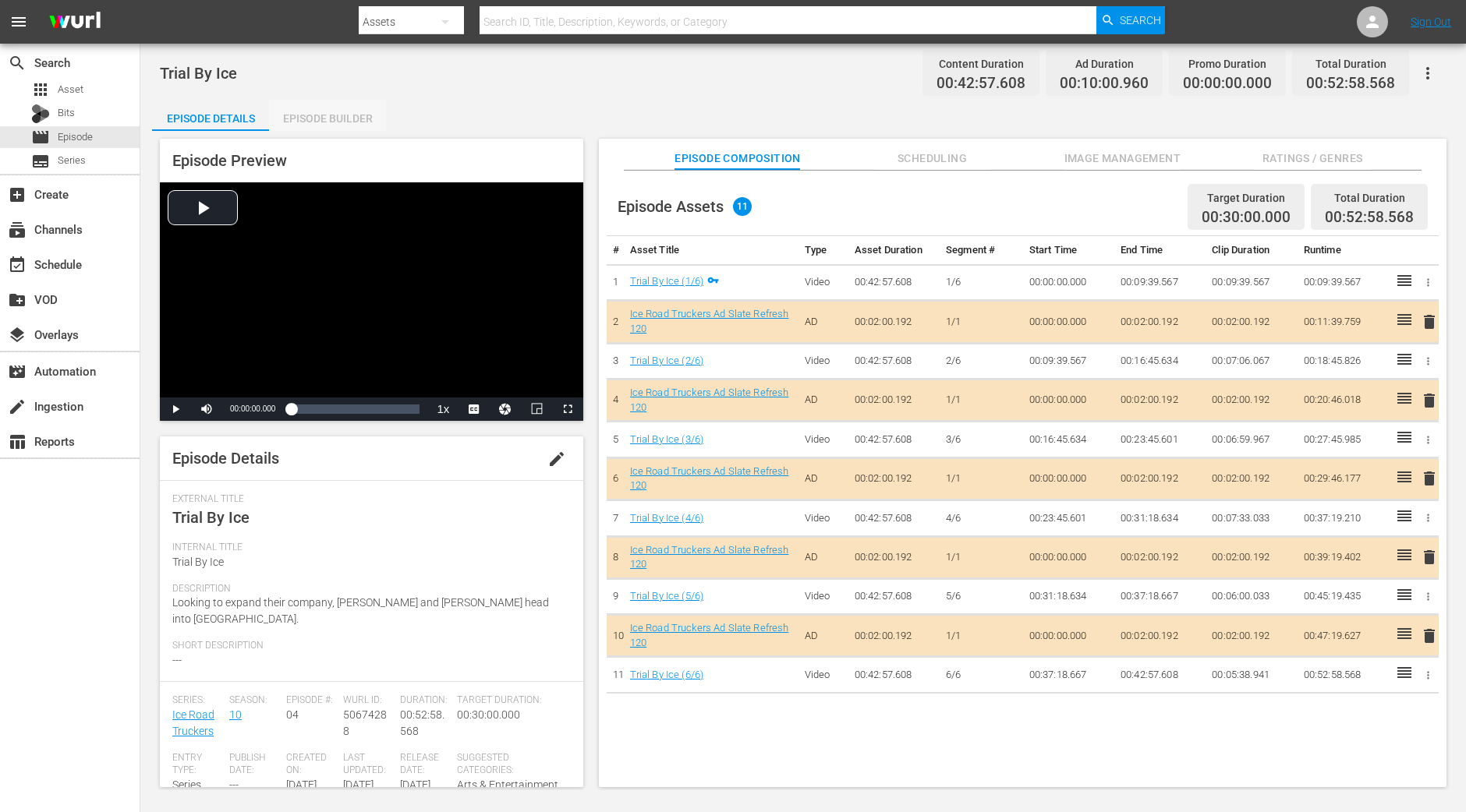
click at [316, 117] on div "Episode Builder" at bounding box center [328, 119] width 117 height 37
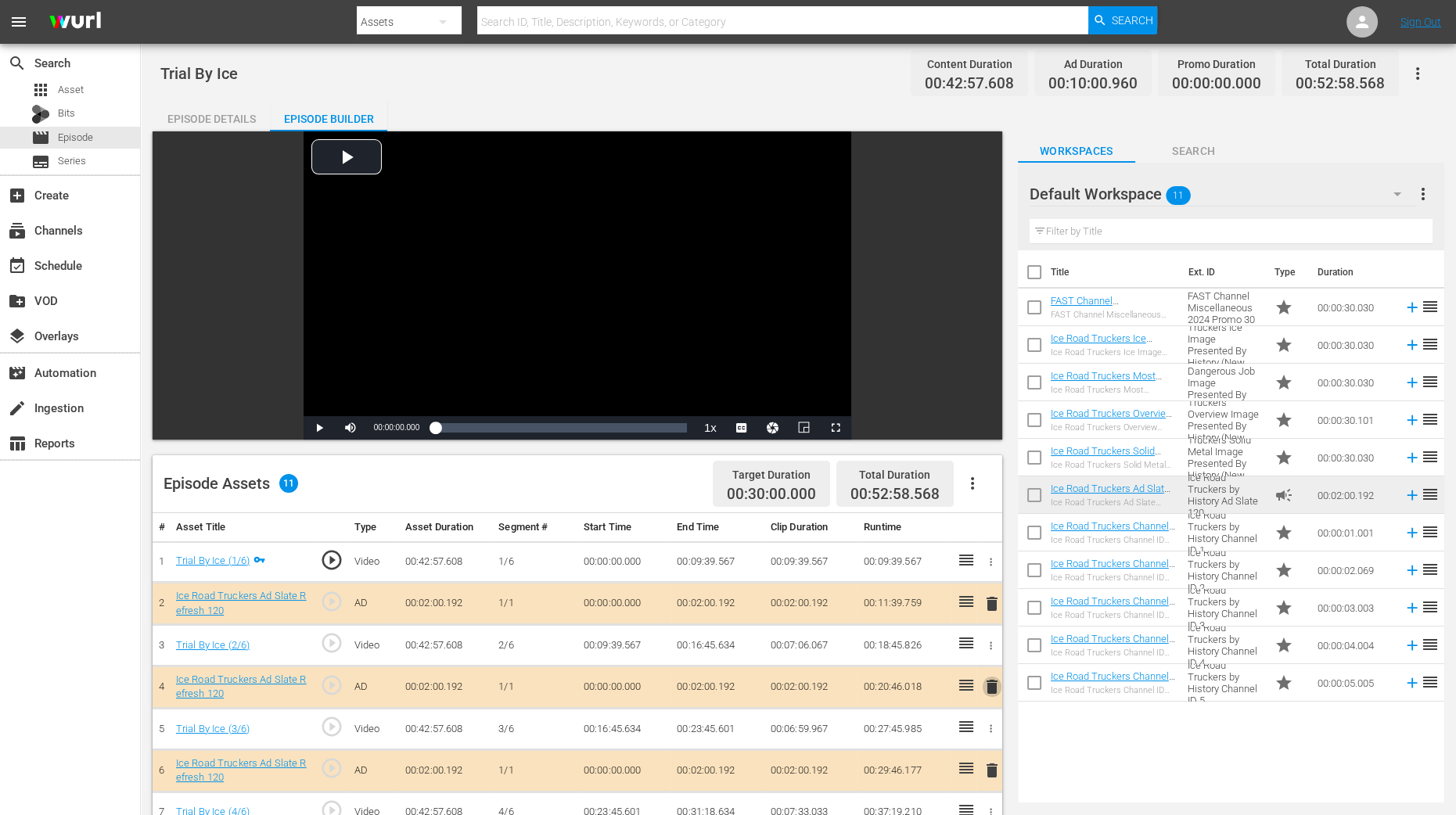
click at [990, 651] on span "delete" at bounding box center [993, 686] width 19 height 19
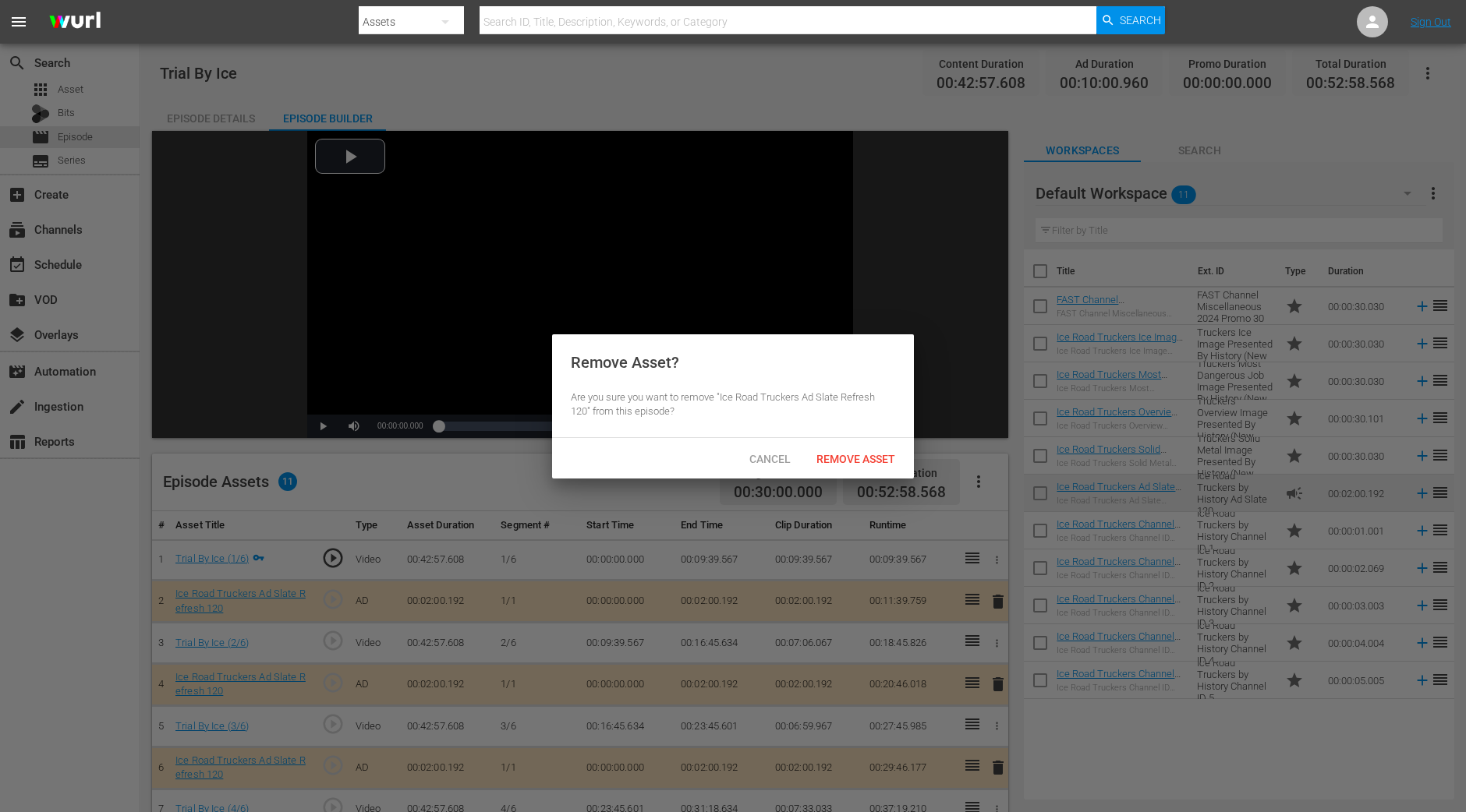
click at [850, 473] on div "Cancel Remove Asset" at bounding box center [733, 458] width 362 height 41
click at [833, 453] on span "Remove Asset" at bounding box center [856, 459] width 104 height 13
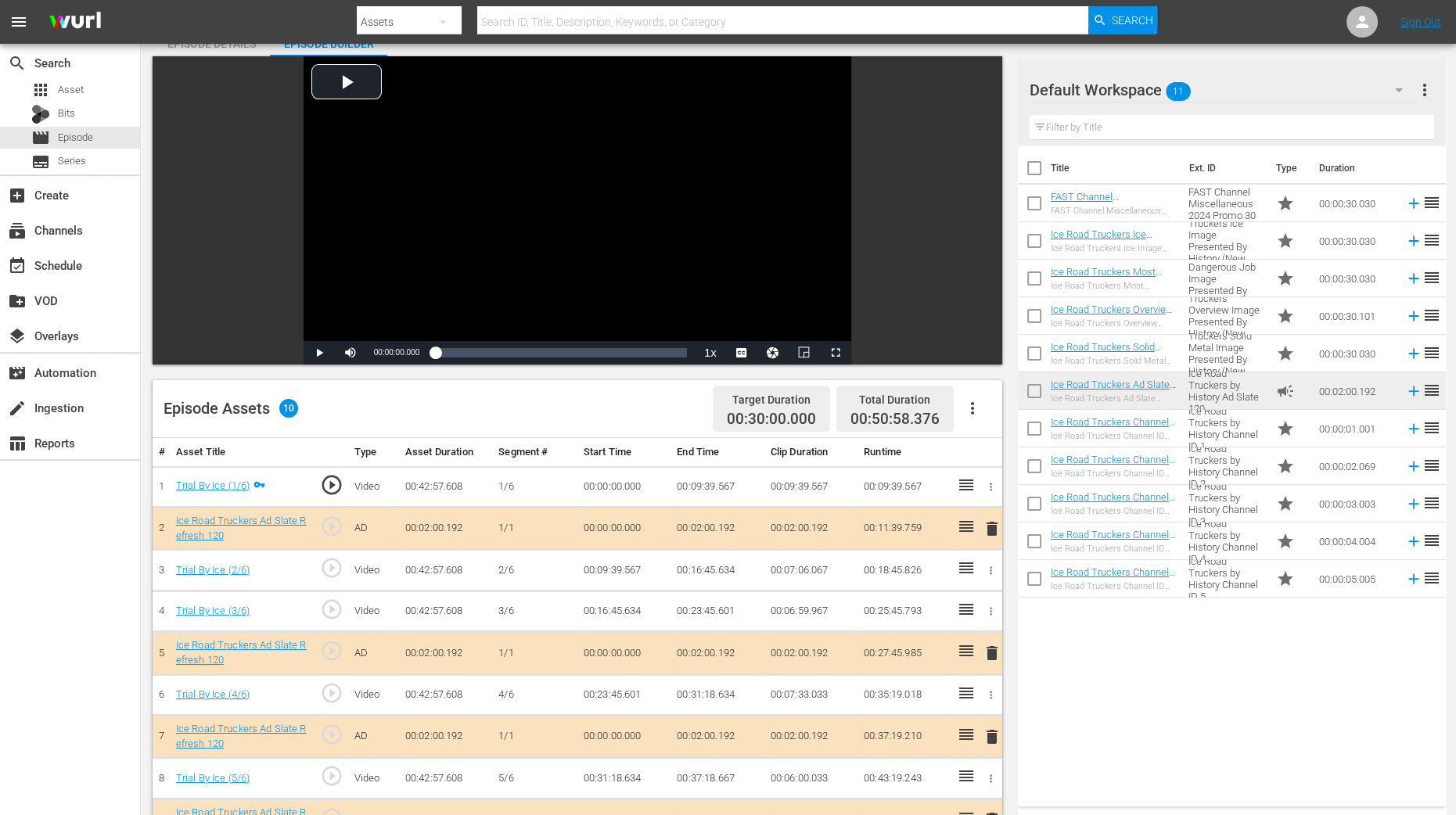
scroll to position [293, 0]
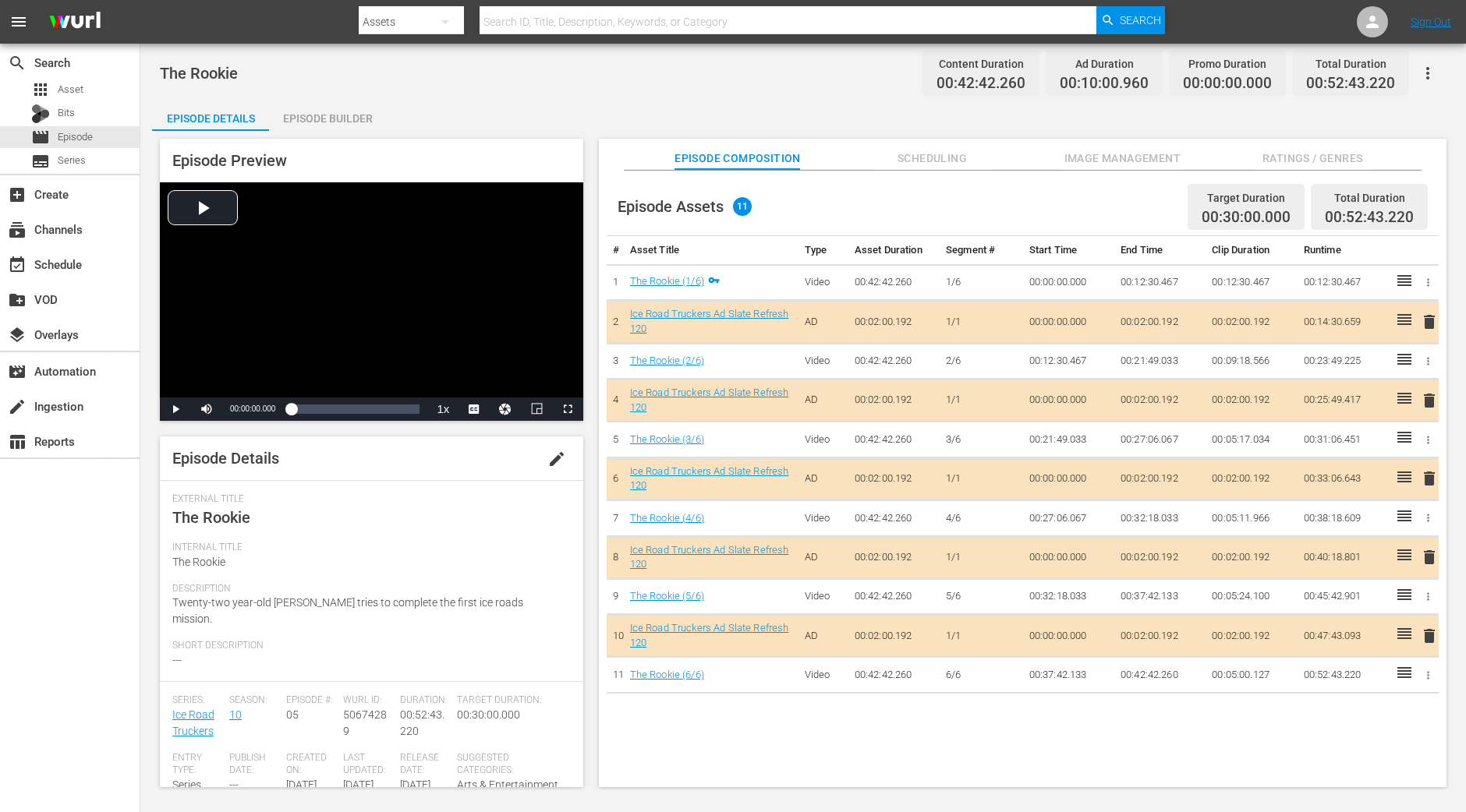
click at [351, 122] on div "Episode Builder" at bounding box center [328, 119] width 117 height 37
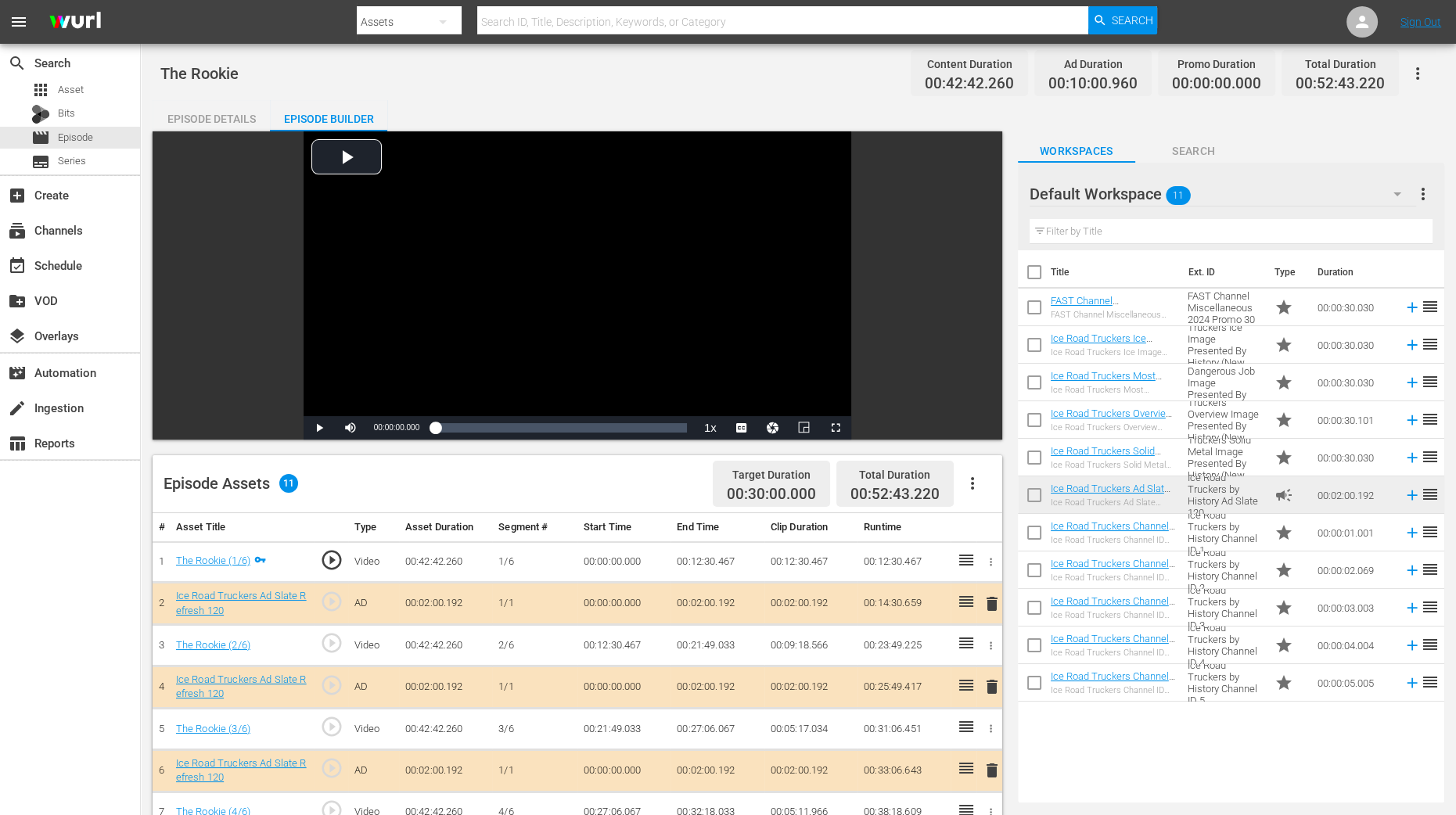
click at [990, 651] on span "delete" at bounding box center [993, 686] width 19 height 19
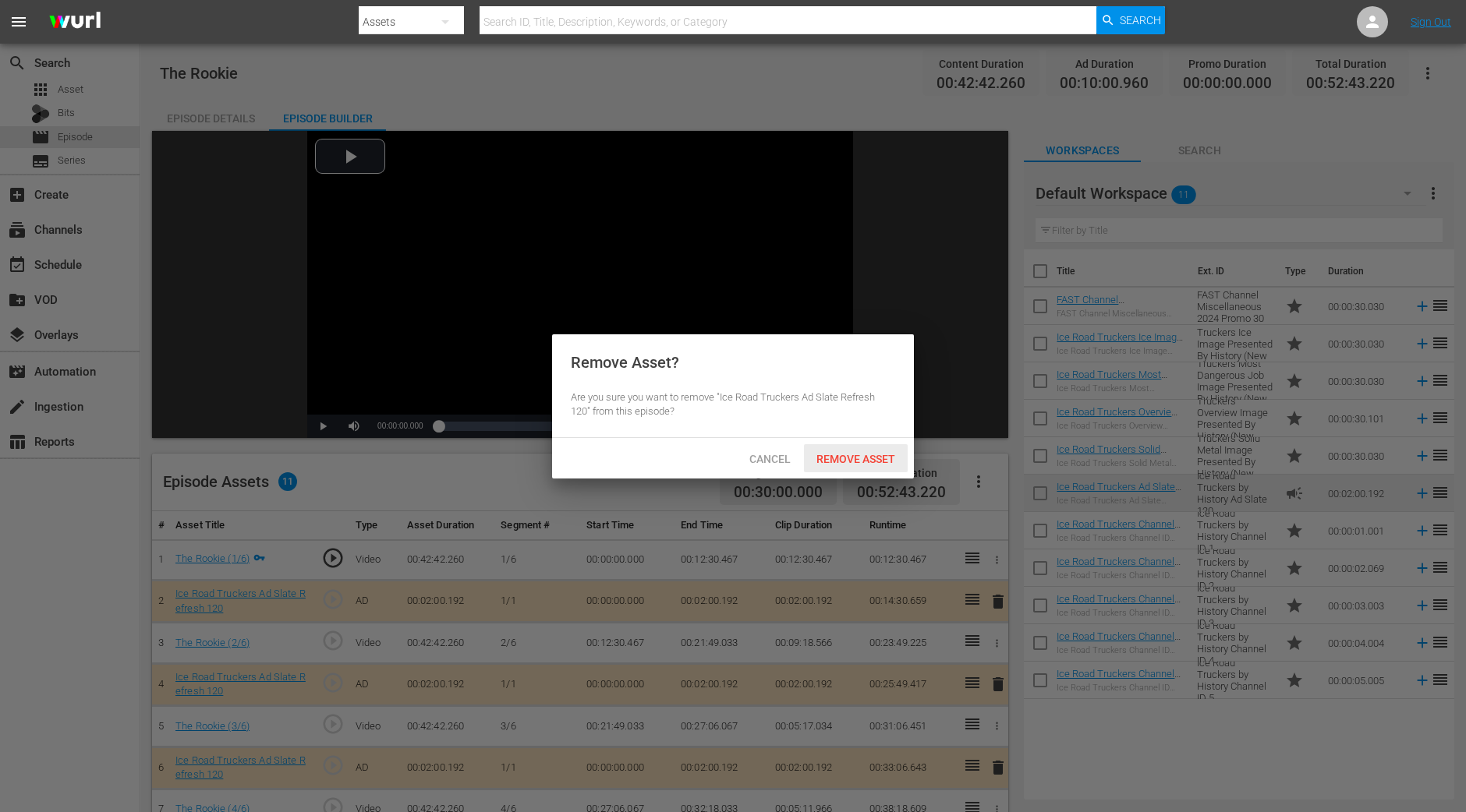
click at [864, 467] on div "Remove Asset" at bounding box center [856, 459] width 104 height 29
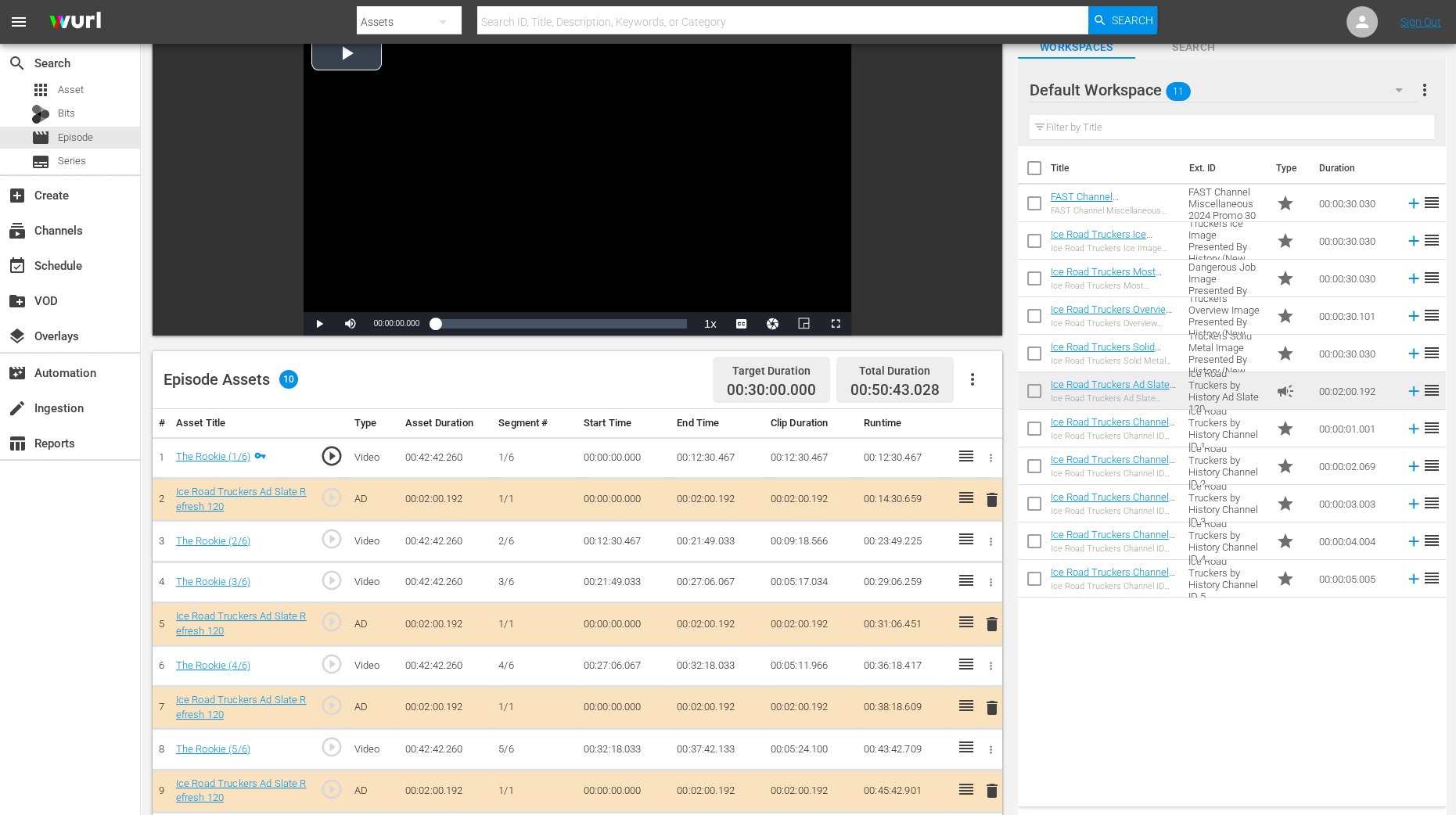
scroll to position [293, 0]
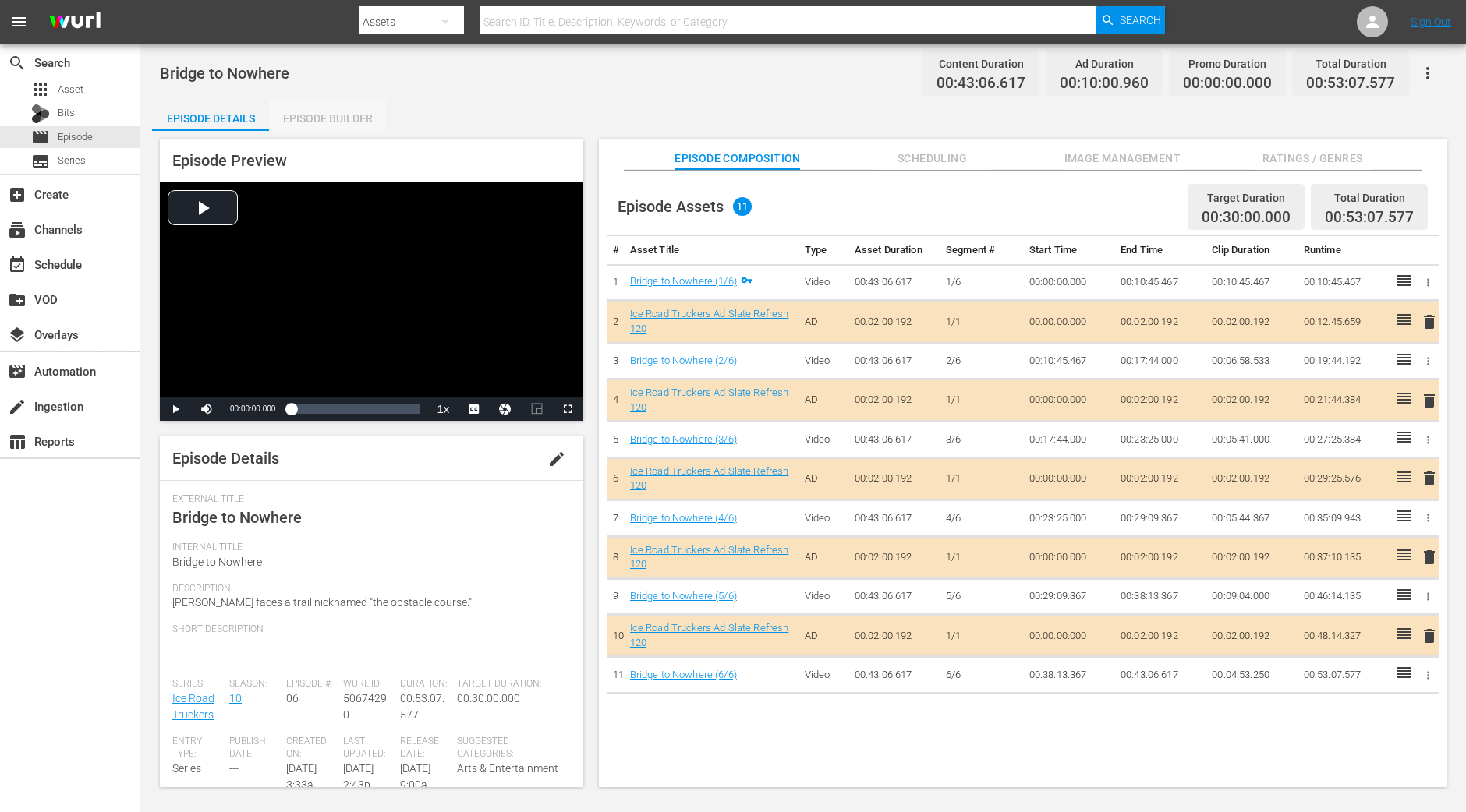
click at [353, 120] on div "Episode Builder" at bounding box center [328, 119] width 117 height 37
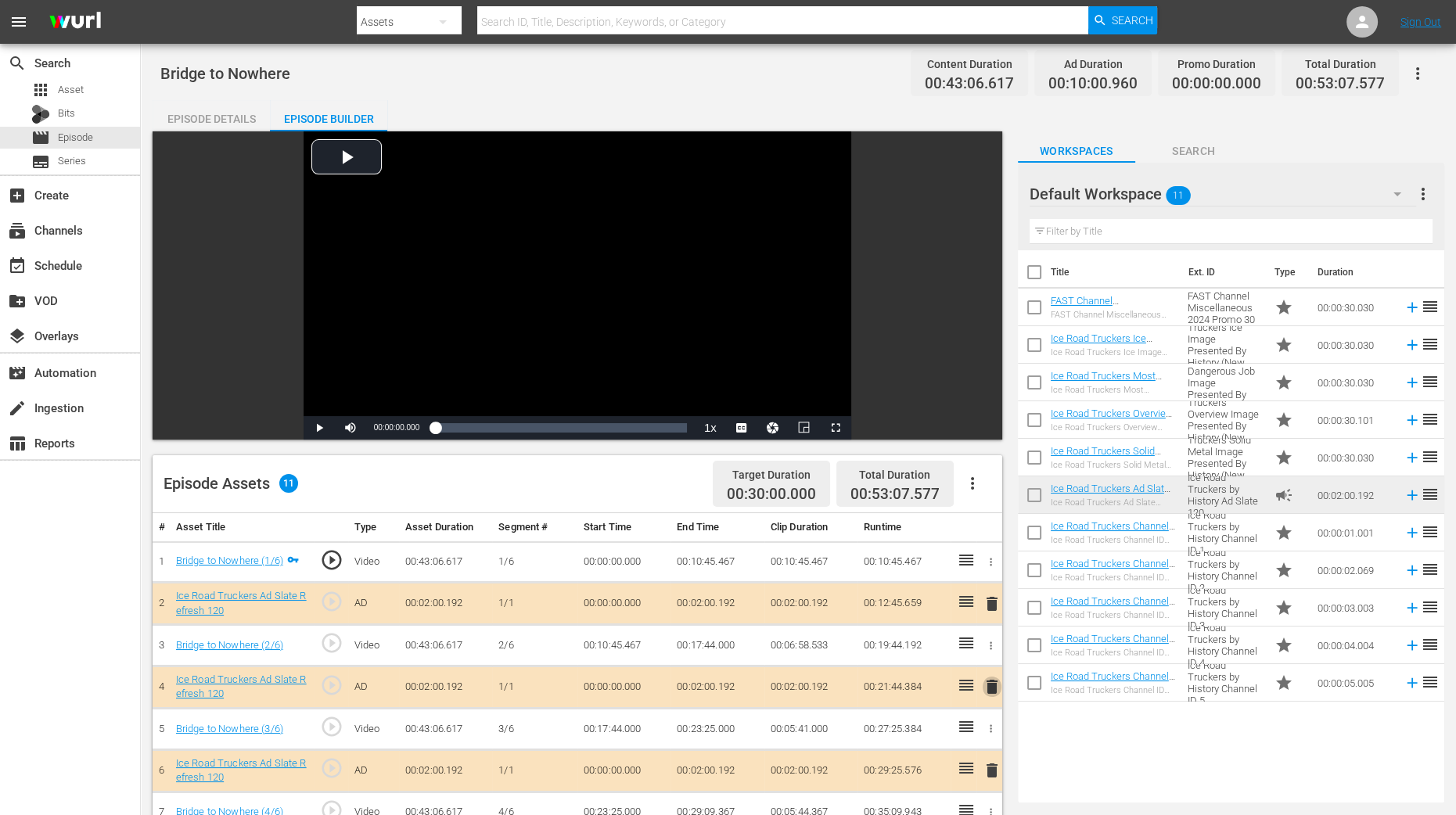
click at [987, 651] on span "delete" at bounding box center [993, 686] width 19 height 19
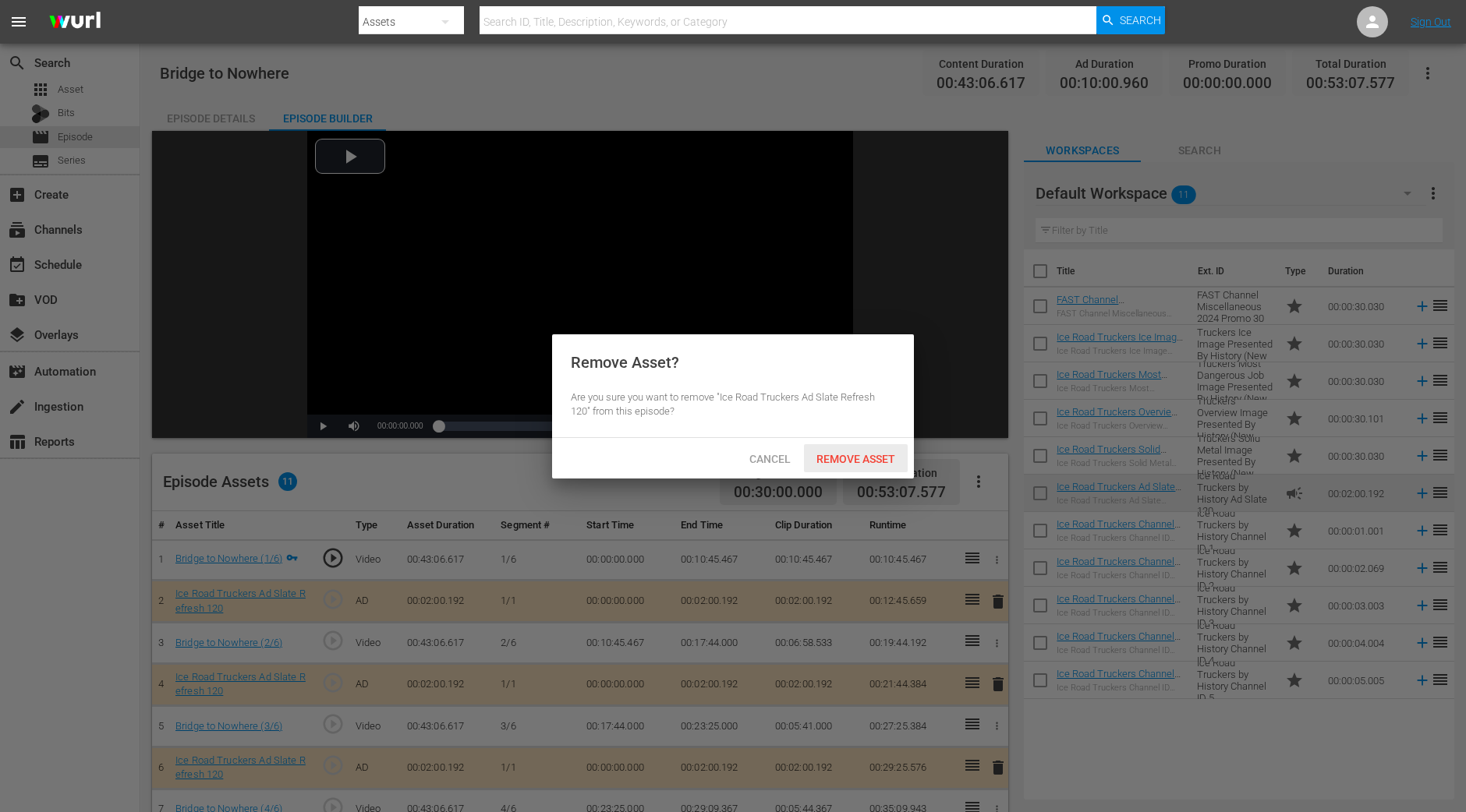
click at [862, 469] on div "Remove Asset" at bounding box center [856, 459] width 104 height 29
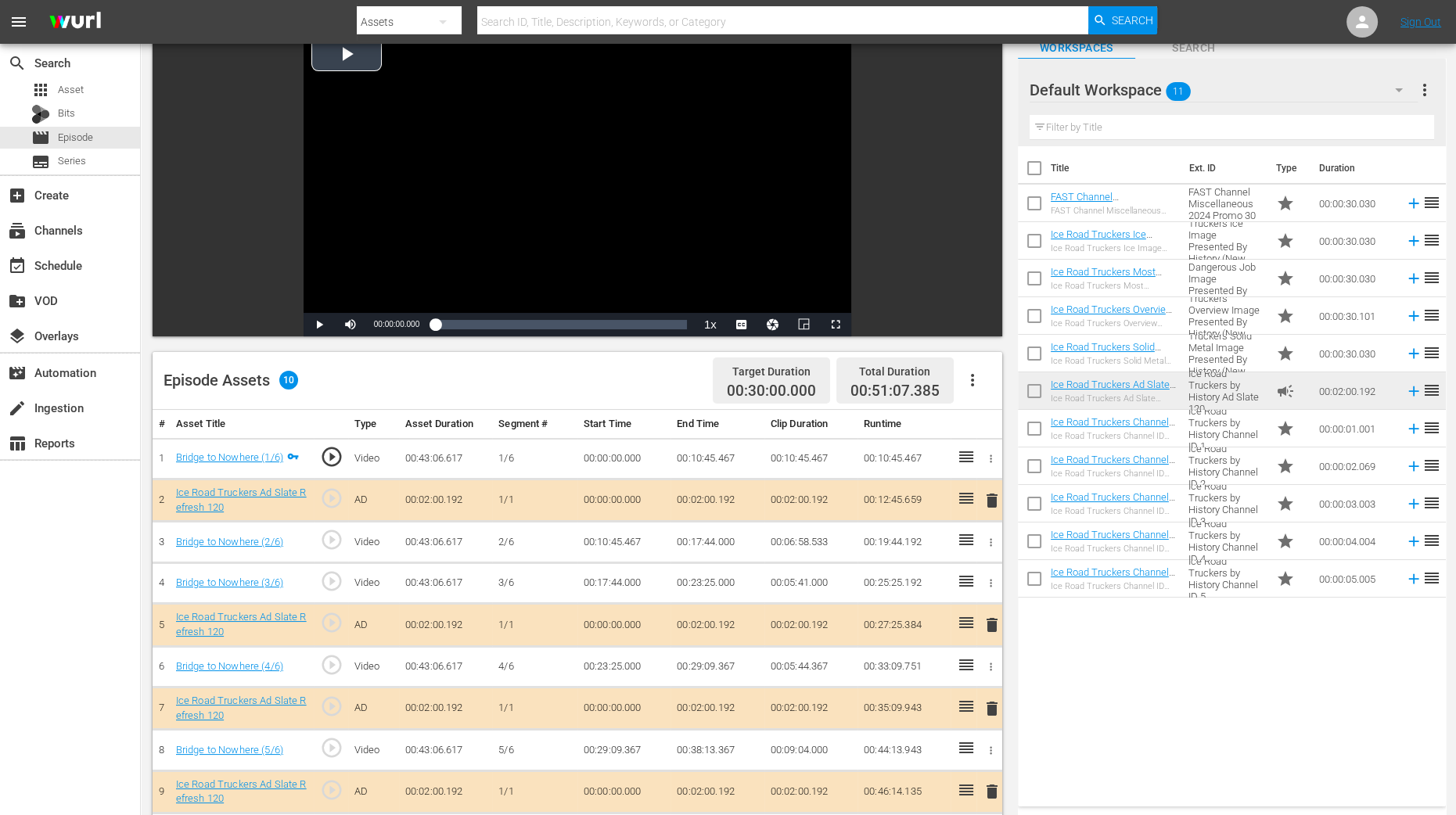
scroll to position [293, 0]
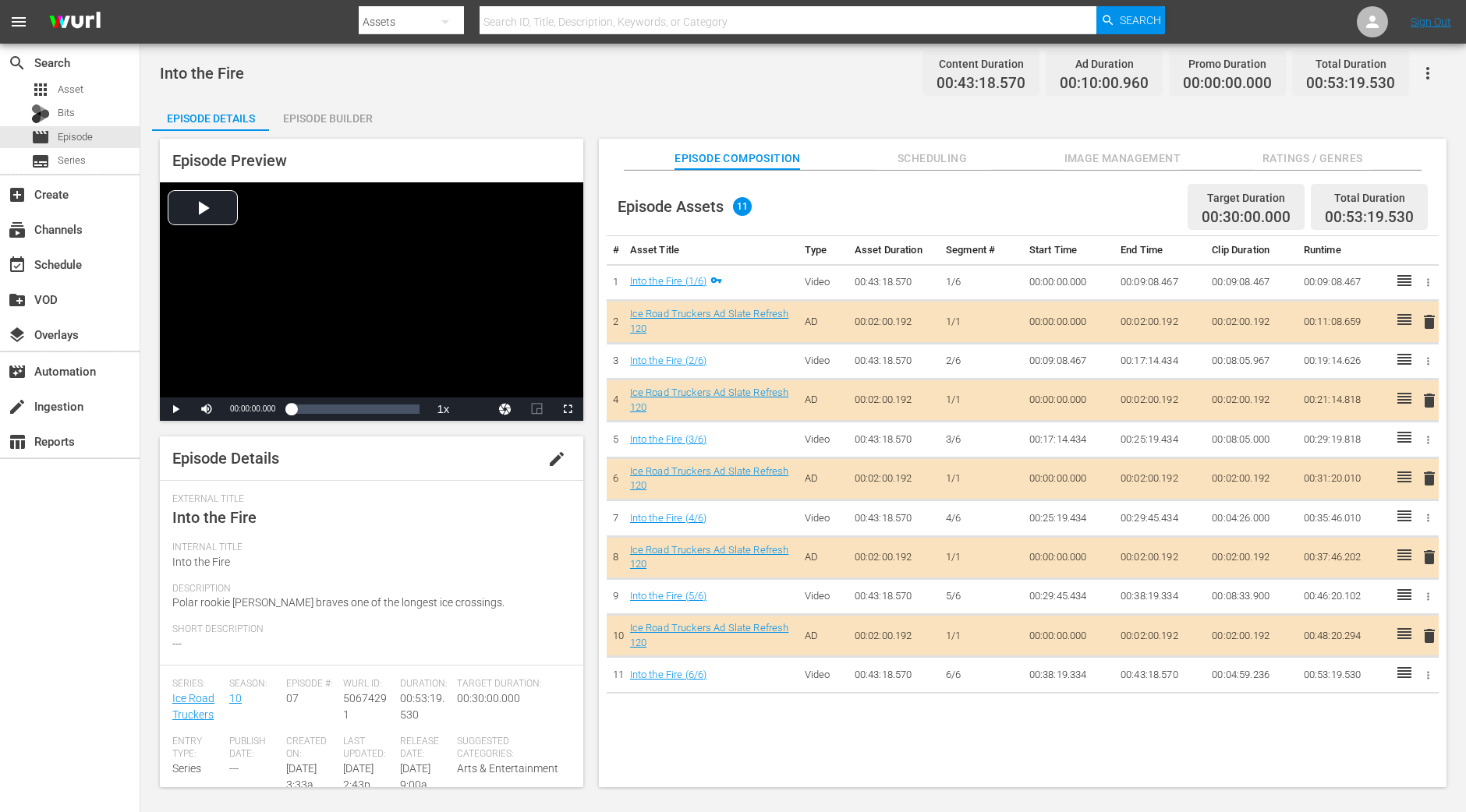
click at [323, 123] on div "Episode Builder" at bounding box center [328, 119] width 117 height 37
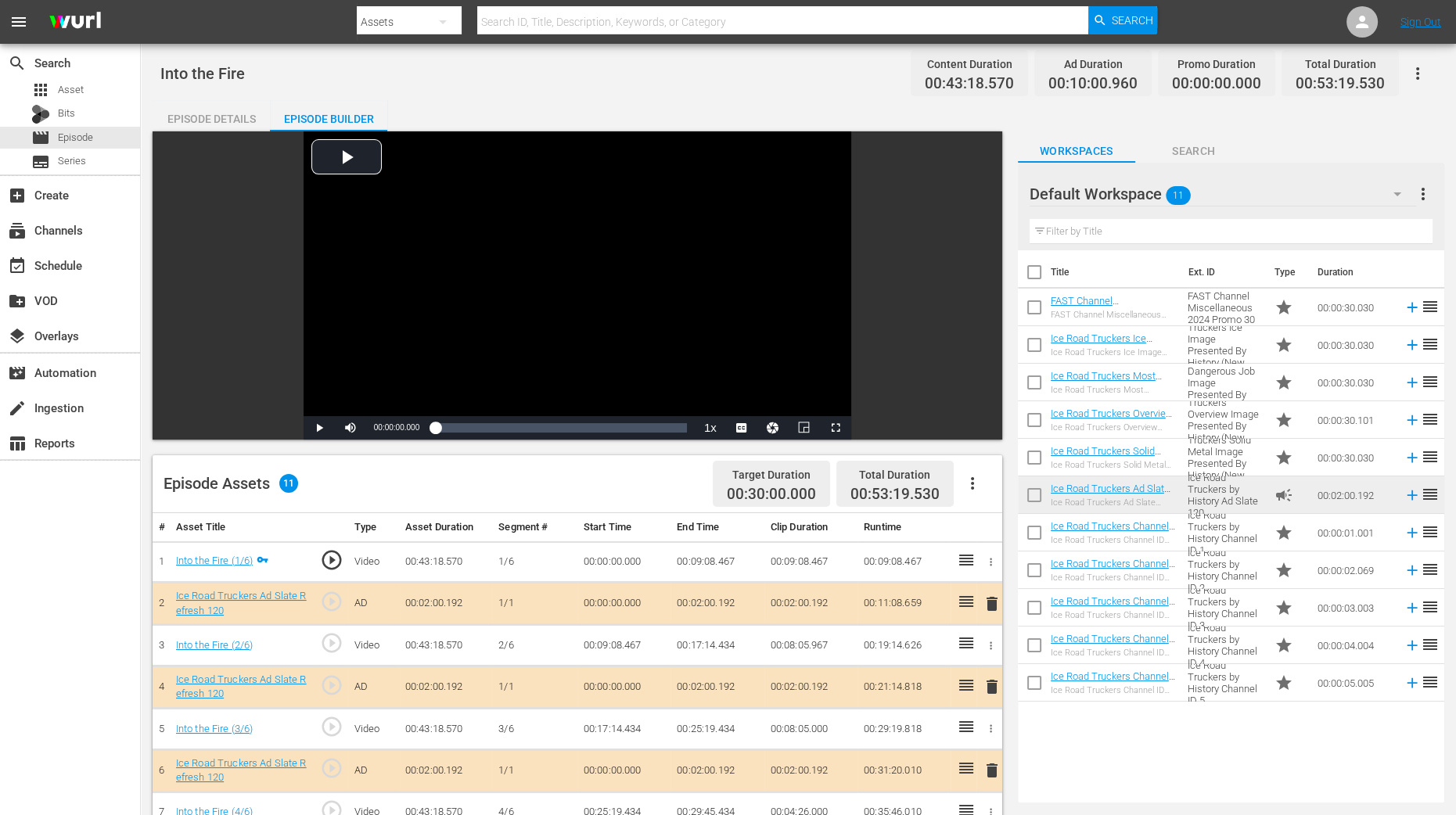
click at [987, 651] on span "delete" at bounding box center [993, 686] width 19 height 19
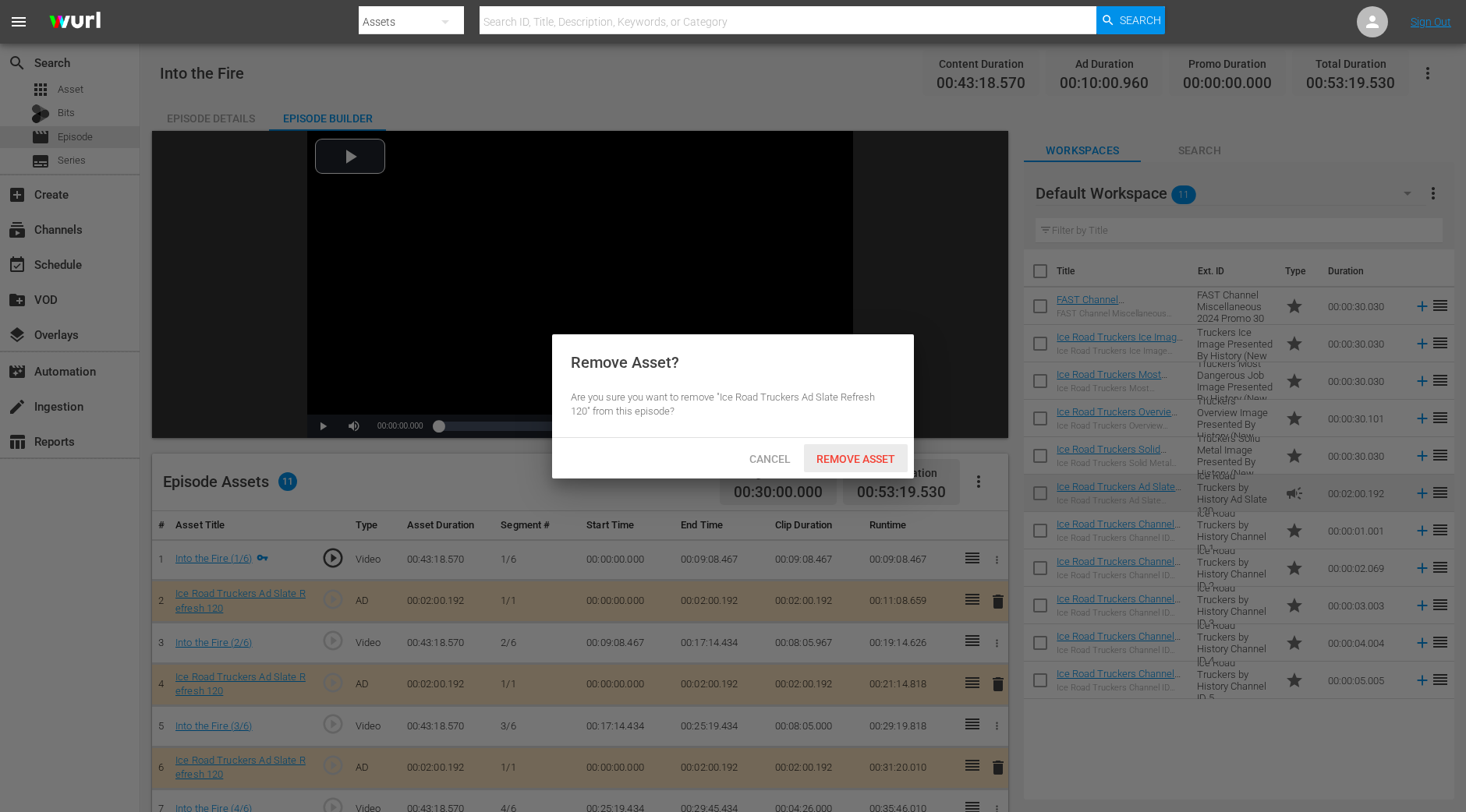
click at [857, 465] on div "Remove Asset" at bounding box center [856, 459] width 104 height 29
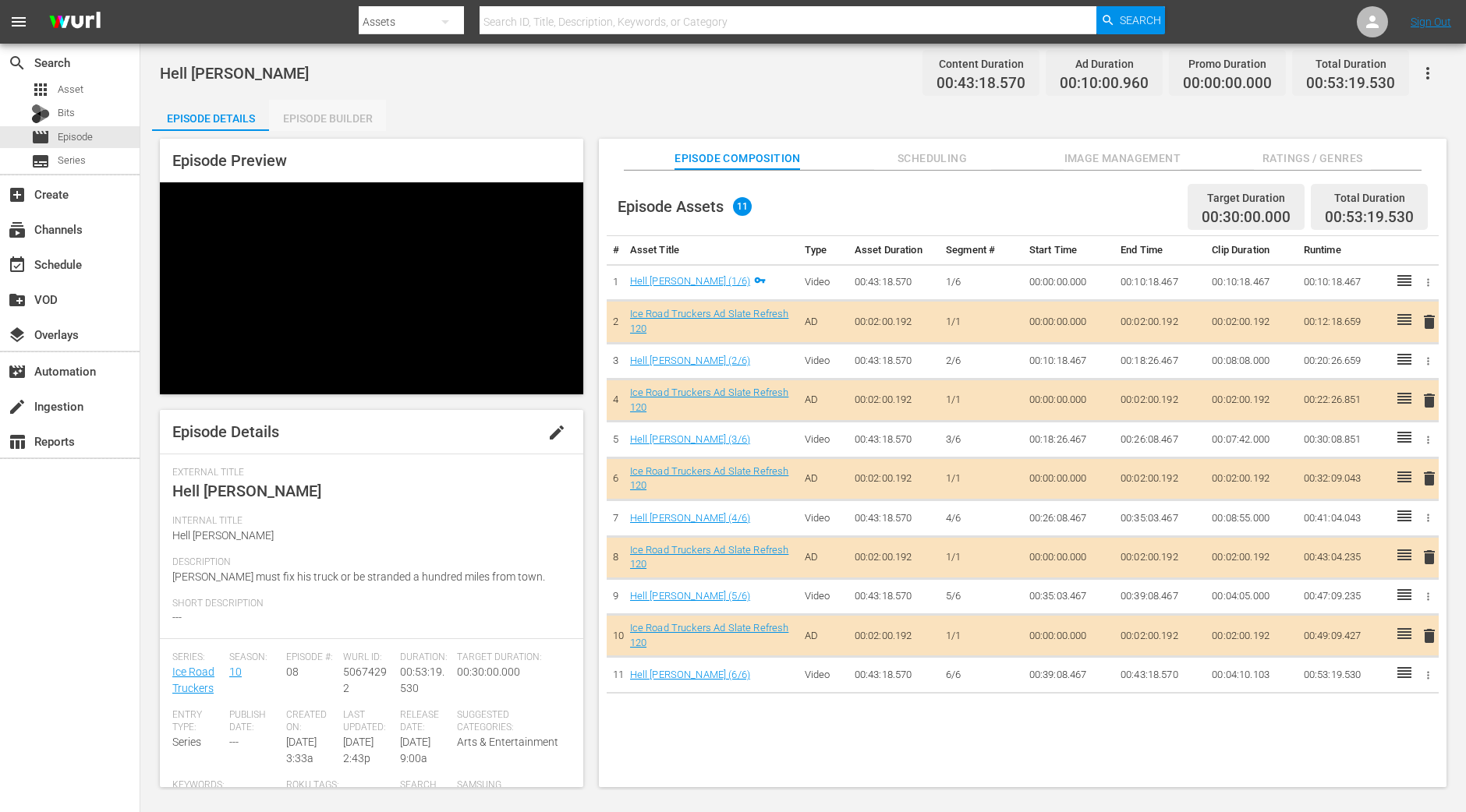
click at [357, 119] on div "Episode Builder" at bounding box center [328, 119] width 117 height 37
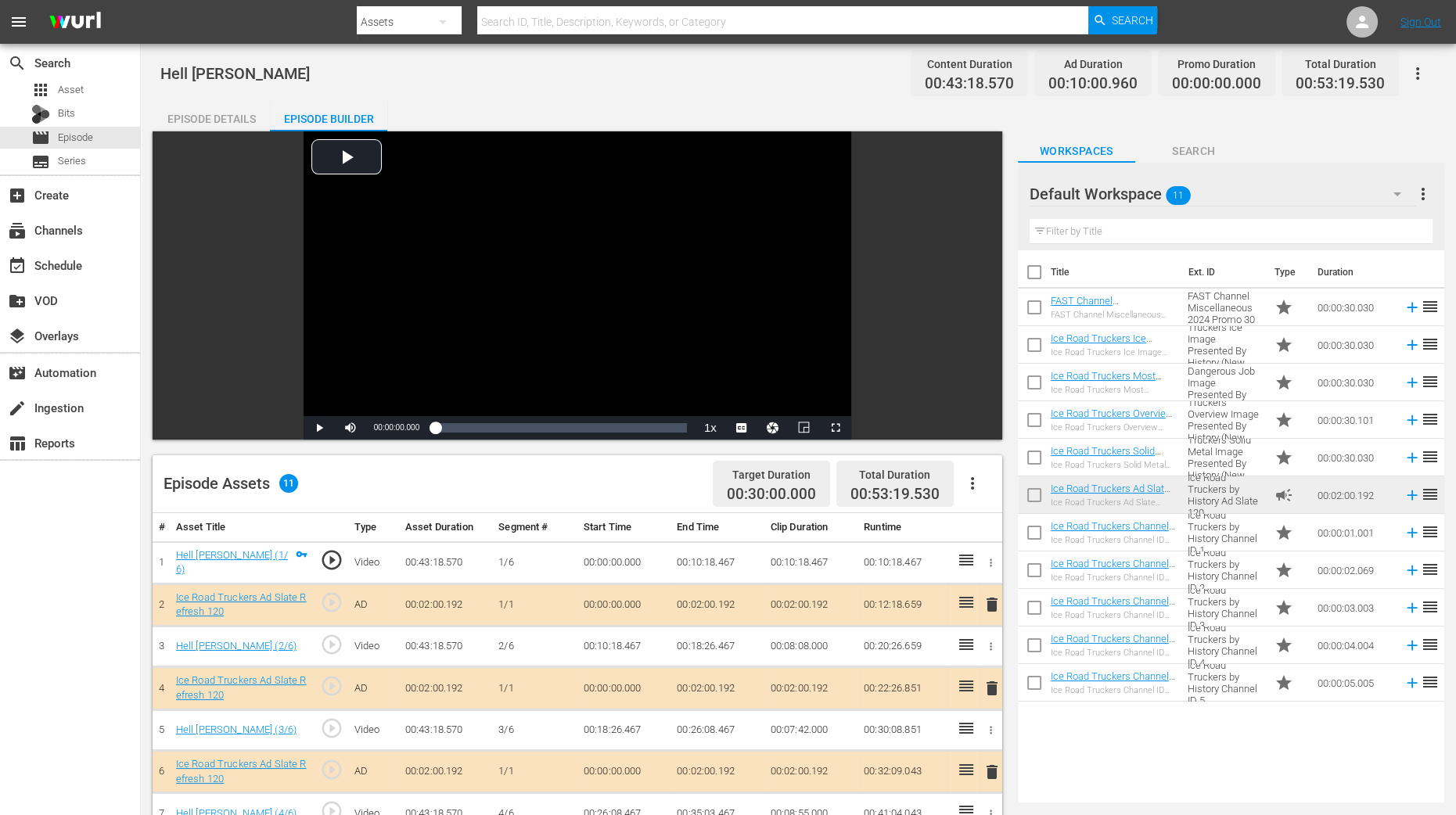
click at [994, 651] on span "delete" at bounding box center [993, 688] width 19 height 19
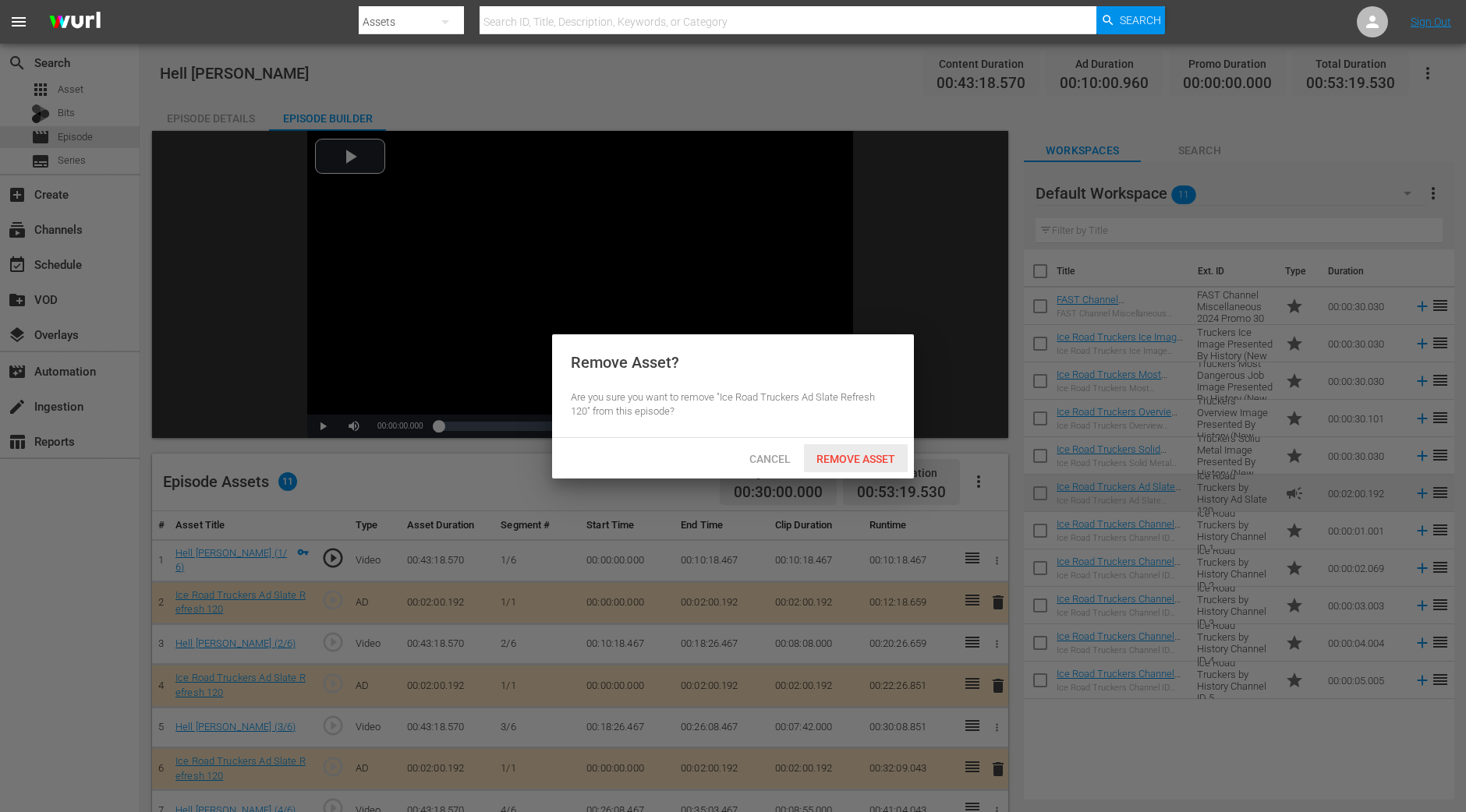
click at [851, 457] on span "Remove Asset" at bounding box center [856, 459] width 104 height 13
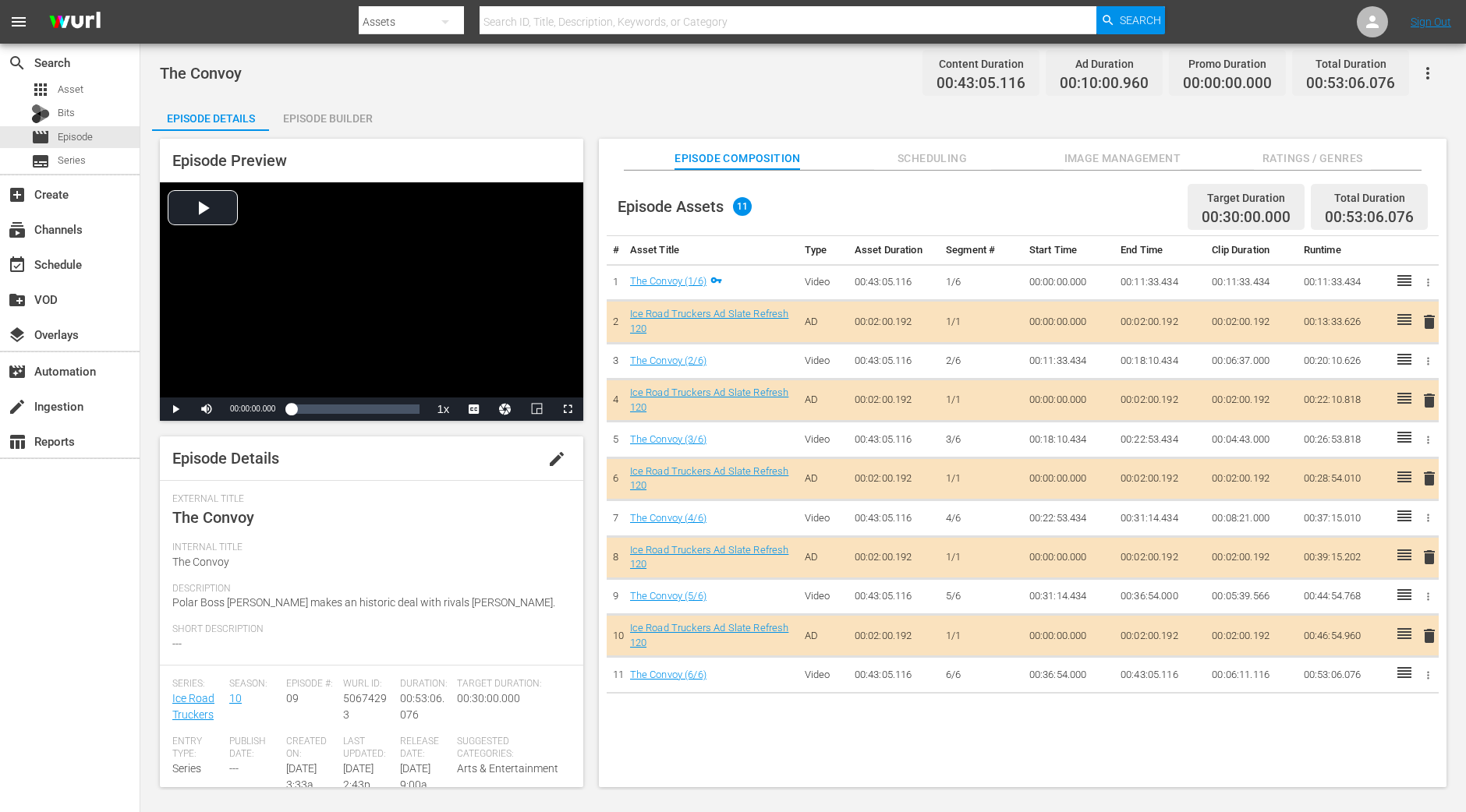
click at [327, 129] on div "Episode Builder" at bounding box center [328, 119] width 117 height 37
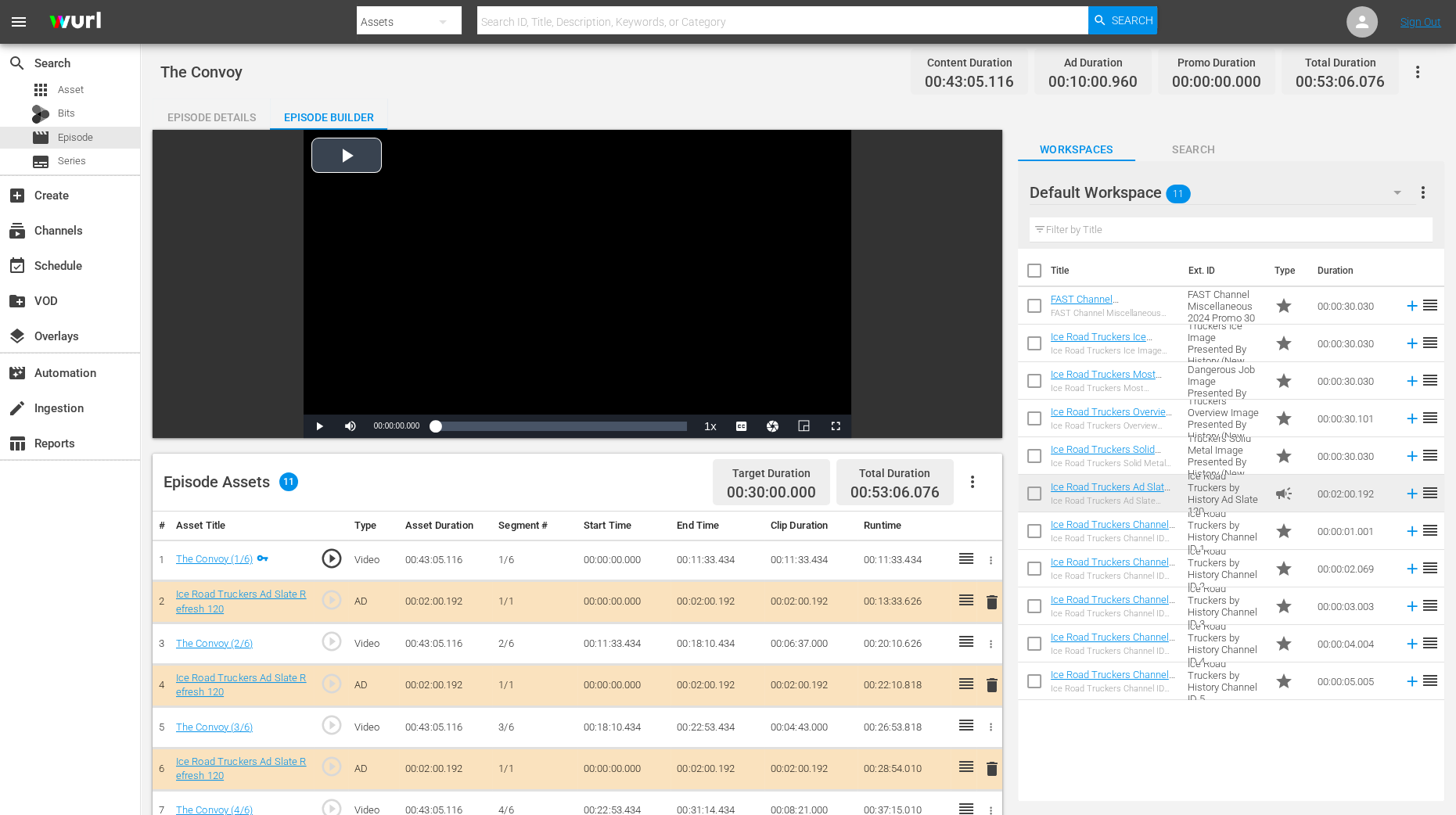
scroll to position [407, 0]
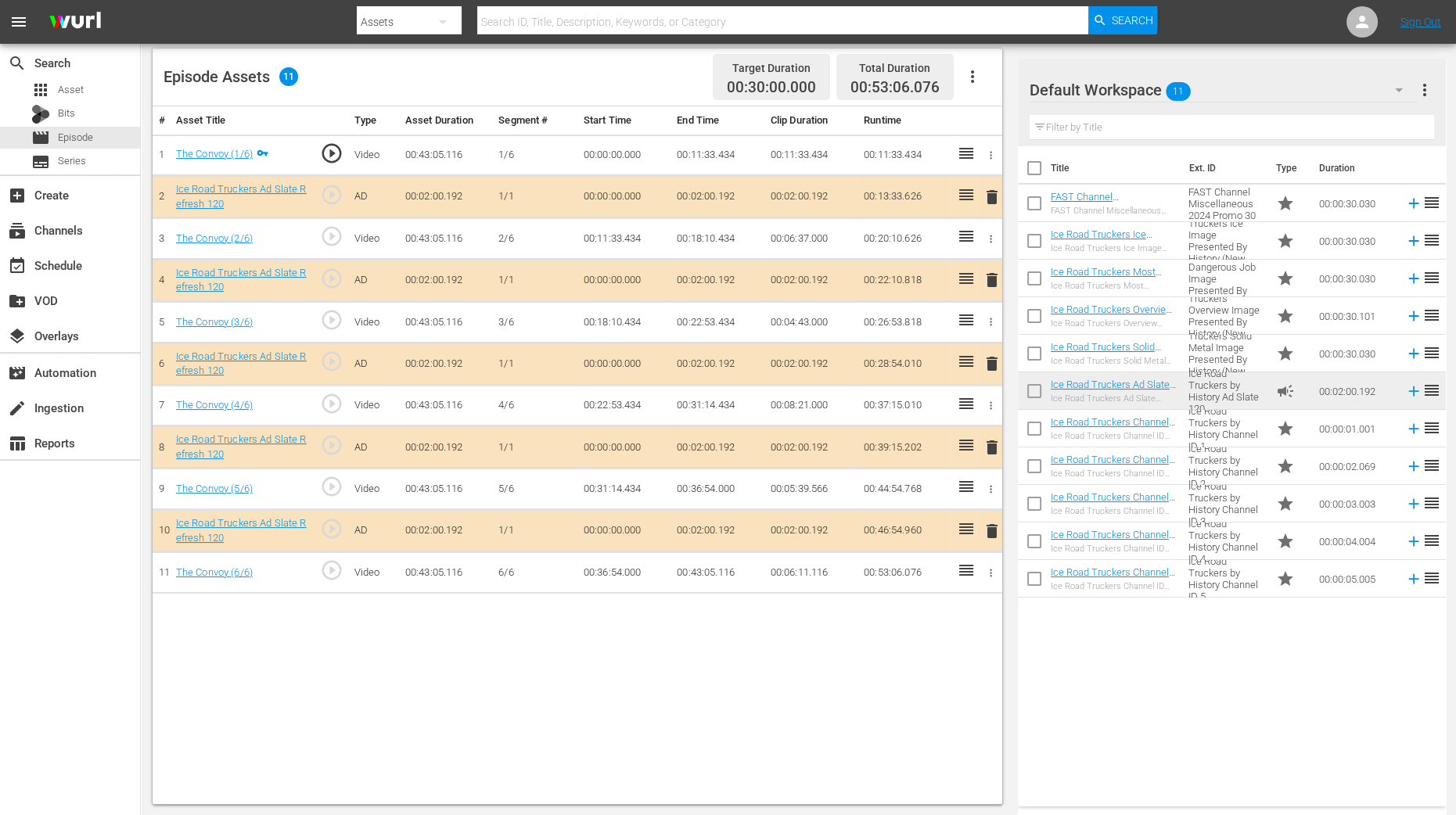
click at [986, 278] on span "delete" at bounding box center [993, 280] width 19 height 19
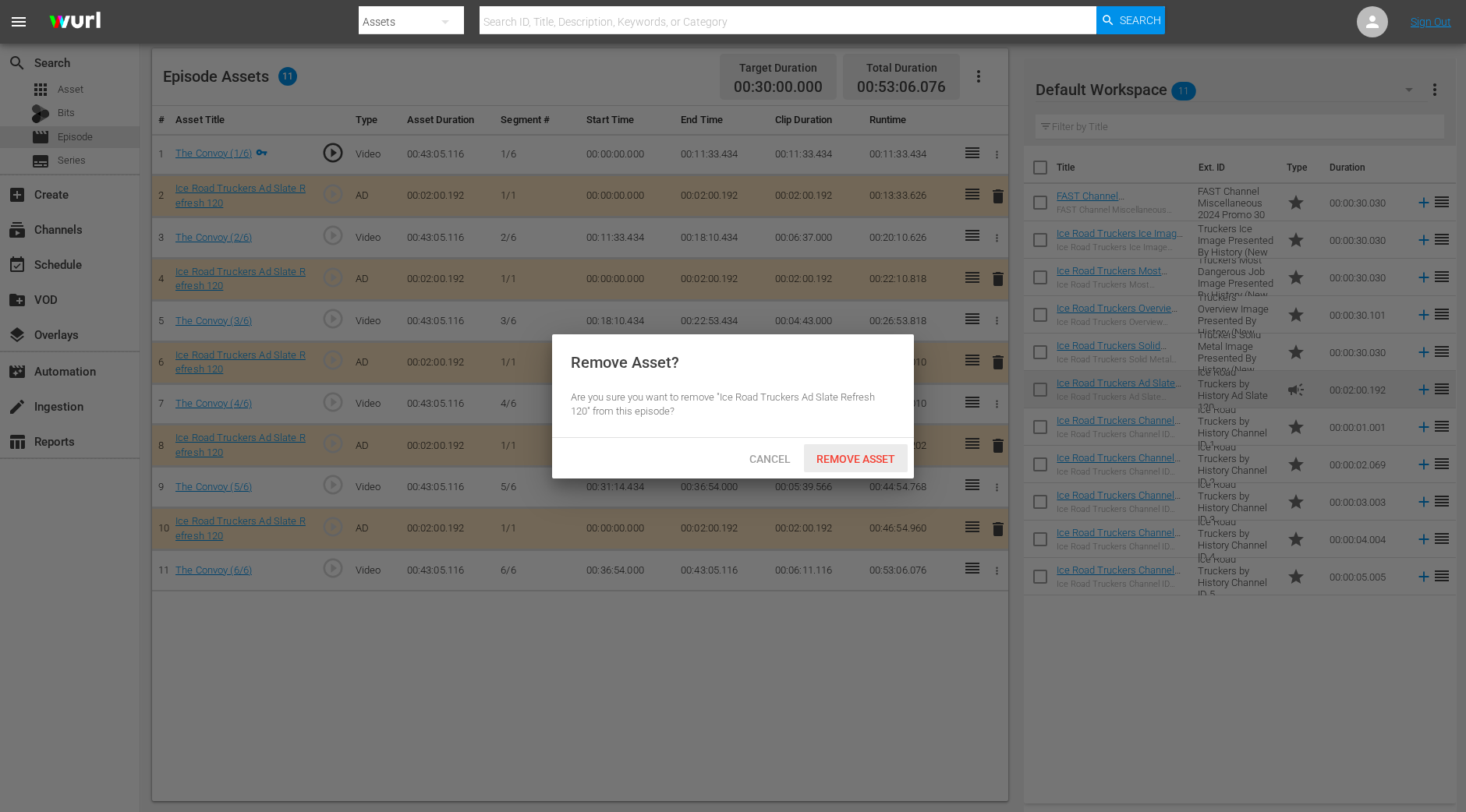
click at [815, 463] on span "Remove Asset" at bounding box center [856, 459] width 104 height 13
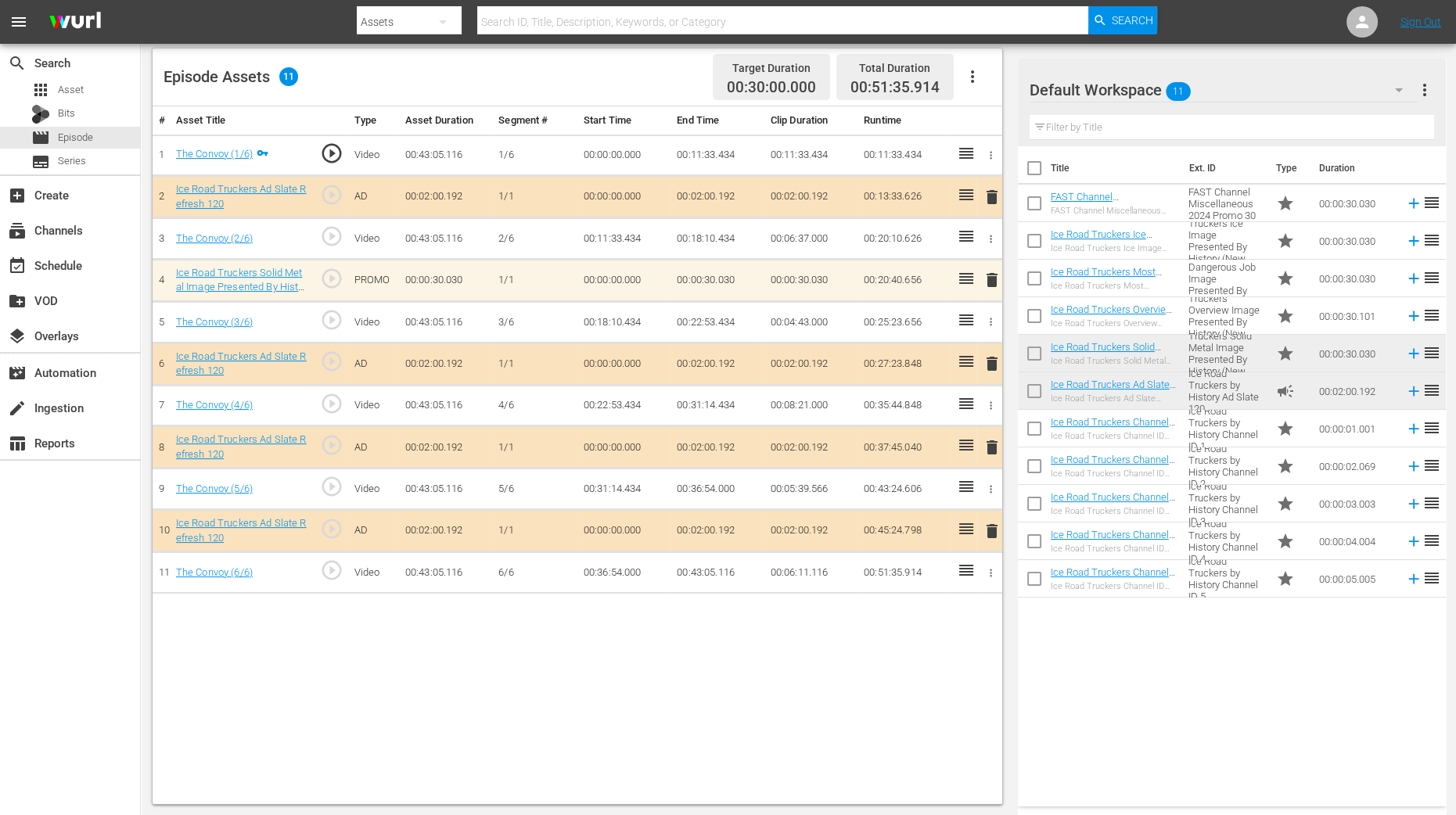
drag, startPoint x: 1123, startPoint y: 352, endPoint x: 983, endPoint y: 529, distance: 225.7
click at [970, 651] on div "# Asset Title Type Asset Duration Segment # Start Time End Time Clip Duration R…" at bounding box center [577, 455] width 849 height 697
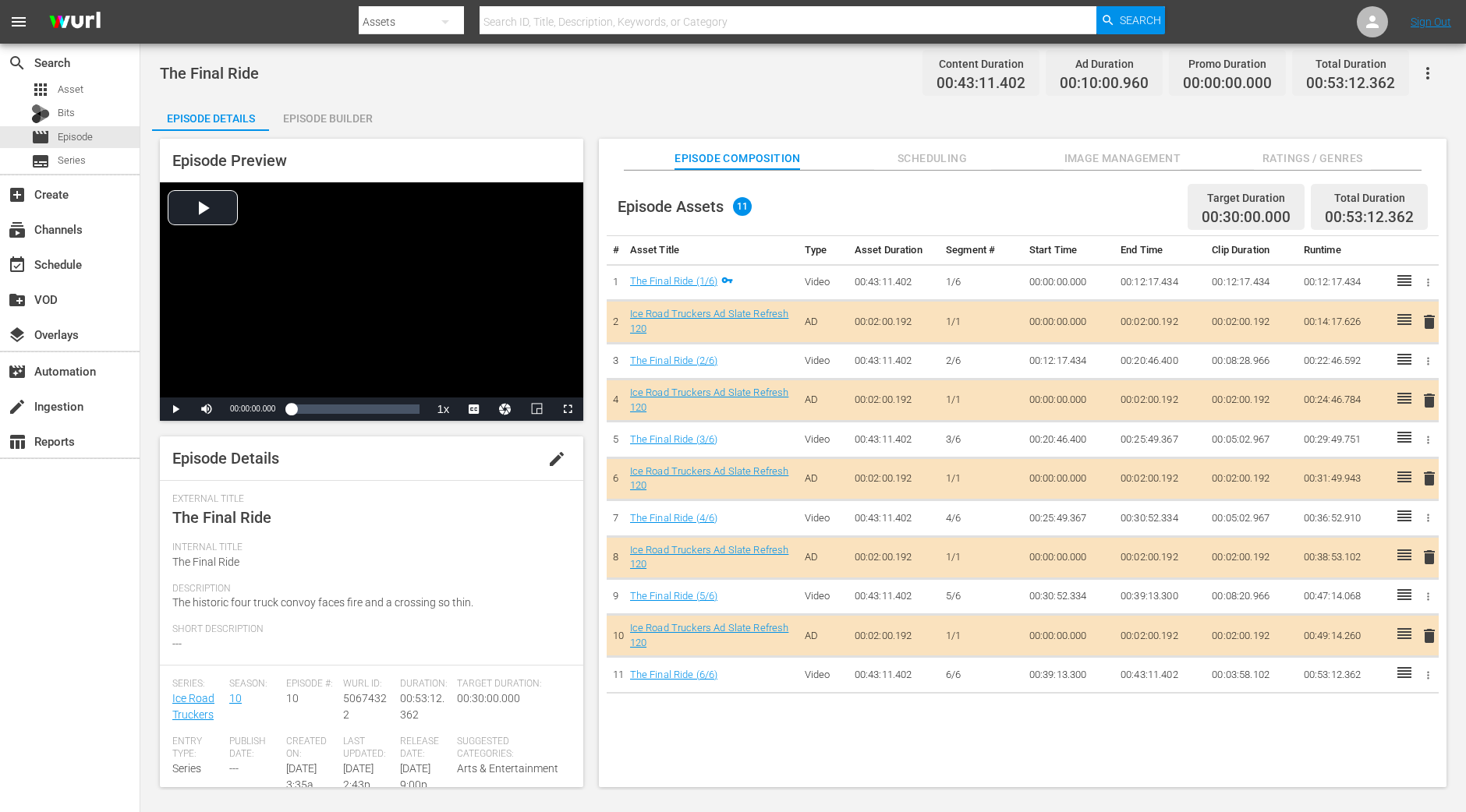
click at [334, 118] on div "Episode Builder" at bounding box center [328, 119] width 117 height 37
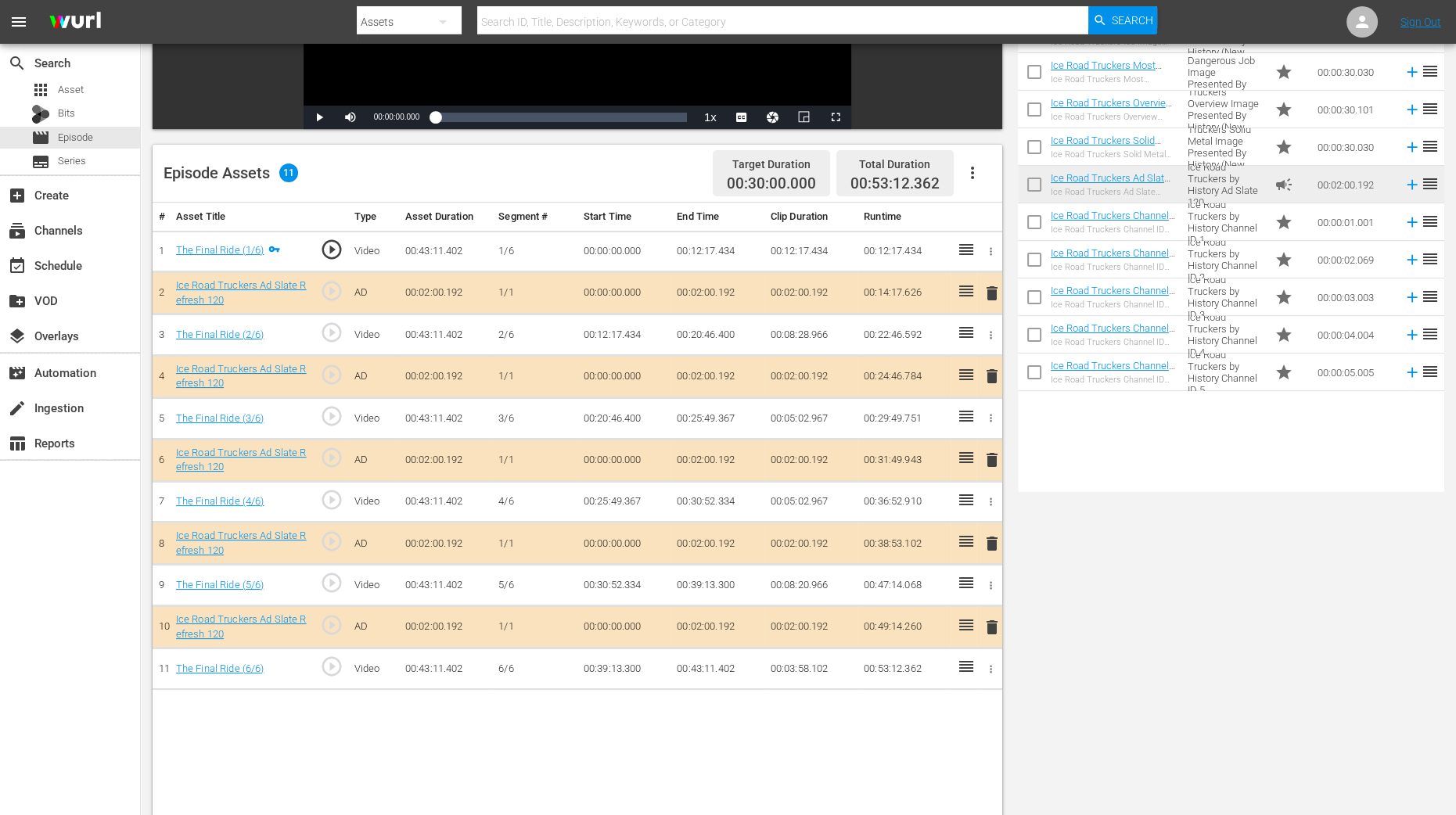
scroll to position [390, 0]
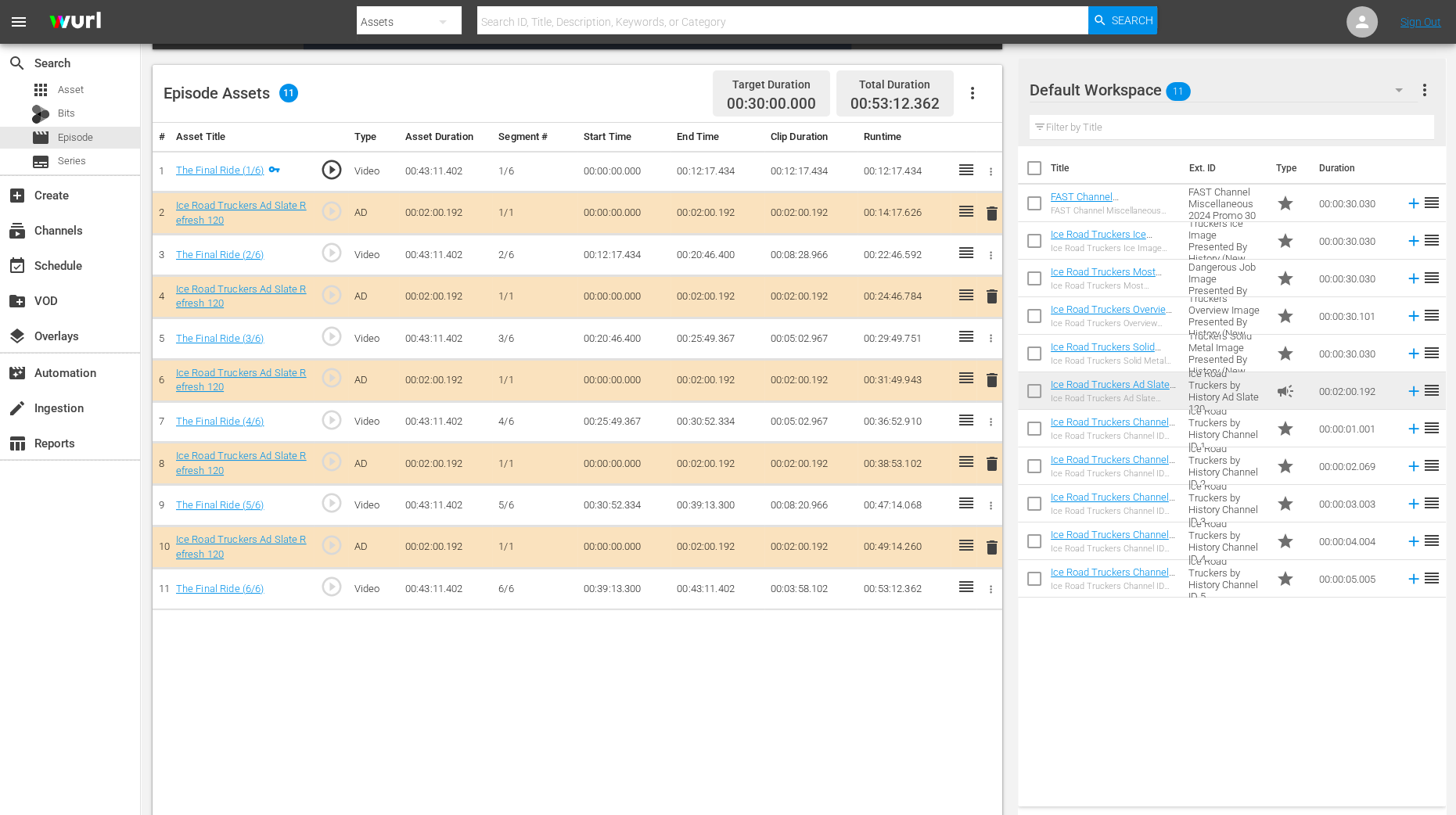
click at [990, 301] on span "delete" at bounding box center [993, 296] width 19 height 19
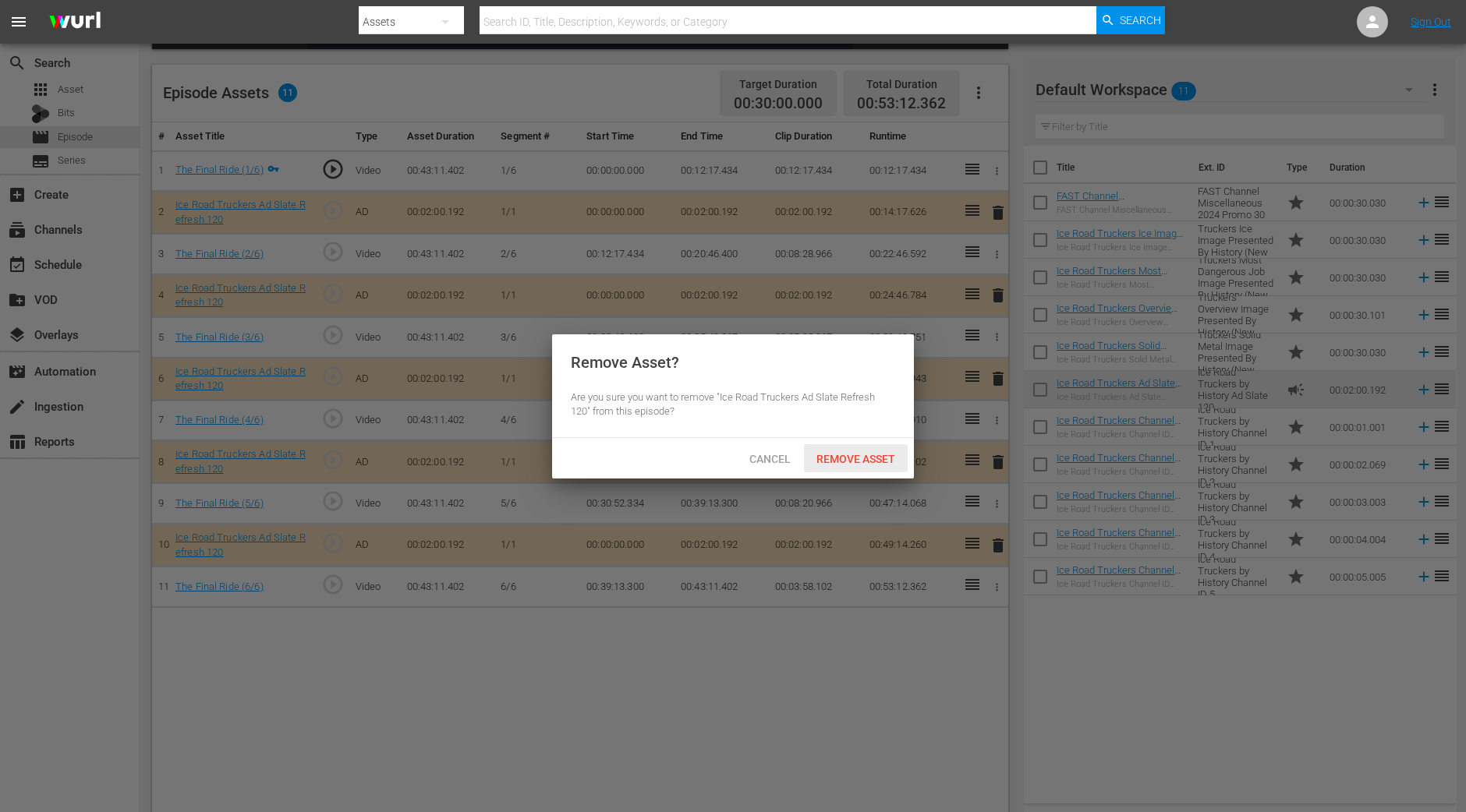
click at [876, 459] on span "Remove Asset" at bounding box center [856, 459] width 104 height 13
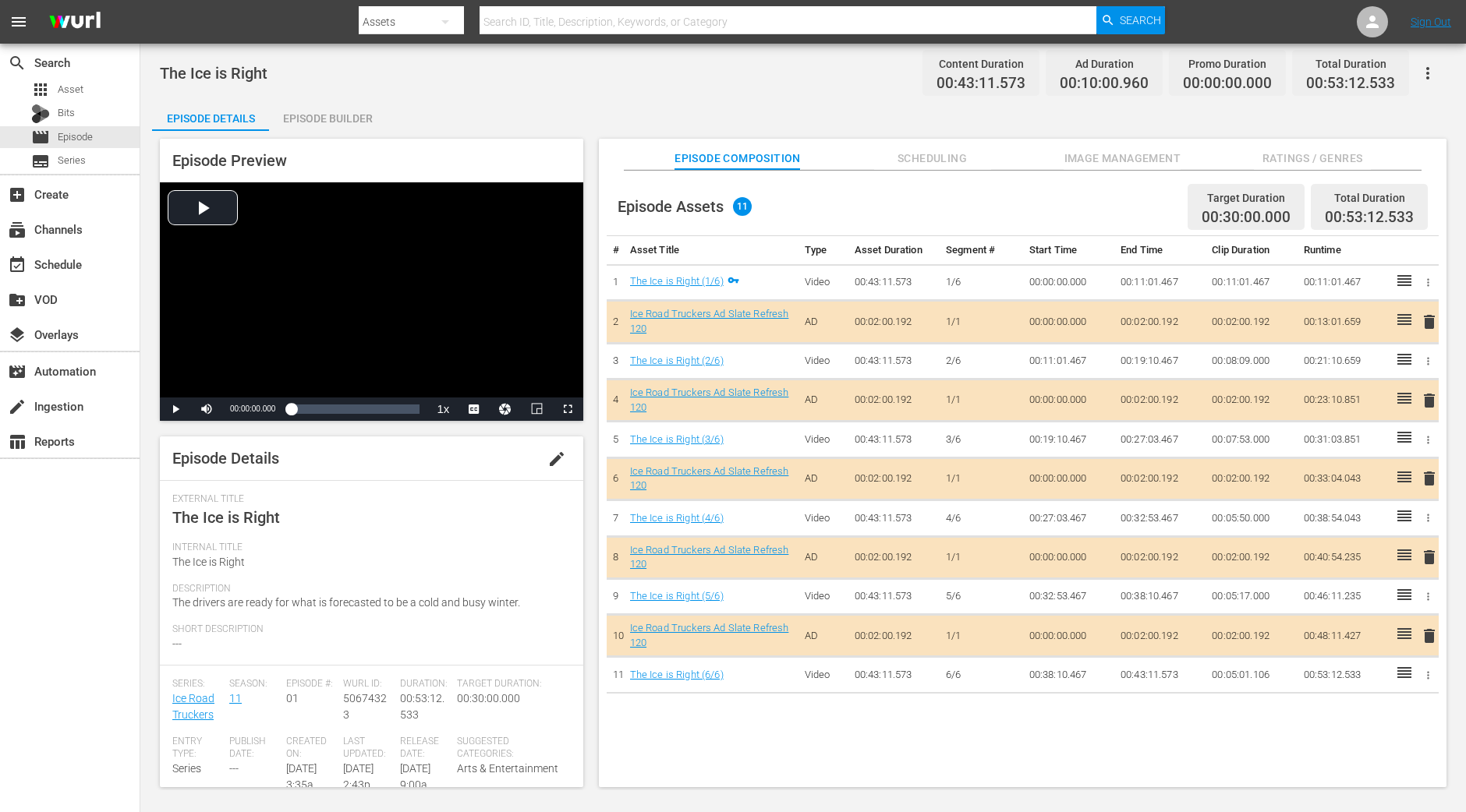
drag, startPoint x: 353, startPoint y: 115, endPoint x: 356, endPoint y: 8, distance: 107.0
click at [351, 114] on div "Episode Builder" at bounding box center [328, 119] width 117 height 37
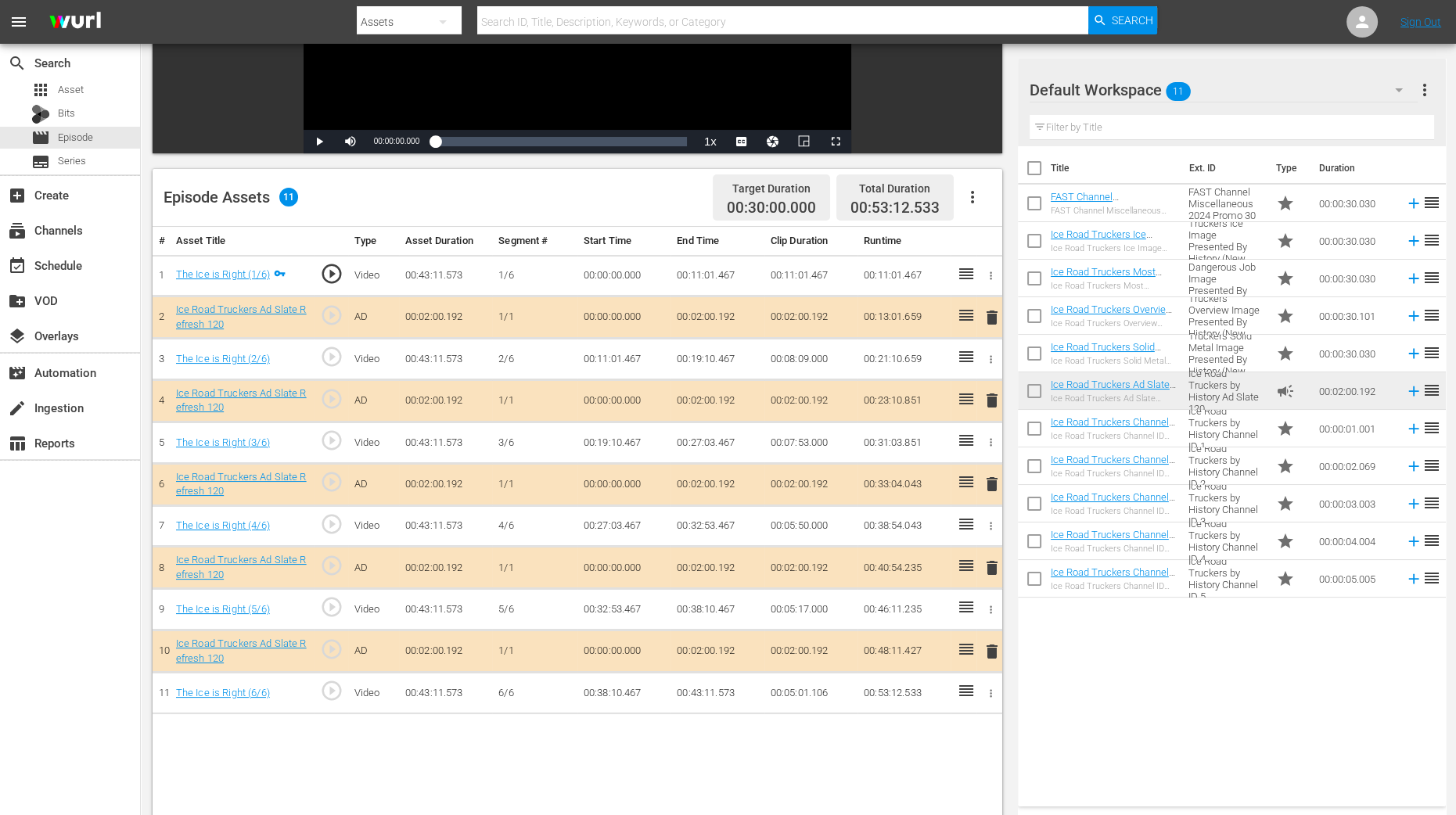
scroll to position [293, 0]
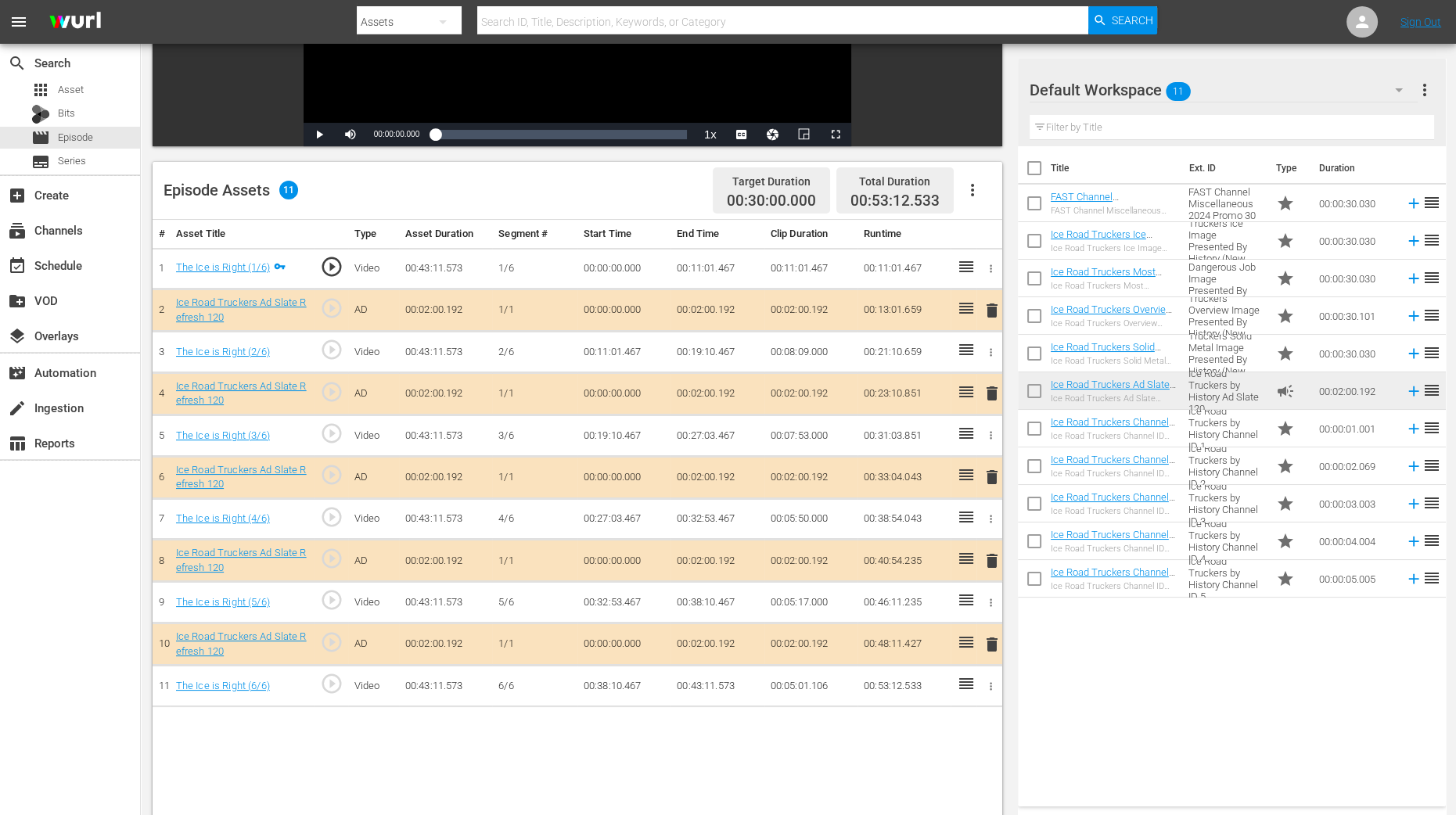
click at [990, 398] on span "delete" at bounding box center [993, 393] width 19 height 19
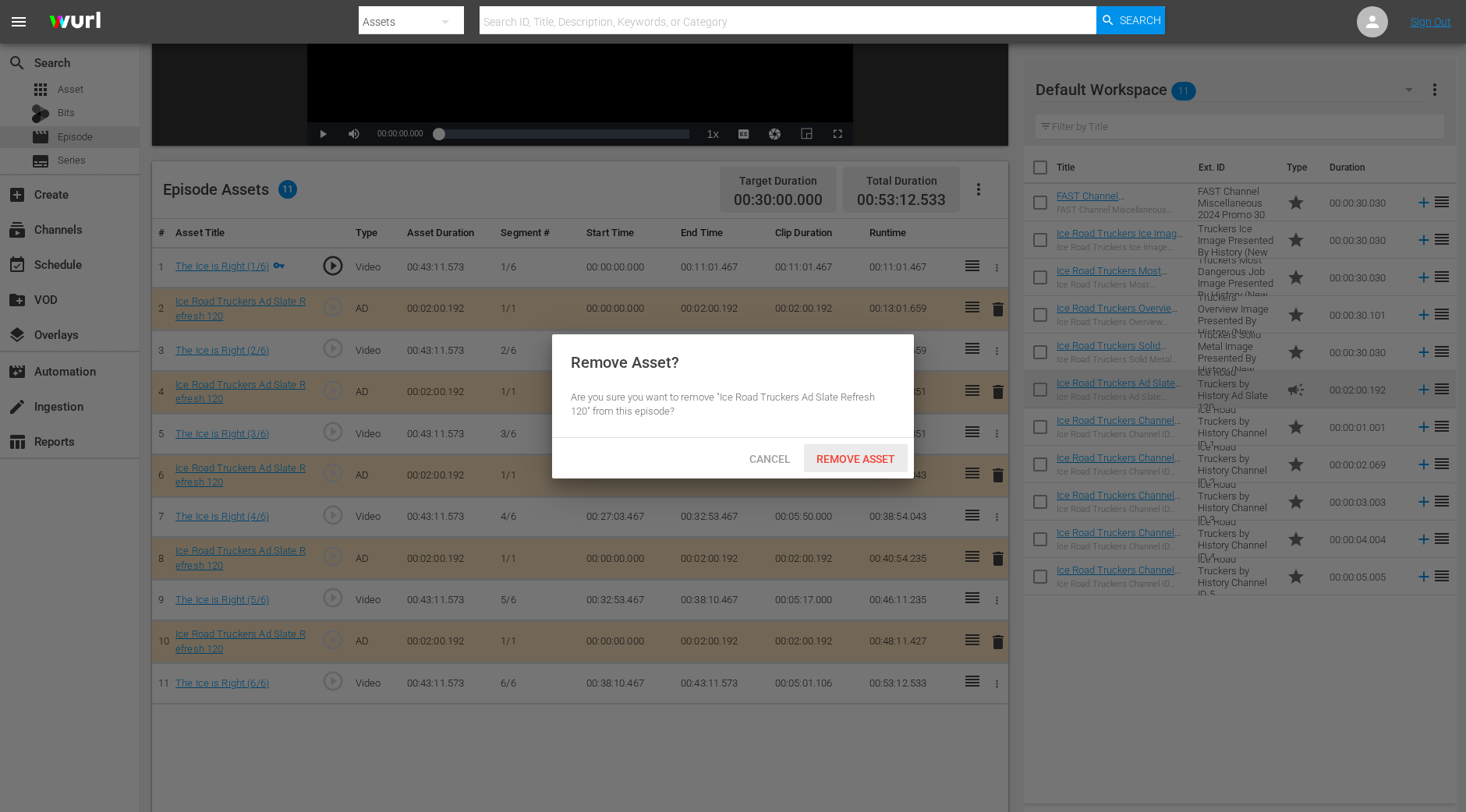
click at [855, 454] on span "Remove Asset" at bounding box center [856, 459] width 104 height 13
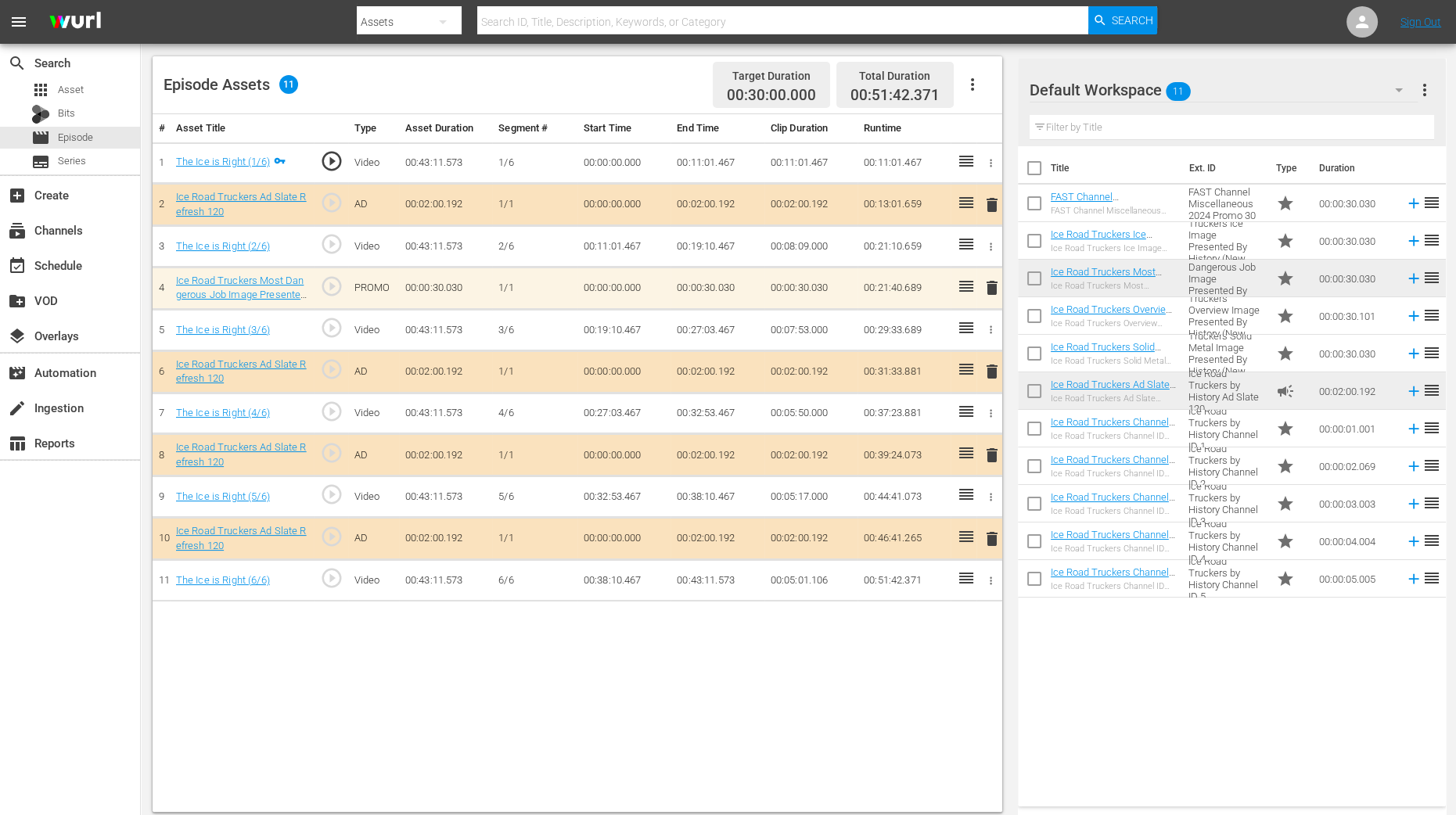
scroll to position [407, 0]
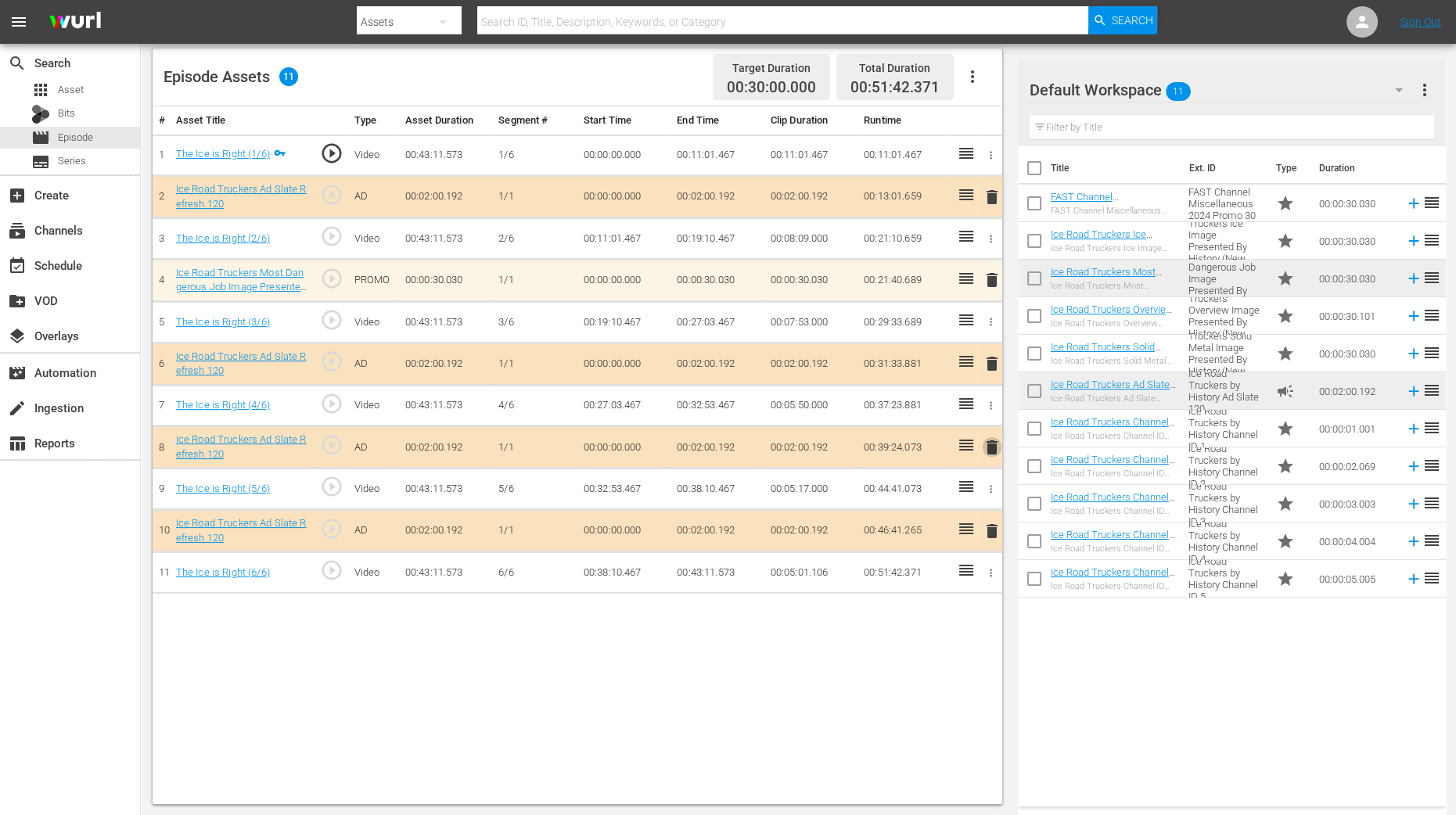
click at [989, 447] on span "delete" at bounding box center [993, 447] width 19 height 19
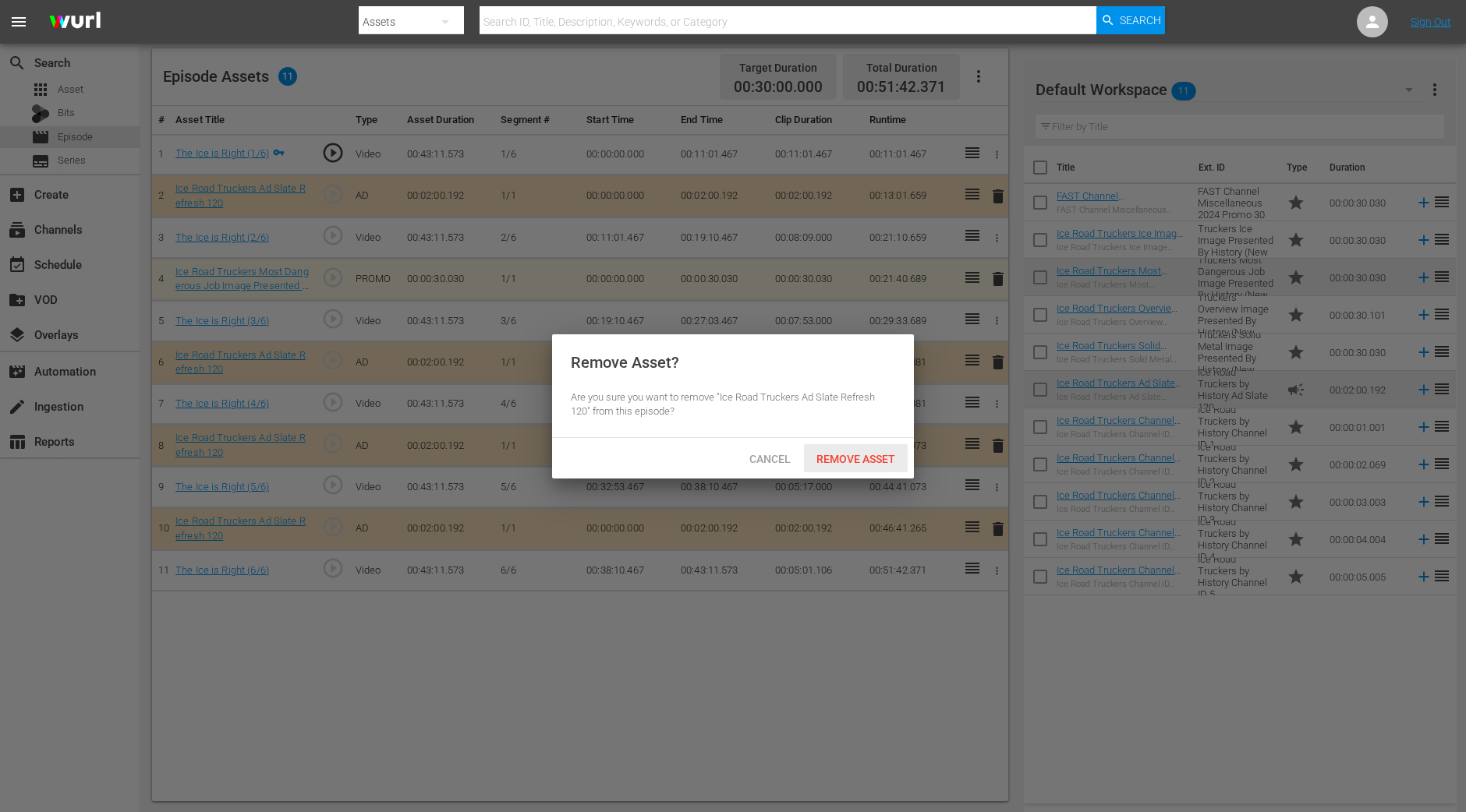
click at [865, 454] on span "Remove Asset" at bounding box center [856, 459] width 104 height 13
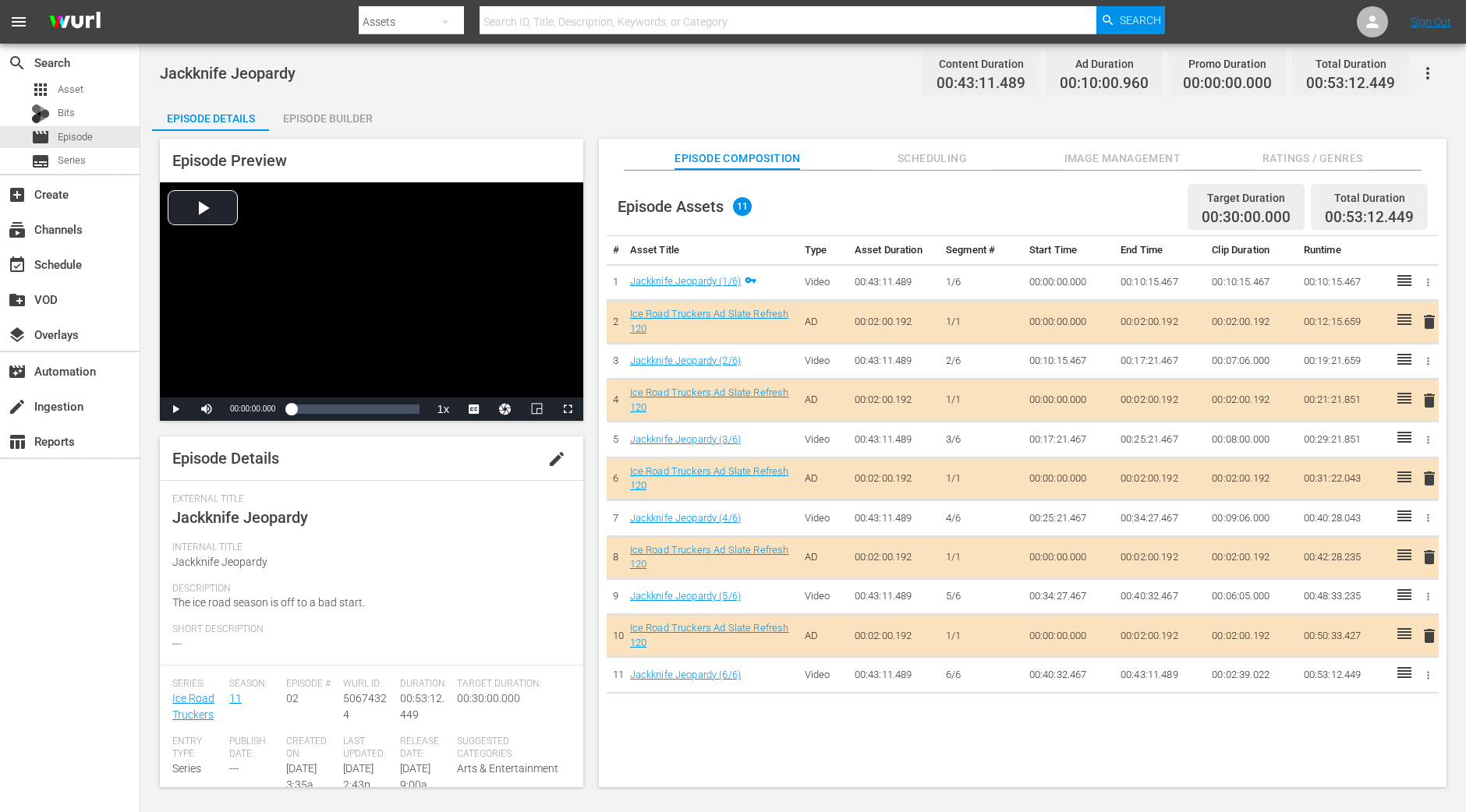
click at [340, 112] on div "Episode Builder" at bounding box center [328, 119] width 117 height 37
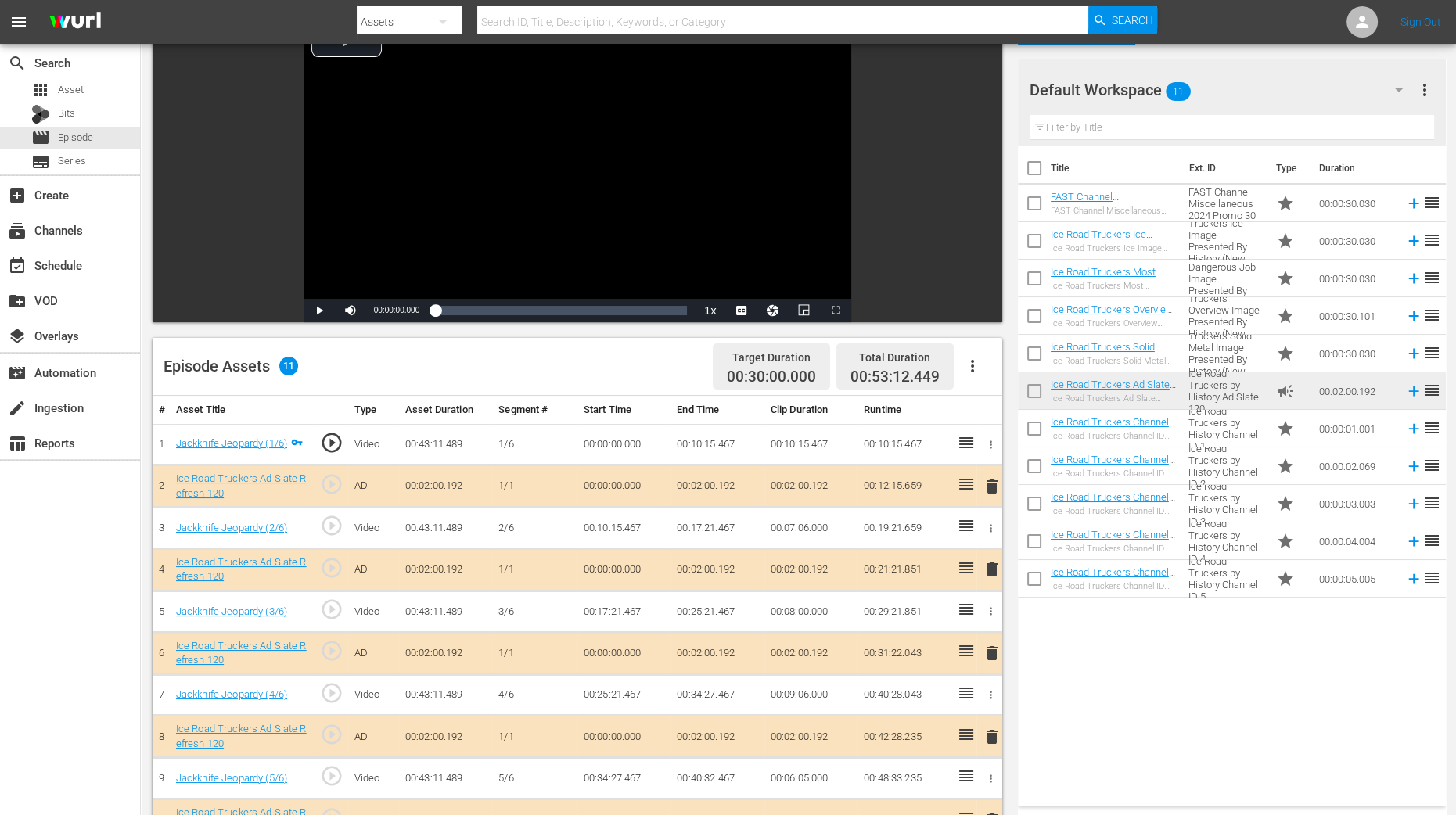
scroll to position [293, 0]
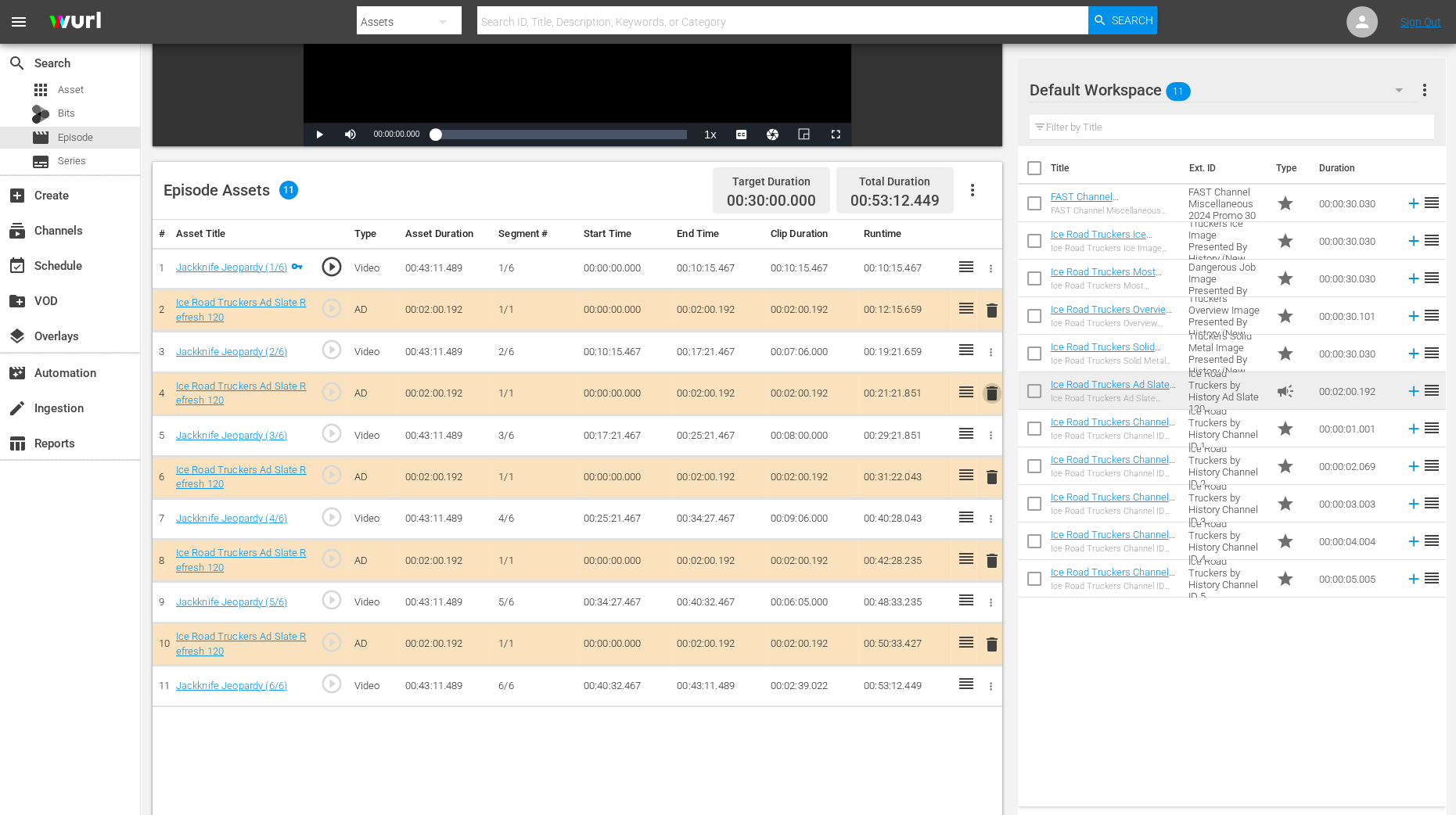
click at [992, 388] on span "delete" at bounding box center [993, 393] width 19 height 19
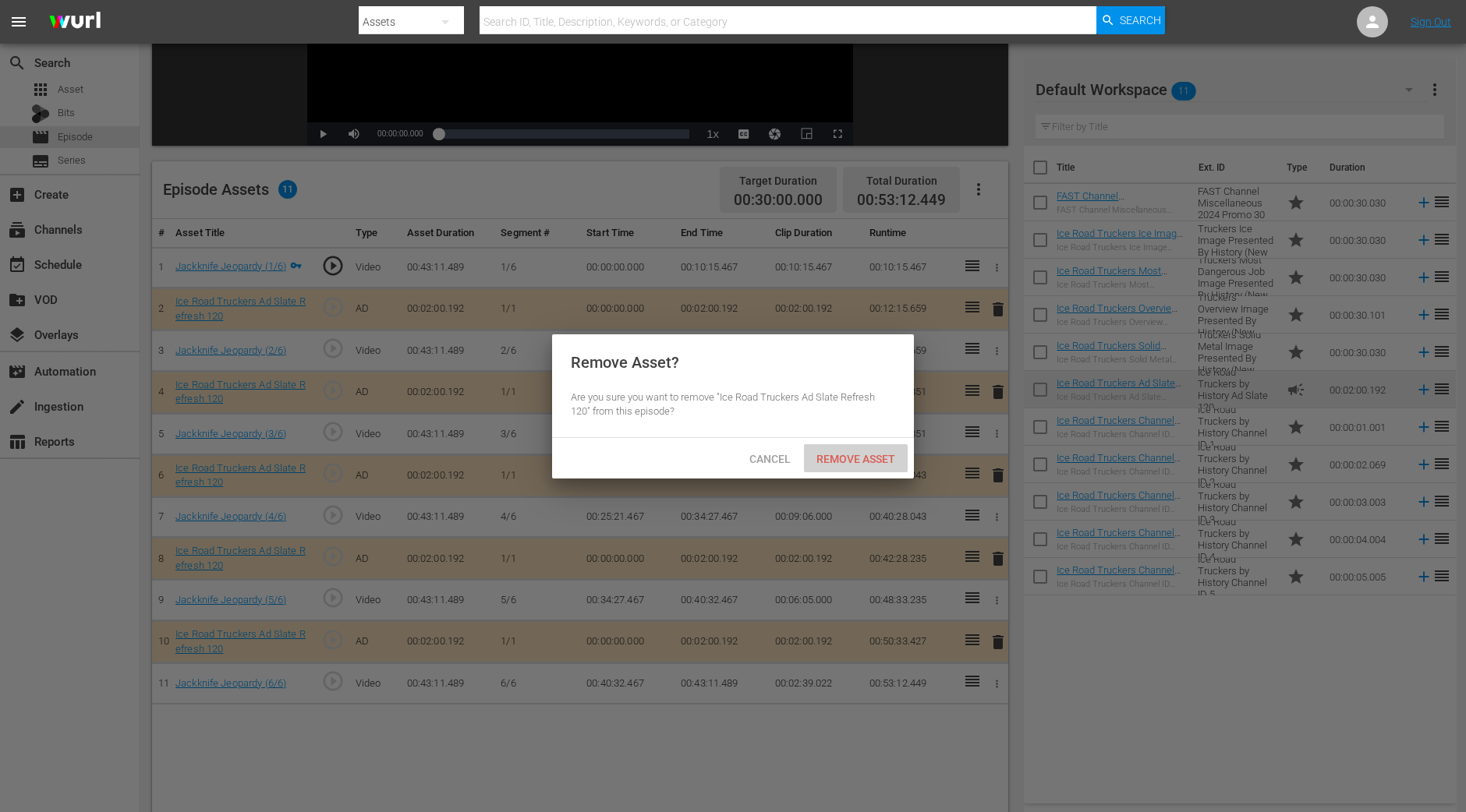
click at [845, 463] on span "Remove Asset" at bounding box center [856, 459] width 104 height 13
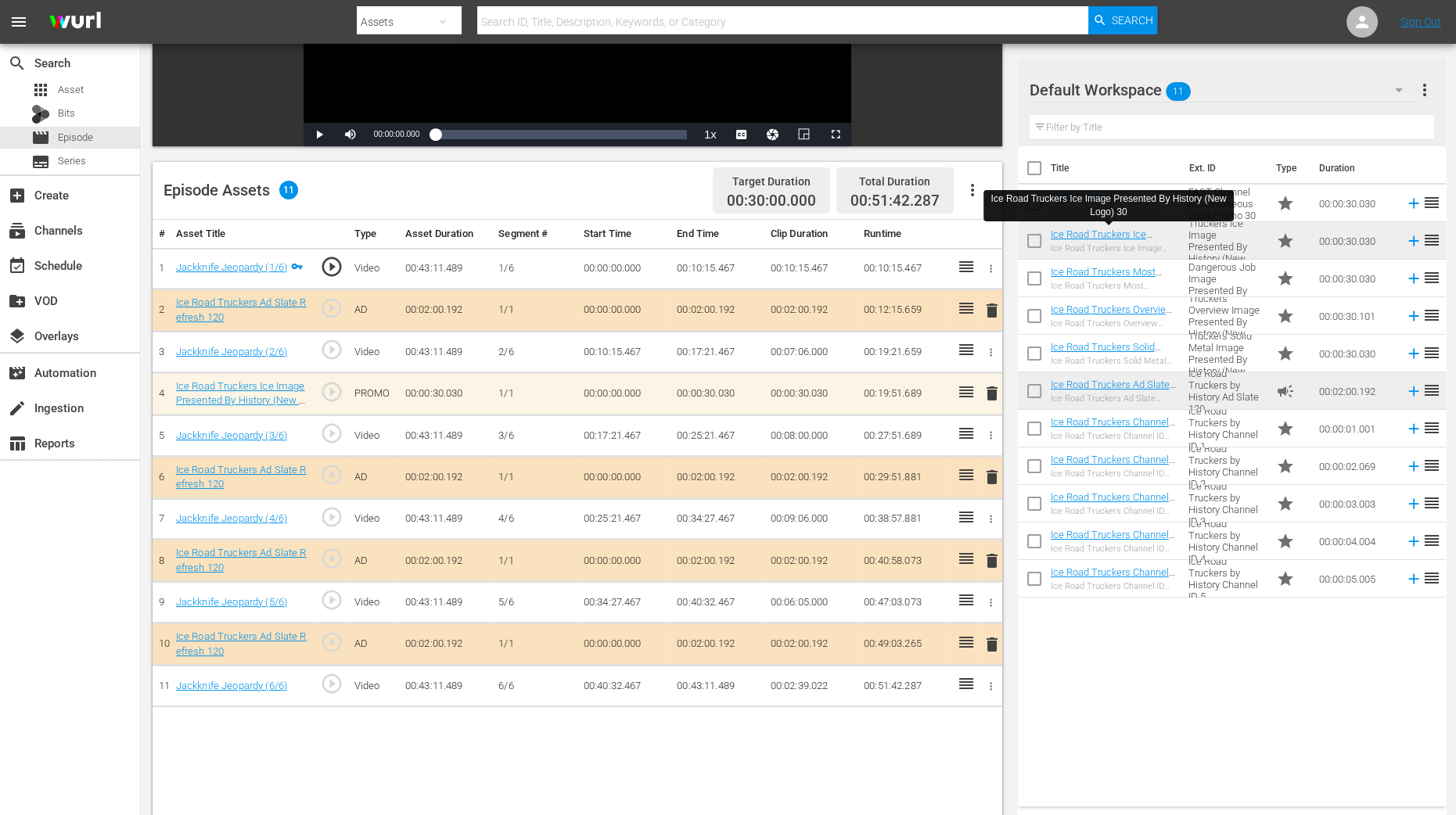
click at [1091, 565] on td "Ice Road Truckers Channel ID Refresh 5 Ice Road Truckers Channel ID Refresh 5" at bounding box center [1116, 579] width 132 height 37
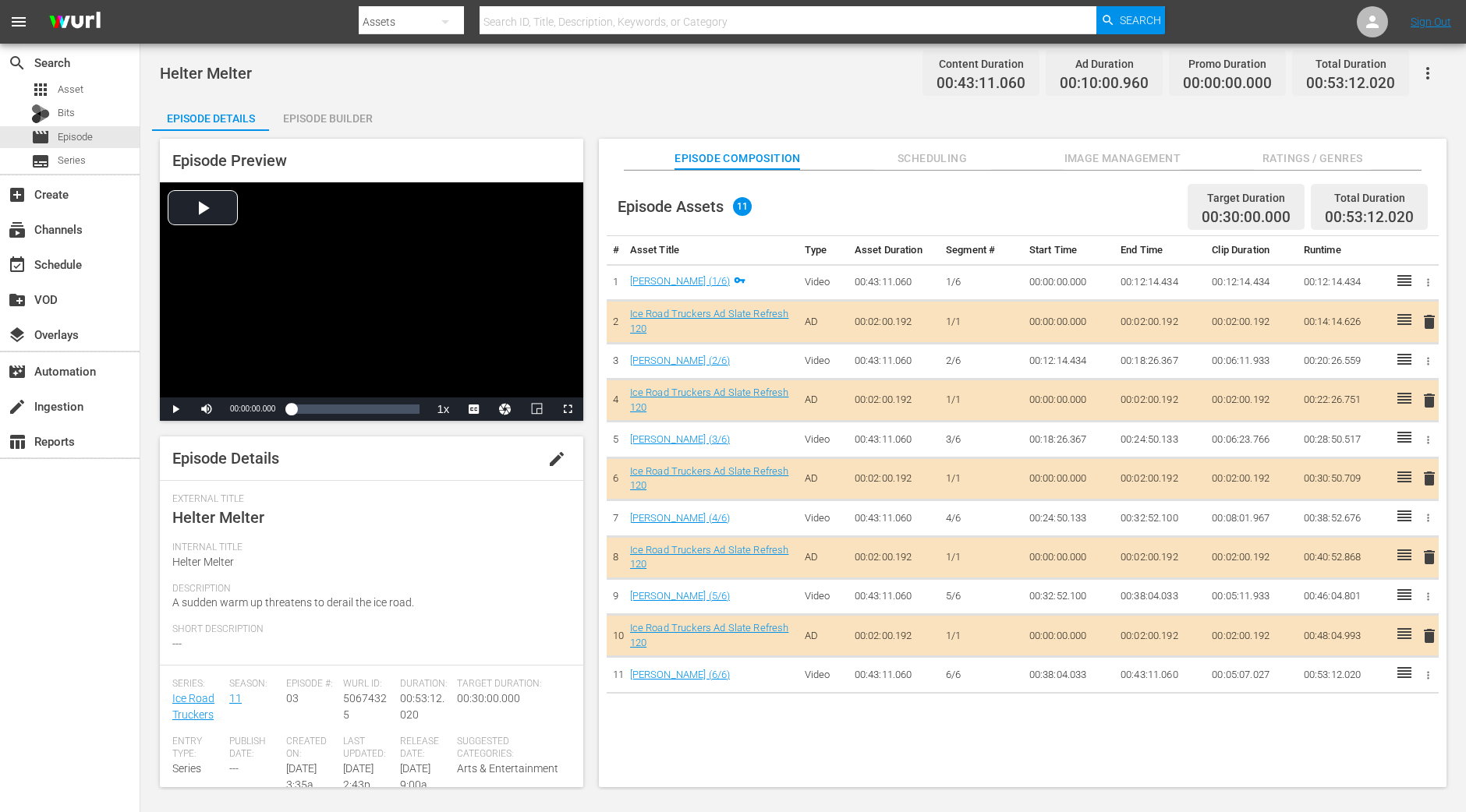
click at [347, 119] on div "Episode Builder" at bounding box center [328, 119] width 117 height 37
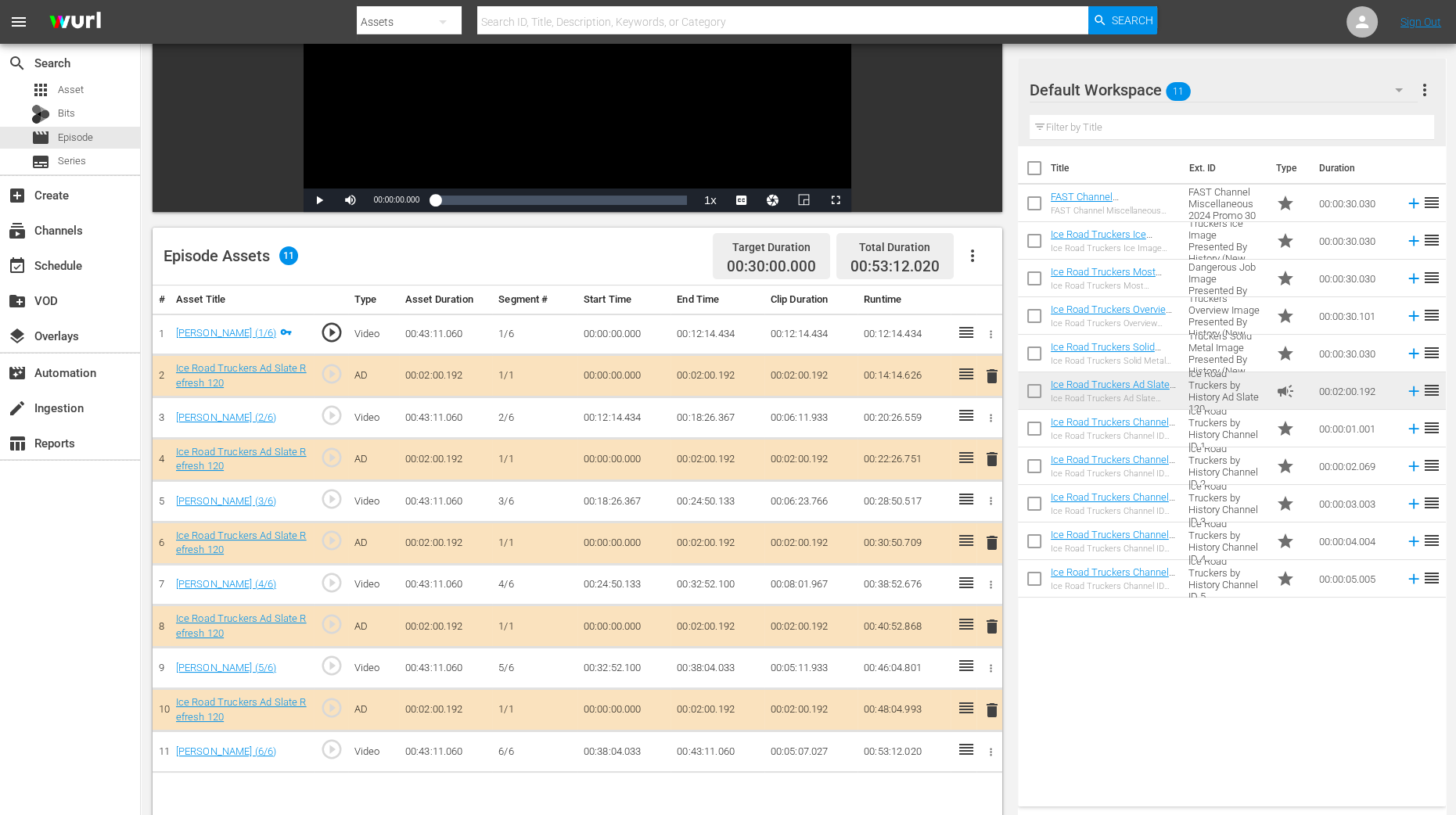
scroll to position [293, 0]
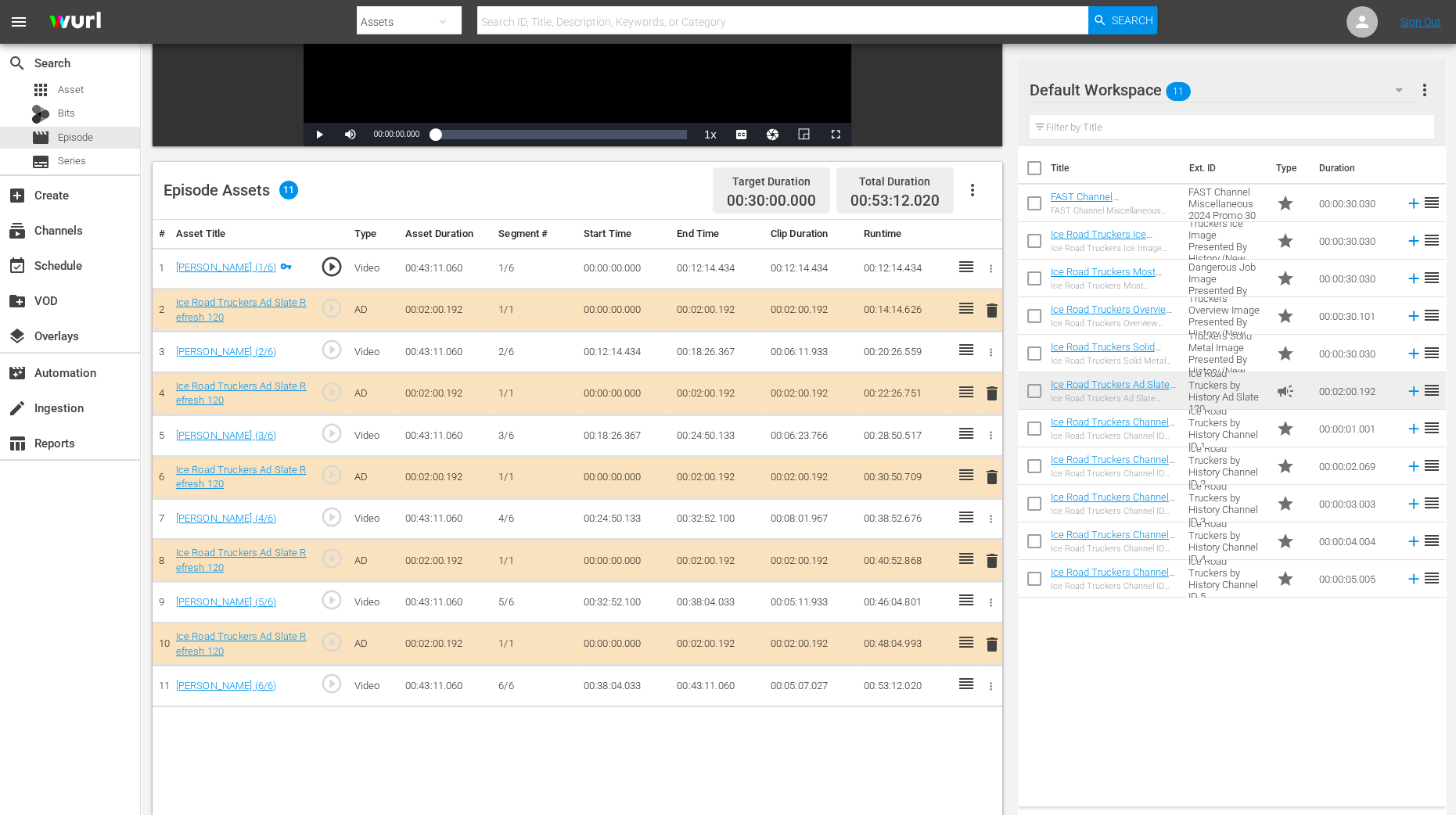
click at [986, 393] on span "delete" at bounding box center [993, 393] width 19 height 19
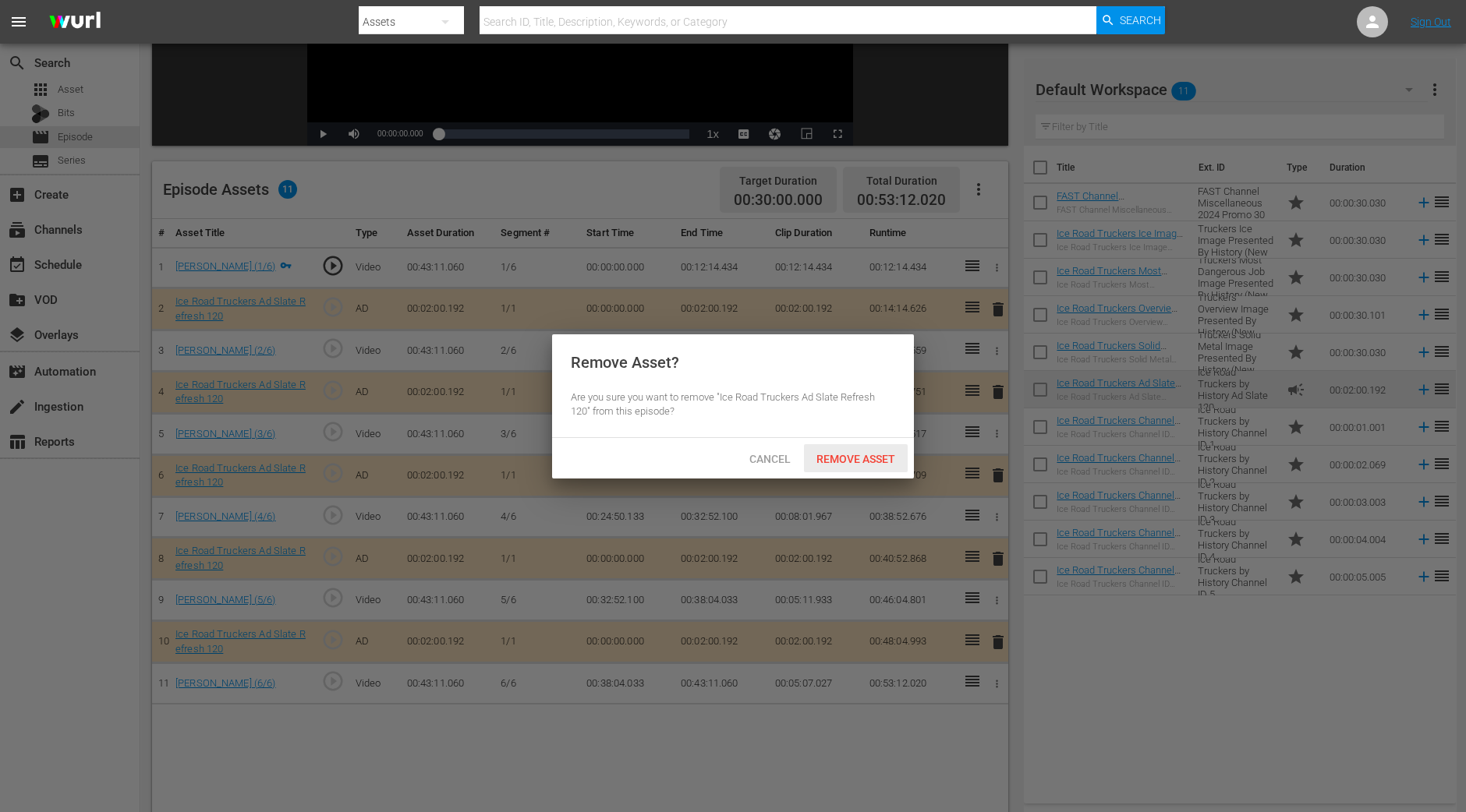
click at [873, 450] on div "Remove Asset" at bounding box center [856, 459] width 104 height 29
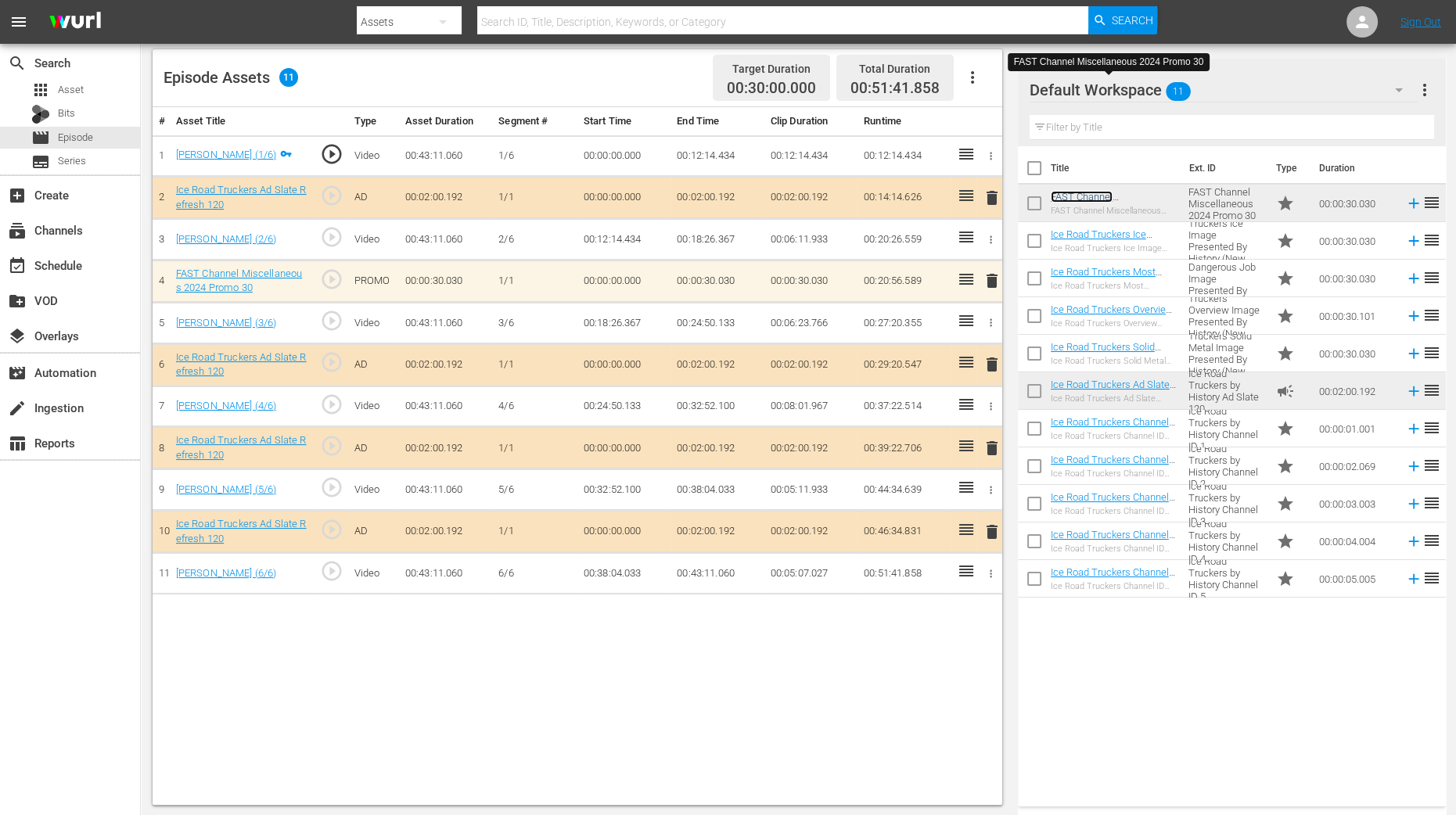
scroll to position [407, 0]
click at [993, 444] on span "delete" at bounding box center [993, 447] width 19 height 19
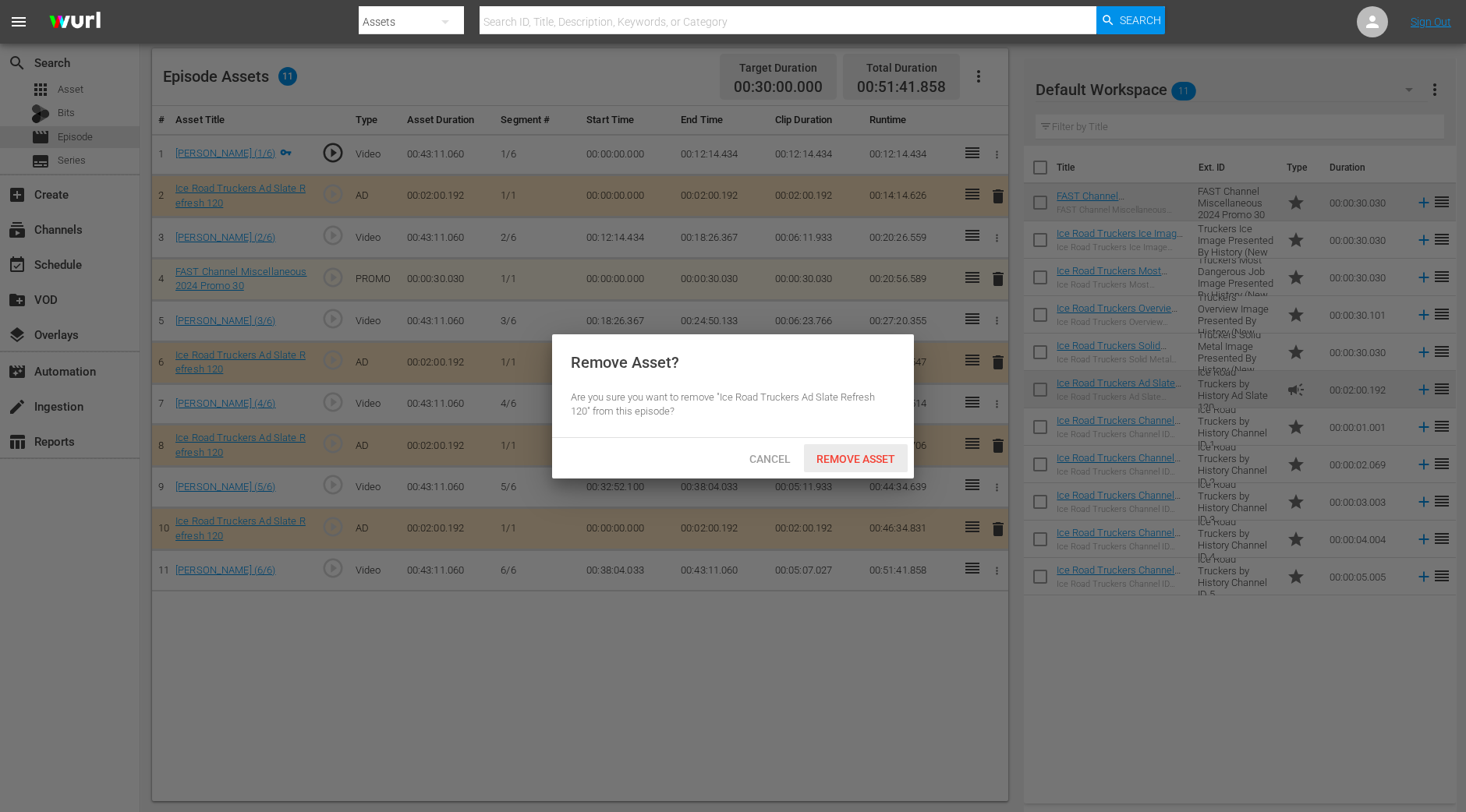
click at [850, 445] on div "Remove Asset" at bounding box center [856, 459] width 104 height 29
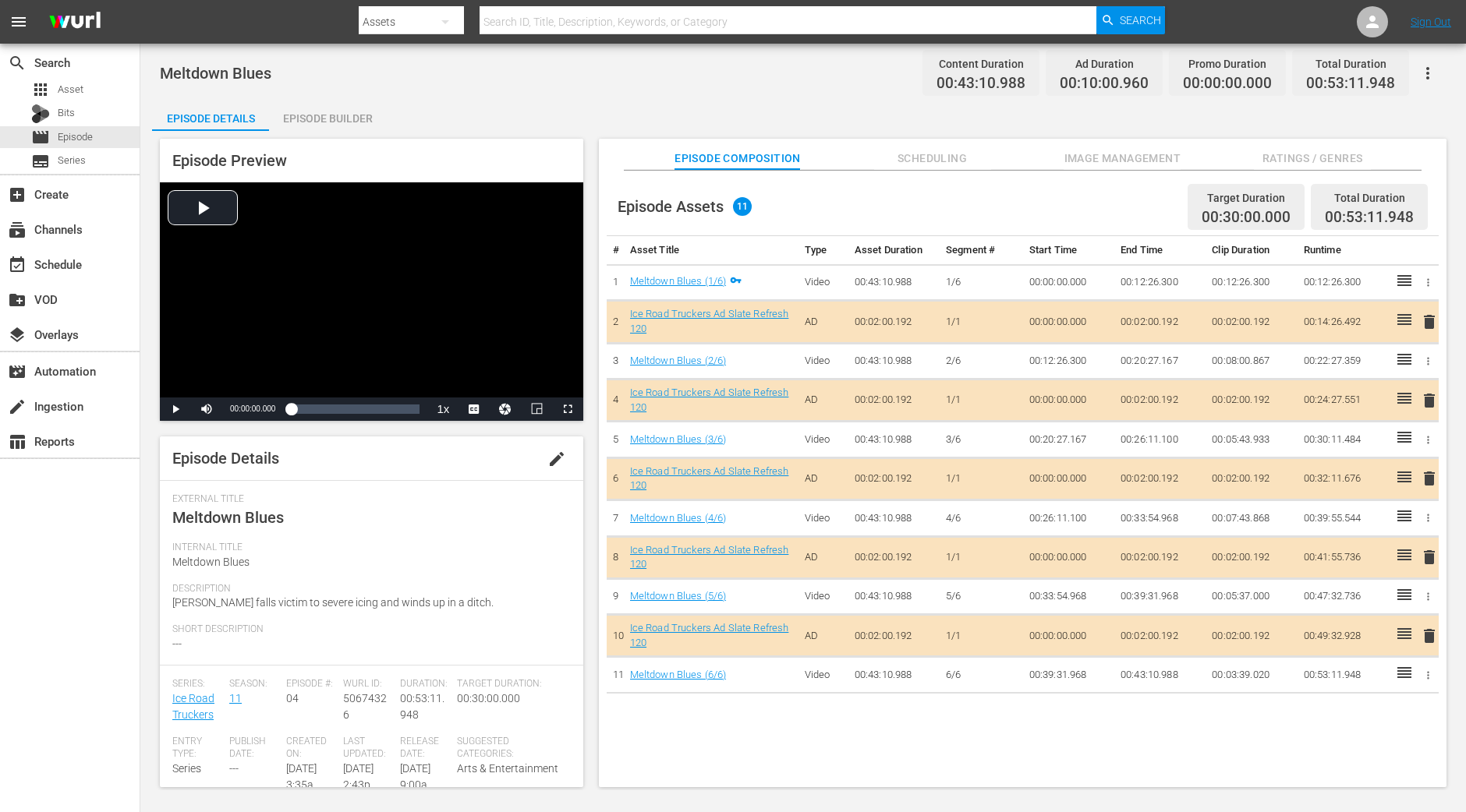
click at [306, 101] on div "Episode Builder" at bounding box center [328, 119] width 117 height 37
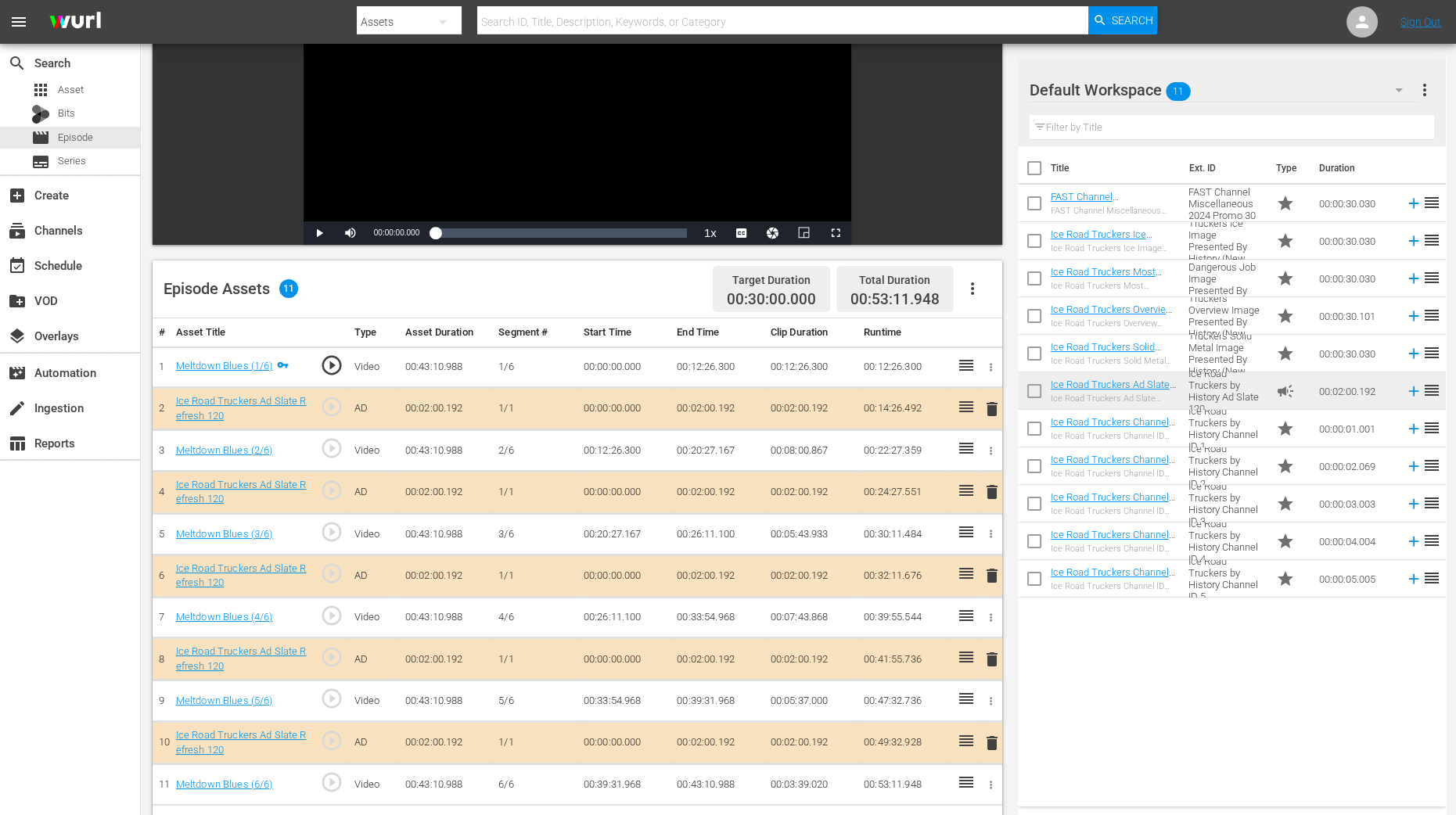
scroll to position [195, 0]
click at [988, 494] on span "delete" at bounding box center [993, 492] width 19 height 19
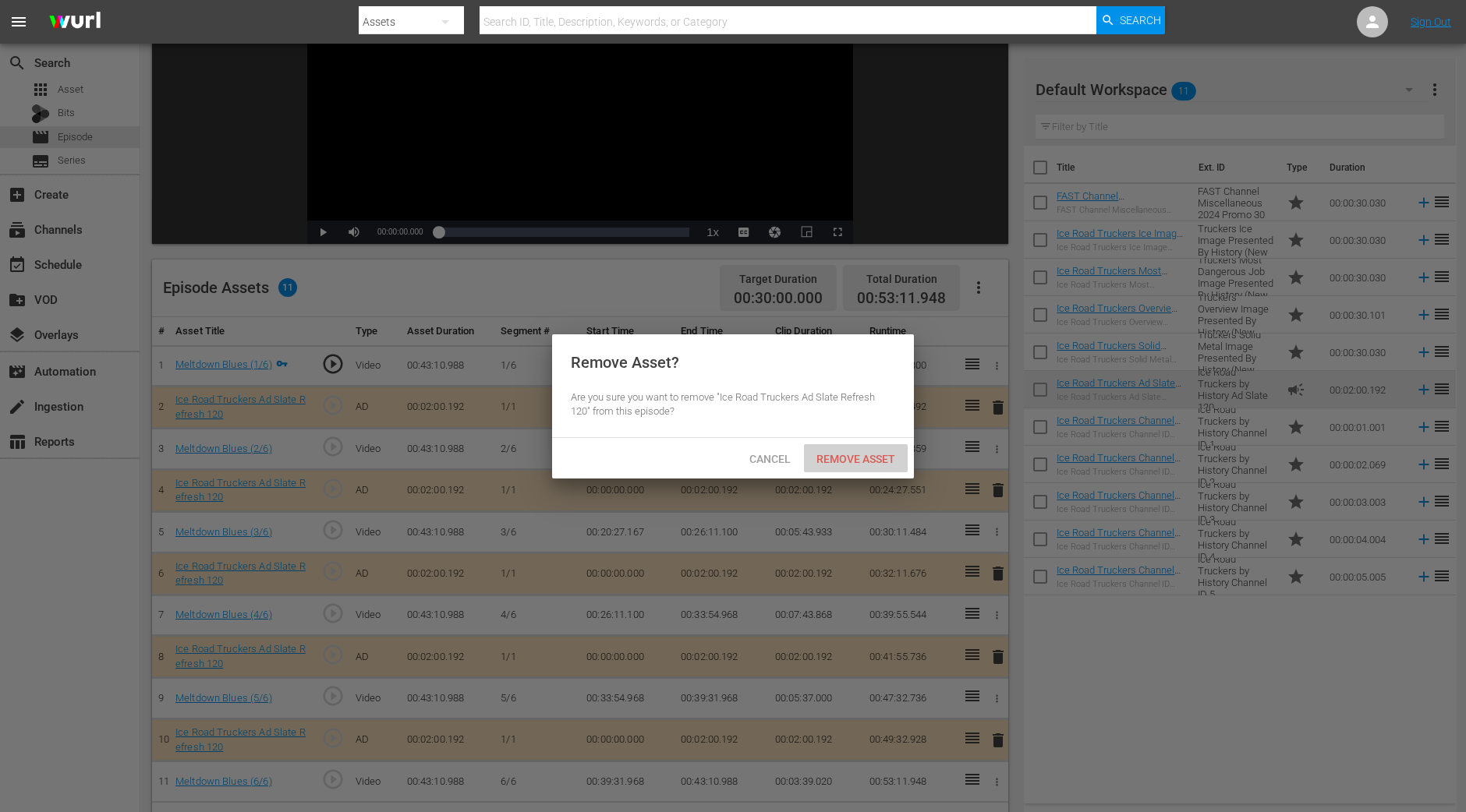
click at [868, 455] on span "Remove Asset" at bounding box center [856, 459] width 104 height 13
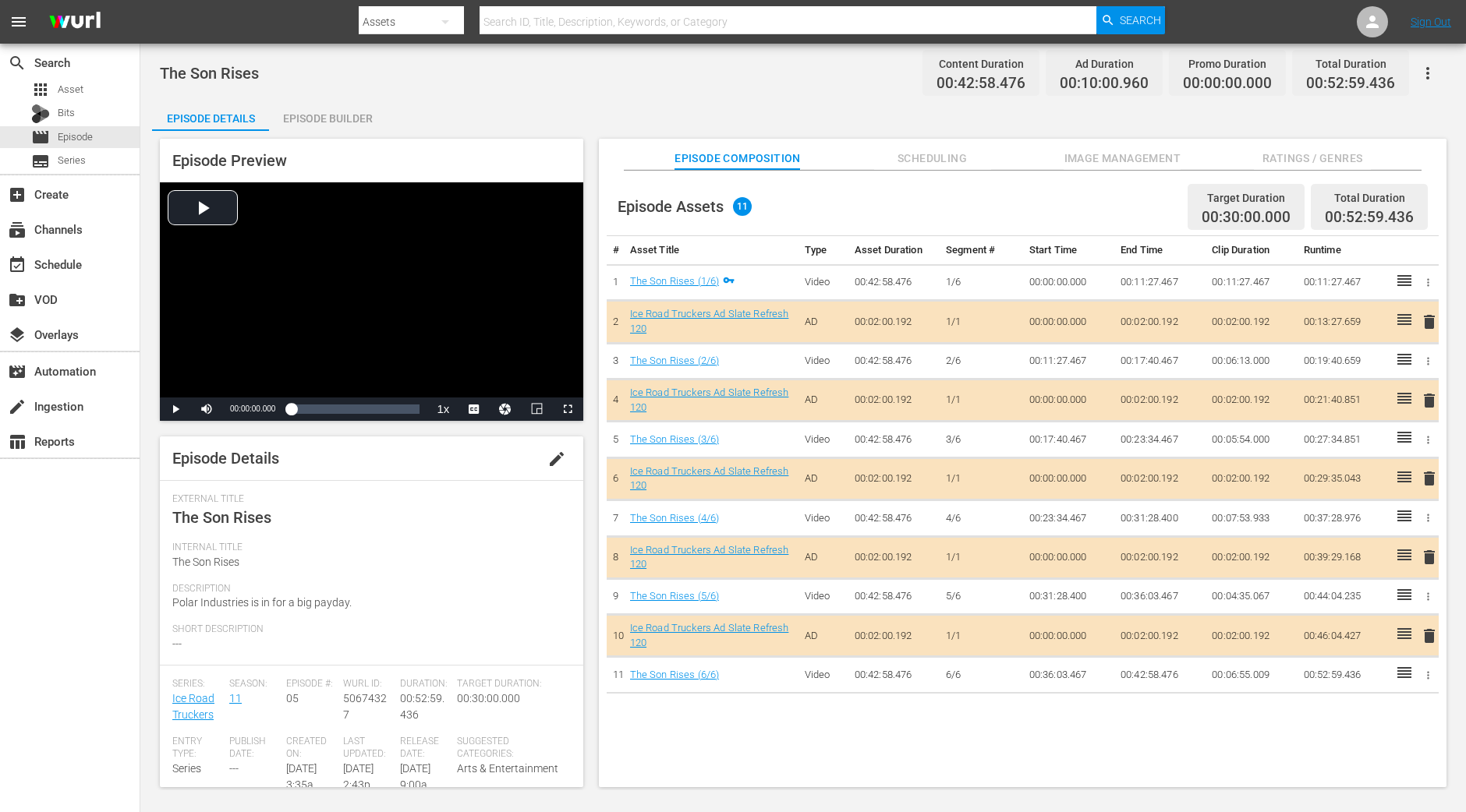
click at [351, 104] on div "Episode Builder" at bounding box center [328, 119] width 117 height 37
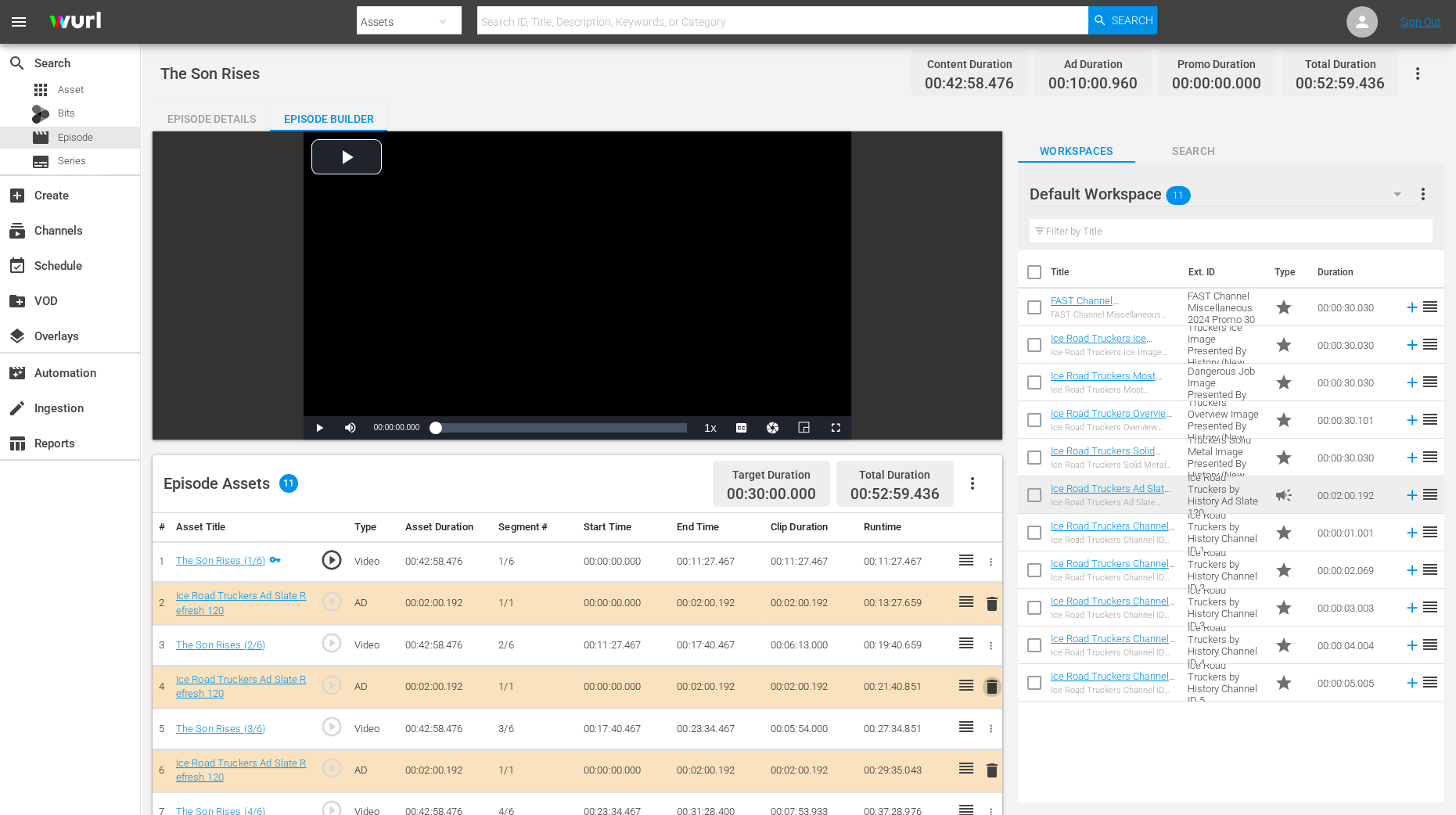
click at [991, 651] on span "delete" at bounding box center [993, 686] width 19 height 19
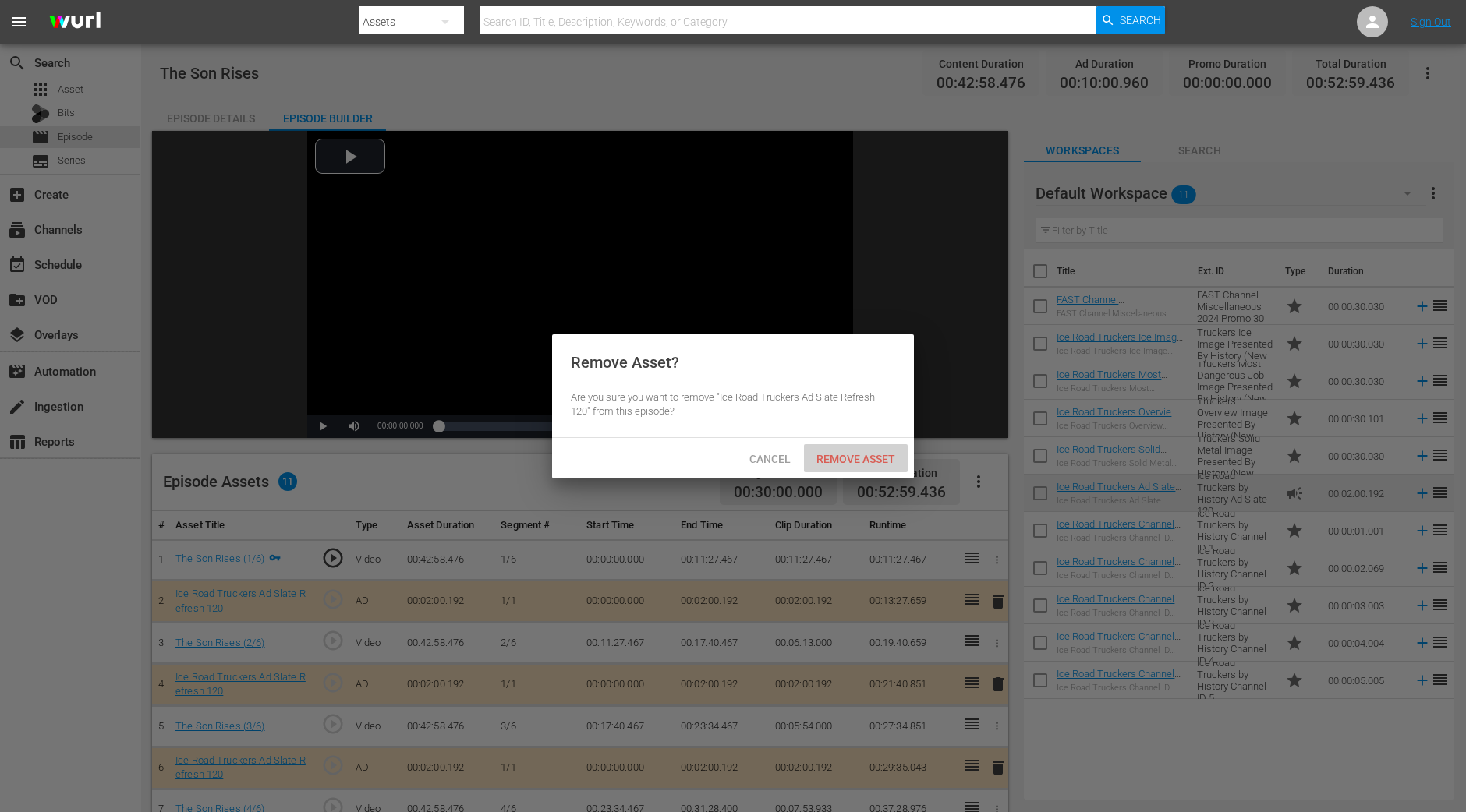
click at [868, 457] on span "Remove Asset" at bounding box center [856, 459] width 104 height 13
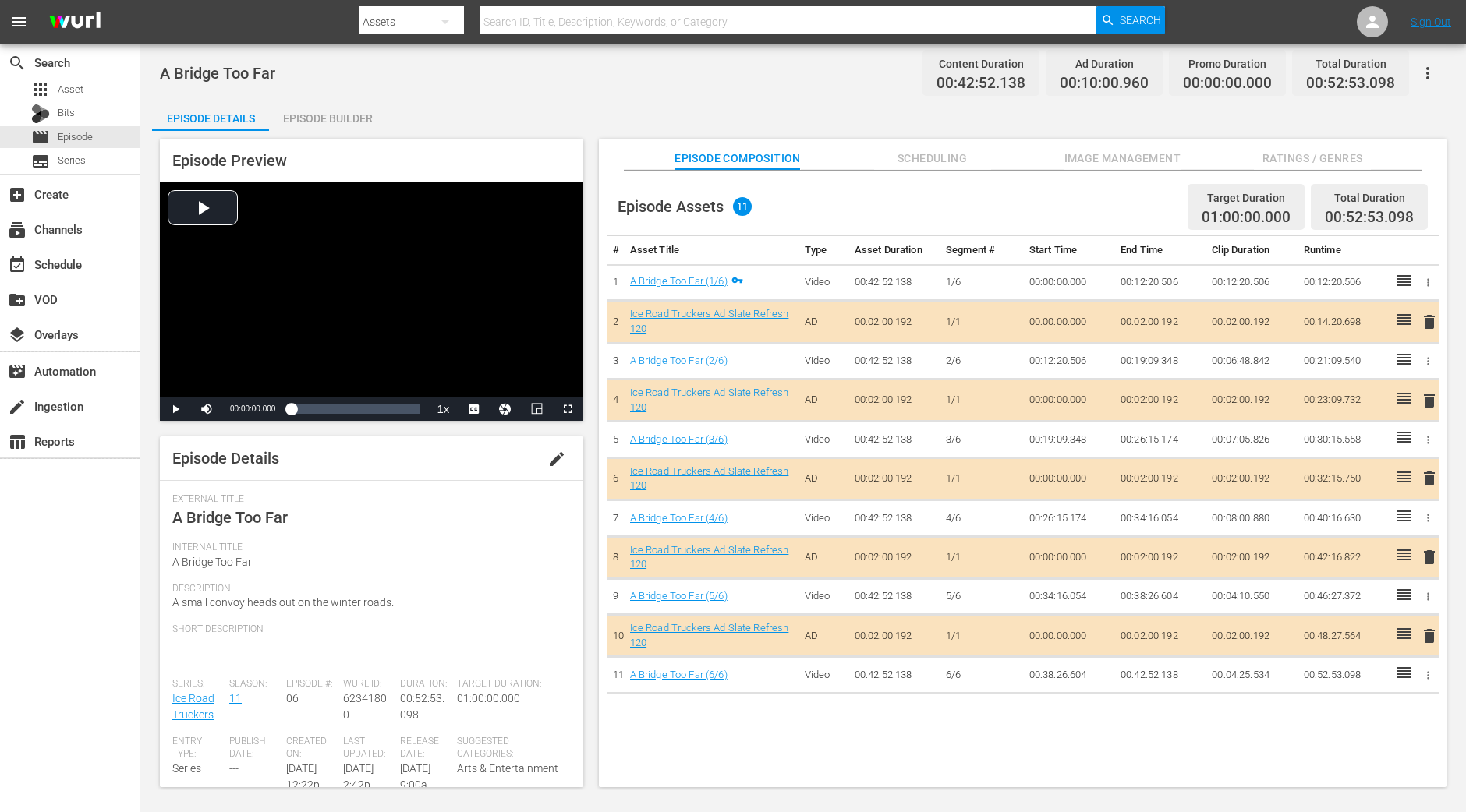
click at [301, 111] on div "Episode Builder" at bounding box center [328, 119] width 117 height 37
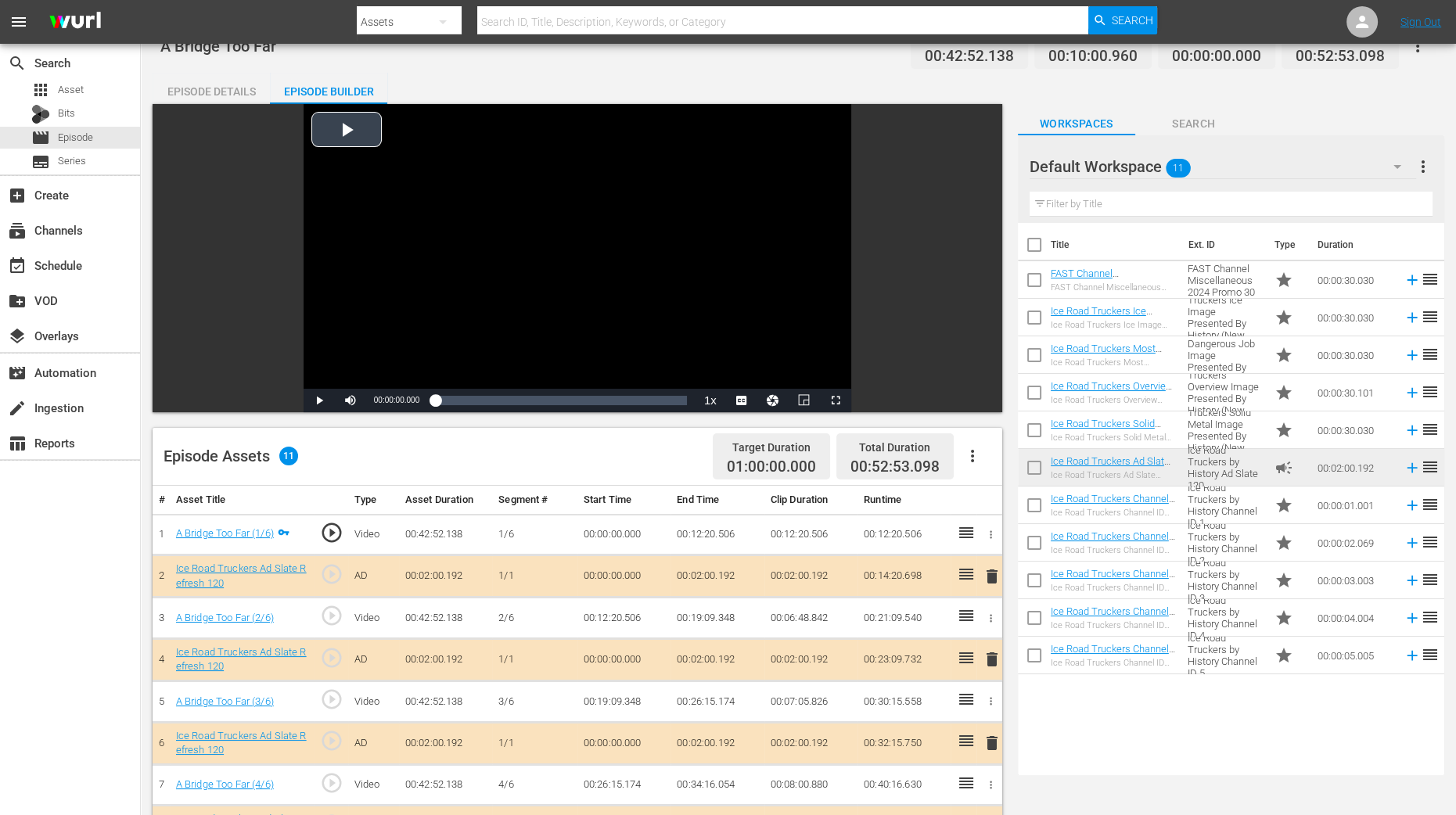
scroll to position [195, 0]
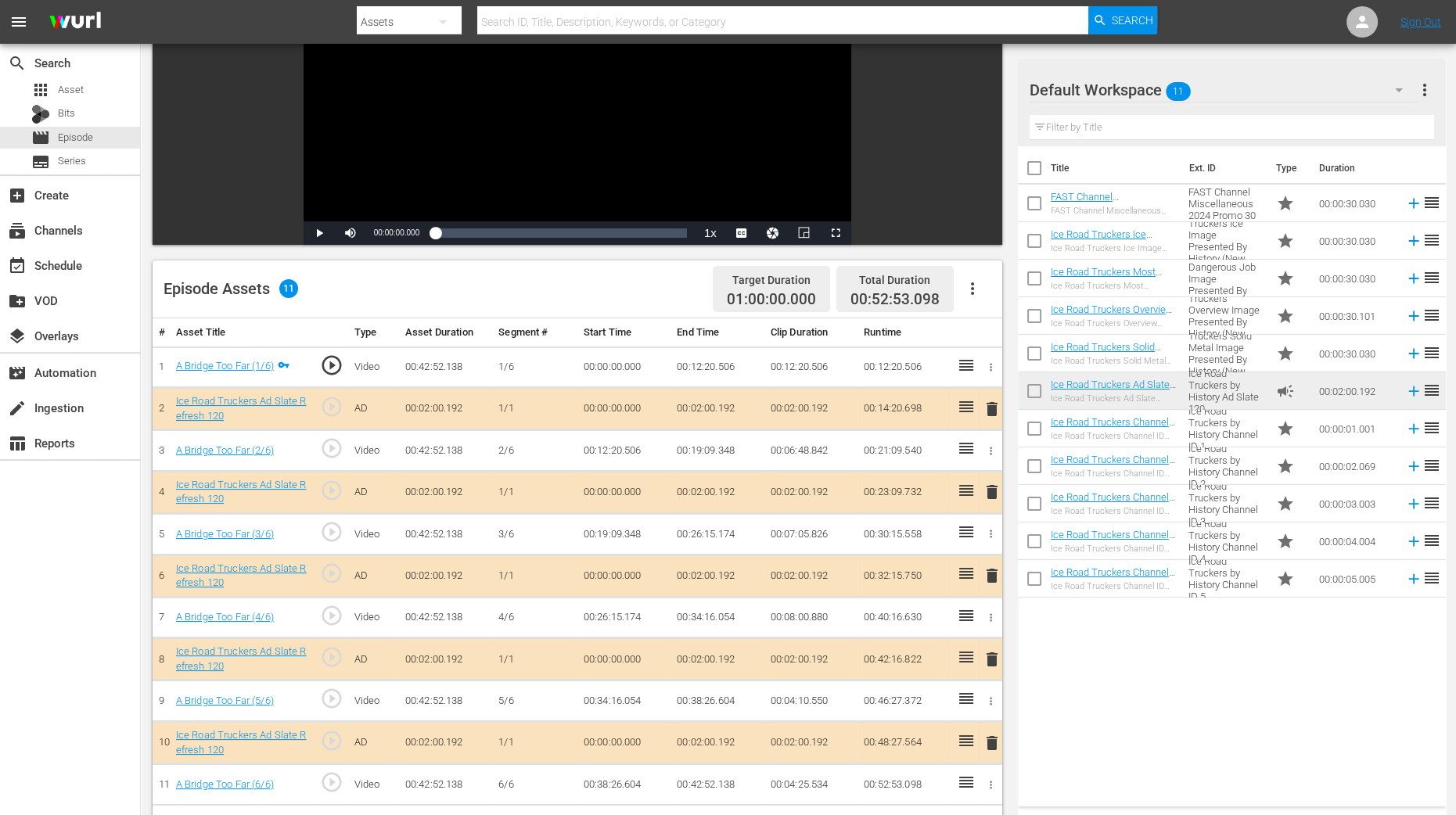
click at [995, 491] on span "delete" at bounding box center [993, 492] width 19 height 19
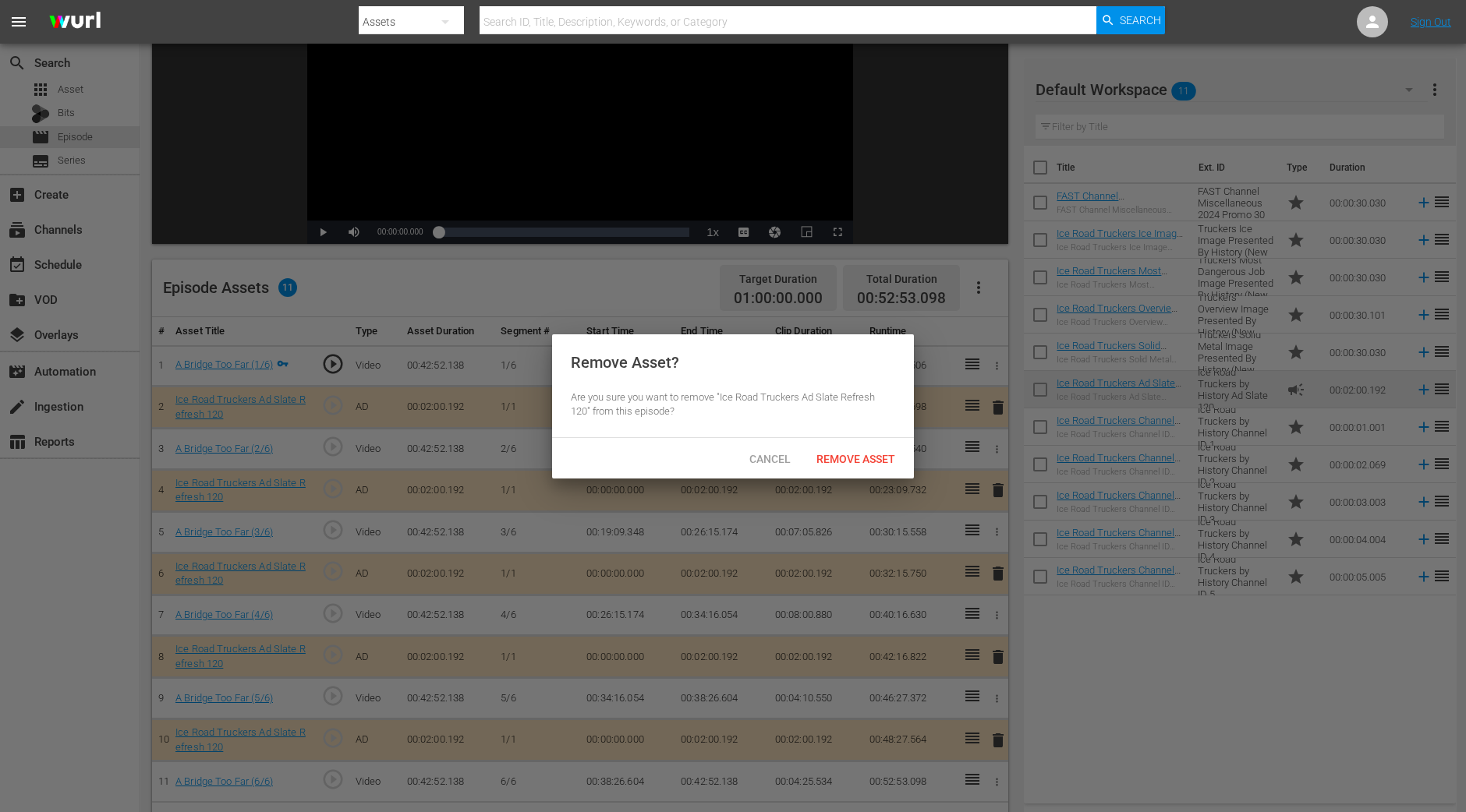
drag, startPoint x: 908, startPoint y: 472, endPoint x: 894, endPoint y: 463, distance: 16.6
click at [908, 472] on div "Cancel Remove Asset" at bounding box center [733, 458] width 362 height 41
click at [891, 462] on span "Remove Asset" at bounding box center [856, 459] width 104 height 13
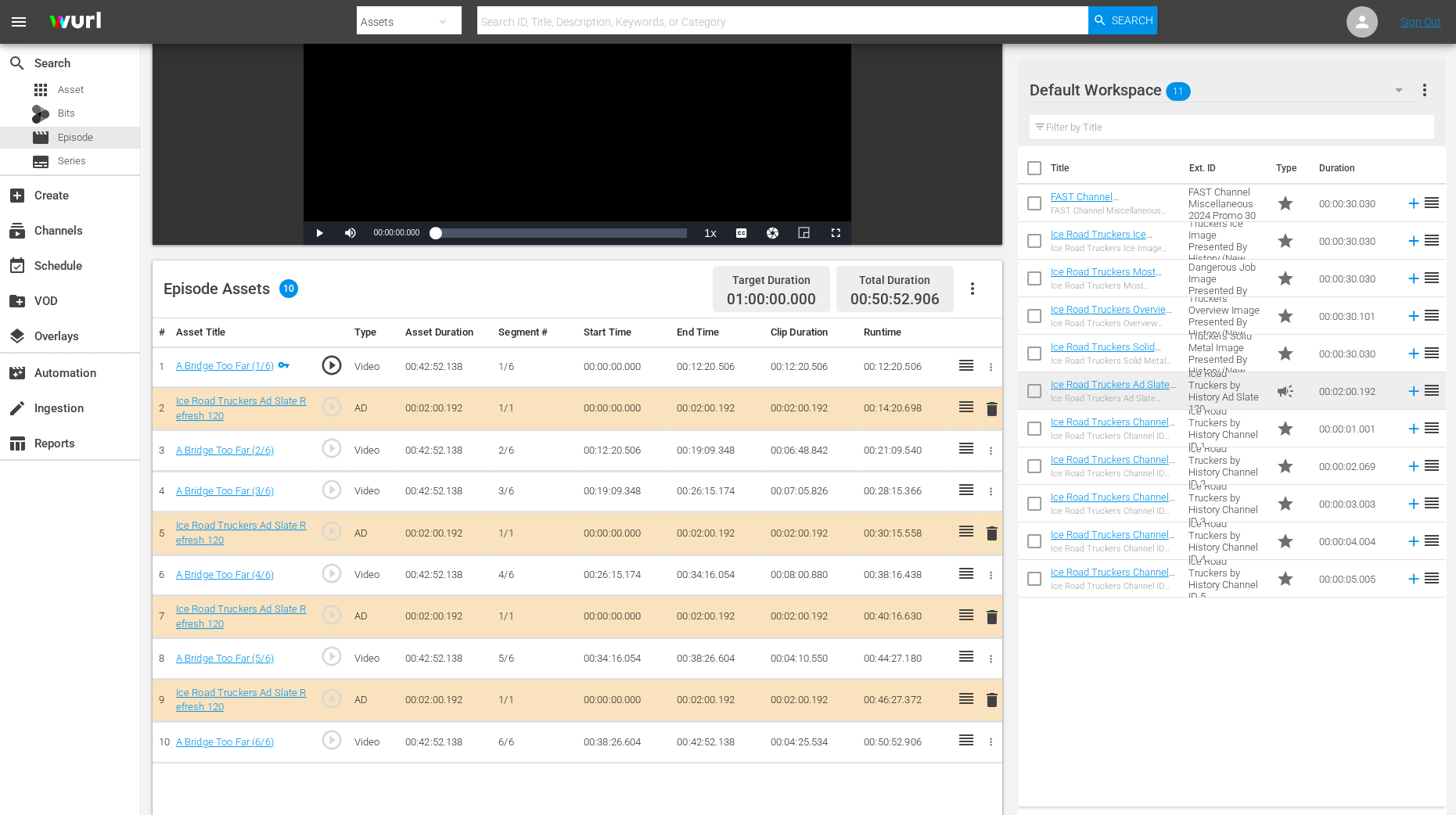
scroll to position [390, 0]
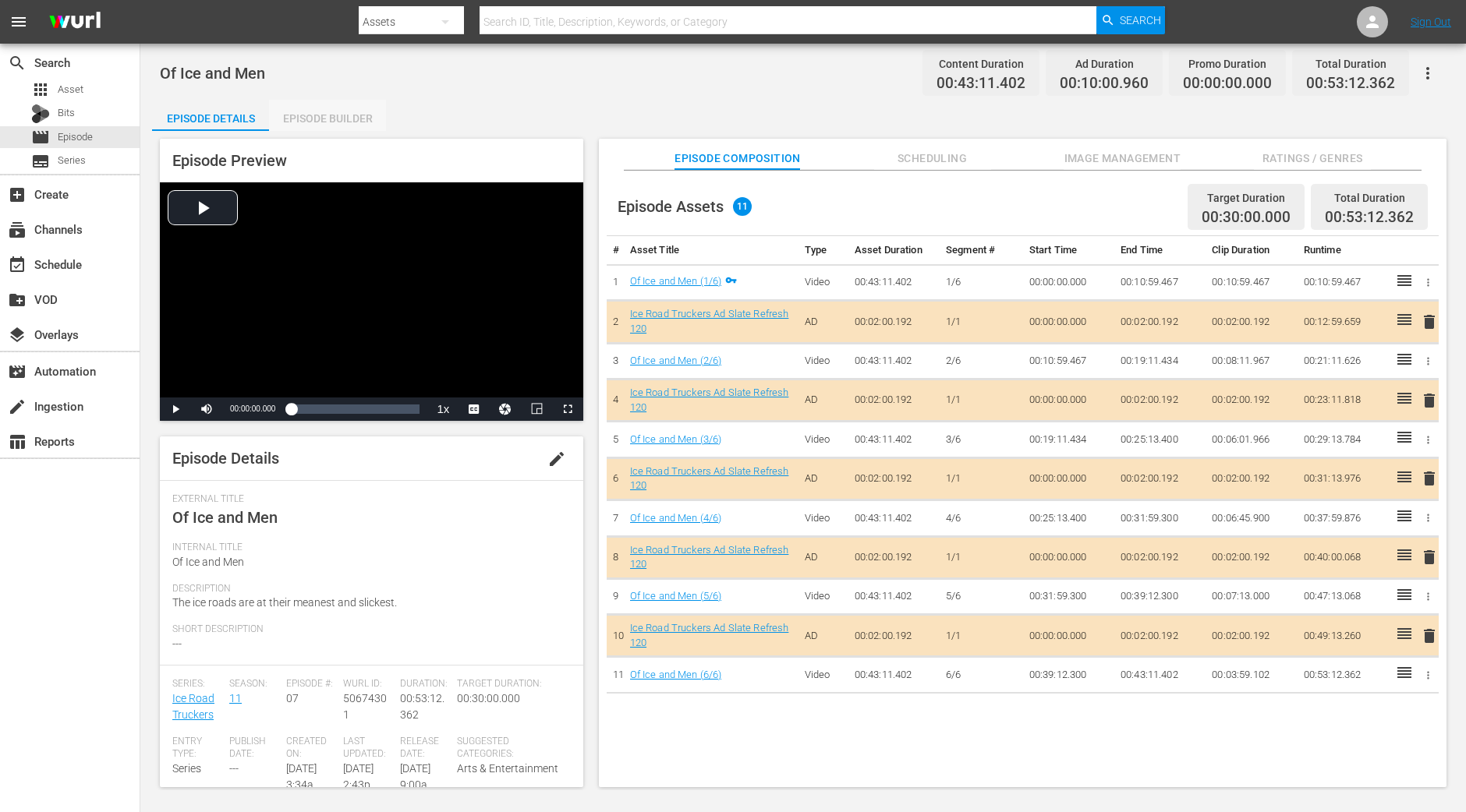
click at [353, 120] on div "Episode Builder" at bounding box center [328, 119] width 117 height 37
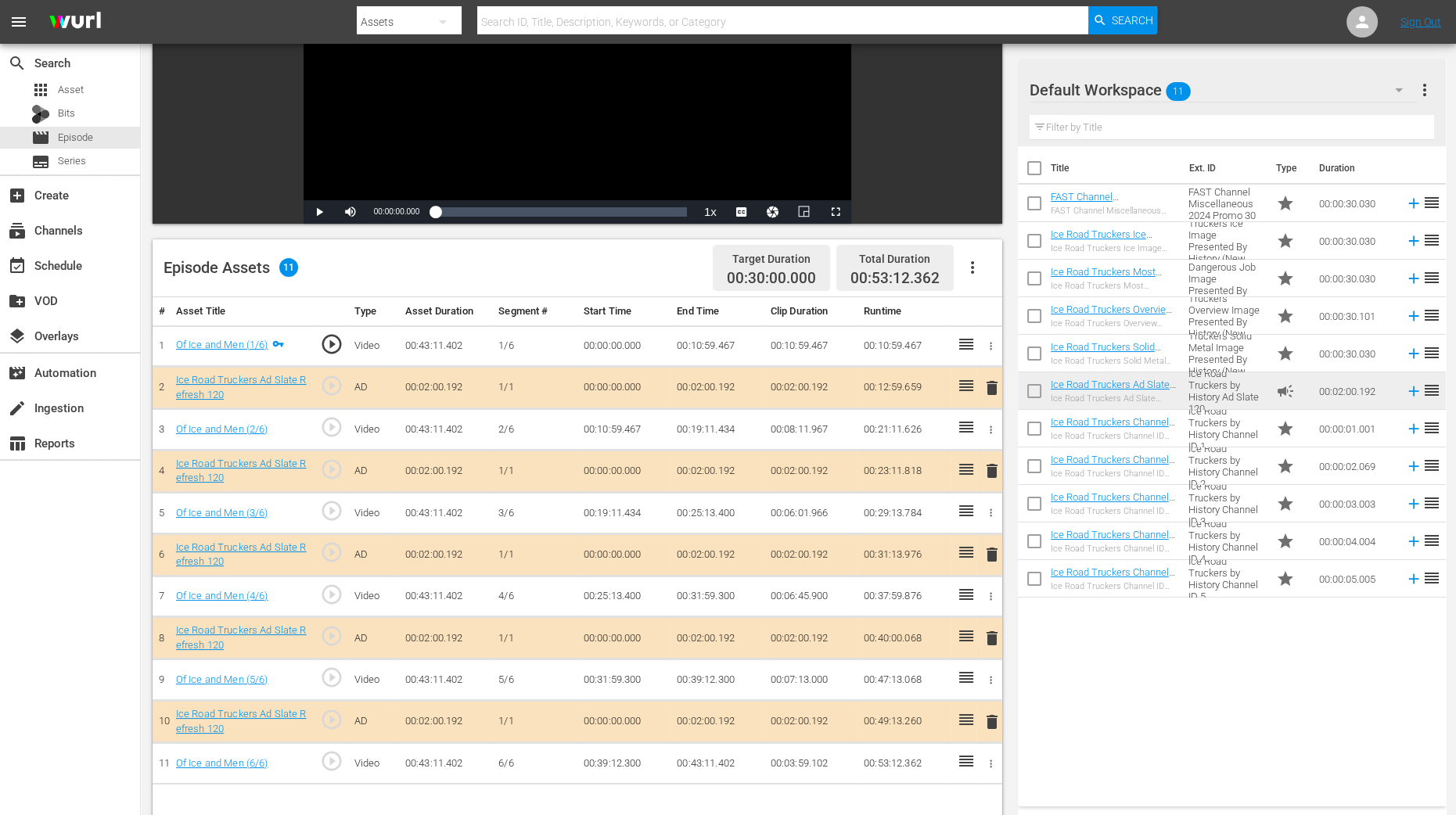
scroll to position [293, 0]
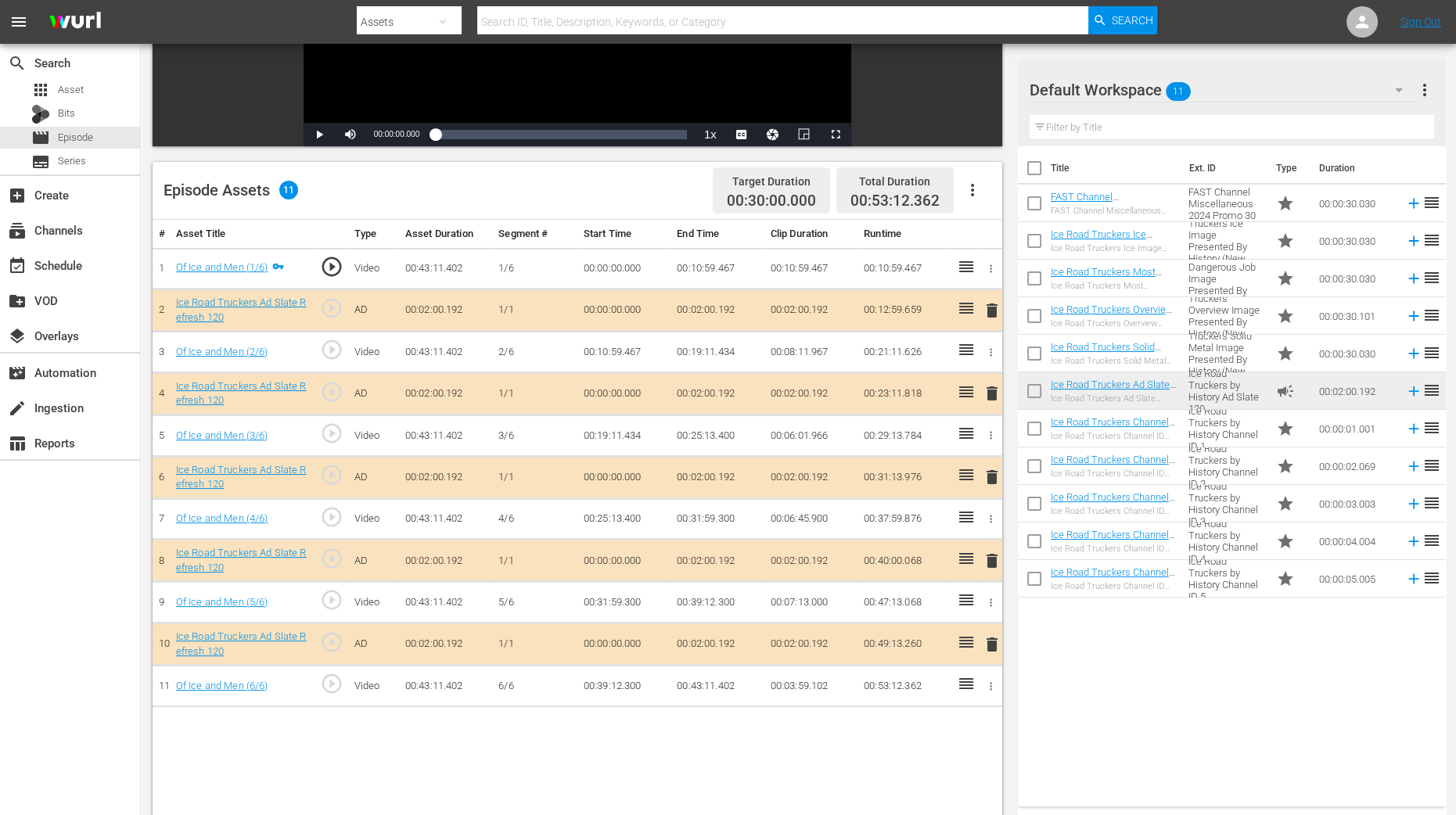
click at [991, 392] on span "delete" at bounding box center [993, 393] width 19 height 19
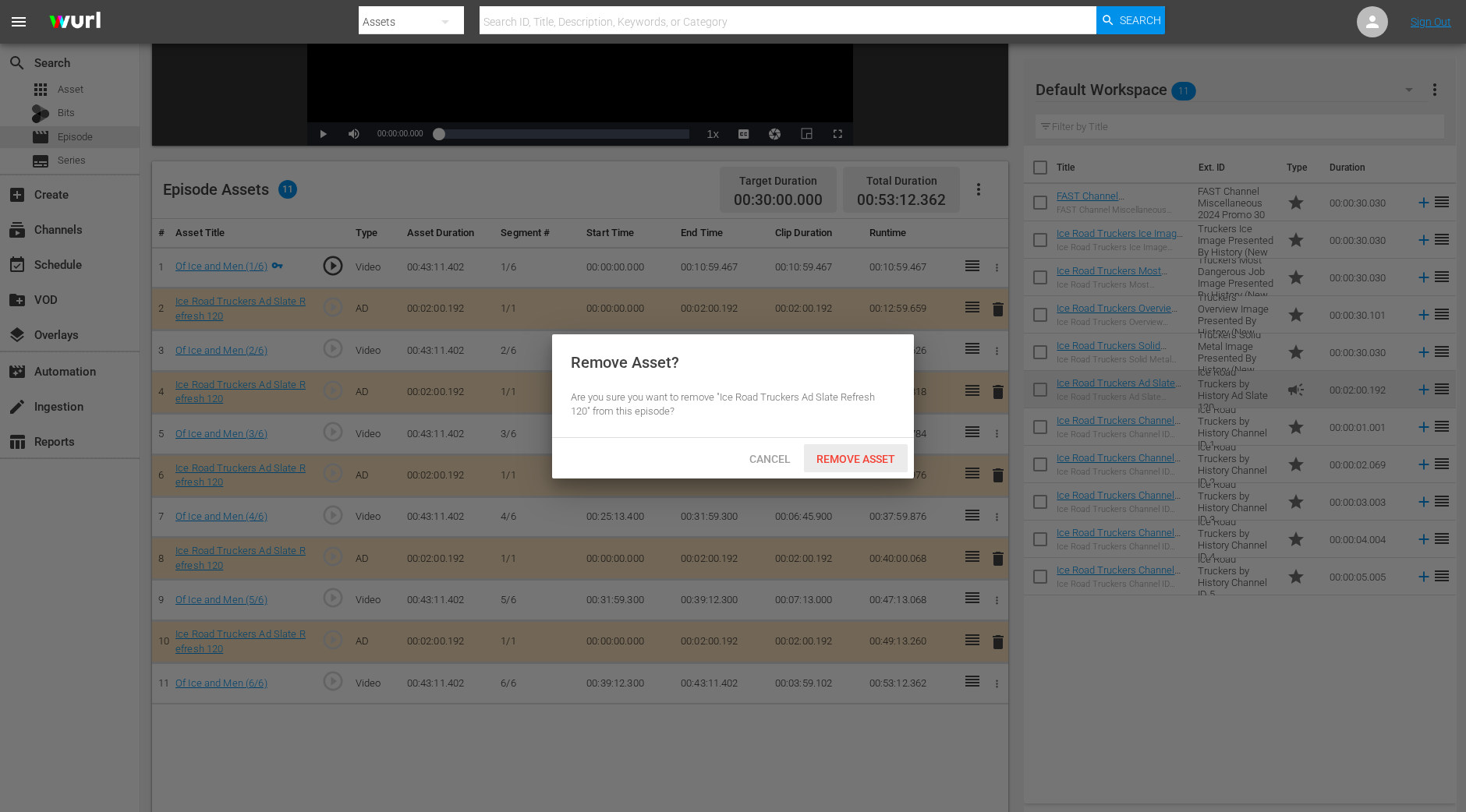
click at [841, 459] on span "Remove Asset" at bounding box center [856, 459] width 104 height 13
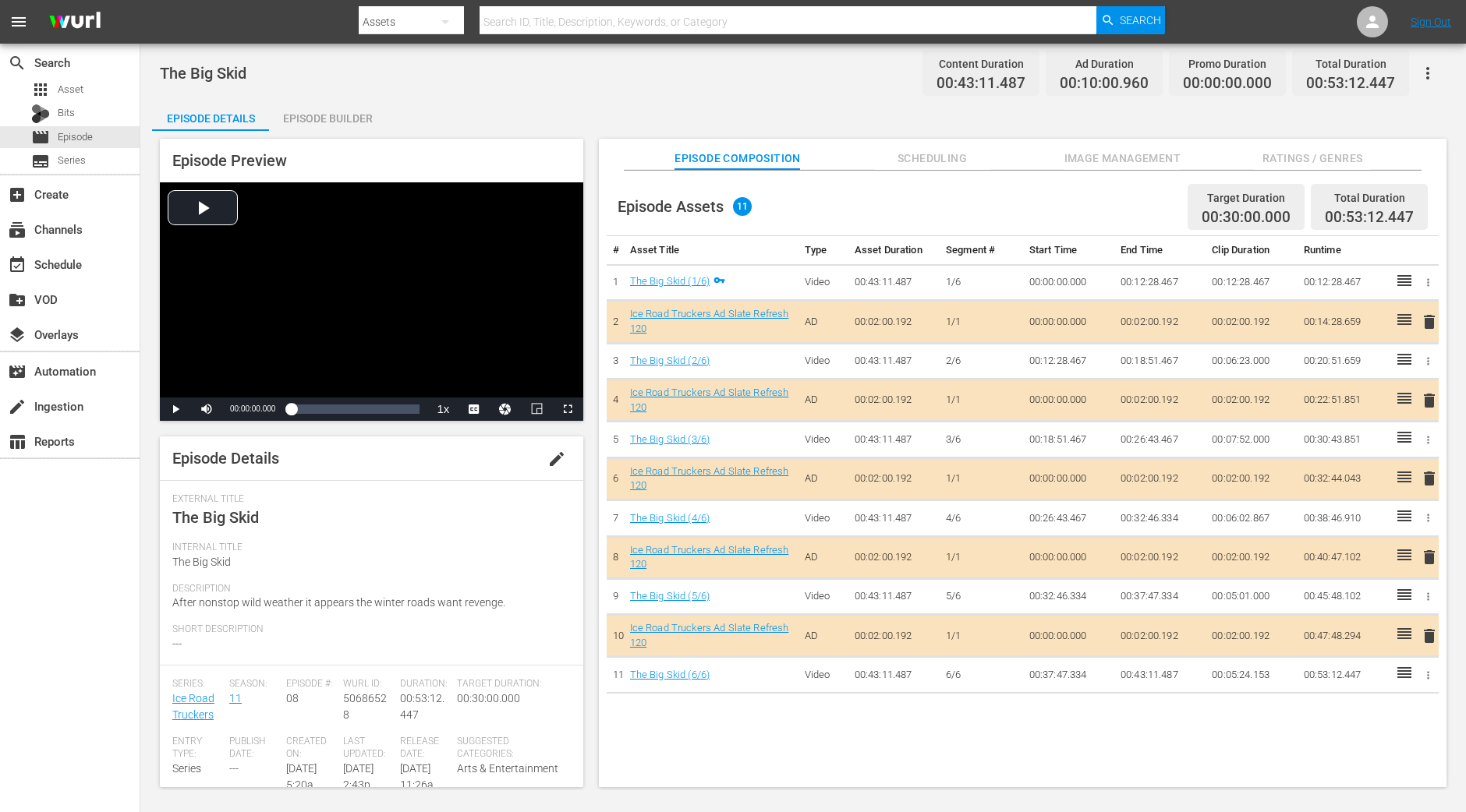
click at [357, 100] on div "Episode Builder" at bounding box center [328, 119] width 117 height 37
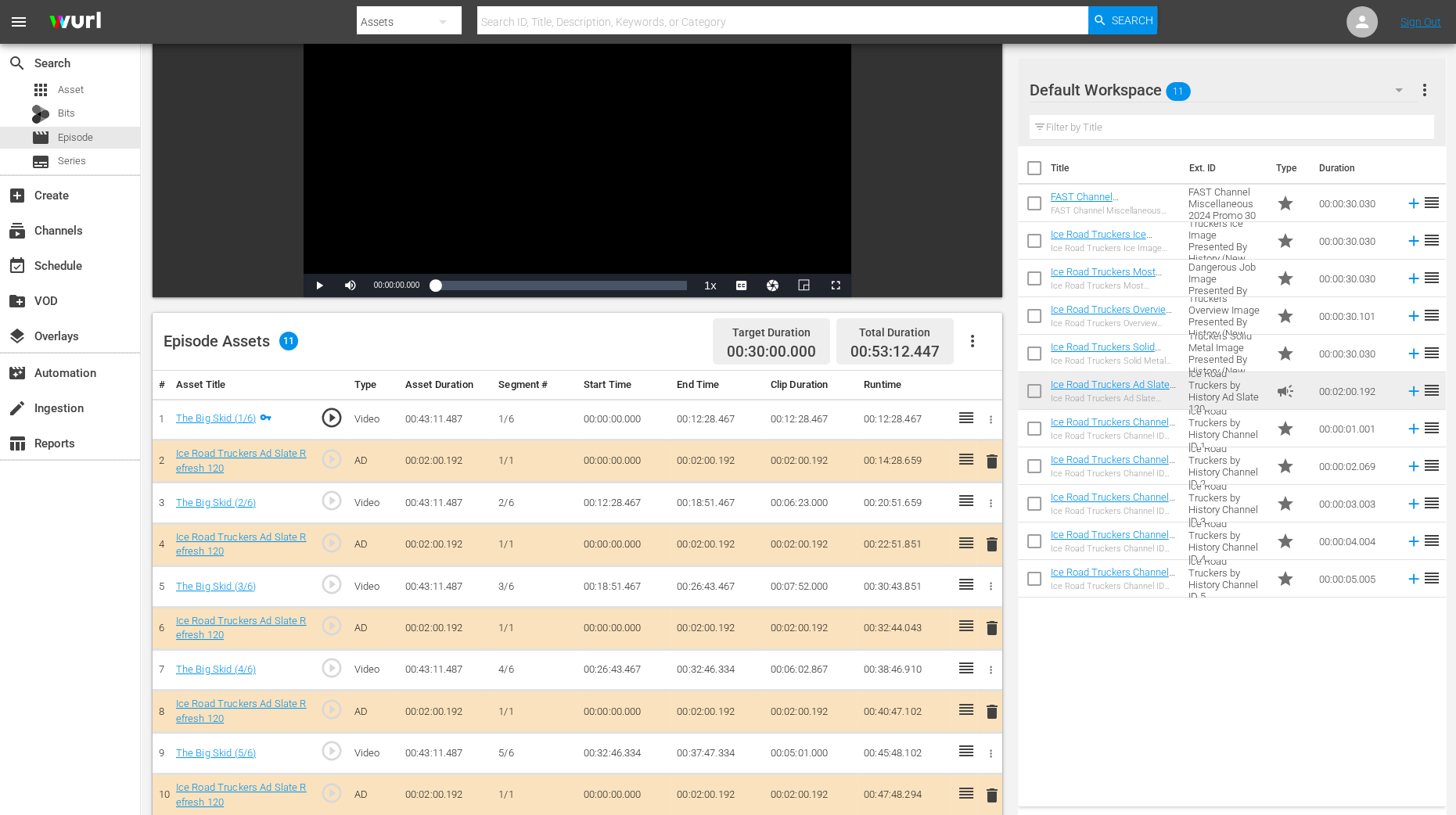
scroll to position [293, 0]
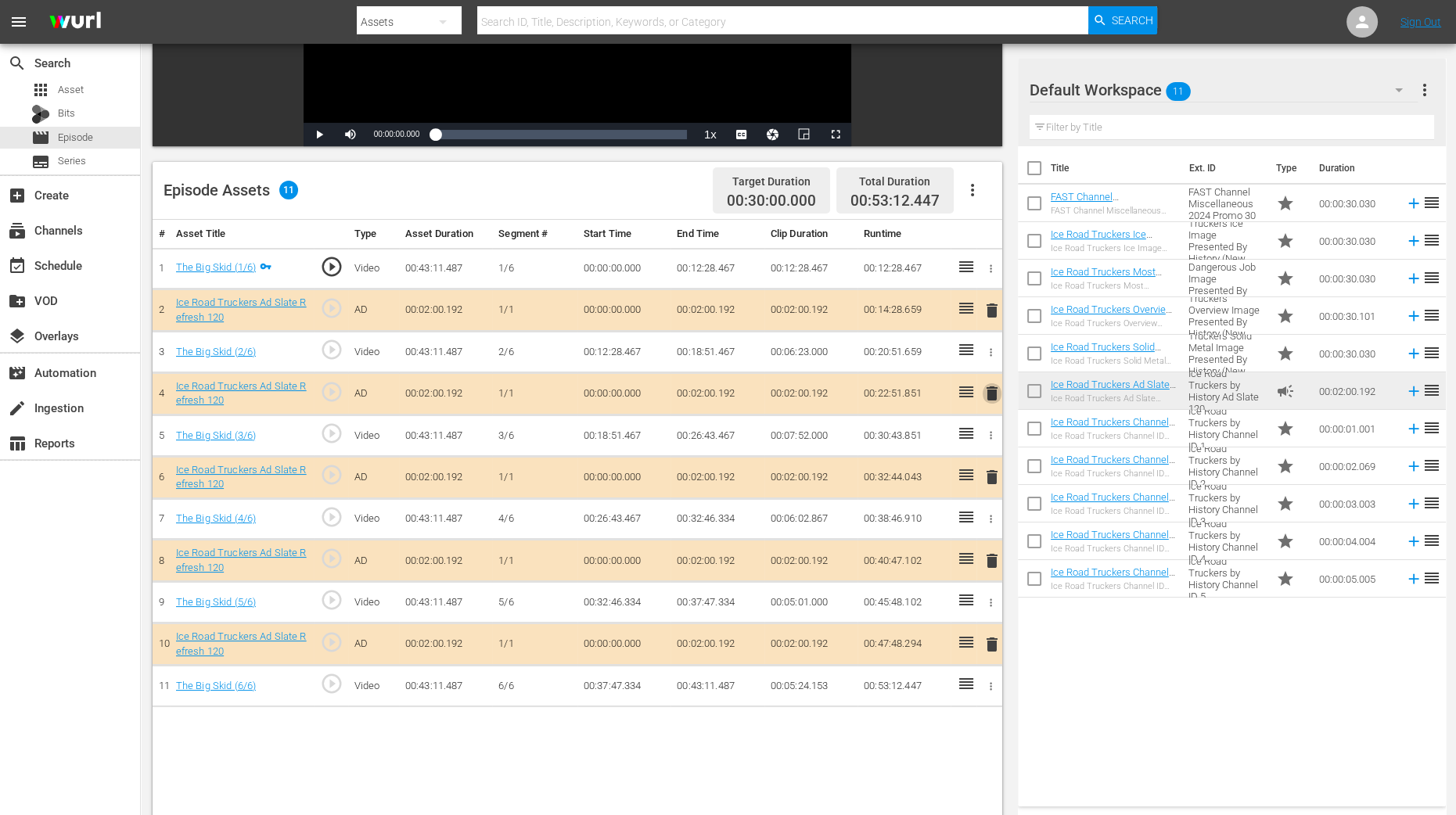
click at [993, 391] on span "delete" at bounding box center [993, 393] width 19 height 19
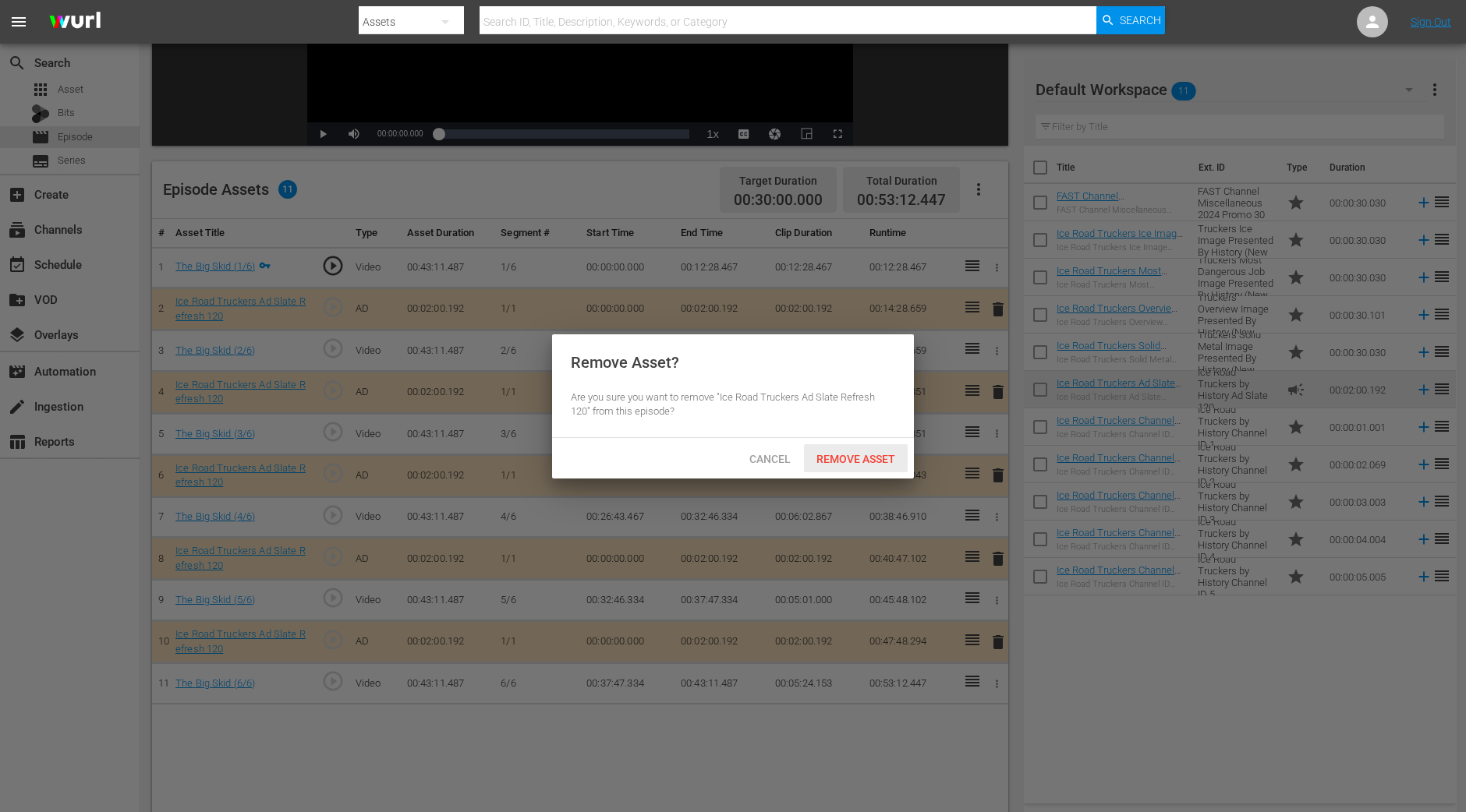
click at [870, 461] on span "Remove Asset" at bounding box center [856, 459] width 104 height 13
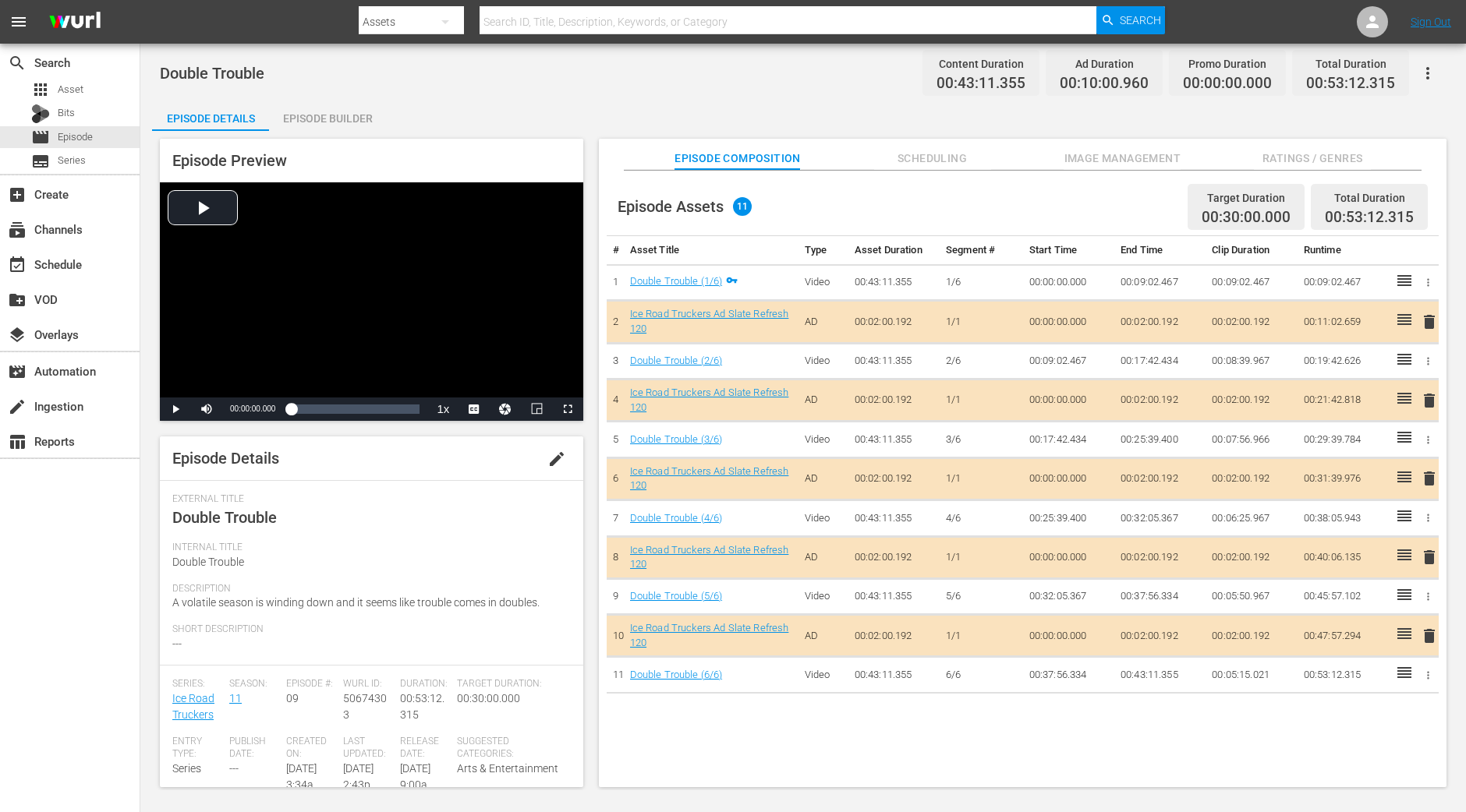
drag, startPoint x: 358, startPoint y: 128, endPoint x: 387, endPoint y: 20, distance: 111.8
click at [358, 129] on div "Episode Builder" at bounding box center [328, 119] width 117 height 37
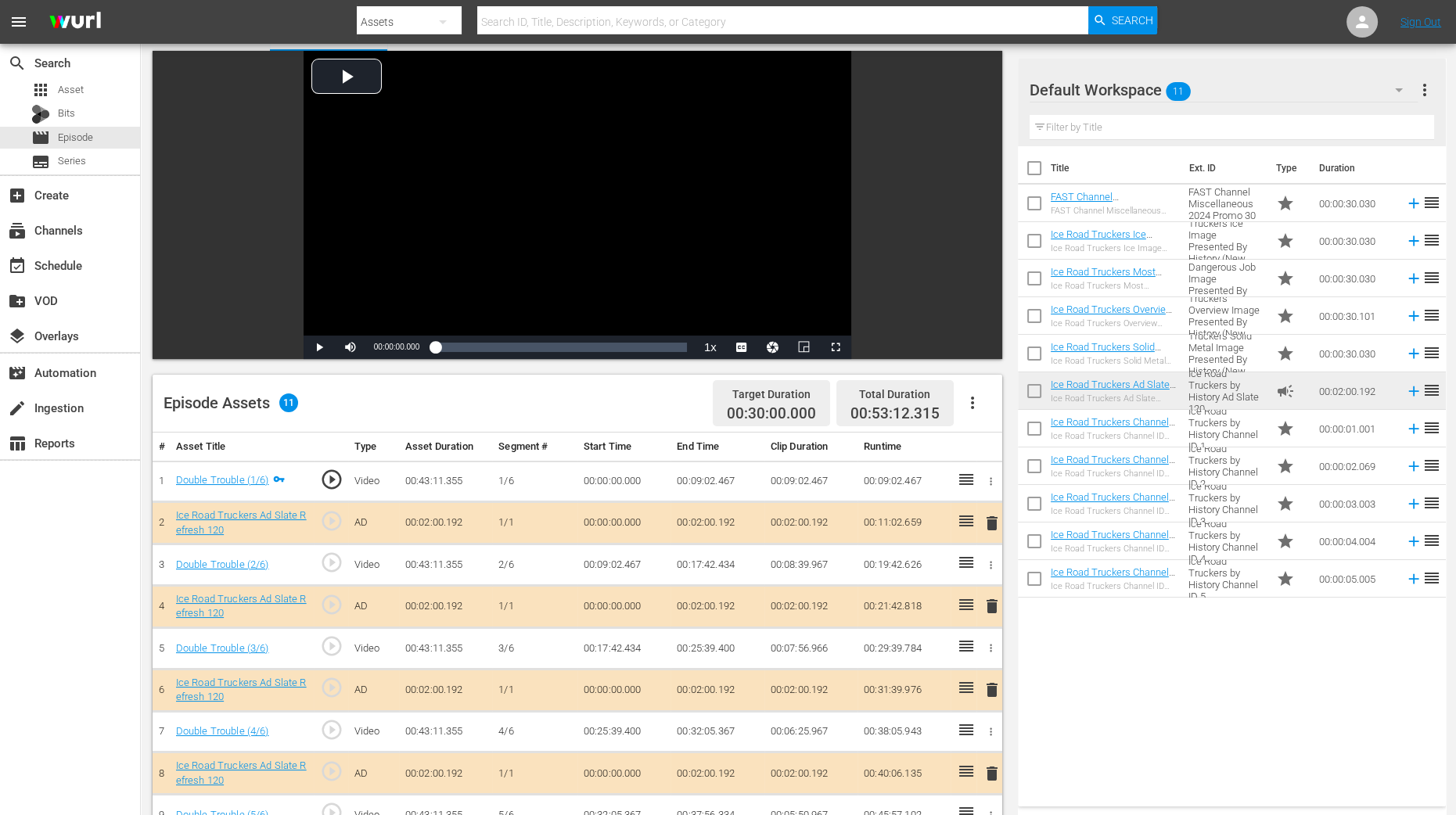
scroll to position [293, 0]
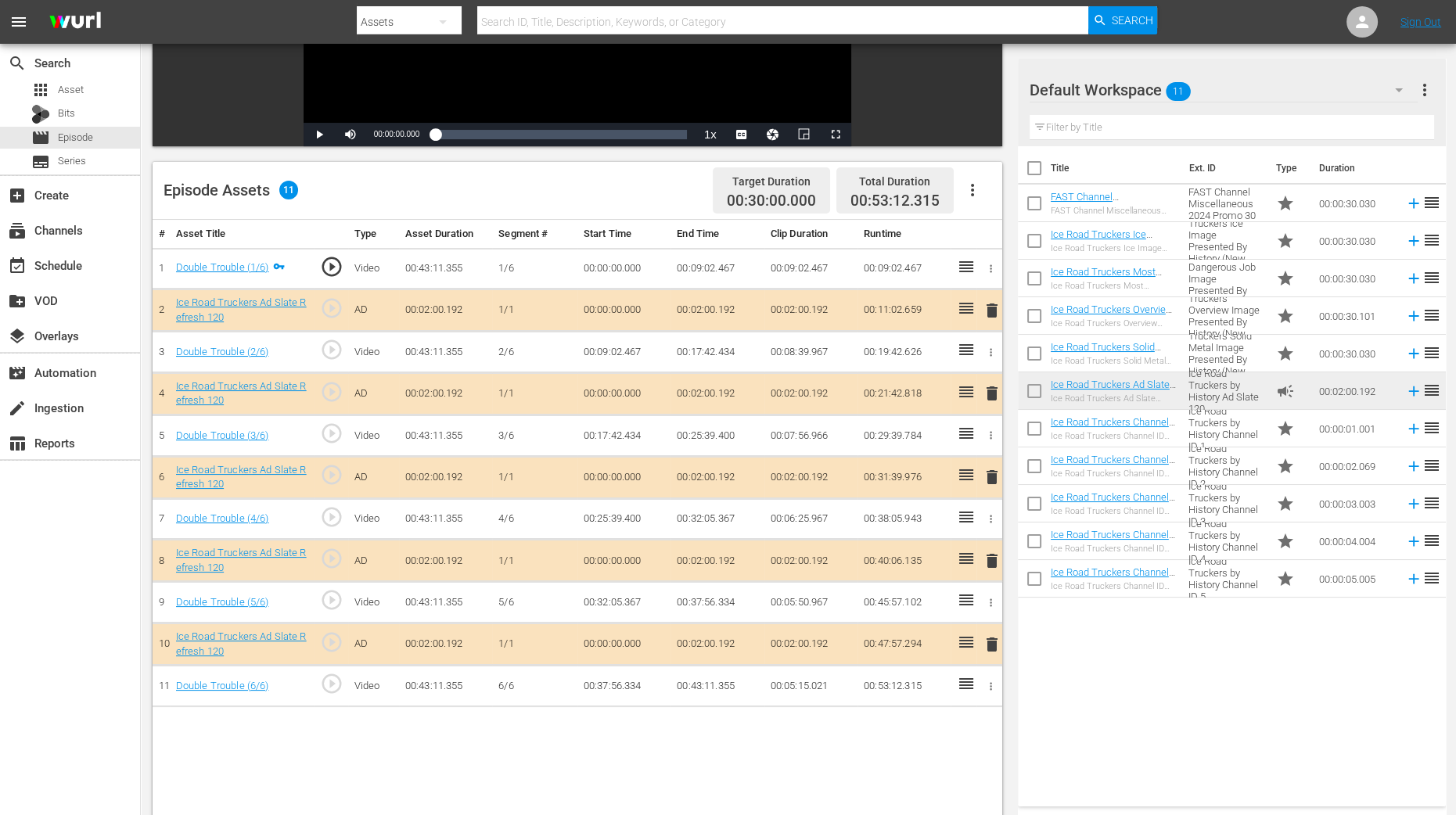
click at [993, 390] on span "delete" at bounding box center [993, 393] width 19 height 19
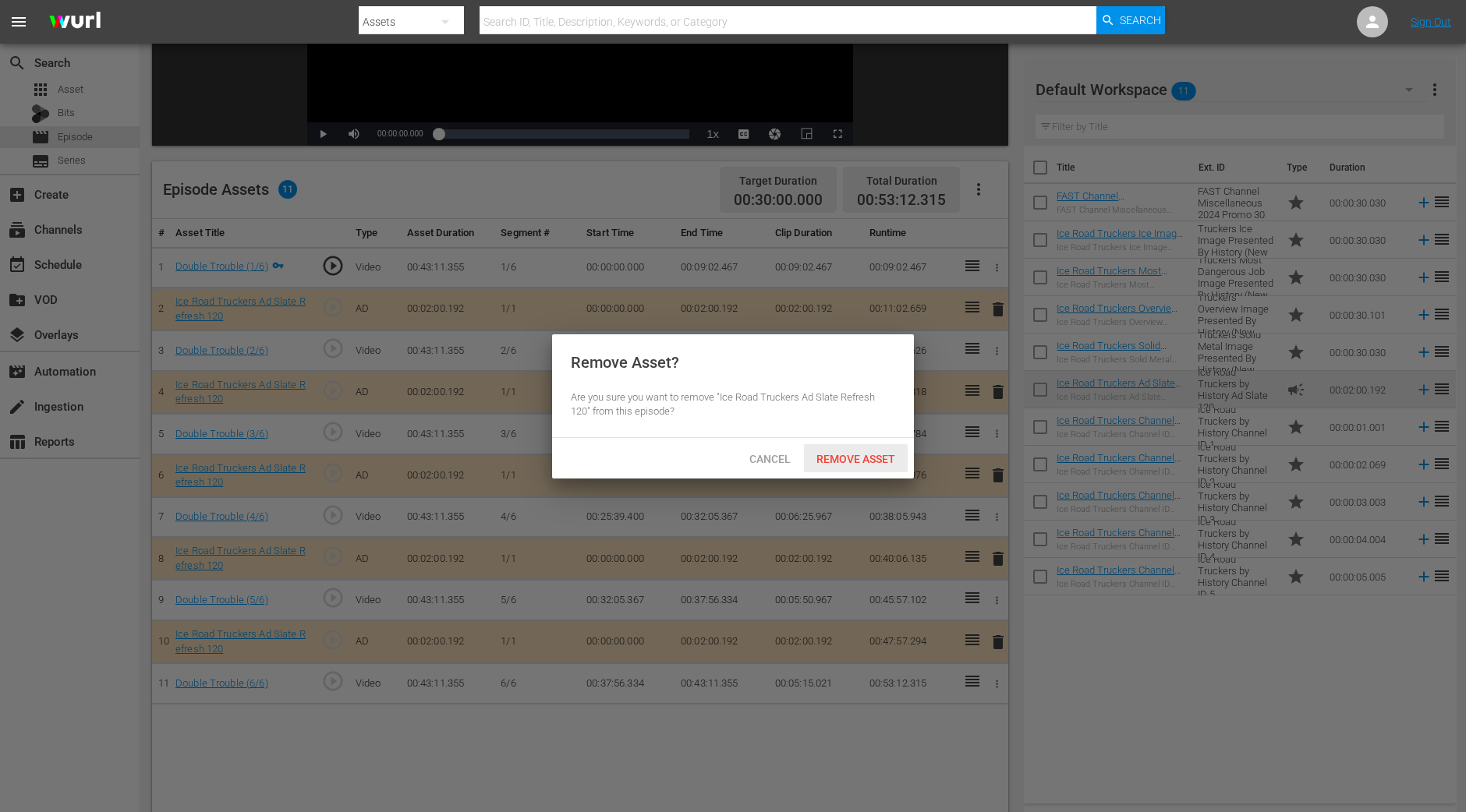
click at [862, 450] on div "Remove Asset" at bounding box center [856, 459] width 104 height 29
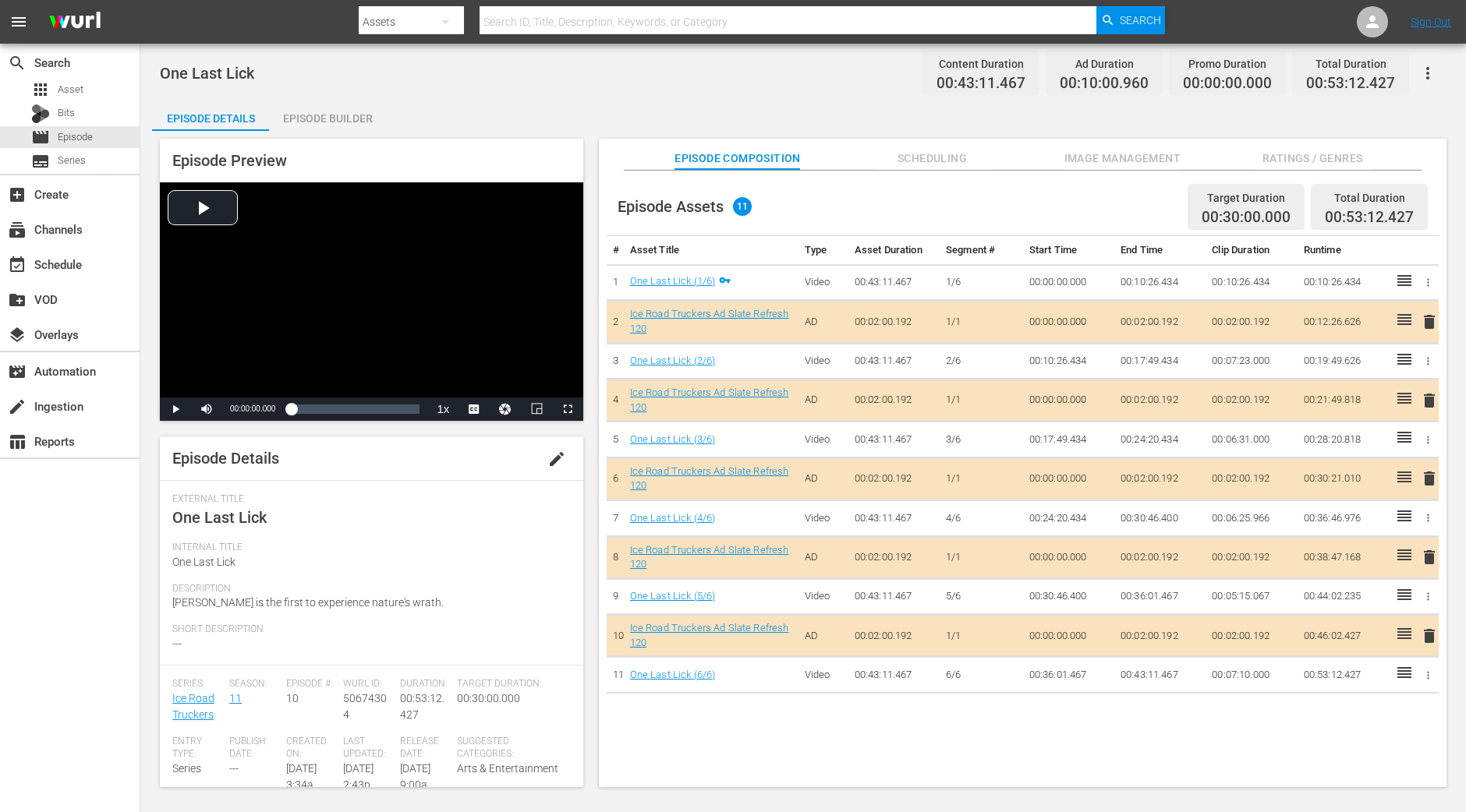
click at [331, 126] on div "Episode Builder" at bounding box center [328, 119] width 117 height 37
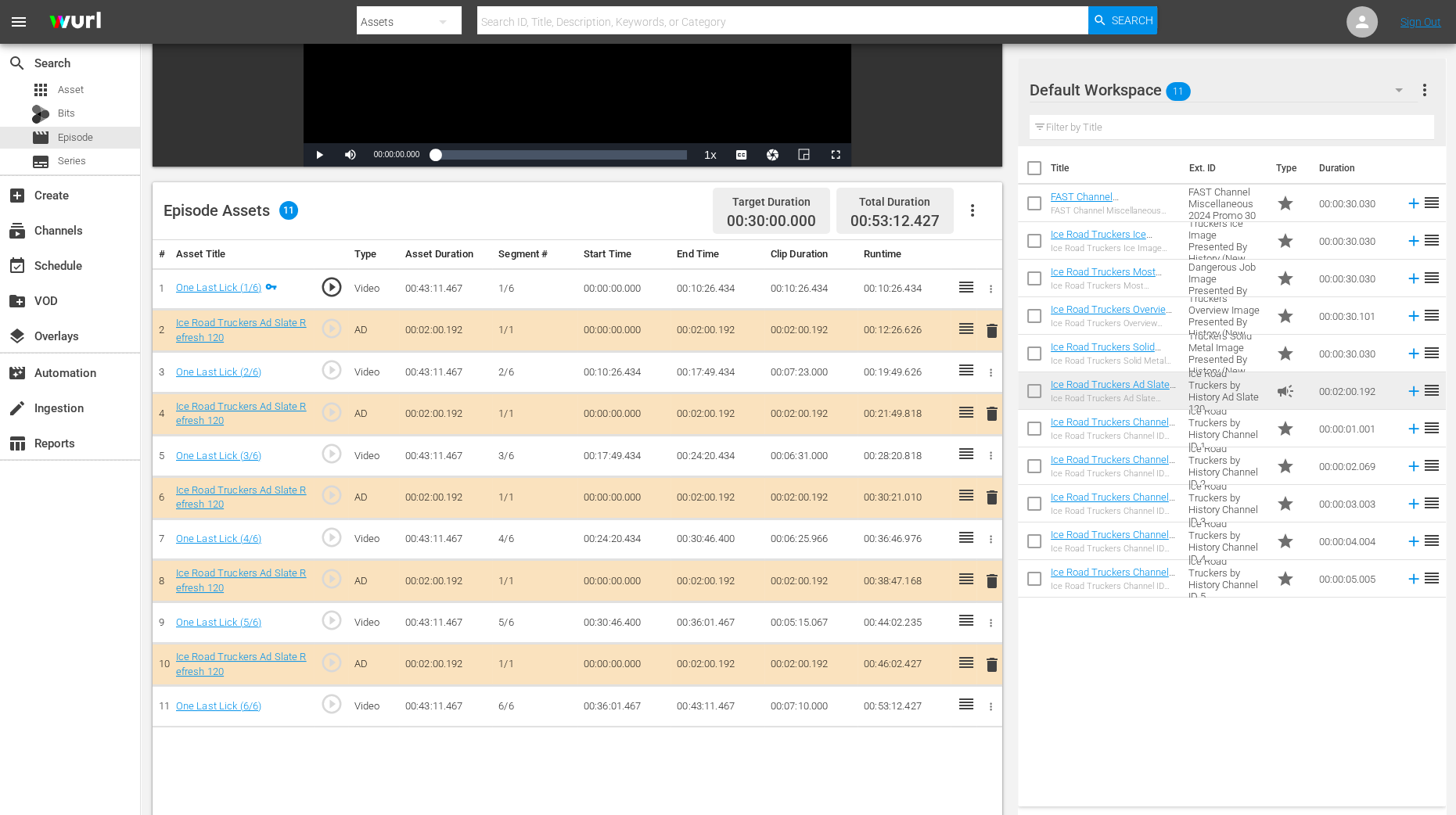
scroll to position [293, 0]
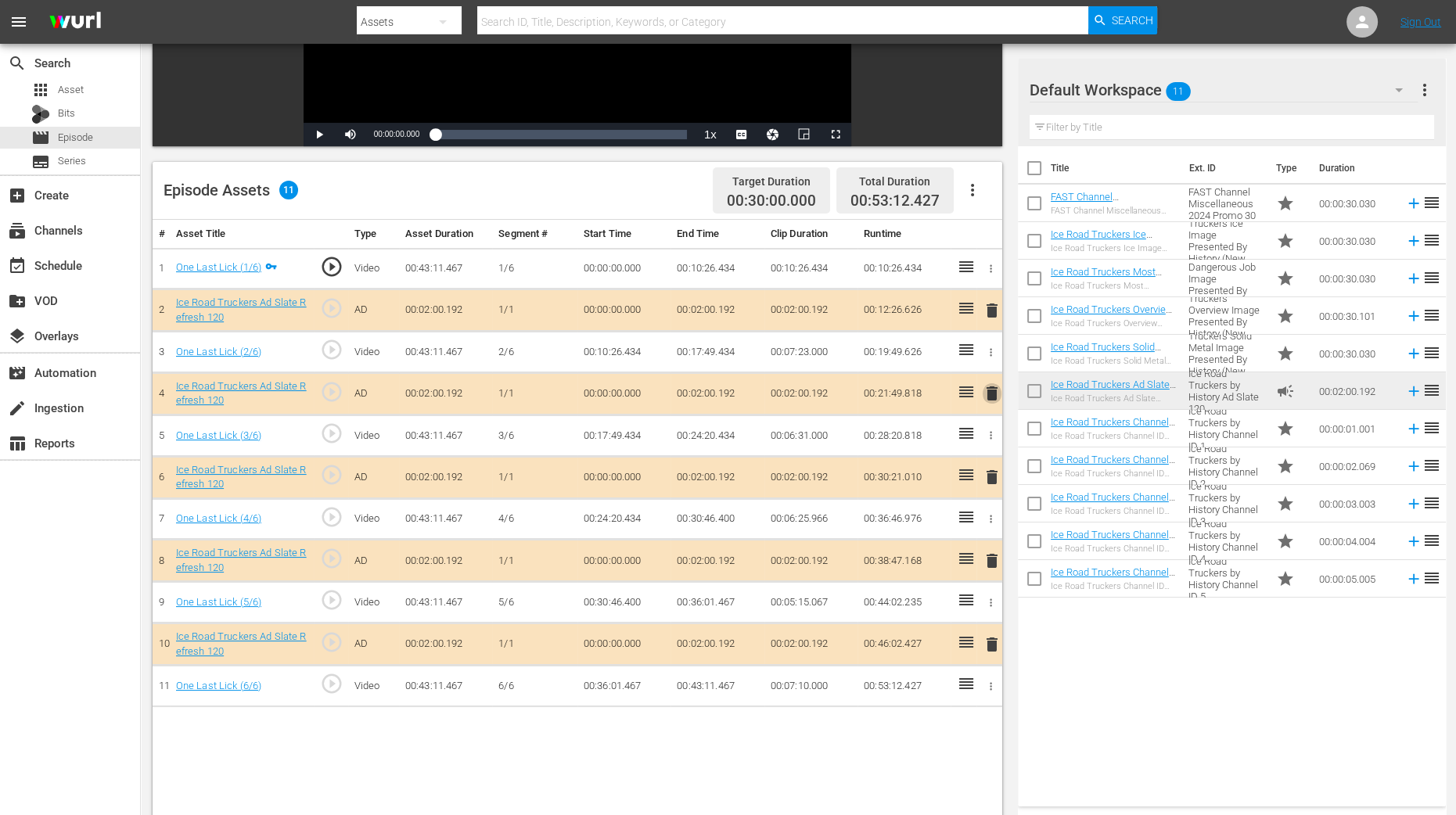
click at [986, 392] on span "delete" at bounding box center [993, 393] width 19 height 19
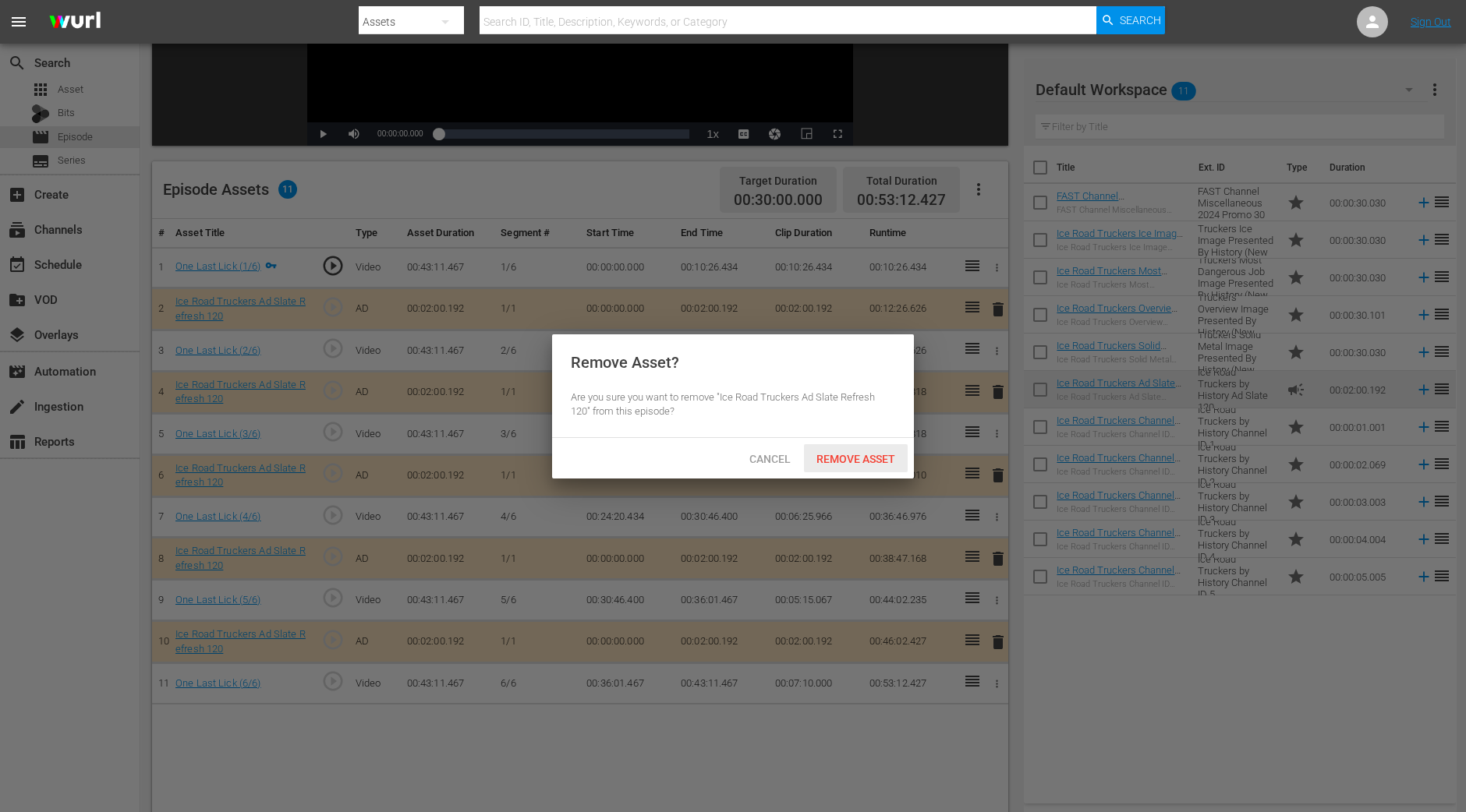
click at [876, 453] on span "Remove Asset" at bounding box center [856, 459] width 104 height 13
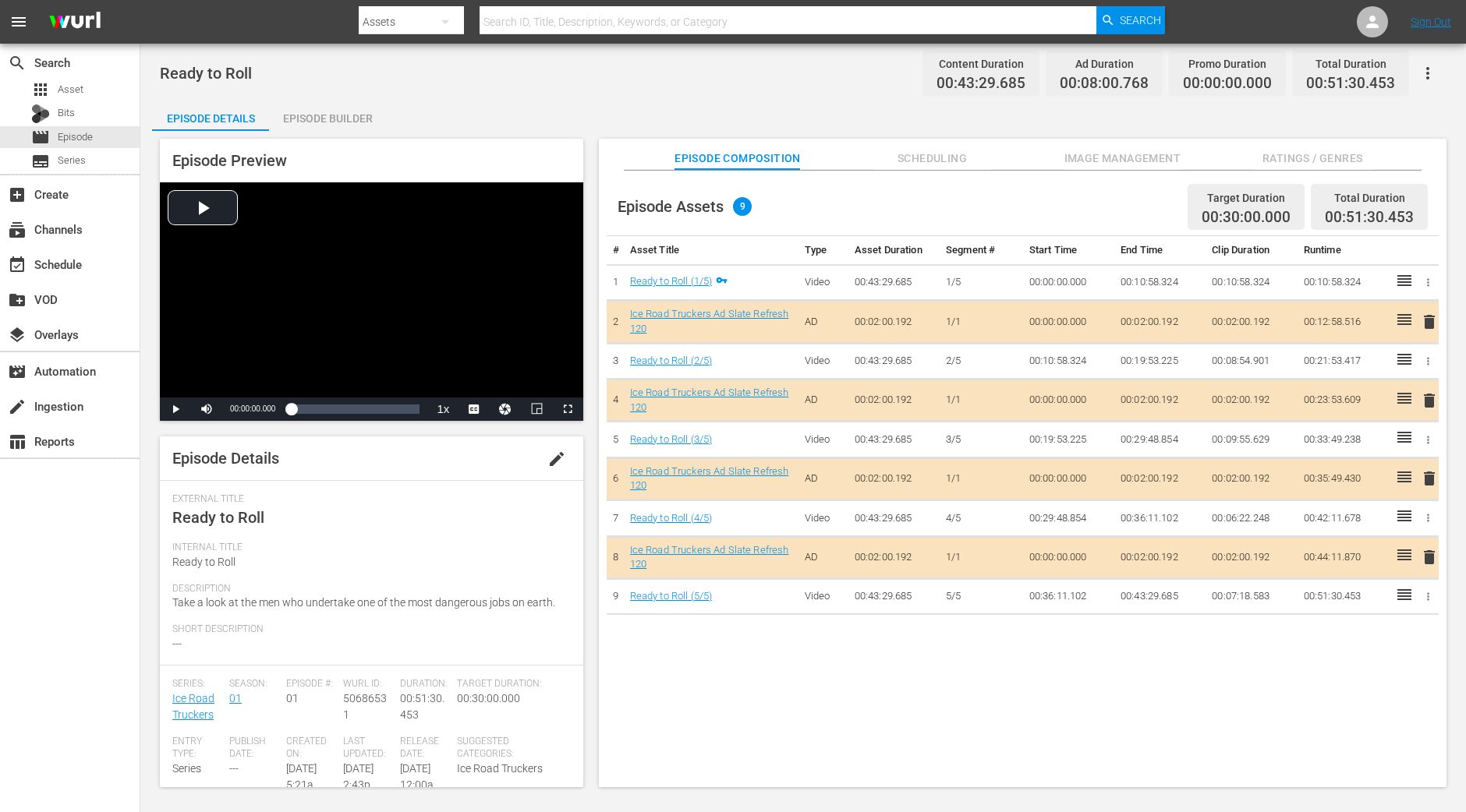
click at [322, 110] on div "Episode Builder" at bounding box center [328, 119] width 117 height 37
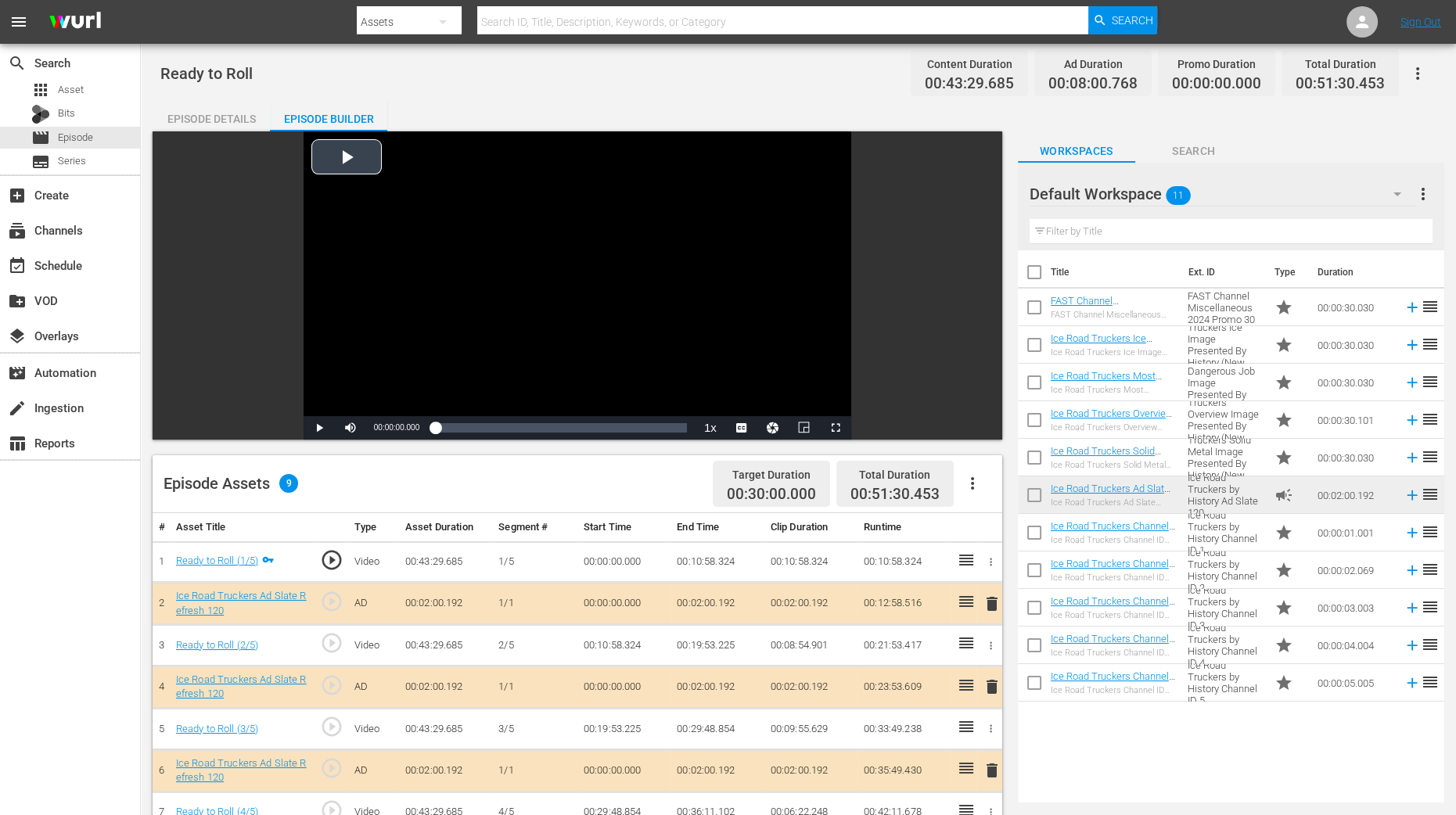
scroll to position [390, 0]
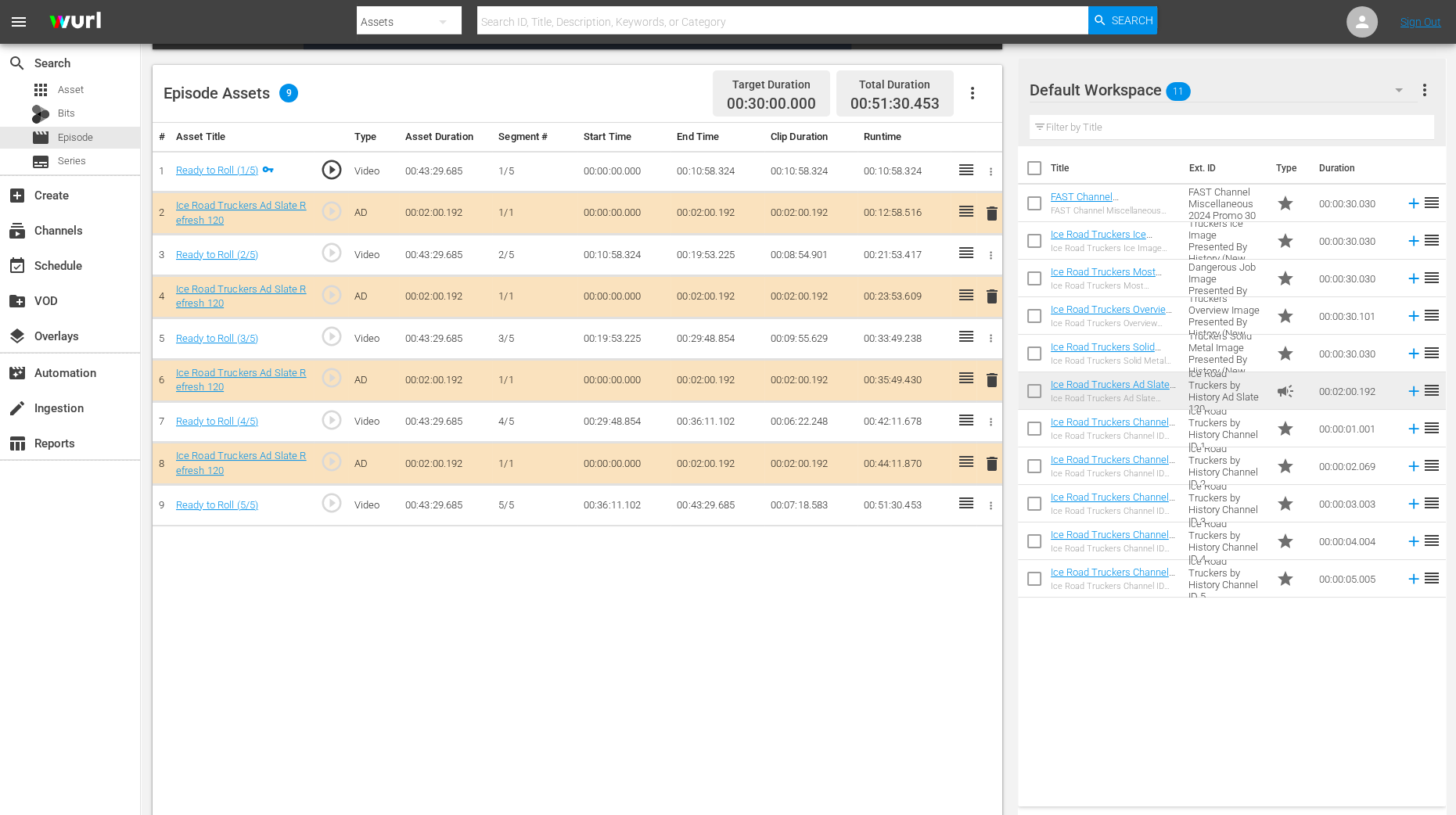
click at [994, 302] on span "delete" at bounding box center [993, 296] width 19 height 19
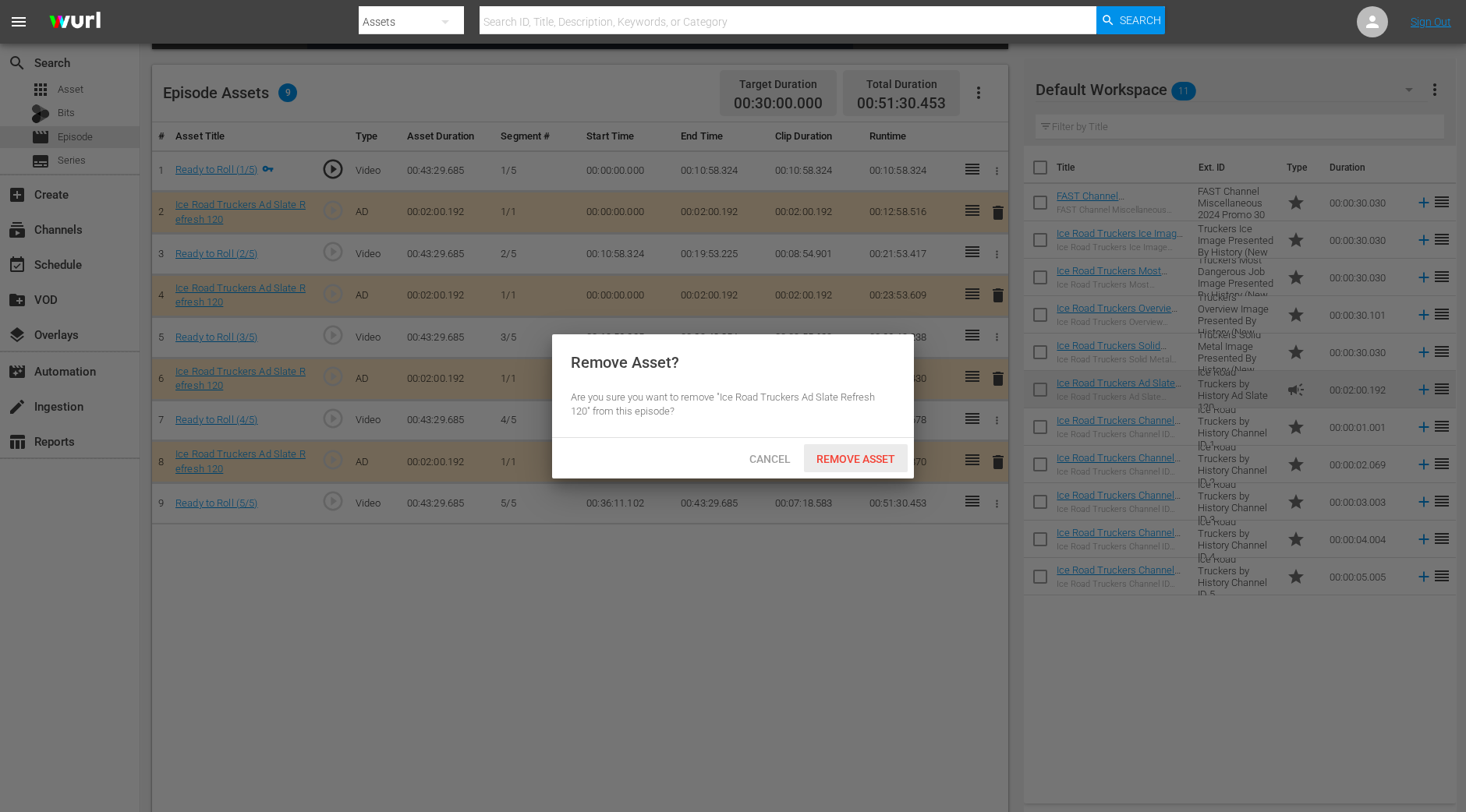
click at [848, 453] on span "Remove Asset" at bounding box center [856, 459] width 104 height 13
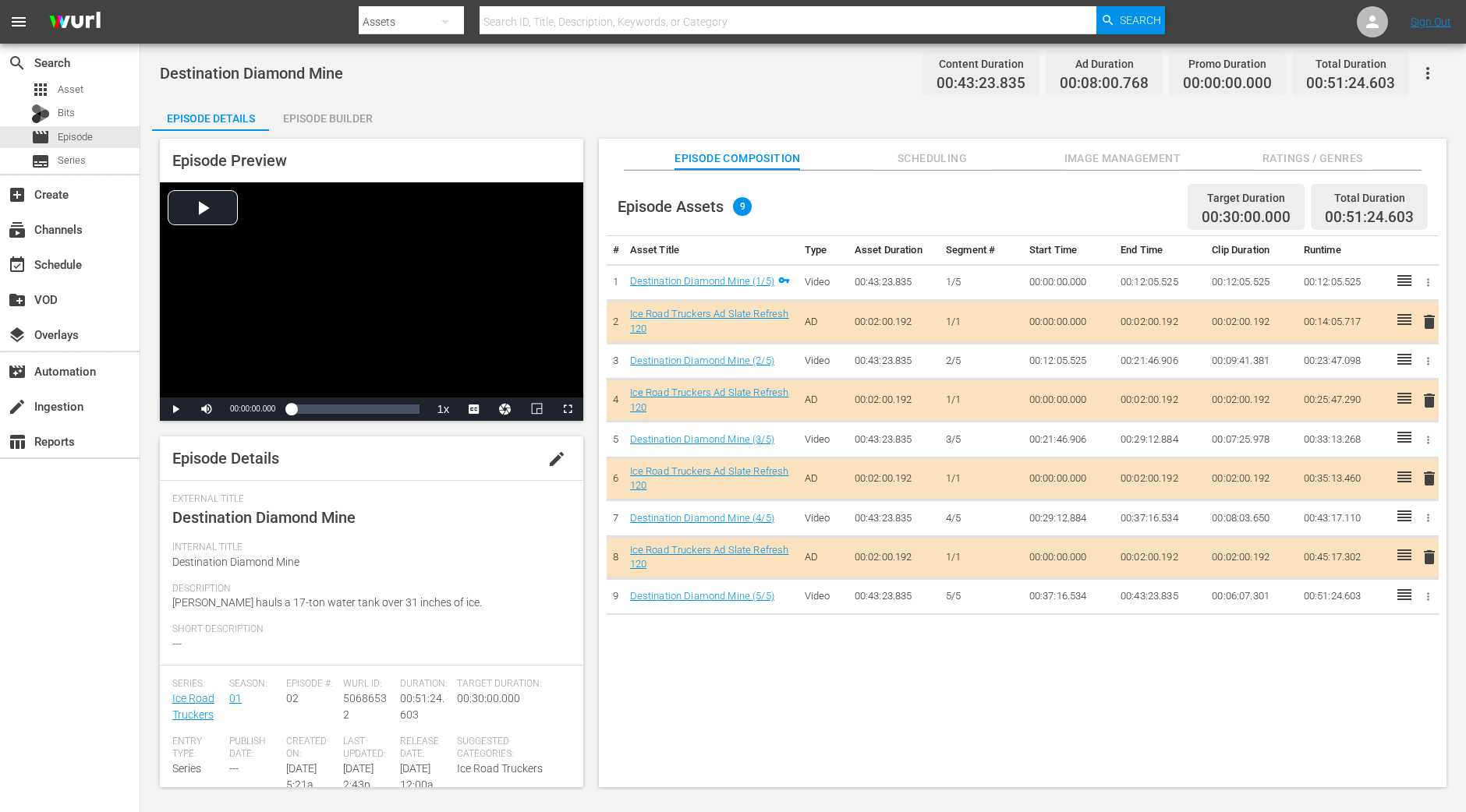
click at [358, 126] on div "Episode Builder" at bounding box center [328, 119] width 117 height 37
click at [335, 125] on div "Episode Builder" at bounding box center [328, 119] width 117 height 37
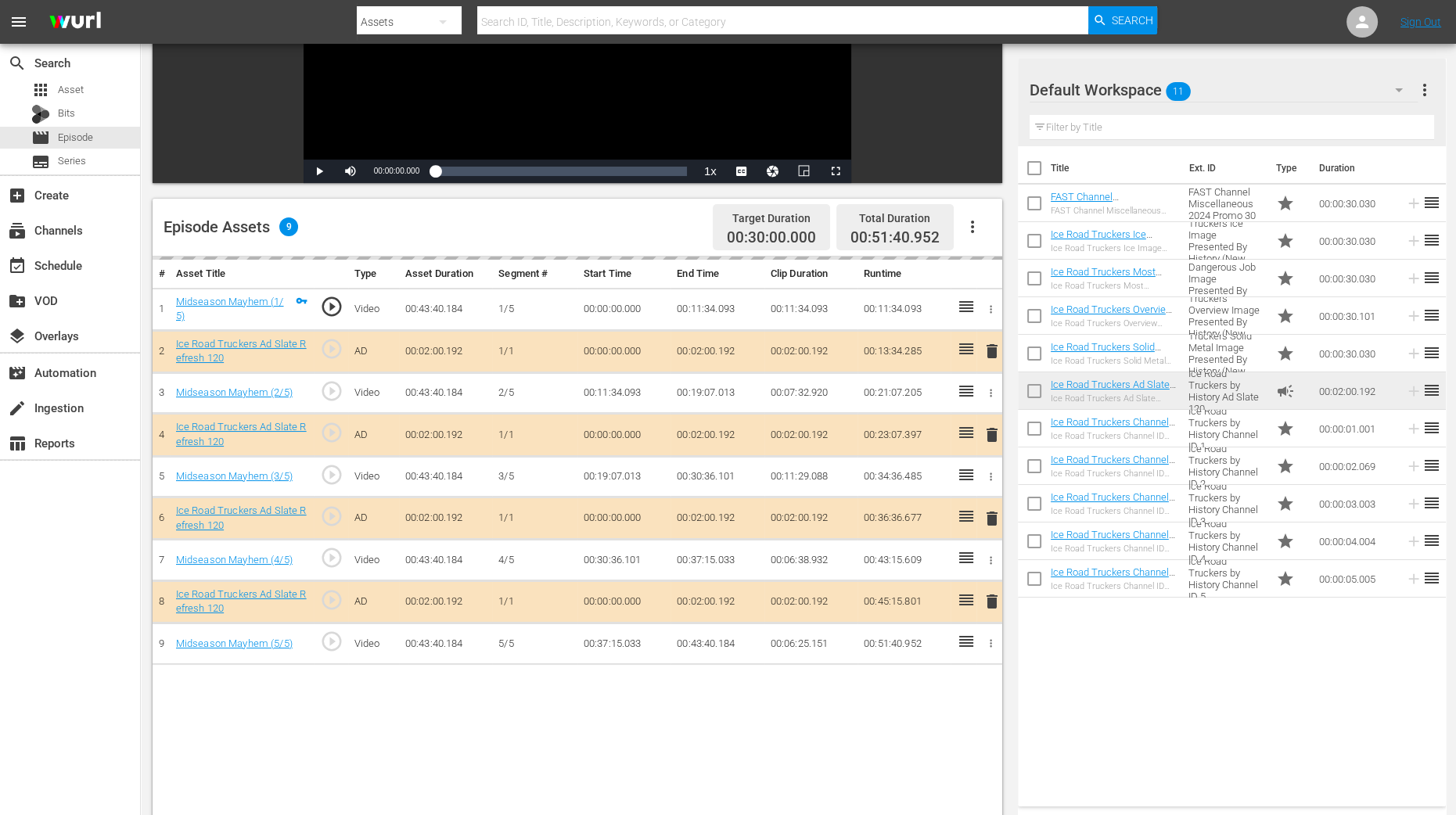
scroll to position [293, 0]
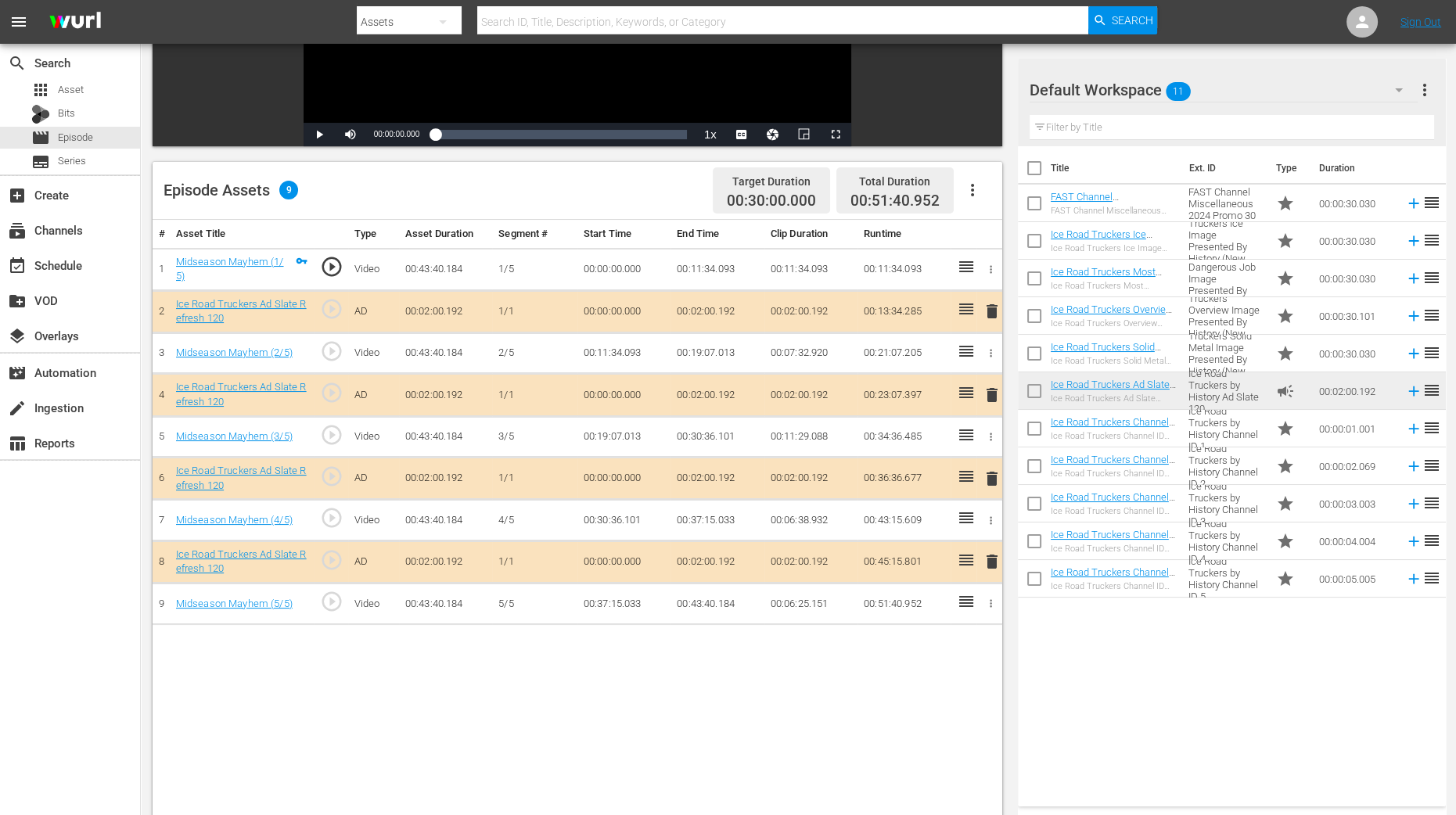
click at [993, 386] on span "delete" at bounding box center [993, 395] width 19 height 19
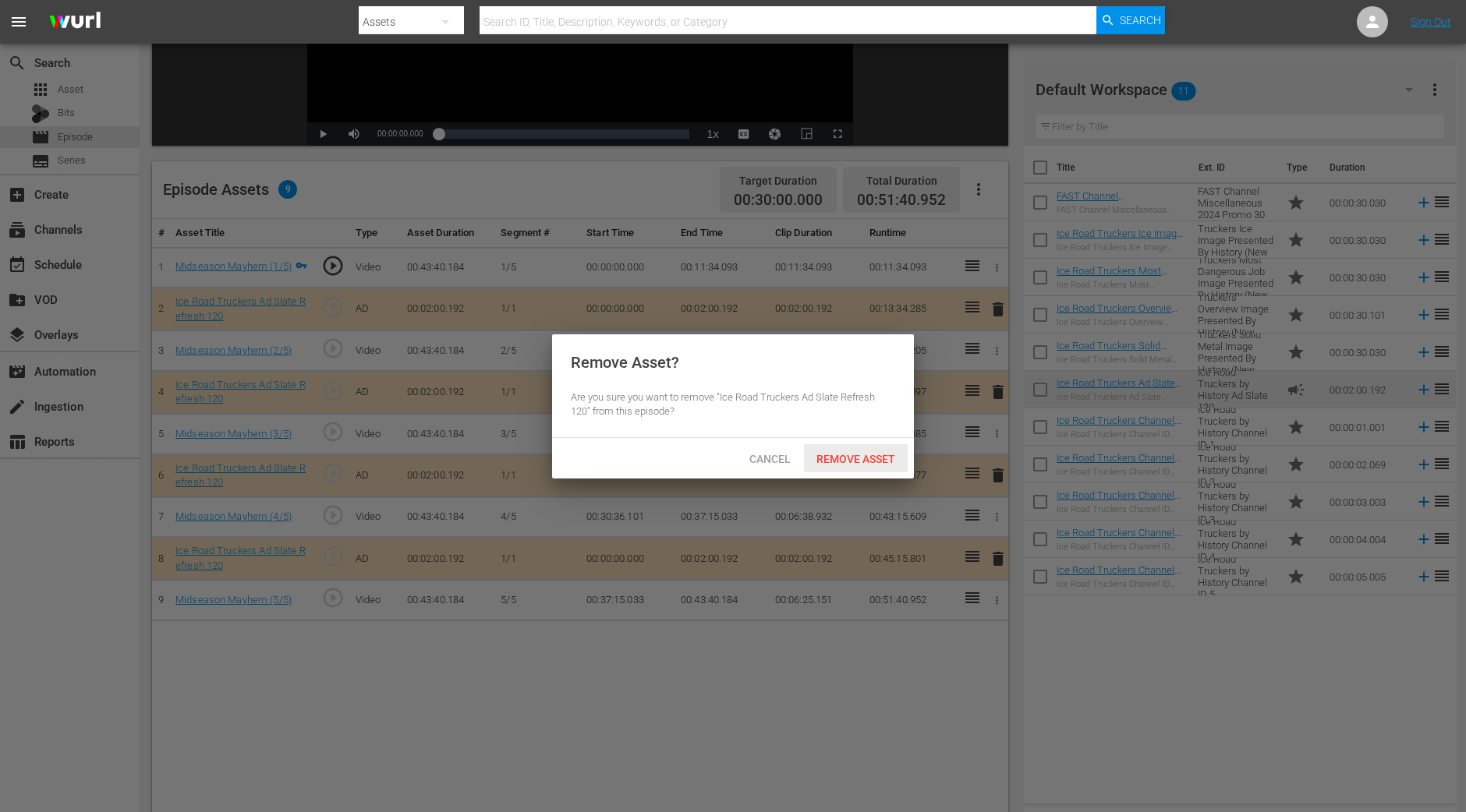
click at [865, 465] on div "Remove Asset" at bounding box center [856, 459] width 104 height 29
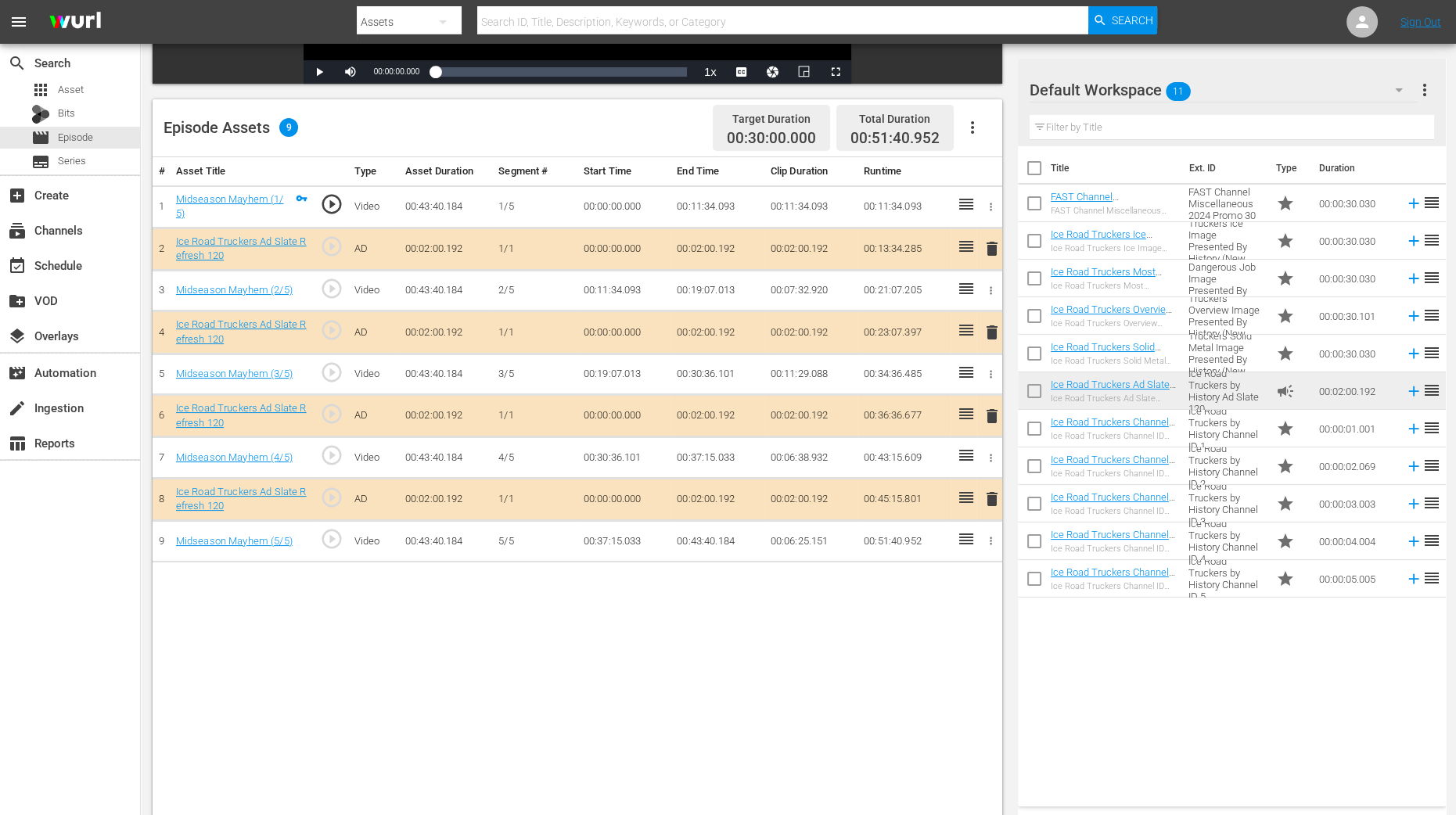
scroll to position [407, 0]
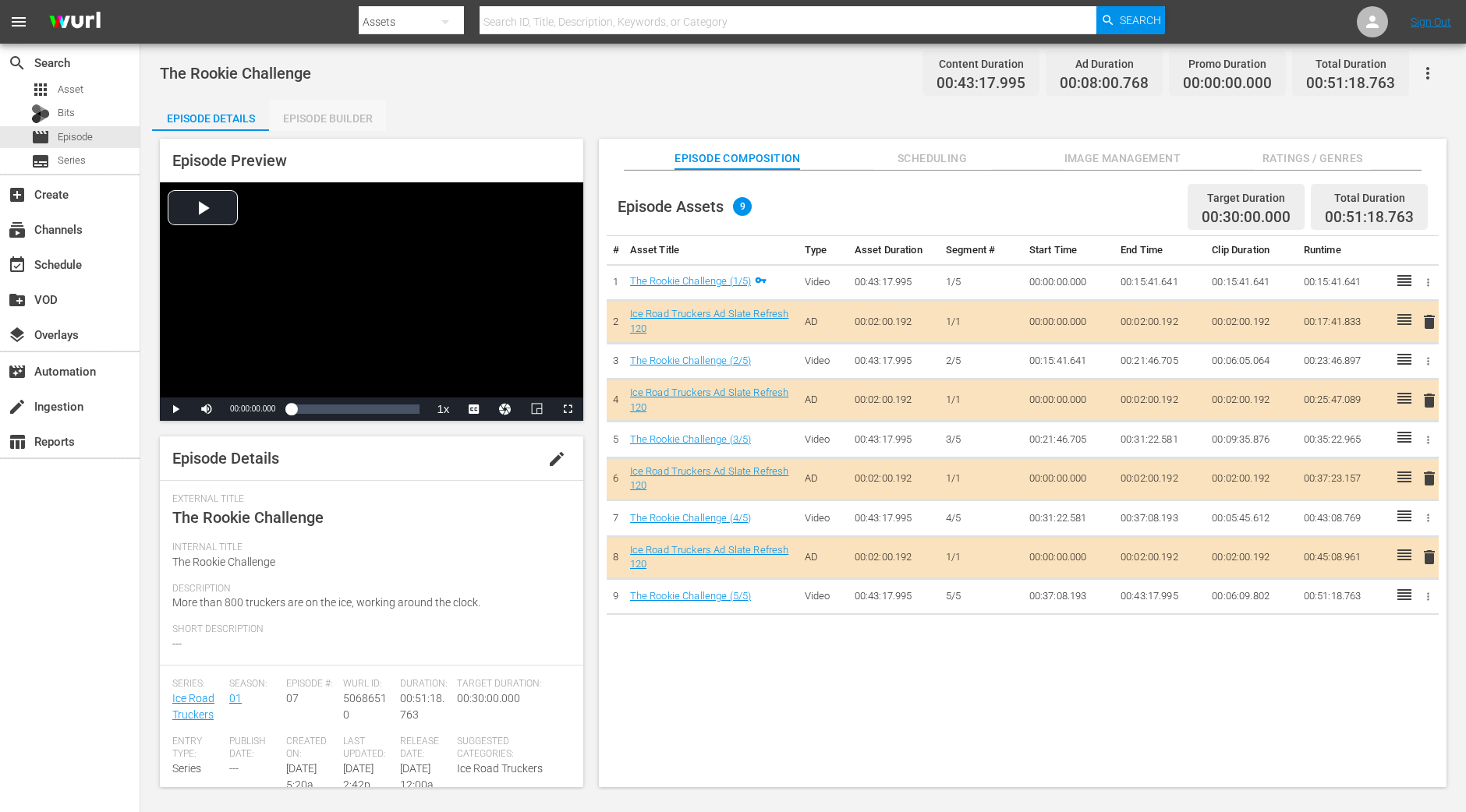
click at [334, 109] on div "Episode Builder" at bounding box center [328, 119] width 117 height 37
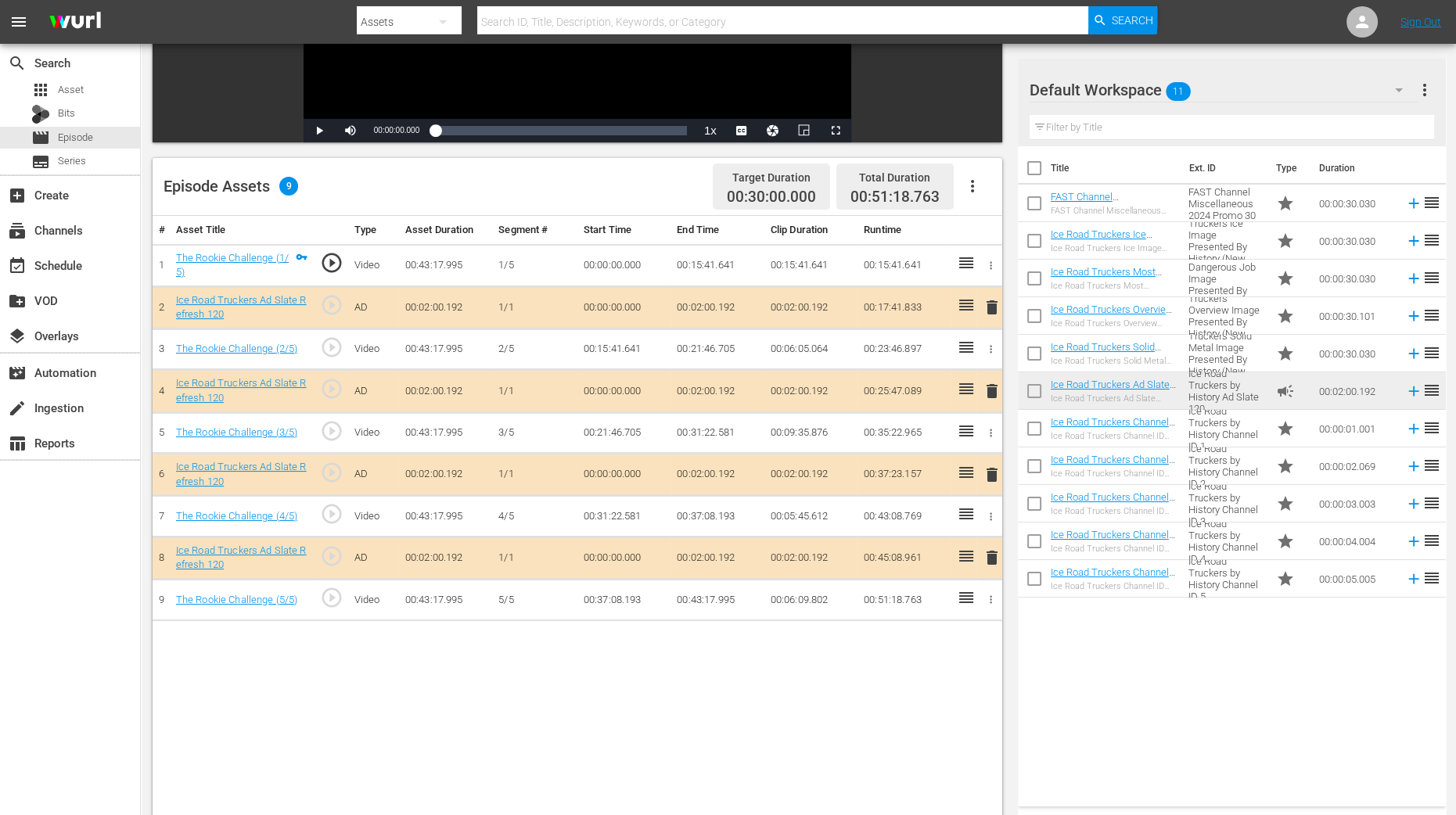
scroll to position [390, 0]
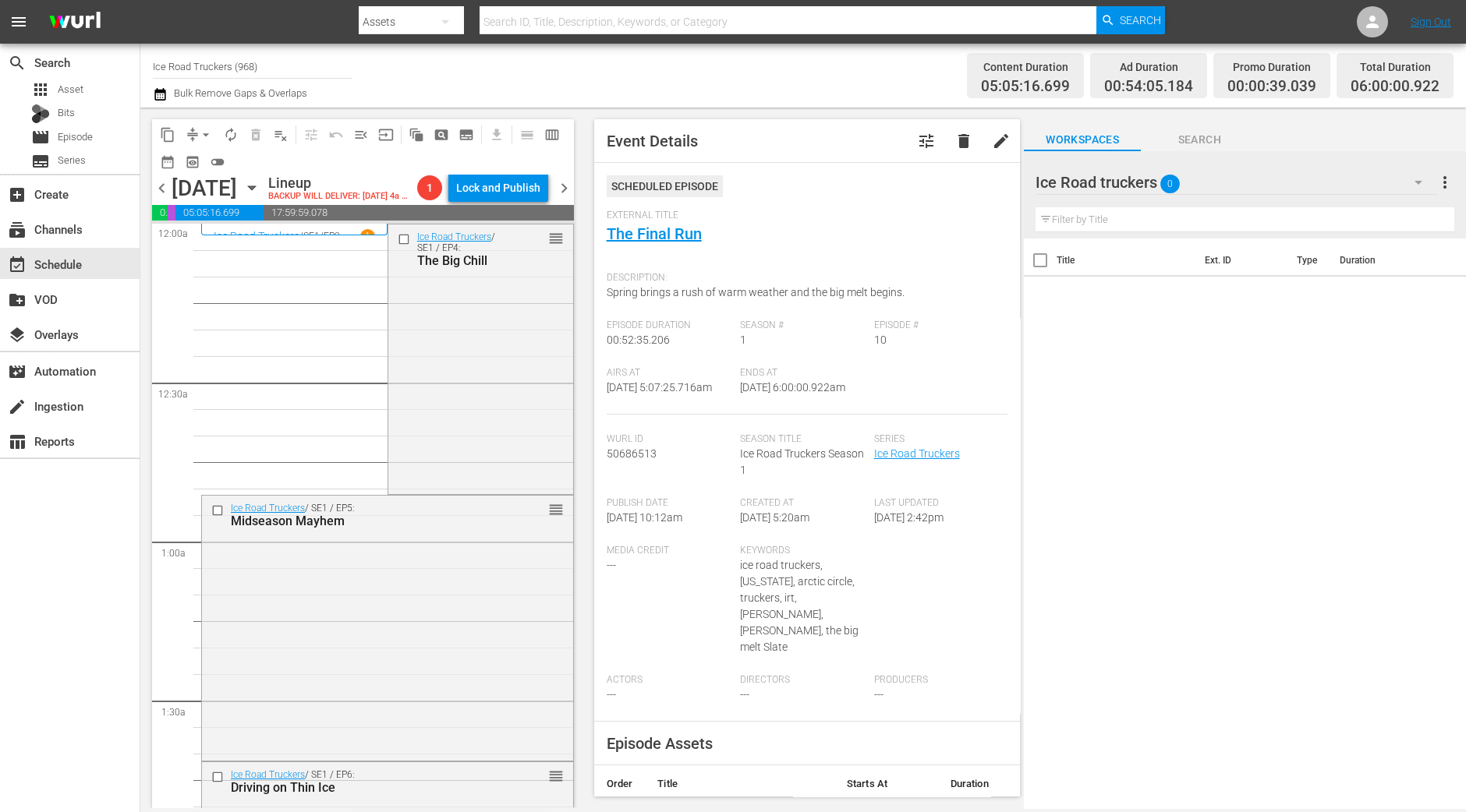
scroll to position [1460, 0]
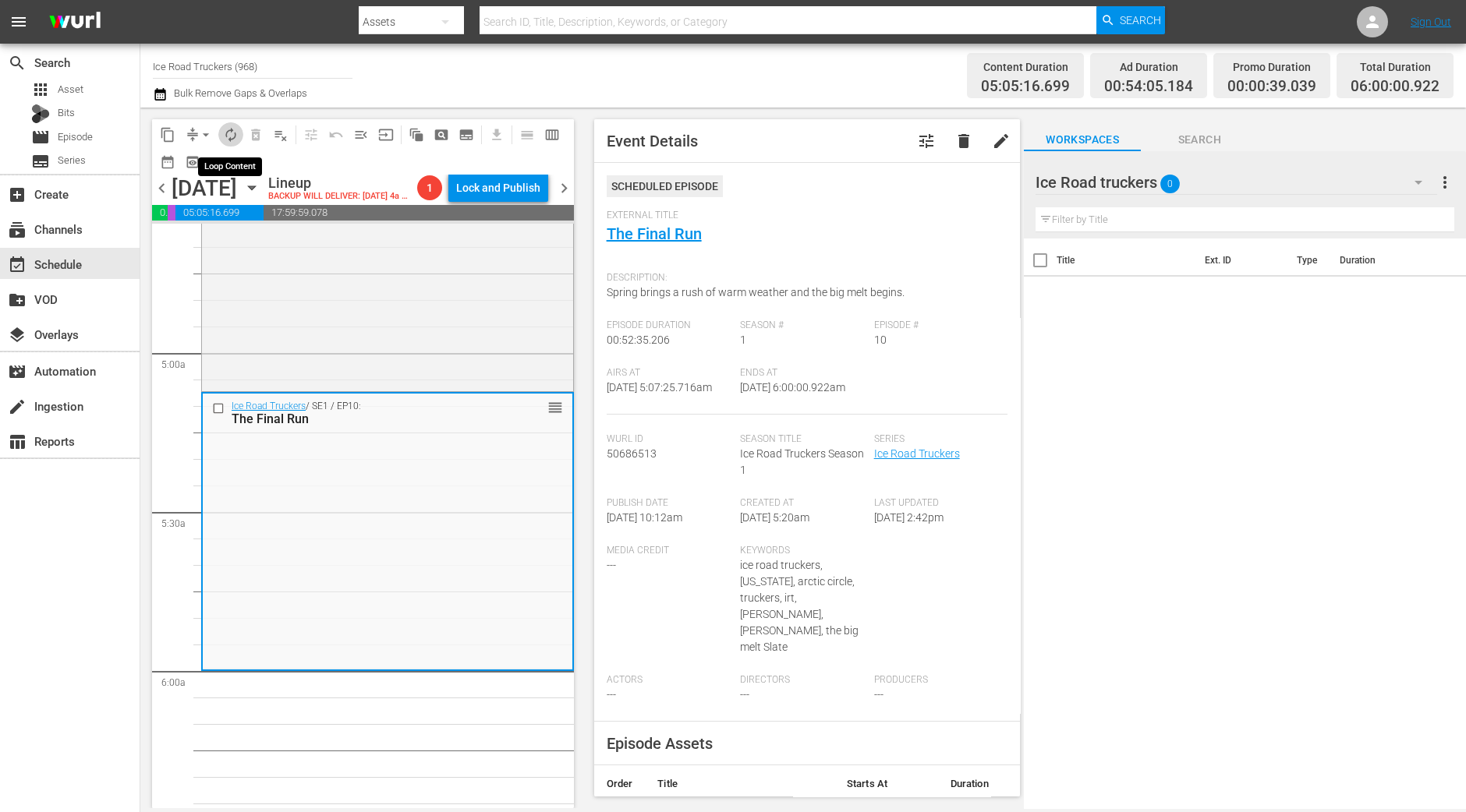
click at [230, 126] on button "autorenew_outlined" at bounding box center [230, 134] width 25 height 25
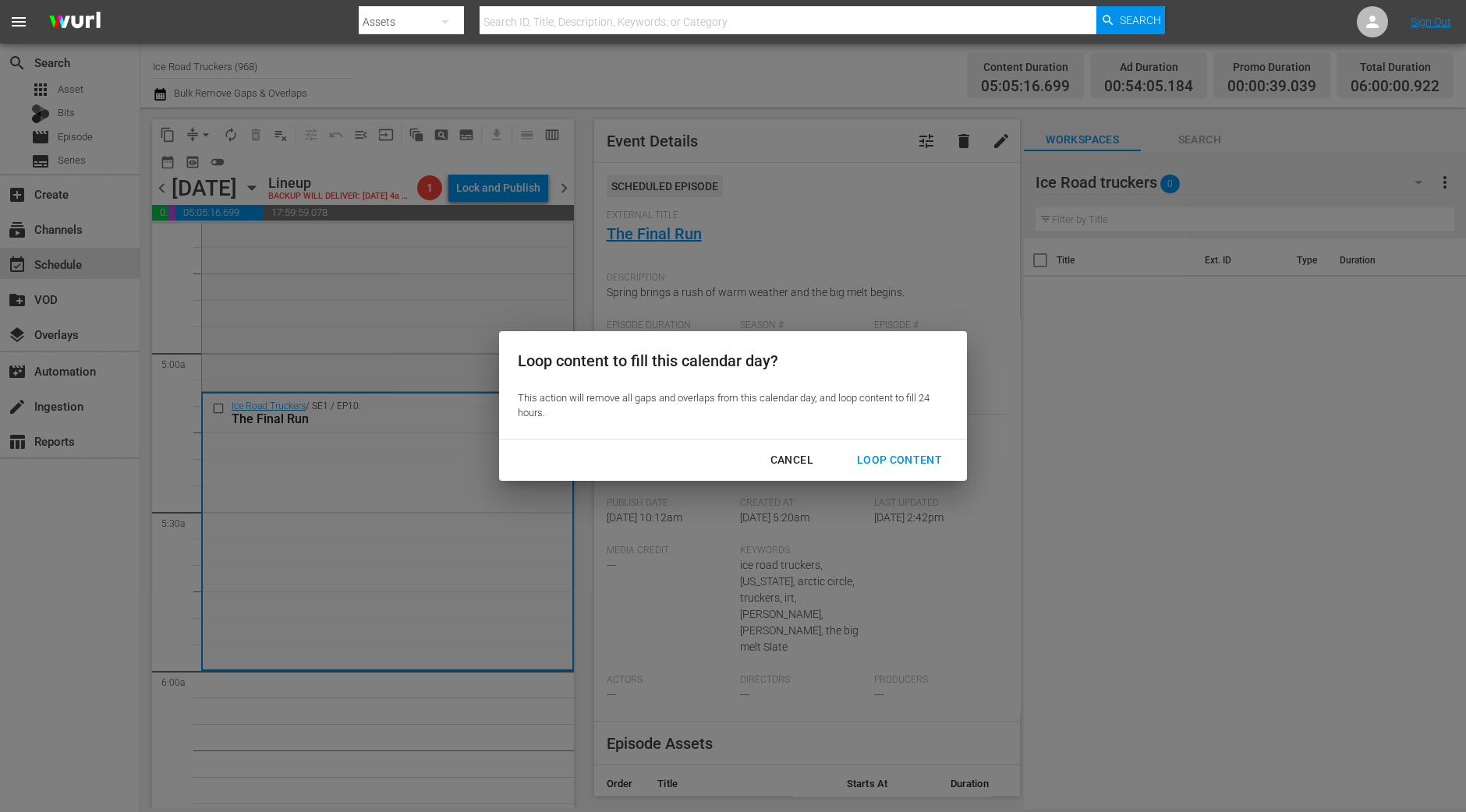
click at [919, 462] on div "Loop Content" at bounding box center [899, 460] width 110 height 20
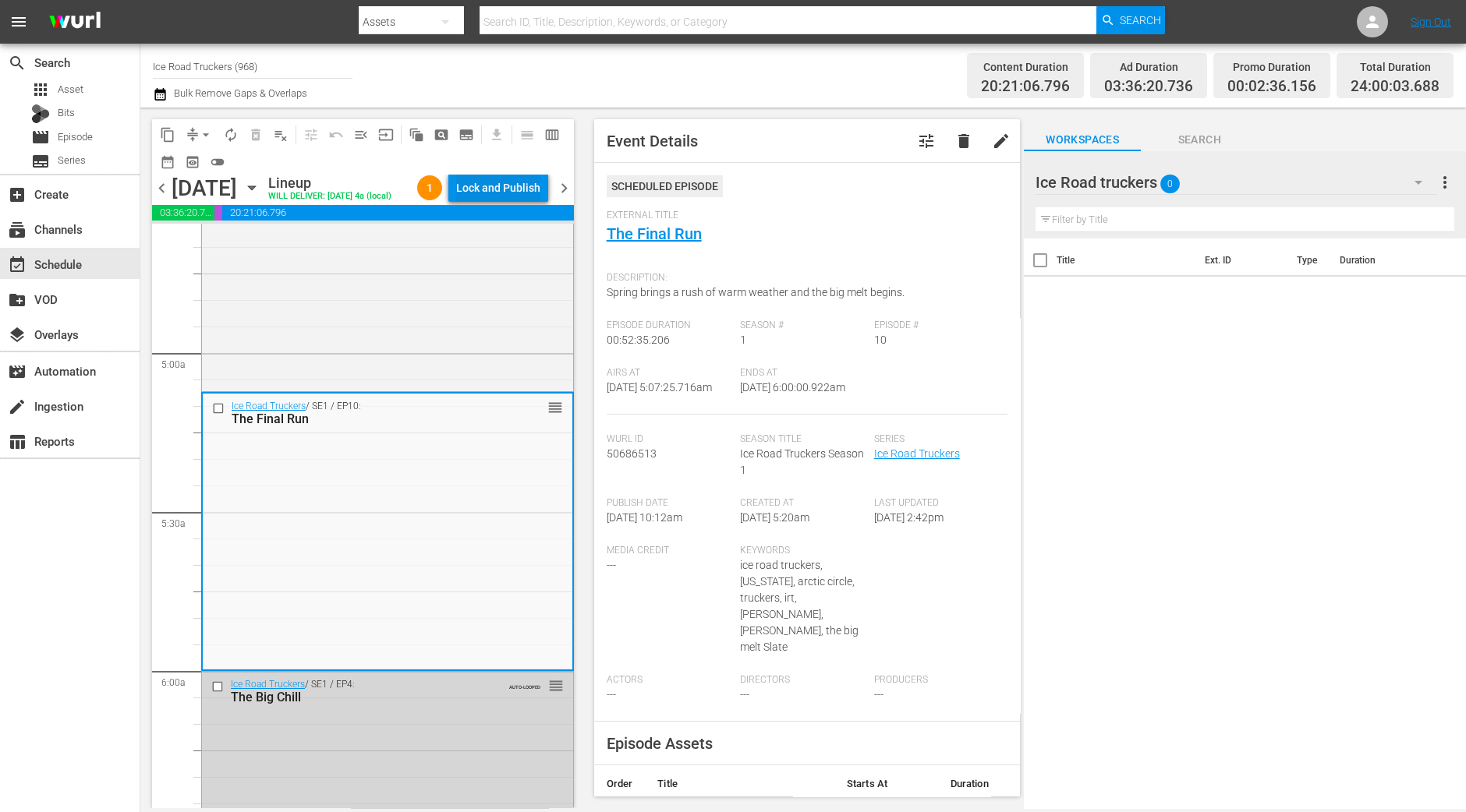
click at [477, 188] on div "Lock and Publish" at bounding box center [497, 188] width 84 height 28
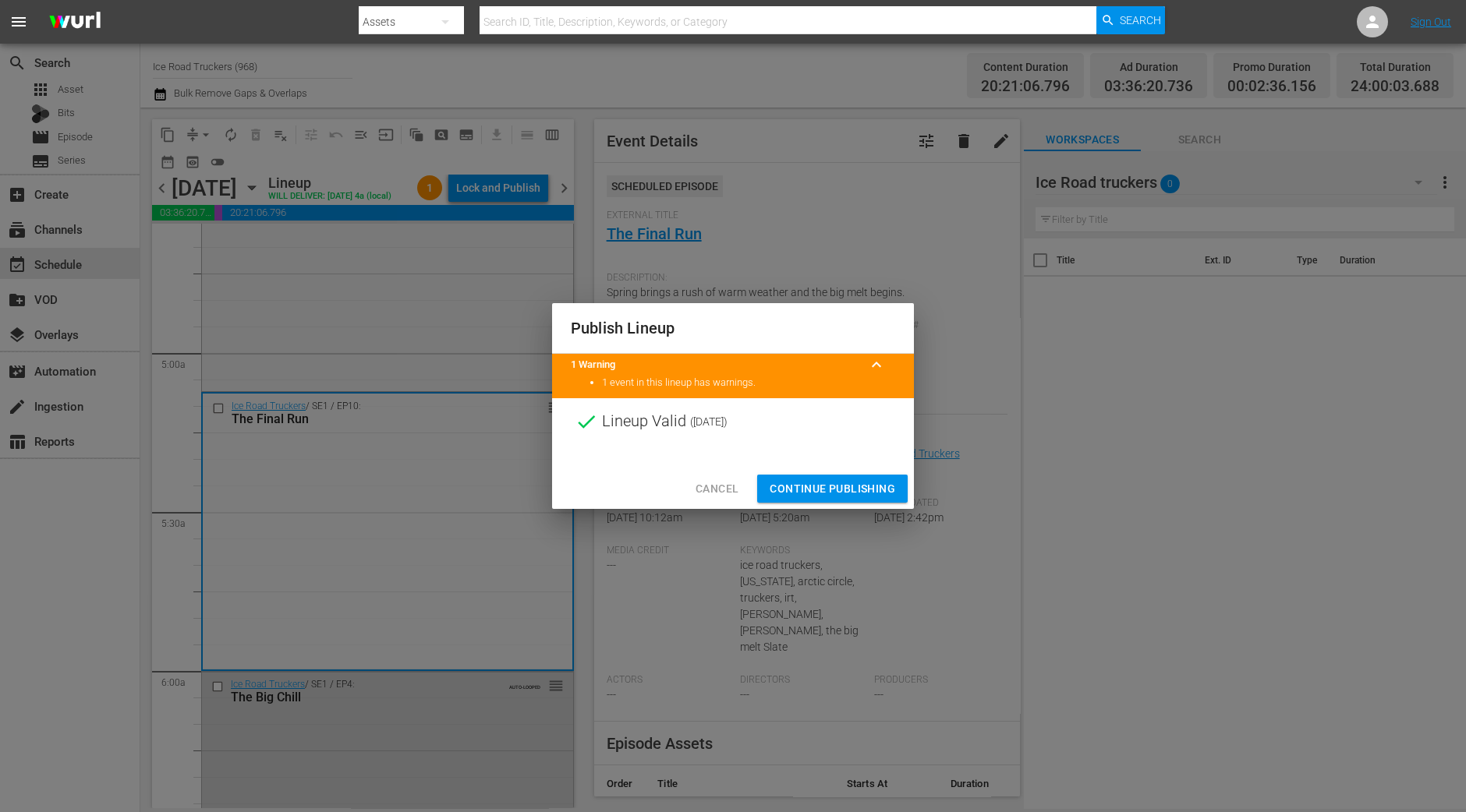
click at [813, 492] on span "Continue Publishing" at bounding box center [832, 489] width 126 height 20
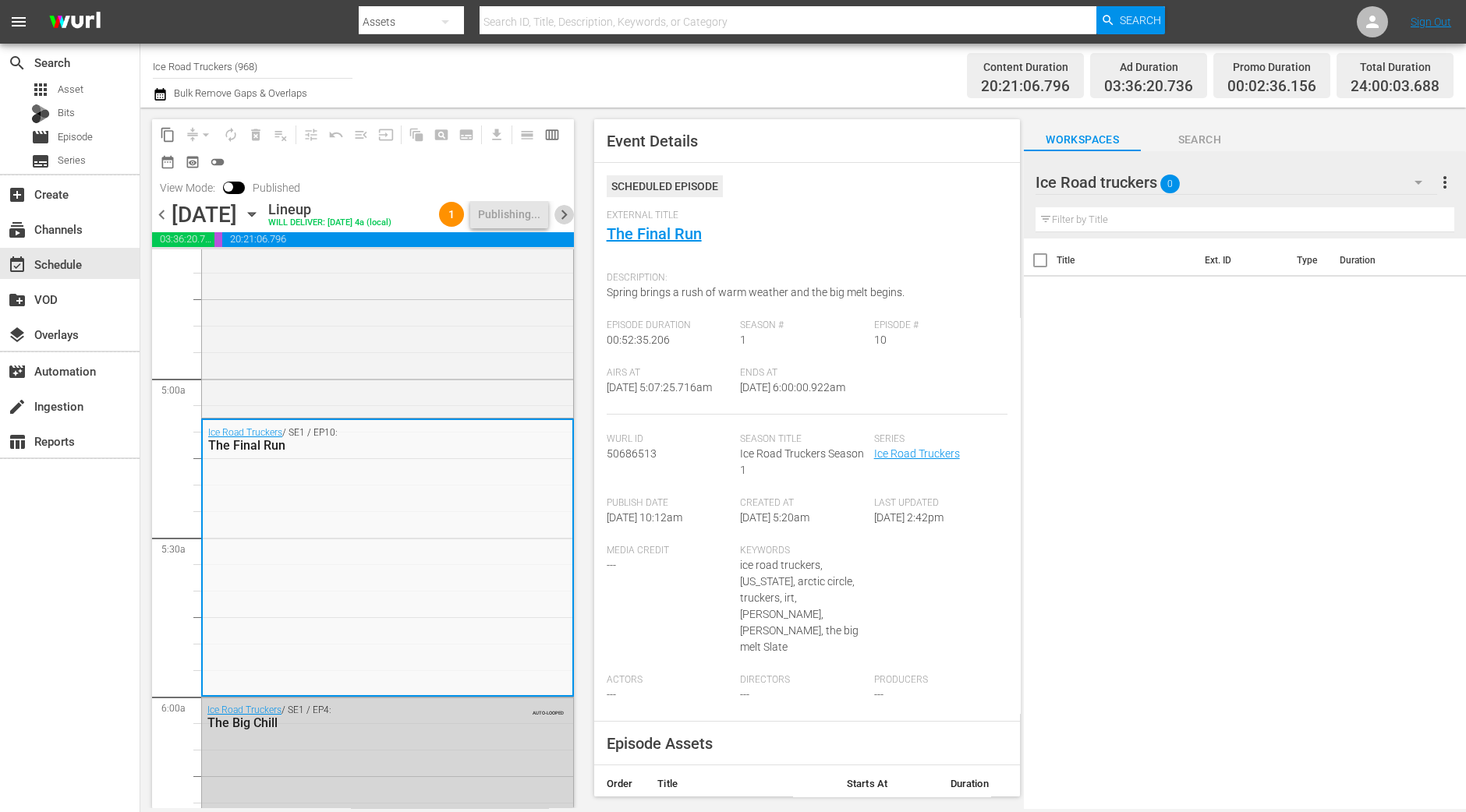
click at [564, 225] on span "chevron_right" at bounding box center [564, 215] width 20 height 20
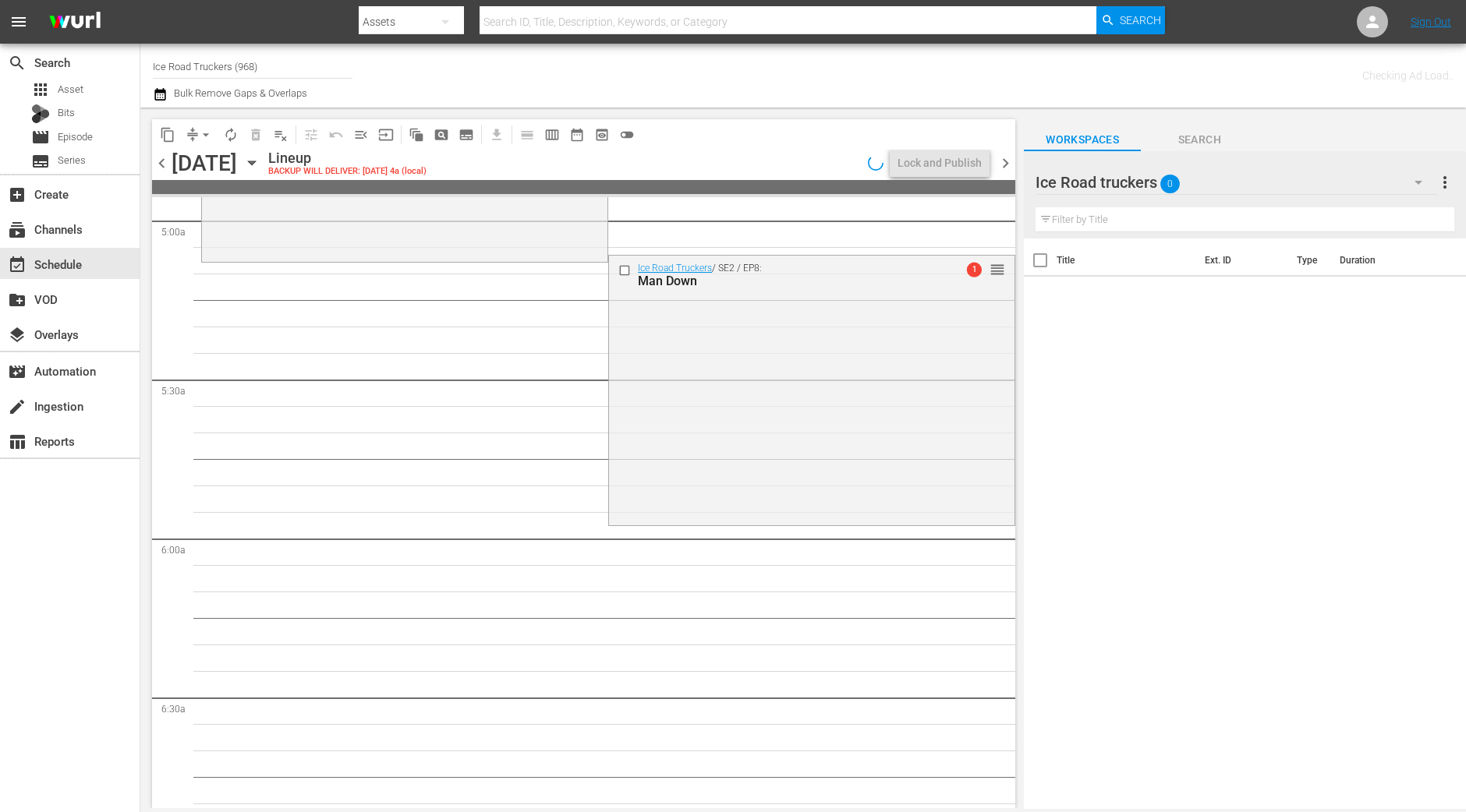
scroll to position [1460, 0]
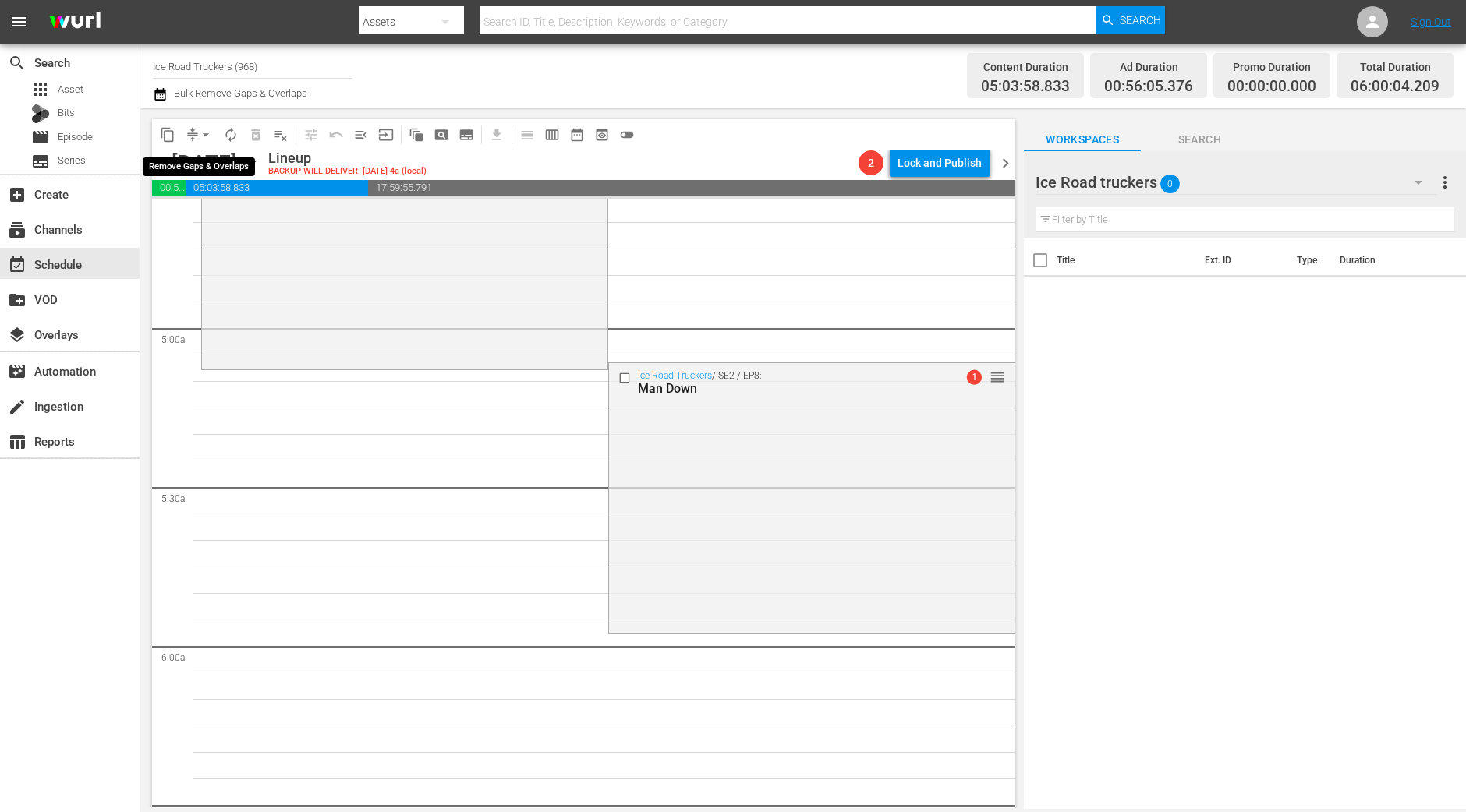
click at [207, 143] on button "arrow_drop_down" at bounding box center [205, 134] width 25 height 25
click at [205, 162] on li "Align to Midnight" at bounding box center [206, 165] width 164 height 25
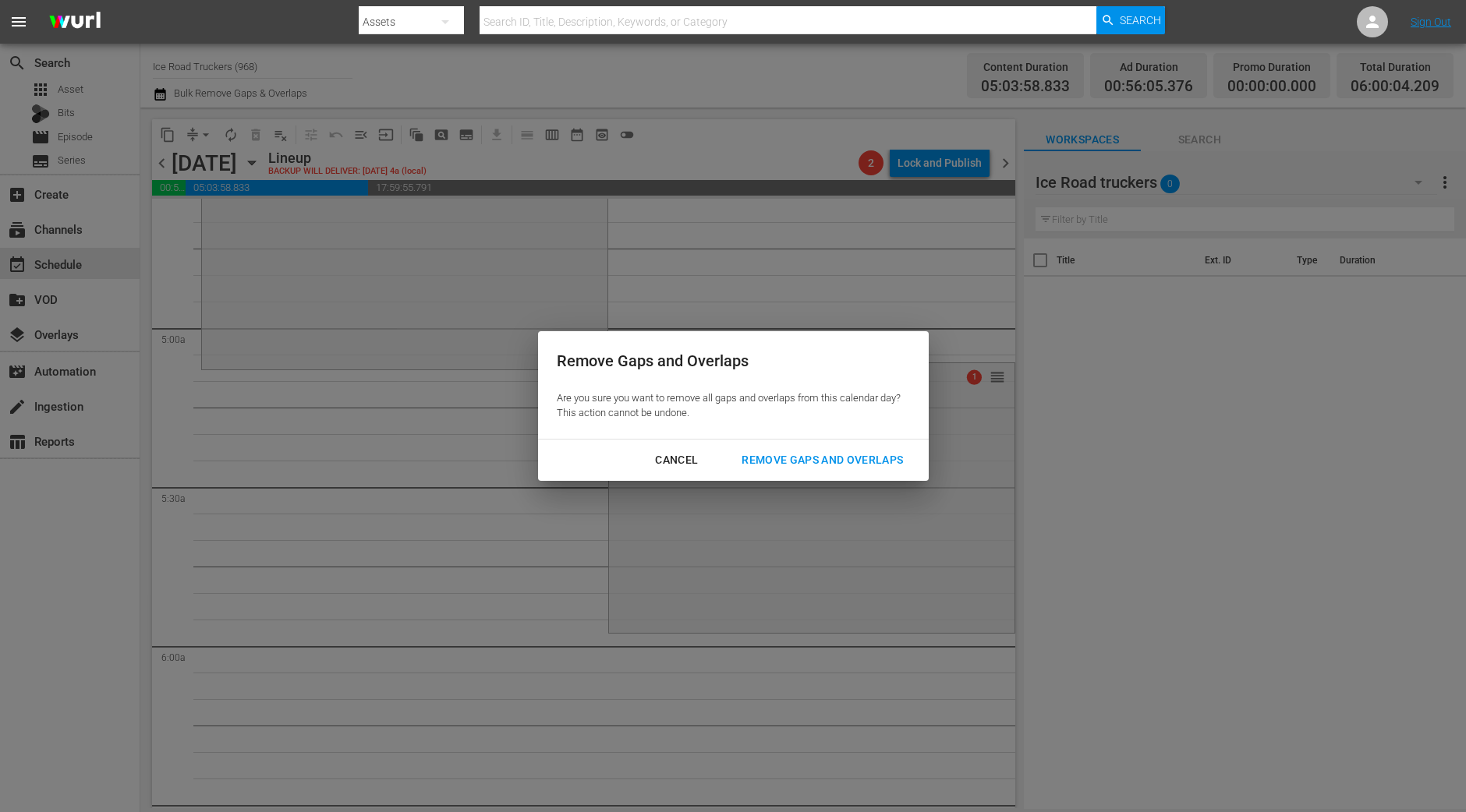
click at [756, 447] on button "Remove Gaps and Overlaps" at bounding box center [822, 460] width 199 height 29
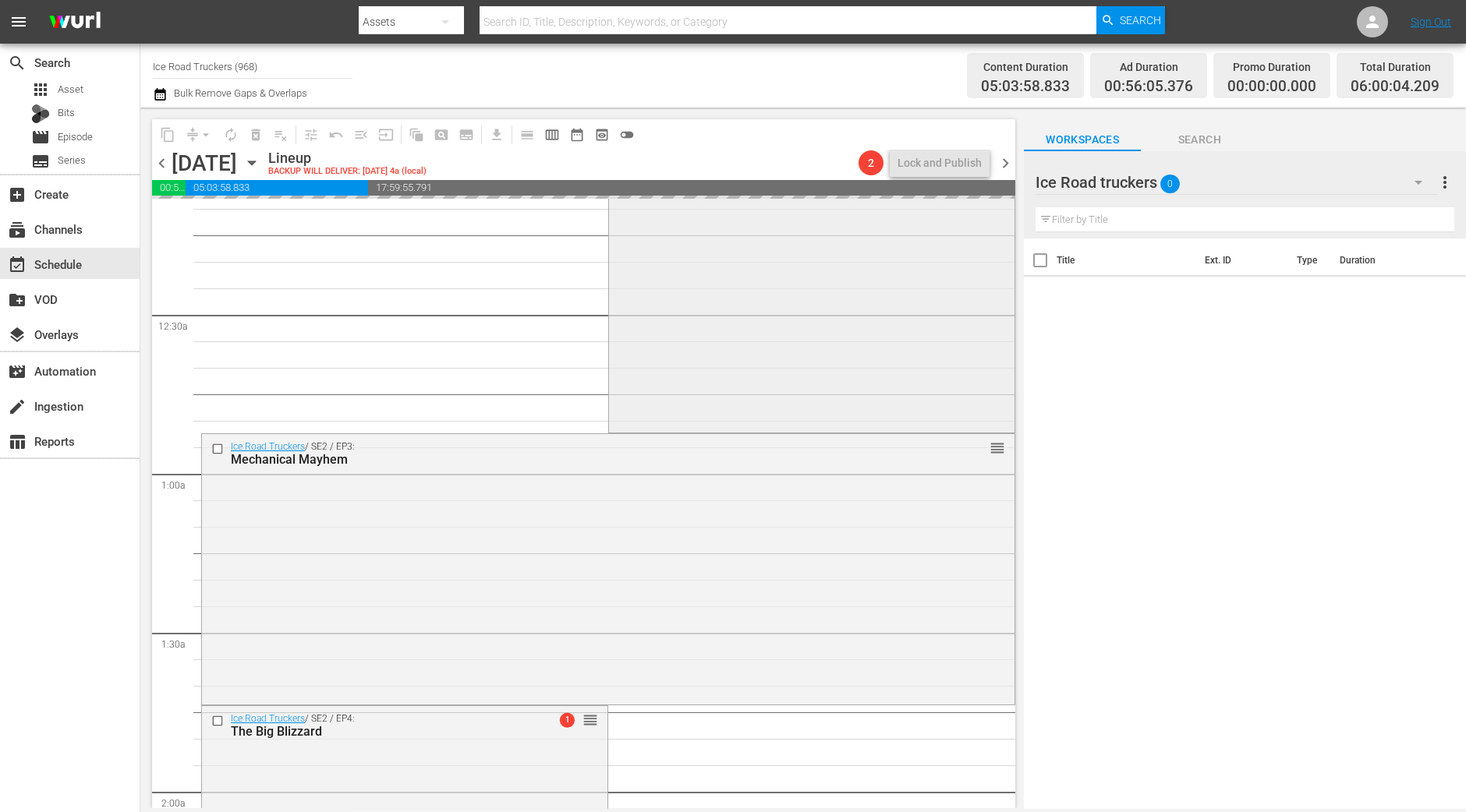
scroll to position [0, 0]
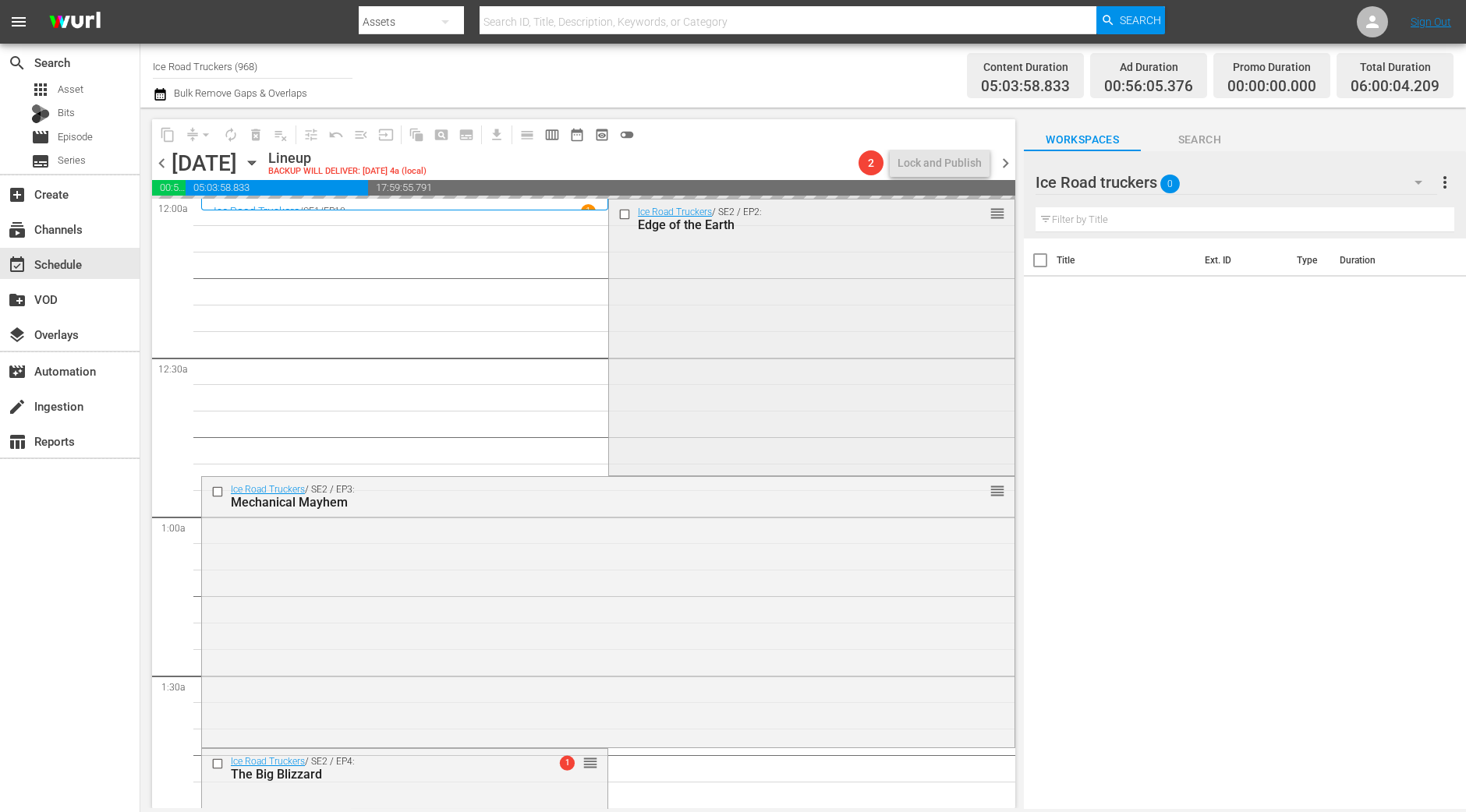
click at [728, 360] on div "Ice Road Truckers / SE2 / EP2: Edge of the Earth reorder" at bounding box center [812, 335] width 406 height 272
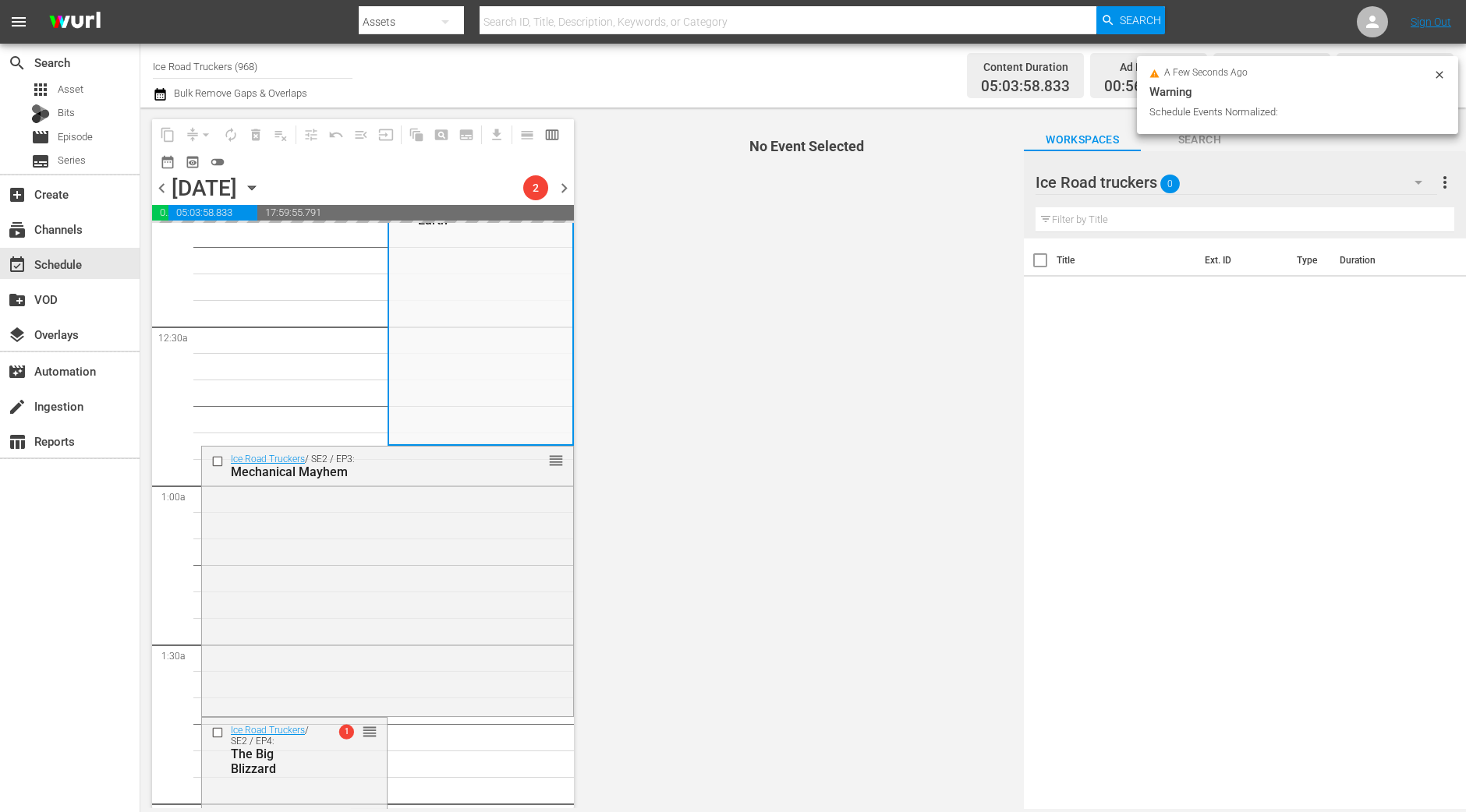
scroll to position [194, 0]
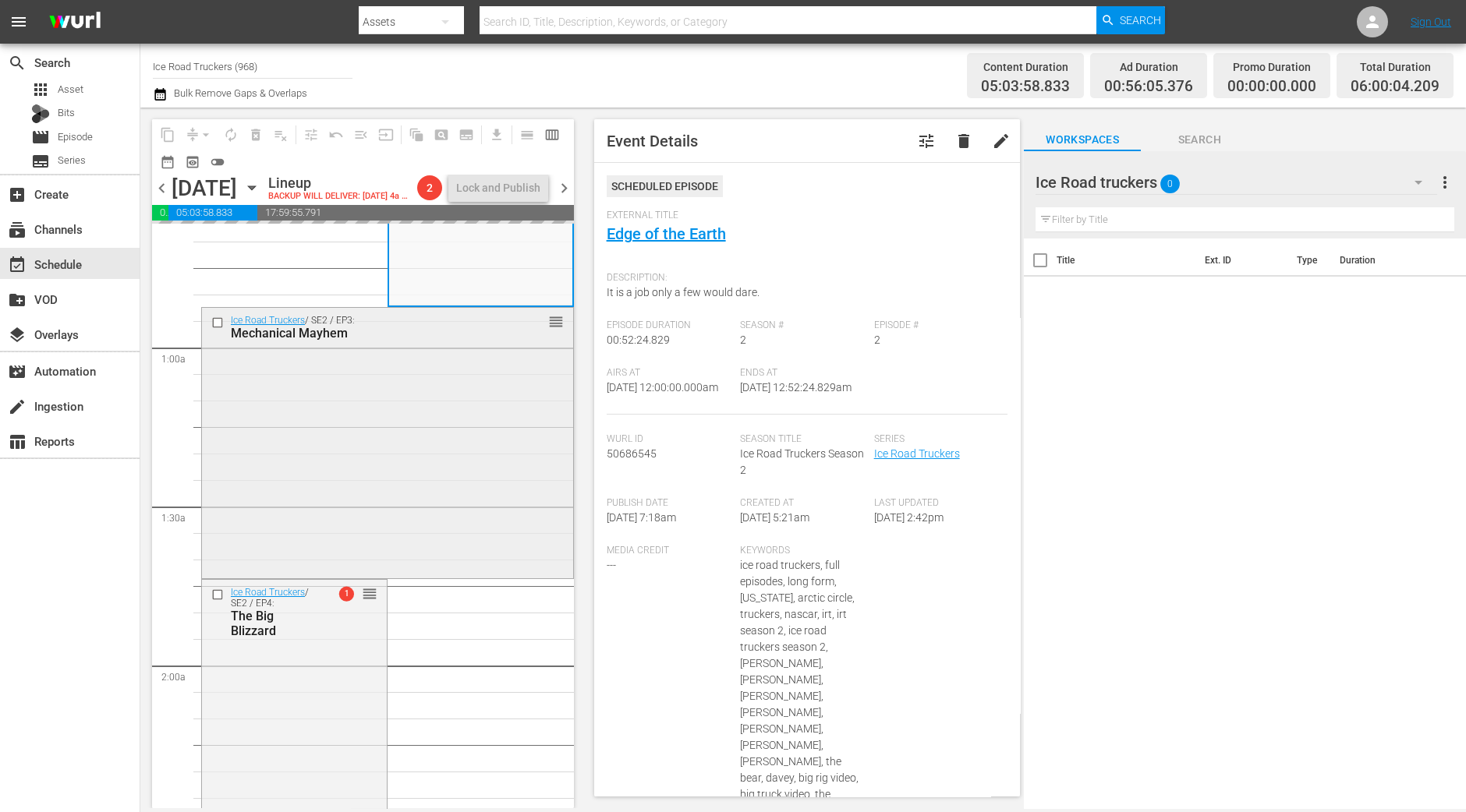
click at [465, 418] on div "Ice Road Truckers / SE2 / EP3: Mechanical Mayhem reorder" at bounding box center [387, 441] width 371 height 266
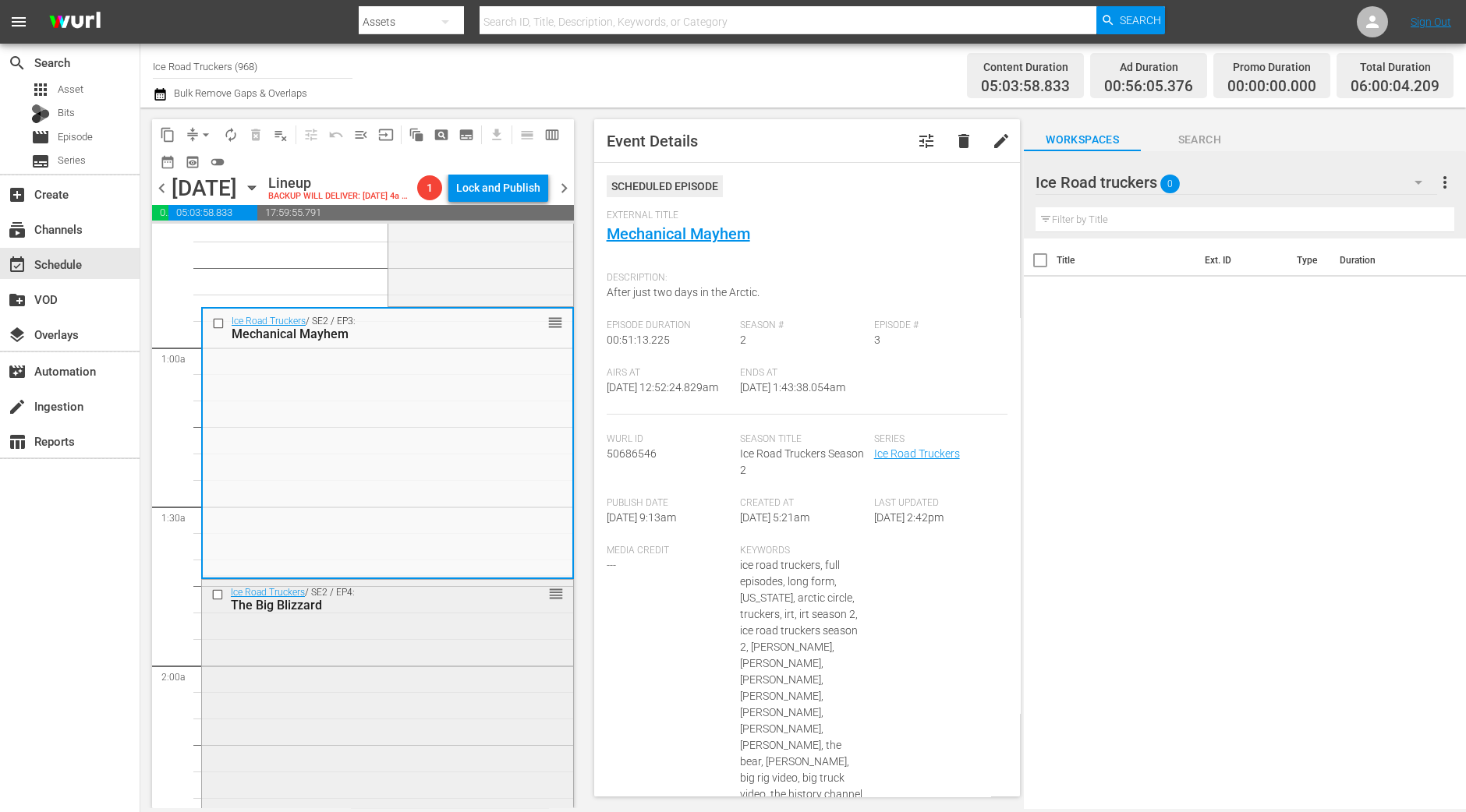
click at [425, 618] on div "Ice Road Truckers / SE2 / EP4: The Big Blizzard reorder" at bounding box center [387, 598] width 371 height 38
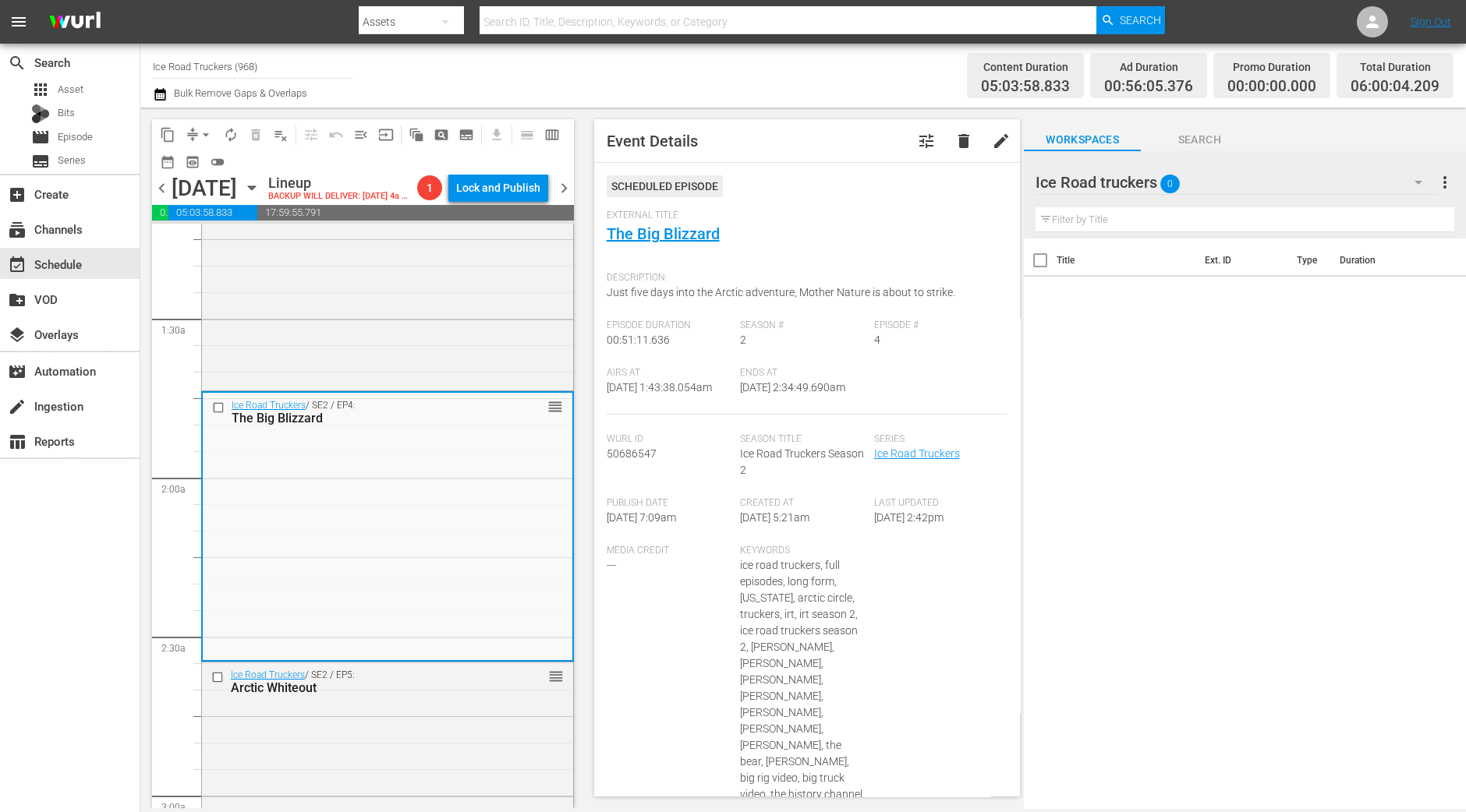
scroll to position [487, 0]
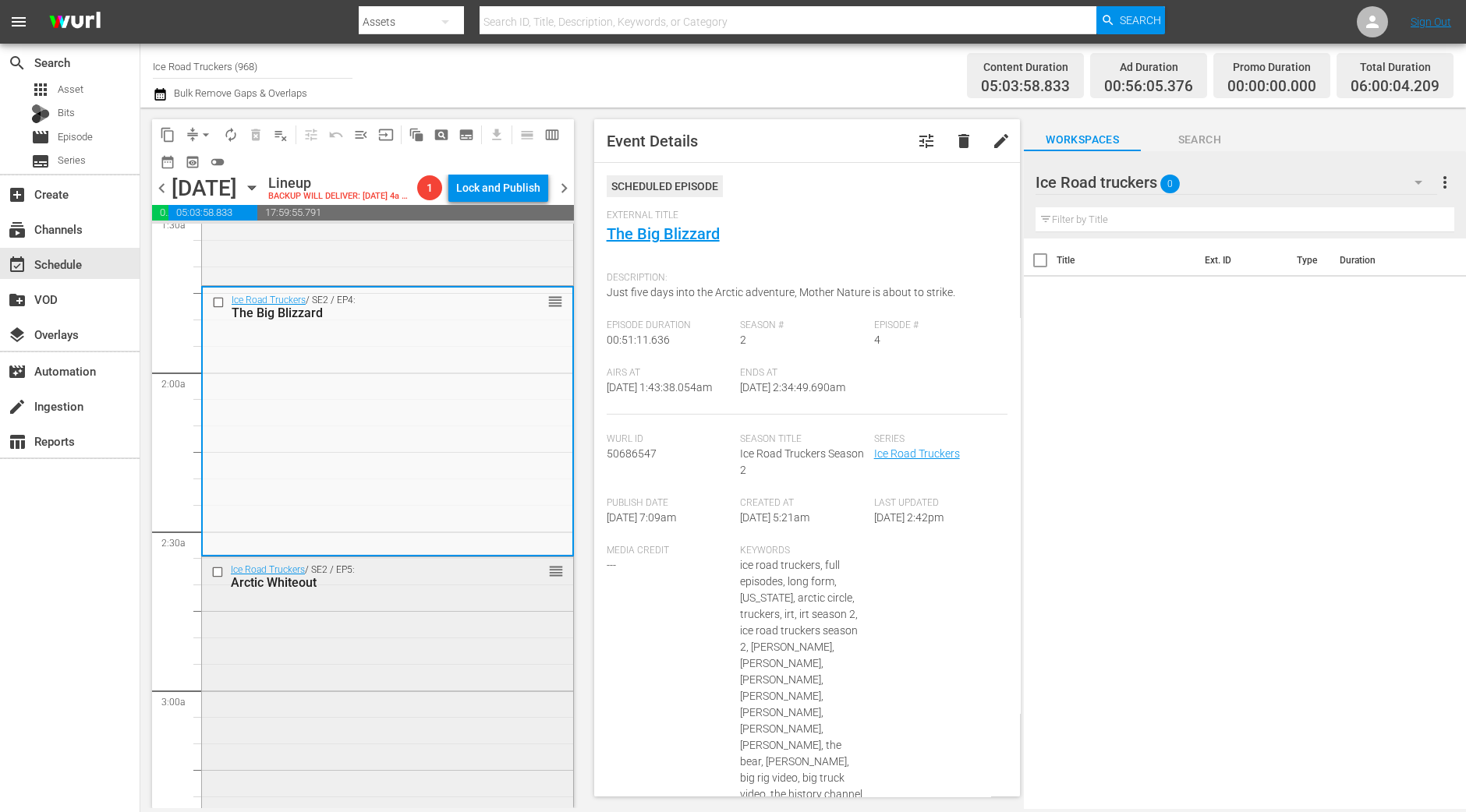
click at [463, 643] on div "Ice Road Truckers / SE2 / EP5: Arctic Whiteout reorder" at bounding box center [387, 690] width 371 height 266
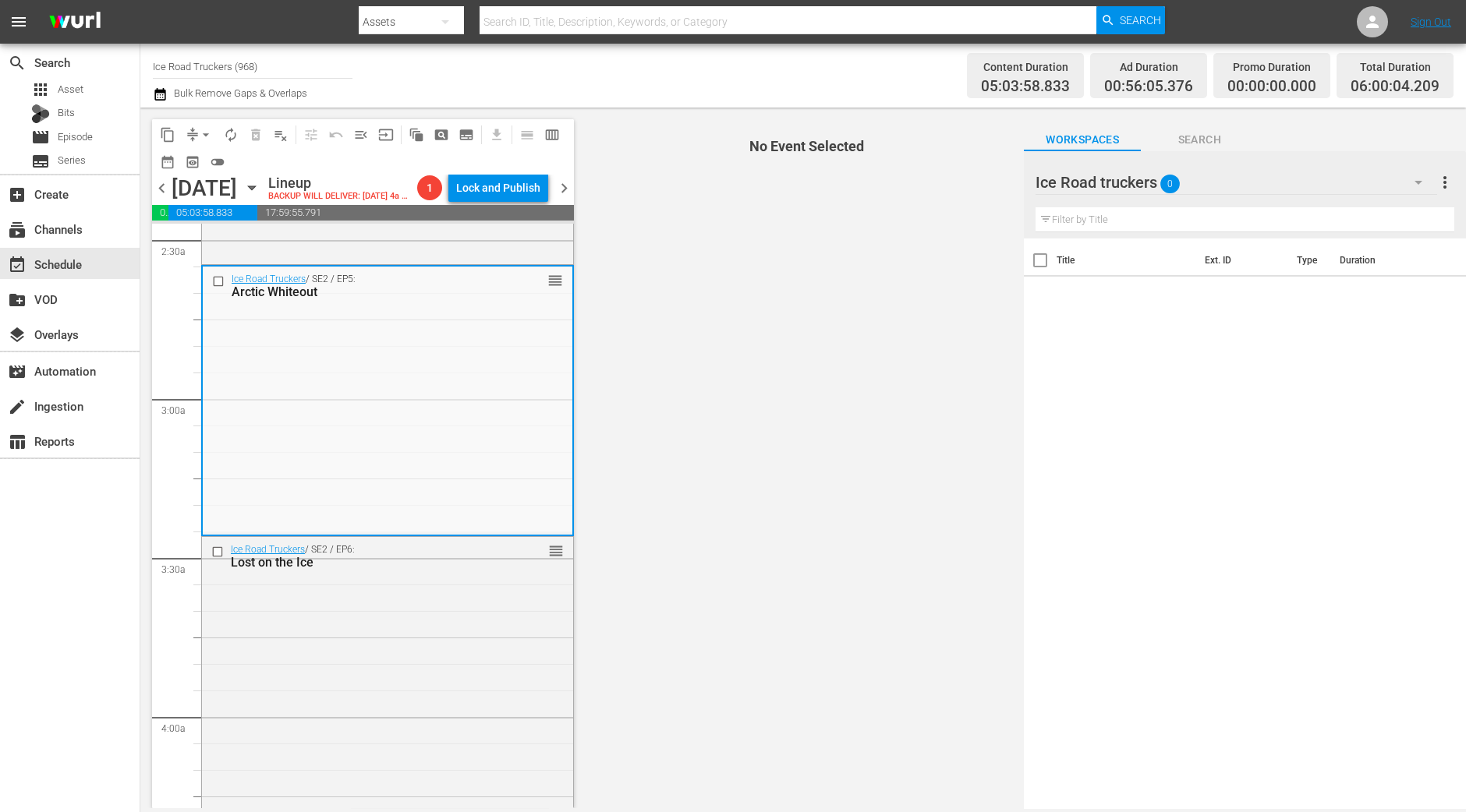
scroll to position [779, 0]
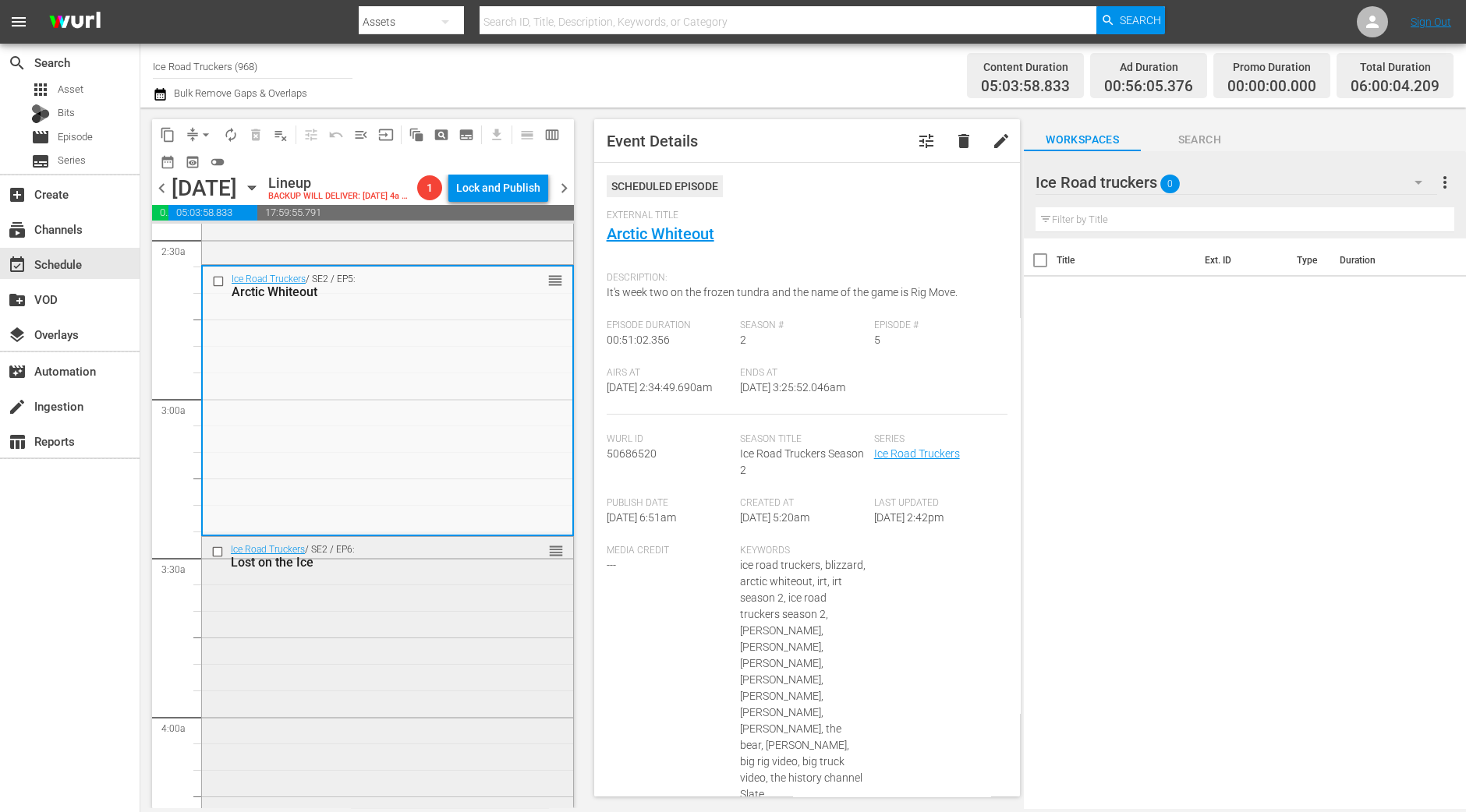
click at [439, 667] on div "Ice Road Truckers / SE2 / EP6: Lost on the Ice reorder" at bounding box center [387, 672] width 371 height 271
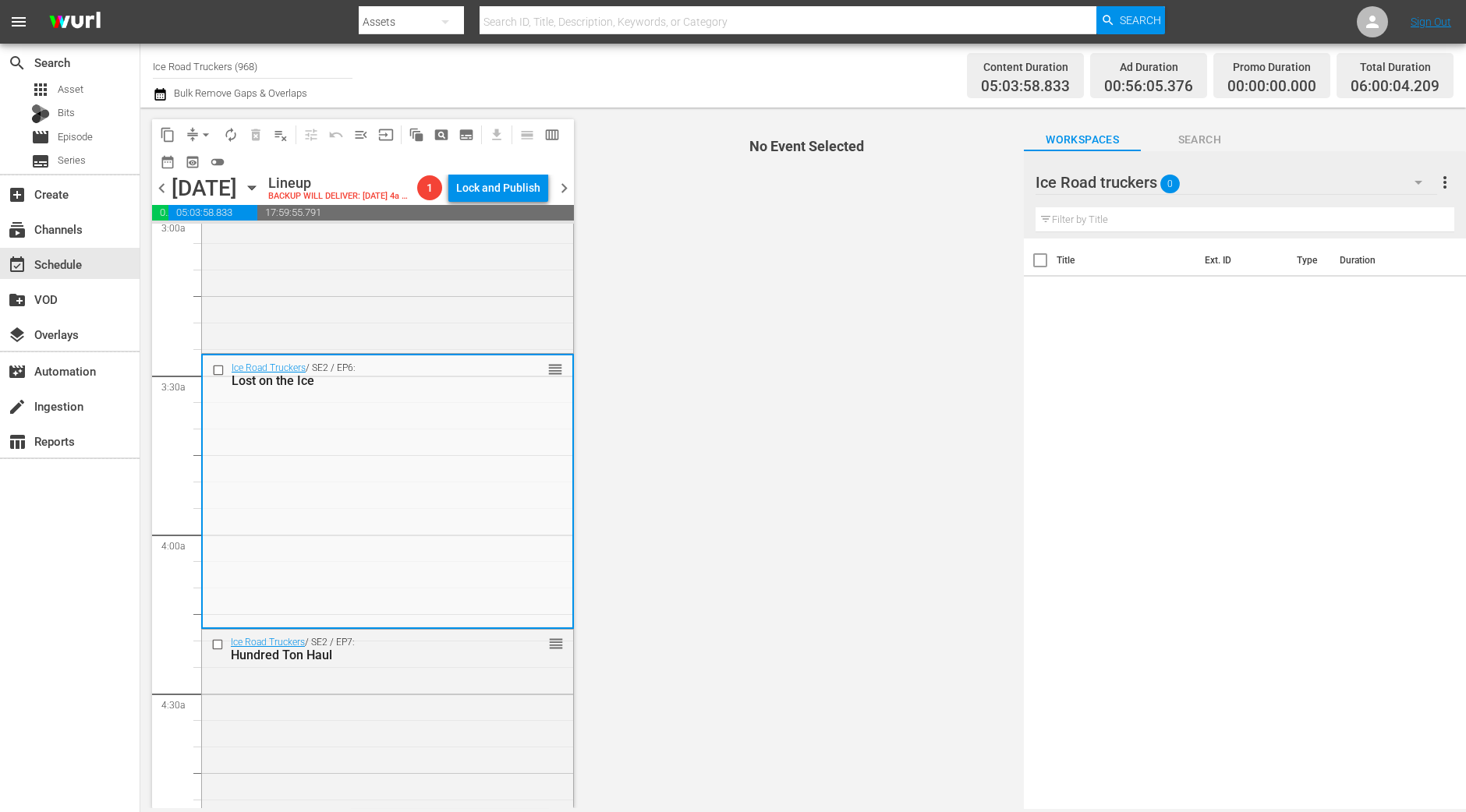
scroll to position [974, 0]
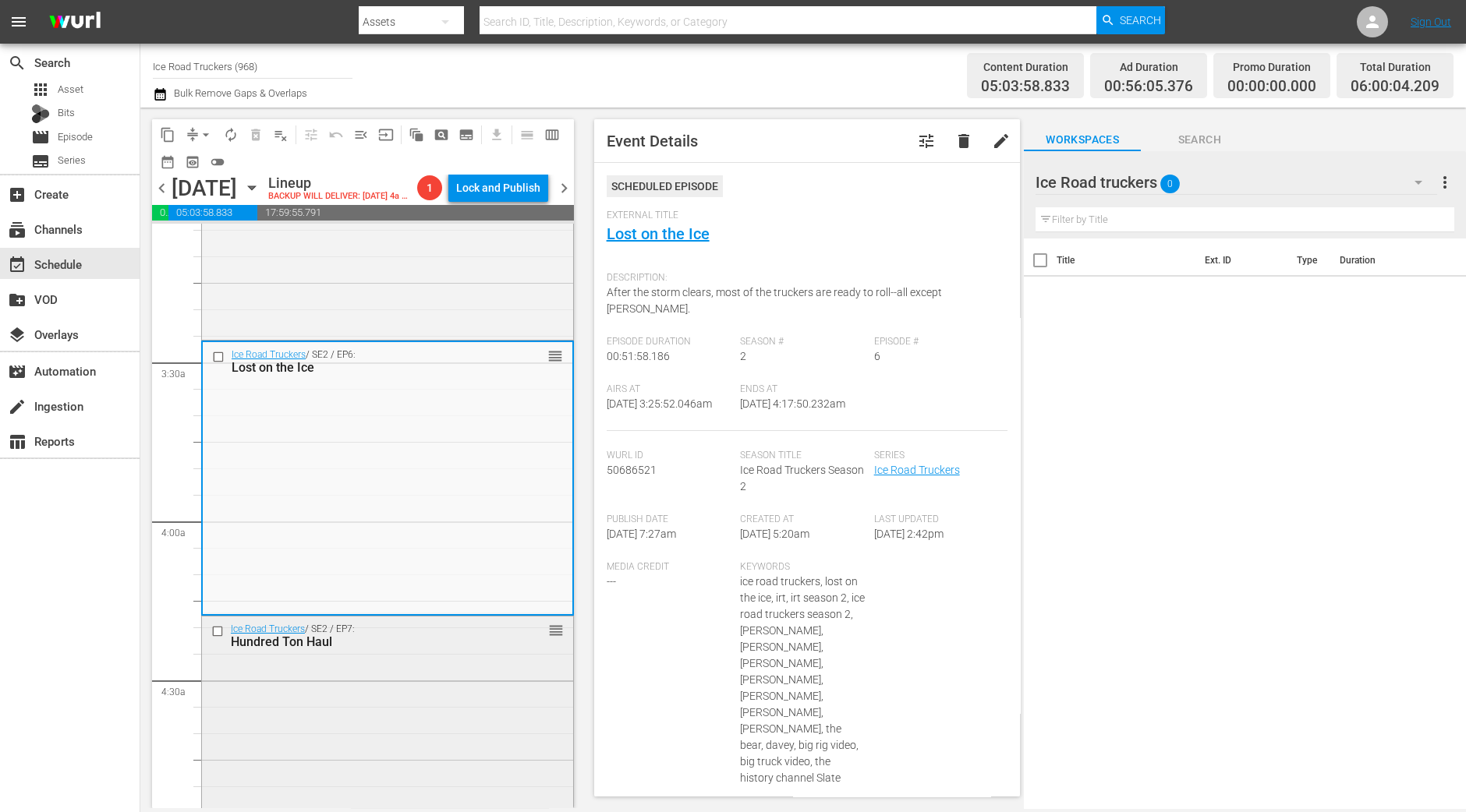
click at [433, 750] on div "Ice Road Truckers / SE2 / EP7: Hundred Ton Haul reorder" at bounding box center [387, 749] width 371 height 266
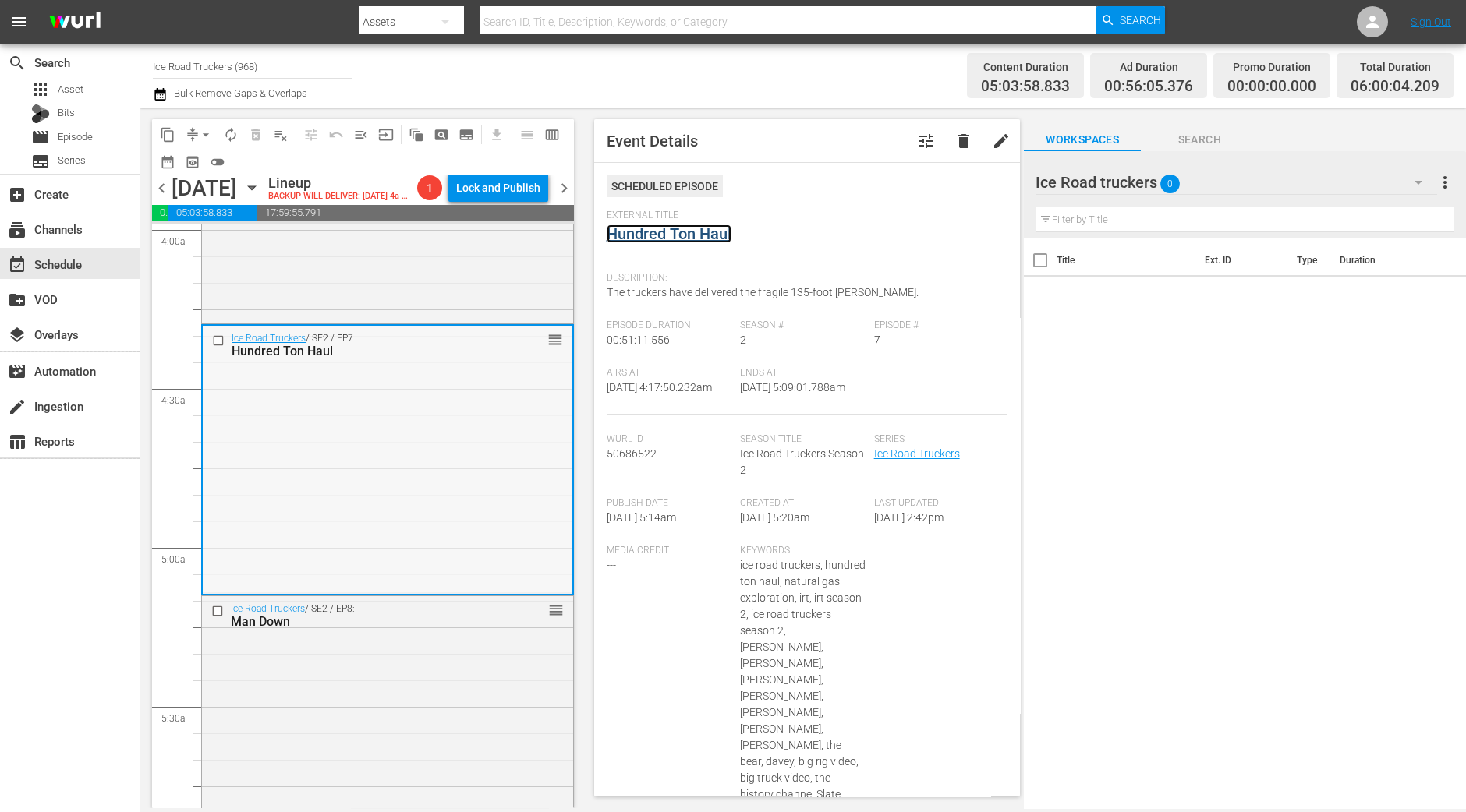
scroll to position [1558, 0]
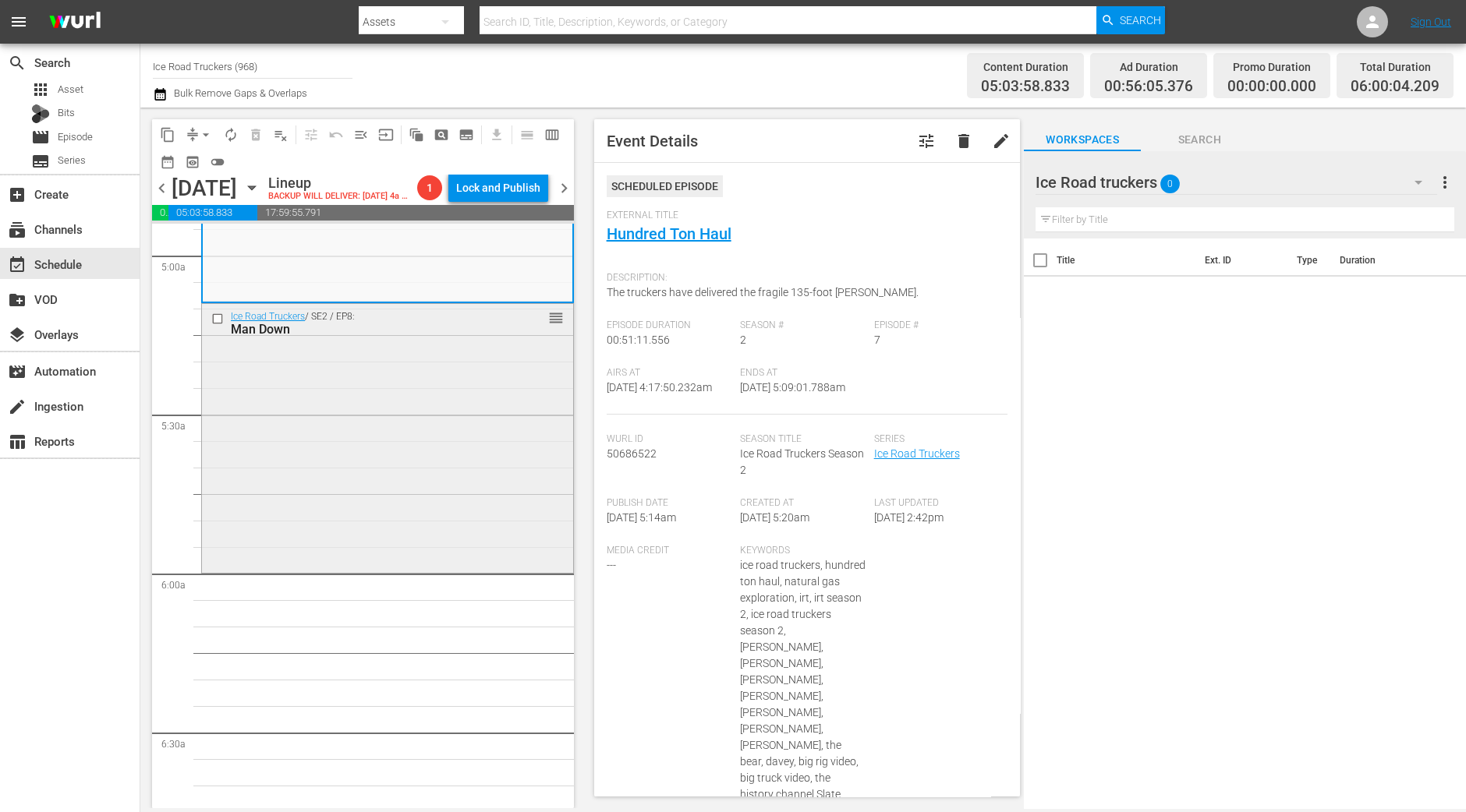
click at [473, 468] on div "Ice Road Truckers / SE2 / EP8: Man Down reorder" at bounding box center [387, 436] width 371 height 266
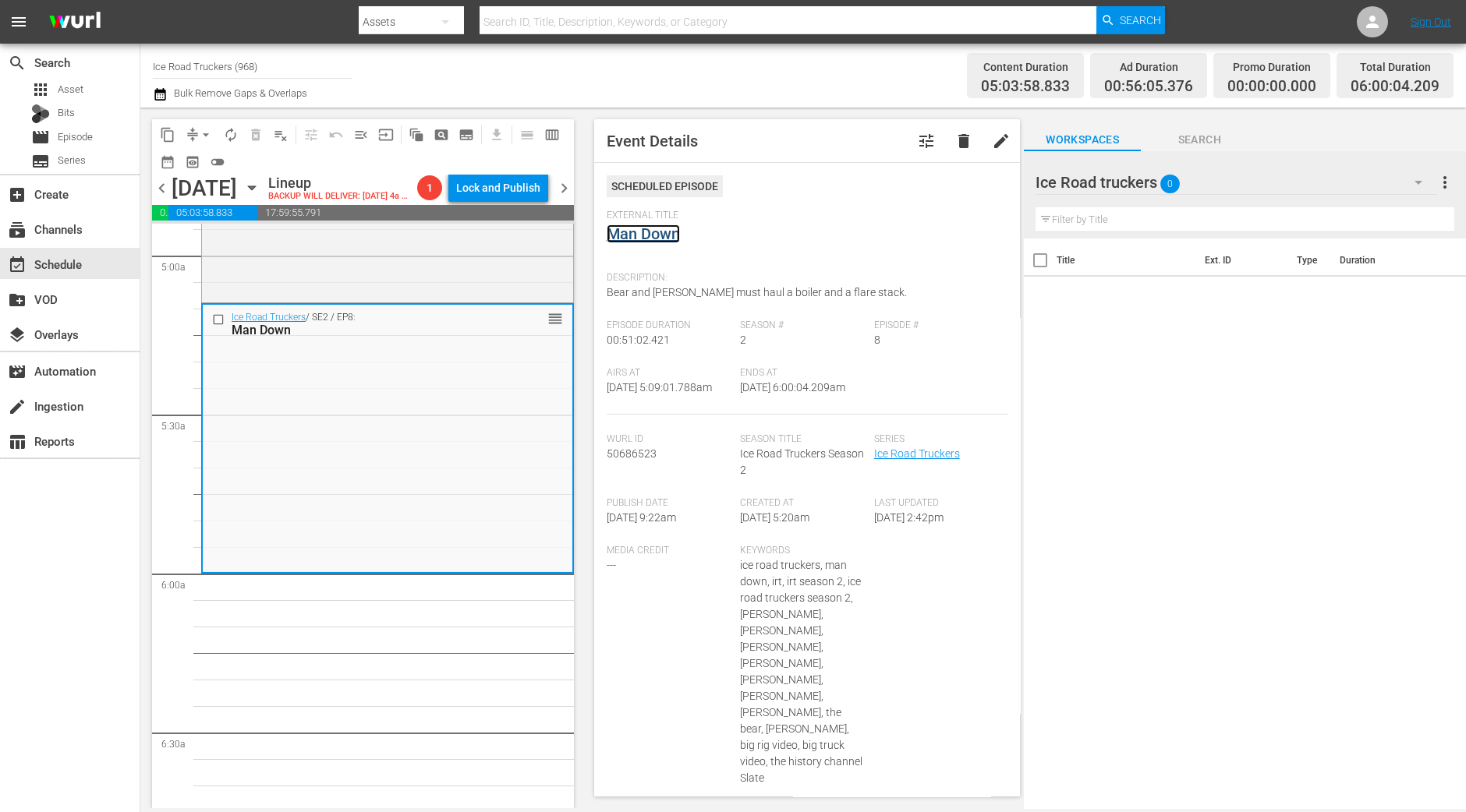
drag, startPoint x: 681, startPoint y: 244, endPoint x: 646, endPoint y: 237, distance: 35.7
click at [212, 138] on span "arrow_drop_down" at bounding box center [205, 135] width 15 height 15
click at [199, 157] on li "Align to Midnight" at bounding box center [206, 165] width 164 height 25
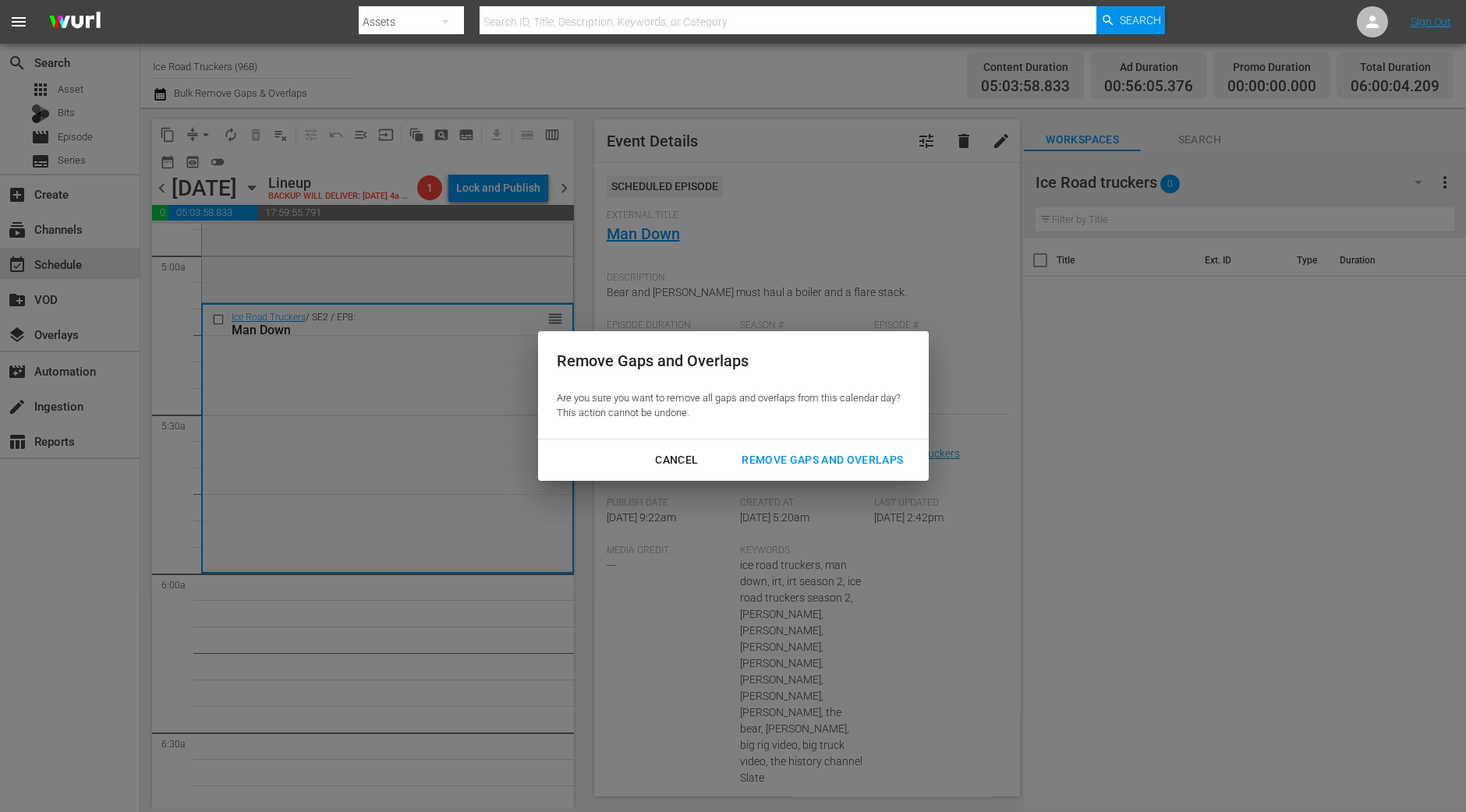
click at [799, 454] on div "Remove Gaps and Overlaps" at bounding box center [823, 460] width 187 height 20
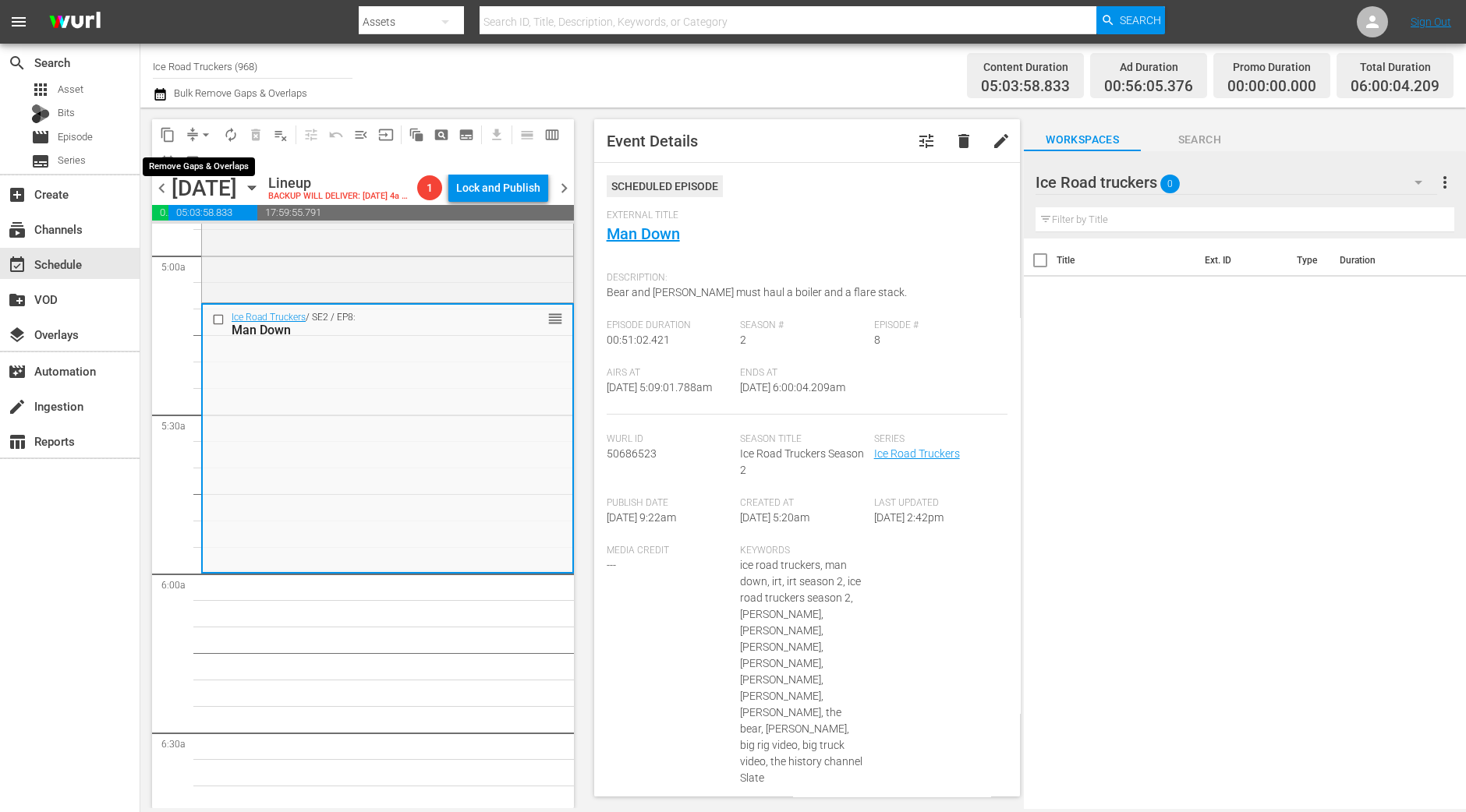
drag, startPoint x: 205, startPoint y: 129, endPoint x: 205, endPoint y: 144, distance: 15.0
click at [205, 129] on span "arrow_drop_down" at bounding box center [205, 135] width 15 height 15
click at [205, 165] on li "Align to Midnight" at bounding box center [206, 165] width 164 height 25
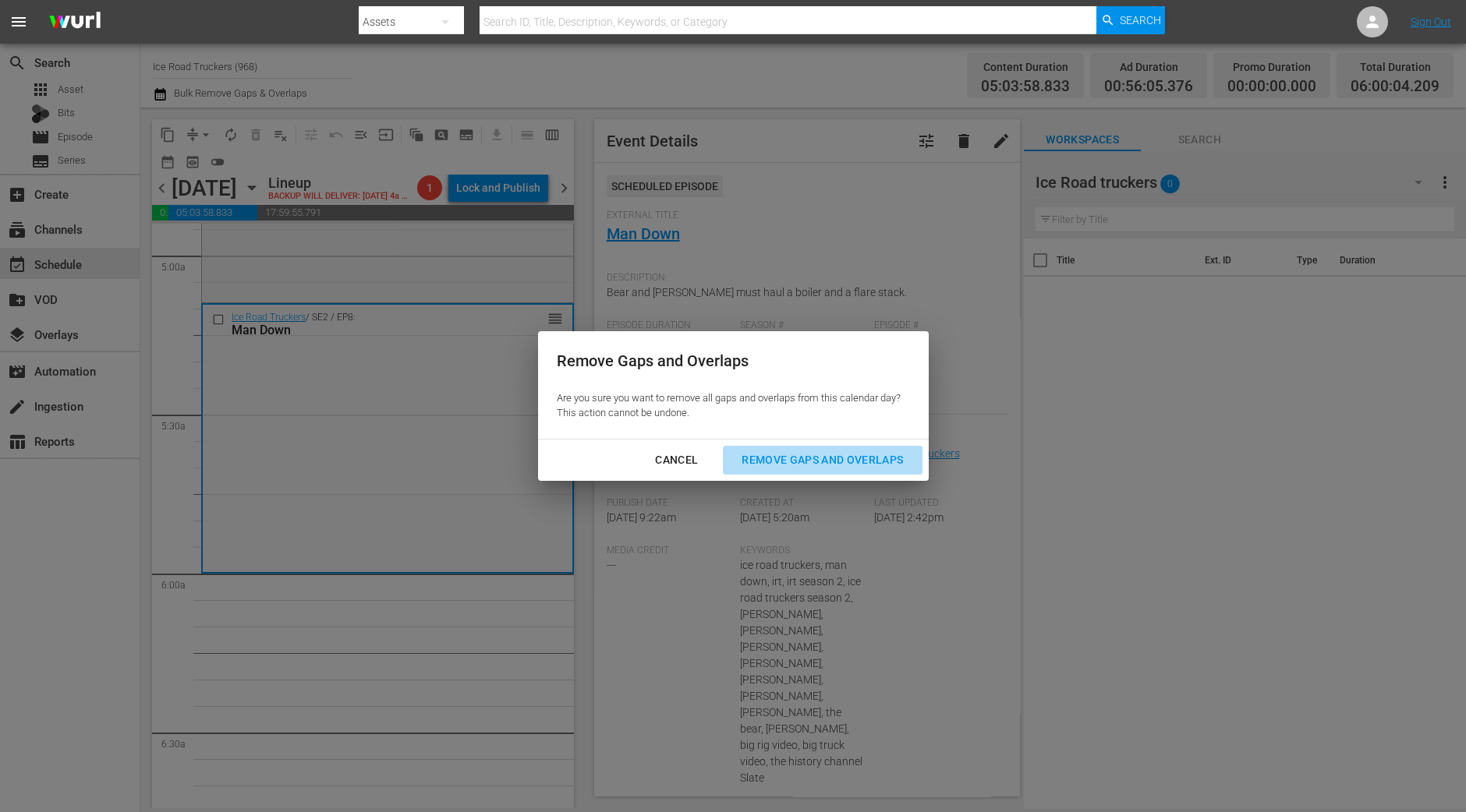
click at [811, 458] on div "Remove Gaps and Overlaps" at bounding box center [823, 460] width 187 height 20
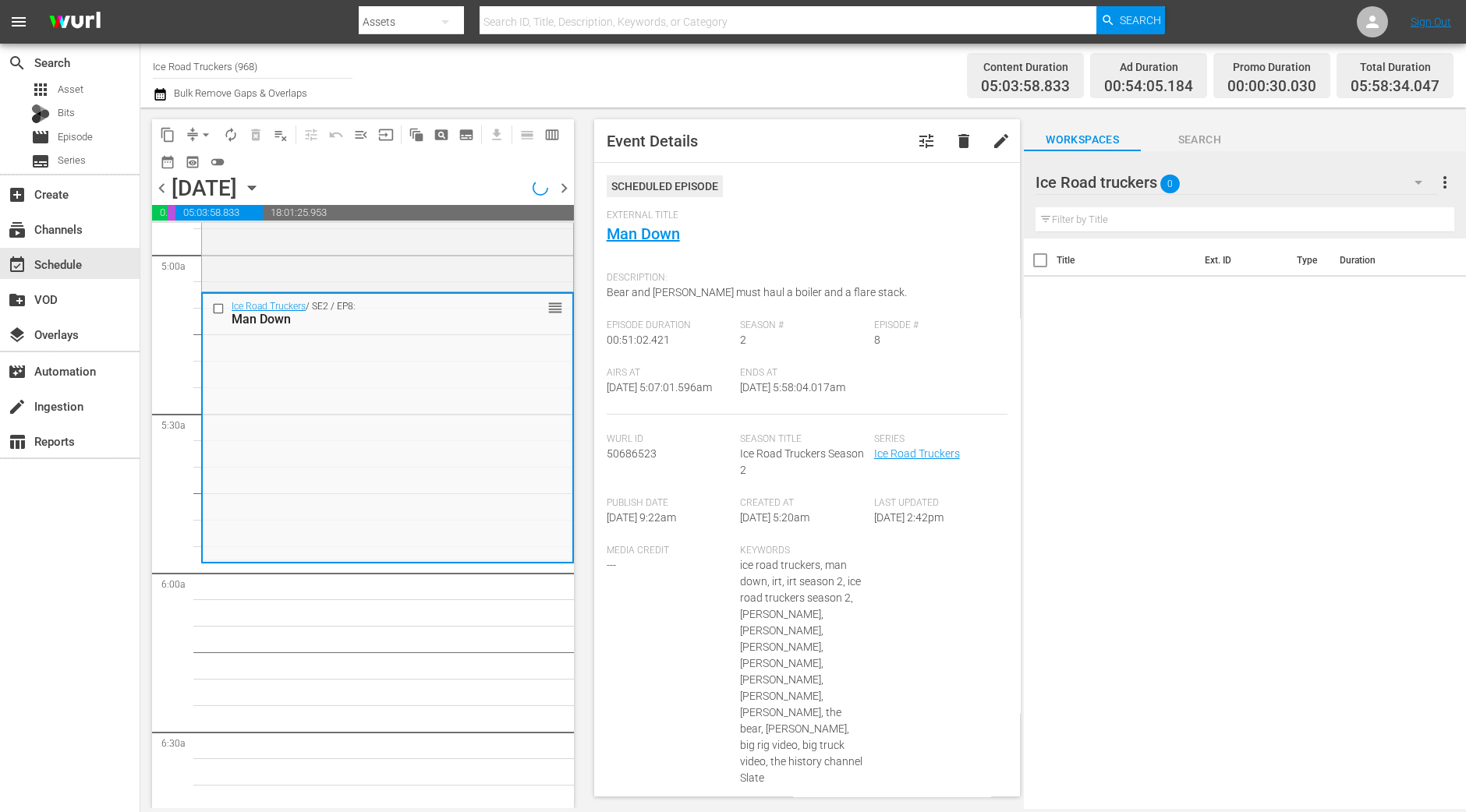
scroll to position [1532, 0]
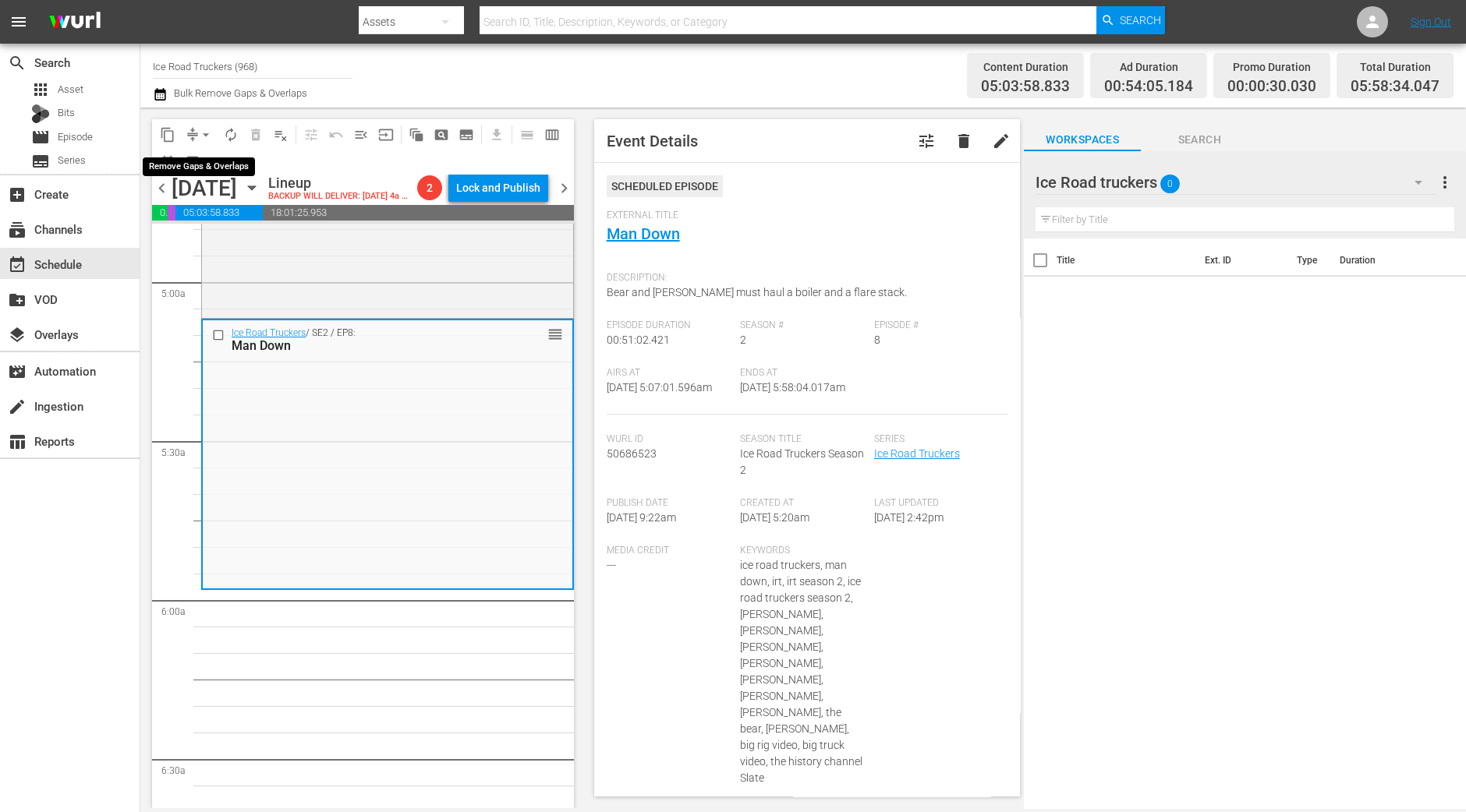
click at [199, 129] on span "arrow_drop_down" at bounding box center [205, 135] width 15 height 15
click at [208, 156] on li "Align to Midnight" at bounding box center [206, 165] width 164 height 25
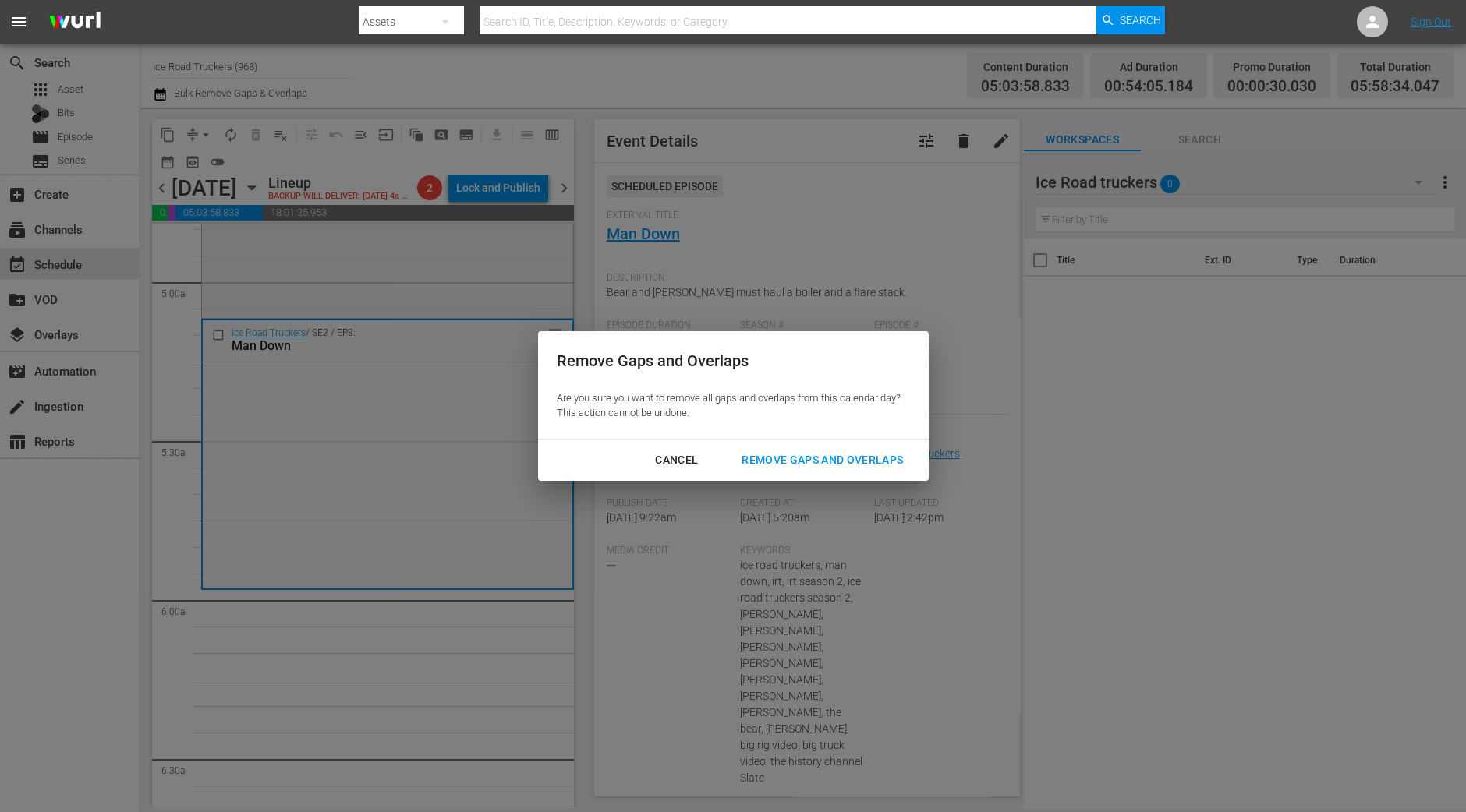
click at [799, 451] on div "Remove Gaps and Overlaps" at bounding box center [823, 460] width 187 height 20
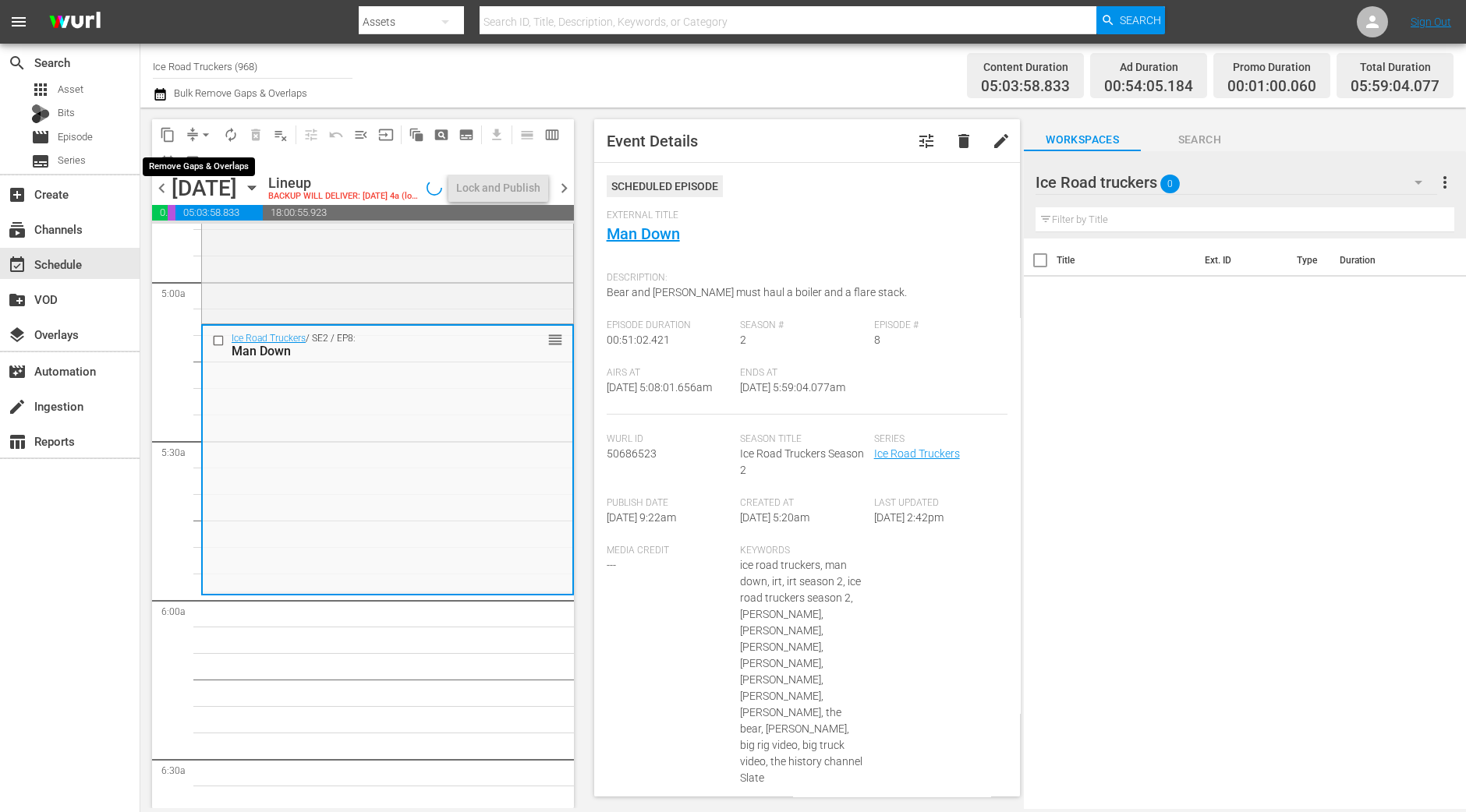
click at [204, 132] on span "arrow_drop_down" at bounding box center [205, 135] width 15 height 15
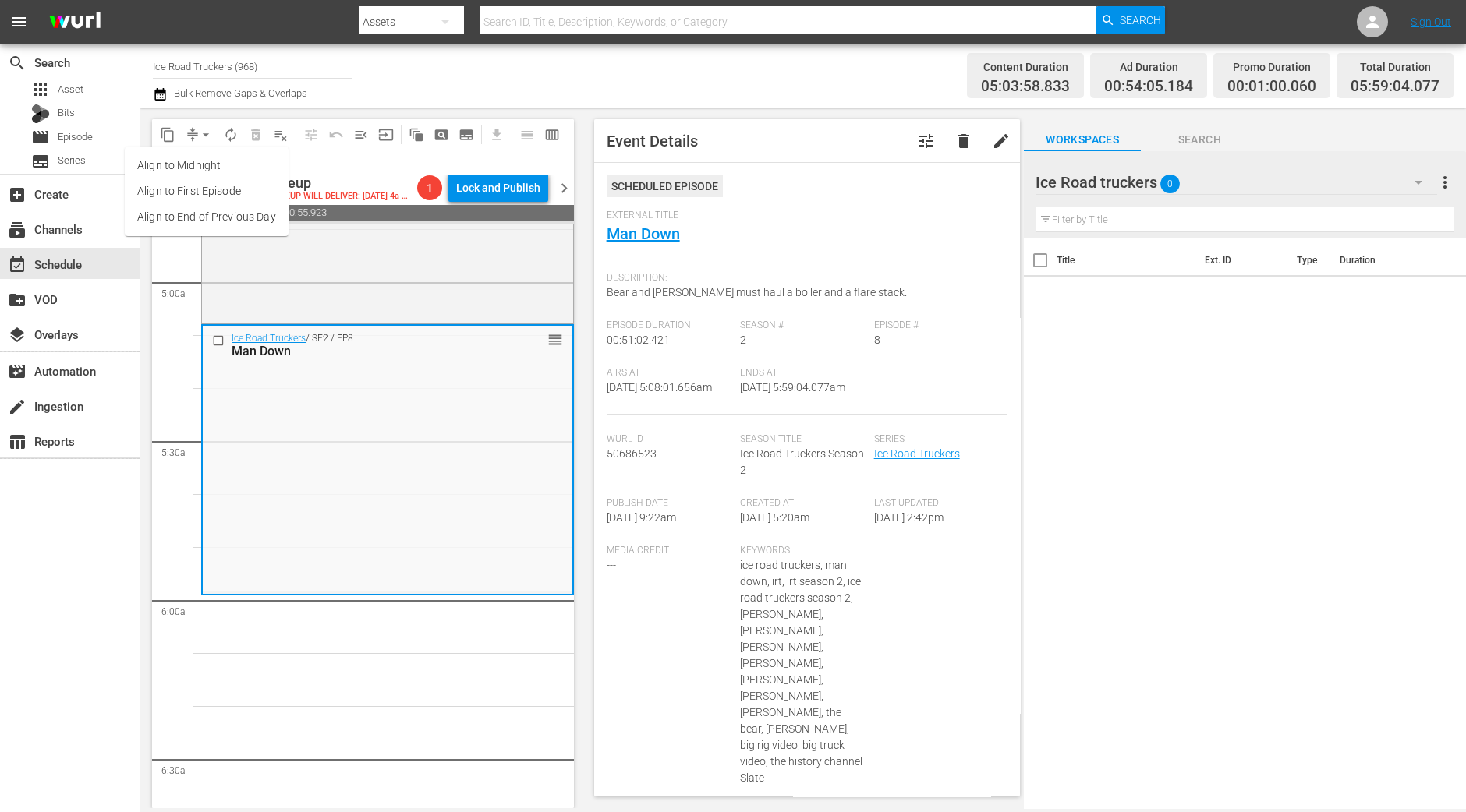
click at [215, 165] on li "Align to Midnight" at bounding box center [206, 165] width 164 height 25
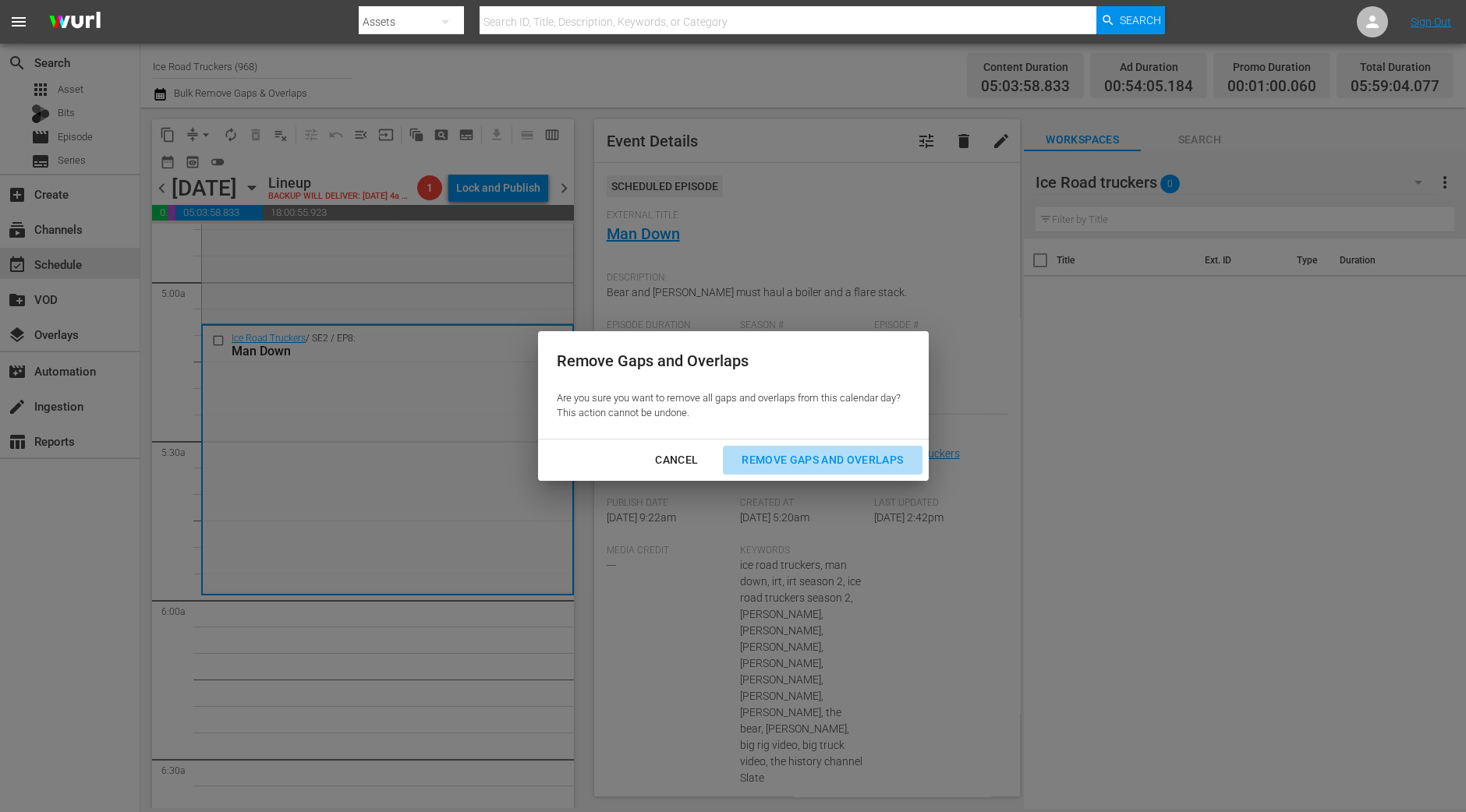
click at [823, 457] on div "Remove Gaps and Overlaps" at bounding box center [823, 460] width 187 height 20
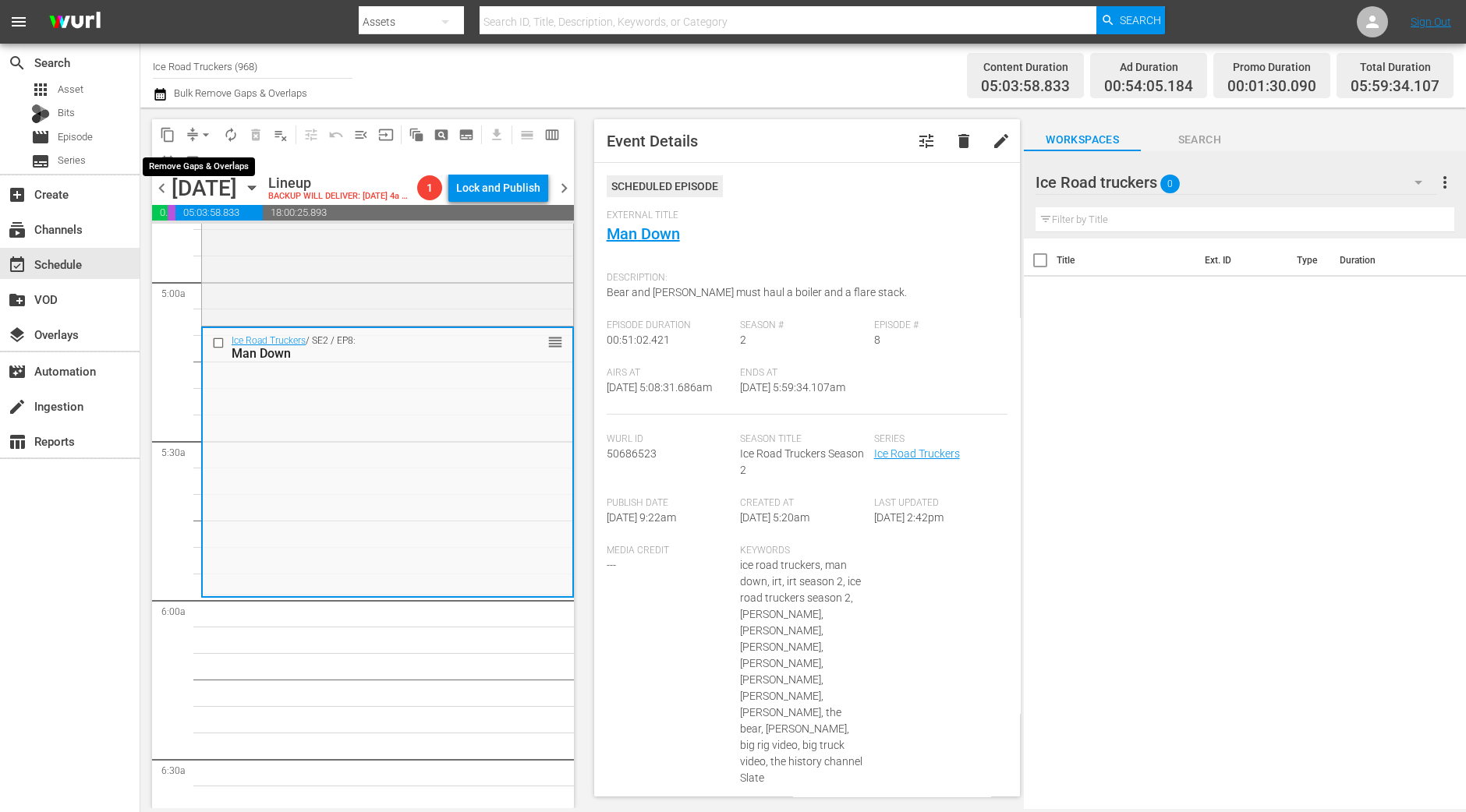
click at [211, 137] on span "arrow_drop_down" at bounding box center [205, 135] width 15 height 15
click at [210, 167] on li "Align to Midnight" at bounding box center [206, 165] width 164 height 25
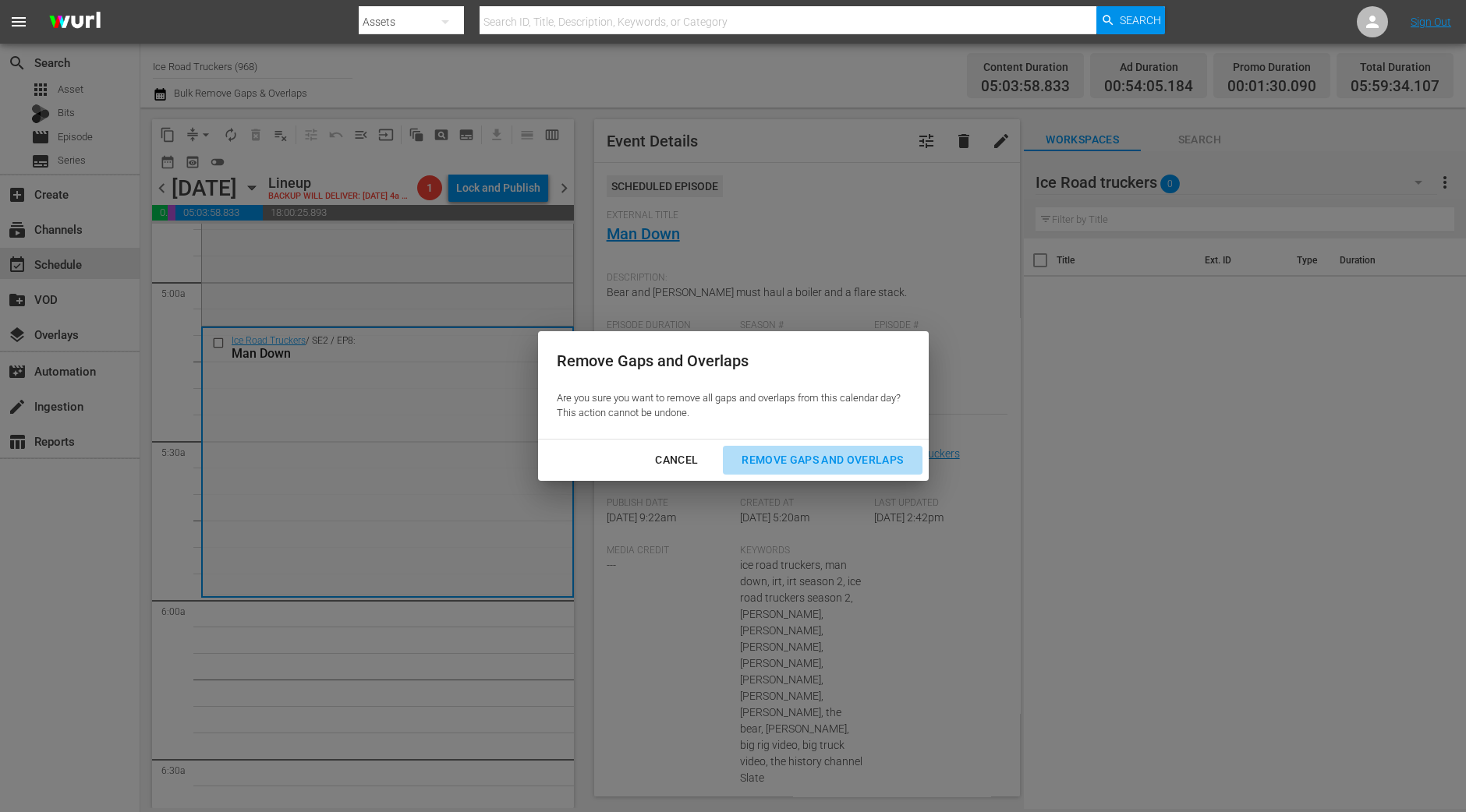
click at [827, 449] on button "Remove Gaps and Overlaps" at bounding box center [822, 460] width 199 height 29
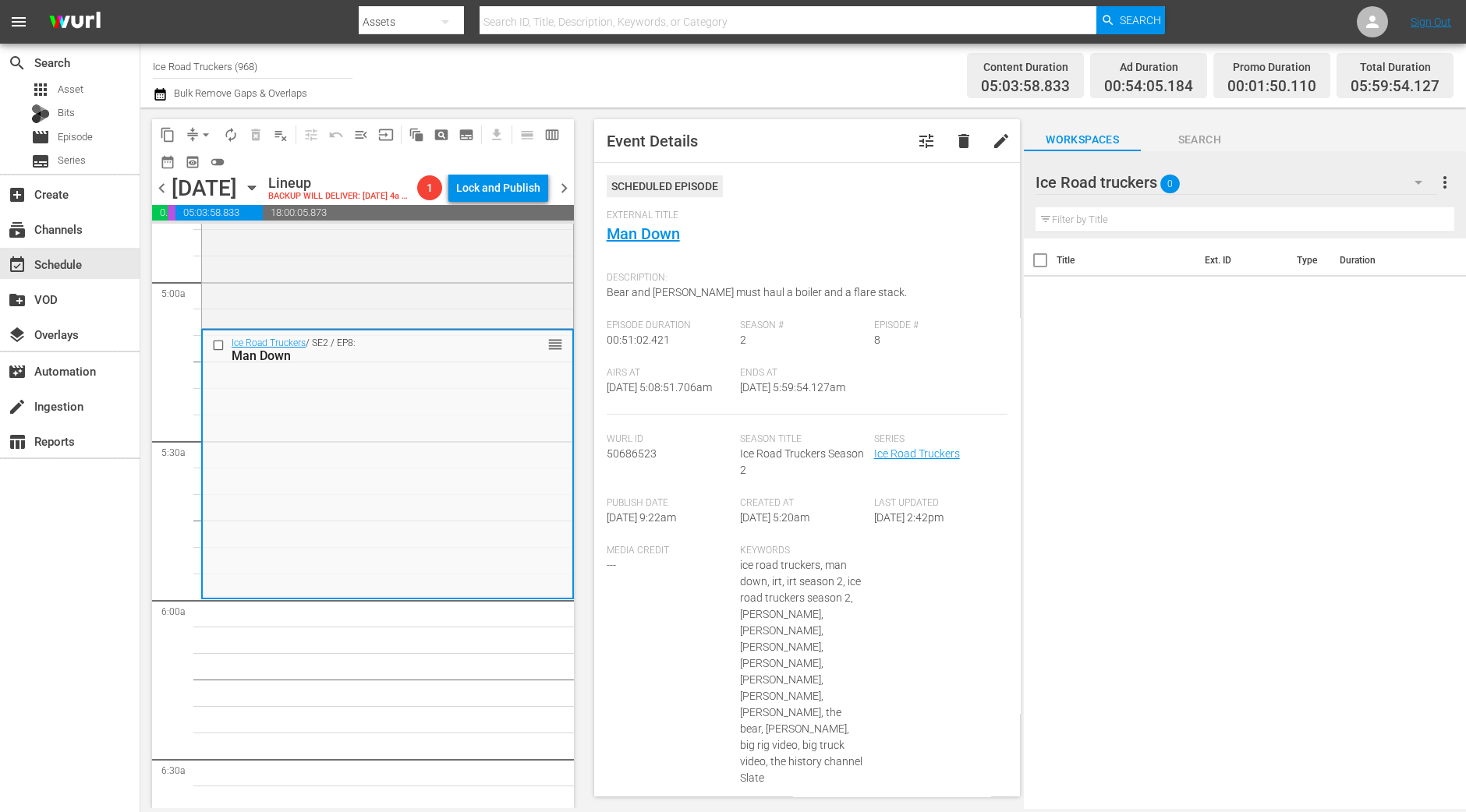
click at [211, 126] on button "arrow_drop_down" at bounding box center [205, 134] width 25 height 25
click at [205, 162] on li "Align to Midnight" at bounding box center [206, 165] width 164 height 25
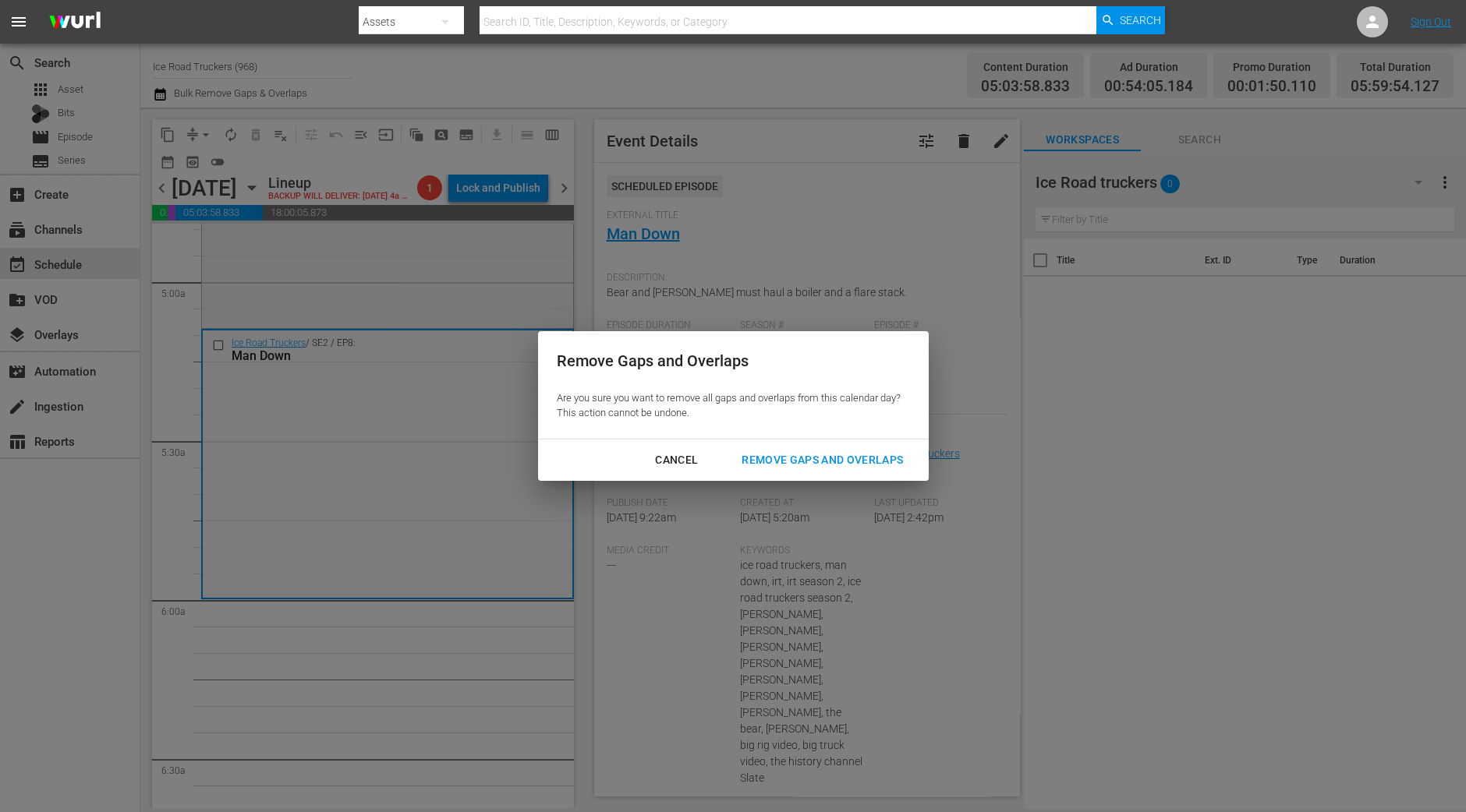
click at [796, 456] on div "Remove Gaps and Overlaps" at bounding box center [823, 460] width 187 height 20
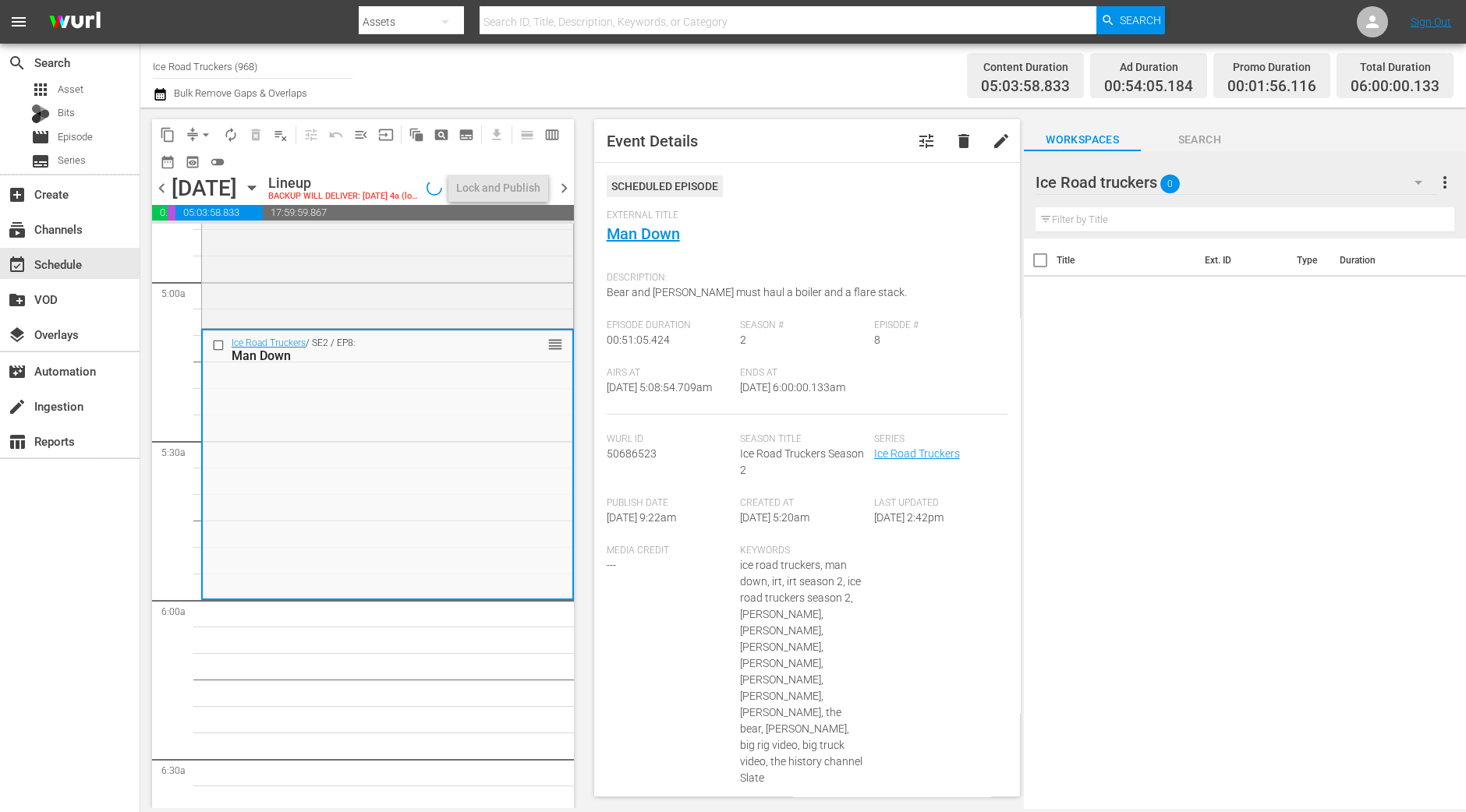
scroll to position [1558, 0]
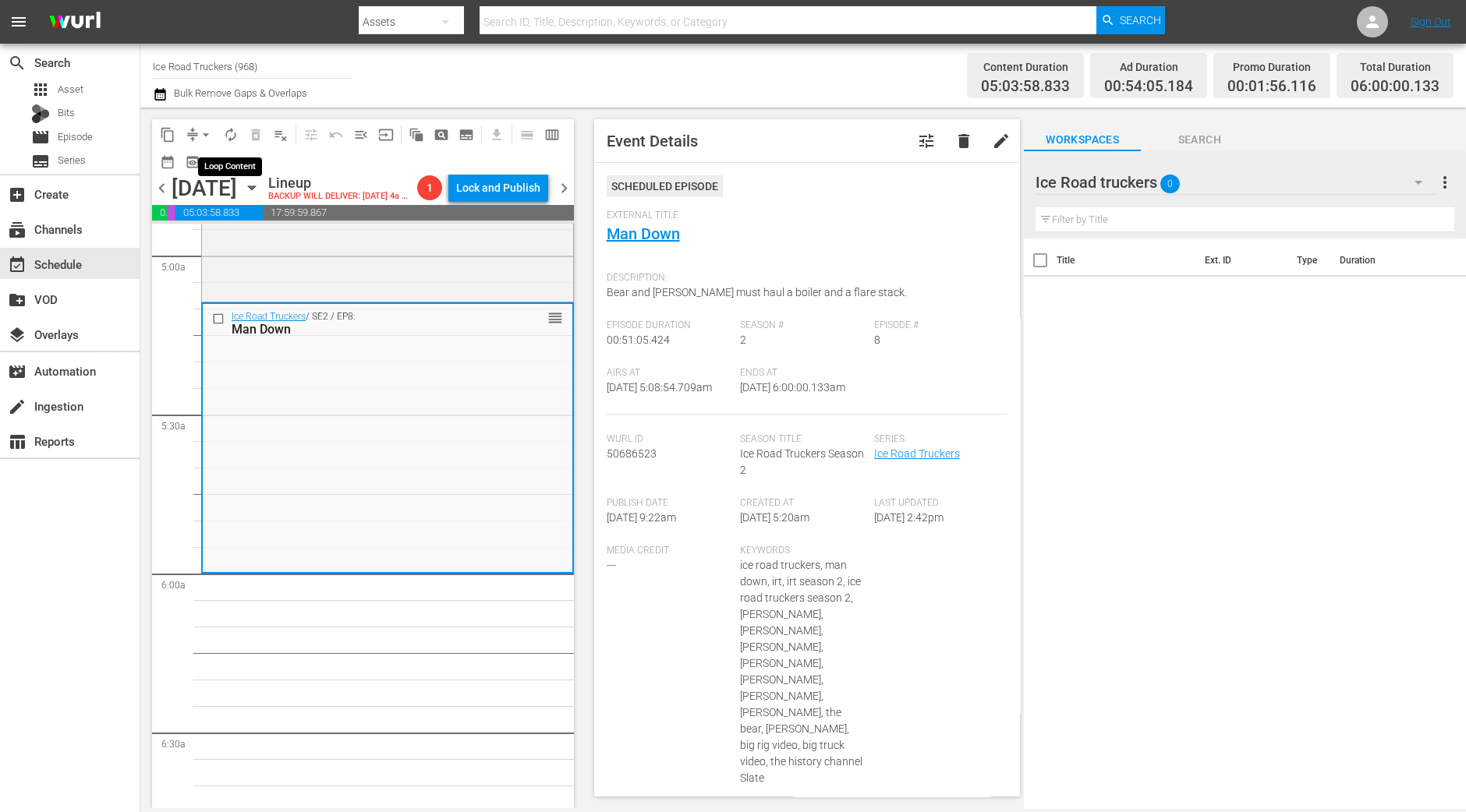
click at [230, 128] on span "autorenew_outlined" at bounding box center [231, 135] width 15 height 15
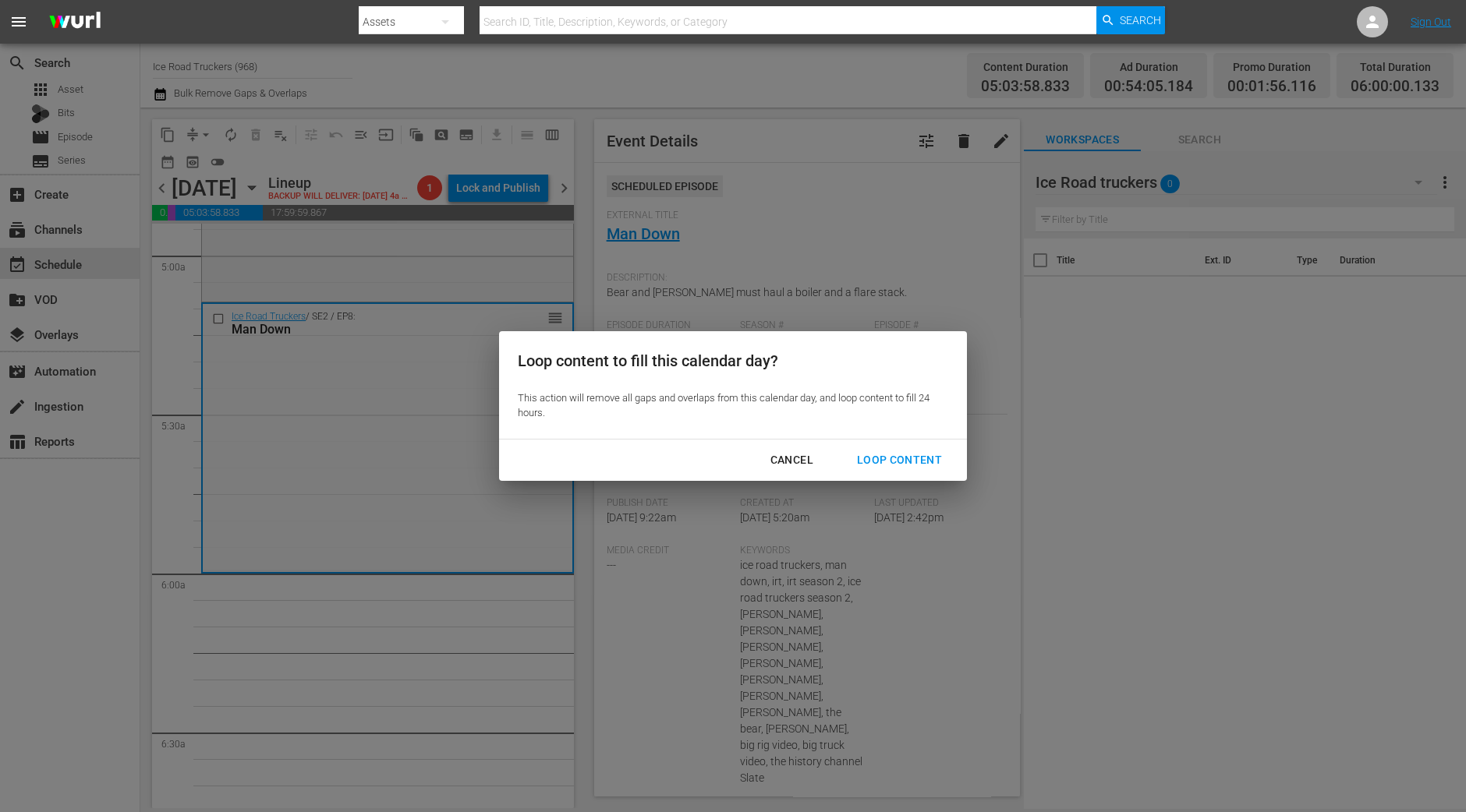
click at [913, 451] on div "Loop Content" at bounding box center [899, 460] width 110 height 20
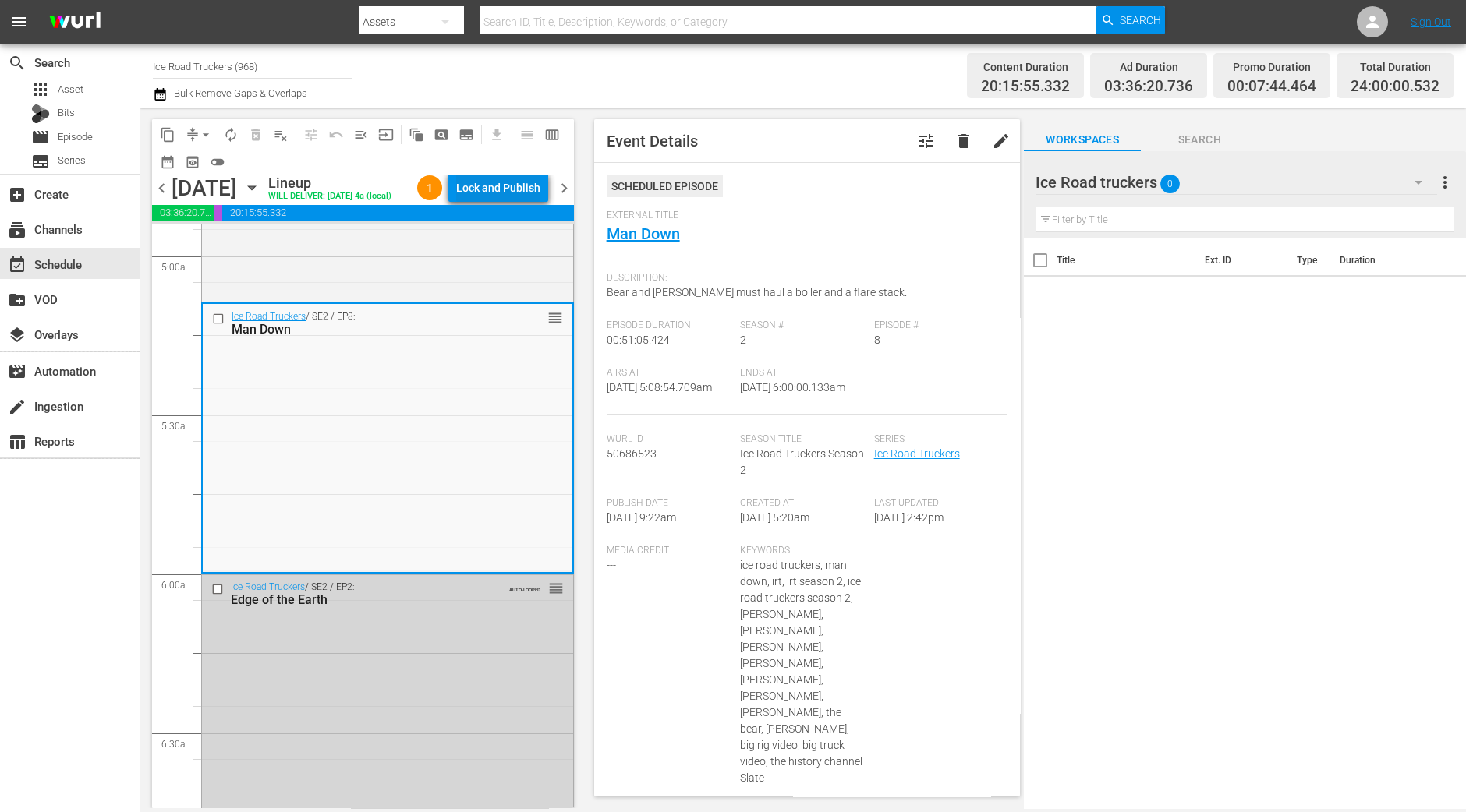
click at [509, 184] on div "Lock and Publish" at bounding box center [497, 188] width 84 height 28
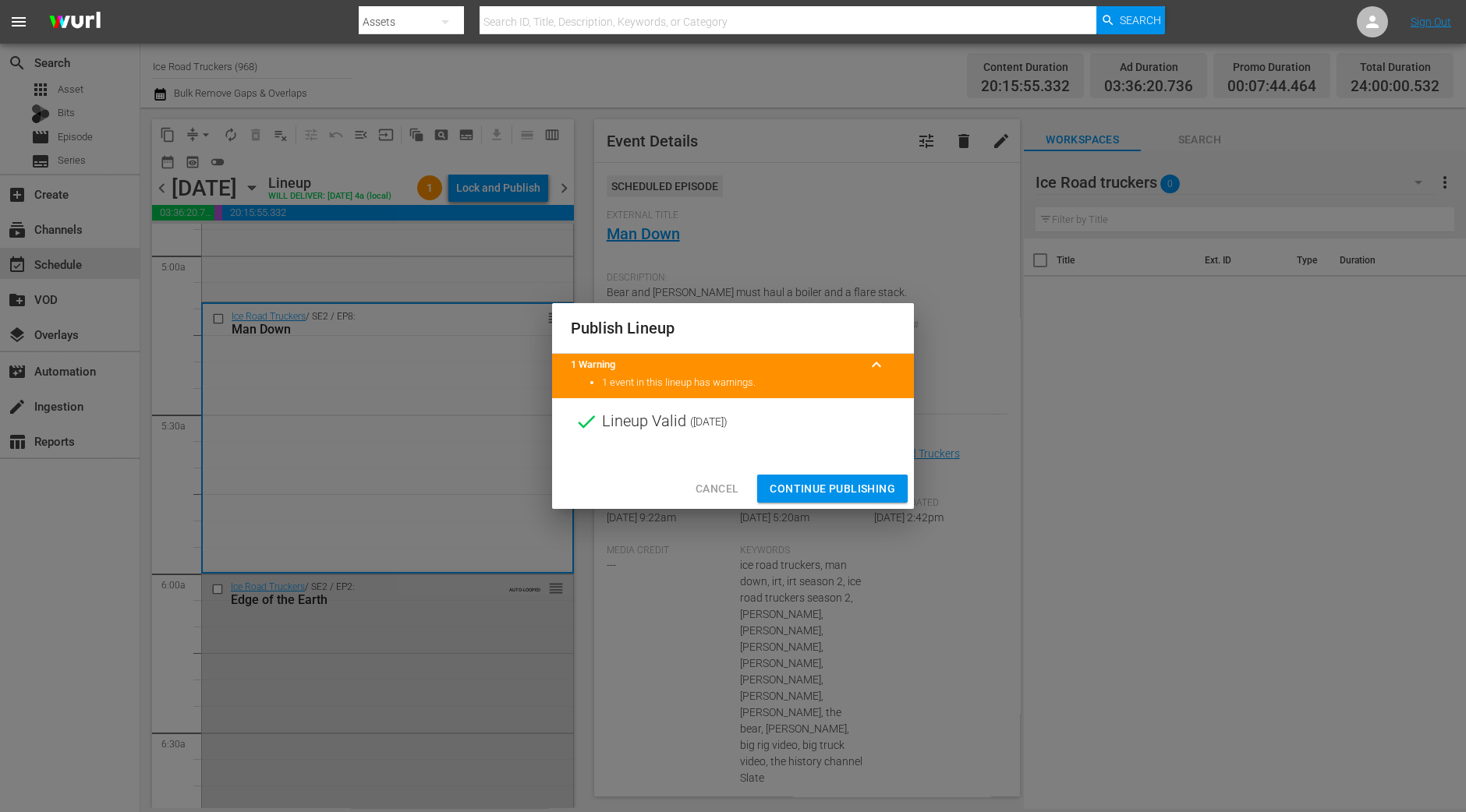
click at [815, 487] on span "Continue Publishing" at bounding box center [832, 489] width 126 height 20
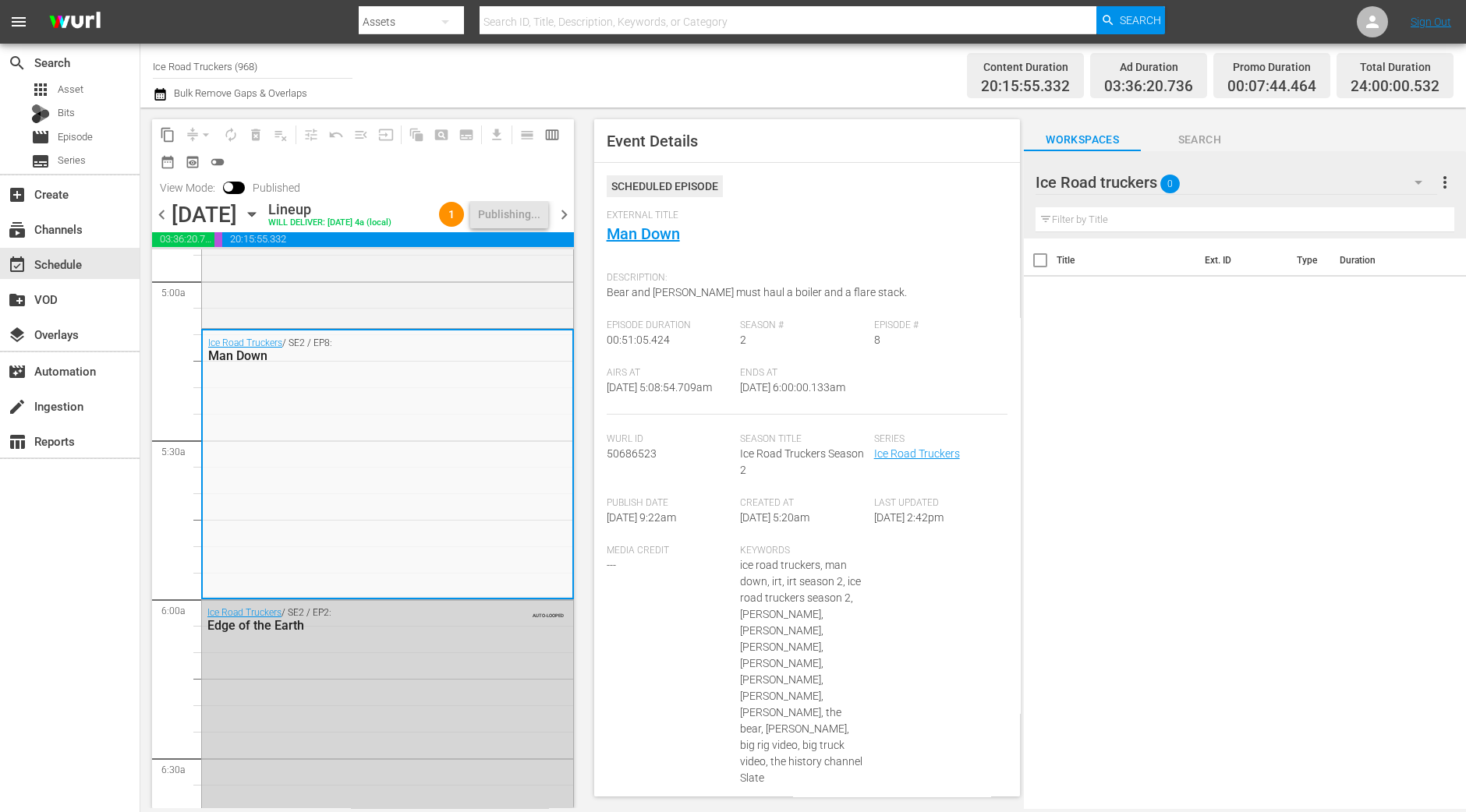
click at [554, 210] on span "chevron_right" at bounding box center [564, 215] width 20 height 20
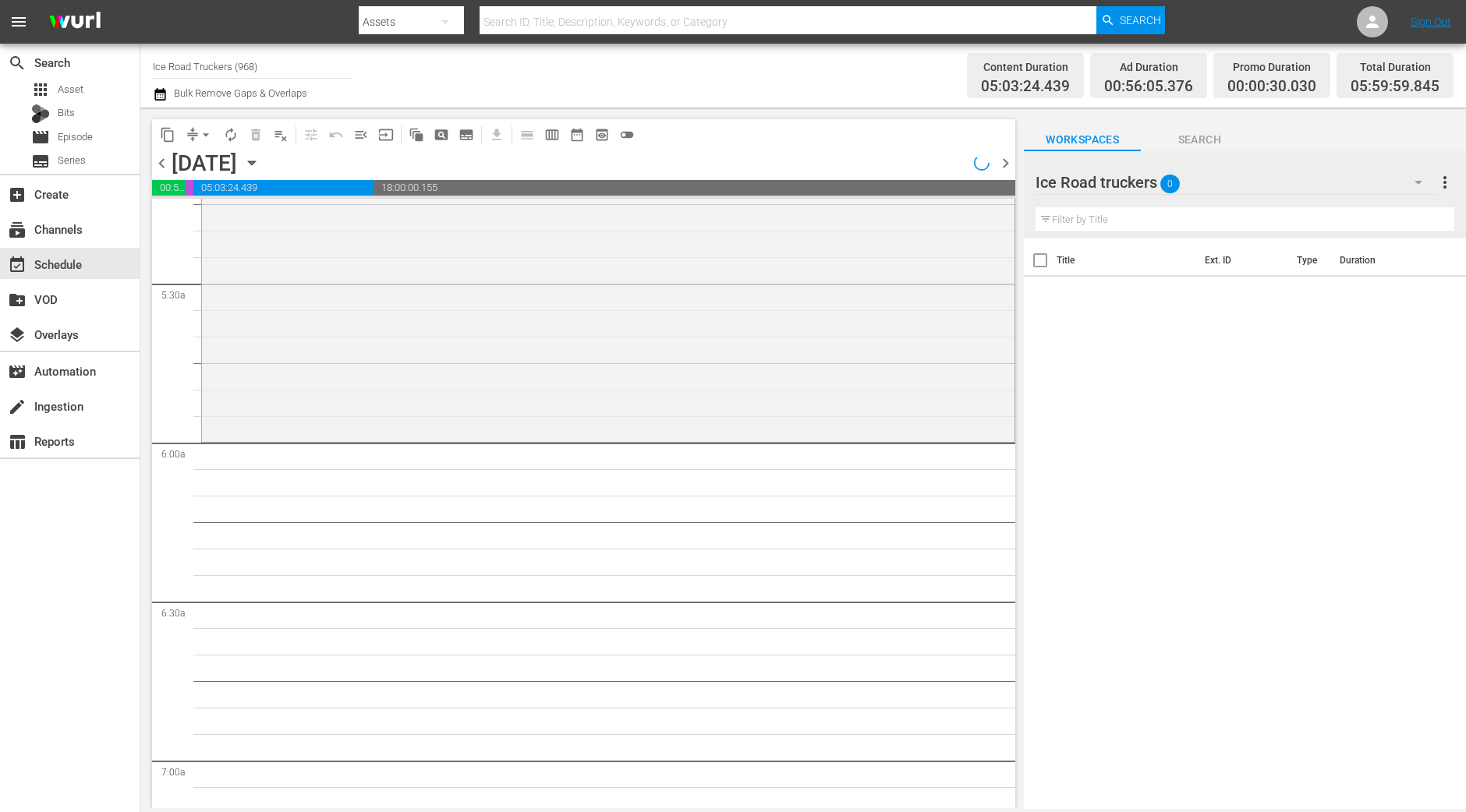
scroll to position [1585, 0]
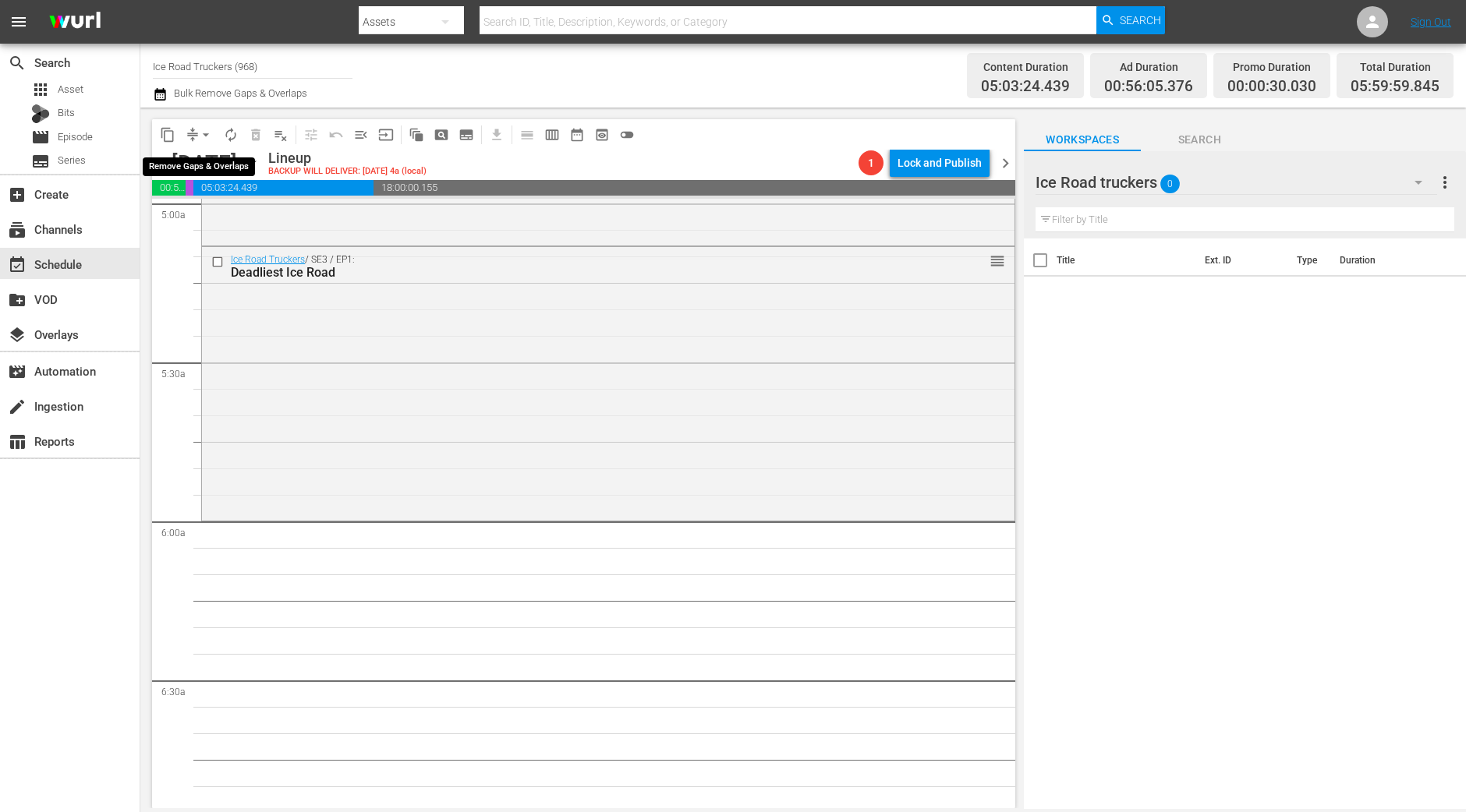
click at [204, 138] on span "arrow_drop_down" at bounding box center [205, 135] width 15 height 15
click at [198, 172] on li "Align to Midnight" at bounding box center [206, 165] width 129 height 25
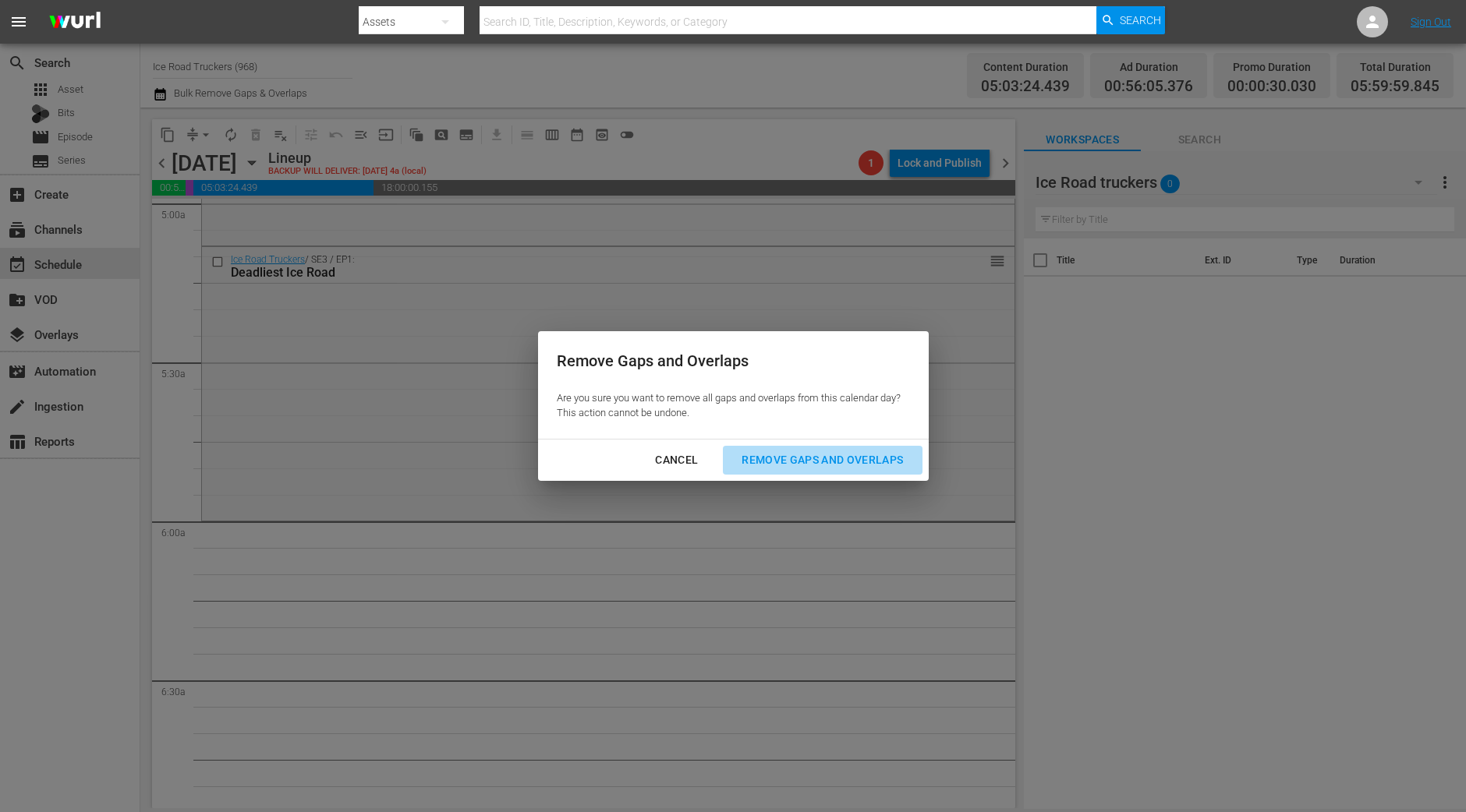
click at [884, 465] on div "Remove Gaps and Overlaps" at bounding box center [823, 460] width 187 height 20
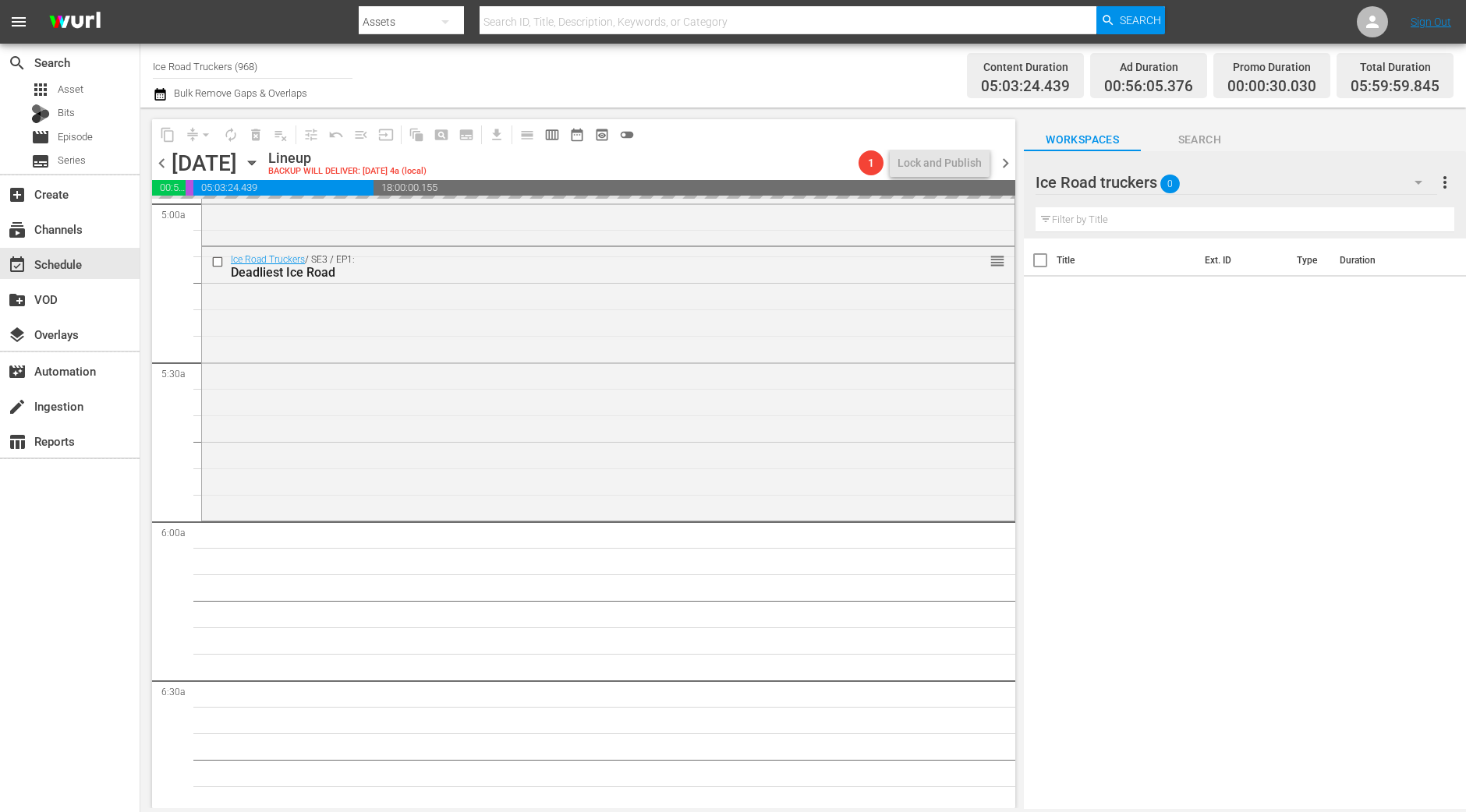
click at [884, 465] on div "Remove Gaps and Overlaps" at bounding box center [823, 460] width 187 height 20
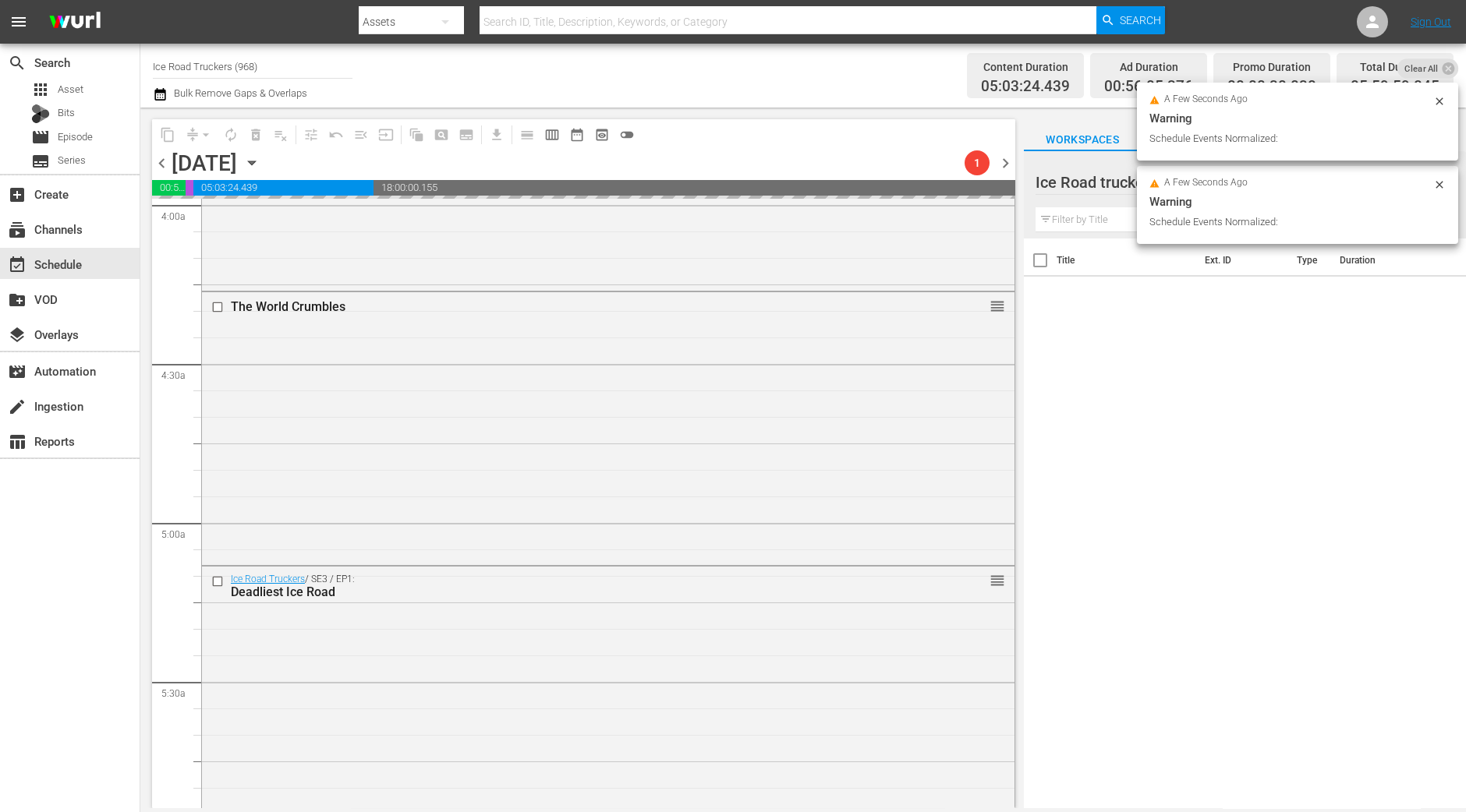
scroll to position [1753, 0]
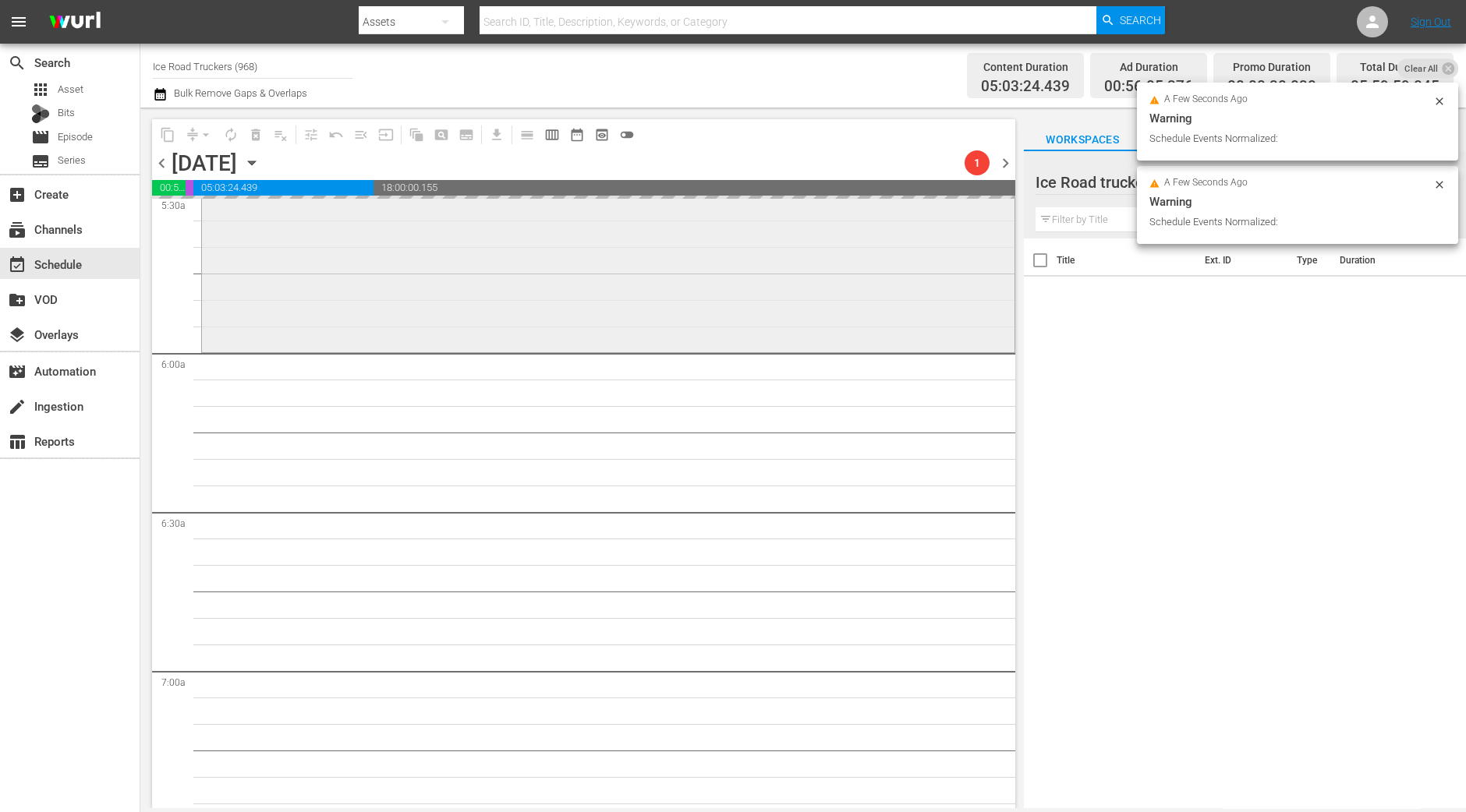
click at [775, 301] on div "Ice Road Truckers / SE3 / EP1: Deadliest Ice Road reorder" at bounding box center [608, 214] width 812 height 271
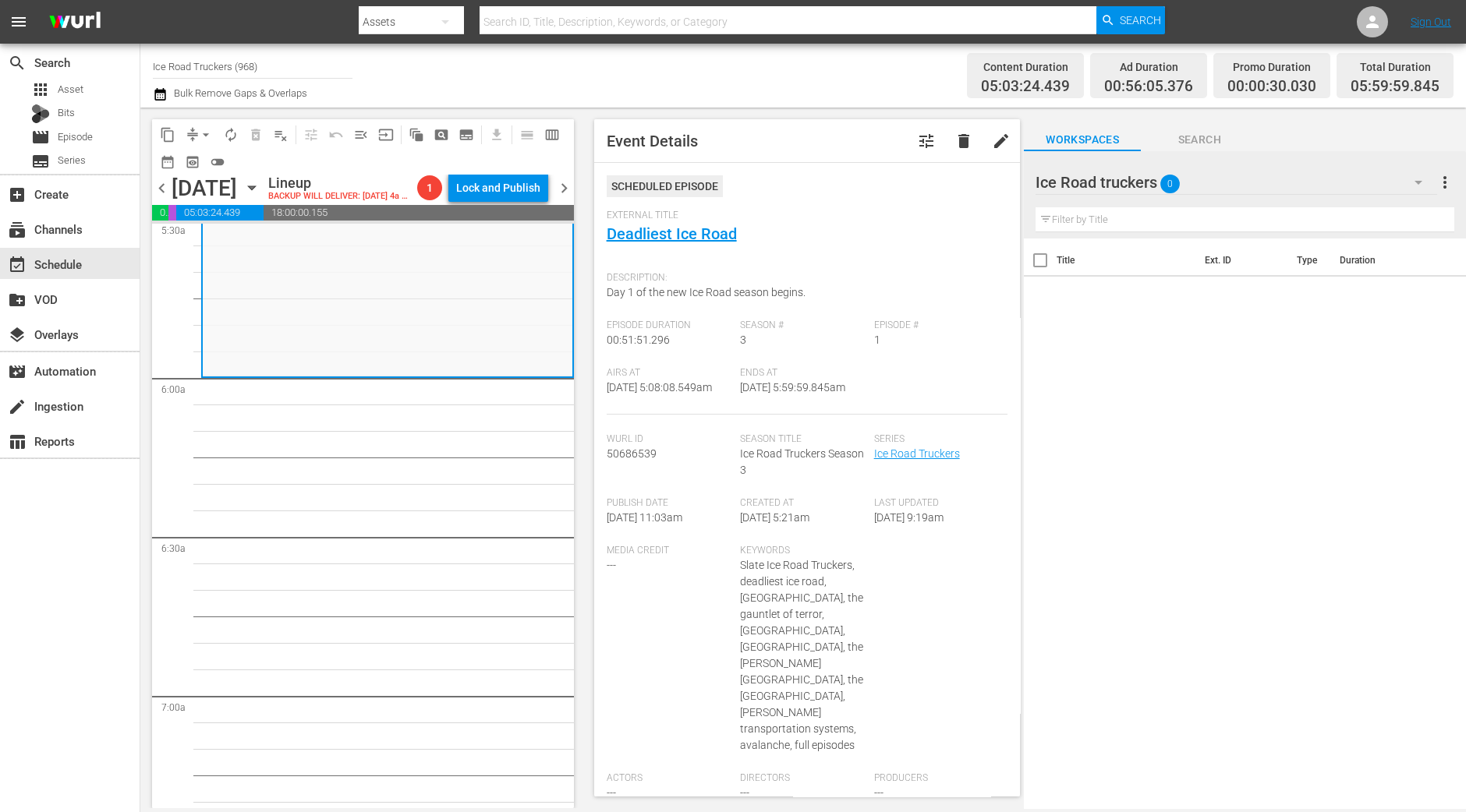
click at [215, 139] on button "arrow_drop_down" at bounding box center [205, 134] width 25 height 25
click at [205, 157] on li "Align to Midnight" at bounding box center [206, 165] width 129 height 25
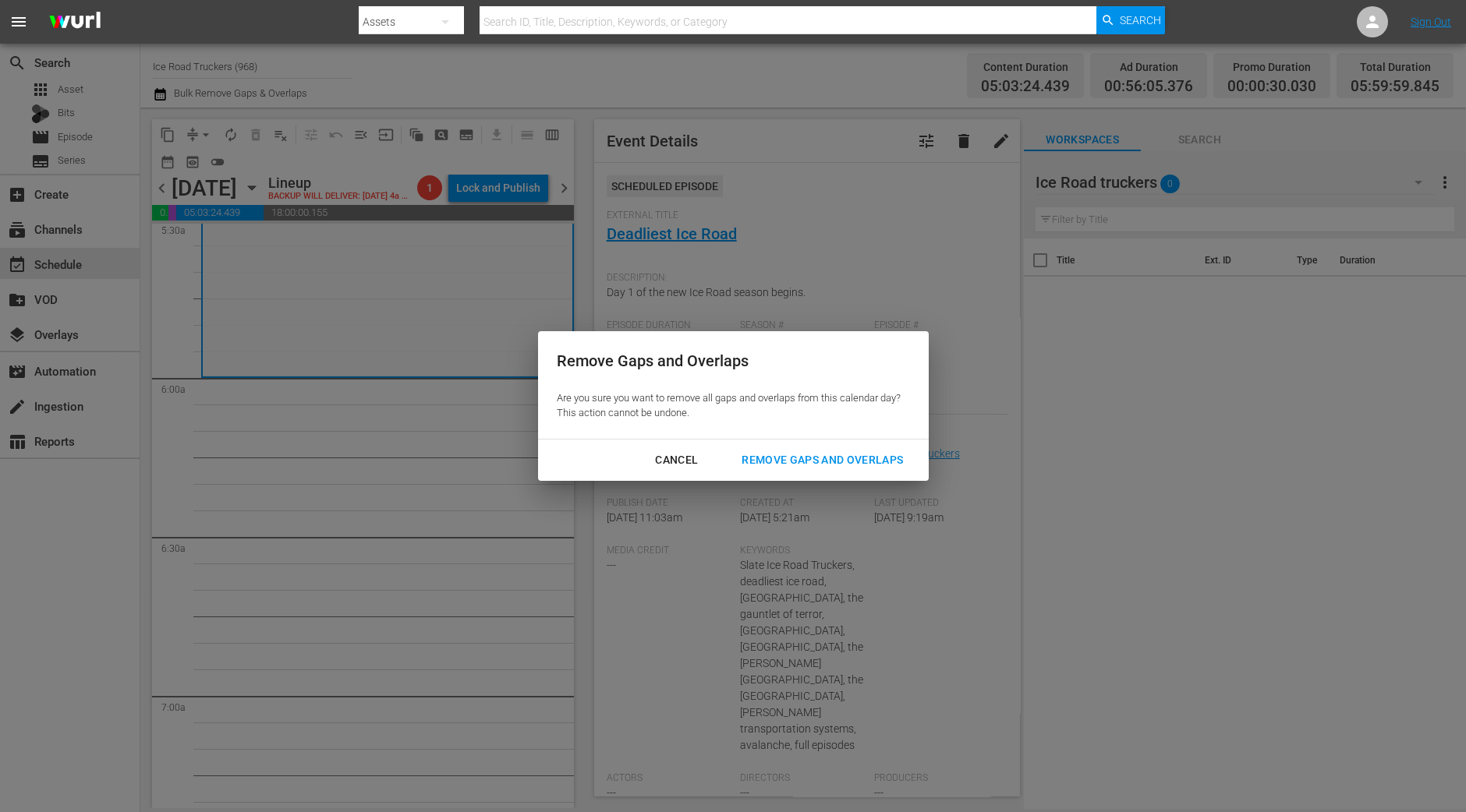
click at [861, 462] on div "Remove Gaps and Overlaps" at bounding box center [823, 460] width 187 height 20
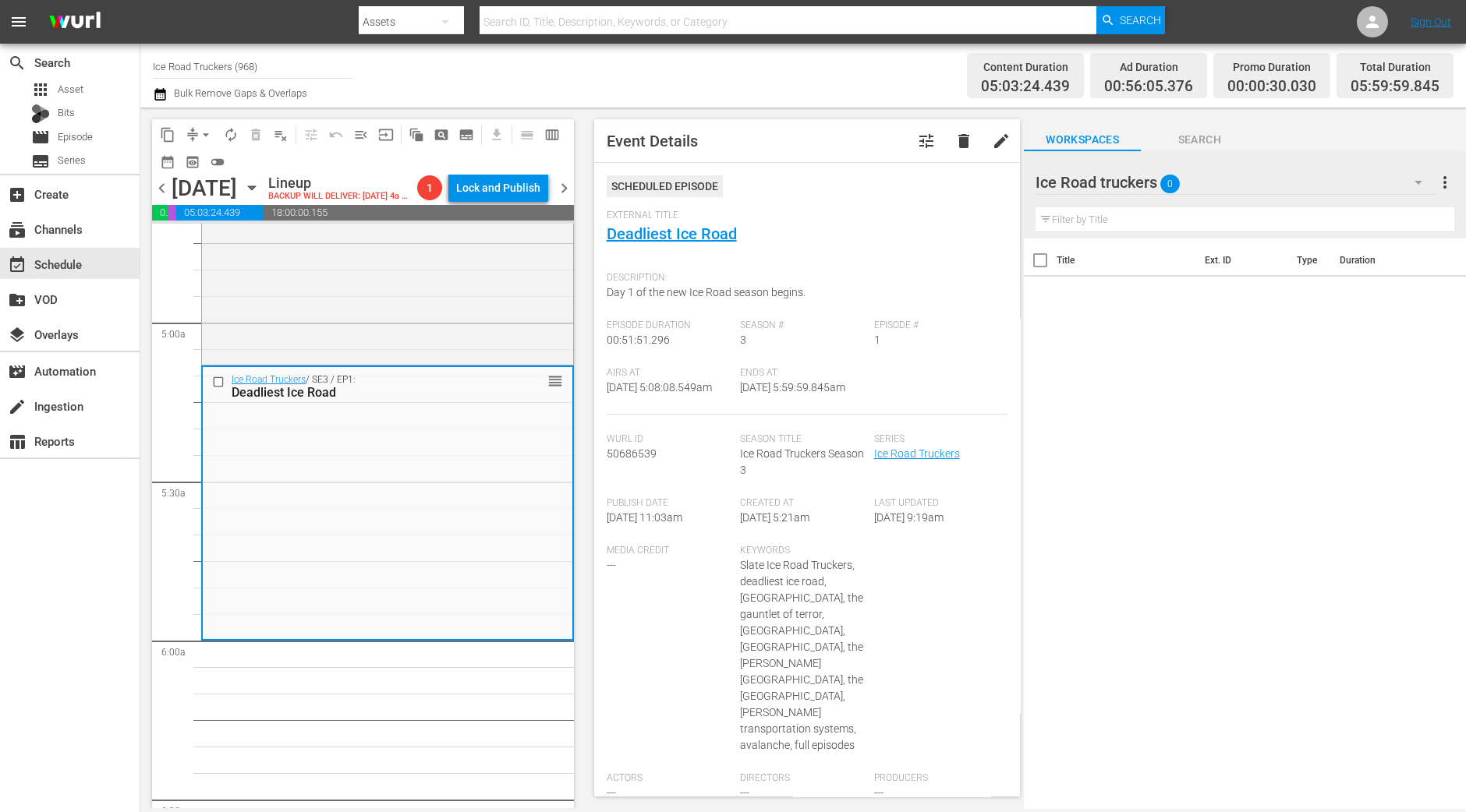
scroll to position [1239, 0]
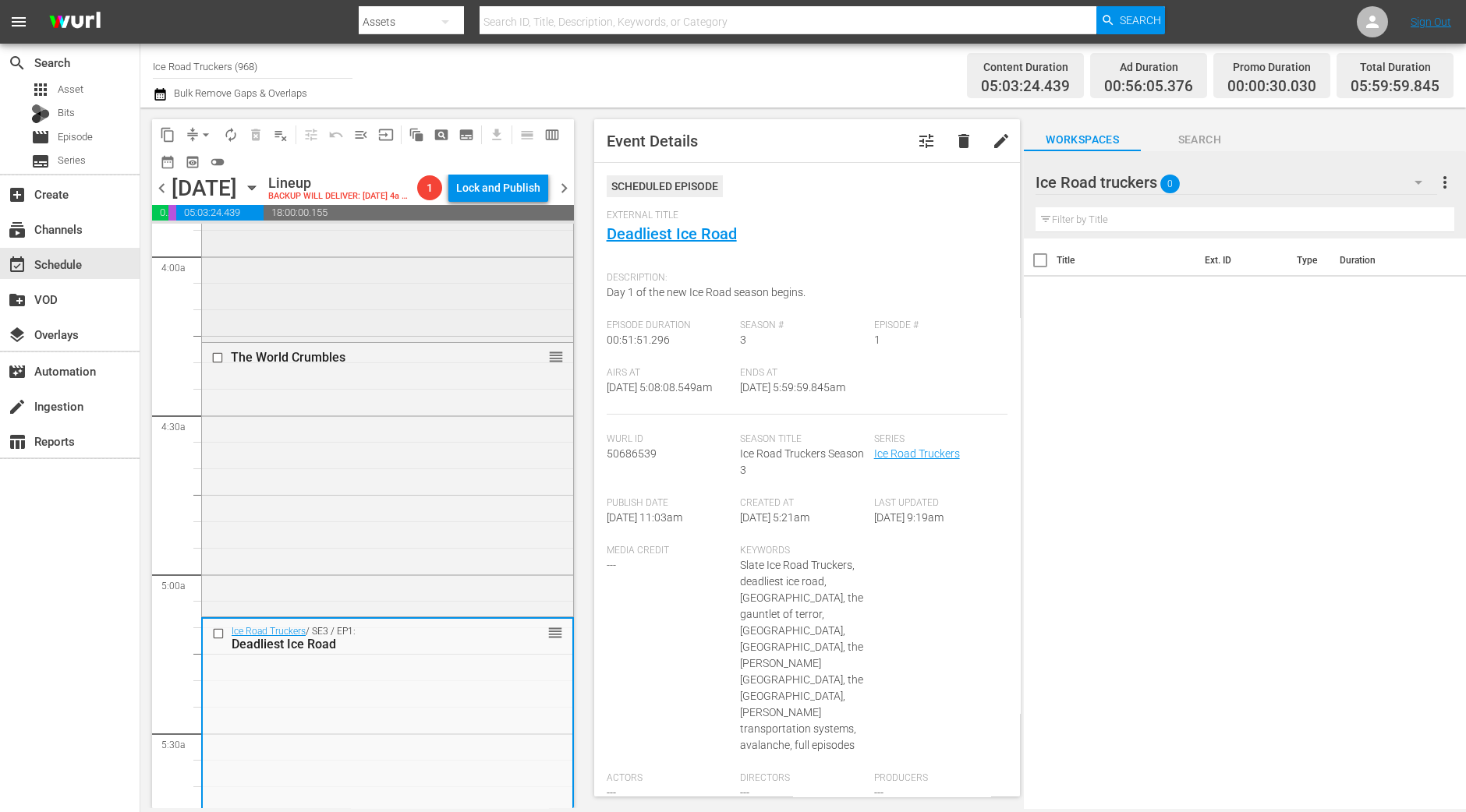
click at [459, 336] on div "Ice Road Truckers / SE2 / EP13: The Big Thaw reorder" at bounding box center [387, 205] width 371 height 266
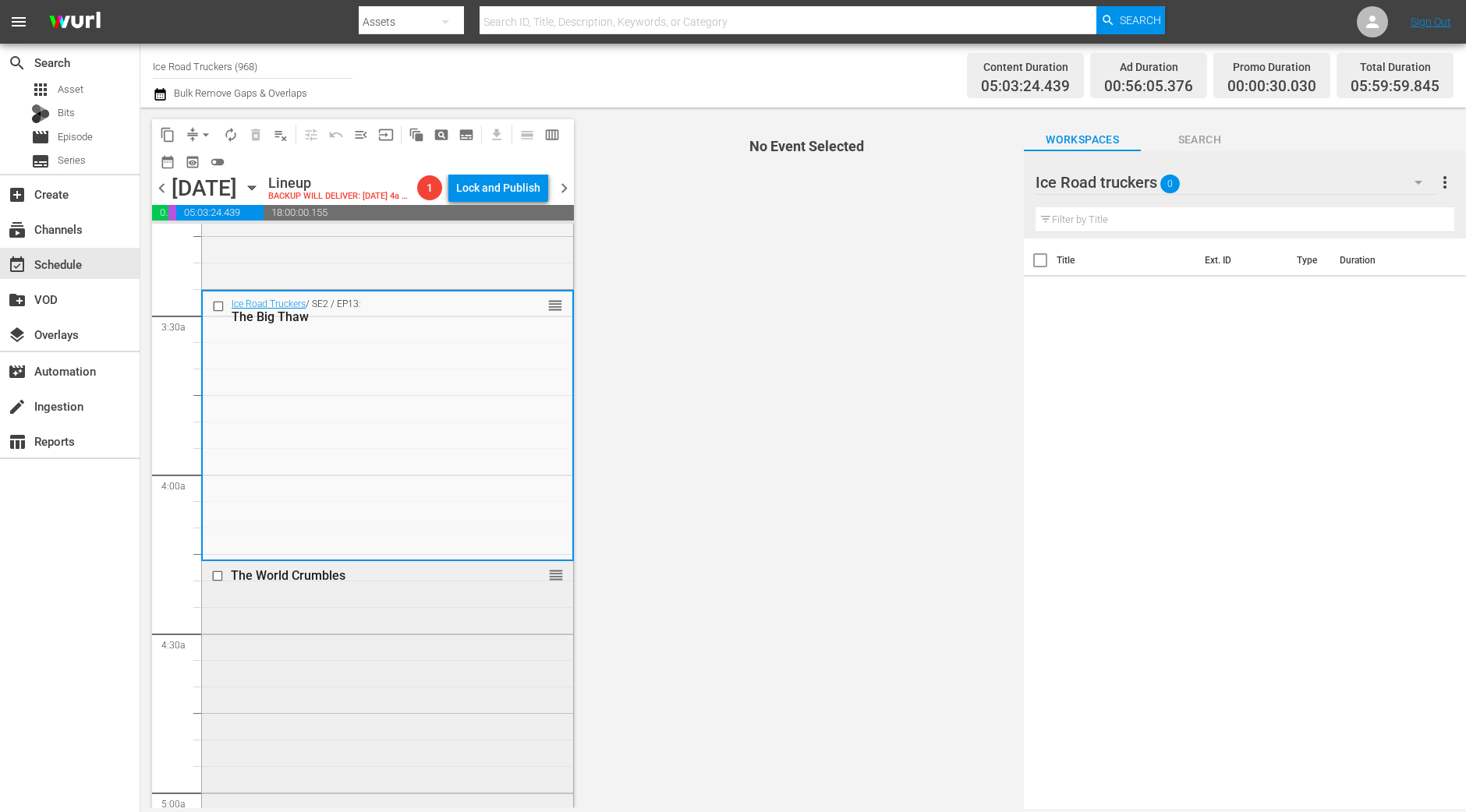
scroll to position [1044, 0]
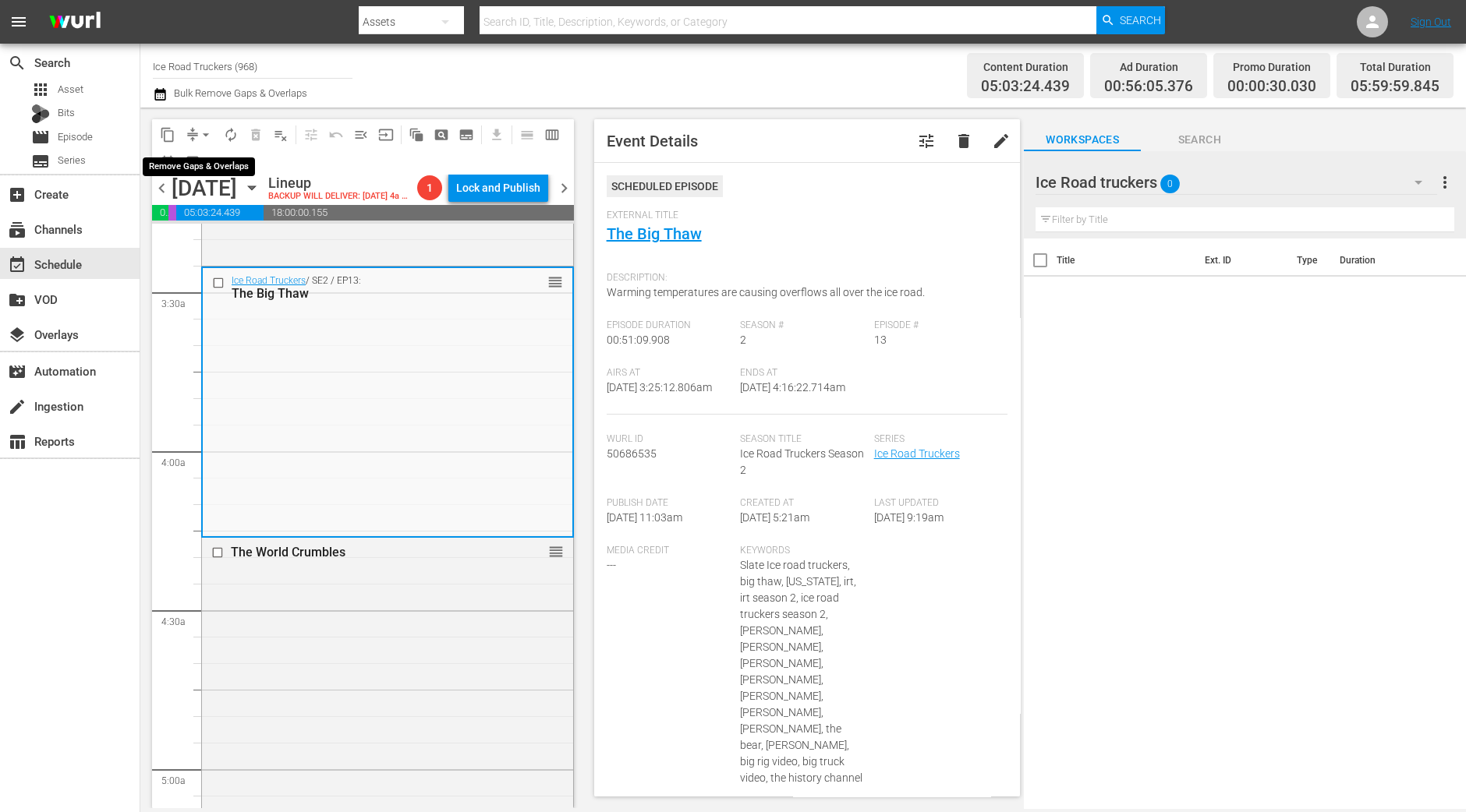
click at [207, 139] on span "arrow_drop_down" at bounding box center [205, 135] width 15 height 15
click at [209, 151] on ul "Align to Midnight Align to First Episode Align to End of Previous Day" at bounding box center [206, 192] width 164 height 90
click at [206, 154] on li "Align to Midnight" at bounding box center [206, 165] width 164 height 25
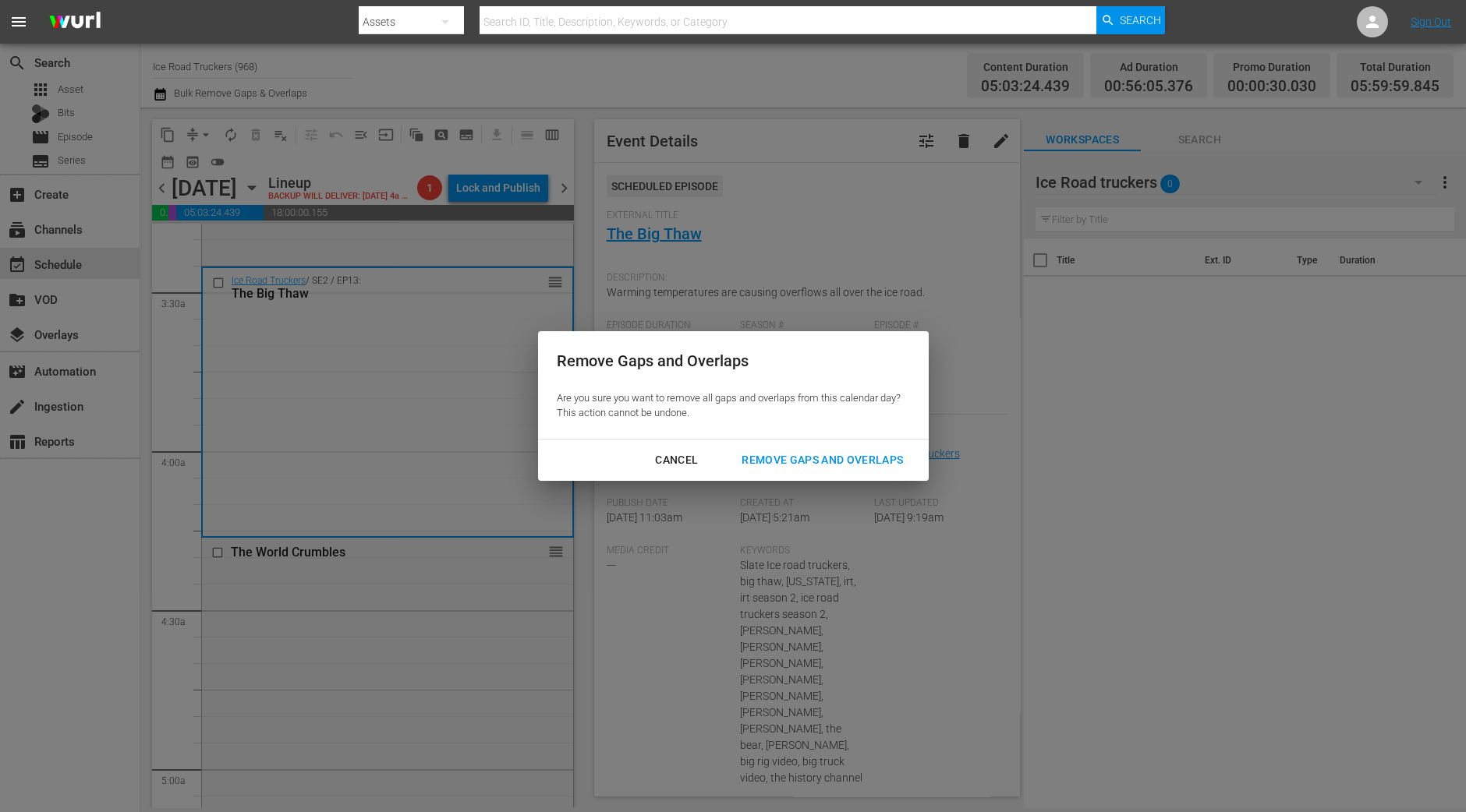
click at [815, 470] on button "Remove Gaps and Overlaps" at bounding box center [822, 460] width 199 height 29
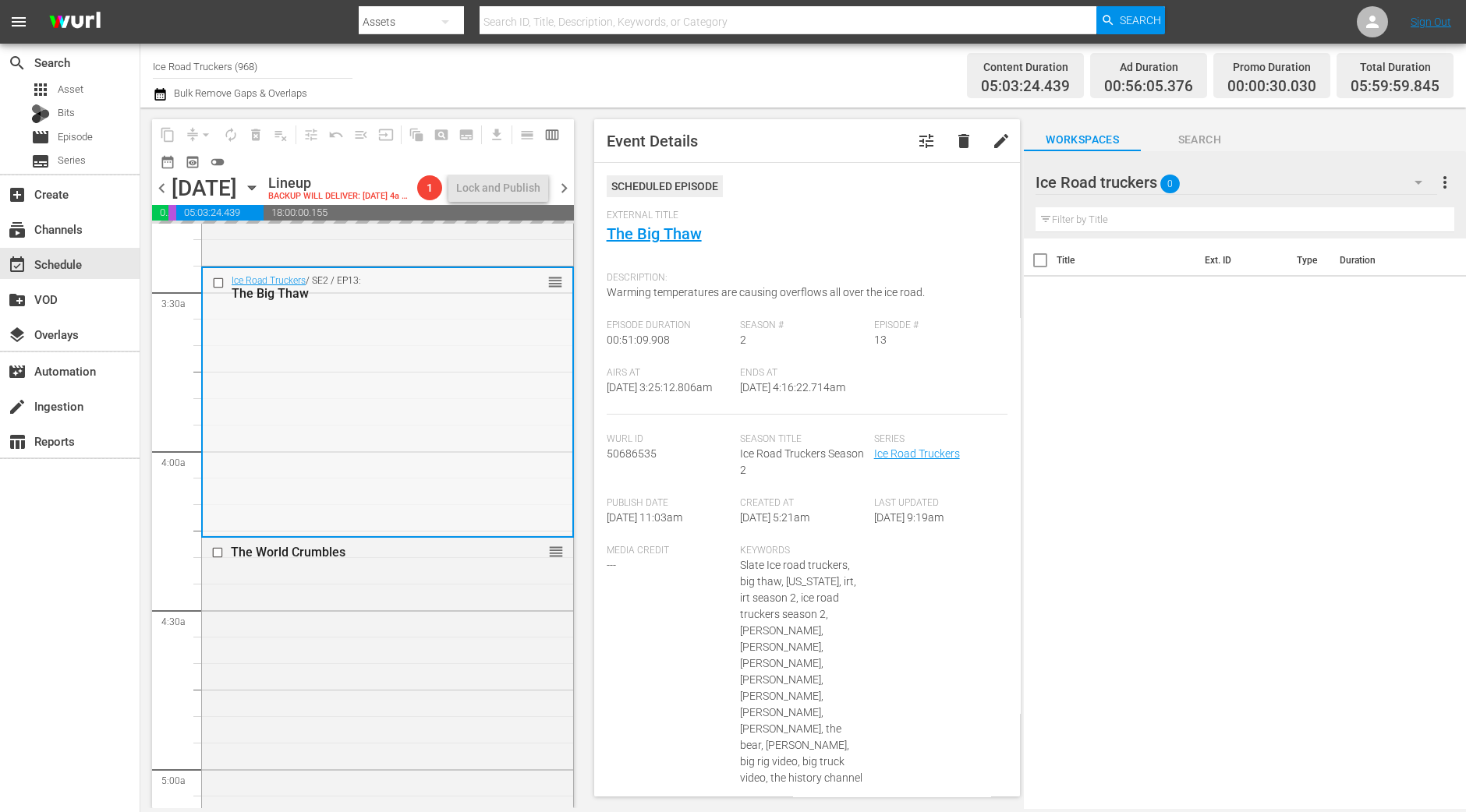
scroll to position [1629, 0]
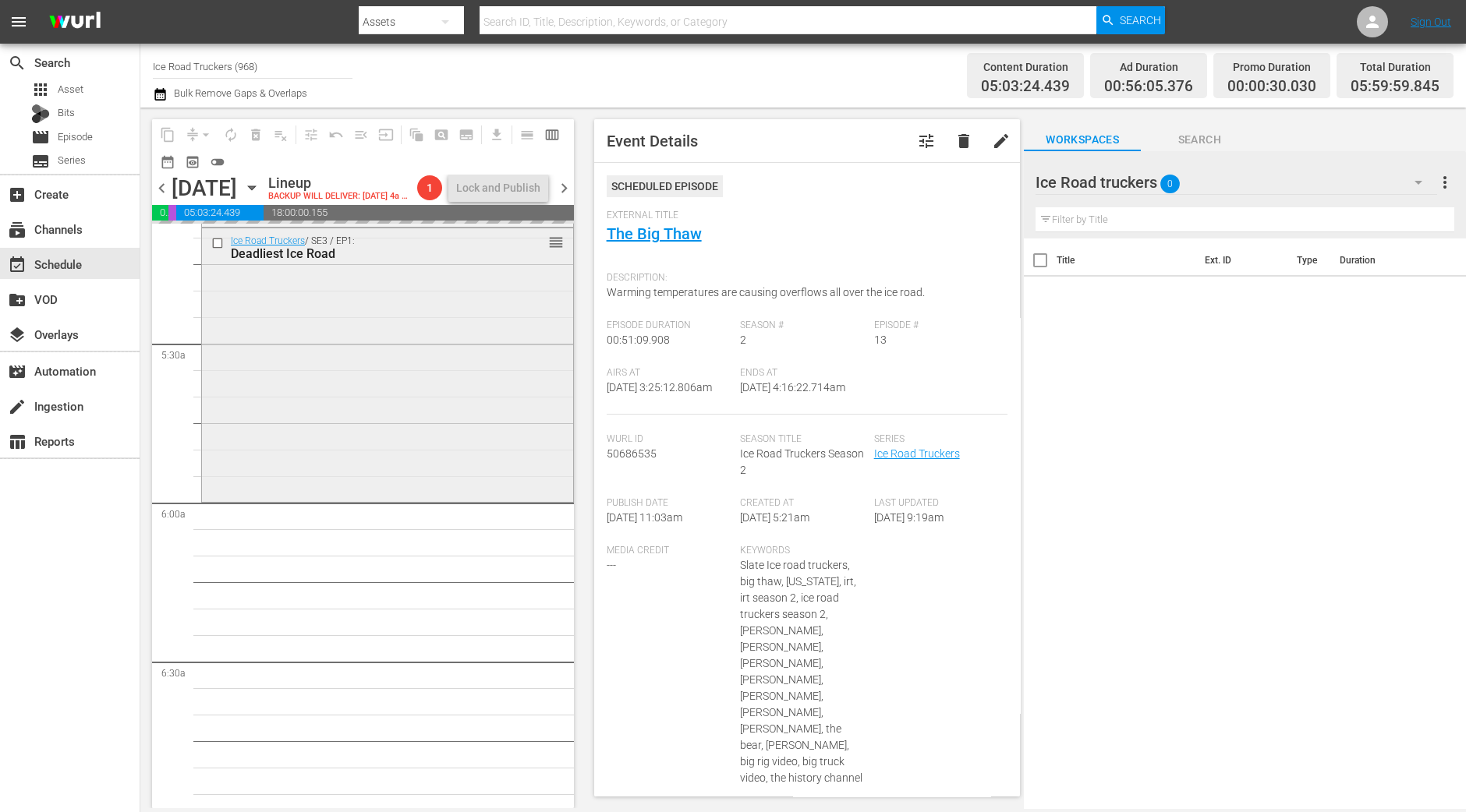
click at [295, 489] on div "Ice Road Truckers / SE3 / EP1: Deadliest Ice Road reorder" at bounding box center [387, 363] width 371 height 271
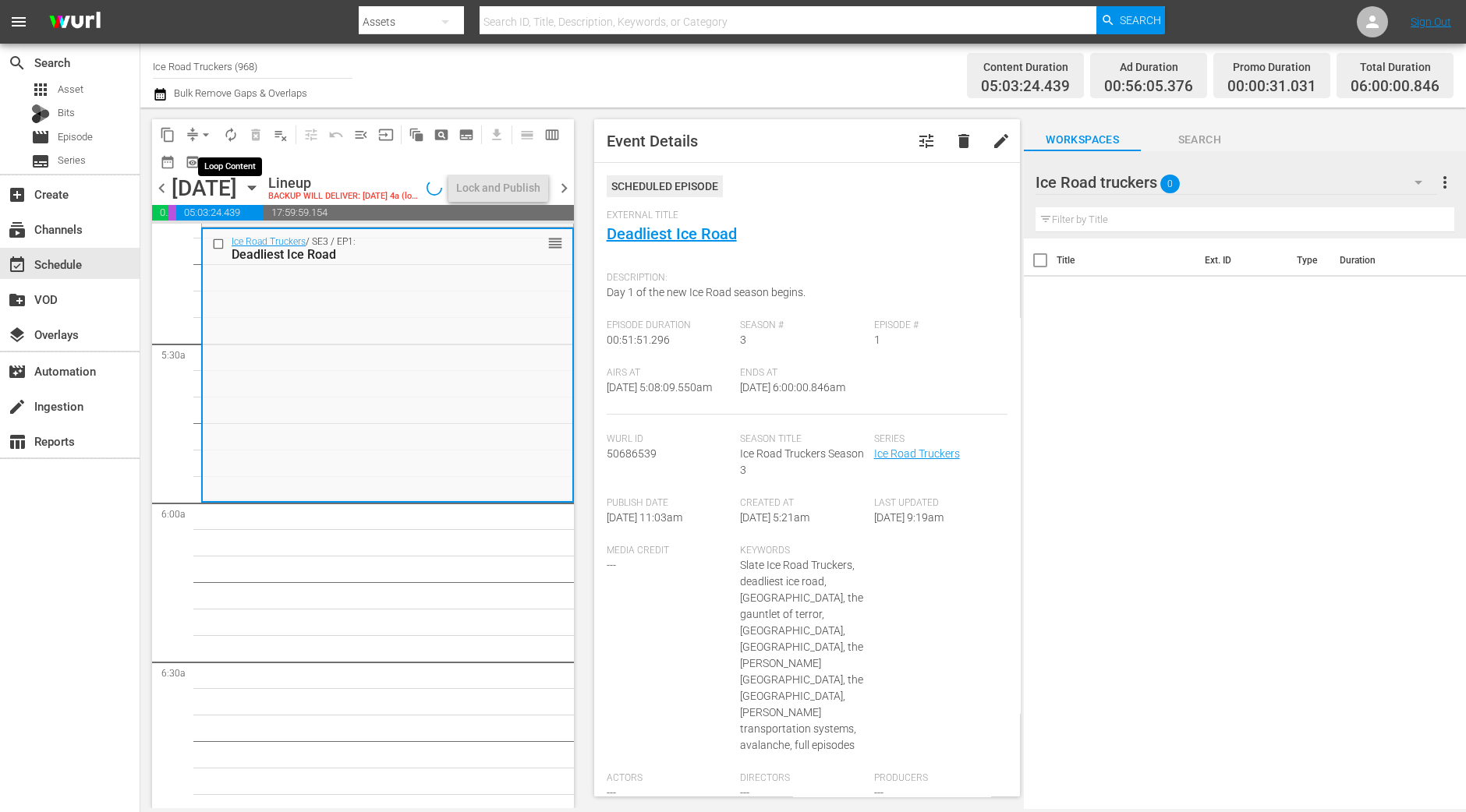
click at [225, 135] on span "autorenew_outlined" at bounding box center [231, 135] width 15 height 15
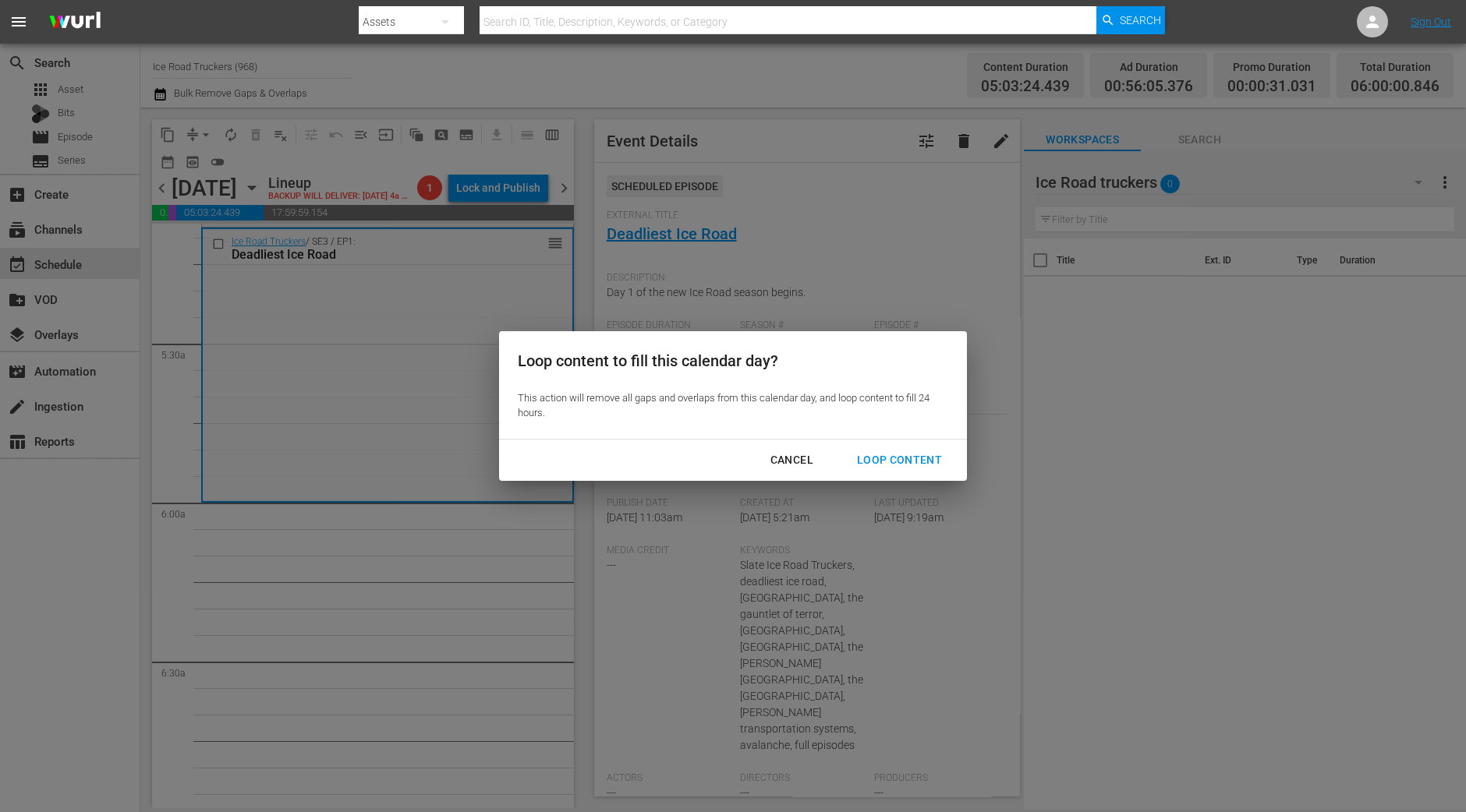
click at [864, 459] on div "Loop Content" at bounding box center [899, 460] width 110 height 20
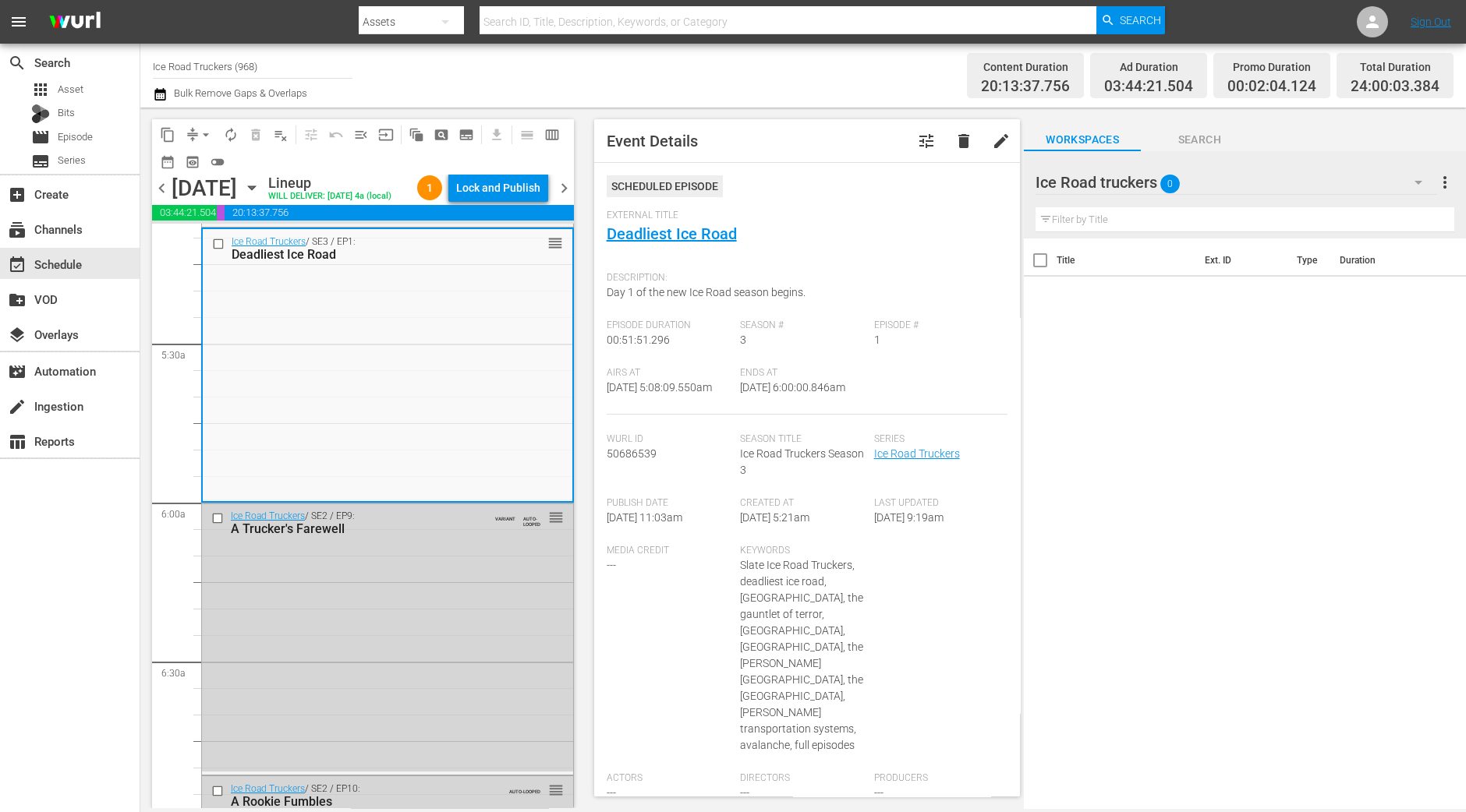
click at [475, 172] on div "content_copy compress arrow_drop_down autorenew_outlined delete_forever_outline…" at bounding box center [362, 147] width 422 height 55
click at [477, 184] on div "Lock and Publish" at bounding box center [497, 188] width 84 height 28
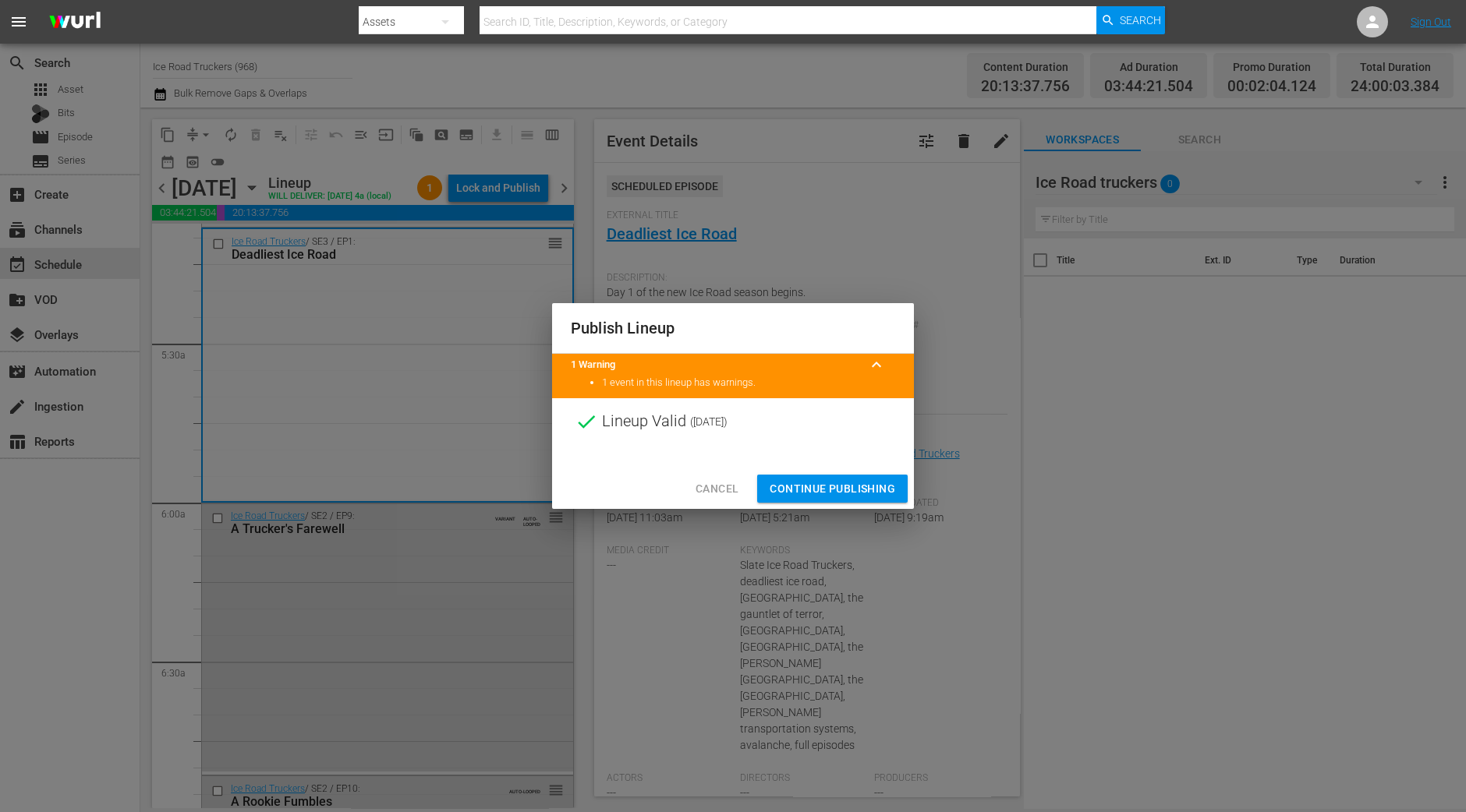
click at [828, 490] on span "Continue Publishing" at bounding box center [832, 489] width 126 height 20
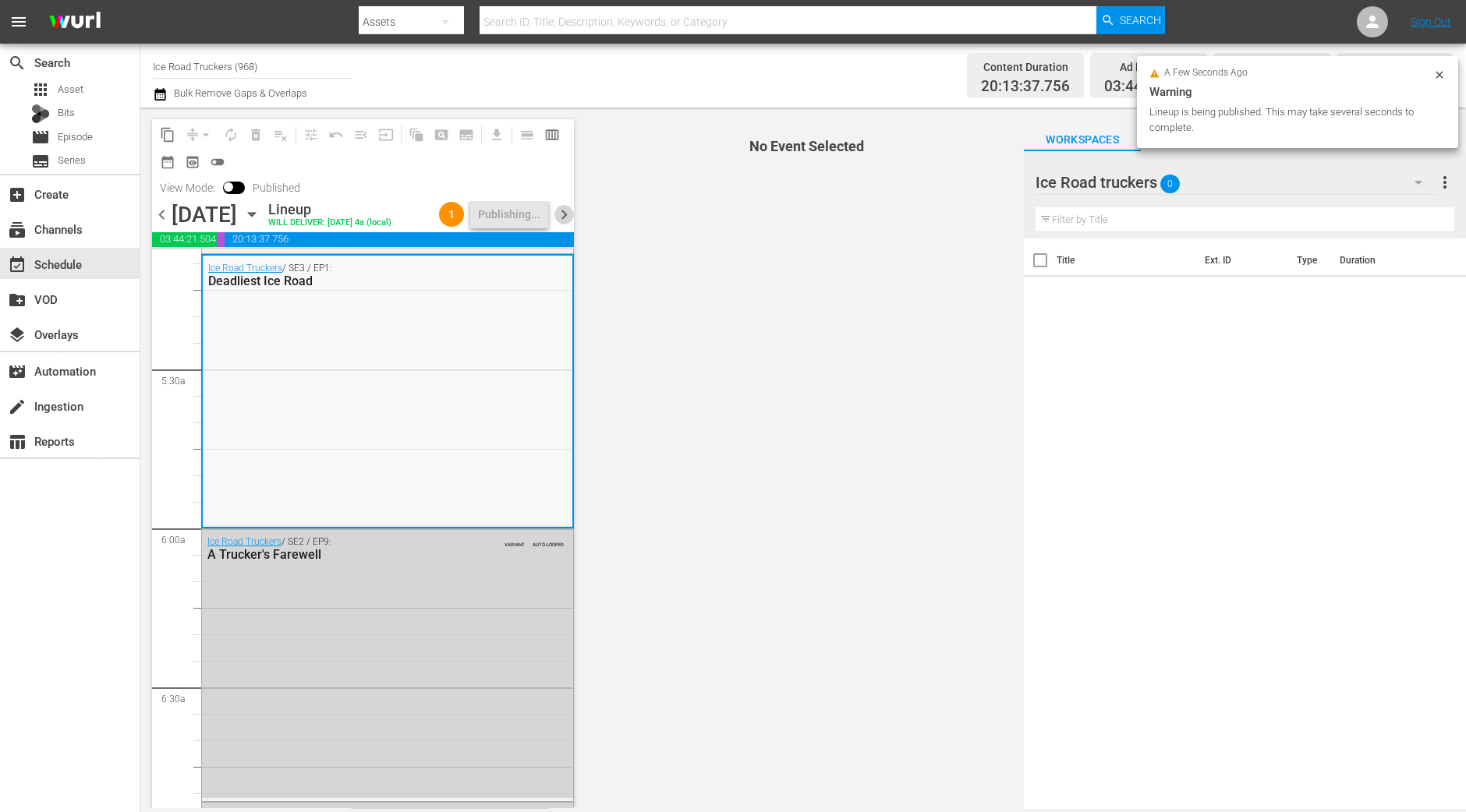
click at [563, 221] on span "chevron_right" at bounding box center [564, 215] width 20 height 20
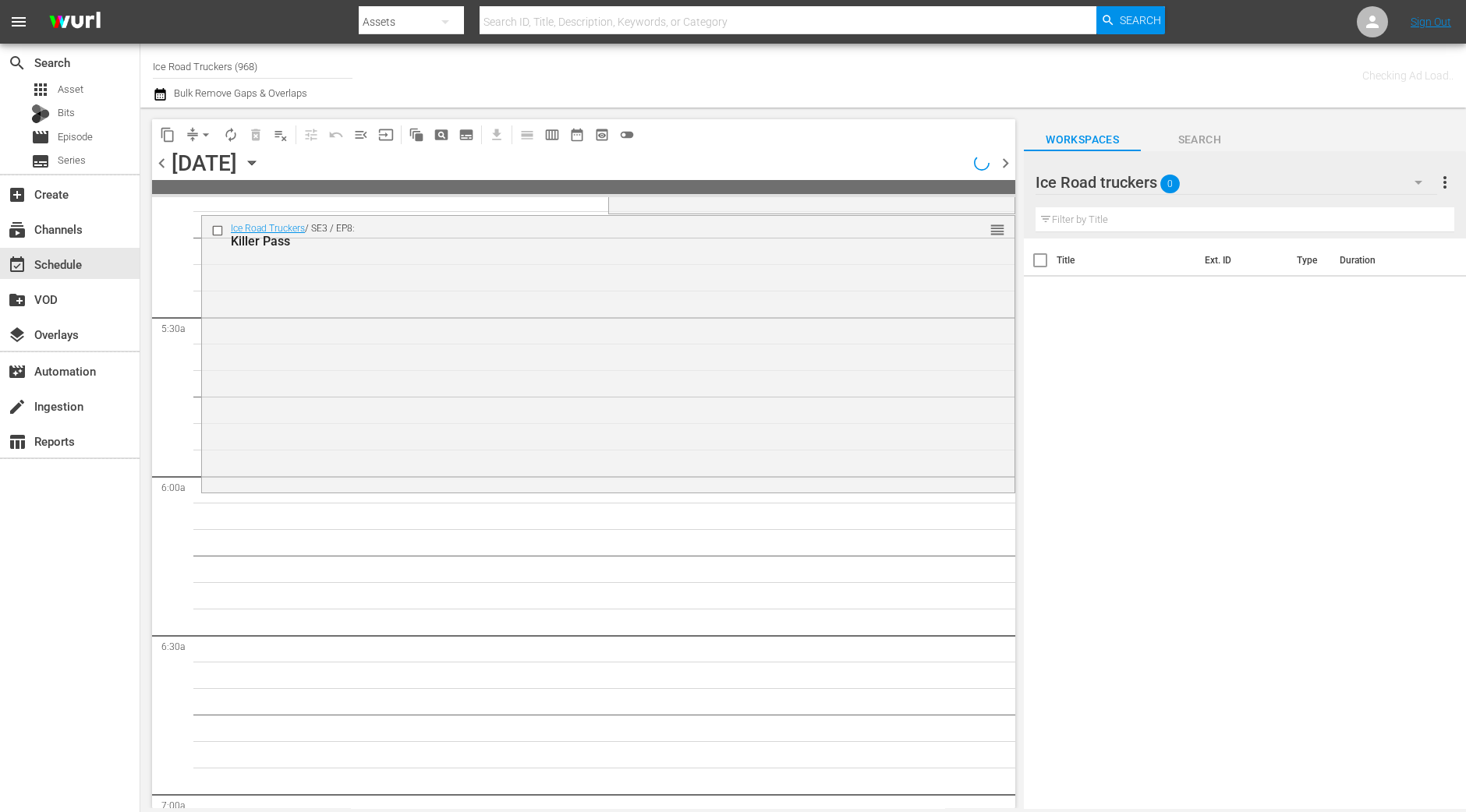
scroll to position [1523, 0]
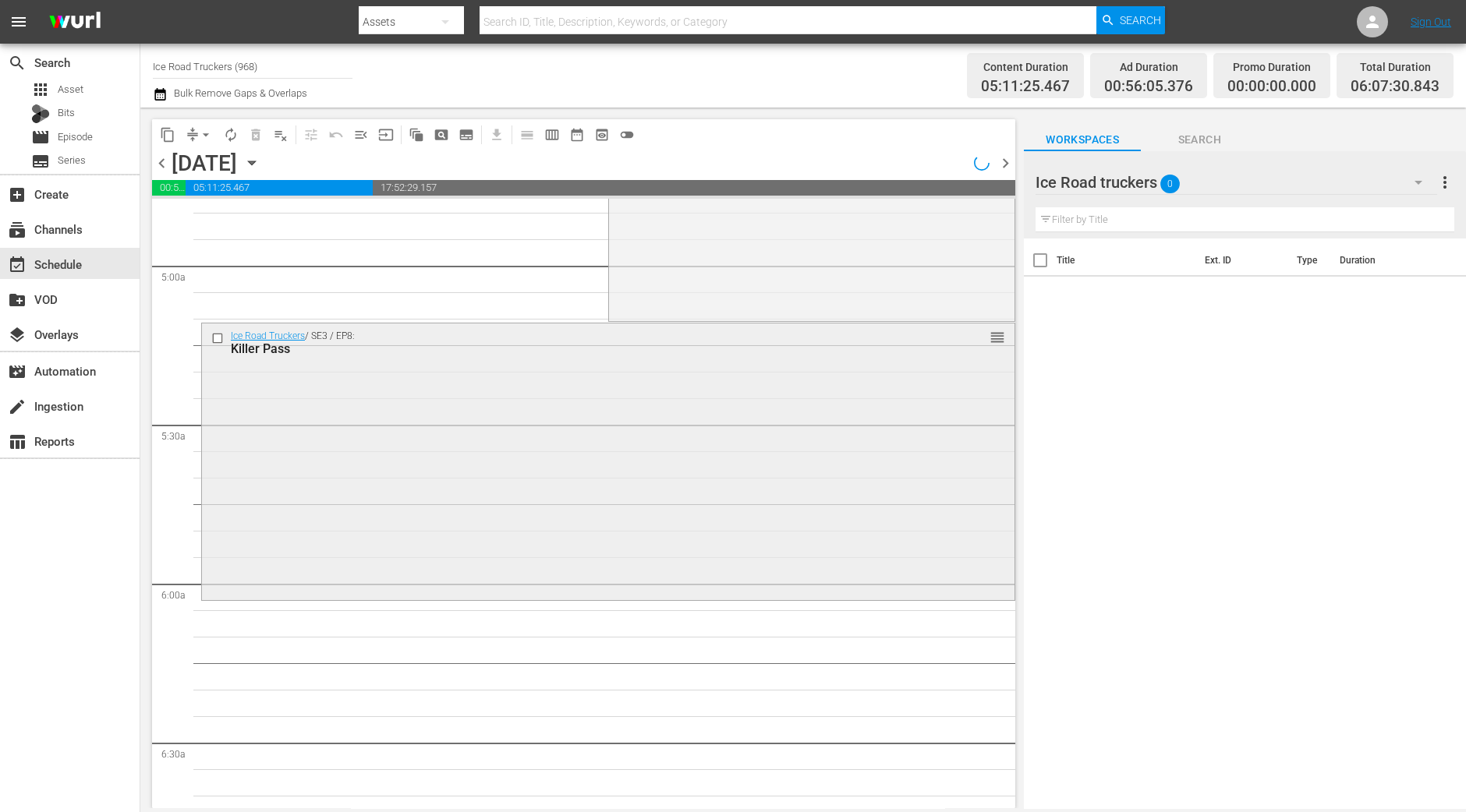
click at [651, 480] on div "Ice Road Truckers / SE3 / EP8: Killer Pass reorder" at bounding box center [608, 460] width 812 height 274
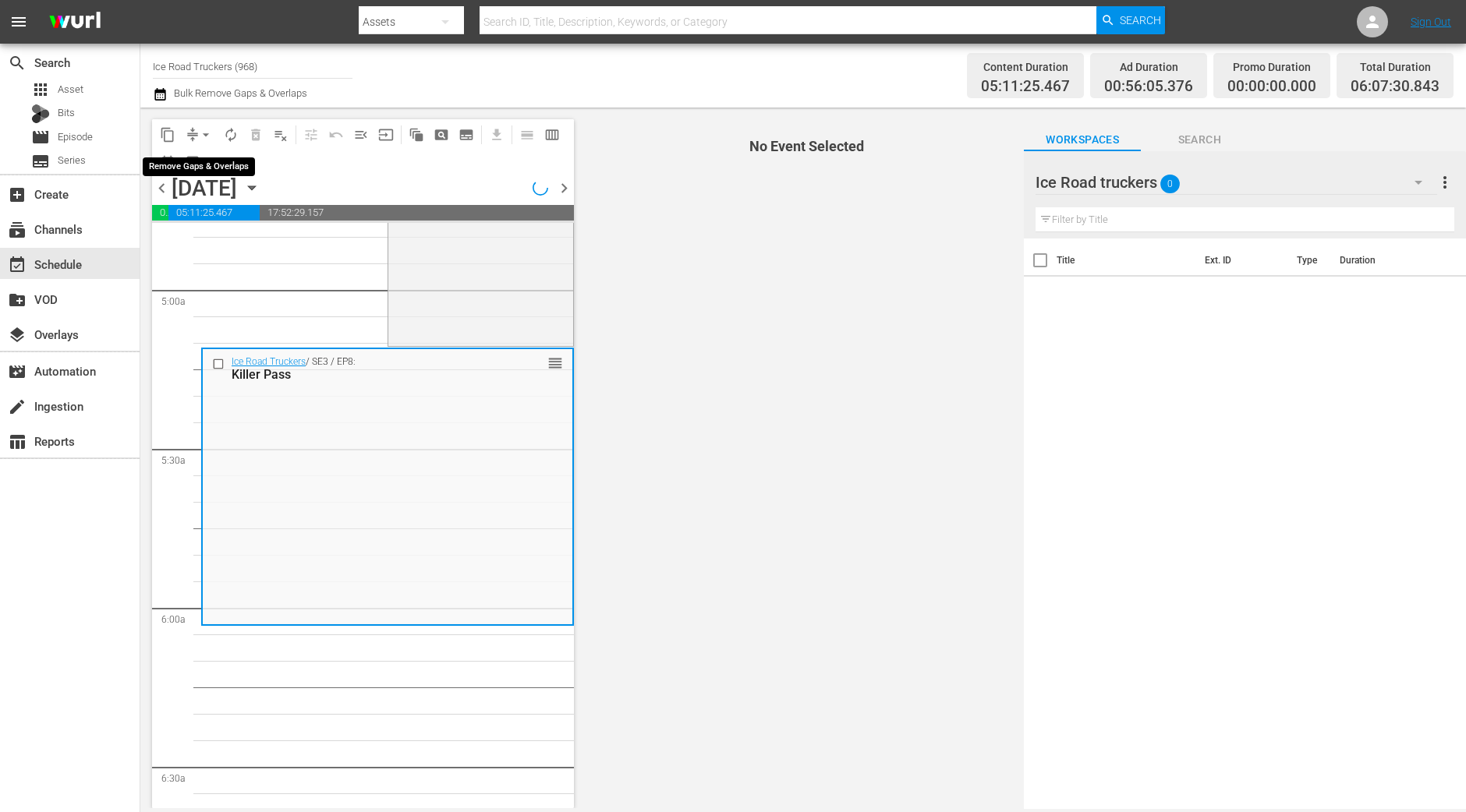
click at [205, 134] on span "arrow_drop_down" at bounding box center [205, 135] width 15 height 15
click at [210, 167] on li "Align to Midnight" at bounding box center [206, 165] width 164 height 25
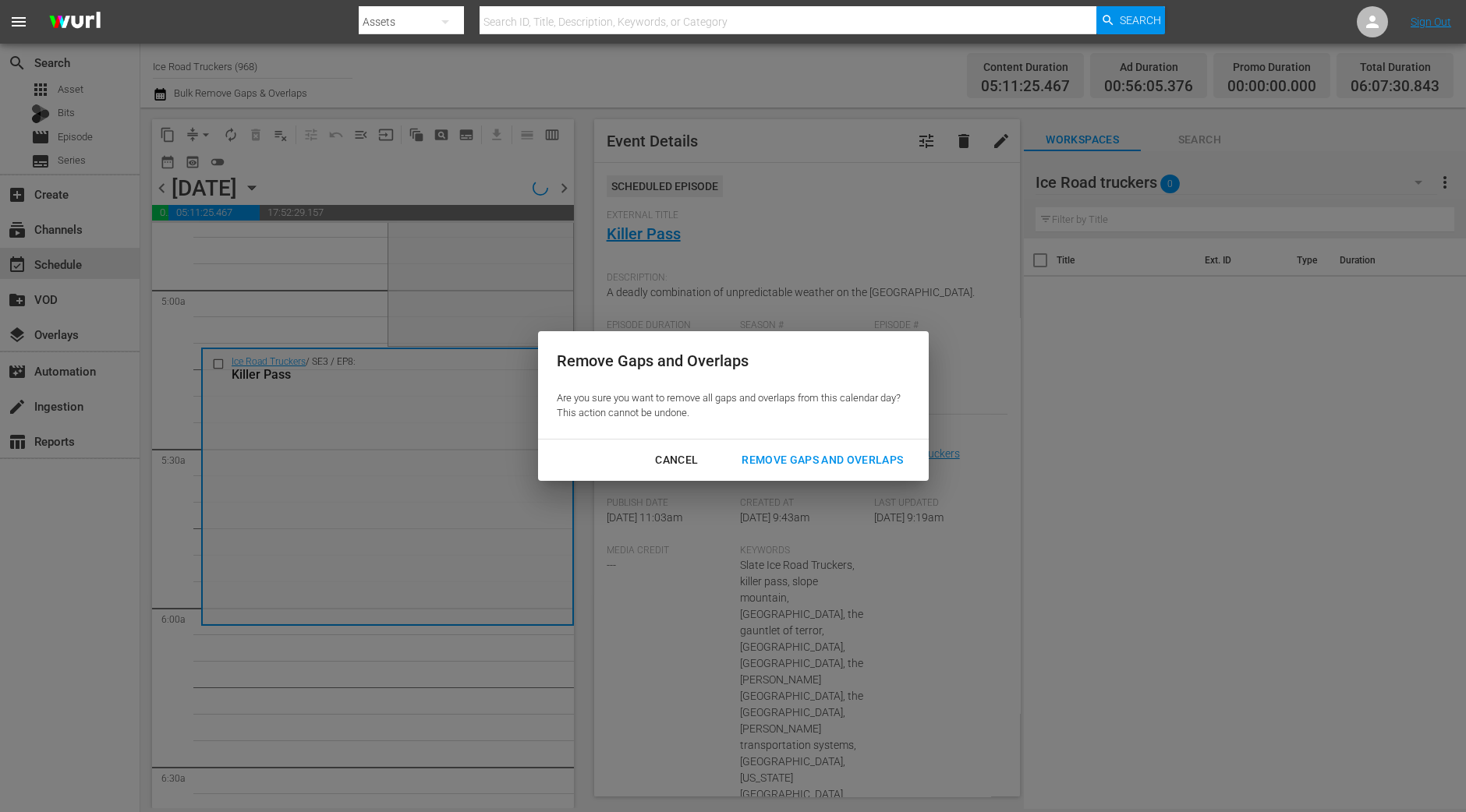
click at [772, 474] on div "Cancel Remove Gaps and Overlaps" at bounding box center [733, 460] width 390 height 42
click at [775, 462] on div "Remove Gaps and Overlaps" at bounding box center [823, 460] width 187 height 20
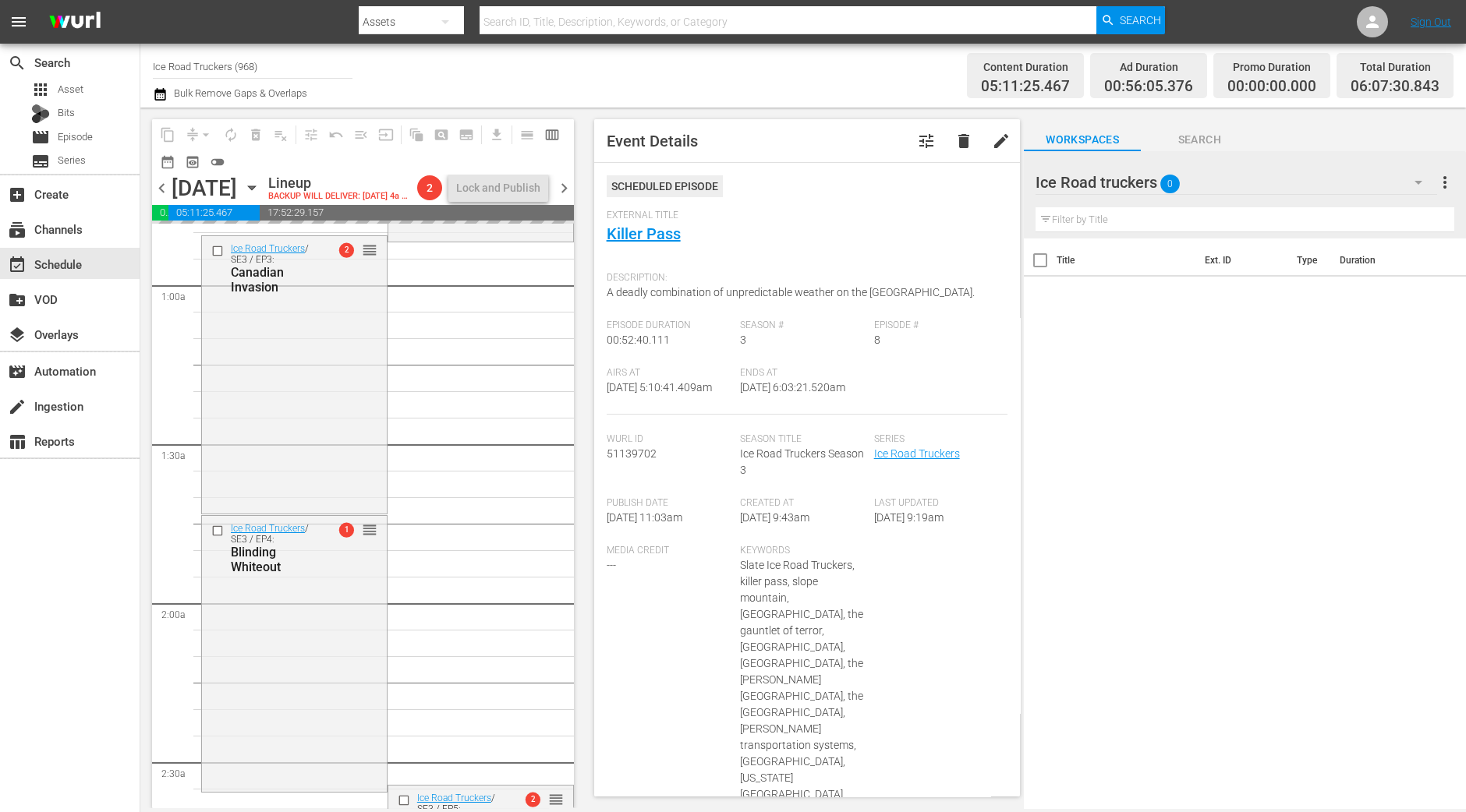
scroll to position [0, 0]
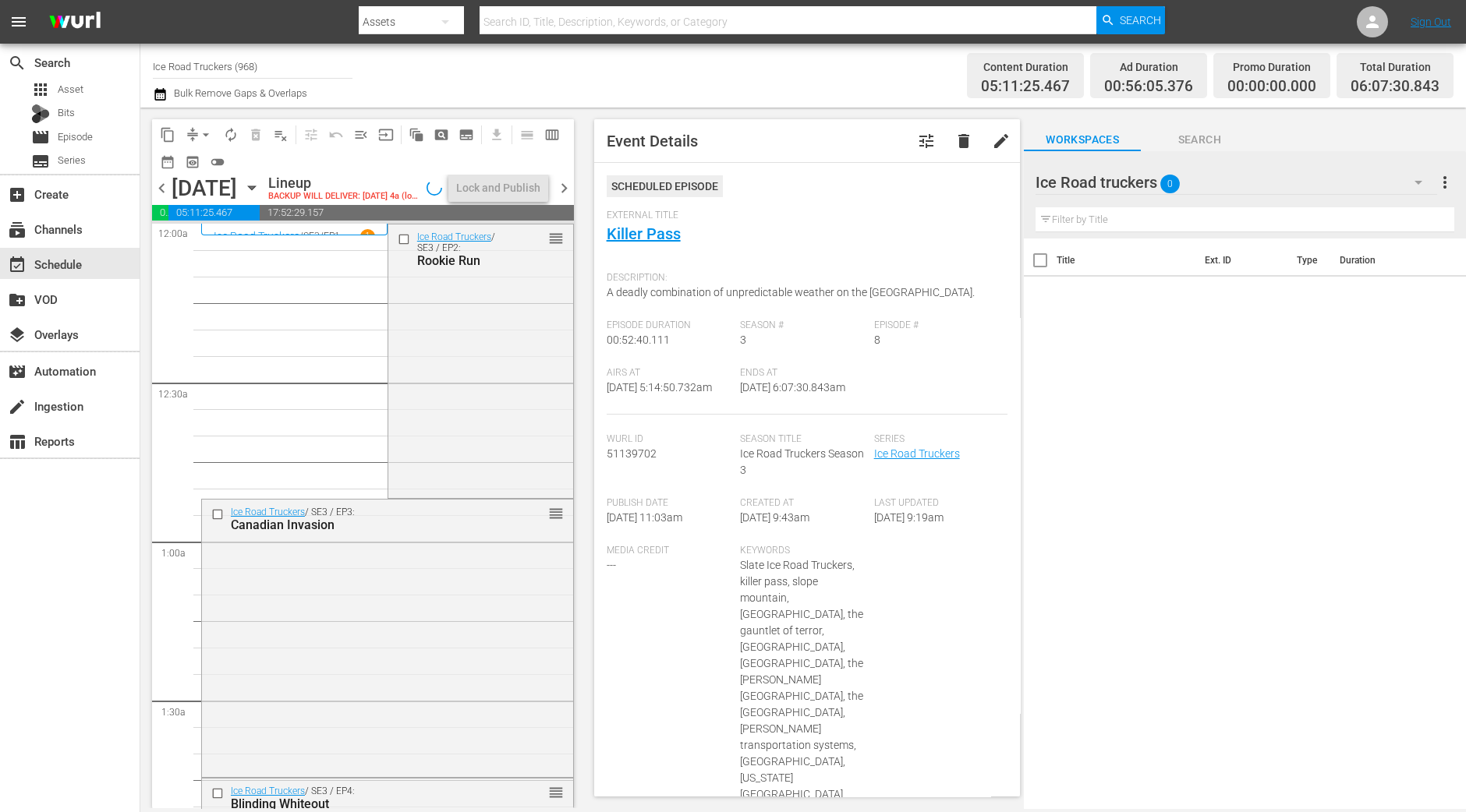
click at [518, 375] on div "Ice Road Truckers / SE3 / EP2: Rookie Run reorder" at bounding box center [480, 361] width 185 height 272
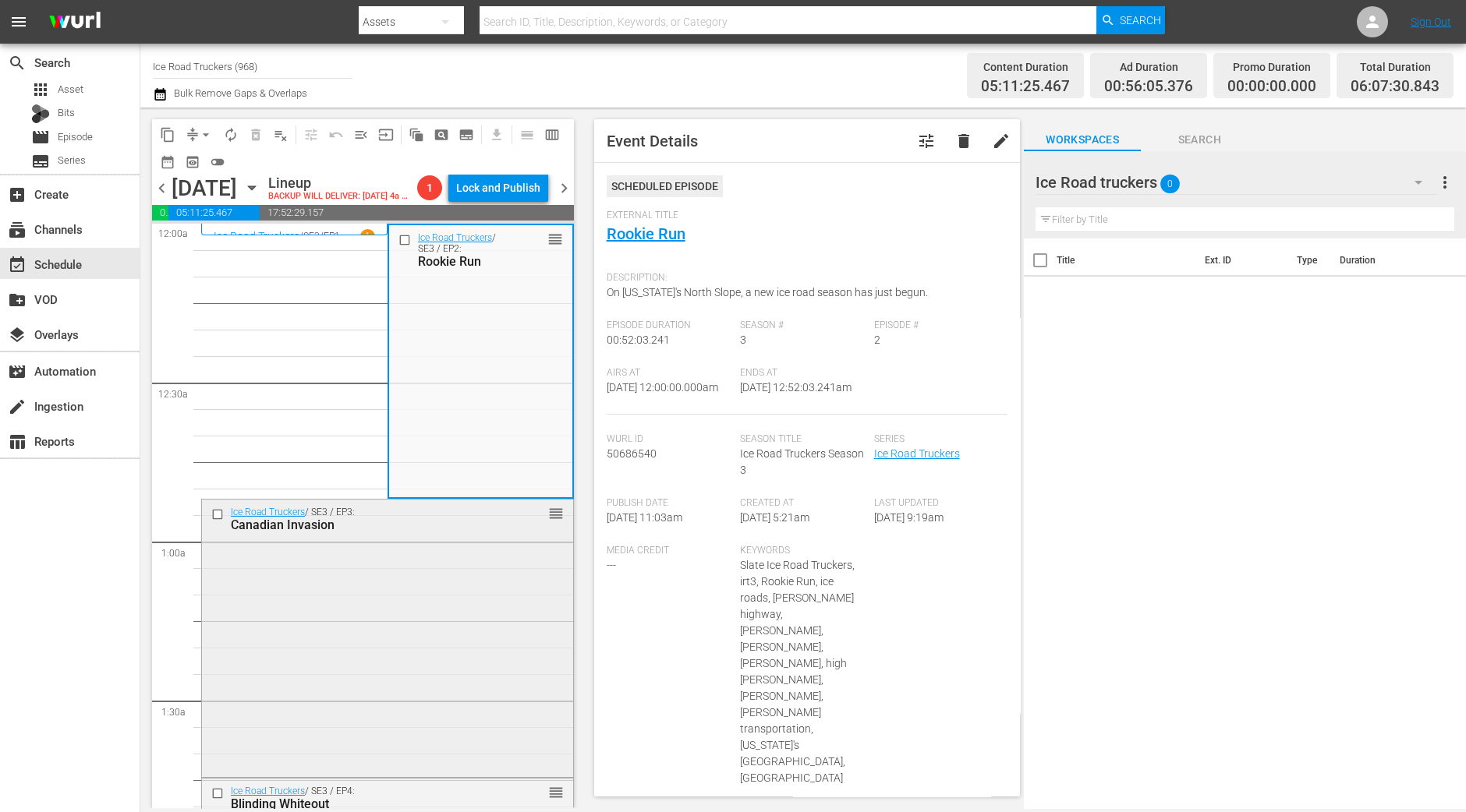
click at [433, 583] on div "Ice Road Truckers / SE3 / EP3: Canadian Invasion reorder" at bounding box center [387, 636] width 371 height 274
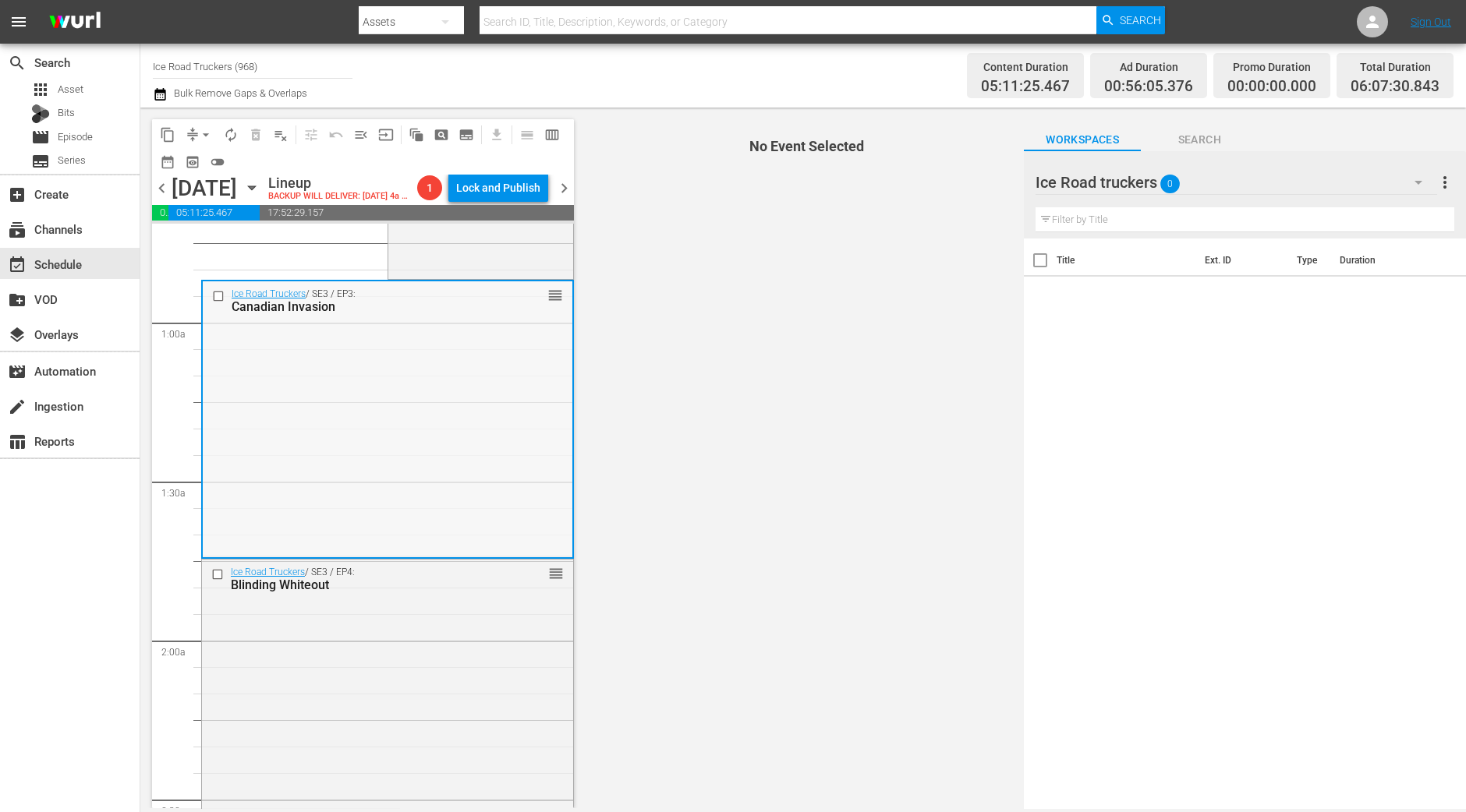
scroll to position [194, 0]
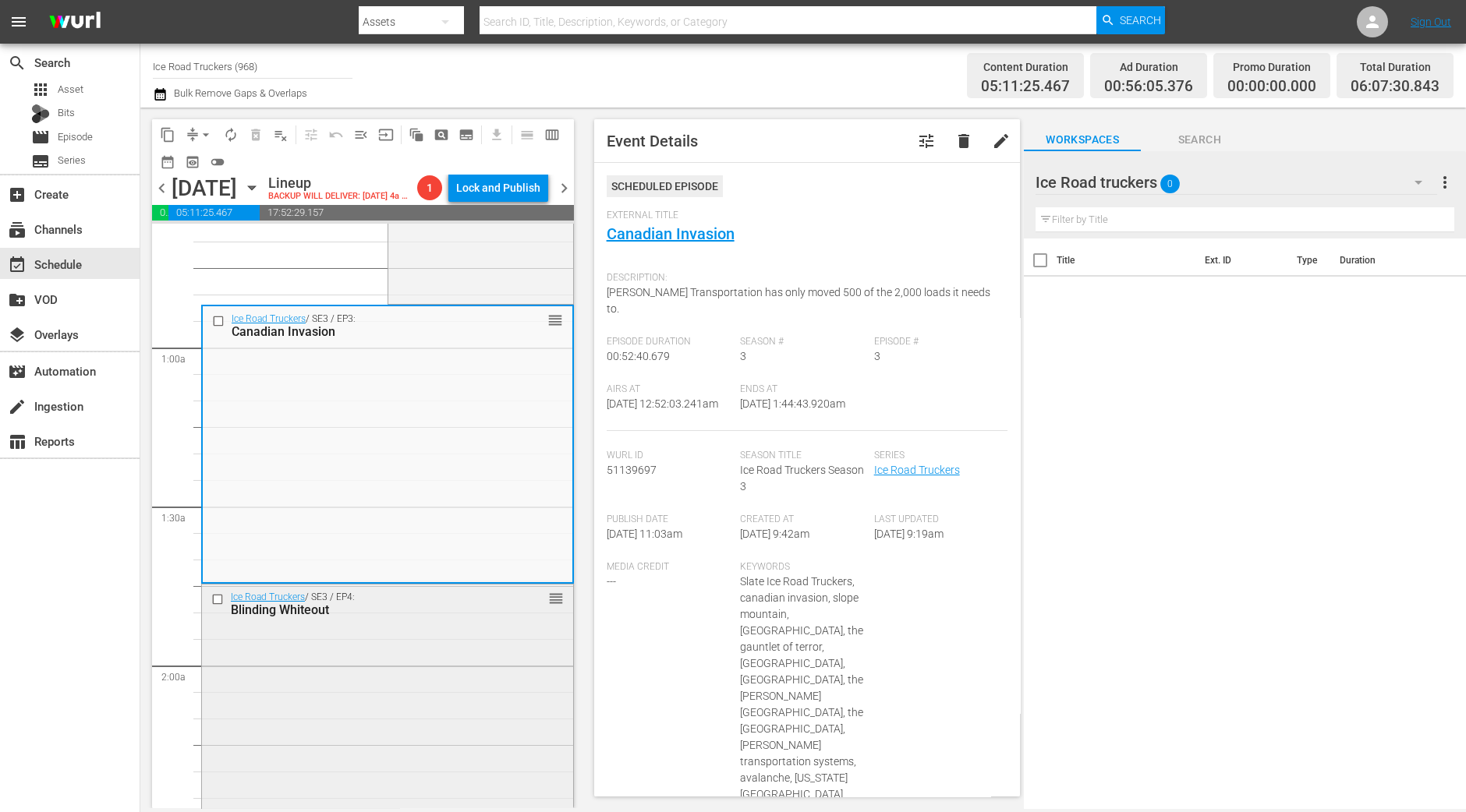
click at [457, 680] on div "Ice Road Truckers / SE3 / EP4: Blinding Whiteout reorder" at bounding box center [387, 720] width 371 height 272
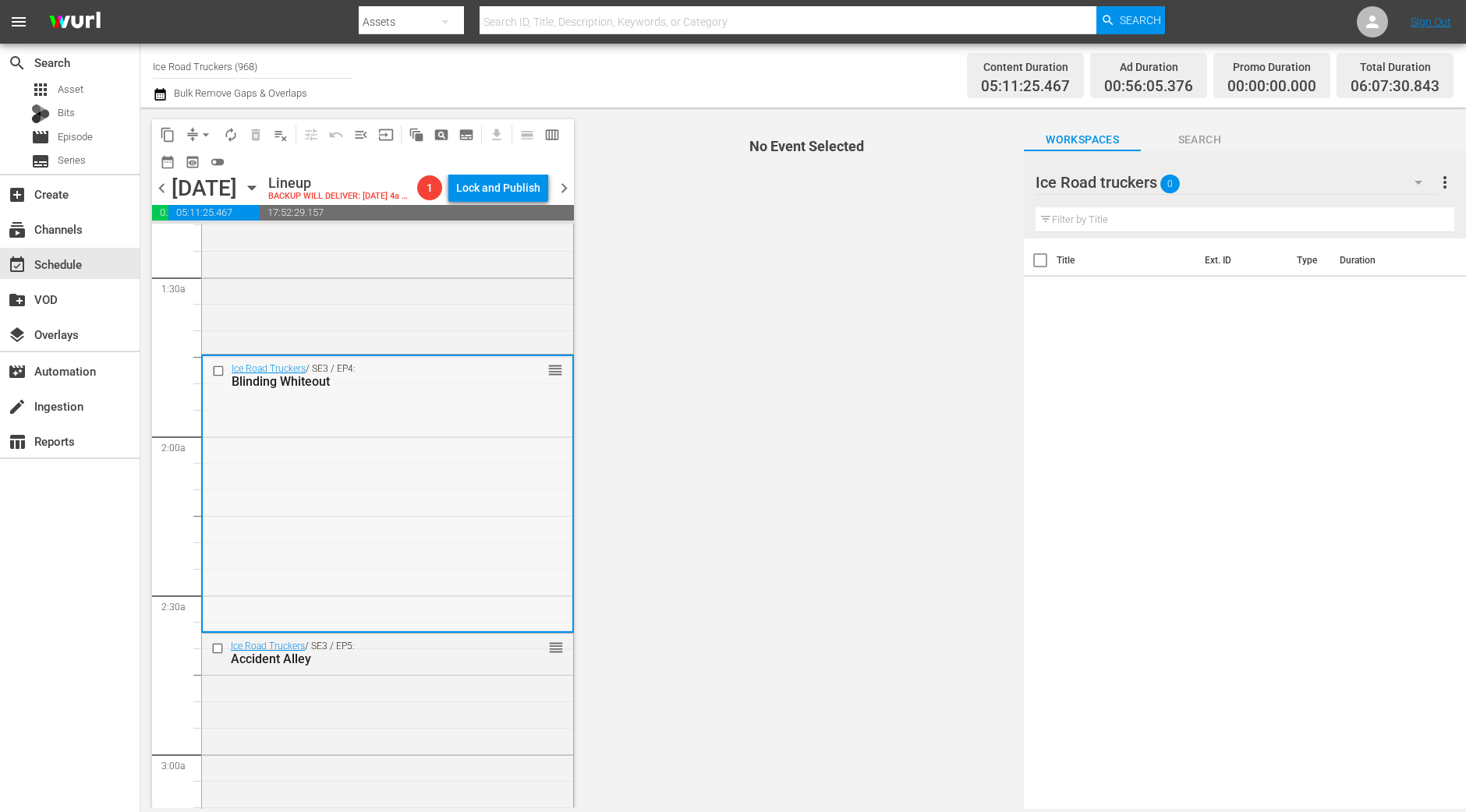
scroll to position [487, 0]
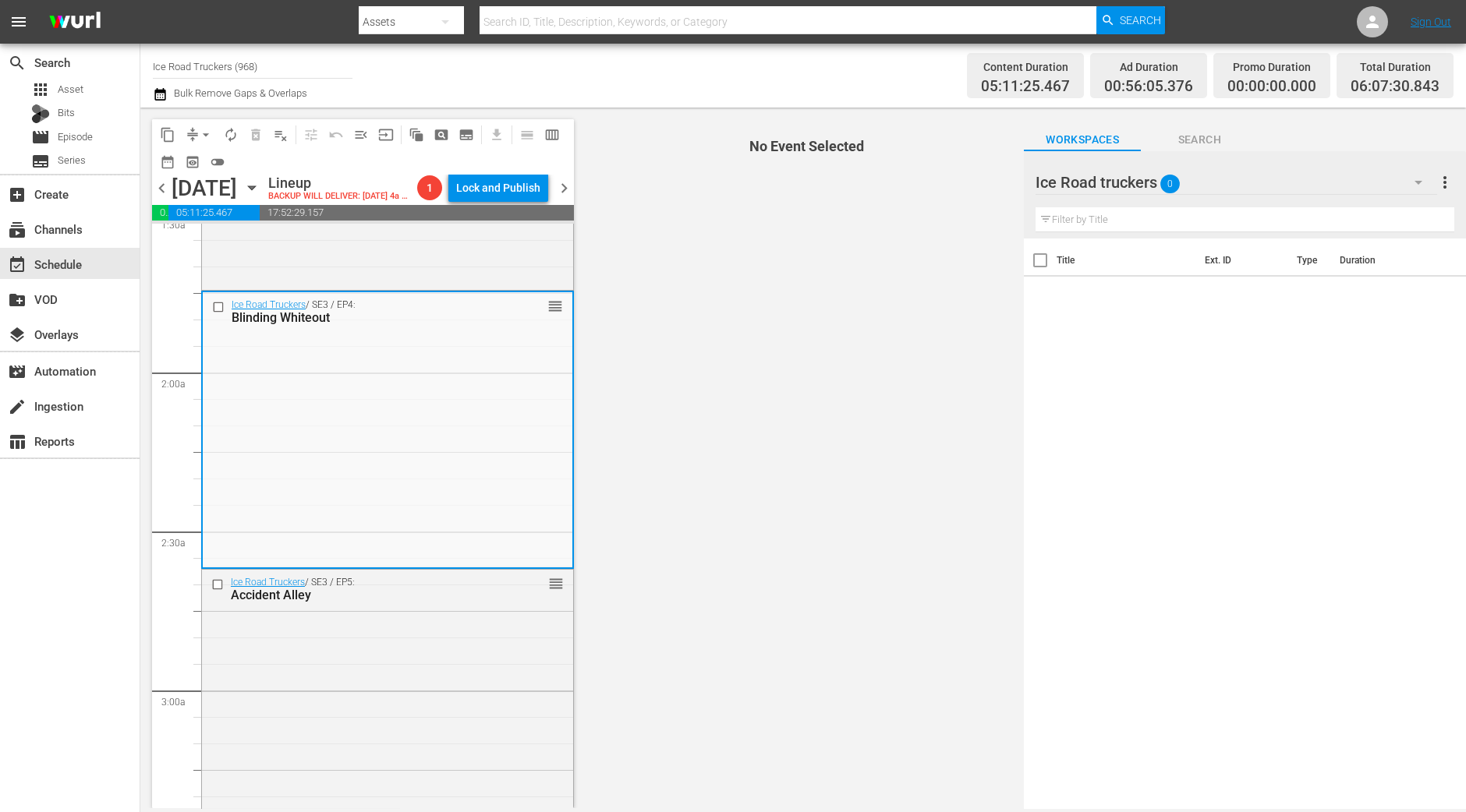
click at [900, 447] on span "No Event Selected" at bounding box center [803, 458] width 442 height 701
click at [378, 360] on div "Ice Road Truckers / SE3 / EP4: Blinding Whiteout reorder" at bounding box center [387, 428] width 369 height 272
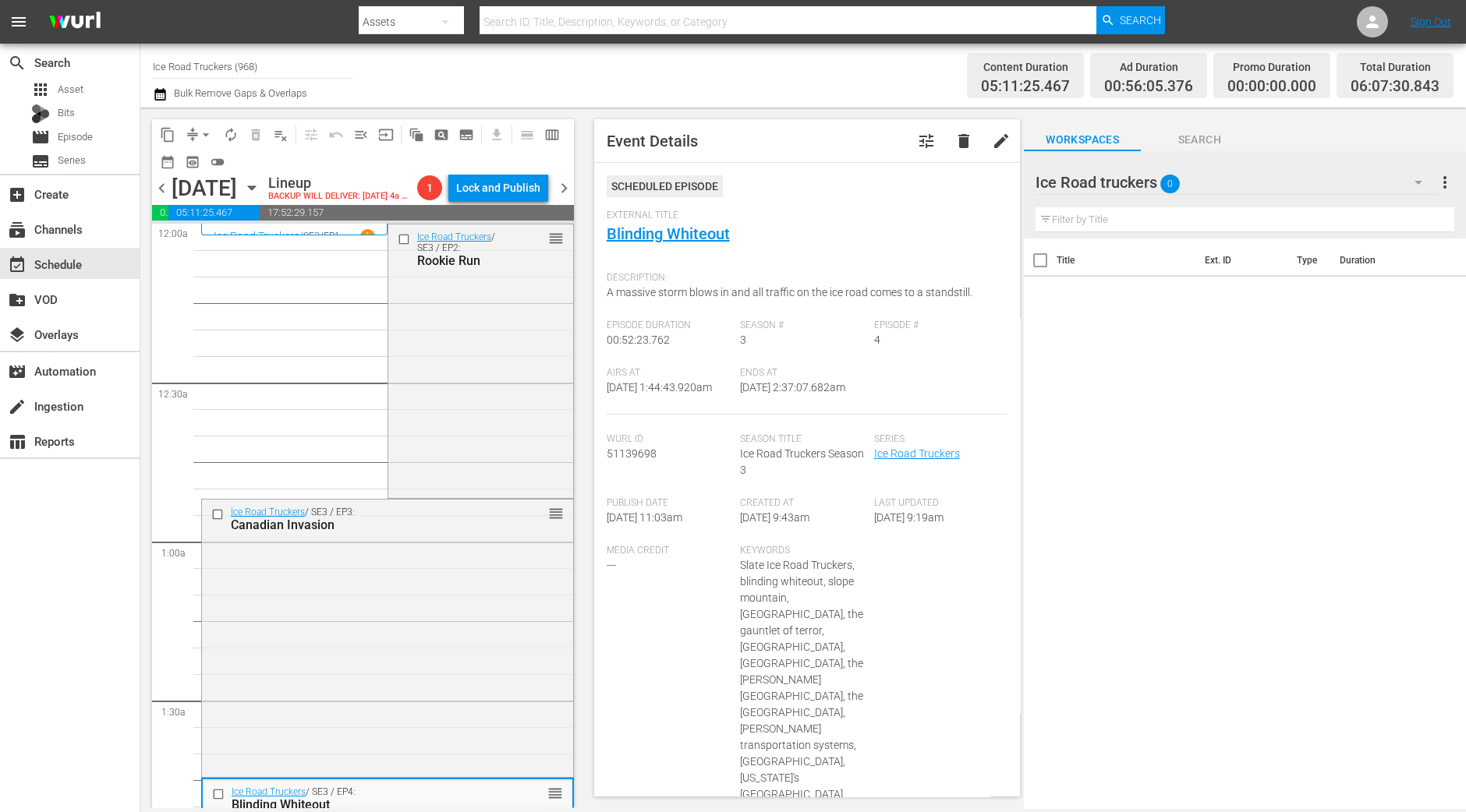
scroll to position [389, 0]
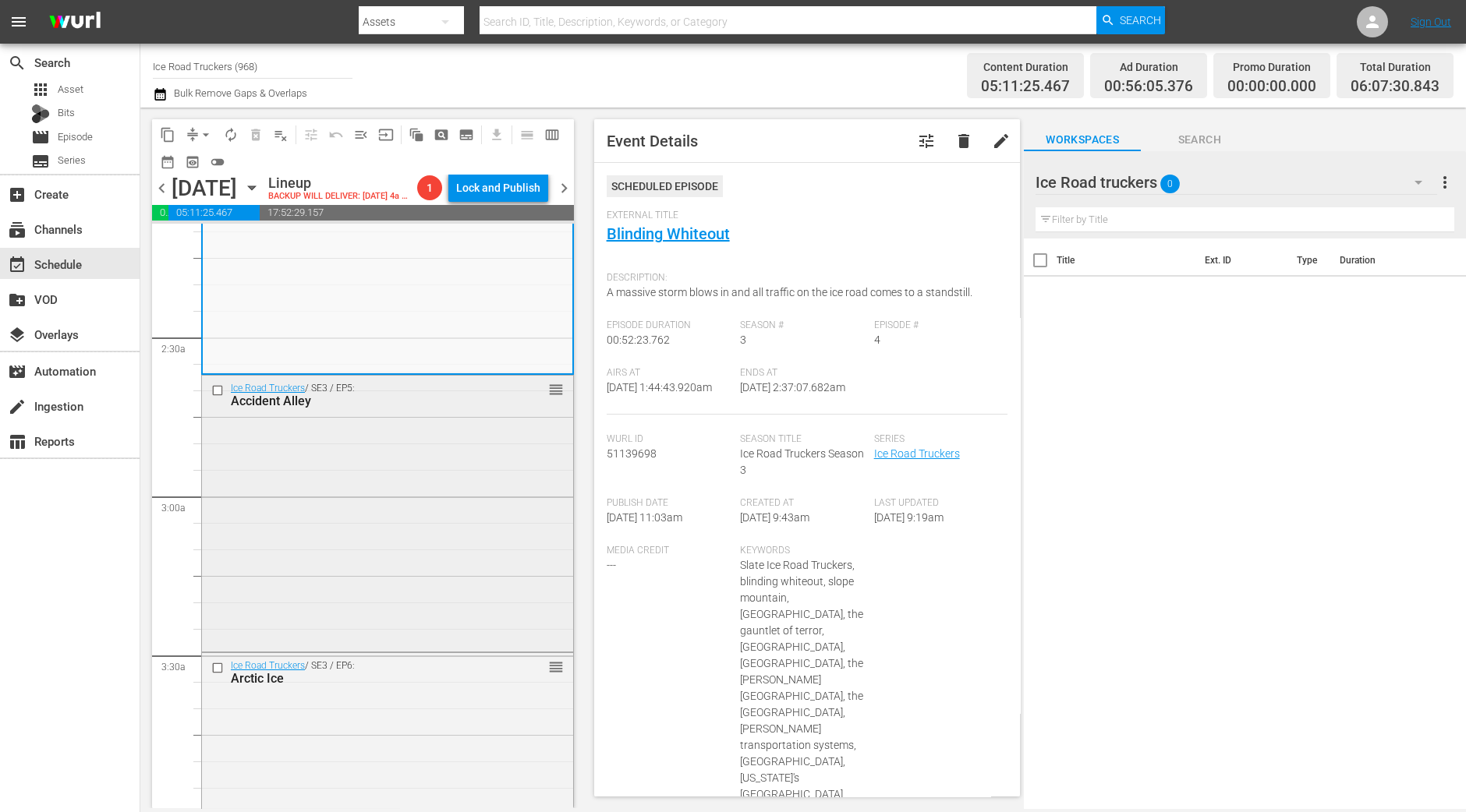
click at [435, 486] on div "Ice Road Truckers / SE3 / EP5: Accident Alley reorder" at bounding box center [387, 512] width 371 height 273
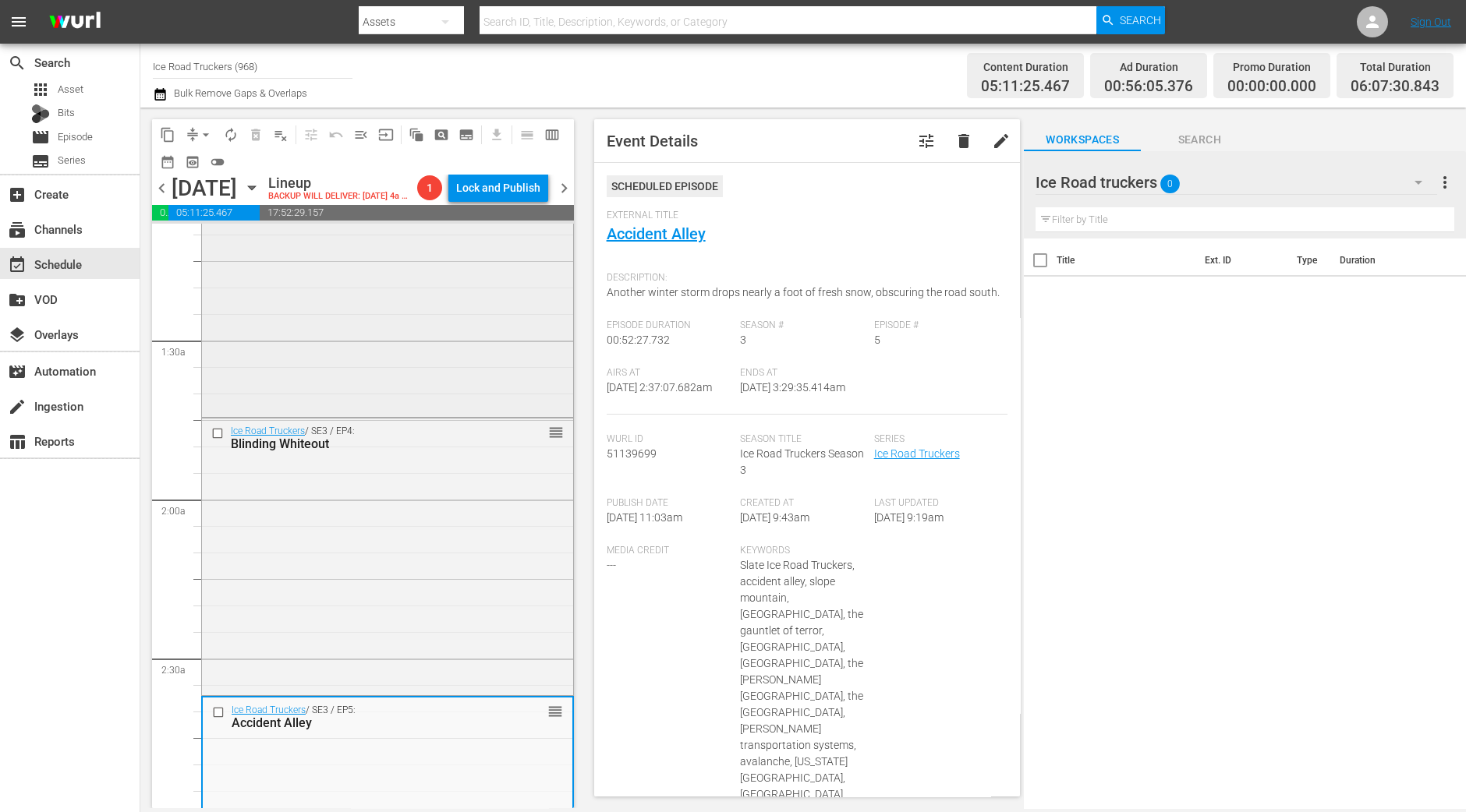
scroll to position [585, 0]
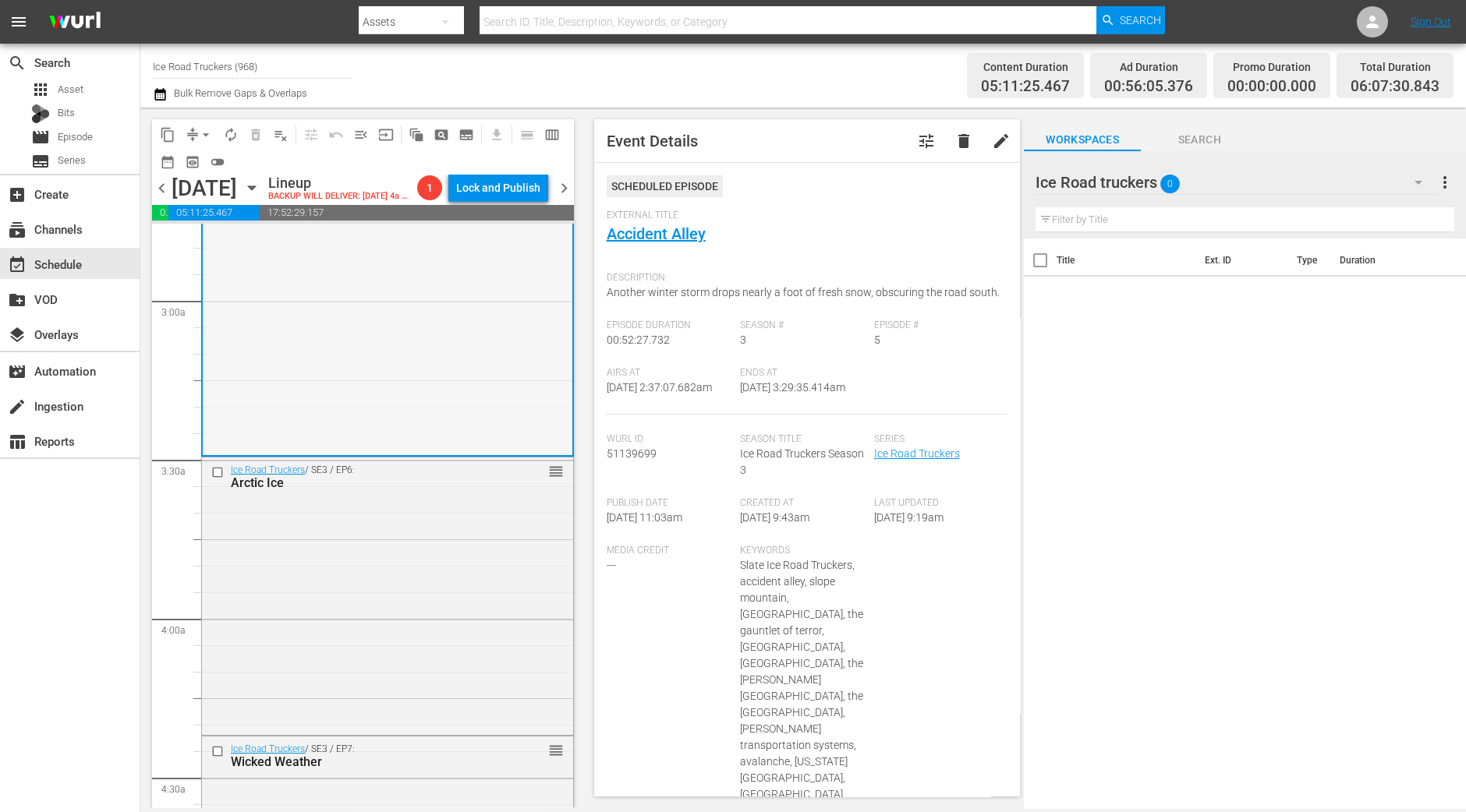
click at [356, 606] on div "Ice Road Truckers / SE3 / EP6: Arctic Ice reorder" at bounding box center [387, 594] width 371 height 273
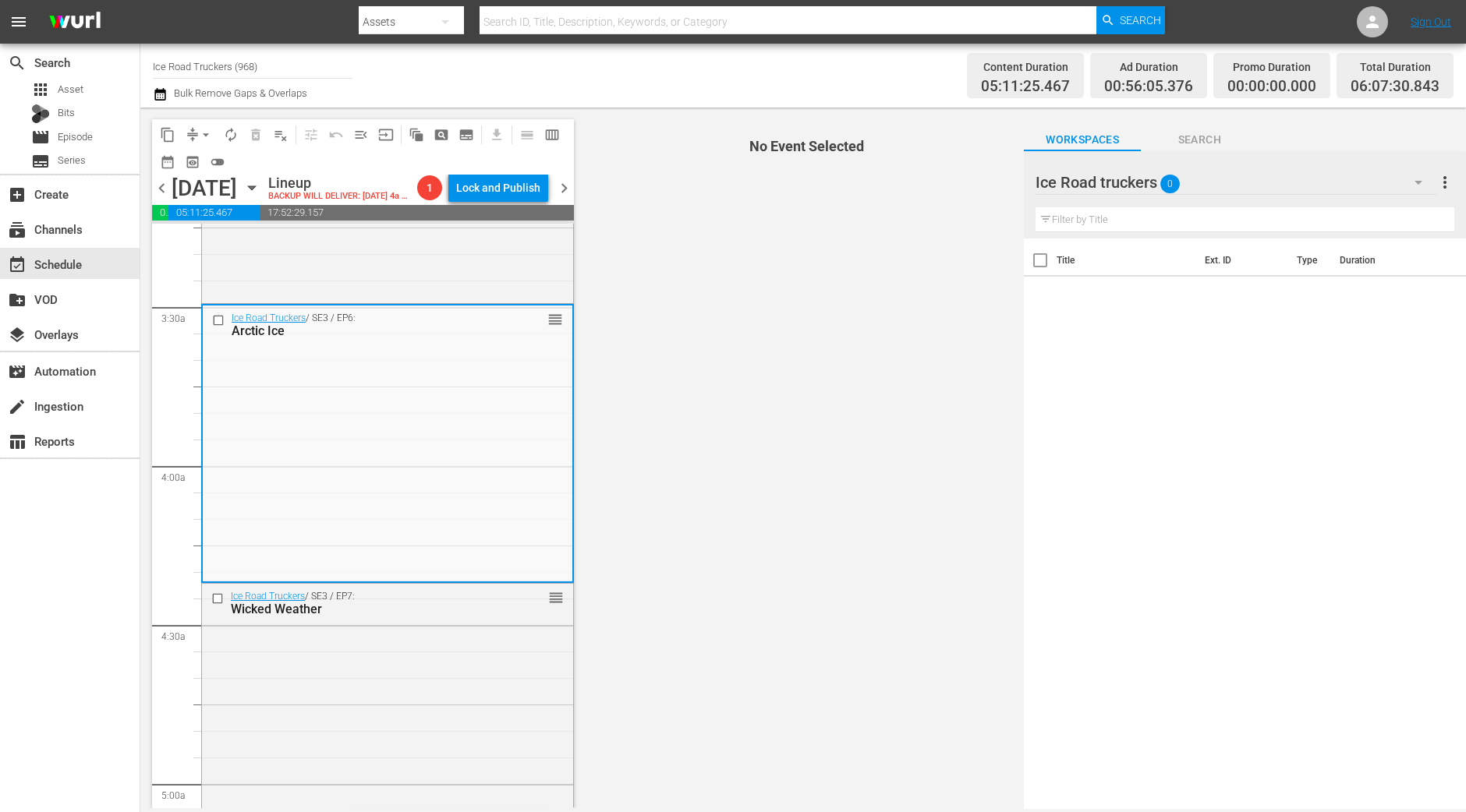
scroll to position [1072, 0]
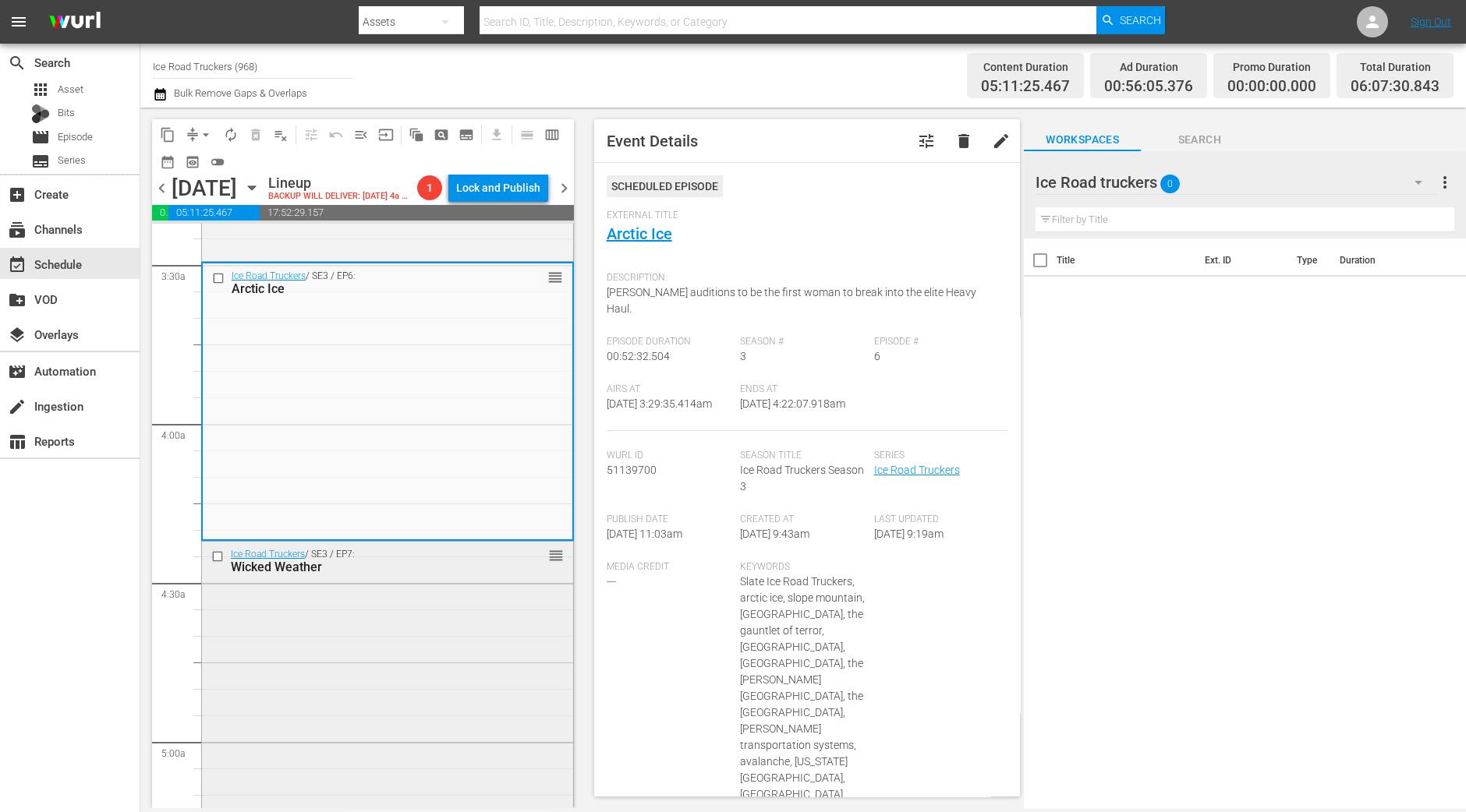
click at [398, 655] on div "Ice Road Truckers / SE3 / EP7: Wicked Weather reorder" at bounding box center [387, 678] width 371 height 274
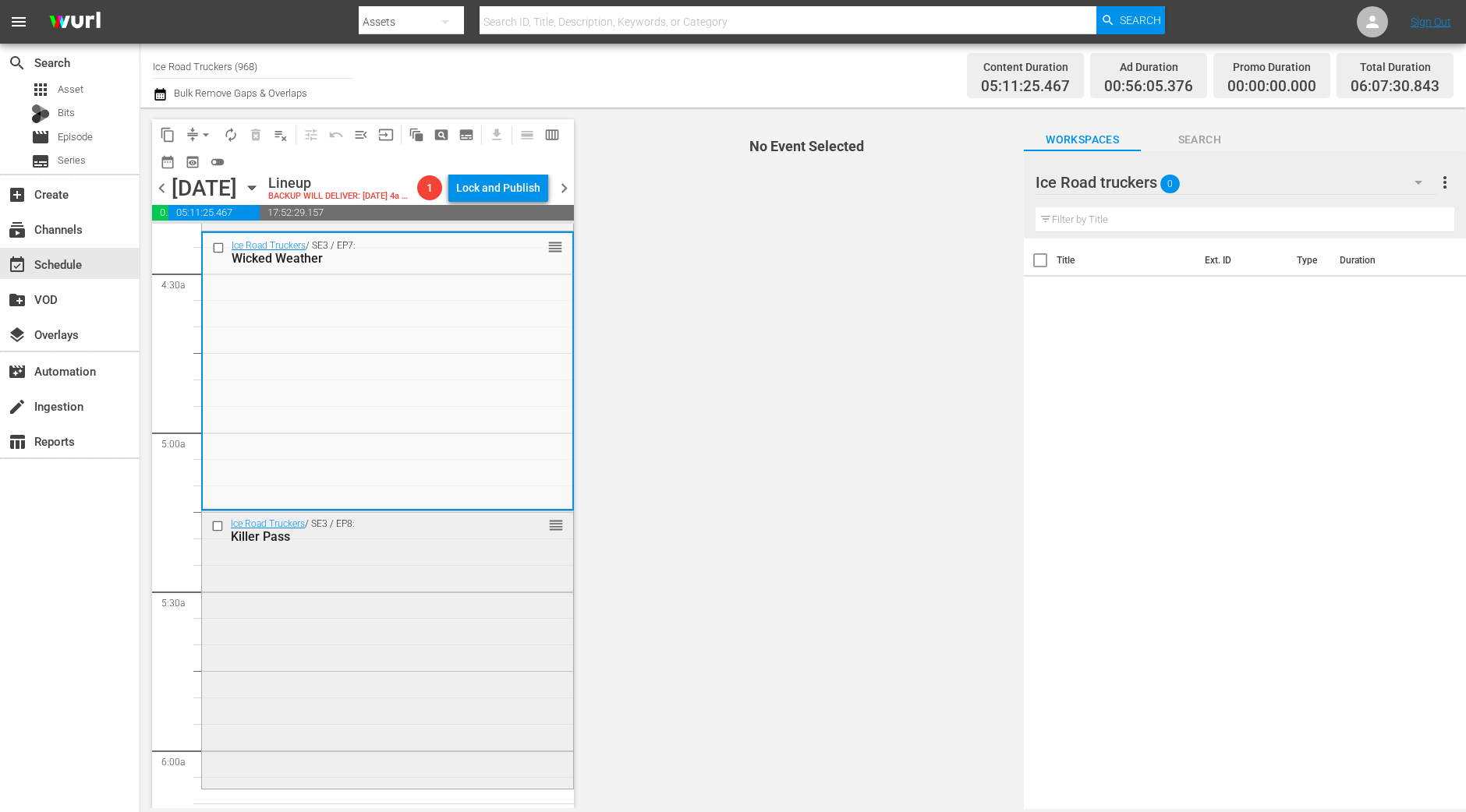
scroll to position [1363, 0]
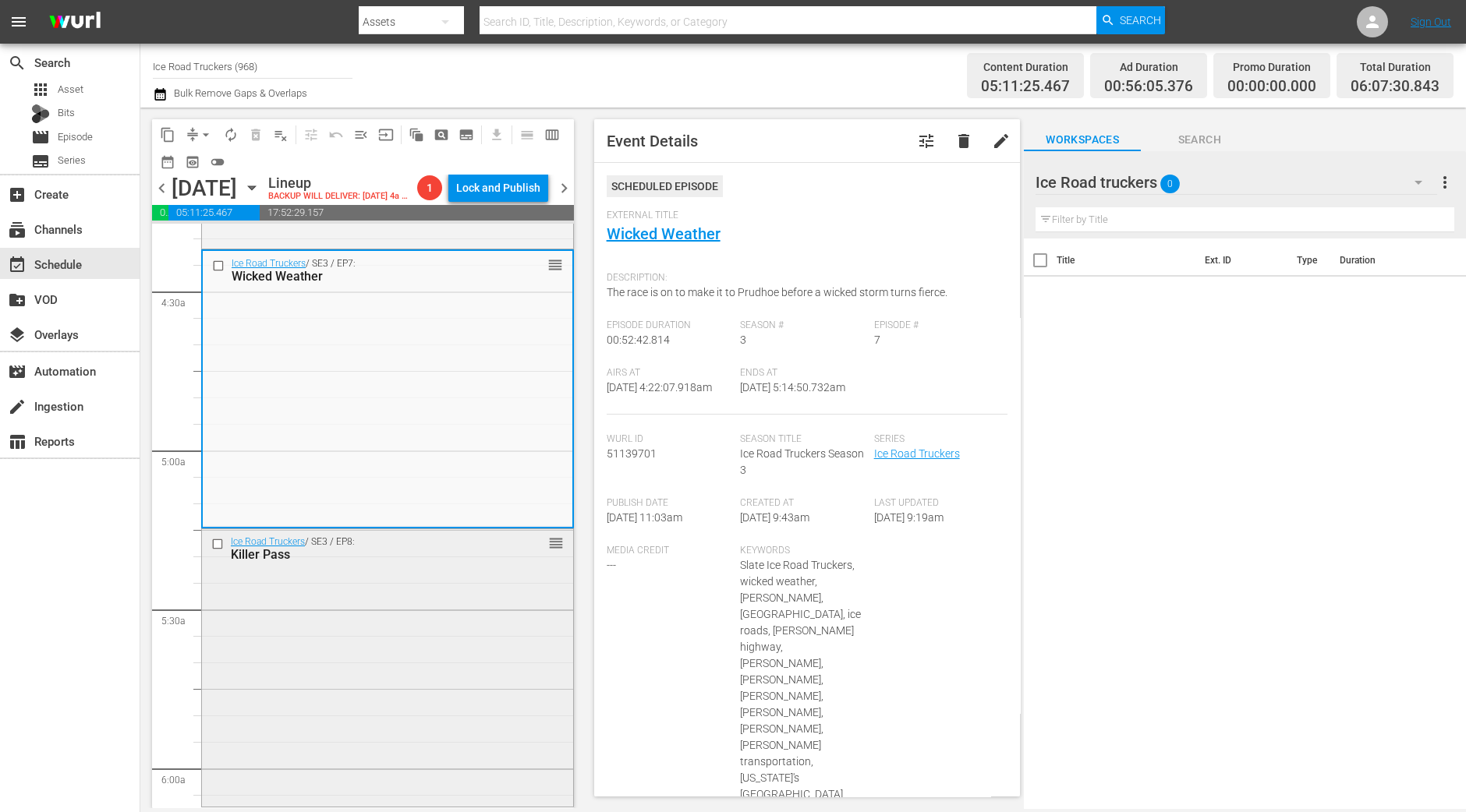
click at [383, 654] on div "Ice Road Truckers / SE3 / EP8: Killer Pass reorder" at bounding box center [387, 666] width 371 height 274
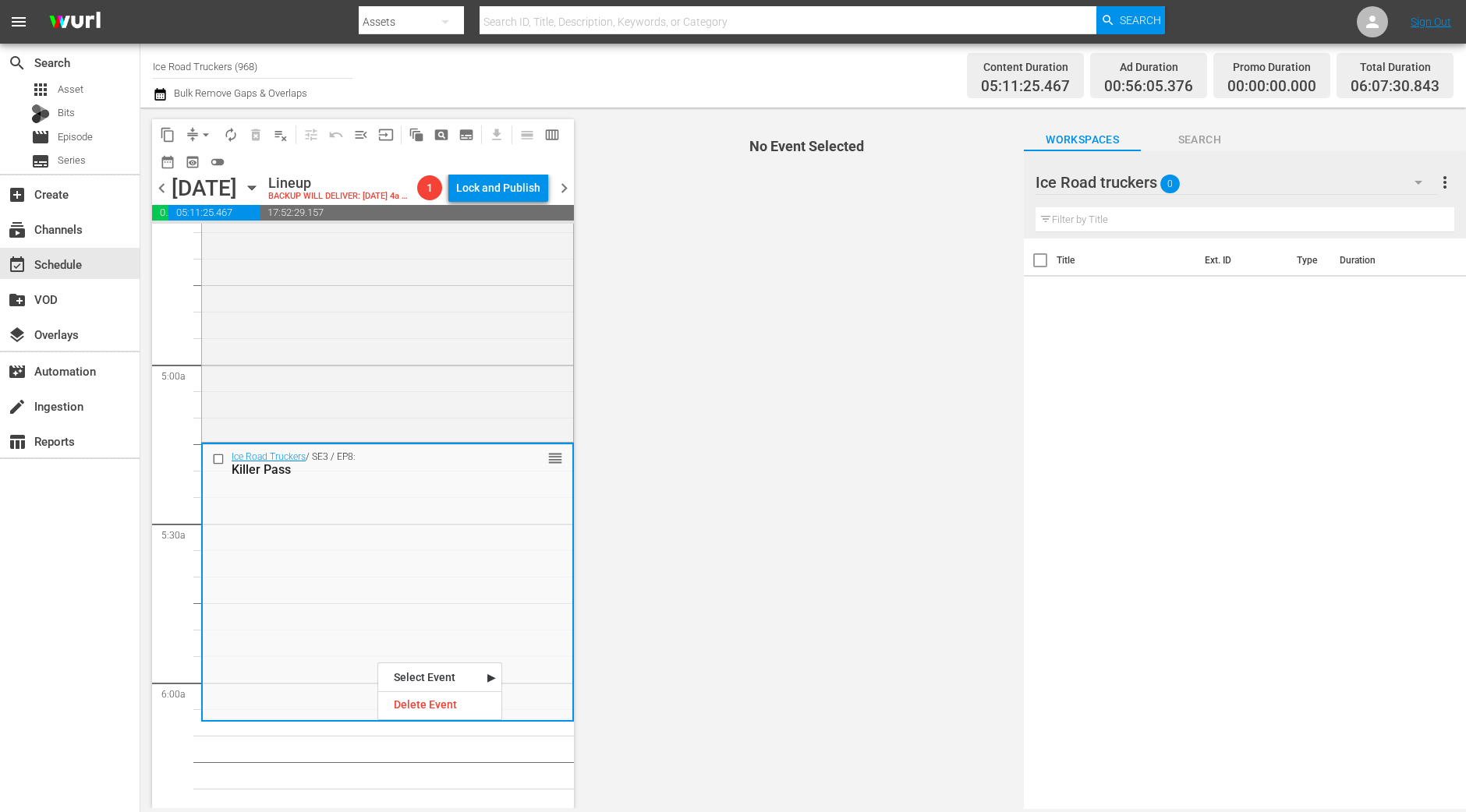
scroll to position [1558, 0]
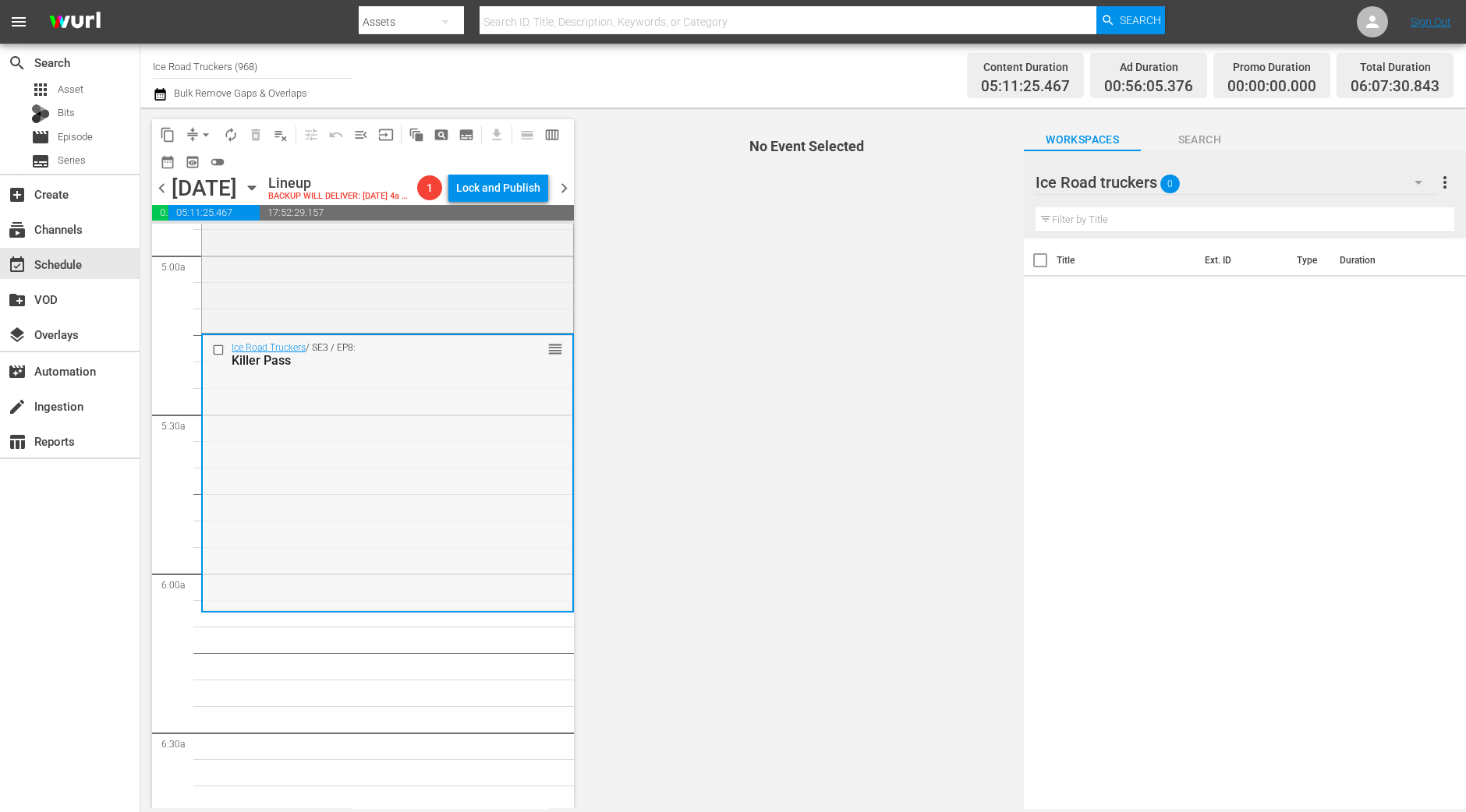
click at [345, 445] on div "Ice Road Truckers / SE3 / EP8: Killer Pass reorder" at bounding box center [387, 472] width 369 height 274
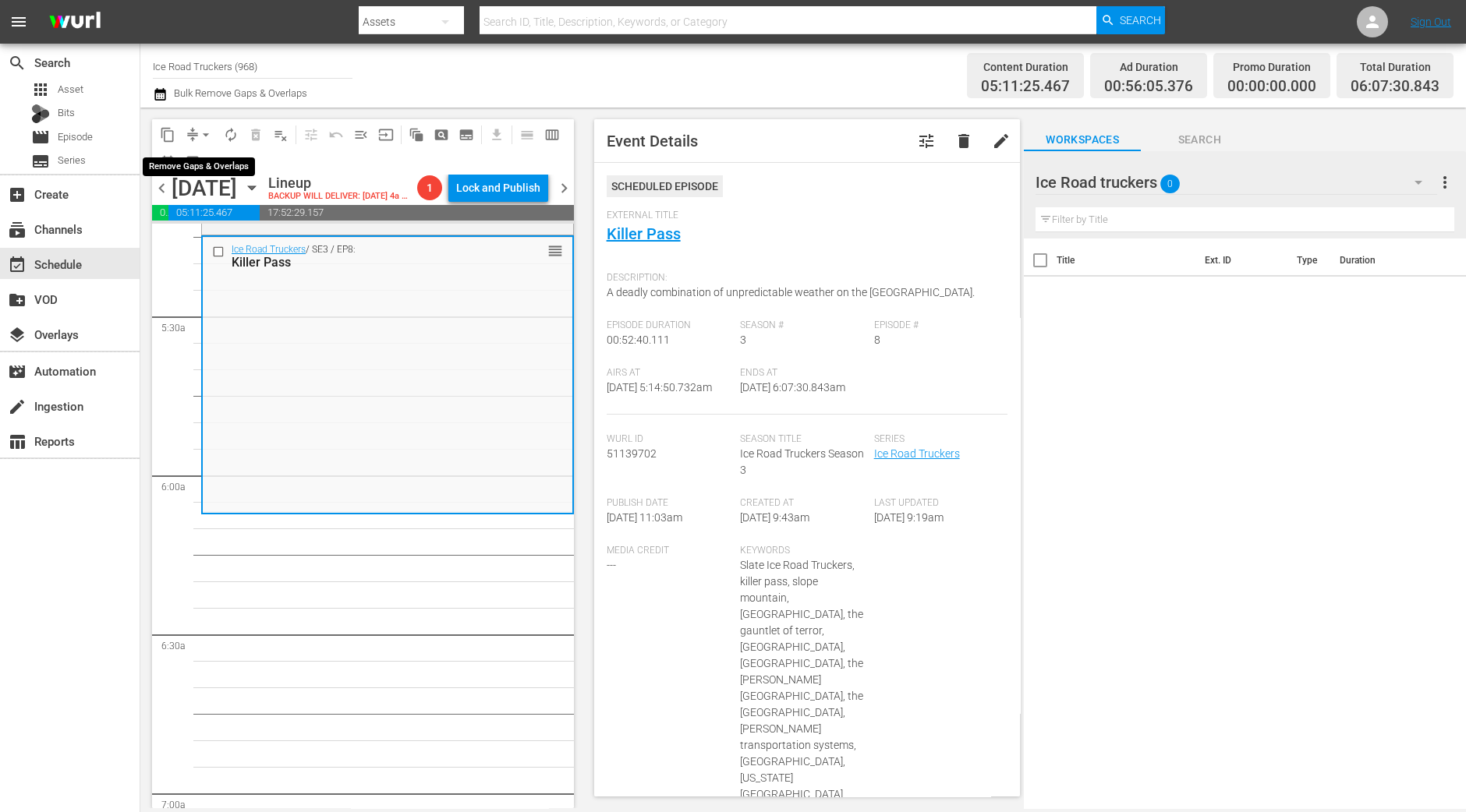
click at [200, 129] on span "arrow_drop_down" at bounding box center [205, 135] width 15 height 15
click at [200, 173] on li "Align to Midnight" at bounding box center [206, 165] width 164 height 25
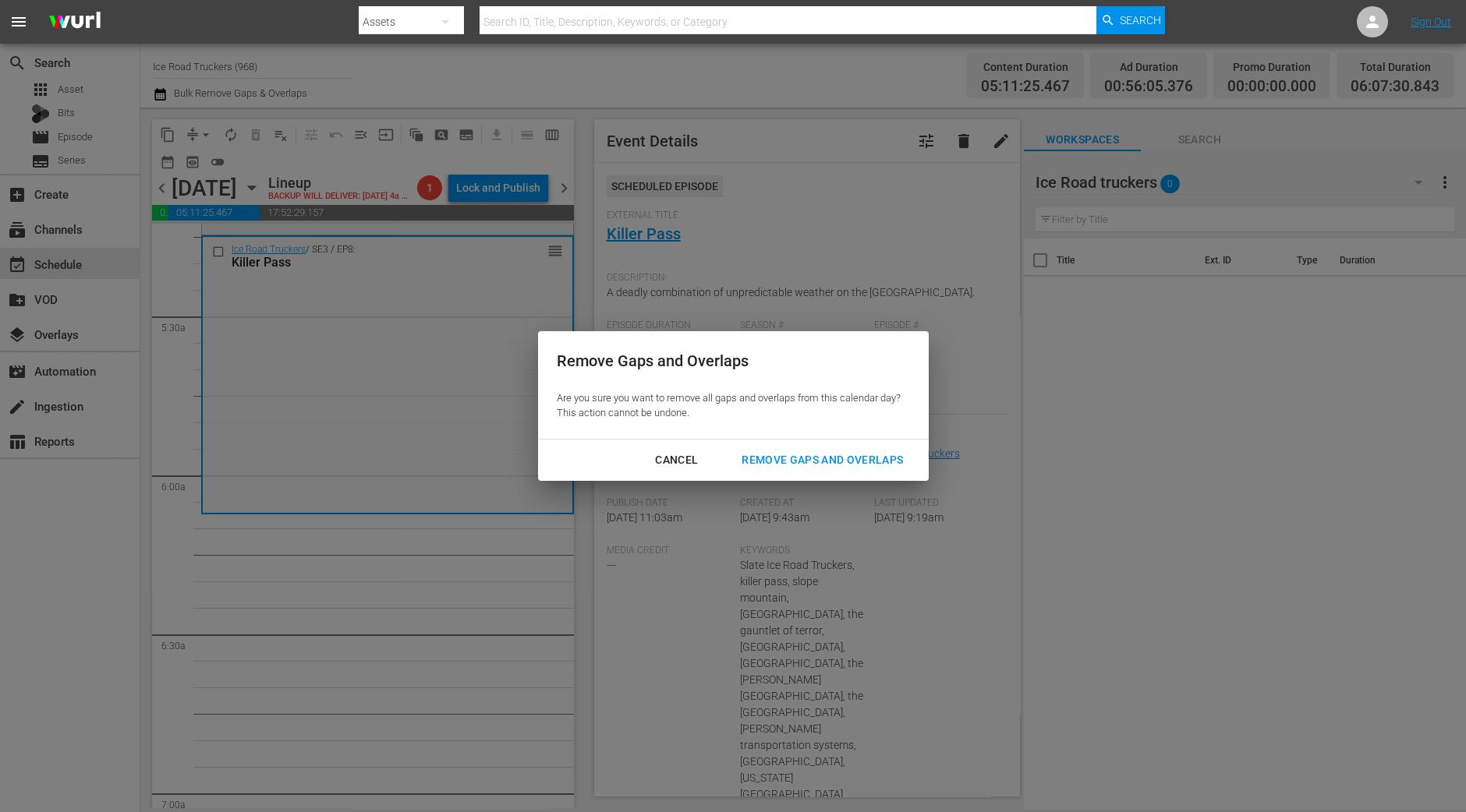
click at [751, 451] on div "Remove Gaps and Overlaps" at bounding box center [823, 460] width 187 height 20
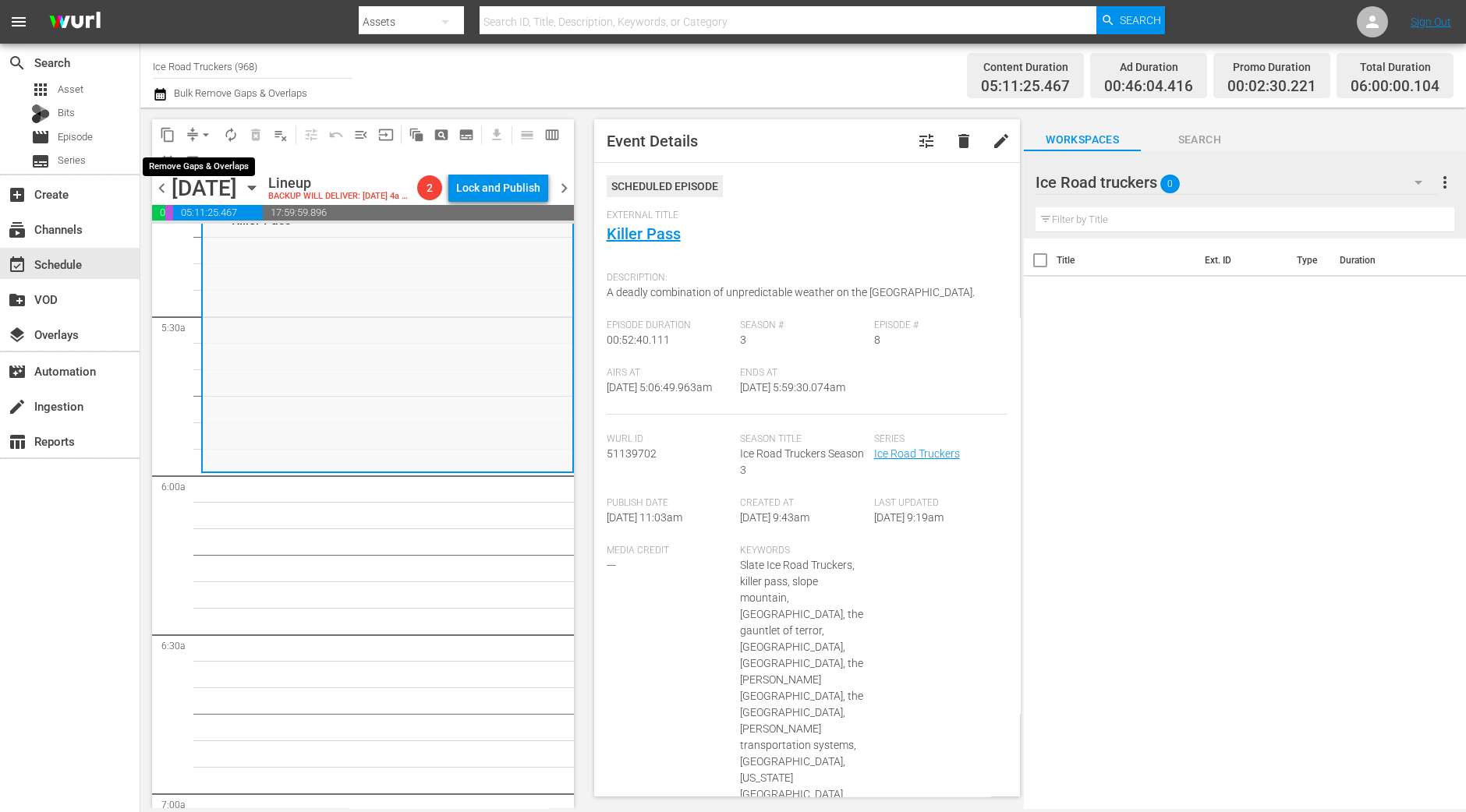
click at [205, 127] on span "arrow_drop_down" at bounding box center [205, 135] width 15 height 15
click at [206, 163] on li "Align to Midnight" at bounding box center [206, 165] width 164 height 25
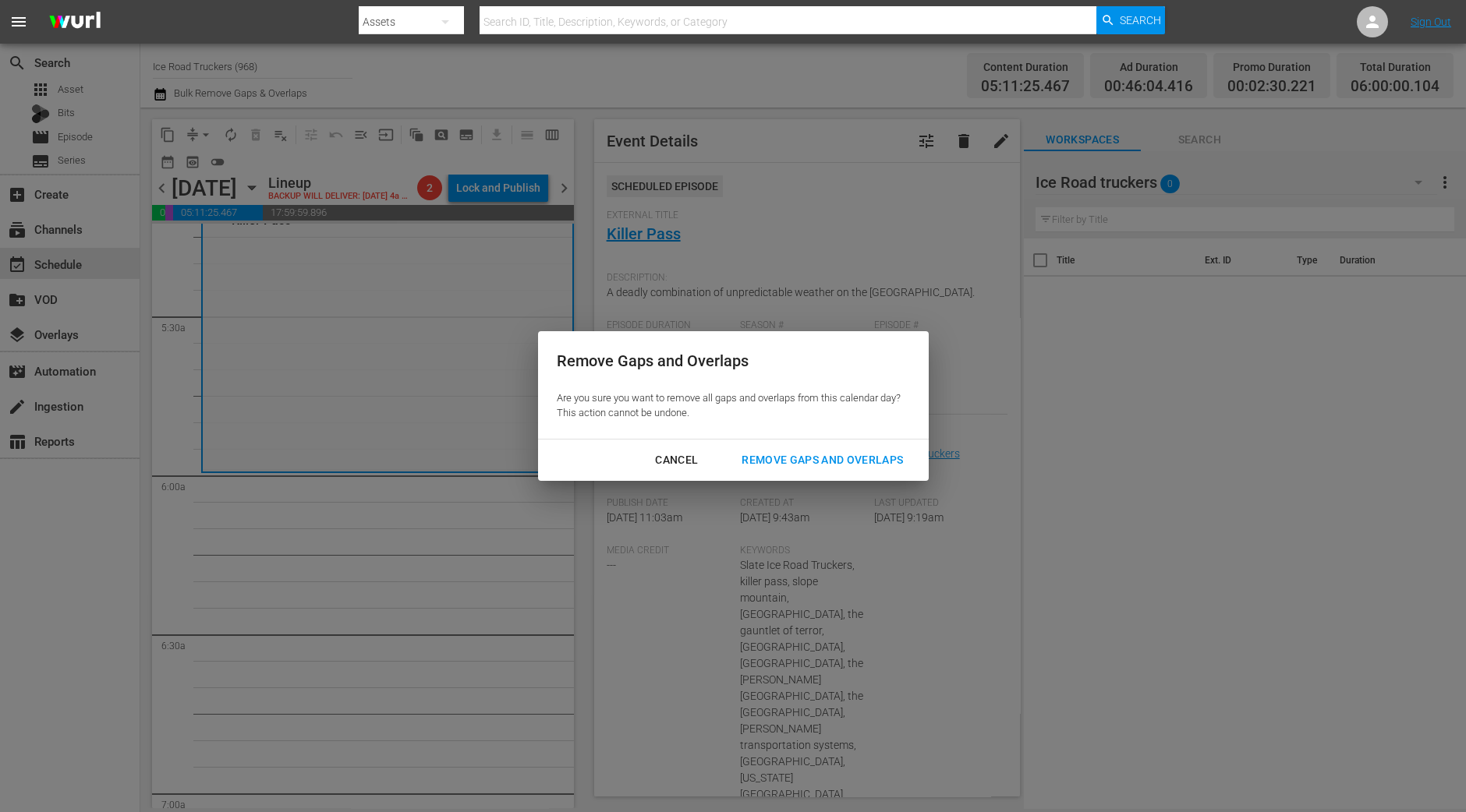
click at [823, 475] on div "Cancel Remove Gaps and Overlaps" at bounding box center [733, 460] width 390 height 42
click at [822, 466] on div "Remove Gaps and Overlaps" at bounding box center [823, 460] width 187 height 20
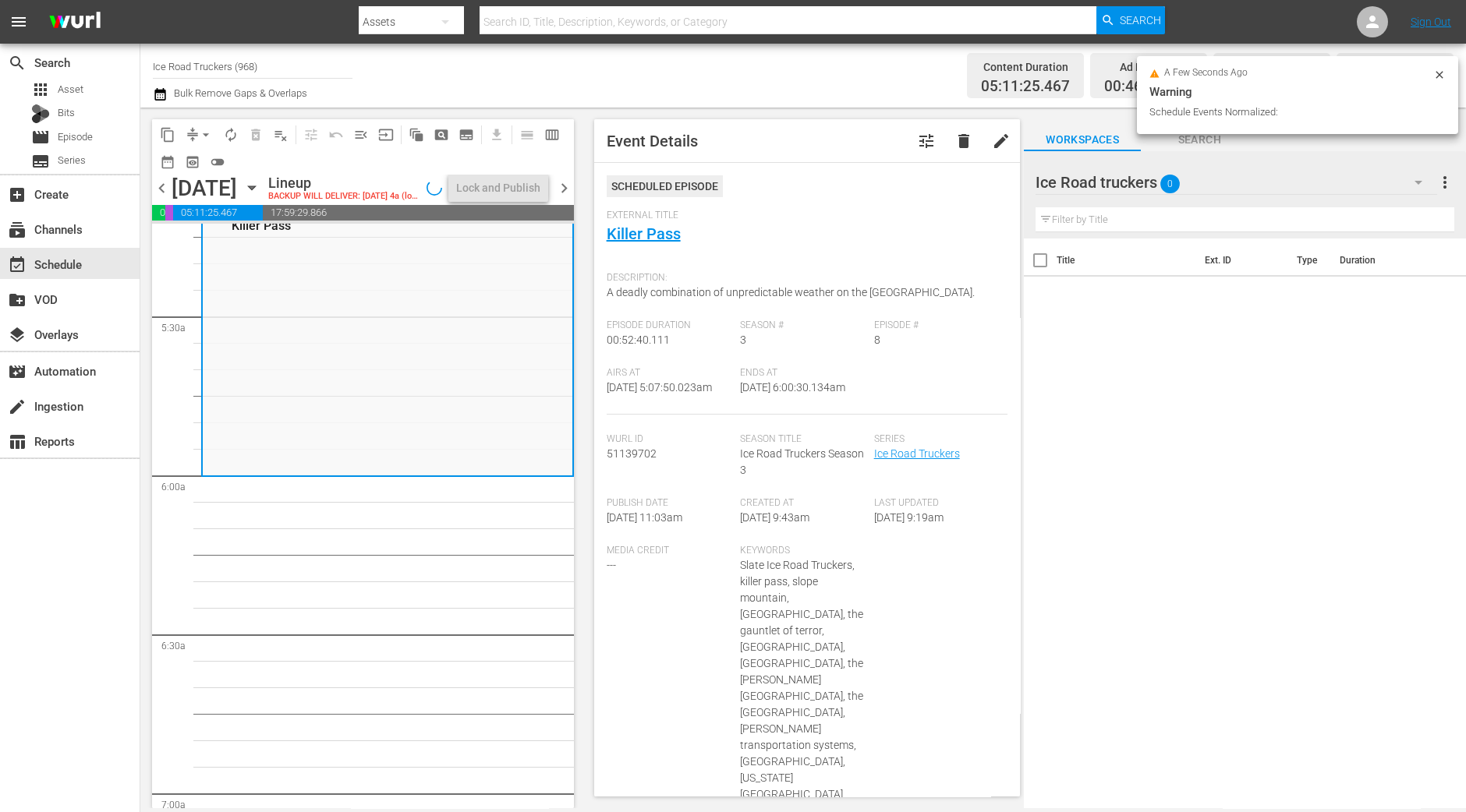
scroll to position [1683, 0]
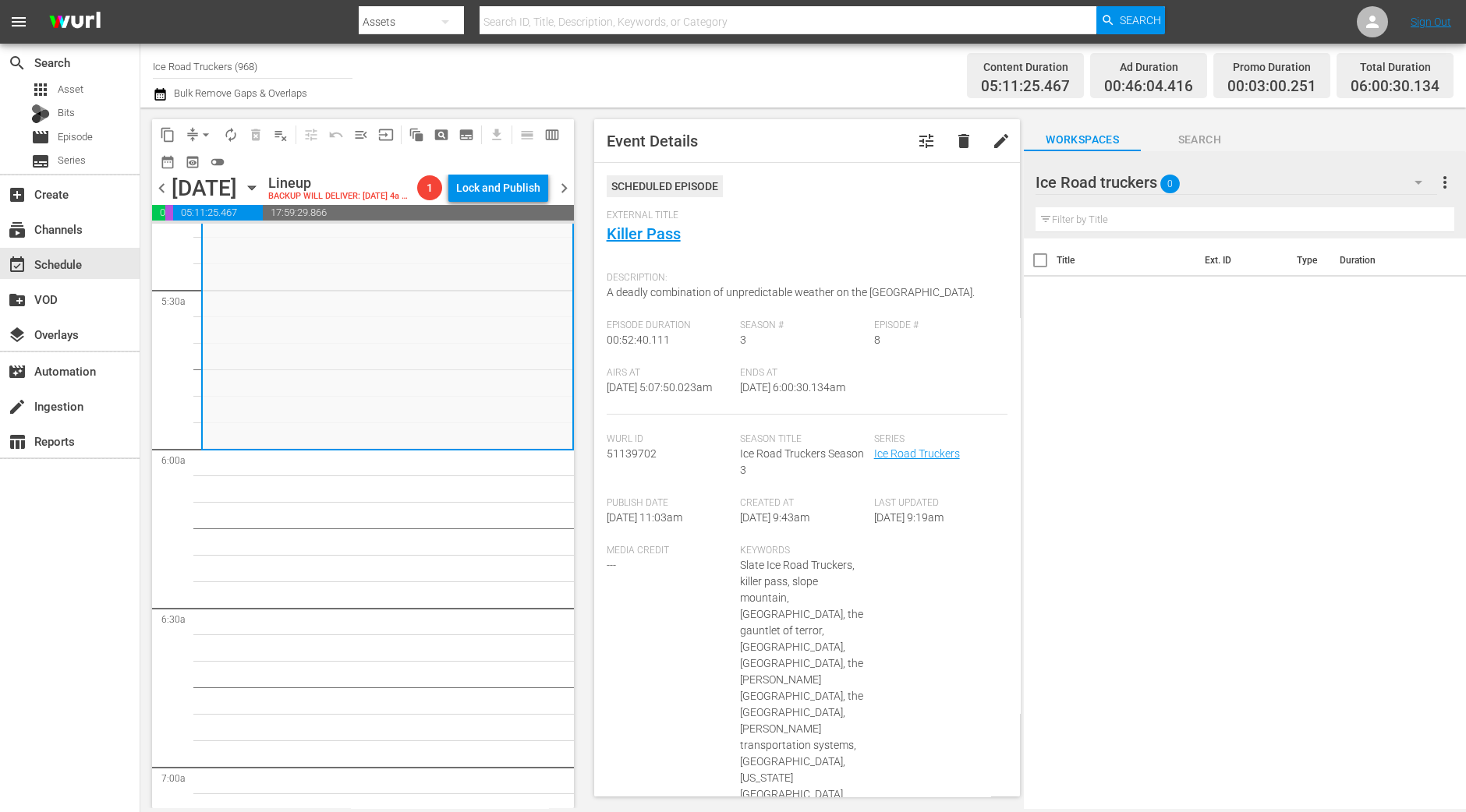
click at [205, 134] on span "arrow_drop_down" at bounding box center [205, 135] width 15 height 15
click at [203, 165] on li "Align to Midnight" at bounding box center [206, 165] width 164 height 25
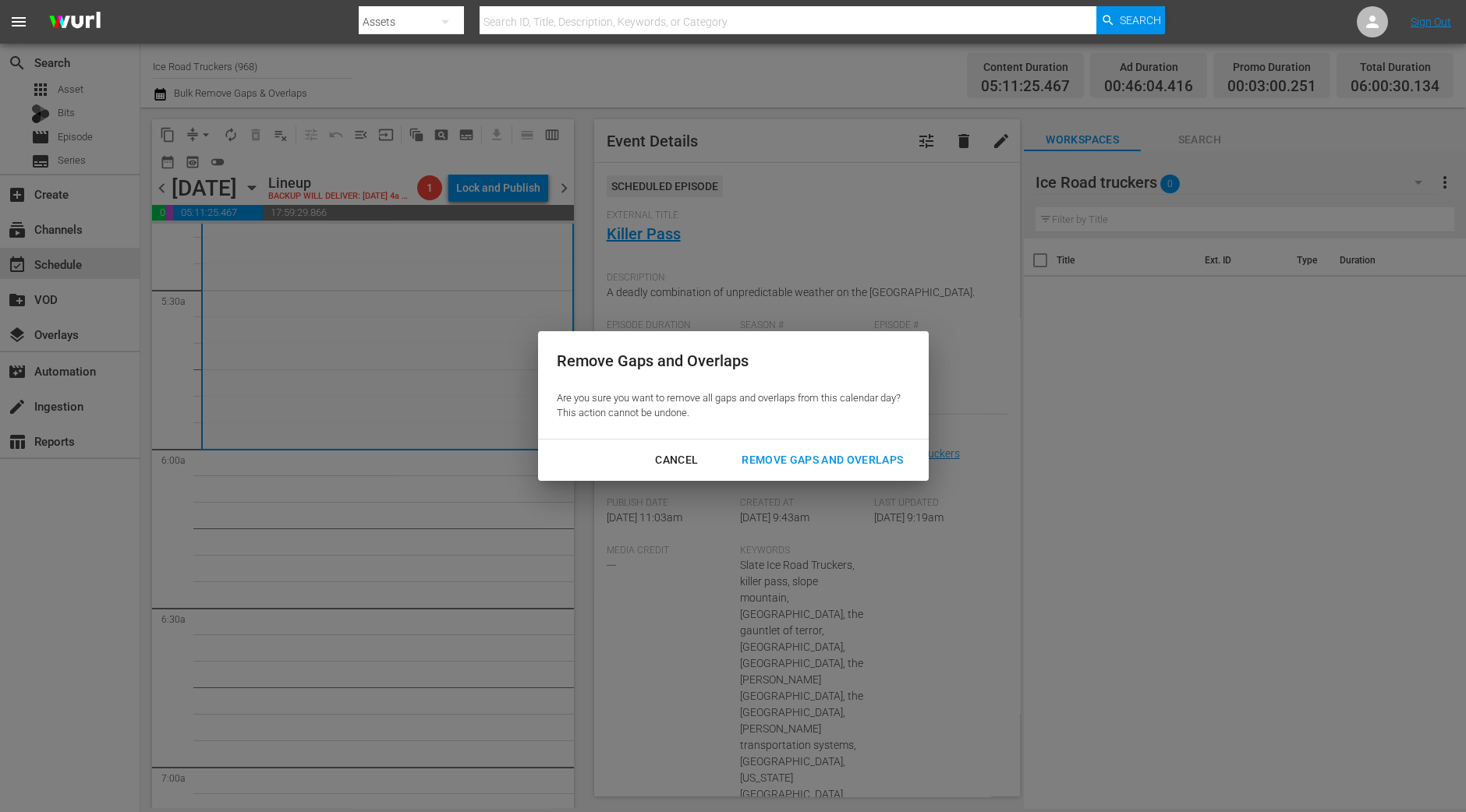
click at [846, 470] on button "Remove Gaps and Overlaps" at bounding box center [822, 460] width 199 height 29
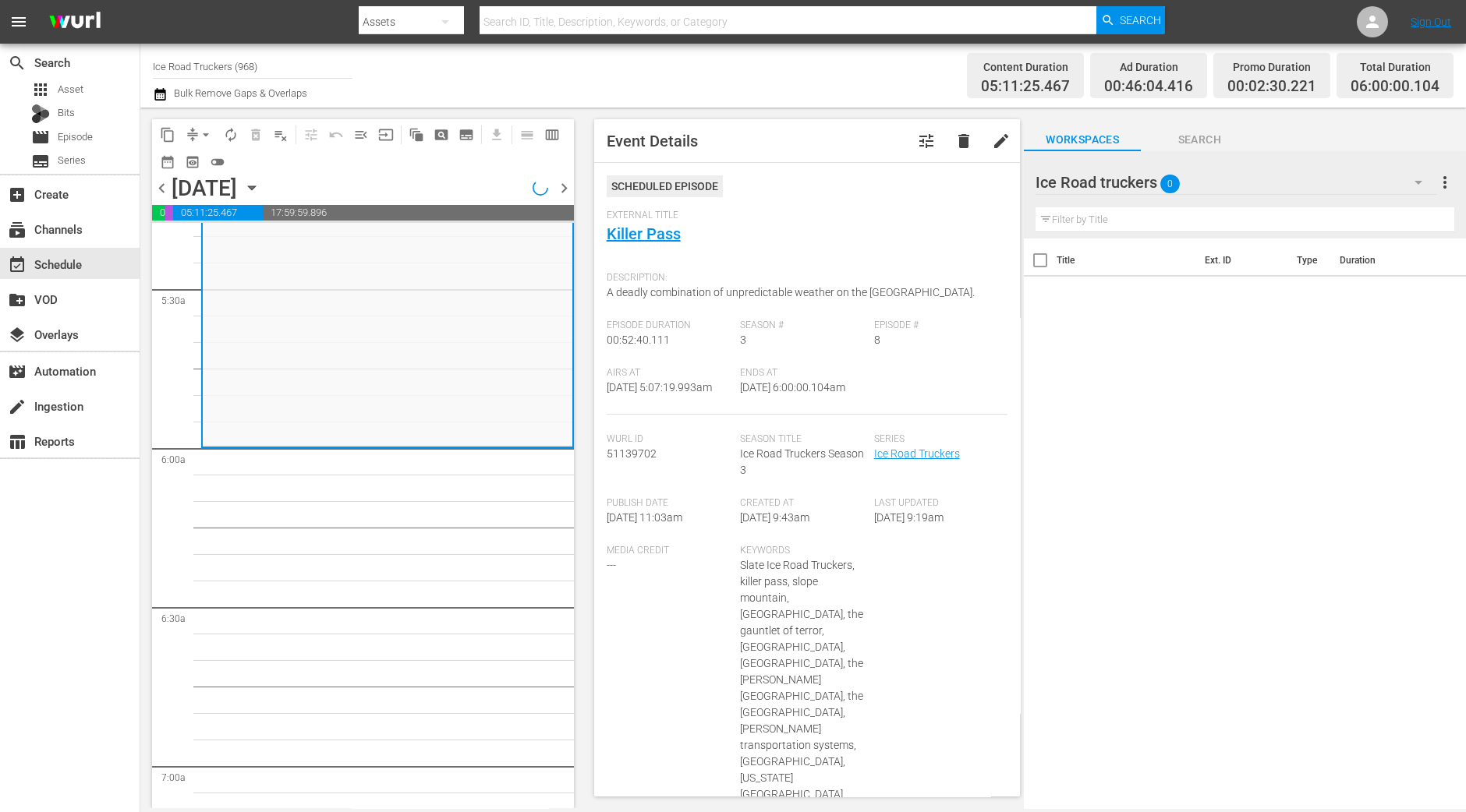
scroll to position [1656, 0]
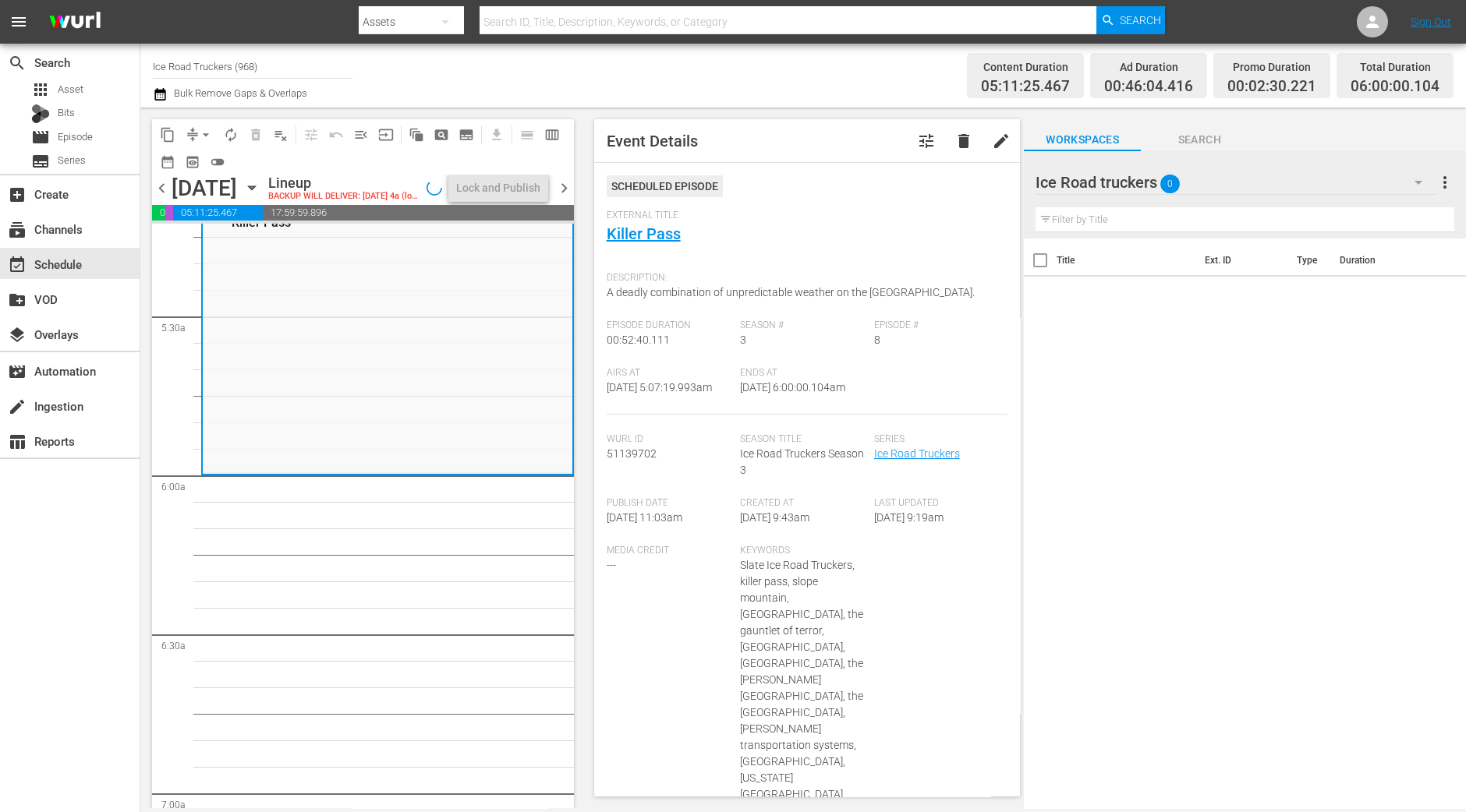
click at [233, 122] on button "autorenew_outlined" at bounding box center [230, 134] width 25 height 25
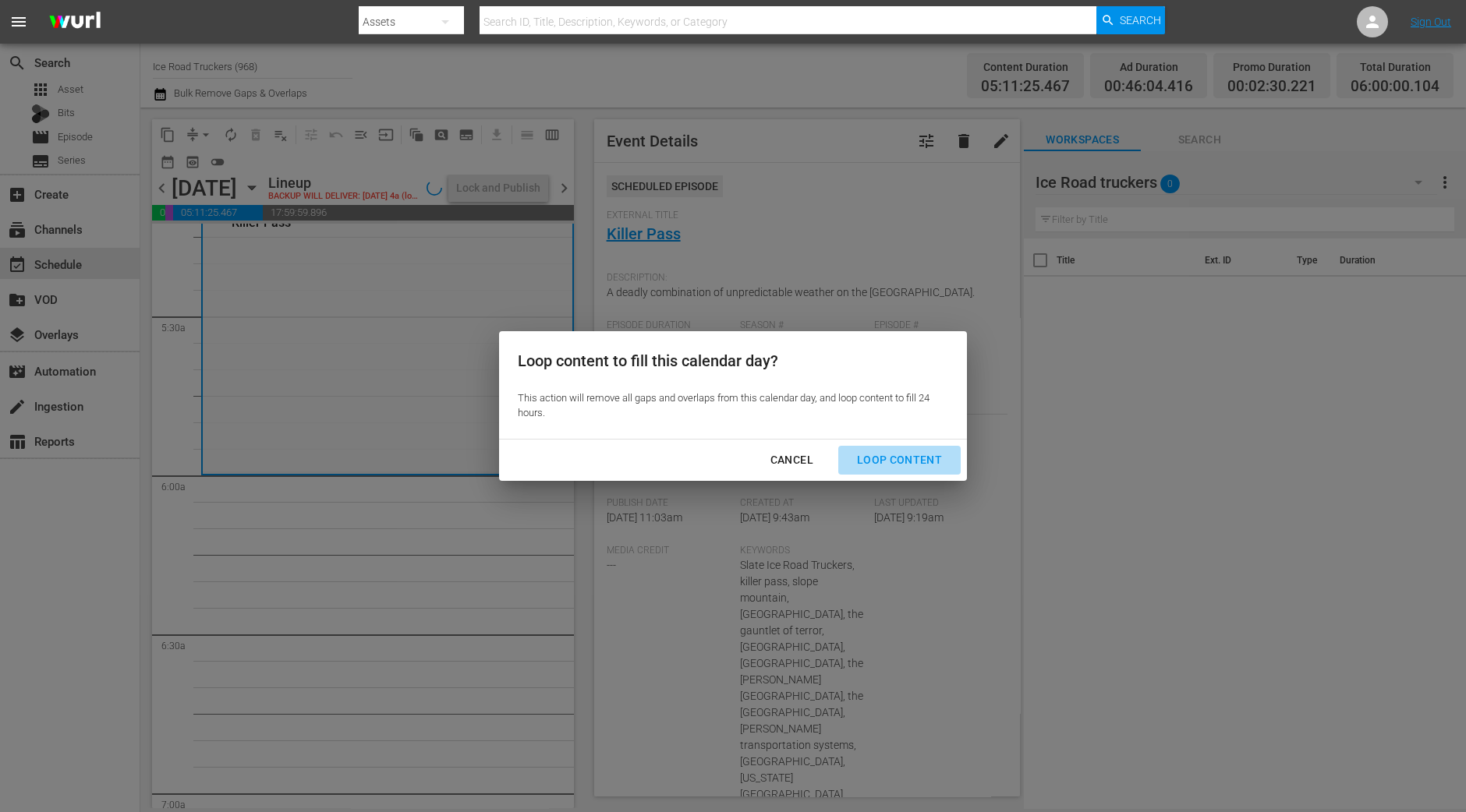
drag, startPoint x: 916, startPoint y: 457, endPoint x: 663, endPoint y: 274, distance: 312.2
click at [917, 457] on div "Loop Content" at bounding box center [899, 460] width 110 height 20
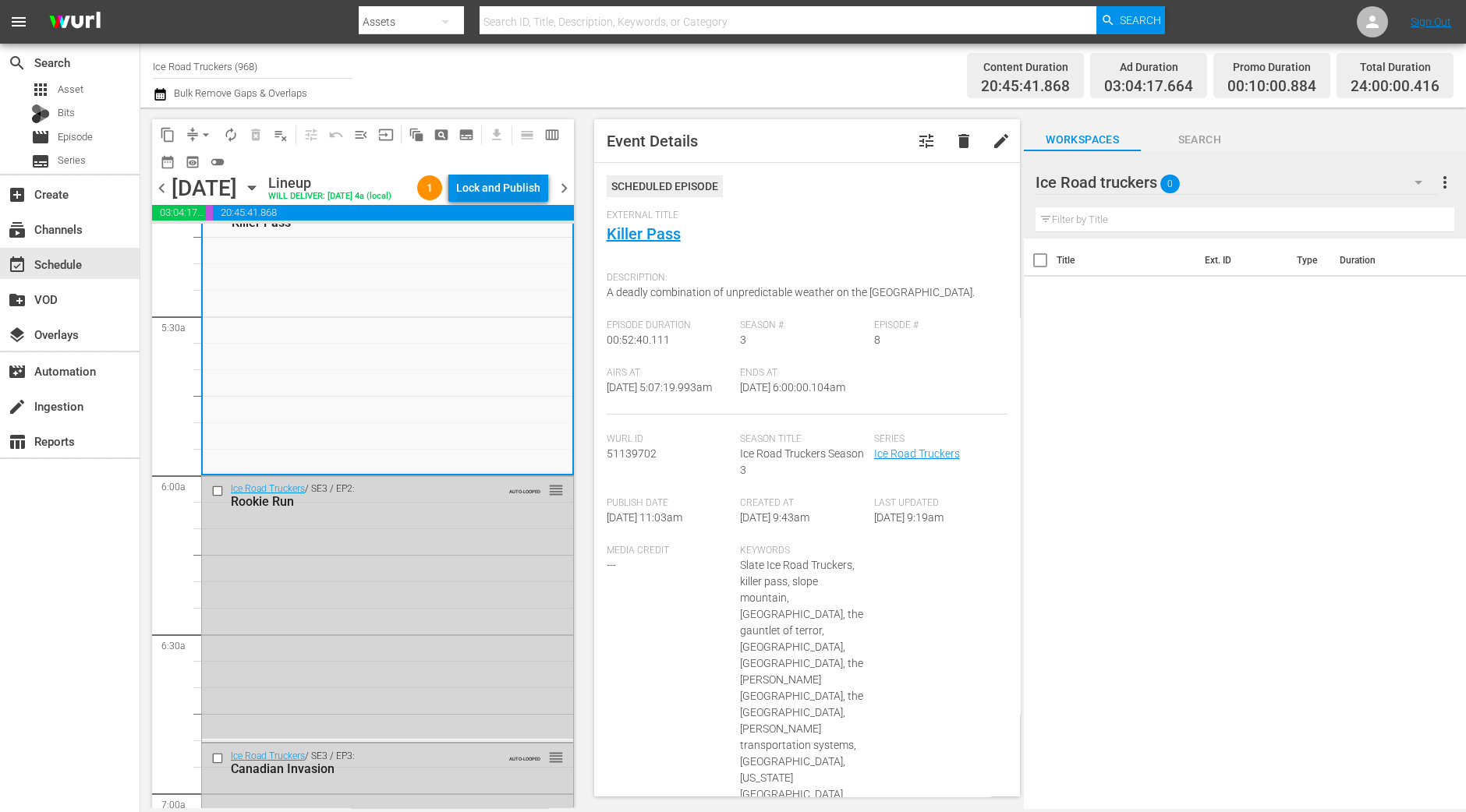
click at [494, 178] on div "Lock and Publish" at bounding box center [497, 188] width 84 height 28
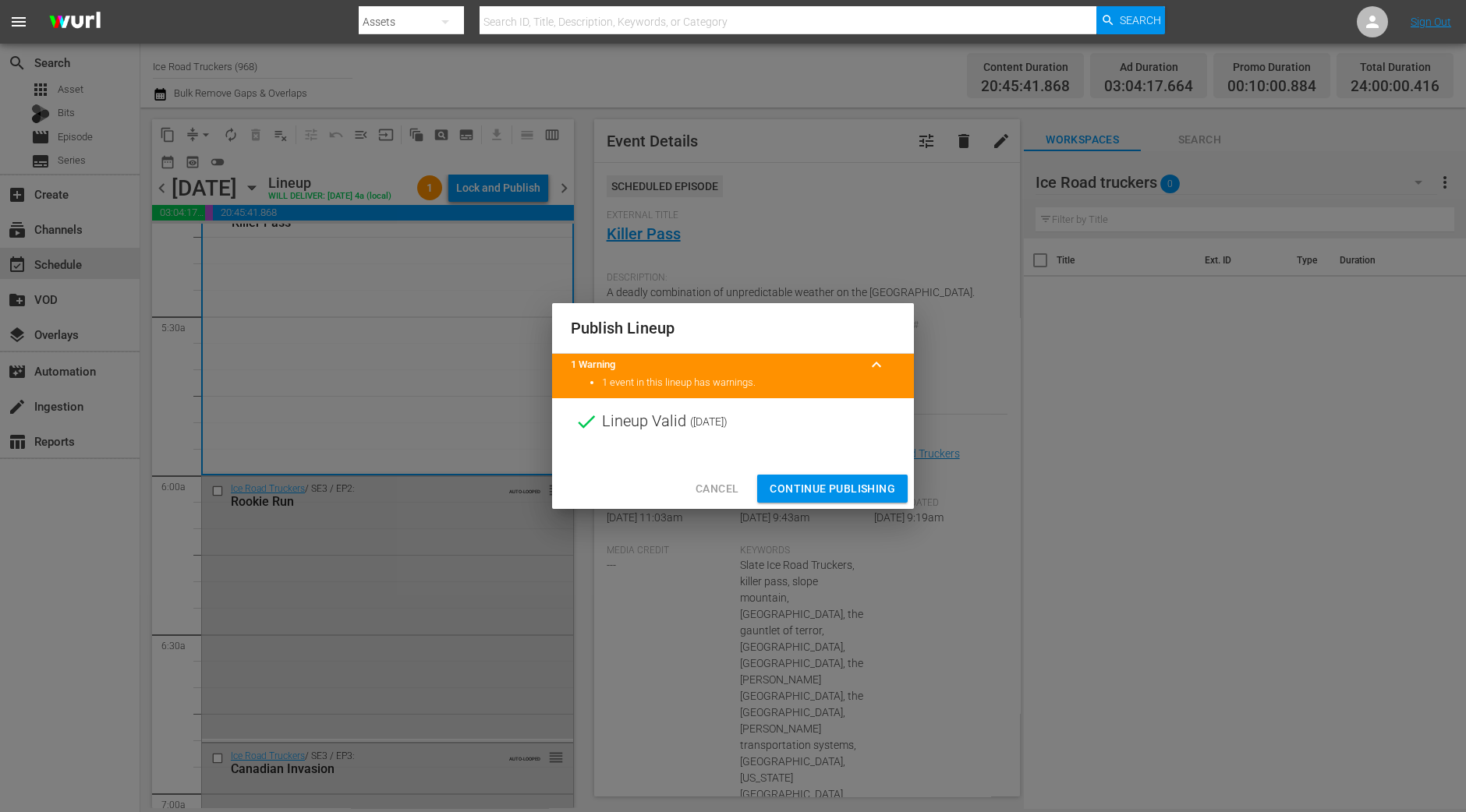
click at [834, 481] on span "Continue Publishing" at bounding box center [832, 489] width 126 height 20
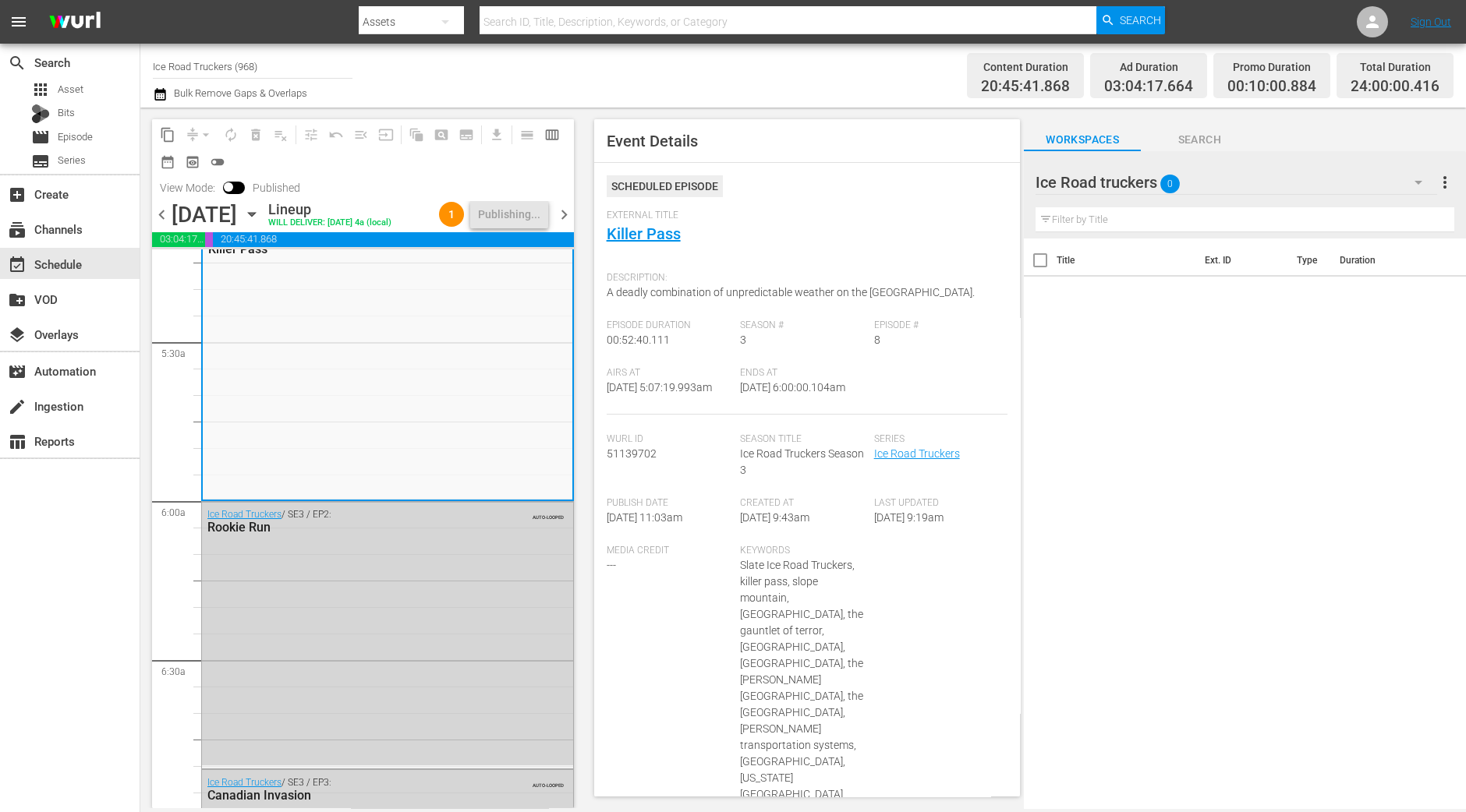
click at [149, 585] on div "content_copy compress arrow_drop_down autorenew_outlined delete_forever_outline…" at bounding box center [358, 458] width 437 height 701
click at [561, 225] on span "chevron_right" at bounding box center [564, 215] width 20 height 20
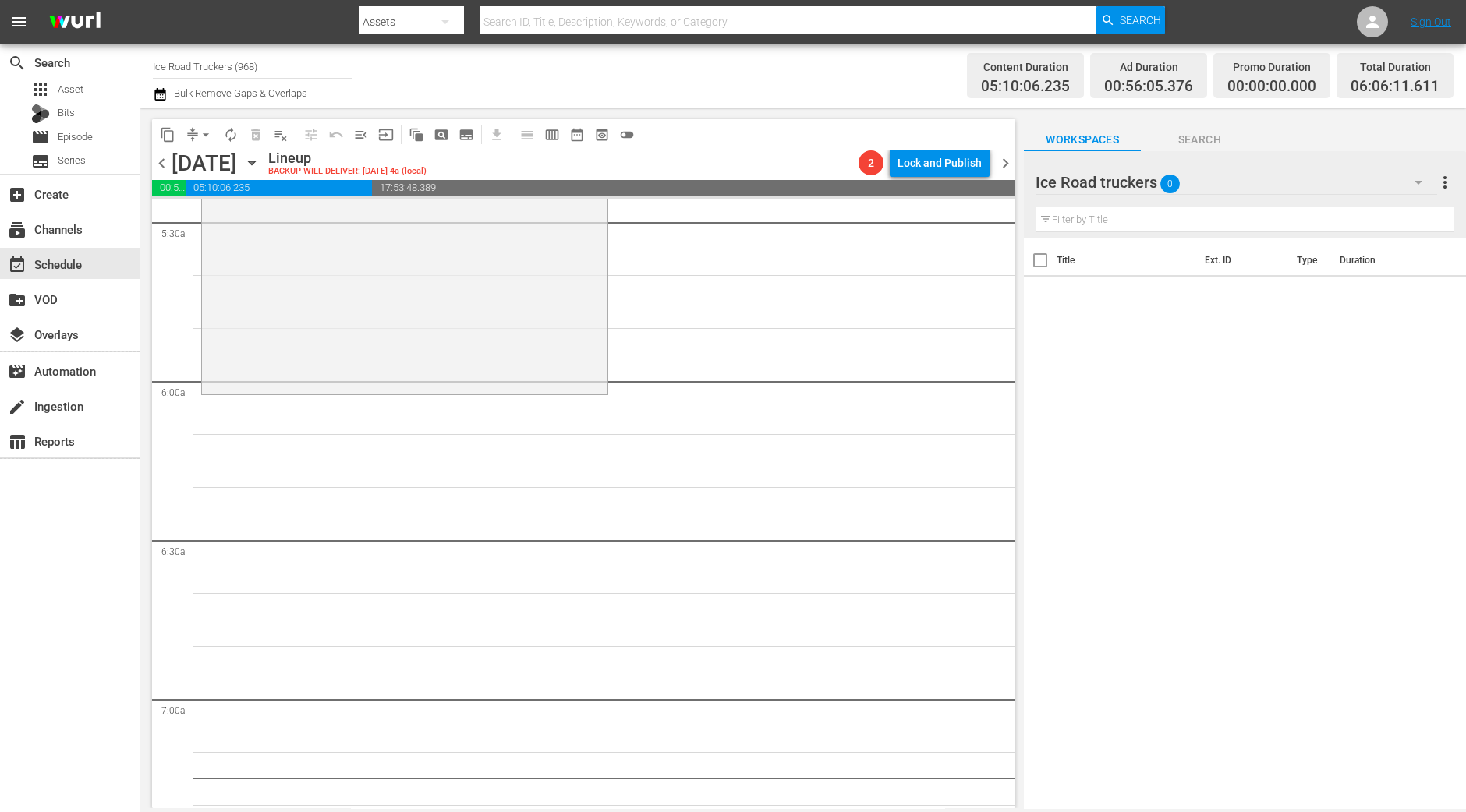
scroll to position [1780, 0]
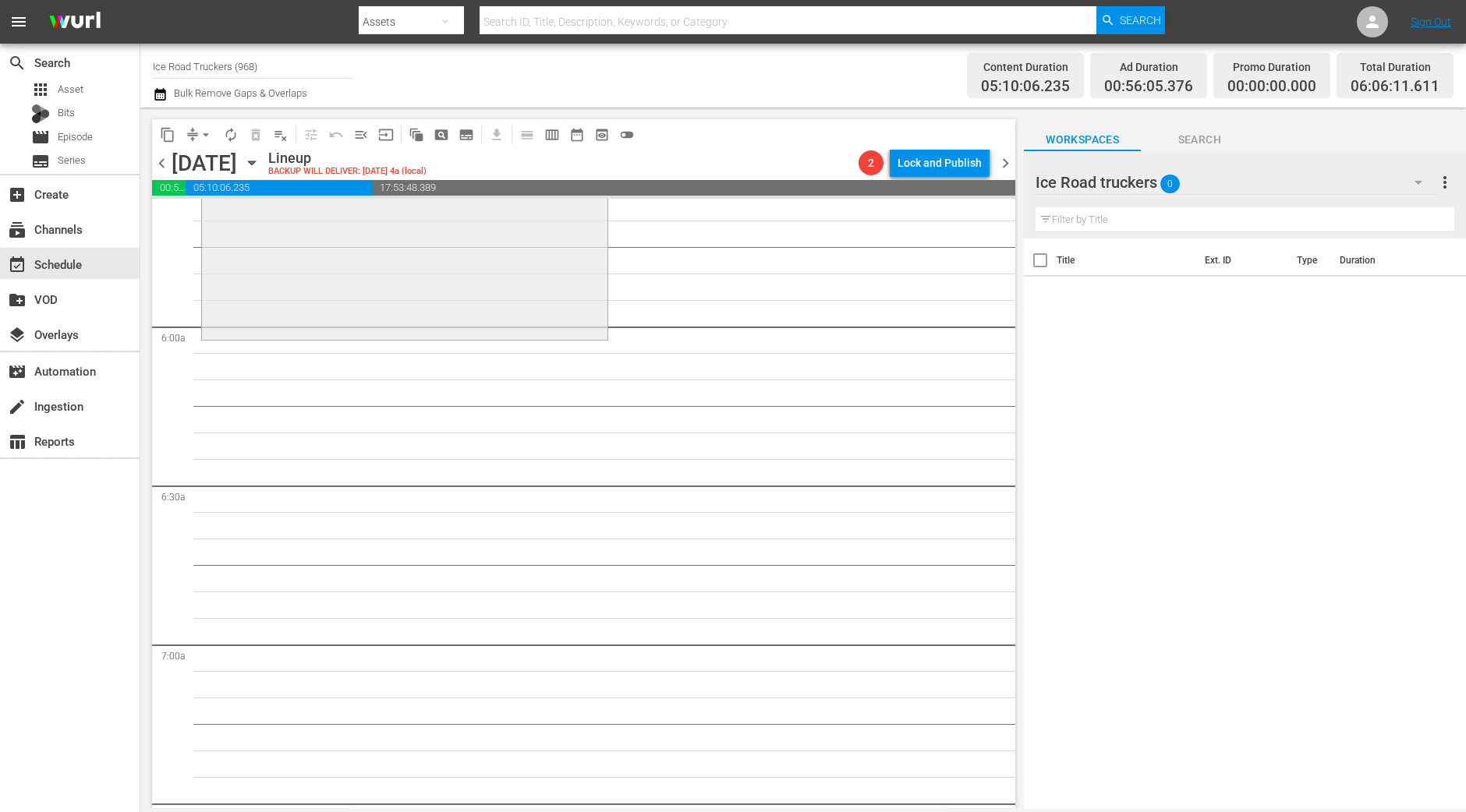
click at [429, 270] on div "Ice Road Truckers / SE4 / EP2: The Polar Bear Returns 1 reorder" at bounding box center [405, 204] width 406 height 266
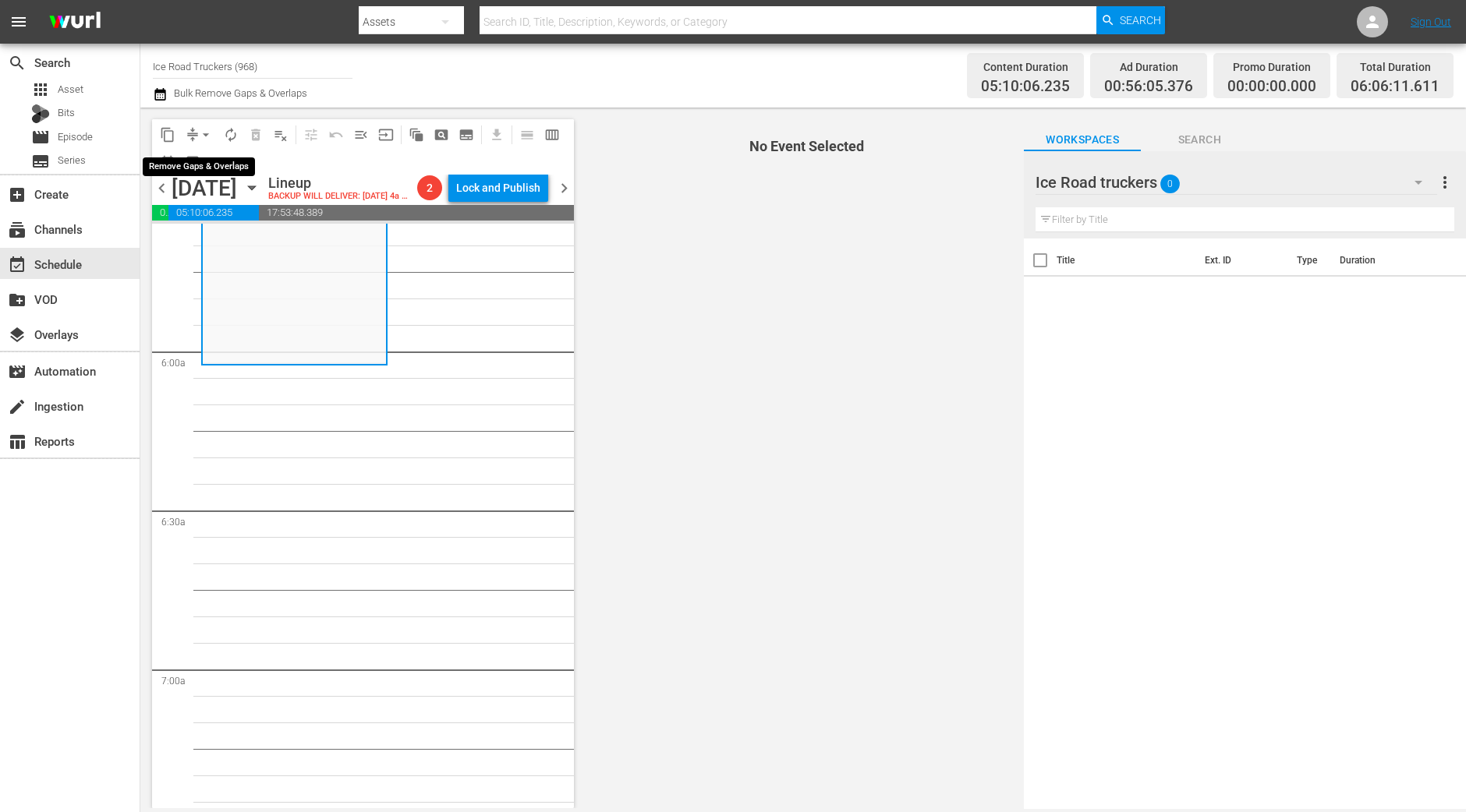
click at [205, 138] on span "arrow_drop_down" at bounding box center [205, 135] width 15 height 15
click at [203, 168] on li "Align to Midnight" at bounding box center [206, 165] width 164 height 25
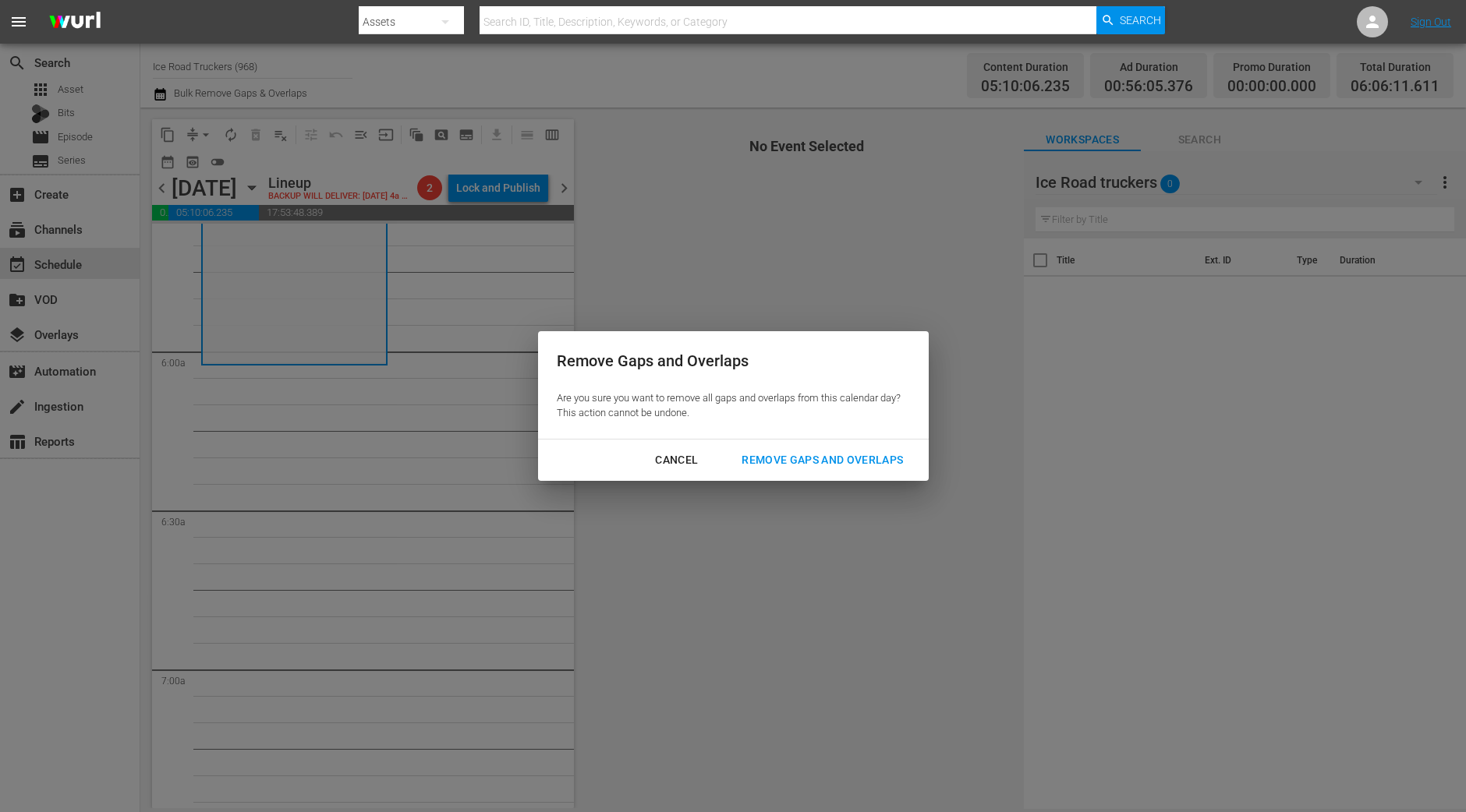
click at [922, 463] on button "Remove Gaps and Overlaps" at bounding box center [822, 460] width 199 height 29
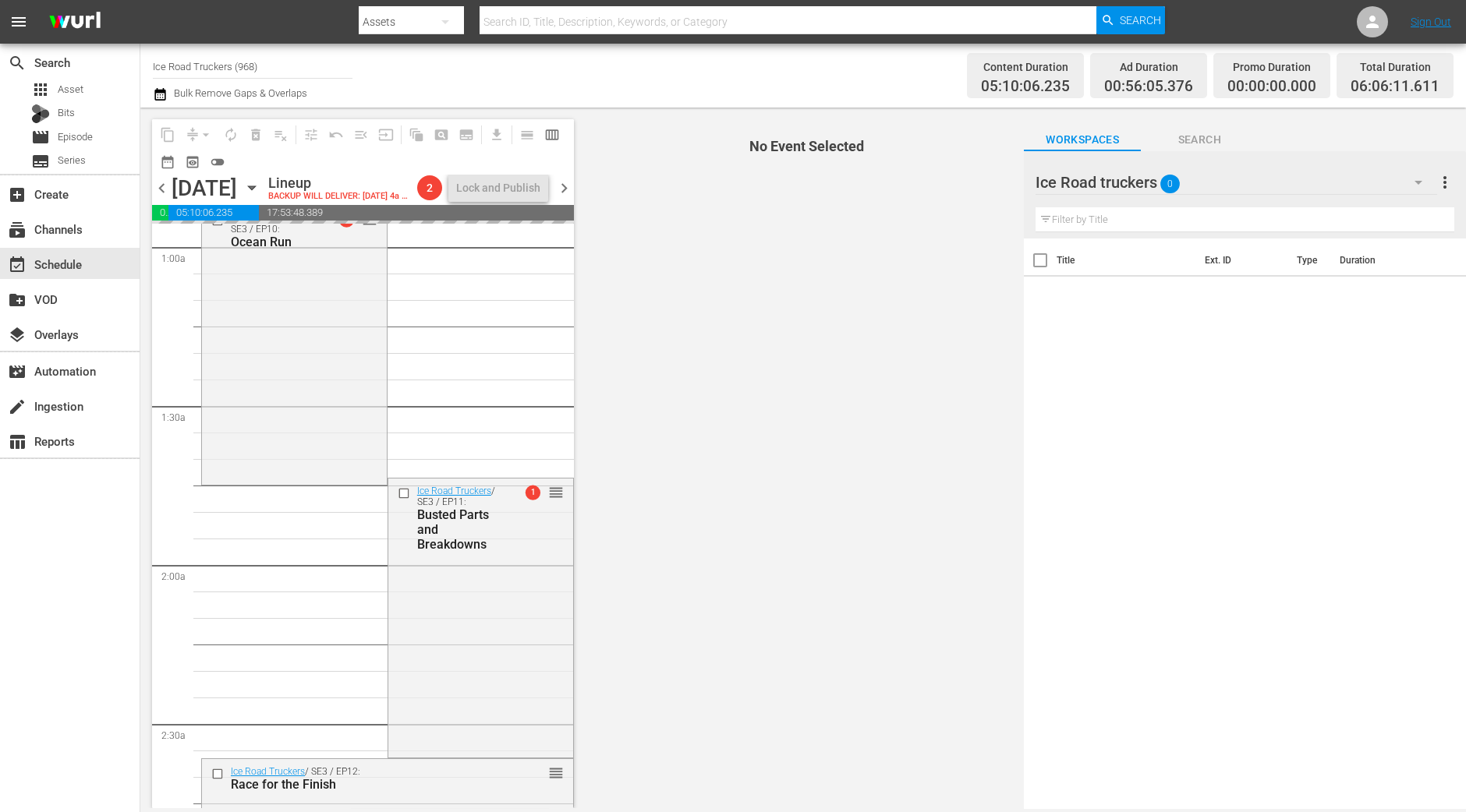
scroll to position [0, 0]
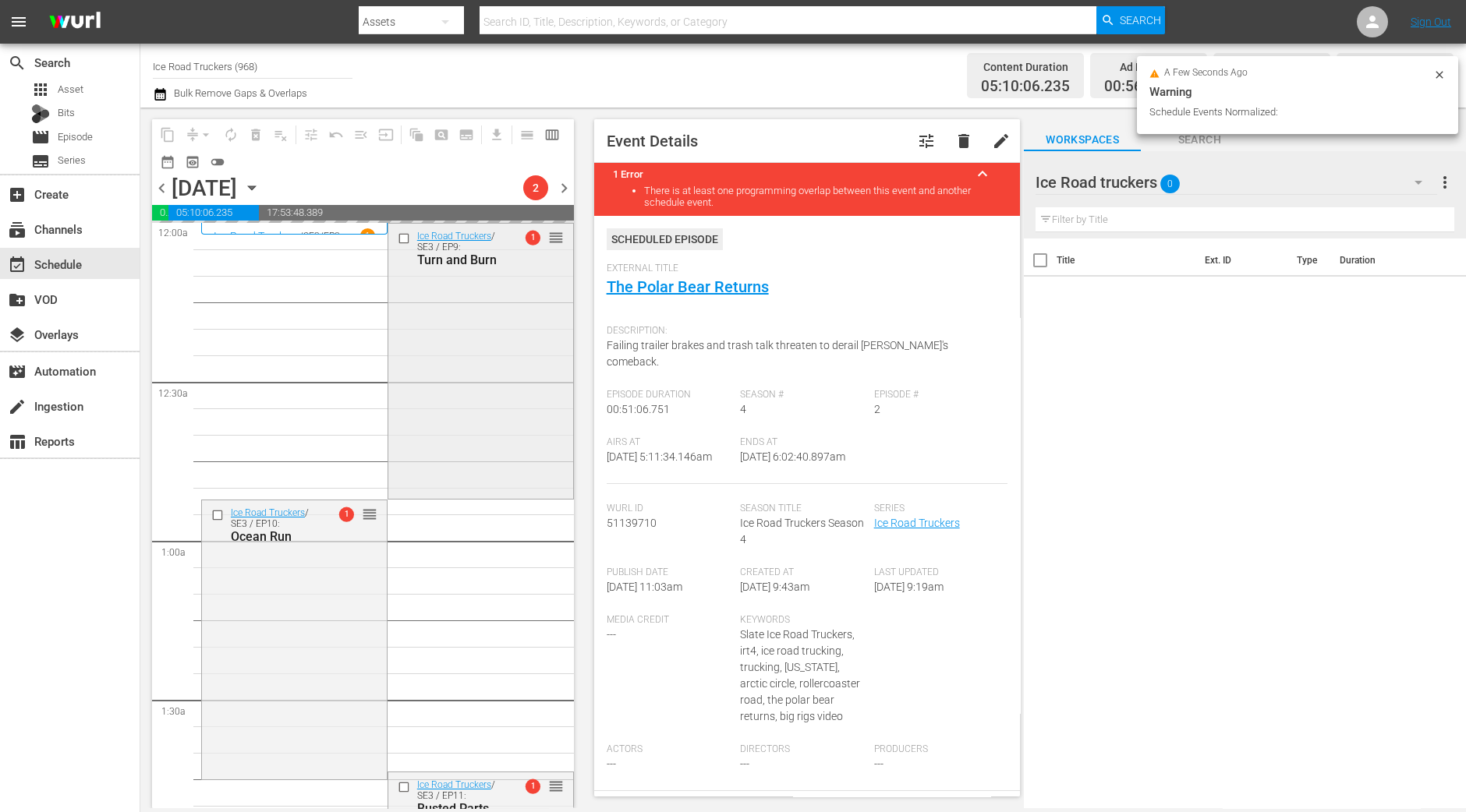
click at [491, 376] on div "Ice Road Truckers / SE3 / EP9: Turn and Burn 1 reorder" at bounding box center [480, 360] width 185 height 272
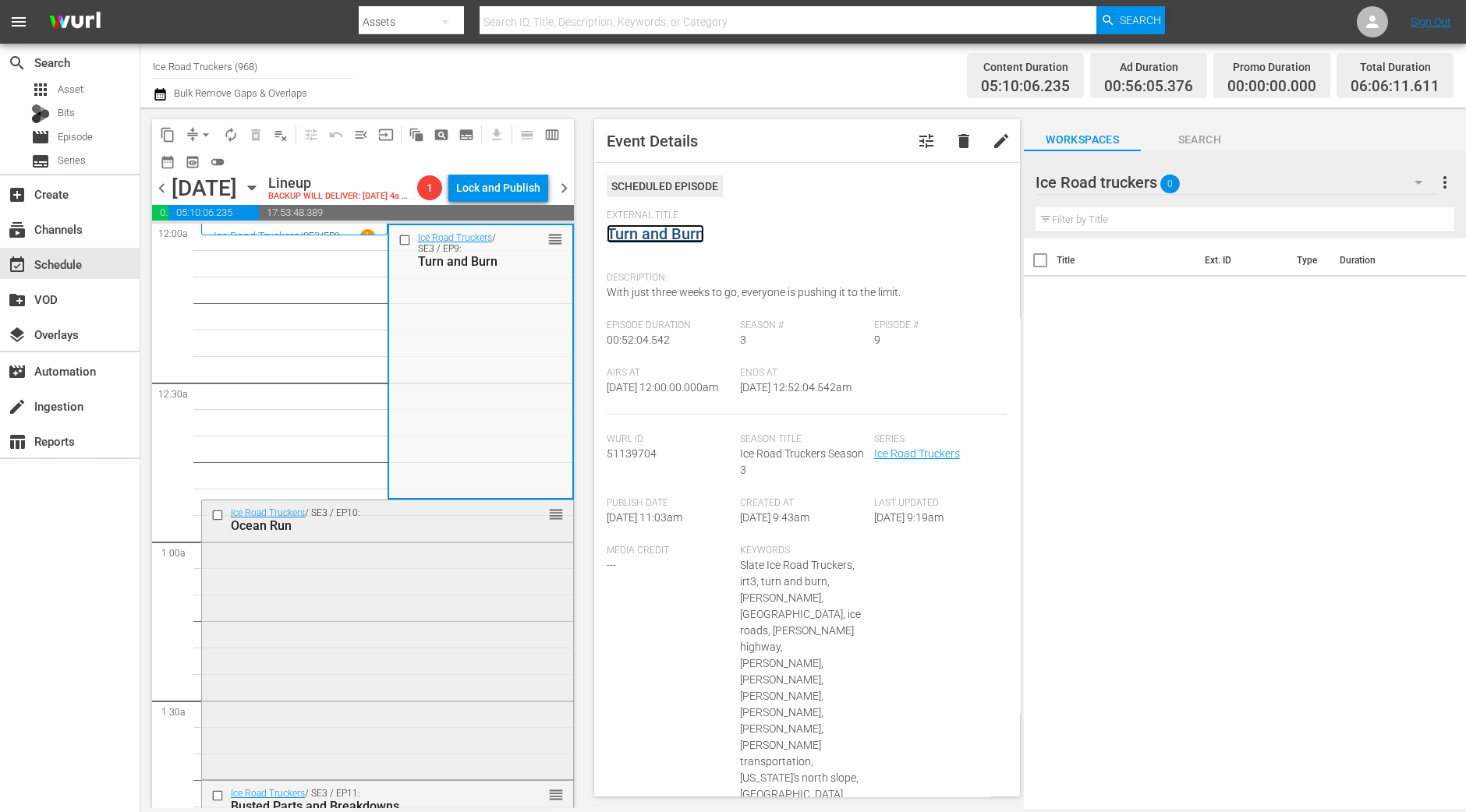
scroll to position [222, 0]
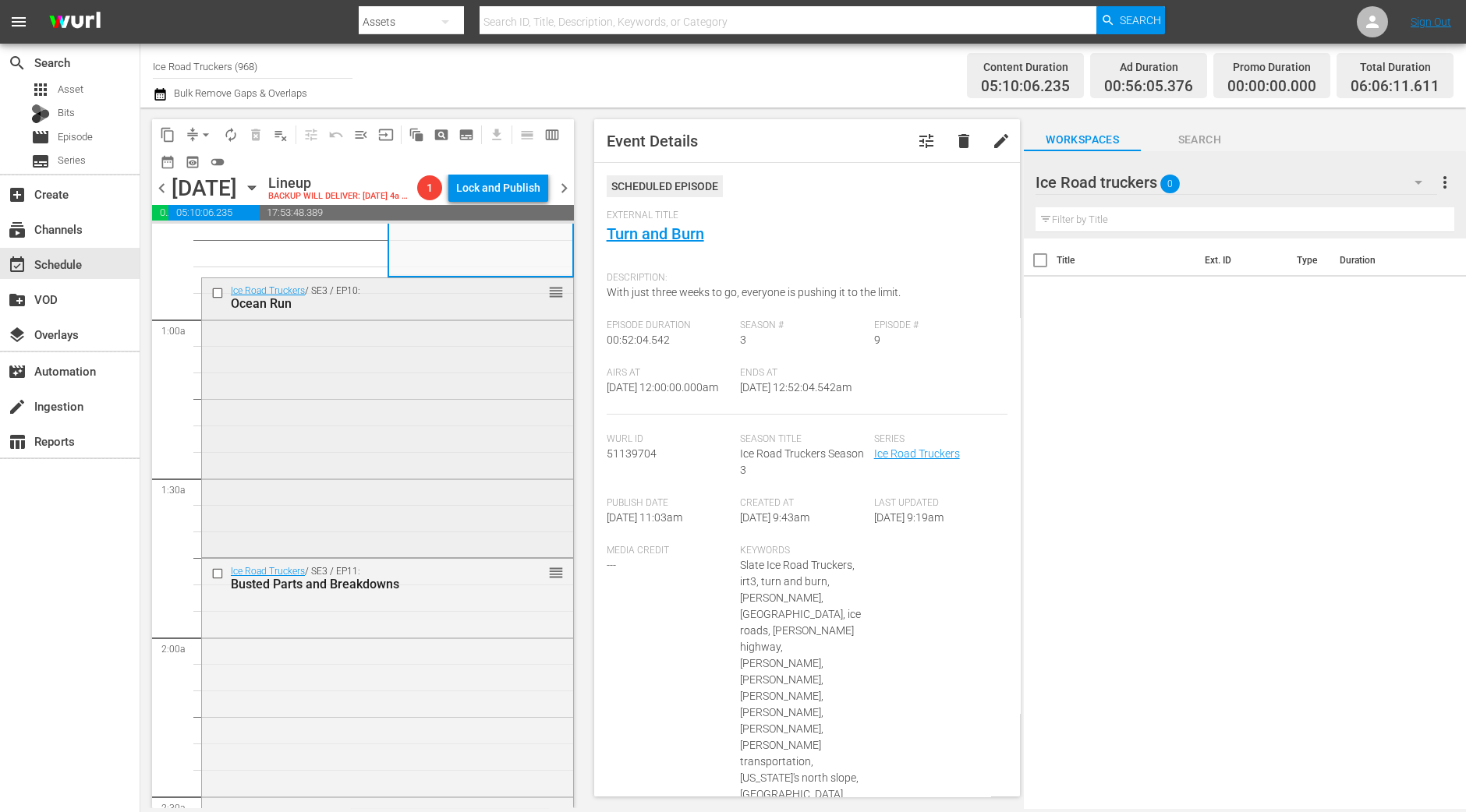
click at [507, 524] on div "Ice Road Truckers / SE3 / EP10: Ocean Run reorder" at bounding box center [387, 416] width 371 height 276
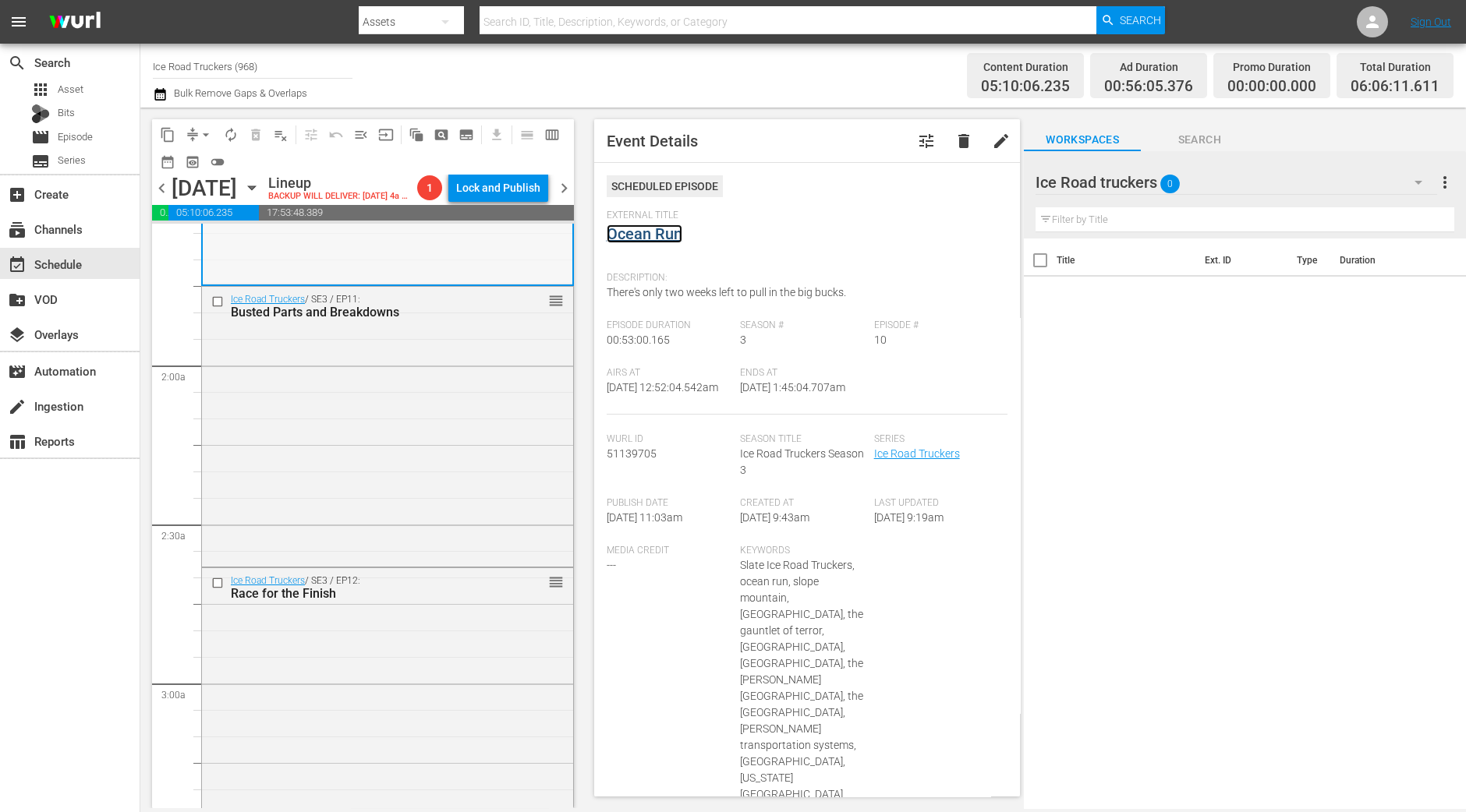
scroll to position [503, 0]
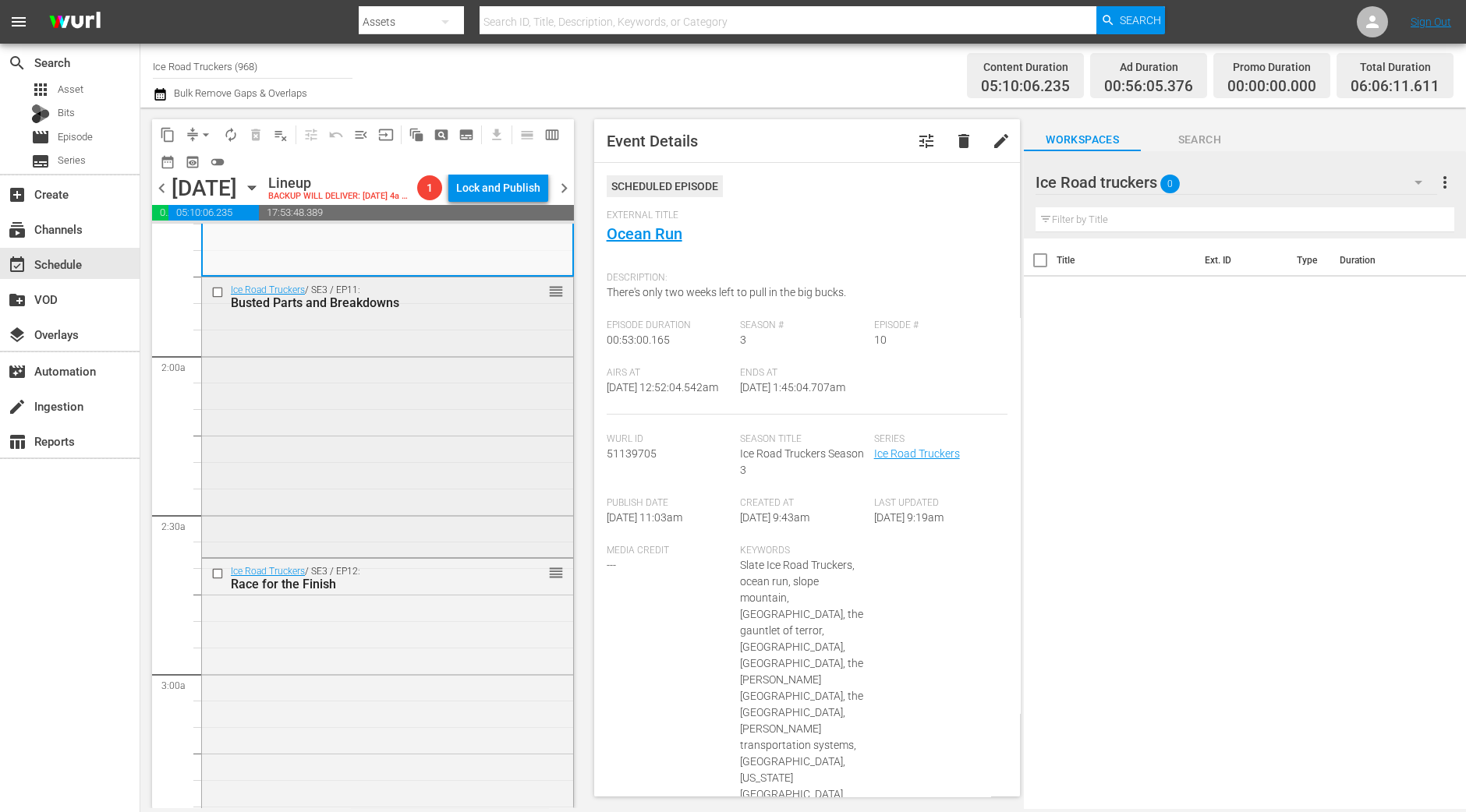
click at [508, 391] on div "Ice Road Truckers / SE3 / EP11: Busted Parts and Breakdowns reorder" at bounding box center [387, 415] width 371 height 276
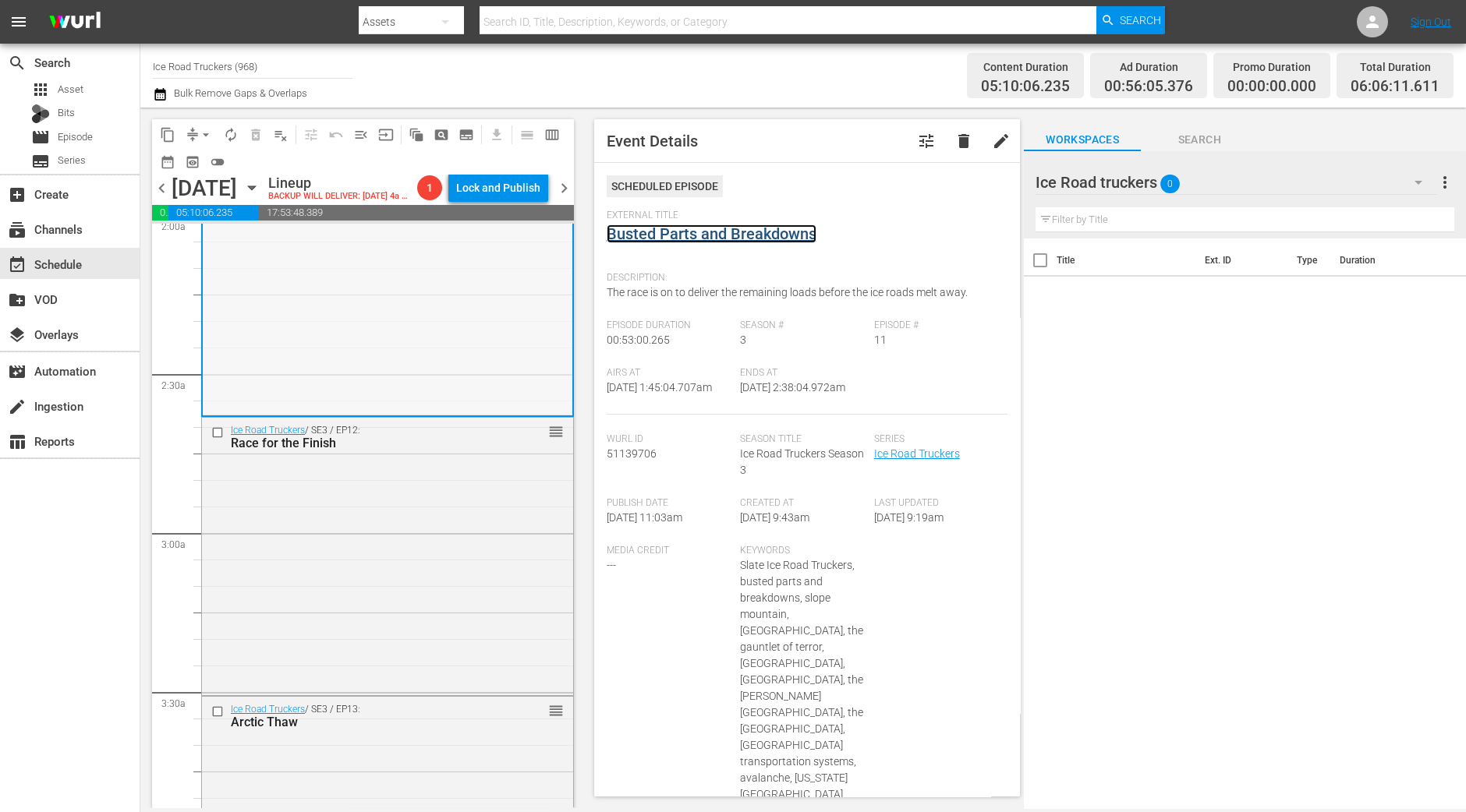
scroll to position [647, 0]
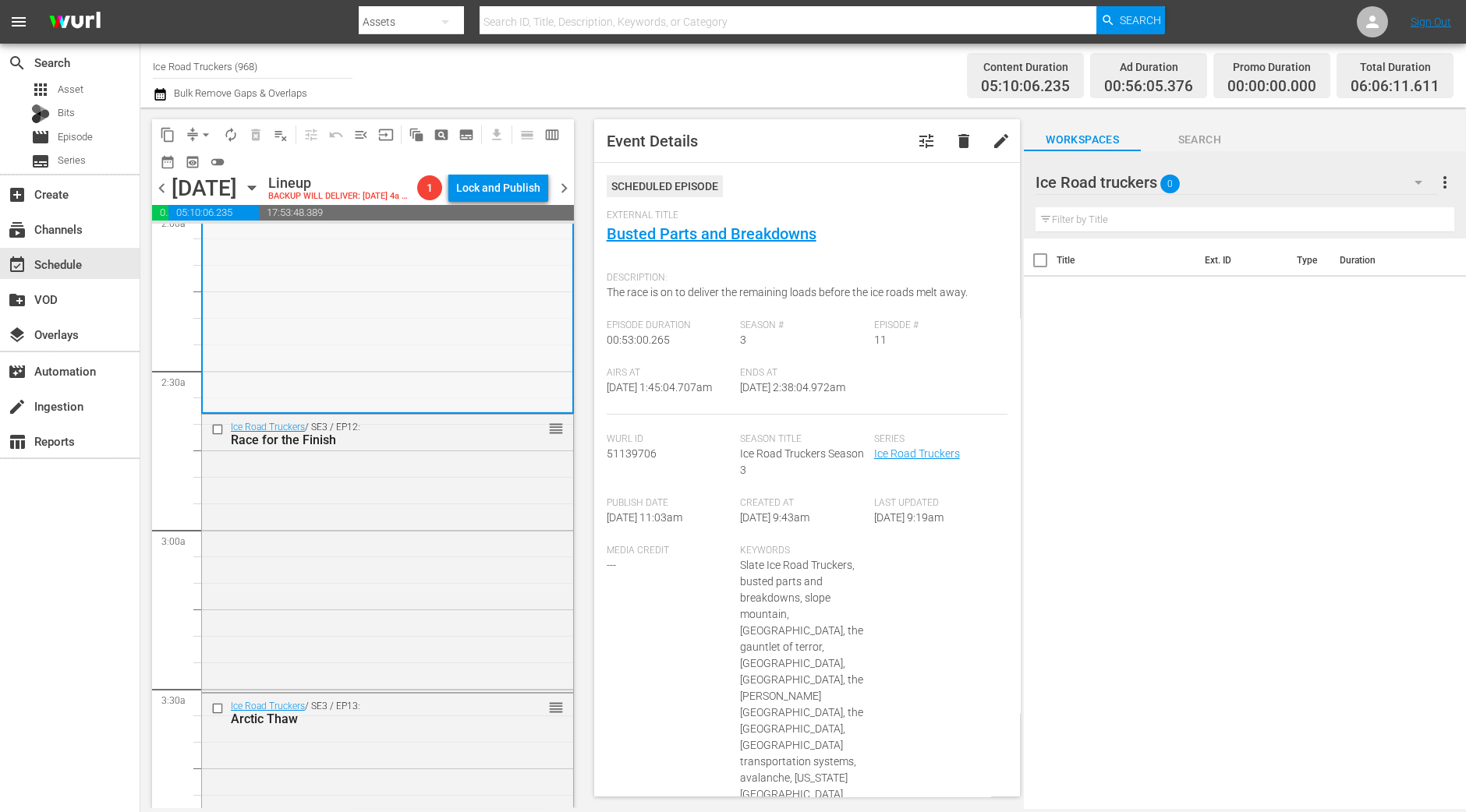
click at [479, 447] on div "Race for the Finish" at bounding box center [362, 440] width 264 height 14
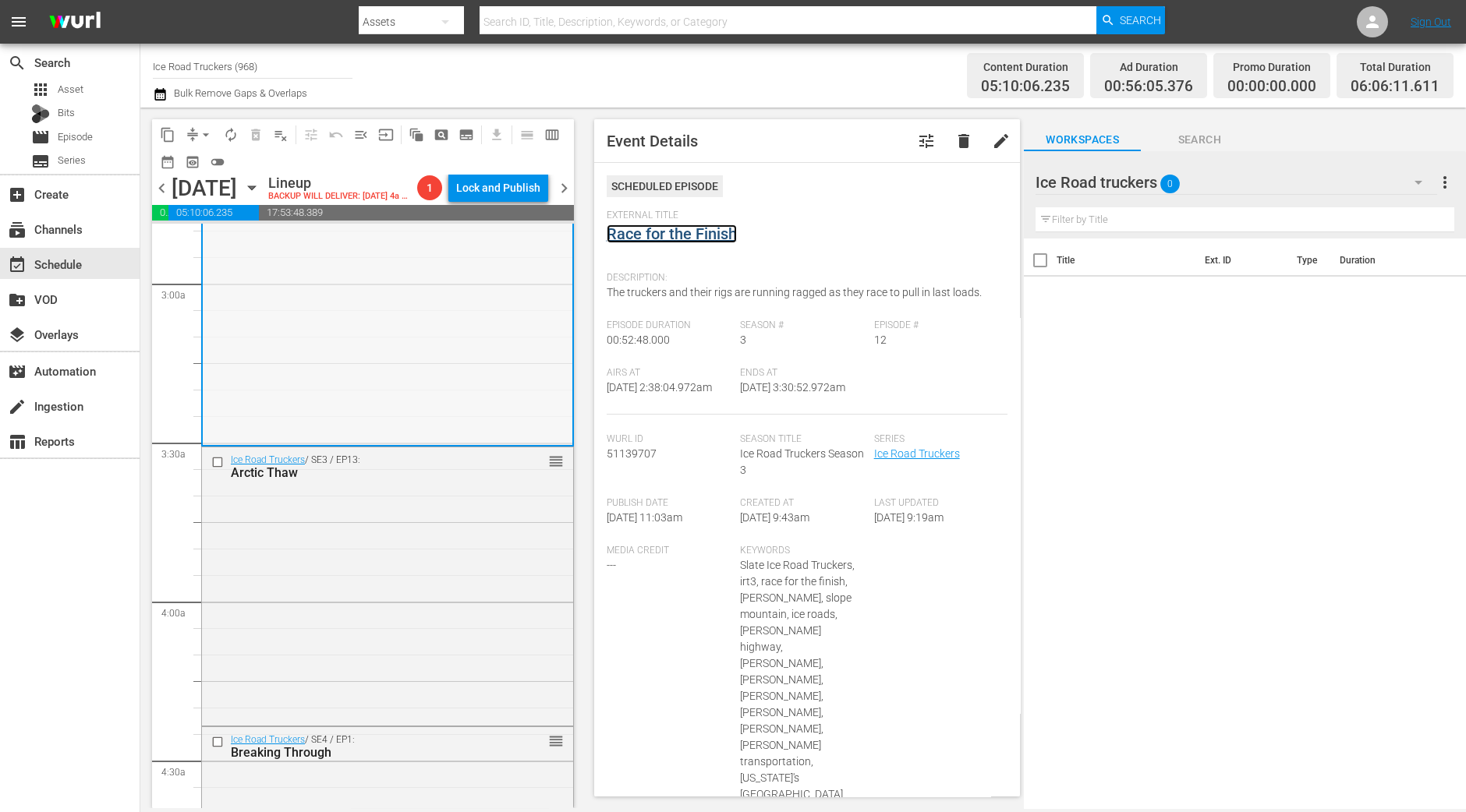
scroll to position [903, 0]
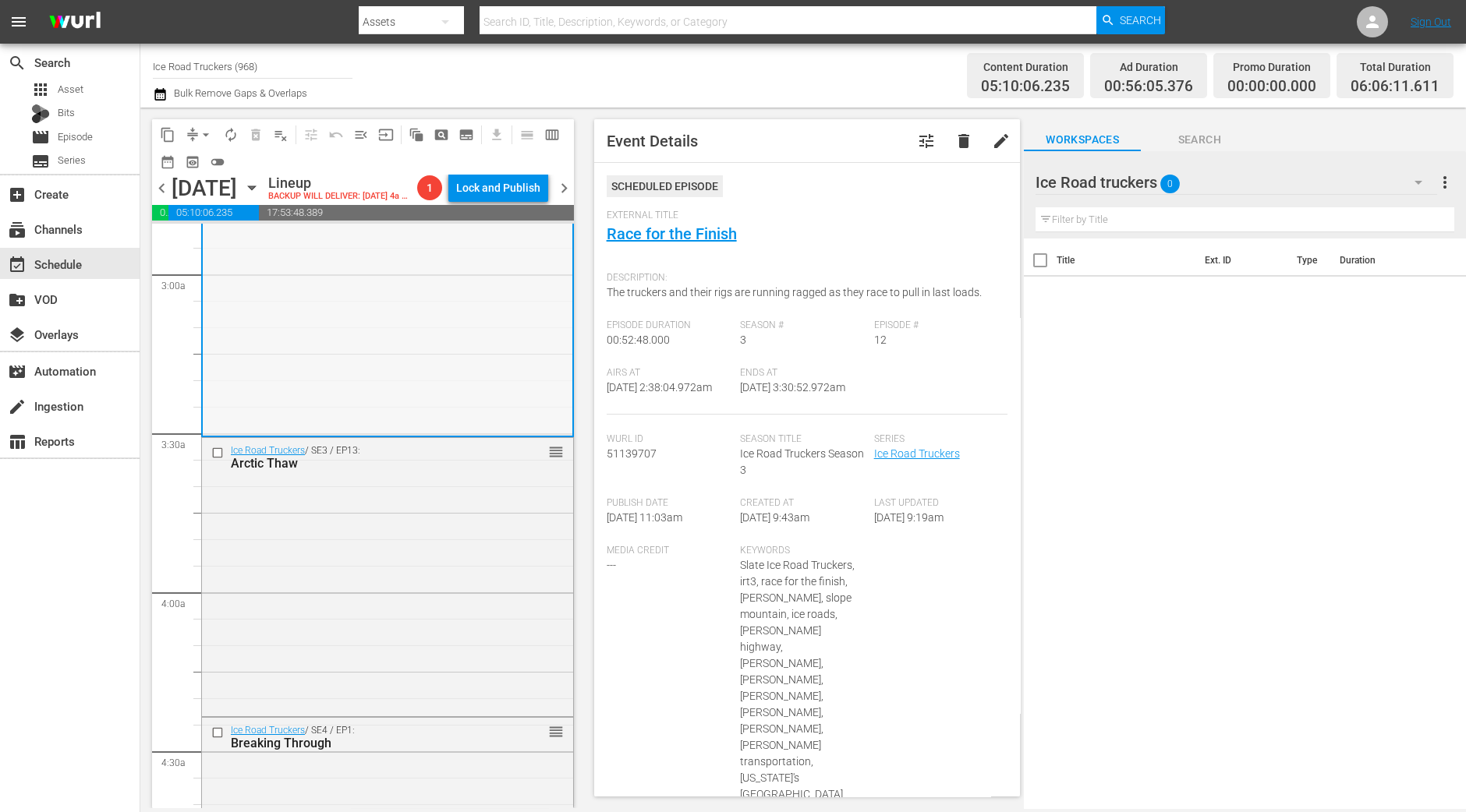
click at [503, 516] on div "Ice Road Truckers / SE3 / EP13: Arctic Thaw reorder" at bounding box center [387, 575] width 371 height 275
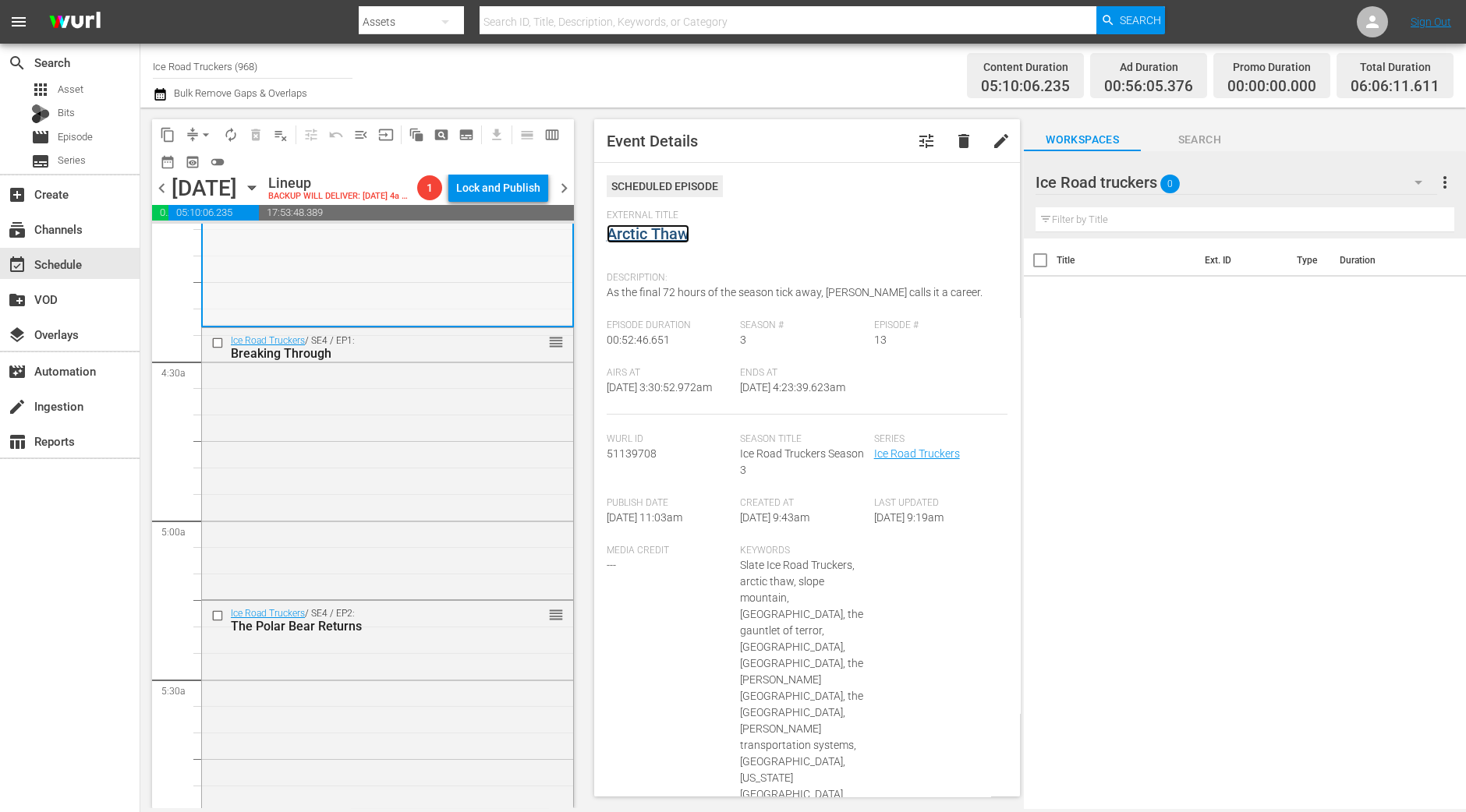
scroll to position [1295, 0]
click at [465, 479] on div "Ice Road Truckers / SE4 / EP1: Breaking Through reorder" at bounding box center [387, 461] width 371 height 268
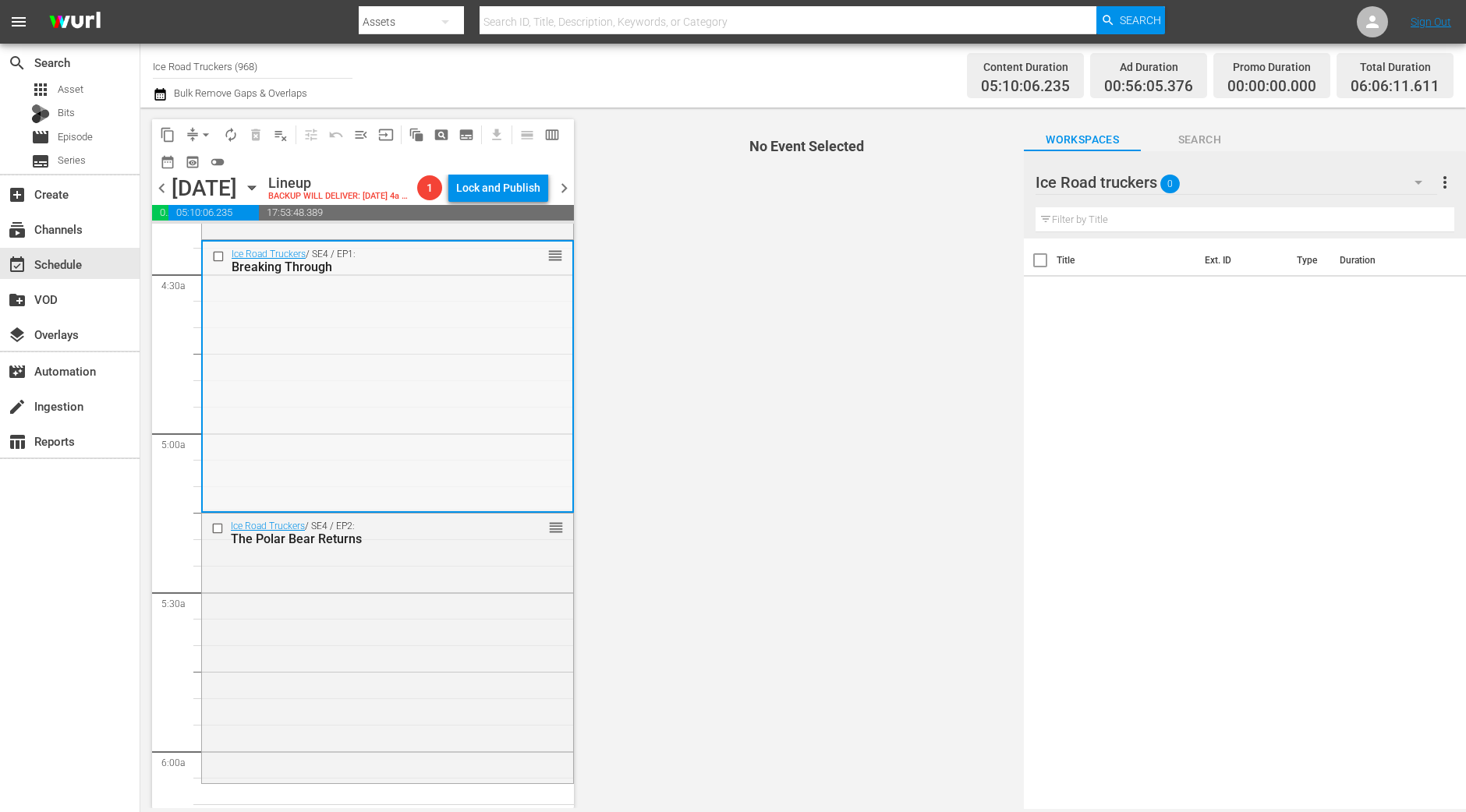
scroll to position [1398, 0]
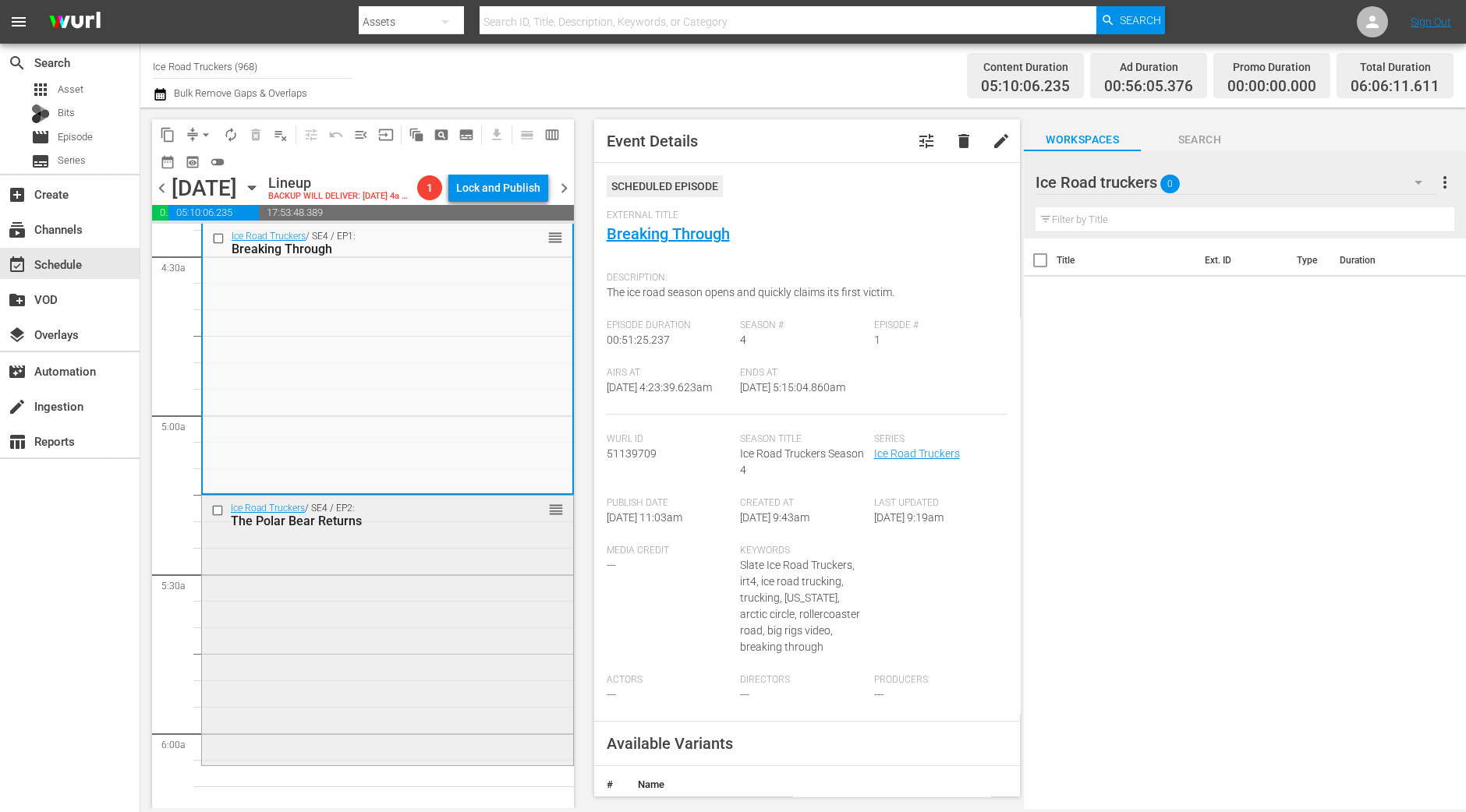
click at [402, 726] on div "Ice Road Truckers / SE4 / EP2: The Polar Bear Returns reorder" at bounding box center [387, 629] width 371 height 266
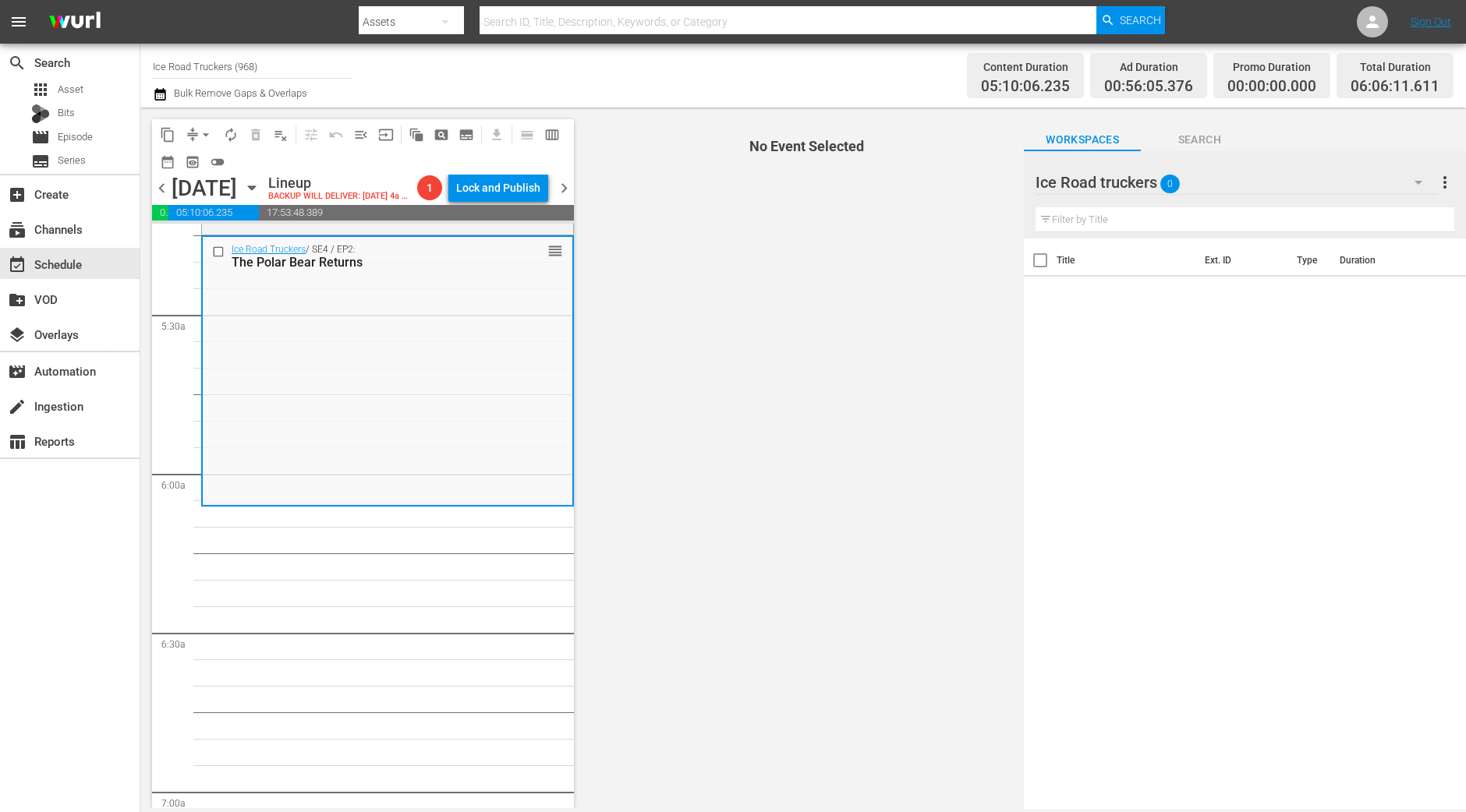
scroll to position [1661, 0]
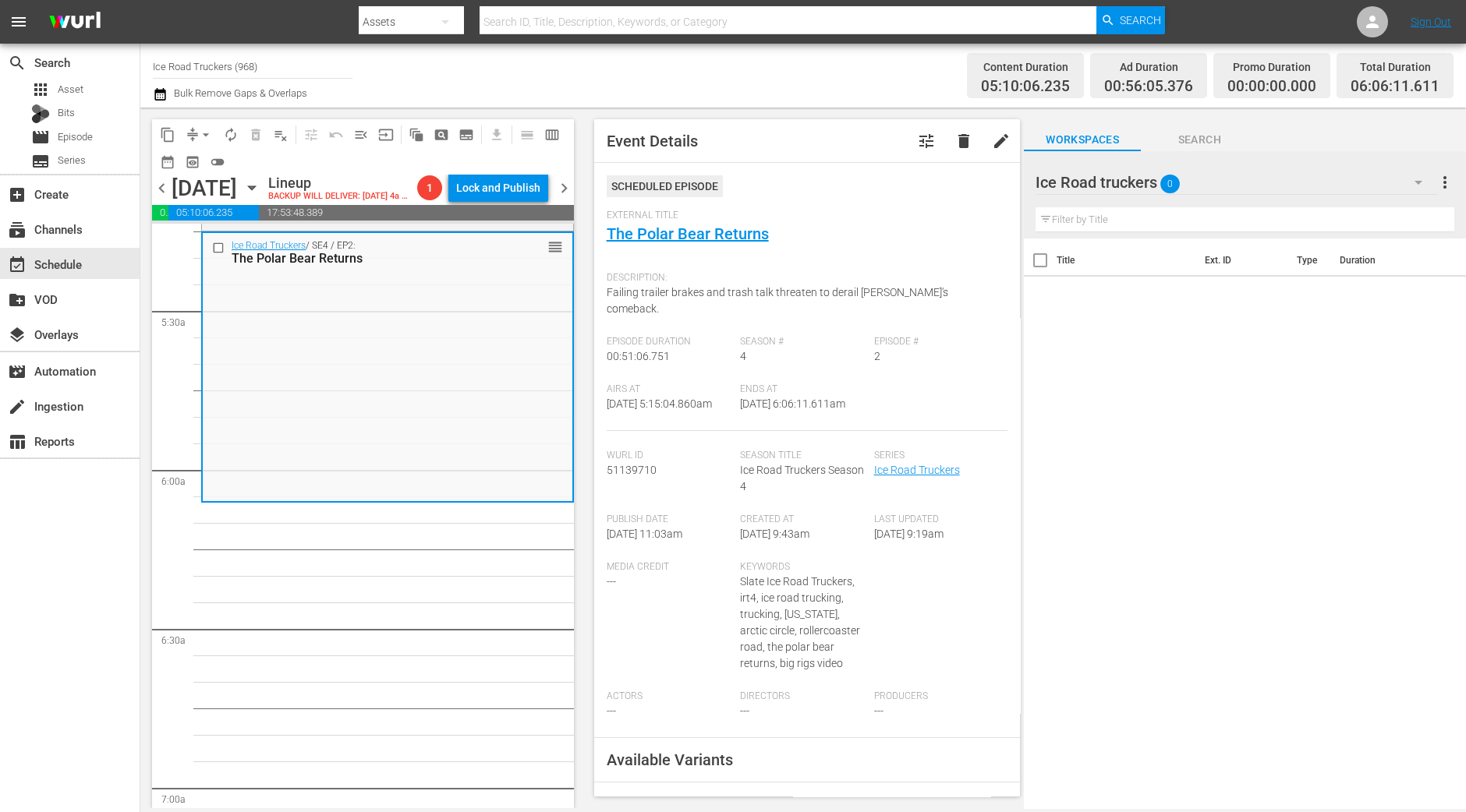
click at [199, 135] on span "arrow_drop_down" at bounding box center [205, 135] width 15 height 15
click at [205, 172] on li "Align to Midnight" at bounding box center [206, 165] width 164 height 25
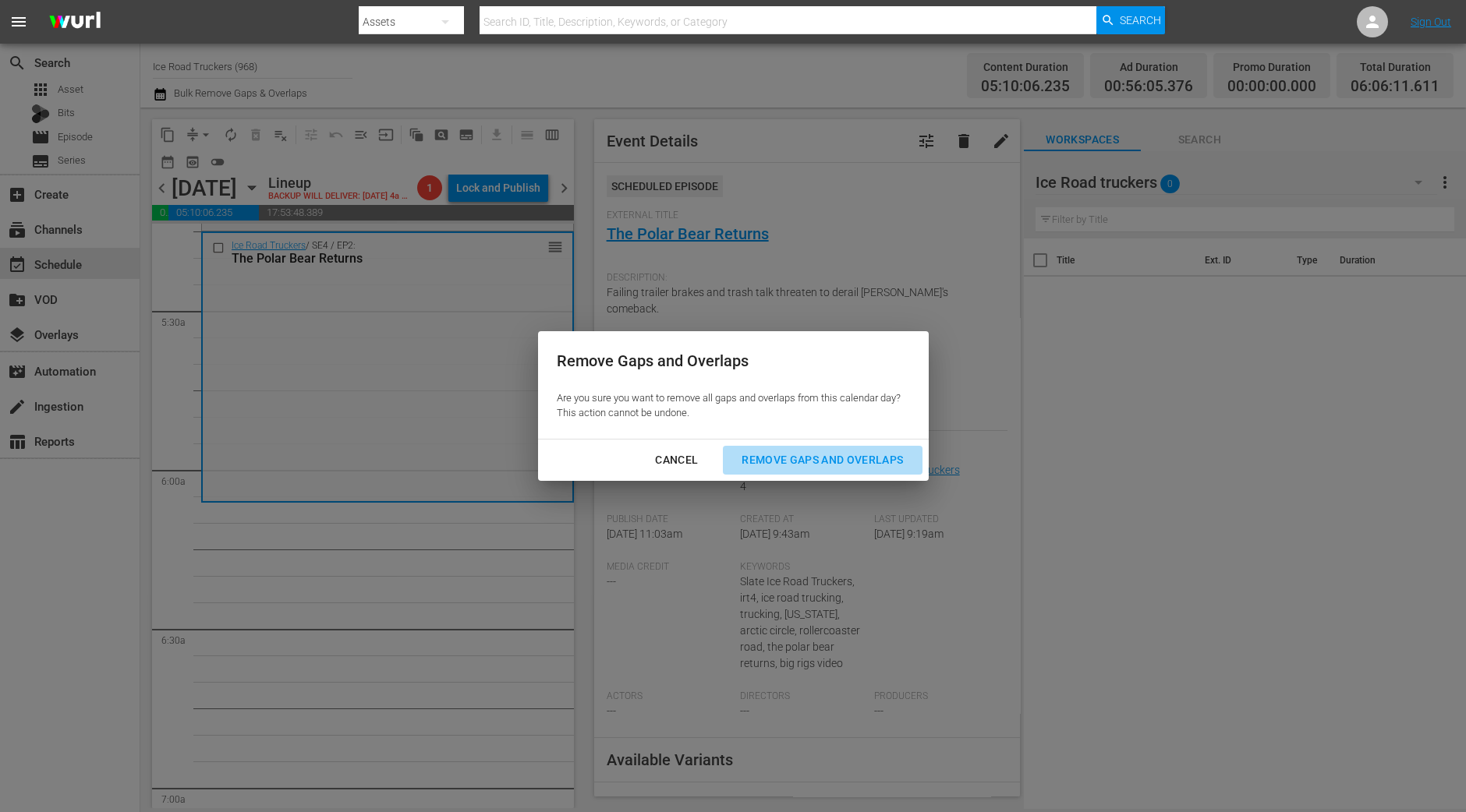
click at [822, 462] on div "Remove Gaps and Overlaps" at bounding box center [823, 460] width 187 height 20
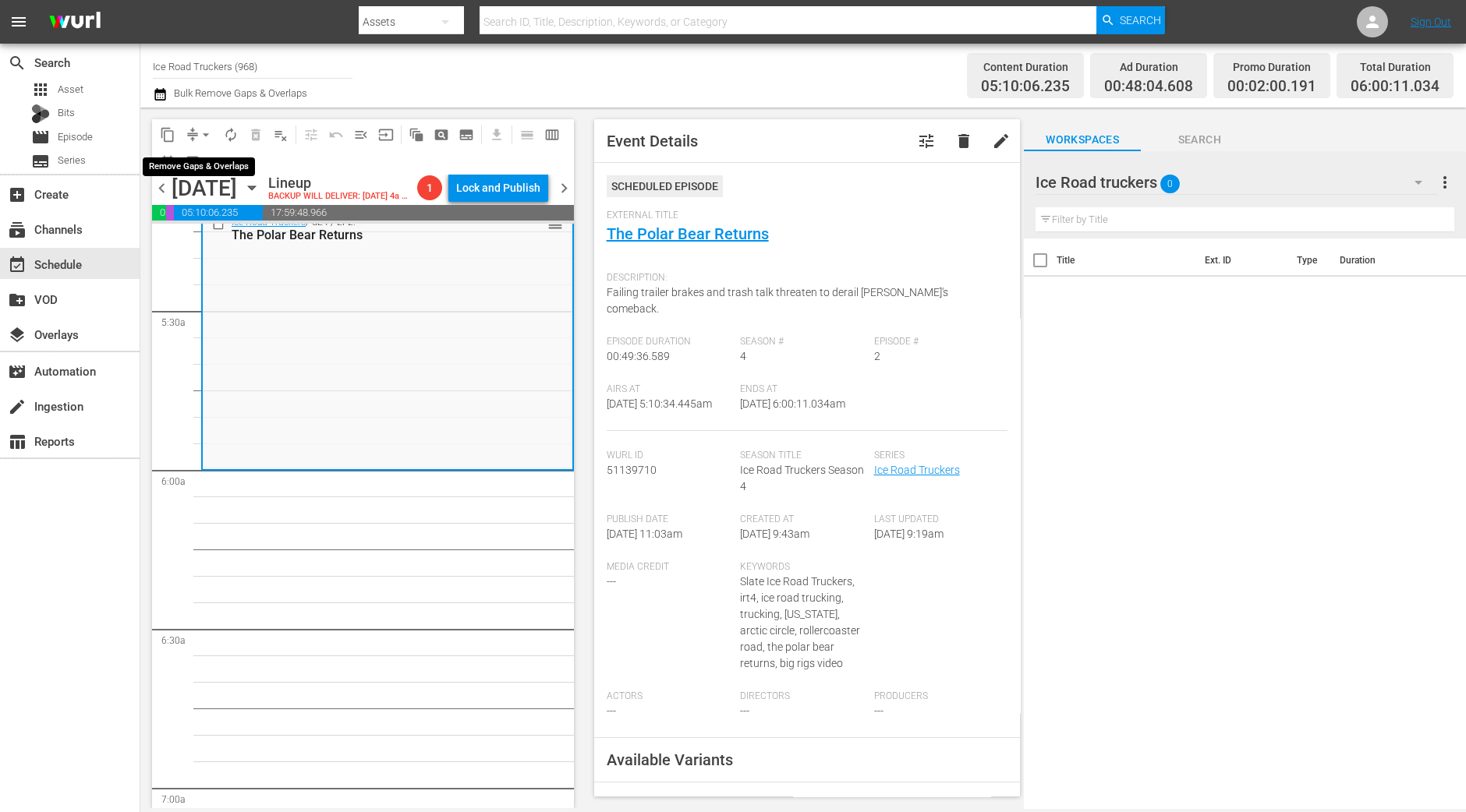
click at [204, 135] on span "arrow_drop_down" at bounding box center [205, 135] width 15 height 15
click at [211, 164] on li "Align to Midnight" at bounding box center [206, 165] width 164 height 25
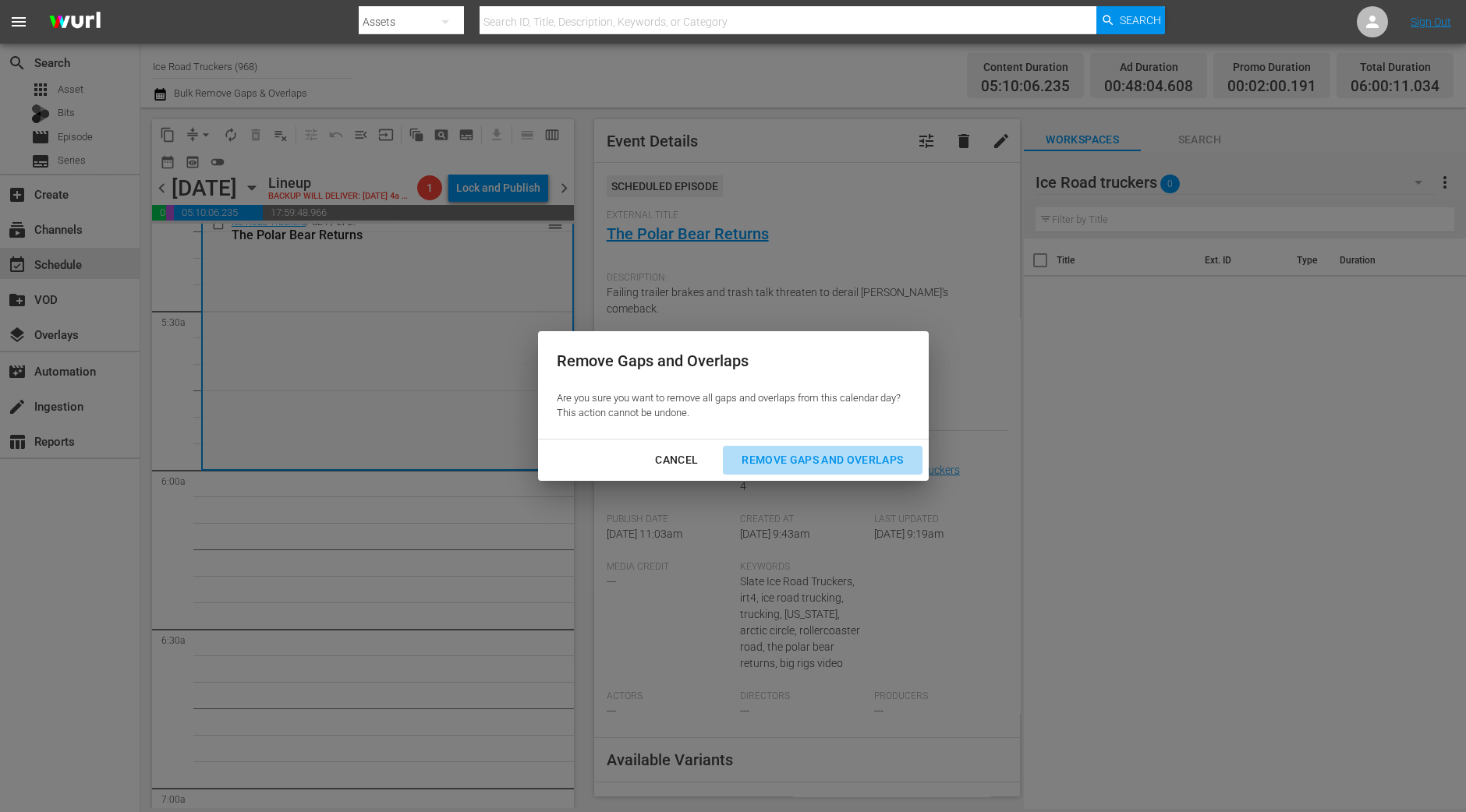
click at [863, 454] on div "Remove Gaps and Overlaps" at bounding box center [823, 460] width 187 height 20
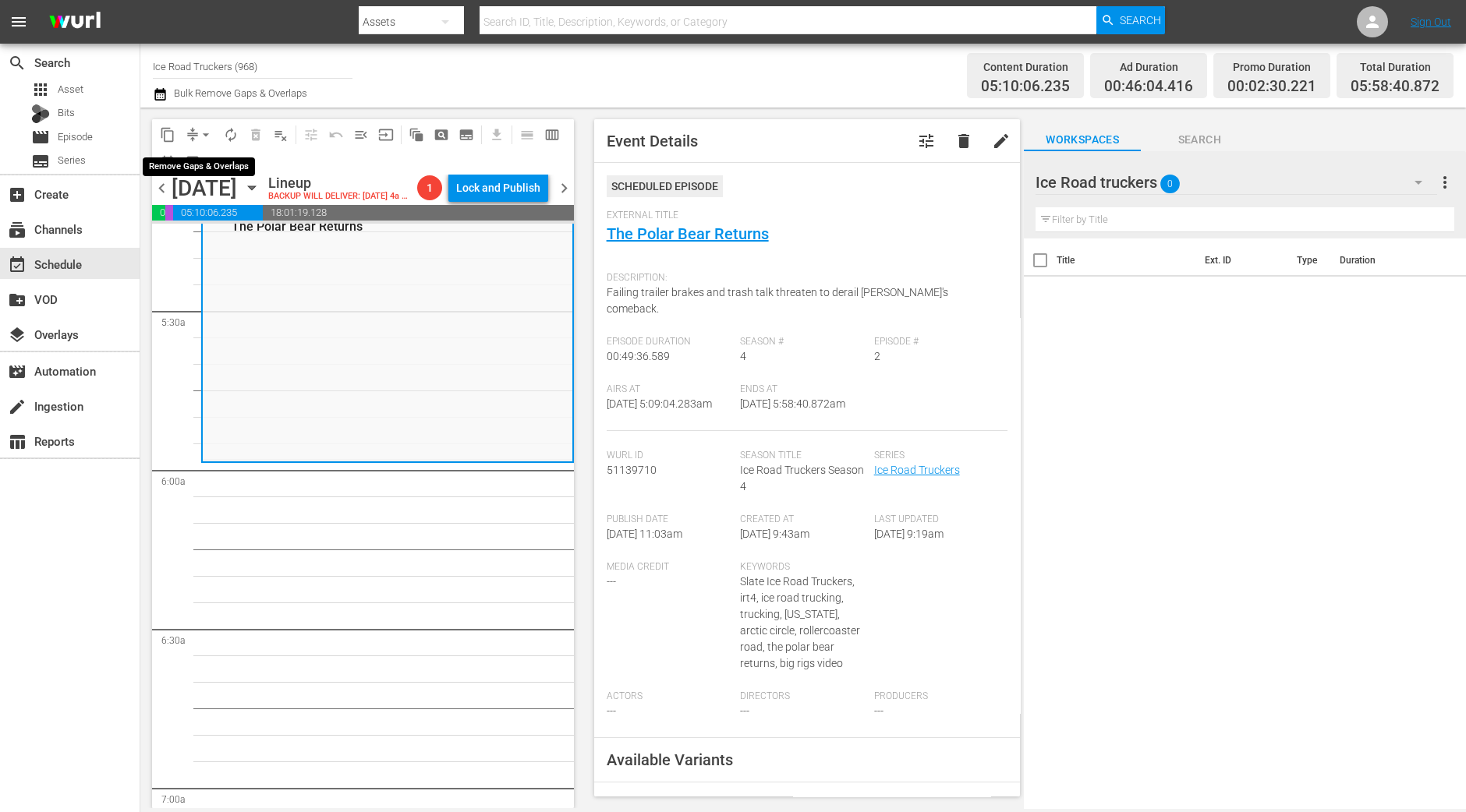
click at [200, 127] on span "arrow_drop_down" at bounding box center [205, 135] width 15 height 15
click at [203, 164] on li "Align to Midnight" at bounding box center [206, 165] width 164 height 25
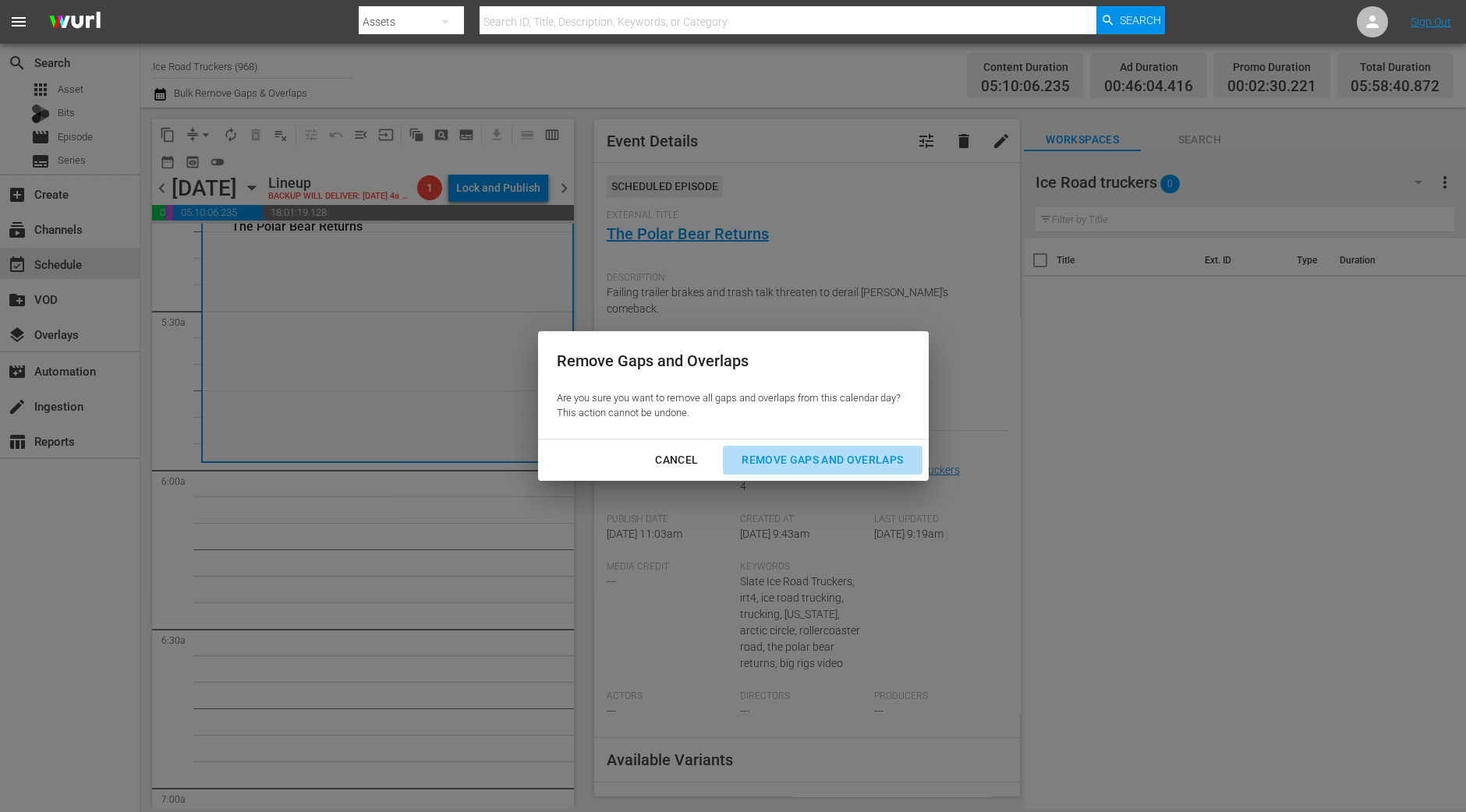
click at [827, 455] on div "Remove Gaps and Overlaps" at bounding box center [823, 460] width 187 height 20
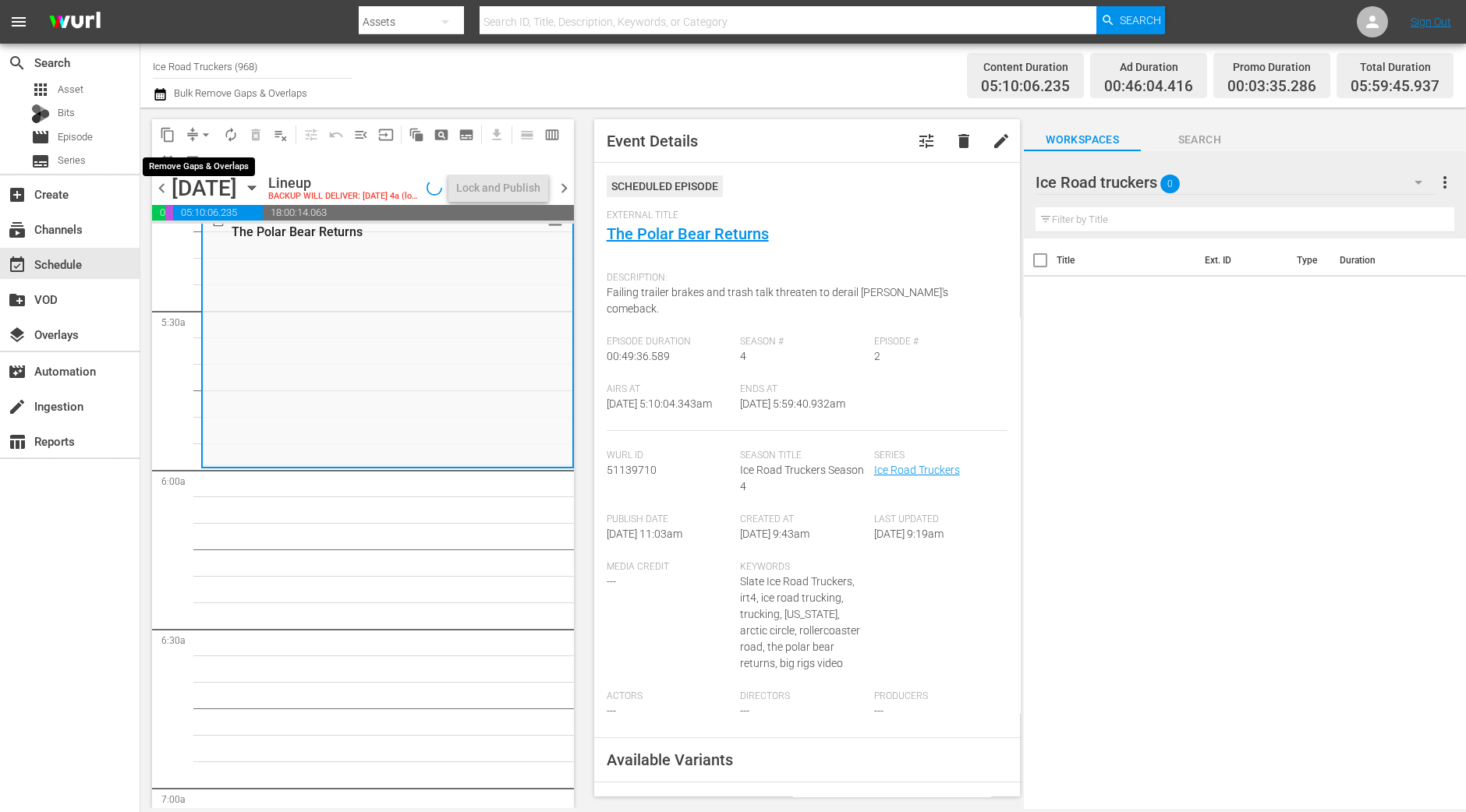
click at [205, 132] on span "arrow_drop_down" at bounding box center [205, 135] width 15 height 15
click at [211, 165] on li "Align to Midnight" at bounding box center [206, 165] width 164 height 25
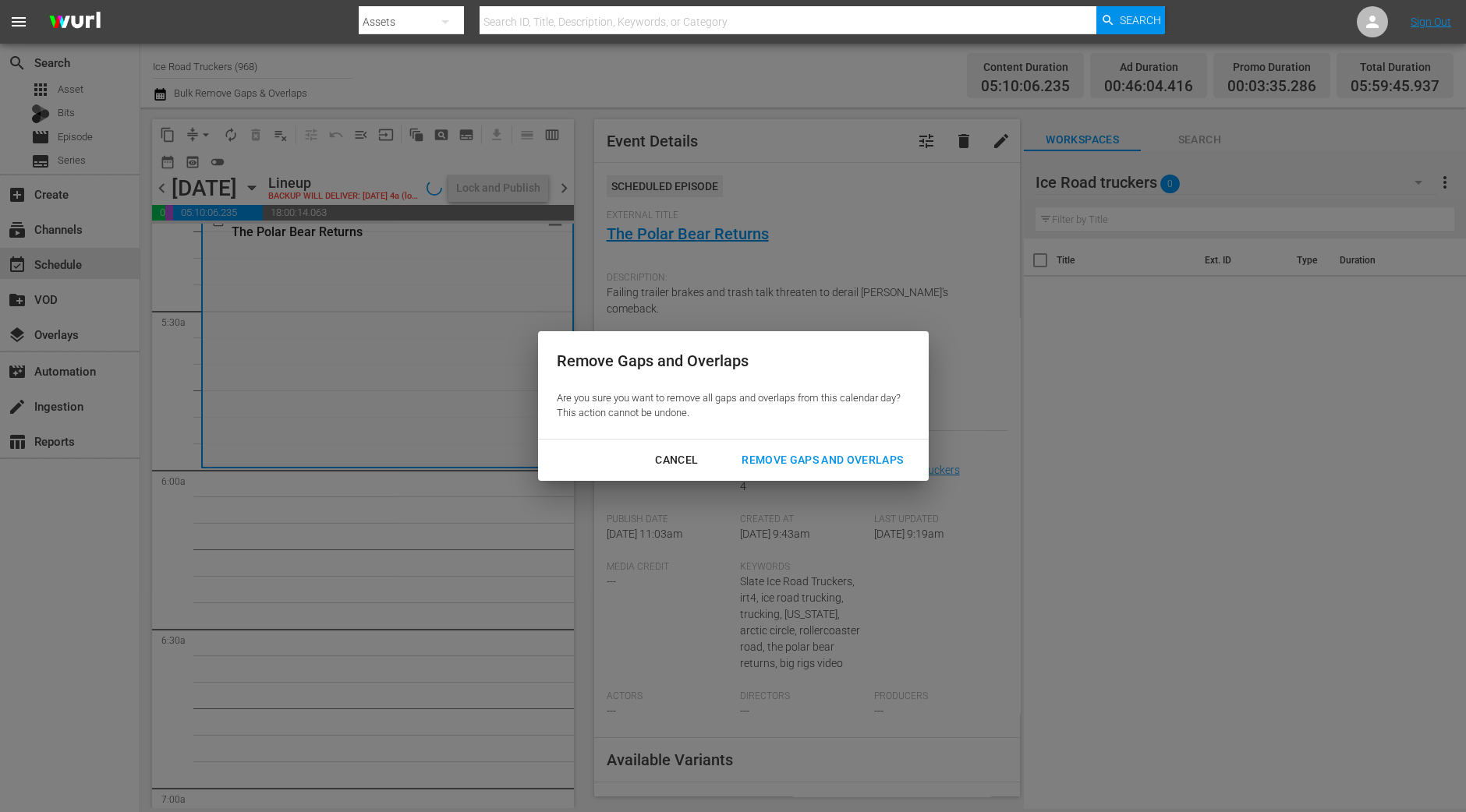
click at [768, 457] on div "Remove Gaps and Overlaps" at bounding box center [823, 460] width 187 height 20
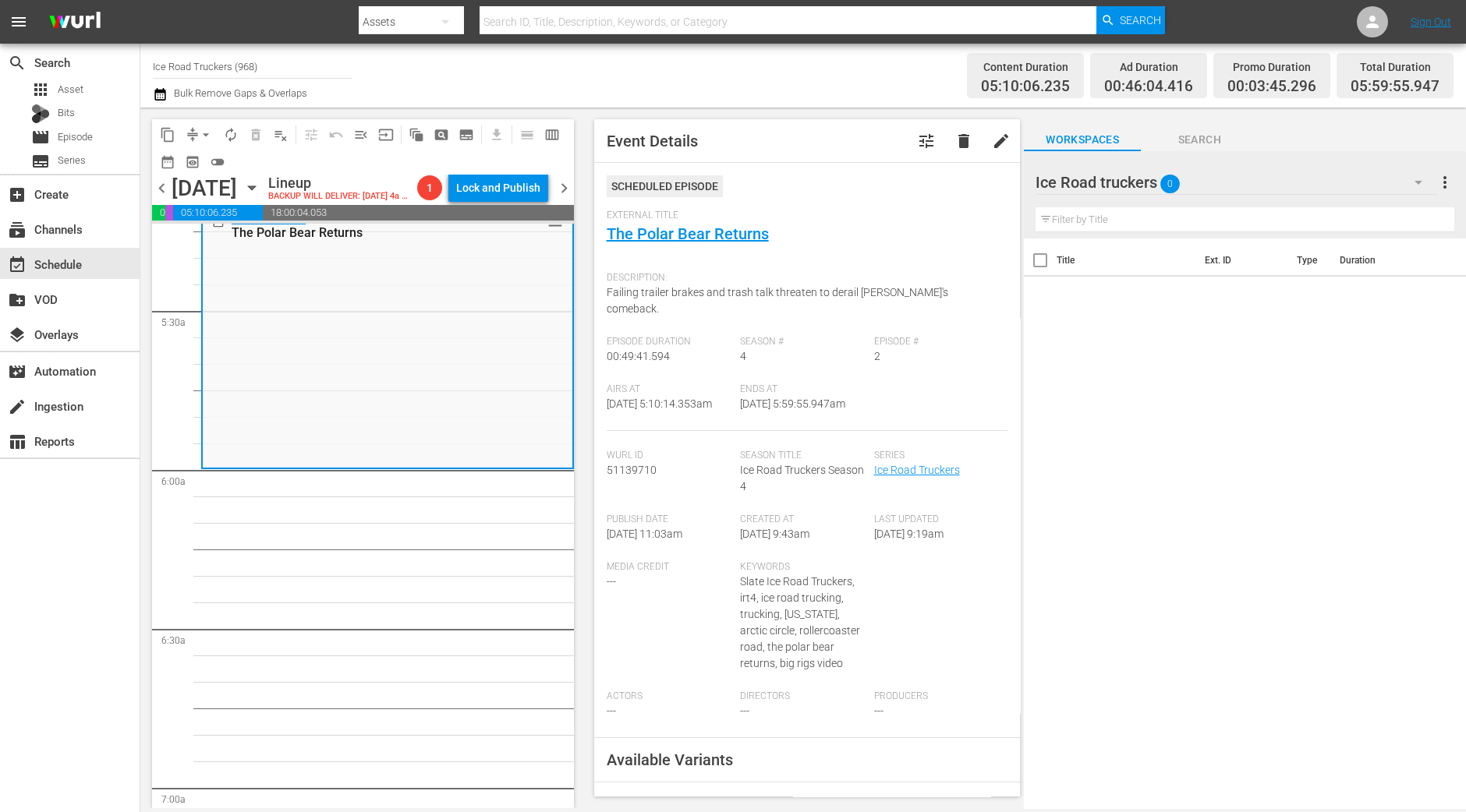
click at [199, 132] on span "arrow_drop_down" at bounding box center [205, 135] width 15 height 15
click at [205, 158] on li "Align to Midnight" at bounding box center [206, 165] width 164 height 25
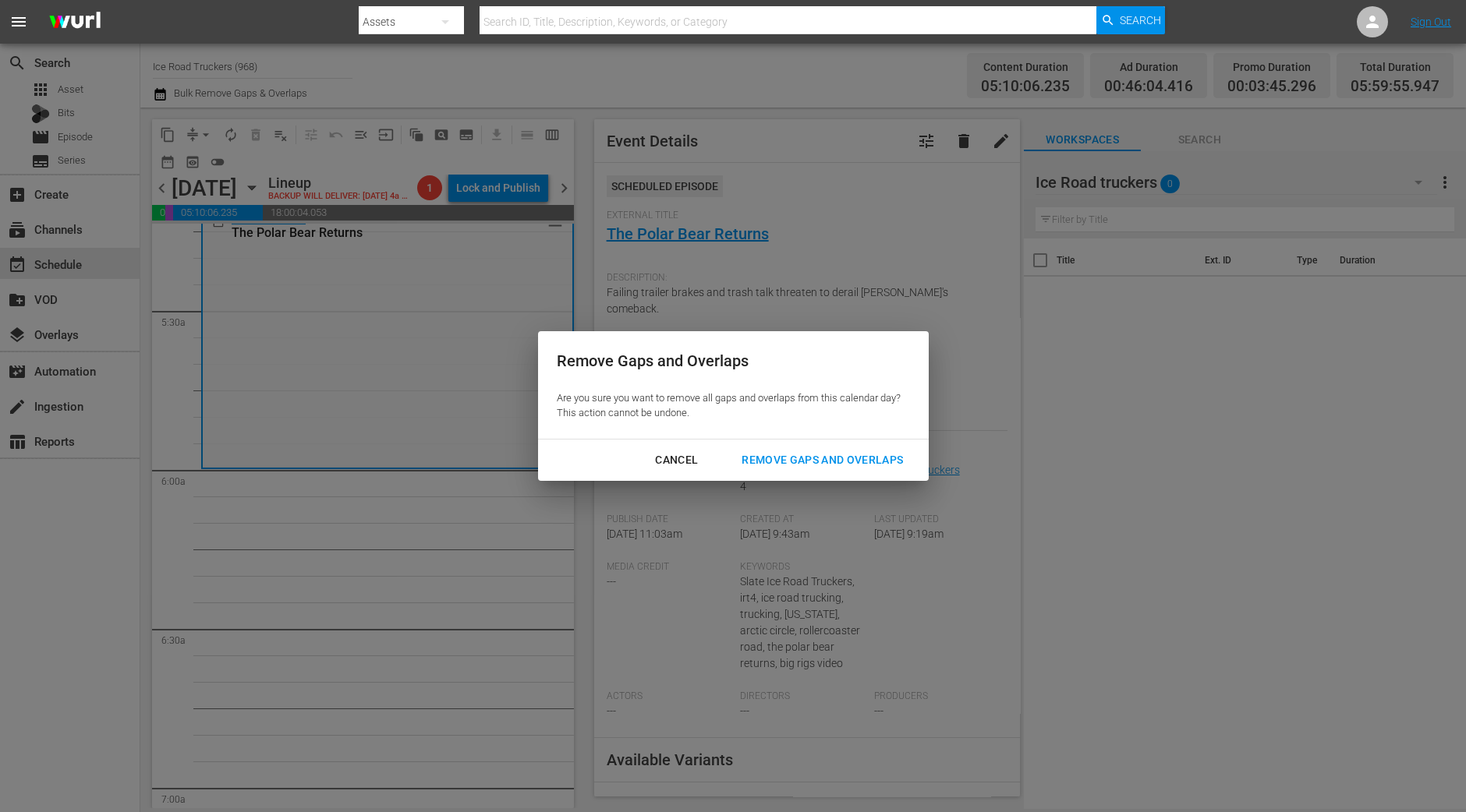
click at [811, 468] on div "Remove Gaps and Overlaps" at bounding box center [823, 460] width 187 height 20
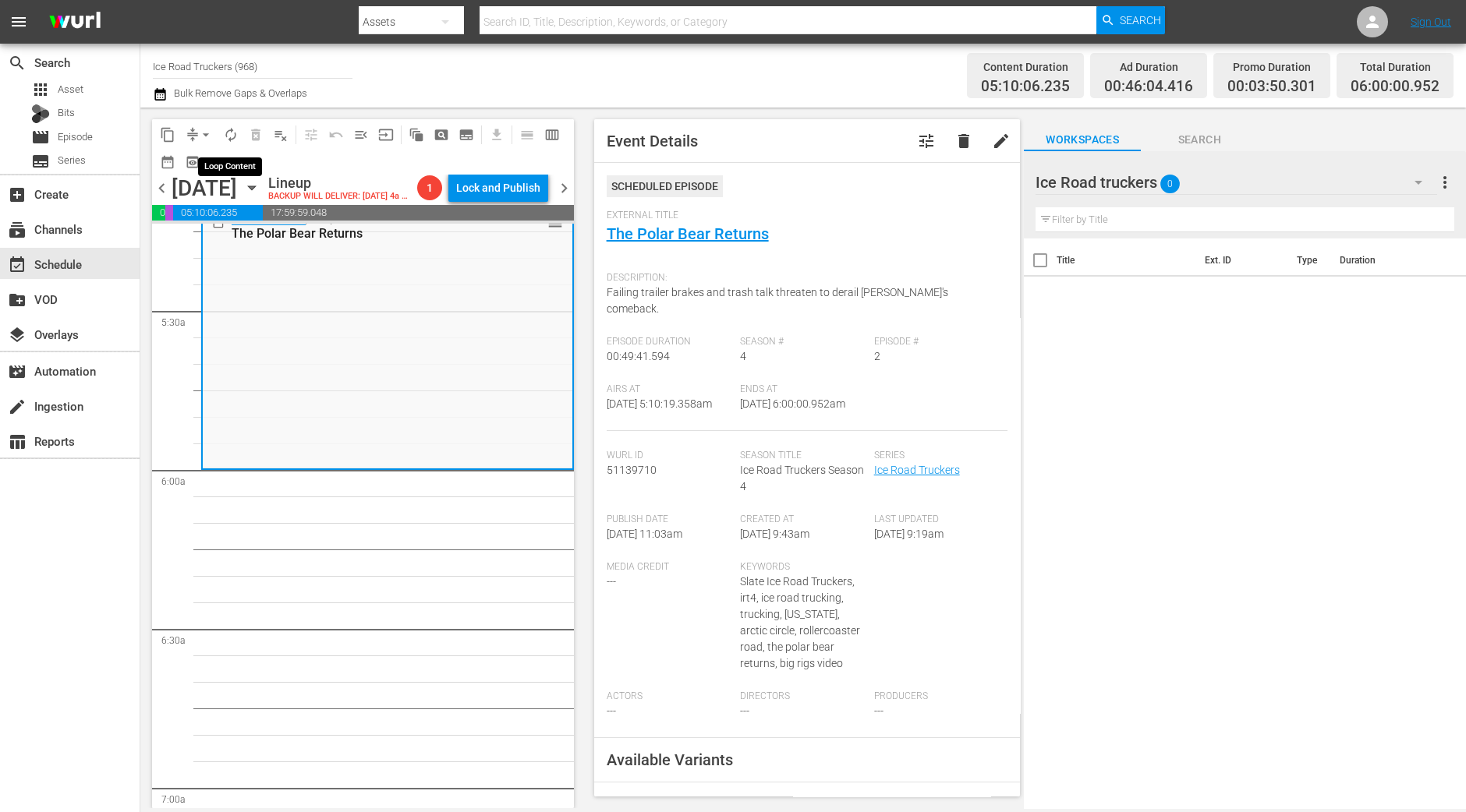
click at [235, 141] on span "autorenew_outlined" at bounding box center [231, 135] width 15 height 15
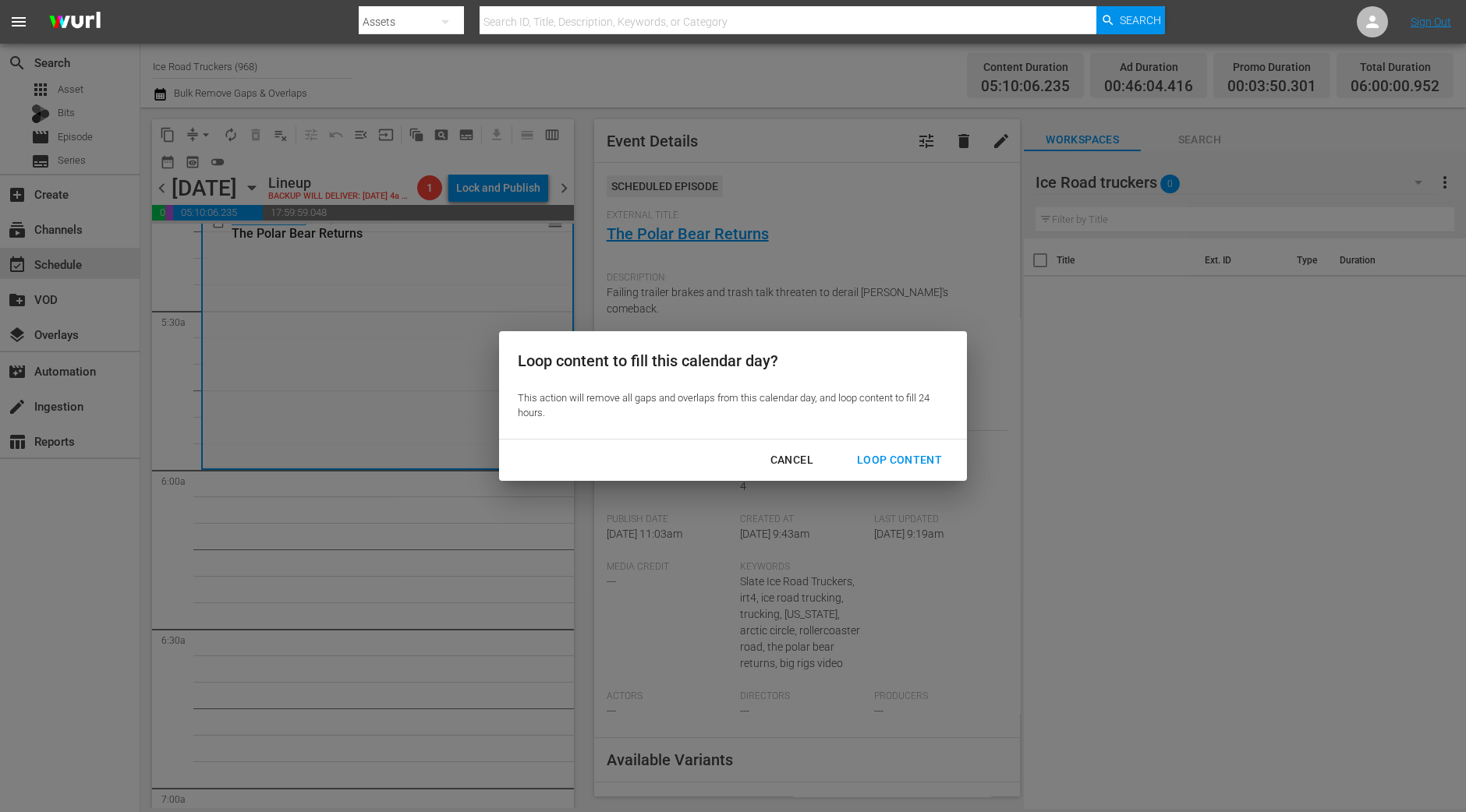
click at [908, 447] on button "Loop Content" at bounding box center [899, 460] width 122 height 29
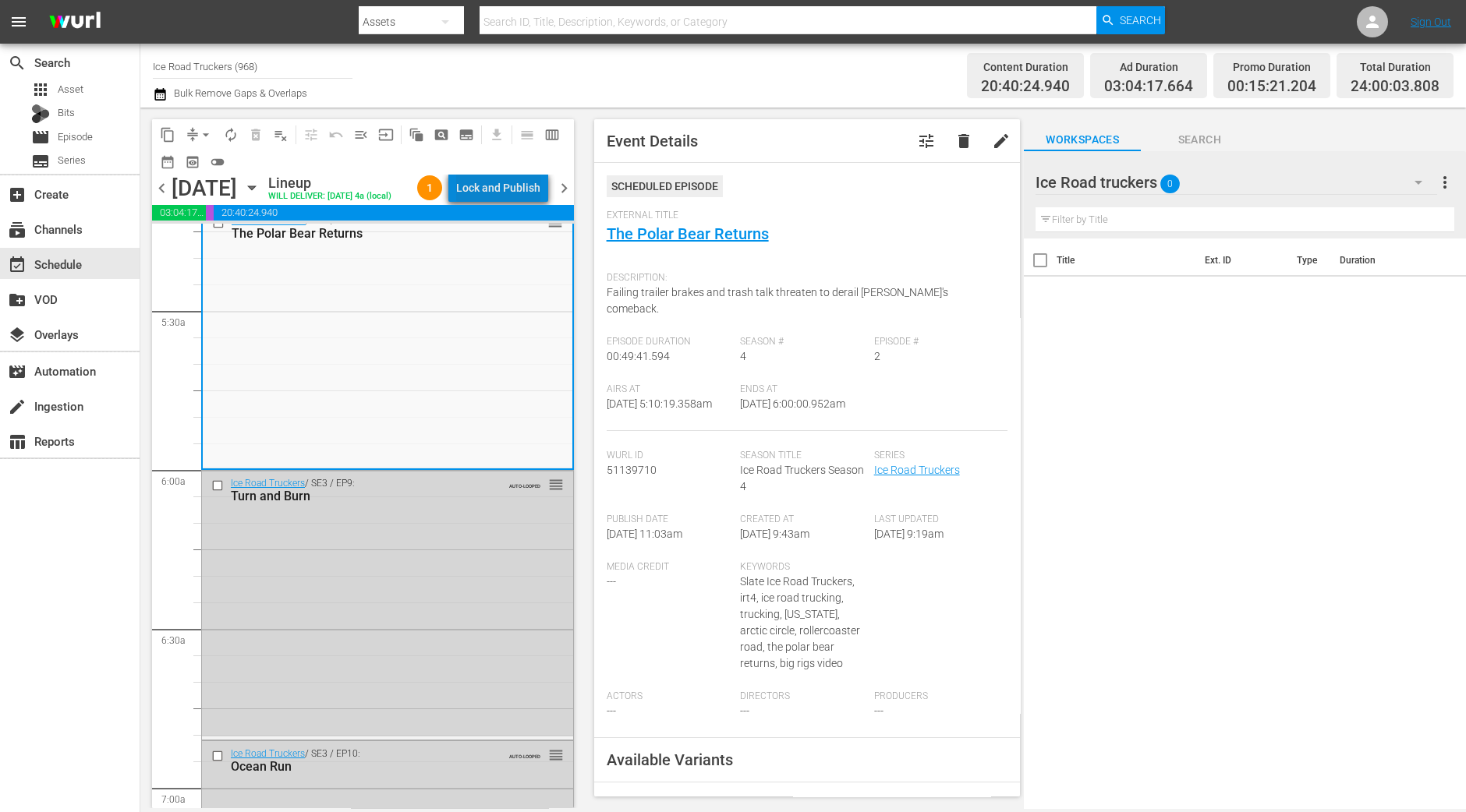
click at [532, 185] on div "Lock and Publish" at bounding box center [497, 188] width 84 height 28
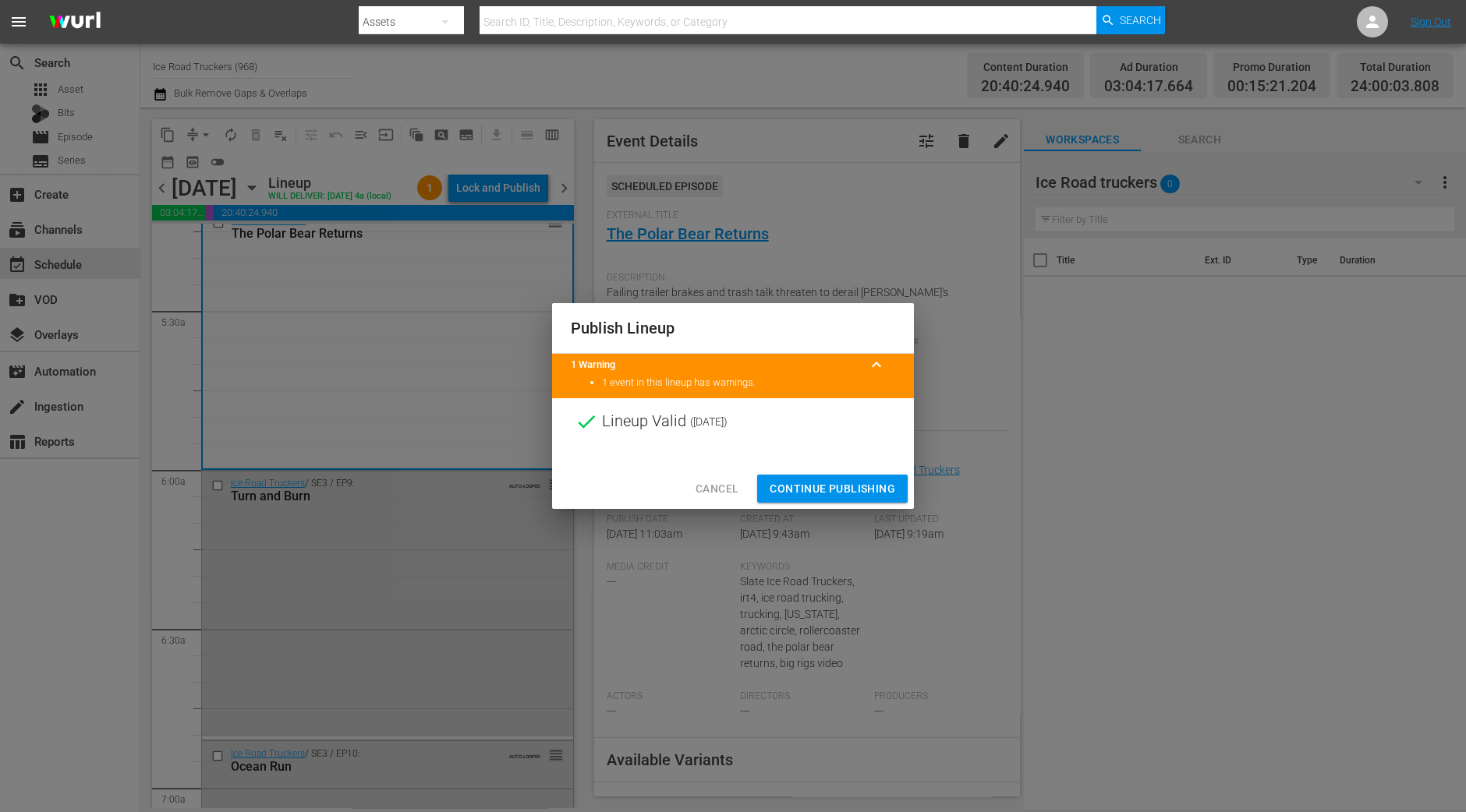
click at [823, 476] on button "Continue Publishing" at bounding box center [832, 489] width 150 height 29
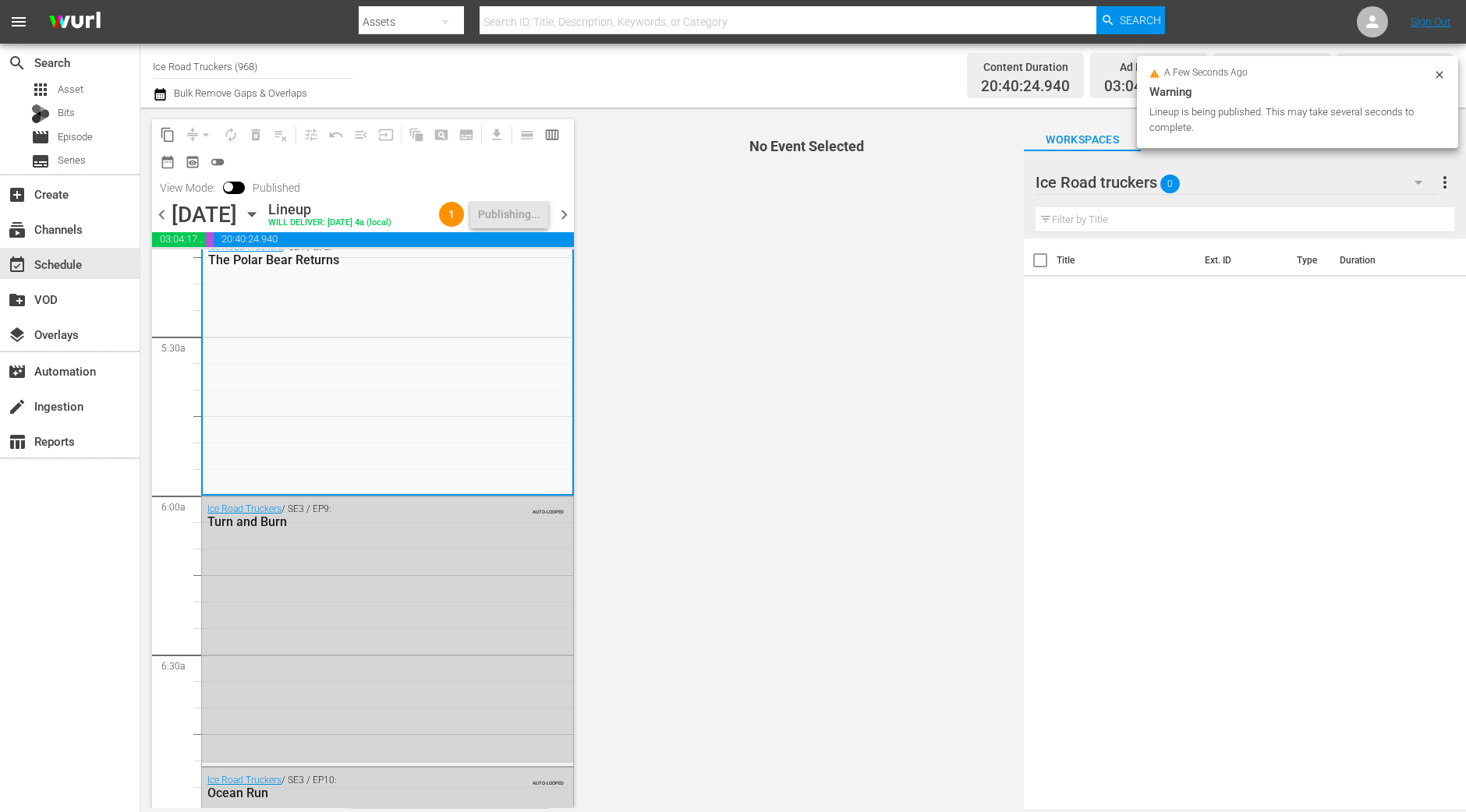
click at [567, 219] on span "chevron_right" at bounding box center [564, 215] width 20 height 20
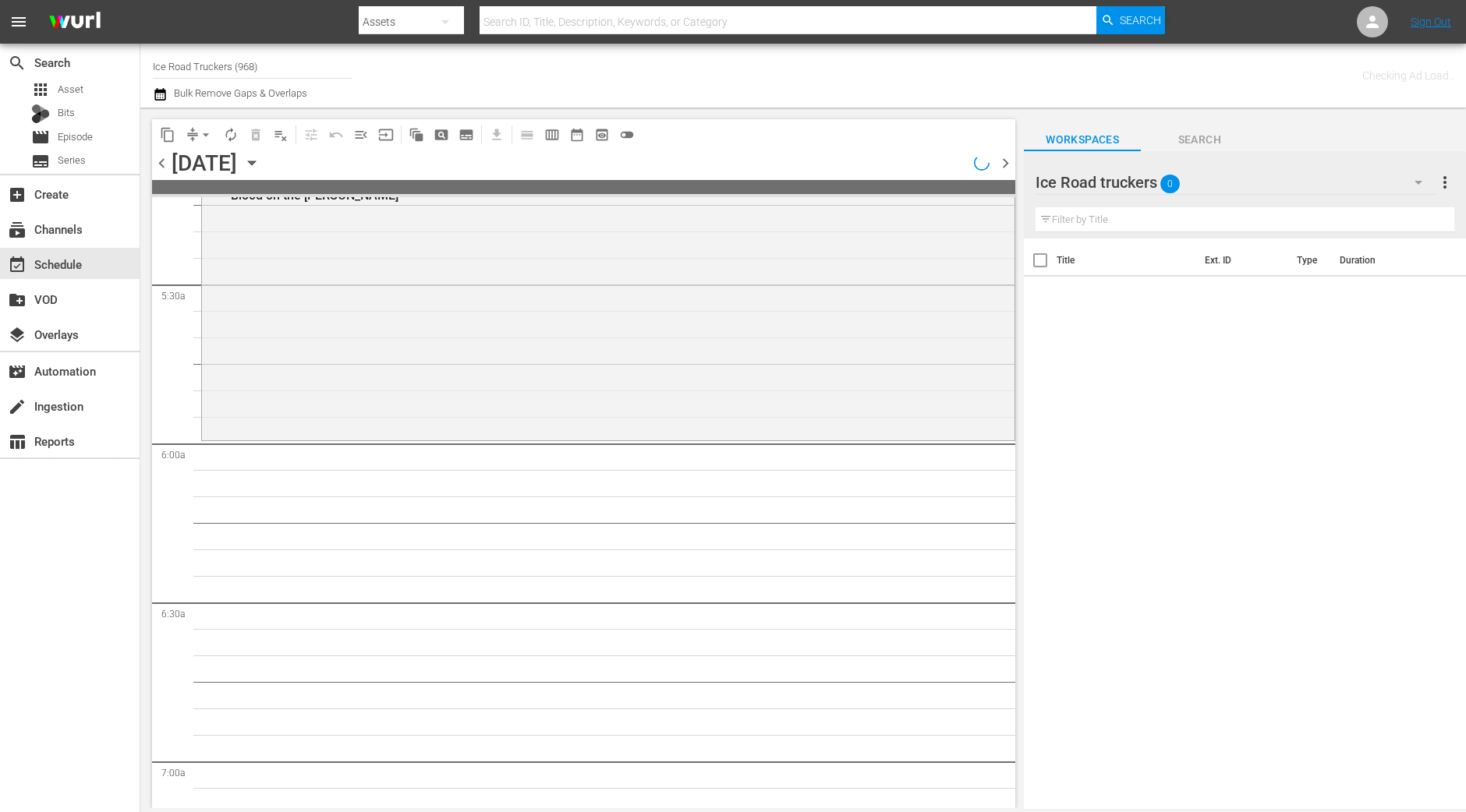
scroll to position [1555, 0]
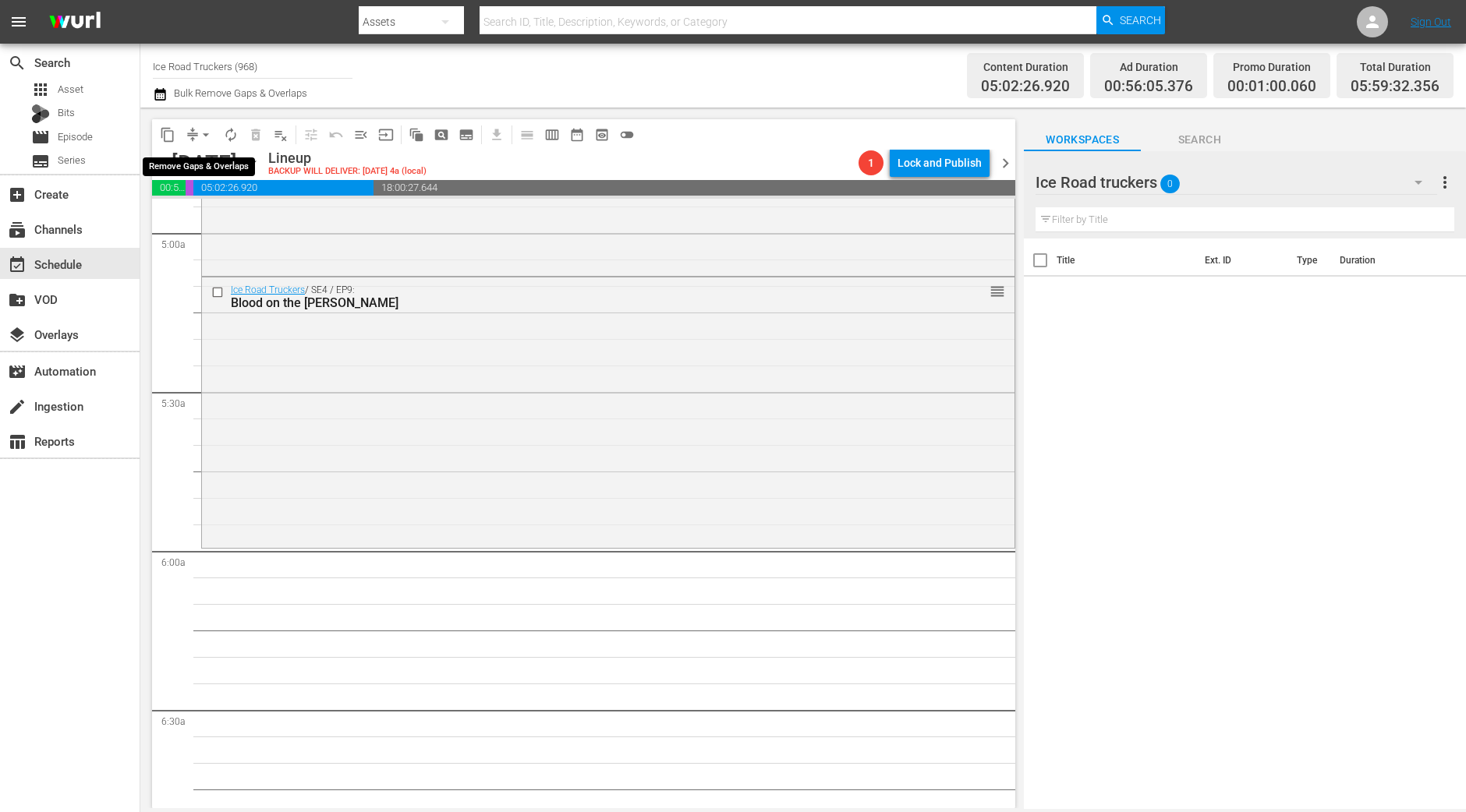
click at [205, 132] on span "arrow_drop_down" at bounding box center [205, 135] width 15 height 15
click at [204, 158] on li "Align to Midnight" at bounding box center [206, 165] width 164 height 25
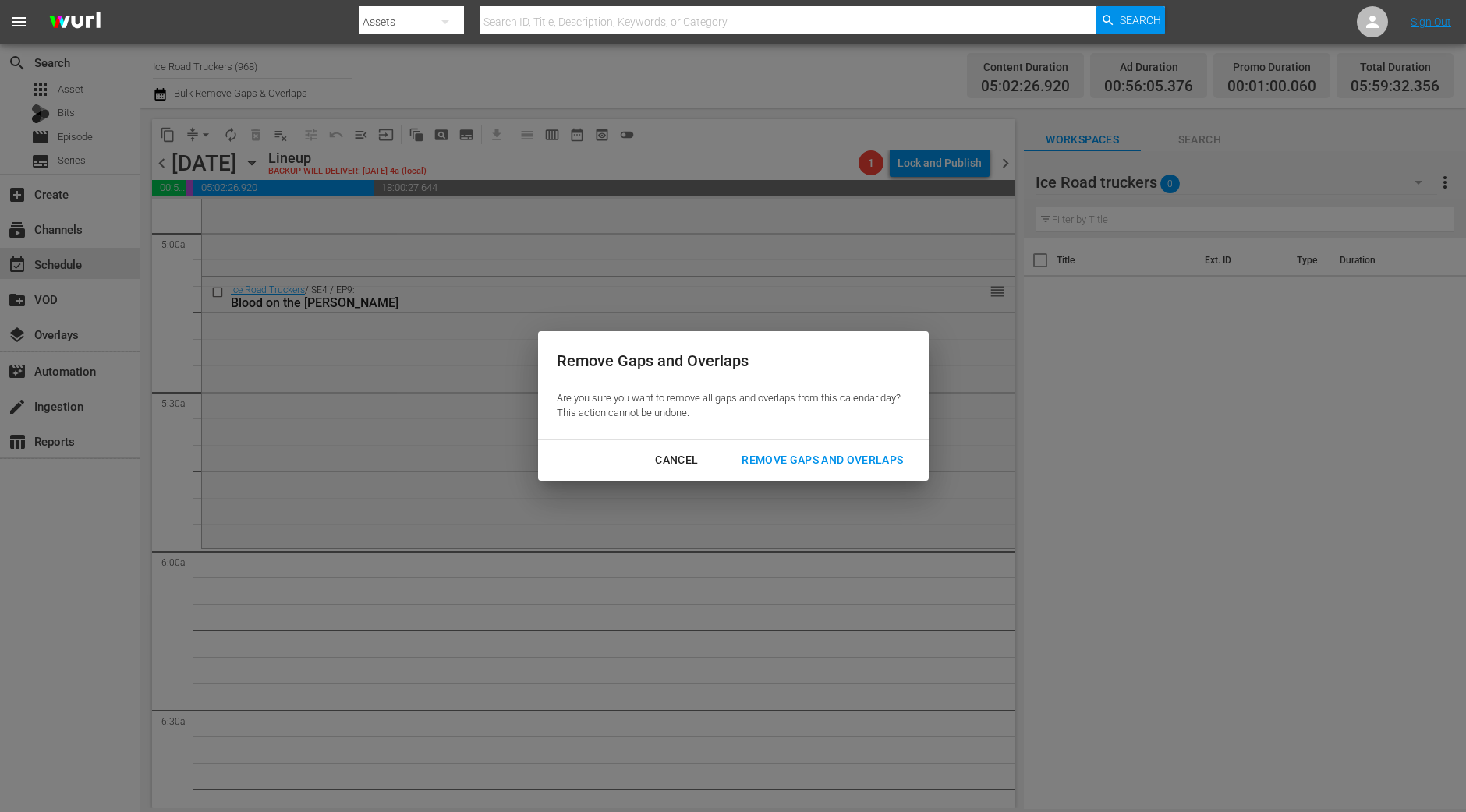
click at [861, 440] on div "Cancel Remove Gaps and Overlaps" at bounding box center [733, 460] width 390 height 42
click at [854, 463] on div "Remove Gaps and Overlaps" at bounding box center [823, 460] width 187 height 20
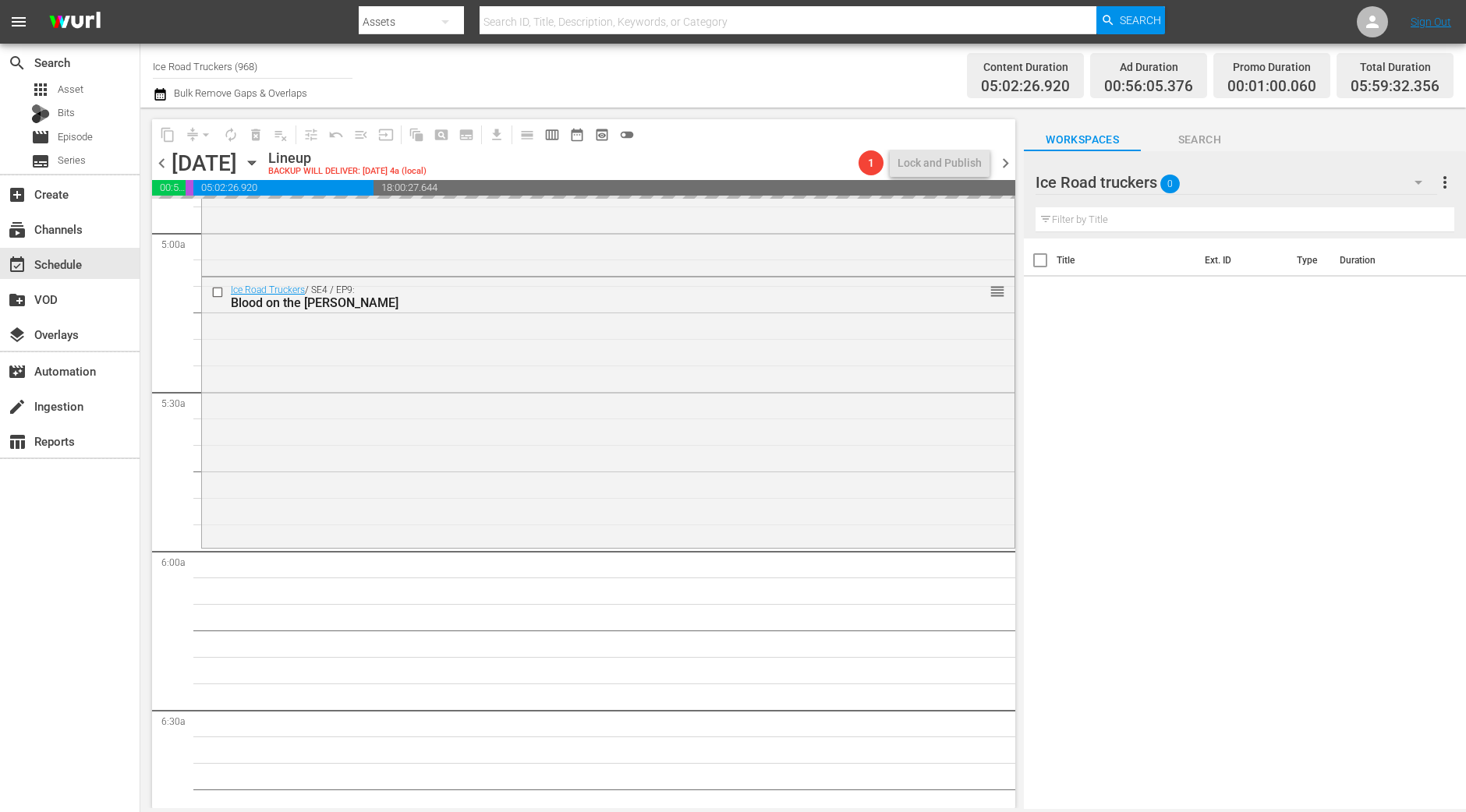
click at [726, 463] on div "Ice Road Truckers / SE4 / EP9: Blood on the Dalton reorder" at bounding box center [608, 411] width 812 height 266
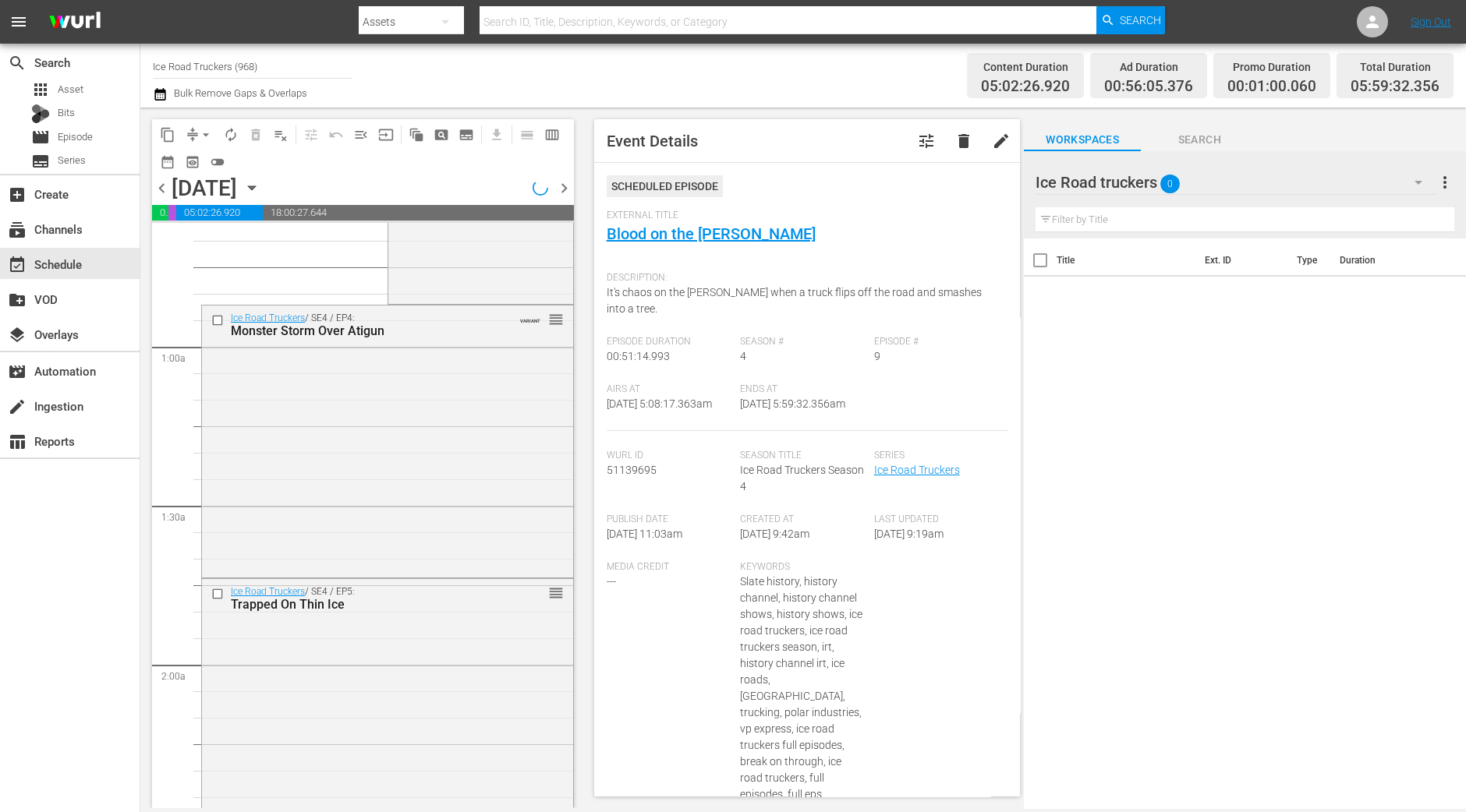
scroll to position [0, 0]
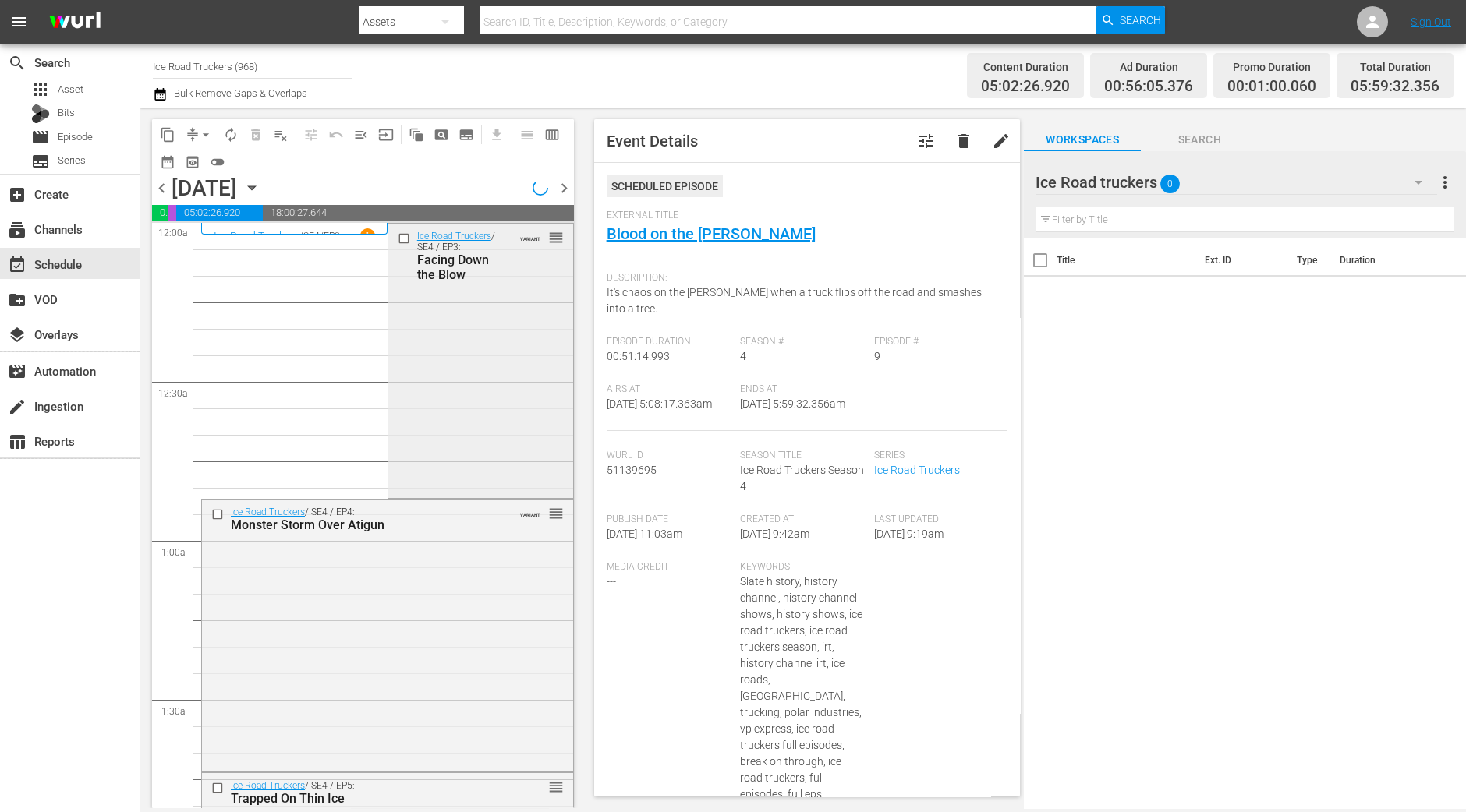
click at [478, 392] on div "Ice Road Truckers / SE4 / EP3: Facing Down the Blow VARIANT reorder" at bounding box center [480, 359] width 185 height 271
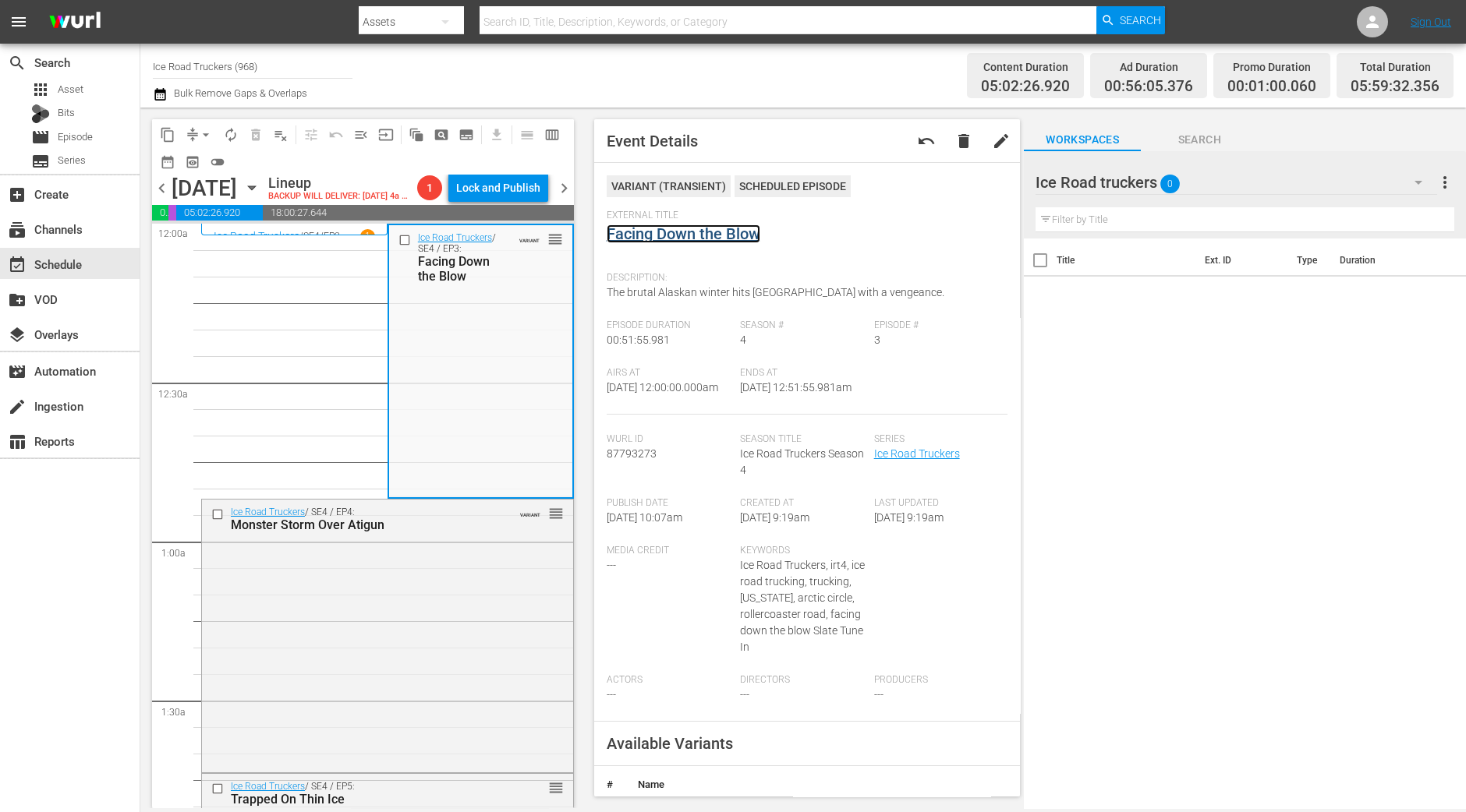
scroll to position [194, 0]
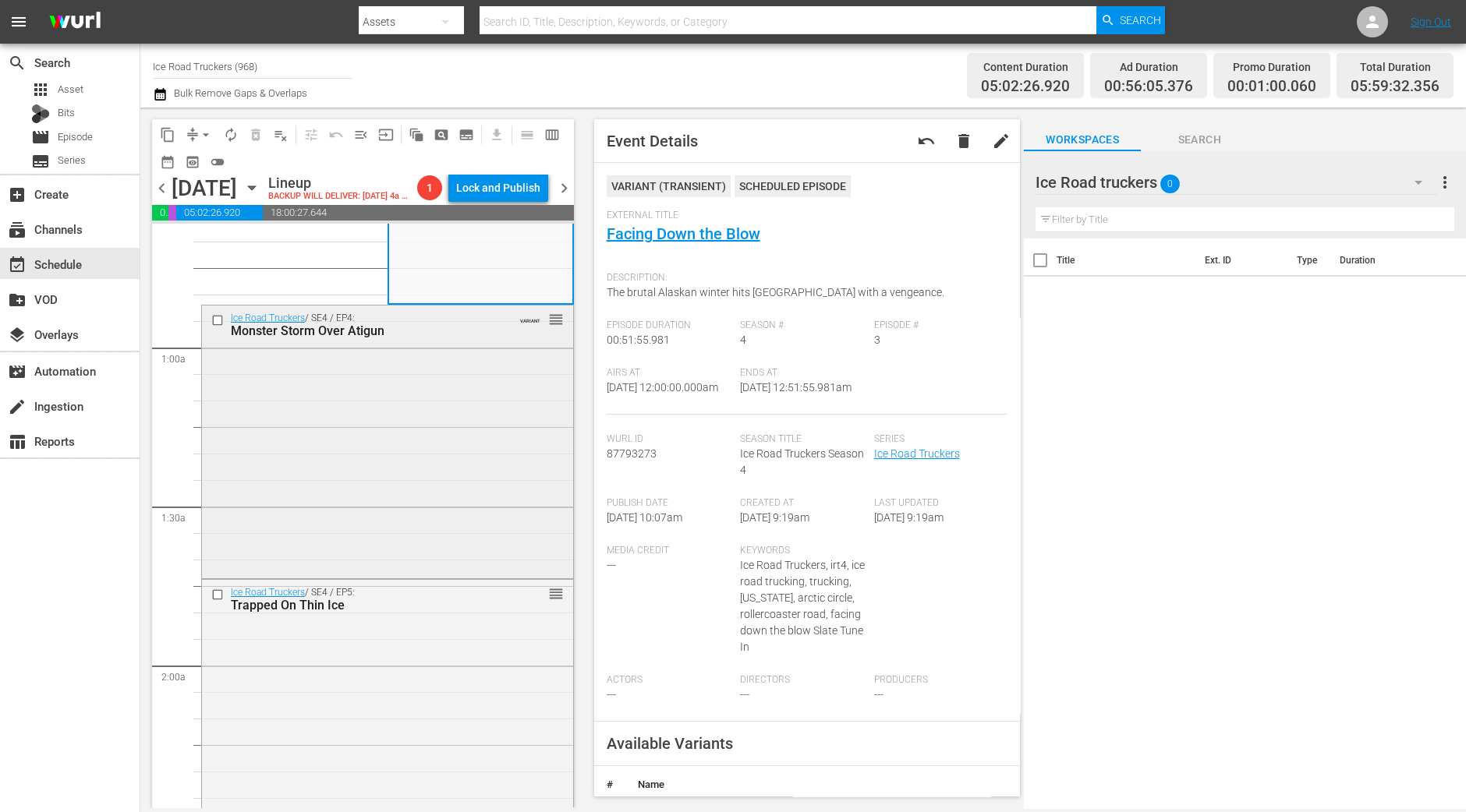
click at [310, 384] on div "Ice Road Truckers / SE4 / EP4: Monster Storm Over Atigun VARIANT reorder" at bounding box center [387, 440] width 371 height 270
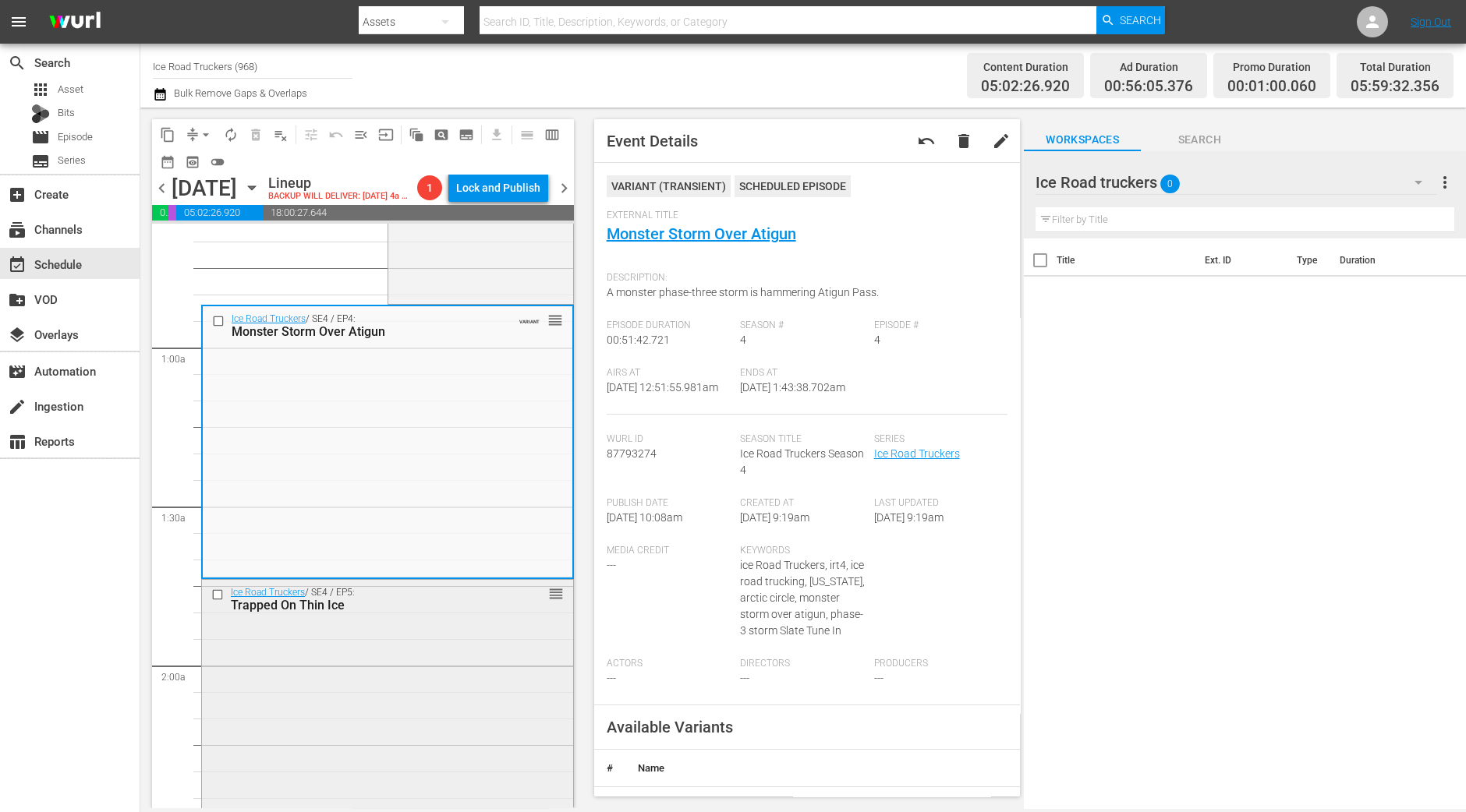
click at [441, 613] on div "Trapped On Thin Ice" at bounding box center [362, 604] width 264 height 14
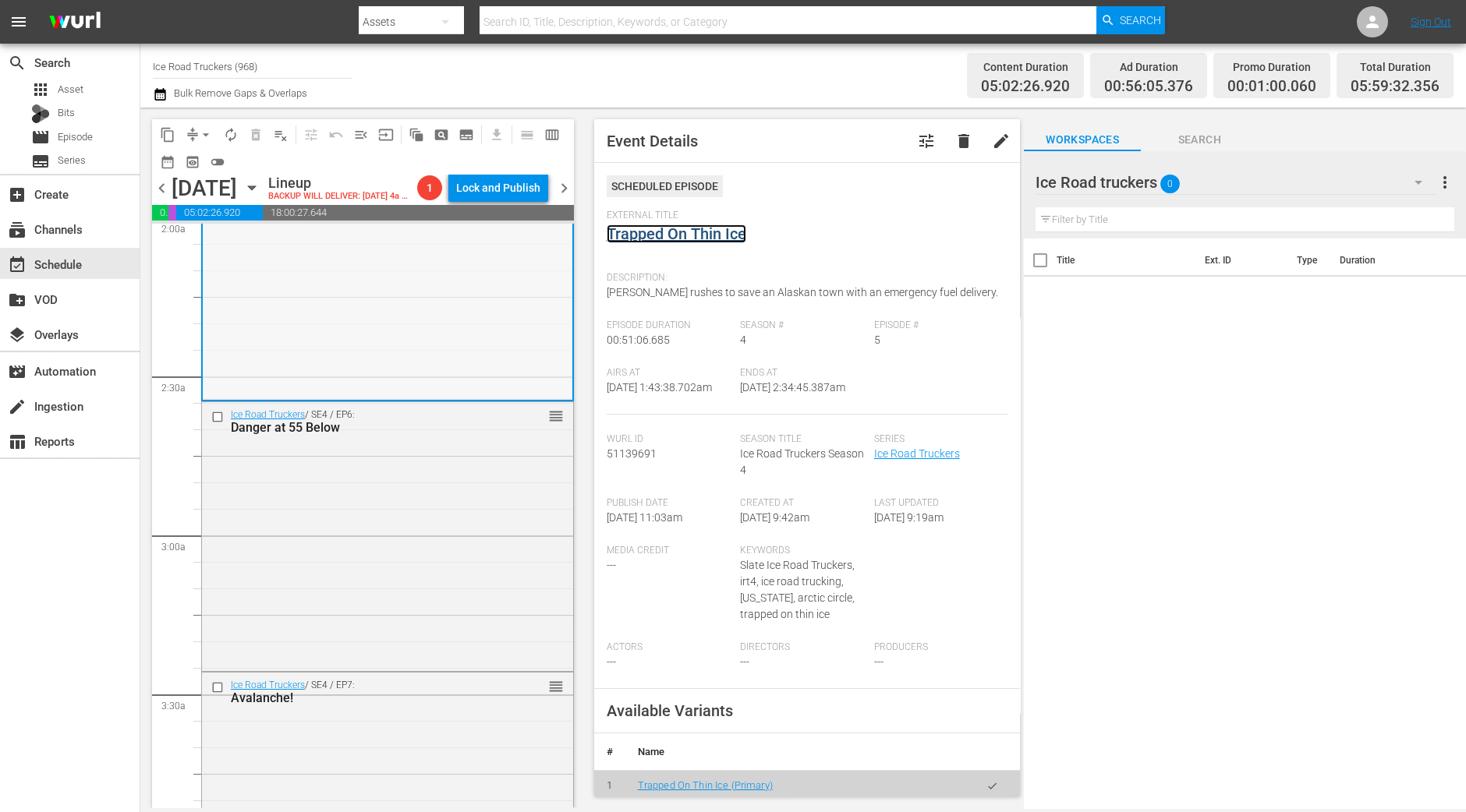
scroll to position [681, 0]
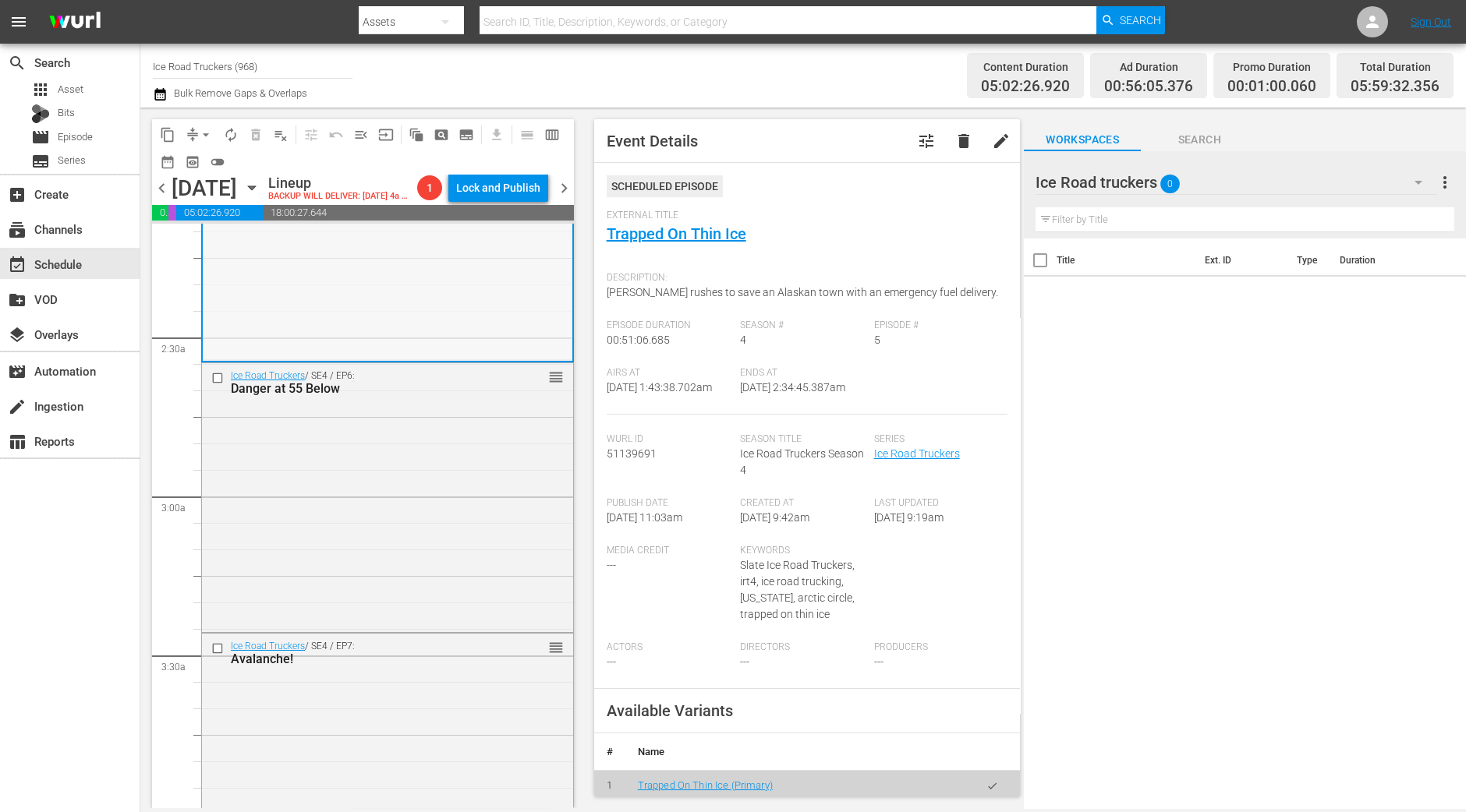
click at [418, 438] on div "Ice Road Truckers / SE4 / EP6: Danger at 55 Below reorder" at bounding box center [387, 496] width 371 height 266
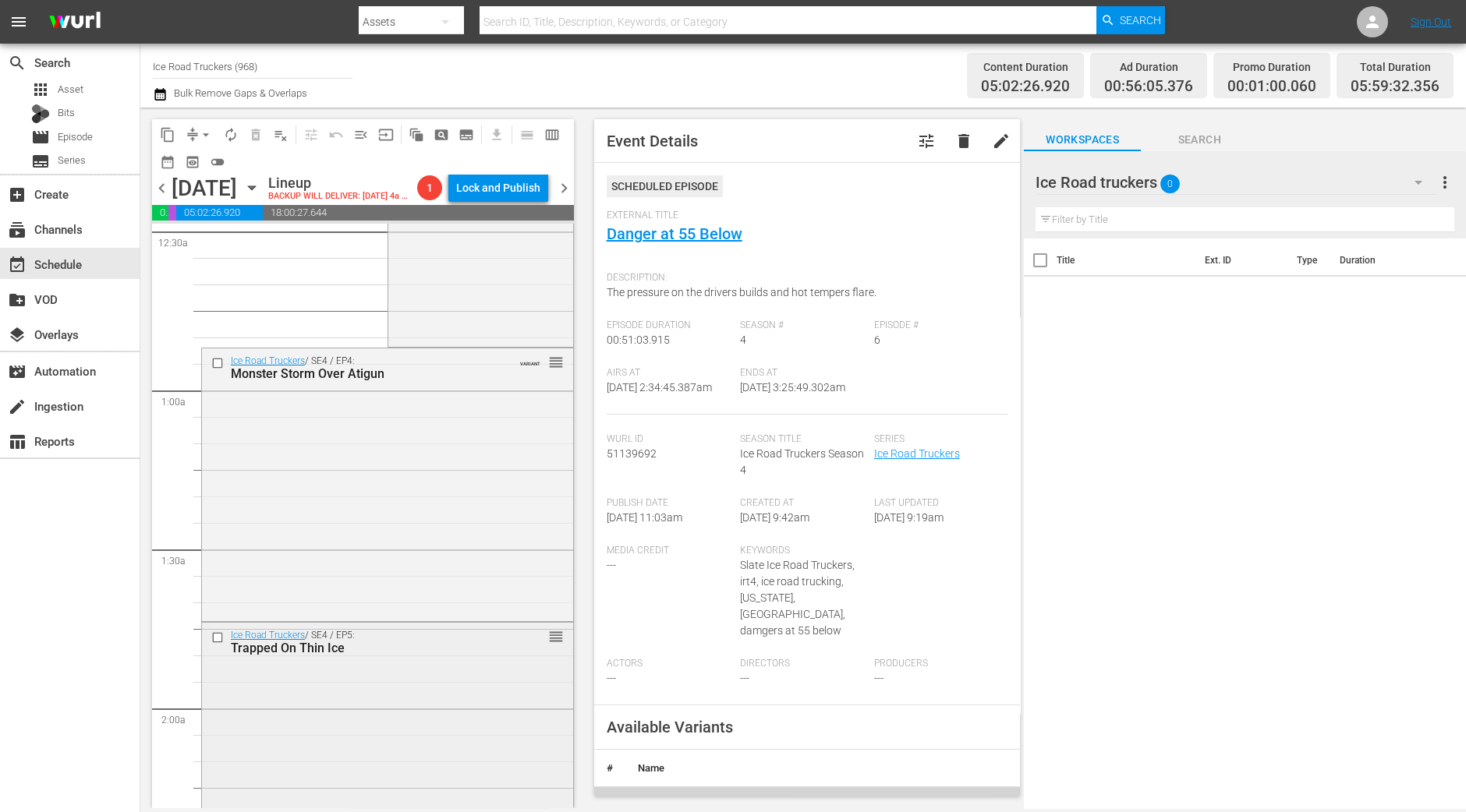
scroll to position [487, 0]
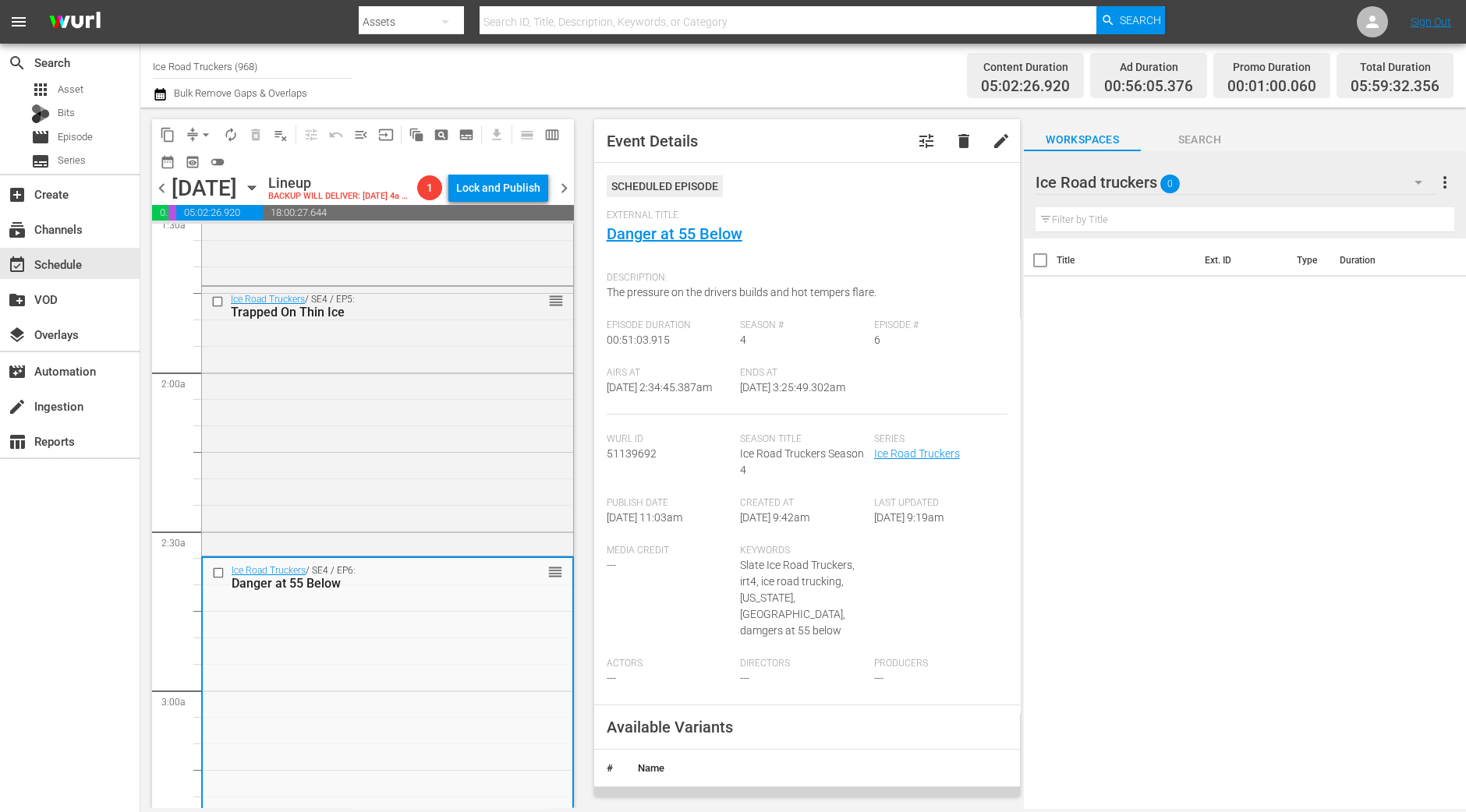
click at [143, 660] on div "content_copy compress arrow_drop_down autorenew_outlined delete_forever_outline…" at bounding box center [358, 458] width 437 height 701
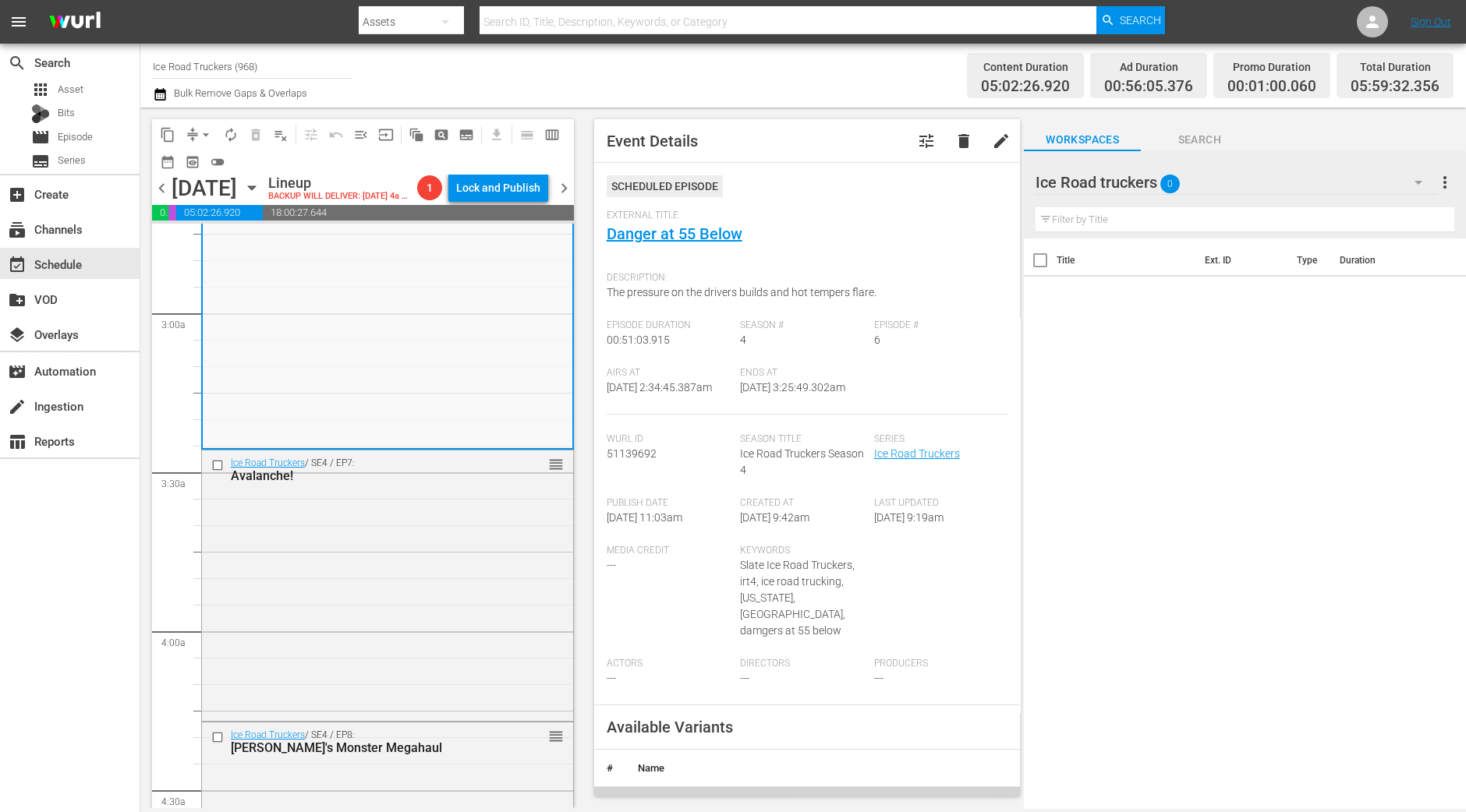
scroll to position [974, 0]
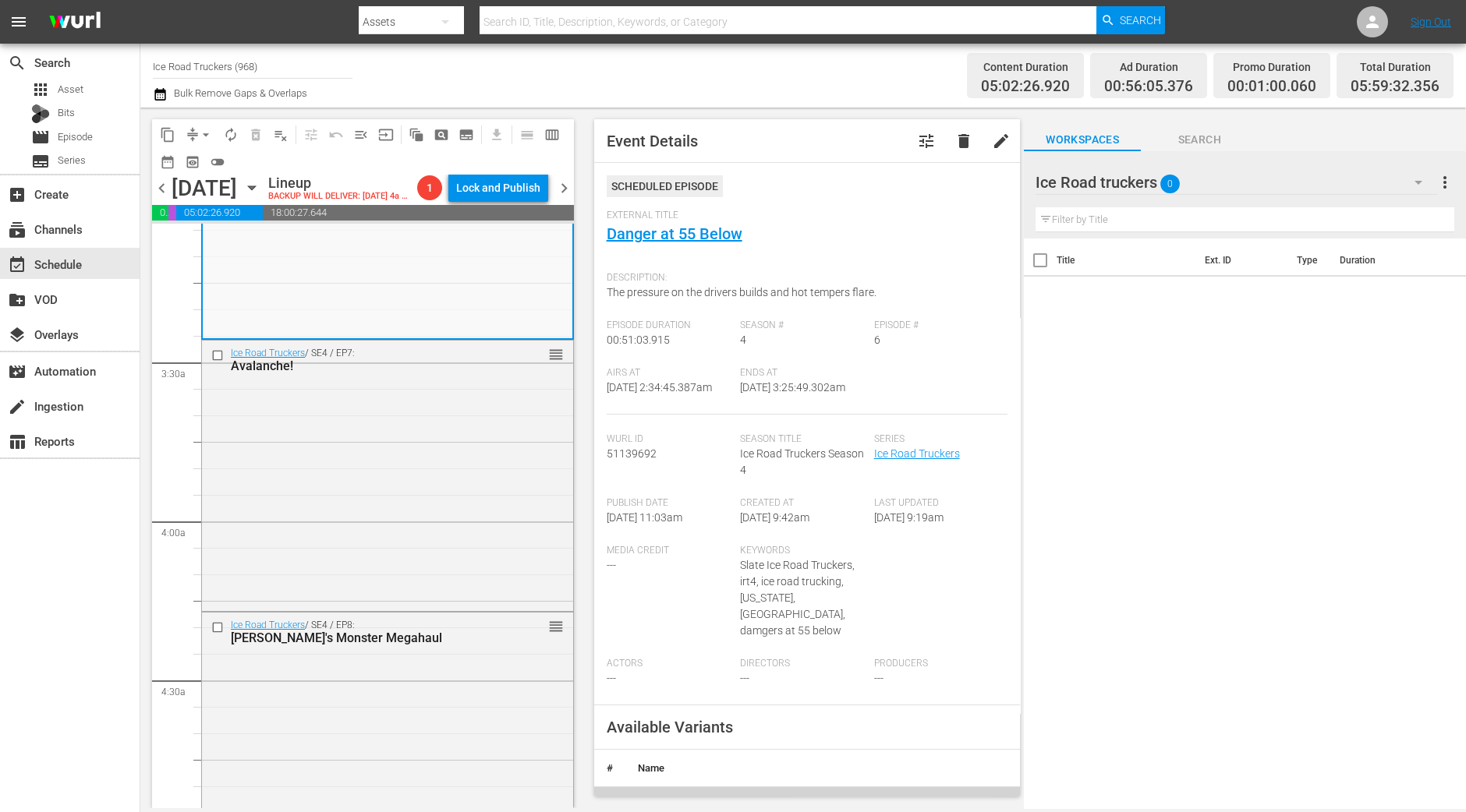
click at [323, 469] on div "Ice Road Truckers / SE4 / EP7: Avalanche! reorder" at bounding box center [387, 474] width 371 height 268
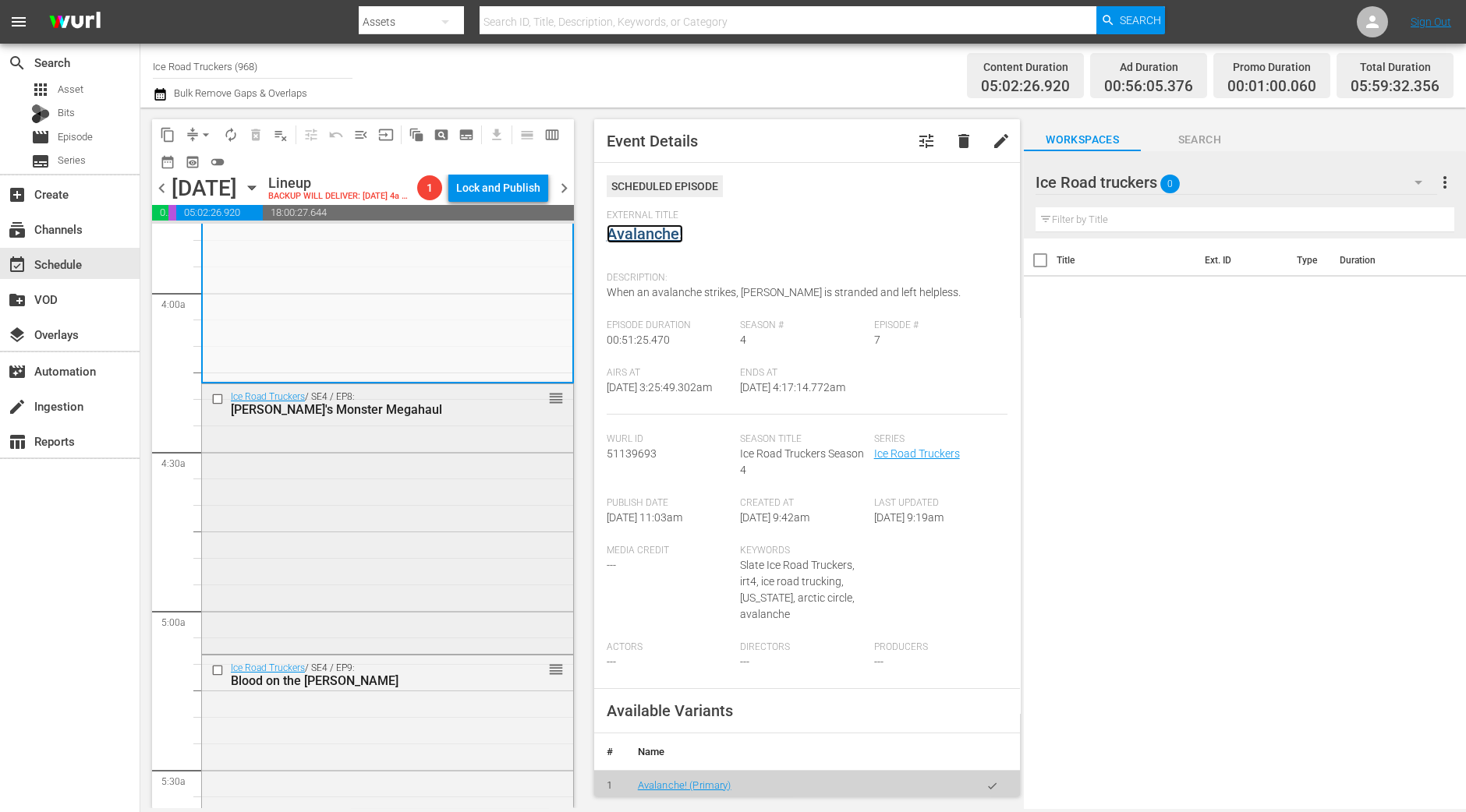
scroll to position [1266, 0]
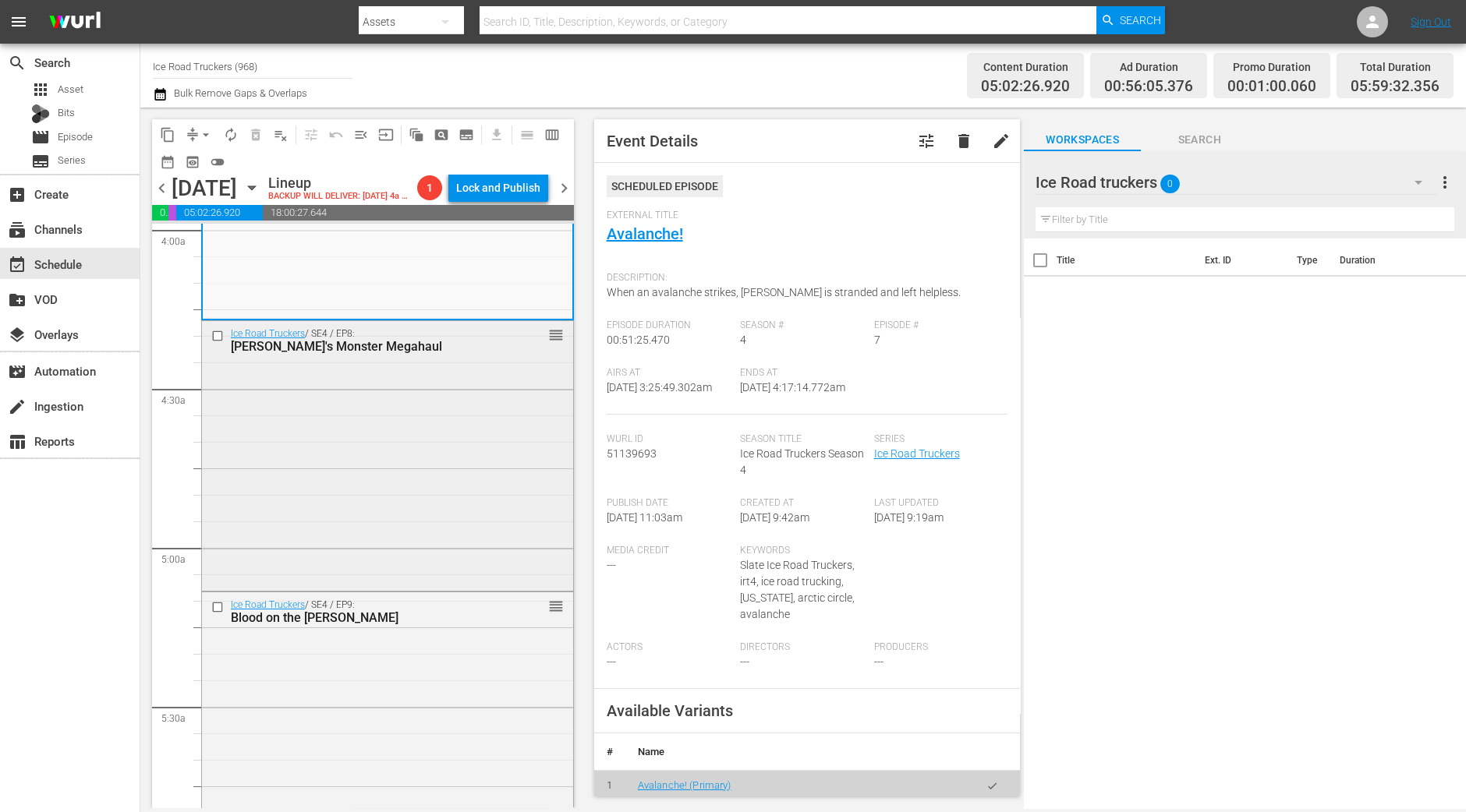
click at [412, 523] on div "Ice Road Truckers / SE4 / EP8: Lisa's Monster Megahaul reorder" at bounding box center [387, 453] width 371 height 266
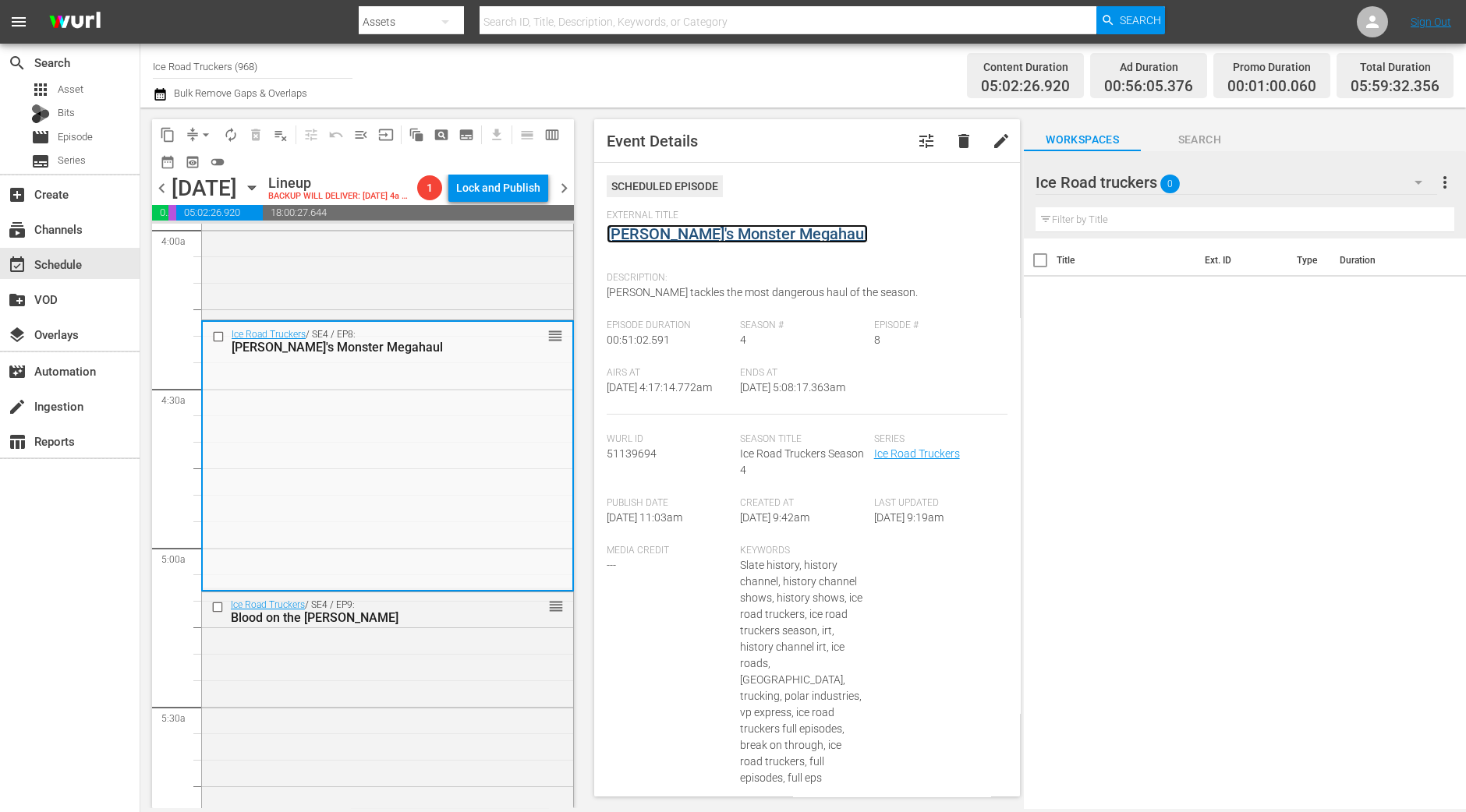
drag, startPoint x: 686, startPoint y: 223, endPoint x: 657, endPoint y: 231, distance: 30.1
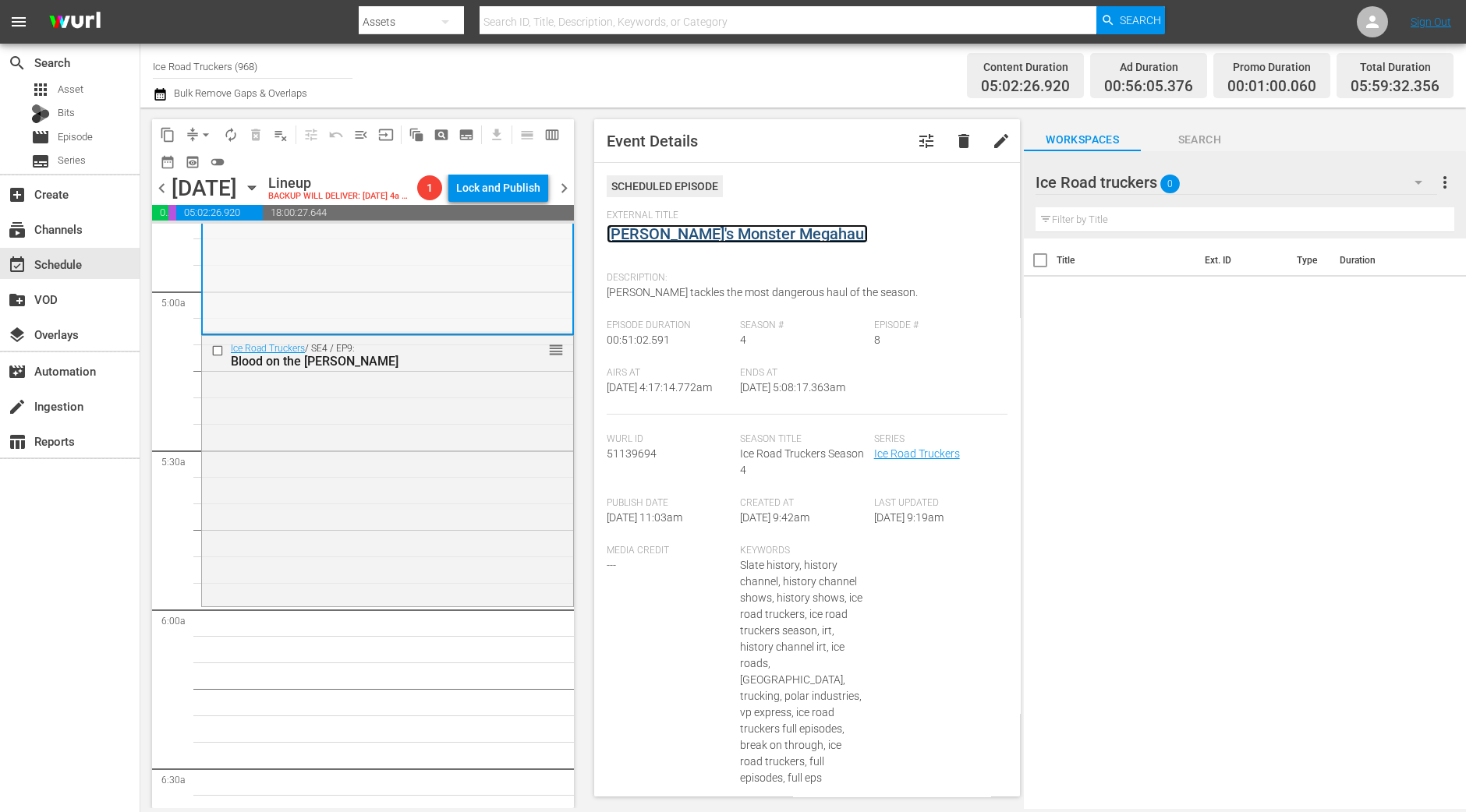
scroll to position [1558, 0]
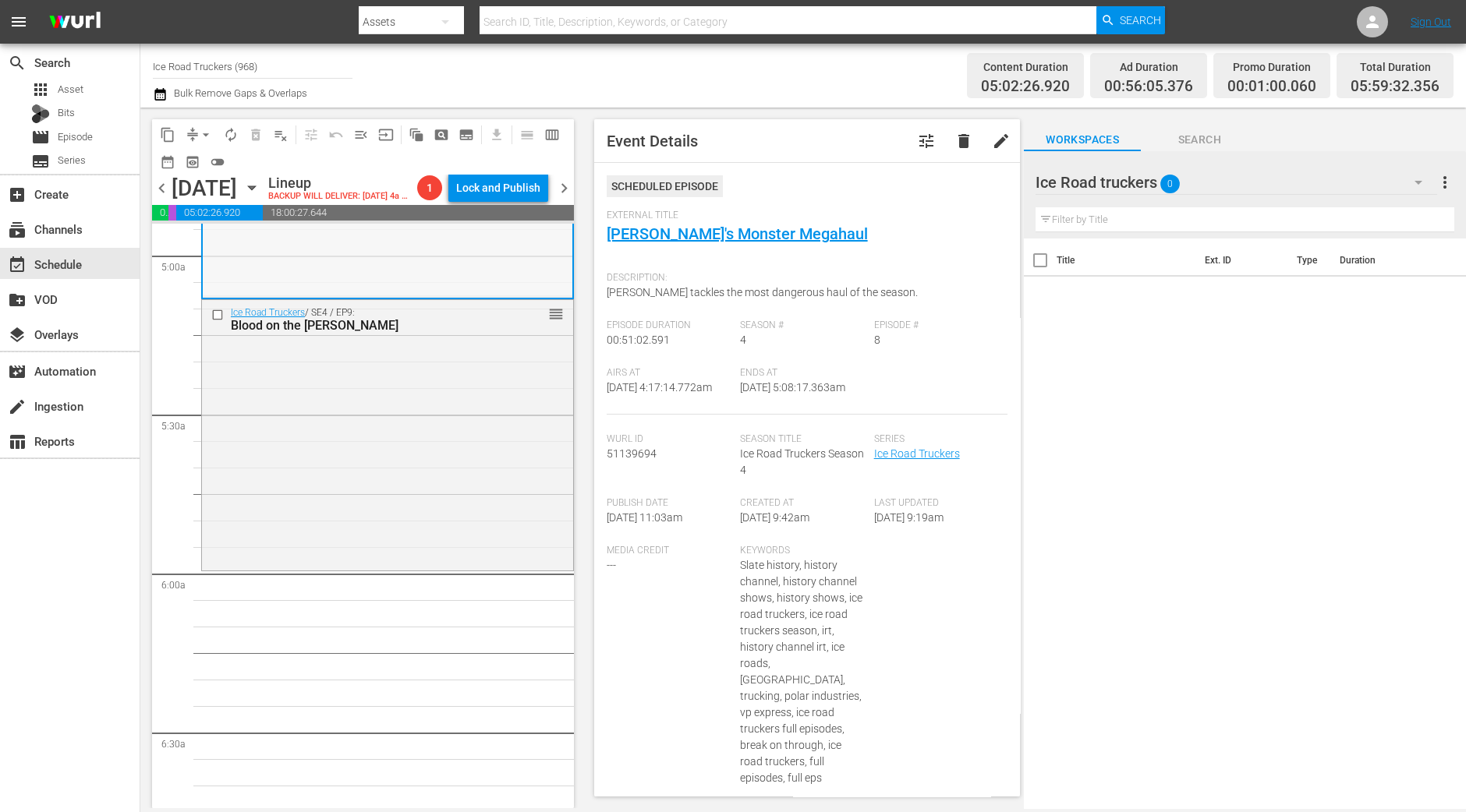
click at [407, 435] on div "Ice Road Truckers / SE4 / EP9: Blood on the Dalton reorder" at bounding box center [387, 434] width 371 height 266
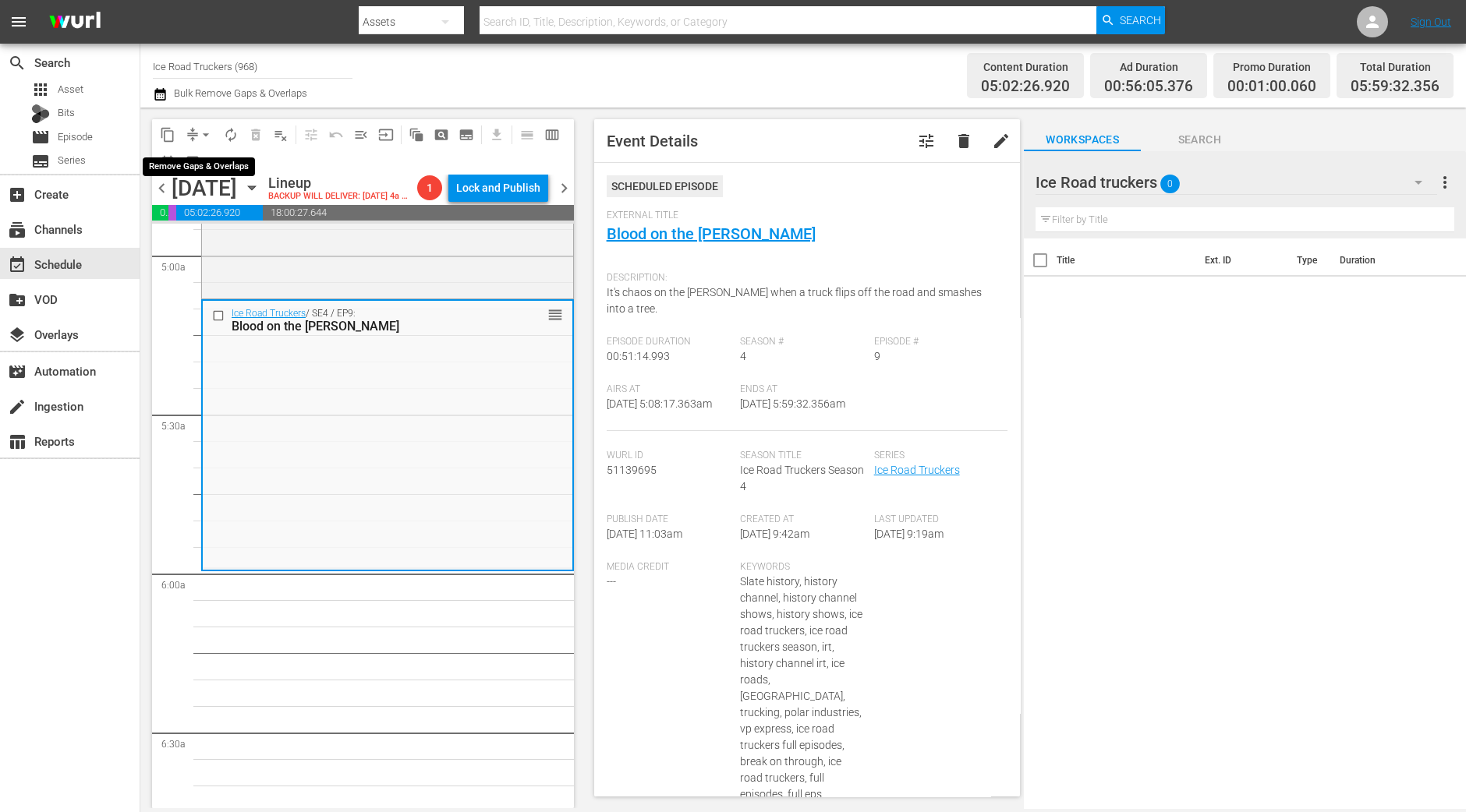
click at [211, 135] on span "arrow_drop_down" at bounding box center [205, 135] width 15 height 15
click at [195, 151] on ul "Align to Midnight Align to First Episode Align to End of Previous Day" at bounding box center [206, 192] width 164 height 90
click at [191, 159] on li "Align to Midnight" at bounding box center [206, 165] width 164 height 25
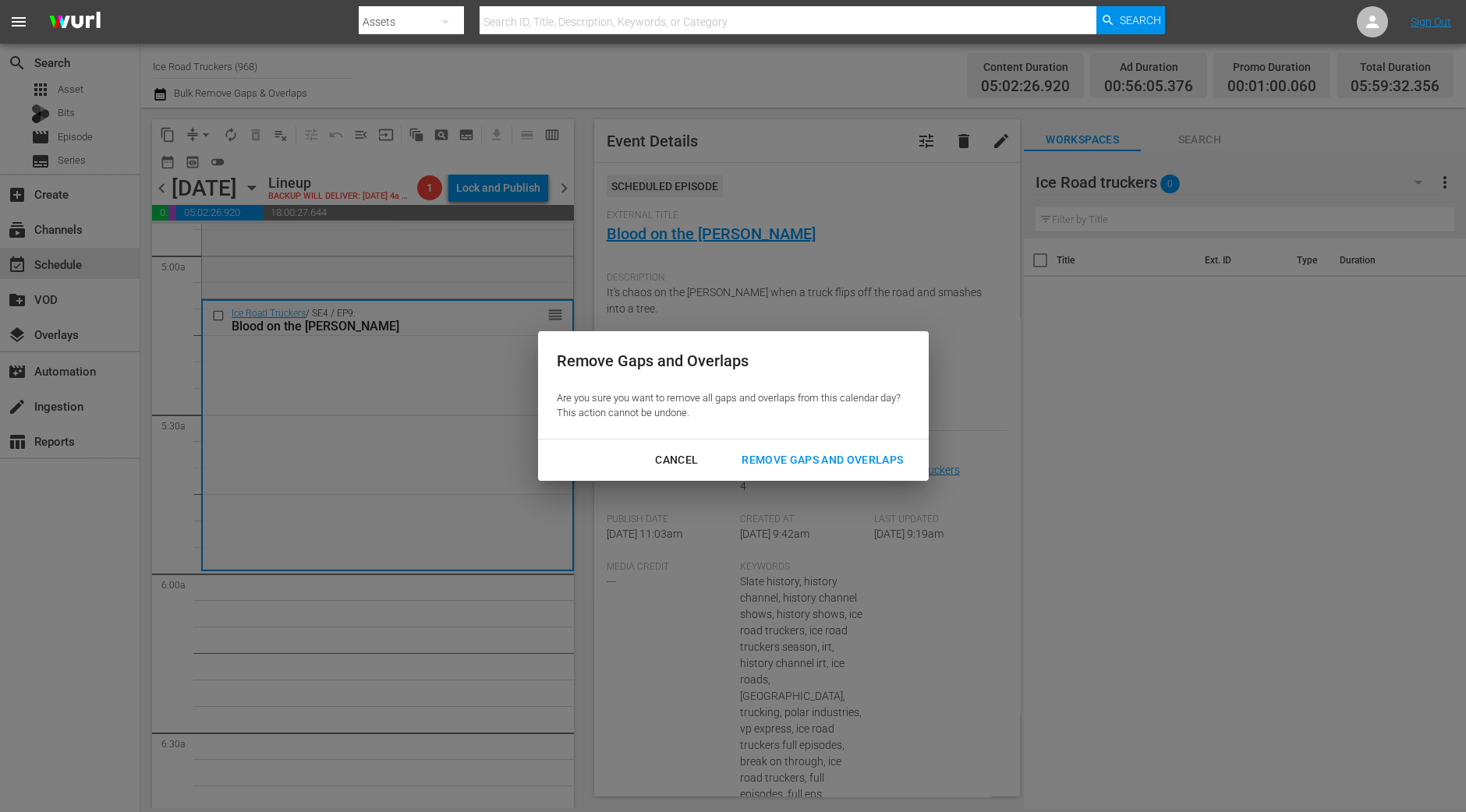
click at [778, 444] on div "Cancel Remove Gaps and Overlaps" at bounding box center [733, 460] width 390 height 42
click at [778, 451] on div "Remove Gaps and Overlaps" at bounding box center [823, 460] width 187 height 20
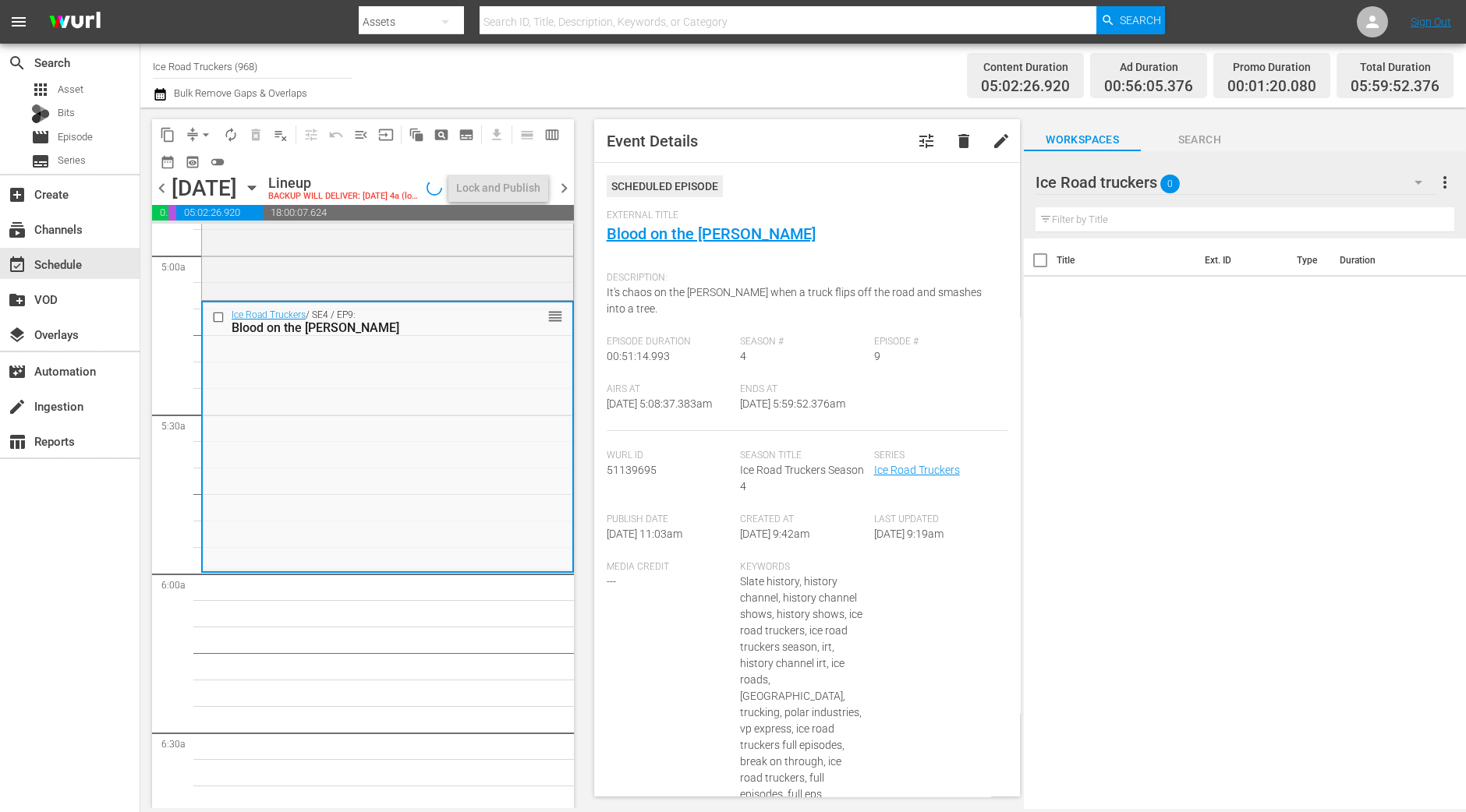
scroll to position [1532, 0]
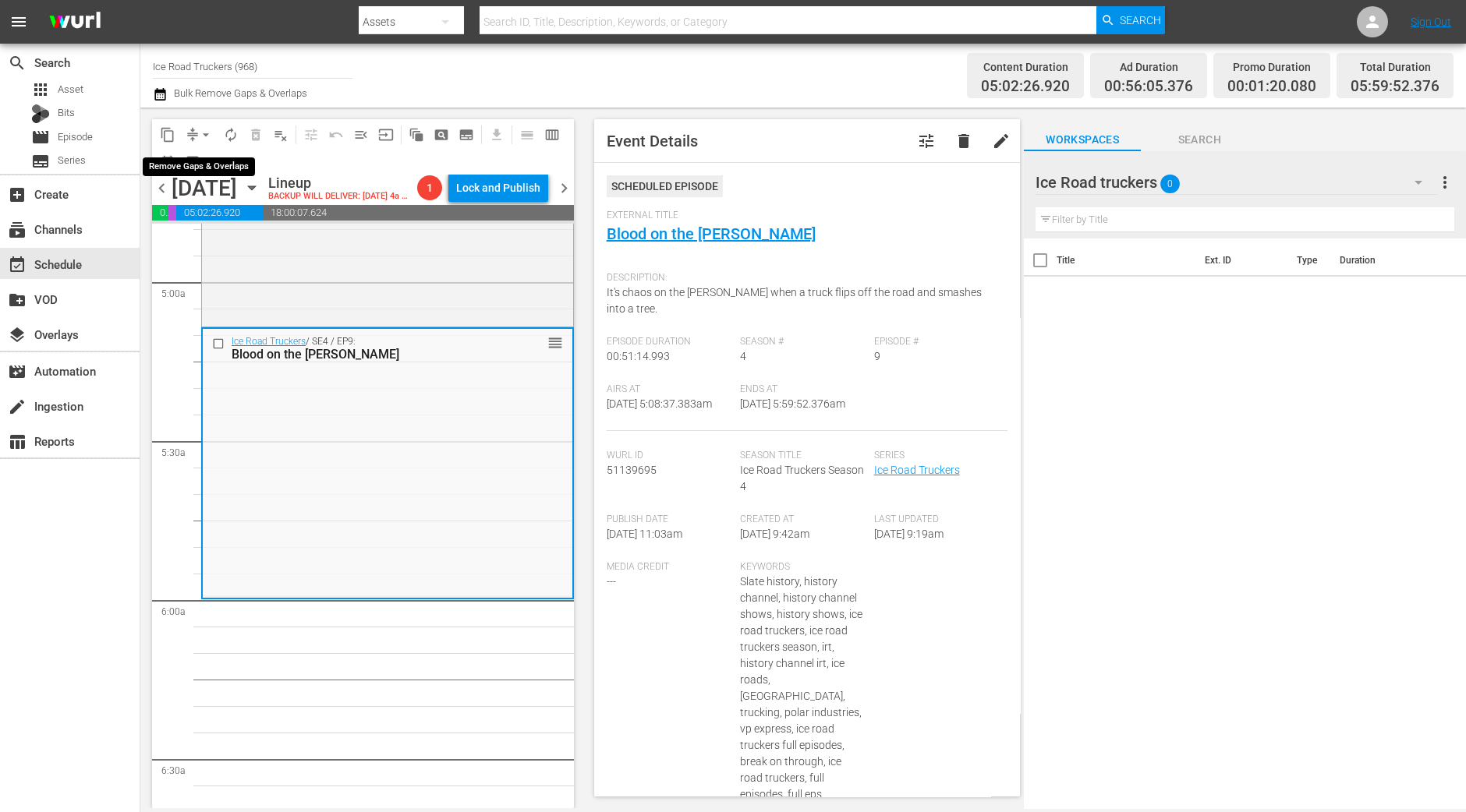
click at [212, 137] on span "arrow_drop_down" at bounding box center [205, 135] width 15 height 15
click at [177, 158] on li "Align to Midnight" at bounding box center [206, 165] width 164 height 25
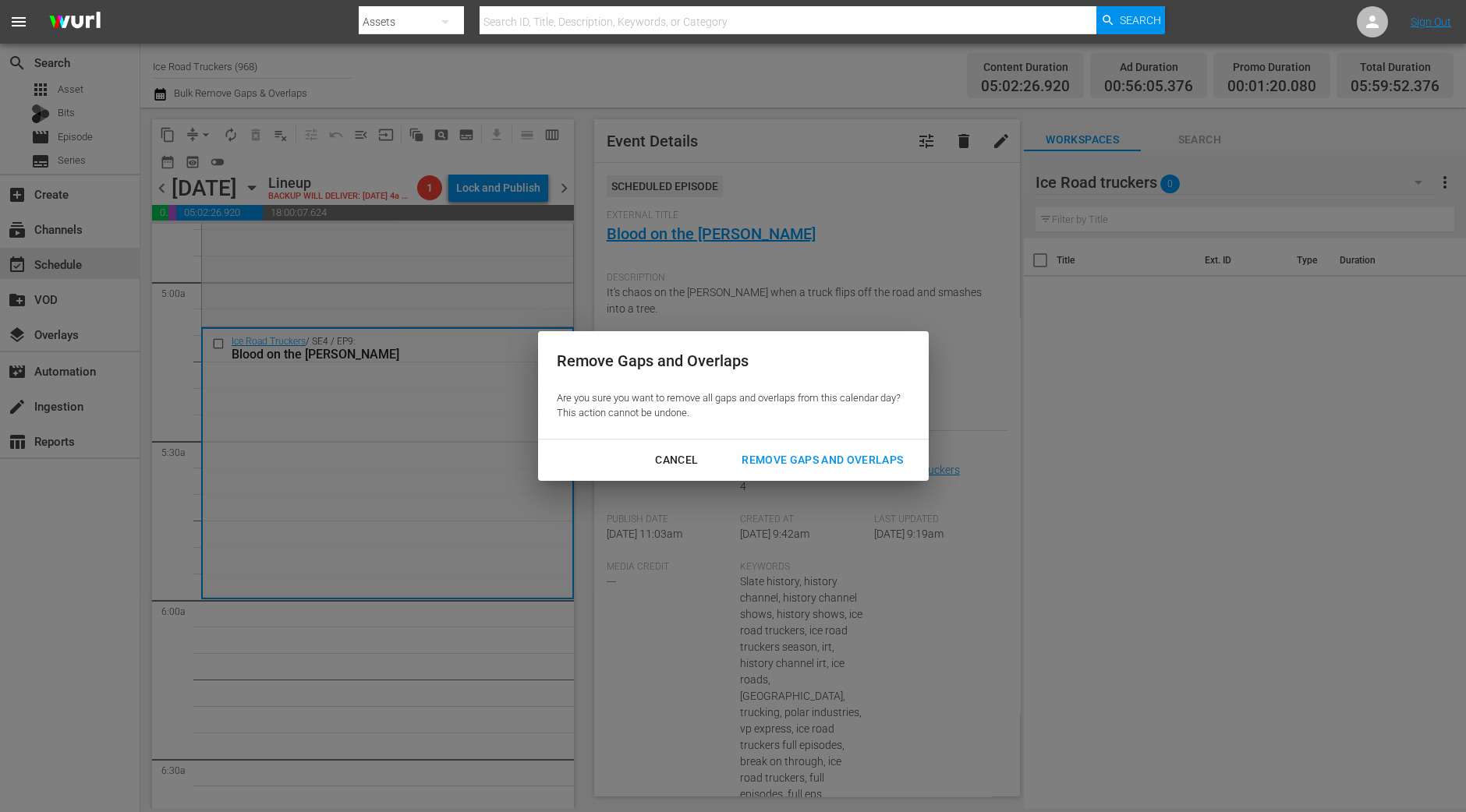
click at [805, 460] on div "Remove Gaps and Overlaps" at bounding box center [823, 460] width 187 height 20
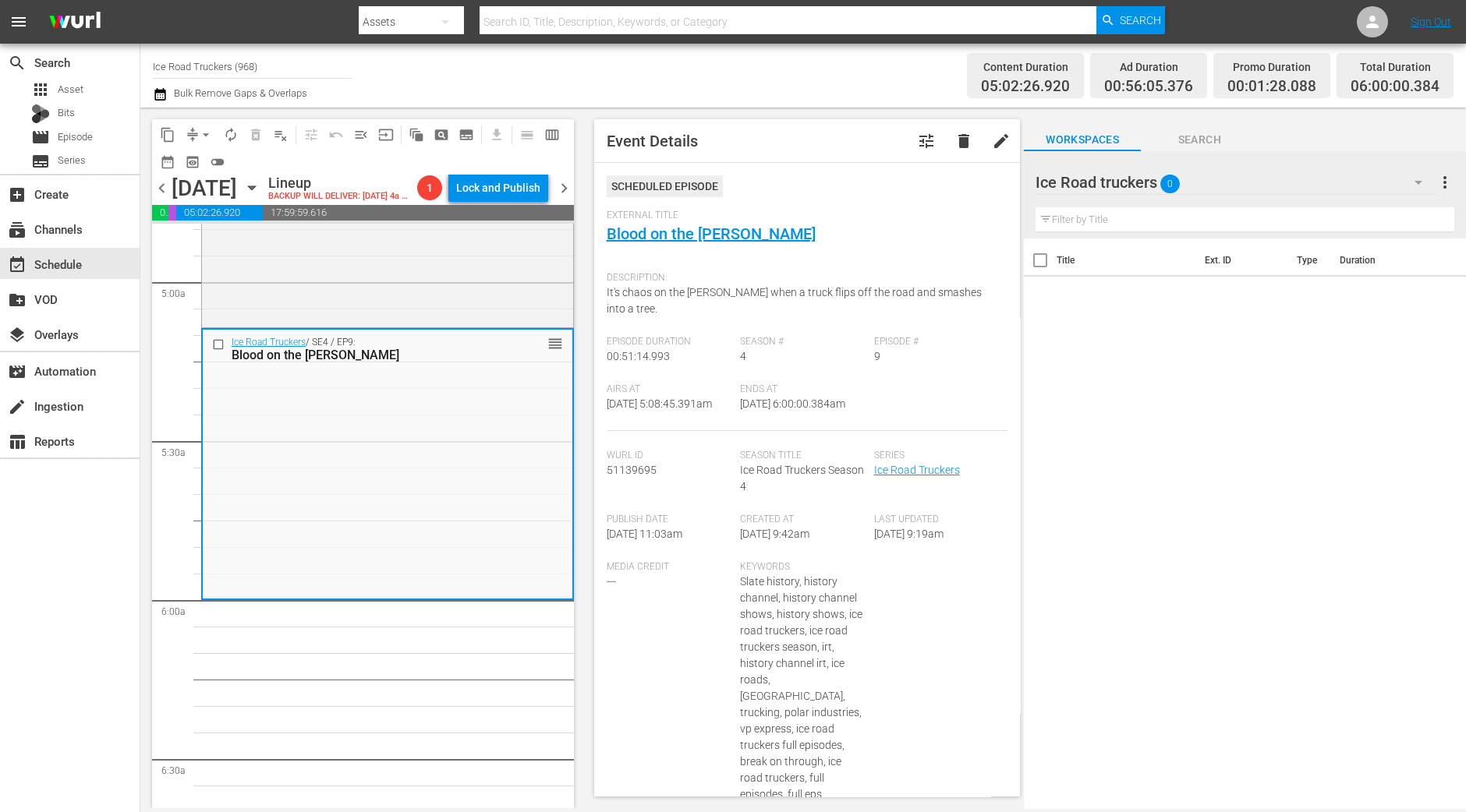
click at [143, 675] on div "content_copy compress arrow_drop_down autorenew_outlined delete_forever_outline…" at bounding box center [358, 458] width 437 height 701
click at [231, 132] on span "autorenew_outlined" at bounding box center [231, 135] width 15 height 15
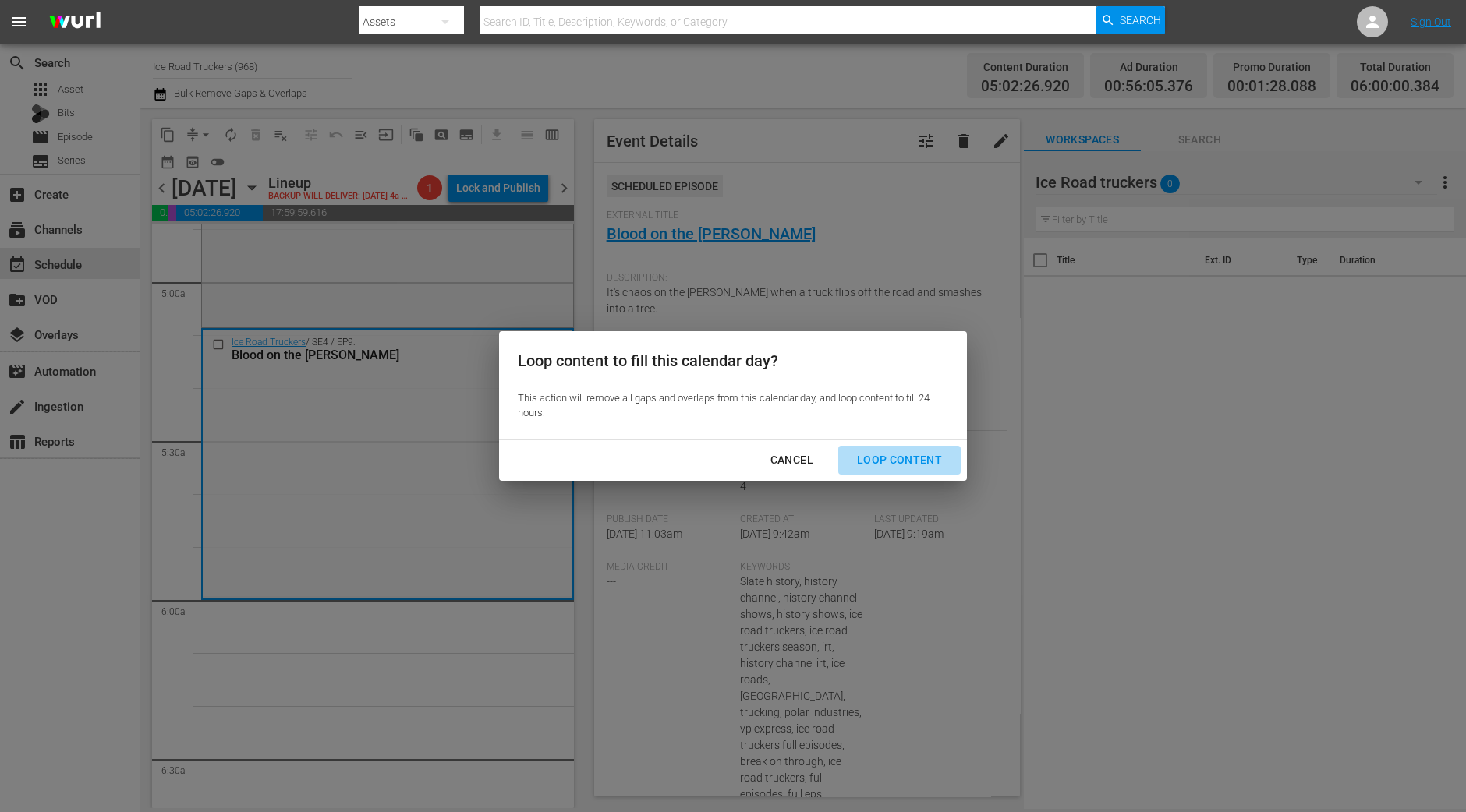
drag, startPoint x: 935, startPoint y: 462, endPoint x: 778, endPoint y: 344, distance: 196.4
click at [935, 461] on div "Loop Content" at bounding box center [899, 460] width 110 height 20
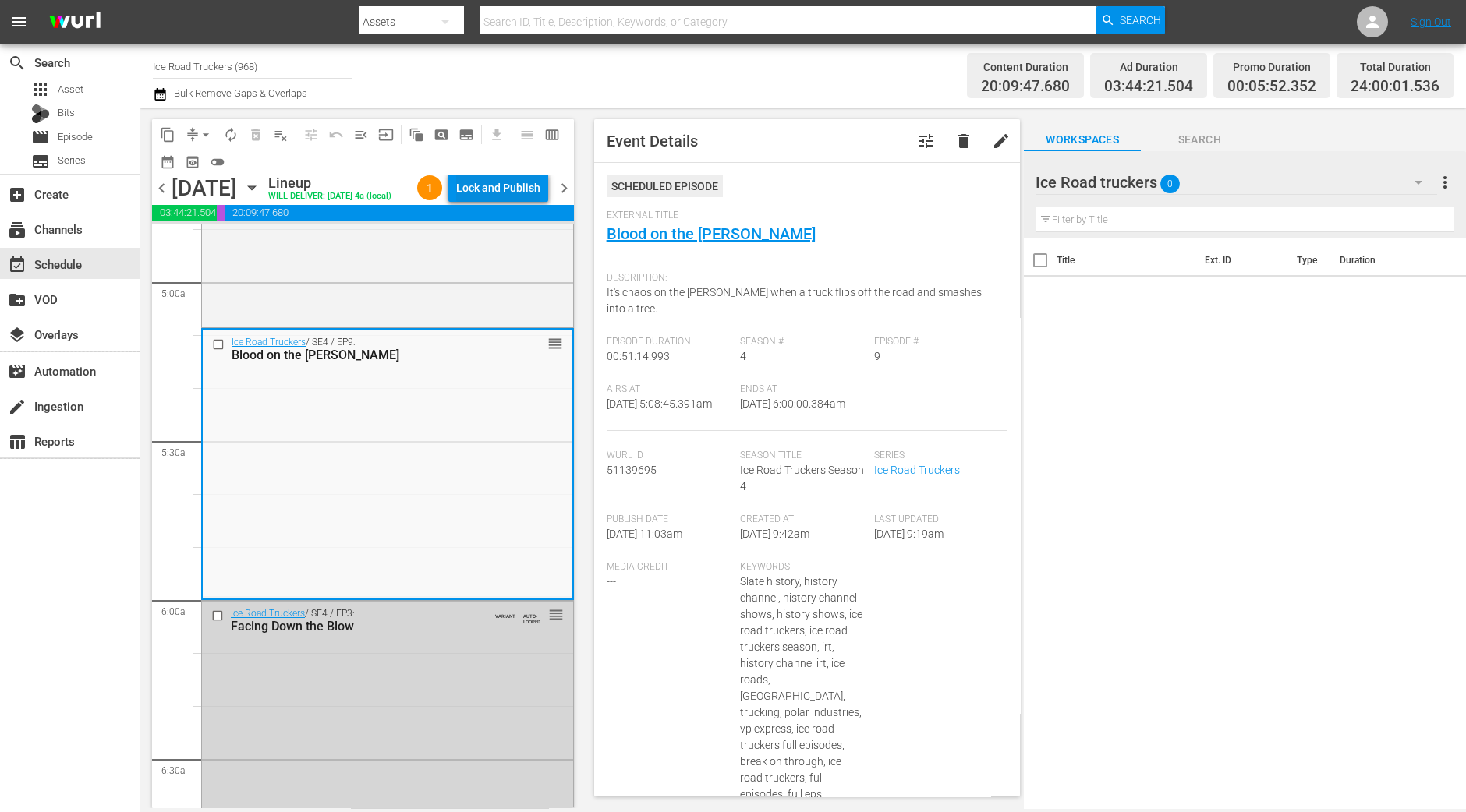
click at [516, 185] on div "Lock and Publish" at bounding box center [497, 188] width 84 height 28
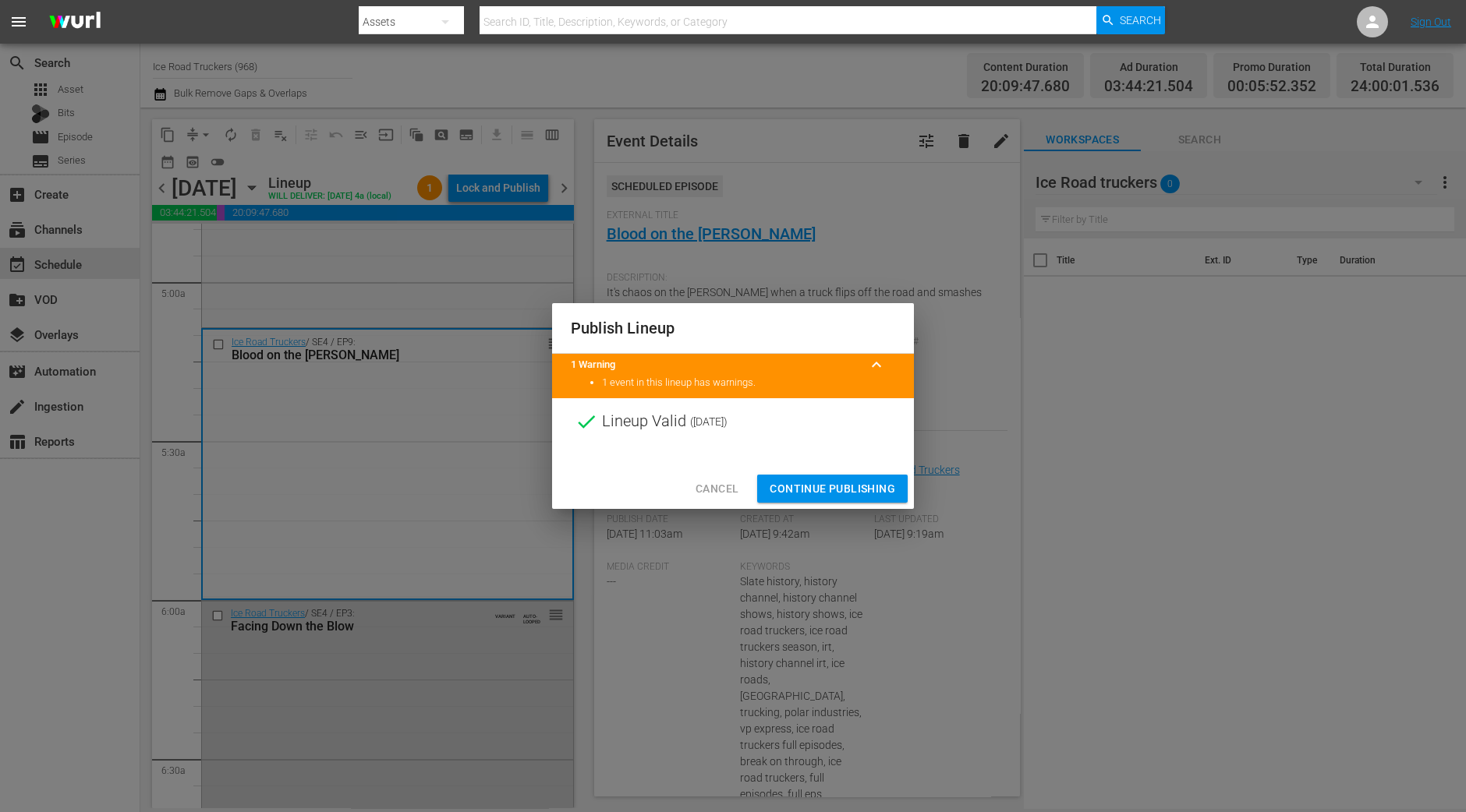
click at [811, 481] on span "Continue Publishing" at bounding box center [832, 489] width 126 height 20
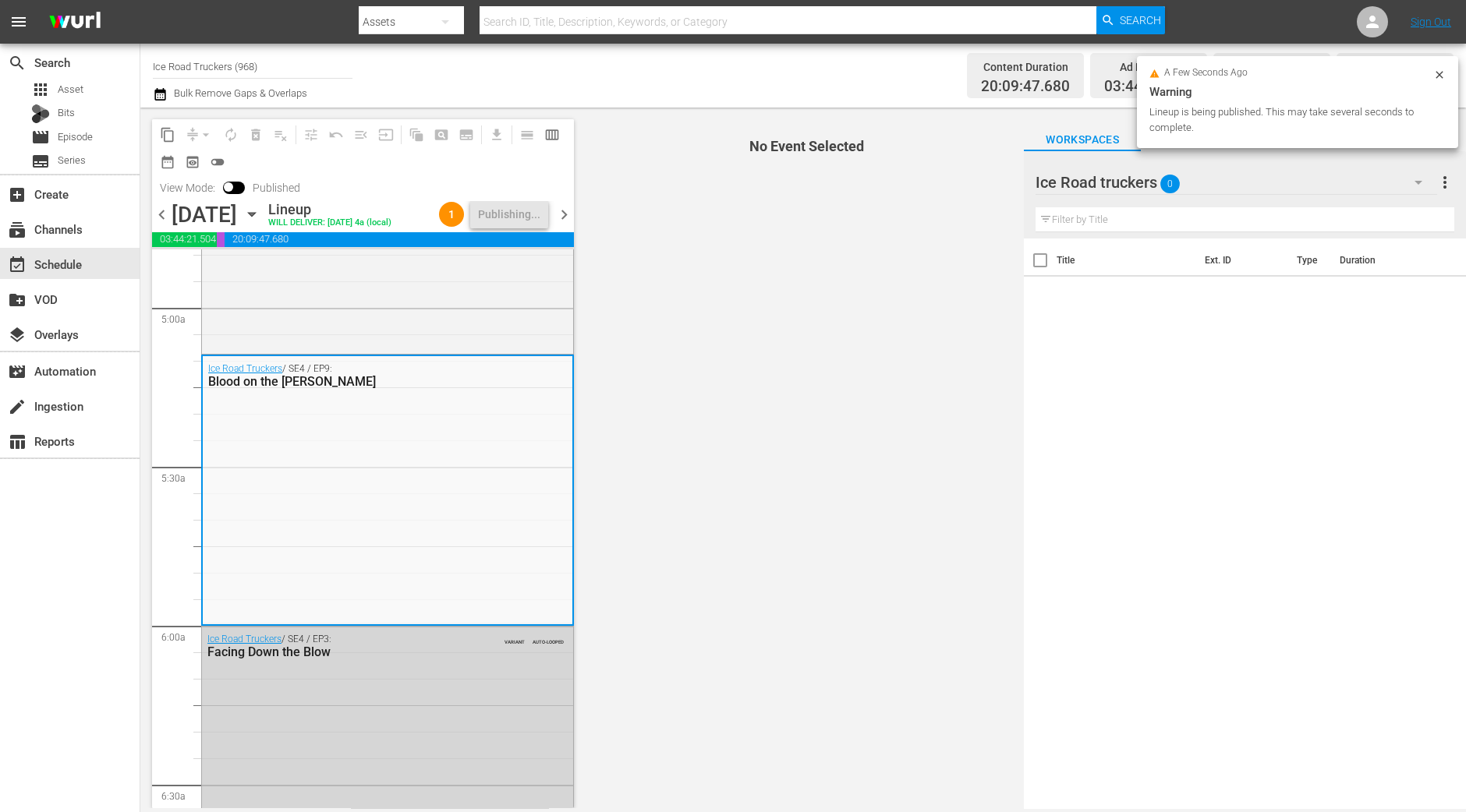
click at [564, 219] on span "chevron_right" at bounding box center [564, 215] width 20 height 20
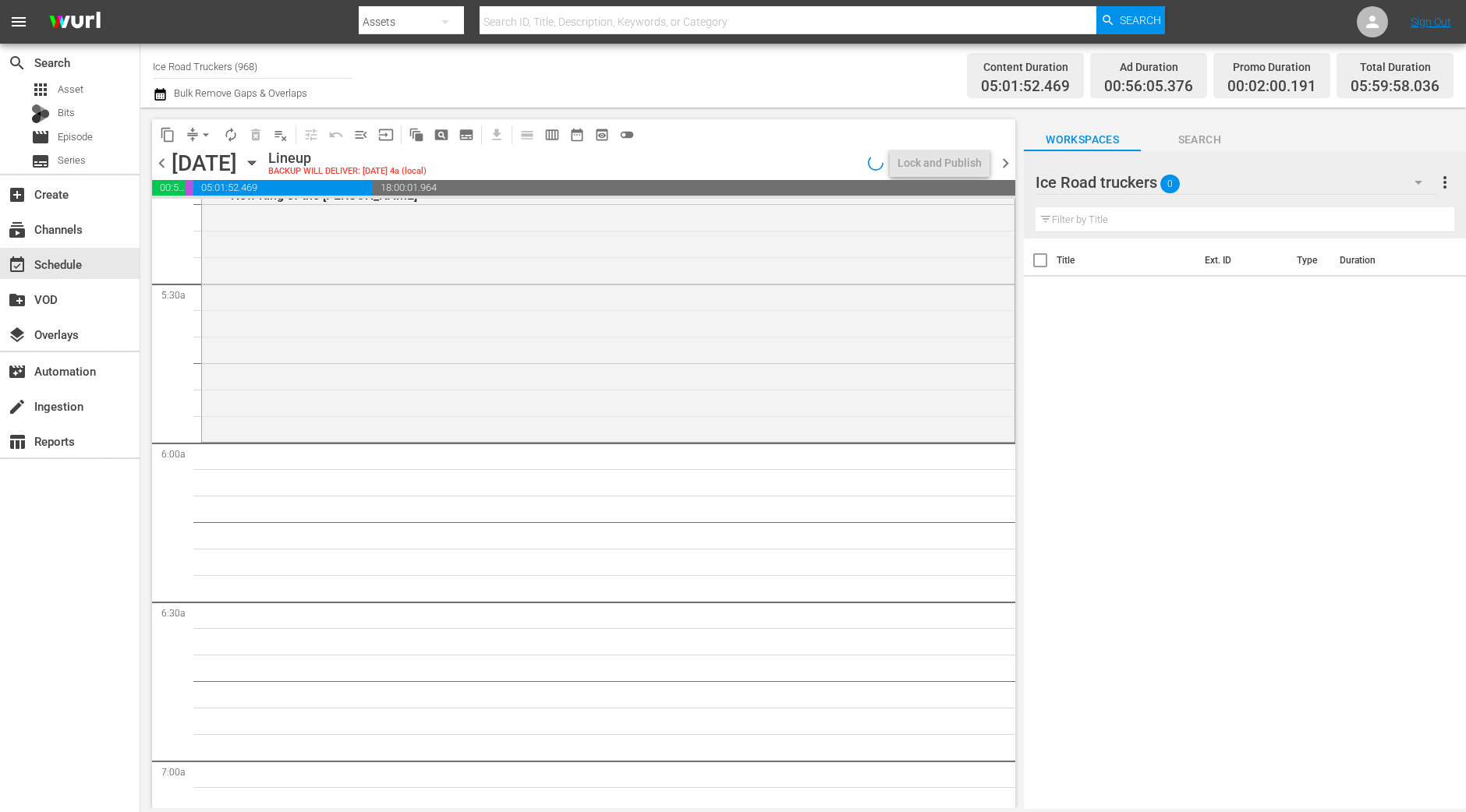
scroll to position [1532, 0]
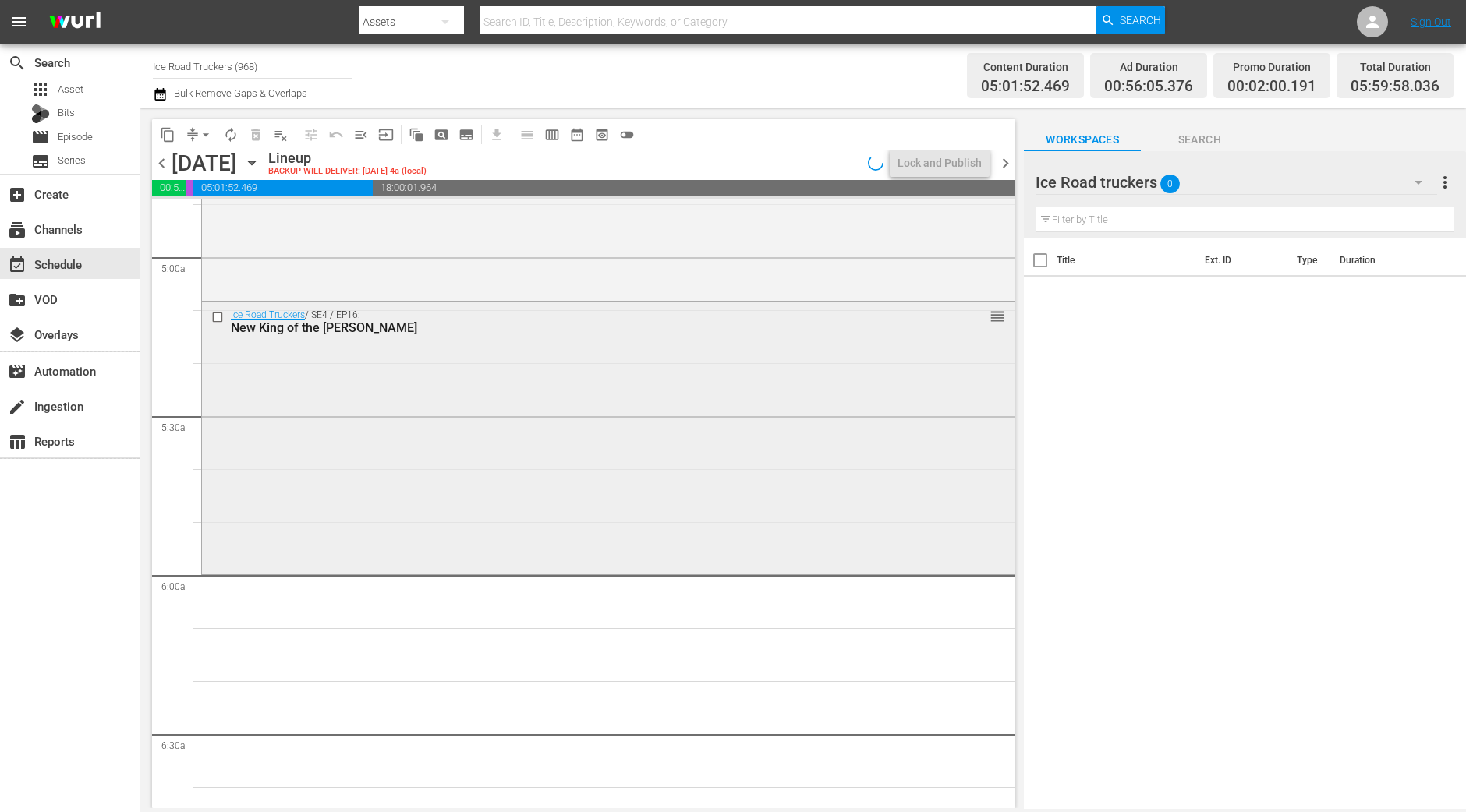
click at [332, 428] on div "Ice Road Truckers / SE4 / EP16: New King of the Dalton reorder" at bounding box center [608, 436] width 812 height 268
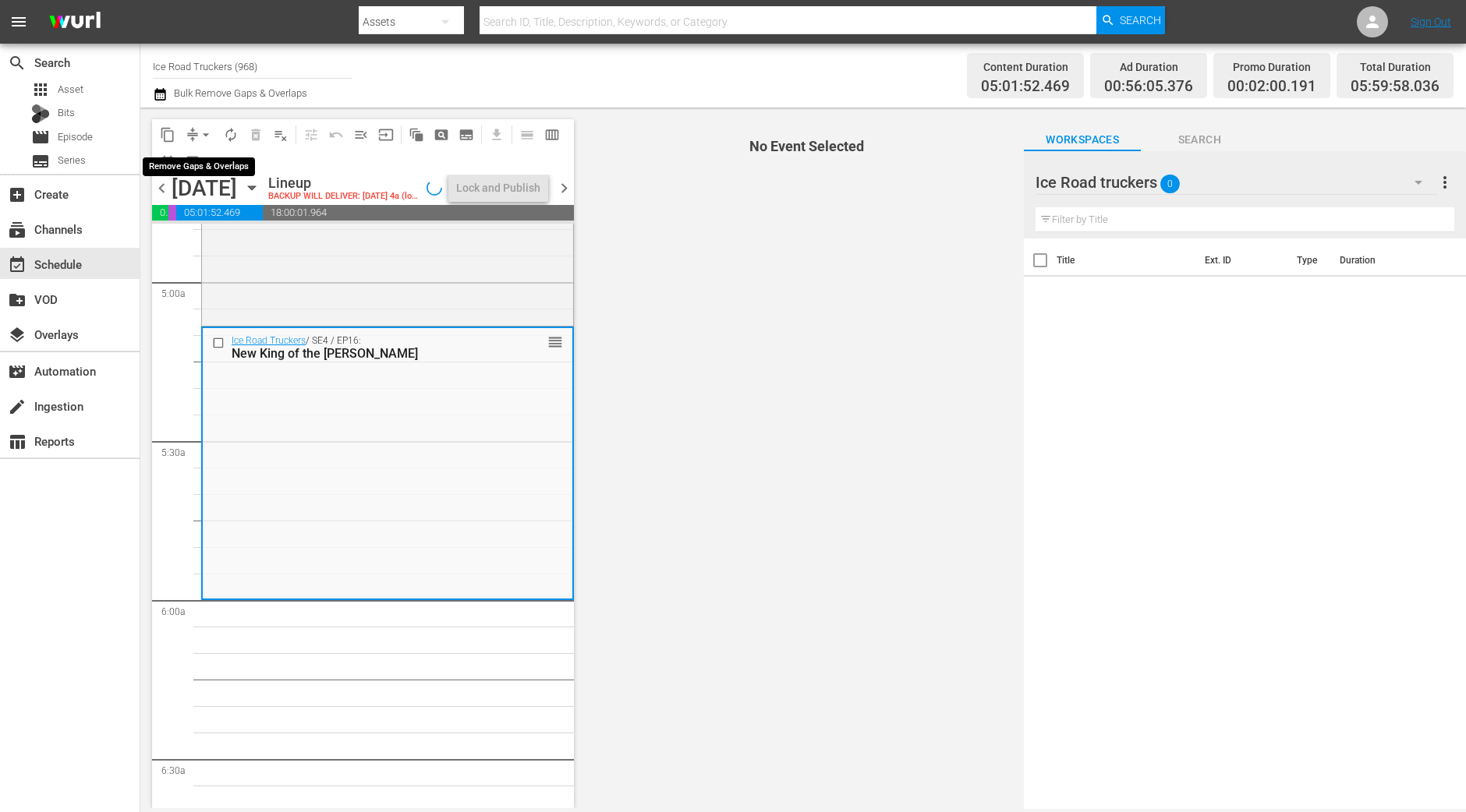
click at [199, 129] on span "arrow_drop_down" at bounding box center [205, 135] width 15 height 15
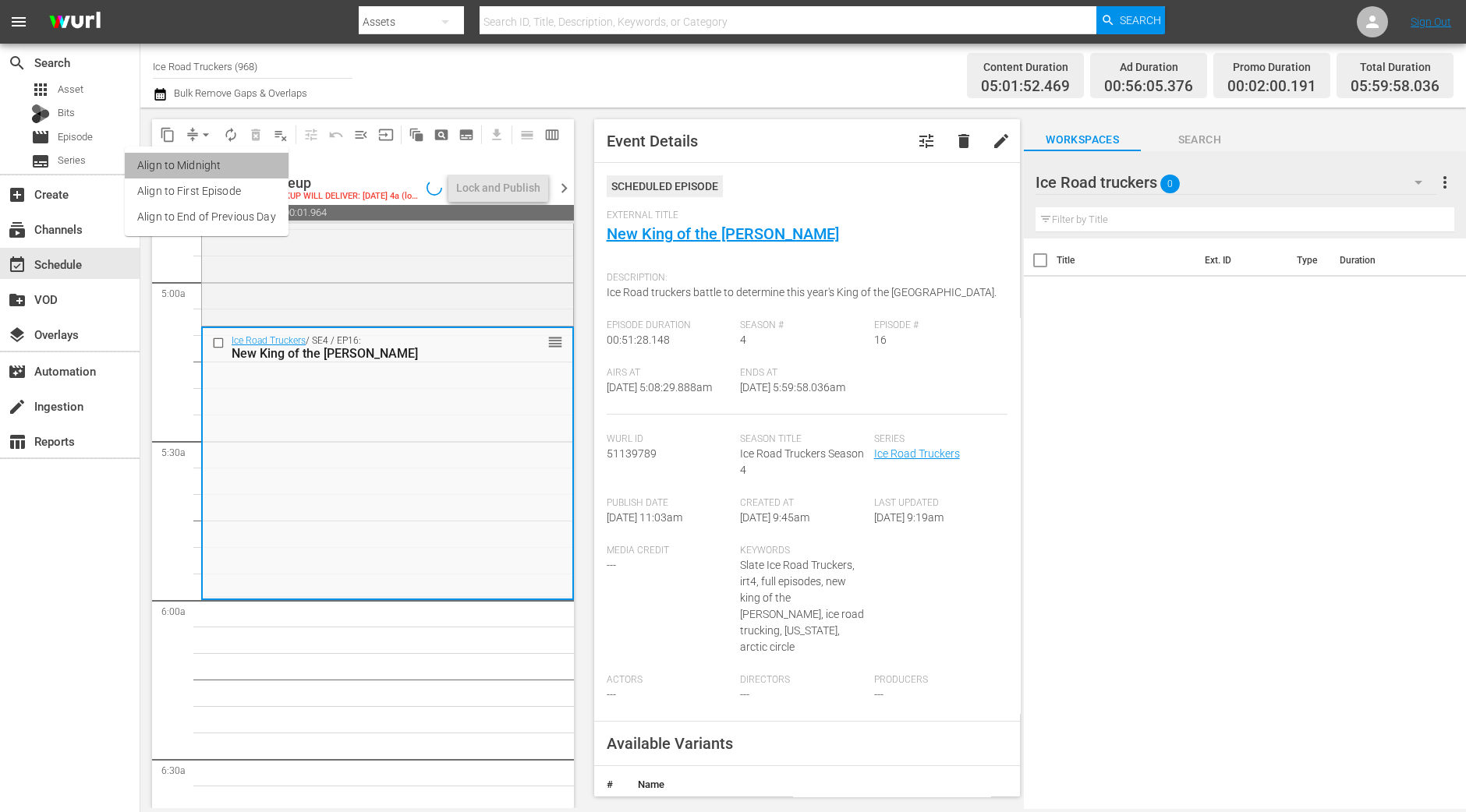
click at [215, 165] on li "Align to Midnight" at bounding box center [206, 165] width 164 height 25
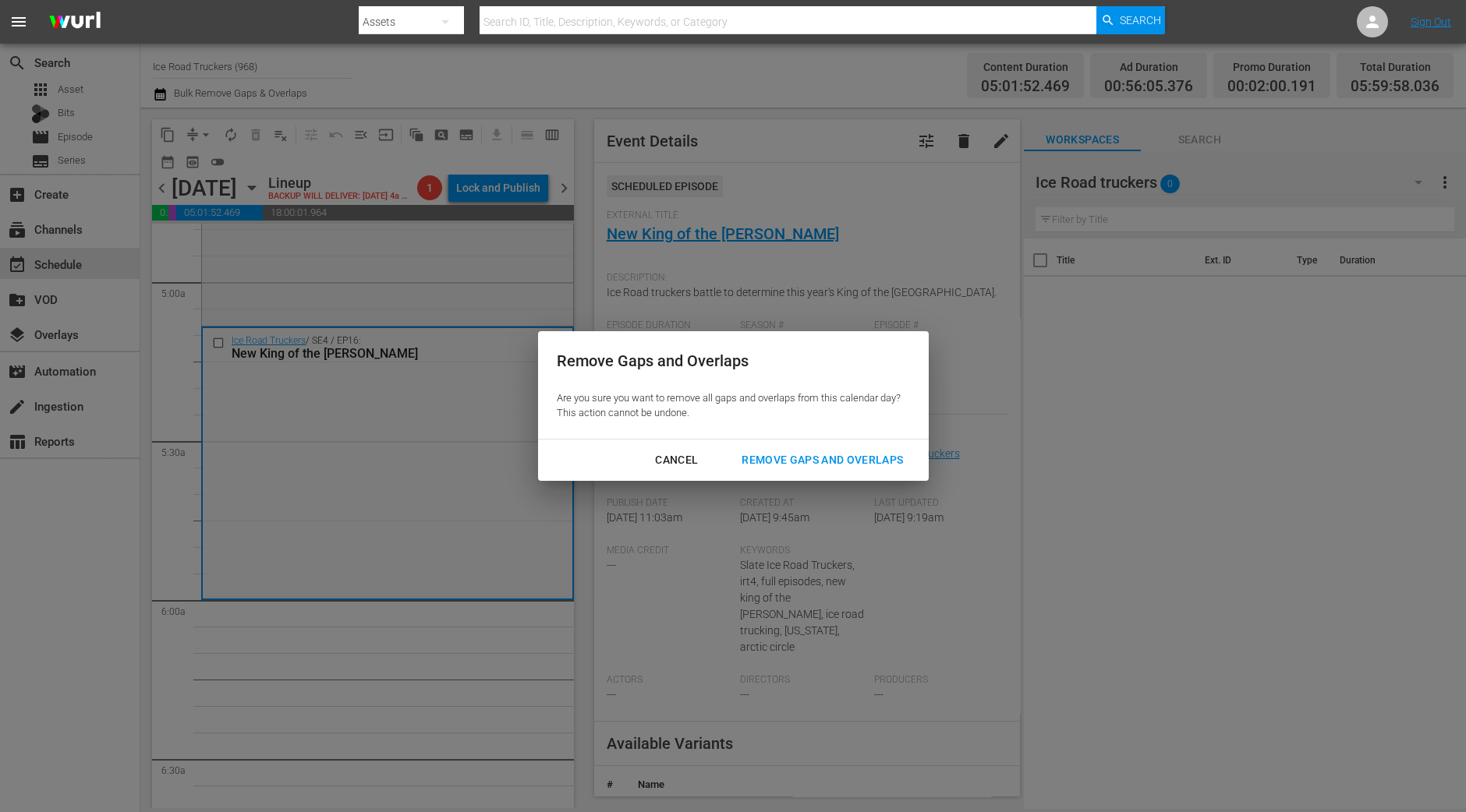
click at [827, 445] on button "Remove Gaps and Overlaps" at bounding box center [822, 460] width 199 height 29
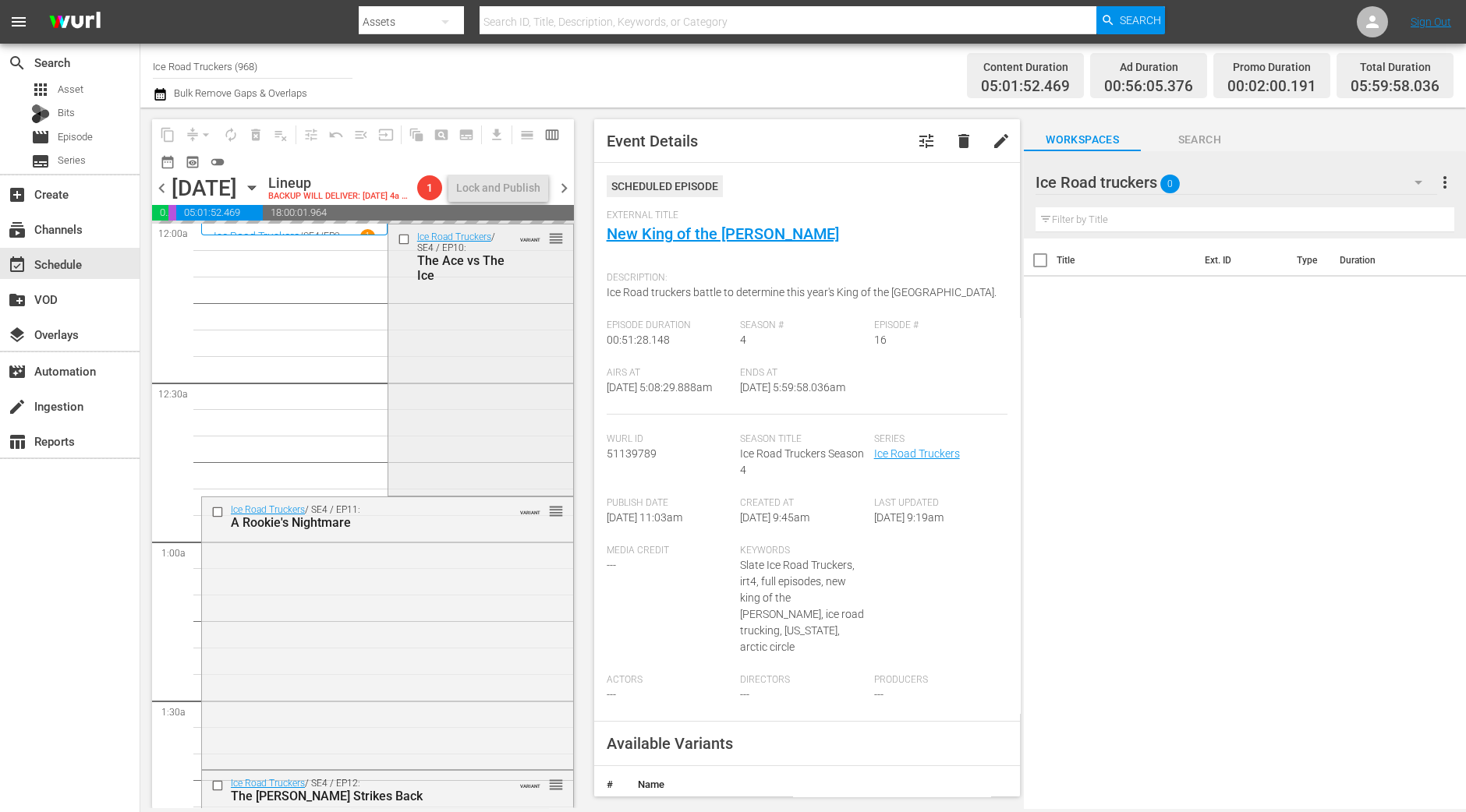
scroll to position [487, 0]
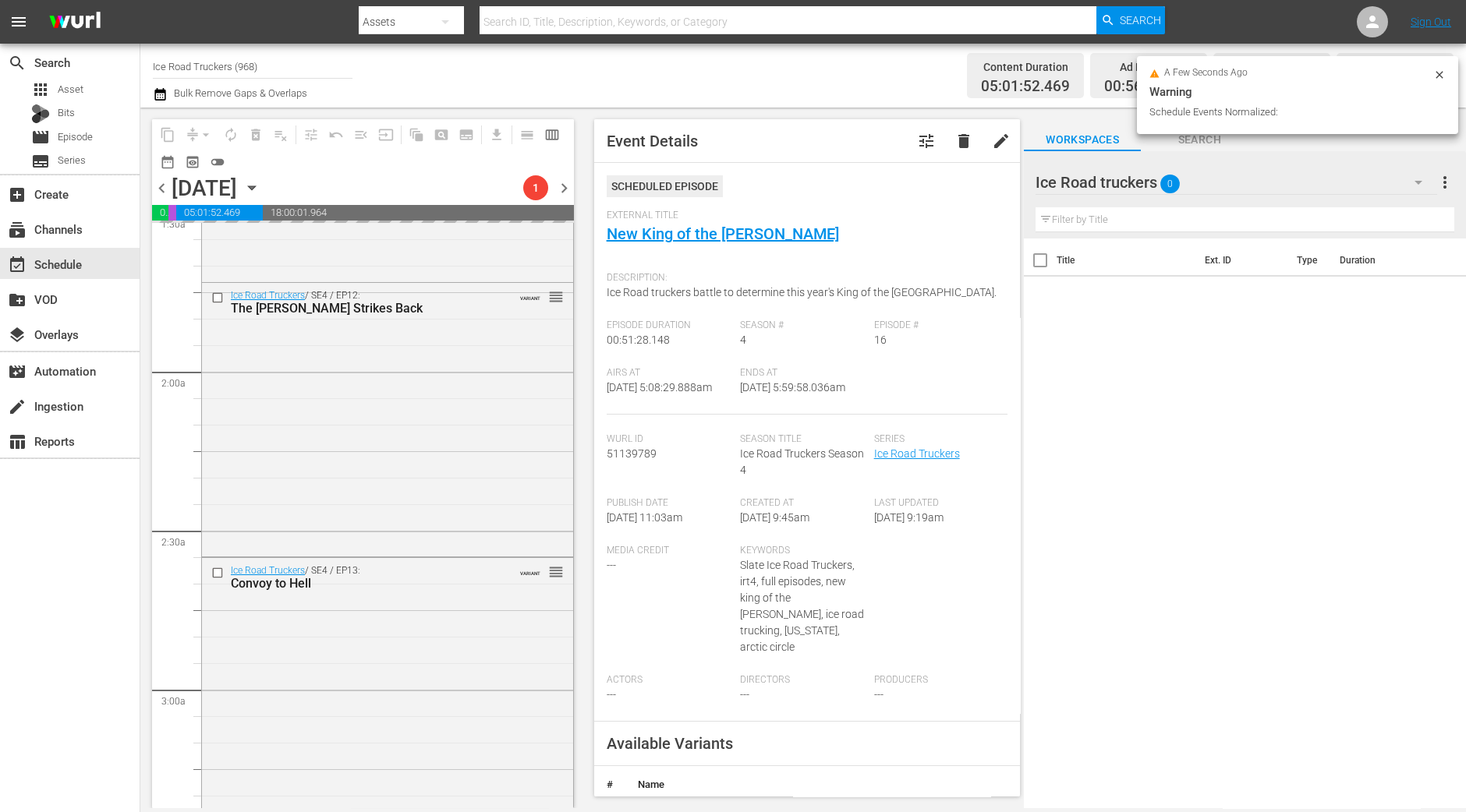
click at [446, 426] on div "Ice Road Truckers / SE4 / EP12: The Dalton Strikes Back VARIANT reorder" at bounding box center [387, 417] width 371 height 270
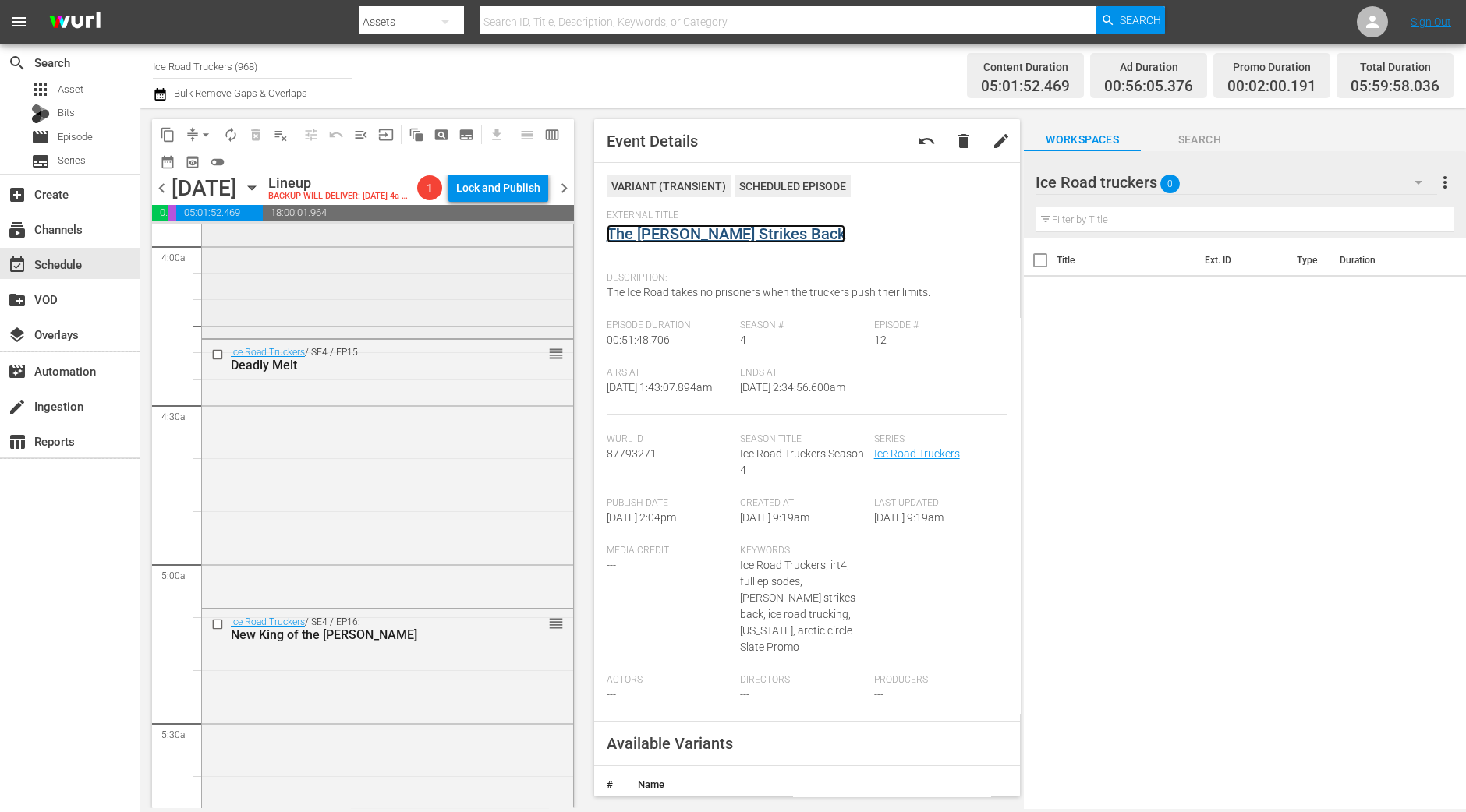
scroll to position [1487, 0]
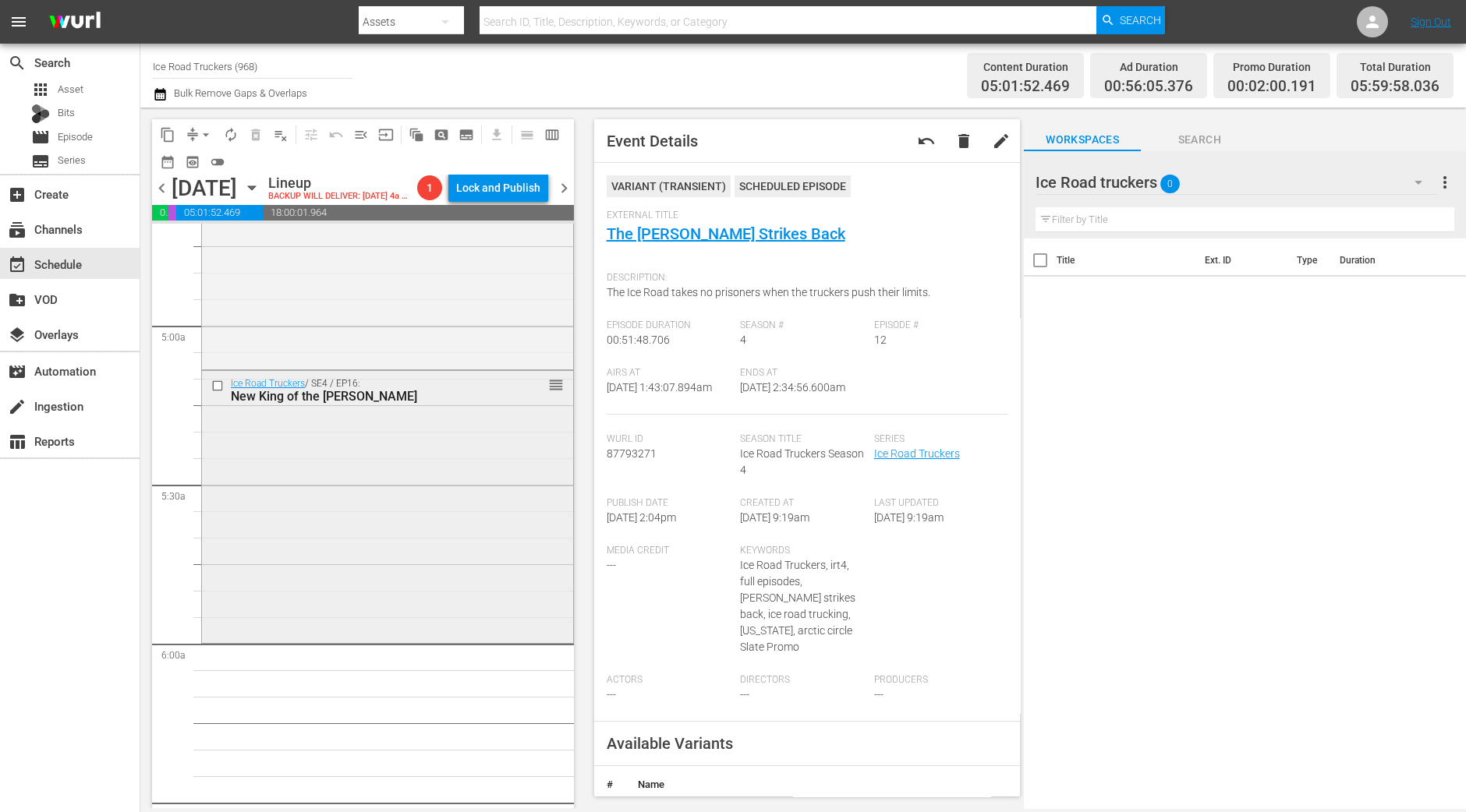
click at [388, 481] on div "Ice Road Truckers / SE4 / EP16: New King of the Dalton reorder" at bounding box center [387, 505] width 371 height 268
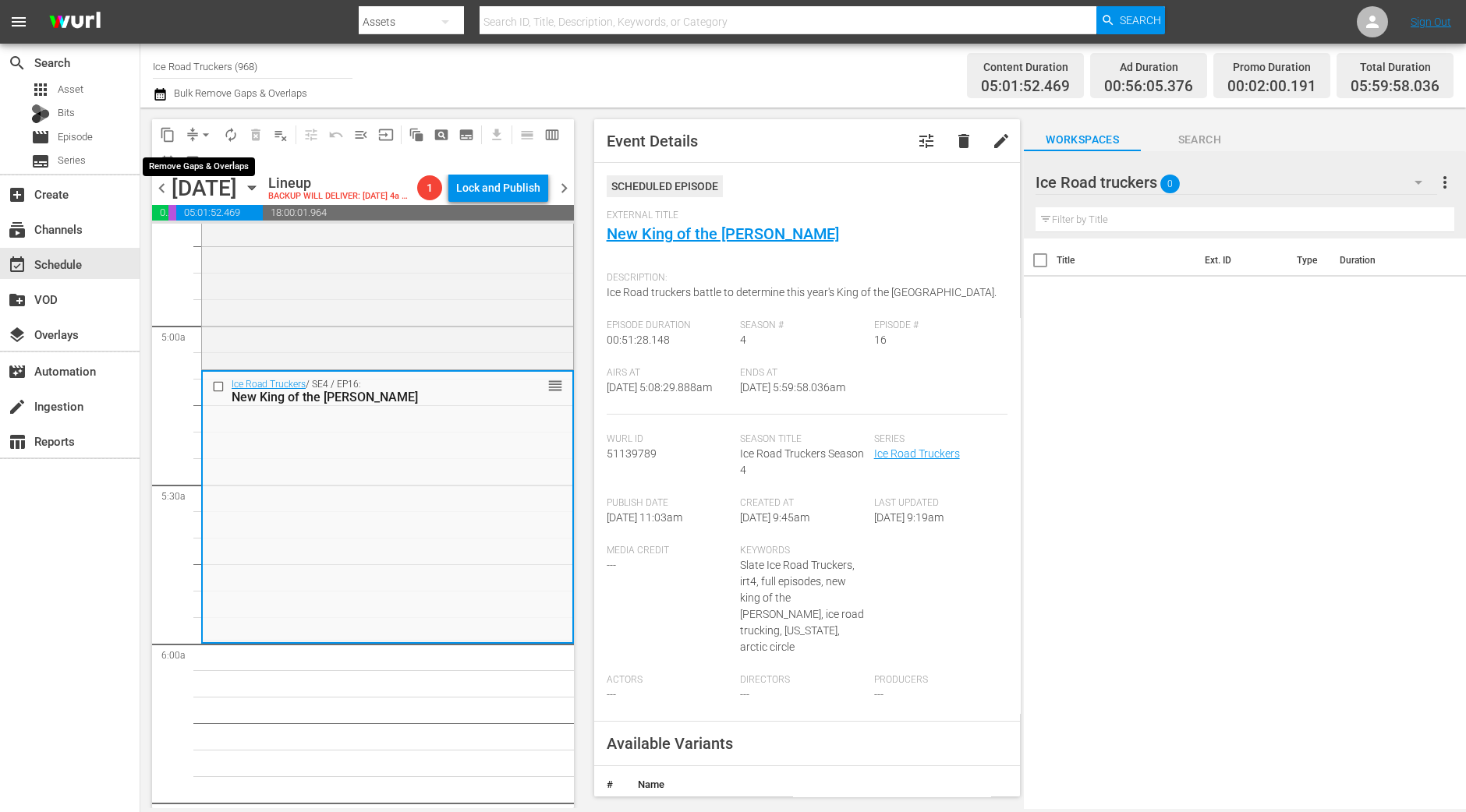
click at [204, 140] on span "arrow_drop_down" at bounding box center [205, 135] width 15 height 15
click at [203, 154] on li "Align to Midnight" at bounding box center [206, 165] width 129 height 25
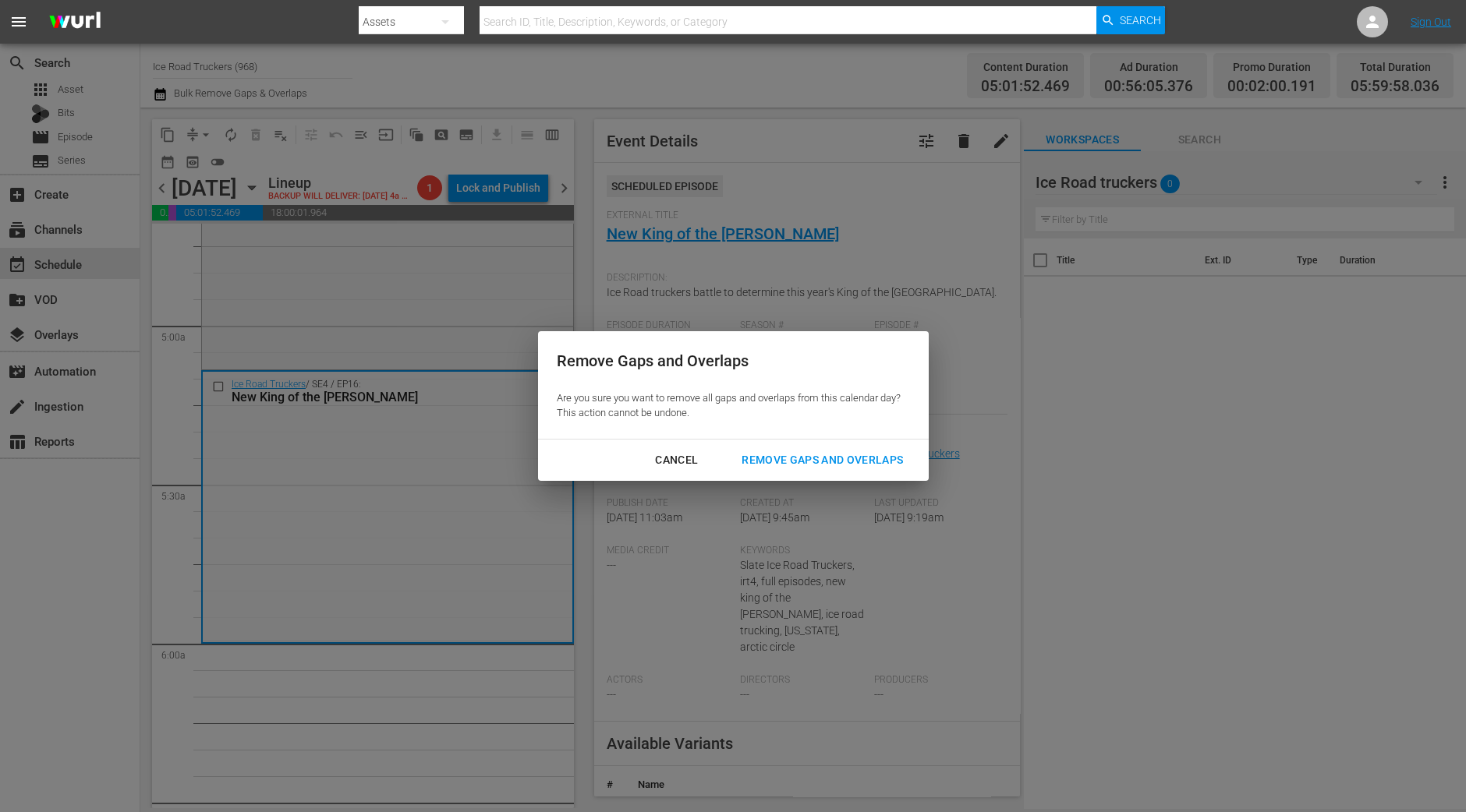
click at [806, 462] on div "Remove Gaps and Overlaps" at bounding box center [823, 460] width 187 height 20
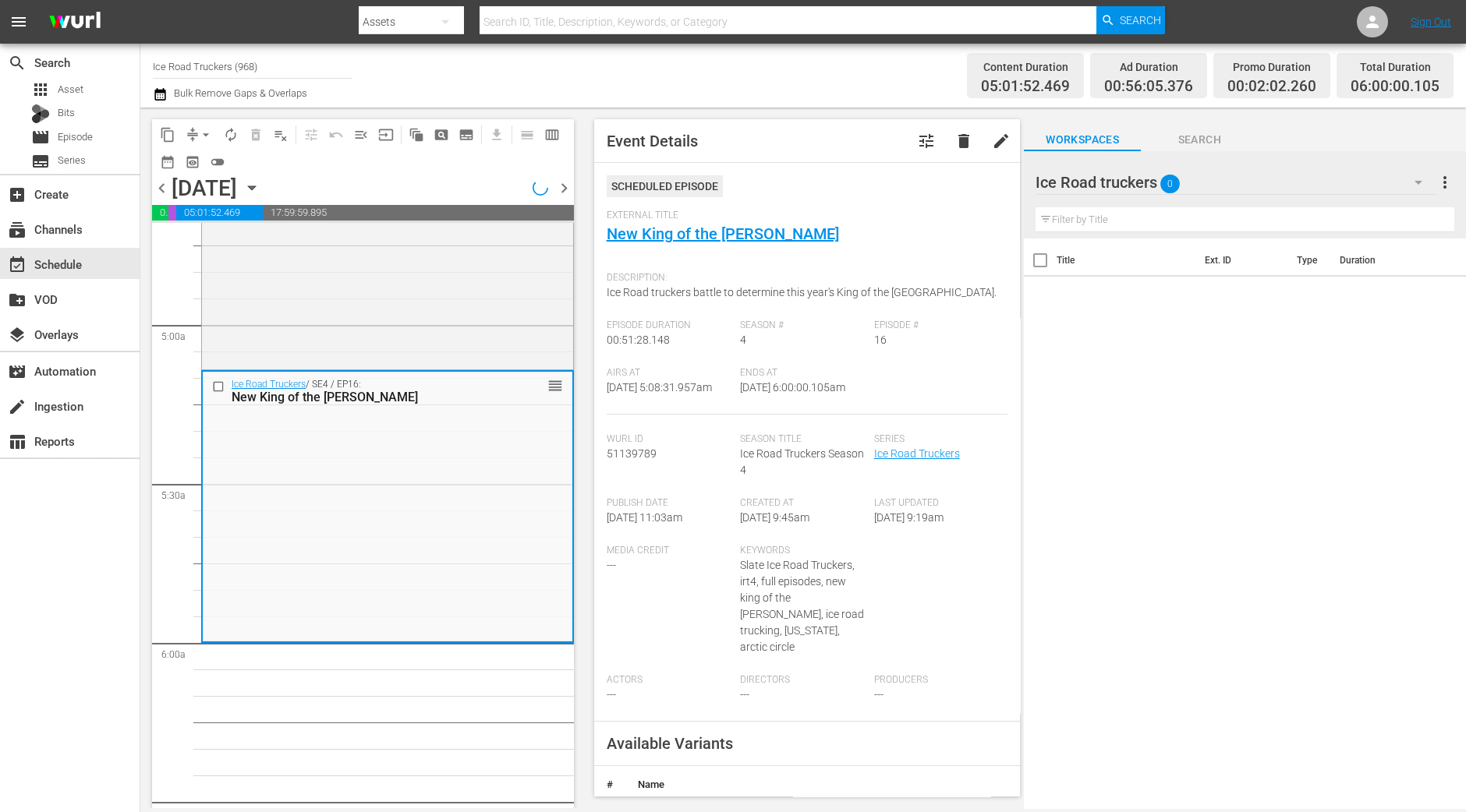
scroll to position [1460, 0]
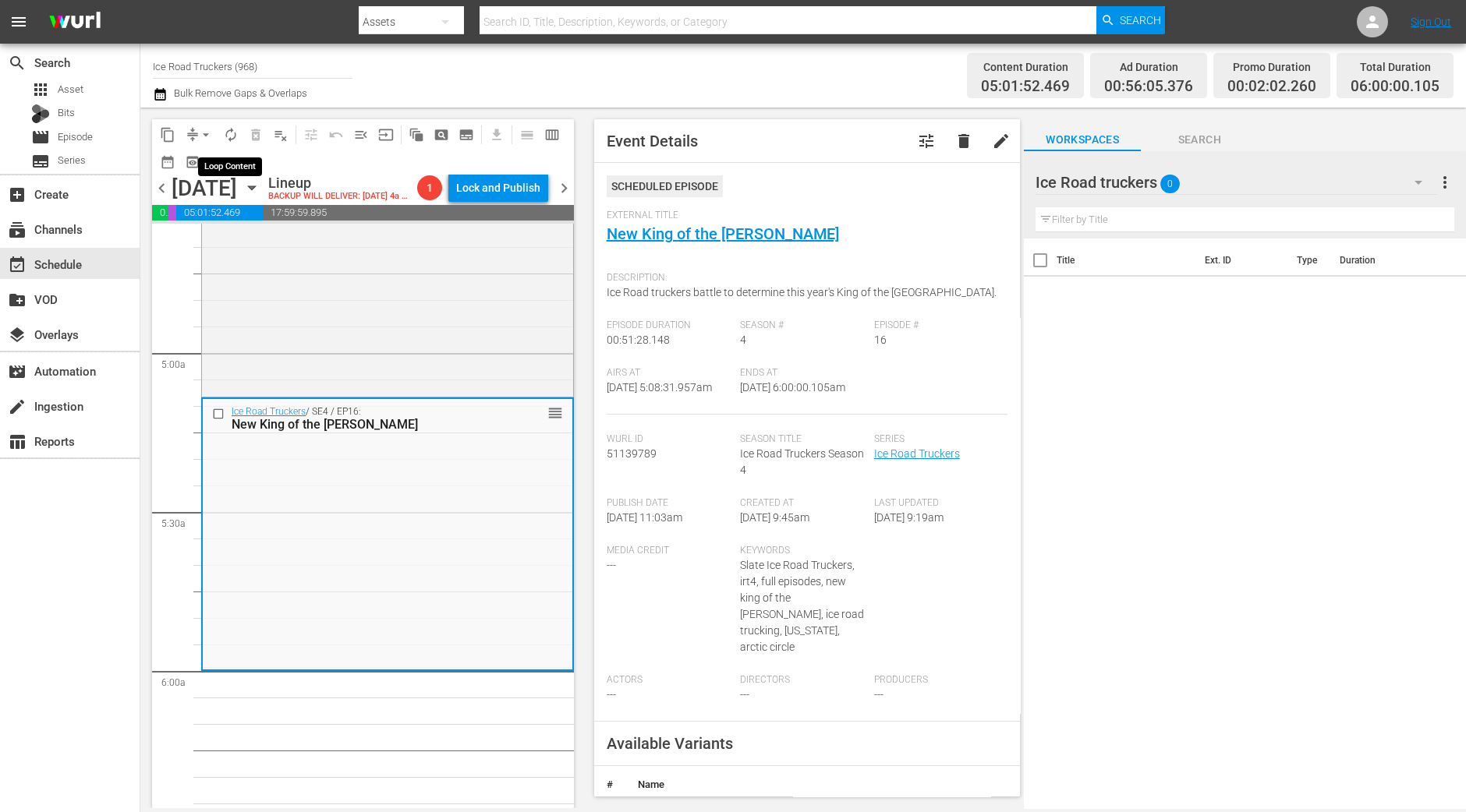
click at [219, 137] on button "autorenew_outlined" at bounding box center [230, 134] width 25 height 25
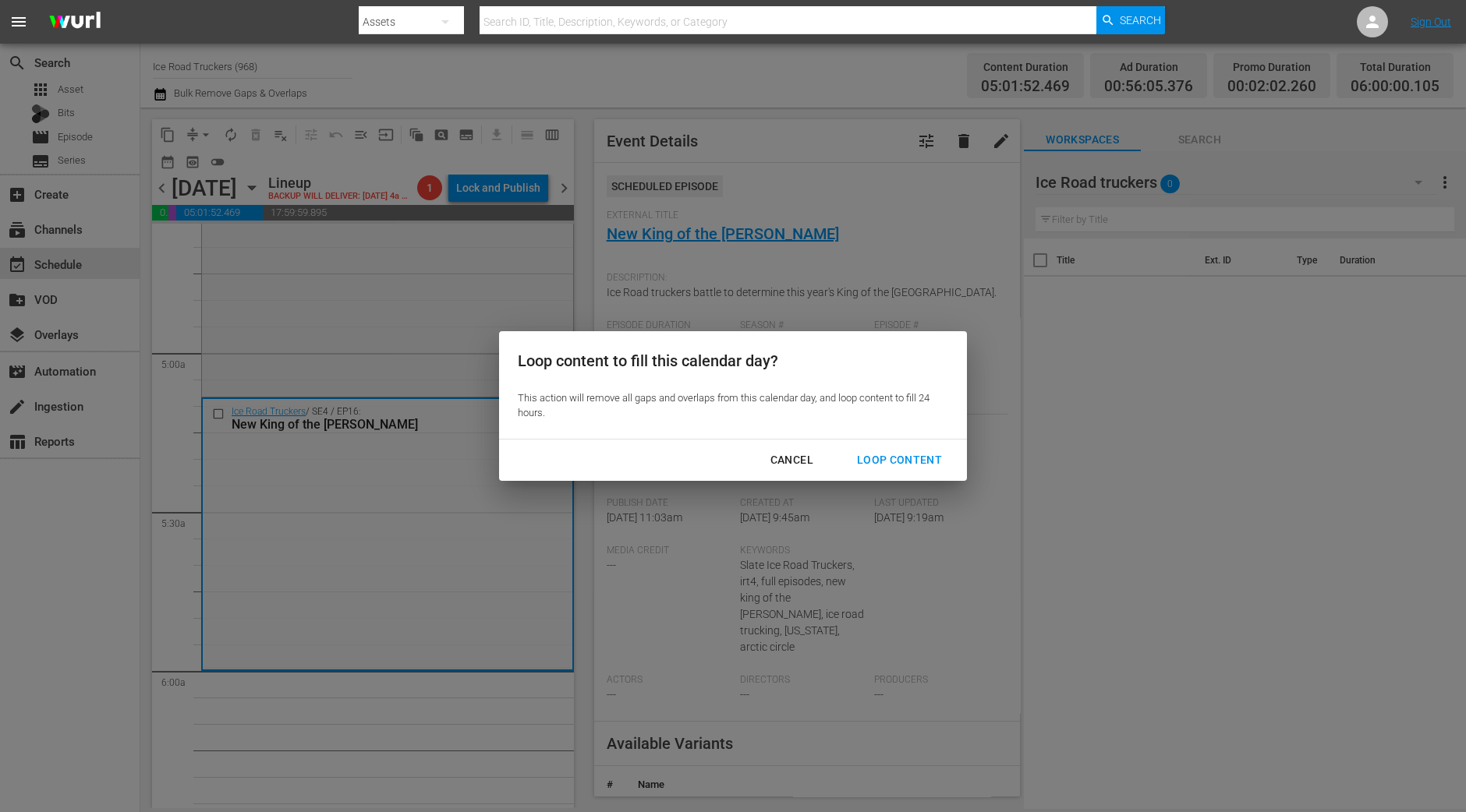
click at [923, 464] on div "Loop Content" at bounding box center [899, 460] width 110 height 20
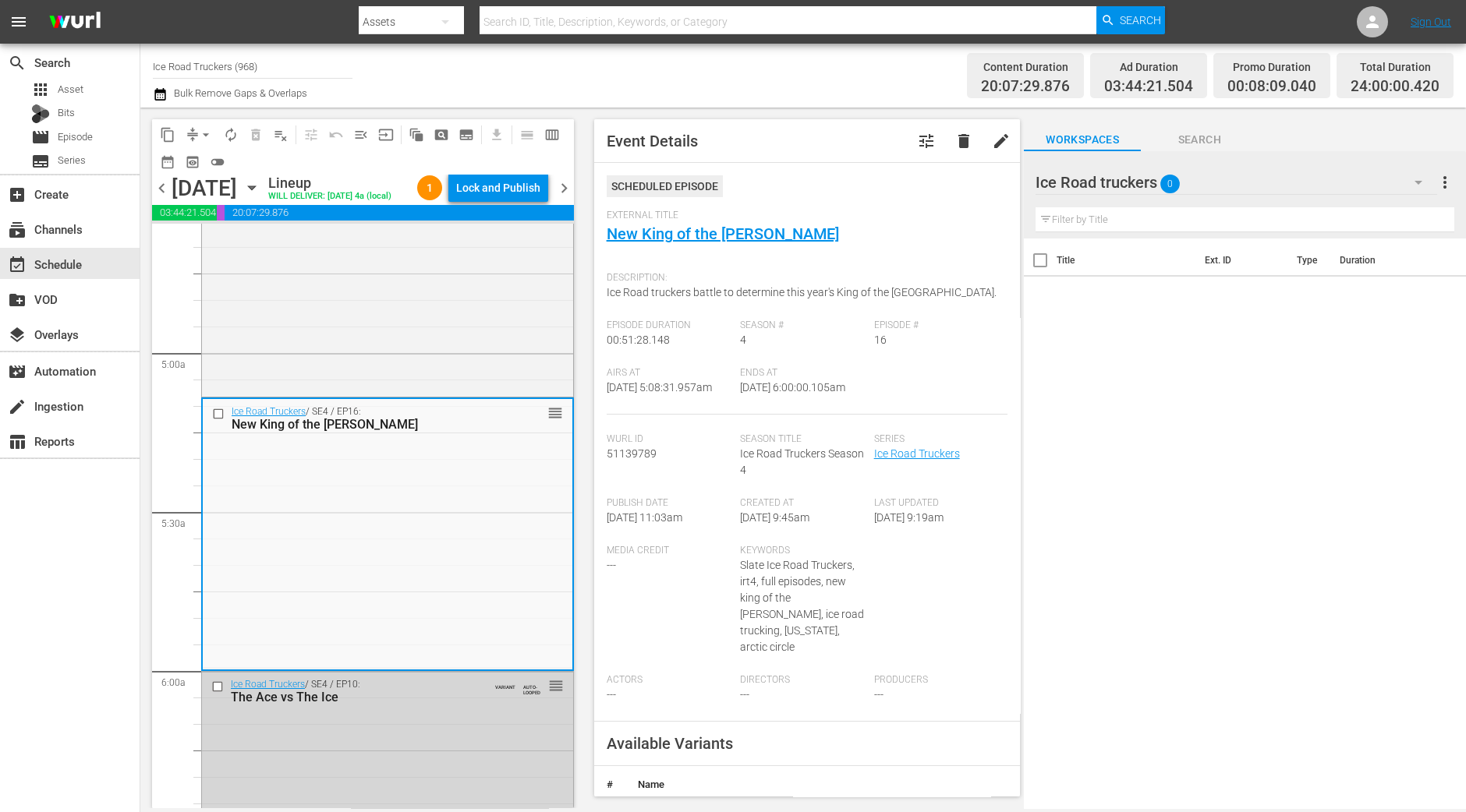
click at [140, 676] on div "content_copy compress arrow_drop_down autorenew_outlined delete_forever_outline…" at bounding box center [358, 458] width 437 height 701
click at [503, 197] on div "Lock and Publish" at bounding box center [497, 188] width 84 height 28
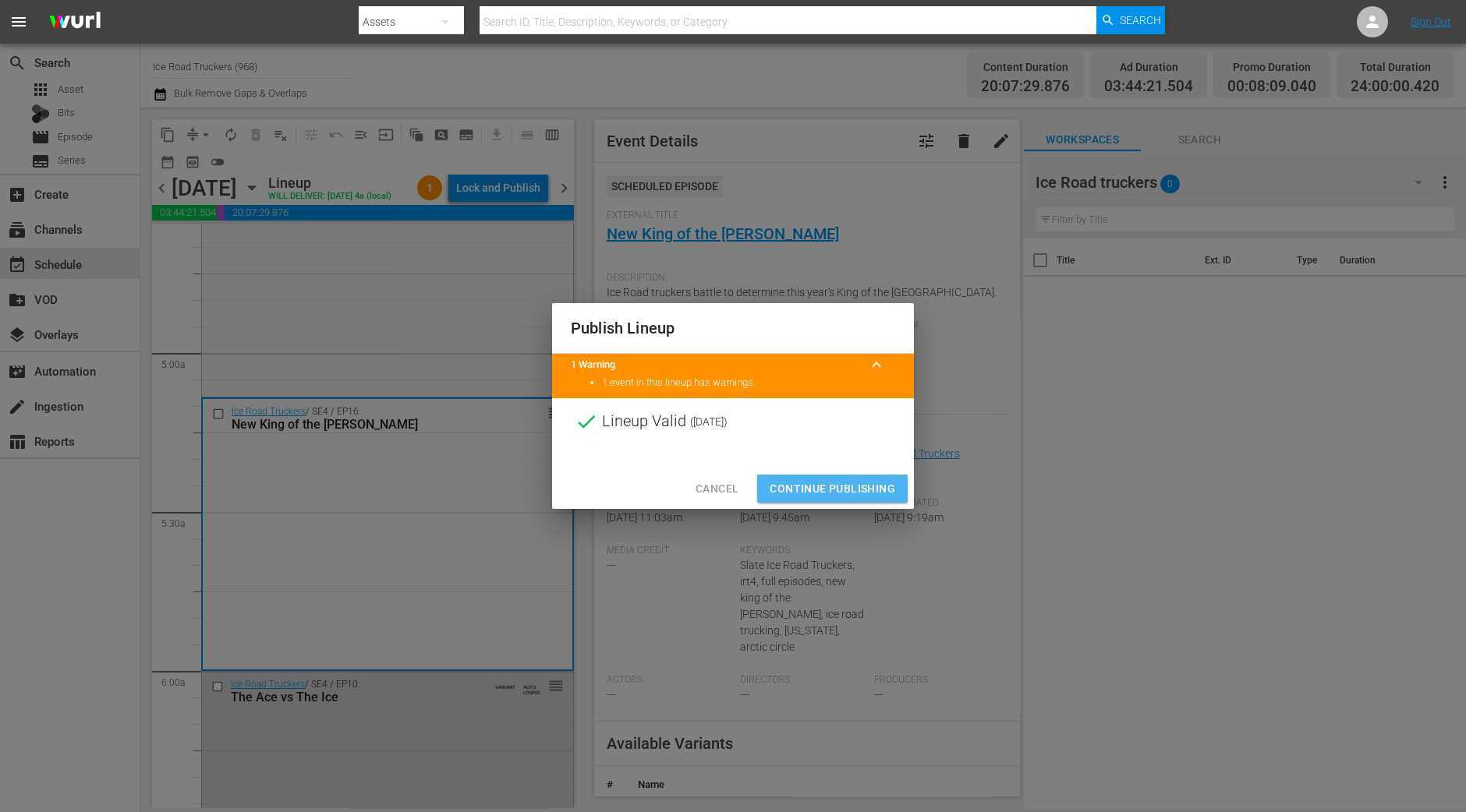
click at [863, 489] on span "Continue Publishing" at bounding box center [832, 489] width 126 height 20
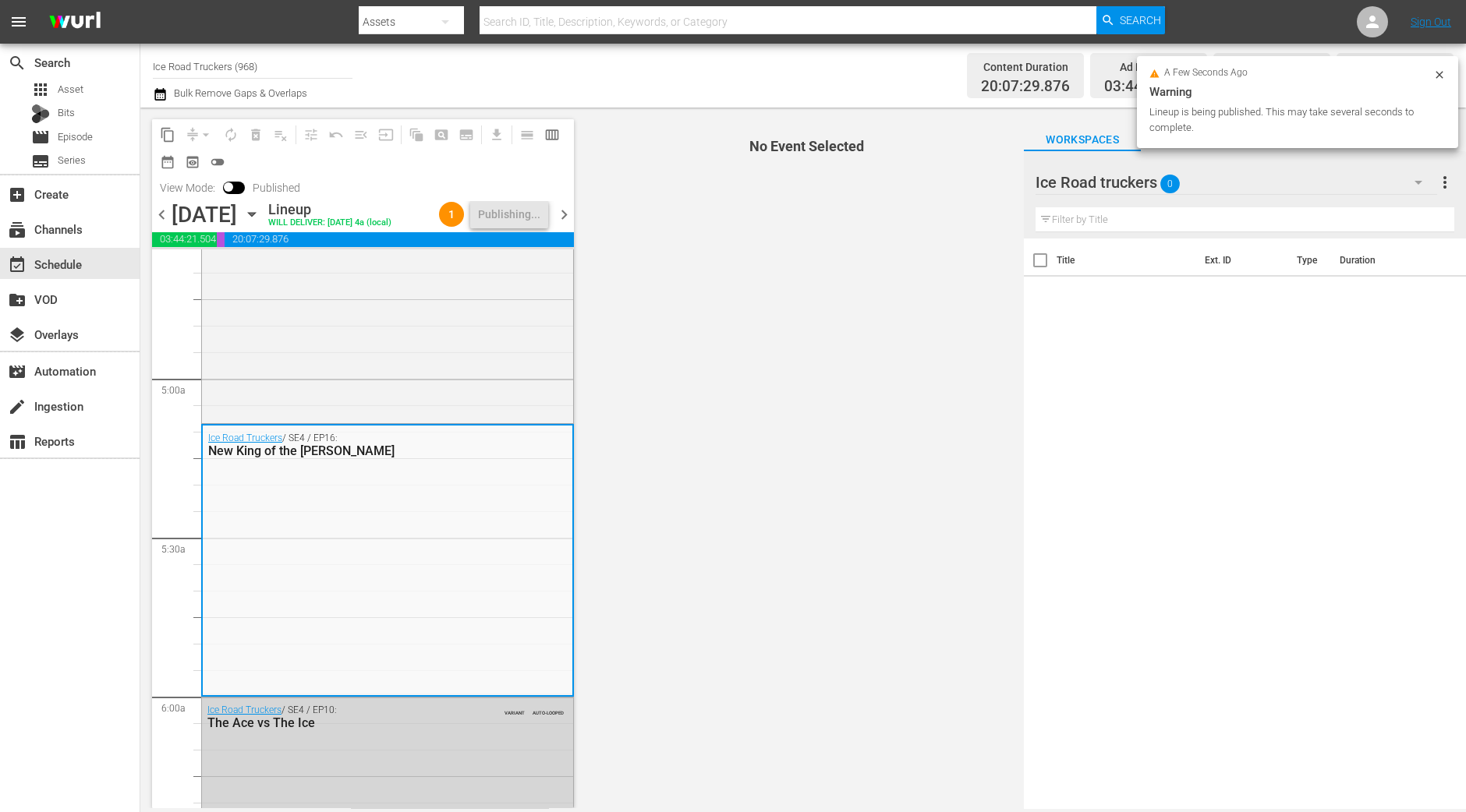
click at [559, 220] on span "chevron_right" at bounding box center [564, 215] width 20 height 20
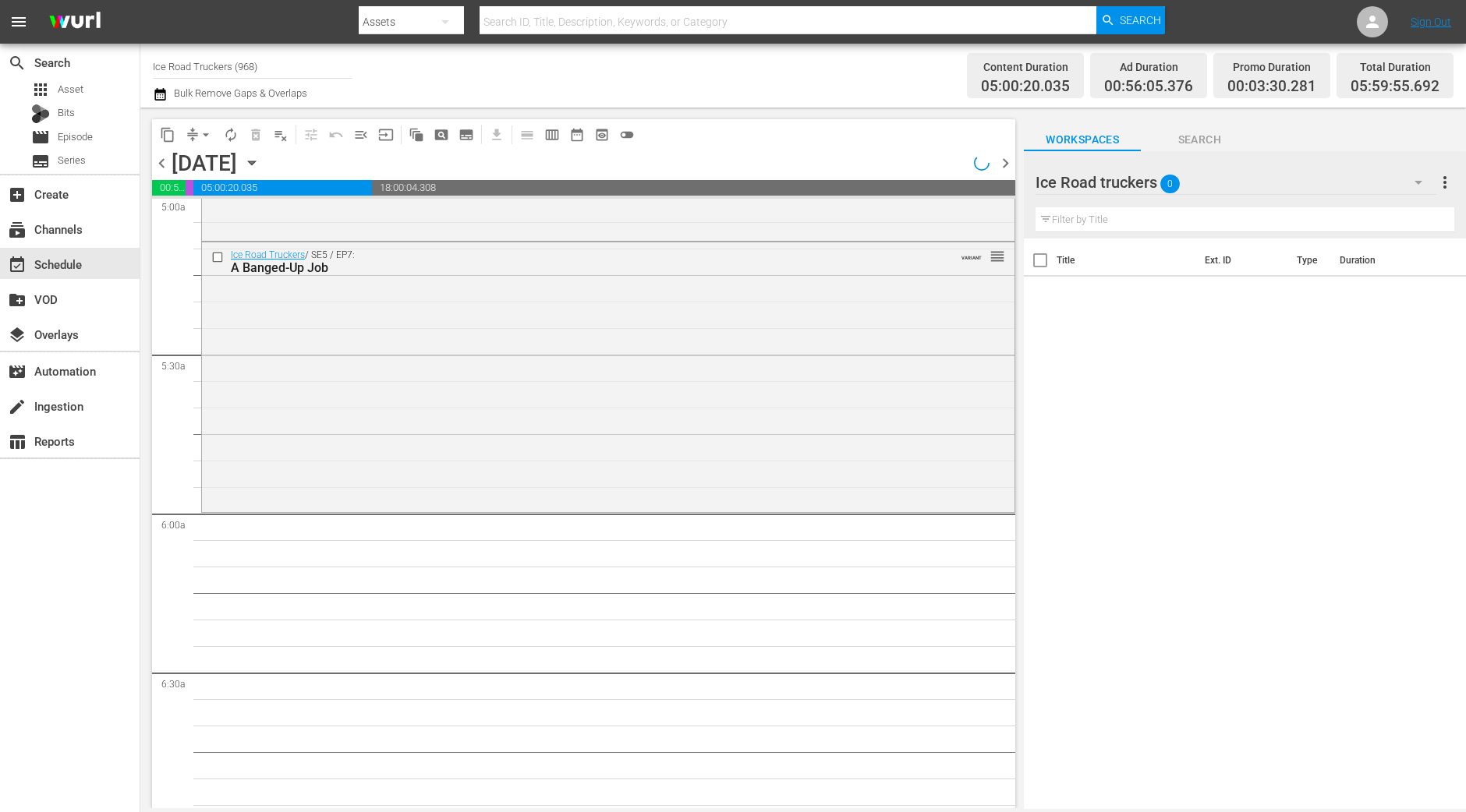
scroll to position [1487, 0]
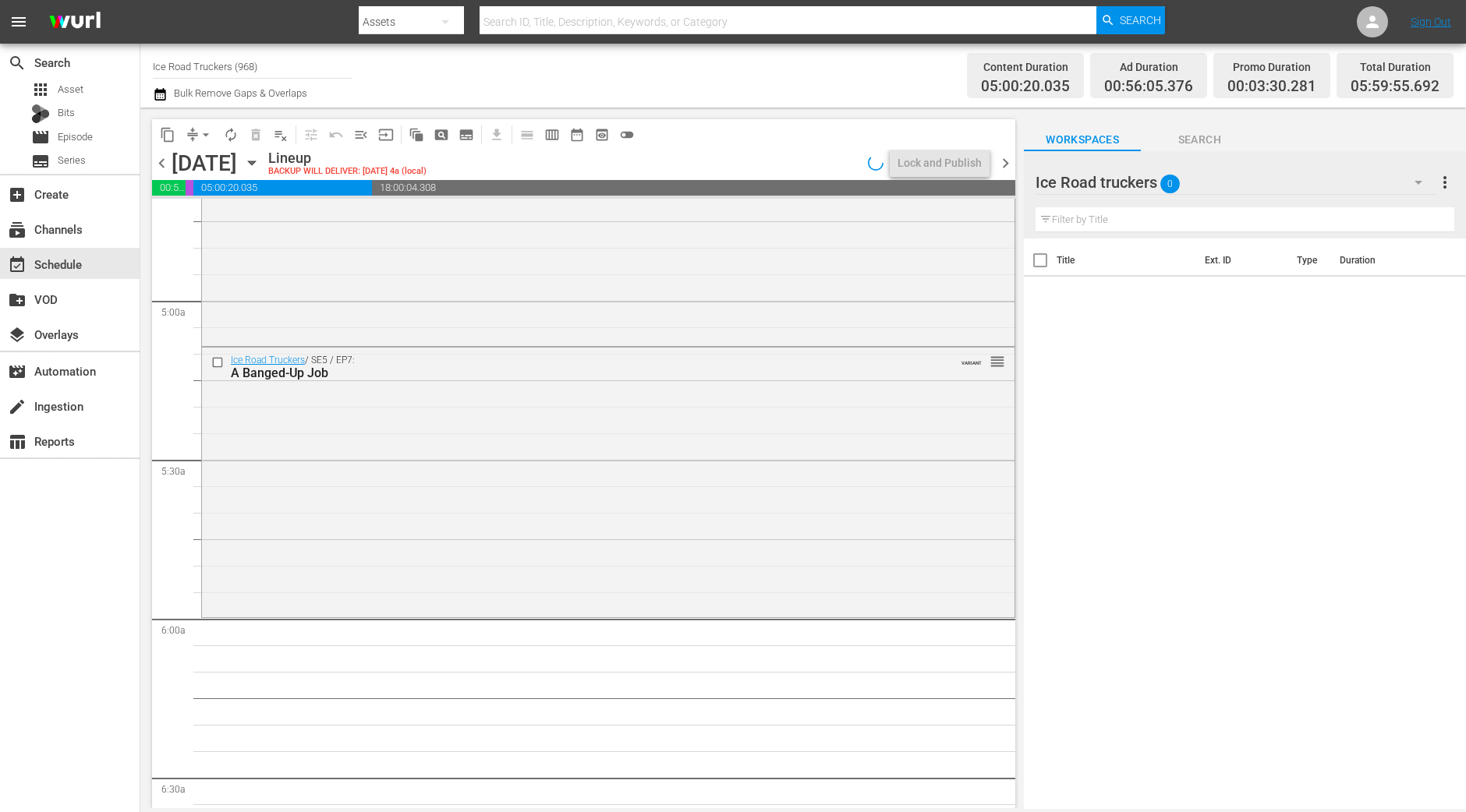
click at [138, 691] on div "search Search apps Asset Bits movie Episode subtitles Series add_box Create sub…" at bounding box center [70, 449] width 140 height 812
click at [338, 456] on div "Ice Road Truckers / SE5 / EP7: A Banged-Up Job VARIANT reorder" at bounding box center [608, 481] width 812 height 266
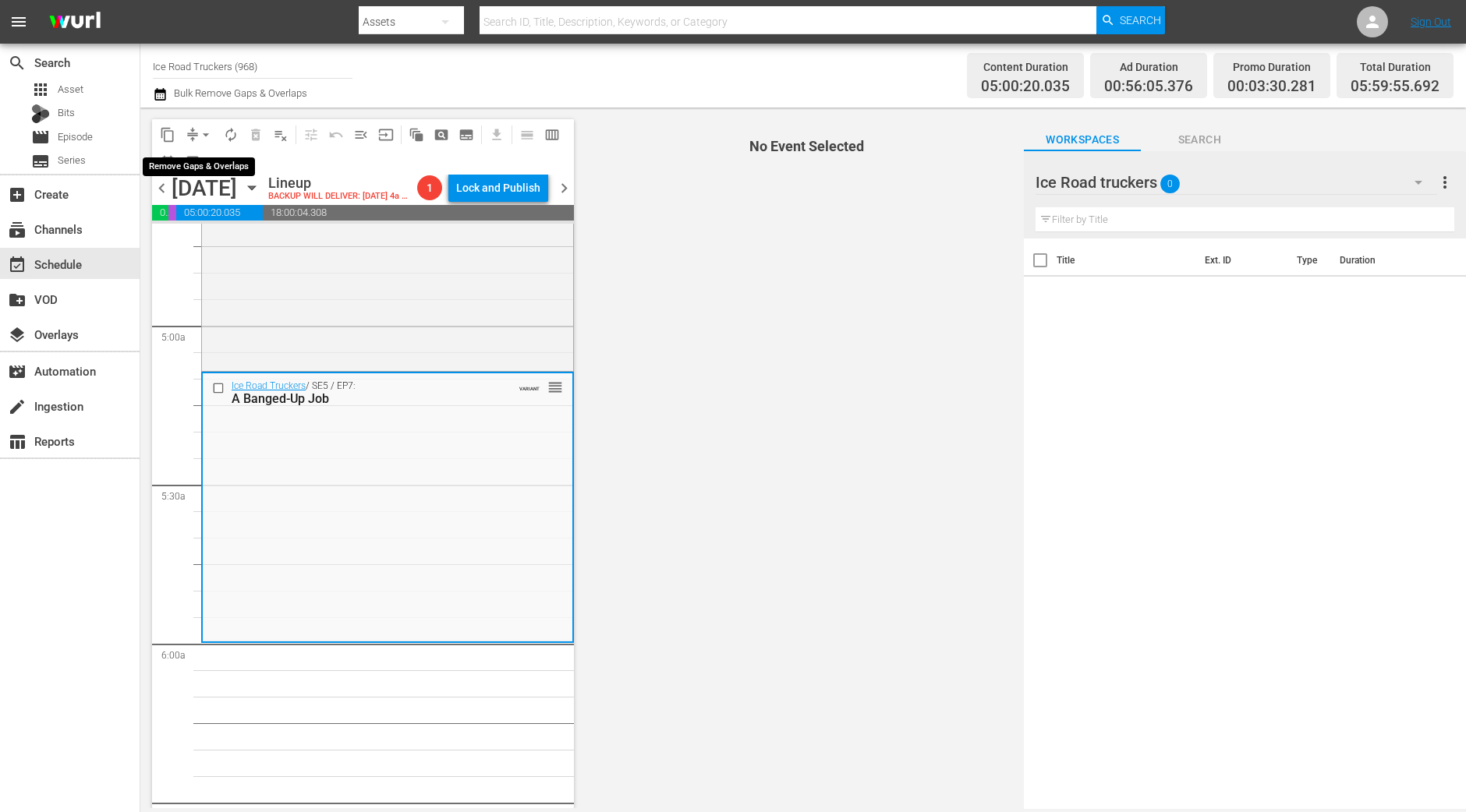
click at [212, 137] on span "arrow_drop_down" at bounding box center [205, 135] width 15 height 15
click at [198, 149] on ul "Align to Midnight Align to First Episode" at bounding box center [206, 178] width 129 height 64
click at [194, 160] on li "Align to Midnight" at bounding box center [206, 165] width 129 height 25
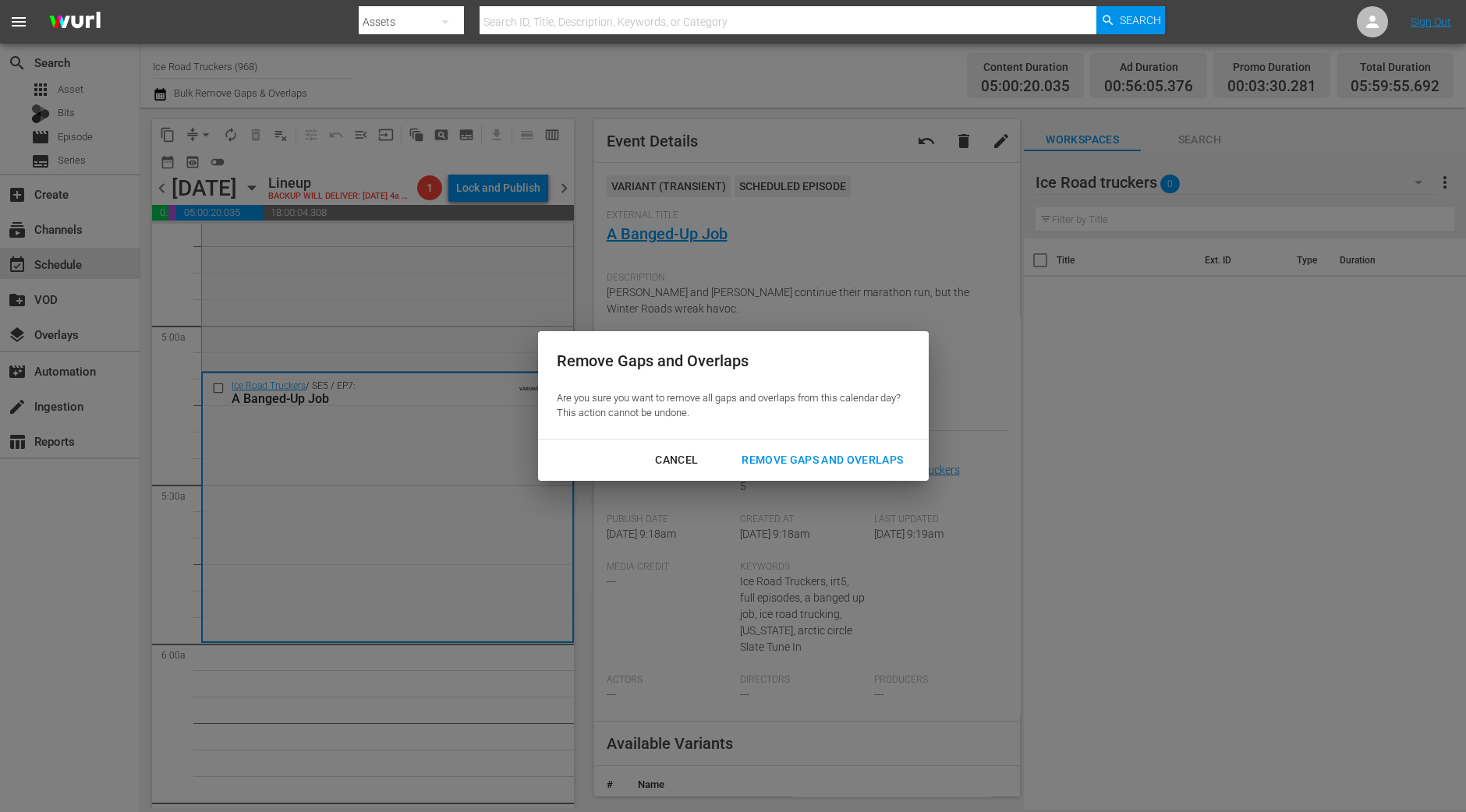
click at [868, 451] on div "Remove Gaps and Overlaps" at bounding box center [823, 460] width 187 height 20
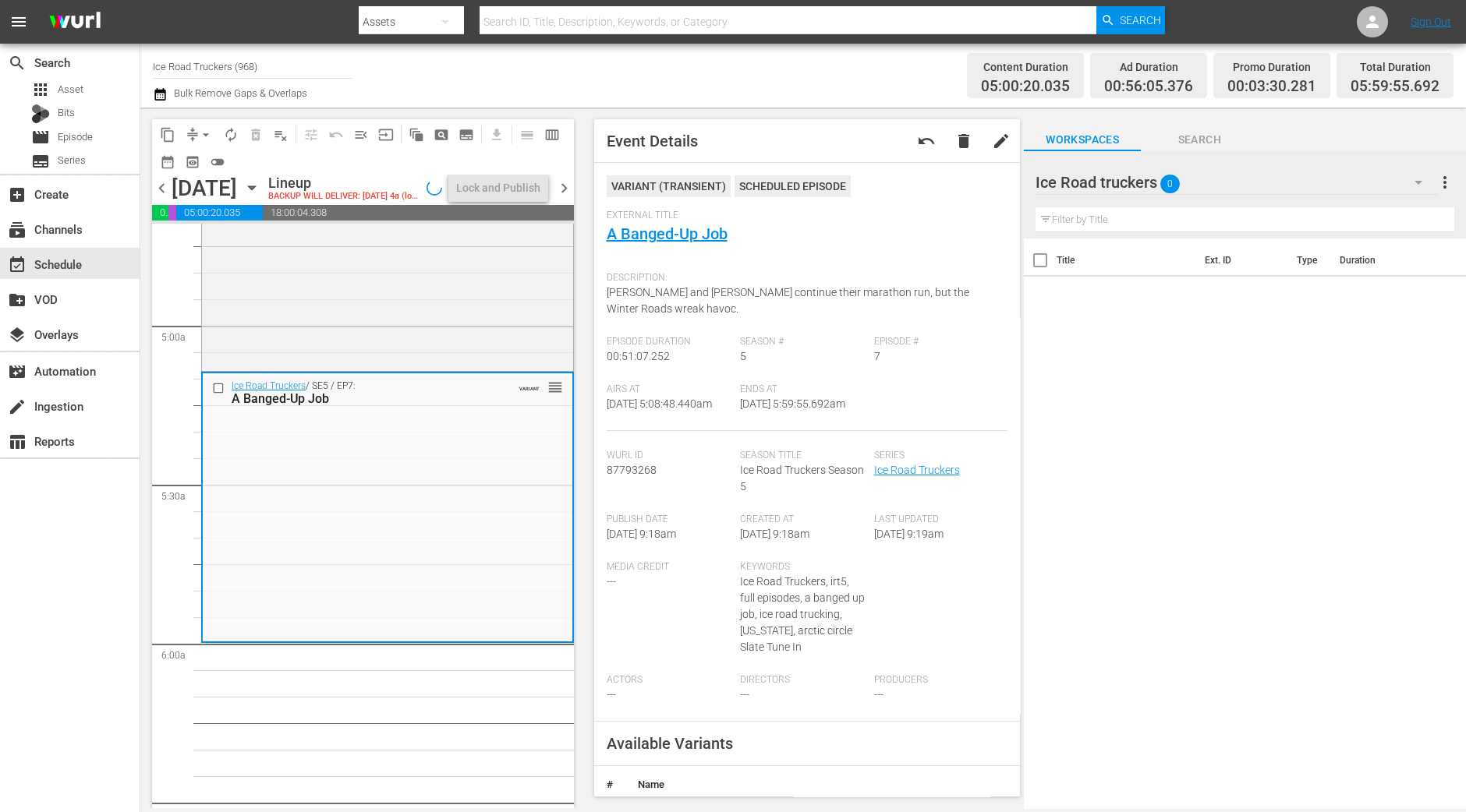
scroll to position [1460, 0]
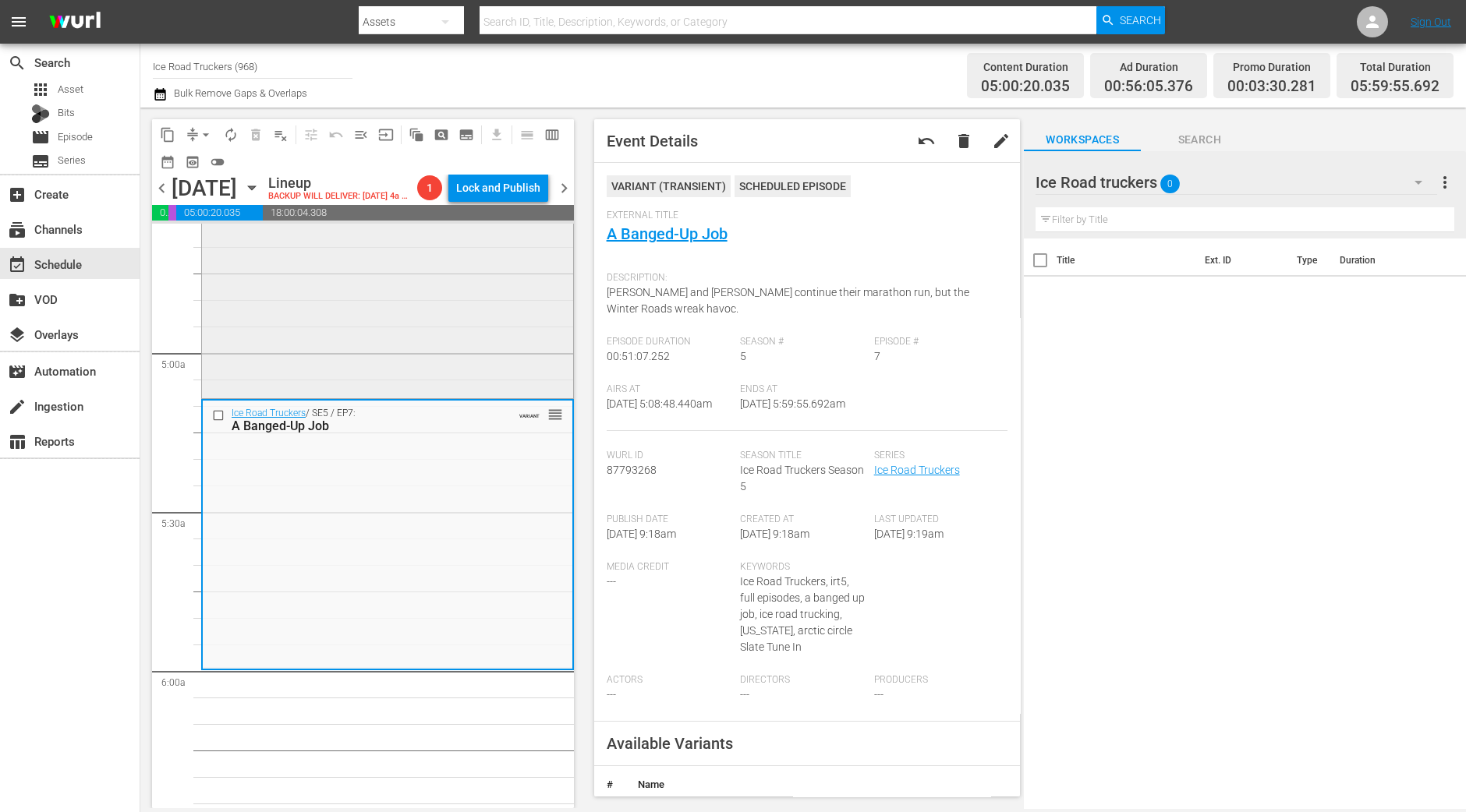
click at [425, 326] on div "Ice Road Truckers / SE5 / EP6: The Braking Point VARIANT reorder" at bounding box center [387, 262] width 371 height 266
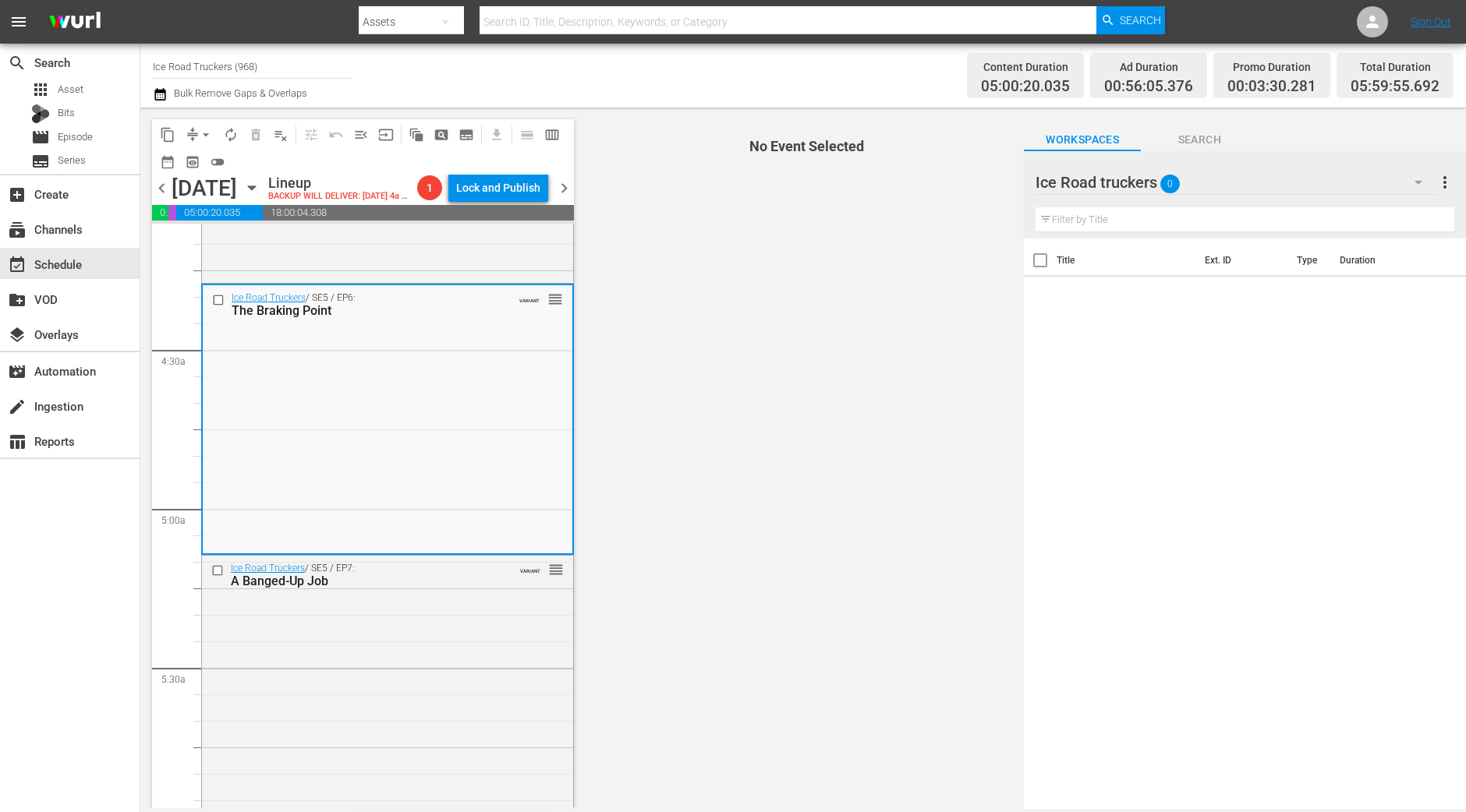
scroll to position [1266, 0]
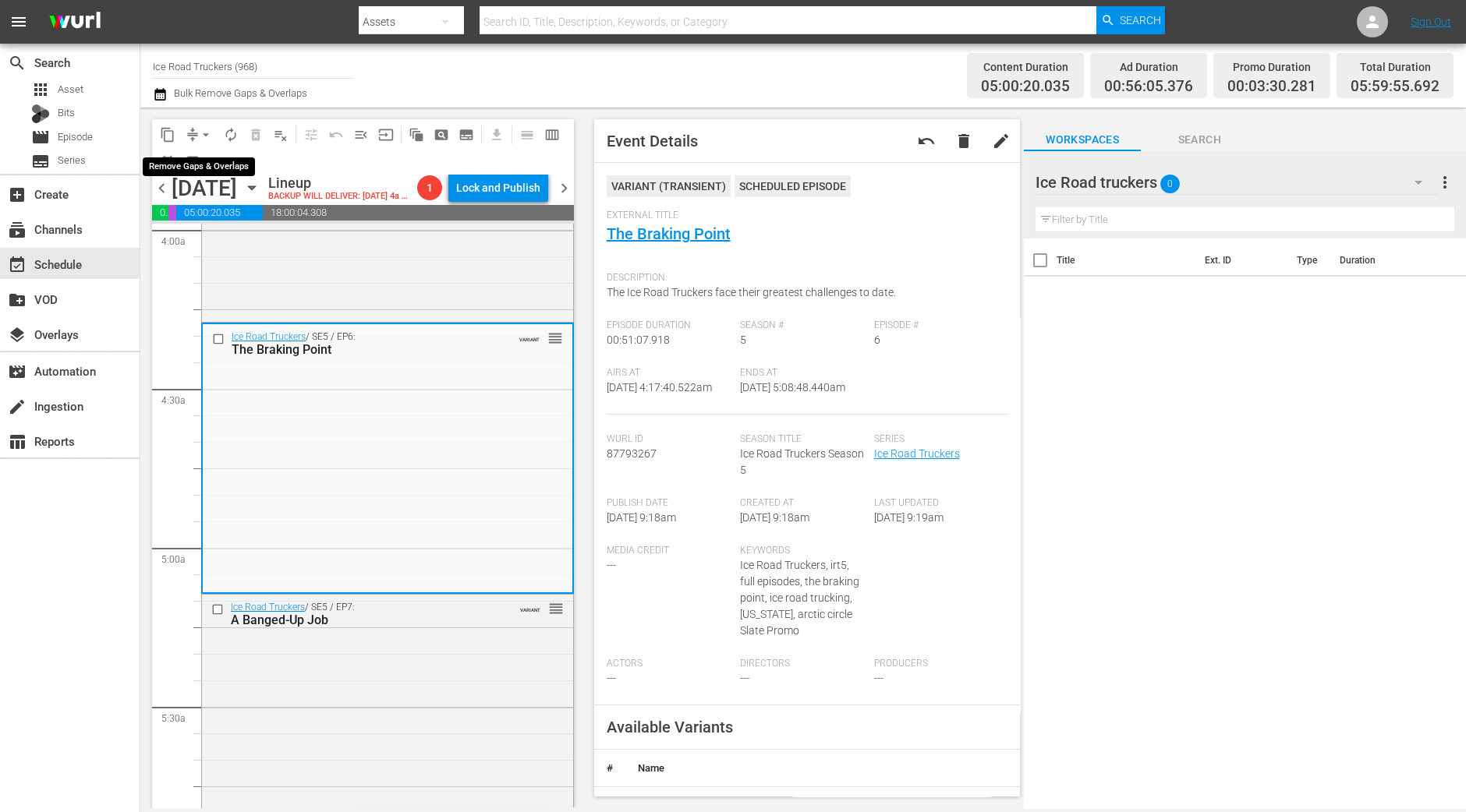
click at [207, 134] on span "arrow_drop_down" at bounding box center [205, 135] width 15 height 15
click at [208, 157] on li "Align to Midnight" at bounding box center [206, 165] width 164 height 25
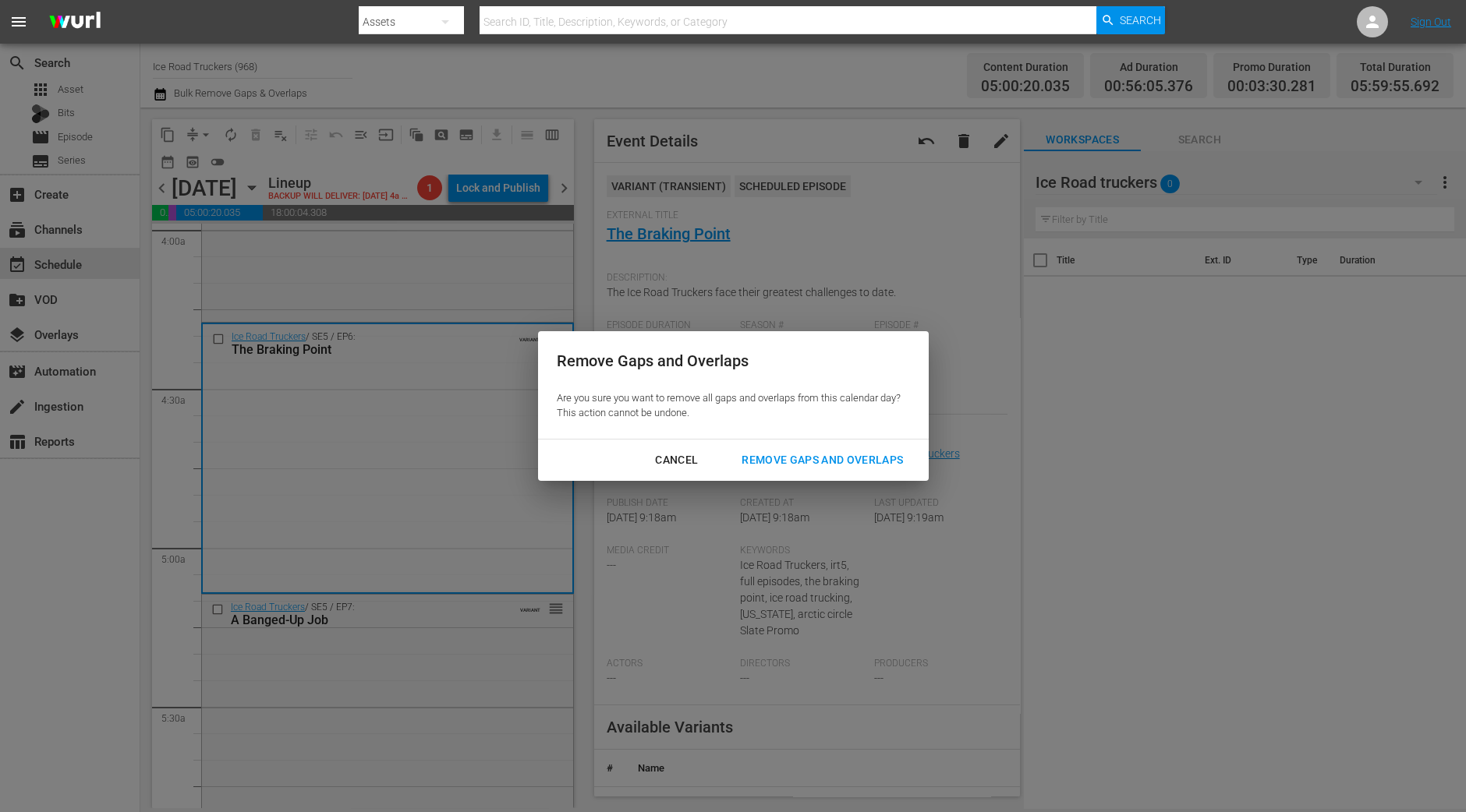
click at [820, 454] on div "Remove Gaps and Overlaps" at bounding box center [823, 460] width 187 height 20
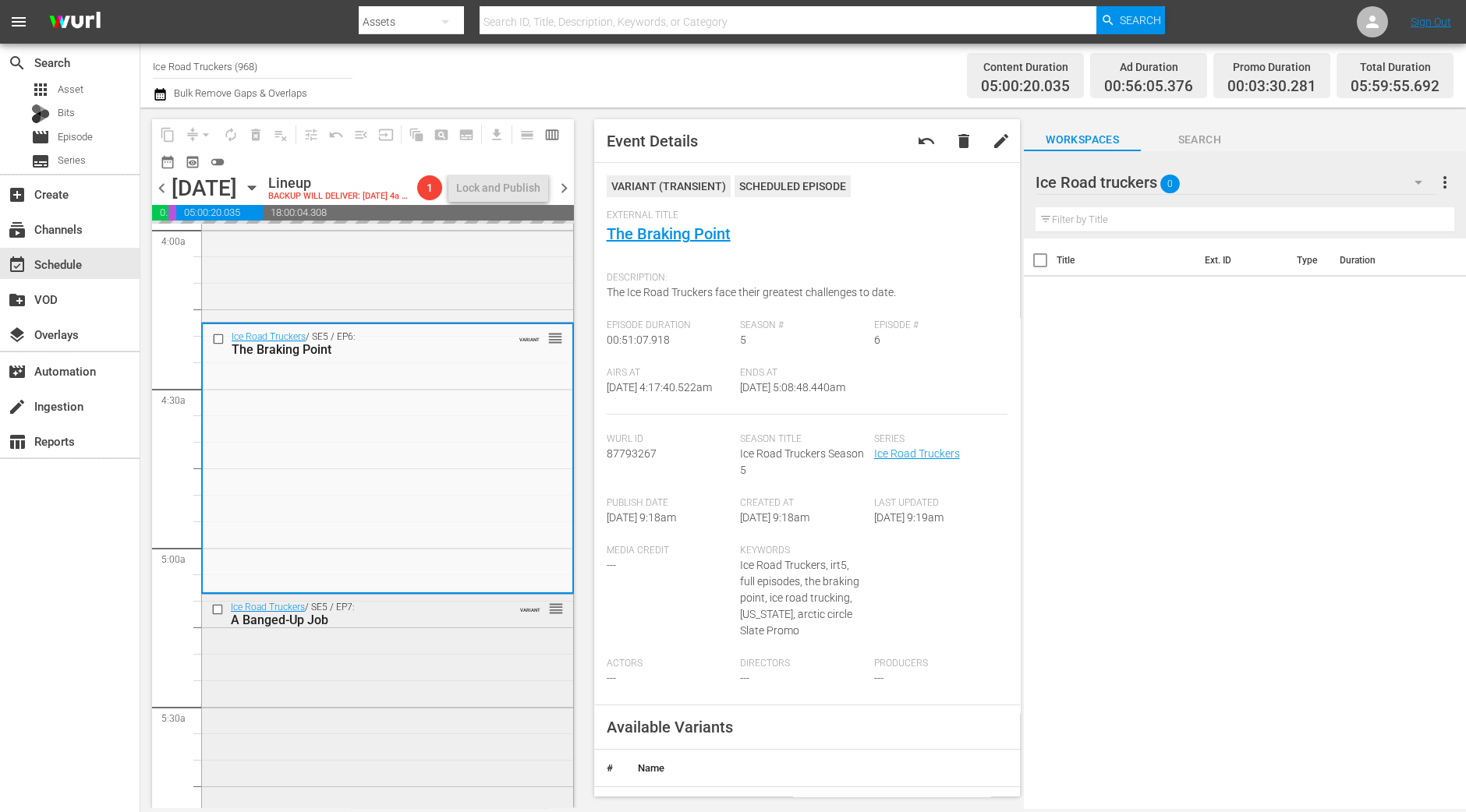
click at [493, 676] on div "Ice Road Truckers / SE5 / EP7: A Banged-Up Job VARIANT reorder" at bounding box center [387, 728] width 371 height 266
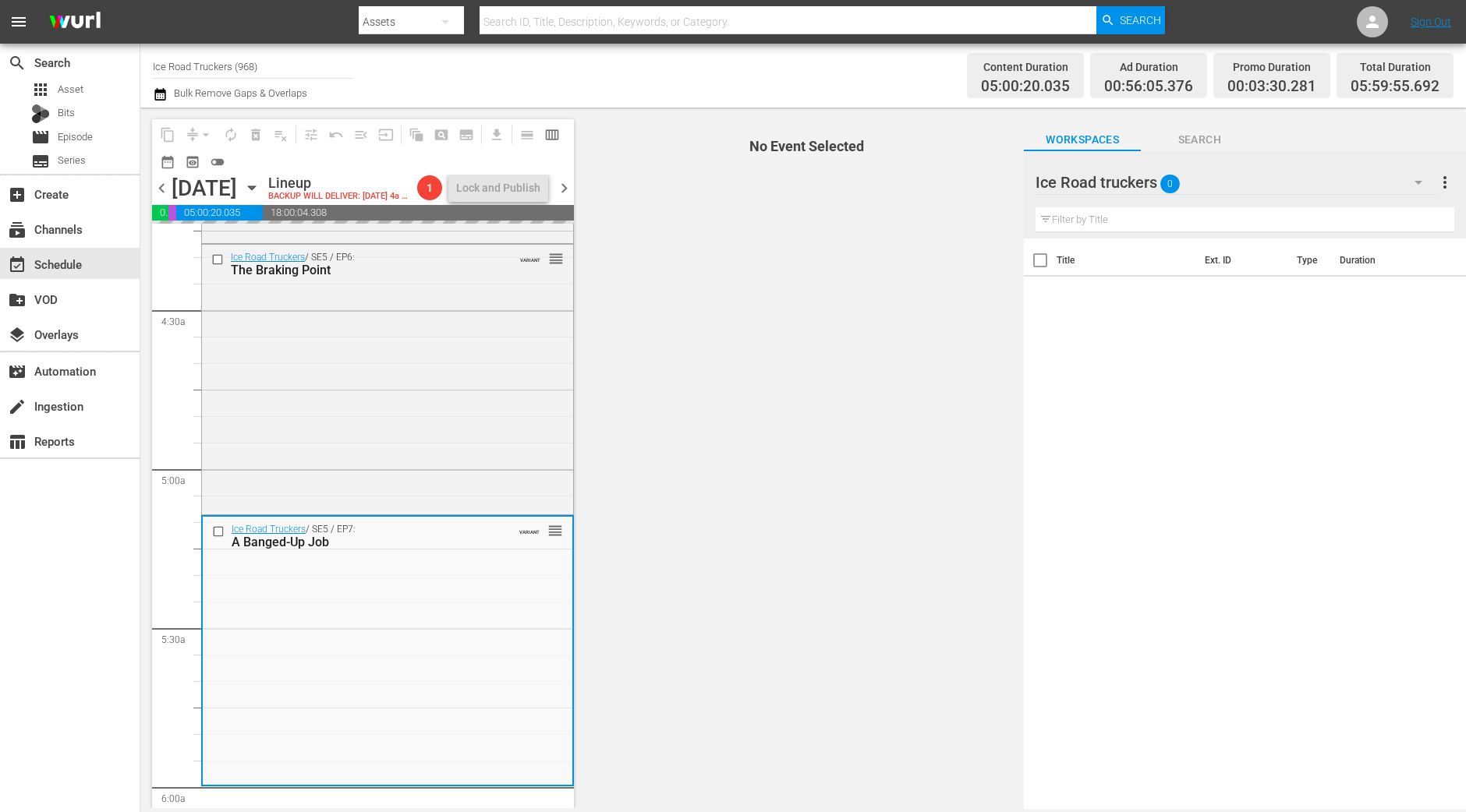
scroll to position [1460, 0]
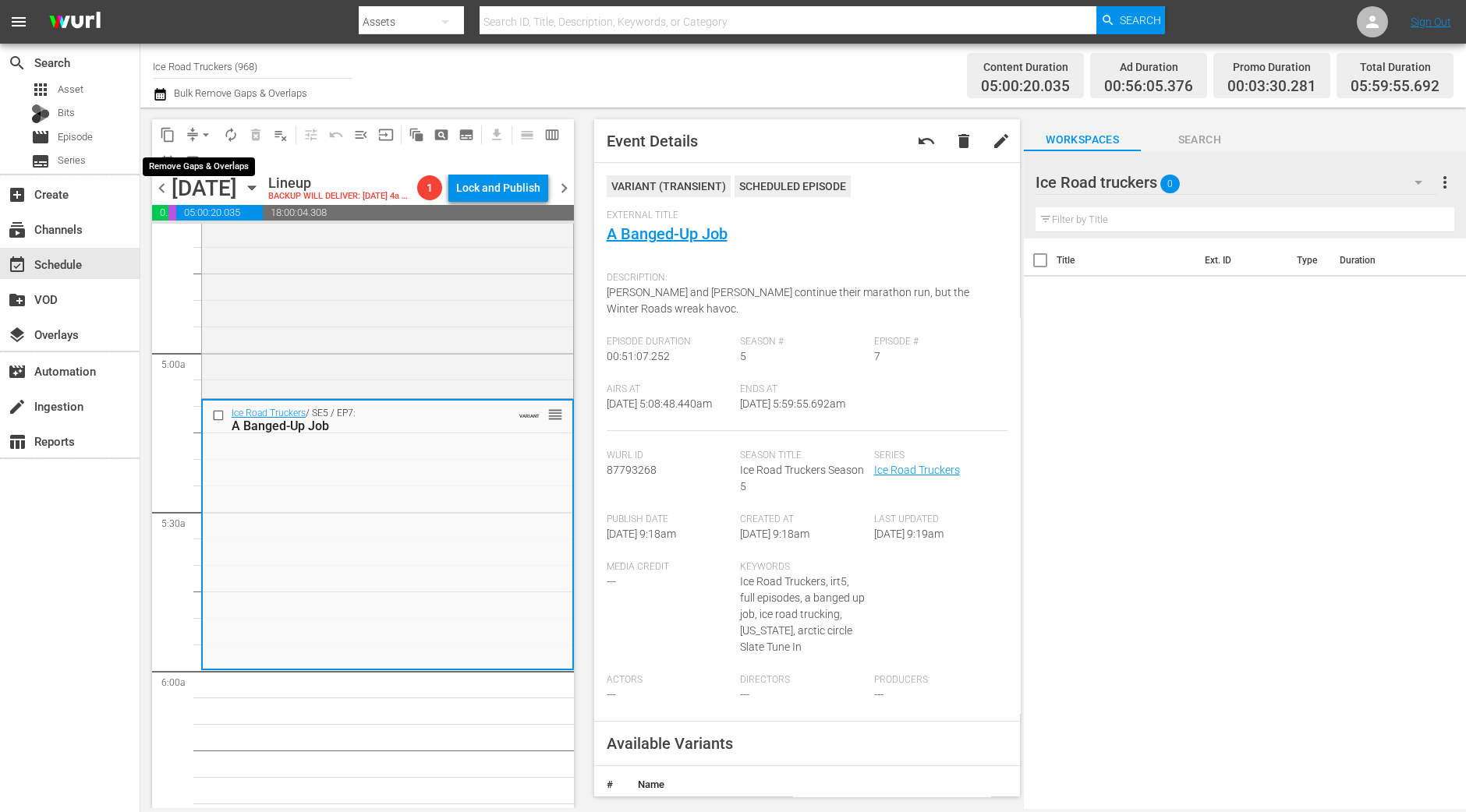
click at [205, 140] on span "arrow_drop_down" at bounding box center [205, 135] width 15 height 15
click at [213, 162] on li "Align to Midnight" at bounding box center [206, 165] width 164 height 25
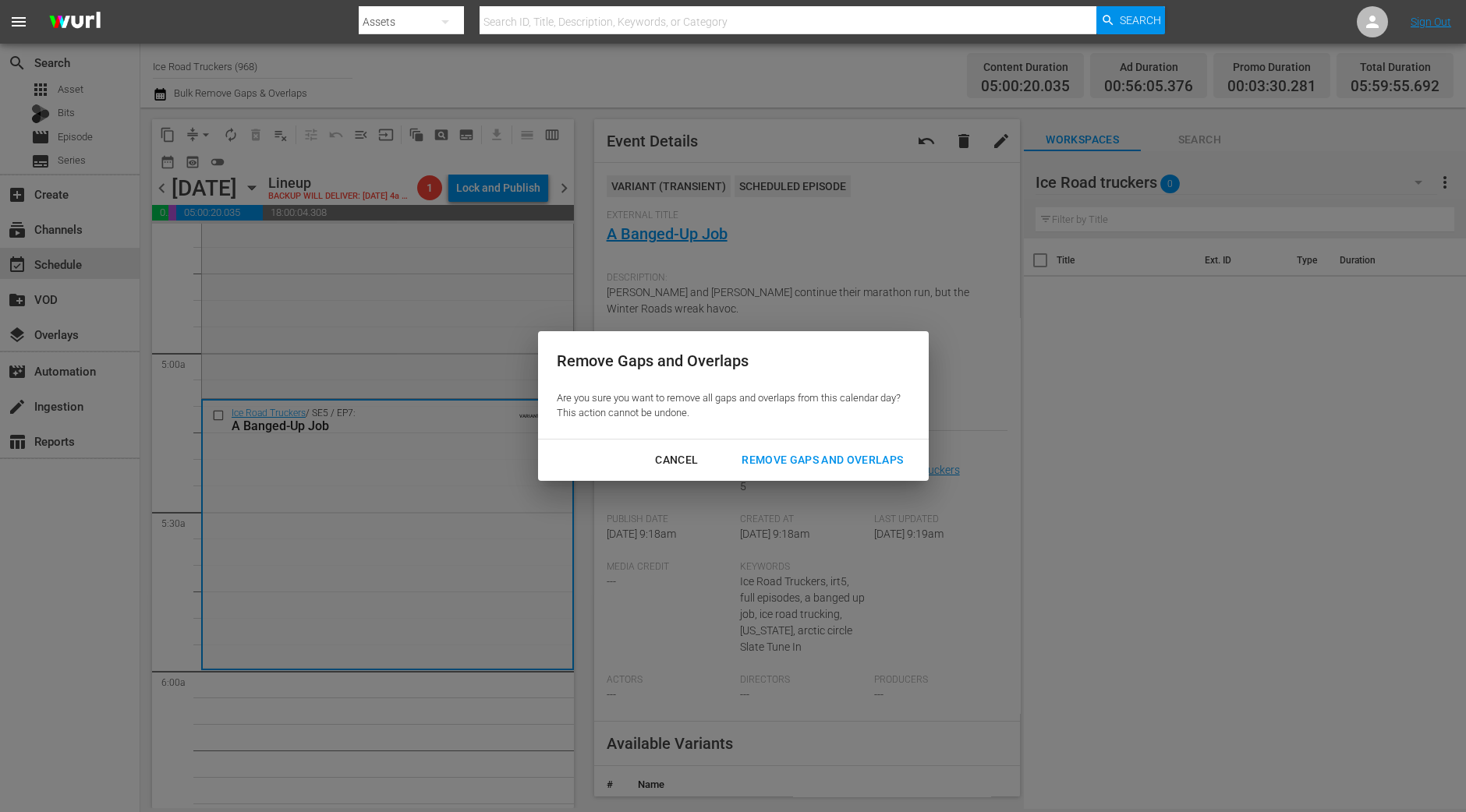
click at [880, 466] on div "Remove Gaps and Overlaps" at bounding box center [823, 460] width 187 height 20
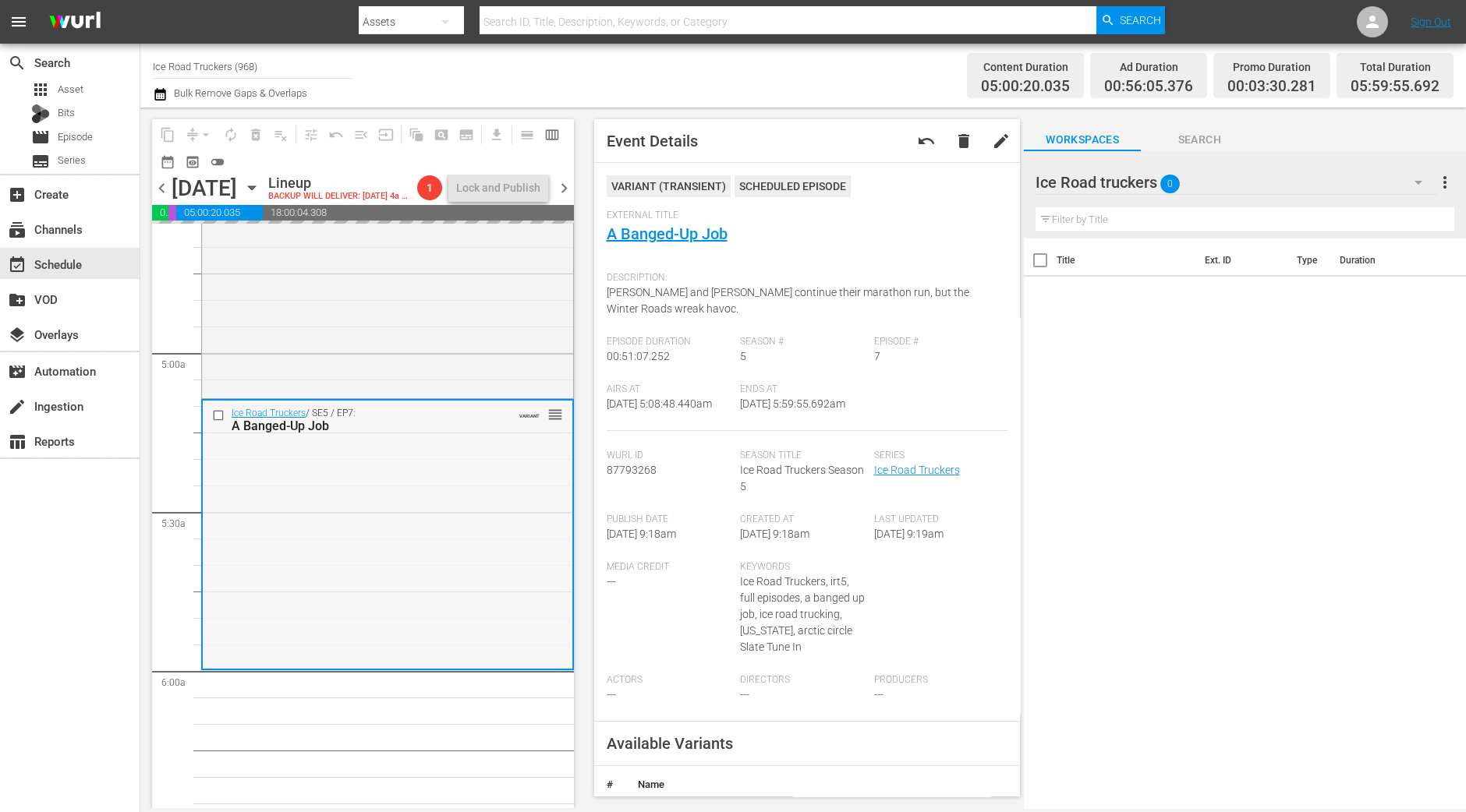
click at [243, 667] on div "Ice Road Truckers / SE5 / EP7: A Banged-Up Job VARIANT reorder" at bounding box center [387, 534] width 369 height 266
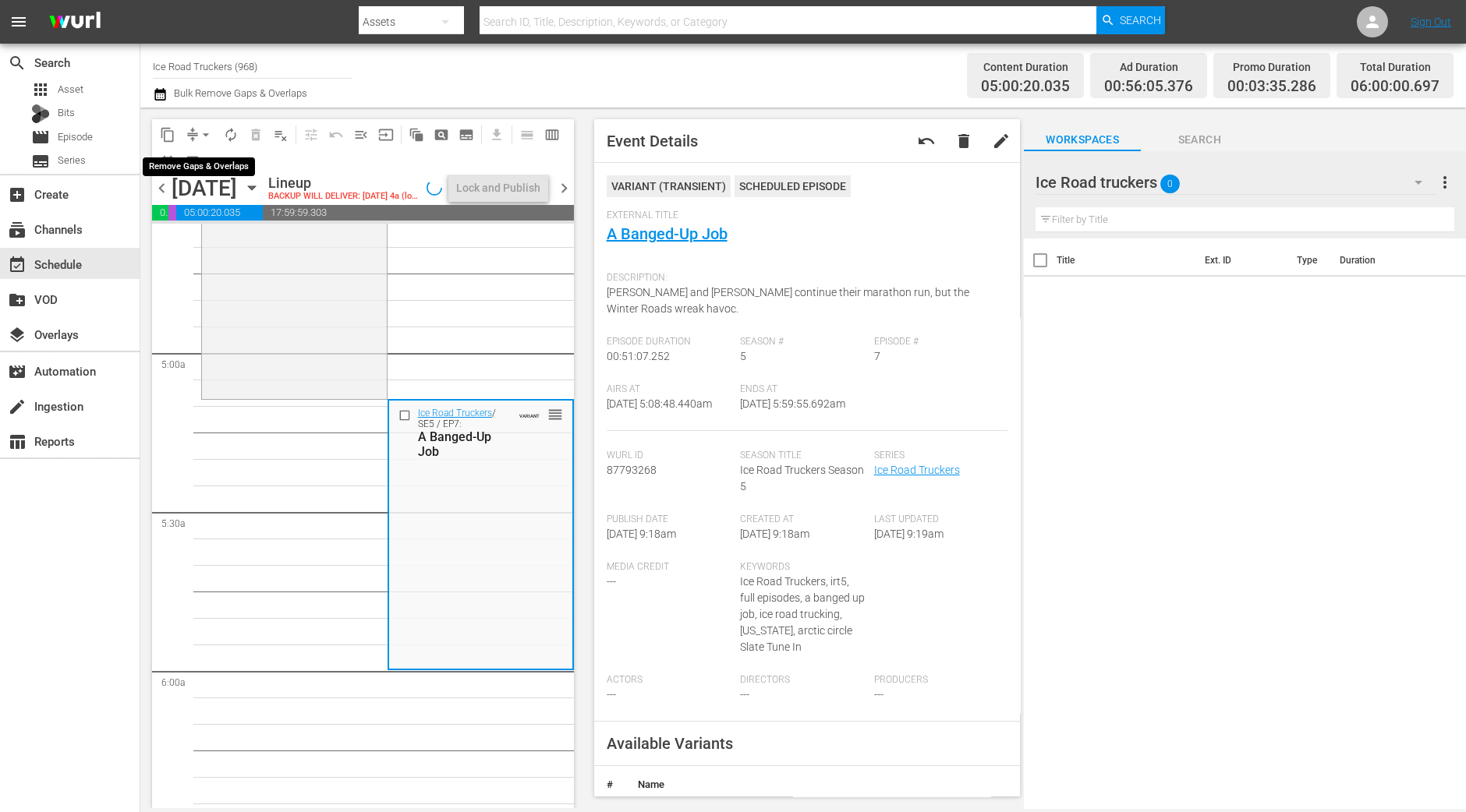
click at [200, 138] on span "arrow_drop_down" at bounding box center [205, 135] width 15 height 15
click at [221, 161] on li "Align to Midnight" at bounding box center [206, 165] width 164 height 25
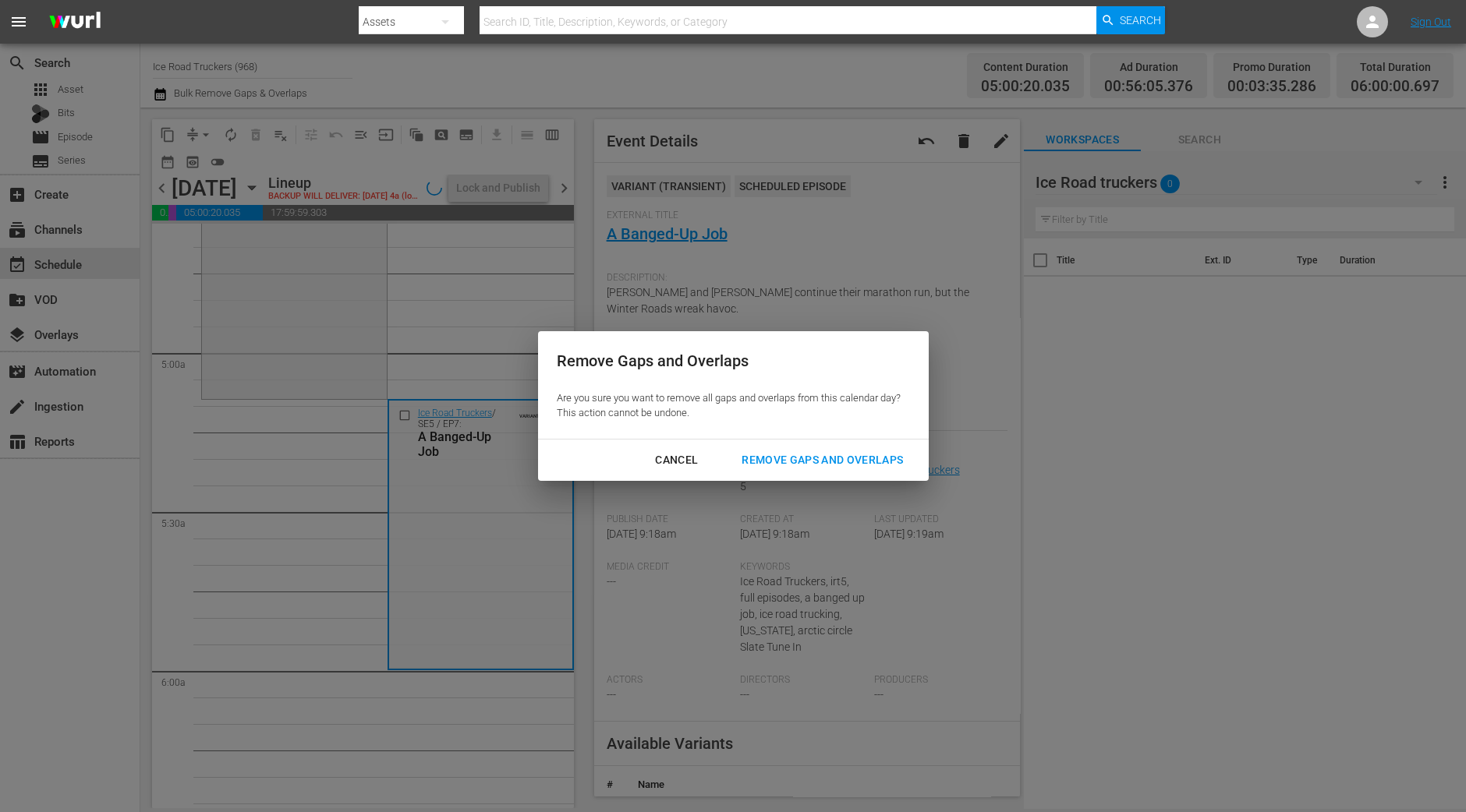
click at [828, 456] on div "Remove Gaps and Overlaps" at bounding box center [823, 460] width 187 height 20
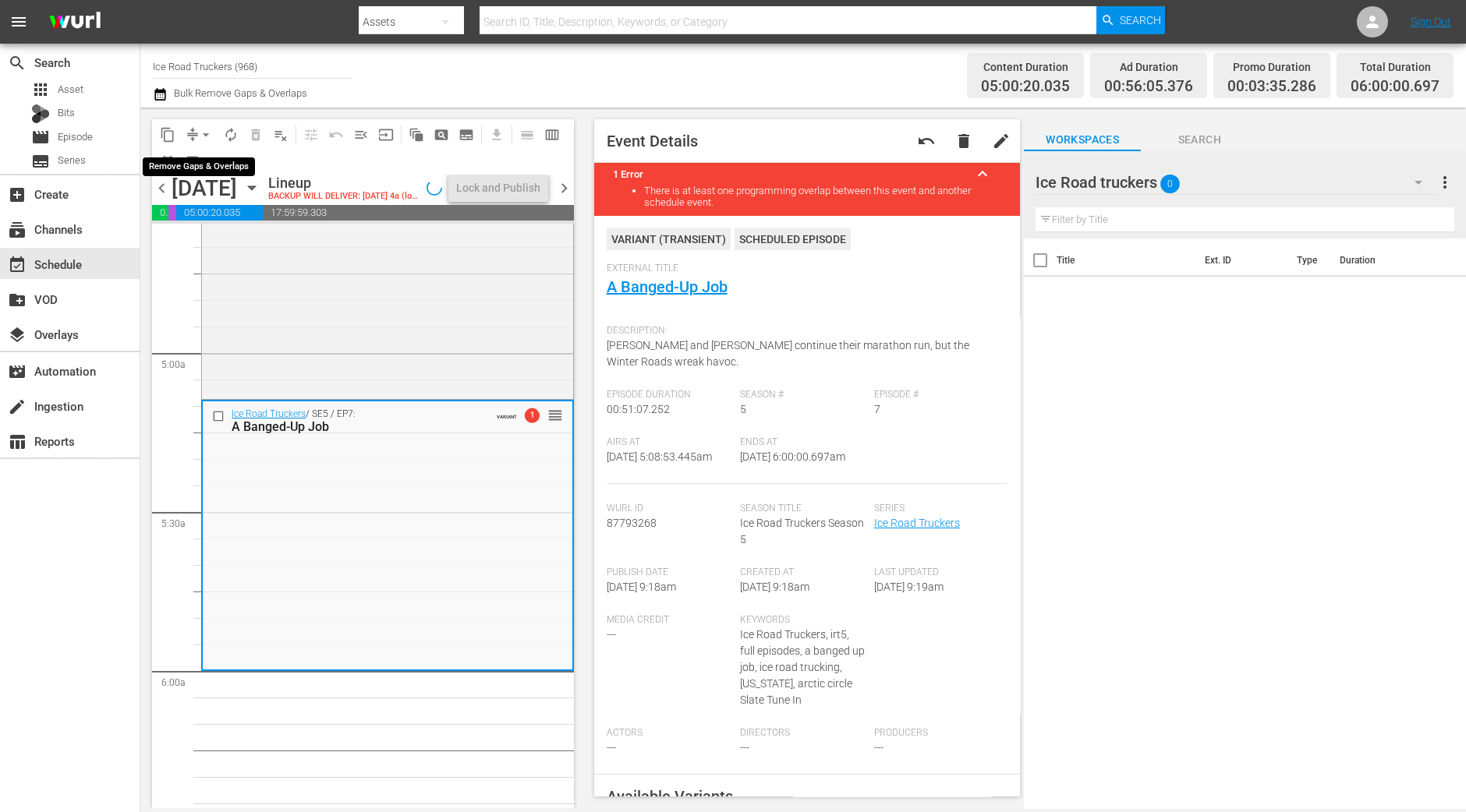
click at [203, 130] on span "arrow_drop_down" at bounding box center [205, 135] width 15 height 15
click at [222, 174] on li "Align to Midnight" at bounding box center [206, 165] width 164 height 25
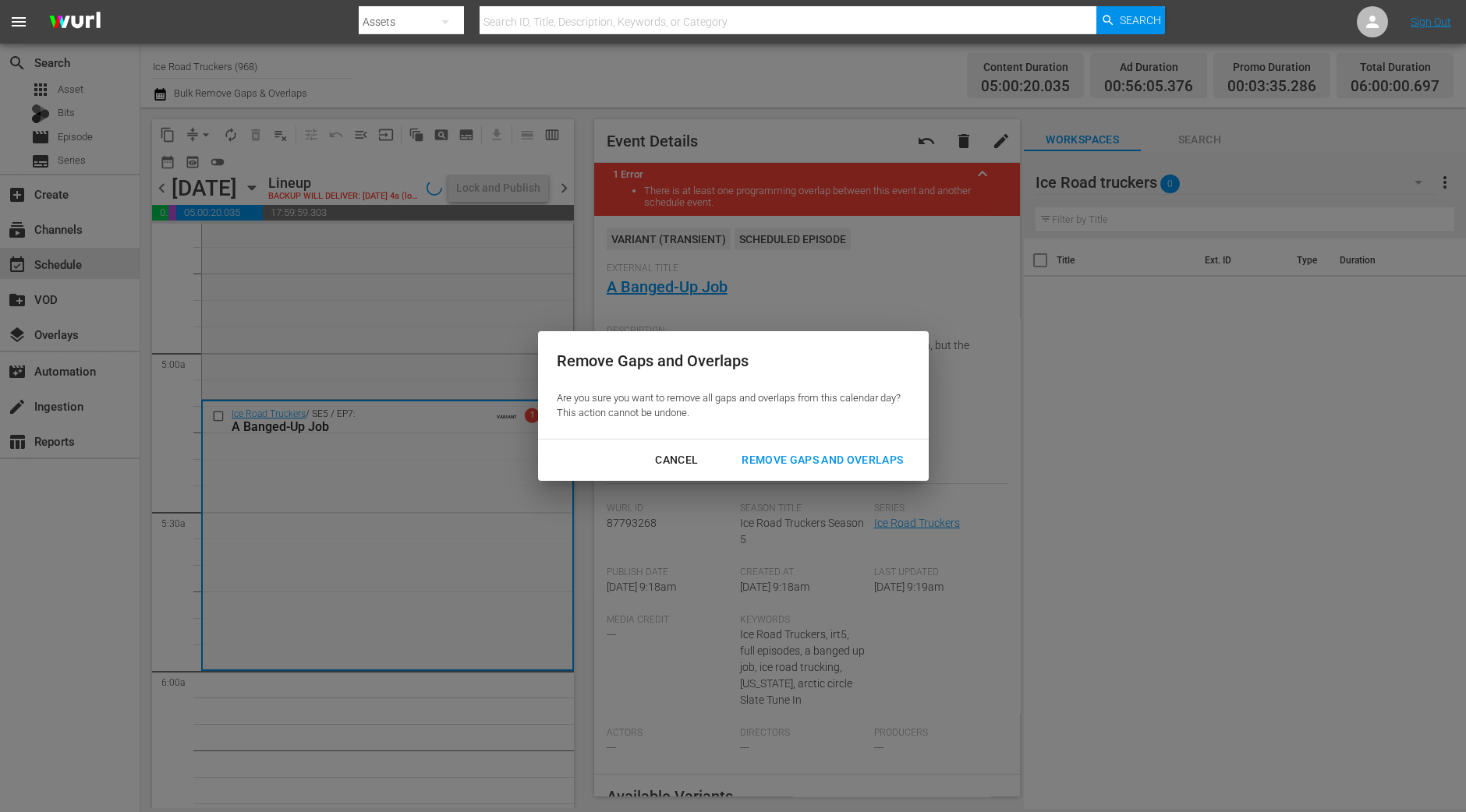
click at [851, 455] on div "Remove Gaps and Overlaps" at bounding box center [823, 460] width 187 height 20
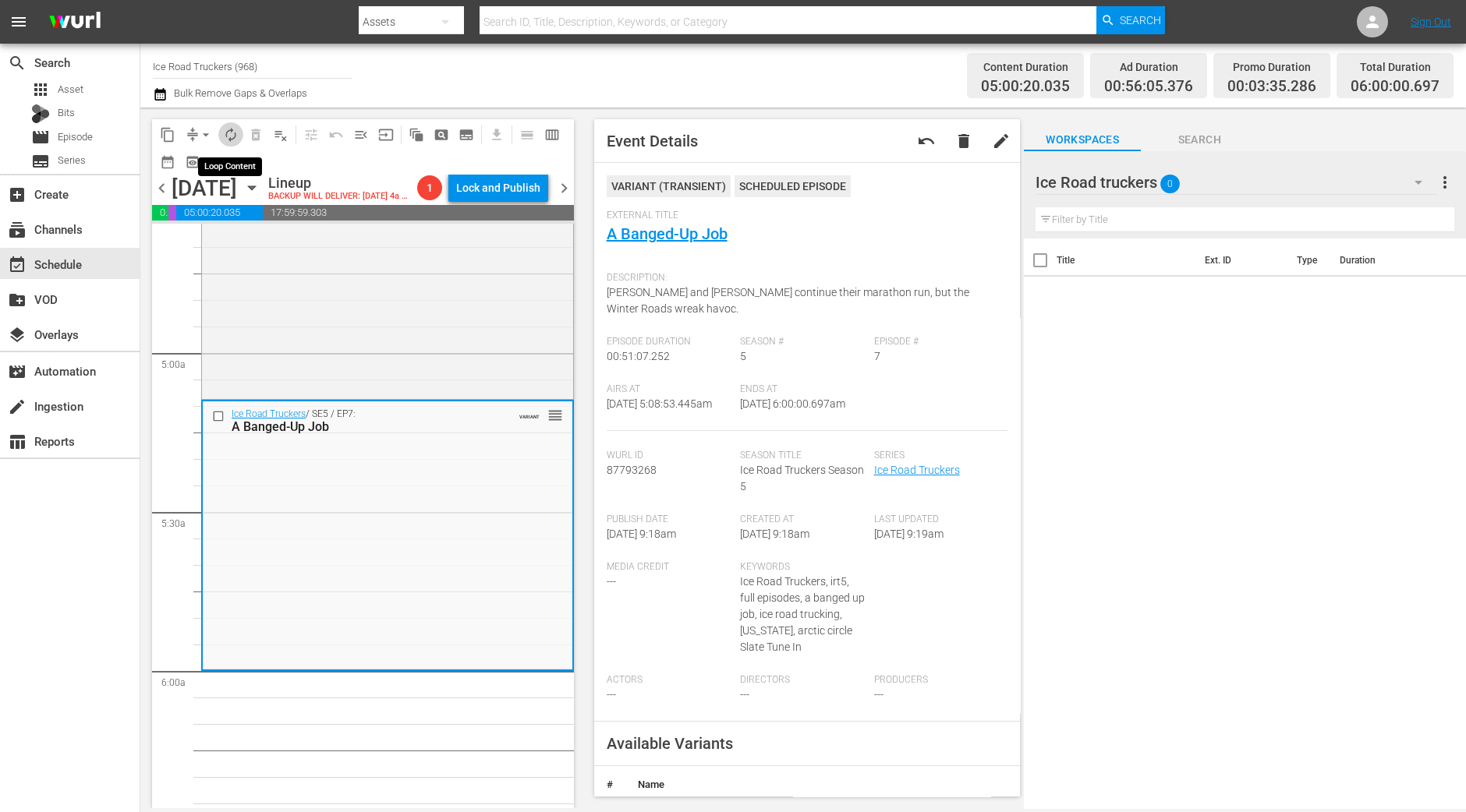
click at [234, 137] on span "autorenew_outlined" at bounding box center [231, 135] width 15 height 15
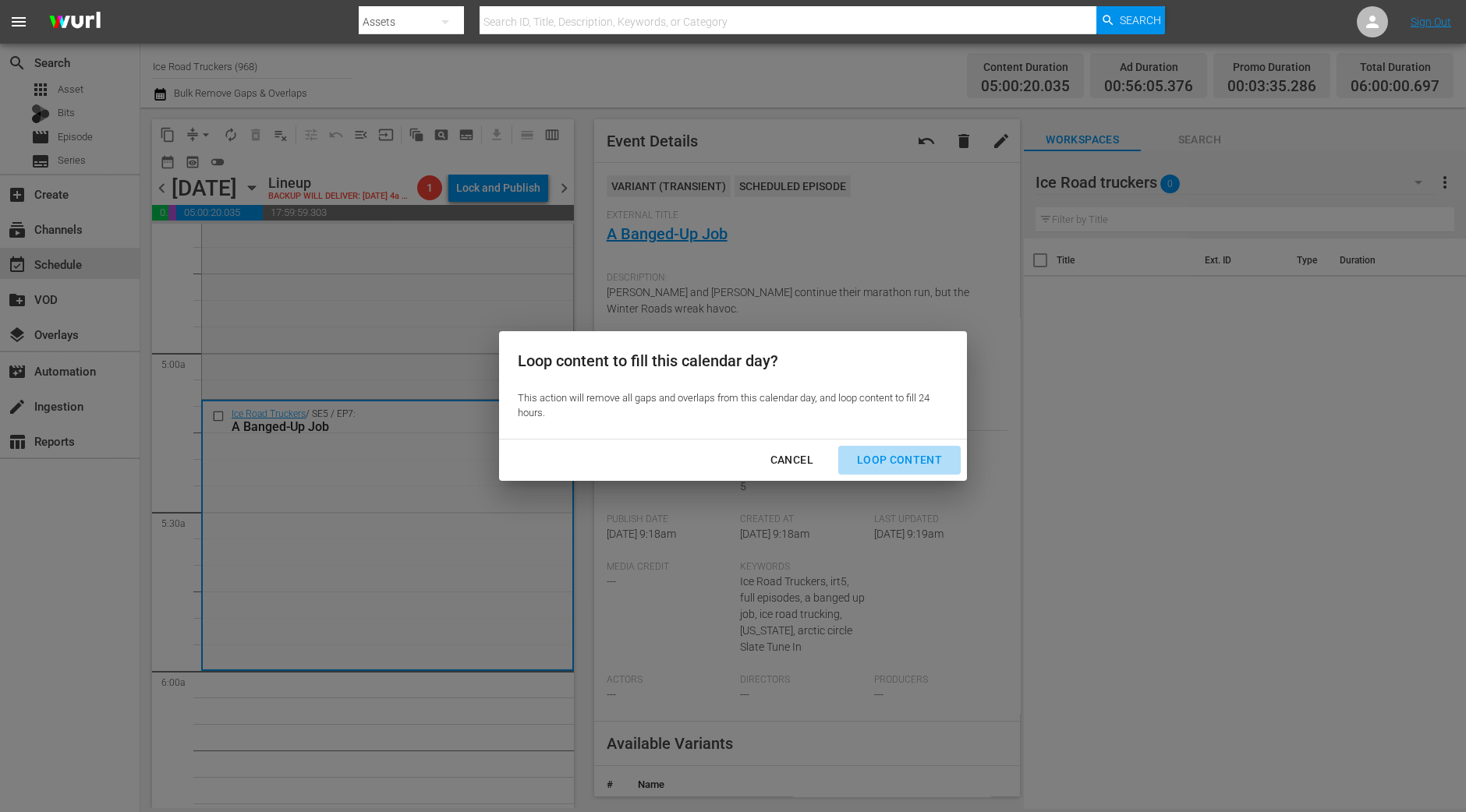
click at [906, 465] on div "Loop Content" at bounding box center [899, 460] width 110 height 20
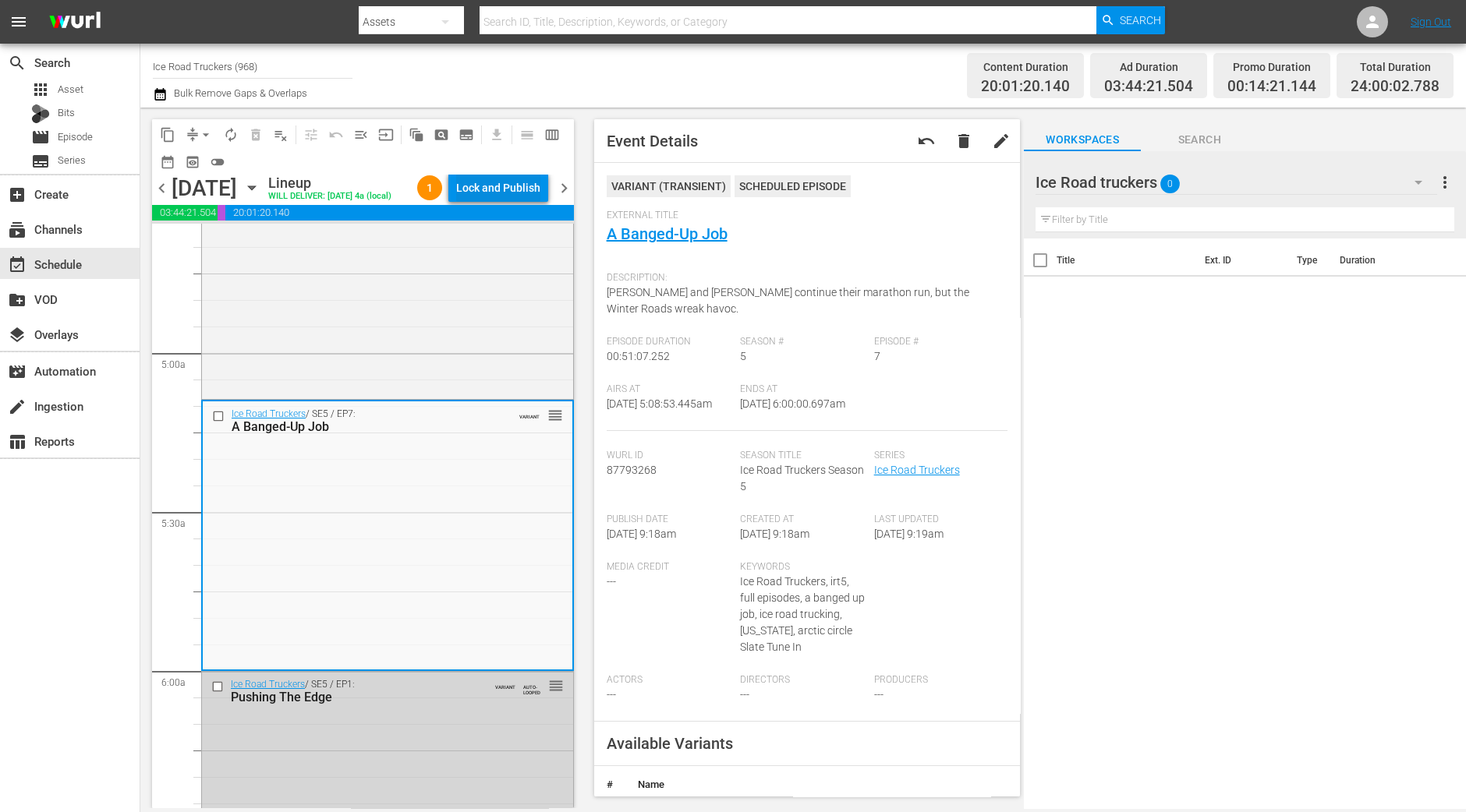
click at [514, 193] on div "Lock and Publish" at bounding box center [497, 188] width 84 height 28
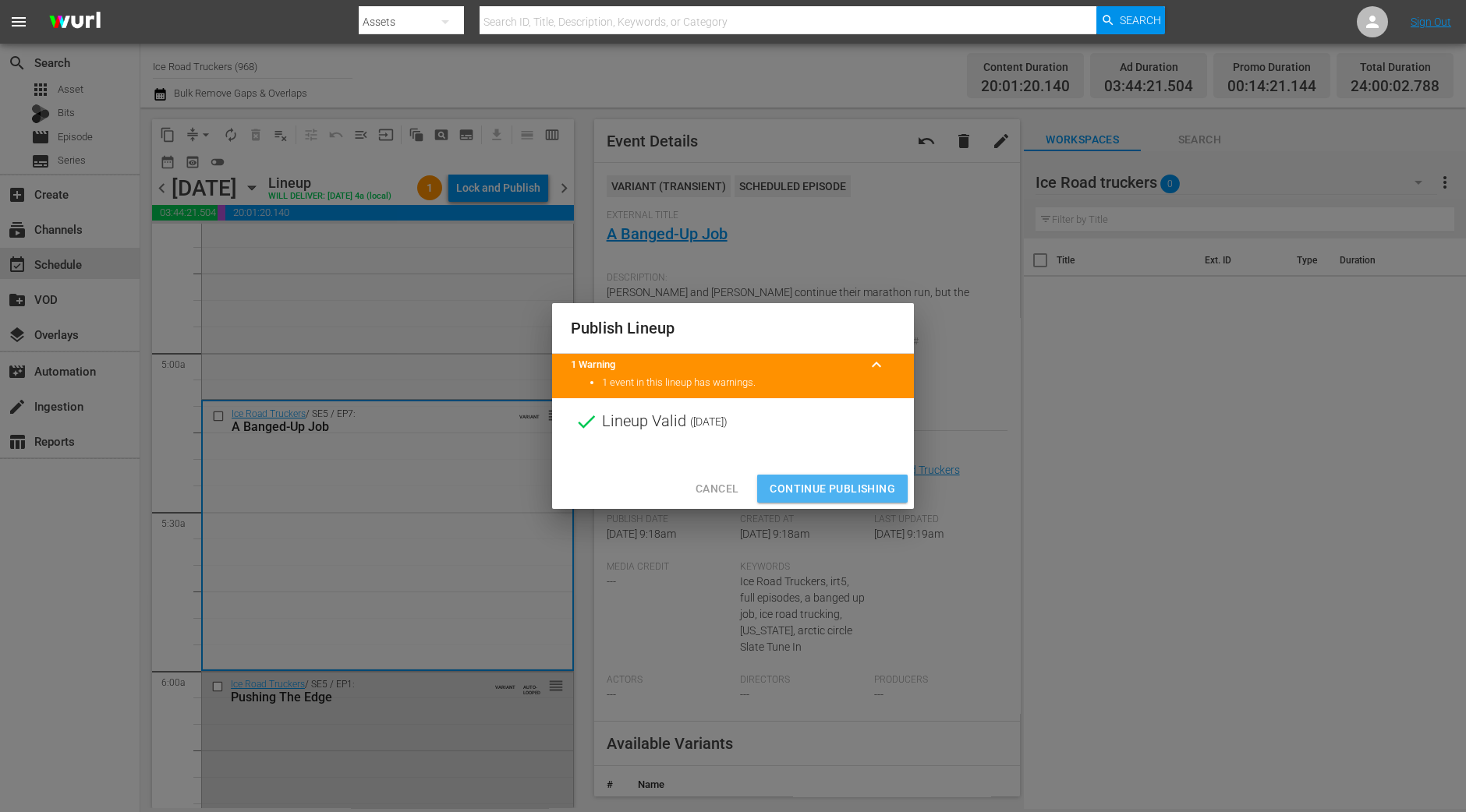
click at [850, 481] on span "Continue Publishing" at bounding box center [832, 489] width 126 height 20
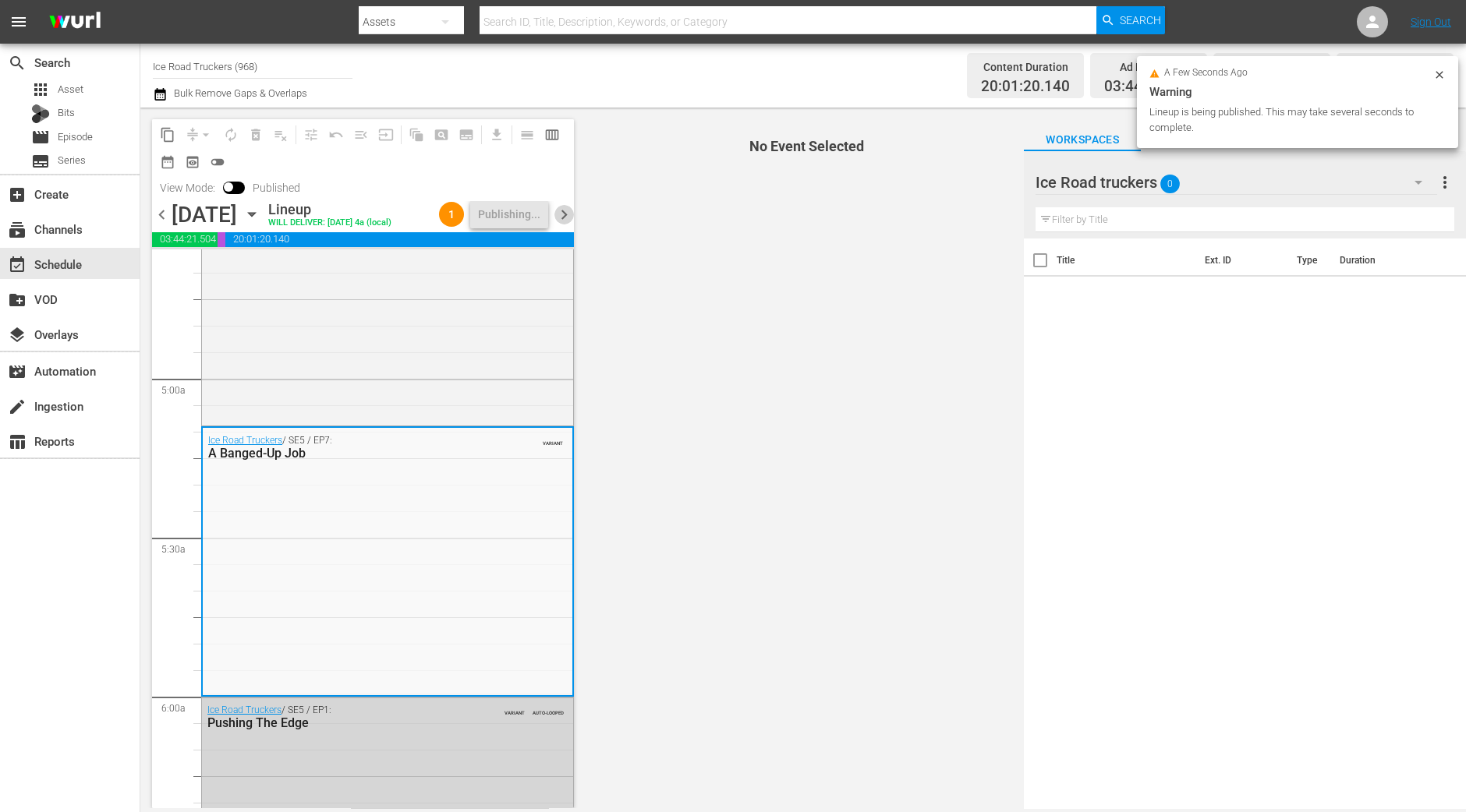
click at [566, 225] on span "chevron_right" at bounding box center [564, 215] width 20 height 20
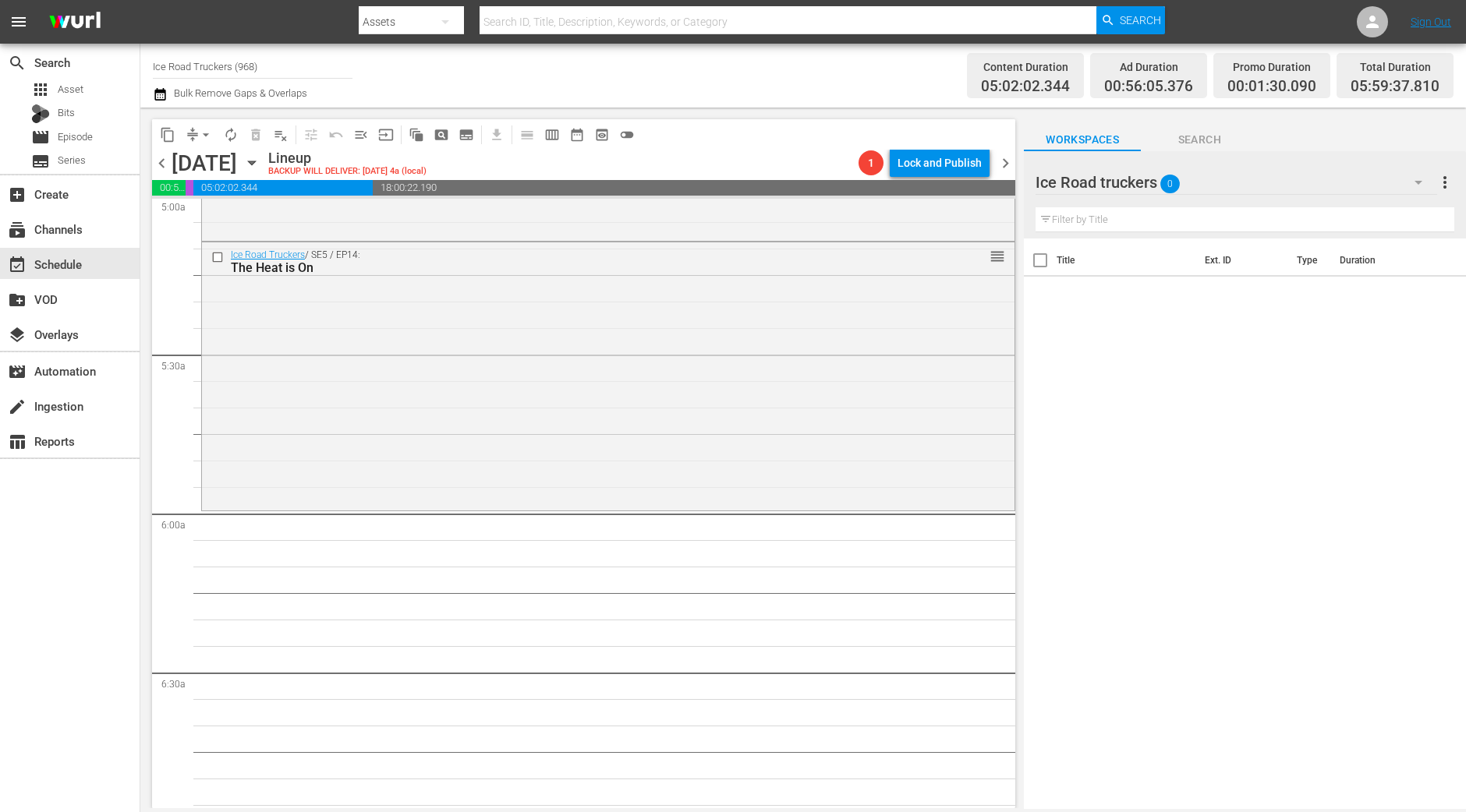
scroll to position [1487, 0]
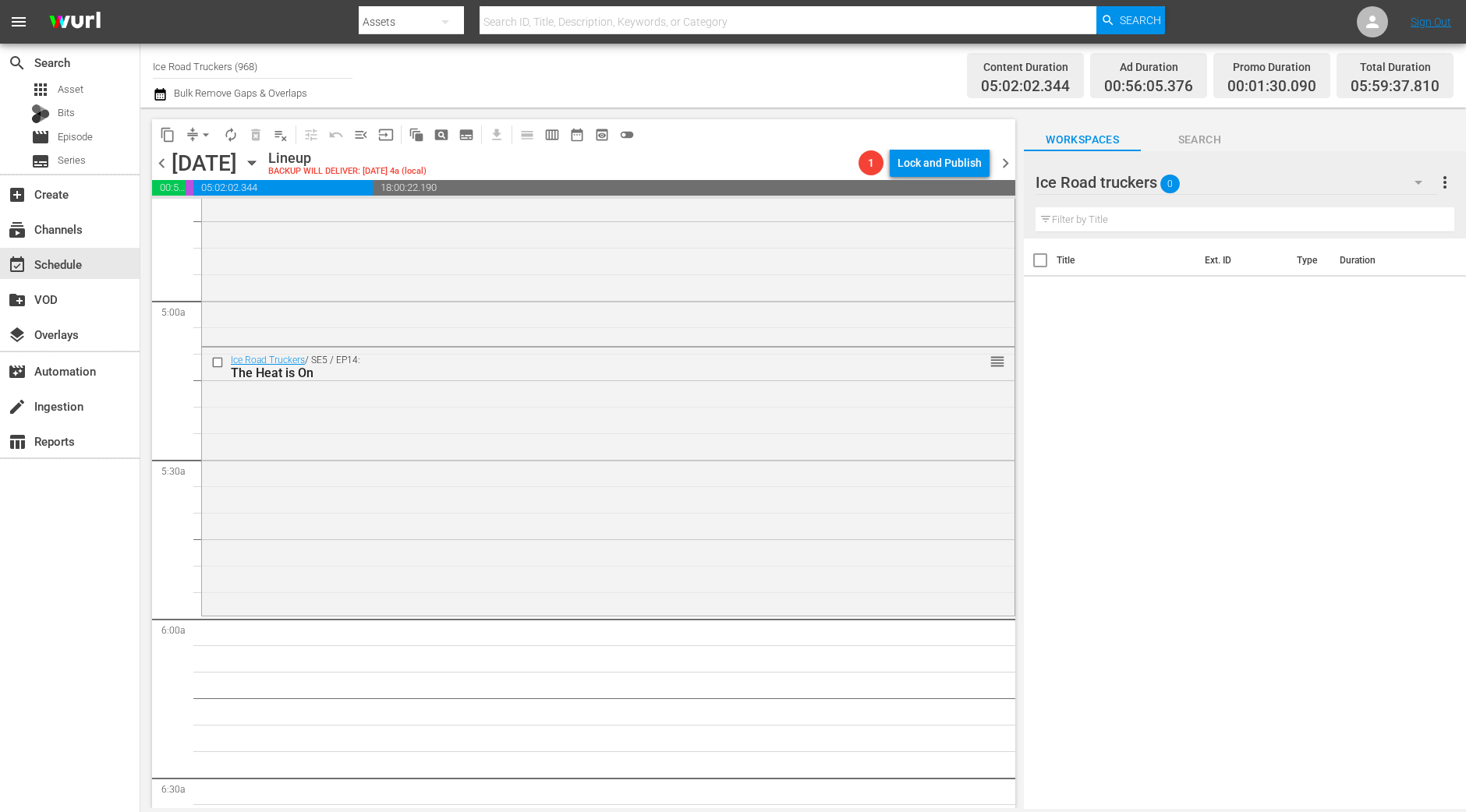
click at [450, 492] on div "Ice Road Truckers / SE5 / EP14: The Heat is On reorder" at bounding box center [608, 480] width 812 height 265
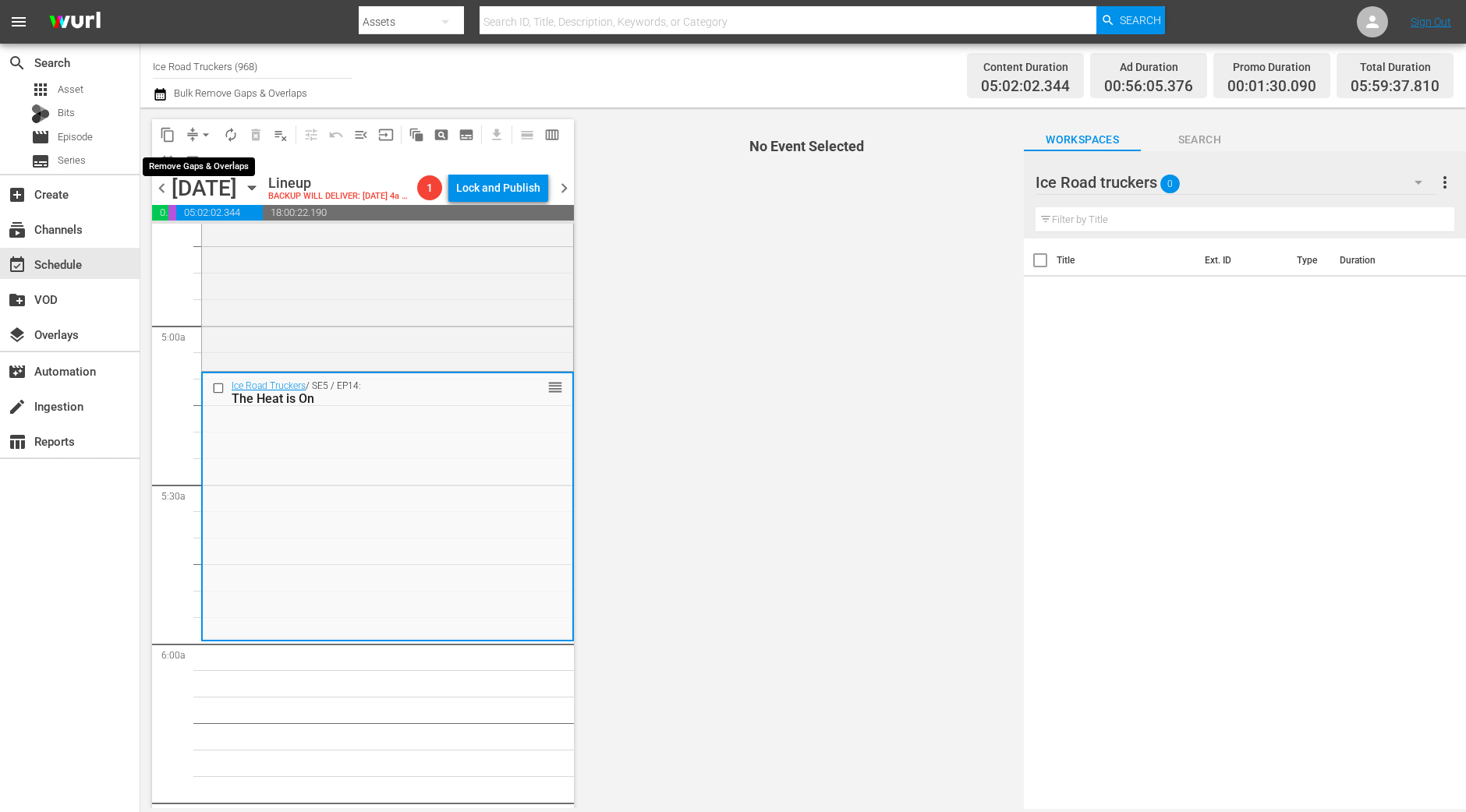
click at [205, 129] on span "arrow_drop_down" at bounding box center [205, 135] width 15 height 15
click at [205, 162] on li "Align to Midnight" at bounding box center [206, 165] width 129 height 25
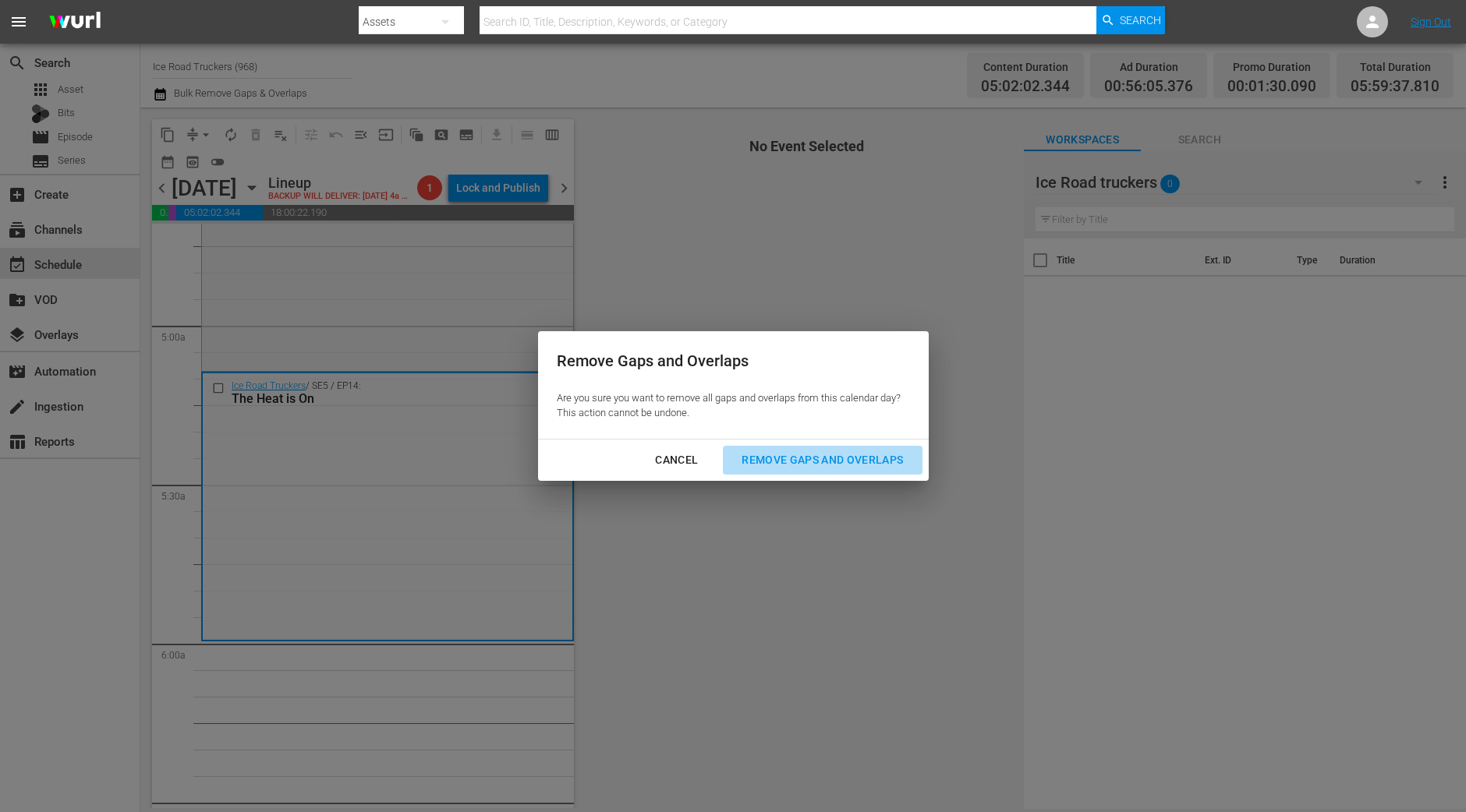
click at [838, 462] on div "Remove Gaps and Overlaps" at bounding box center [823, 460] width 187 height 20
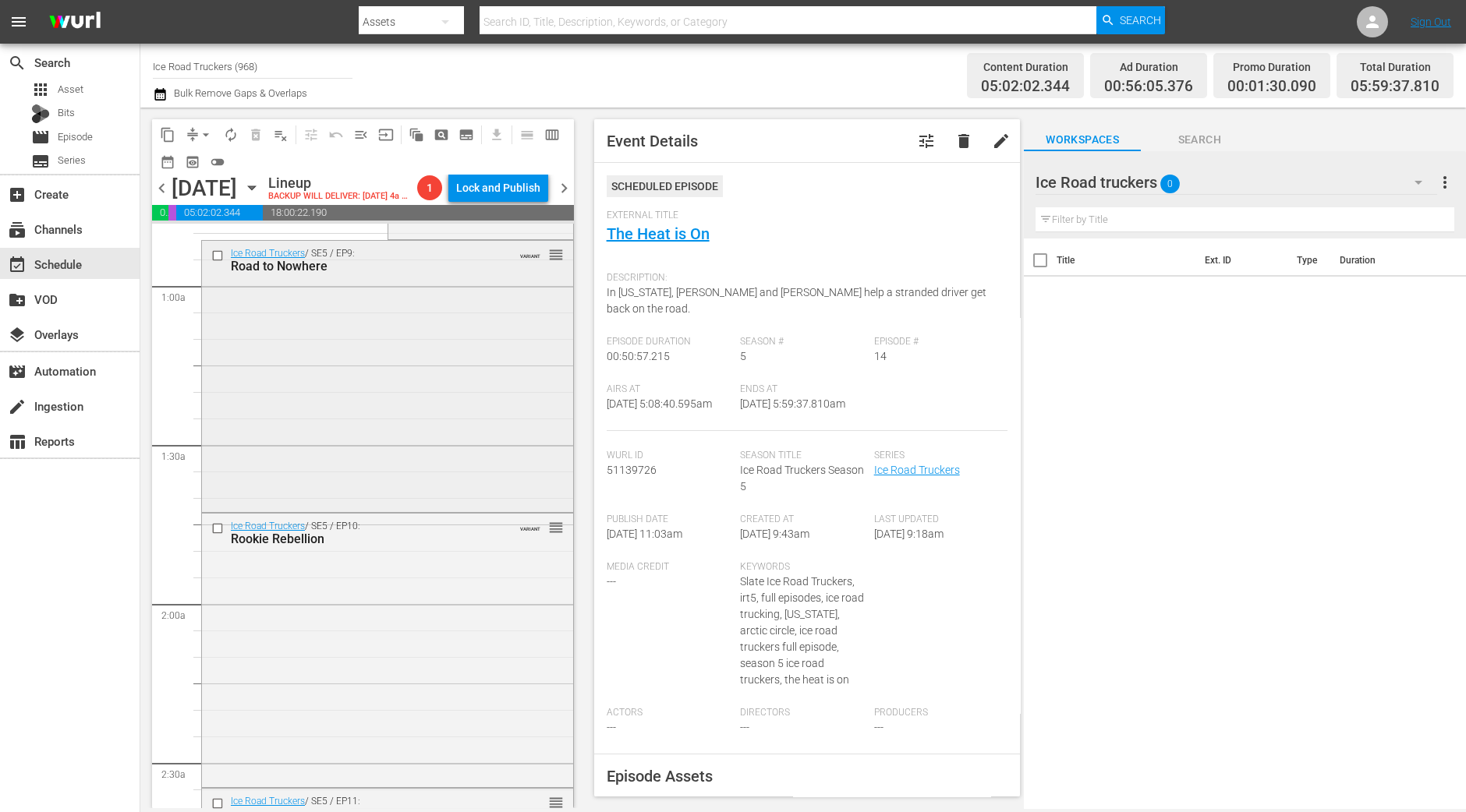
scroll to position [292, 0]
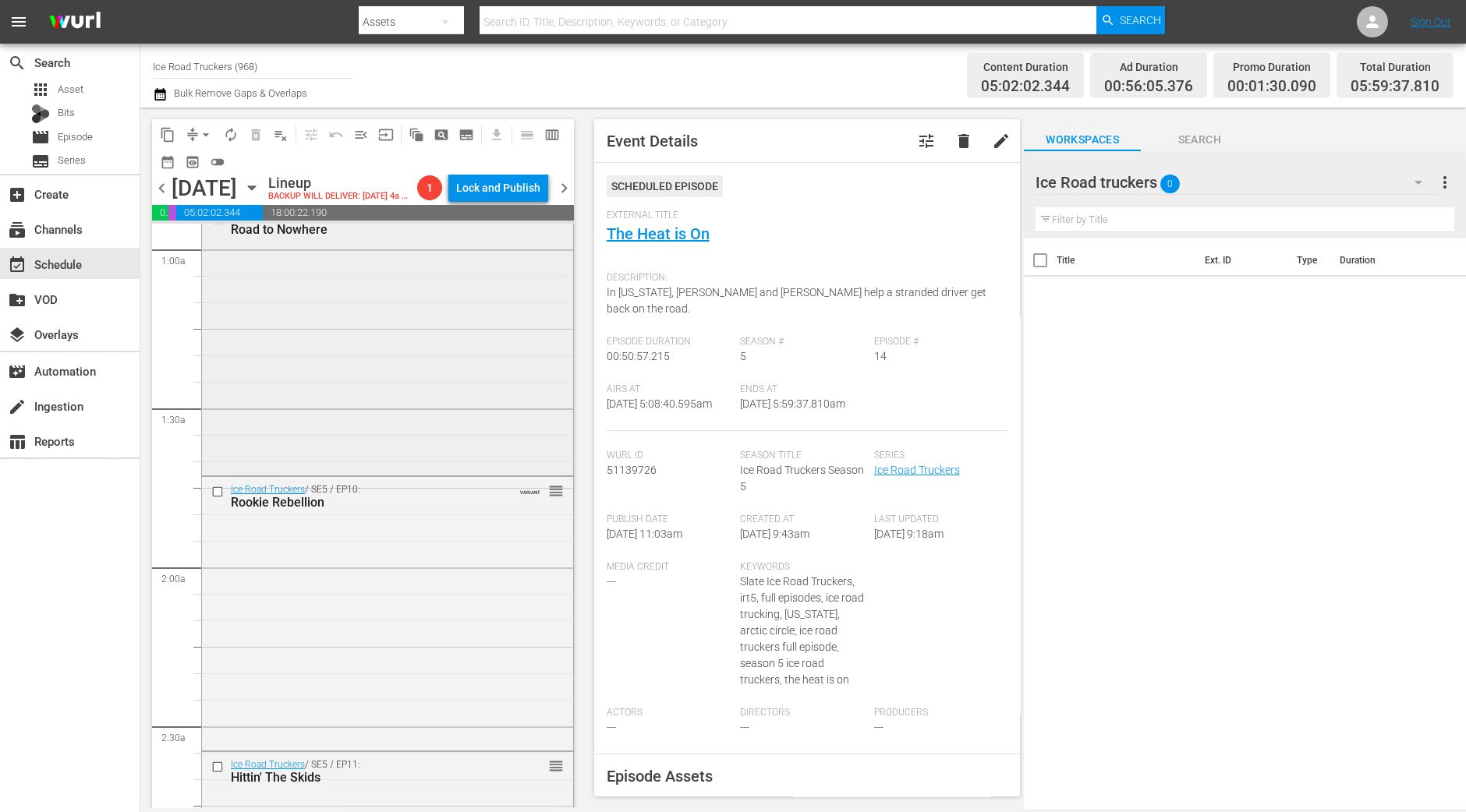
click at [420, 406] on div "Ice Road Truckers / SE5 / EP9: Road to Nowhere VARIANT reorder" at bounding box center [387, 338] width 371 height 267
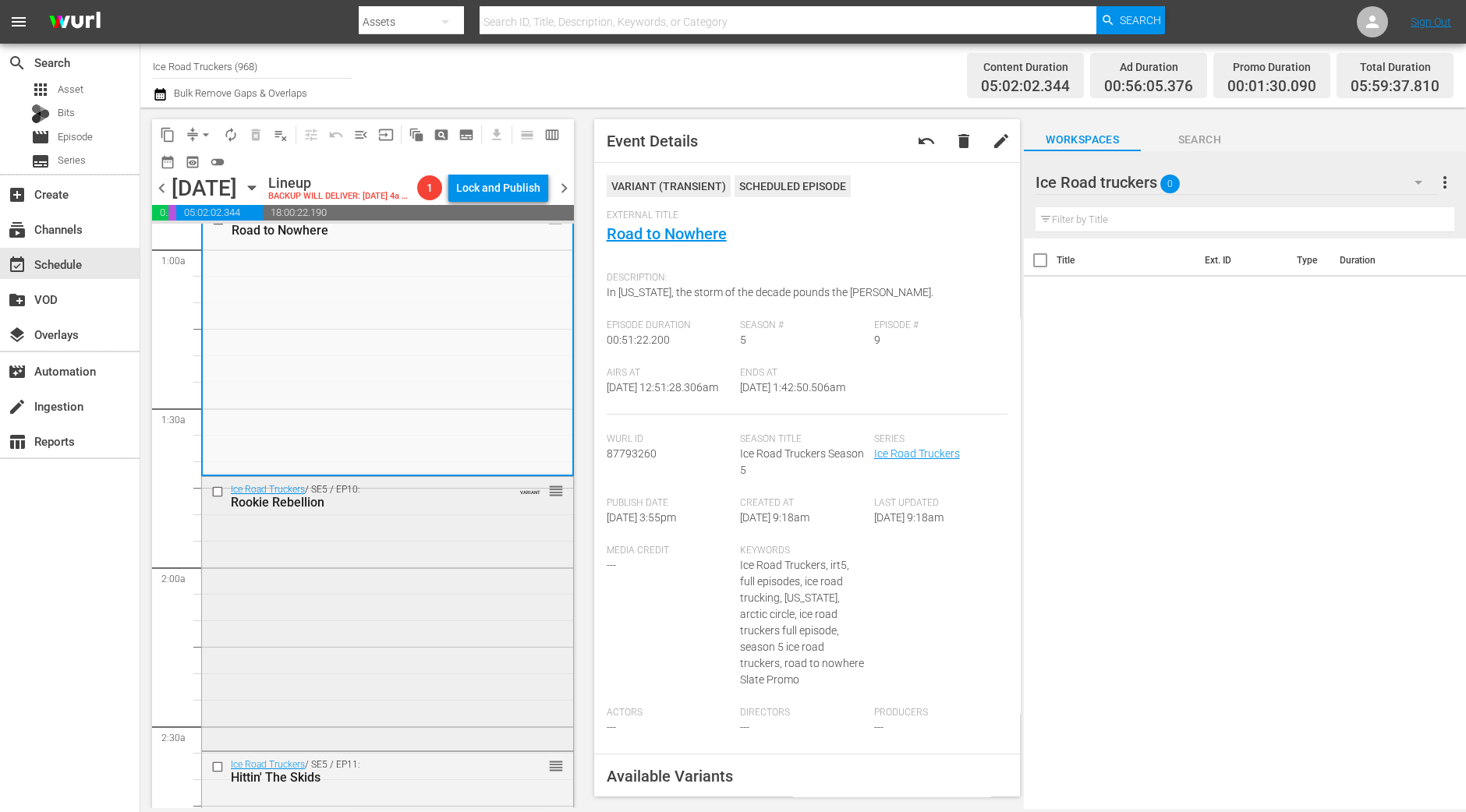
click at [457, 614] on div "Ice Road Truckers / SE5 / EP10: Rookie Rebellion VARIANT reorder" at bounding box center [387, 612] width 371 height 271
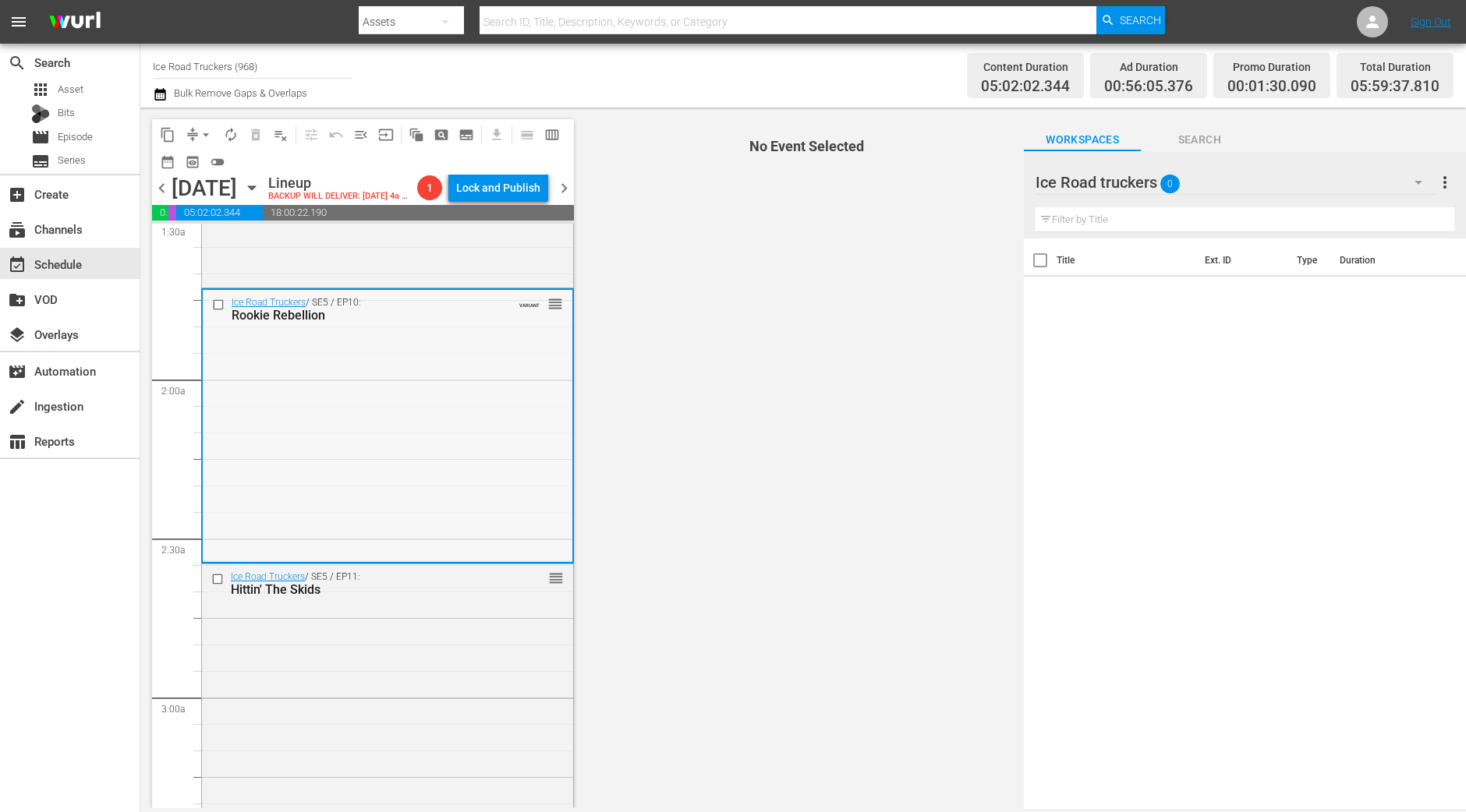
scroll to position [487, 0]
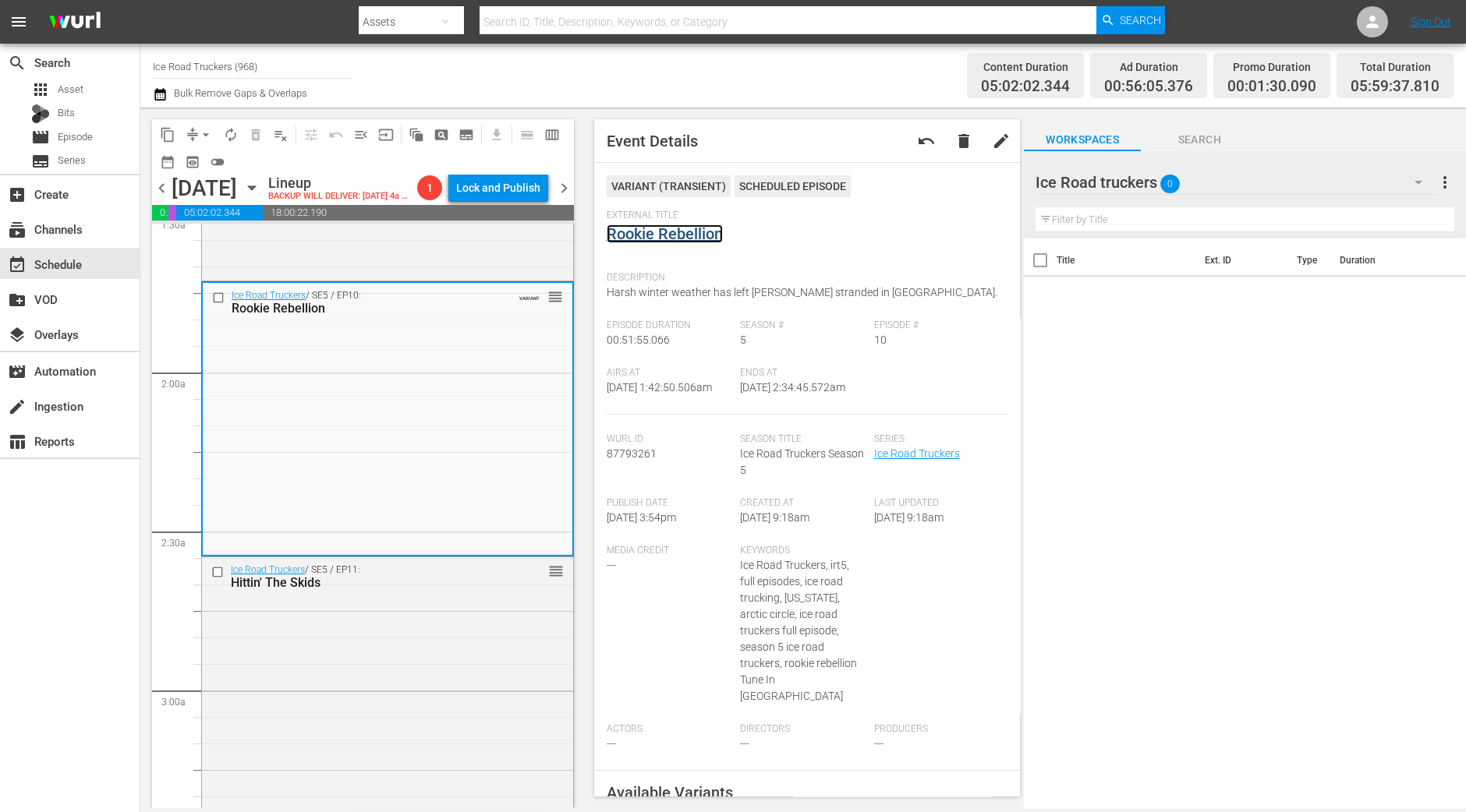
drag, startPoint x: 673, startPoint y: 232, endPoint x: 712, endPoint y: 235, distance: 39.1
click at [712, 235] on link "Rookie Rebellion" at bounding box center [665, 234] width 116 height 19
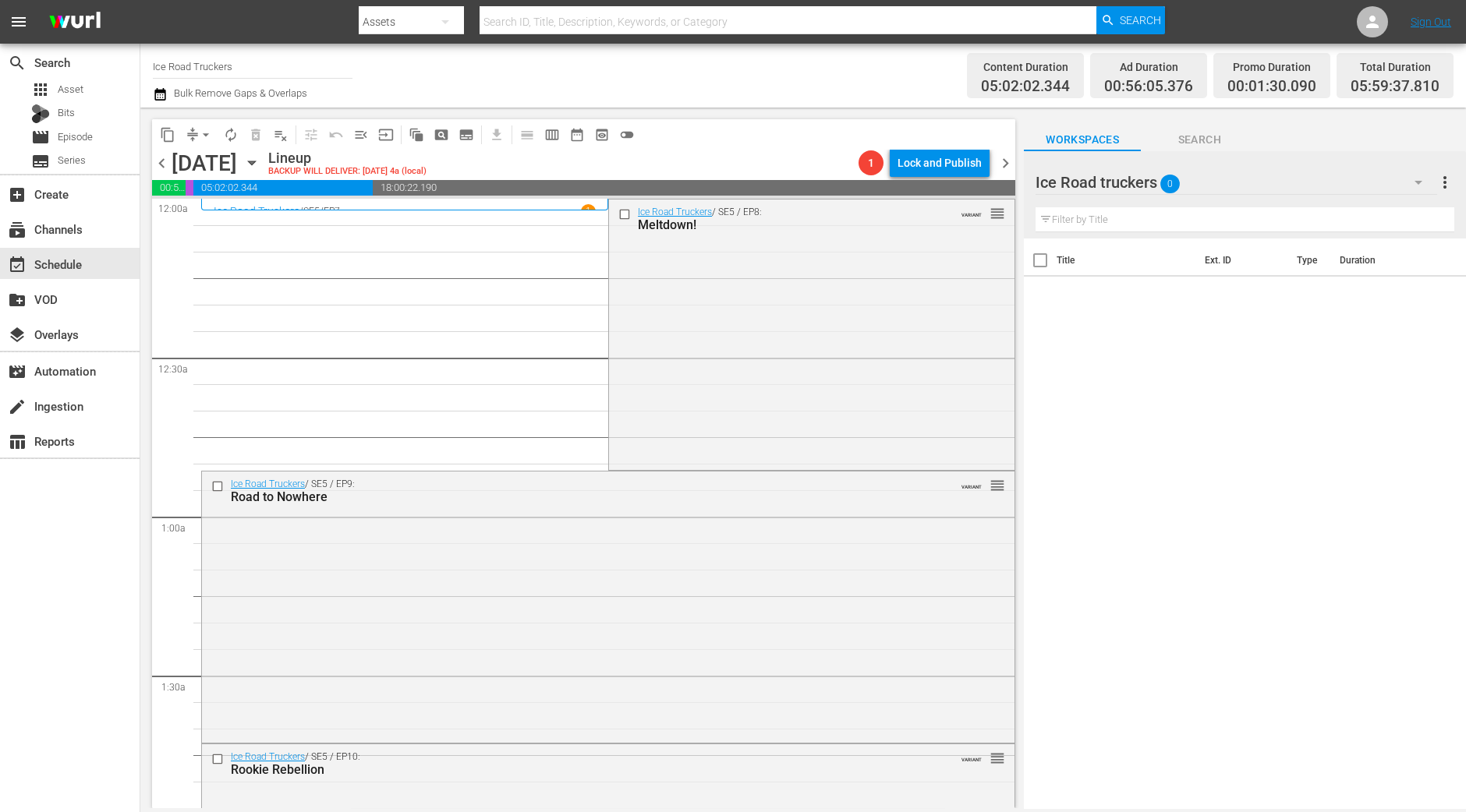
click at [144, 719] on div "content_copy compress arrow_drop_down autorenew_outlined delete_forever_outline…" at bounding box center [579, 458] width 879 height 701
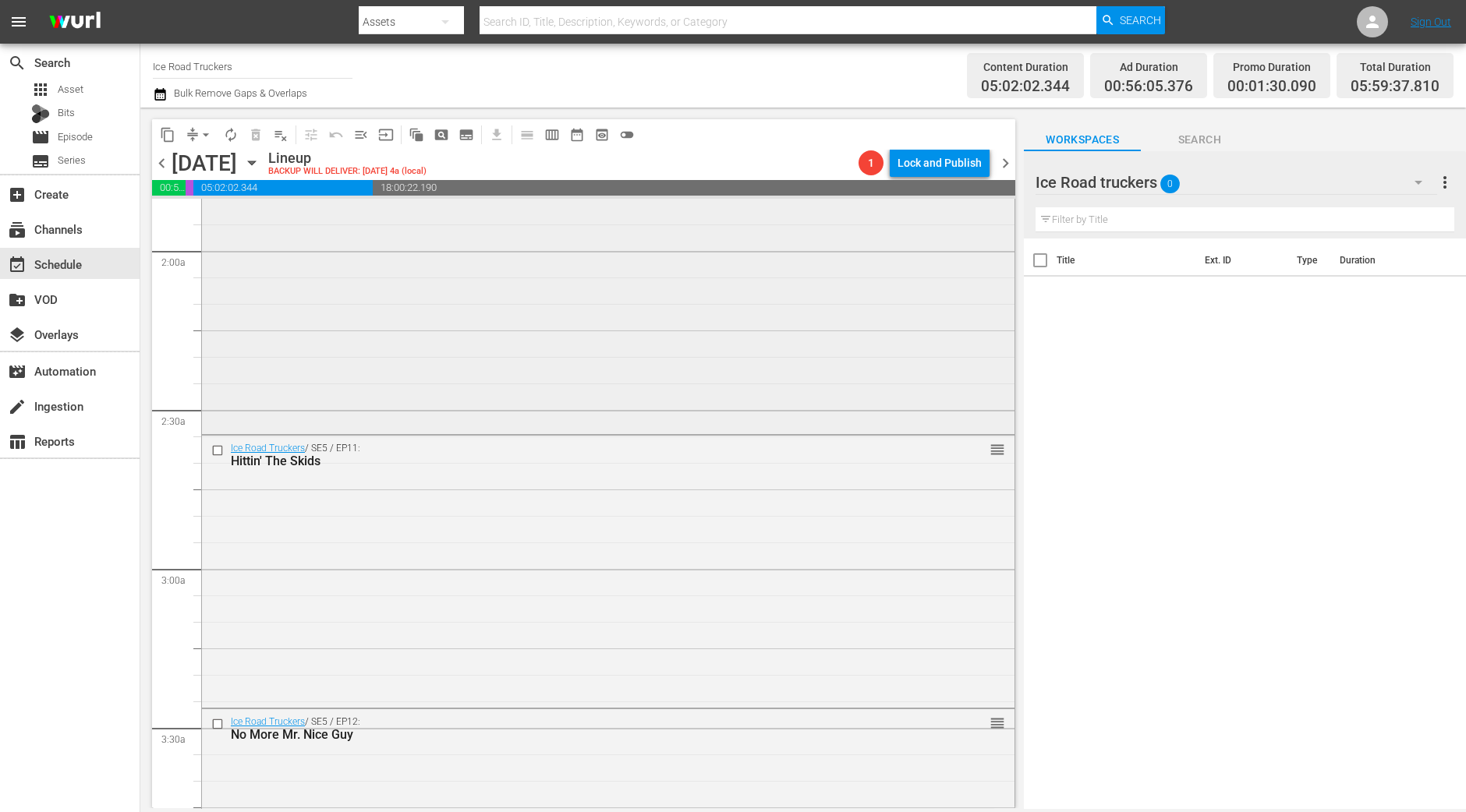
scroll to position [585, 0]
click at [447, 538] on div "Ice Road Truckers / SE5 / EP11: Hittin' The Skids reorder" at bounding box center [608, 568] width 812 height 269
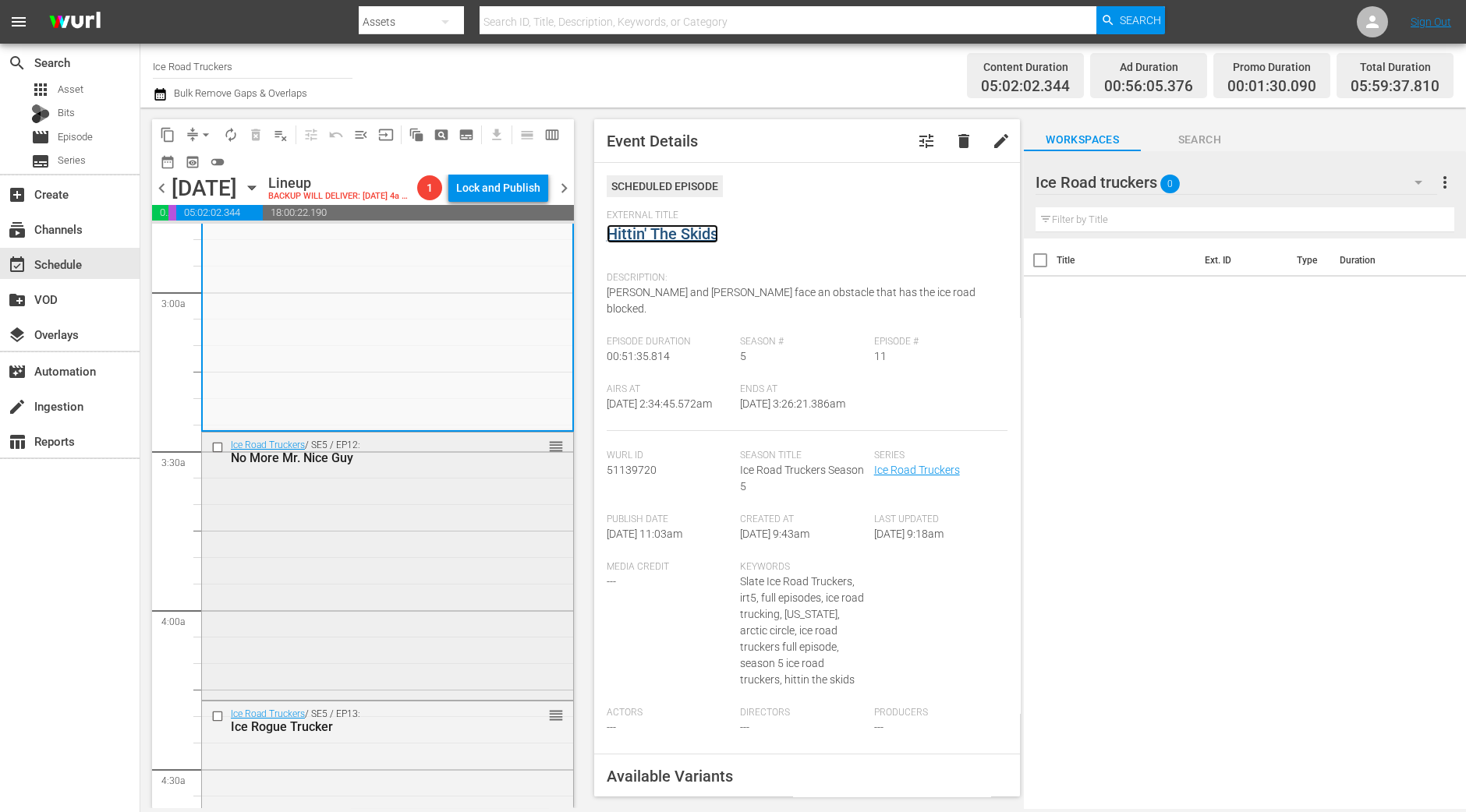
scroll to position [974, 0]
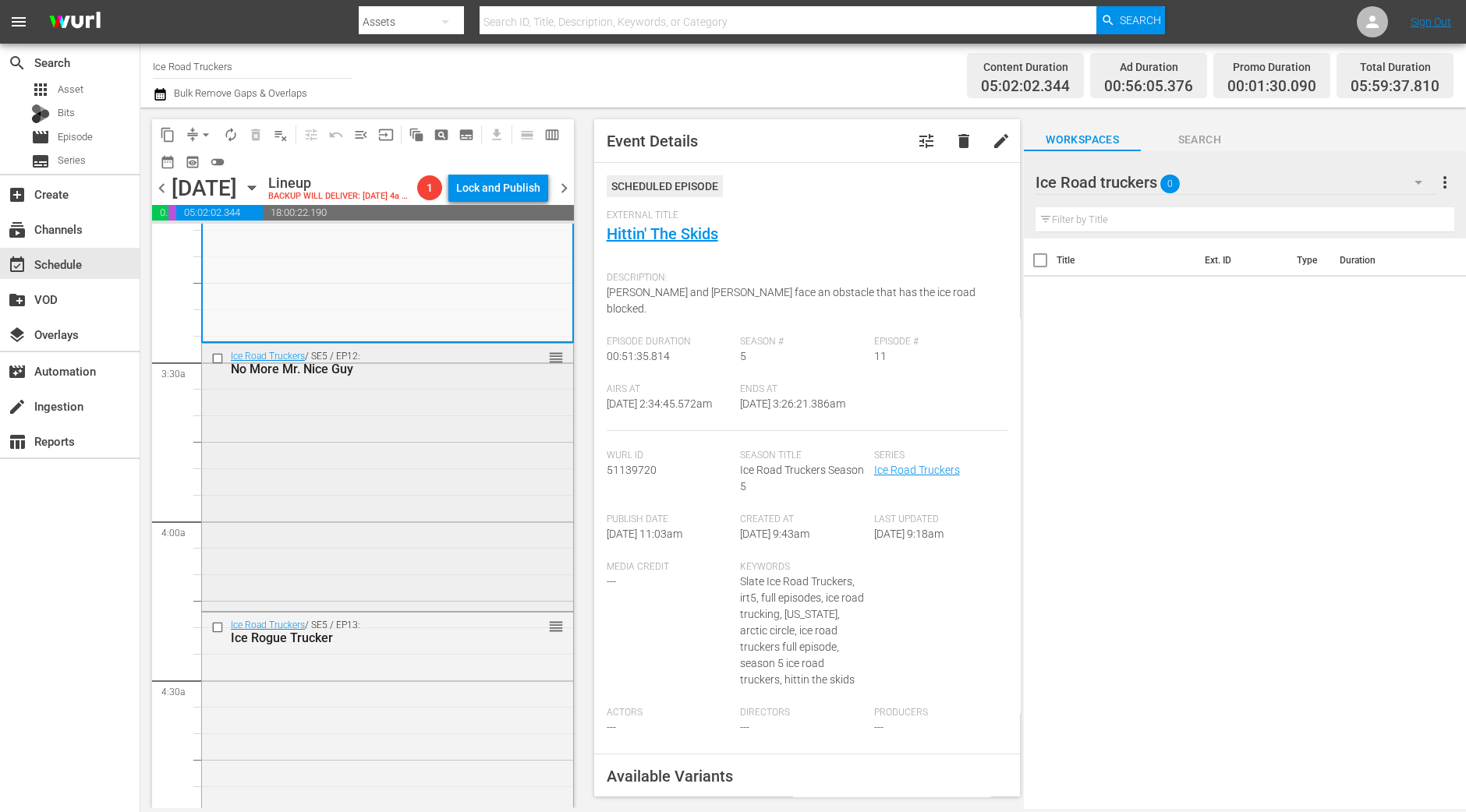
click at [407, 433] on div "Ice Road Truckers / SE5 / EP12: No More Mr. Nice Guy reorder" at bounding box center [387, 476] width 371 height 265
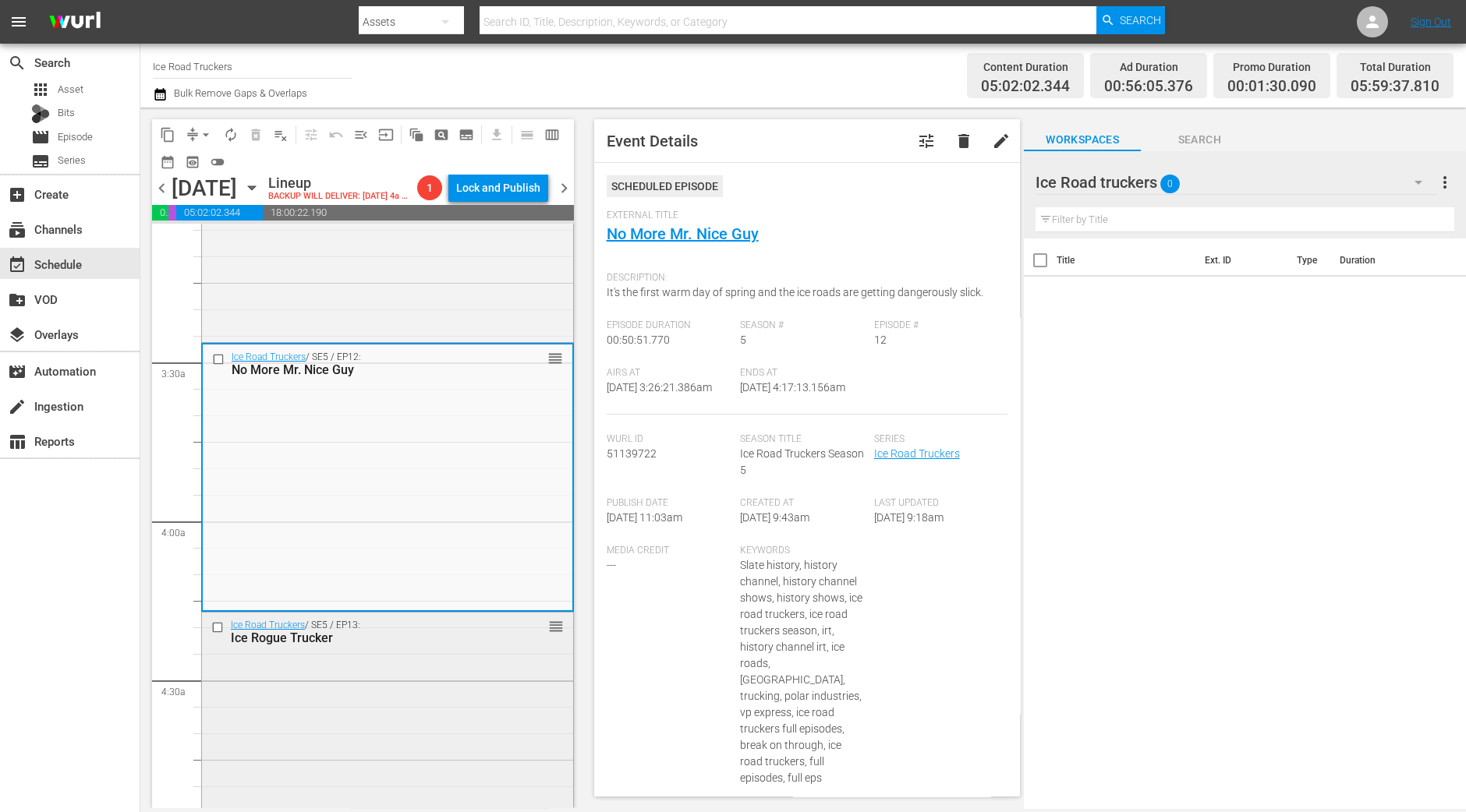
click at [439, 748] on div "Ice Road Truckers / SE5 / EP13: Ice Rogue Trucker reorder" at bounding box center [387, 747] width 371 height 268
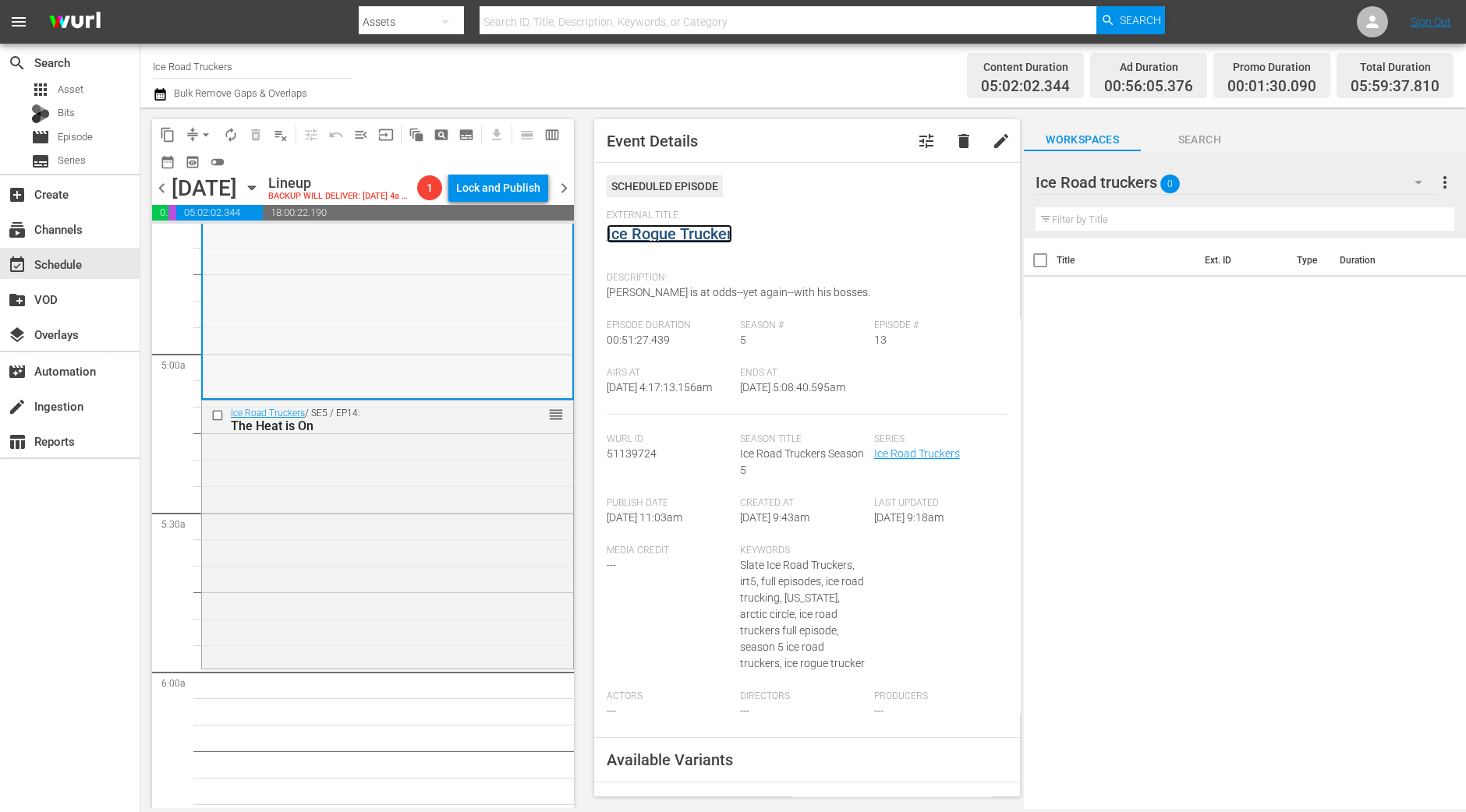
scroll to position [1558, 0]
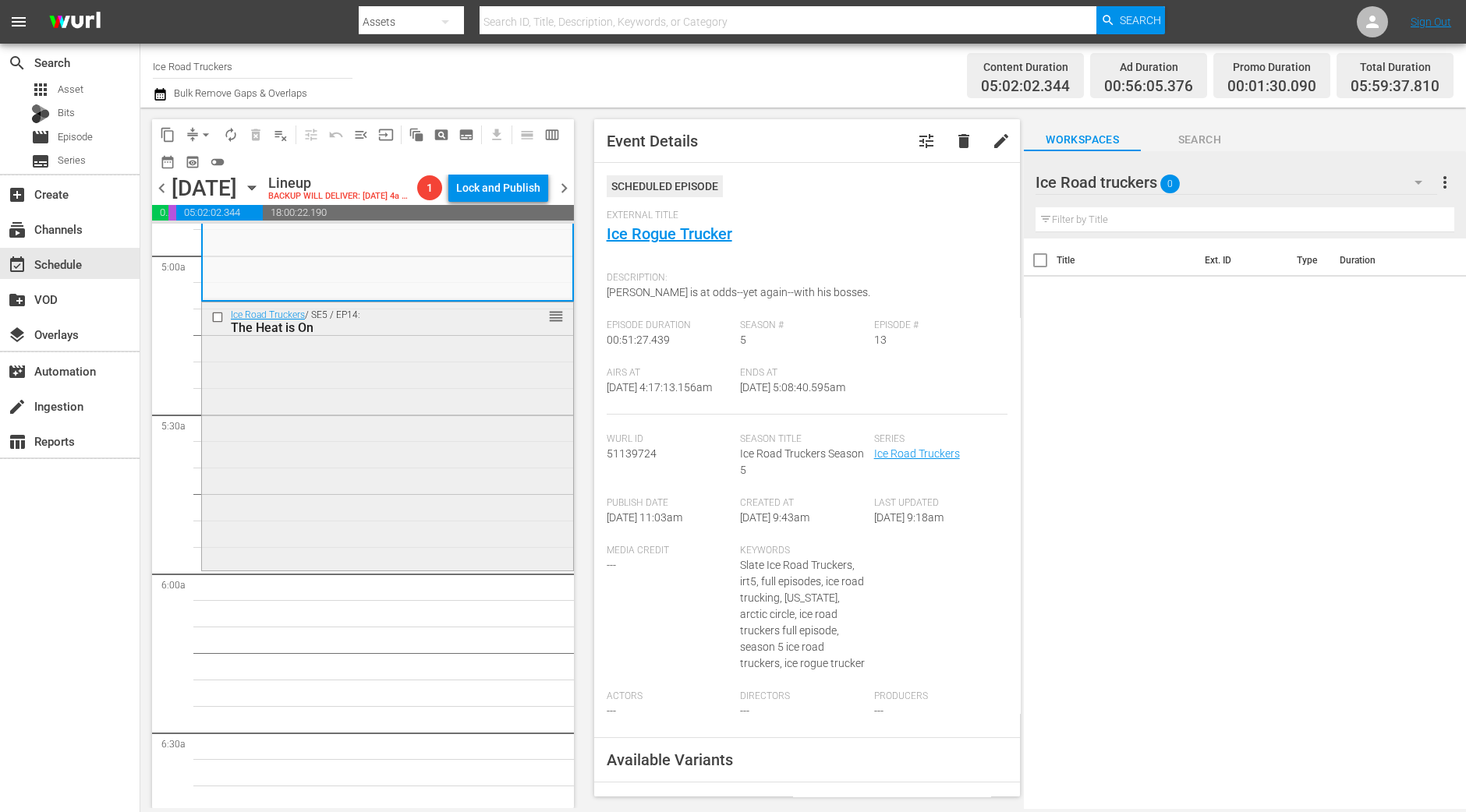
click at [307, 512] on div "Ice Road Truckers / SE5 / EP14: The Heat is On reorder" at bounding box center [387, 434] width 371 height 265
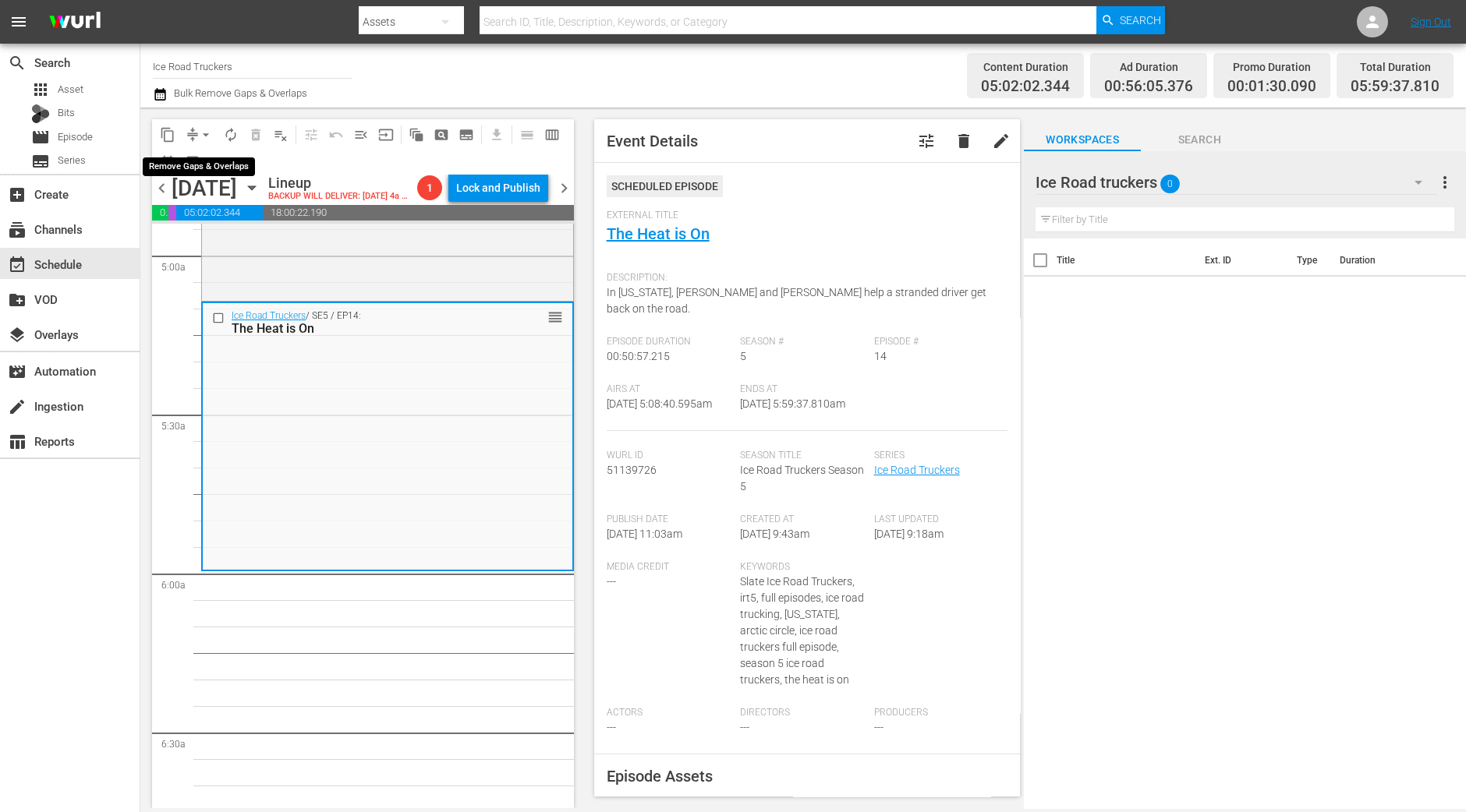
click at [203, 136] on span "arrow_drop_down" at bounding box center [205, 135] width 15 height 15
click at [217, 166] on li "Align to Midnight" at bounding box center [206, 165] width 164 height 25
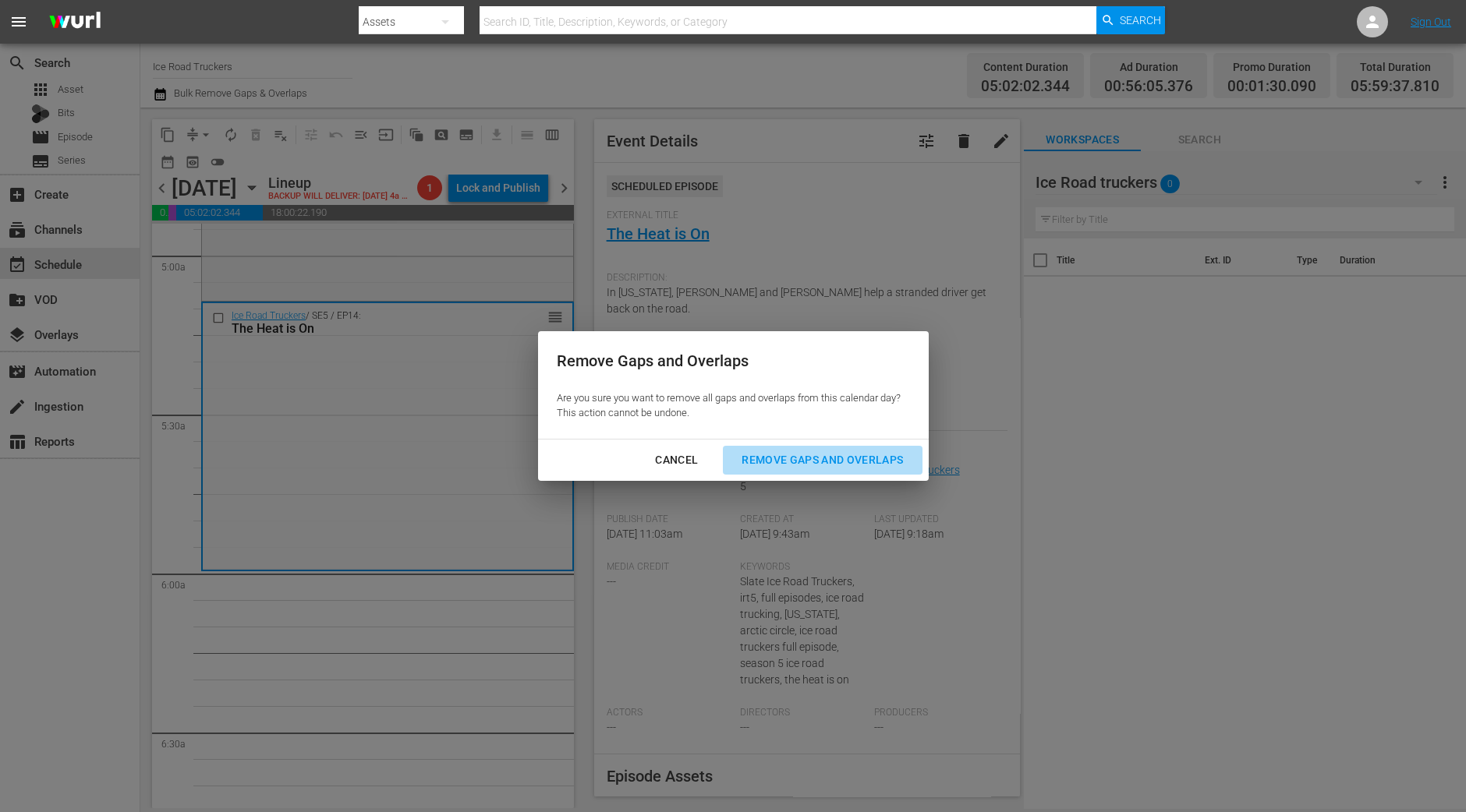
click at [846, 451] on div "Remove Gaps and Overlaps" at bounding box center [823, 460] width 187 height 20
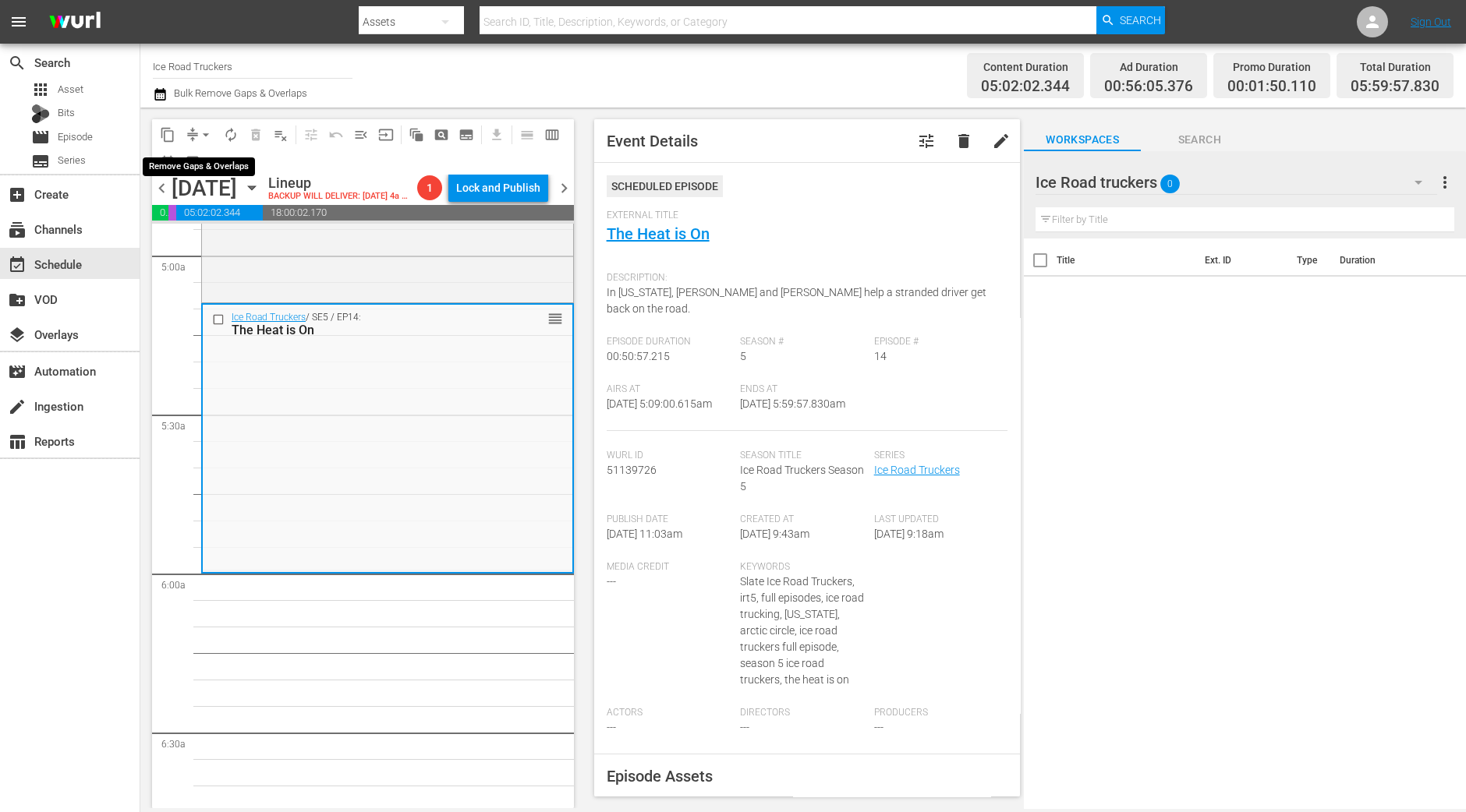
click at [206, 129] on span "arrow_drop_down" at bounding box center [205, 135] width 15 height 15
click at [196, 158] on li "Align to Midnight" at bounding box center [206, 165] width 164 height 25
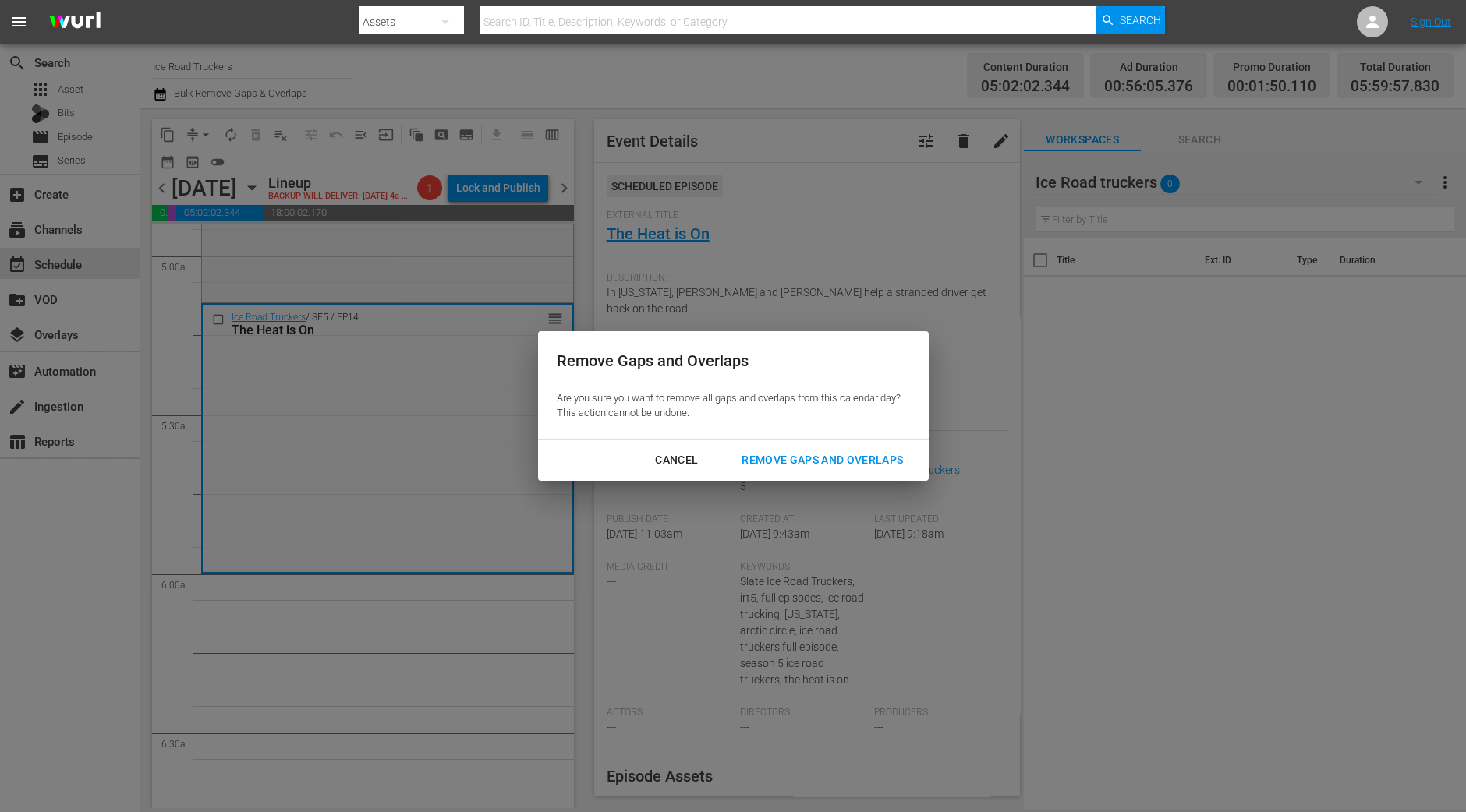
click at [830, 463] on div "Remove Gaps and Overlaps" at bounding box center [823, 460] width 187 height 20
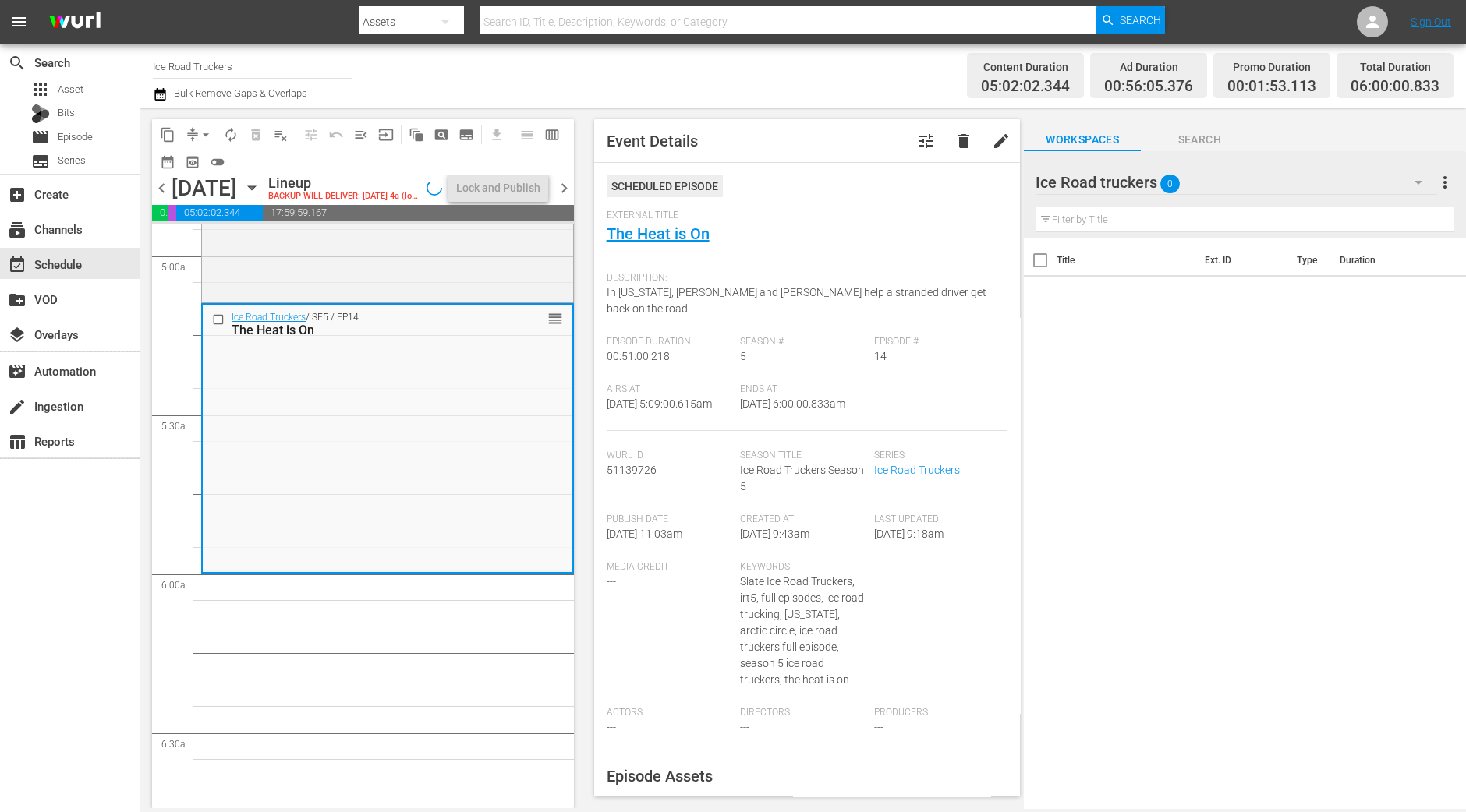
click at [235, 139] on span "autorenew_outlined" at bounding box center [231, 135] width 15 height 15
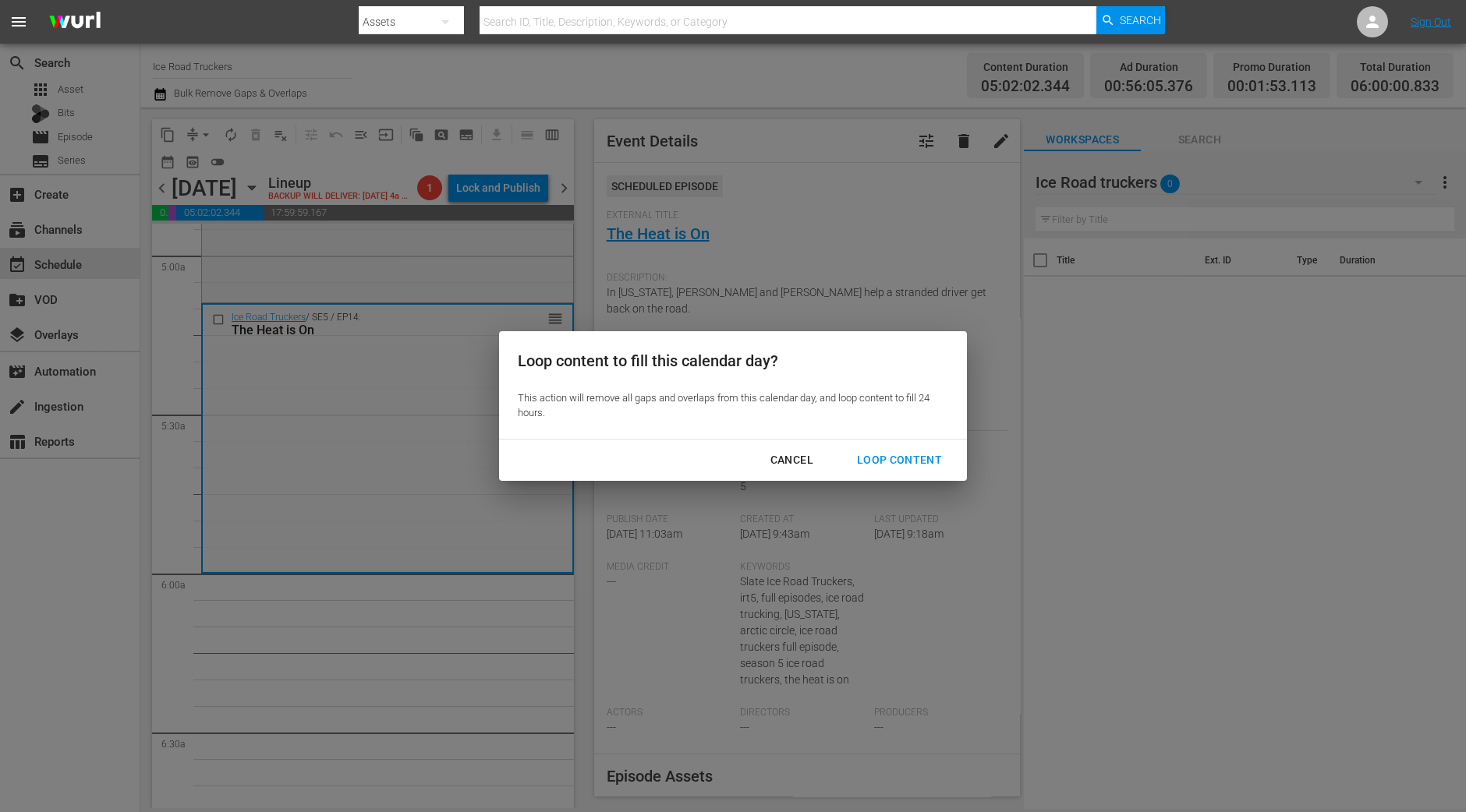
click at [888, 463] on div "Loop Content" at bounding box center [899, 460] width 110 height 20
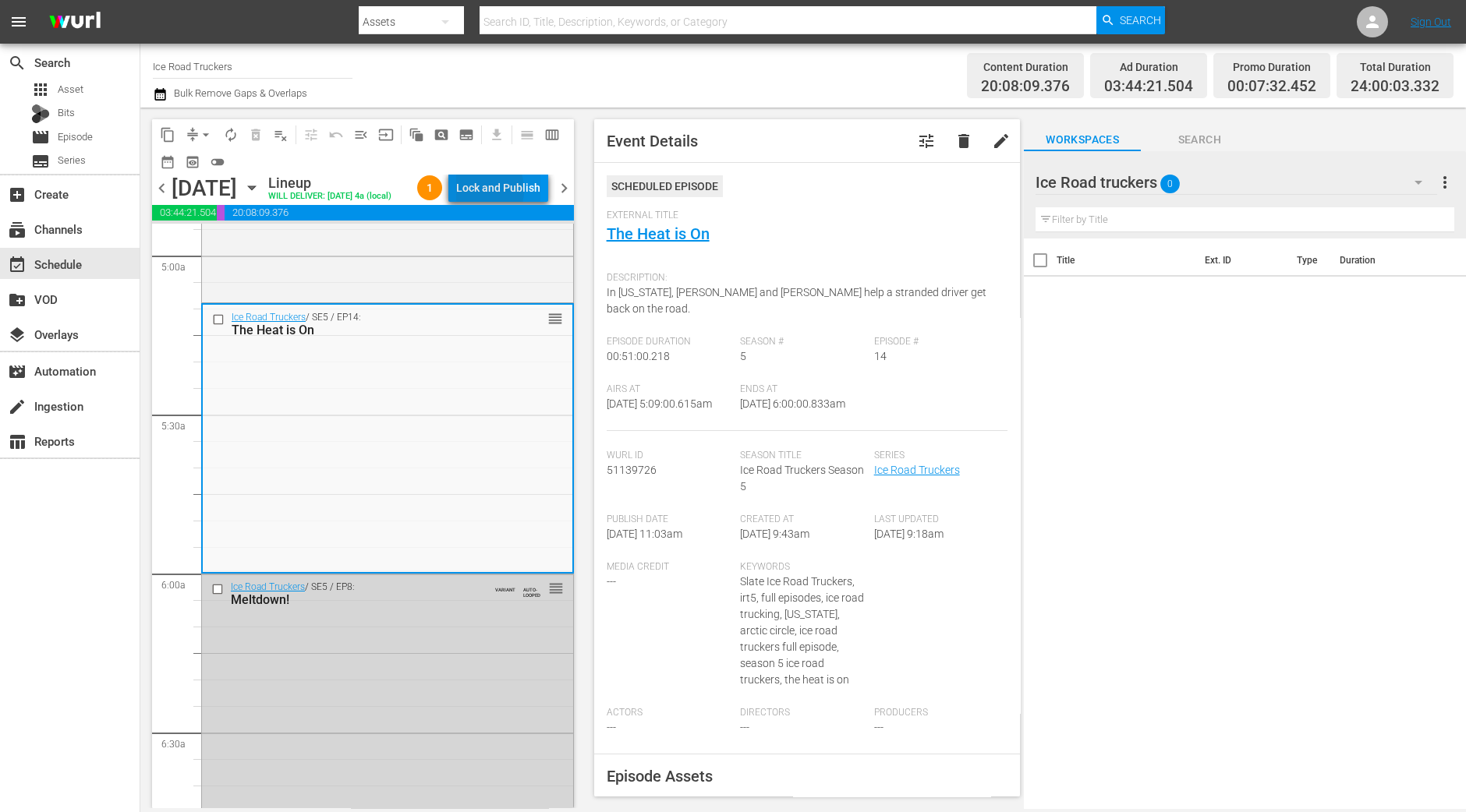
click at [489, 193] on div "Lock and Publish" at bounding box center [497, 188] width 84 height 28
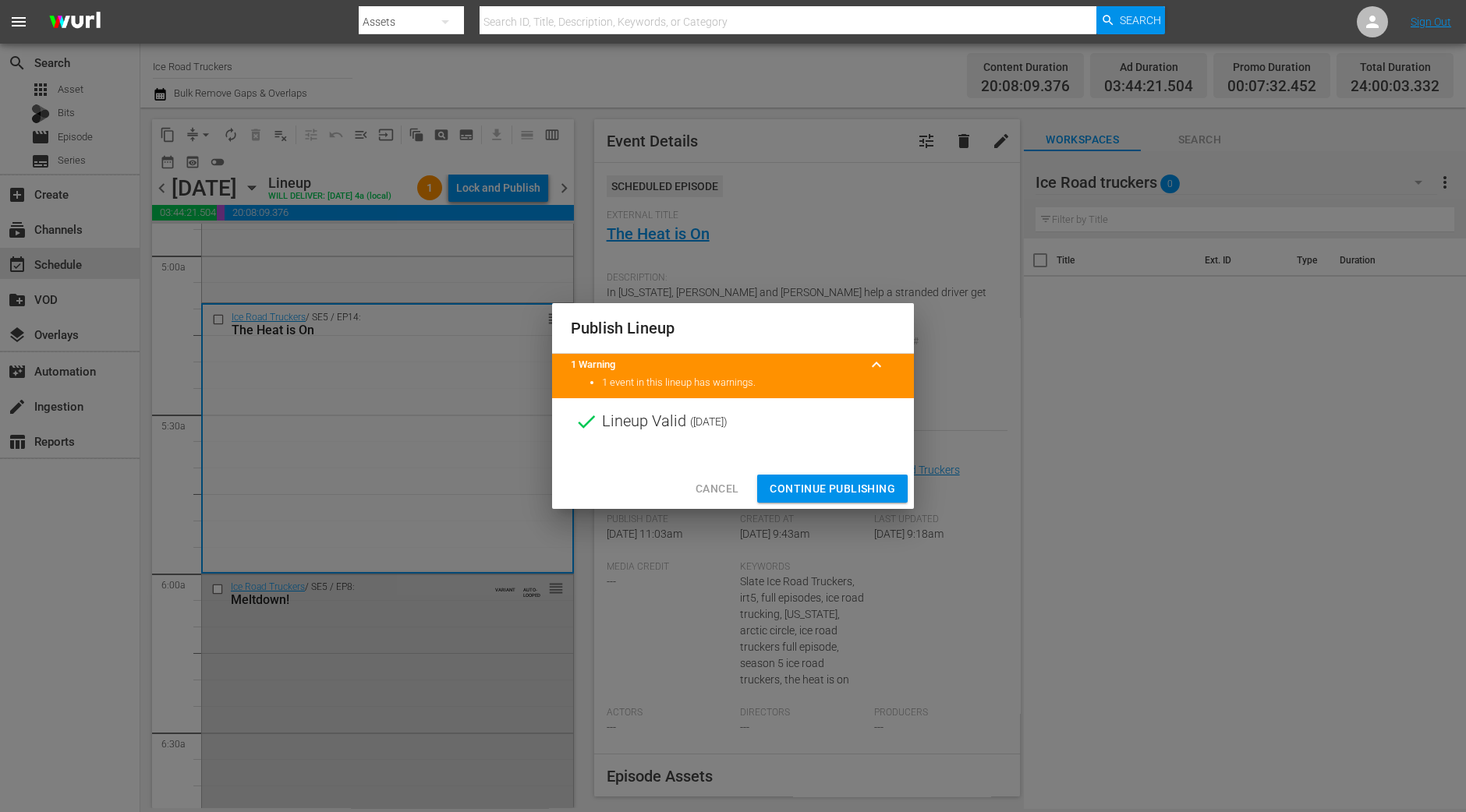
click at [812, 476] on button "Continue Publishing" at bounding box center [832, 489] width 150 height 29
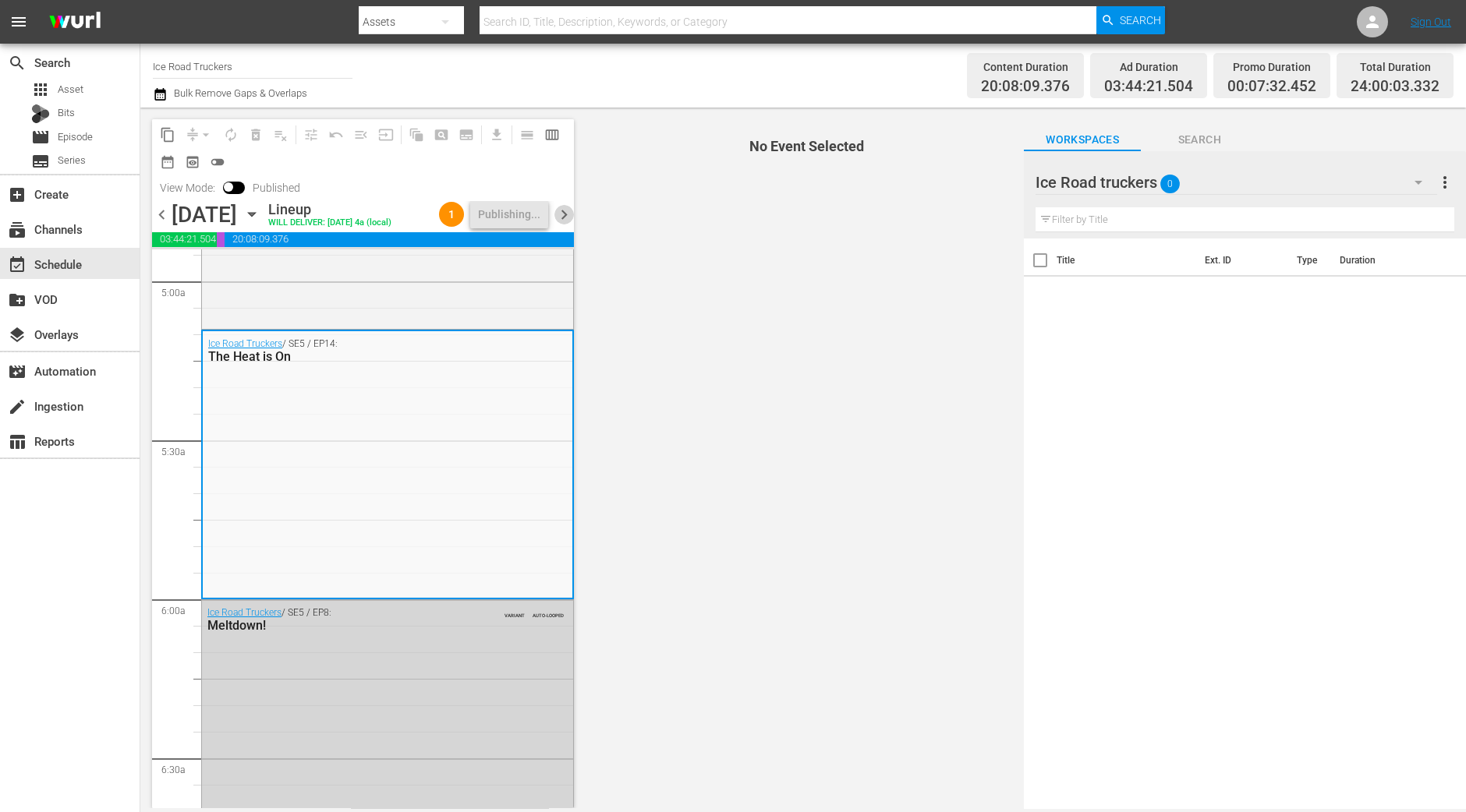
click at [566, 225] on span "chevron_right" at bounding box center [564, 215] width 20 height 20
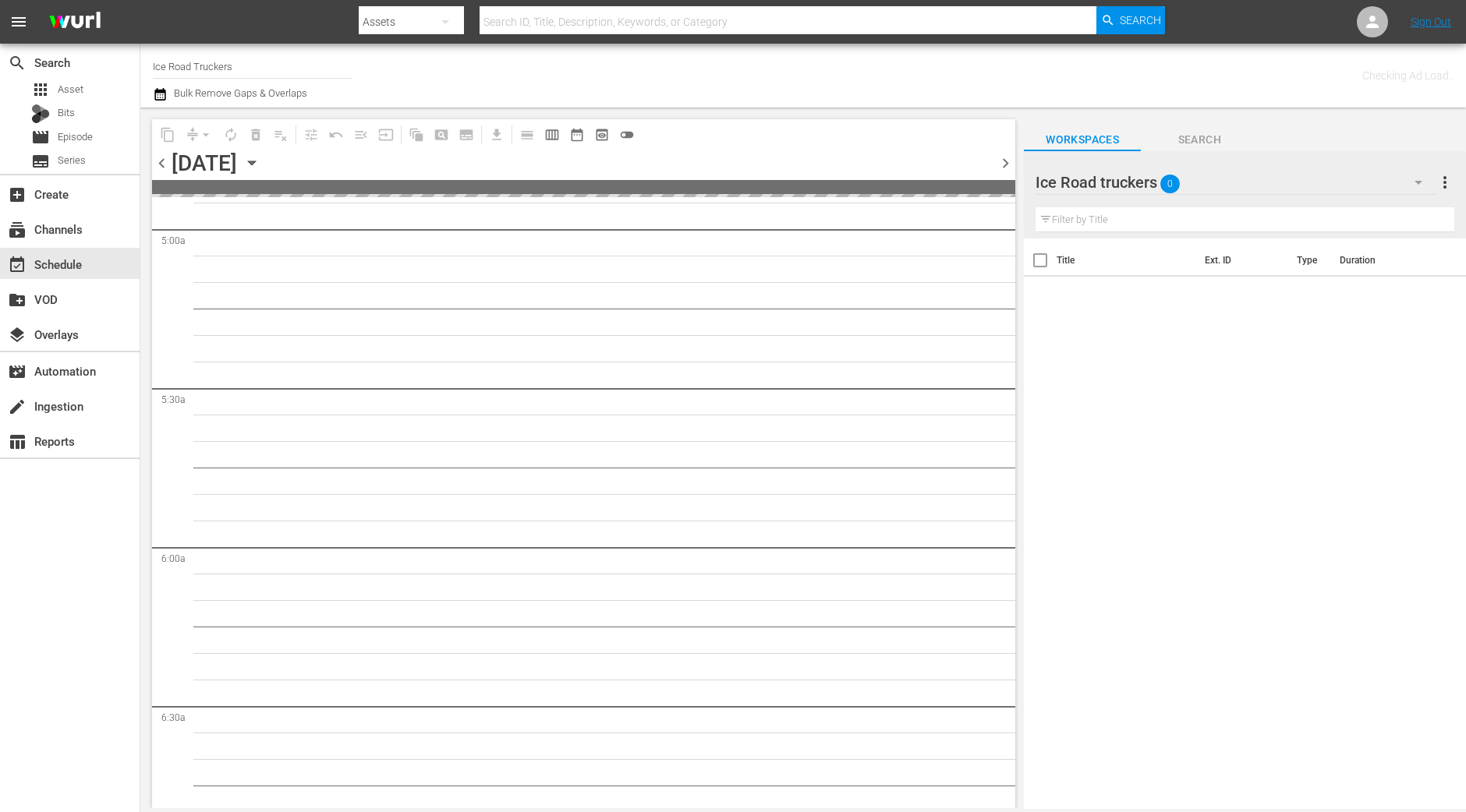
scroll to position [1691, 0]
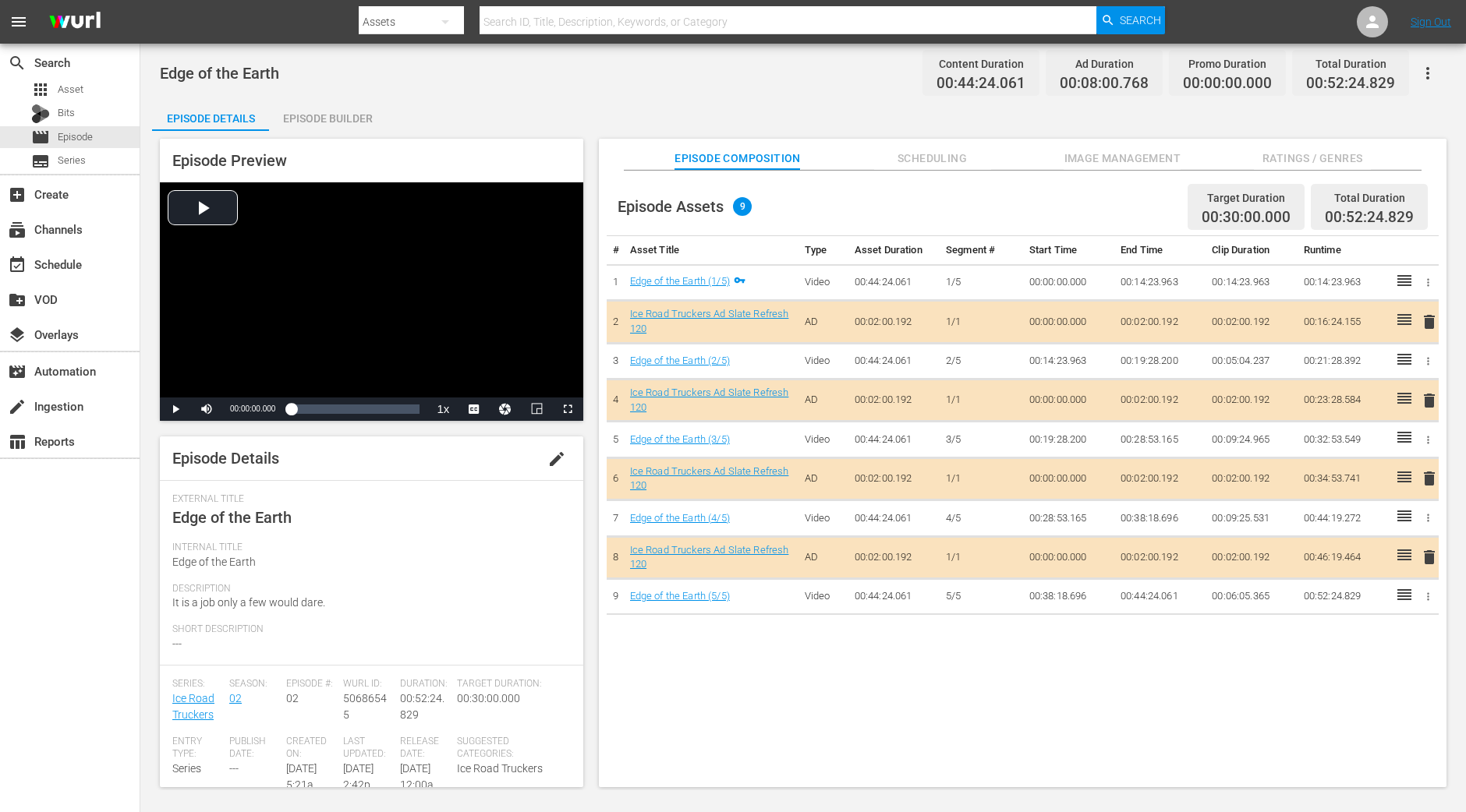
click at [340, 124] on div "Episode Builder" at bounding box center [328, 119] width 117 height 37
click at [355, 120] on div "Episode Builder" at bounding box center [328, 119] width 117 height 37
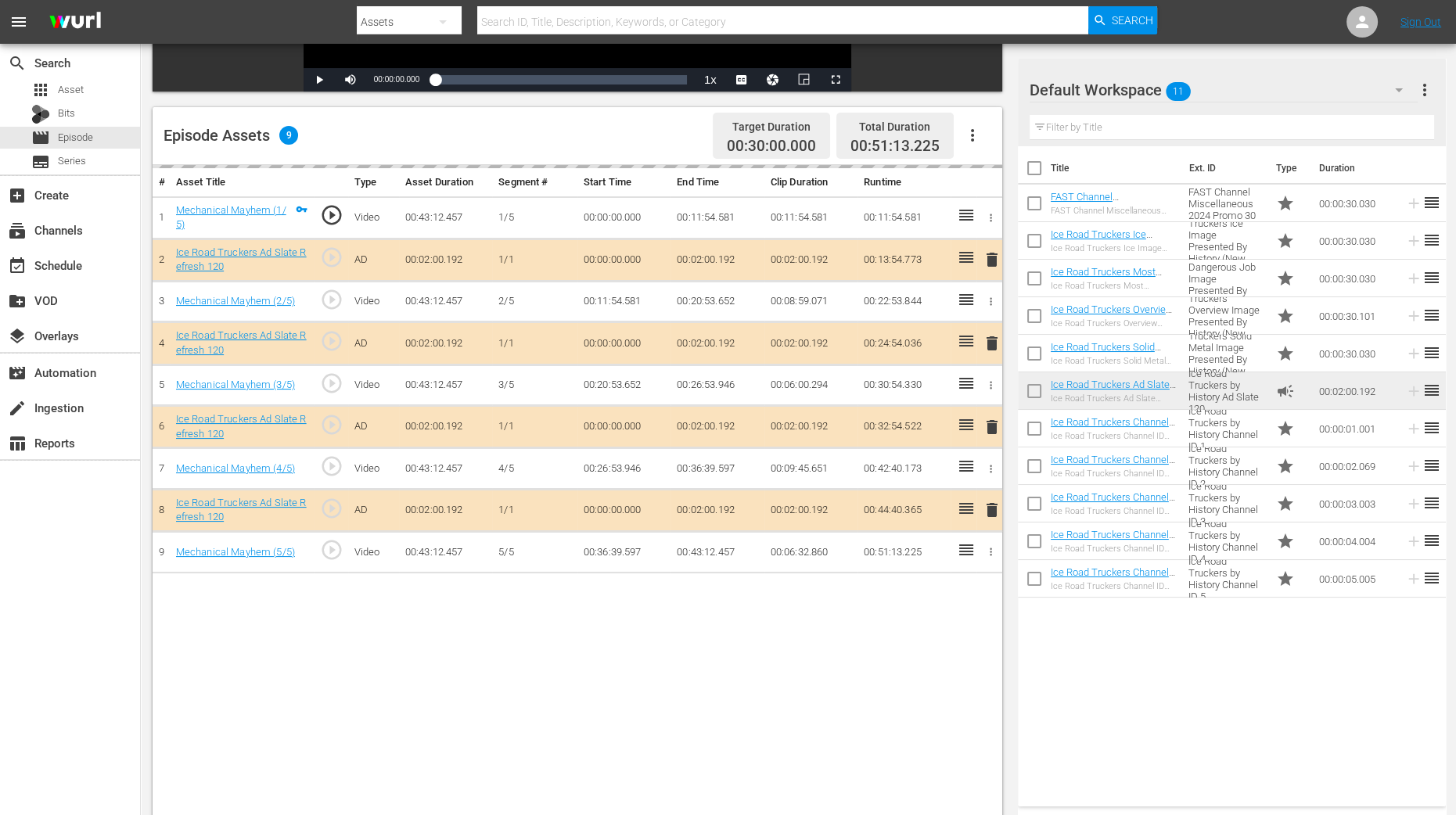
scroll to position [390, 0]
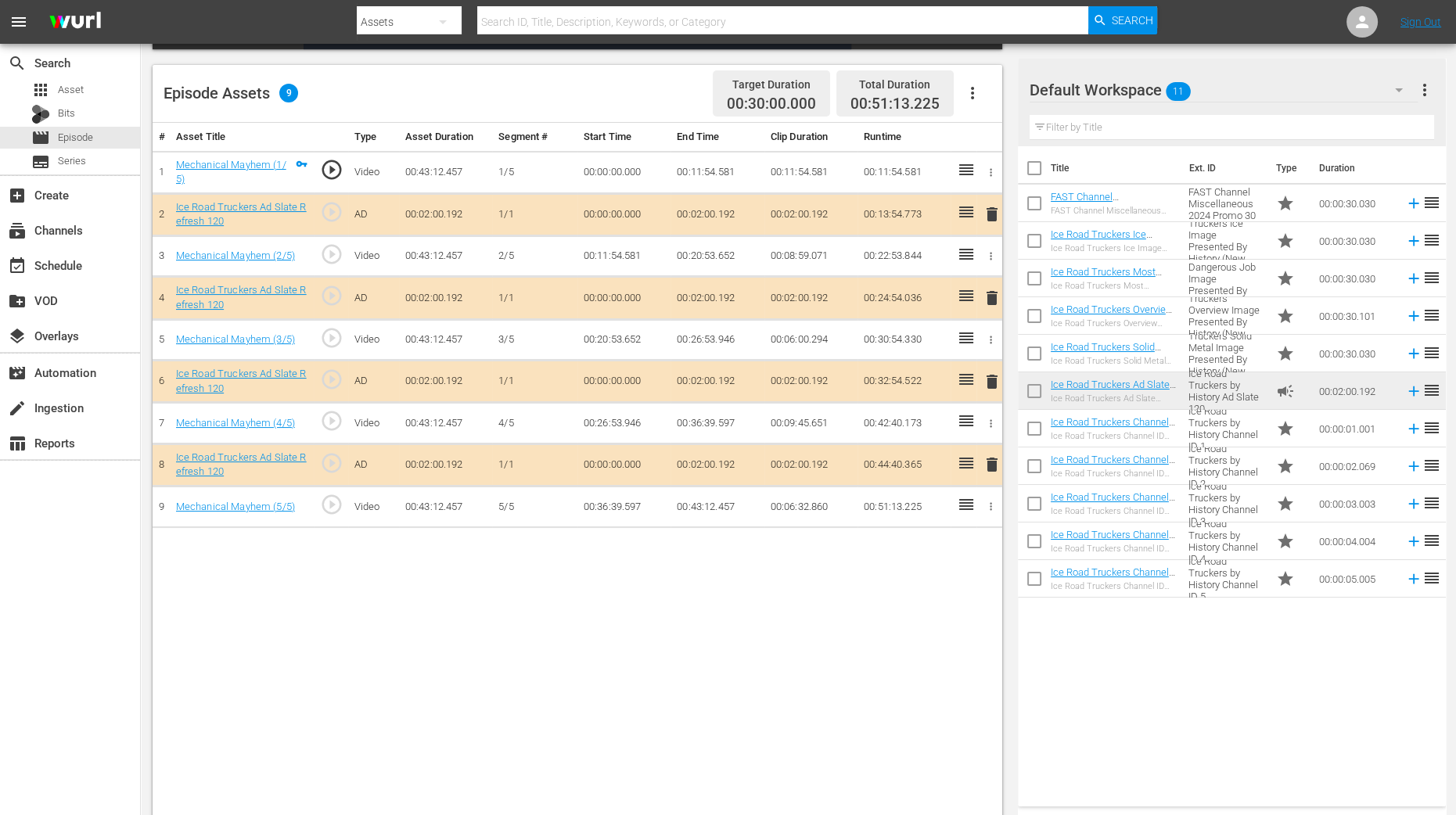
click at [686, 651] on div "# Asset Title Type Asset Duration Segment # Start Time End Time Clip Duration R…" at bounding box center [577, 471] width 849 height 697
click at [983, 293] on span "delete" at bounding box center [993, 298] width 19 height 19
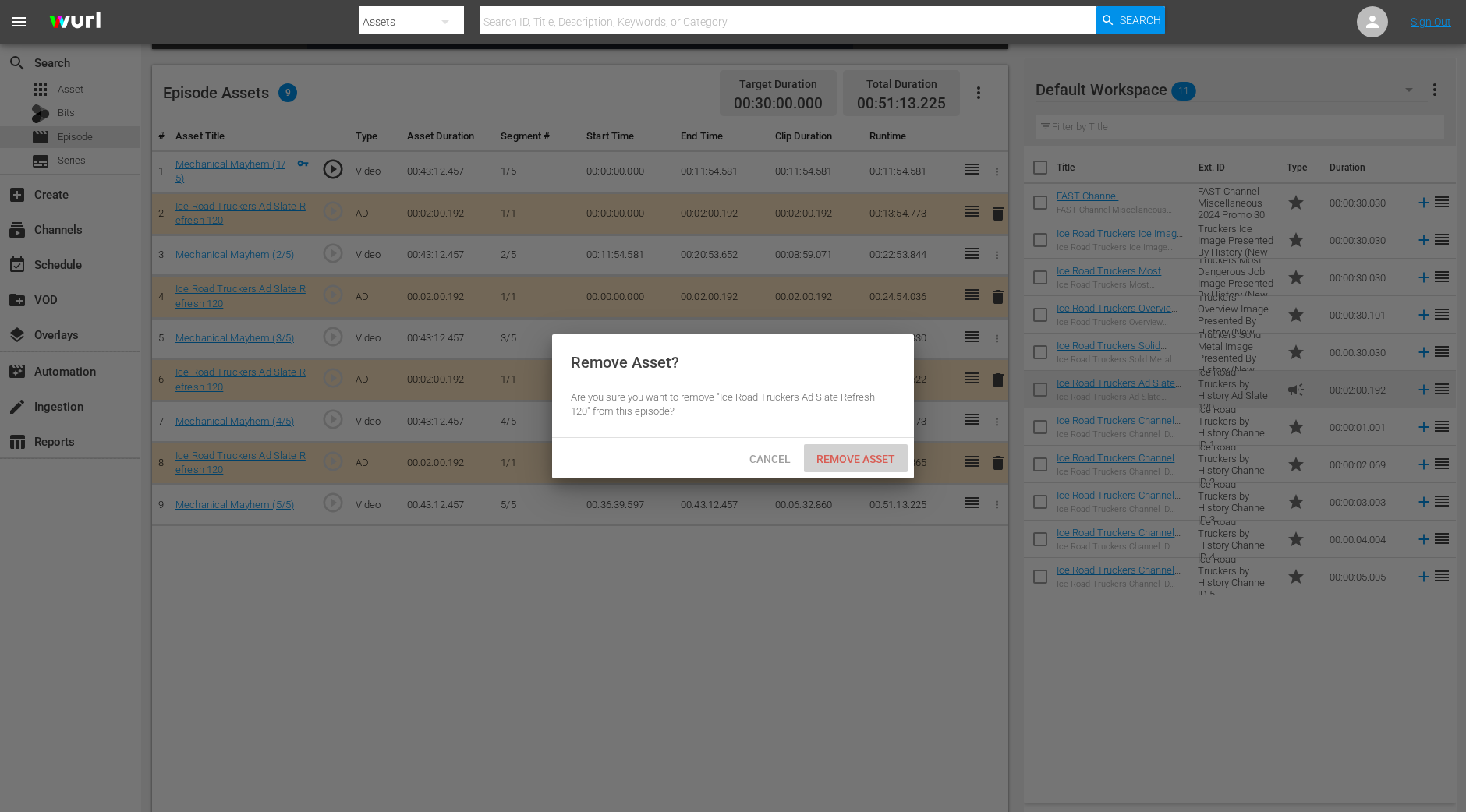
click at [853, 470] on div "Remove Asset" at bounding box center [856, 459] width 104 height 29
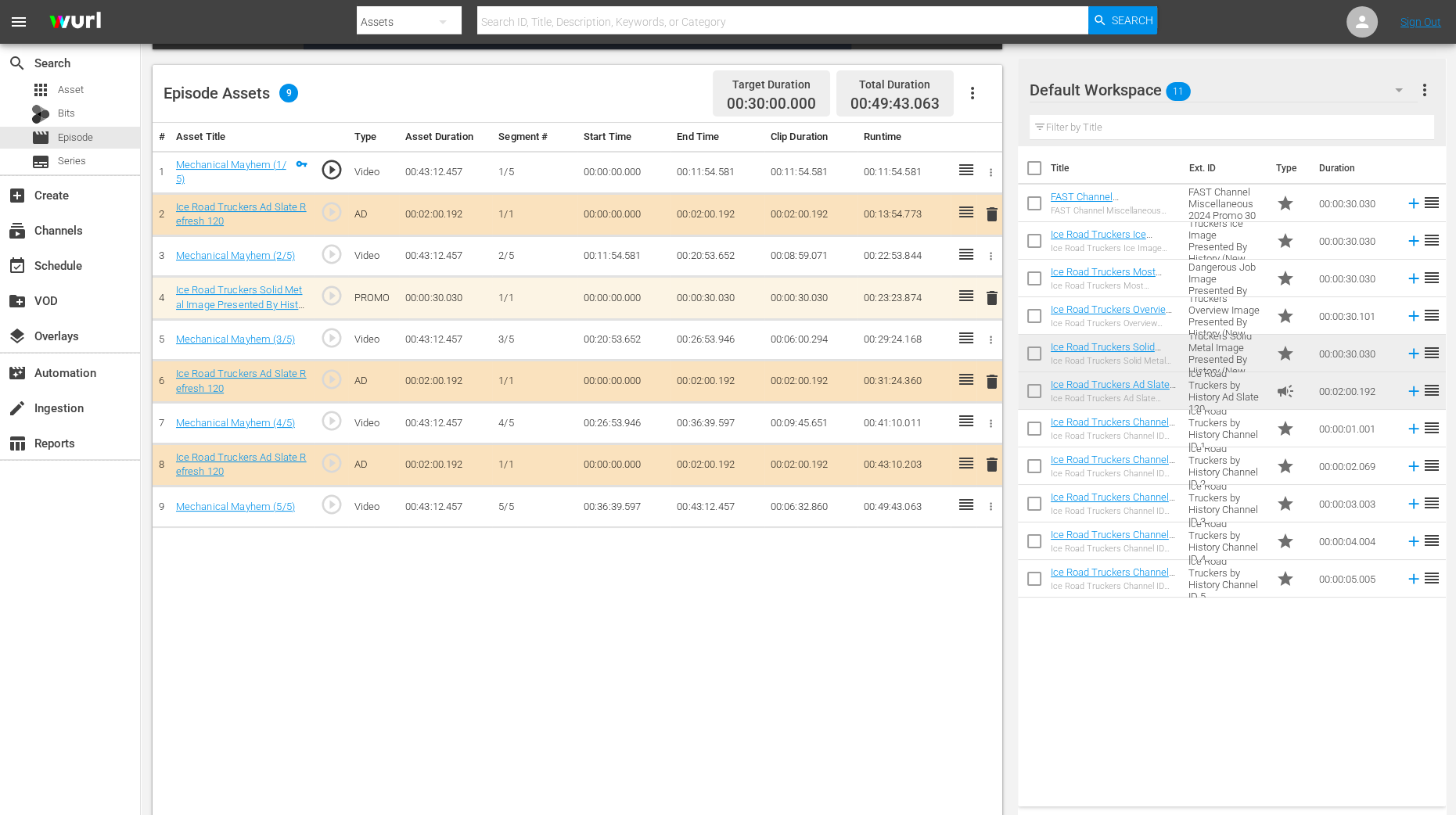
click at [919, 616] on div "# Asset Title Type Asset Duration Segment # Start Time End Time Clip Duration R…" at bounding box center [577, 471] width 849 height 697
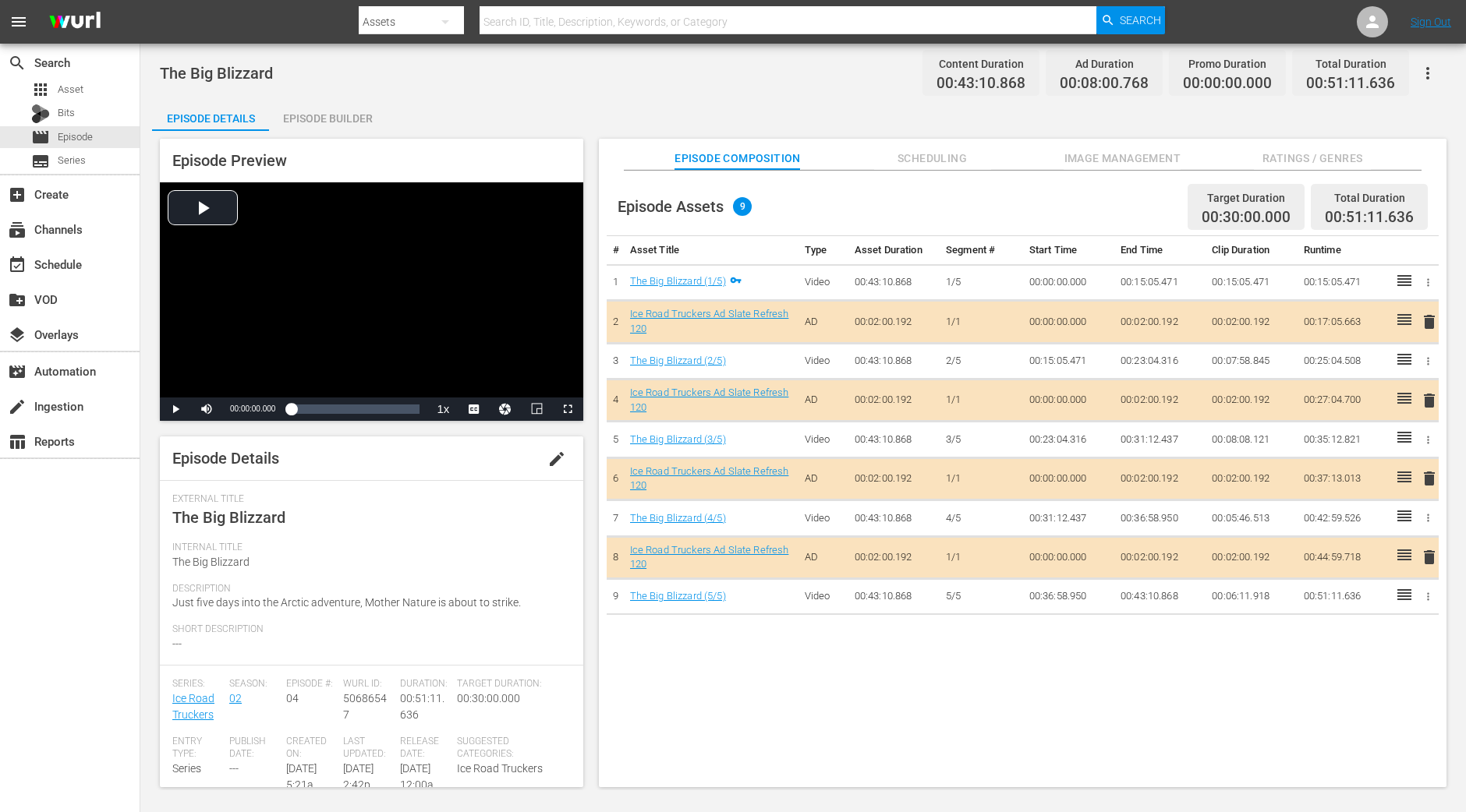
click at [345, 116] on div "Episode Builder" at bounding box center [328, 119] width 117 height 37
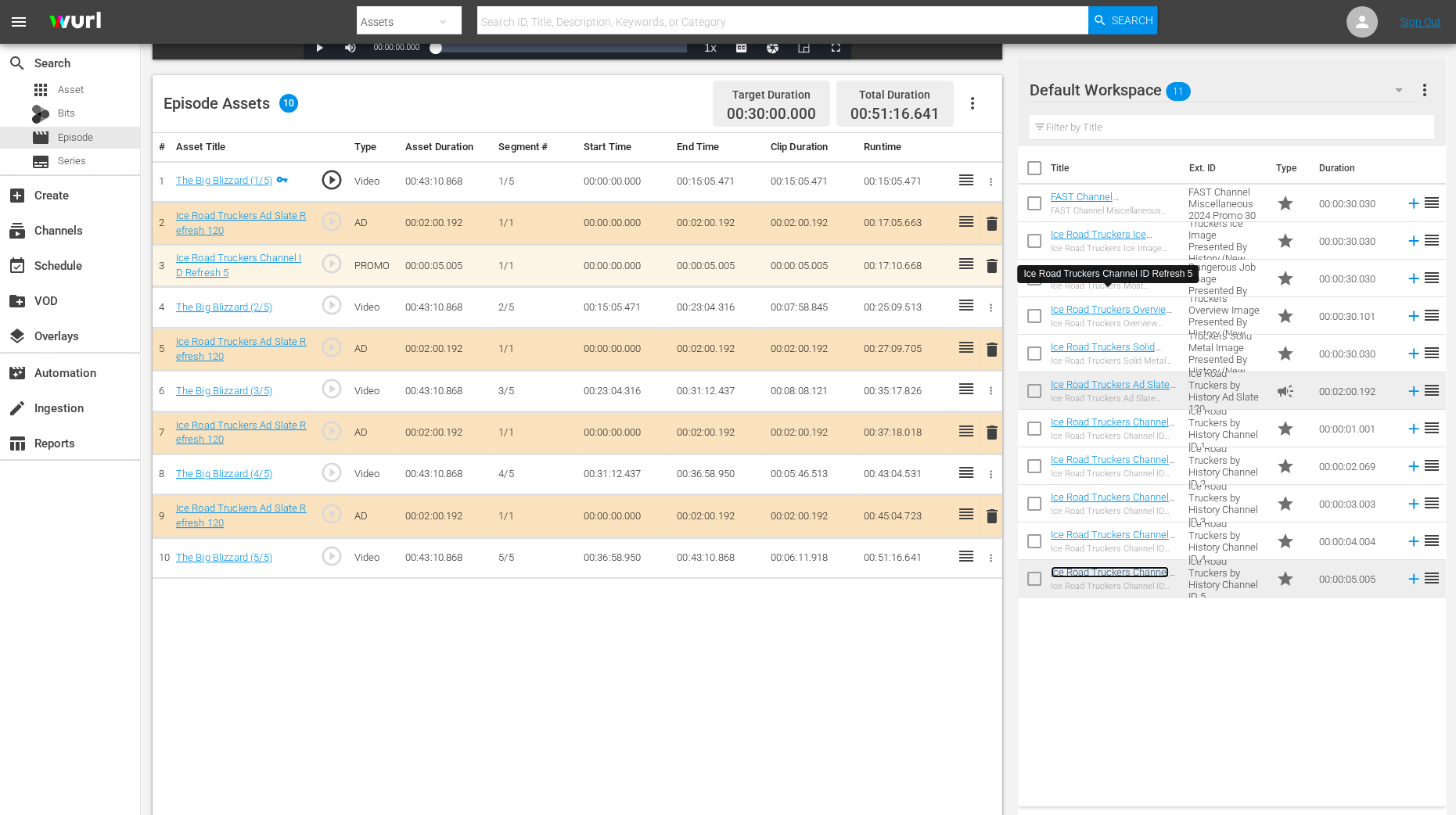
scroll to position [390, 0]
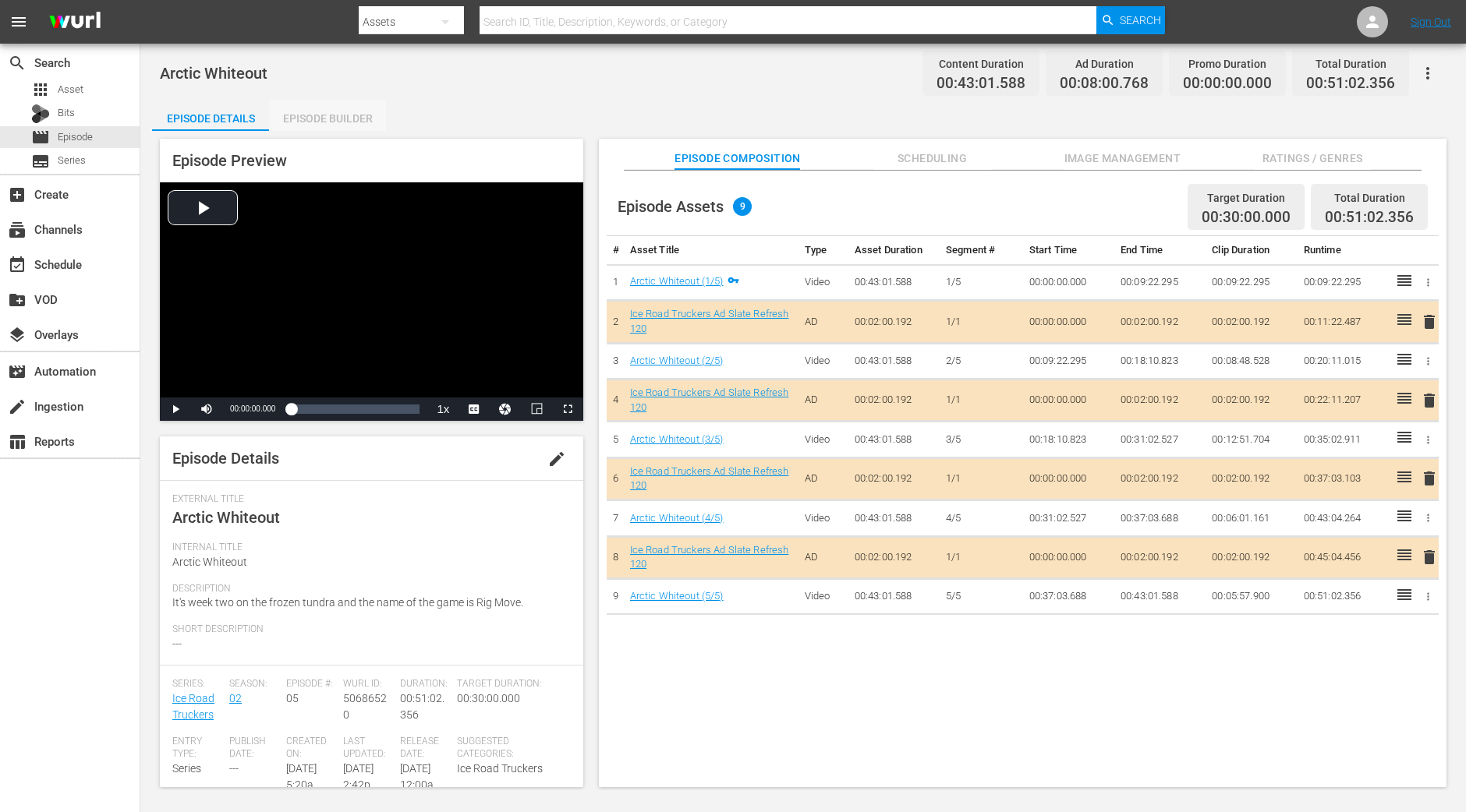
click at [316, 118] on div "Episode Builder" at bounding box center [328, 119] width 117 height 37
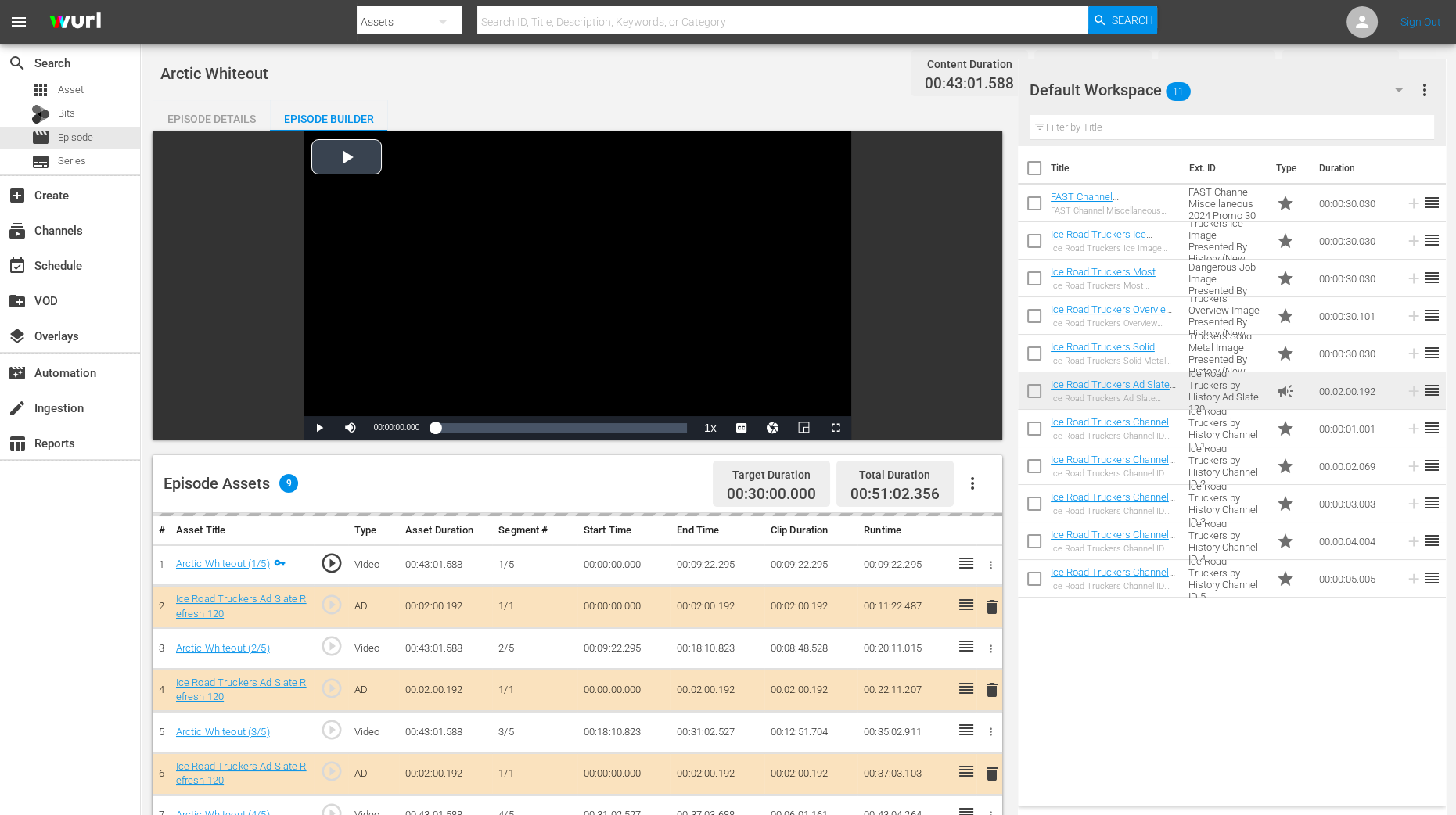
scroll to position [390, 0]
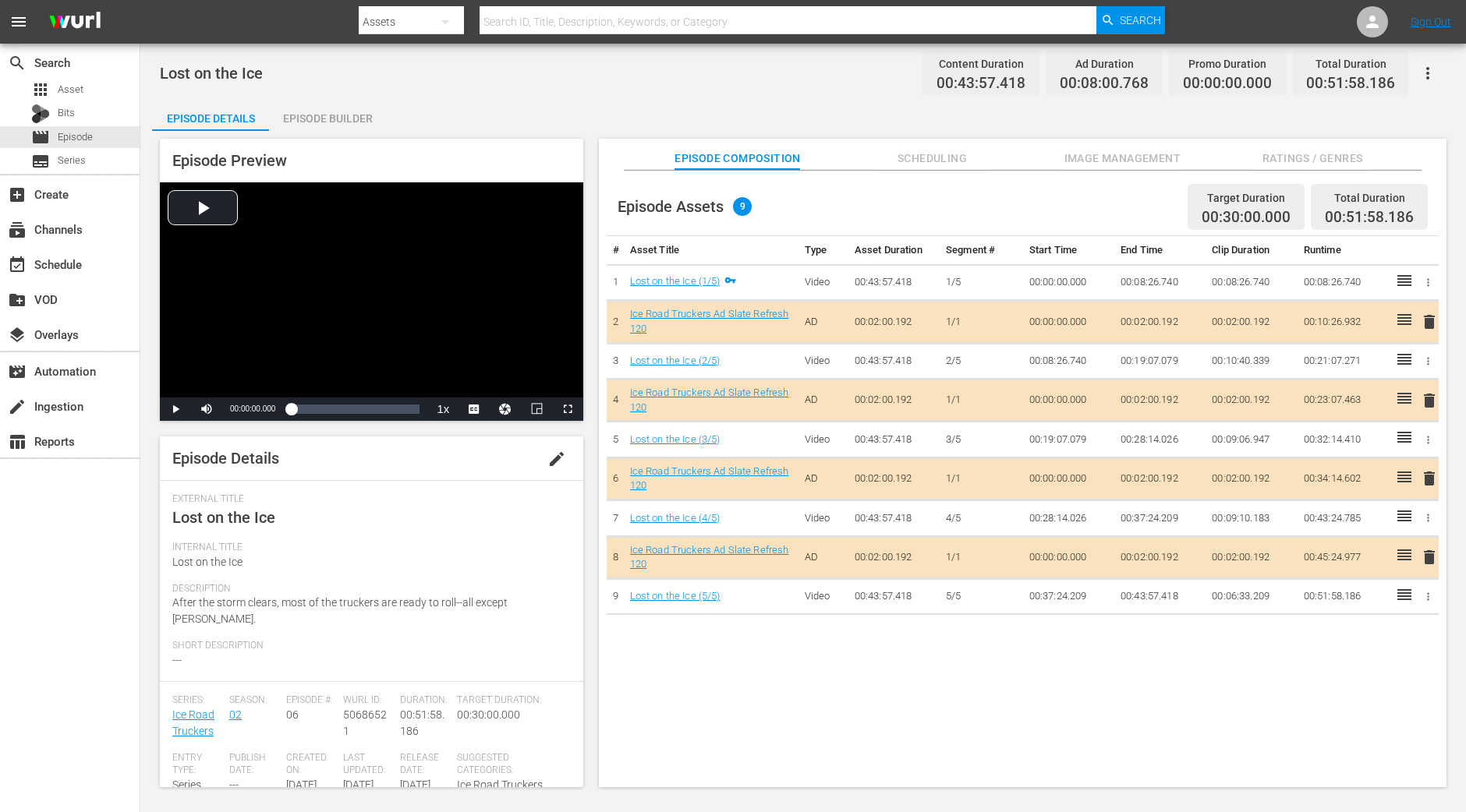
click at [353, 110] on div "Episode Builder" at bounding box center [328, 119] width 117 height 37
click at [349, 116] on div "Episode Builder" at bounding box center [328, 119] width 117 height 37
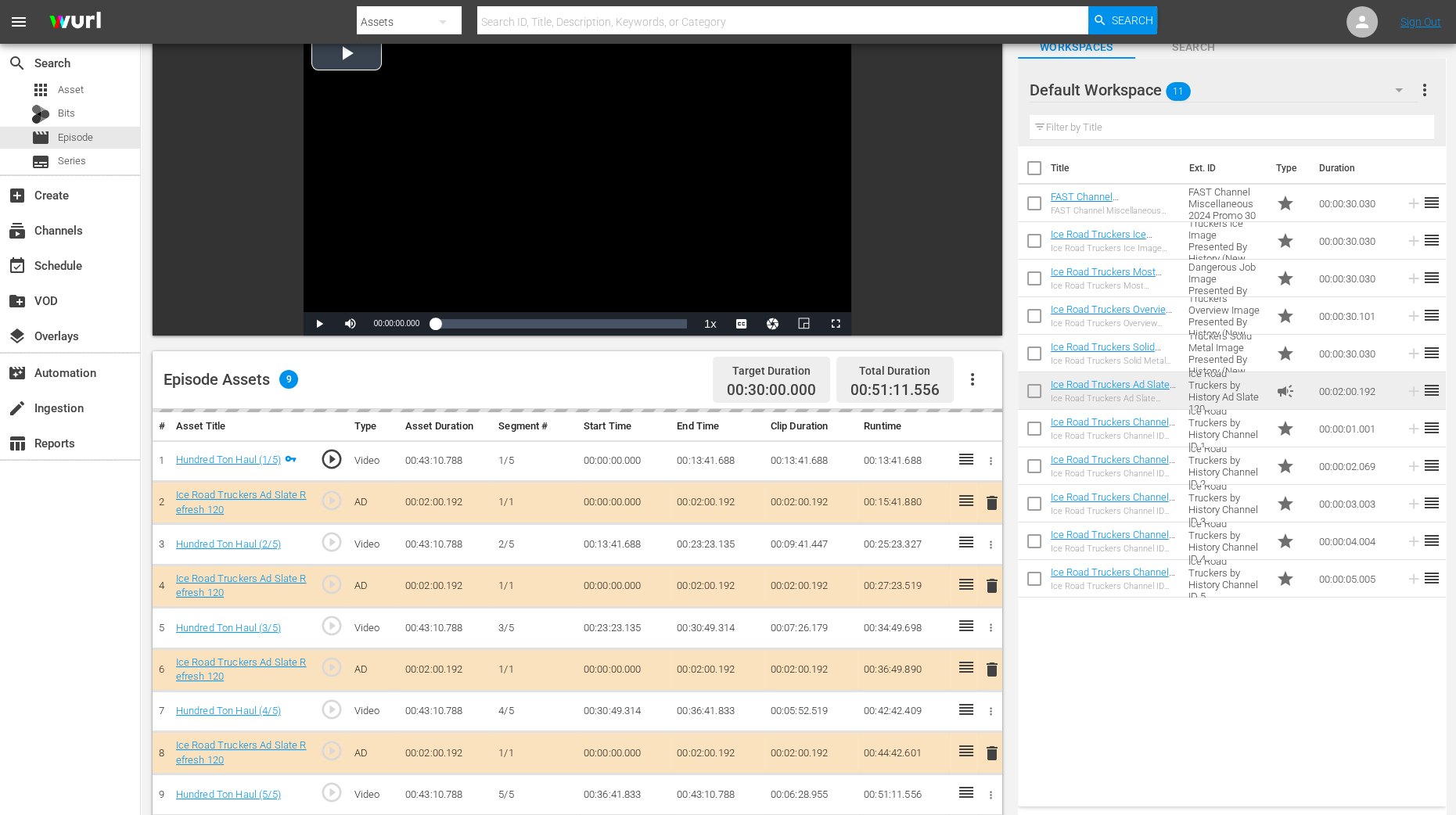
scroll to position [195, 0]
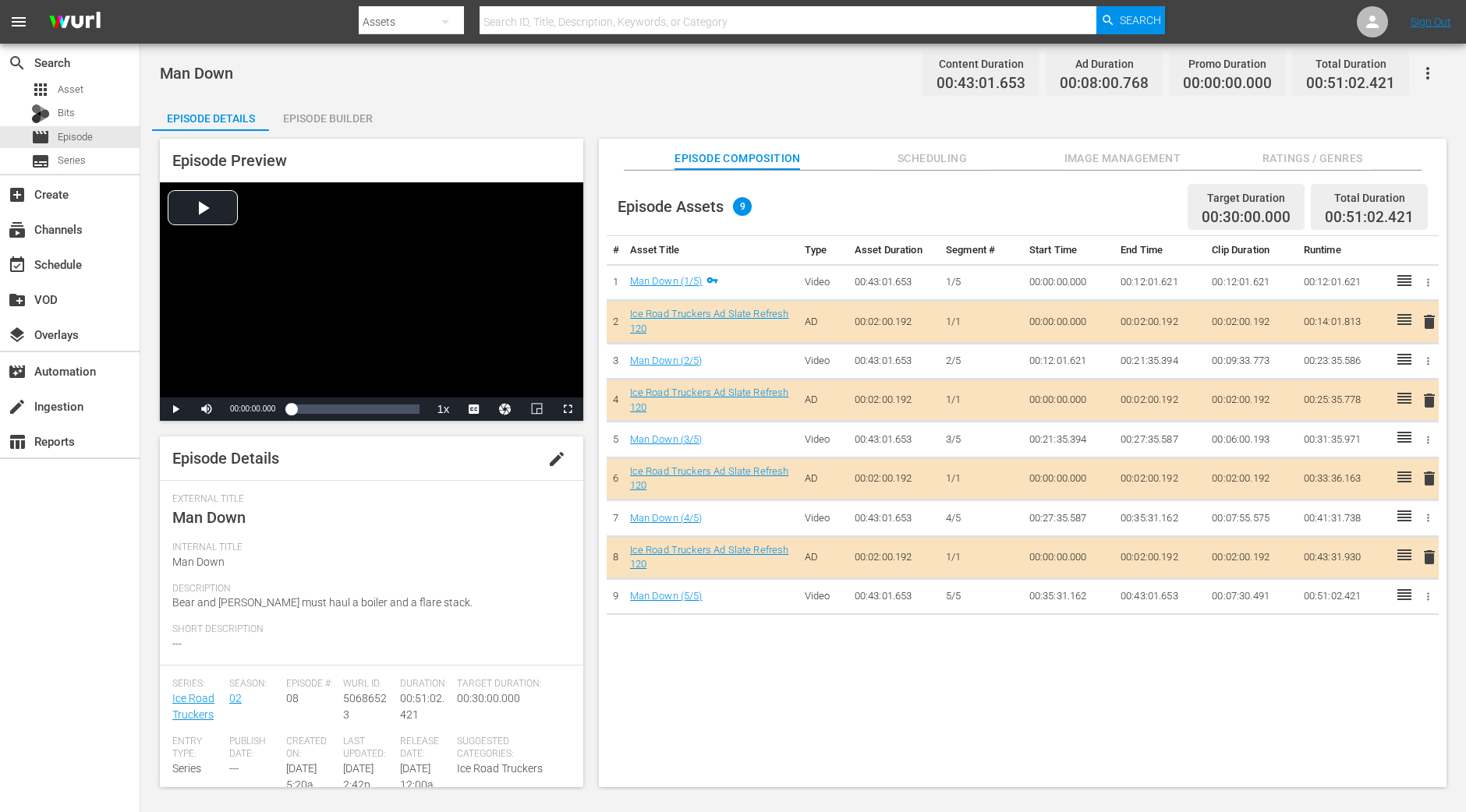
click at [313, 112] on div "Episode Builder" at bounding box center [328, 119] width 117 height 37
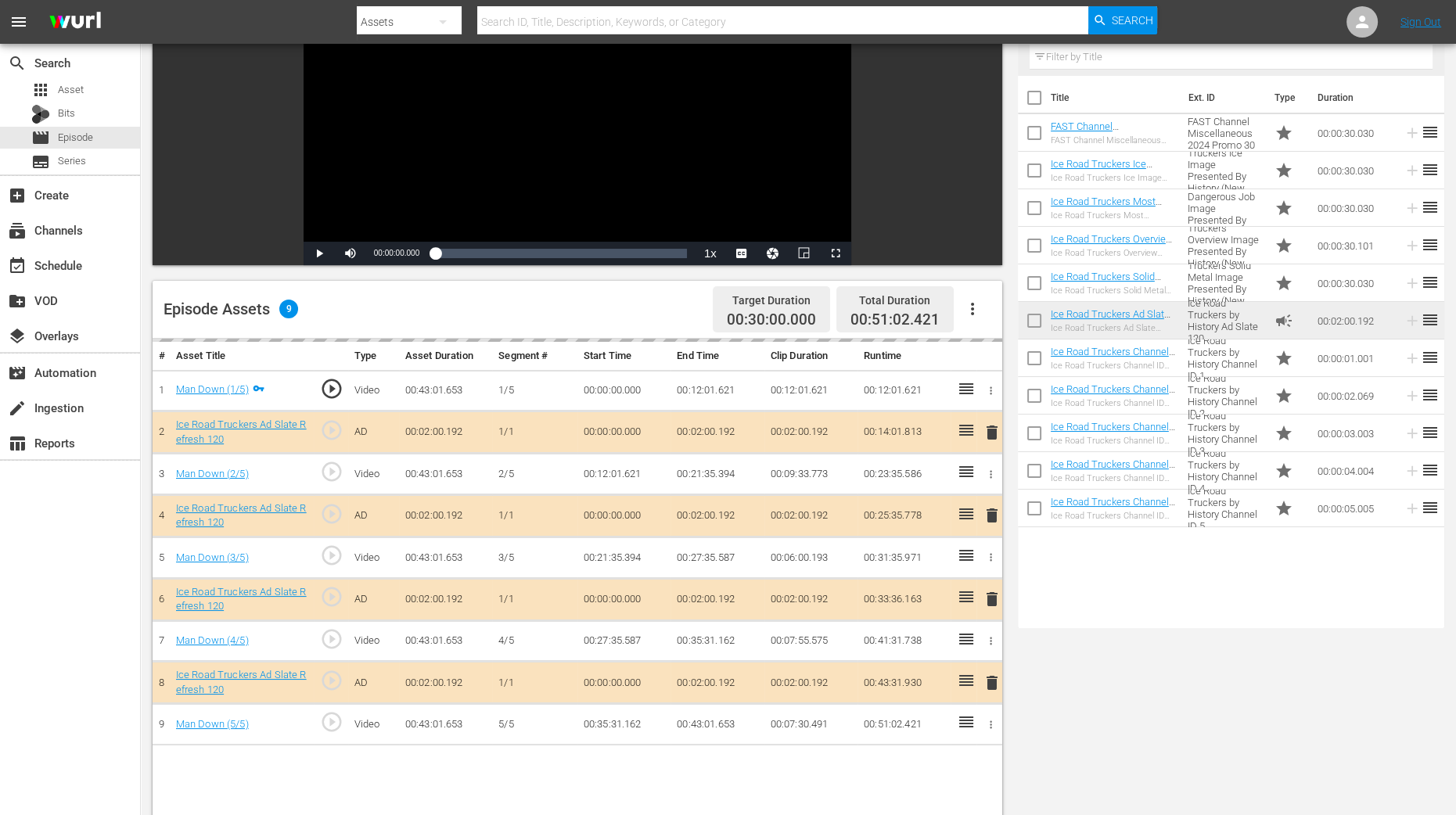
scroll to position [390, 0]
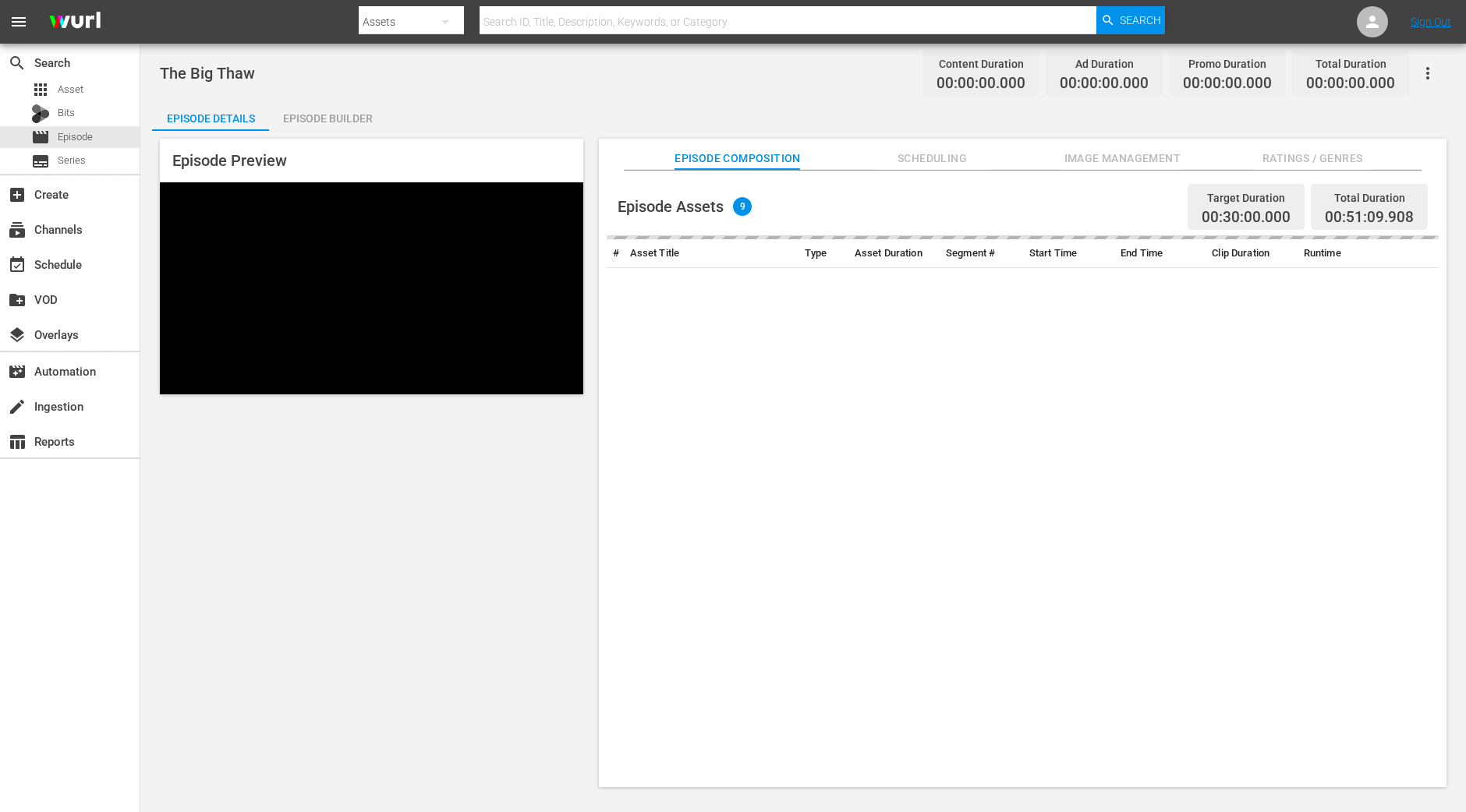
click at [368, 109] on div "Episode Builder" at bounding box center [328, 119] width 117 height 37
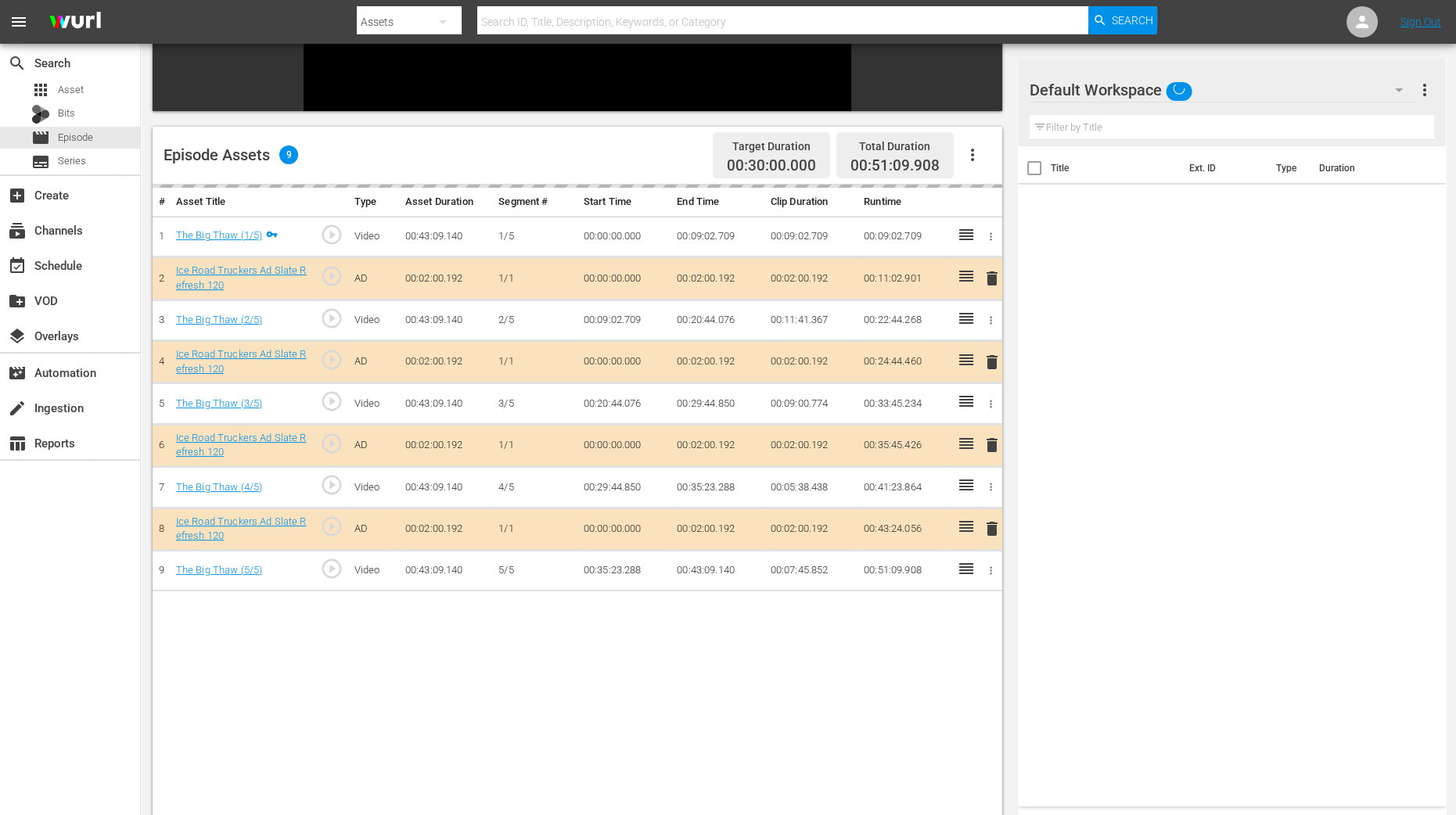
scroll to position [371, 0]
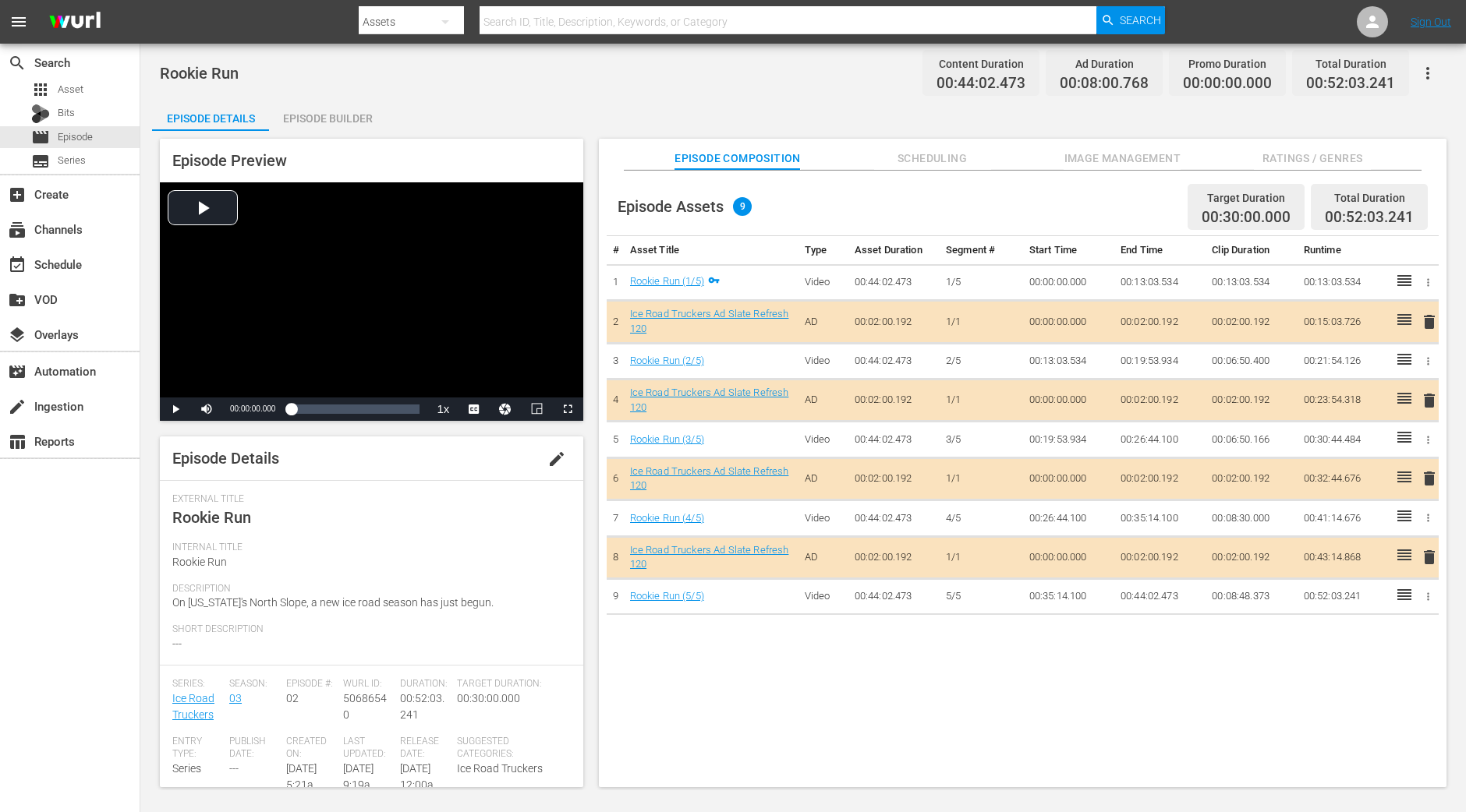
click at [341, 112] on div "Episode Builder" at bounding box center [328, 119] width 117 height 37
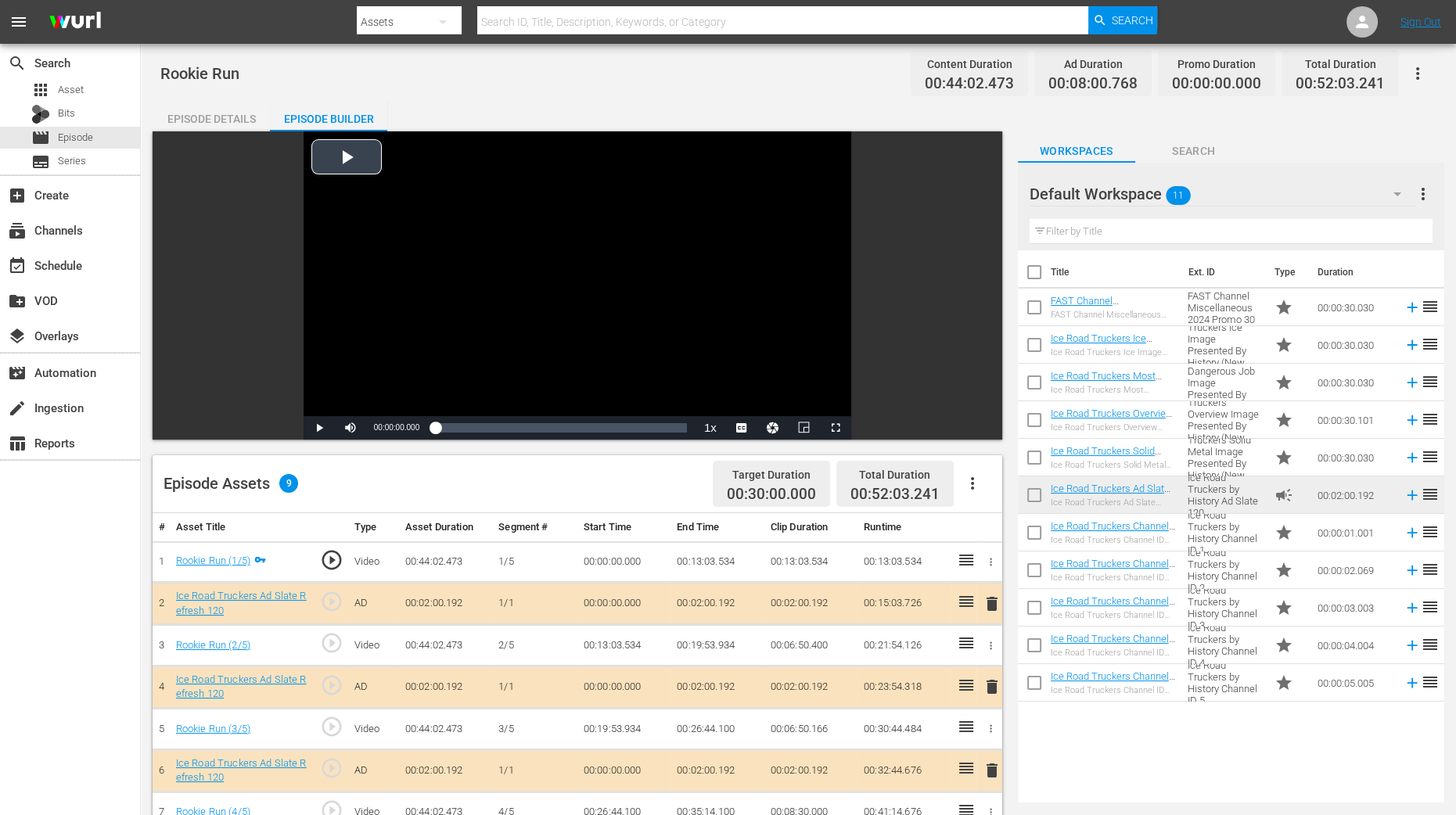
scroll to position [390, 0]
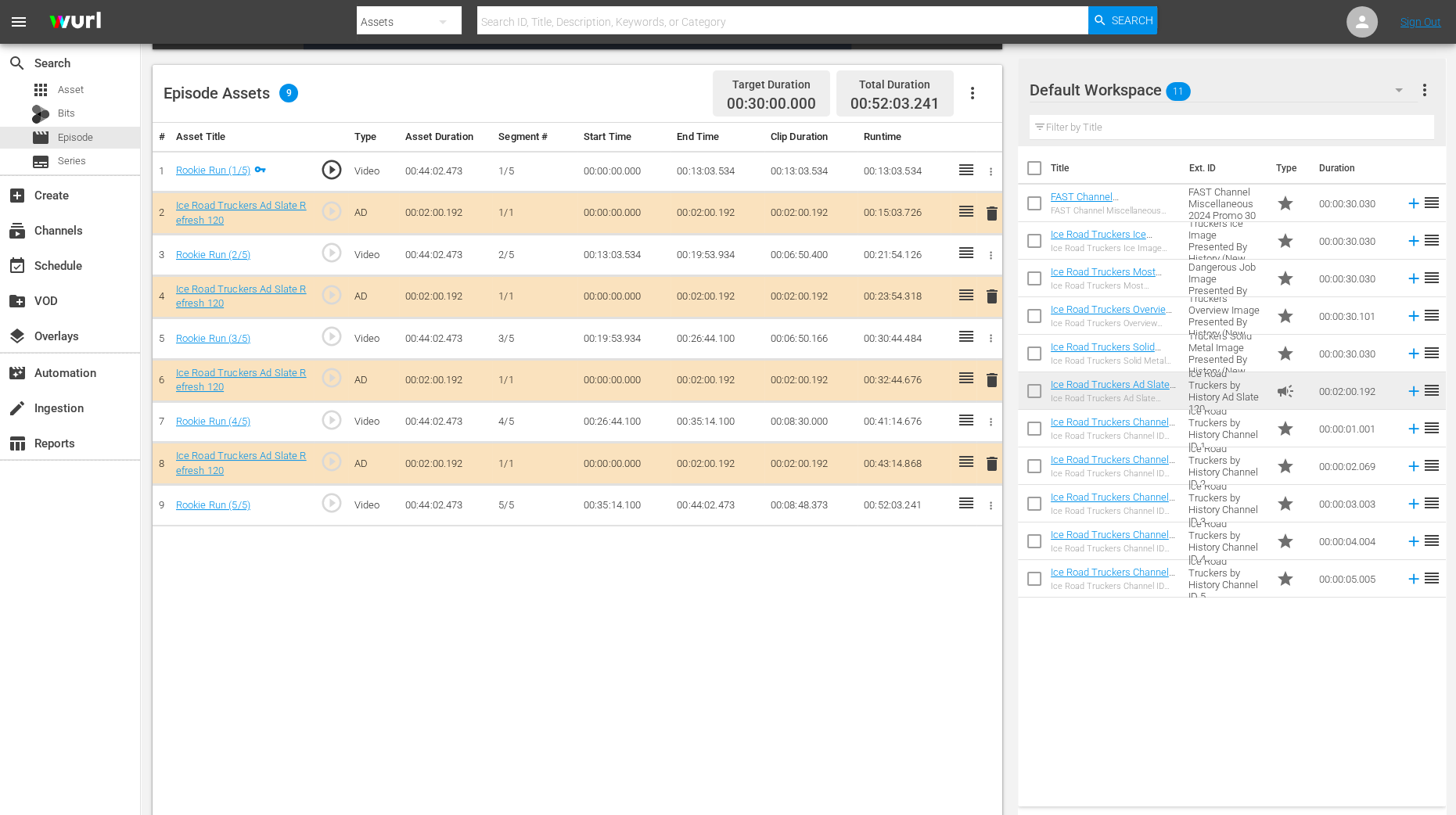
click at [998, 297] on span "delete" at bounding box center [993, 296] width 19 height 19
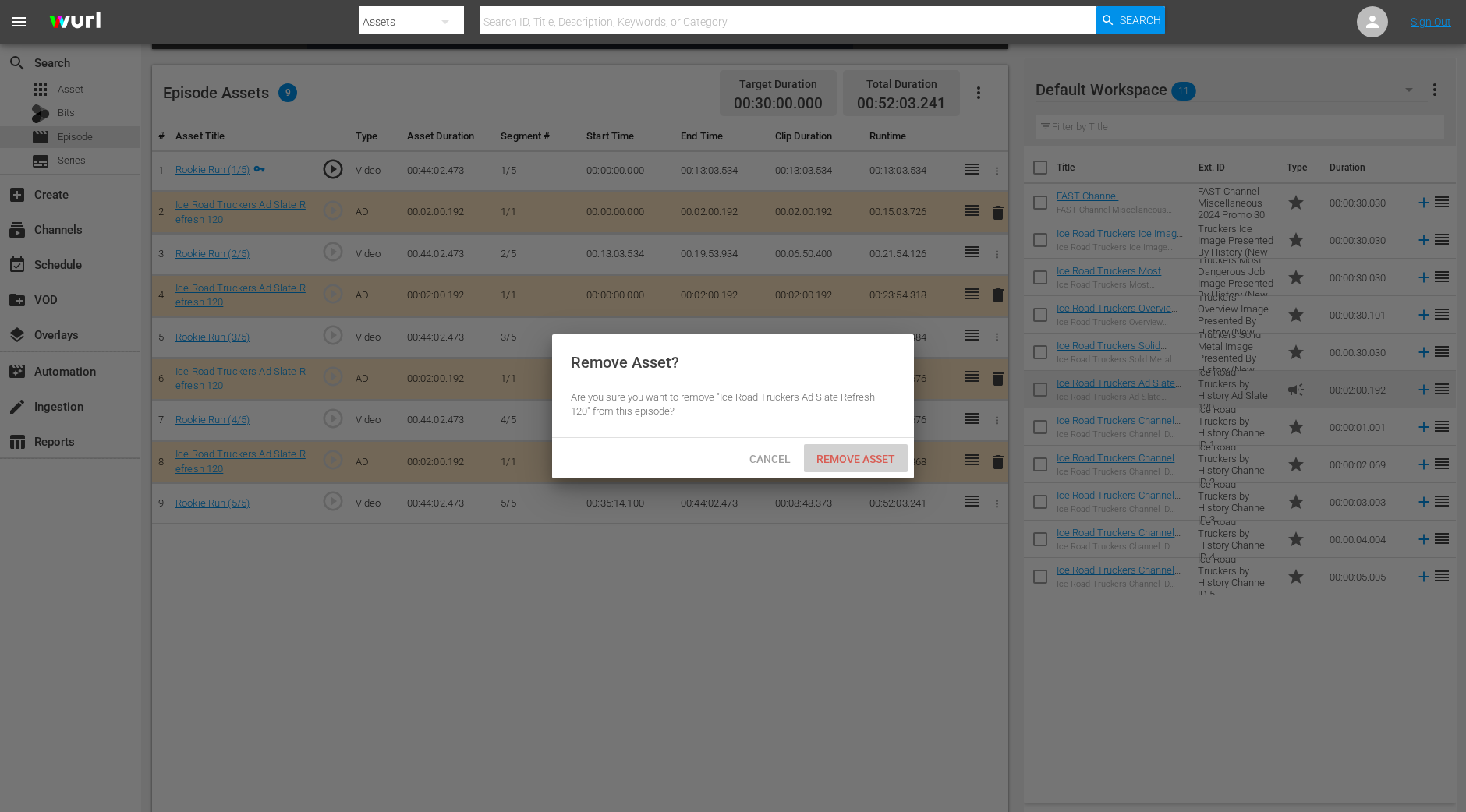
click at [870, 454] on span "Remove Asset" at bounding box center [856, 459] width 104 height 13
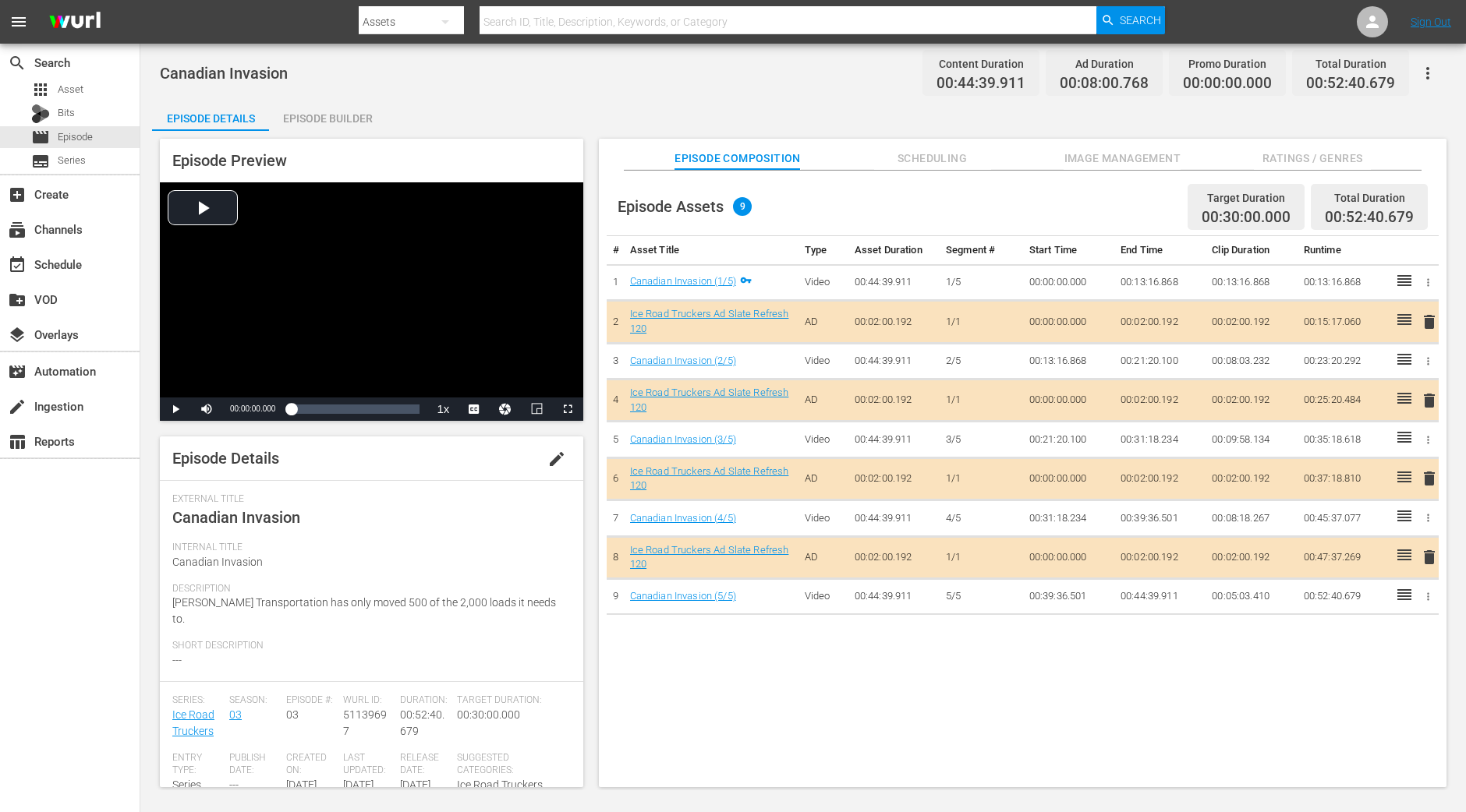
click at [368, 122] on div "Episode Builder" at bounding box center [328, 119] width 117 height 37
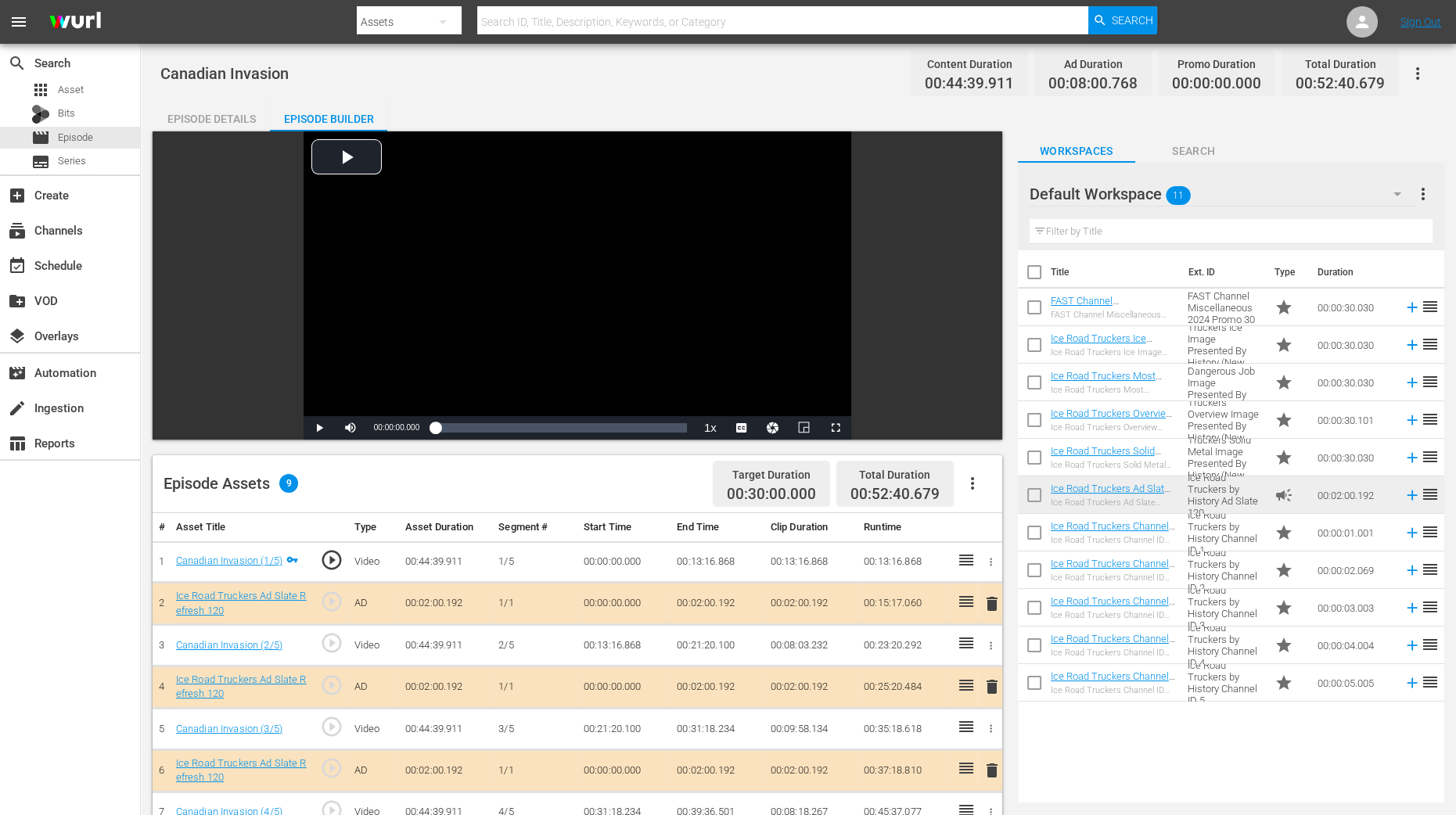
click at [990, 651] on span "delete" at bounding box center [993, 686] width 19 height 19
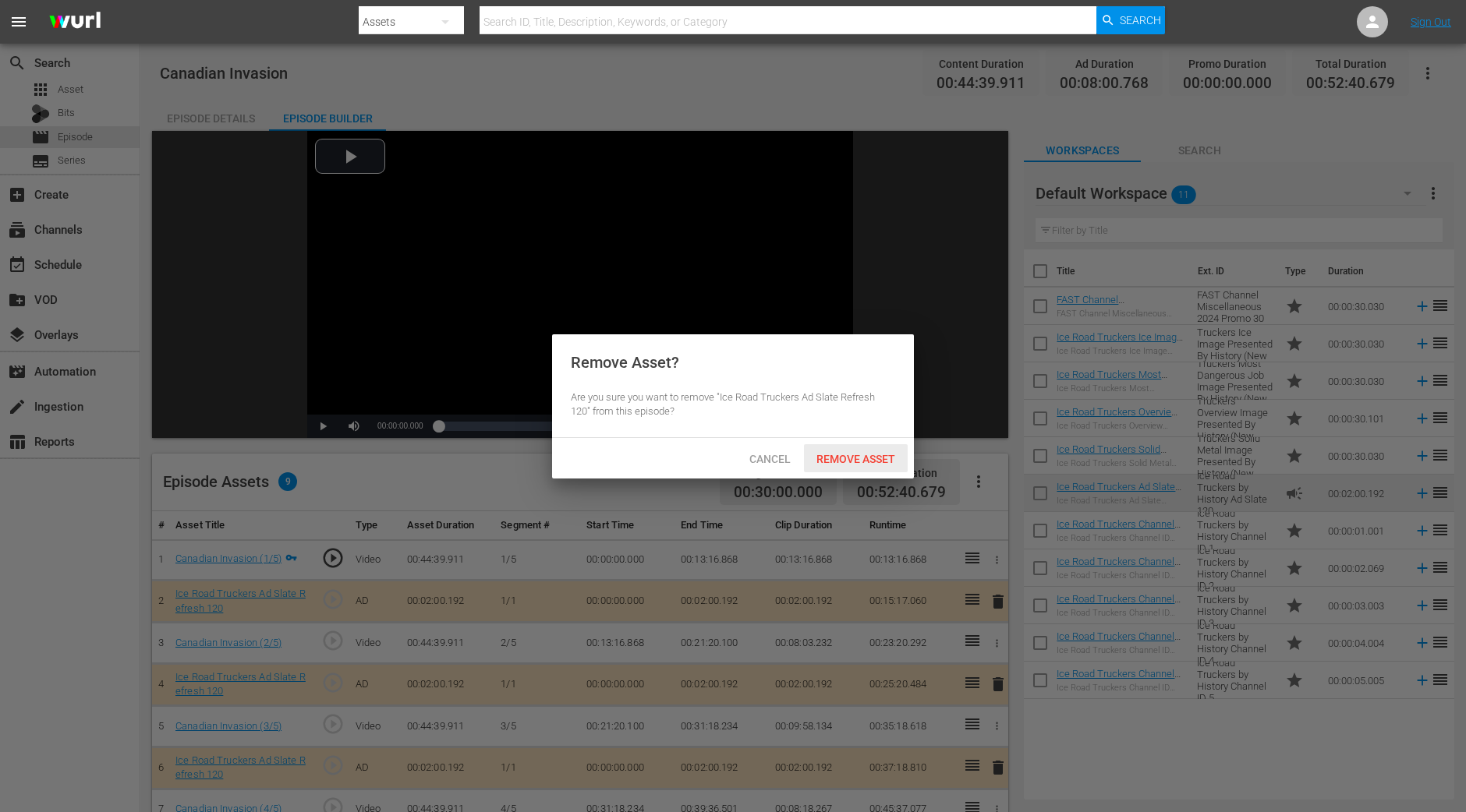
drag, startPoint x: 878, startPoint y: 445, endPoint x: 876, endPoint y: 456, distance: 11.2
click at [877, 445] on div "Remove Asset" at bounding box center [856, 459] width 104 height 29
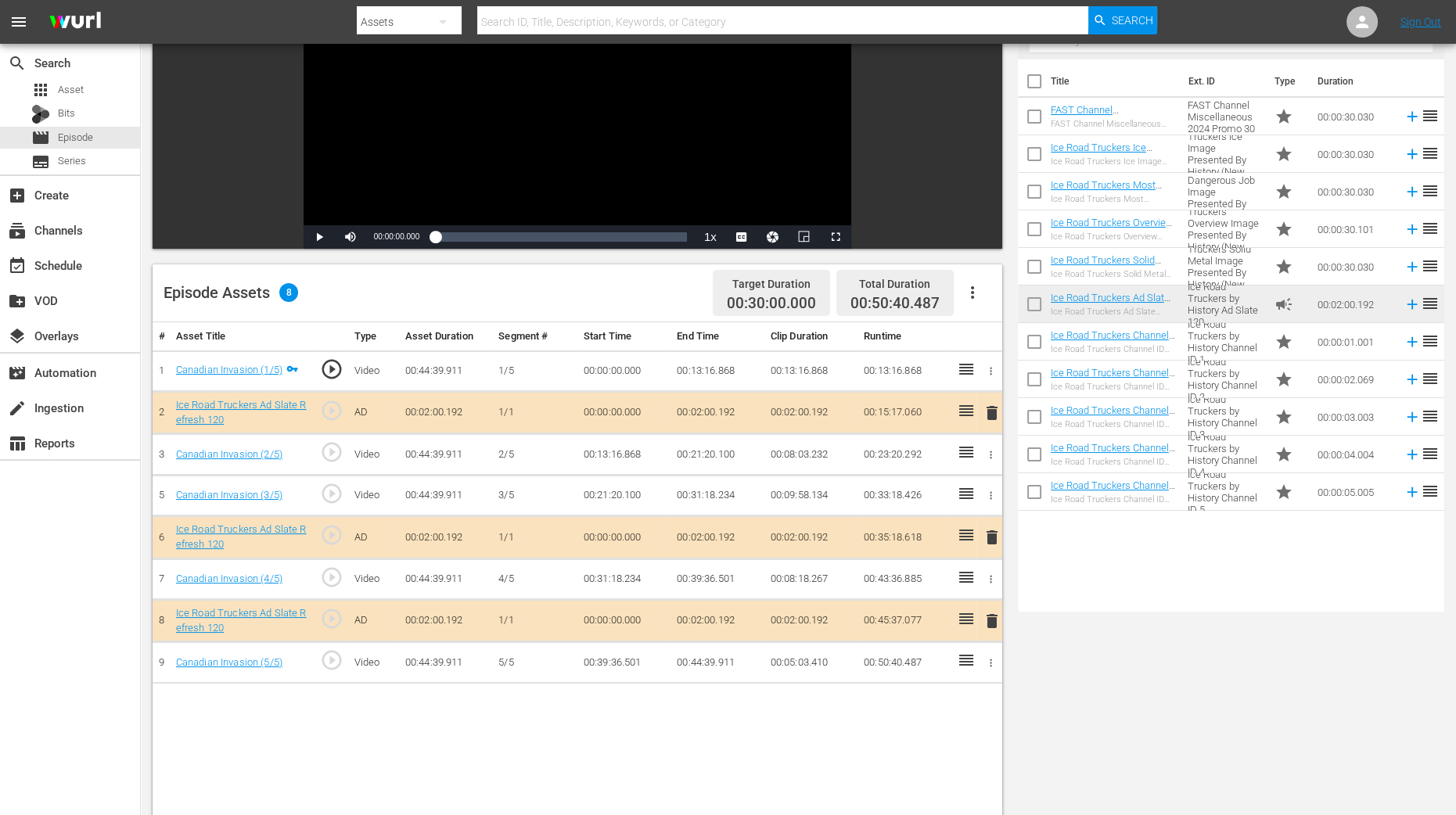
scroll to position [195, 0]
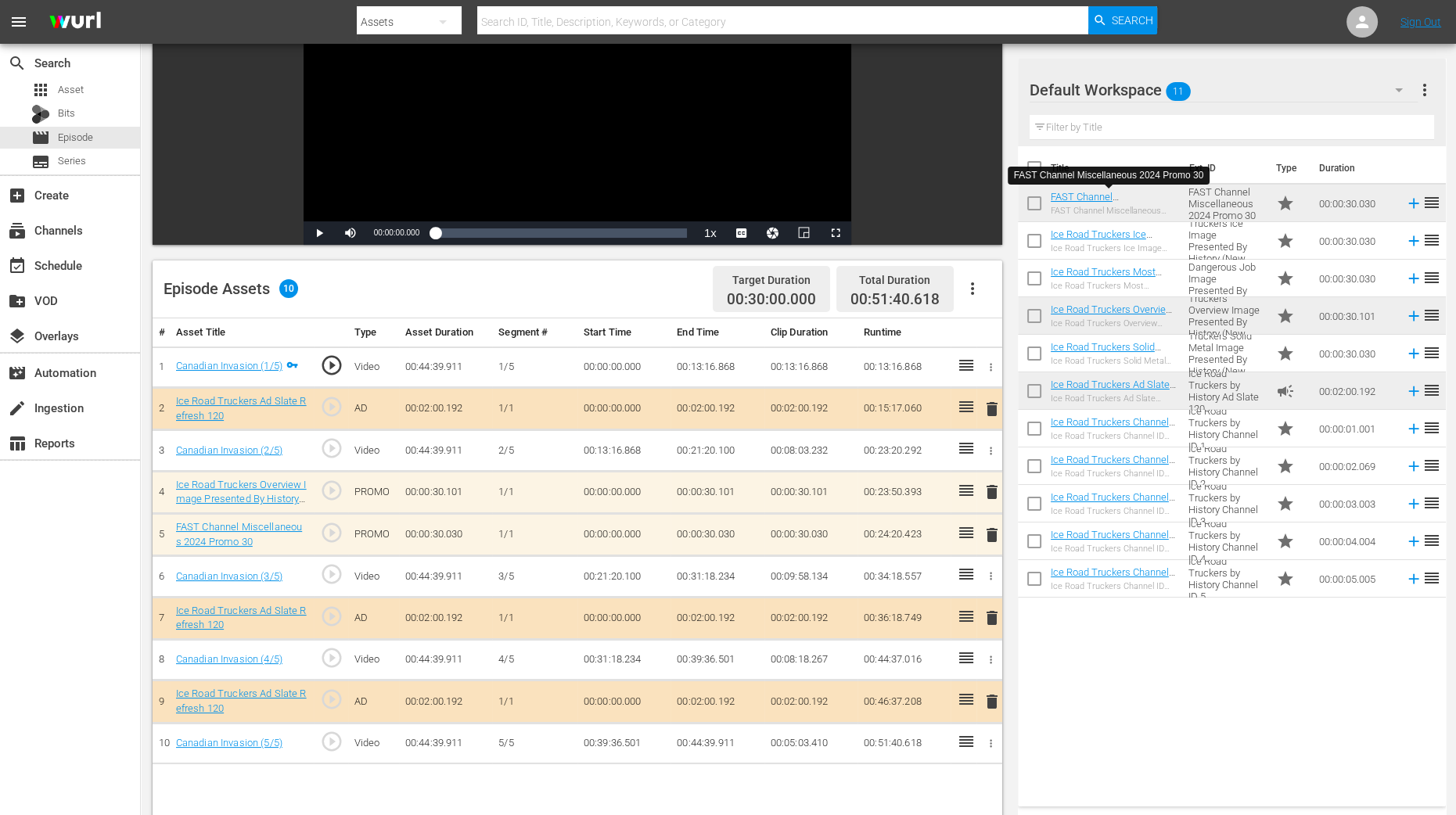
click at [990, 525] on span "delete" at bounding box center [993, 535] width 19 height 19
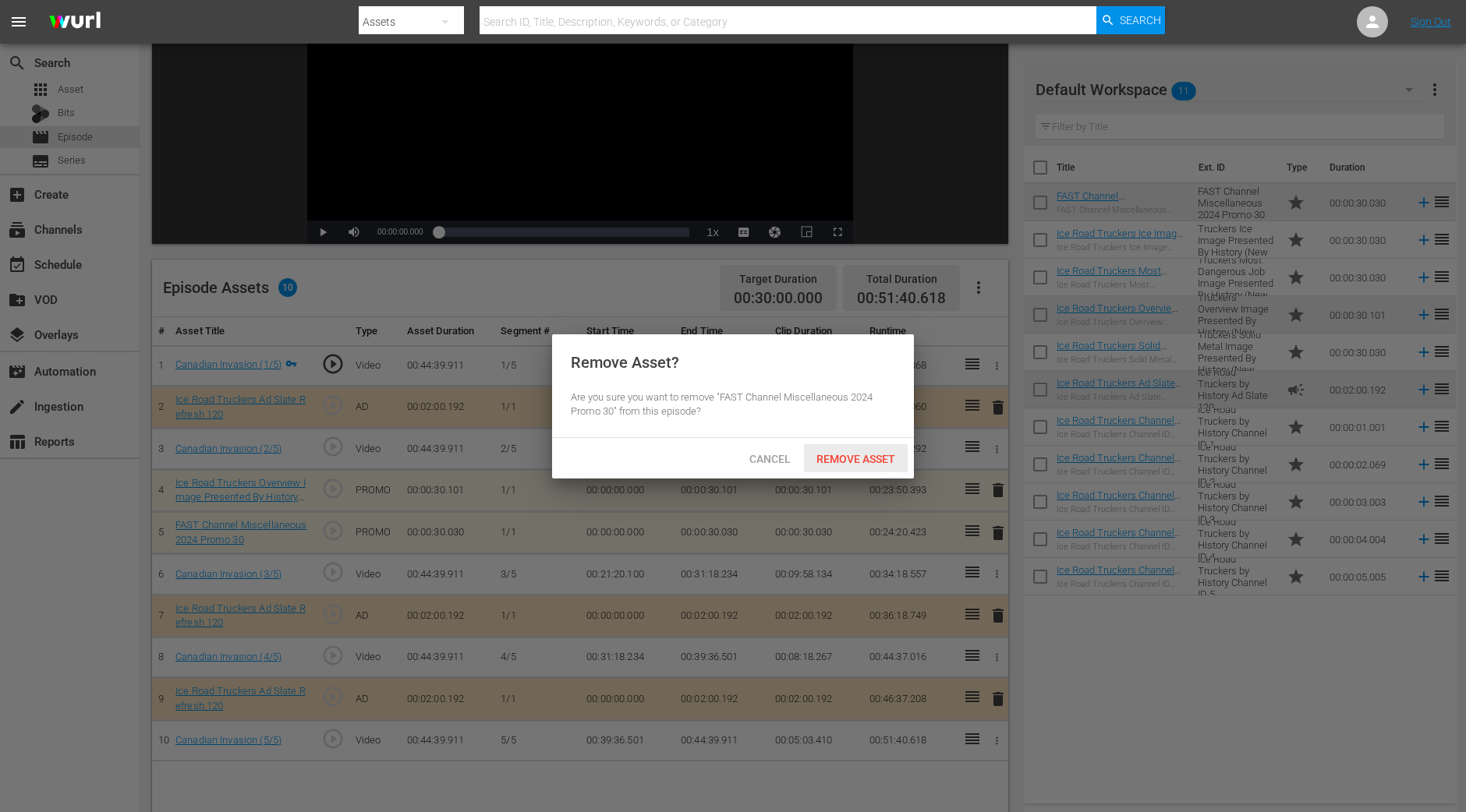
click at [836, 456] on span "Remove Asset" at bounding box center [856, 459] width 104 height 13
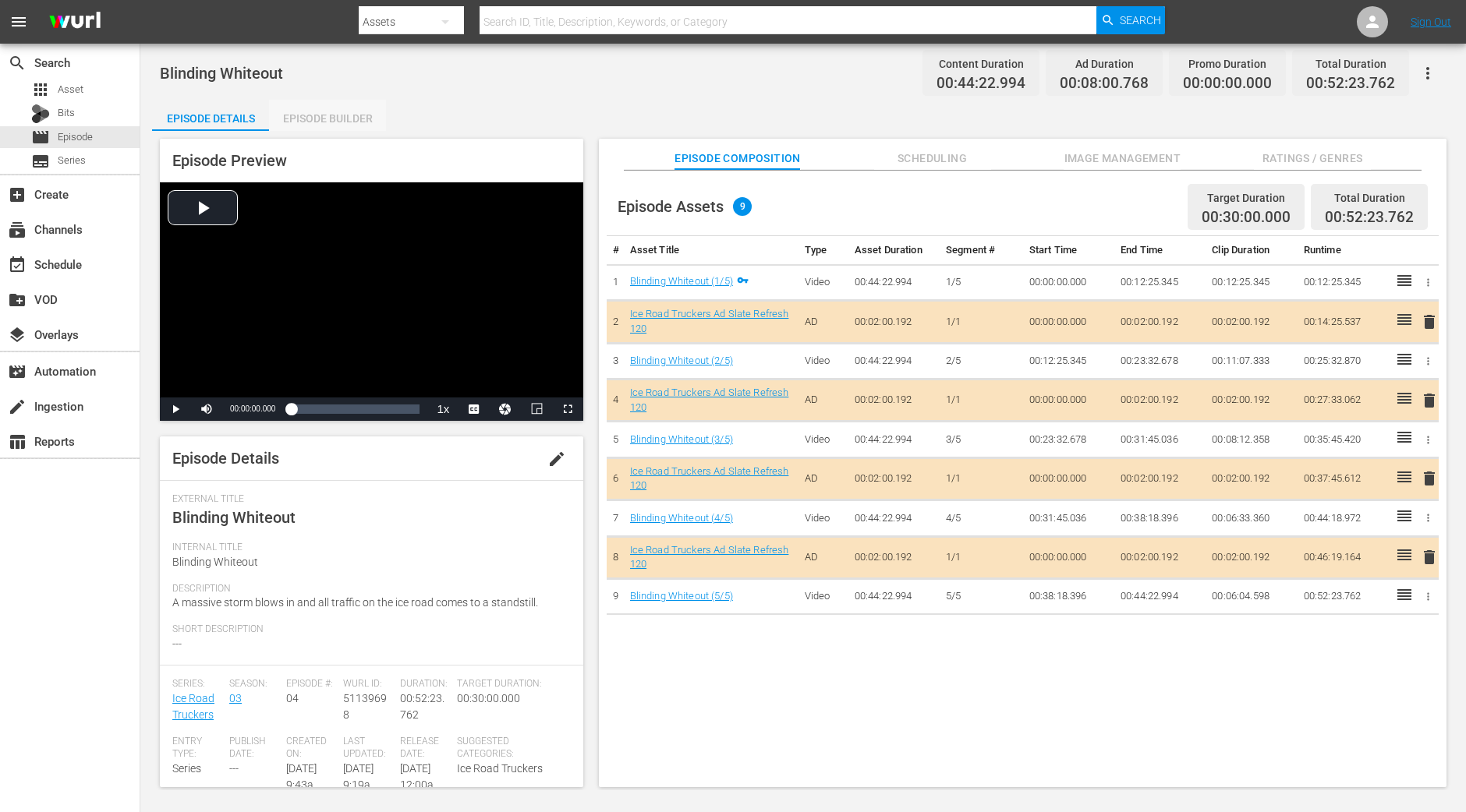
click at [344, 124] on div "Episode Builder" at bounding box center [328, 119] width 117 height 37
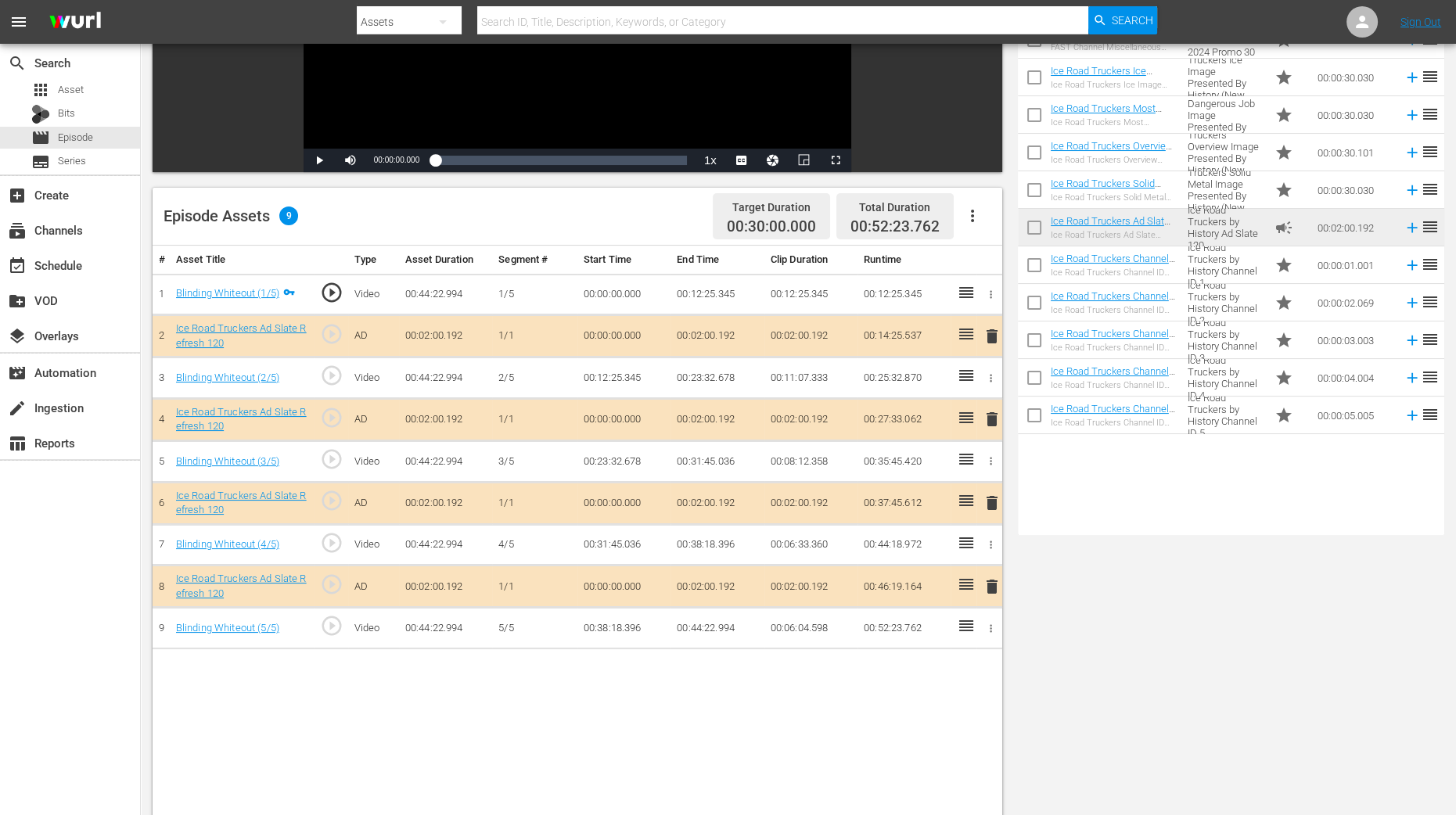
scroll to position [293, 0]
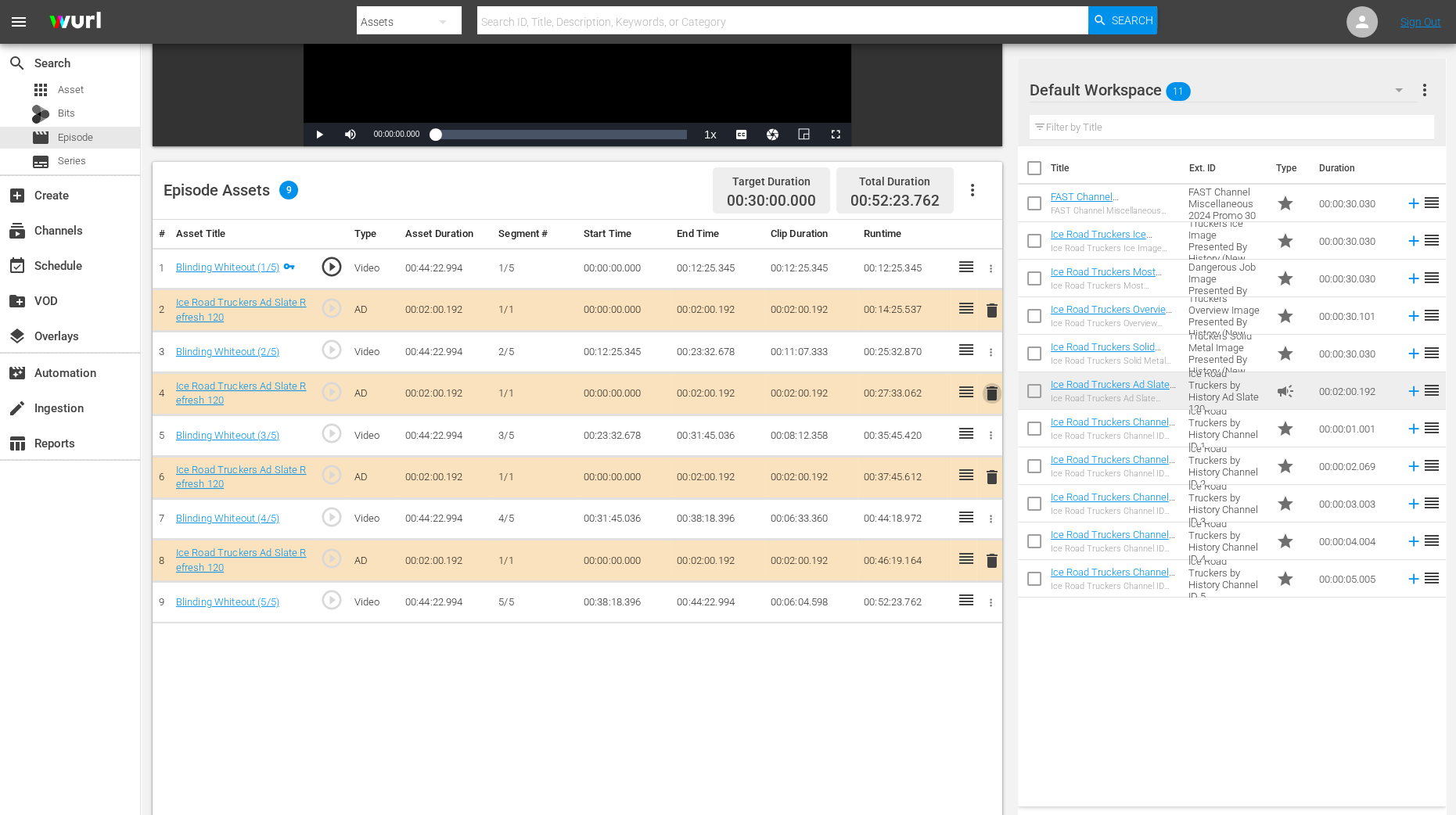
click at [993, 393] on span "delete" at bounding box center [993, 393] width 19 height 19
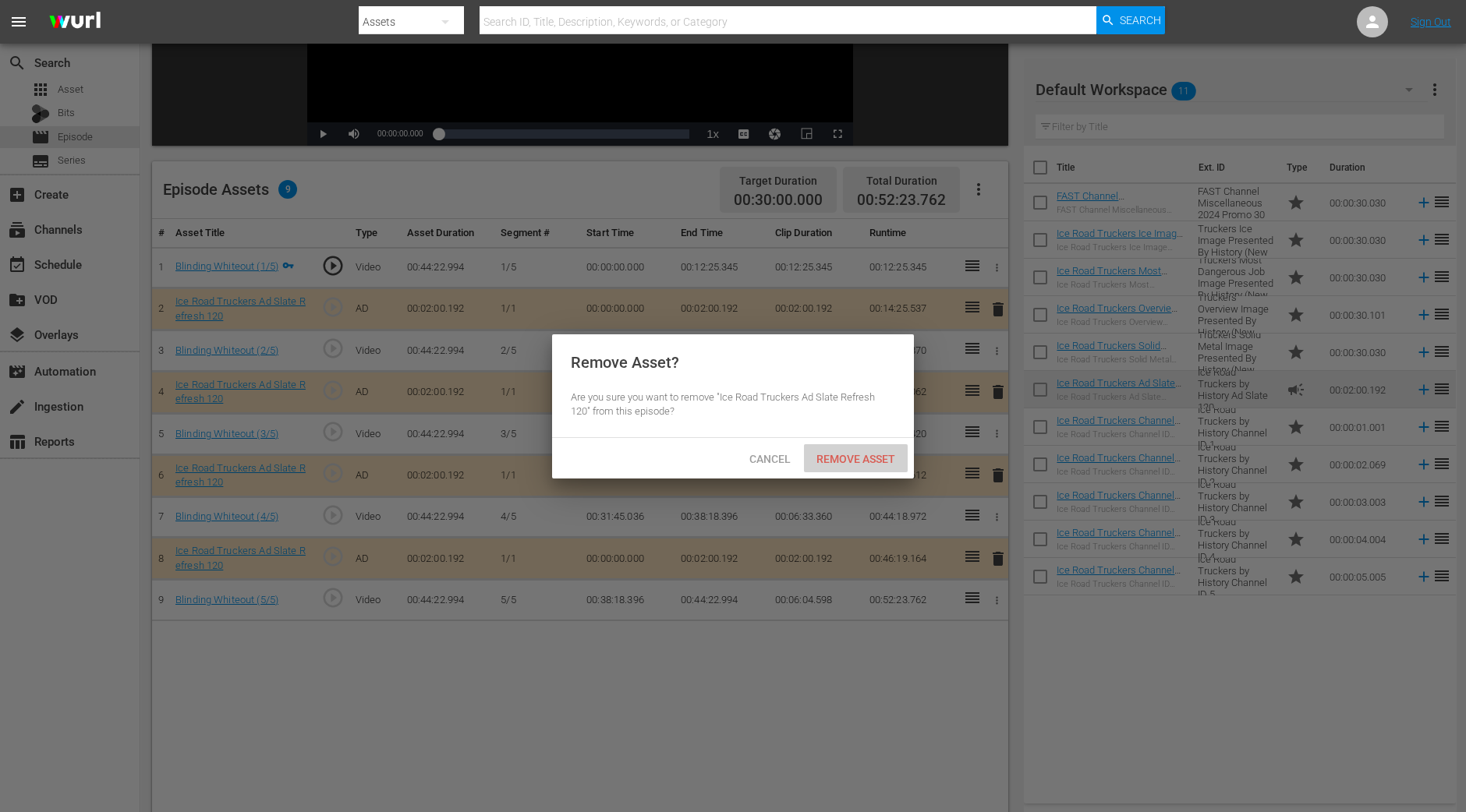
click at [869, 467] on div "Remove Asset" at bounding box center [856, 459] width 104 height 29
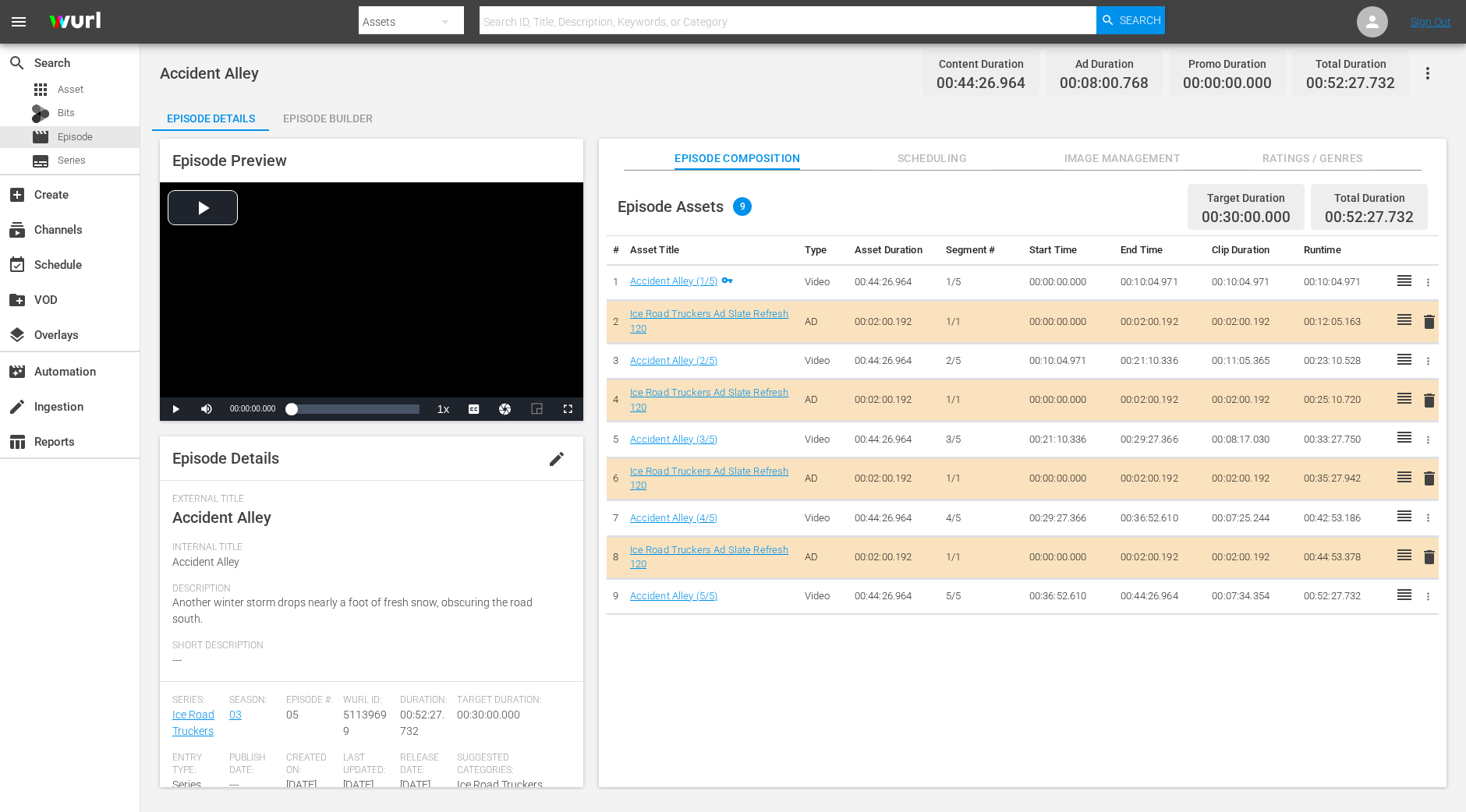
click at [340, 136] on div "Episode Preview Video Player is loading. Play Video Play Mute Current Time 00:0…" at bounding box center [803, 465] width 1302 height 669
drag, startPoint x: 340, startPoint y: 122, endPoint x: 413, endPoint y: 36, distance: 112.8
click at [340, 121] on div "Episode Builder" at bounding box center [328, 119] width 117 height 37
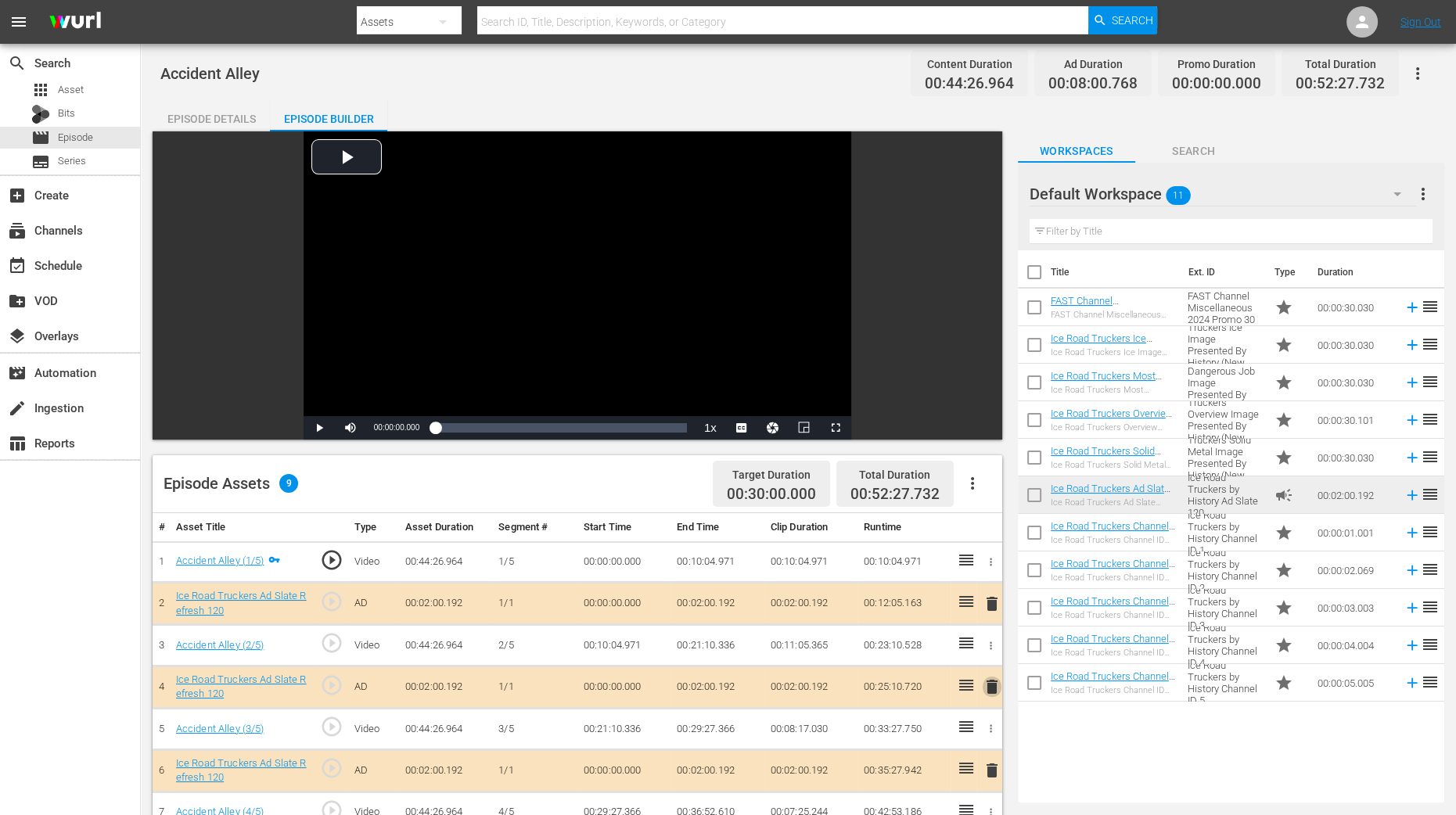
click at [988, 651] on span "delete" at bounding box center [993, 686] width 19 height 19
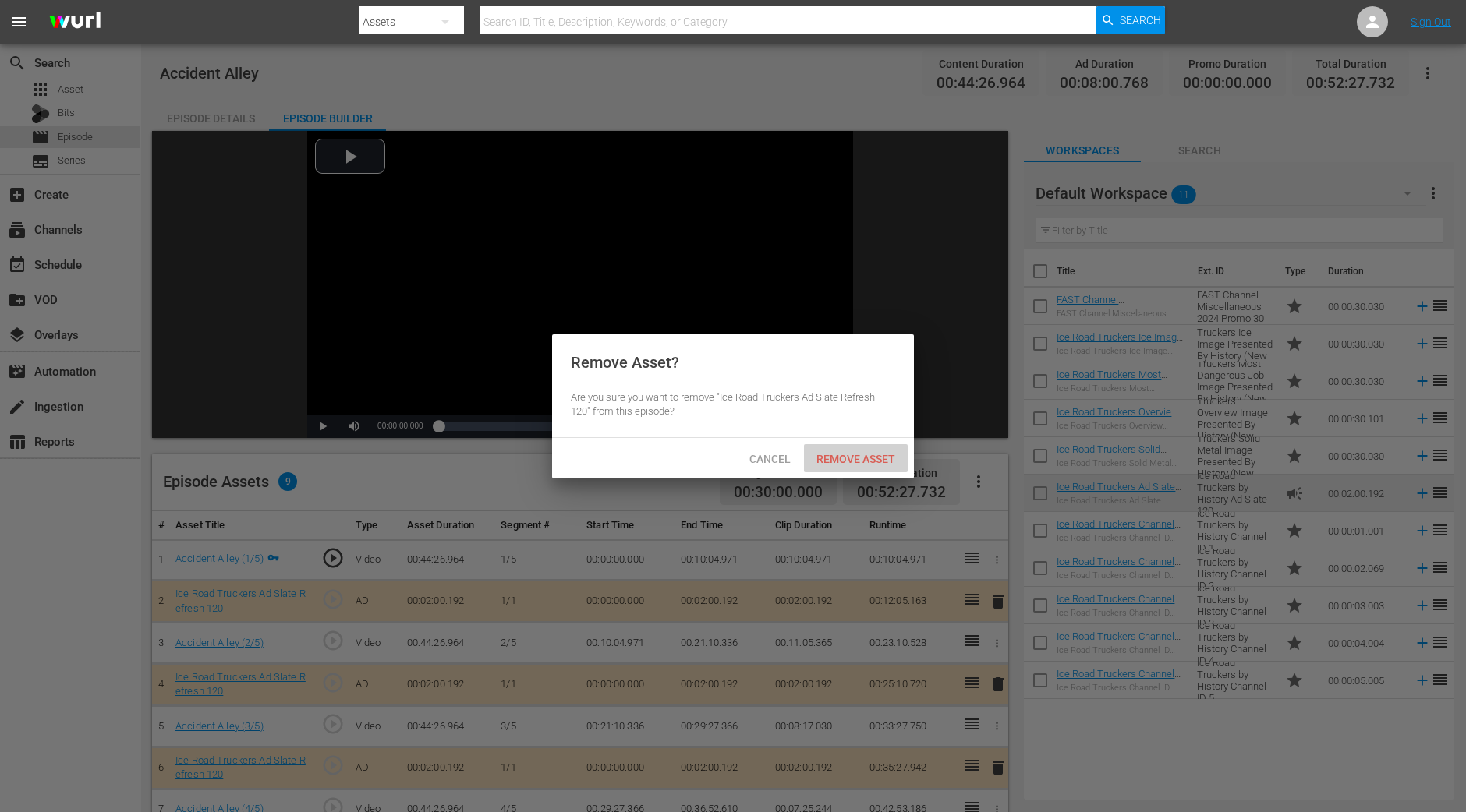
click at [828, 457] on span "Remove Asset" at bounding box center [856, 459] width 104 height 13
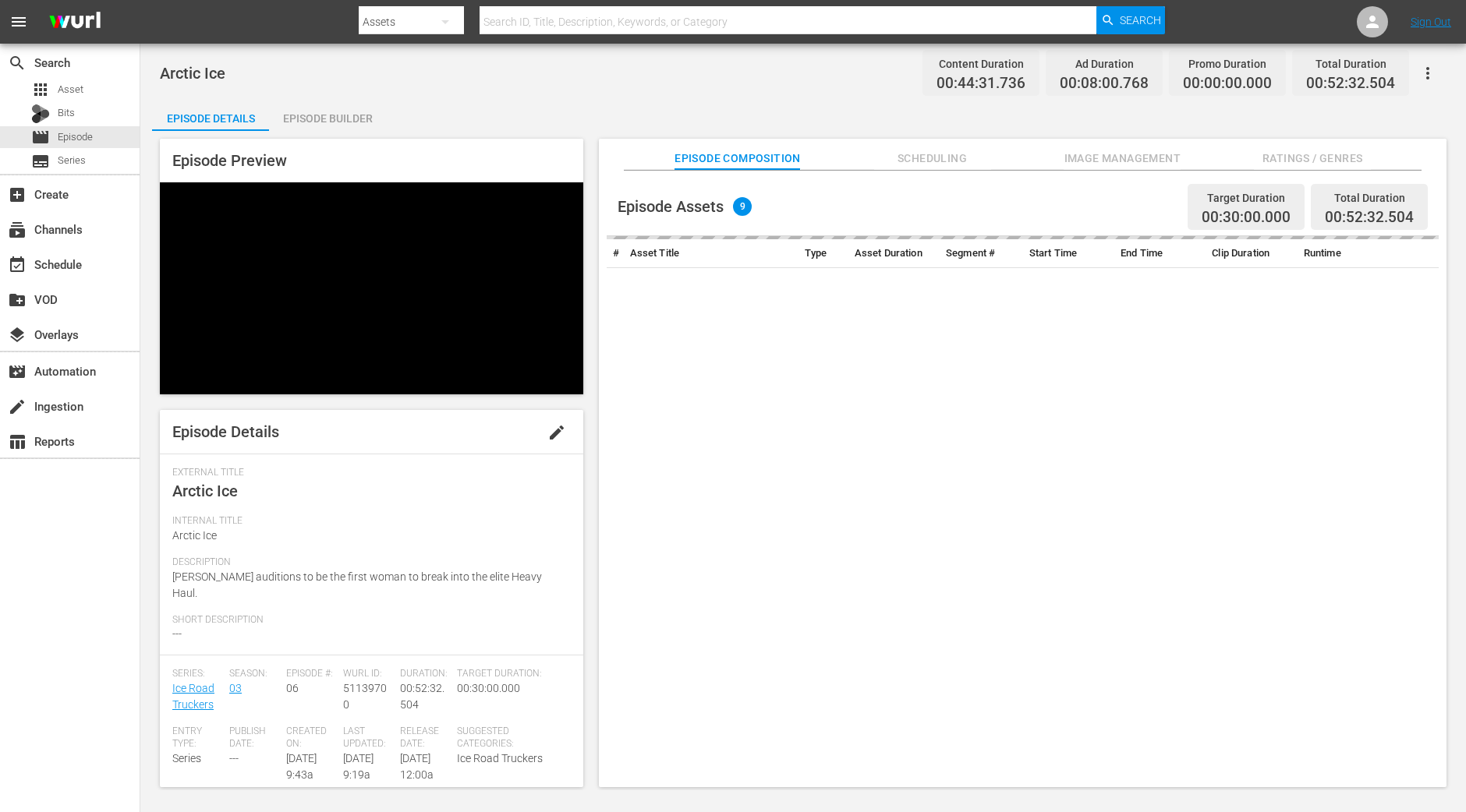
click at [355, 120] on div "Episode Builder" at bounding box center [328, 119] width 117 height 37
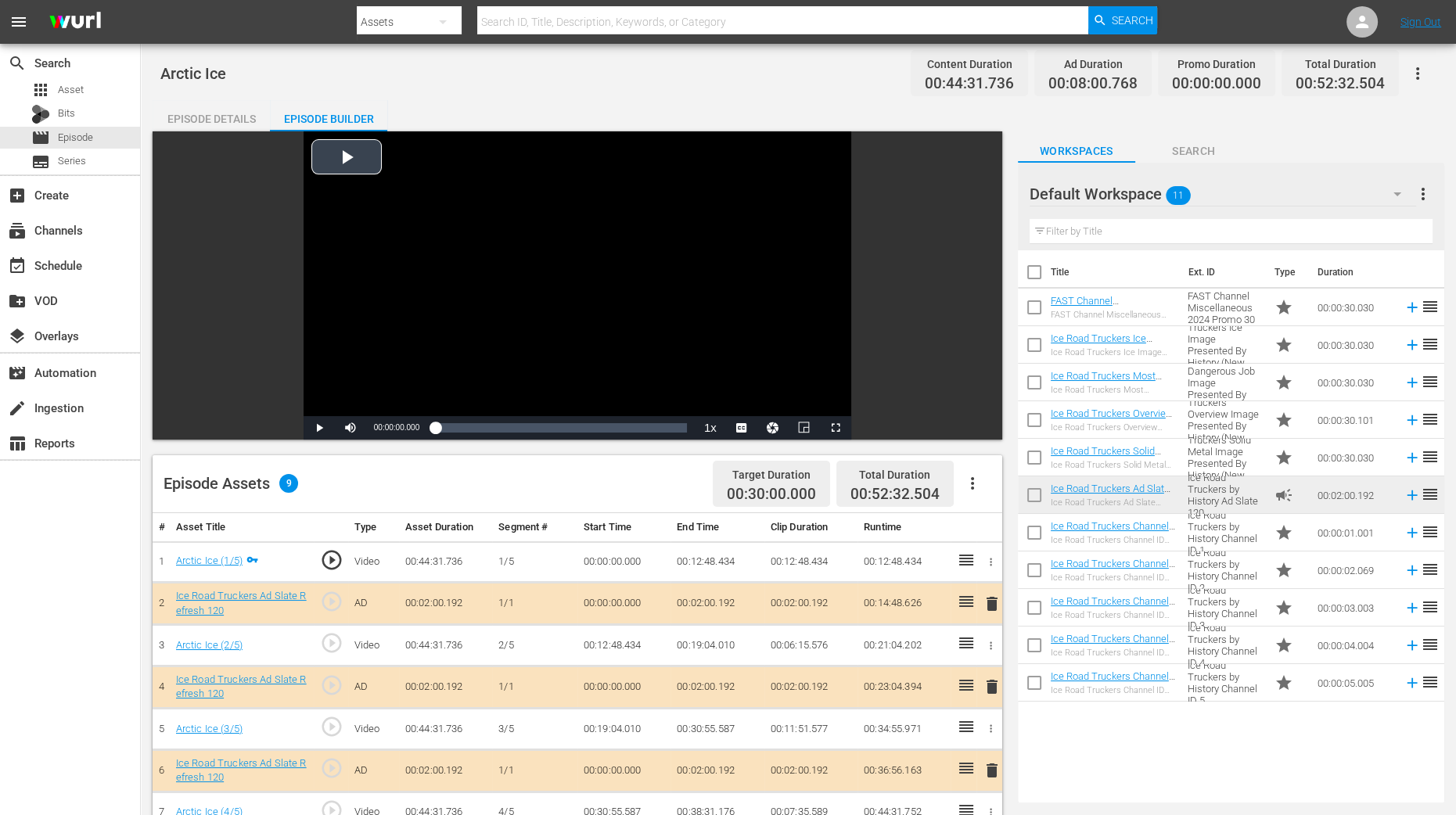
scroll to position [293, 0]
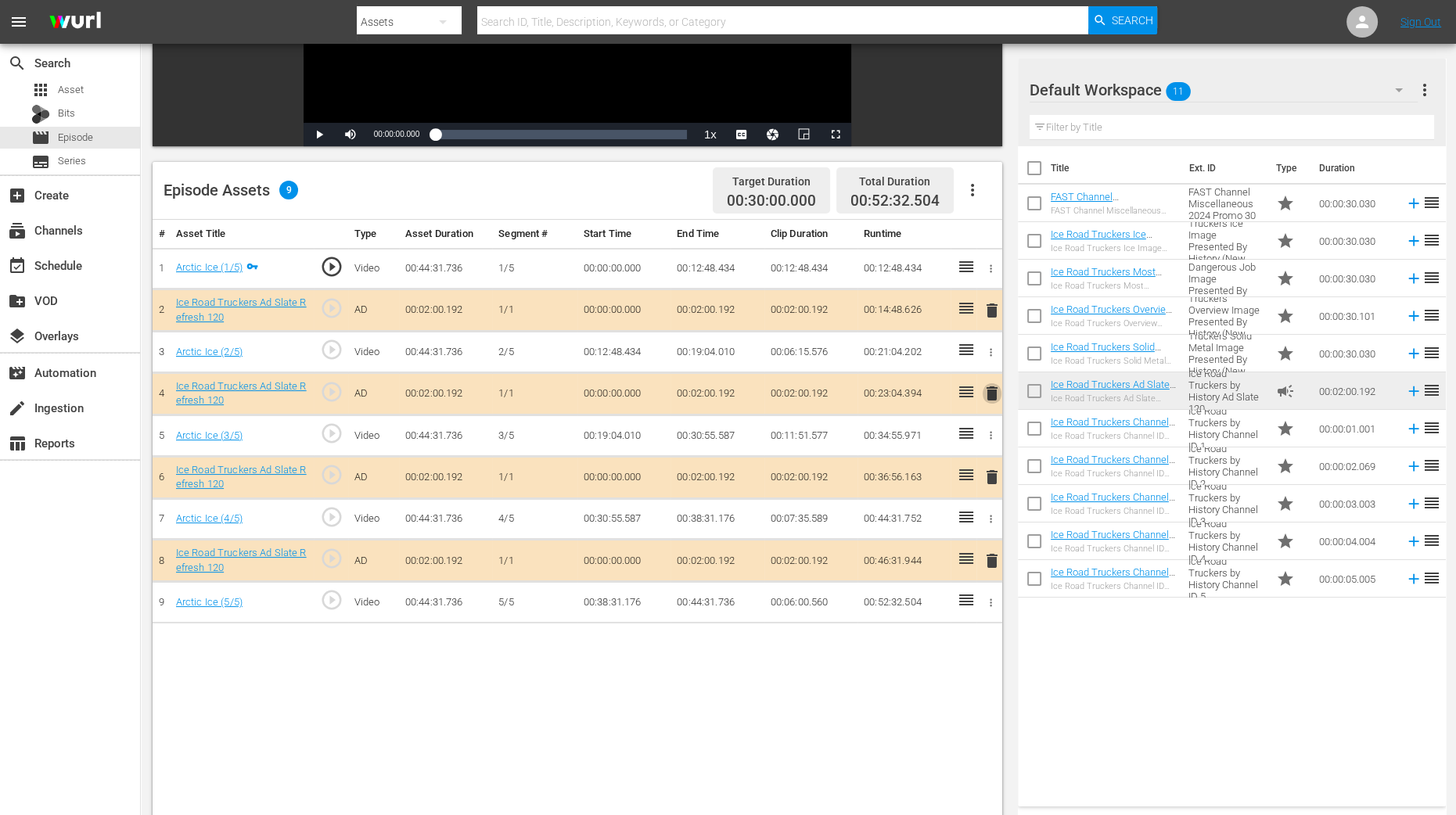
click at [993, 388] on span "delete" at bounding box center [993, 393] width 19 height 19
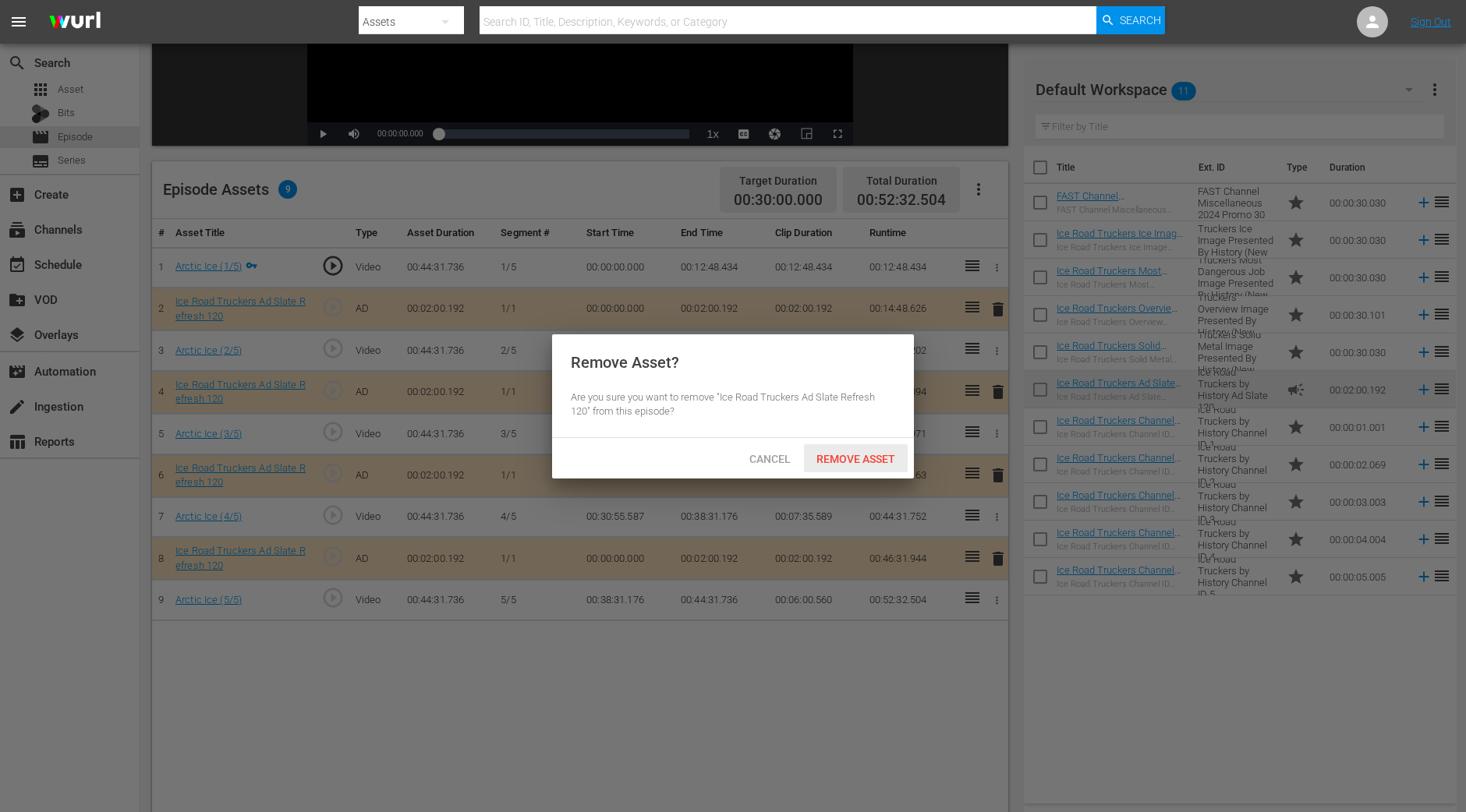
click at [870, 455] on span "Remove Asset" at bounding box center [856, 459] width 104 height 13
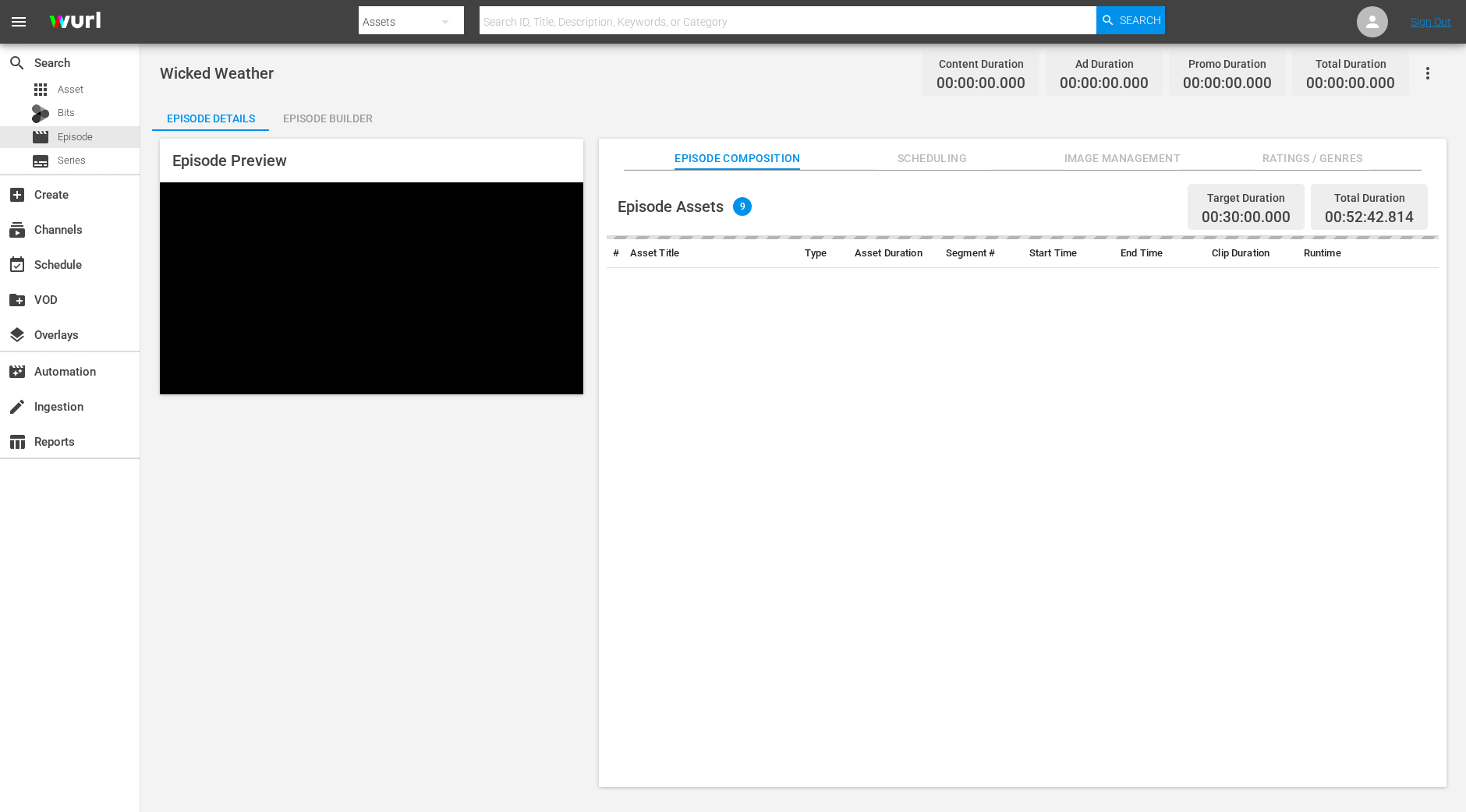
click at [351, 112] on div "Episode Builder" at bounding box center [328, 119] width 117 height 37
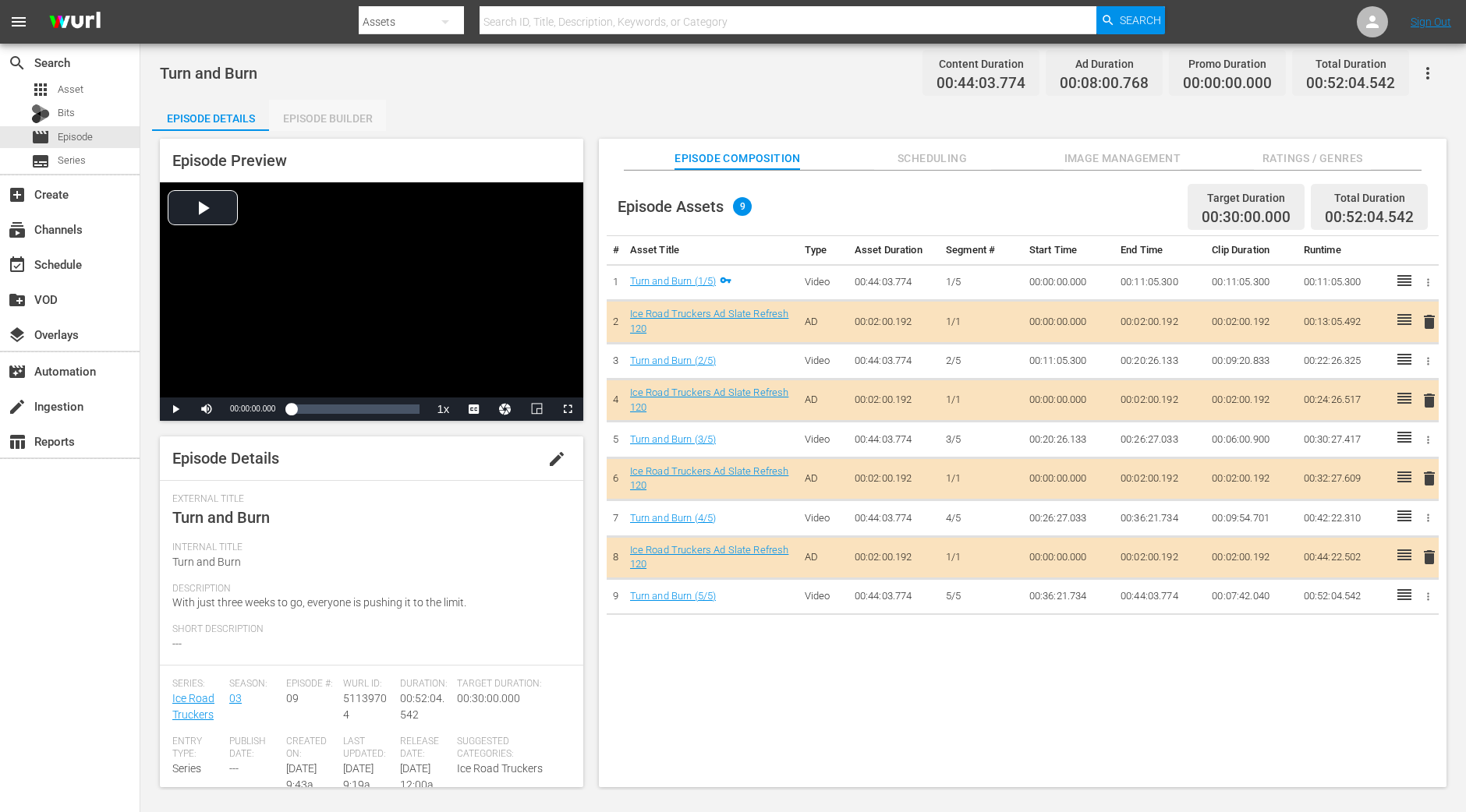
click at [342, 125] on div "Episode Builder" at bounding box center [328, 119] width 117 height 37
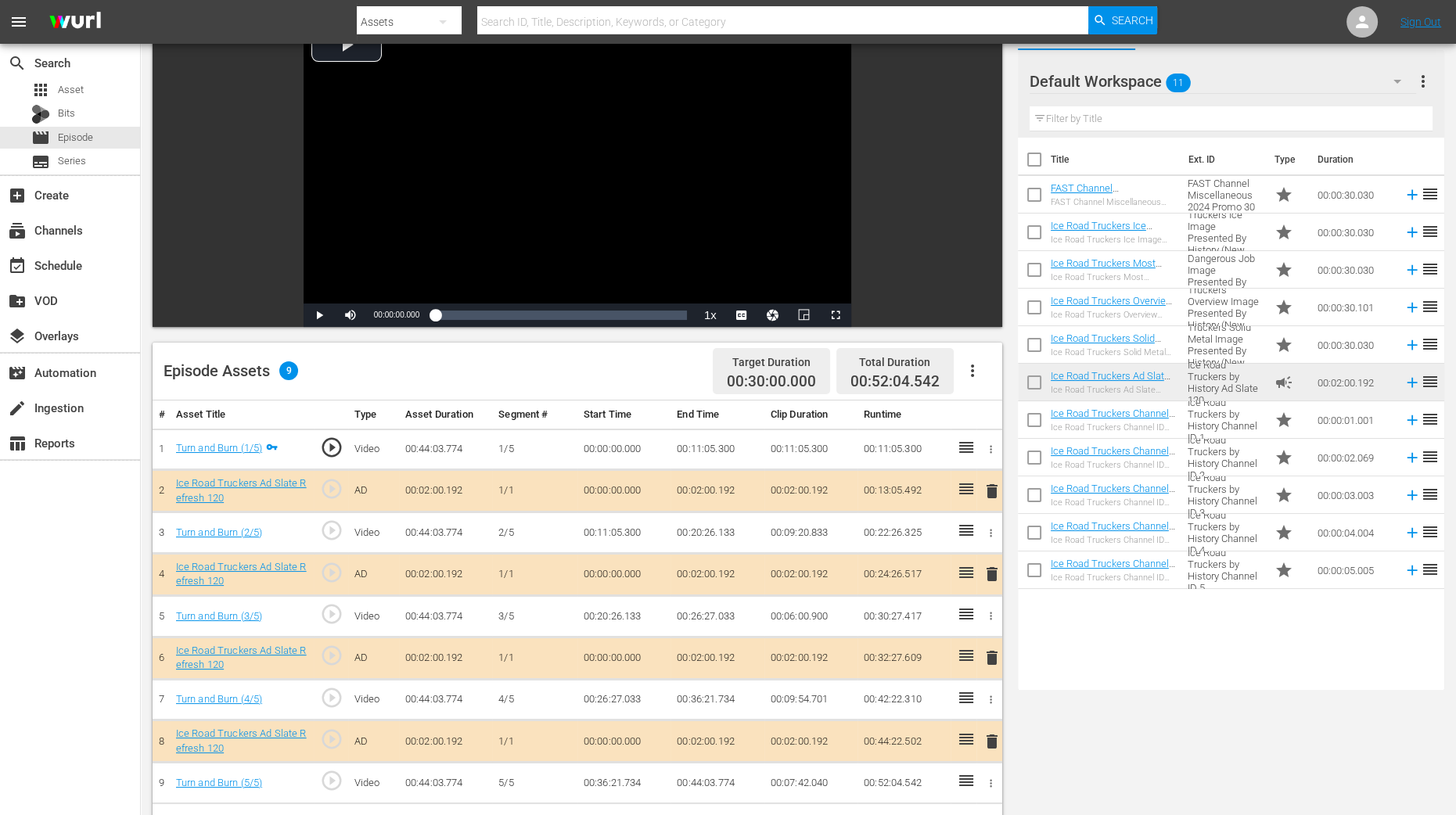
scroll to position [293, 0]
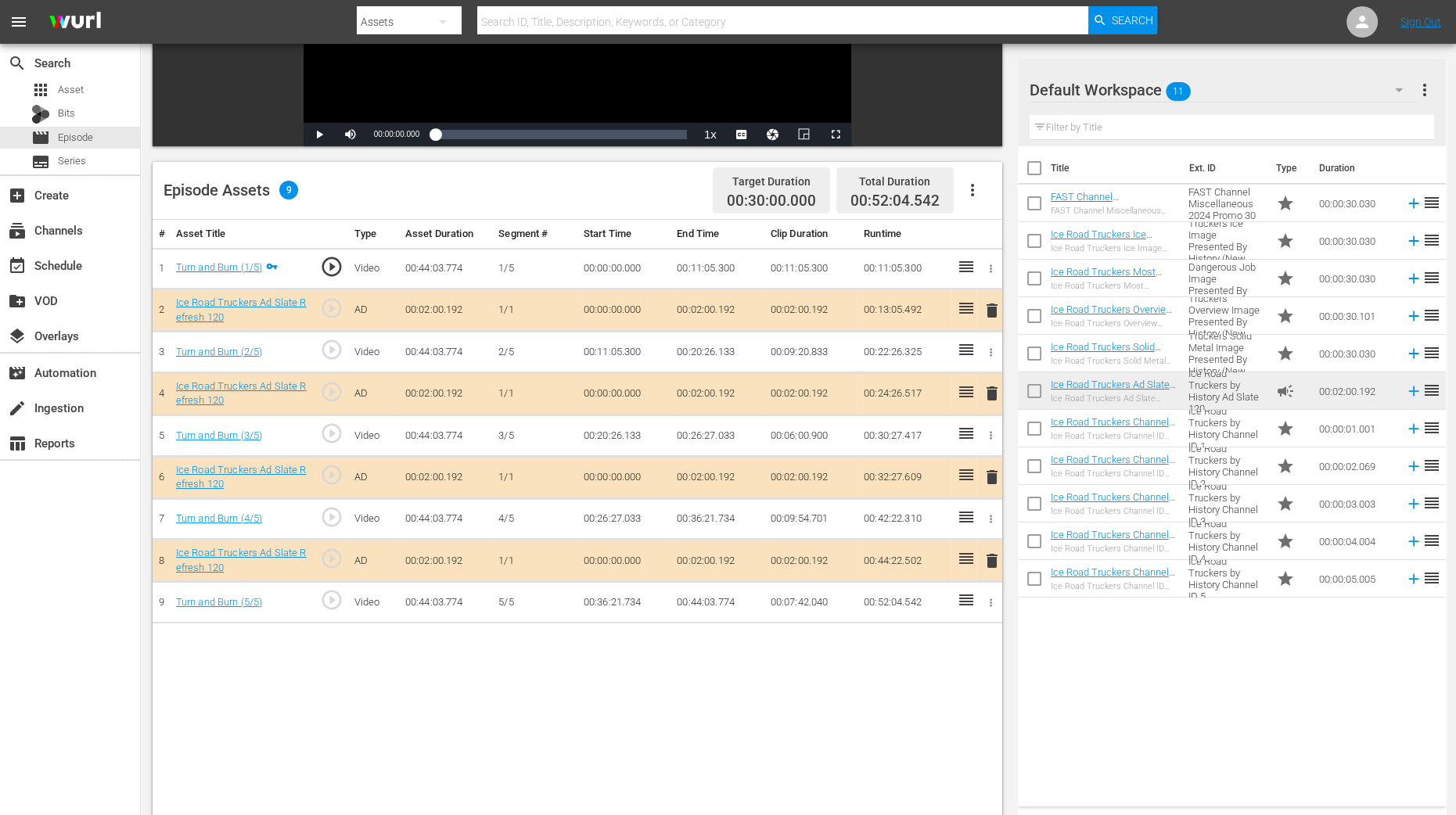
click at [992, 397] on span "delete" at bounding box center [993, 393] width 19 height 19
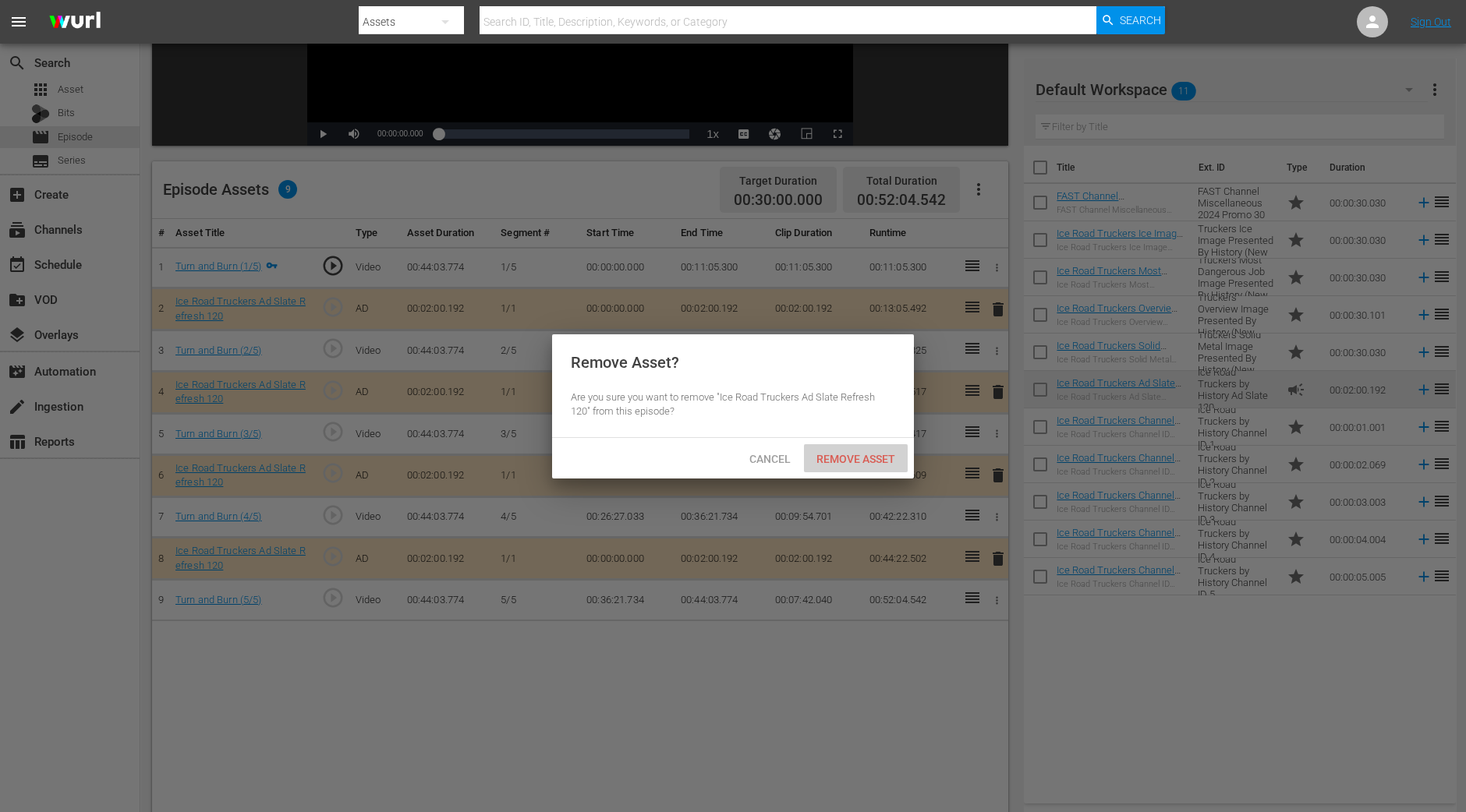
click at [850, 447] on div "Remove Asset" at bounding box center [856, 459] width 104 height 29
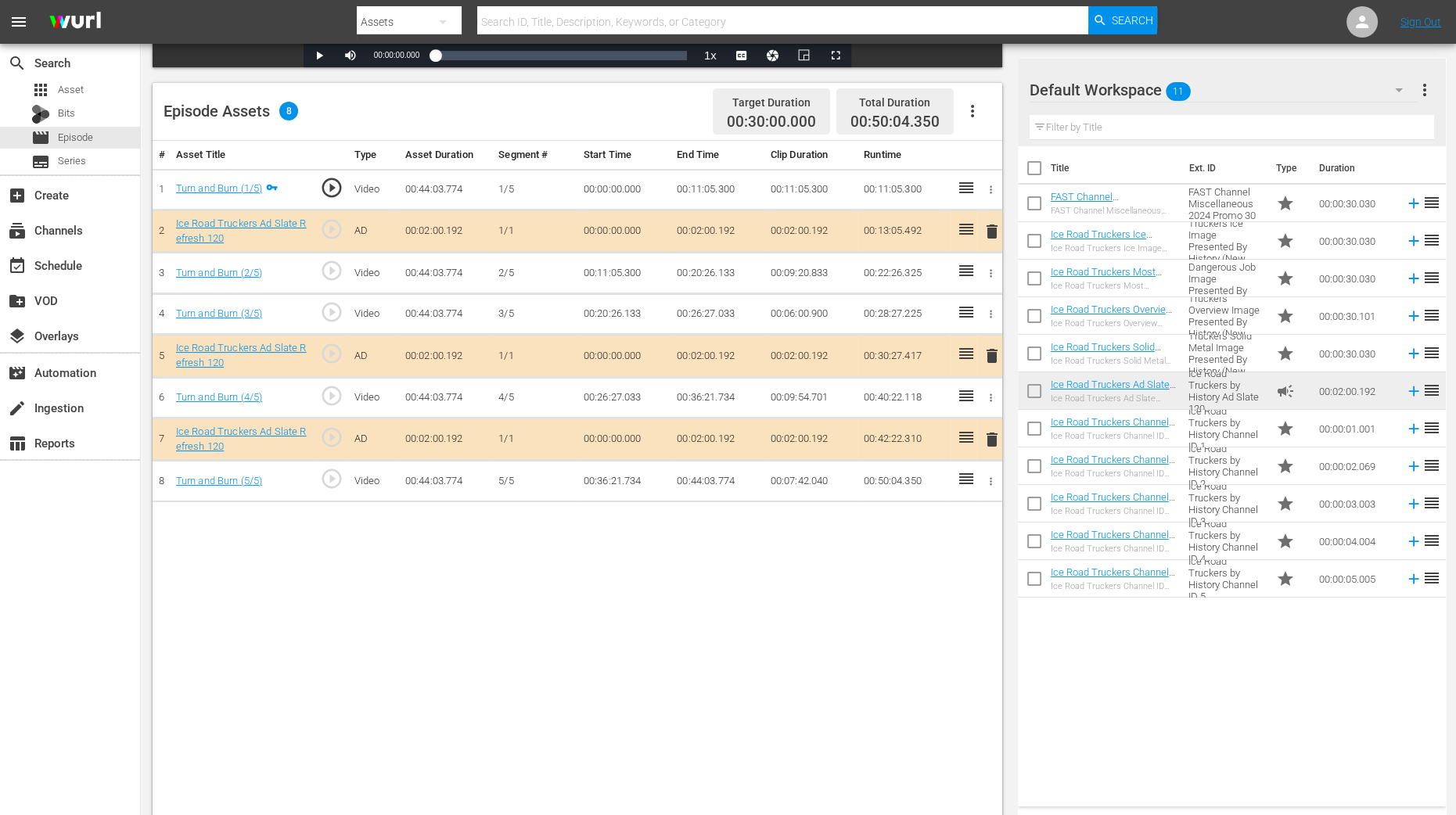
scroll to position [390, 0]
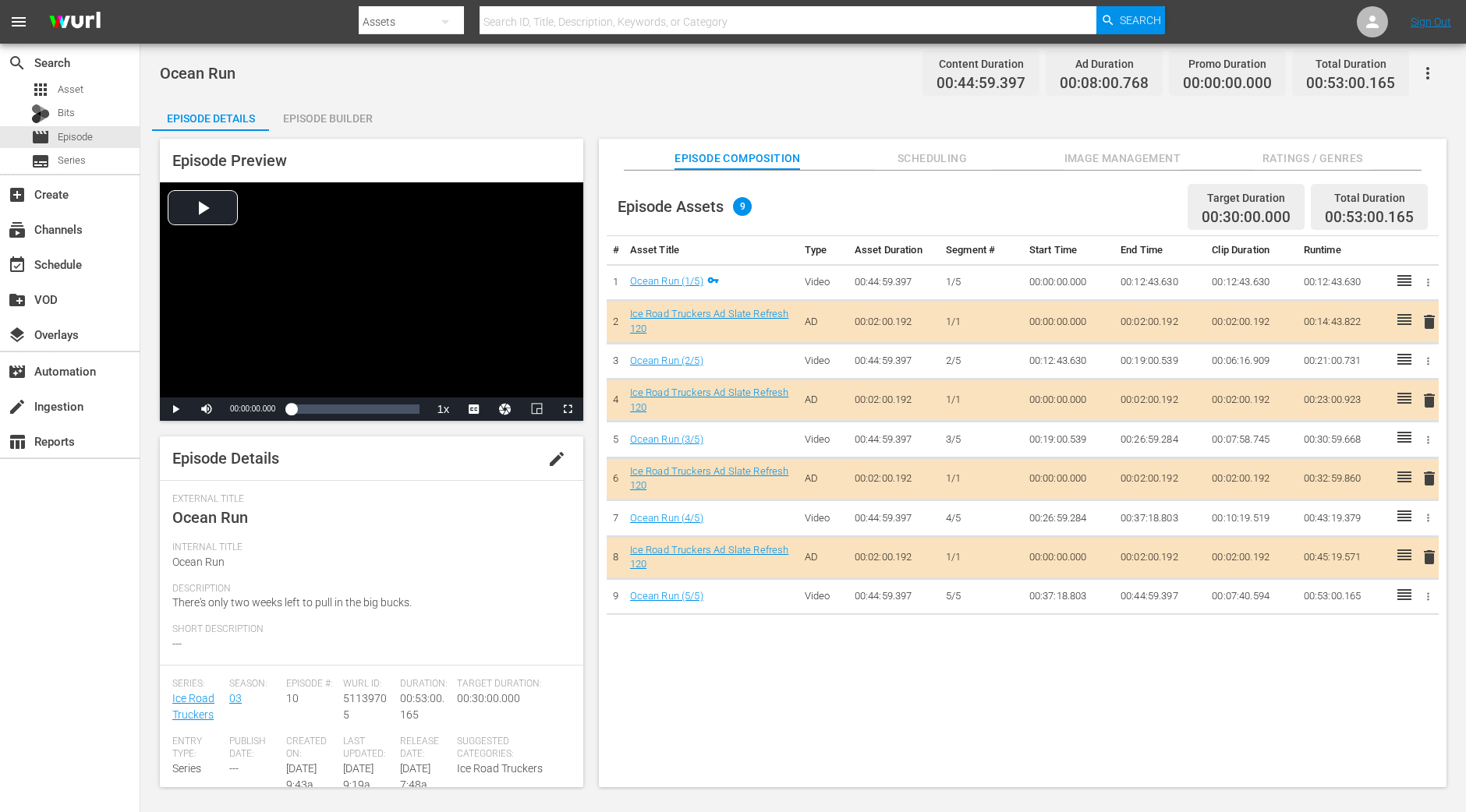
drag, startPoint x: 331, startPoint y: 118, endPoint x: 364, endPoint y: 33, distance: 91.2
click at [333, 118] on div "Episode Builder" at bounding box center [328, 119] width 117 height 37
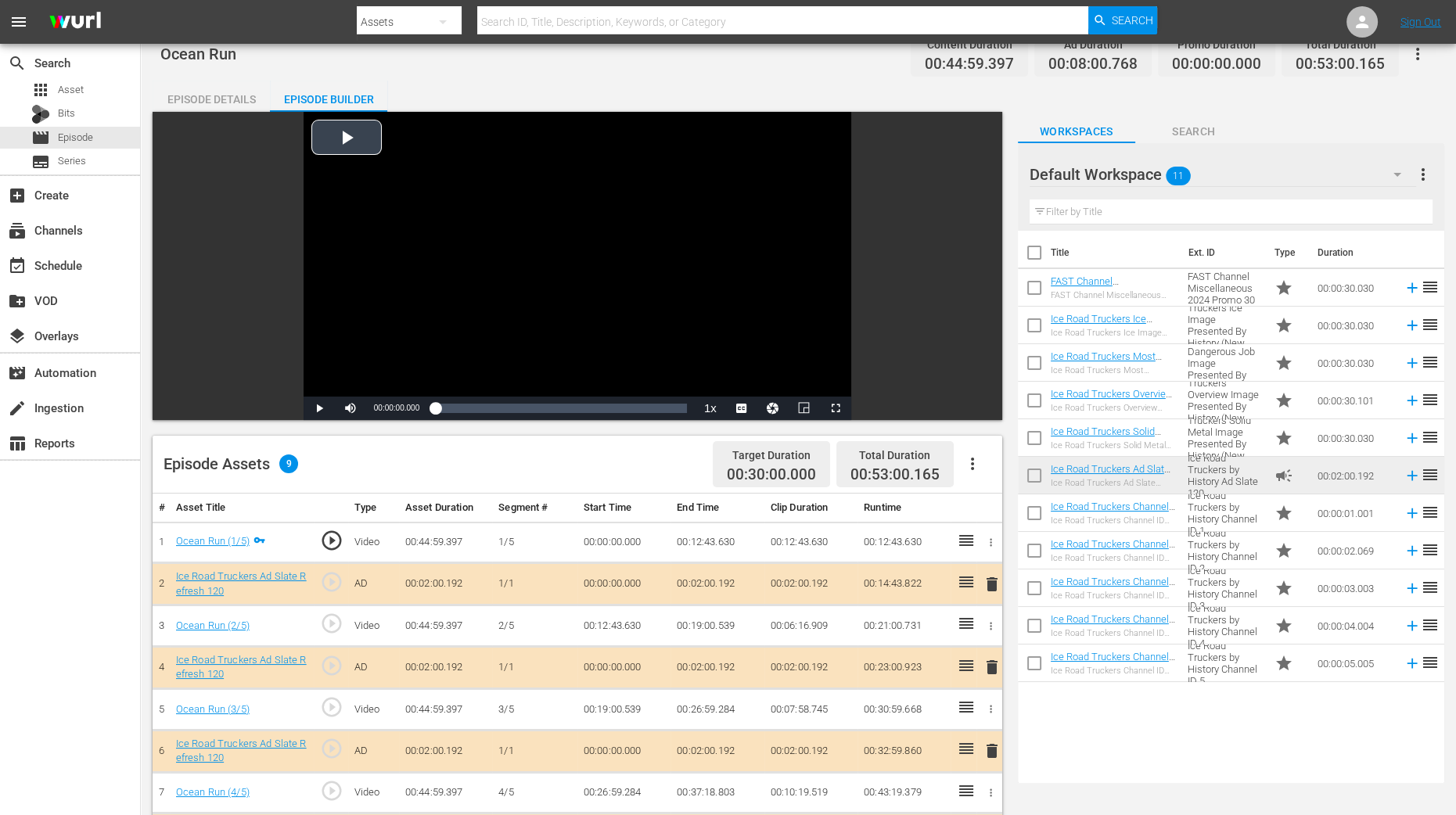
scroll to position [293, 0]
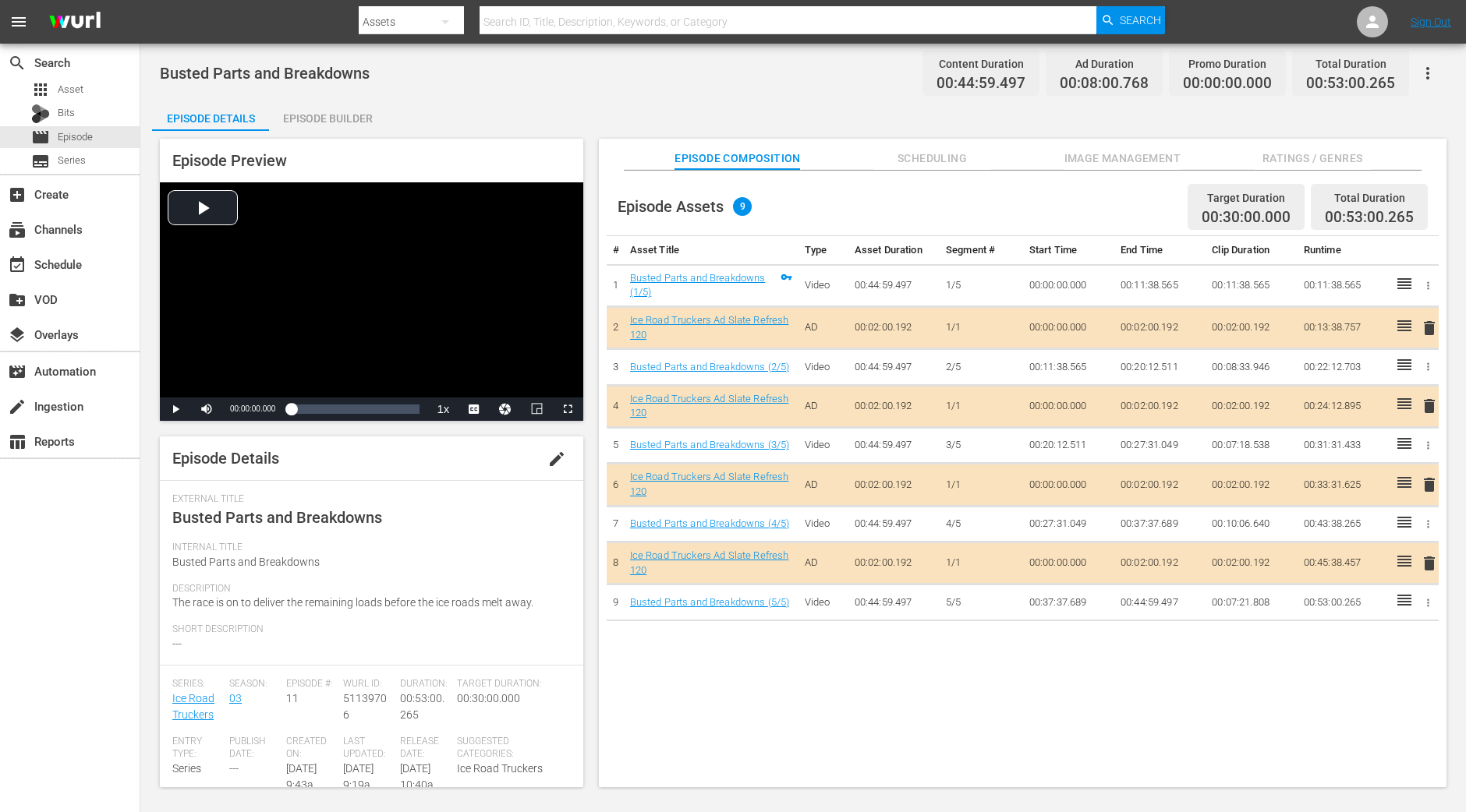
click at [317, 122] on div "Episode Builder" at bounding box center [328, 119] width 117 height 37
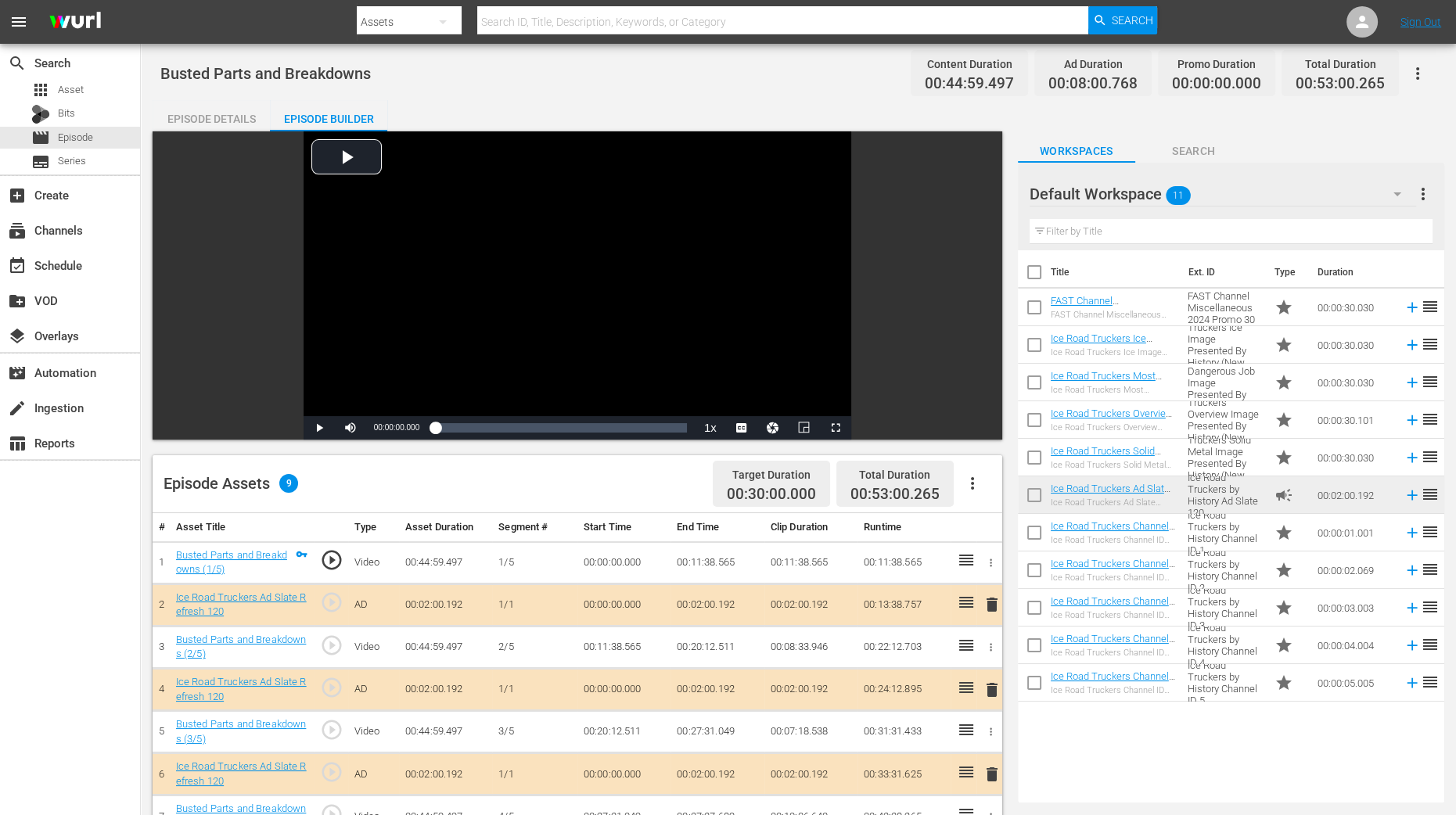
click at [993, 651] on span "delete" at bounding box center [993, 690] width 19 height 19
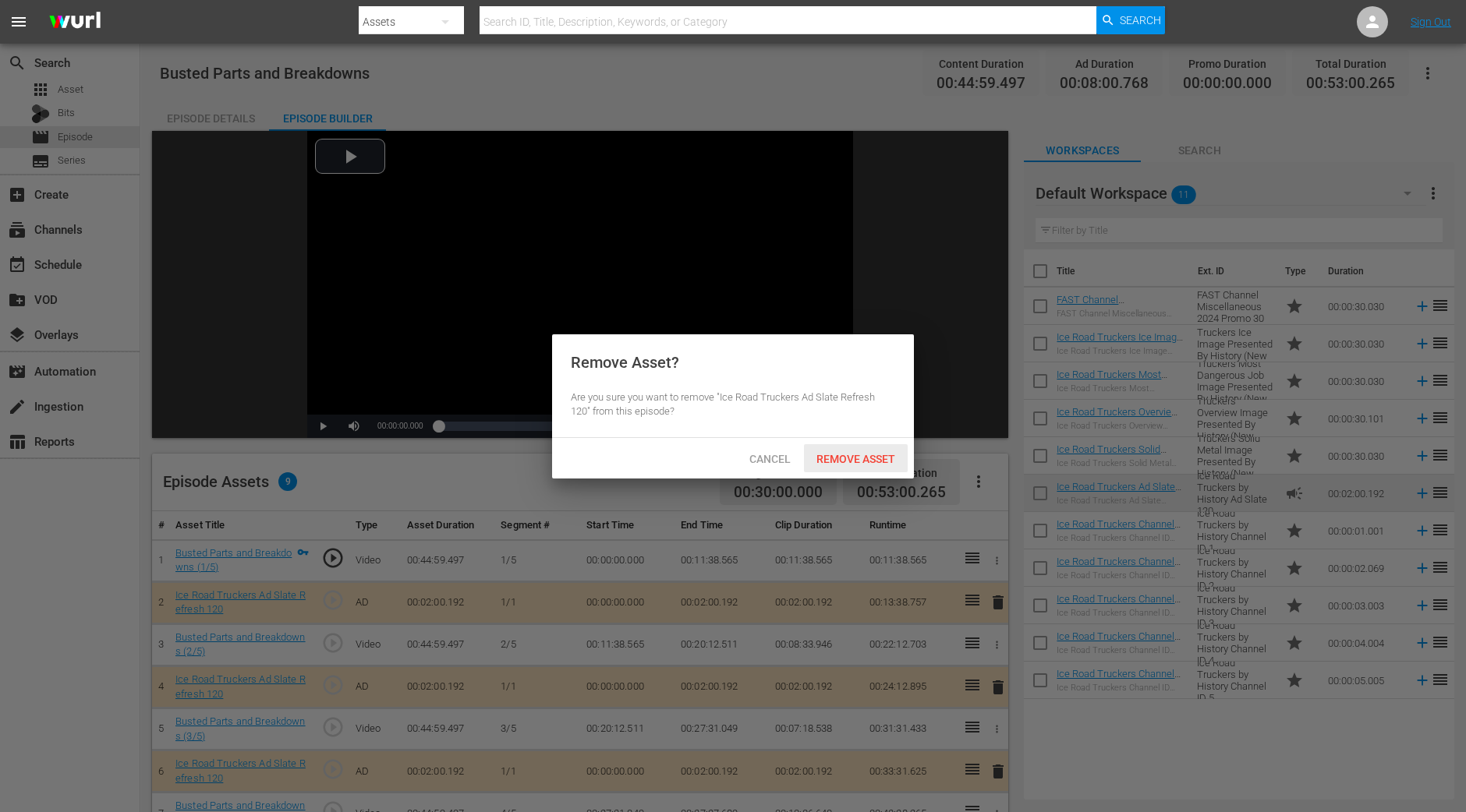
click at [890, 464] on div "Remove Asset" at bounding box center [856, 459] width 104 height 29
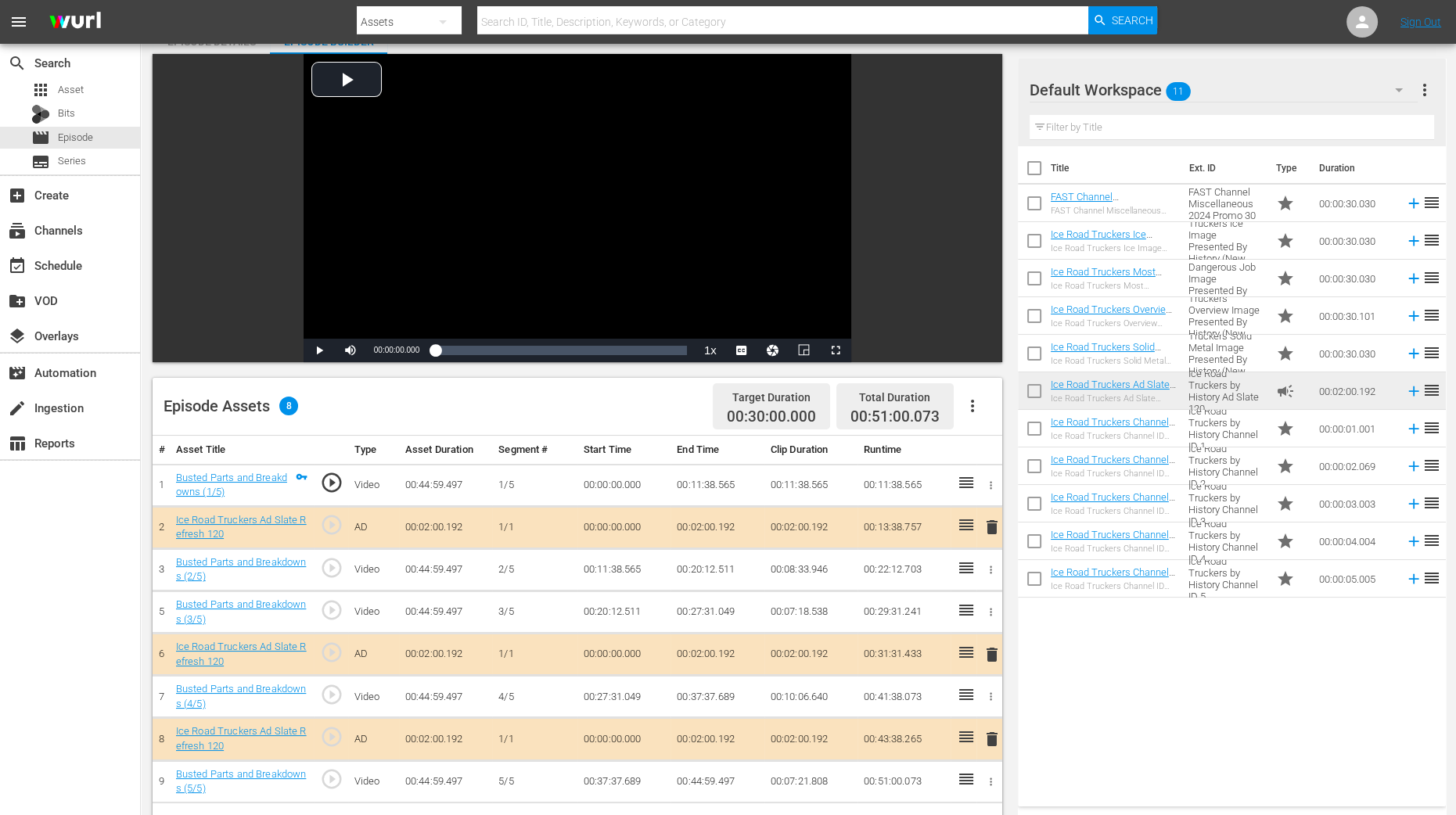
scroll to position [293, 0]
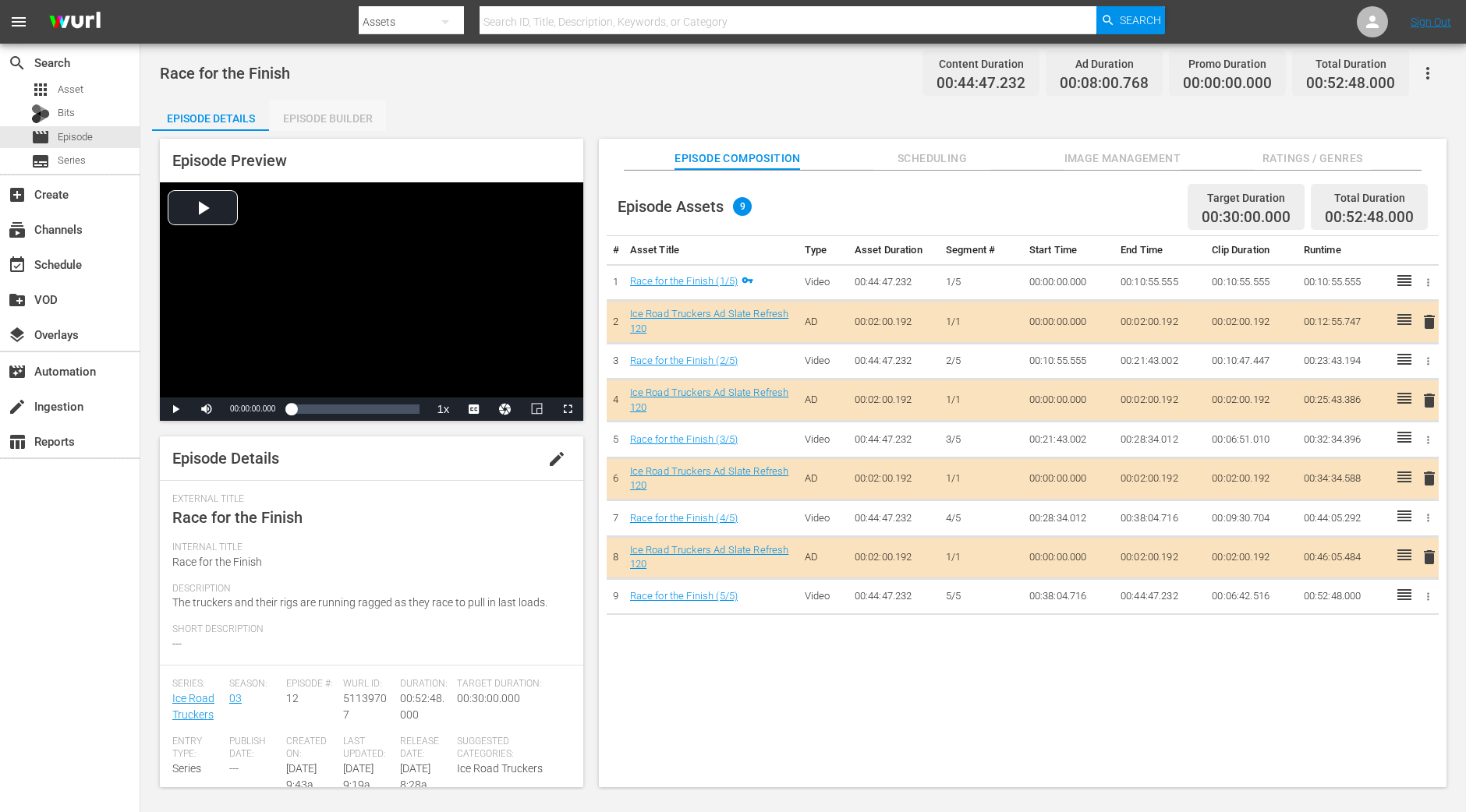
click at [340, 122] on div "Episode Builder" at bounding box center [328, 119] width 117 height 37
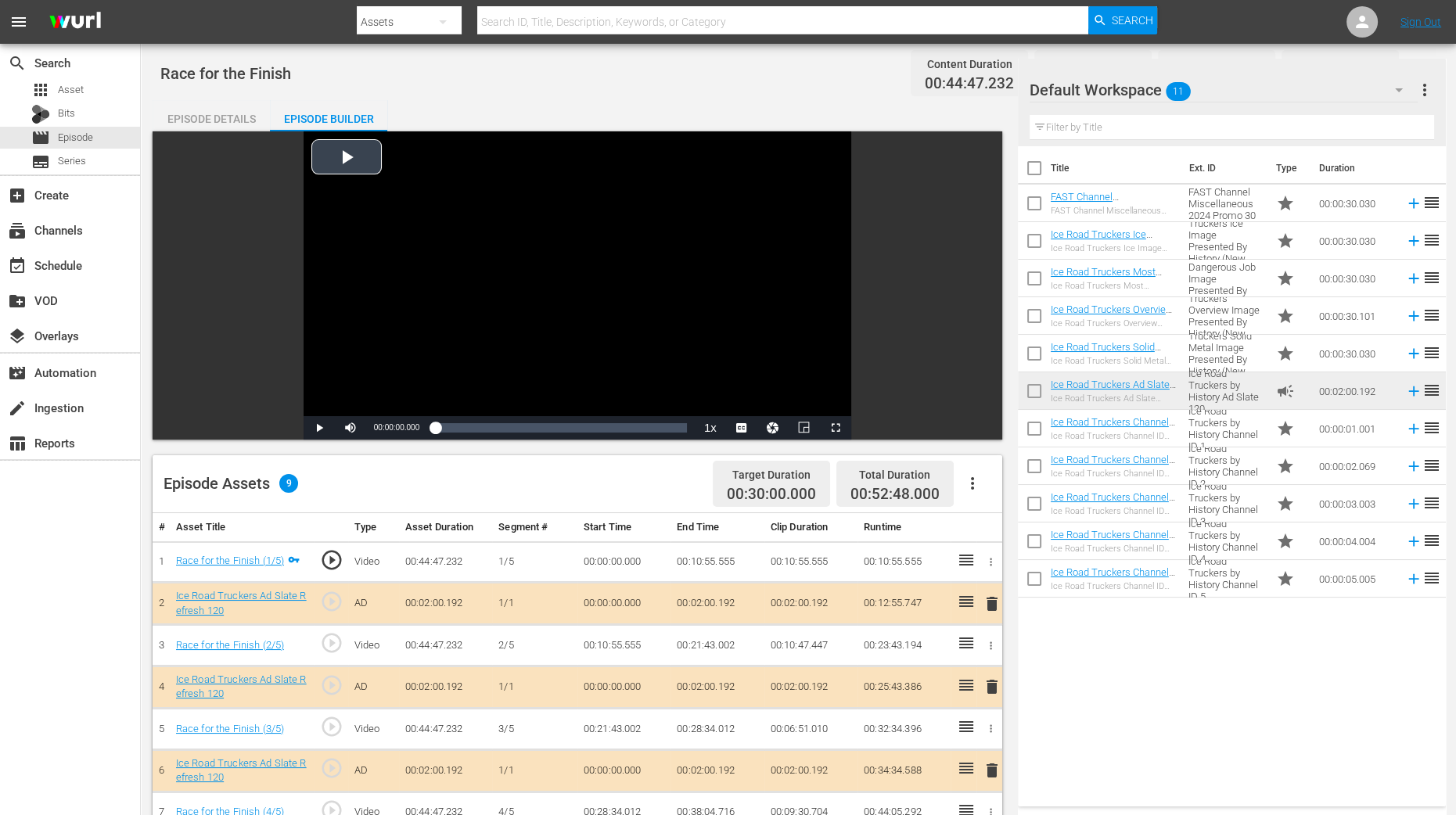
scroll to position [407, 0]
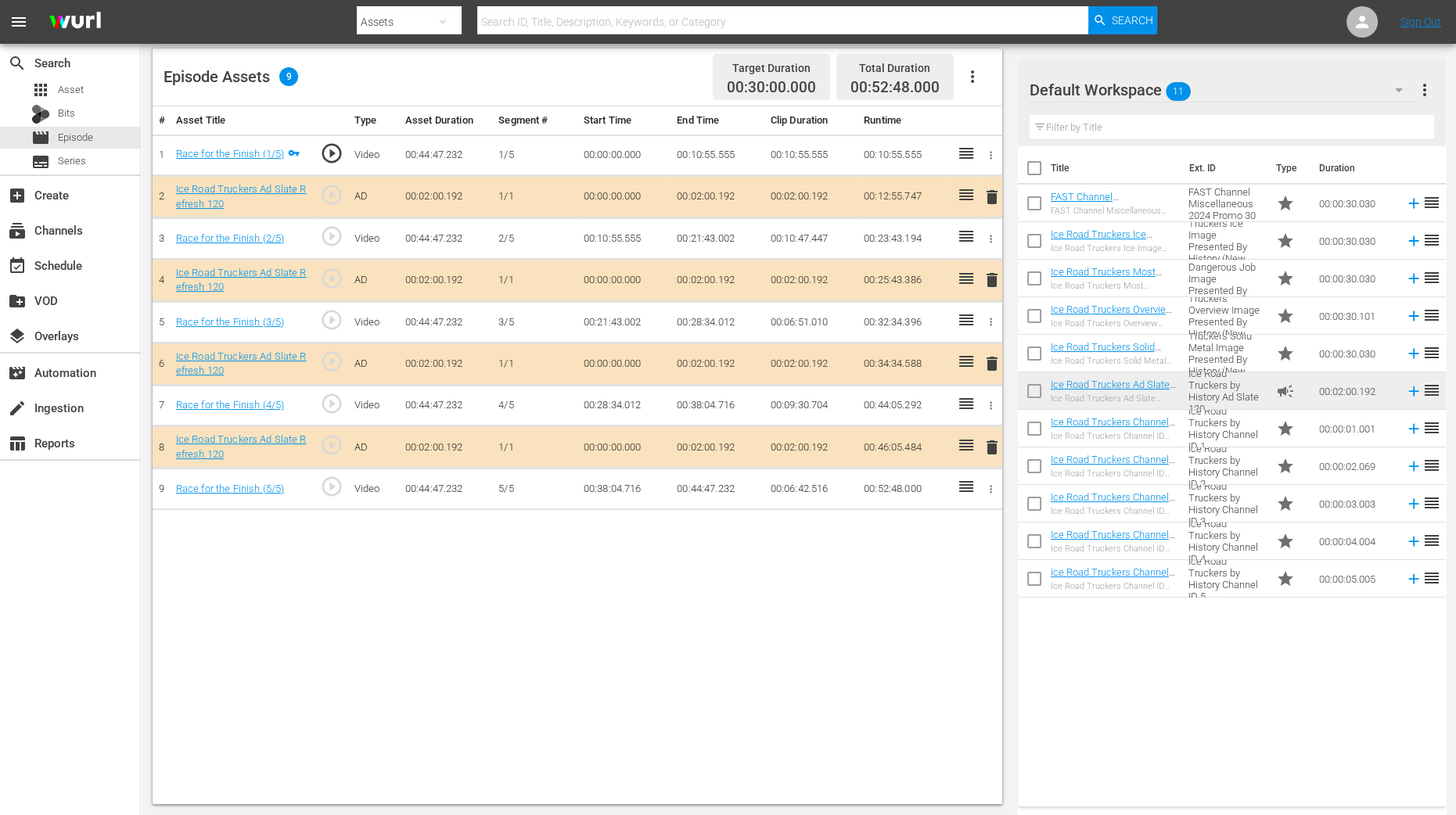
click at [993, 280] on span "delete" at bounding box center [993, 280] width 19 height 19
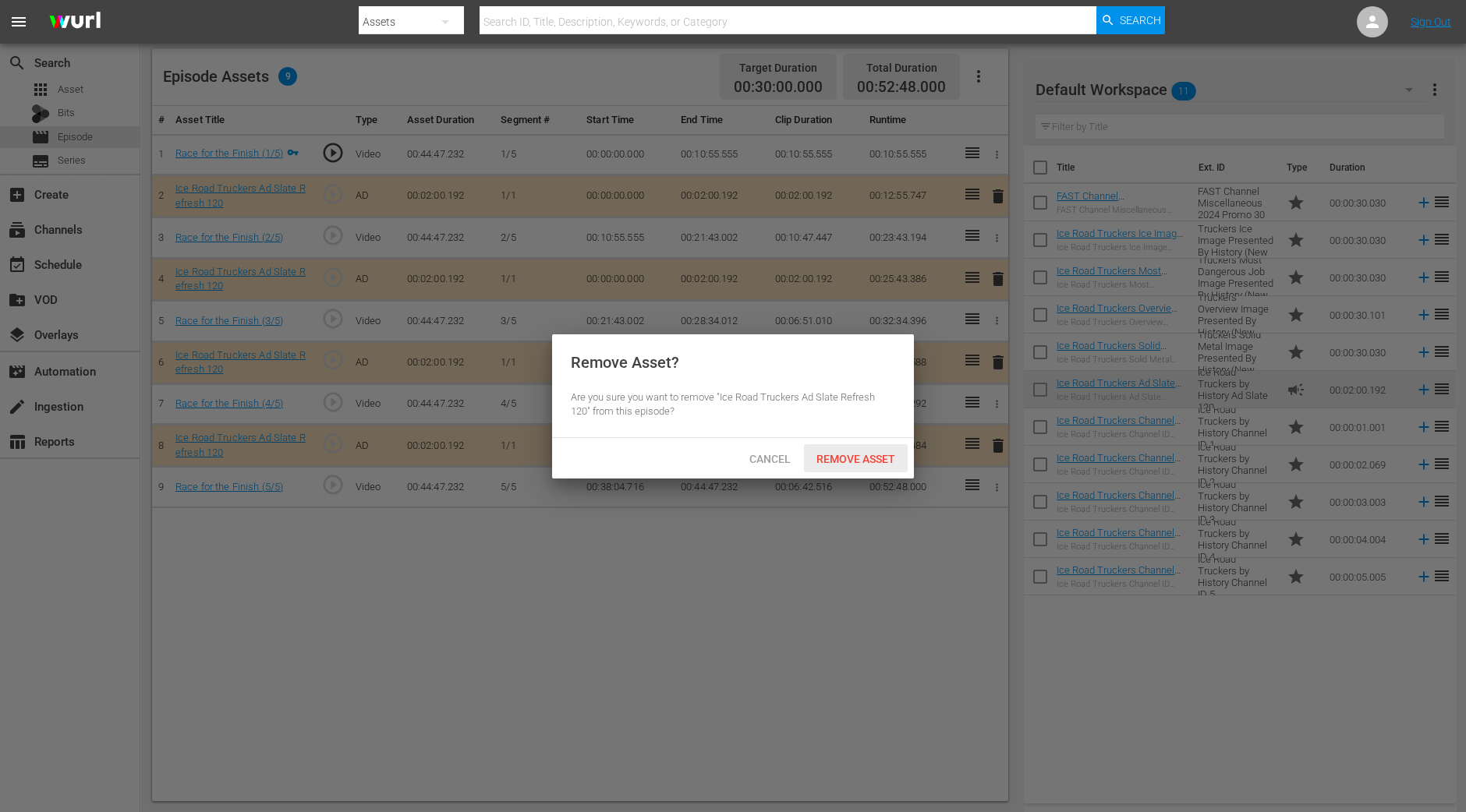
drag, startPoint x: 857, startPoint y: 448, endPoint x: 807, endPoint y: 389, distance: 77.3
click at [857, 448] on div "Remove Asset" at bounding box center [856, 459] width 104 height 29
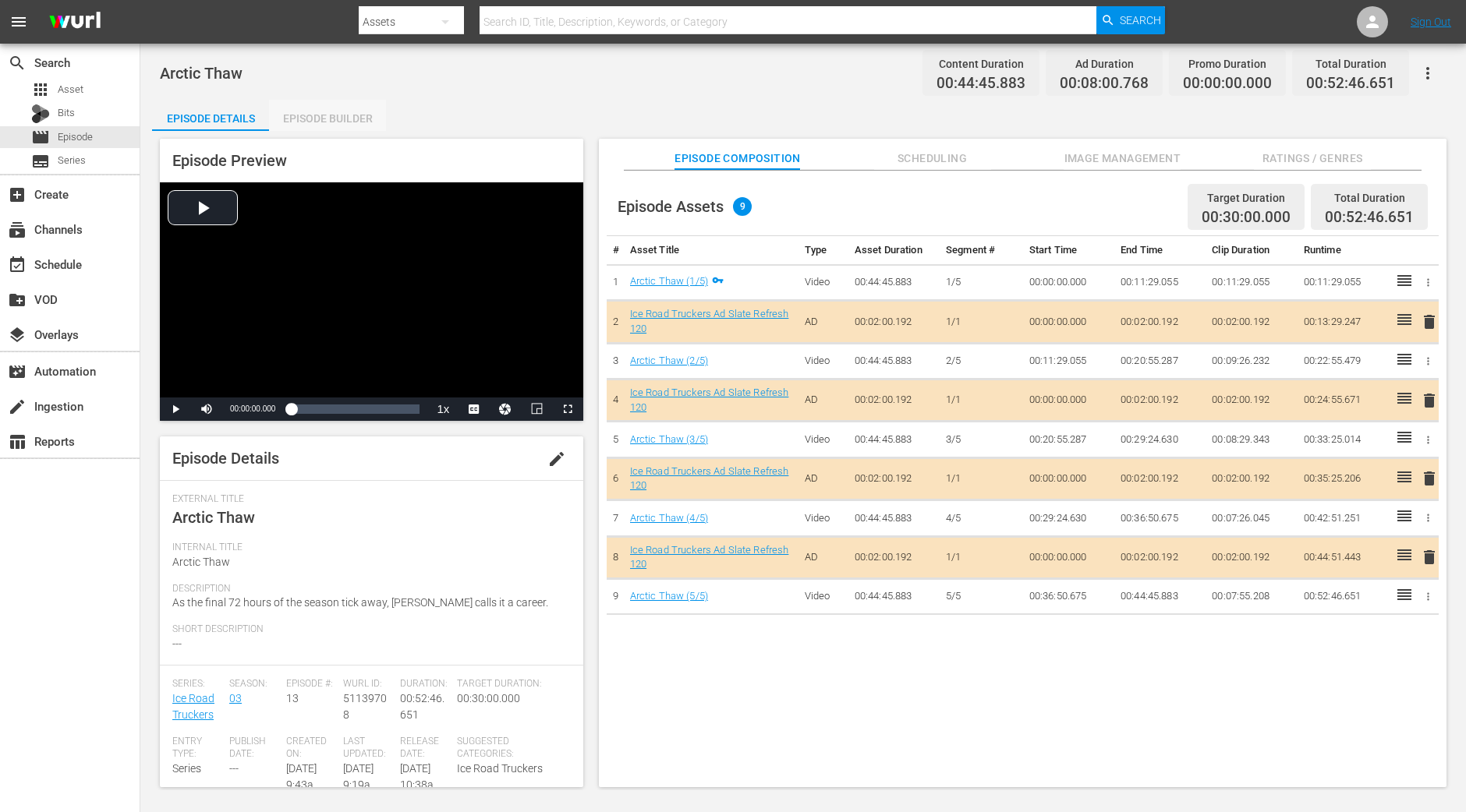
click at [379, 126] on div "Episode Builder" at bounding box center [328, 119] width 117 height 37
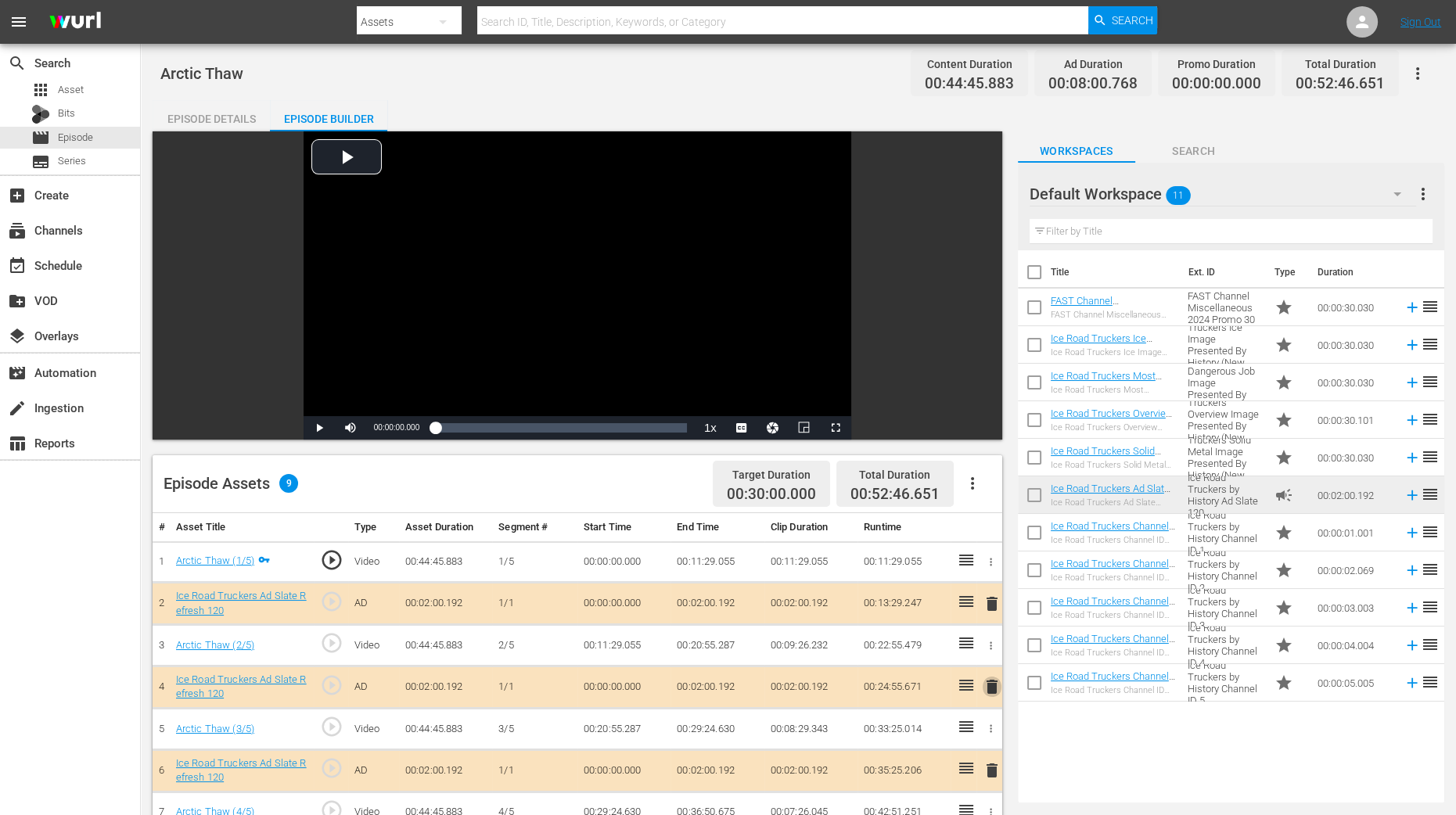
click at [993, 651] on span "delete" at bounding box center [993, 686] width 19 height 19
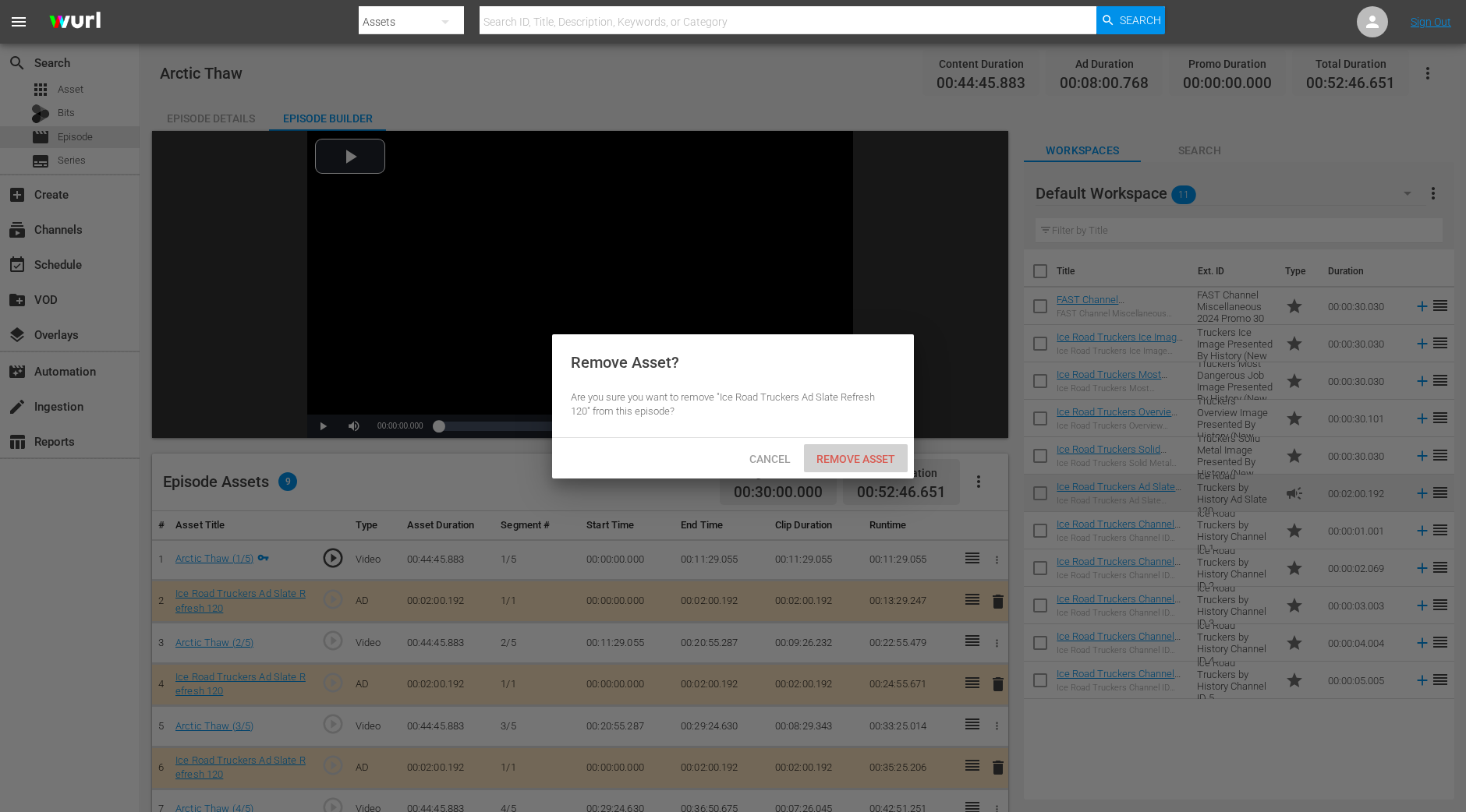
click at [872, 445] on div "Remove Asset" at bounding box center [856, 459] width 104 height 29
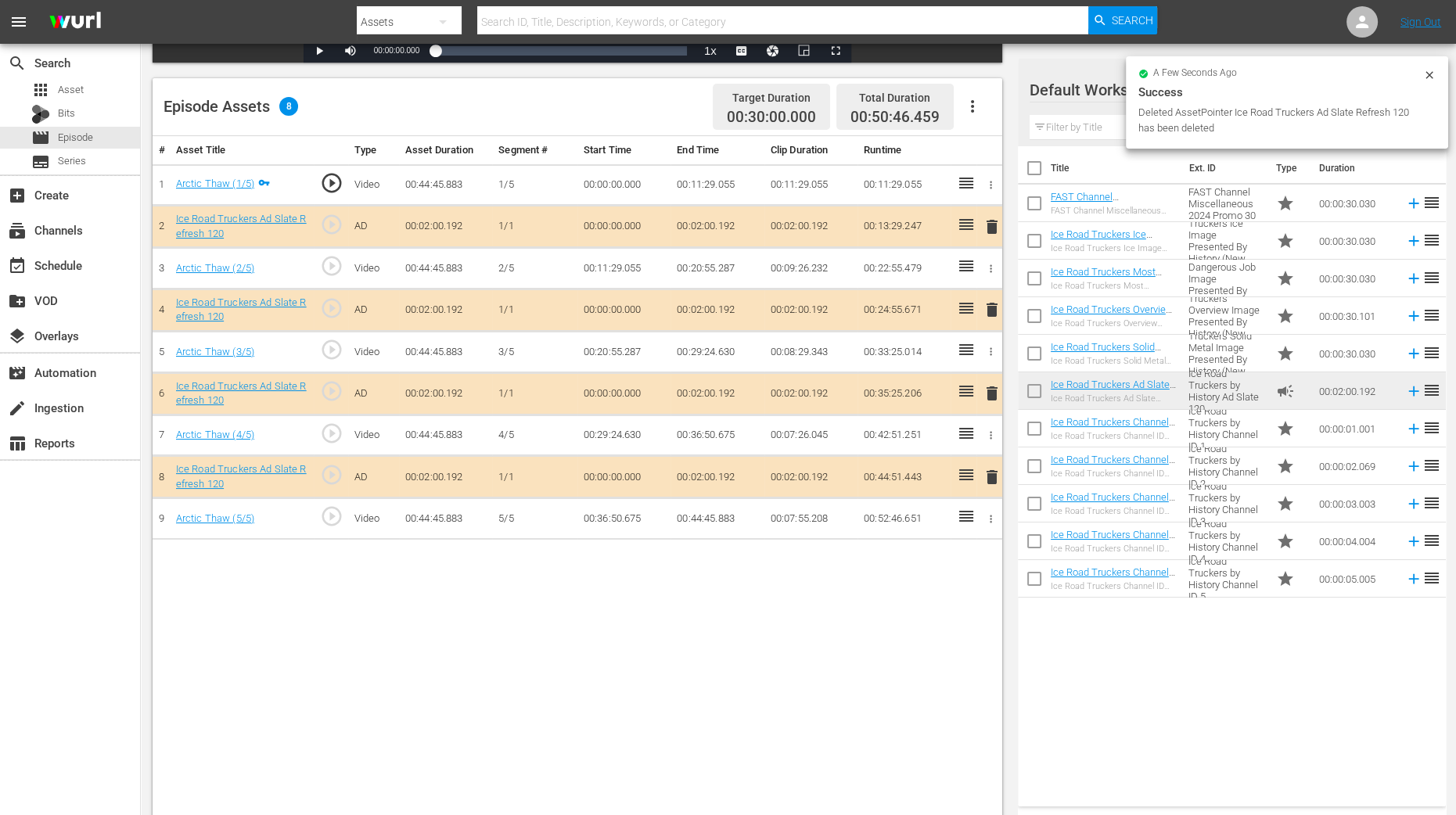
scroll to position [390, 0]
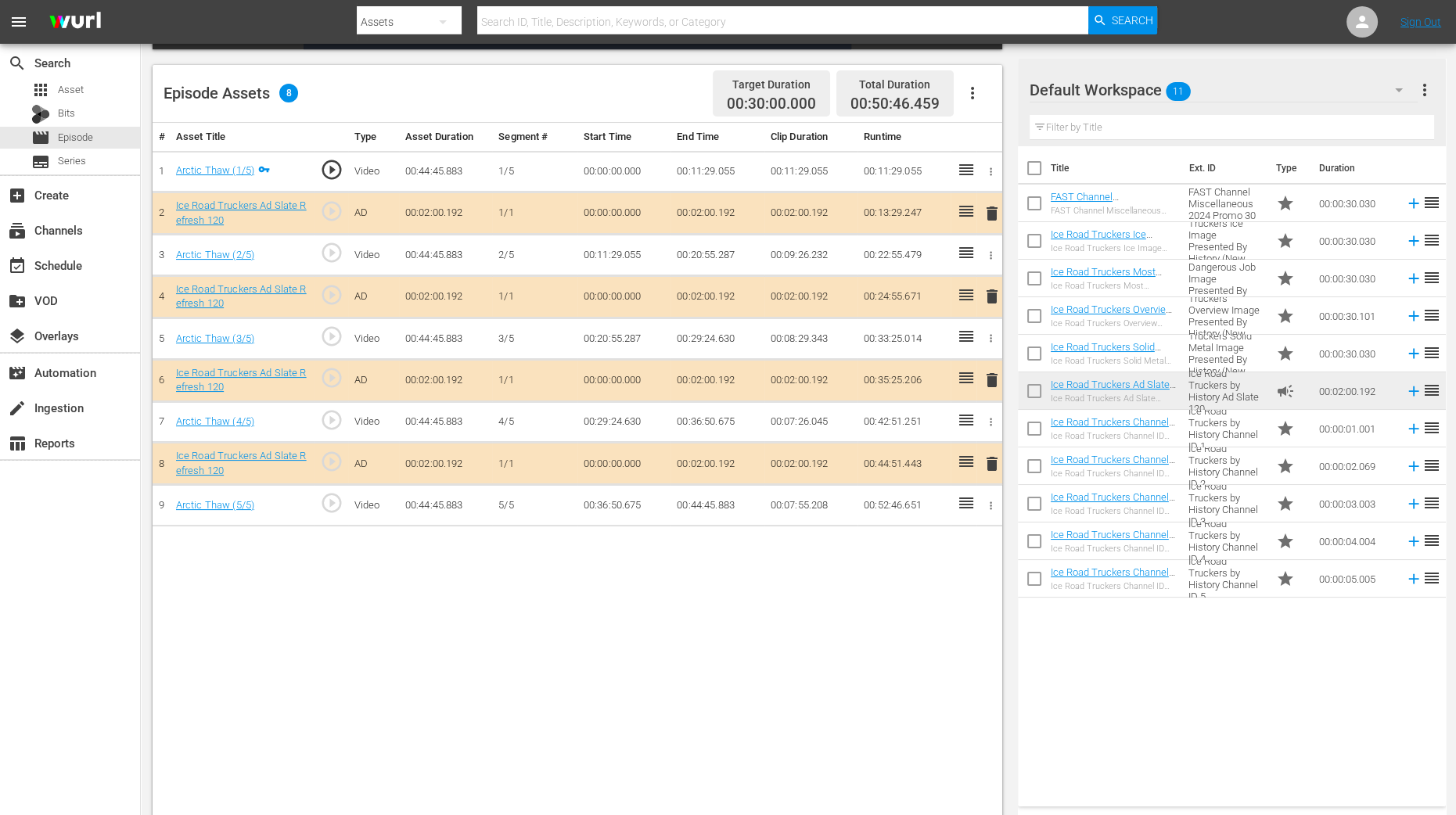
click at [988, 294] on span "delete" at bounding box center [993, 296] width 19 height 19
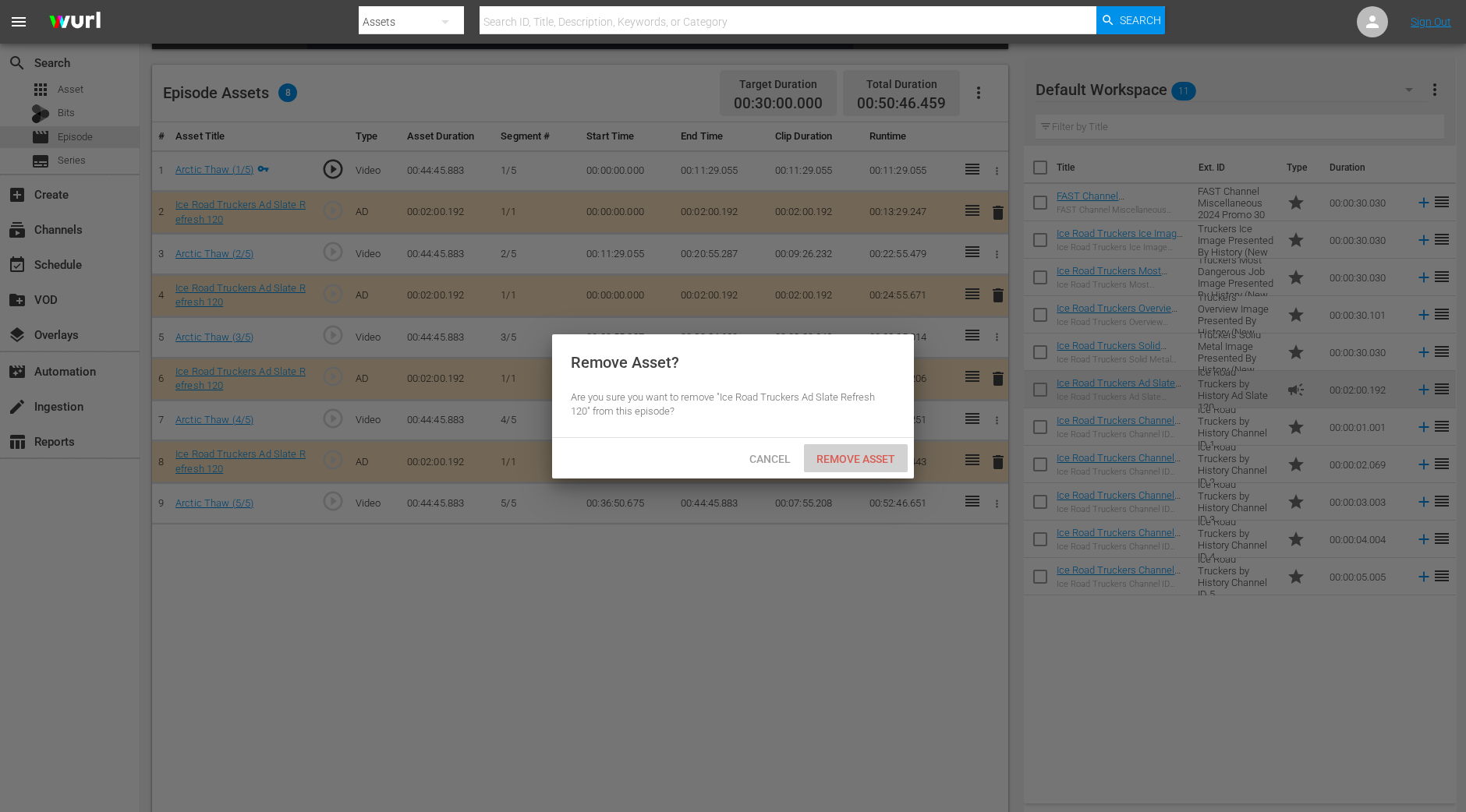
click at [859, 453] on span "Remove Asset" at bounding box center [856, 459] width 104 height 13
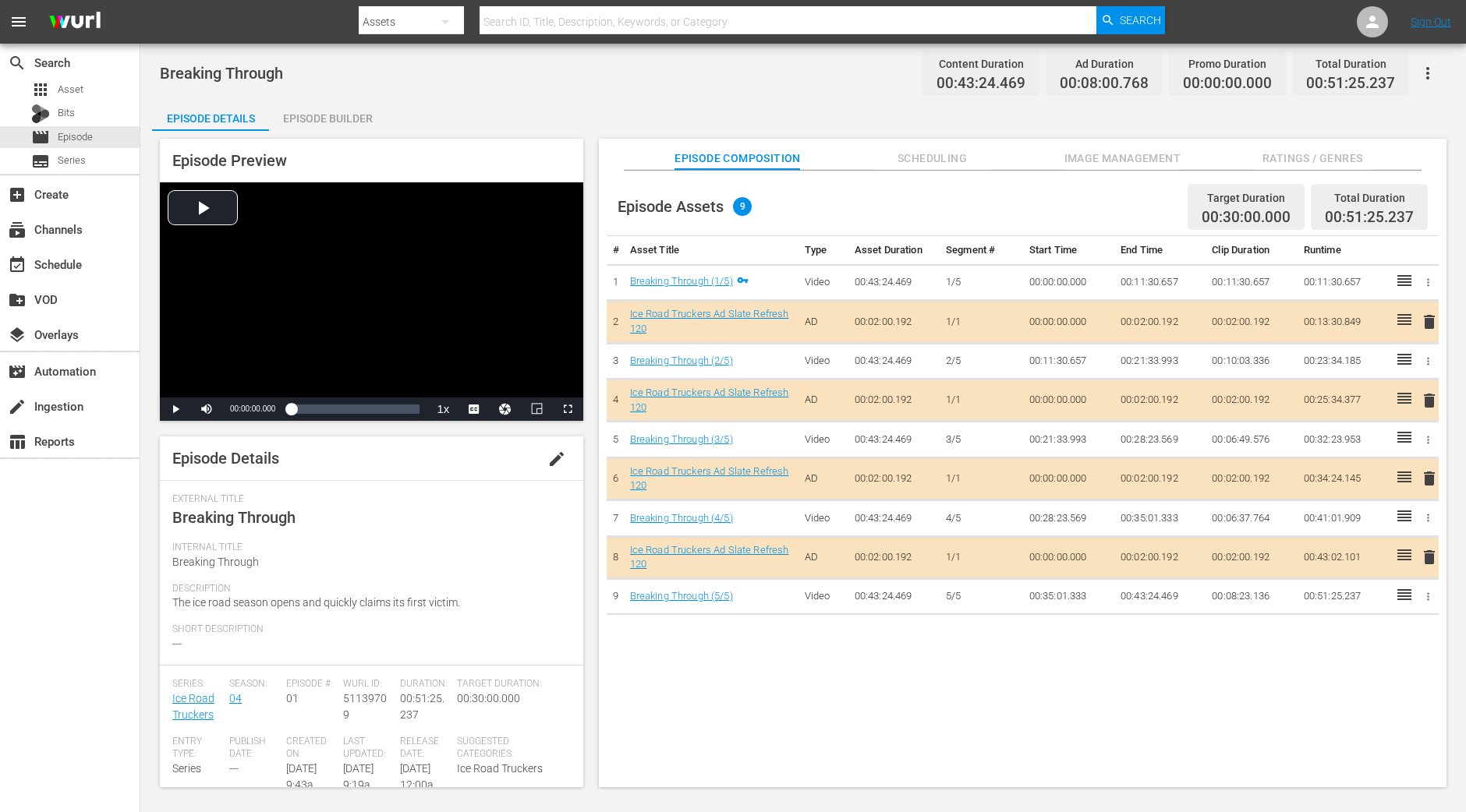
click at [354, 129] on div "Episode Builder" at bounding box center [328, 119] width 117 height 37
click at [311, 114] on div "Episode Builder" at bounding box center [328, 119] width 117 height 37
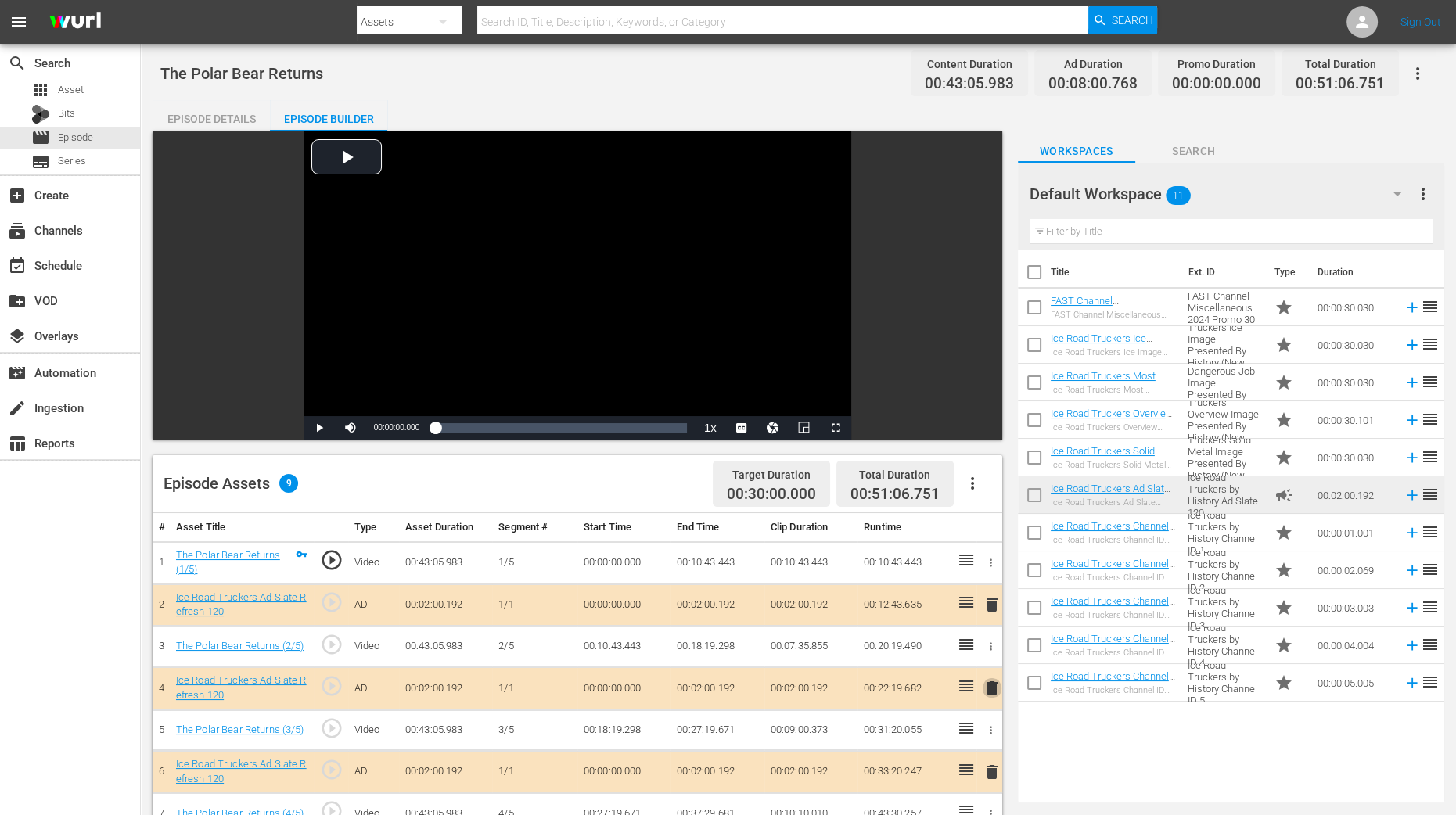
click at [984, 651] on span "delete" at bounding box center [993, 688] width 19 height 19
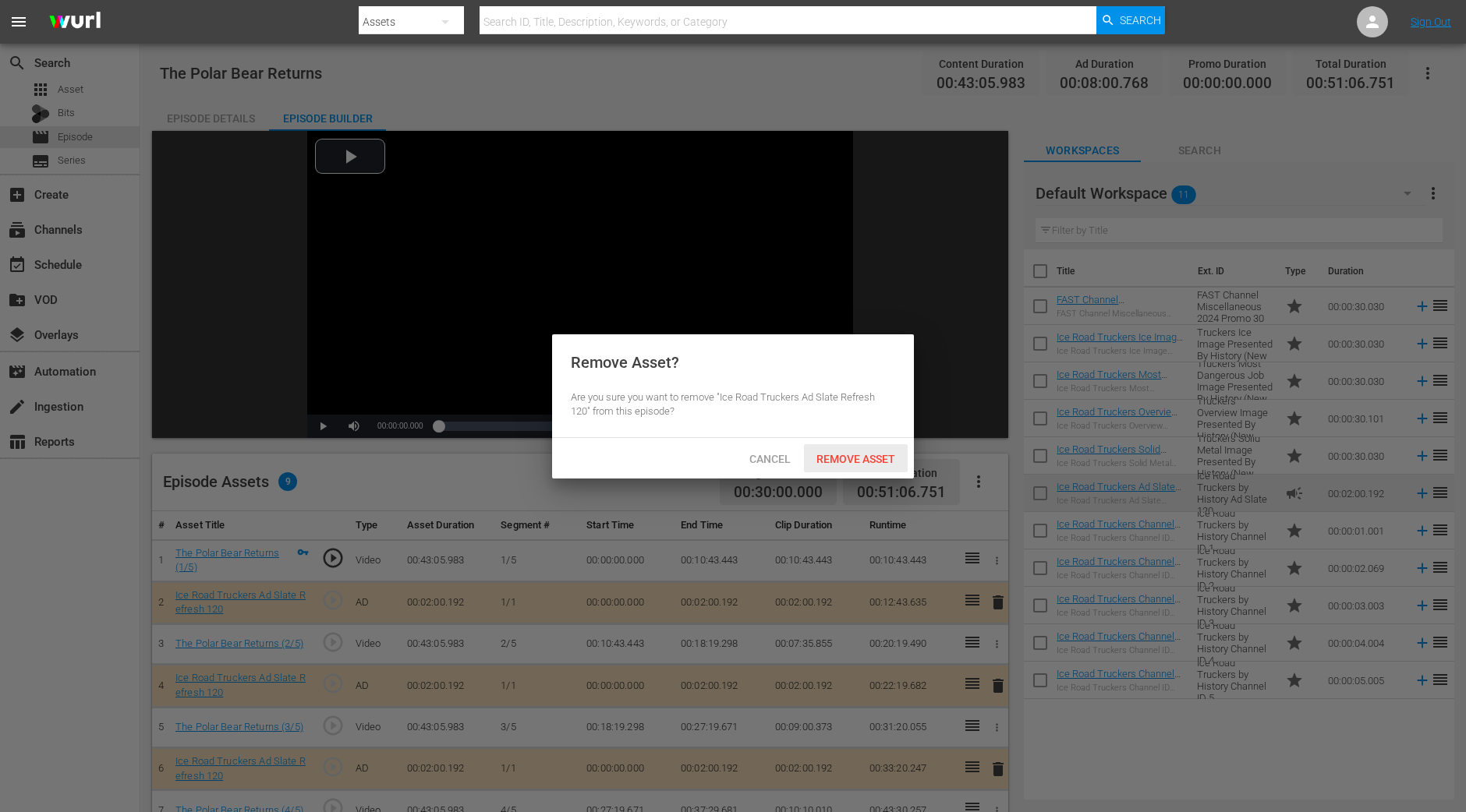
click at [865, 453] on span "Remove Asset" at bounding box center [856, 459] width 104 height 13
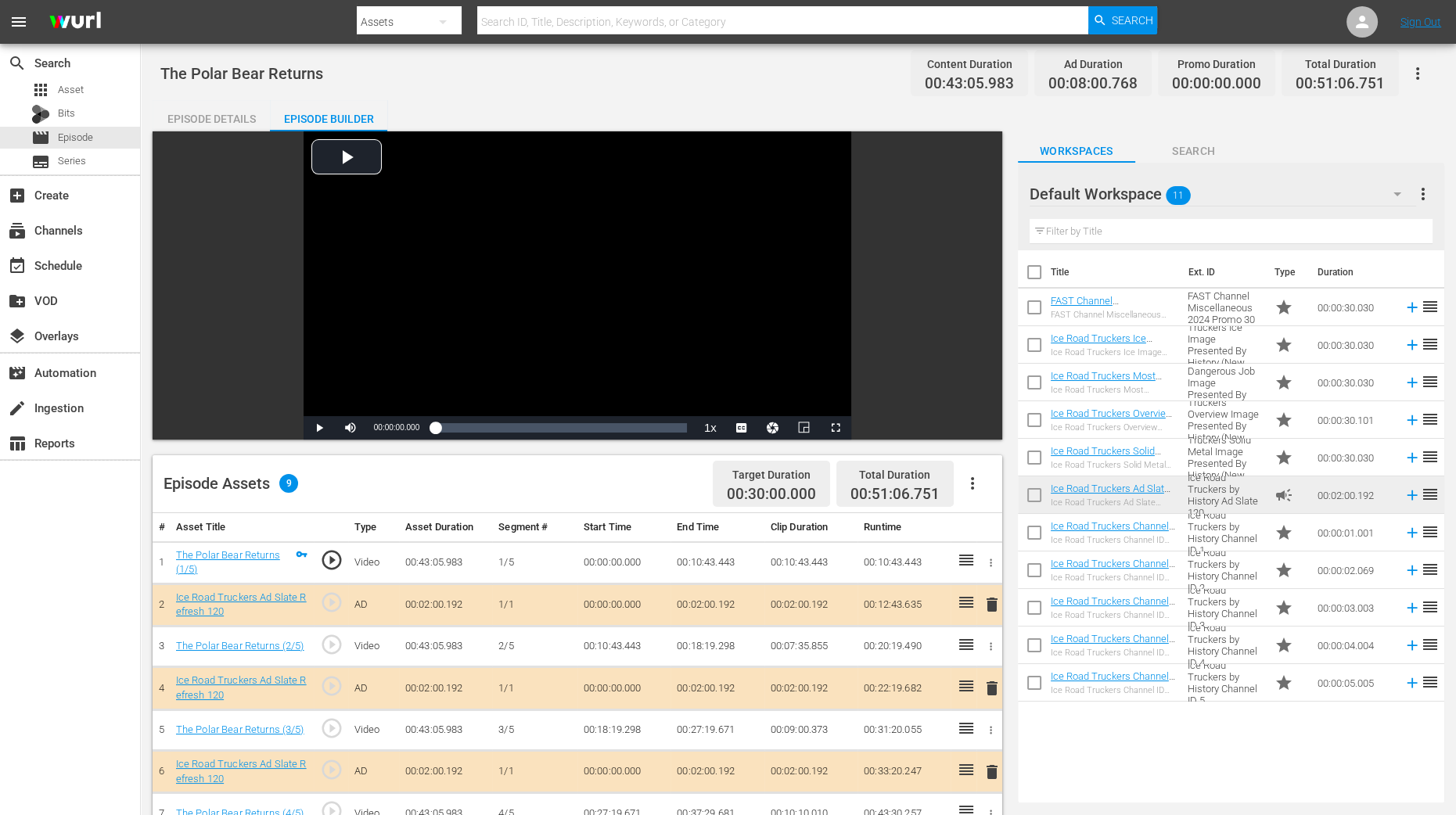
click at [990, 651] on span "delete" at bounding box center [993, 688] width 19 height 19
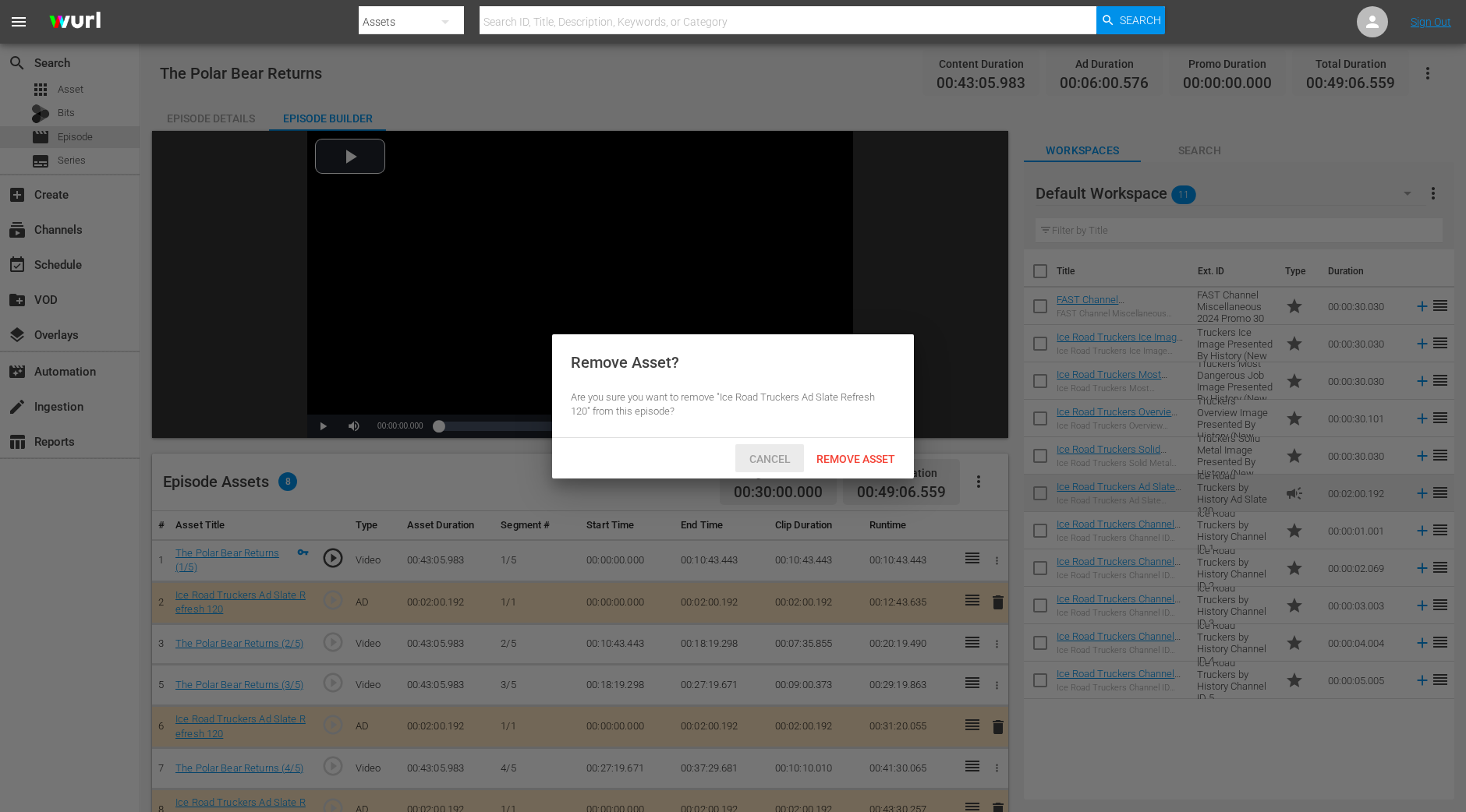
click at [752, 456] on span "Cancel" at bounding box center [770, 459] width 66 height 13
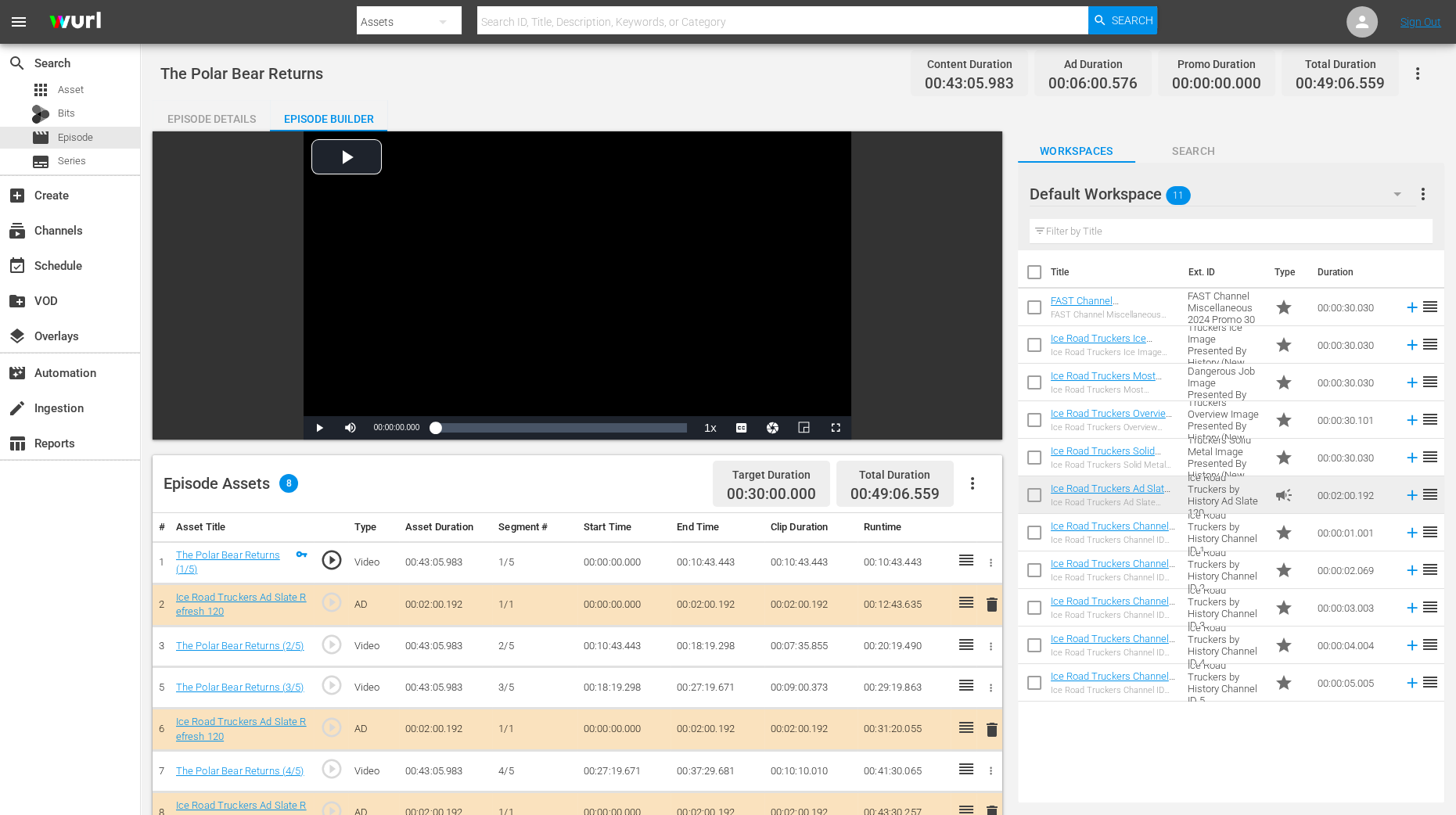
scroll to position [390, 0]
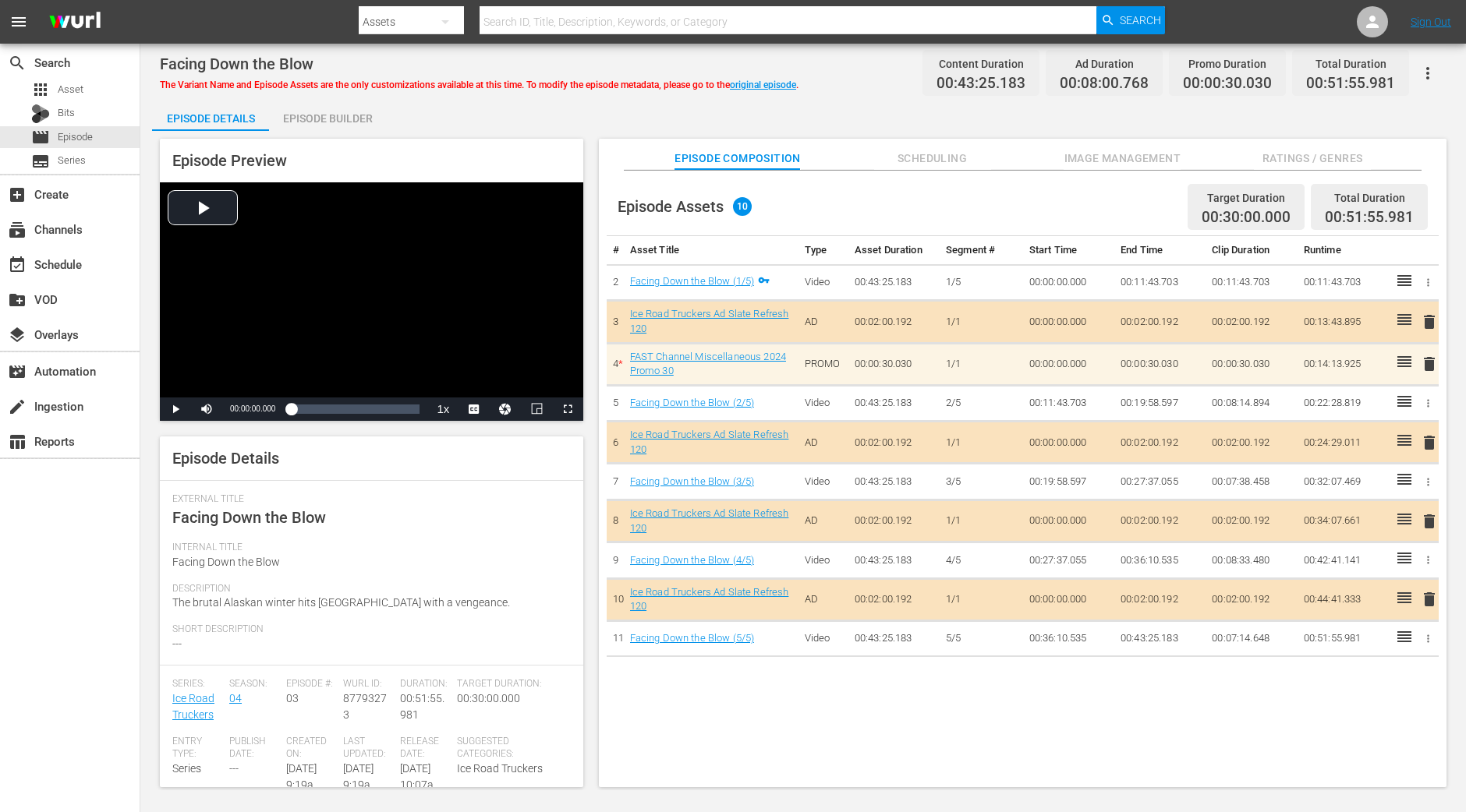
click at [357, 123] on div "Episode Builder" at bounding box center [328, 119] width 117 height 37
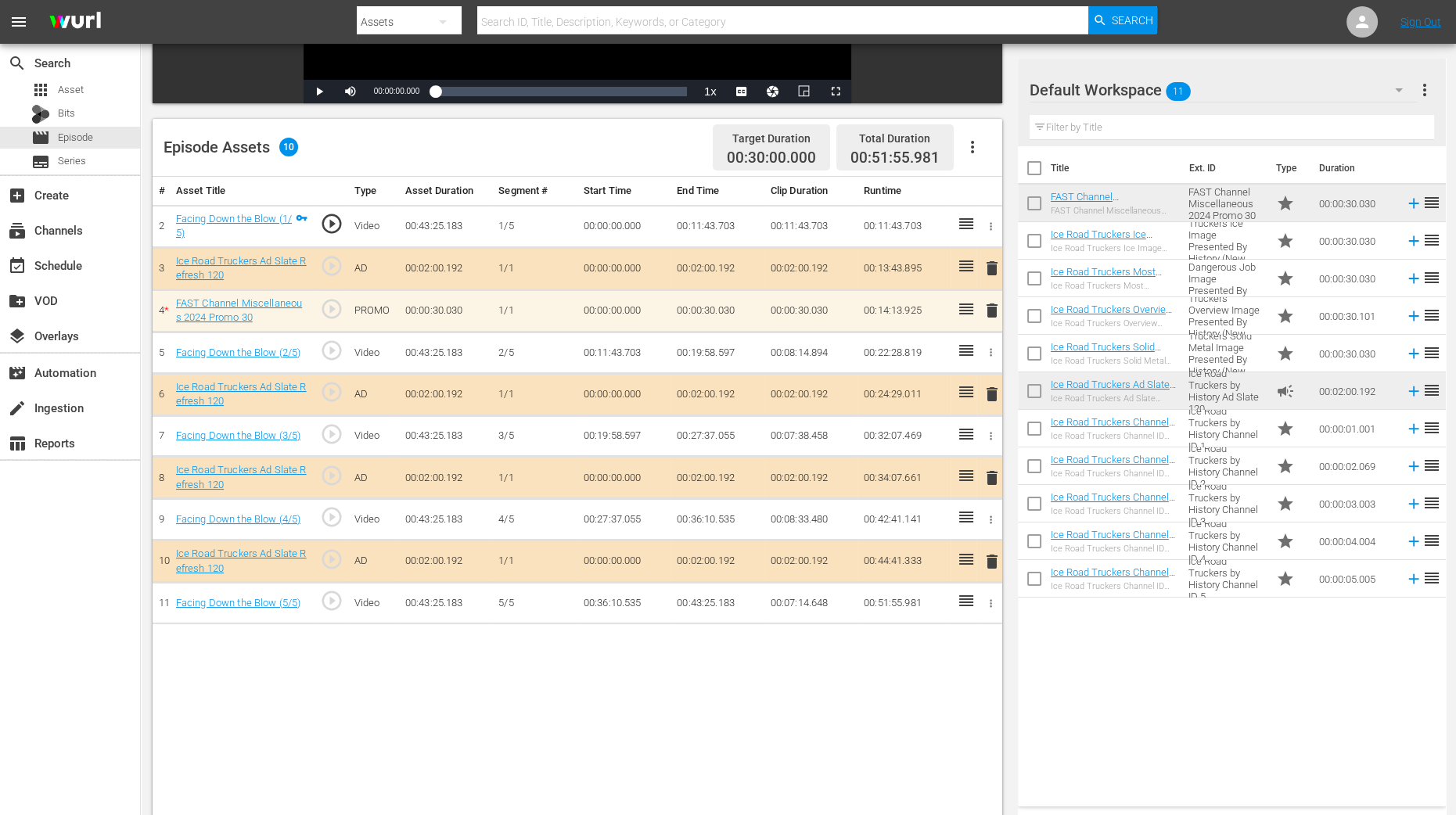
scroll to position [390, 0]
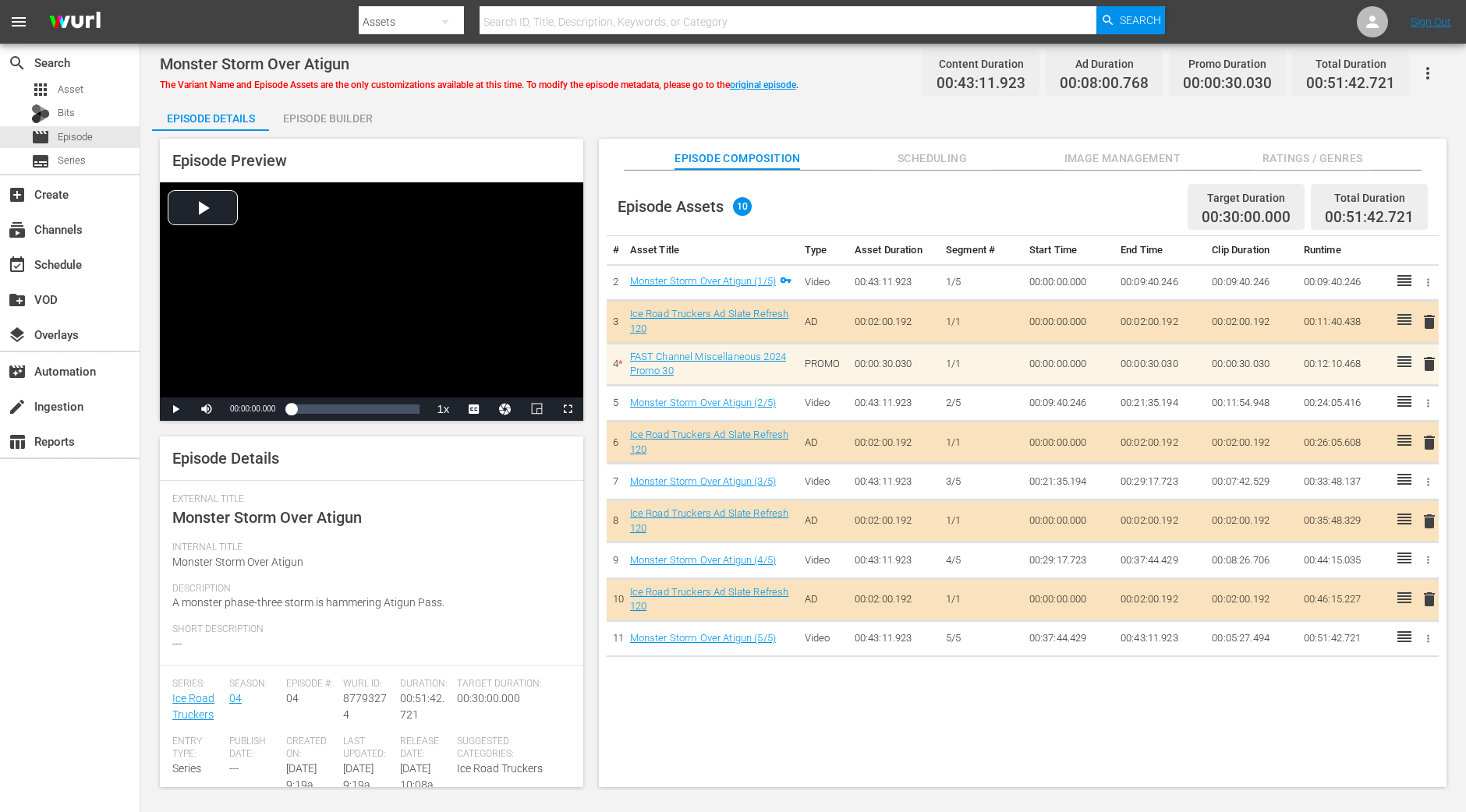
click at [329, 132] on div "Episode Preview Video Player is loading. Play Video Play Mute Current Time 00:0…" at bounding box center [803, 465] width 1302 height 669
click at [329, 121] on div "Episode Builder" at bounding box center [328, 119] width 117 height 37
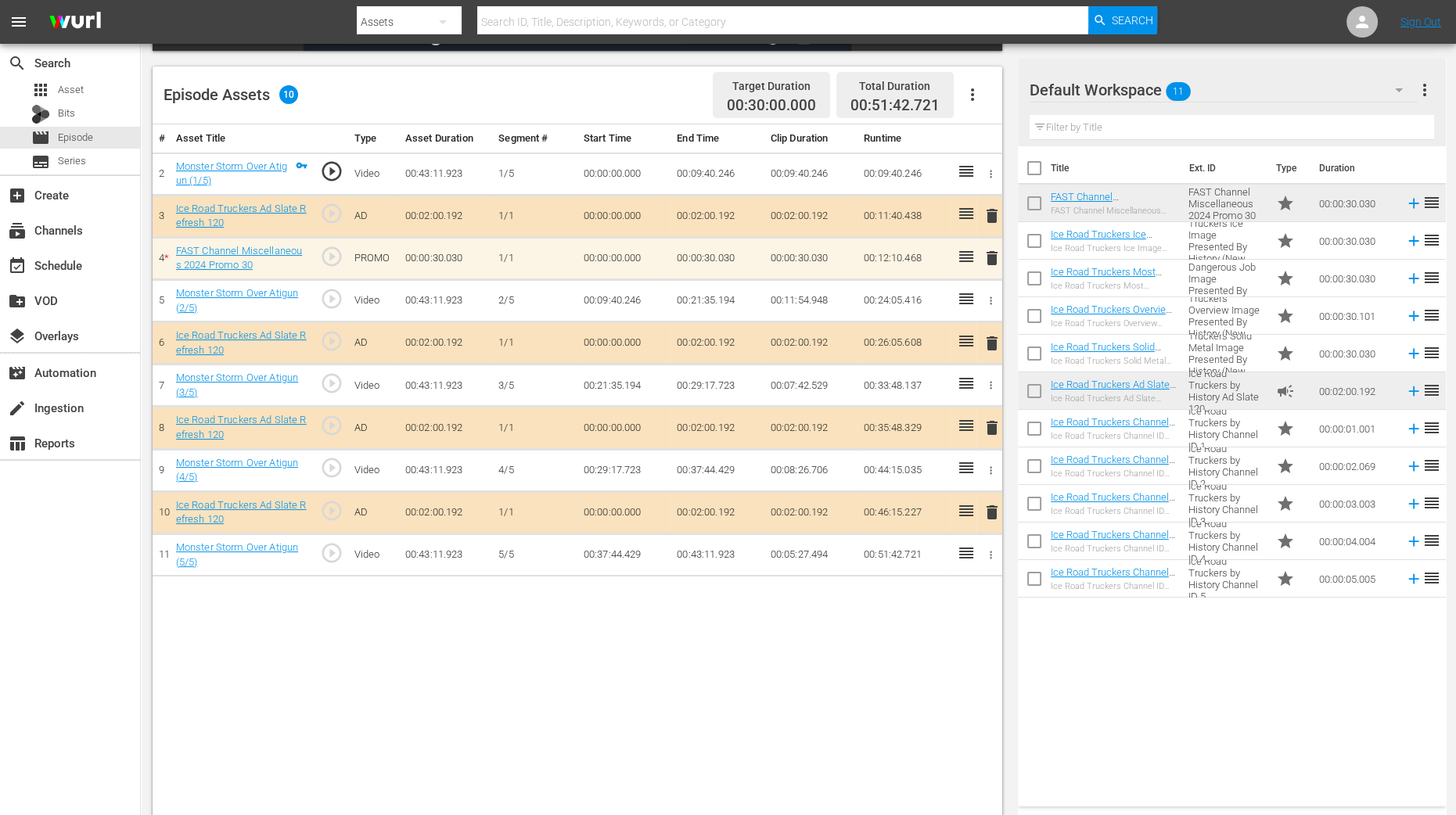
scroll to position [390, 0]
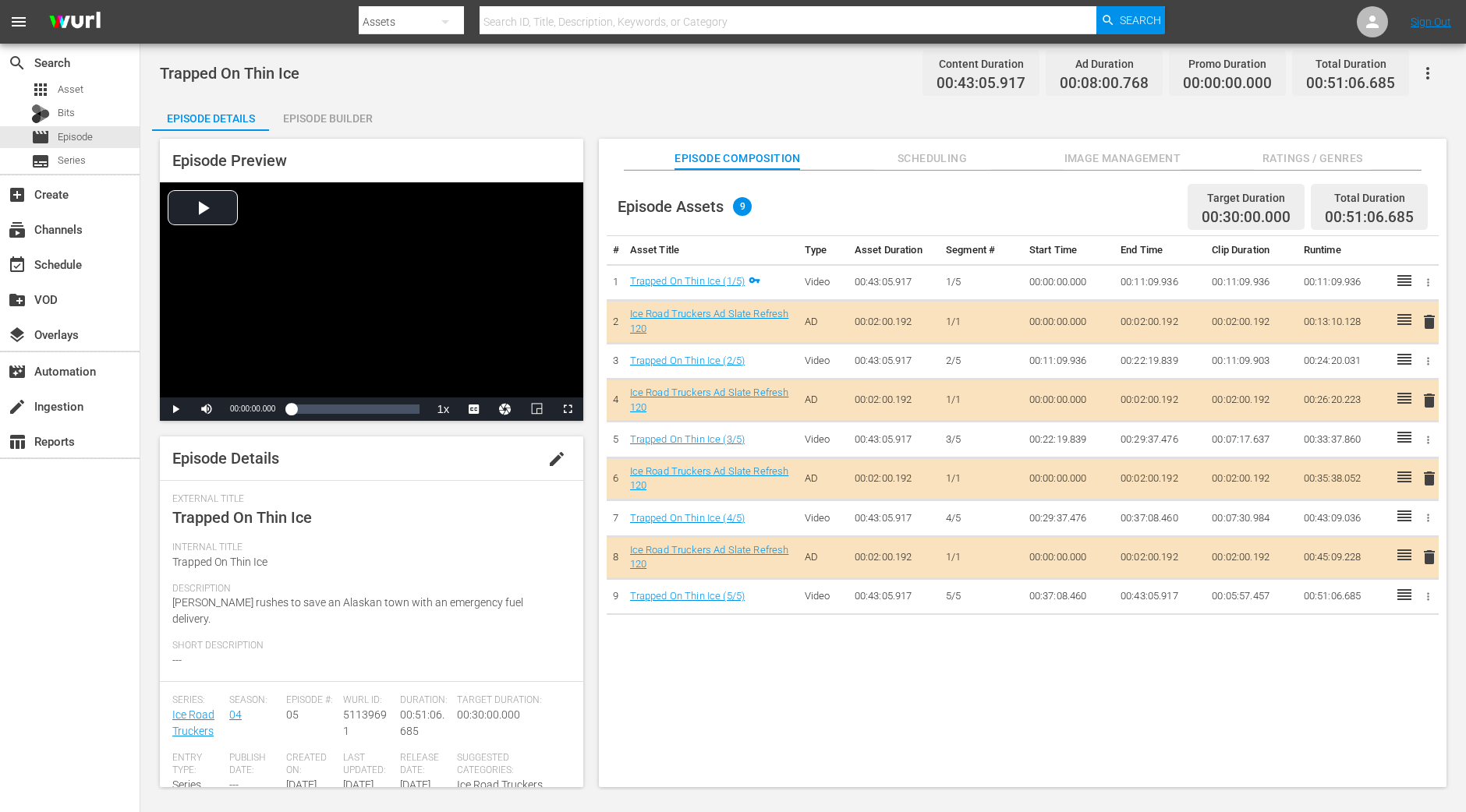
click at [350, 120] on div "Episode Builder" at bounding box center [328, 119] width 117 height 37
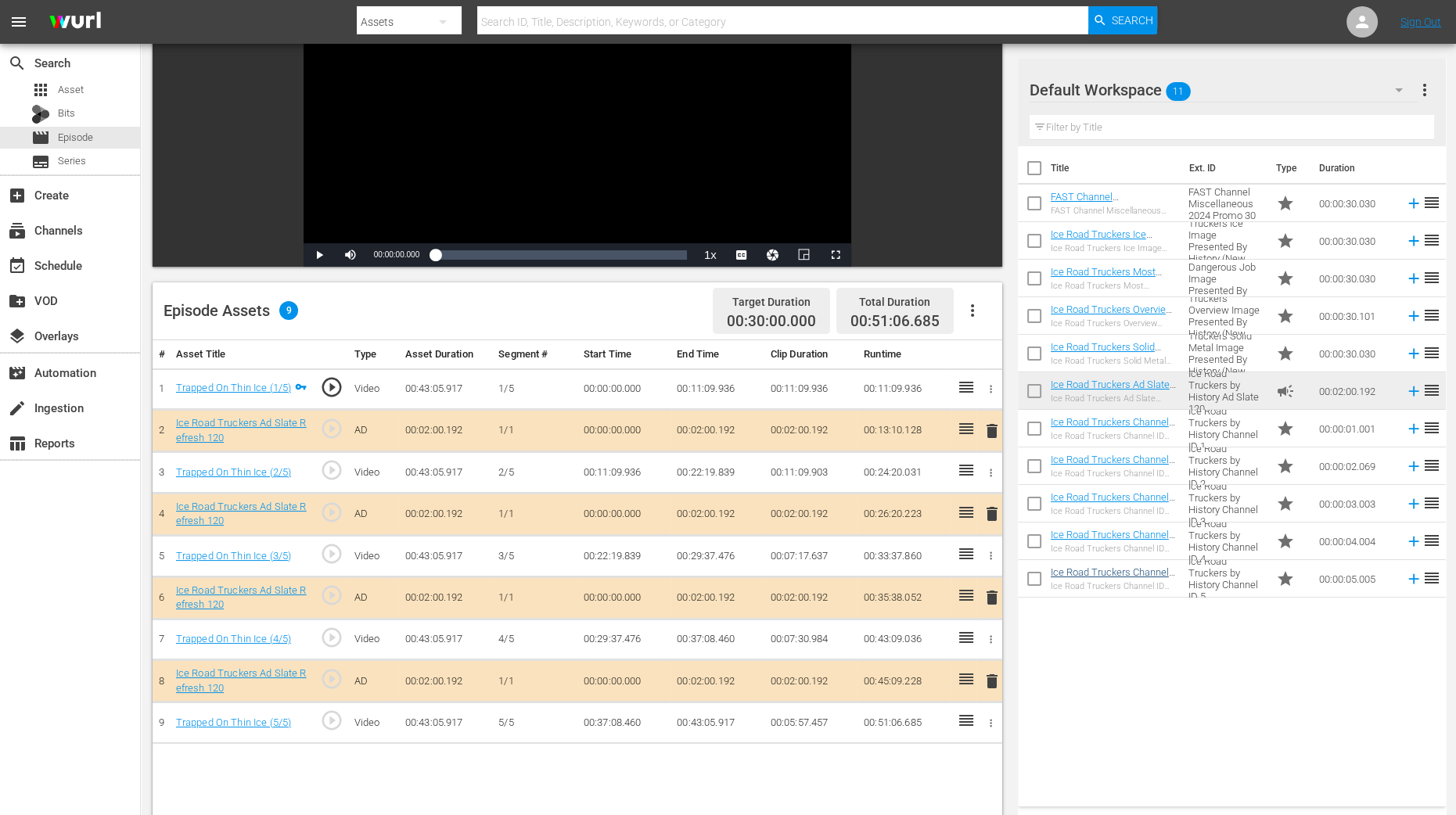
scroll to position [195, 0]
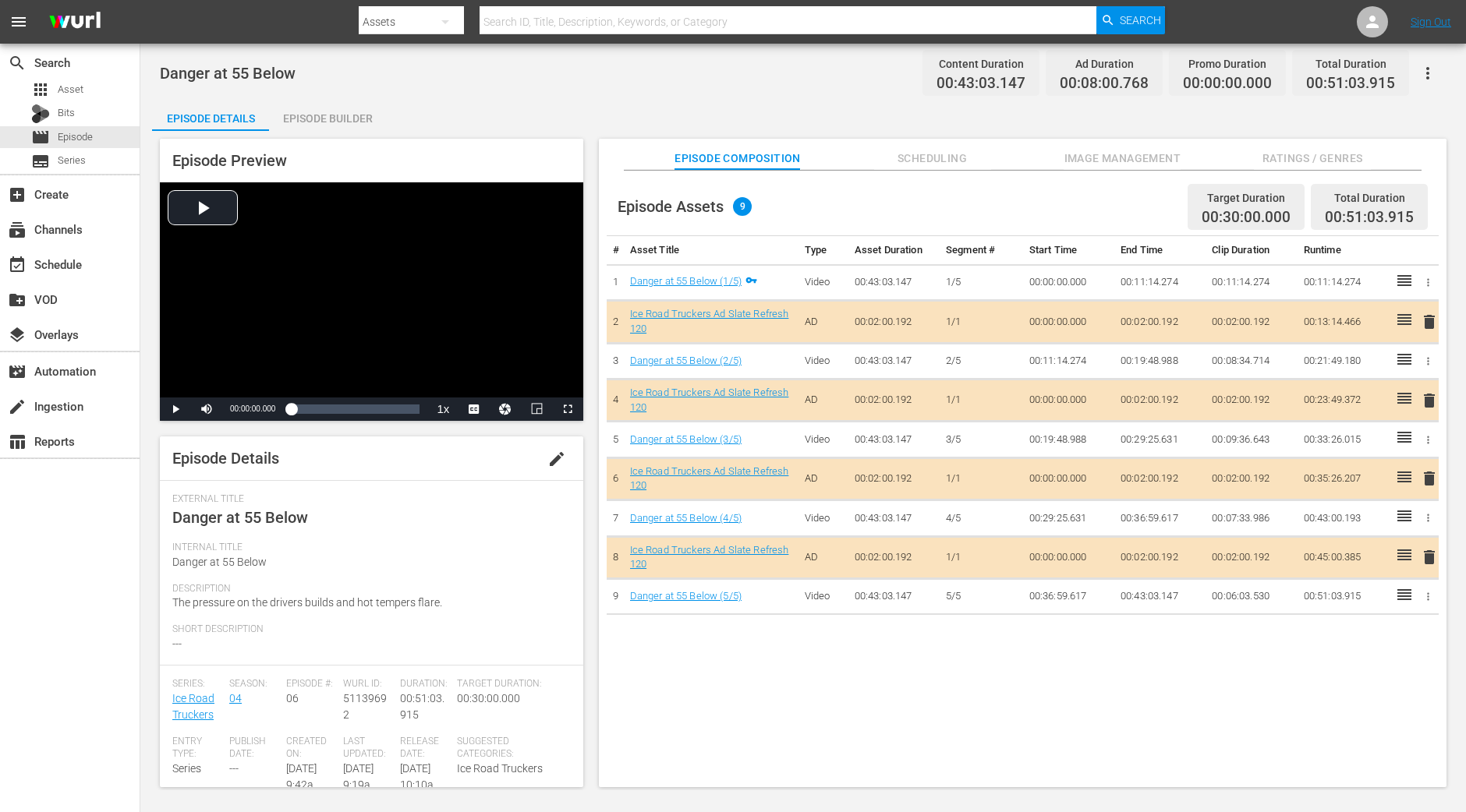
click at [350, 119] on div "Episode Builder" at bounding box center [328, 119] width 117 height 37
click at [318, 117] on div "Episode Builder" at bounding box center [328, 119] width 117 height 37
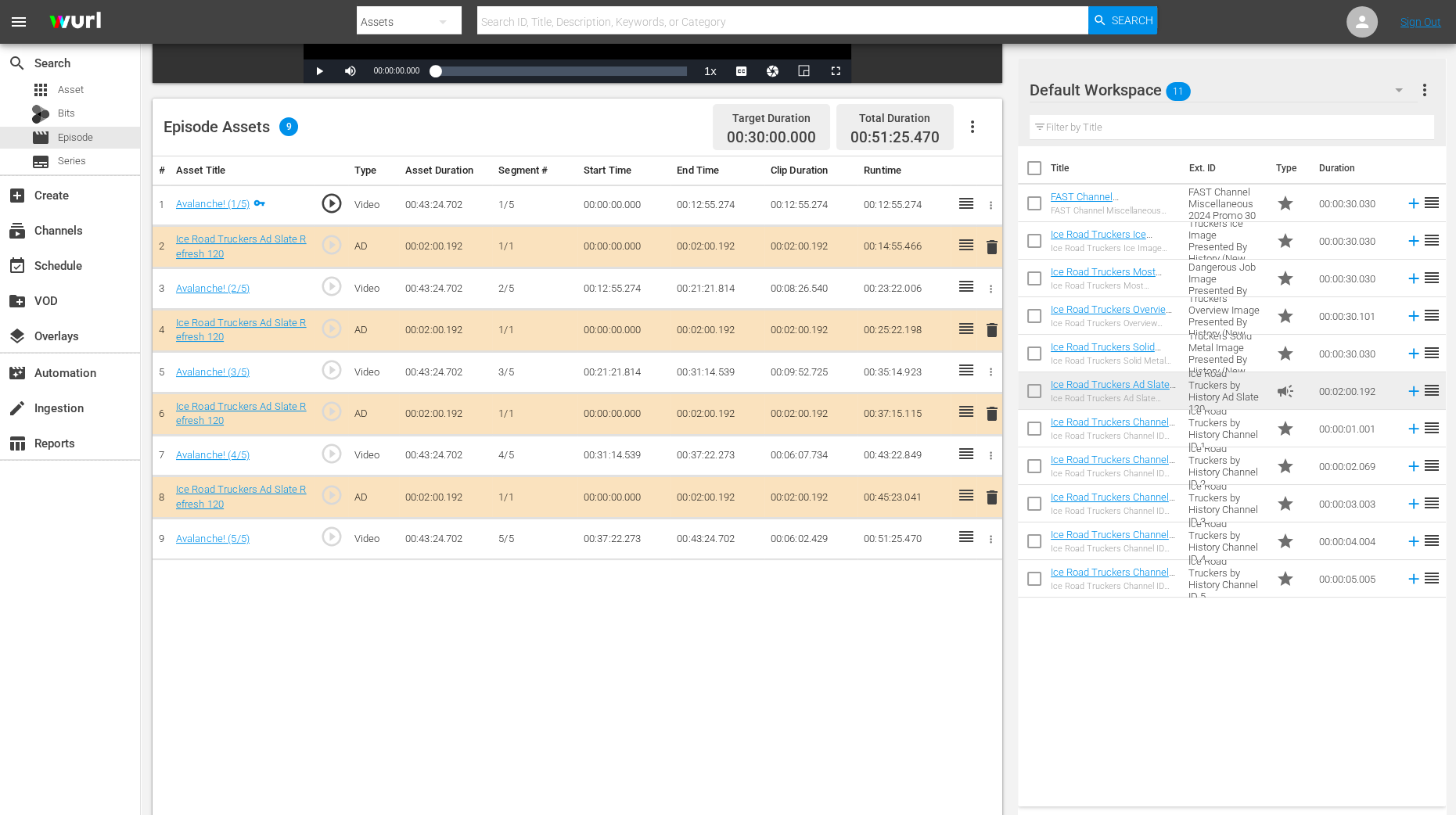
scroll to position [407, 0]
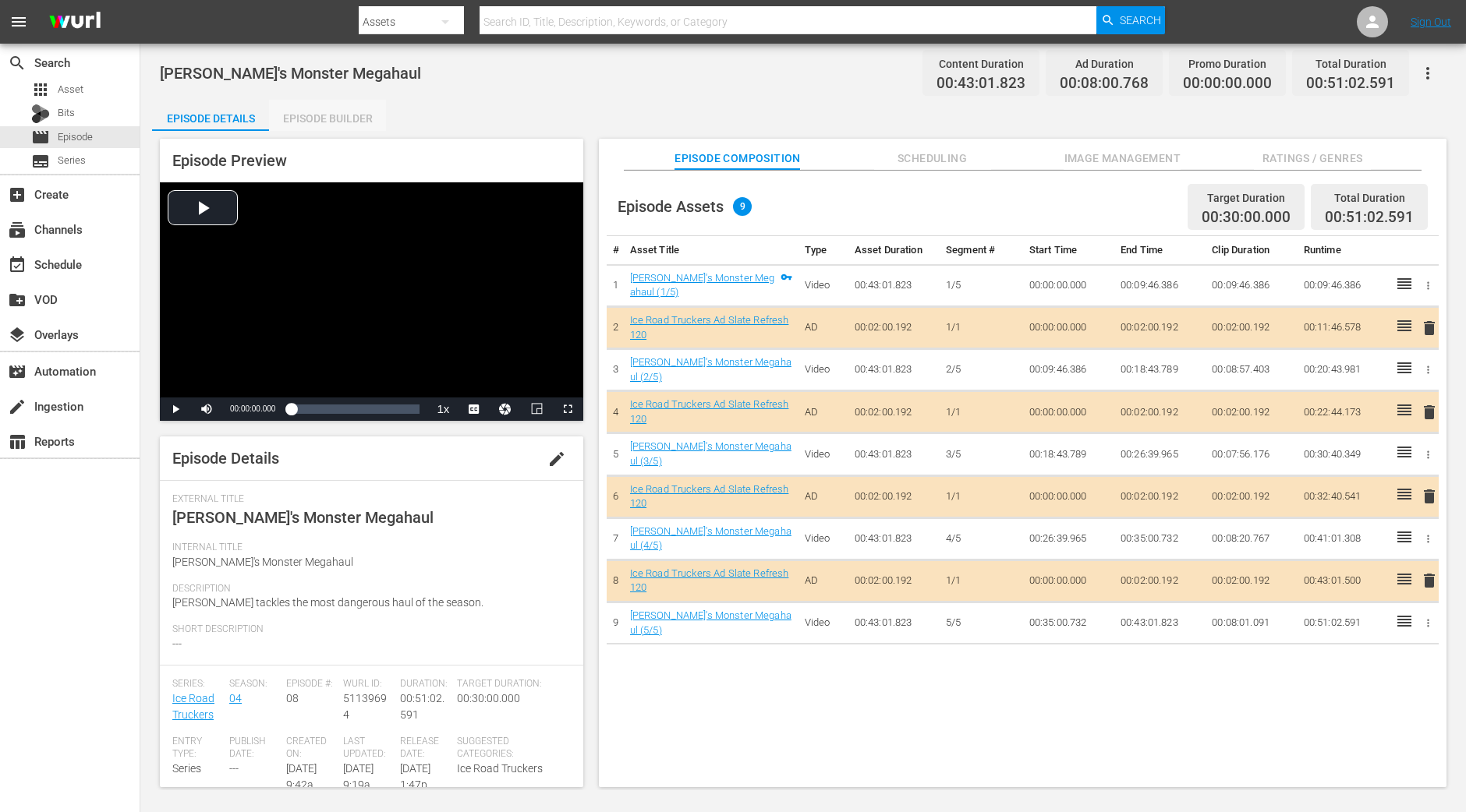
click at [328, 115] on div "Episode Builder" at bounding box center [328, 119] width 117 height 37
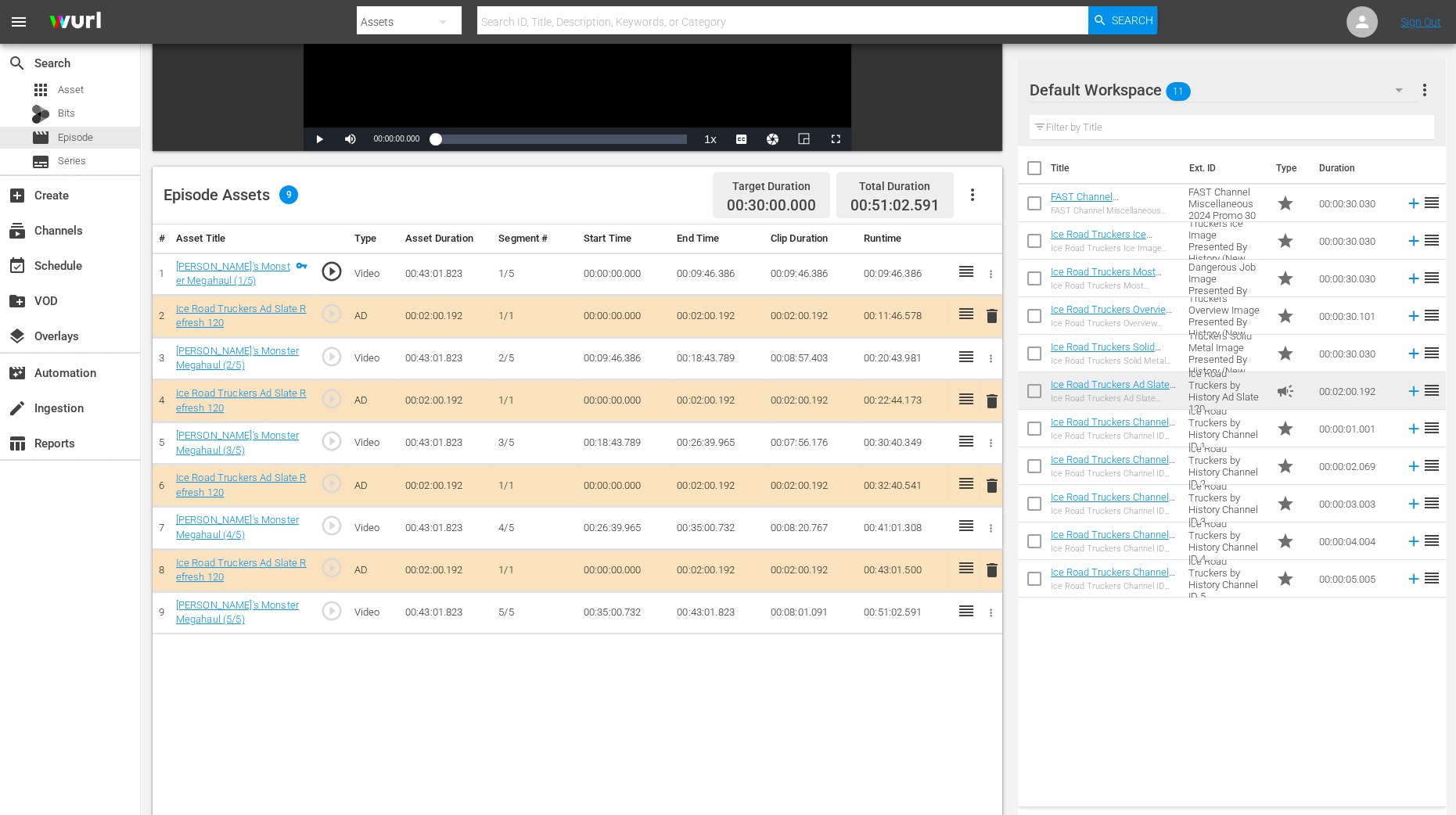
scroll to position [390, 0]
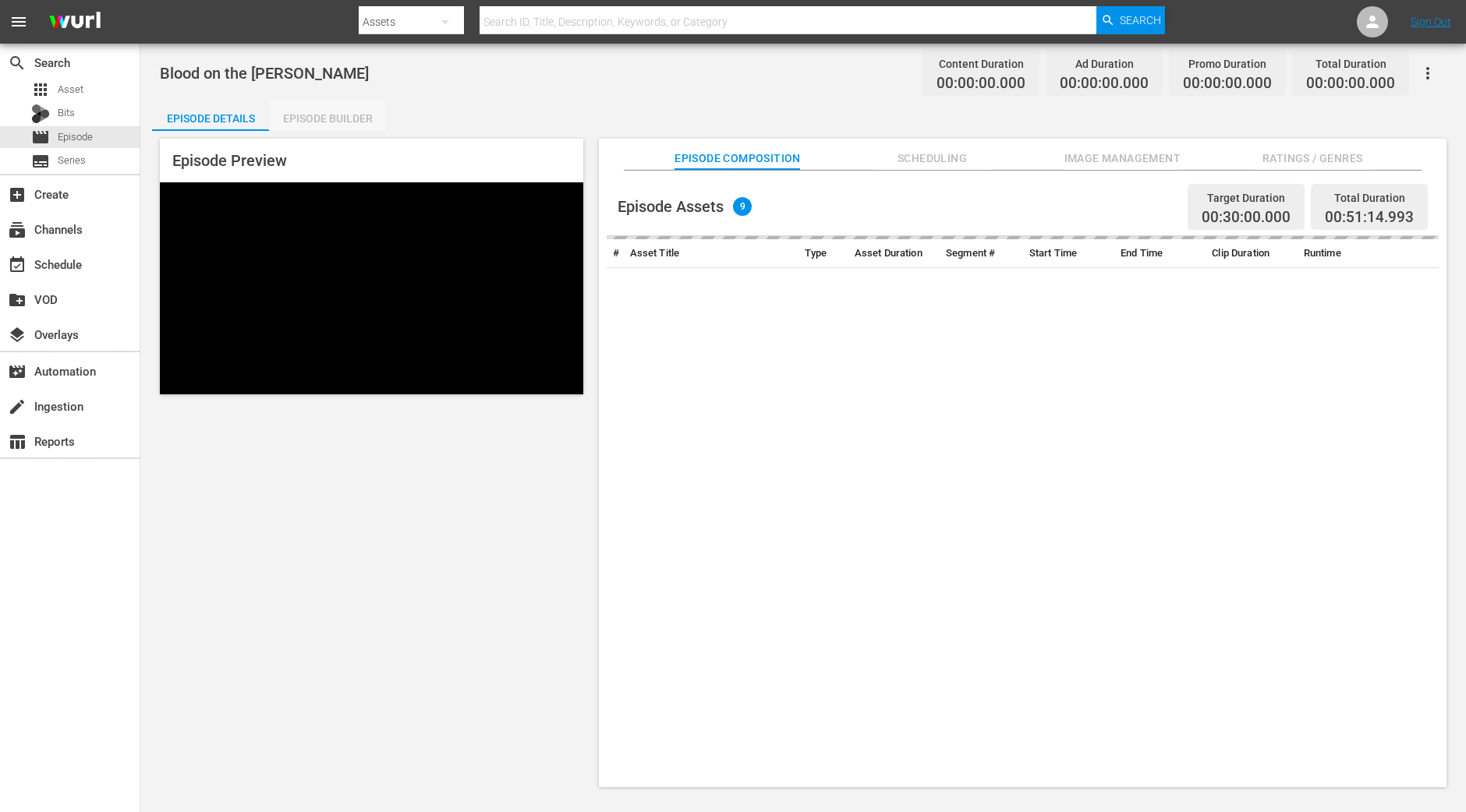
drag, startPoint x: 329, startPoint y: 120, endPoint x: 329, endPoint y: 110, distance: 10.0
click at [329, 120] on div "Episode Builder" at bounding box center [328, 119] width 117 height 37
click at [317, 115] on div "Episode Builder" at bounding box center [328, 119] width 117 height 37
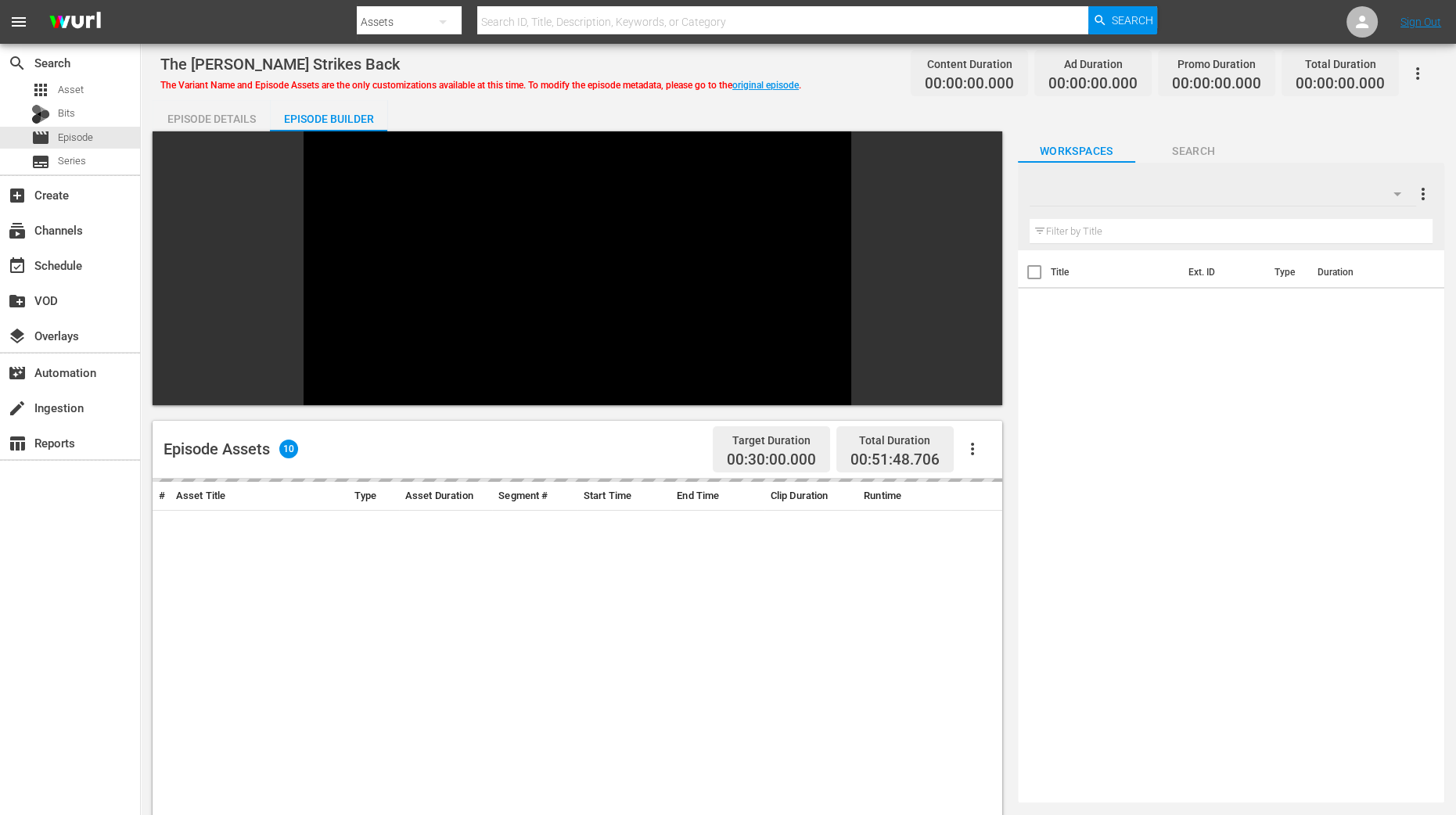
scroll to position [293, 0]
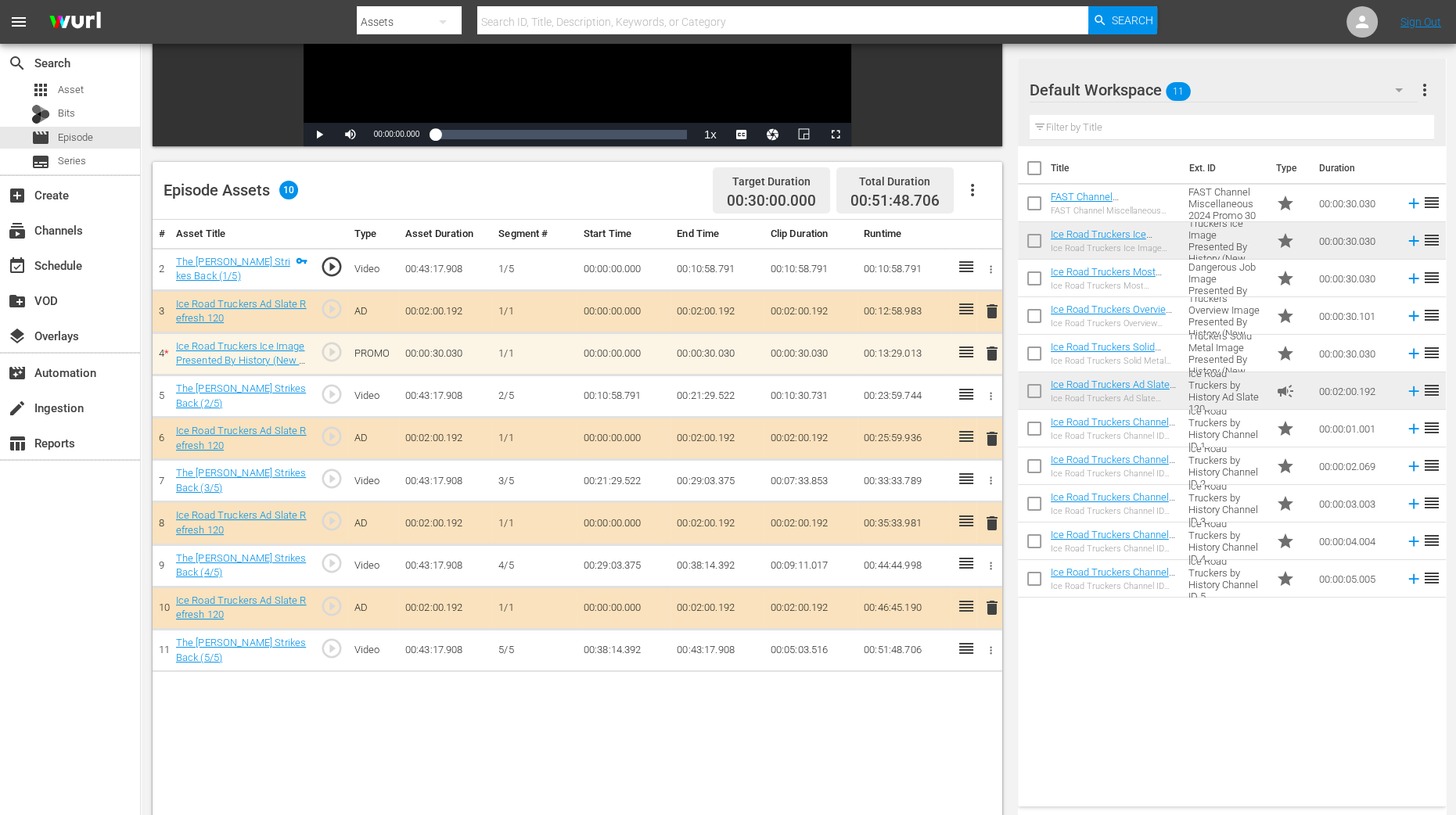
click at [143, 730] on div "The [PERSON_NAME] Strikes Back The Variant Name and Episode Assets are the only…" at bounding box center [798, 340] width 1315 height 1179
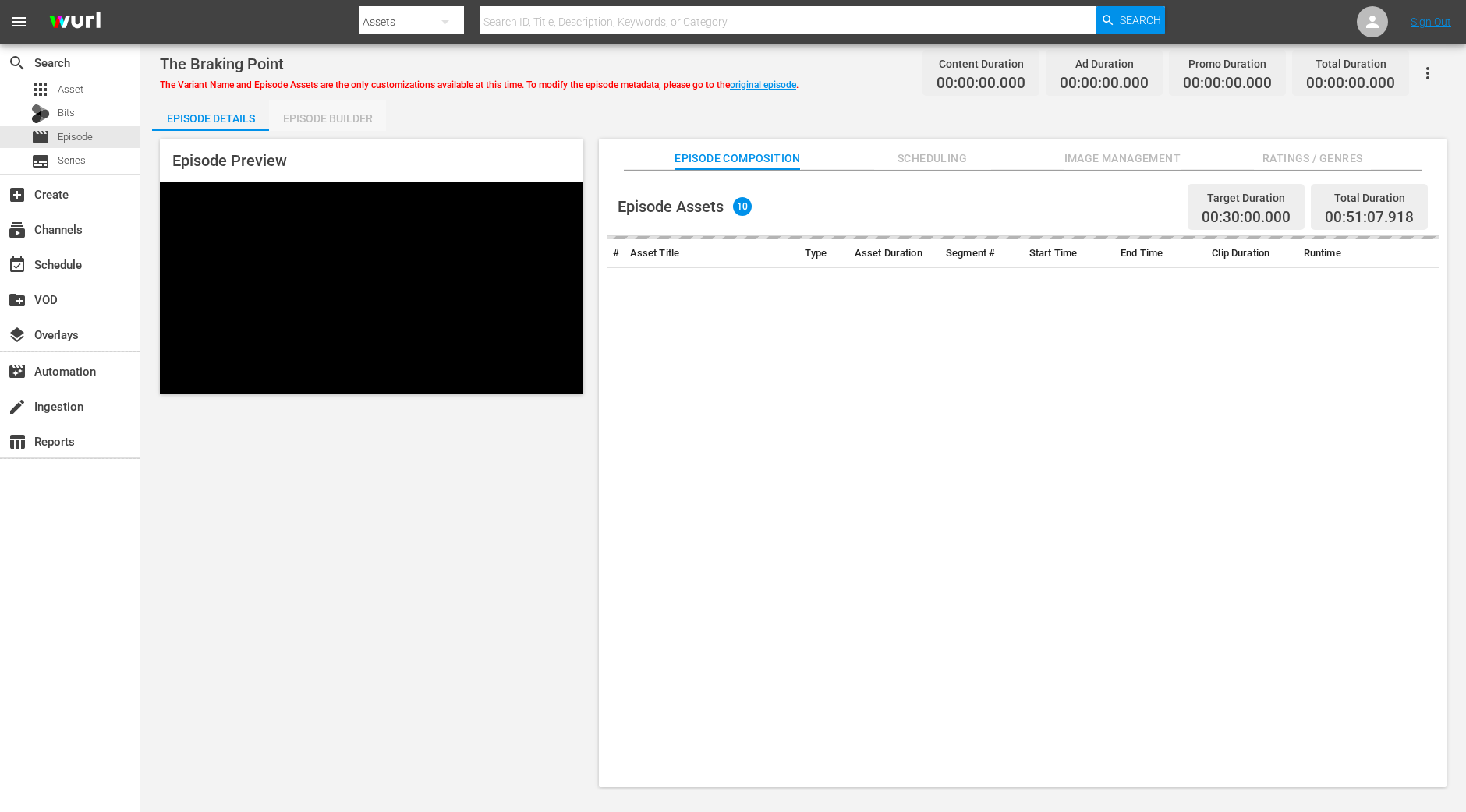
click at [282, 113] on div "Episode Builder" at bounding box center [328, 119] width 117 height 37
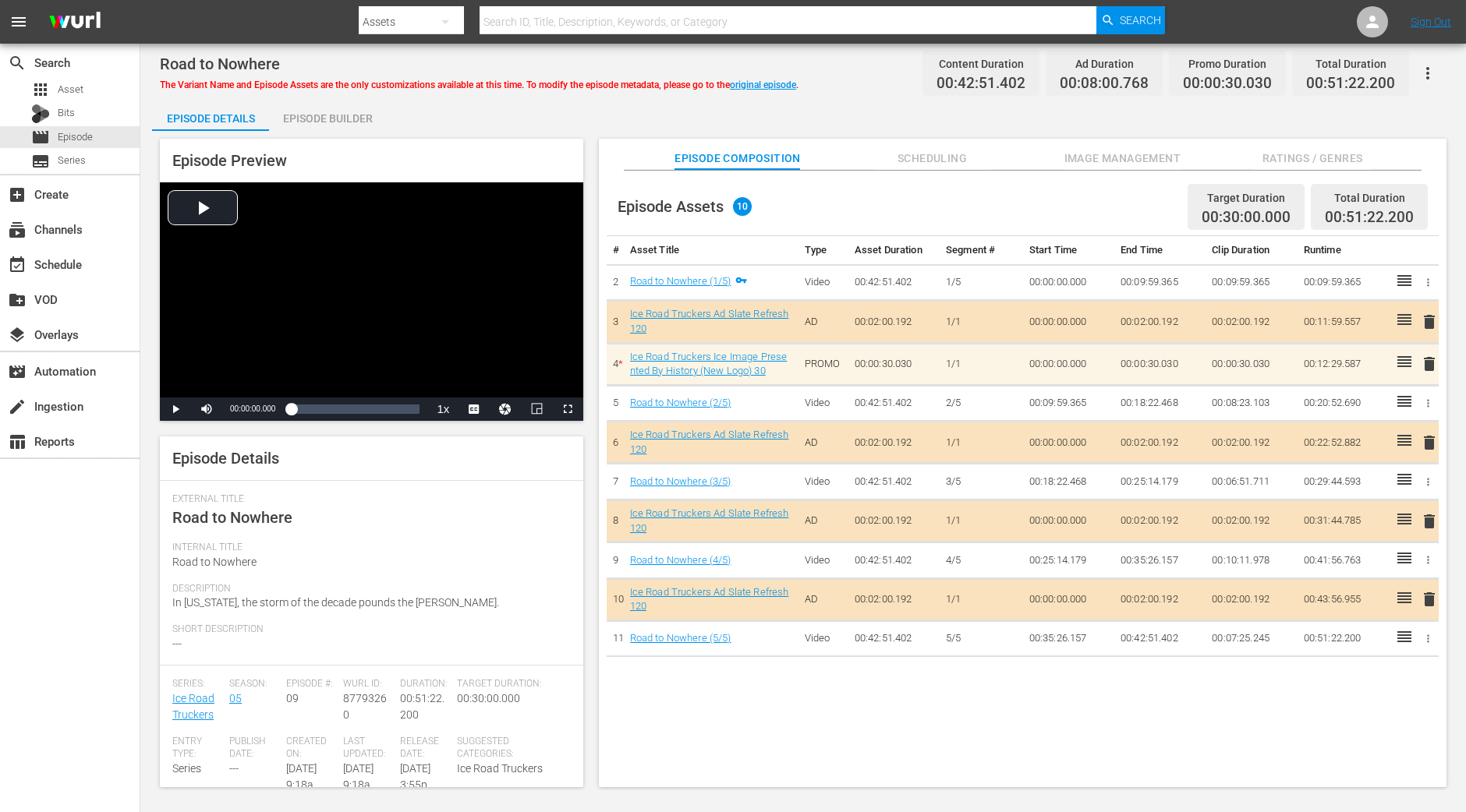
click at [357, 110] on div "Episode Builder" at bounding box center [328, 119] width 117 height 37
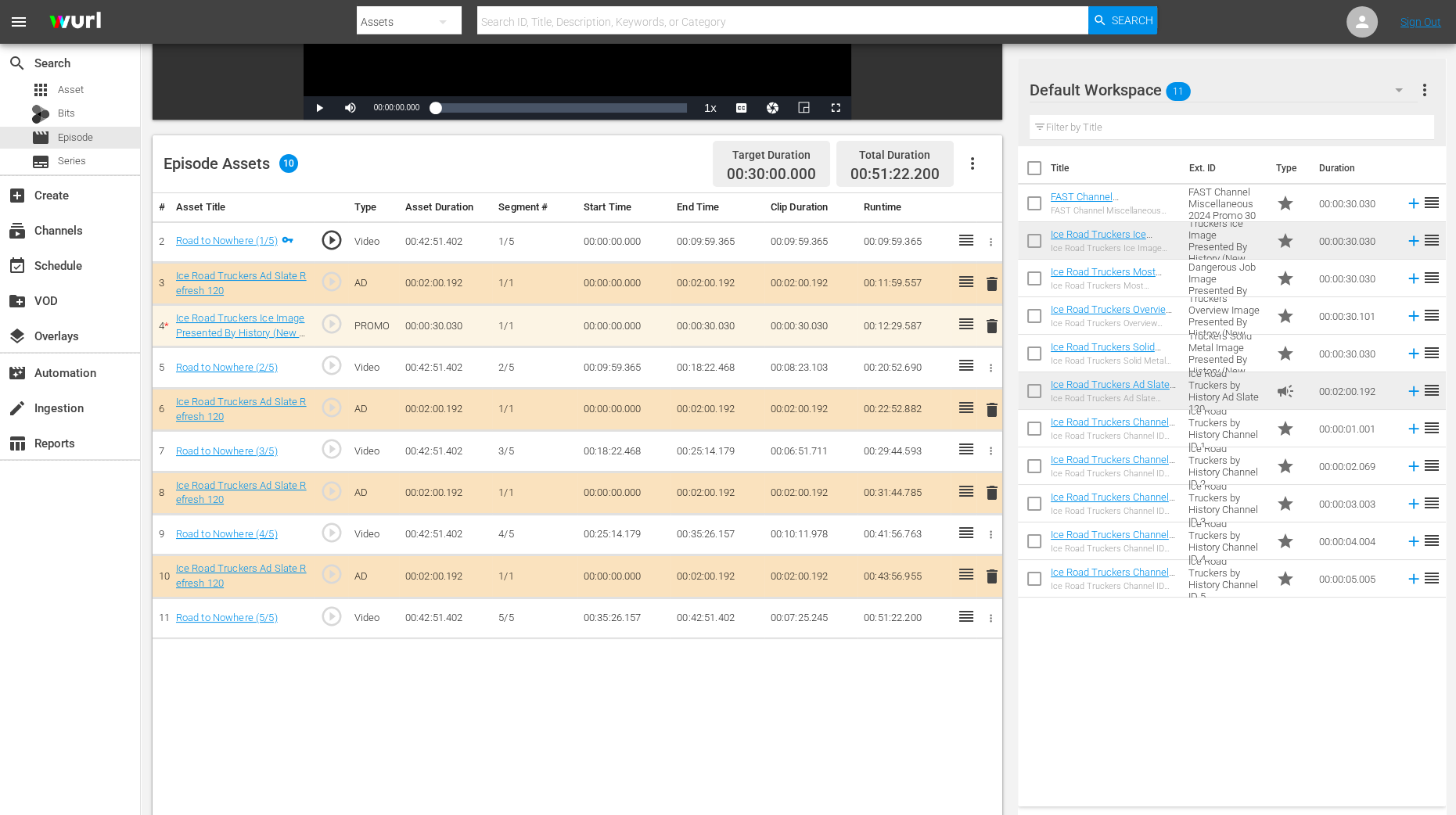
scroll to position [390, 0]
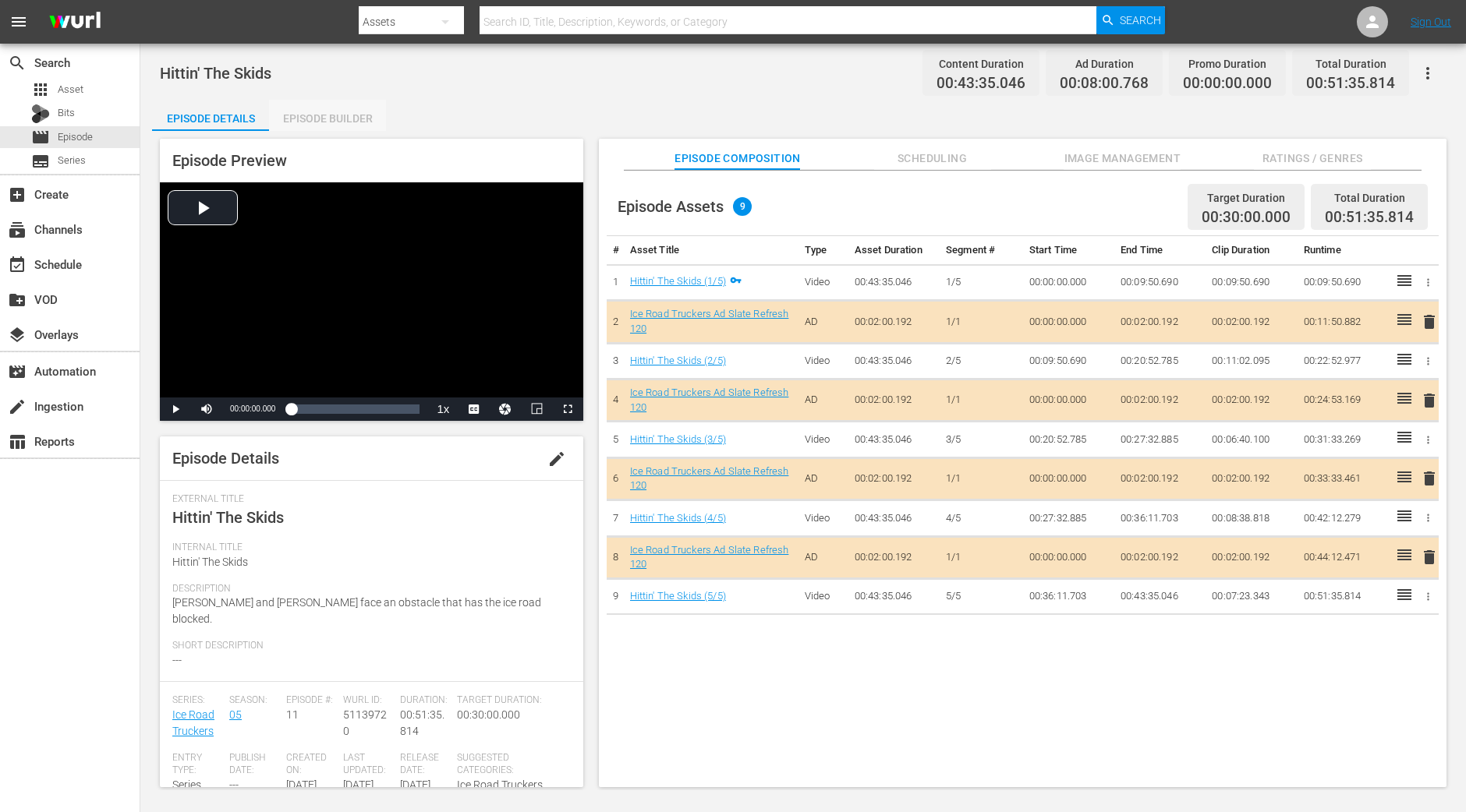
click at [334, 121] on div "Episode Builder" at bounding box center [328, 119] width 117 height 37
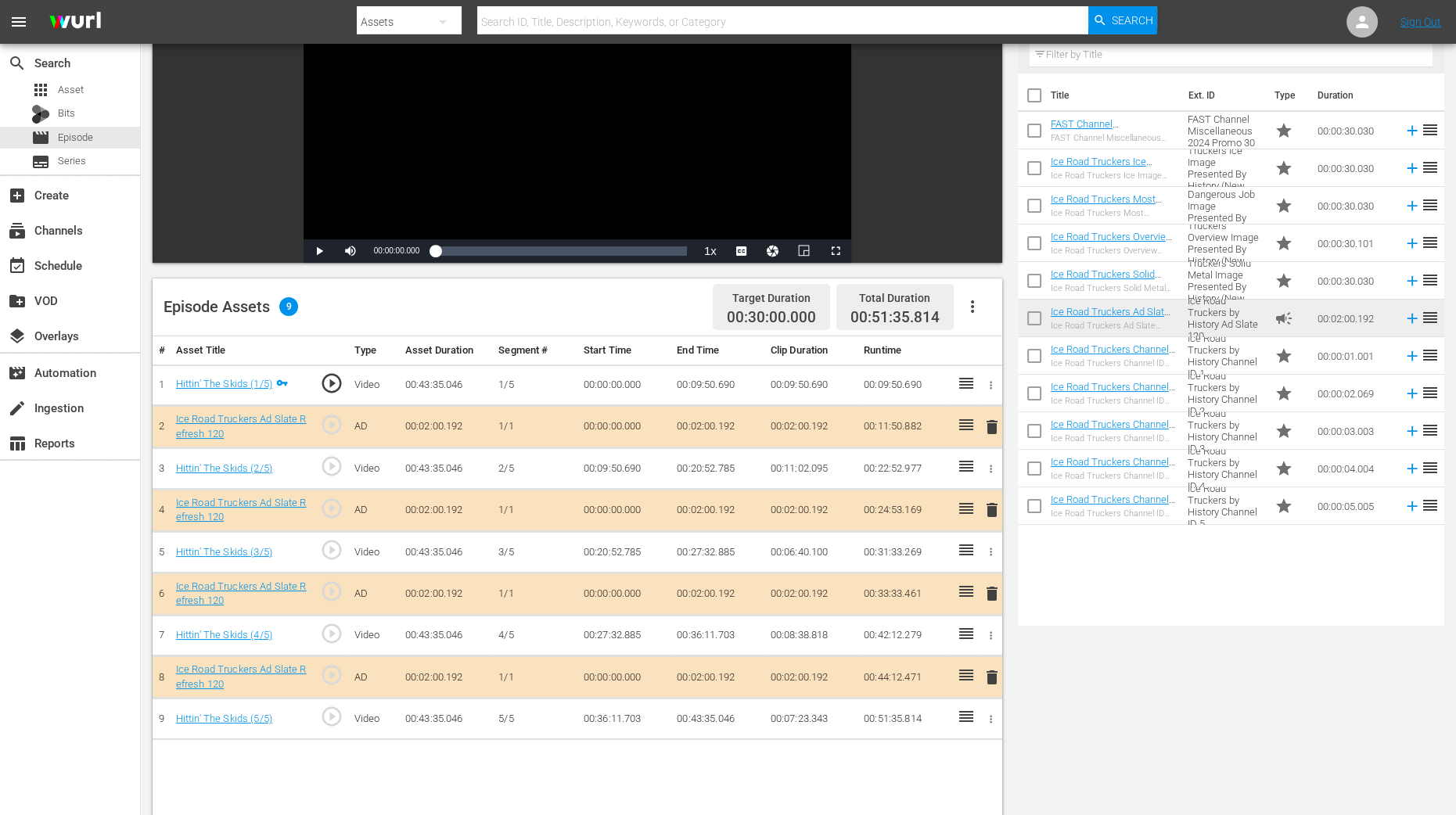
scroll to position [390, 0]
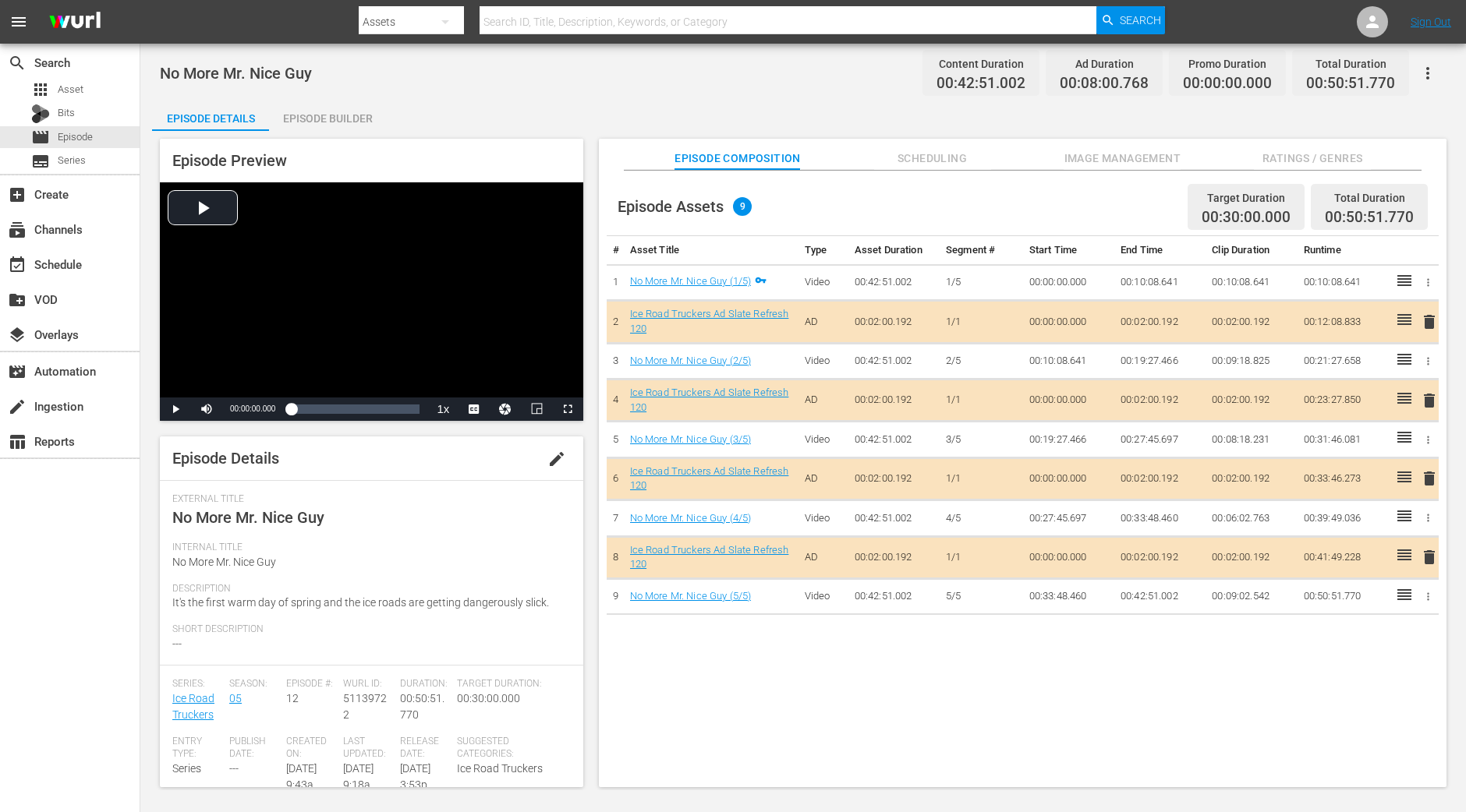
click at [349, 115] on div "Episode Builder" at bounding box center [328, 119] width 117 height 37
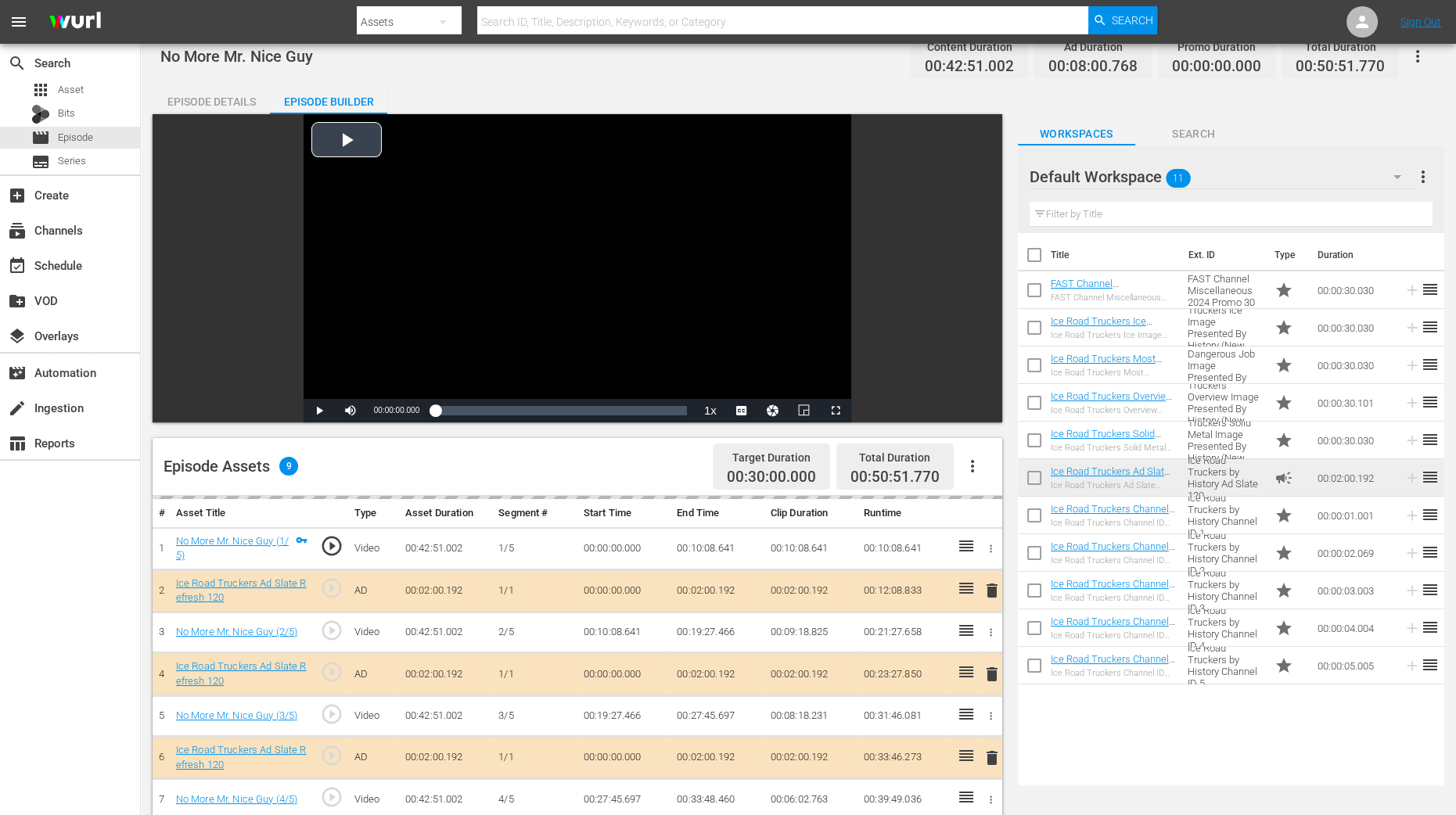
scroll to position [390, 0]
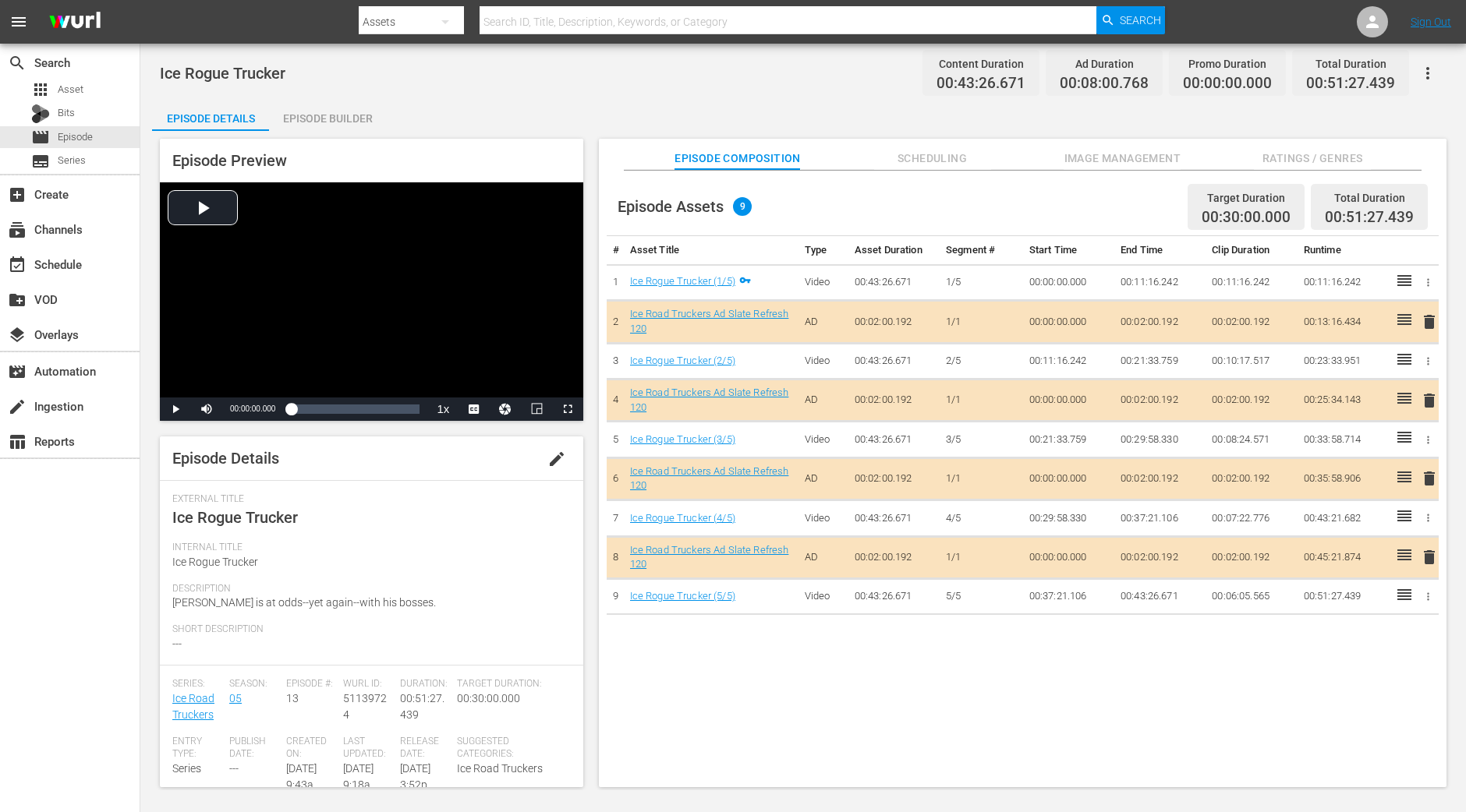
click at [323, 113] on div "Episode Builder" at bounding box center [328, 119] width 117 height 37
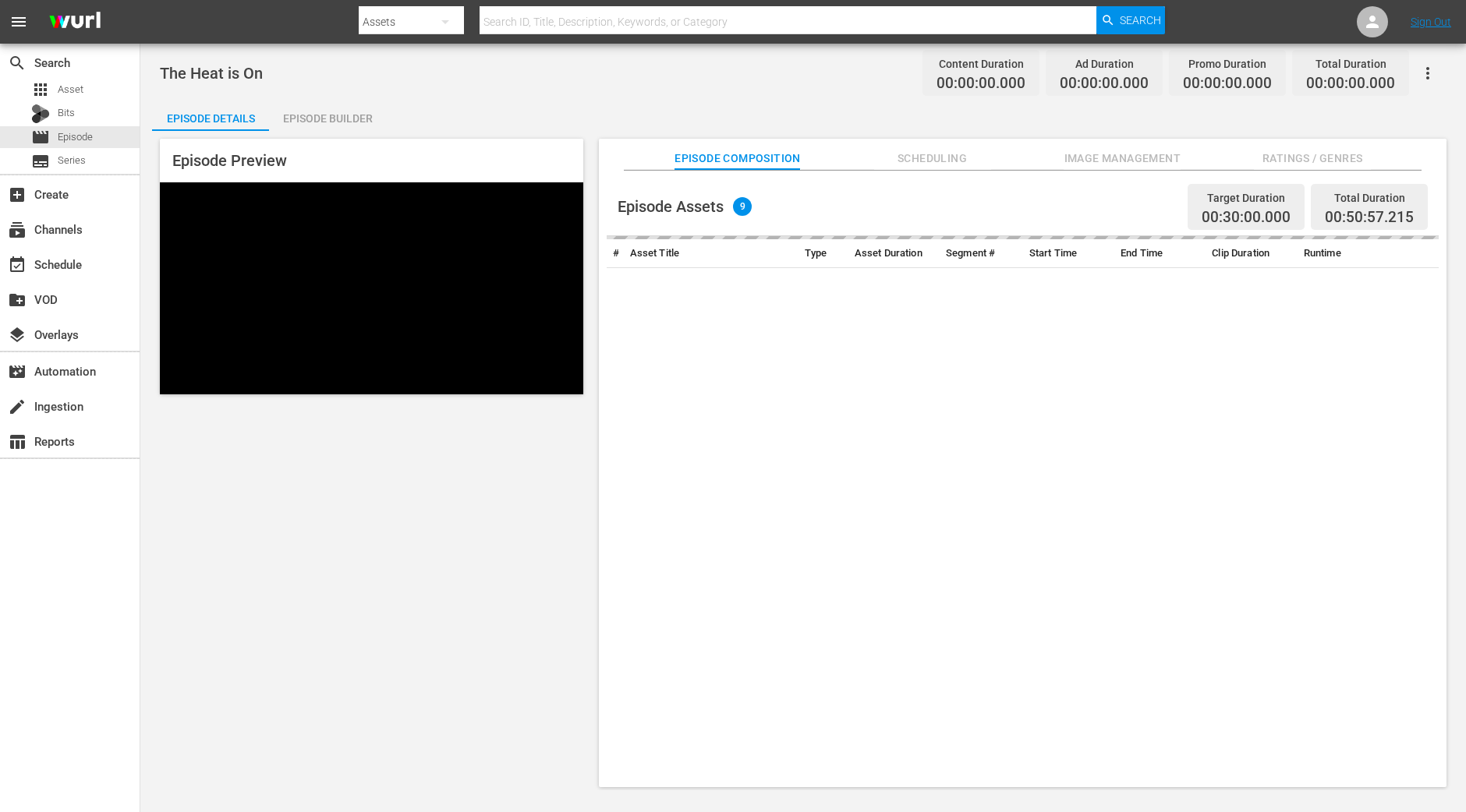
click at [374, 109] on div "Episode Builder" at bounding box center [328, 119] width 117 height 37
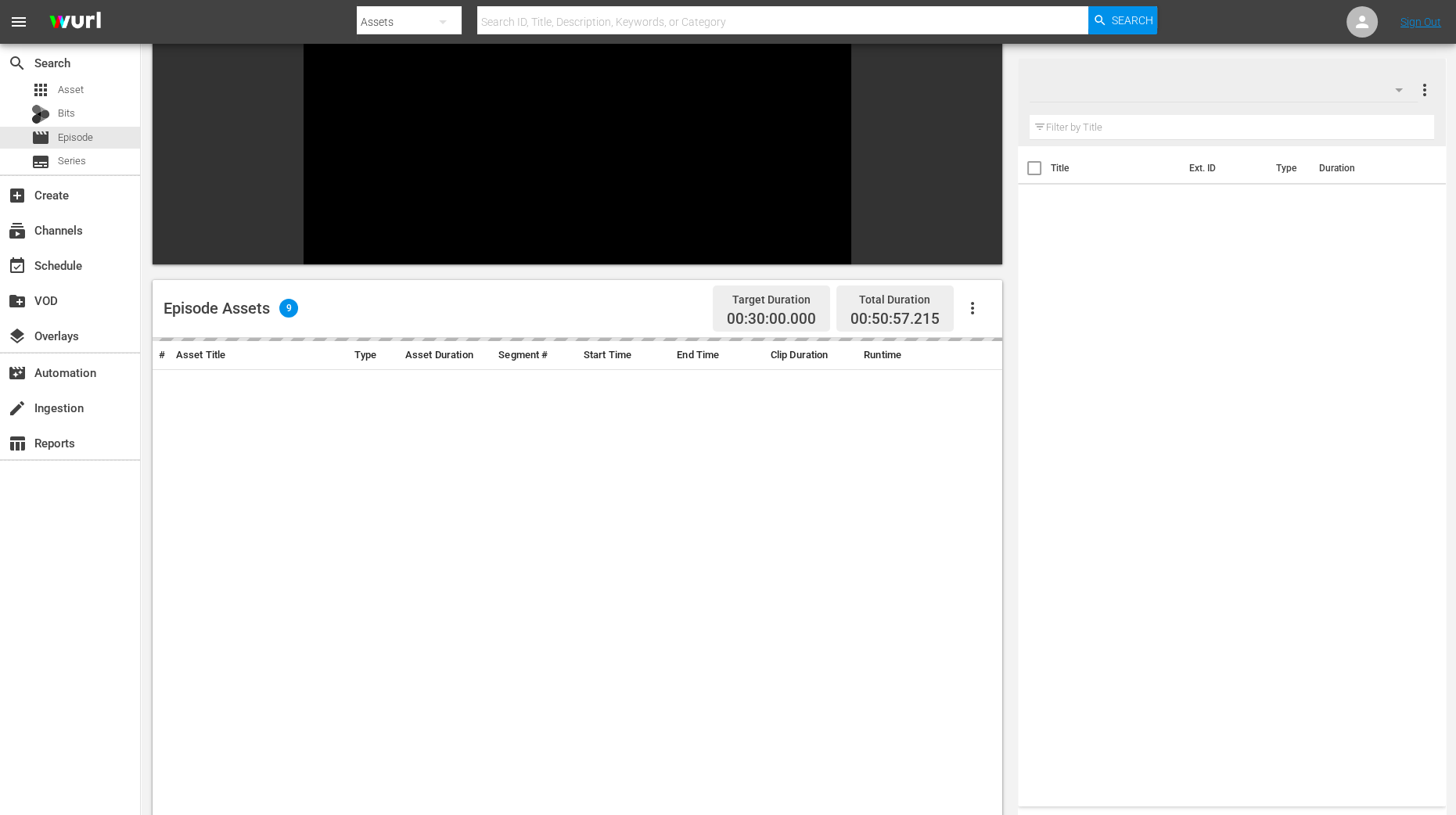
scroll to position [195, 0]
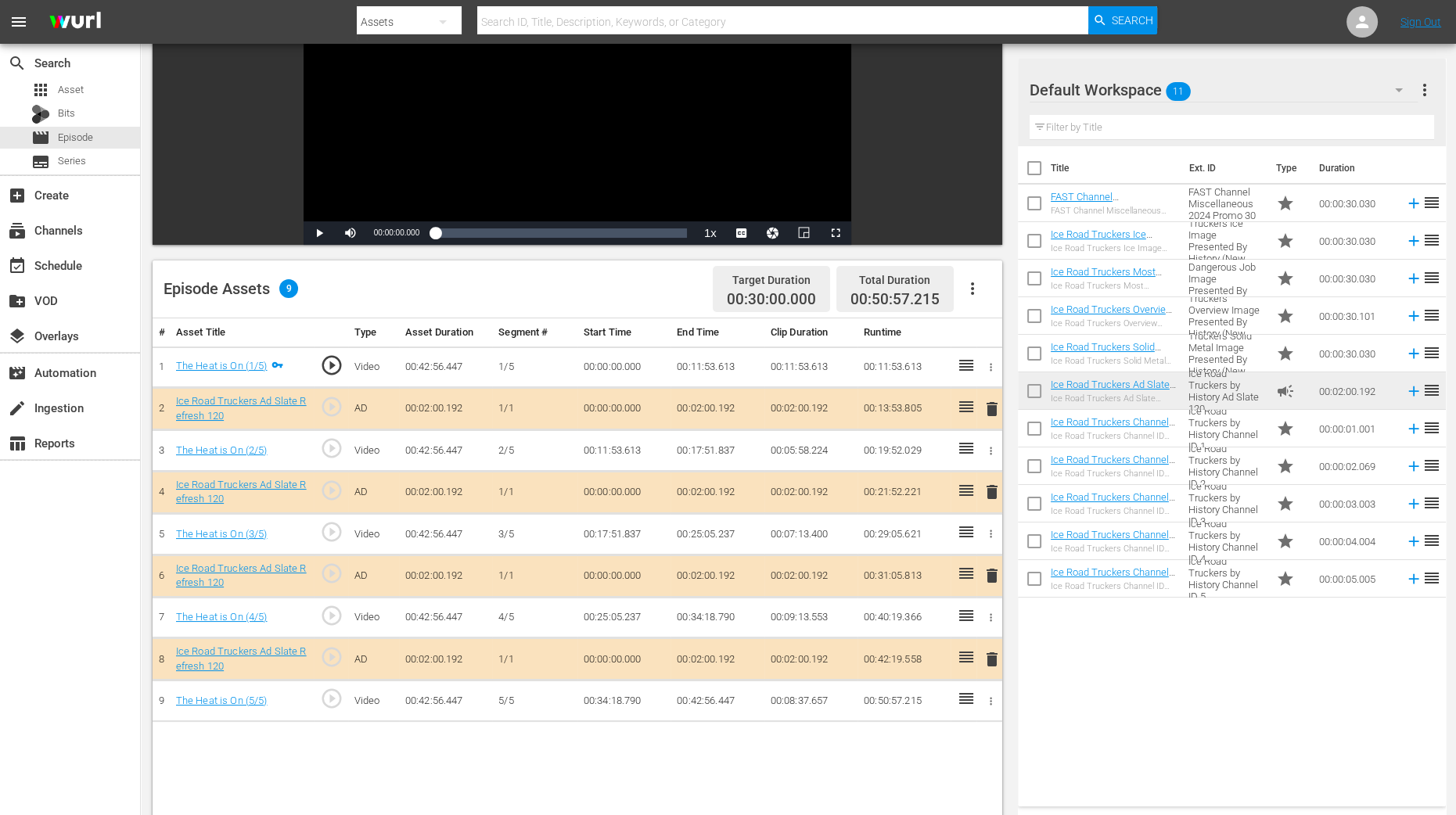
click at [145, 651] on div "The Heat is On Content Duration 00:42:56.447 Ad Duration 00:08:00.768 Promo Dur…" at bounding box center [798, 439] width 1315 height 1179
